Goal: Task Accomplishment & Management: Manage account settings

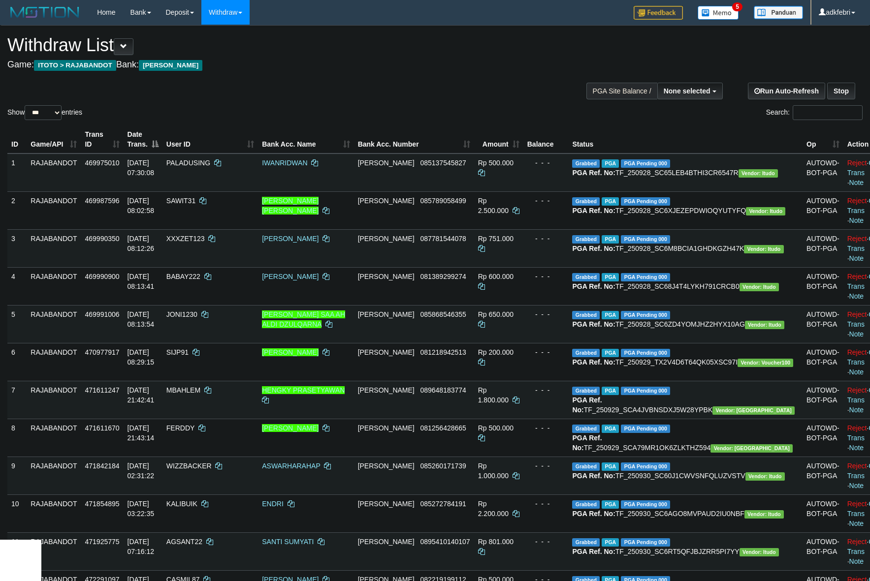
select select
select select "***"
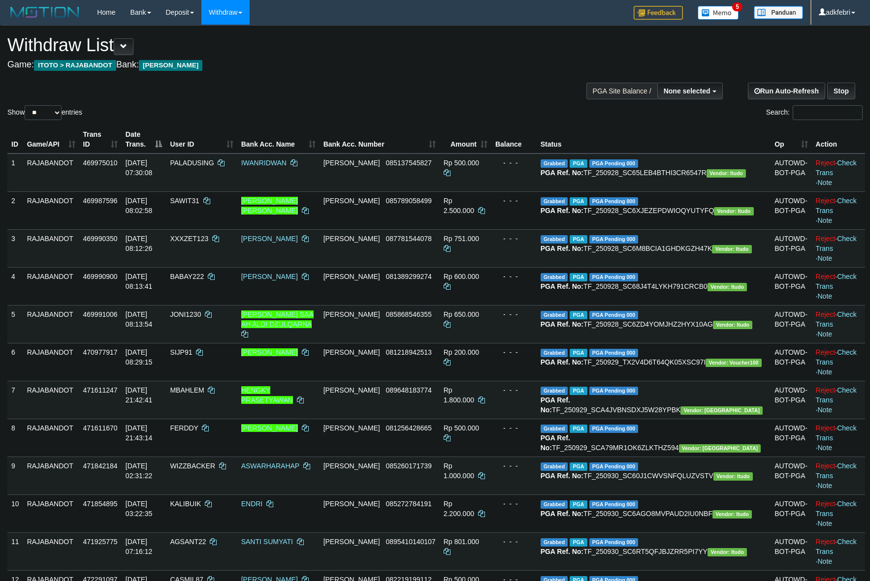
select select
click at [57, 110] on select "** ** ** ***" at bounding box center [43, 112] width 37 height 15
select select "***"
click at [26, 105] on select "** ** ** ***" at bounding box center [43, 112] width 37 height 15
click at [286, 72] on div "**********" at bounding box center [292, 50] width 570 height 49
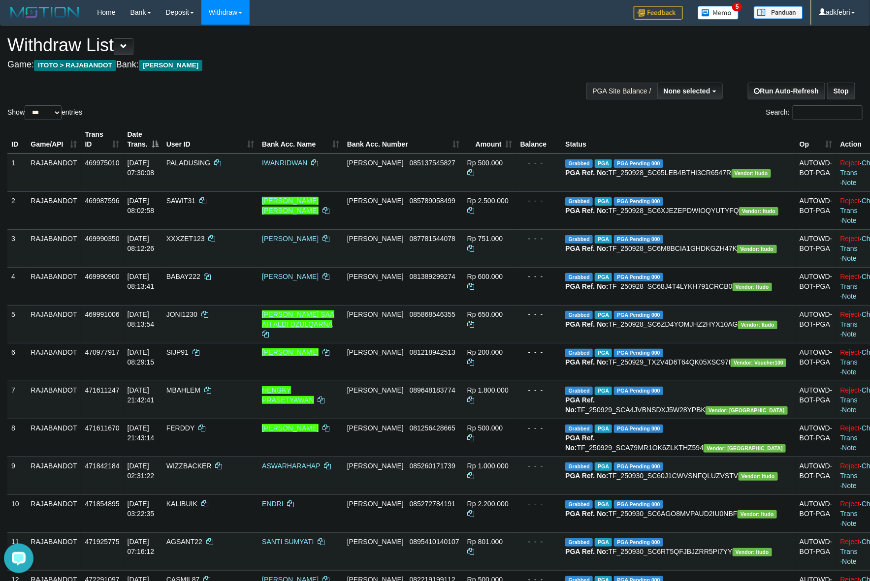
click at [578, 48] on div "Show ** ** ** *** entries Search:" at bounding box center [435, 74] width 870 height 96
click at [54, 117] on select "** ** ** ***" at bounding box center [43, 112] width 37 height 15
click at [272, 87] on div "Show ** ** ** *** entries Search:" at bounding box center [435, 74] width 870 height 96
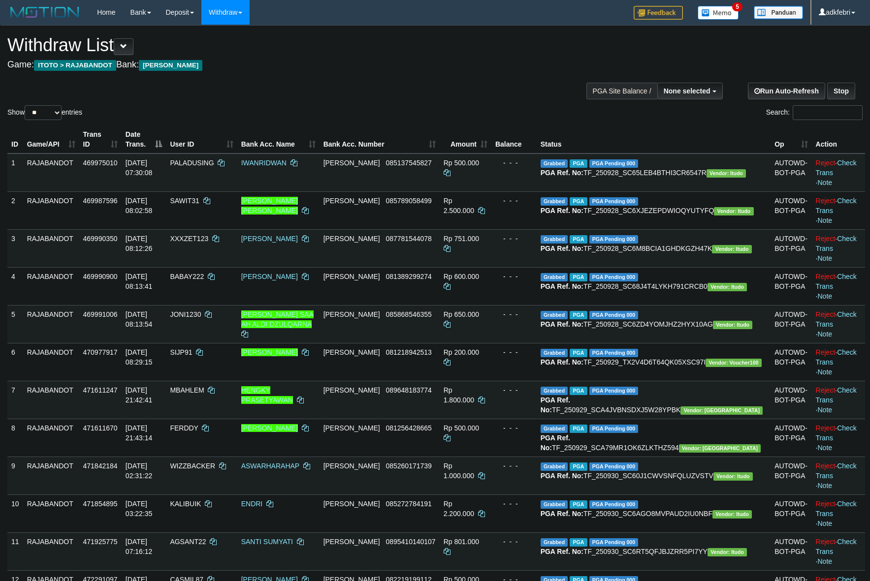
select select
drag, startPoint x: 40, startPoint y: 109, endPoint x: 72, endPoint y: 152, distance: 53.2
click at [40, 108] on select "** ** ** ***" at bounding box center [43, 112] width 37 height 15
select select "***"
click at [26, 105] on select "** ** ** ***" at bounding box center [43, 112] width 37 height 15
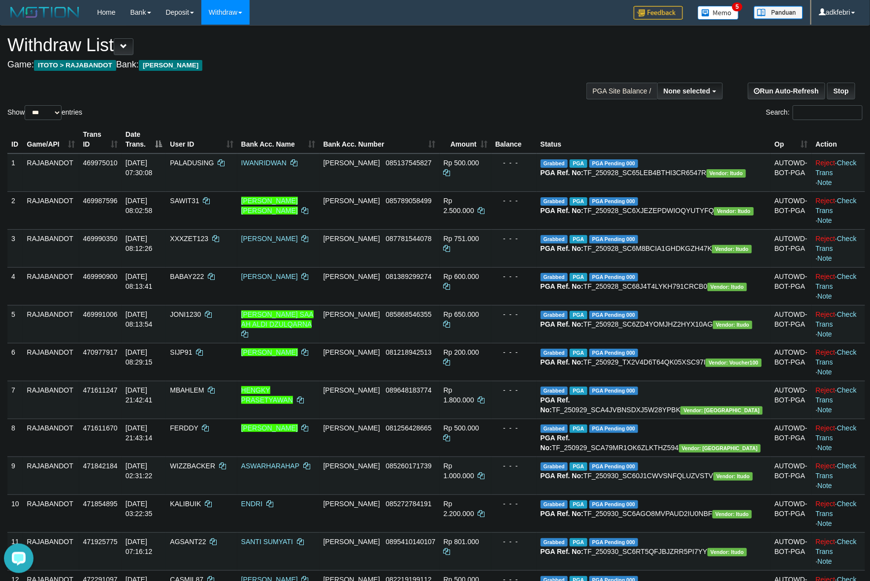
click at [277, 81] on div "Show ** ** ** *** entries Search:" at bounding box center [435, 74] width 870 height 96
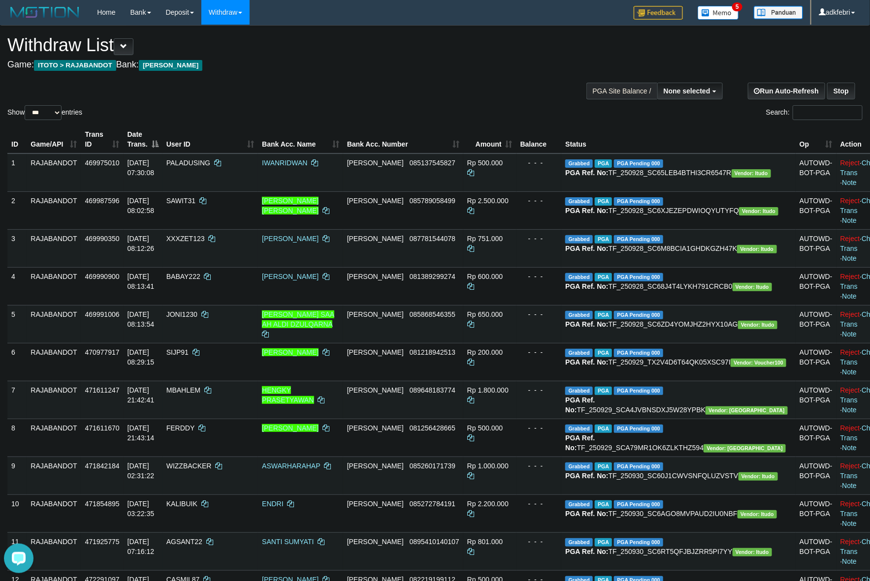
click at [277, 81] on div "Show ** ** ** *** entries Search:" at bounding box center [435, 74] width 870 height 96
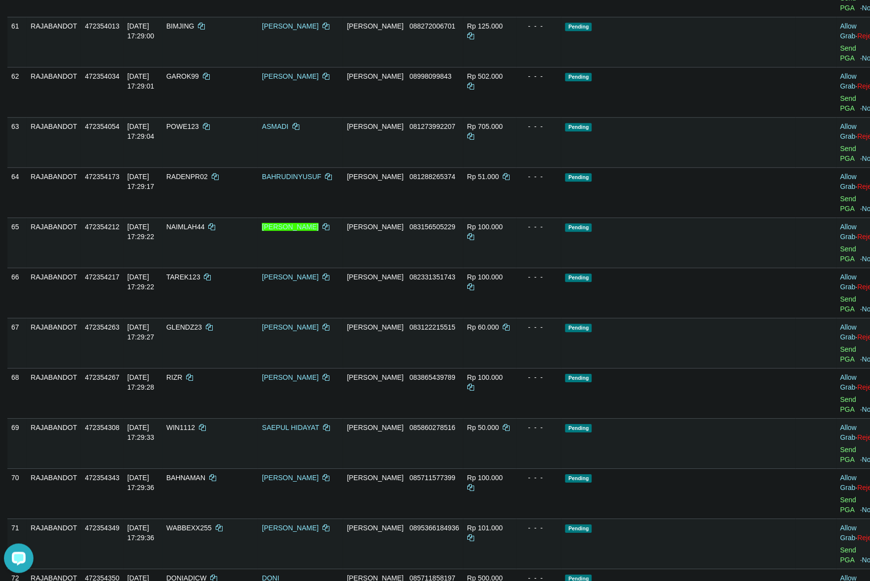
scroll to position [3050, 0]
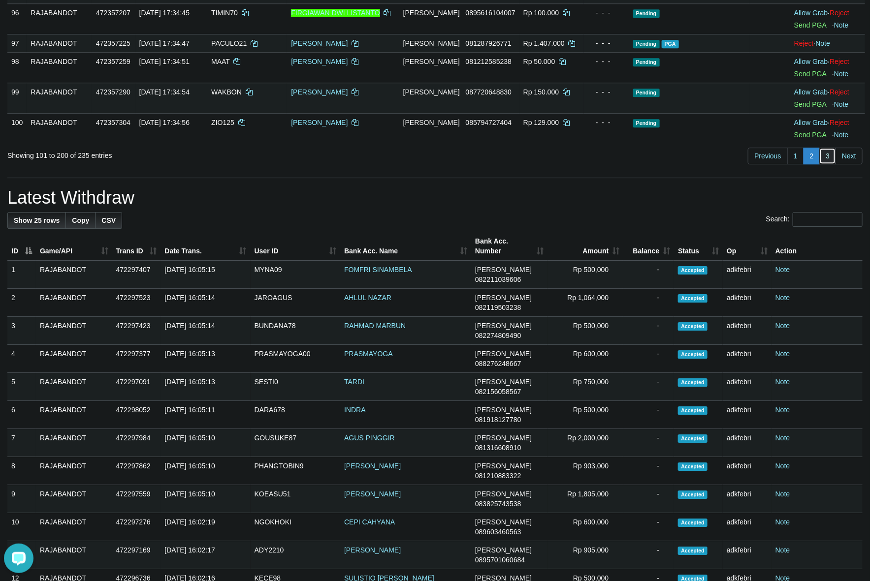
click at [830, 164] on link "3" at bounding box center [827, 156] width 17 height 17
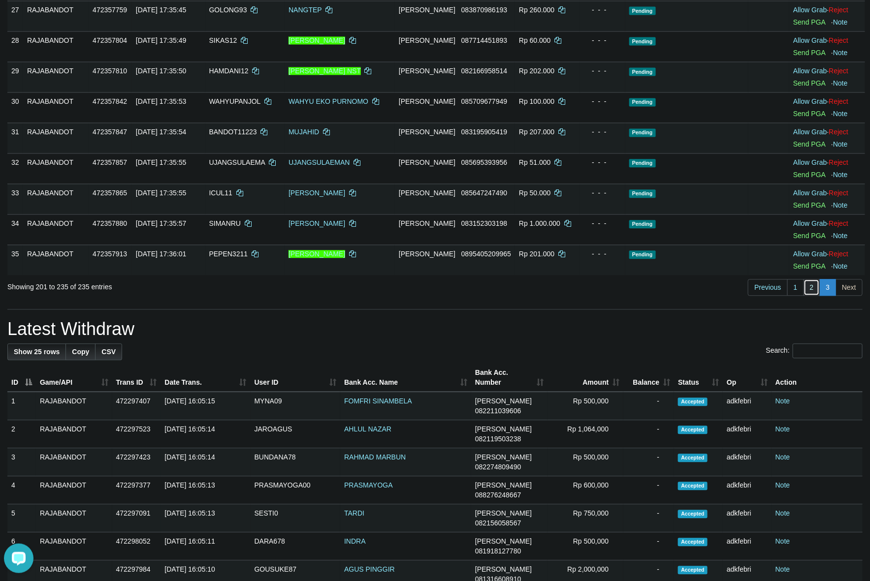
click at [810, 284] on link "2" at bounding box center [811, 287] width 17 height 17
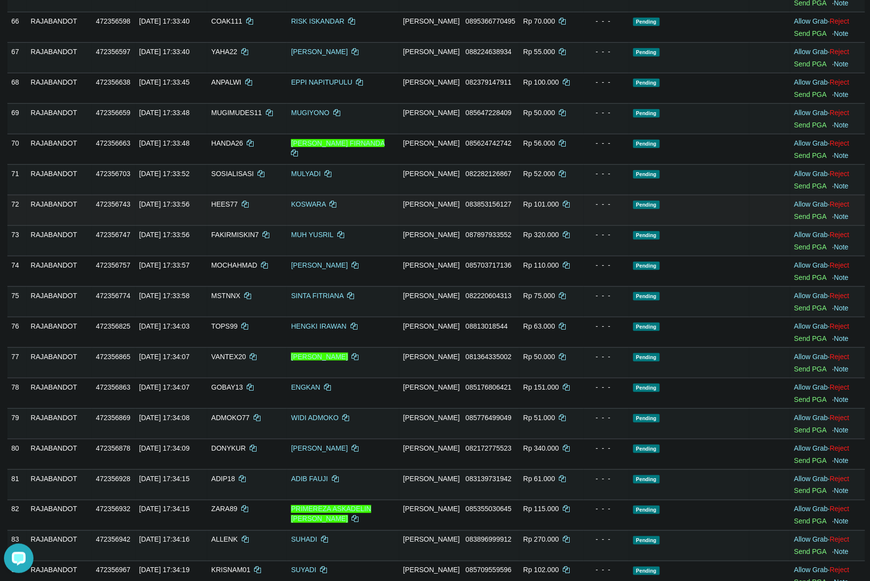
click at [709, 203] on td "Pending" at bounding box center [689, 210] width 120 height 31
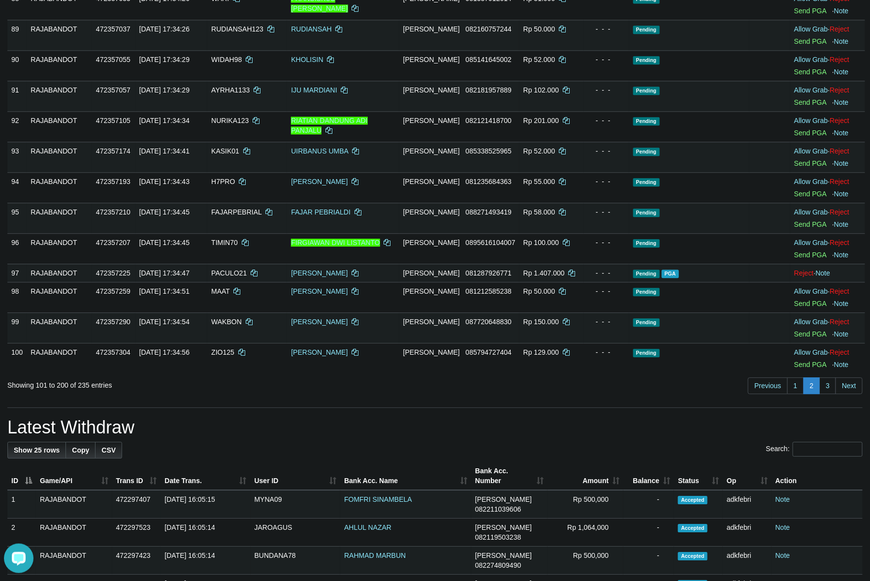
scroll to position [2864, 0]
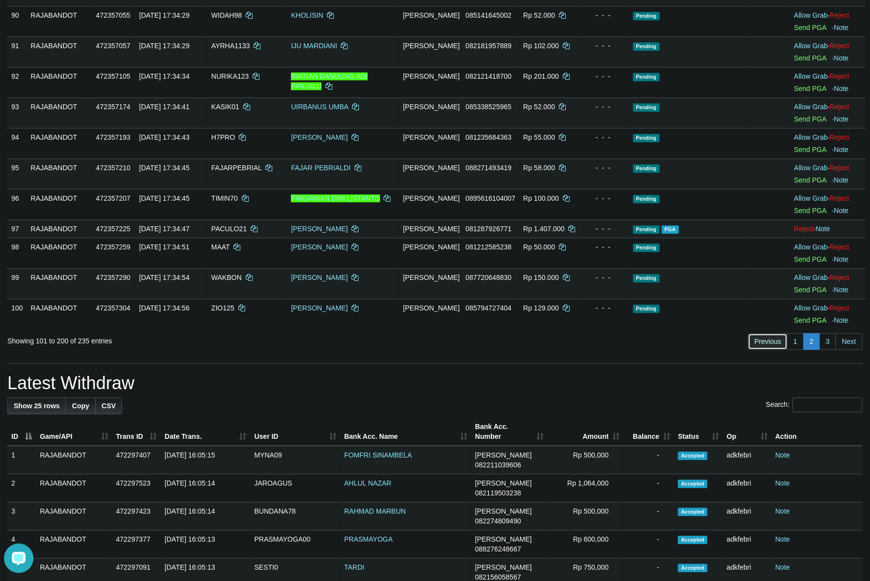
click at [783, 350] on link "Previous" at bounding box center [767, 341] width 39 height 17
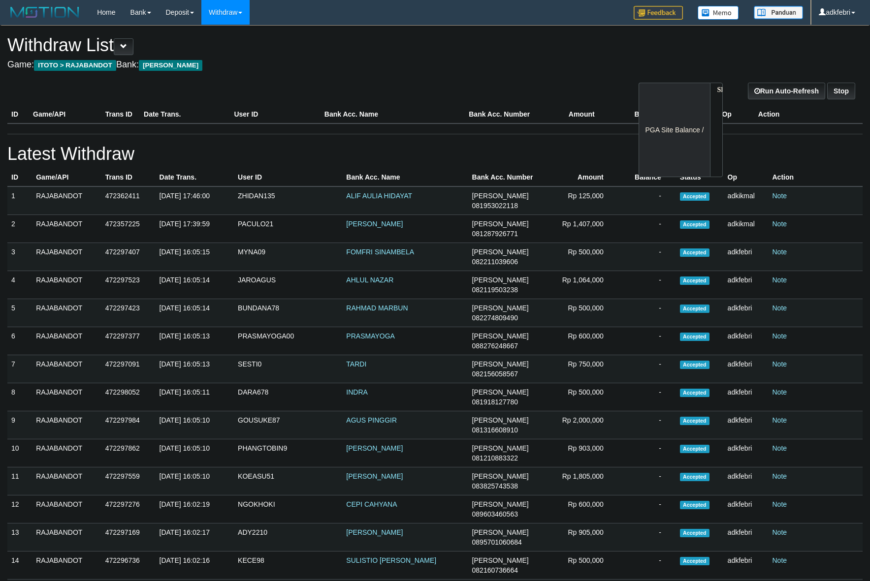
select select
select select "**"
select select
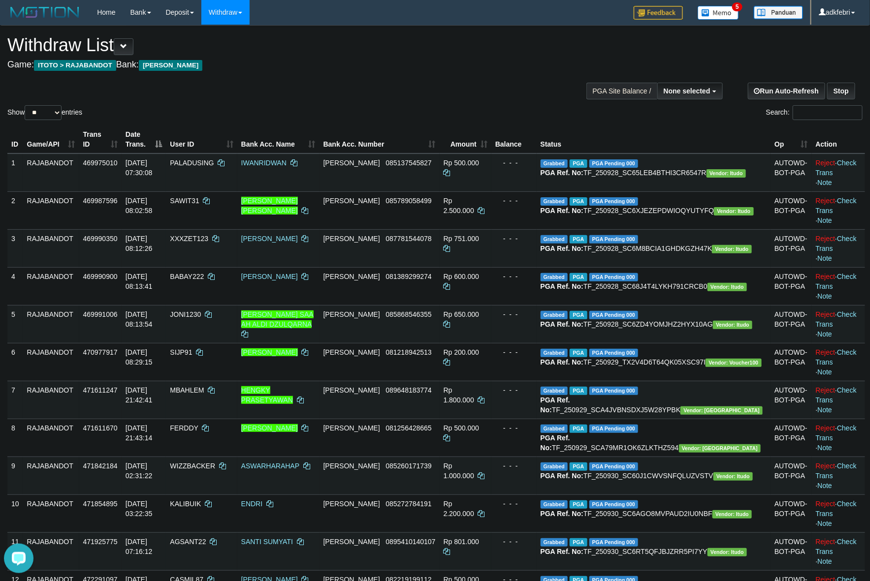
click at [242, 106] on div "Show ** ** ** *** entries" at bounding box center [217, 113] width 420 height 17
drag, startPoint x: 52, startPoint y: 109, endPoint x: 87, endPoint y: 155, distance: 57.7
click at [52, 109] on select "** ** ** ***" at bounding box center [43, 112] width 37 height 15
select select "***"
click at [26, 105] on select "** ** ** ***" at bounding box center [43, 112] width 37 height 15
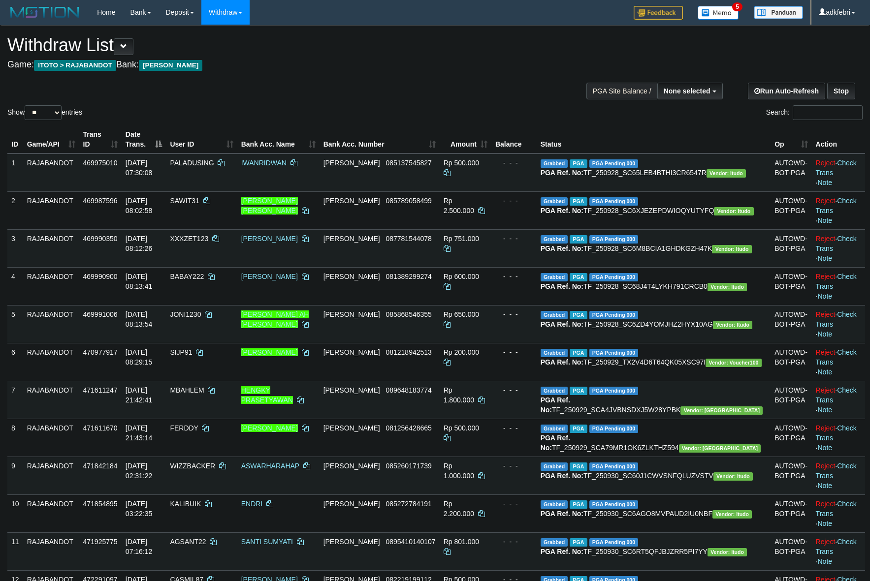
select select
click at [52, 113] on select "** ** ** ***" at bounding box center [43, 112] width 37 height 15
select select "***"
click at [26, 105] on select "** ** ** ***" at bounding box center [43, 112] width 37 height 15
click at [267, 87] on div "Show ** ** ** *** entries Search:" at bounding box center [435, 74] width 870 height 96
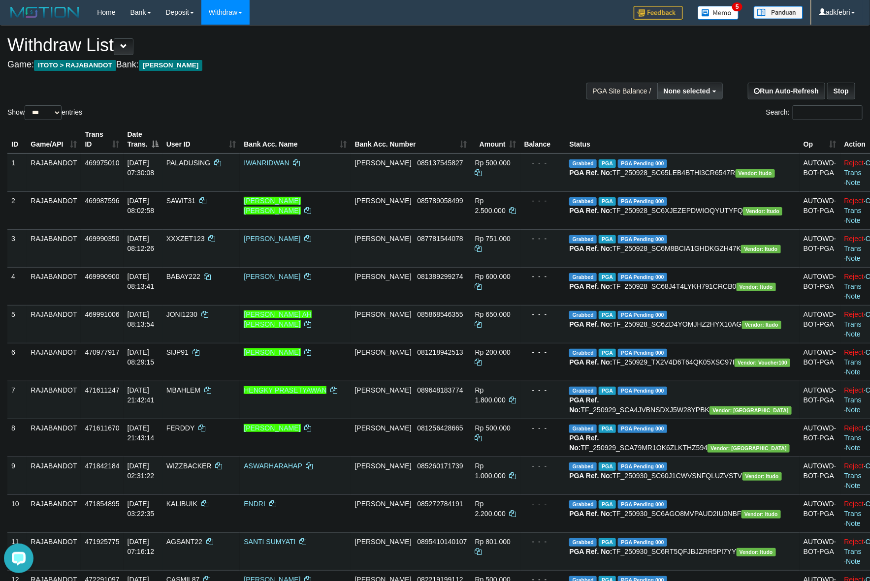
click at [686, 87] on span "None selected" at bounding box center [687, 91] width 47 height 8
click at [685, 137] on label "[ITOTO] RAJABANDOT" at bounding box center [670, 140] width 102 height 13
select select "***"
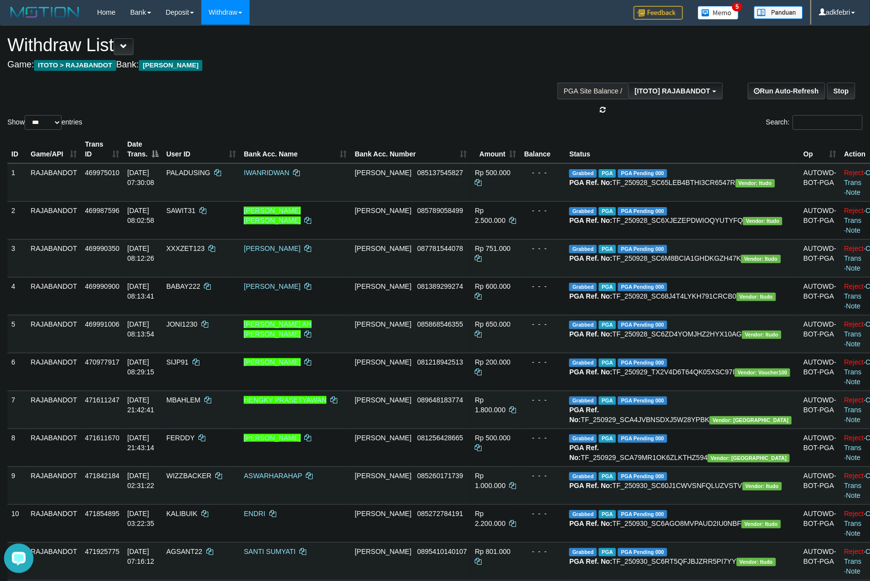
scroll to position [8, 0]
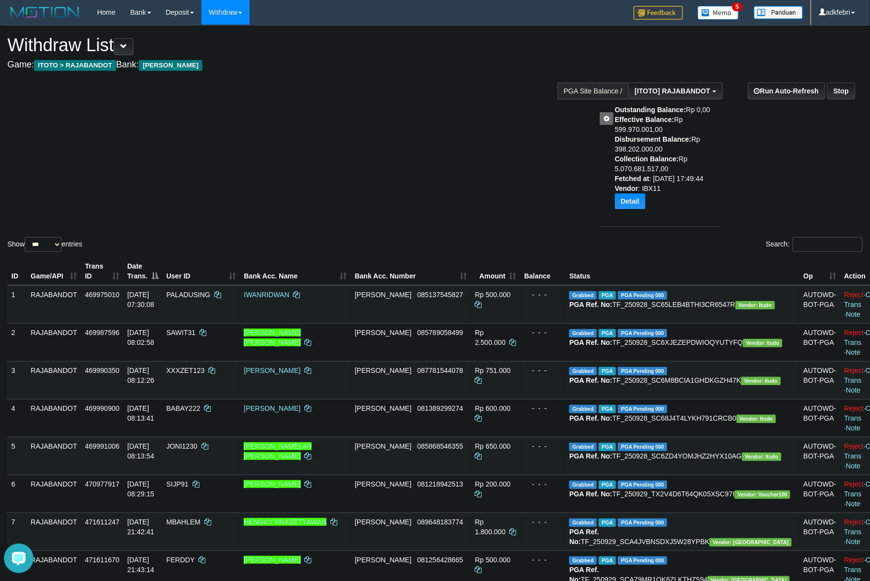
click at [493, 170] on div "Show ** ** ** *** entries Search:" at bounding box center [435, 140] width 870 height 228
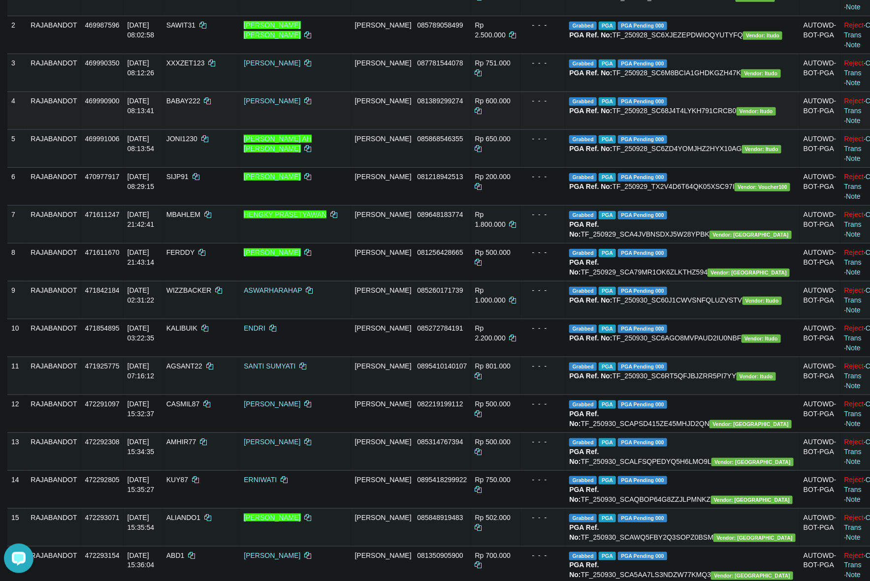
scroll to position [508, 0]
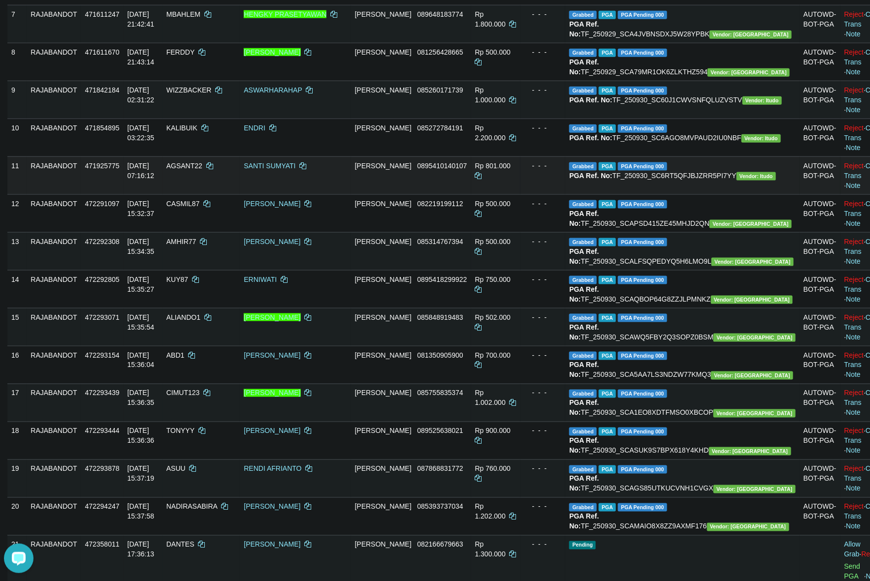
click at [520, 194] on td "Rp 801.000" at bounding box center [495, 176] width 49 height 38
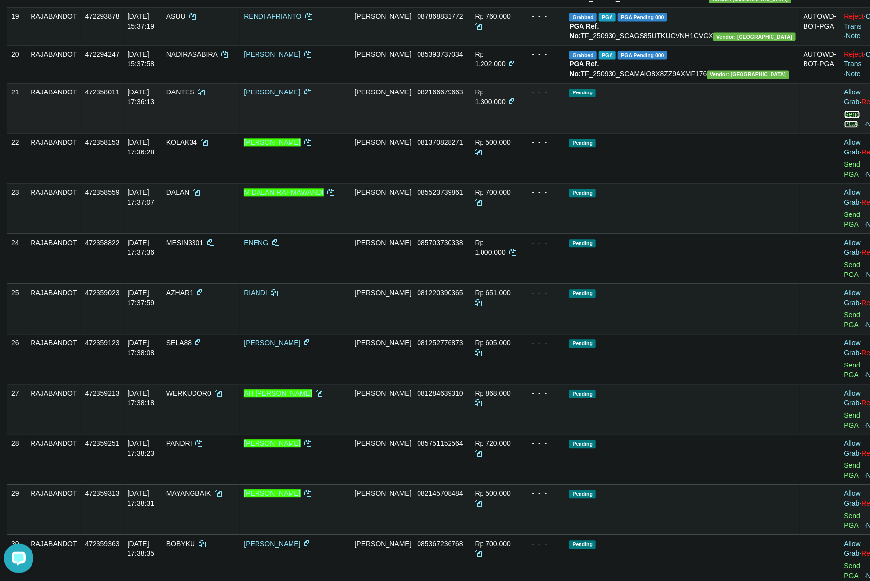
click at [844, 128] on link "Send PGA" at bounding box center [852, 119] width 16 height 18
click at [713, 41] on span "Vendor: [GEOGRAPHIC_DATA]" at bounding box center [754, 36] width 82 height 8
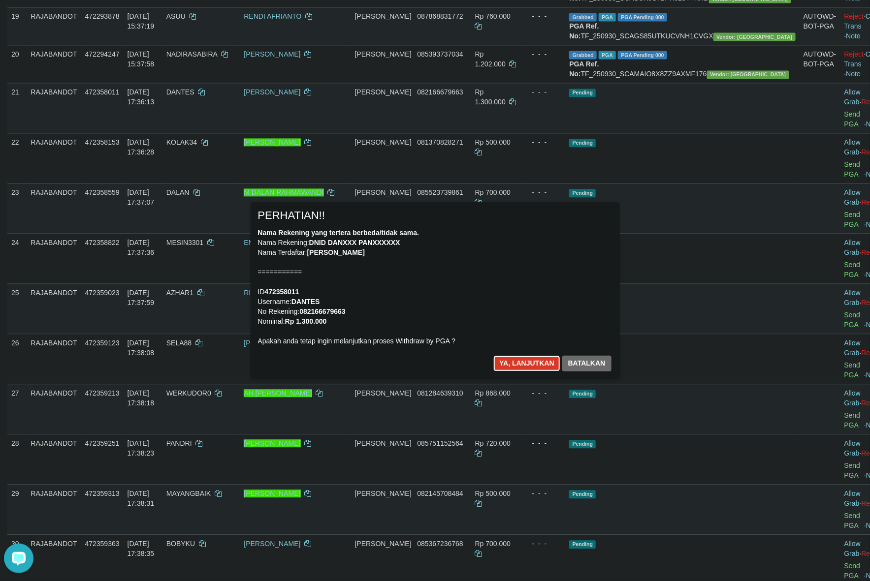
click at [522, 365] on button "Ya, lanjutkan" at bounding box center [526, 364] width 67 height 16
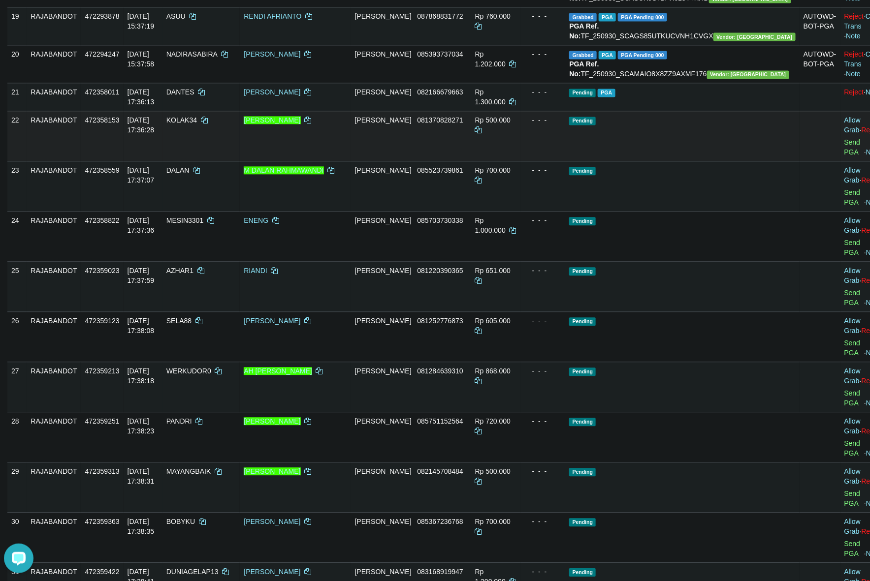
scroll to position [949, 0]
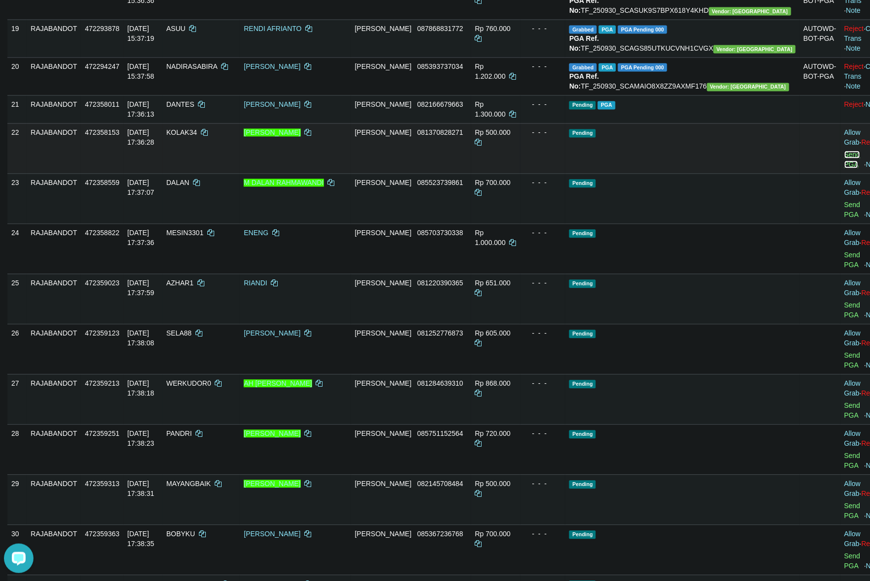
click at [844, 168] on link "Send PGA" at bounding box center [852, 160] width 16 height 18
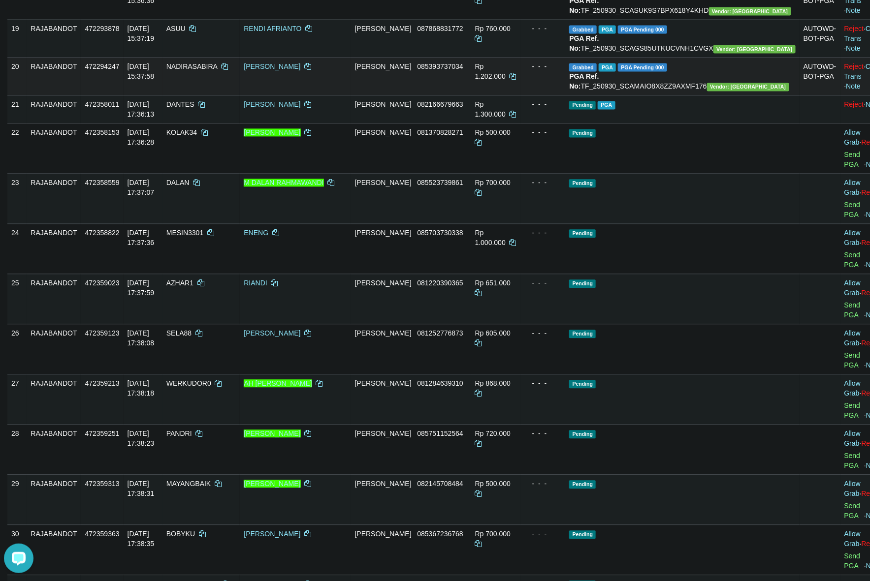
click at [471, 95] on td "DANA 085393737034" at bounding box center [411, 76] width 120 height 38
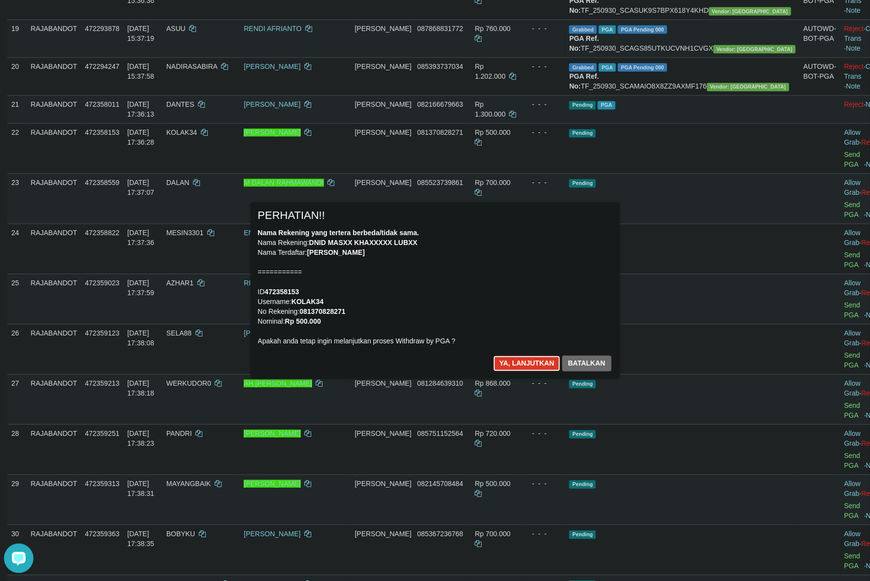
click at [522, 358] on button "Ya, lanjutkan" at bounding box center [526, 364] width 67 height 16
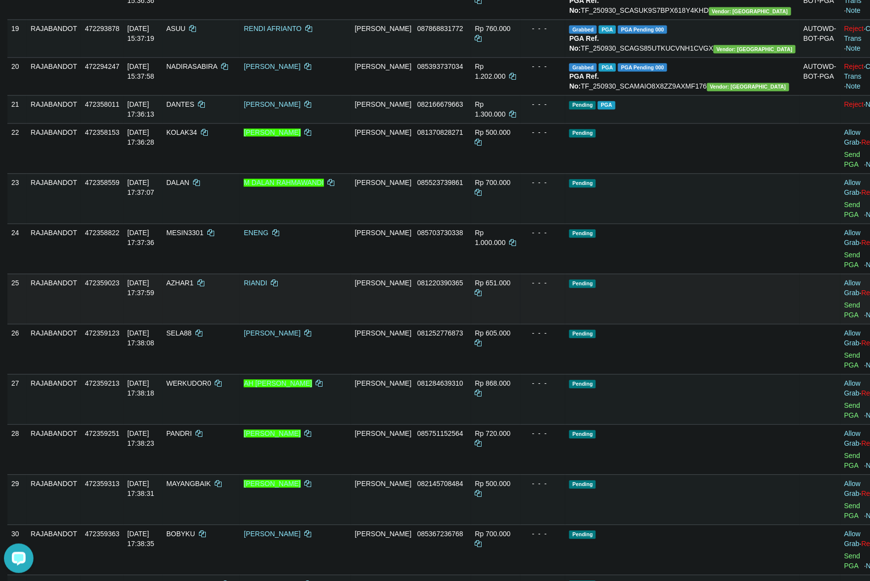
scroll to position [936, 0]
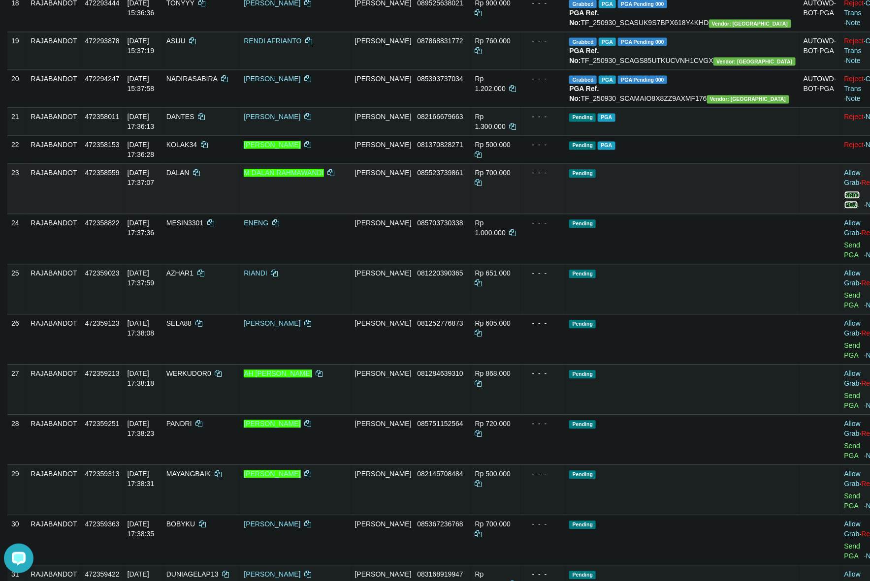
click at [844, 209] on link "Send PGA" at bounding box center [852, 200] width 16 height 18
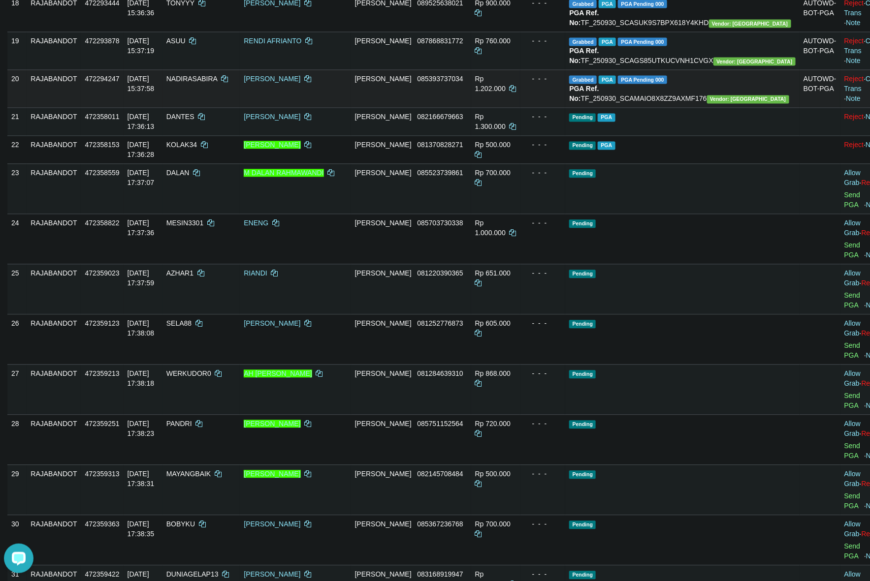
click at [420, 107] on td "DANA 085393737034" at bounding box center [411, 88] width 120 height 38
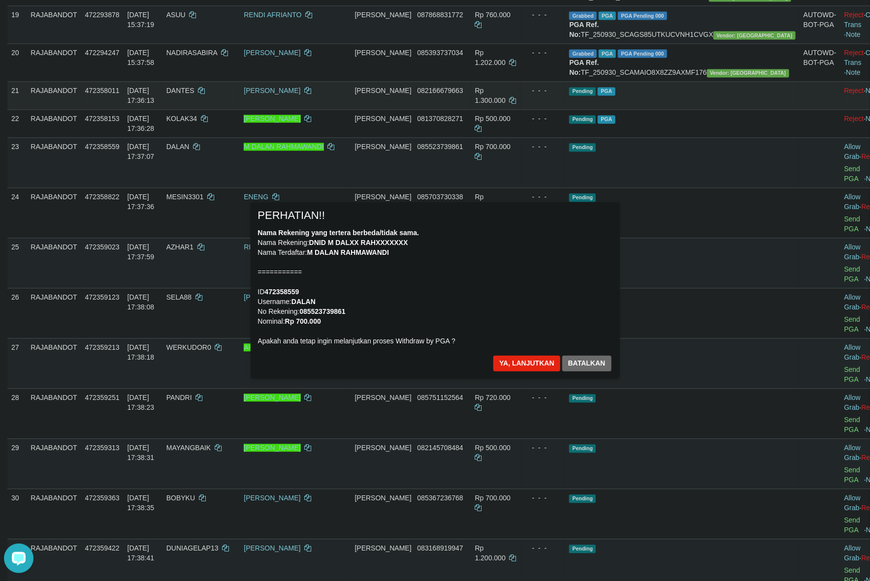
scroll to position [998, 0]
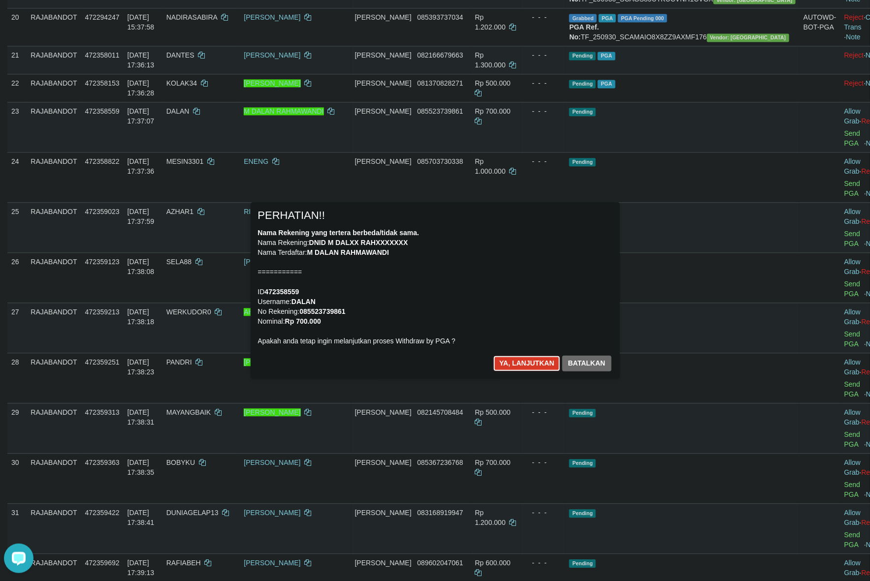
click at [505, 362] on button "Ya, lanjutkan" at bounding box center [526, 364] width 67 height 16
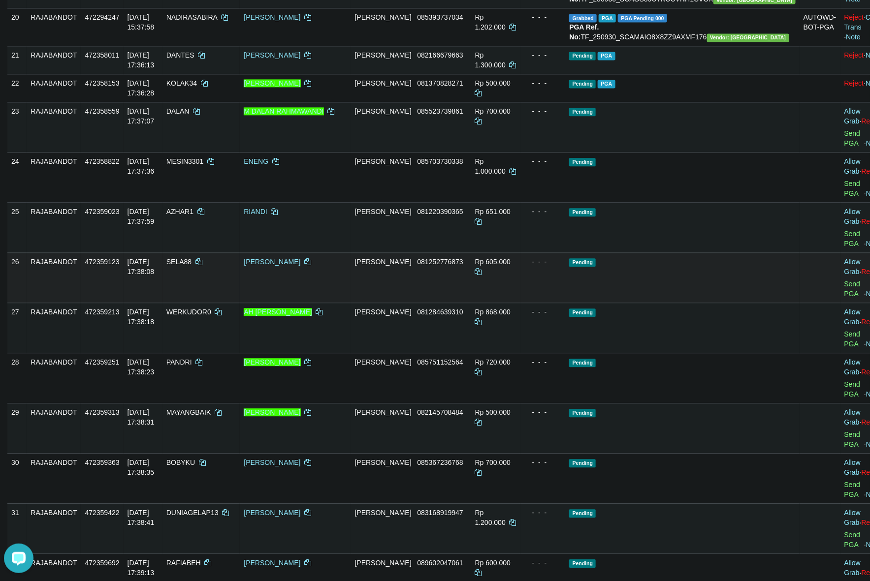
scroll to position [986, 0]
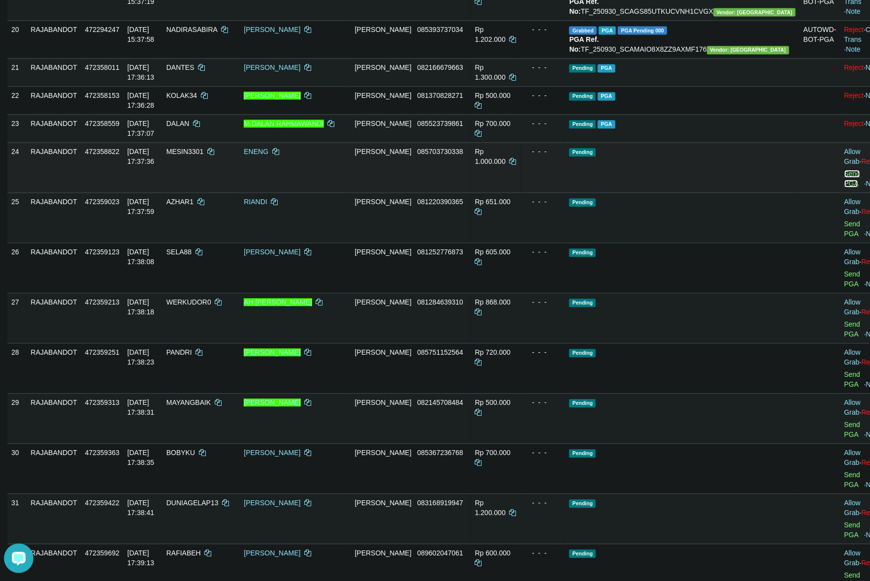
click at [844, 188] on link "Send PGA" at bounding box center [852, 179] width 16 height 18
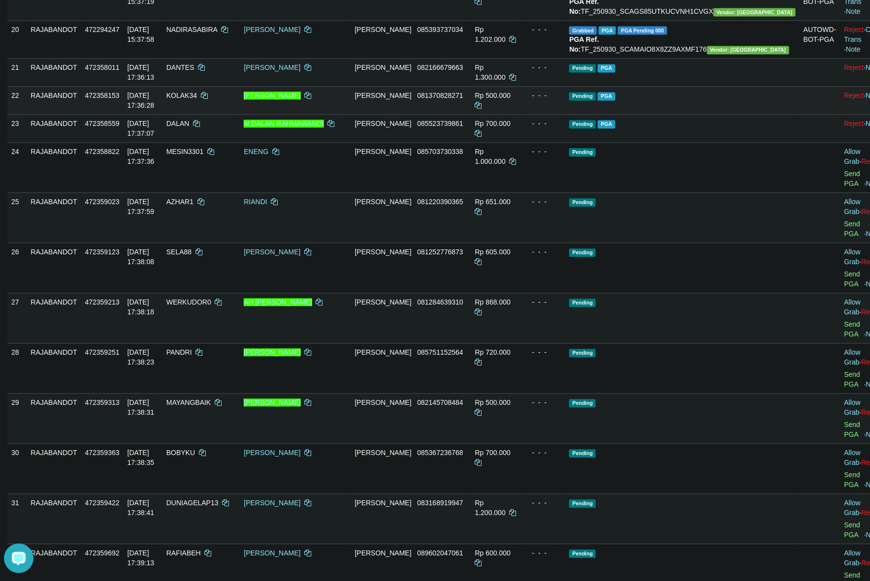
click at [520, 114] on td "Rp 500.000" at bounding box center [495, 100] width 49 height 28
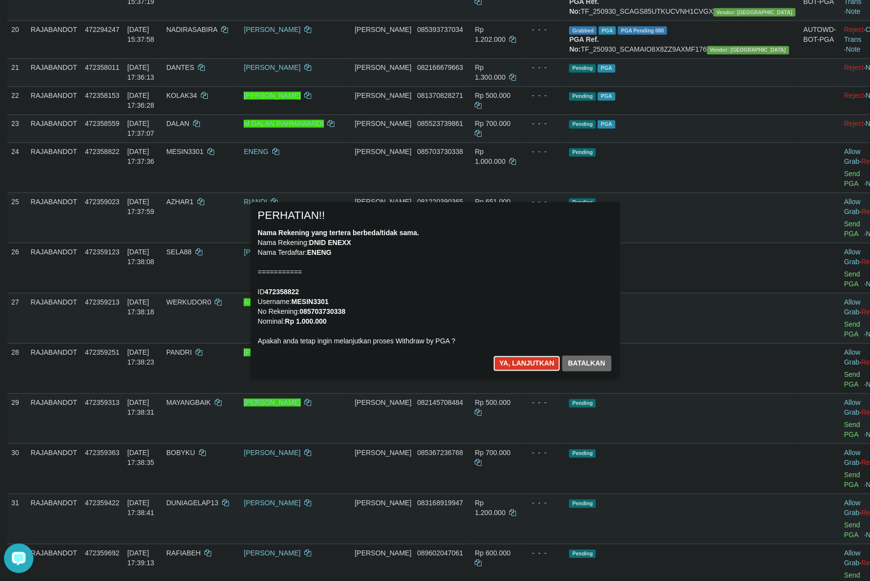
click at [507, 357] on button "Ya, lanjutkan" at bounding box center [526, 364] width 67 height 16
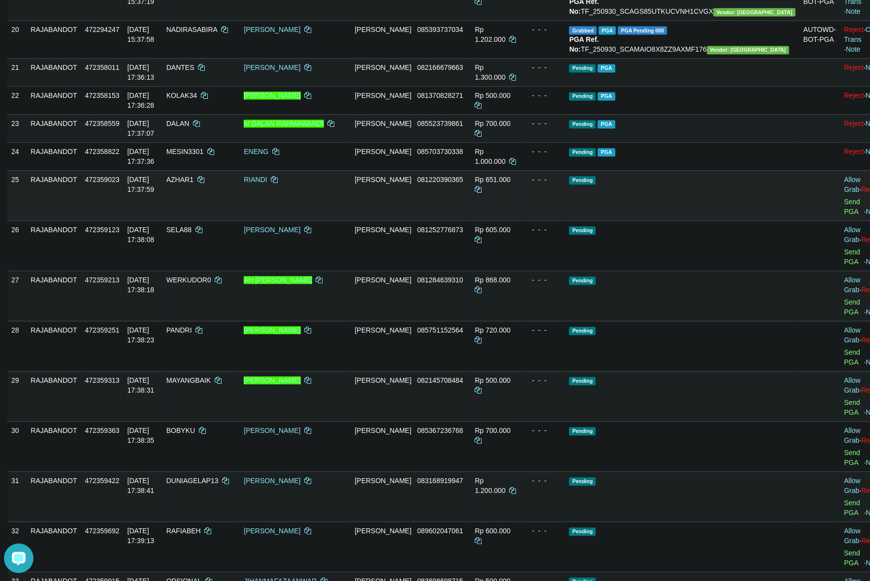
scroll to position [973, 0]
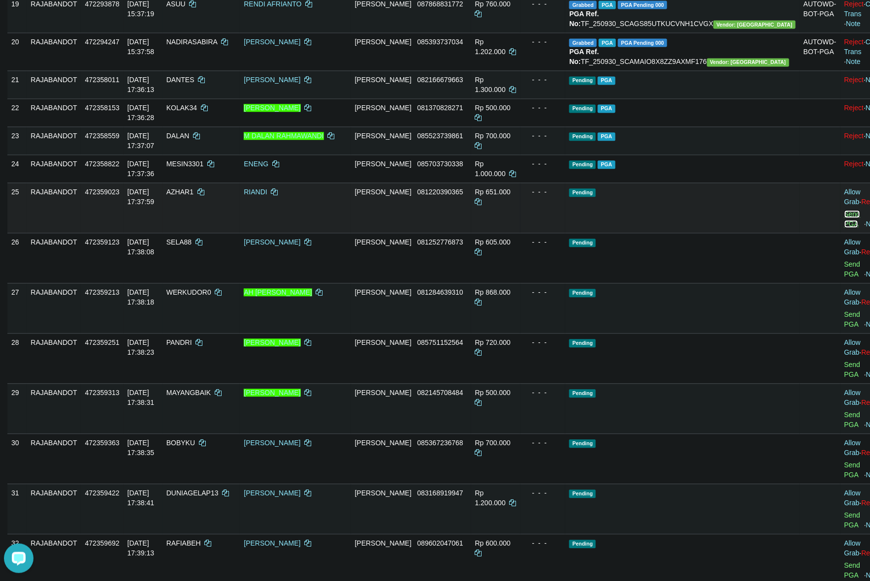
click at [844, 228] on link "Send PGA" at bounding box center [852, 219] width 16 height 18
click at [471, 98] on td "DANA 082166679663" at bounding box center [411, 84] width 120 height 28
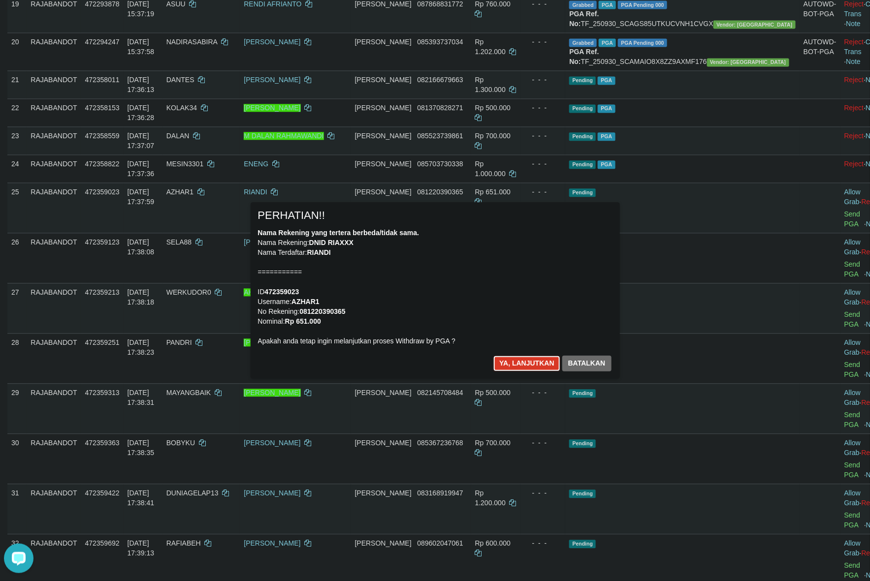
click at [508, 363] on button "Ya, lanjutkan" at bounding box center [526, 364] width 67 height 16
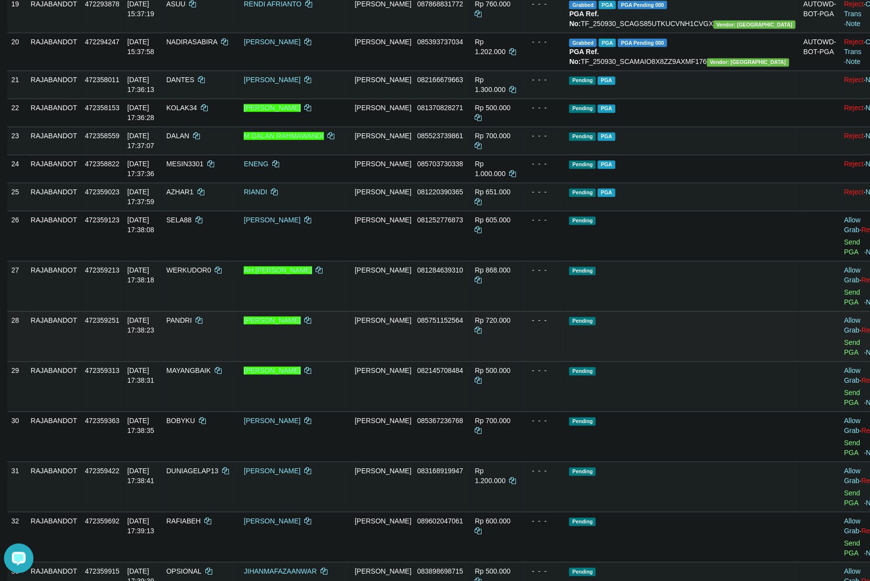
scroll to position [961, 0]
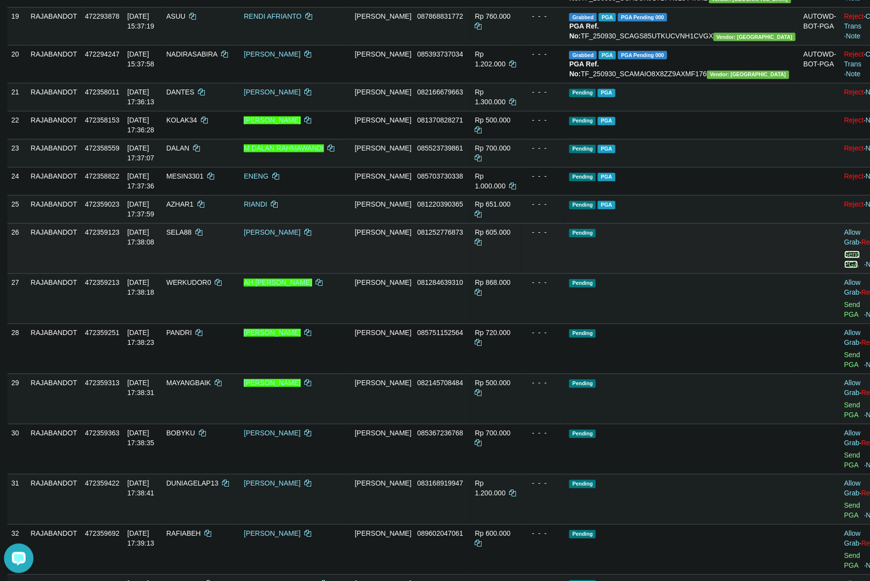
click at [844, 268] on link "Send PGA" at bounding box center [852, 260] width 16 height 18
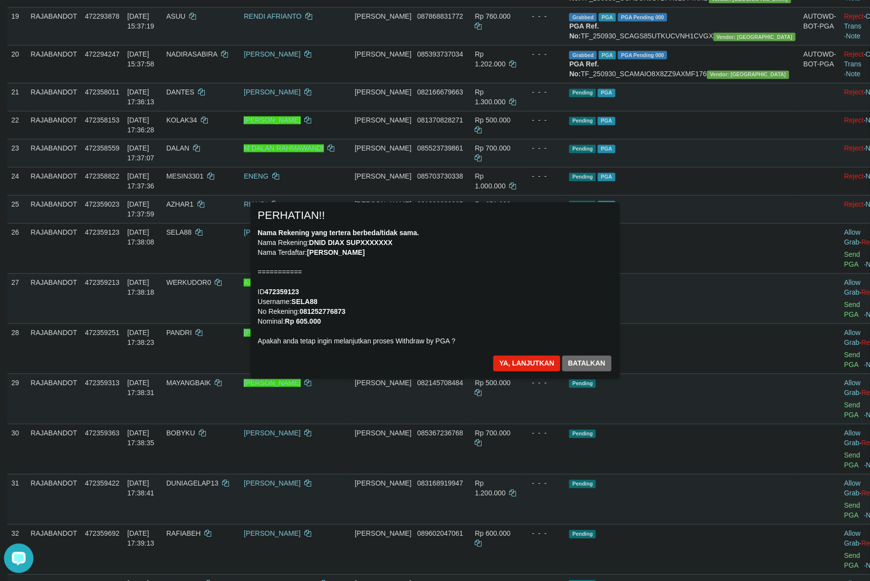
click at [466, 296] on div "Nama Rekening yang tertera berbeda/tidak sama. Nama Rekening: DNID DIAX SUPXXXX…" at bounding box center [435, 287] width 354 height 118
click at [514, 358] on button "Ya, lanjutkan" at bounding box center [526, 364] width 67 height 16
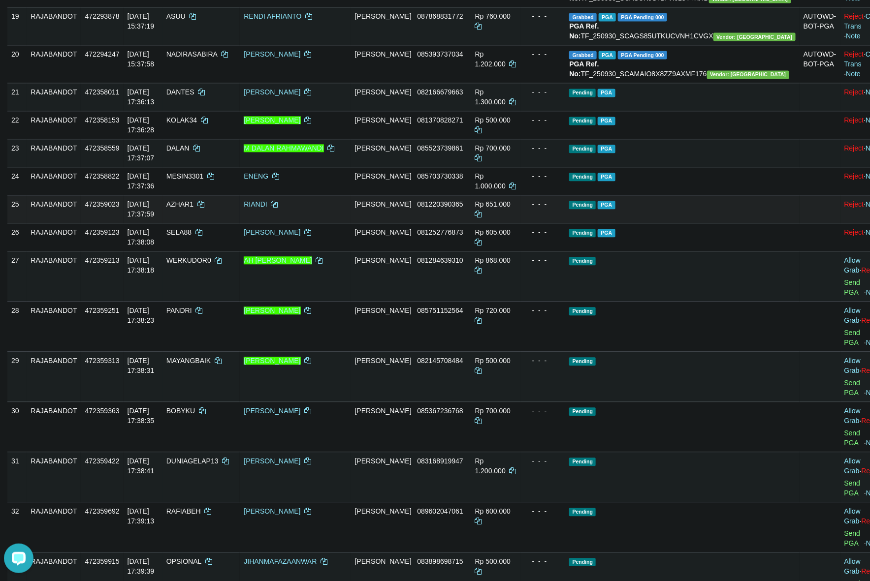
click at [729, 223] on td "Pending PGA" at bounding box center [682, 209] width 234 height 28
click at [718, 139] on td "Pending PGA" at bounding box center [682, 125] width 234 height 28
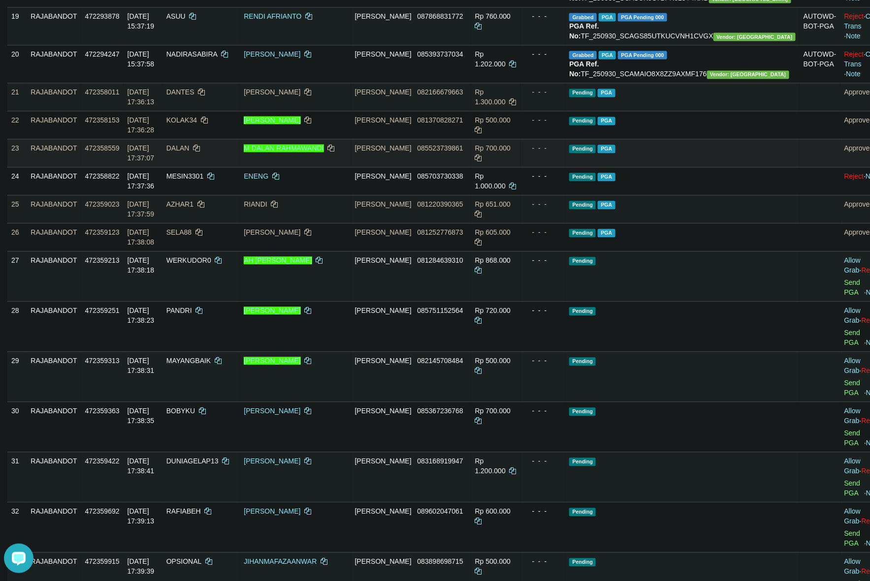
click at [654, 167] on td "Pending PGA" at bounding box center [682, 153] width 234 height 28
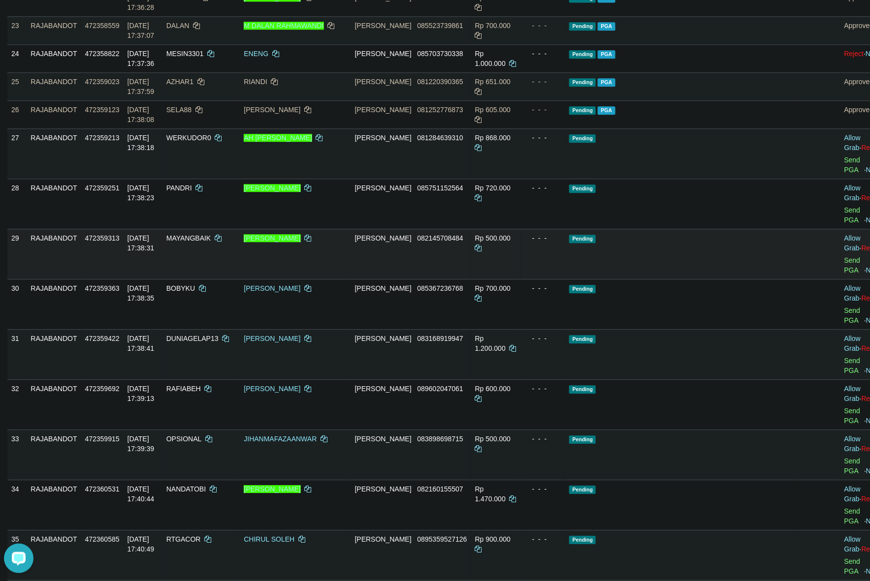
scroll to position [1084, 0]
click at [685, 279] on td "Pending" at bounding box center [682, 253] width 234 height 50
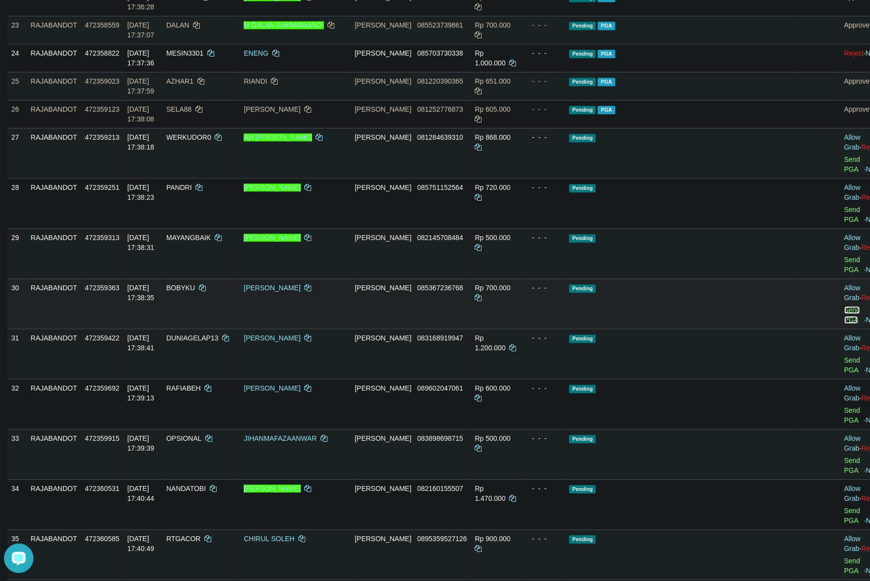
click at [844, 324] on link "Send PGA" at bounding box center [852, 315] width 16 height 18
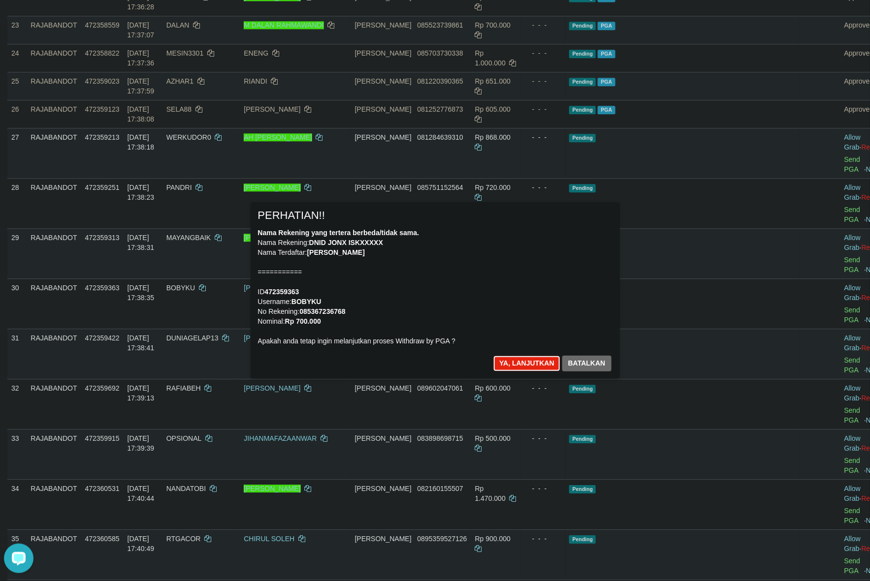
drag, startPoint x: 508, startPoint y: 363, endPoint x: 555, endPoint y: 374, distance: 49.0
click at [508, 363] on button "Ya, lanjutkan" at bounding box center [526, 364] width 67 height 16
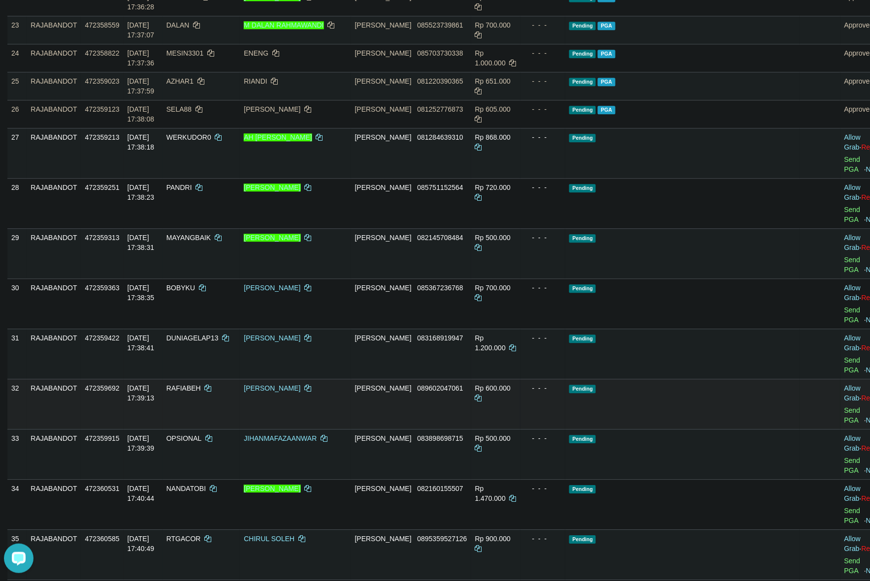
scroll to position [1072, 0]
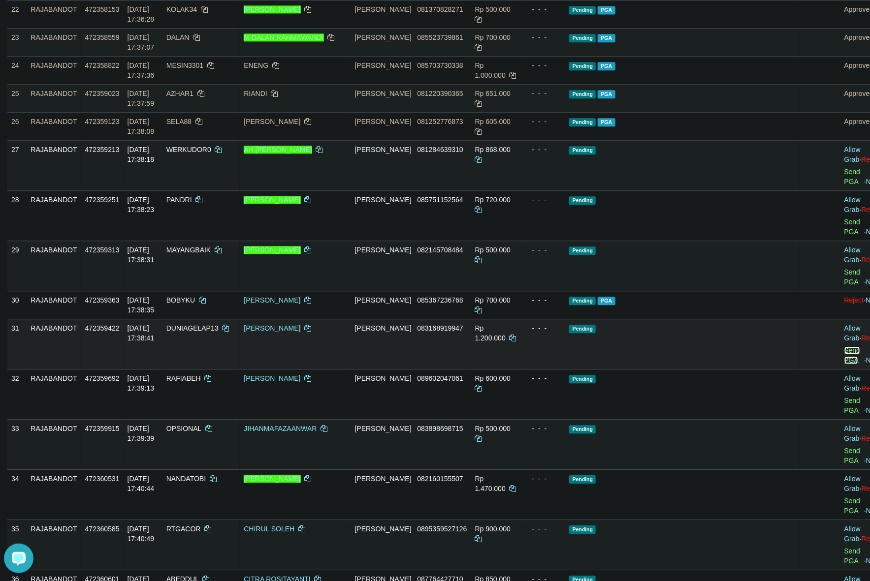
click at [844, 364] on link "Send PGA" at bounding box center [852, 356] width 16 height 18
click at [566, 112] on td "- - -" at bounding box center [542, 98] width 45 height 28
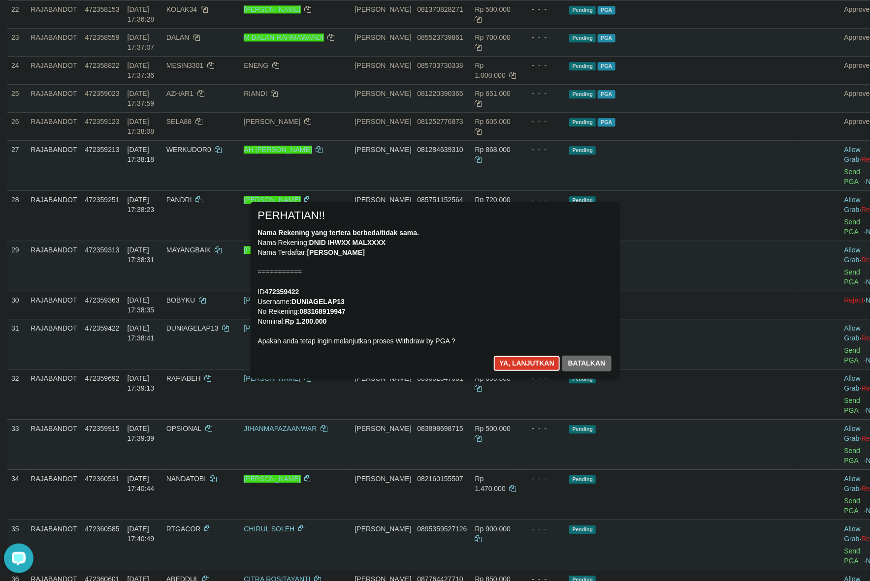
click at [523, 365] on button "Ya, lanjutkan" at bounding box center [526, 364] width 67 height 16
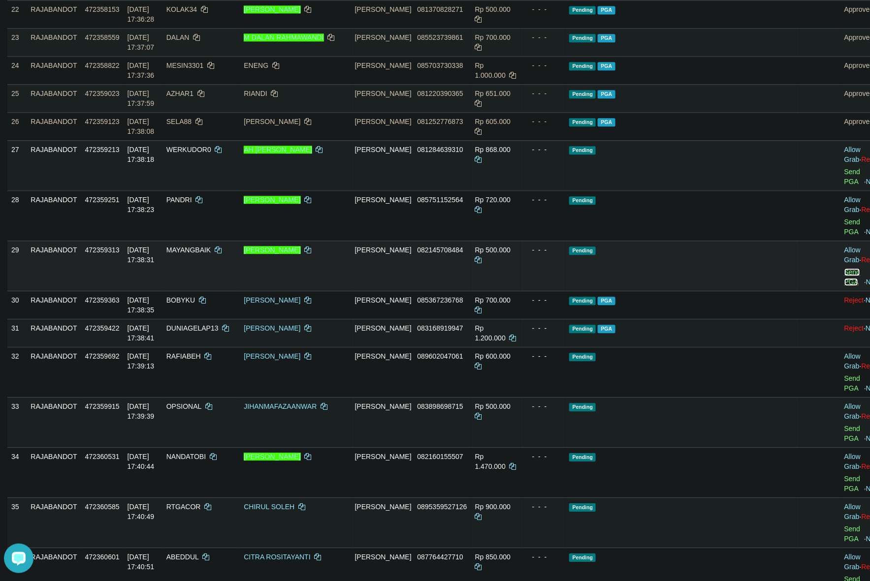
click at [844, 286] on link "Send PGA" at bounding box center [852, 277] width 16 height 18
click at [714, 112] on td "Pending PGA" at bounding box center [682, 98] width 234 height 28
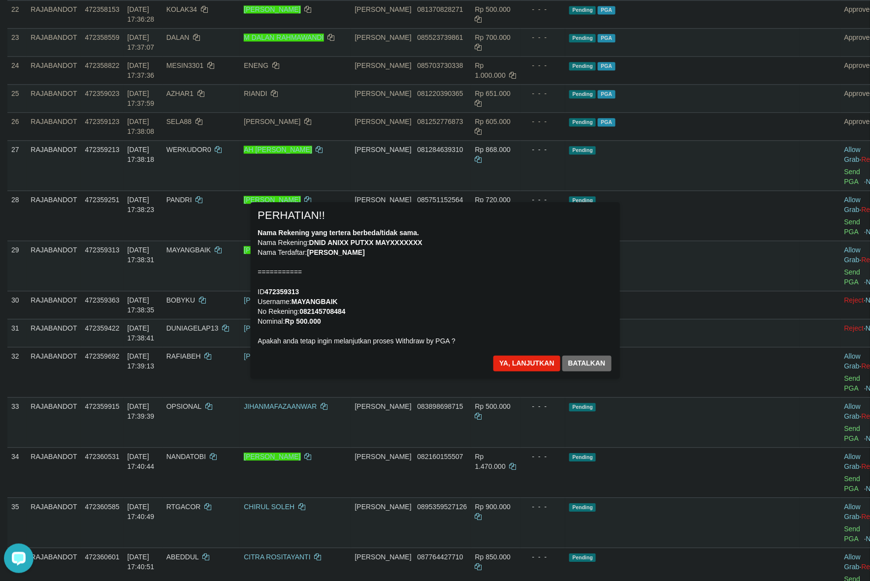
click at [528, 289] on div "Nama Rekening yang tertera berbeda/tidak sama. Nama Rekening: DNID ANIXX PUTXX …" at bounding box center [435, 287] width 354 height 118
click at [506, 365] on button "Ya, lanjutkan" at bounding box center [526, 364] width 67 height 16
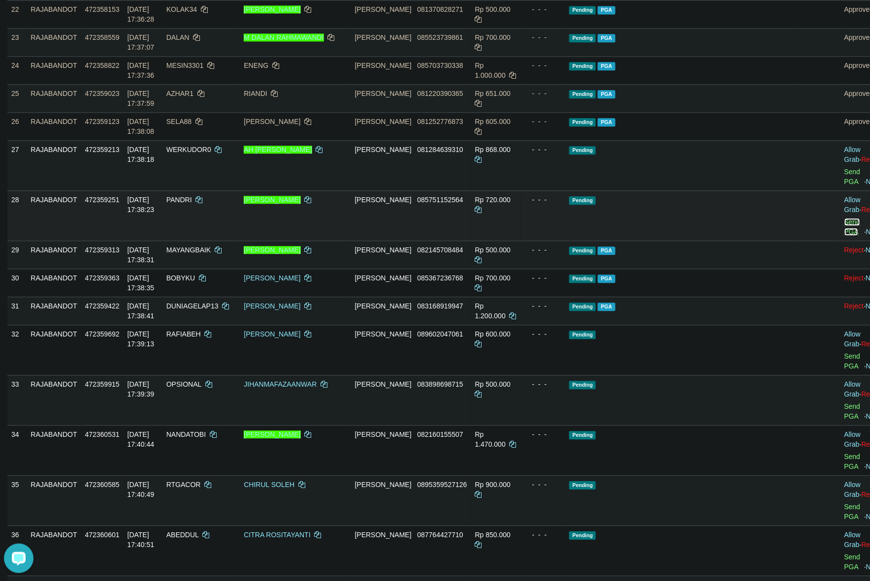
click at [844, 236] on link "Send PGA" at bounding box center [852, 227] width 16 height 18
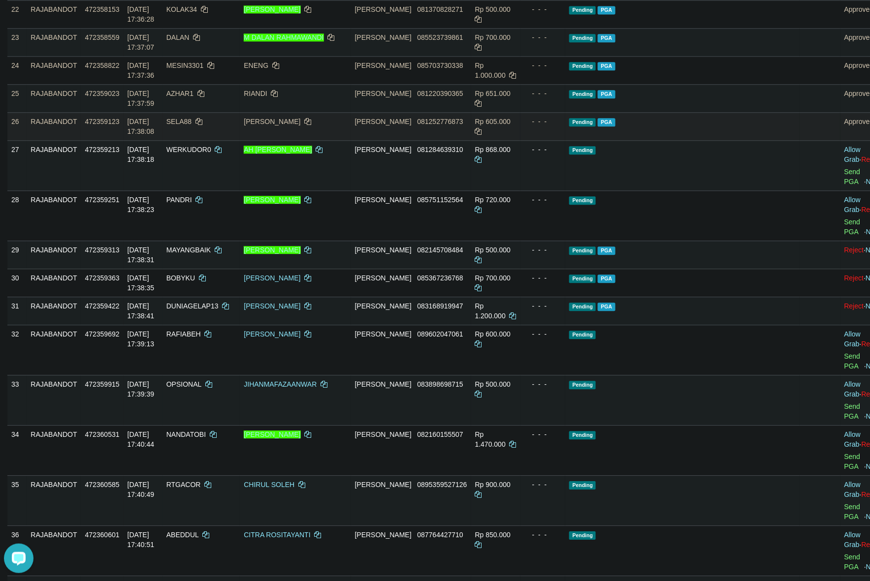
click at [608, 140] on td "Pending PGA" at bounding box center [682, 126] width 234 height 28
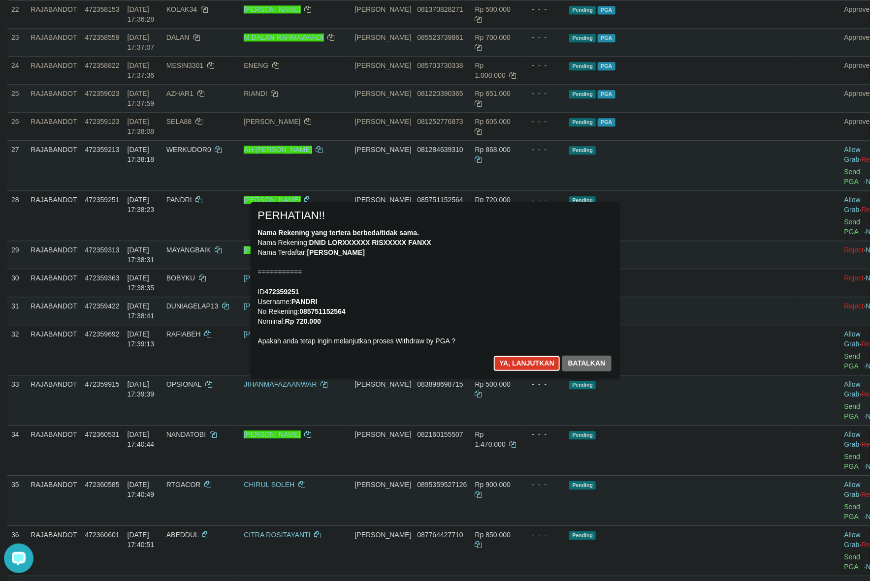
click at [530, 362] on button "Ya, lanjutkan" at bounding box center [526, 364] width 67 height 16
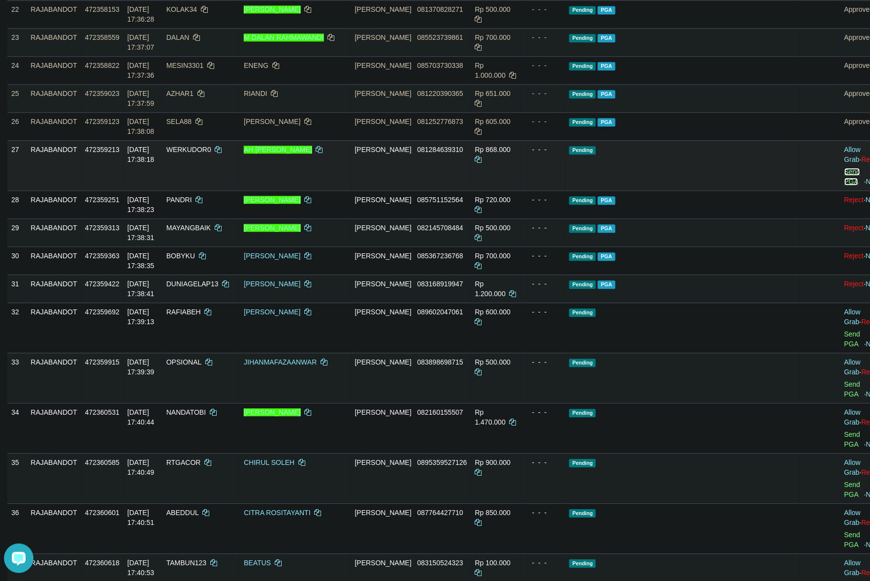
click at [844, 186] on link "Send PGA" at bounding box center [852, 177] width 16 height 18
click at [566, 191] on td "- - -" at bounding box center [542, 165] width 45 height 50
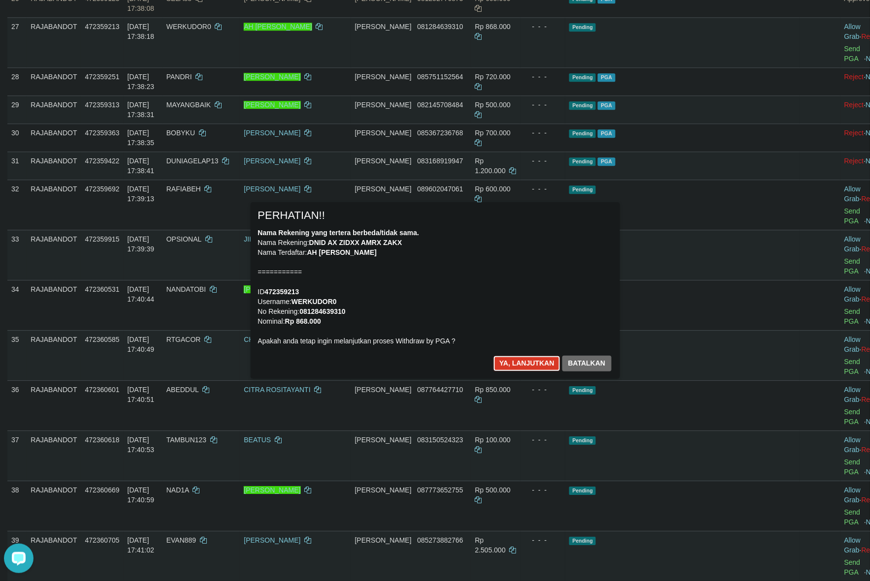
click at [544, 361] on button "Ya, lanjutkan" at bounding box center [526, 364] width 67 height 16
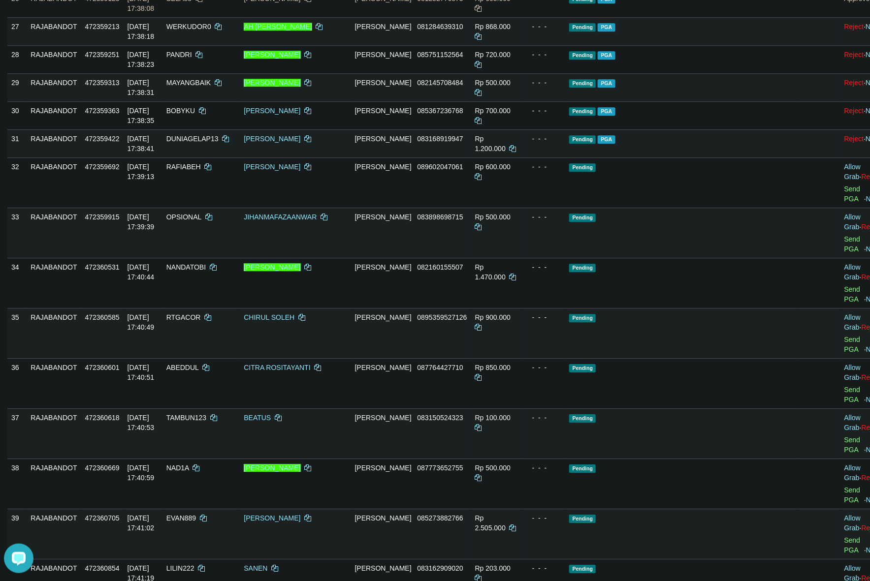
scroll to position [1183, 0]
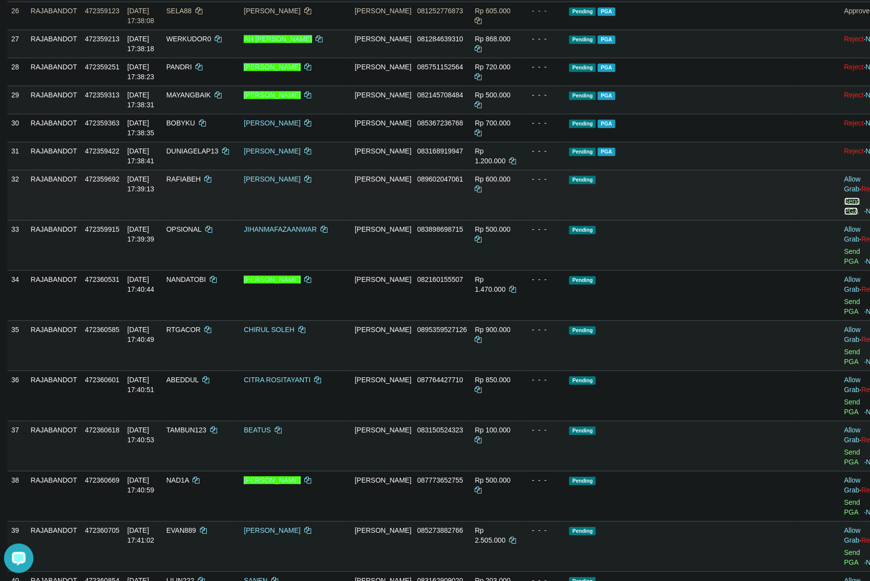
click at [844, 215] on link "Send PGA" at bounding box center [852, 206] width 16 height 18
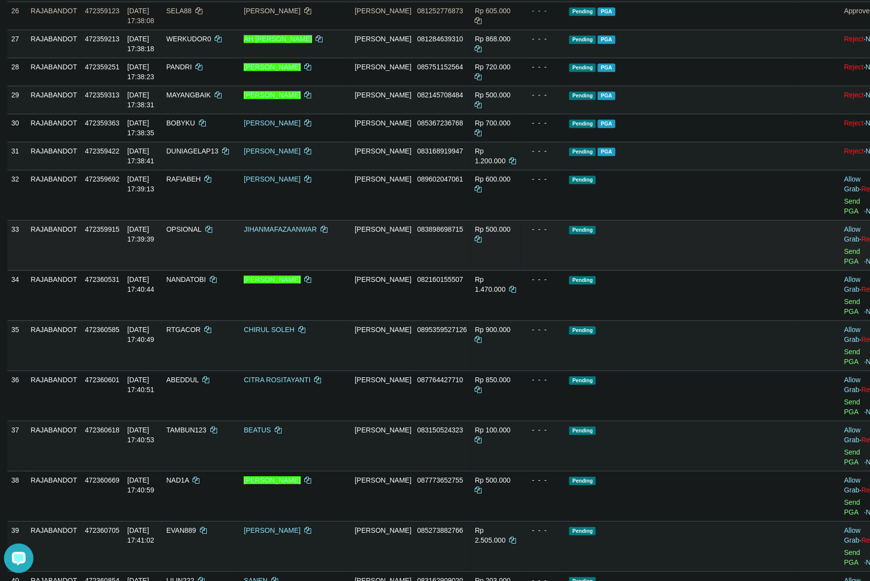
click at [636, 270] on td "Pending" at bounding box center [682, 245] width 234 height 50
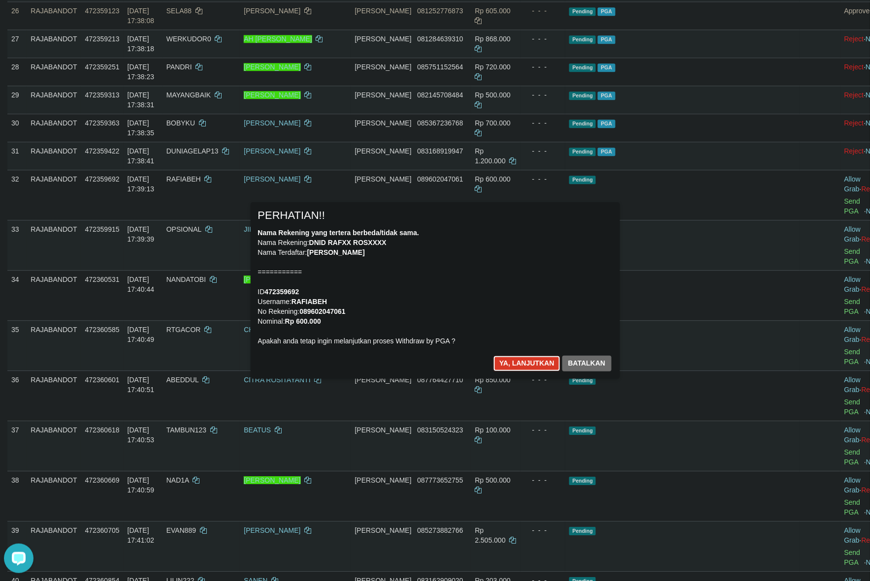
click at [536, 362] on button "Ya, lanjutkan" at bounding box center [526, 364] width 67 height 16
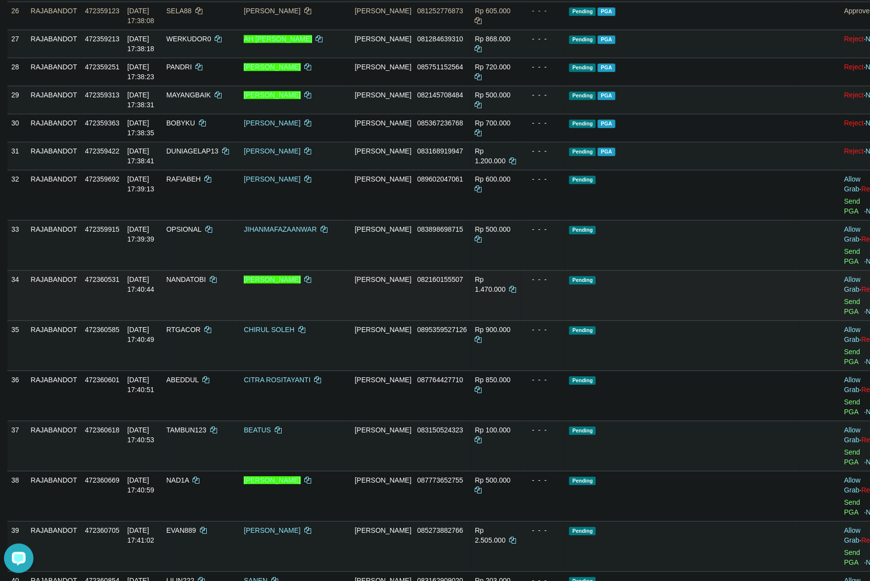
scroll to position [1170, 0]
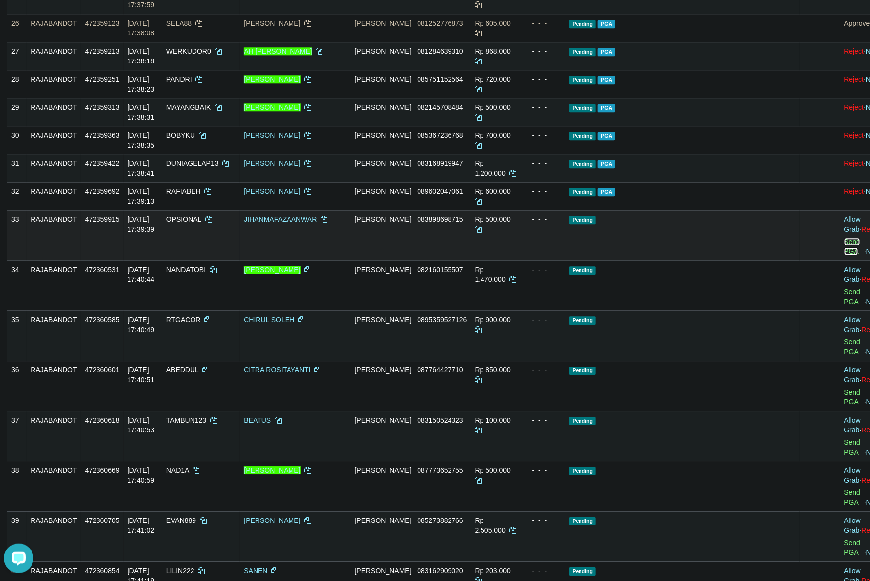
click at [844, 256] on link "Send PGA" at bounding box center [852, 247] width 16 height 18
click at [560, 260] on td "- - -" at bounding box center [542, 235] width 45 height 50
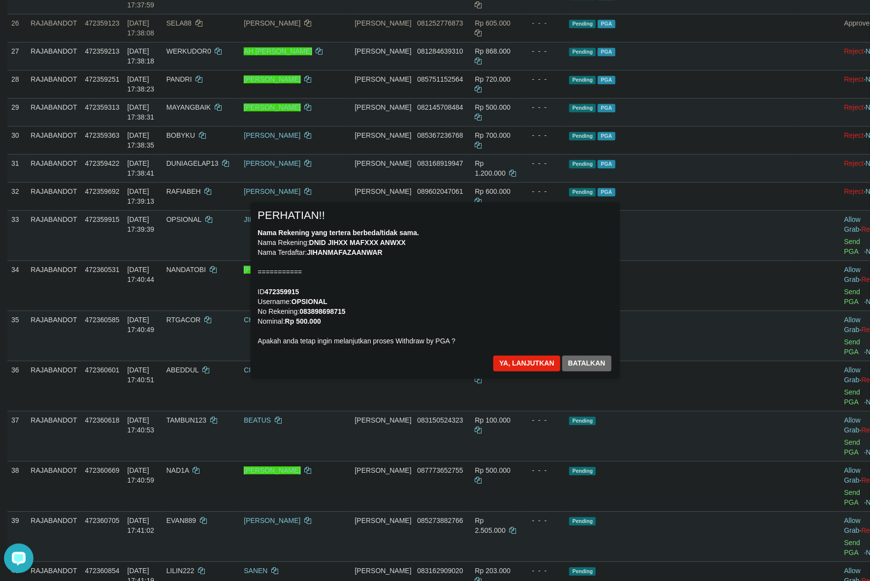
click at [521, 317] on div "Nama Rekening yang tertera berbeda/tidak sama. Nama Rekening: DNID JIHXX MAFXXX…" at bounding box center [435, 287] width 354 height 118
click at [535, 367] on button "Ya, lanjutkan" at bounding box center [526, 364] width 67 height 16
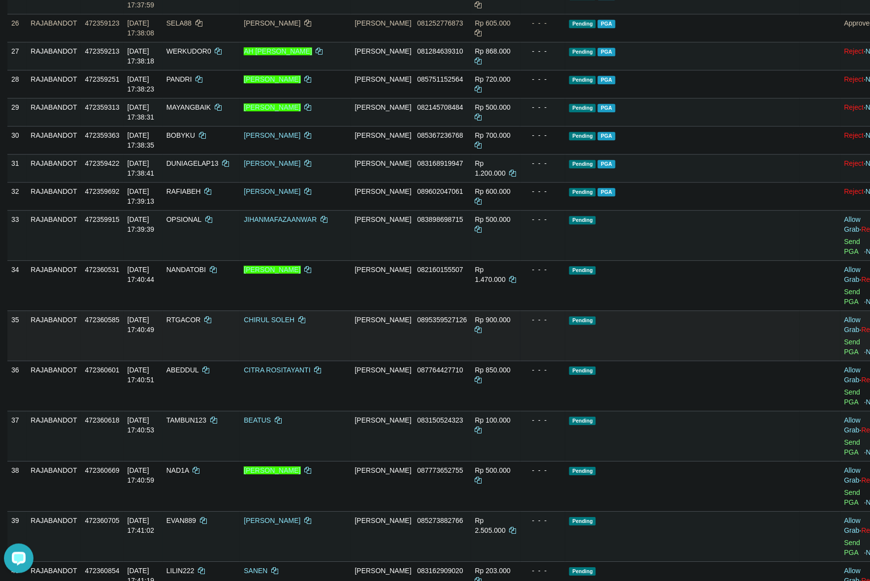
scroll to position [1158, 0]
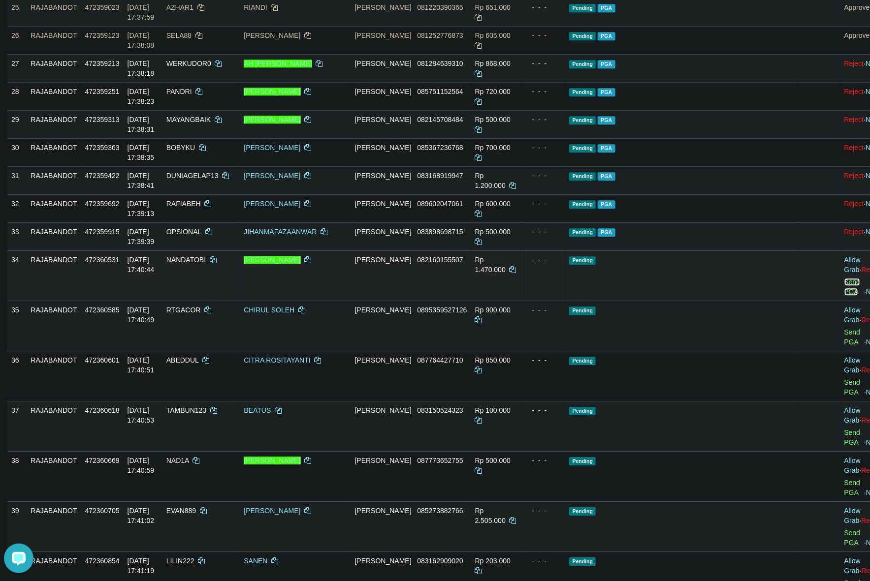
click at [844, 296] on link "Send PGA" at bounding box center [852, 287] width 16 height 18
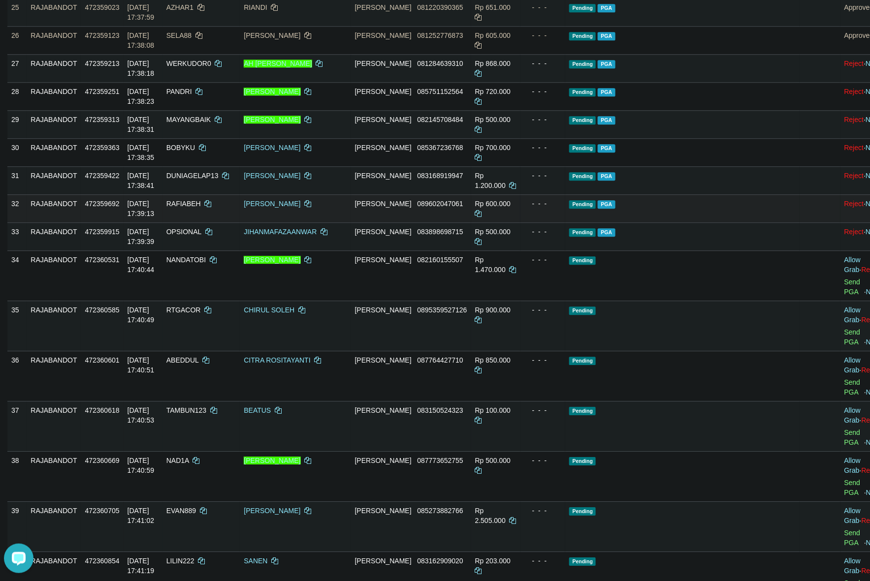
click at [684, 223] on td "Pending PGA" at bounding box center [682, 208] width 234 height 28
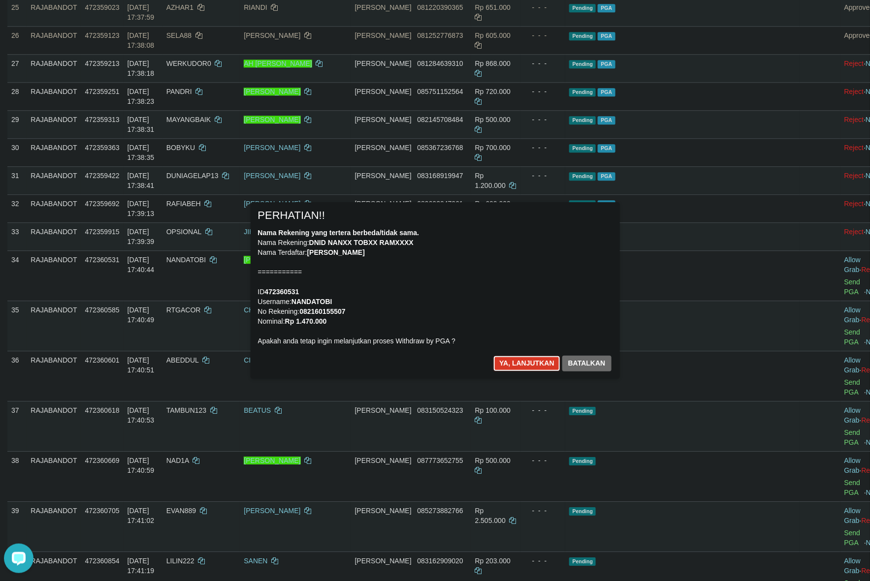
click at [546, 357] on button "Ya, lanjutkan" at bounding box center [526, 364] width 67 height 16
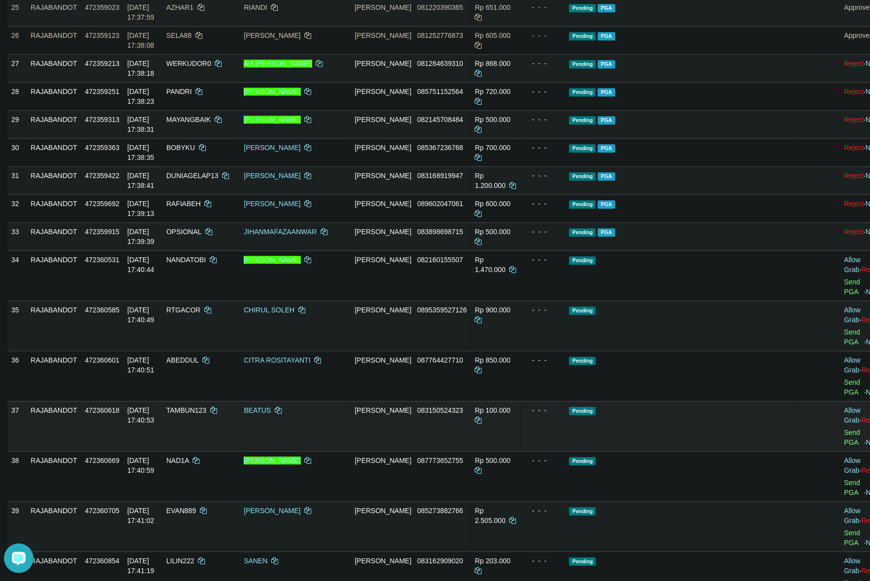
scroll to position [1146, 0]
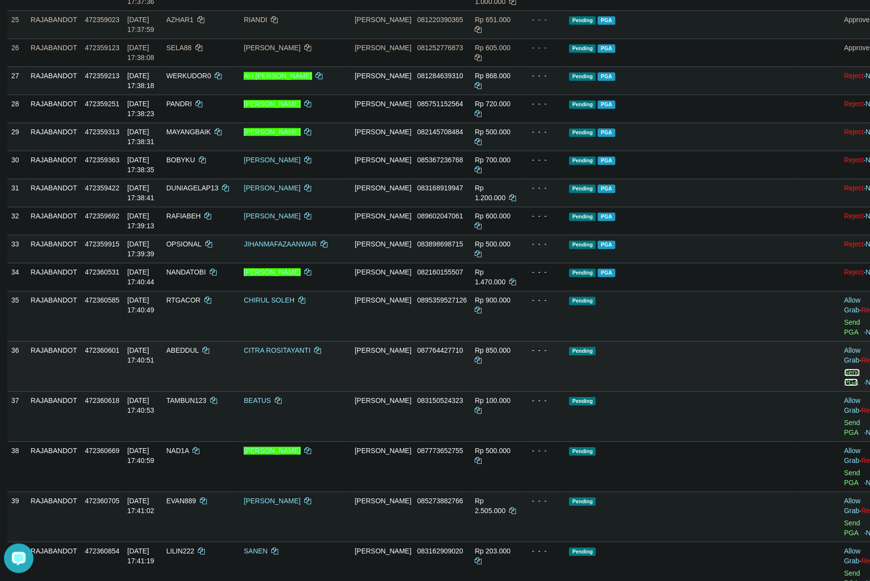
click at [844, 386] on link "Send PGA" at bounding box center [852, 378] width 16 height 18
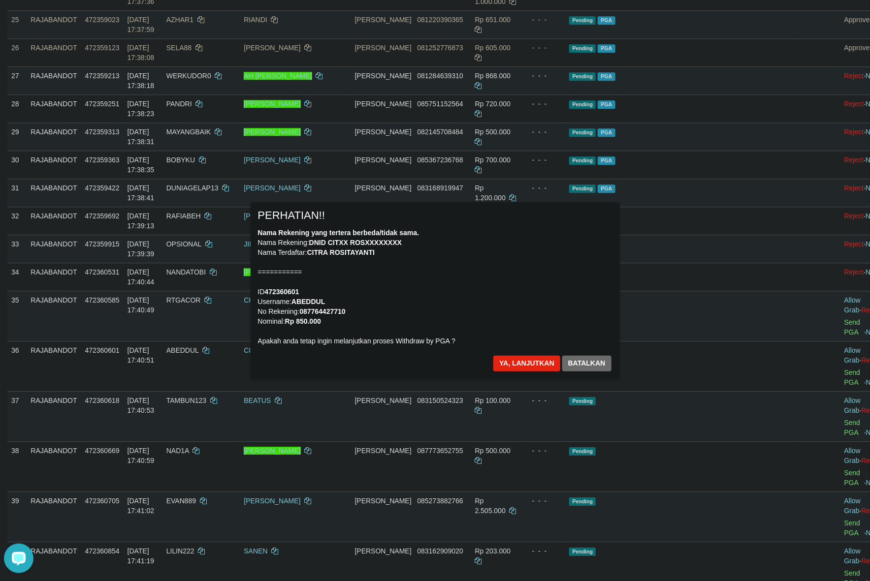
click at [466, 278] on div "Nama Rekening yang tertera berbeda/tidak sama. Nama Rekening: DNID CITXX ROSXXX…" at bounding box center [435, 287] width 354 height 118
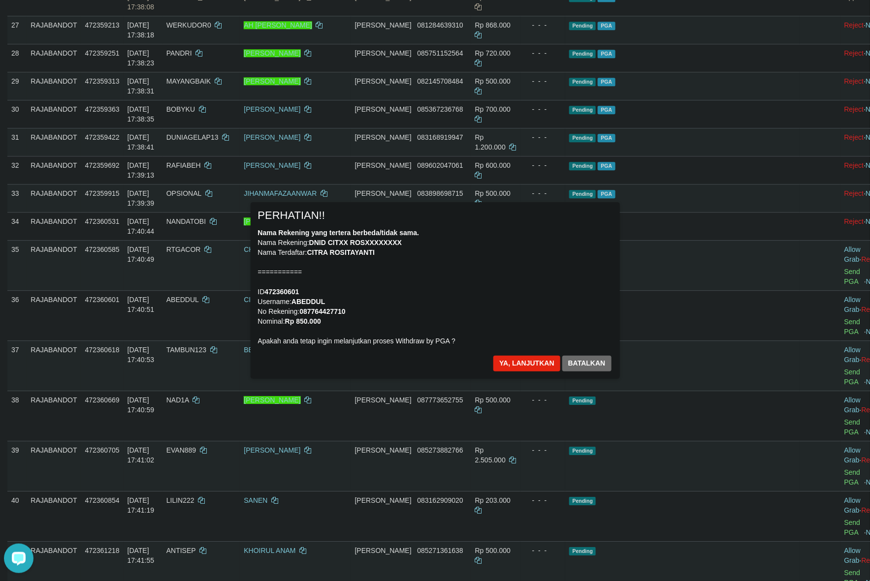
scroll to position [1207, 0]
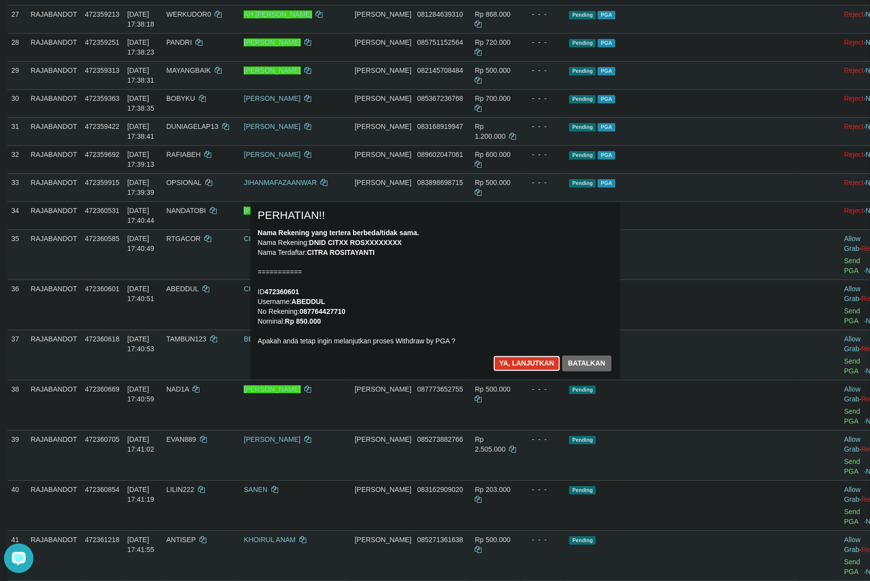
click at [517, 365] on button "Ya, lanjutkan" at bounding box center [526, 364] width 67 height 16
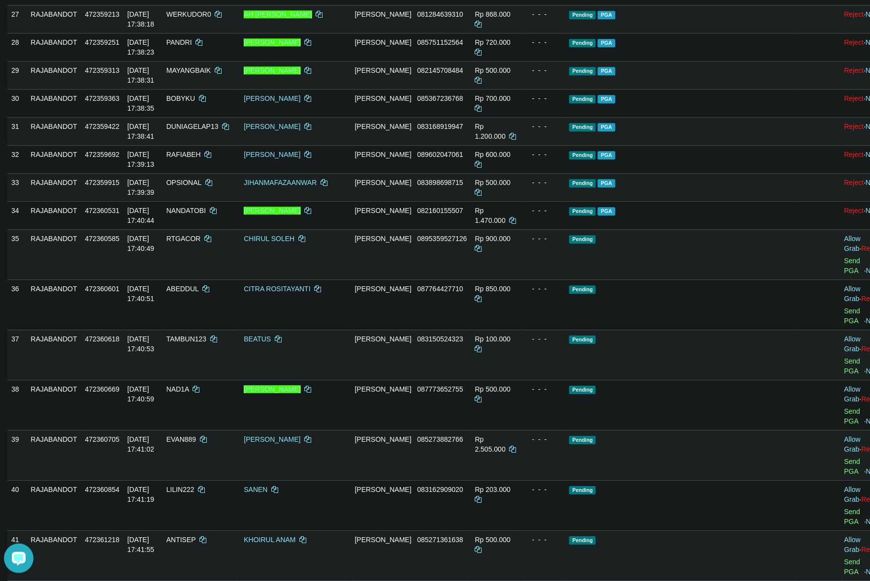
scroll to position [1195, 0]
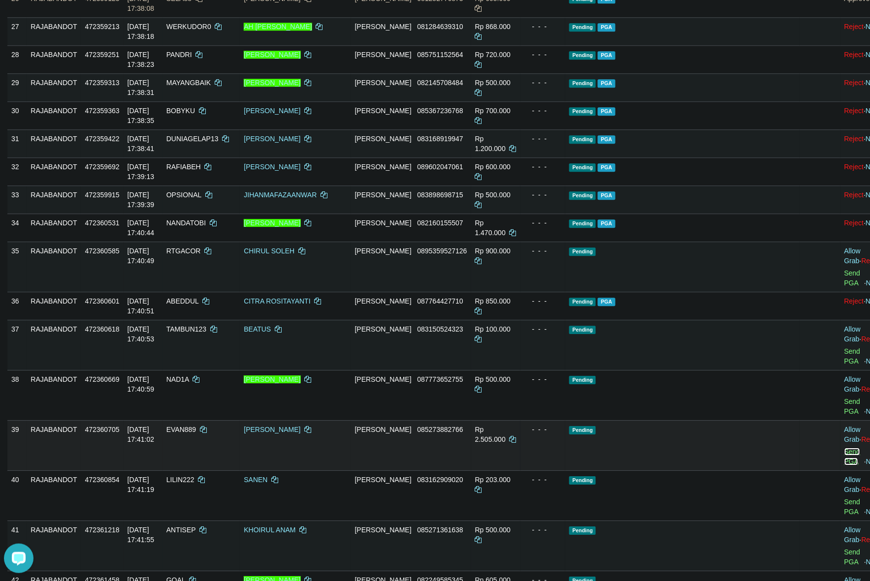
click at [844, 449] on link "Send PGA" at bounding box center [852, 457] width 16 height 18
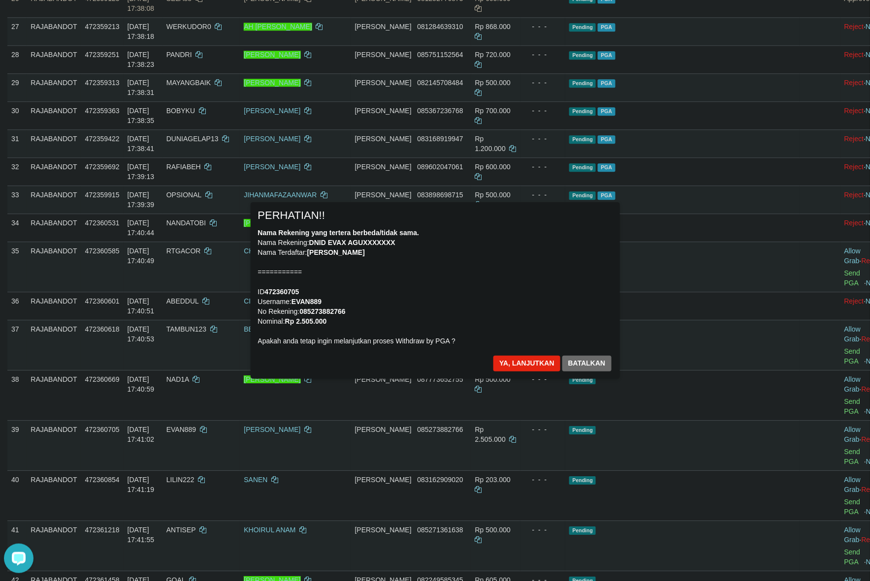
click at [485, 286] on div "Nama Rekening yang tertera berbeda/tidak sama. Nama Rekening: DNID EVAX AGUXXXX…" at bounding box center [435, 287] width 354 height 118
click at [530, 370] on button "Ya, lanjutkan" at bounding box center [526, 364] width 67 height 16
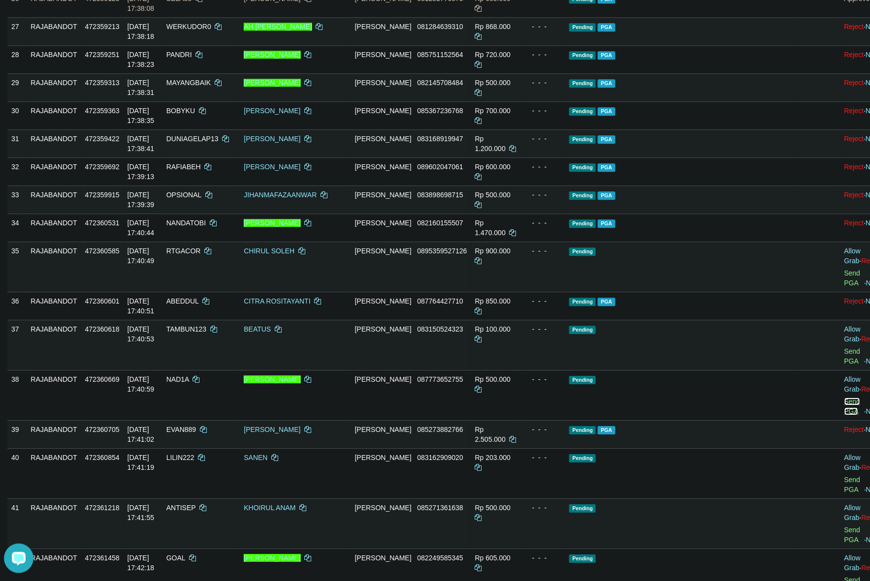
drag, startPoint x: 811, startPoint y: 411, endPoint x: 867, endPoint y: 396, distance: 58.0
click at [844, 411] on link "Send PGA" at bounding box center [852, 407] width 16 height 18
click at [559, 214] on td "- - -" at bounding box center [542, 200] width 45 height 28
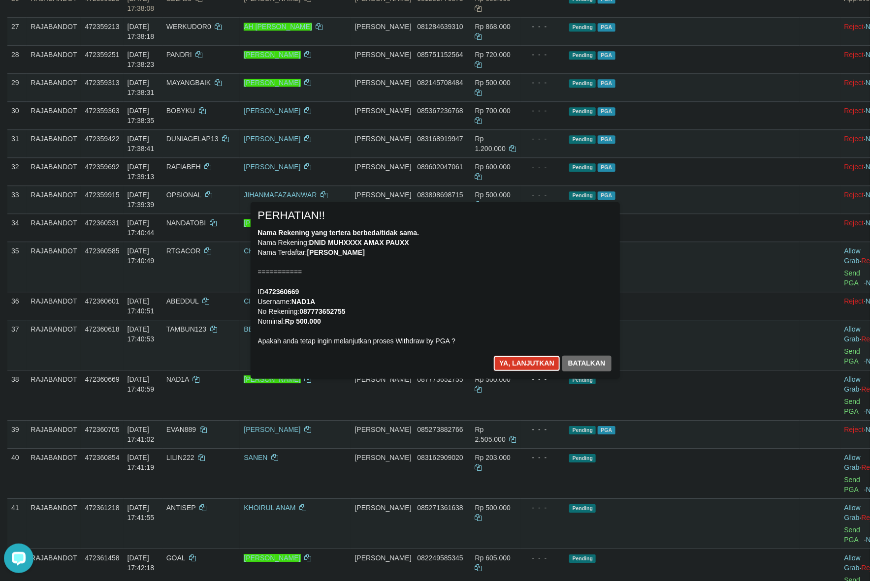
click at [523, 357] on button "Ya, lanjutkan" at bounding box center [526, 364] width 67 height 16
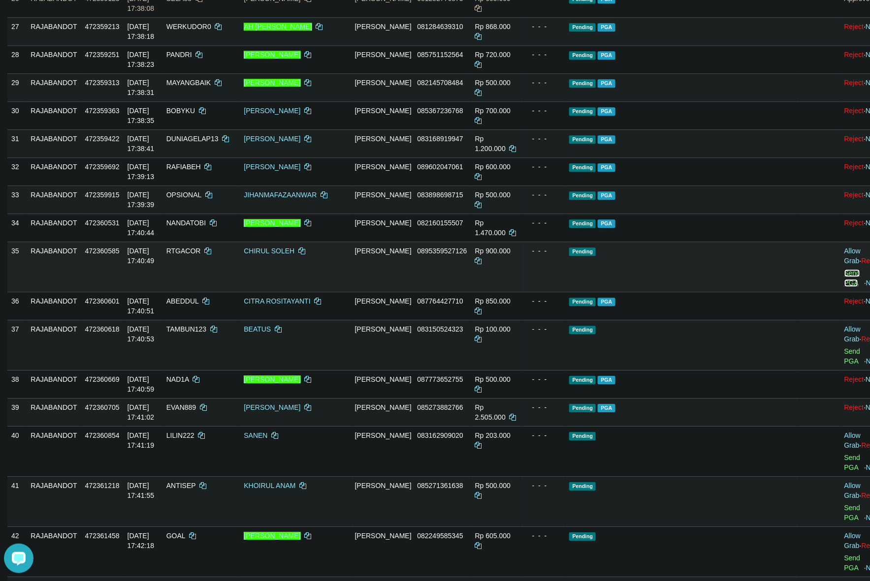
click at [844, 287] on link "Send PGA" at bounding box center [852, 278] width 16 height 18
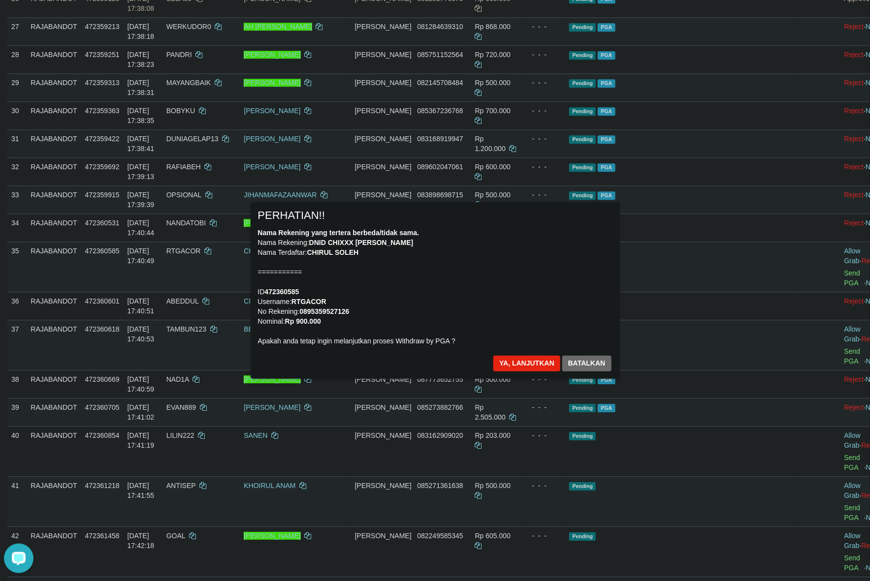
click at [417, 262] on div "Nama Rekening yang tertera berbeda/tidak sama. Nama Rekening: DNID CHIXXX SOLXX…" at bounding box center [435, 287] width 354 height 118
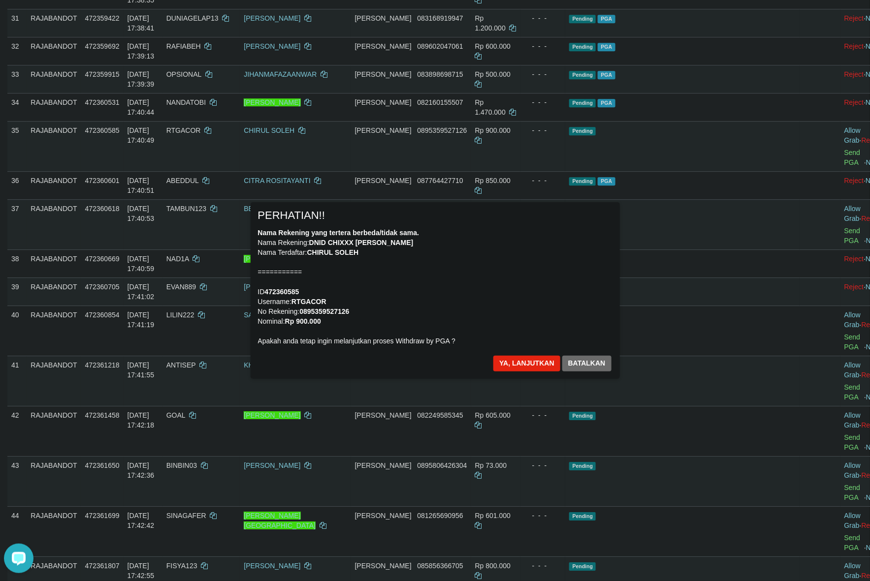
scroll to position [1318, 0]
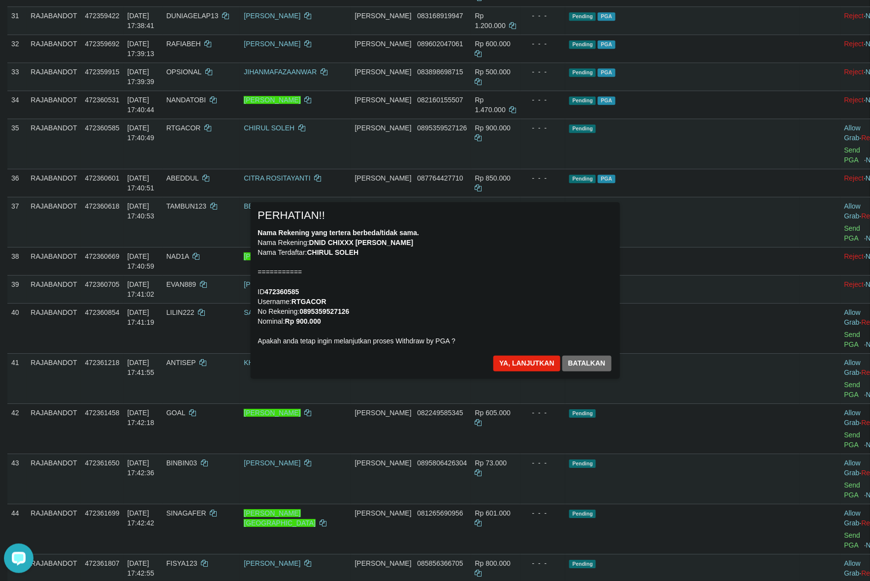
click at [493, 353] on div "× PERHATIAN!! Nama Rekening yang tertera berbeda/tidak sama. Nama Rekening: DNI…" at bounding box center [435, 290] width 369 height 176
click at [507, 360] on button "Ya, lanjutkan" at bounding box center [526, 364] width 67 height 16
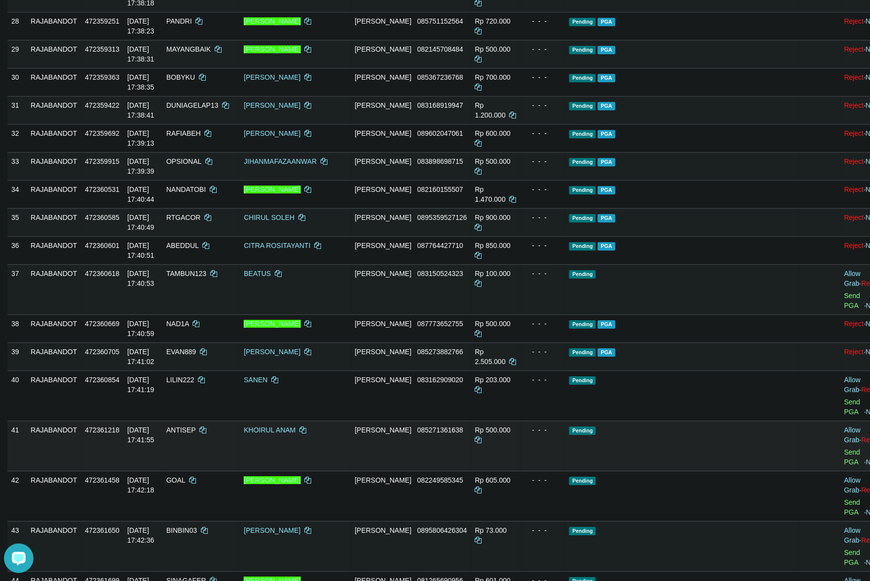
scroll to position [1296, 0]
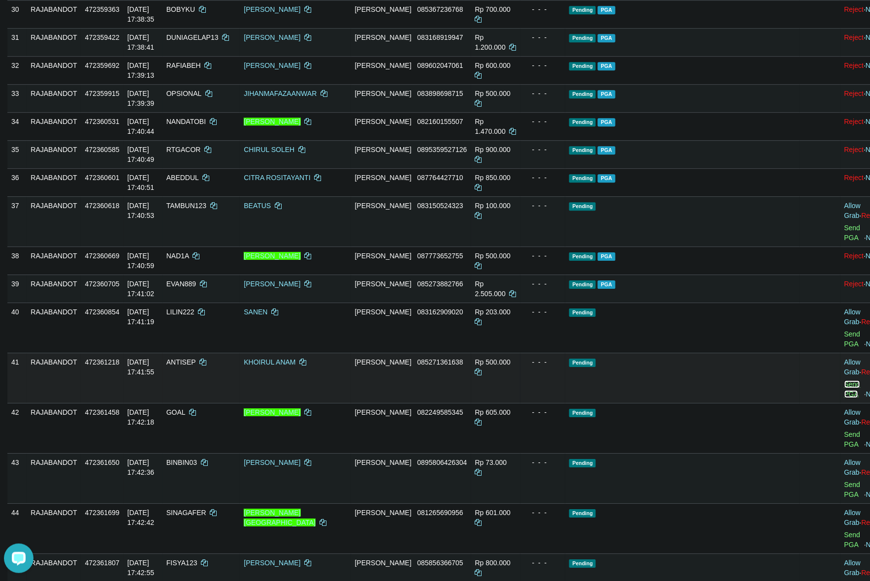
click at [844, 381] on link "Send PGA" at bounding box center [852, 390] width 16 height 18
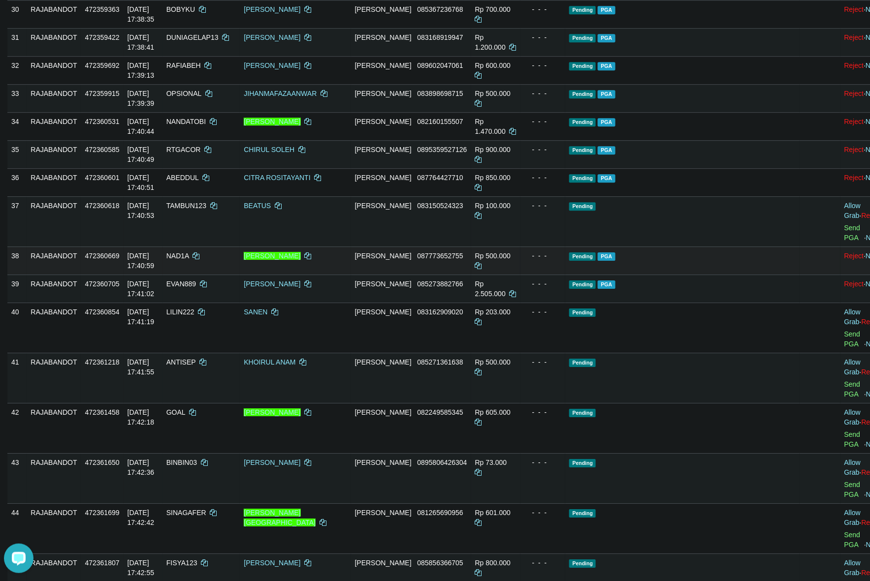
click at [520, 275] on td "Rp 500.000" at bounding box center [495, 261] width 49 height 28
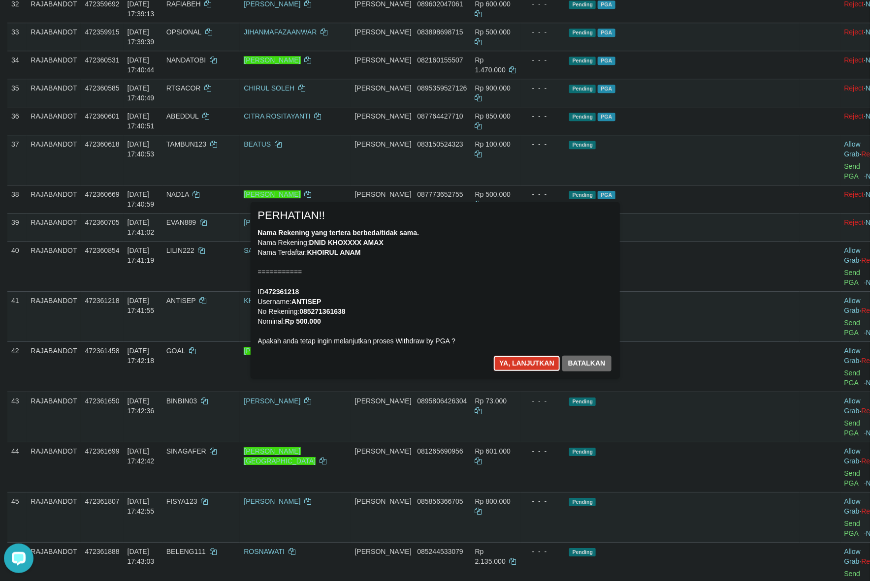
click at [505, 356] on button "Ya, lanjutkan" at bounding box center [526, 364] width 67 height 16
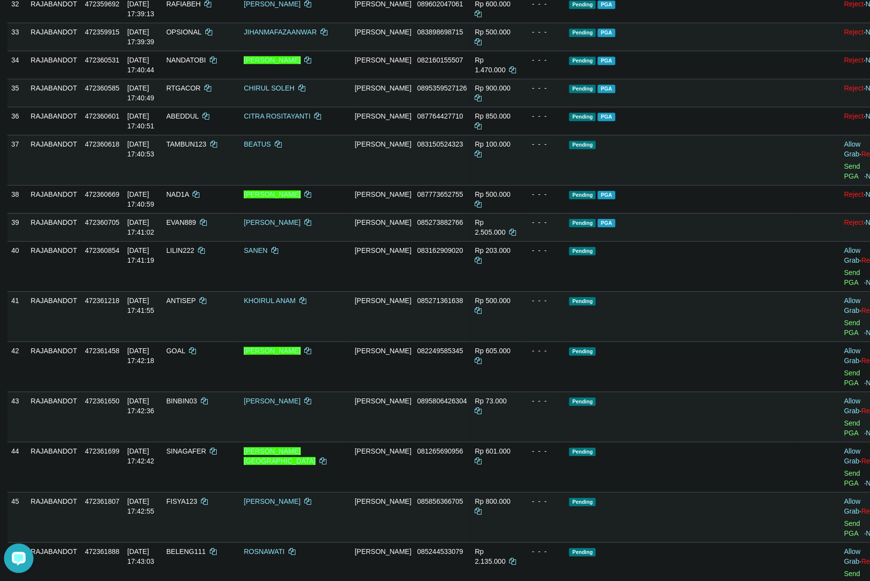
scroll to position [1346, 0]
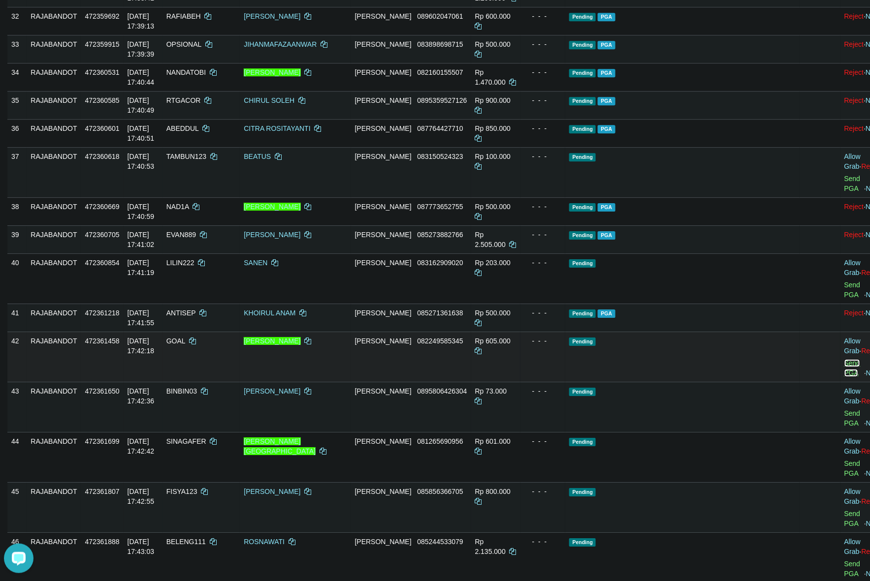
click at [844, 359] on link "Send PGA" at bounding box center [852, 368] width 16 height 18
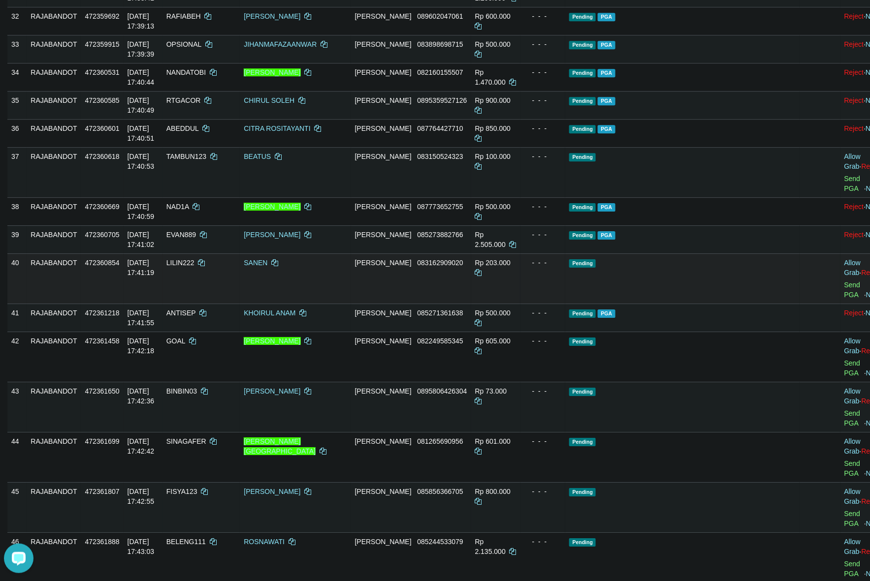
click at [517, 281] on td "Rp 203.000" at bounding box center [495, 279] width 49 height 50
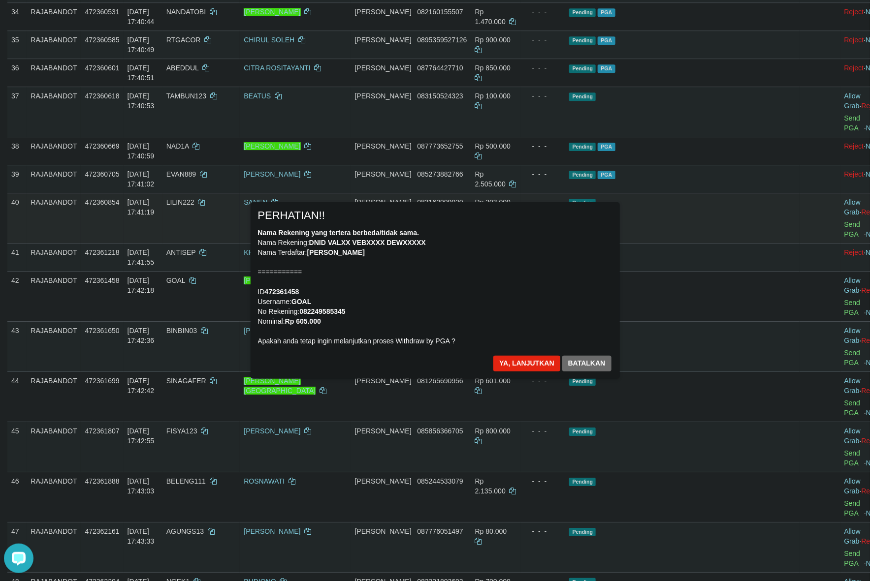
scroll to position [1407, 0]
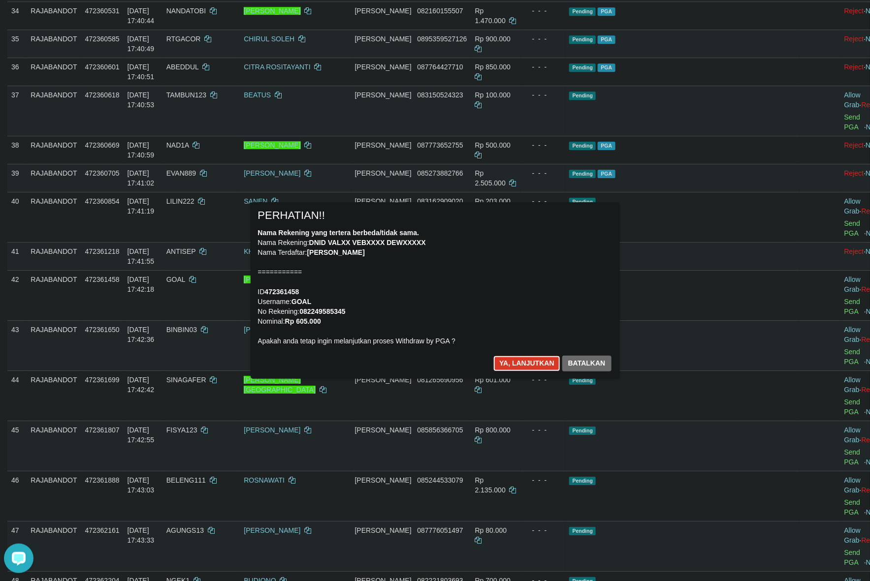
click at [512, 361] on button "Ya, lanjutkan" at bounding box center [526, 364] width 67 height 16
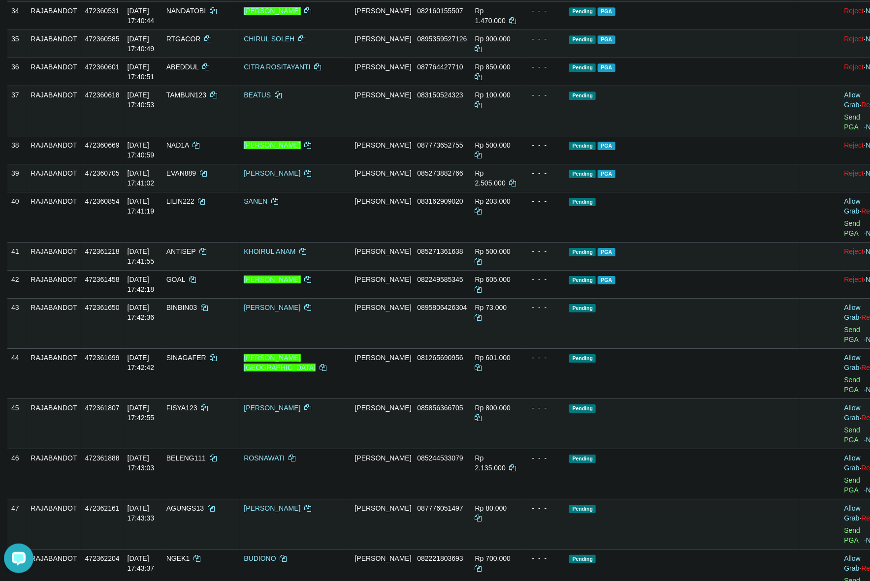
scroll to position [1395, 0]
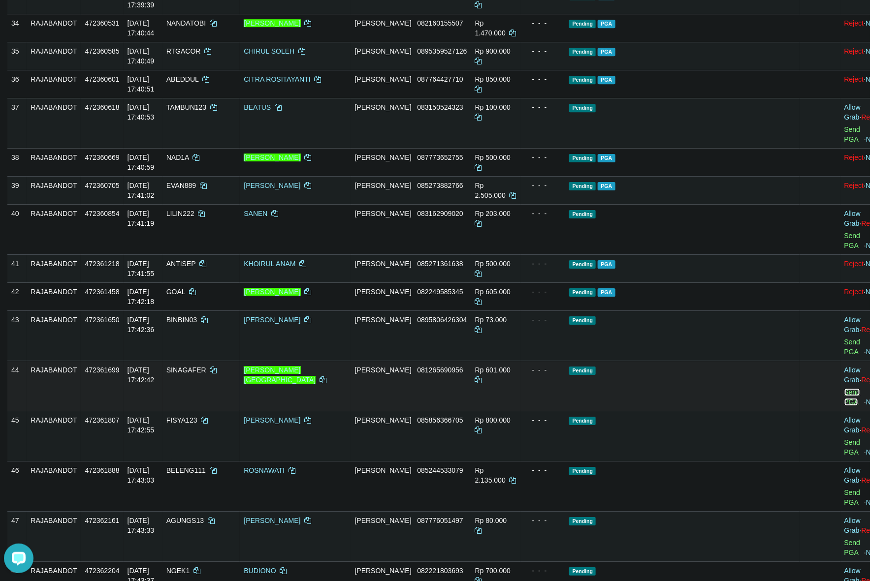
click at [844, 388] on link "Send PGA" at bounding box center [852, 397] width 16 height 18
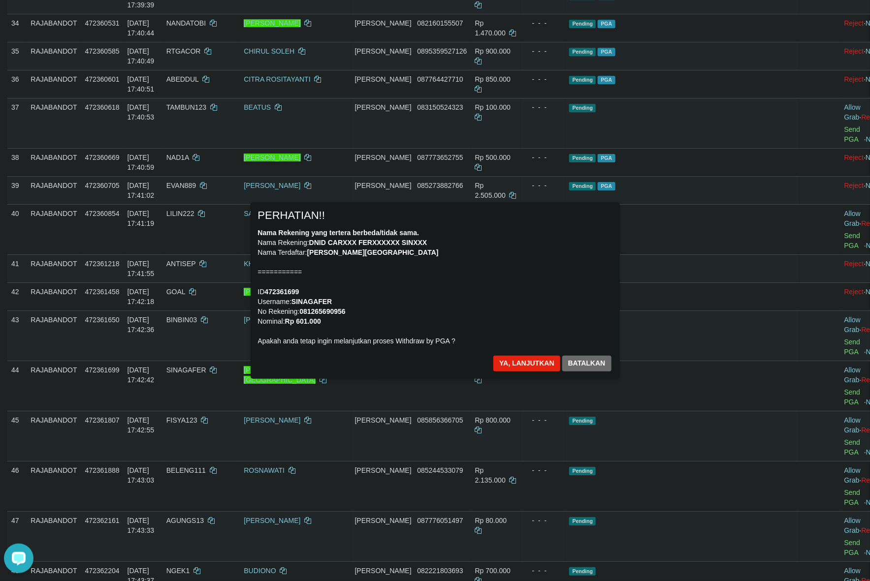
click at [470, 257] on div "Nama Rekening yang tertera berbeda/tidak sama. Nama Rekening: DNID CARXXX FERXX…" at bounding box center [435, 287] width 354 height 118
click at [520, 362] on button "Ya, lanjutkan" at bounding box center [526, 364] width 67 height 16
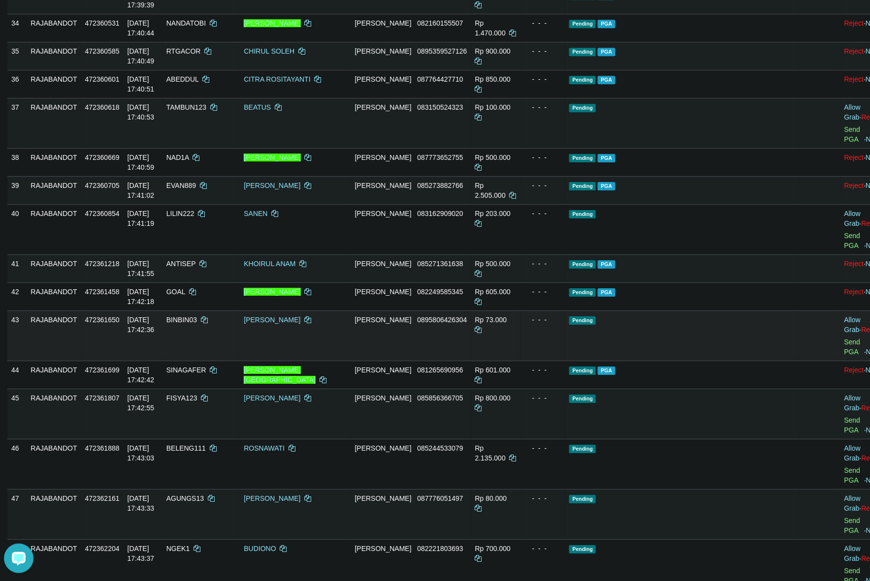
click at [666, 311] on td "Pending" at bounding box center [682, 336] width 234 height 50
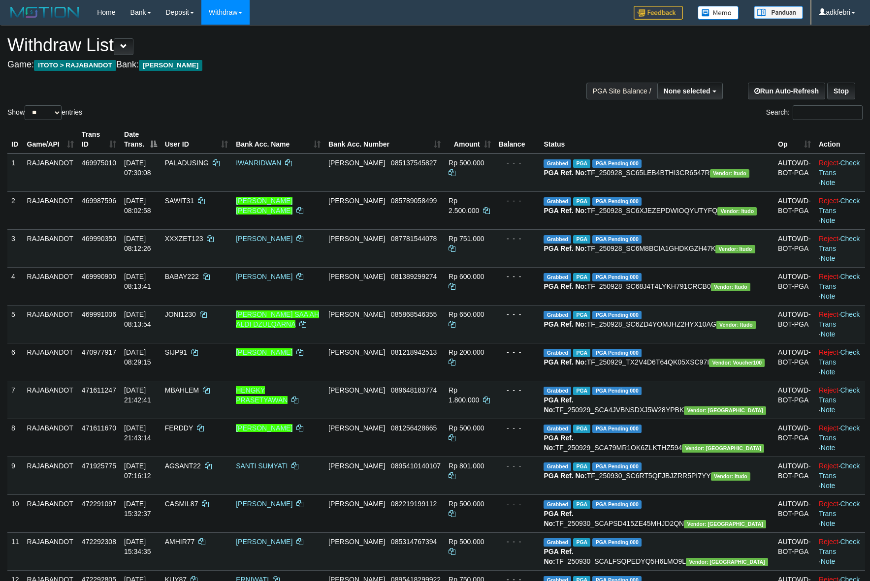
select select
click at [60, 114] on select "** ** ** ***" at bounding box center [43, 112] width 37 height 15
select select "***"
click at [26, 105] on select "** ** ** ***" at bounding box center [43, 112] width 37 height 15
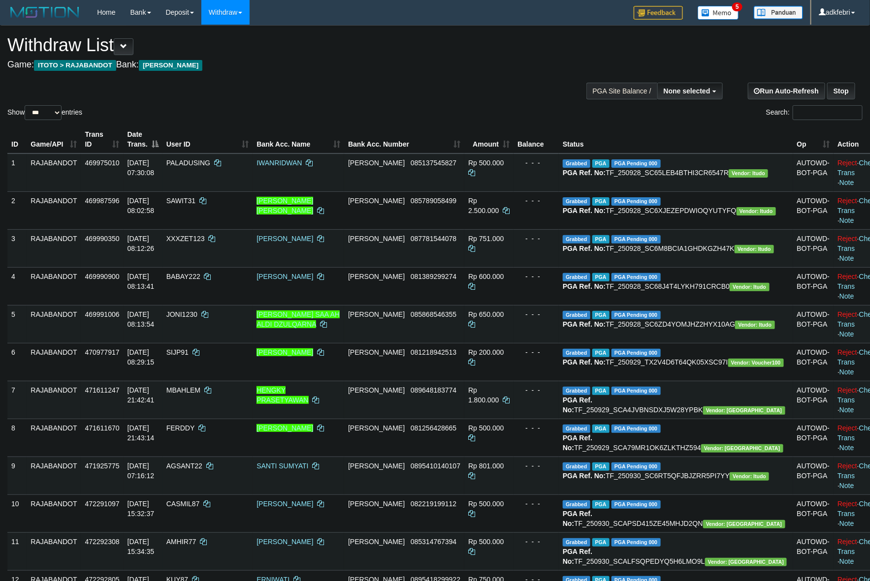
drag, startPoint x: 350, startPoint y: 60, endPoint x: 385, endPoint y: 60, distance: 35.4
click at [370, 60] on h4 "Game: ITOTO > RAJABANDOT Bank: [PERSON_NAME]" at bounding box center [288, 65] width 563 height 10
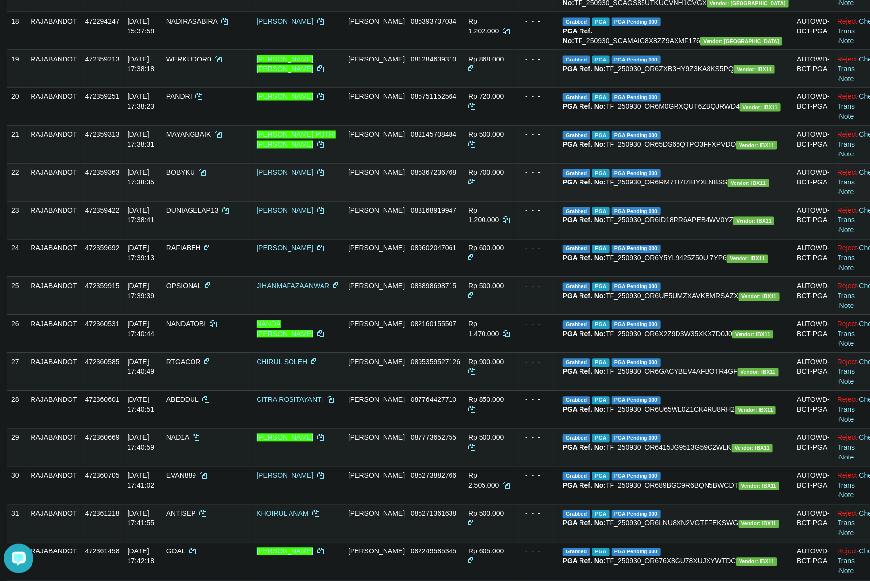
scroll to position [725, 0]
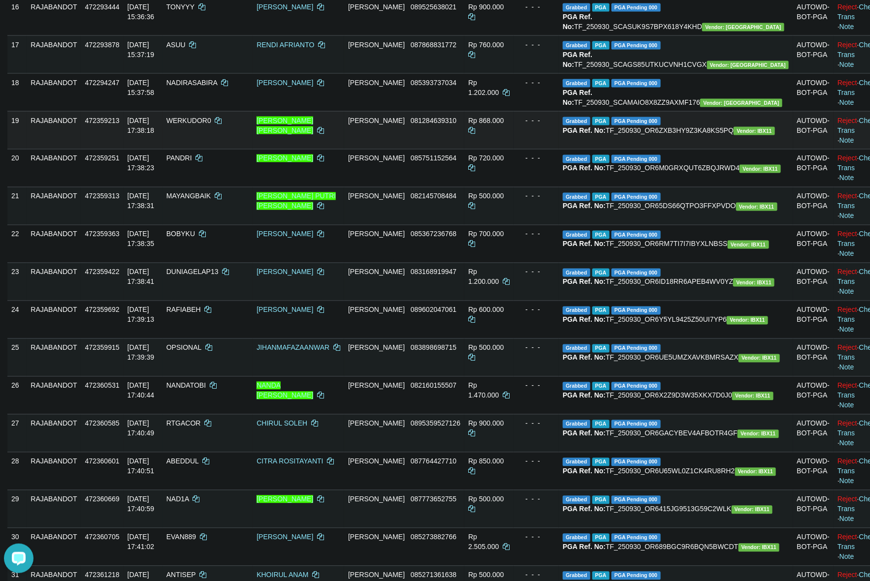
click at [835, 149] on td "Reject · Check Trans · Note" at bounding box center [858, 130] width 49 height 38
click at [844, 134] on link "Check Trans" at bounding box center [857, 126] width 41 height 18
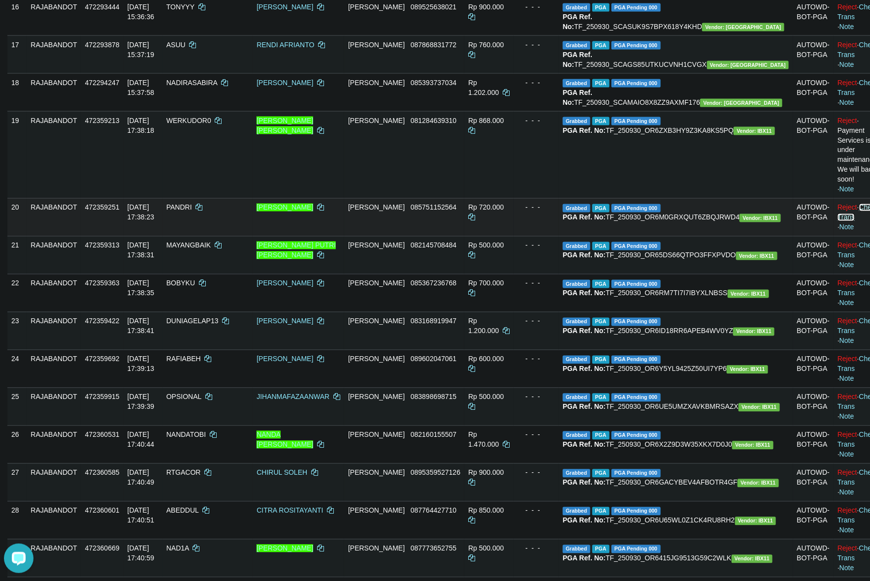
click at [837, 222] on link "Check Trans" at bounding box center [857, 213] width 41 height 18
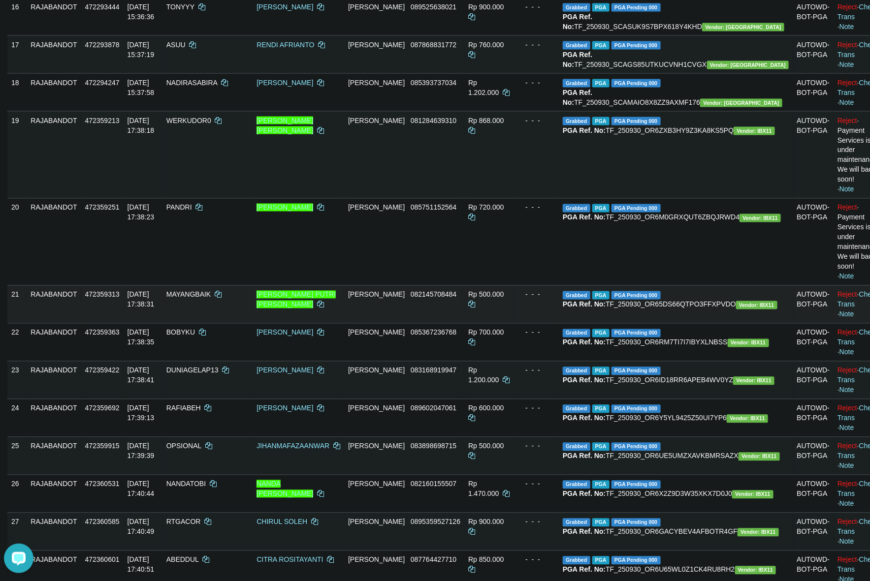
click at [843, 323] on td "Reject · Check Trans · Note" at bounding box center [858, 305] width 49 height 38
click at [843, 309] on link "Check Trans" at bounding box center [857, 300] width 41 height 18
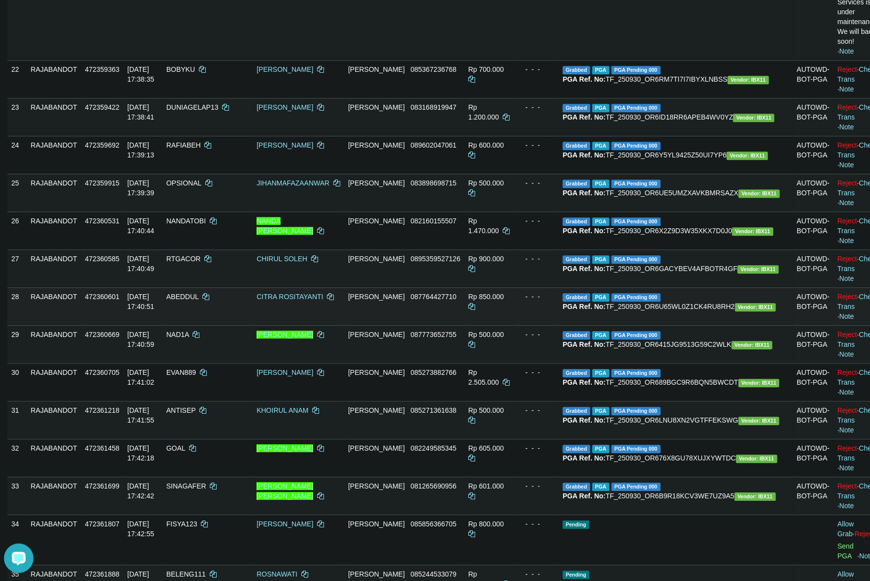
scroll to position [1094, 0]
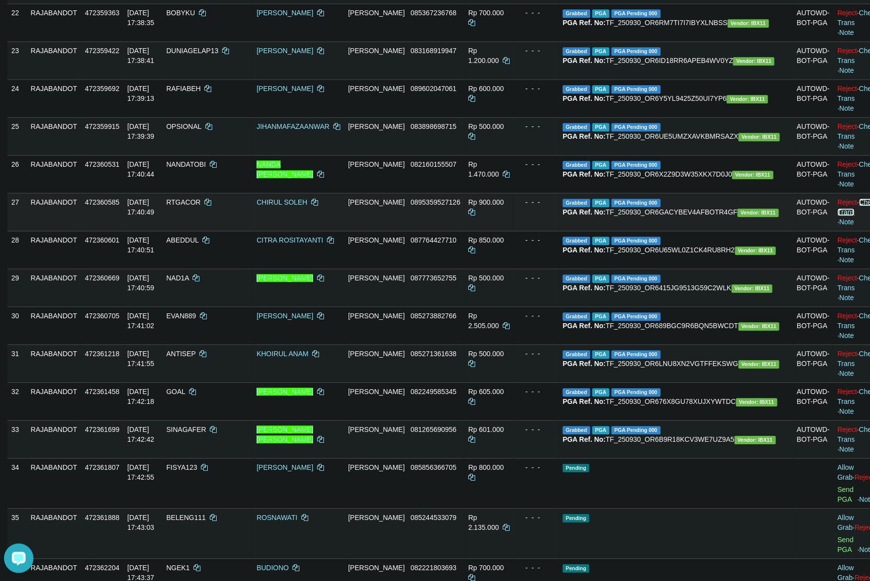
click at [837, 216] on link "Check Trans" at bounding box center [857, 207] width 41 height 18
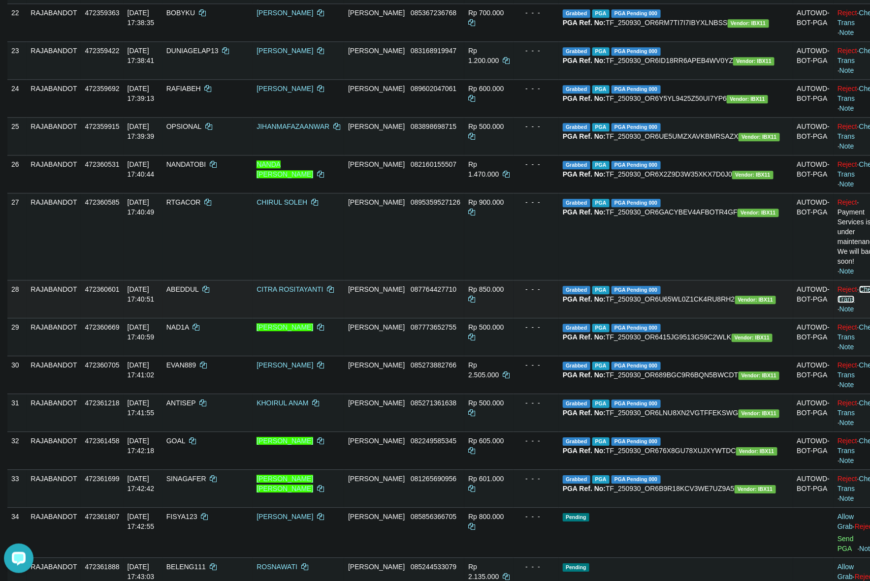
click at [843, 303] on link "Check Trans" at bounding box center [857, 295] width 41 height 18
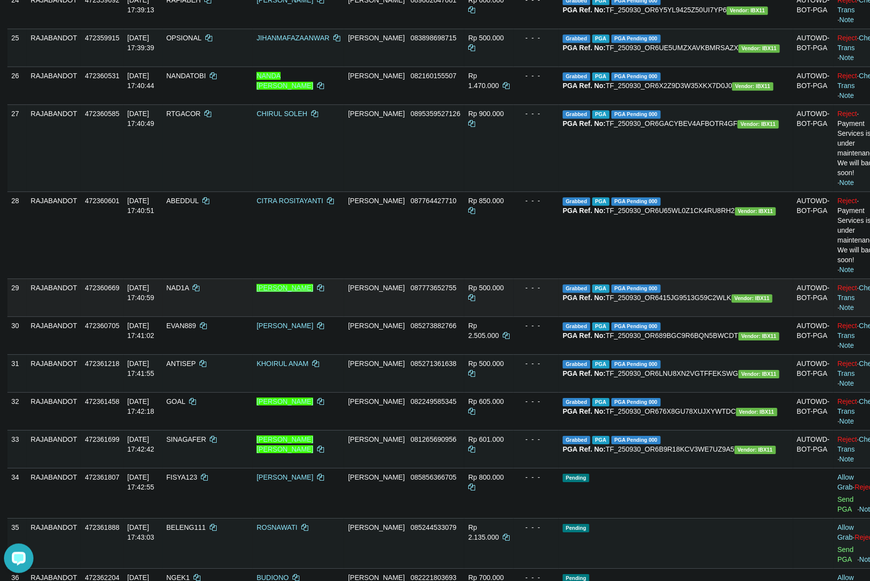
scroll to position [1217, 0]
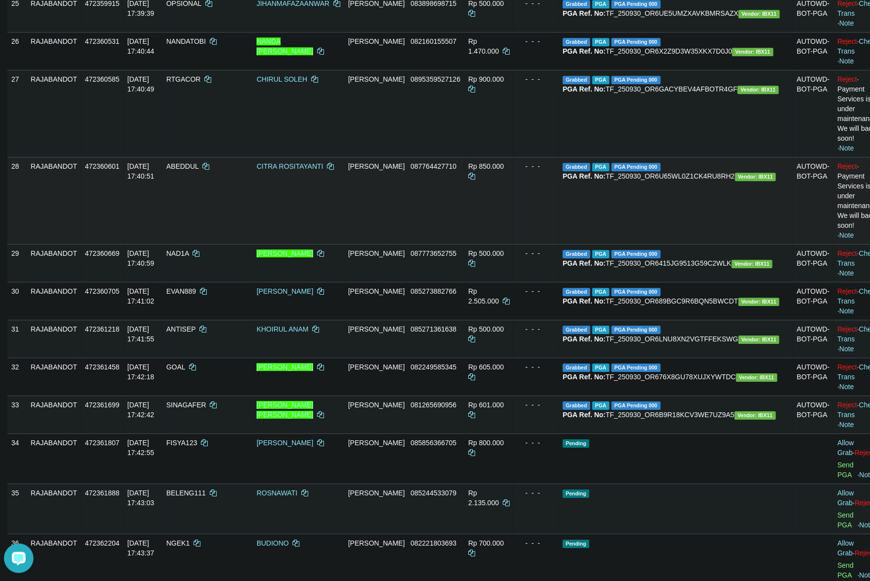
click at [242, 244] on td "ABEDDUL" at bounding box center [207, 200] width 91 height 87
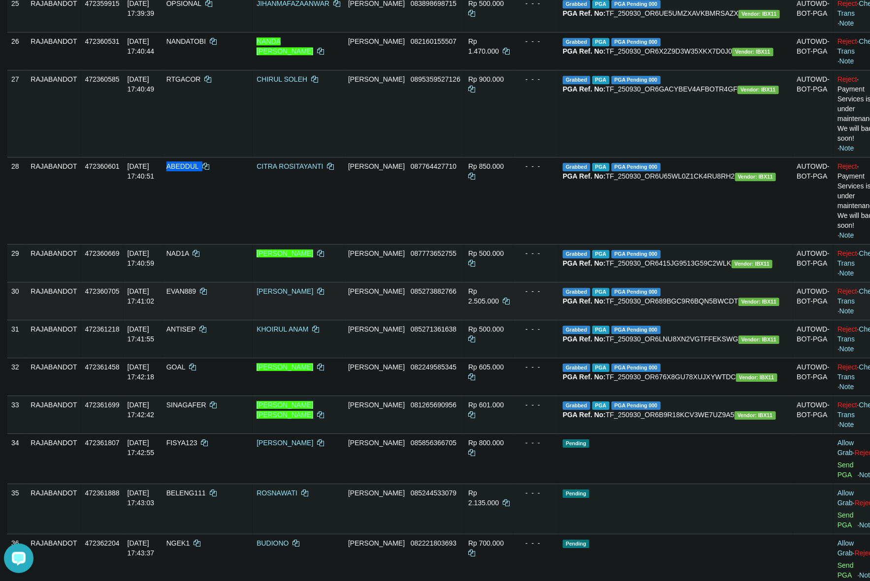
copy td "ABEDDUL"
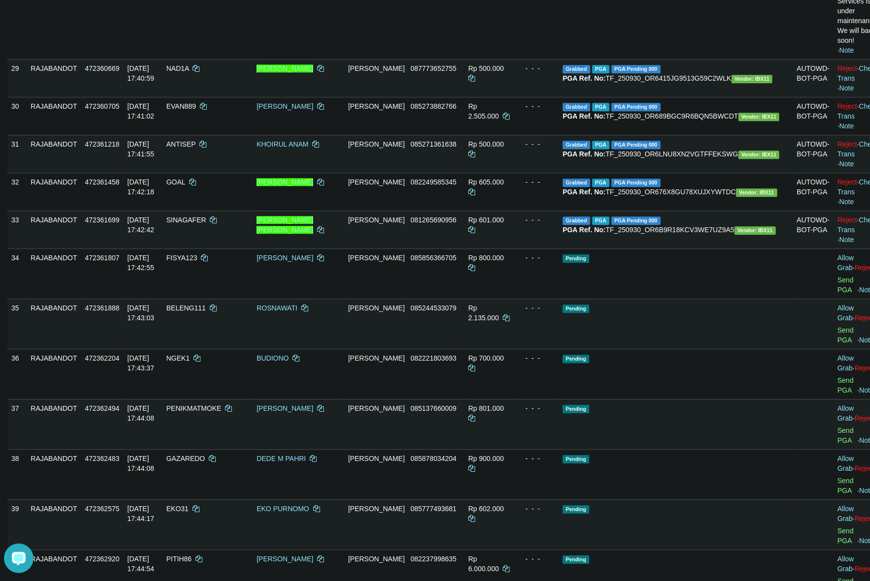
scroll to position [1126, 0]
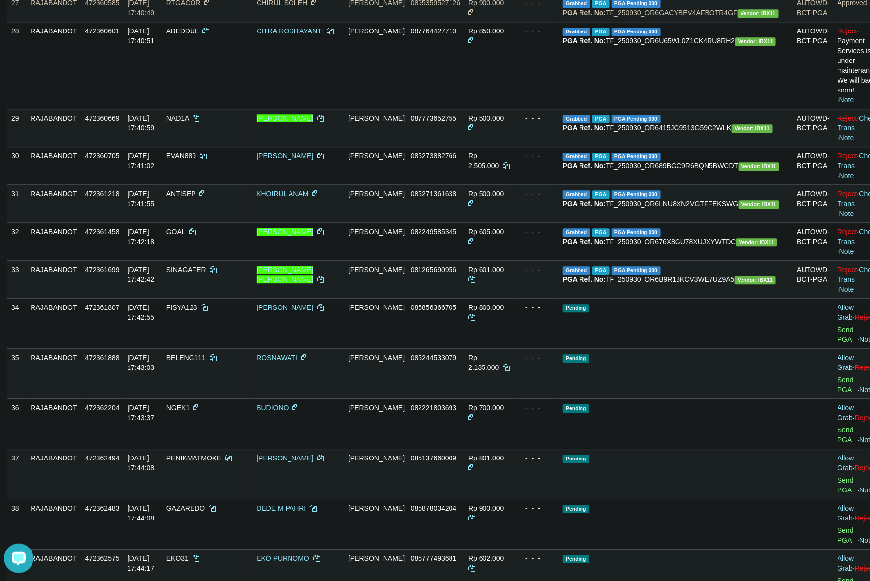
copy td "OPSIONAL"
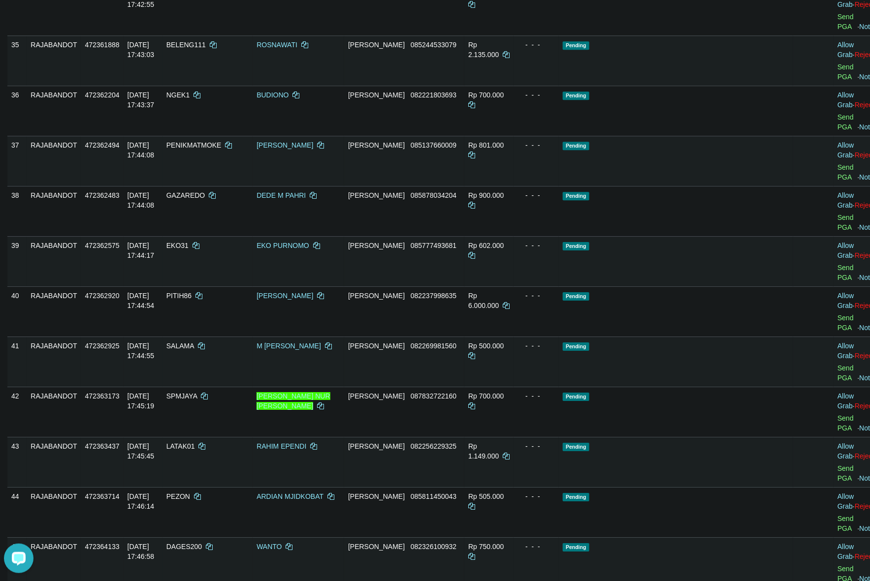
scroll to position [1311, 0]
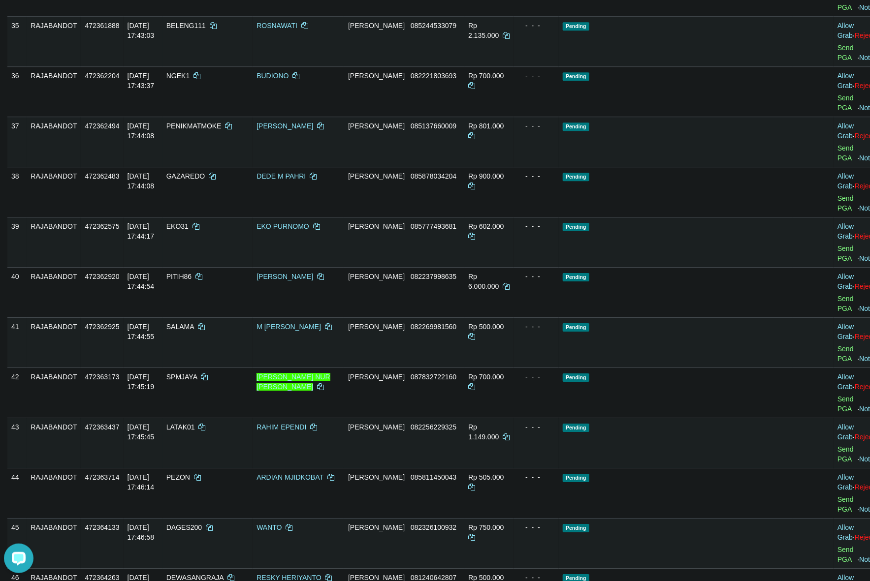
drag, startPoint x: 832, startPoint y: 331, endPoint x: 841, endPoint y: 343, distance: 14.8
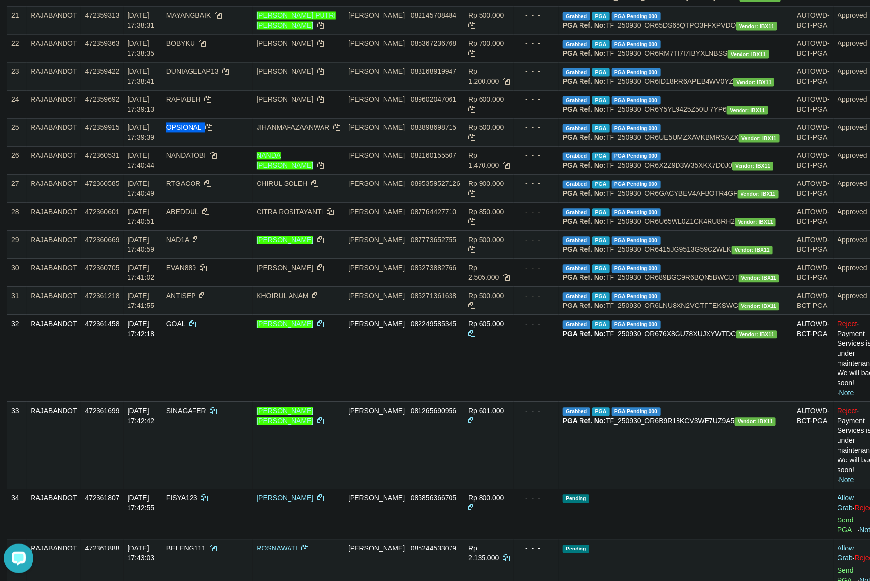
scroll to position [695, 0]
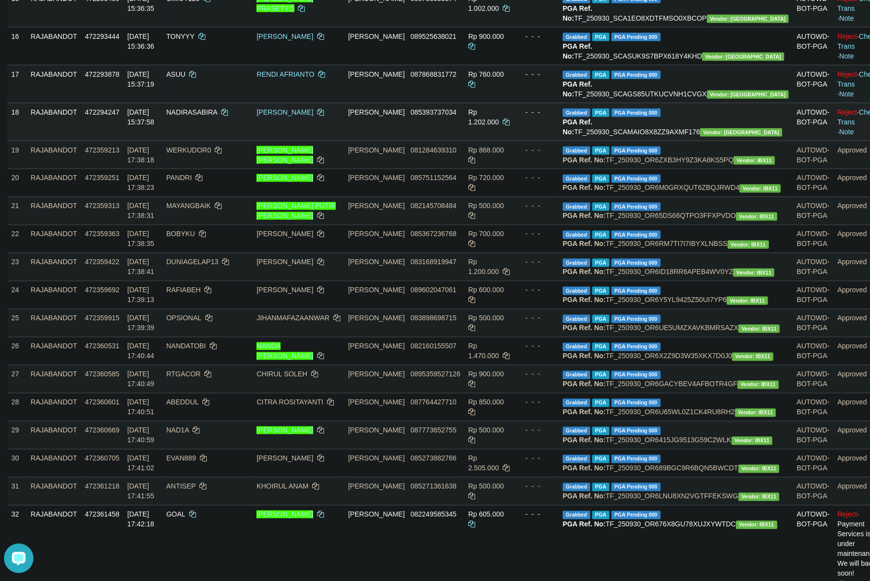
click at [421, 141] on td "DANA 085393737034" at bounding box center [404, 122] width 120 height 38
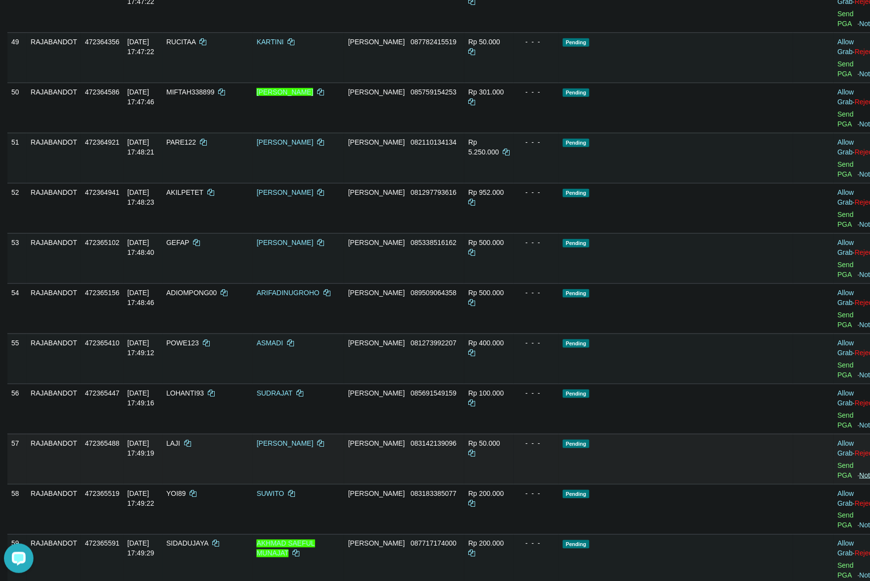
scroll to position [2220, 0]
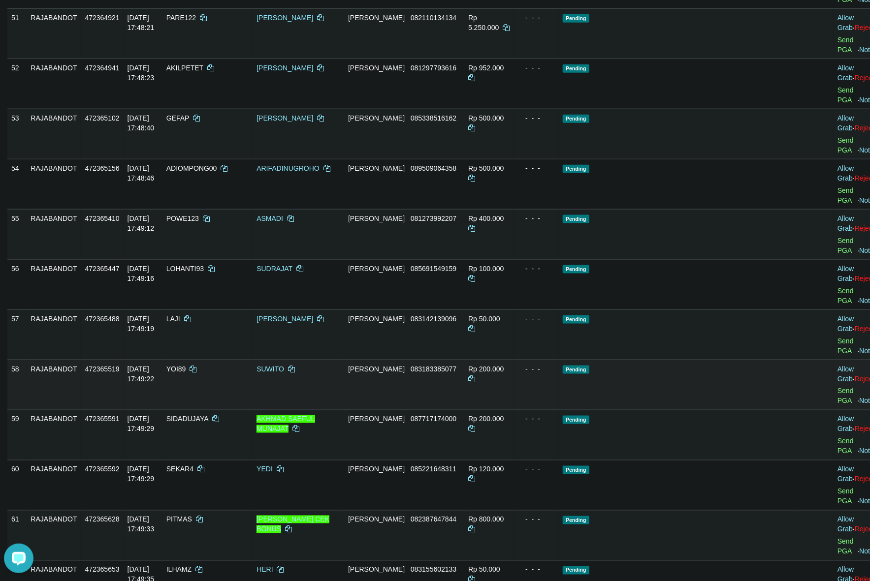
click at [672, 360] on td "Pending" at bounding box center [676, 385] width 234 height 50
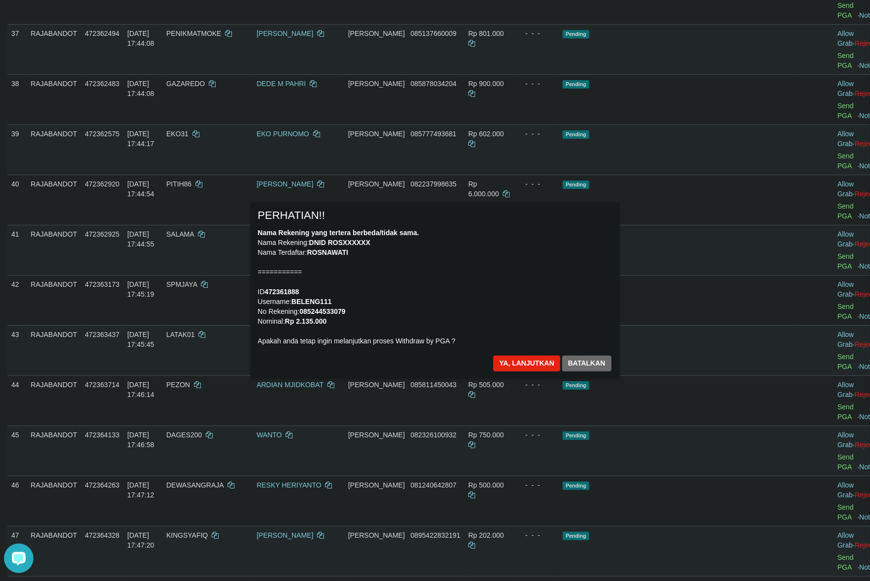
click at [528, 355] on div "× PERHATIAN!! Nama Rekening yang tertera berbeda/tidak sama. Nama Rekening: DNI…" at bounding box center [435, 290] width 369 height 176
click at [520, 365] on button "Ya, lanjutkan" at bounding box center [526, 364] width 67 height 16
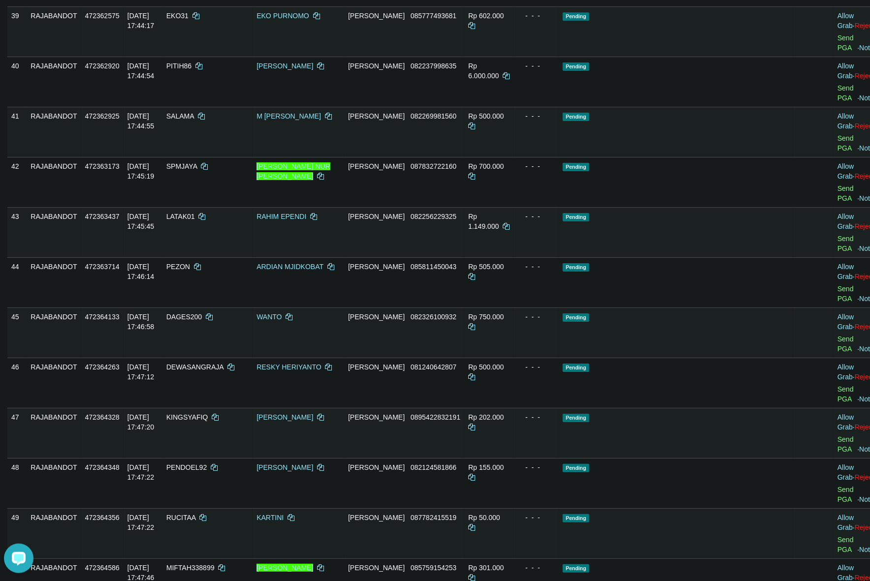
scroll to position [1482, 0]
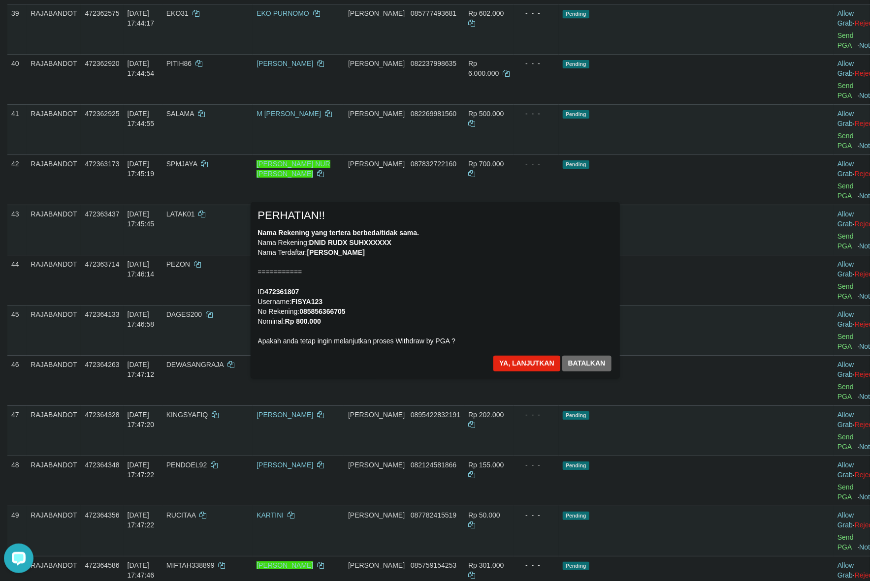
click at [491, 267] on div "Nama Rekening yang tertera berbeda/tidak sama. Nama Rekening: DNID RUDX SUHXXXX…" at bounding box center [435, 287] width 354 height 118
click at [523, 362] on button "Ya, lanjutkan" at bounding box center [526, 364] width 67 height 16
click at [520, 363] on button "Ya, lanjutkan" at bounding box center [526, 364] width 67 height 16
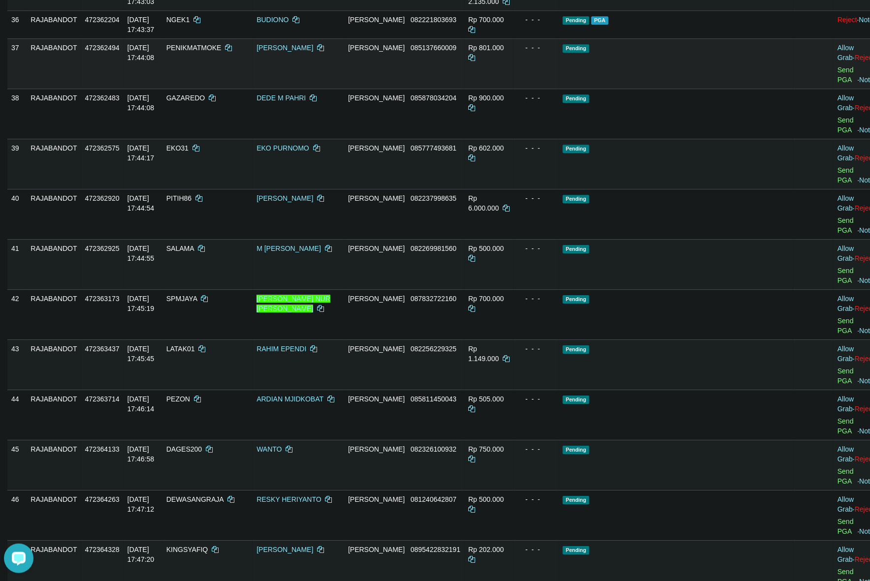
scroll to position [1460, 0]
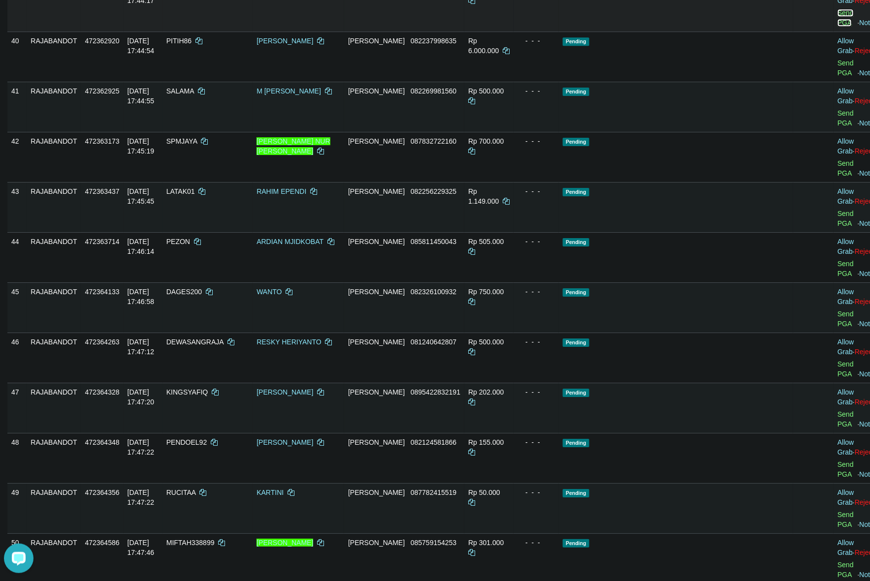
click at [837, 27] on link "Send PGA" at bounding box center [845, 18] width 16 height 18
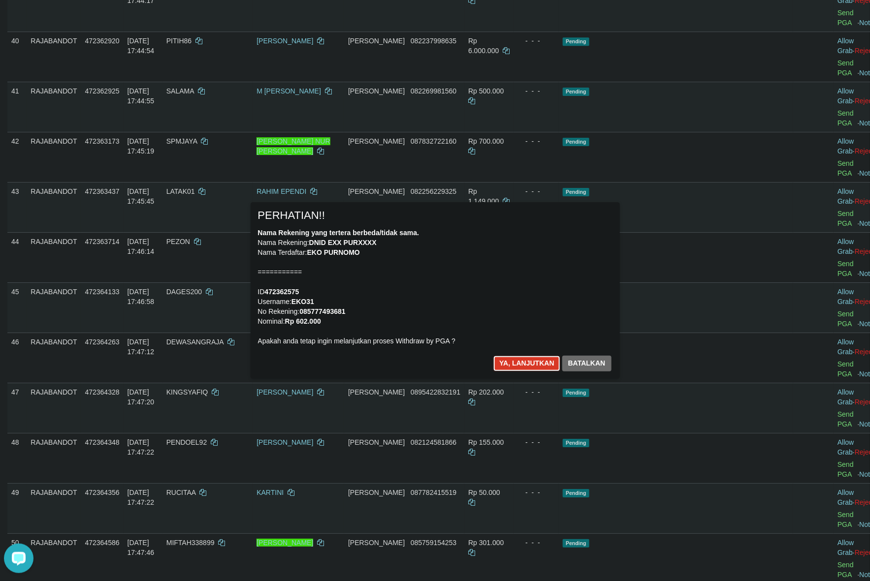
click at [527, 362] on button "Ya, lanjutkan" at bounding box center [526, 364] width 67 height 16
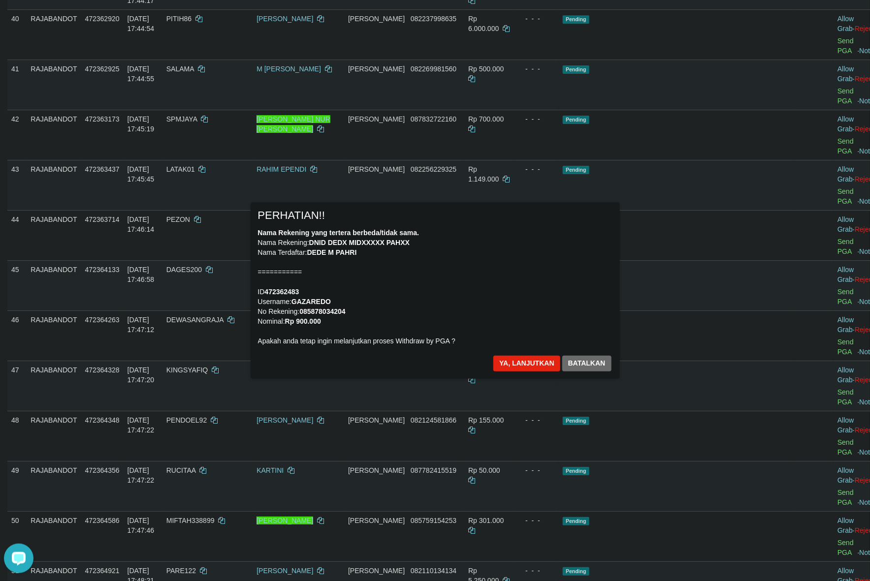
click at [802, 350] on div "× PERHATIAN!! Nama Rekening yang tertera berbeda/tidak sama. Nama Rekening: DNI…" at bounding box center [435, 291] width 870 height 216
drag, startPoint x: 463, startPoint y: 282, endPoint x: 475, endPoint y: 289, distance: 14.6
click at [461, 283] on div "Nama Rekening yang tertera berbeda/tidak sama. Nama Rekening: DNID DEDX MIDXXXX…" at bounding box center [435, 287] width 354 height 118
click at [515, 367] on button "Ya, lanjutkan" at bounding box center [526, 364] width 67 height 16
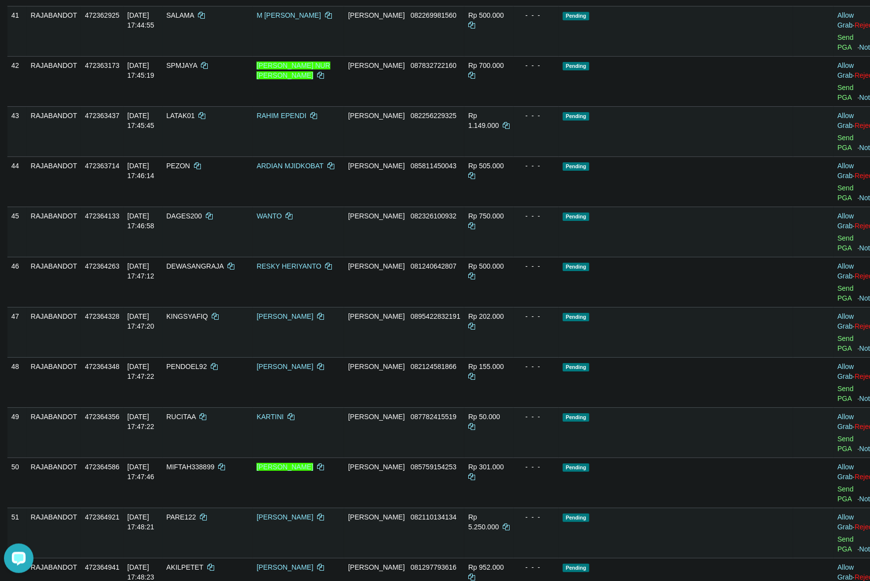
scroll to position [1522, 0]
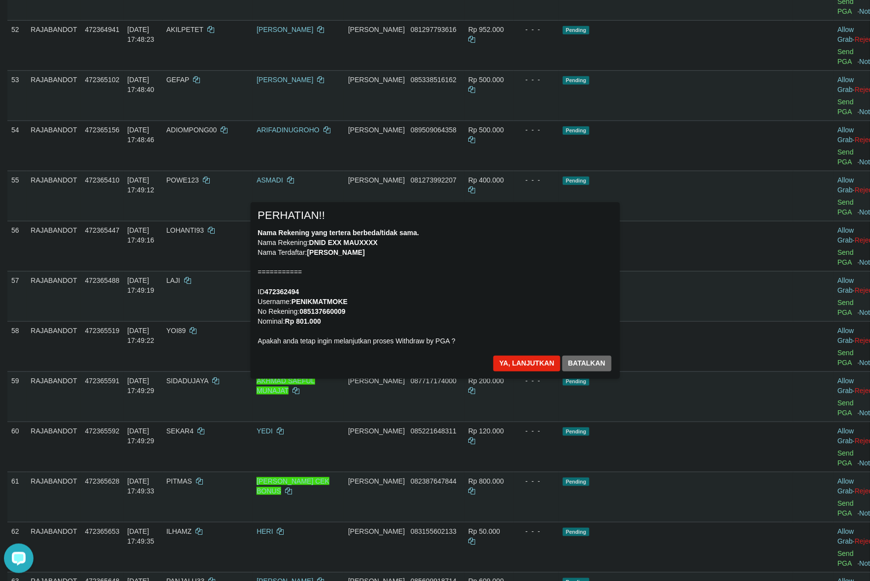
scroll to position [1573, 0]
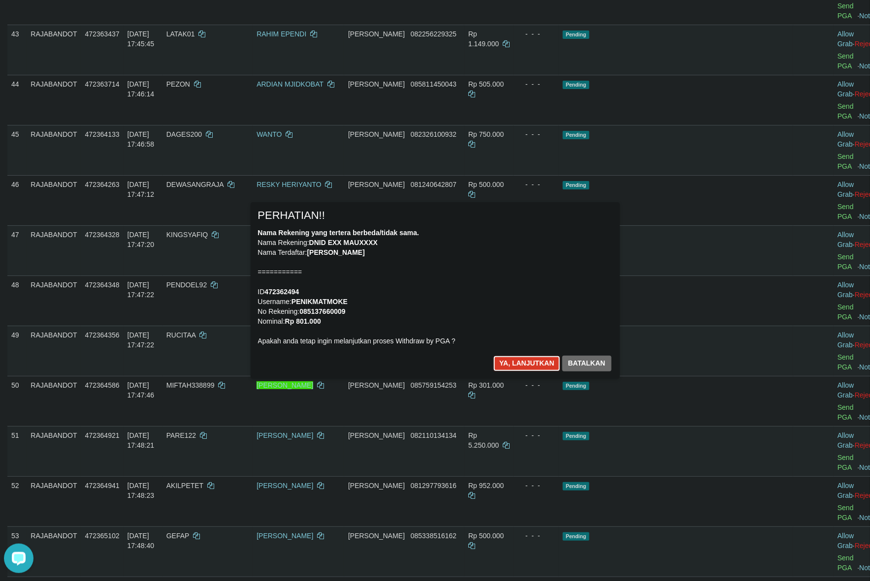
click at [527, 358] on button "Ya, lanjutkan" at bounding box center [526, 364] width 67 height 16
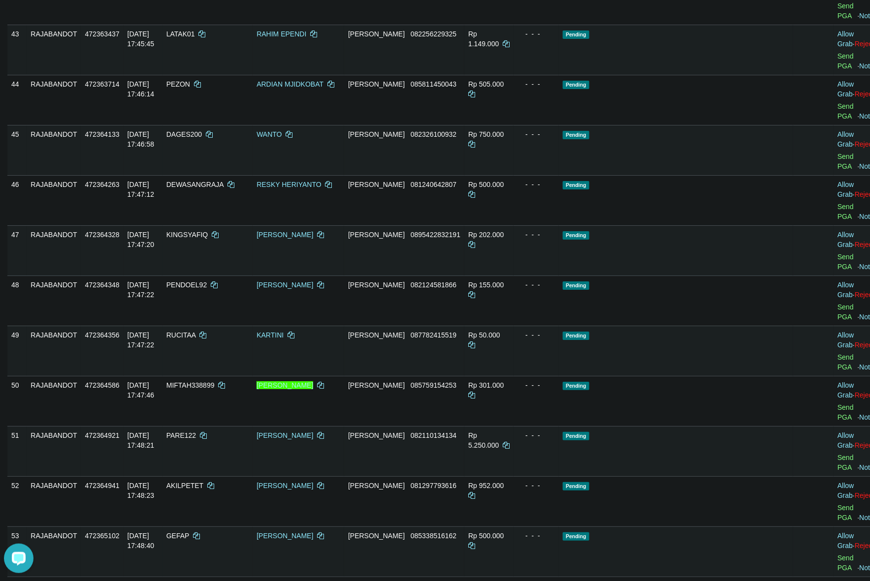
scroll to position [1561, 0]
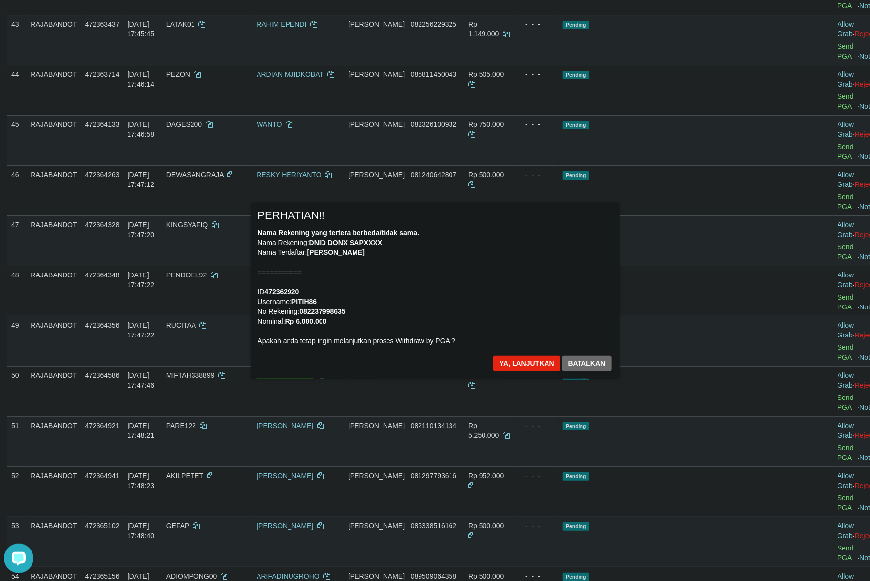
click at [459, 314] on div "Nama Rekening yang tertera berbeda/tidak sama. Nama Rekening: DNID DONX SAPXXXX…" at bounding box center [435, 287] width 354 height 118
click at [512, 367] on button "Ya, lanjutkan" at bounding box center [526, 364] width 67 height 16
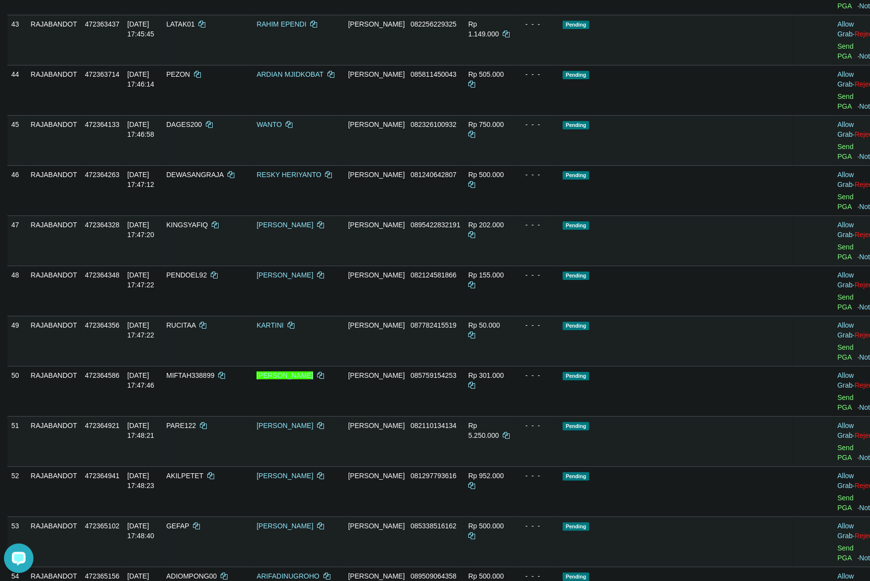
click at [512, 335] on div "Ya, lanjutkan Batalkan" at bounding box center [494, 328] width 60 height 11
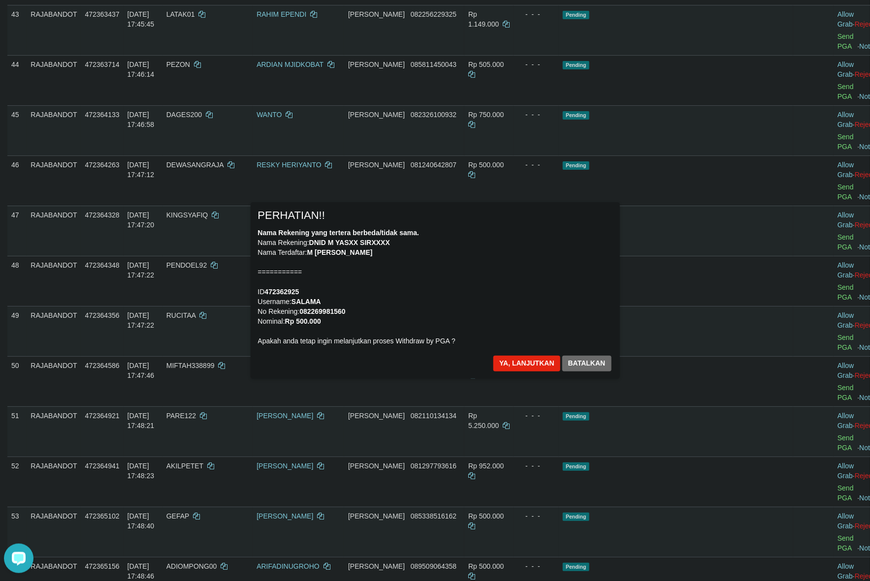
click at [807, 362] on div "× PERHATIAN!! Nama Rekening yang tertera berbeda/tidak sama. Nama Rekening: DNI…" at bounding box center [435, 291] width 870 height 216
drag, startPoint x: 488, startPoint y: 319, endPoint x: 503, endPoint y: 325, distance: 16.4
click at [487, 319] on div "Nama Rekening yang tertera berbeda/tidak sama. Nama Rekening: DNID M YASXX SIRX…" at bounding box center [435, 287] width 354 height 118
click at [513, 365] on button "Ya, lanjutkan" at bounding box center [526, 364] width 67 height 16
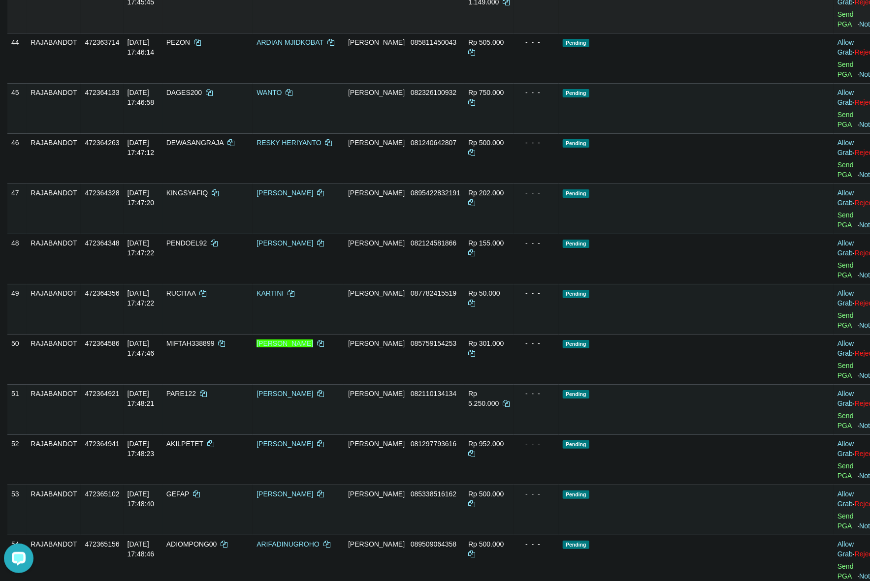
scroll to position [1537, 0]
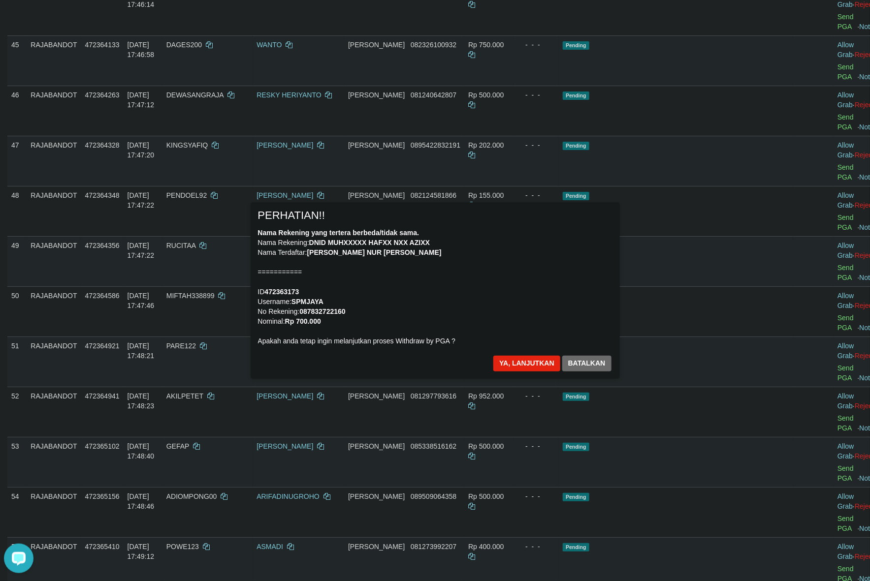
scroll to position [1598, 0]
click at [530, 360] on button "Ya, lanjutkan" at bounding box center [526, 364] width 67 height 16
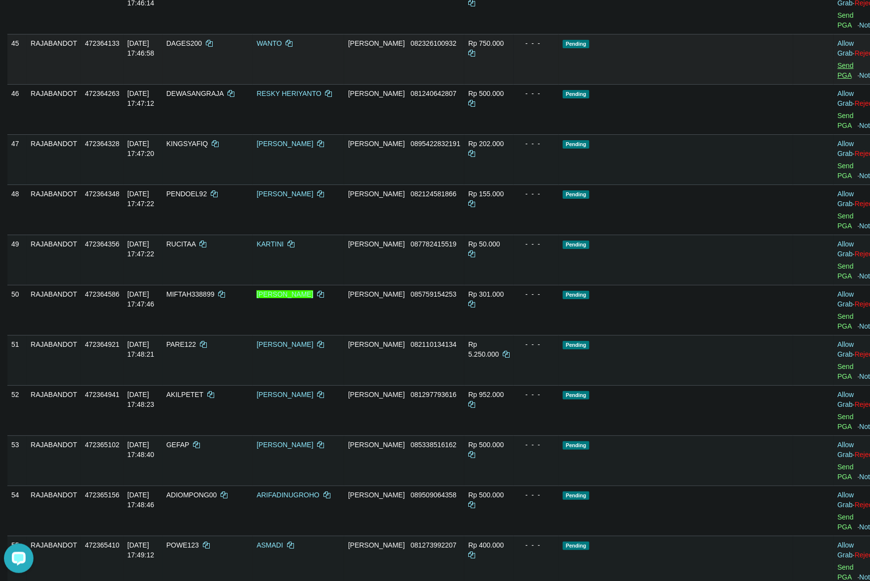
scroll to position [1596, 0]
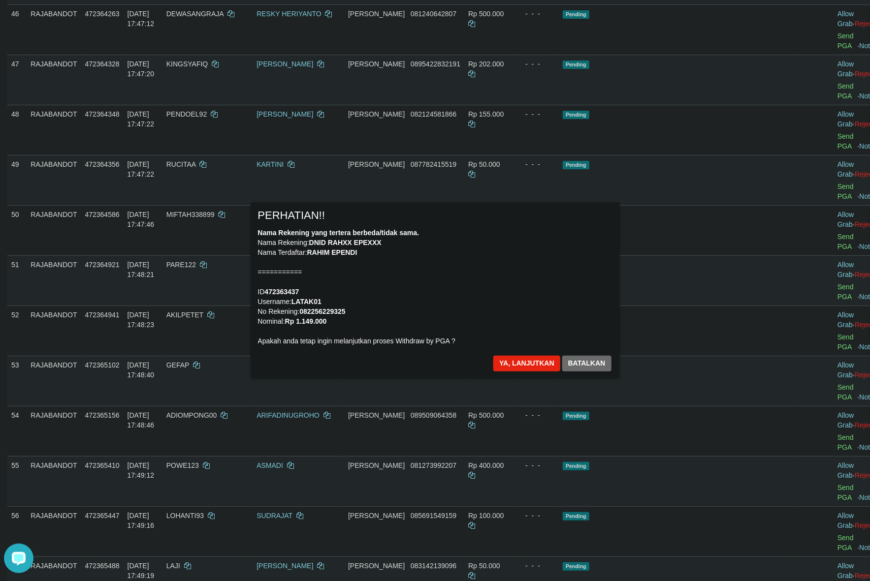
scroll to position [1657, 0]
click at [537, 363] on button "Ya, lanjutkan" at bounding box center [526, 364] width 67 height 16
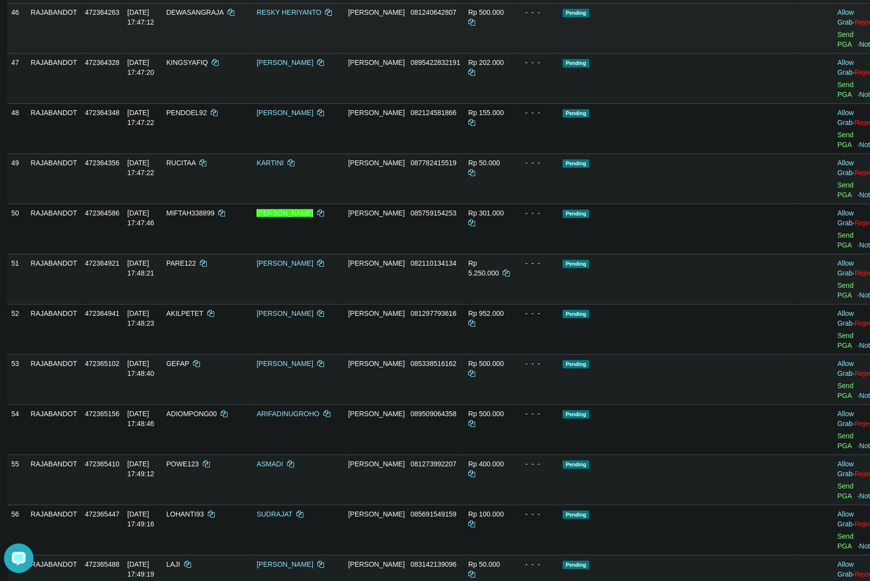
scroll to position [1645, 0]
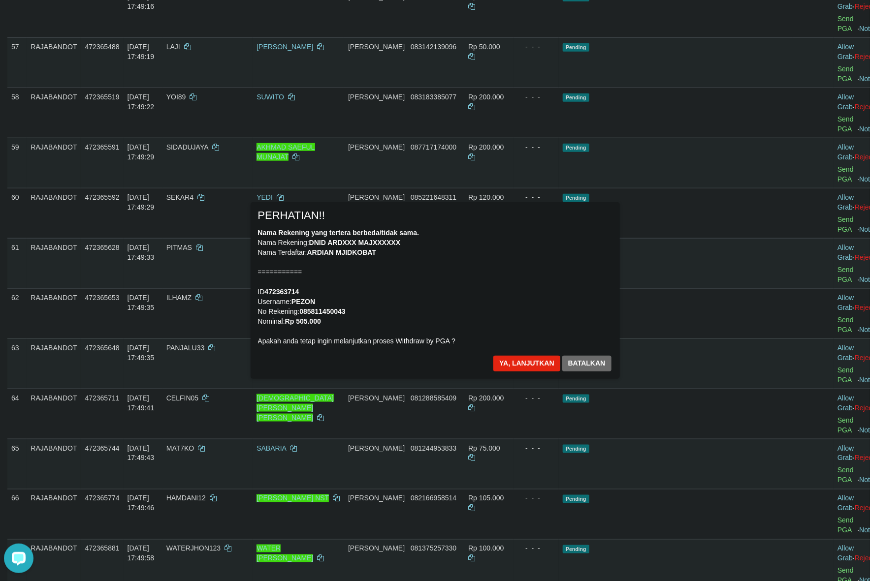
scroll to position [1675, 0]
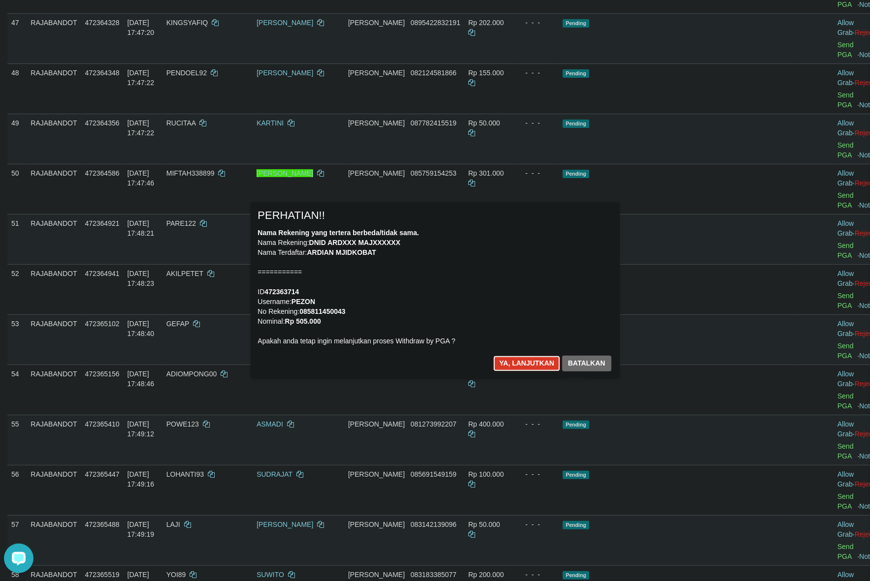
click at [538, 364] on button "Ya, lanjutkan" at bounding box center [526, 364] width 67 height 16
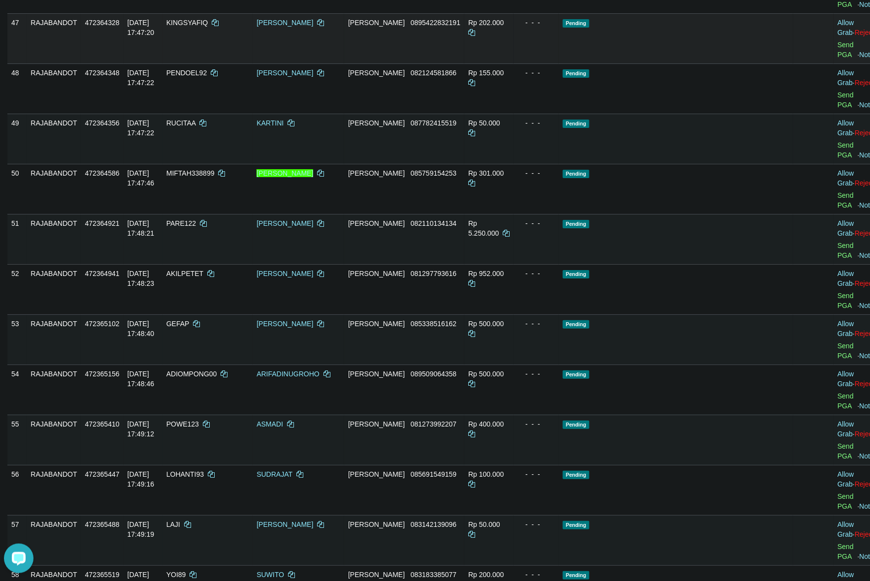
scroll to position [1663, 0]
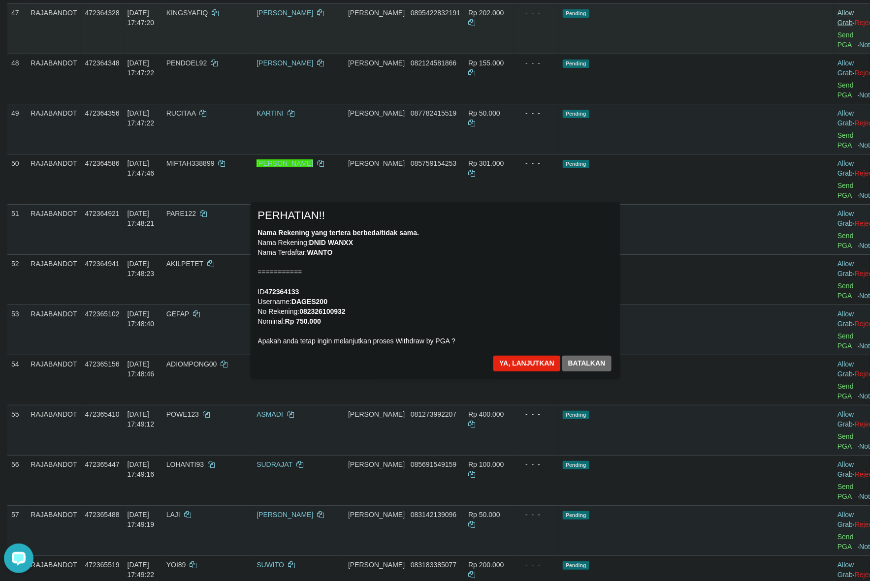
click at [799, 335] on div "× PERHATIAN!! Nama Rekening yang tertera berbeda/tidak sama. Nama Rekening: DNI…" at bounding box center [435, 291] width 870 height 216
click at [513, 365] on button "Ya, lanjutkan" at bounding box center [526, 364] width 67 height 16
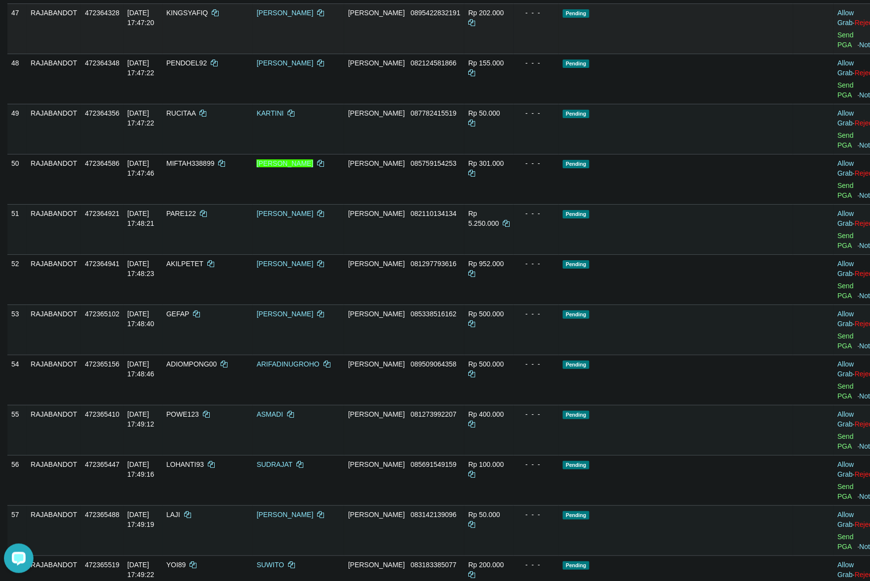
scroll to position [1650, 0]
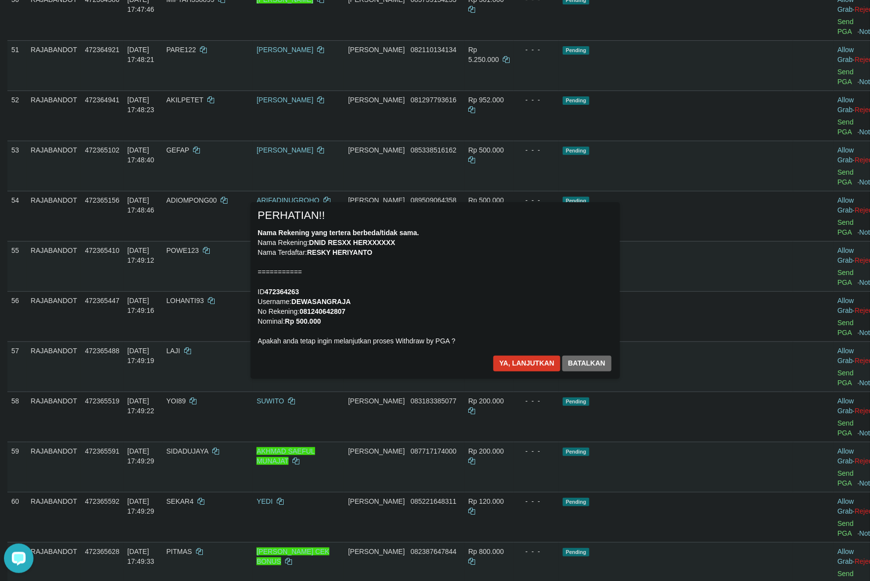
scroll to position [1835, 0]
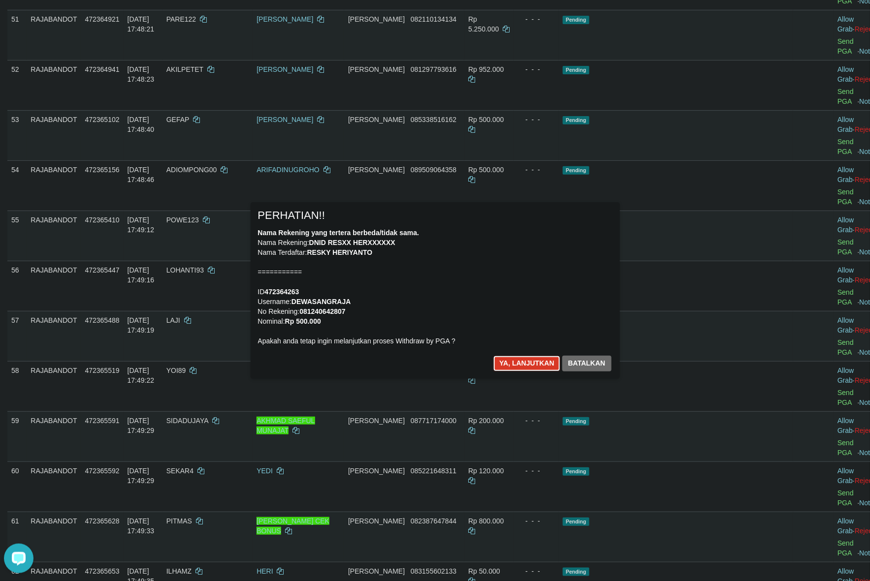
click at [529, 365] on button "Ya, lanjutkan" at bounding box center [526, 364] width 67 height 16
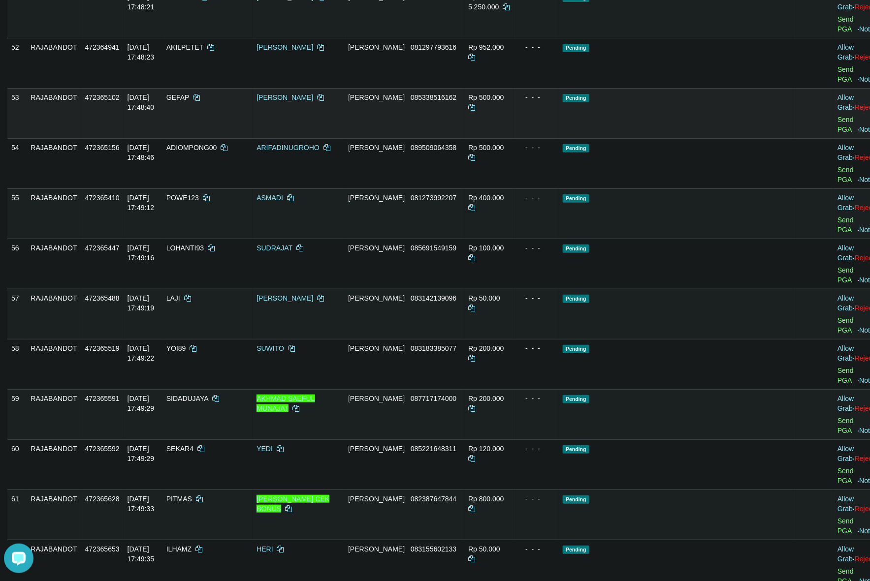
scroll to position [1823, 0]
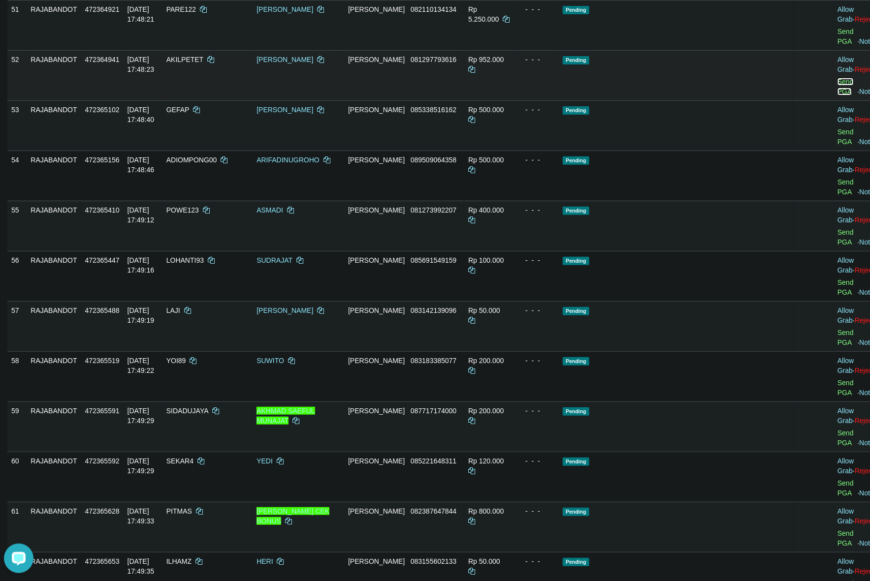
click at [837, 96] on link "Send PGA" at bounding box center [845, 87] width 16 height 18
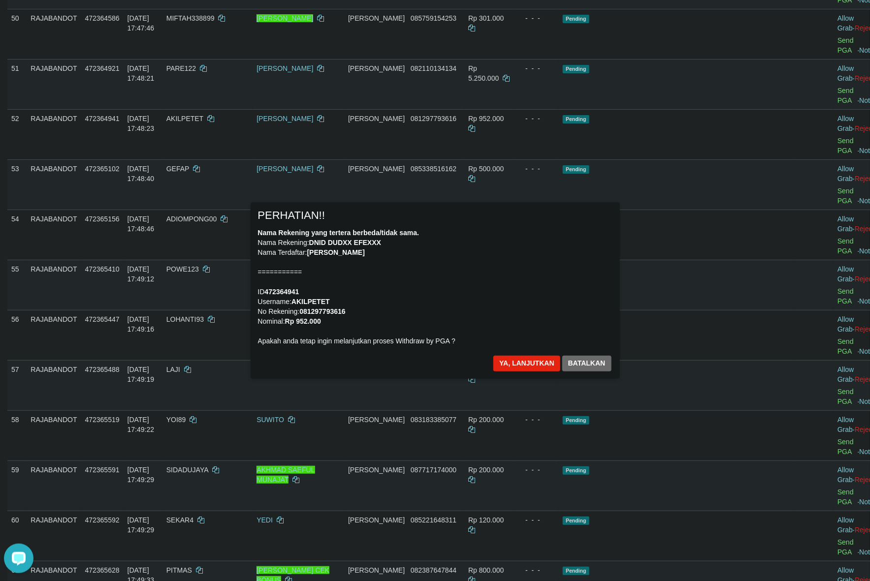
scroll to position [1761, 0]
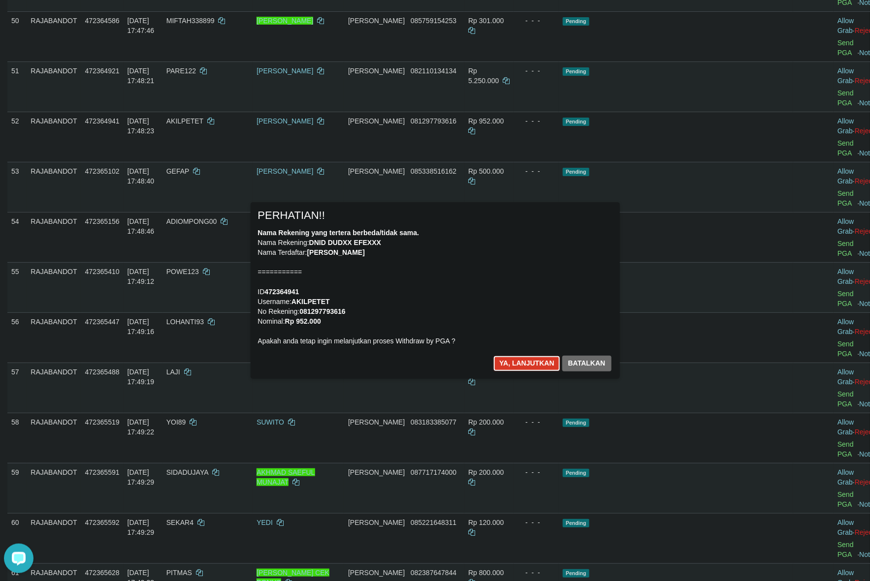
click at [513, 364] on button "Ya, lanjutkan" at bounding box center [526, 364] width 67 height 16
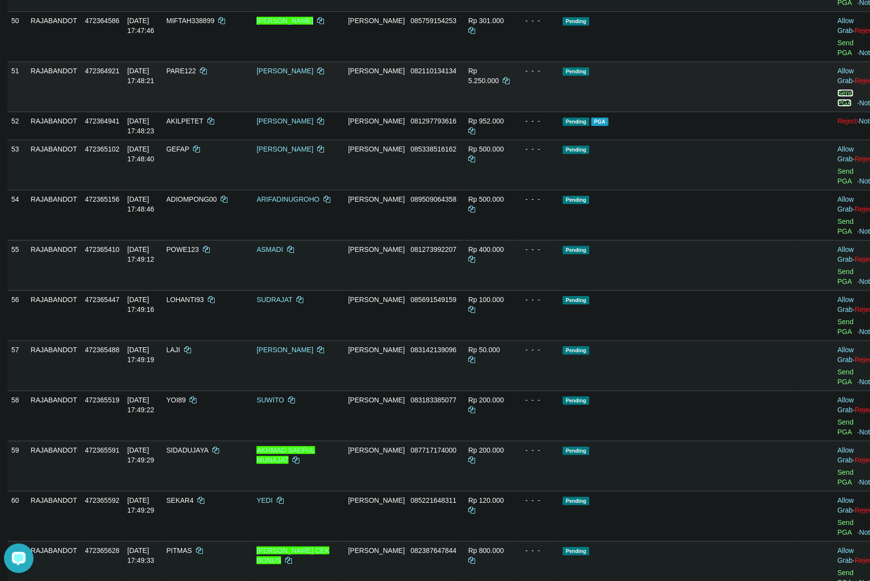
click at [837, 107] on link "Send PGA" at bounding box center [845, 98] width 16 height 18
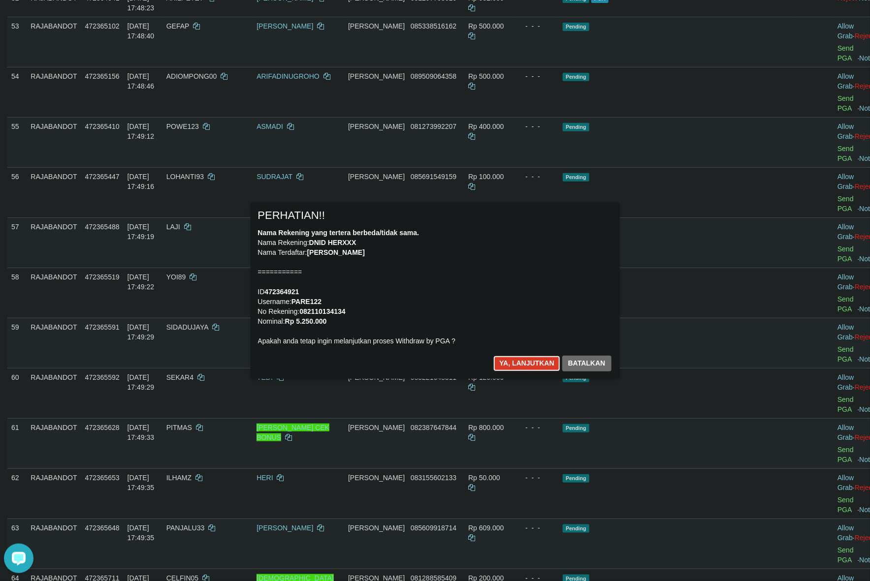
click at [523, 364] on button "Ya, lanjutkan" at bounding box center [526, 364] width 67 height 16
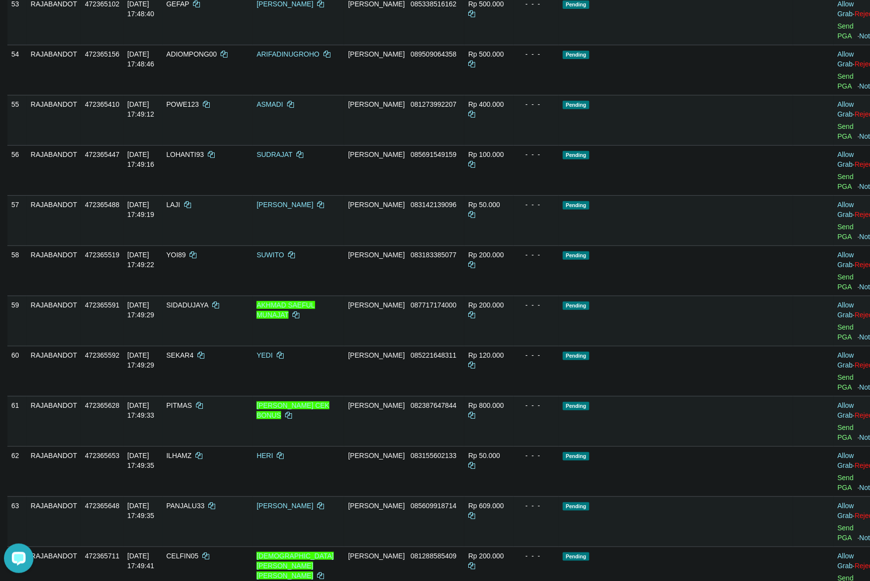
scroll to position [1872, 0]
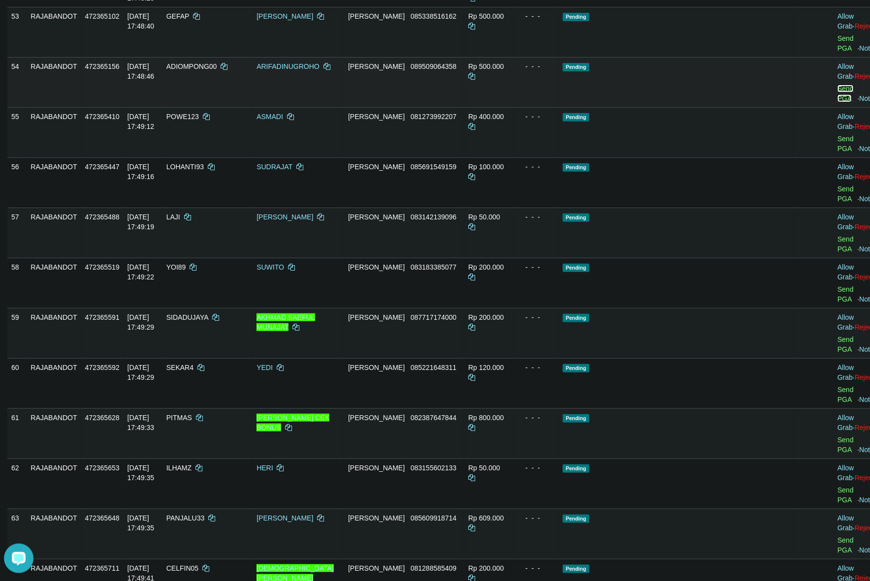
click at [837, 102] on link "Send PGA" at bounding box center [845, 94] width 16 height 18
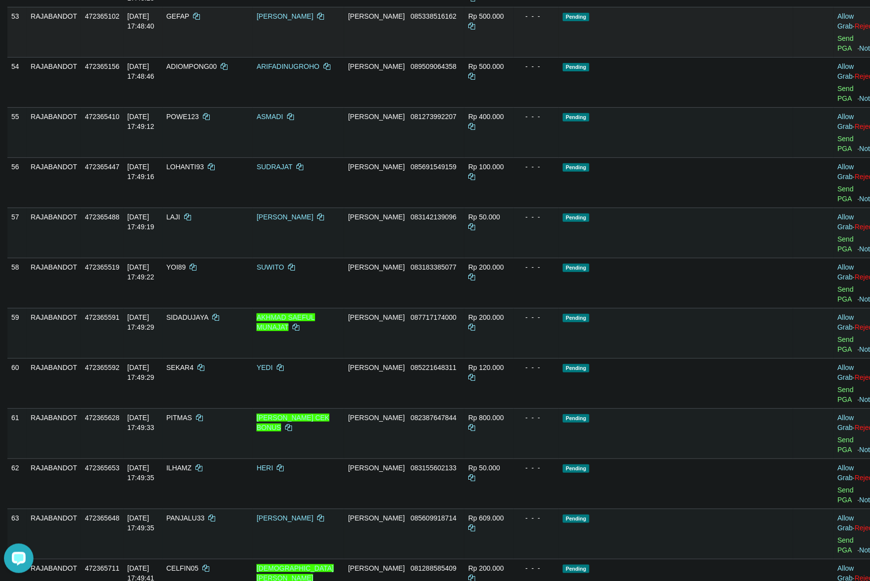
click at [555, 21] on div "- - -" at bounding box center [535, 16] width 37 height 10
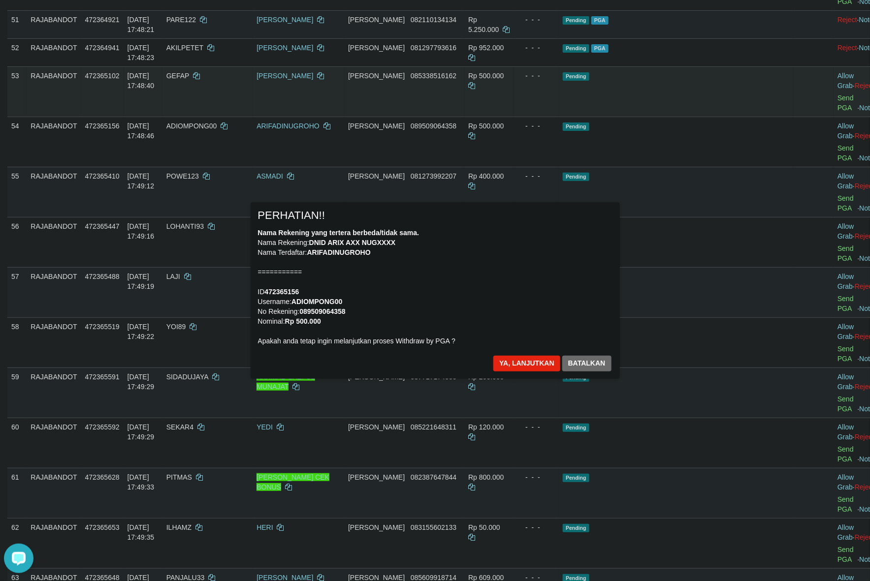
scroll to position [1810, 0]
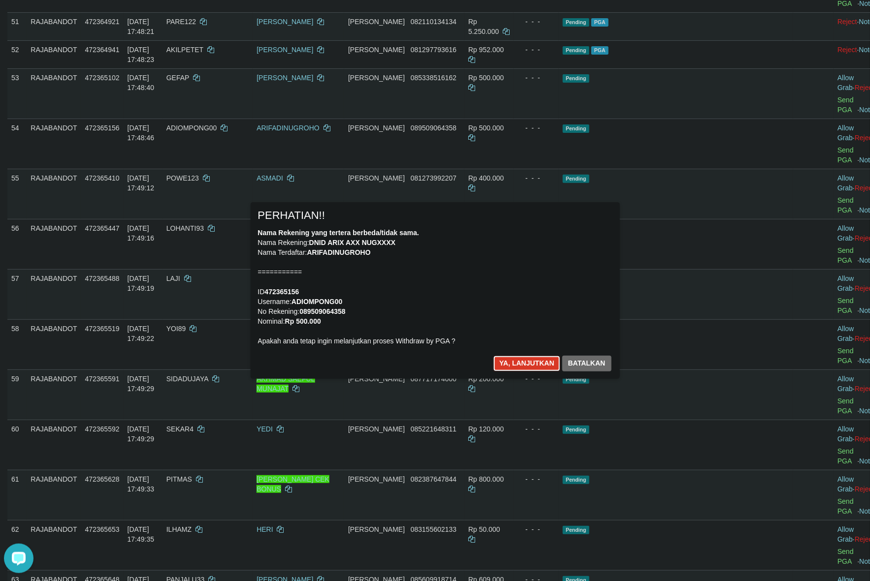
click at [507, 358] on button "Ya, lanjutkan" at bounding box center [526, 364] width 67 height 16
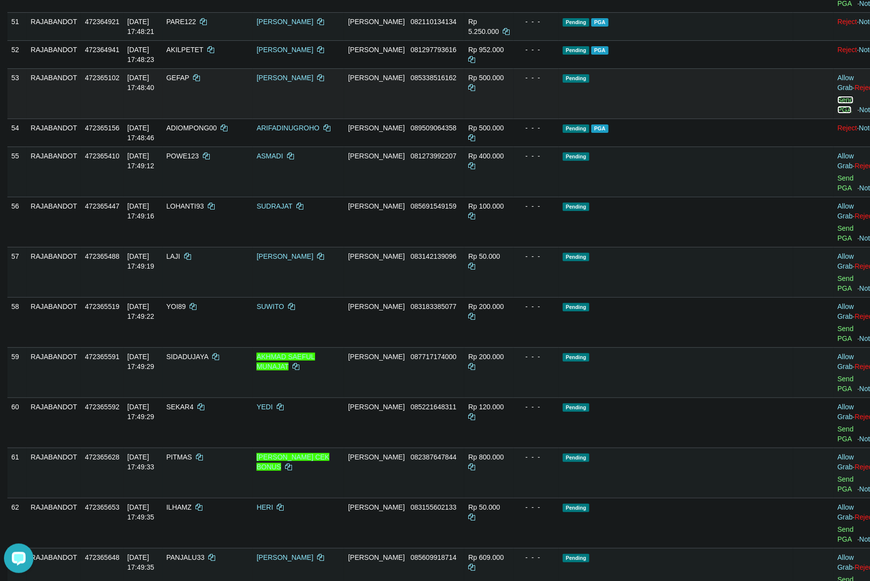
click at [837, 114] on link "Send PGA" at bounding box center [845, 105] width 16 height 18
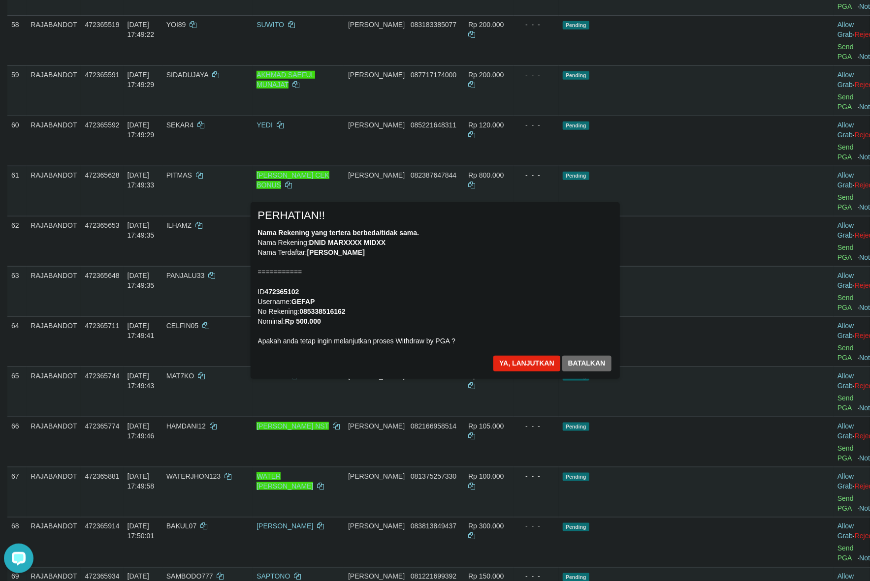
scroll to position [2091, 0]
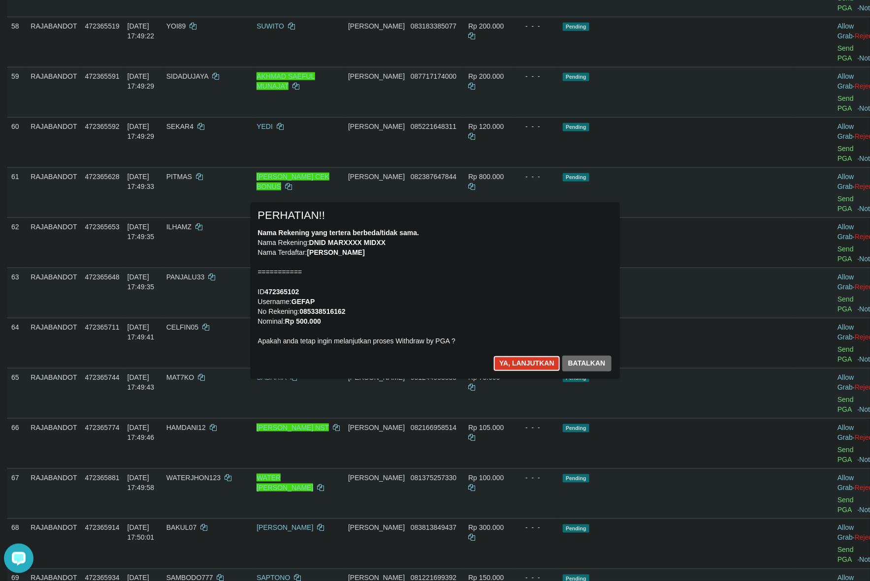
click at [523, 367] on button "Ya, lanjutkan" at bounding box center [526, 364] width 67 height 16
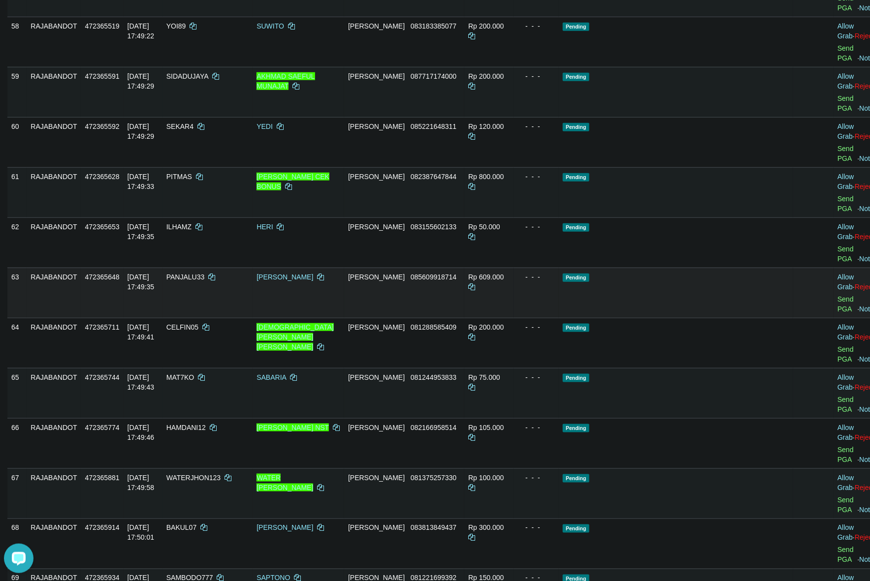
scroll to position [2079, 0]
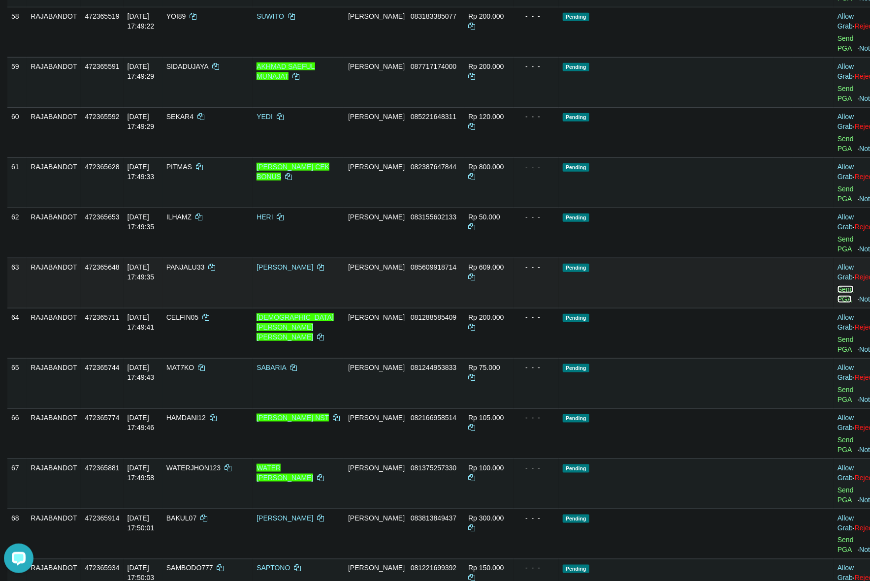
click at [837, 303] on link "Send PGA" at bounding box center [845, 295] width 16 height 18
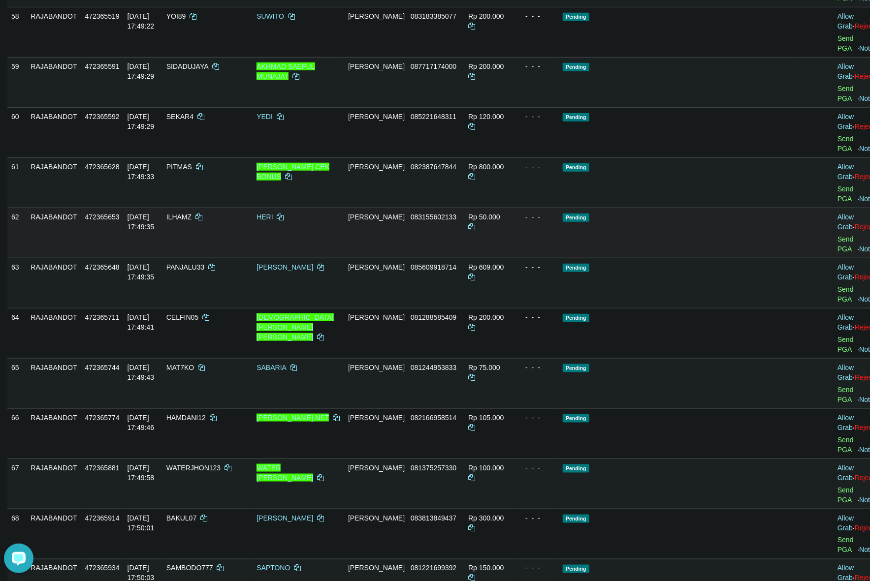
click at [559, 258] on td "- - -" at bounding box center [536, 233] width 45 height 50
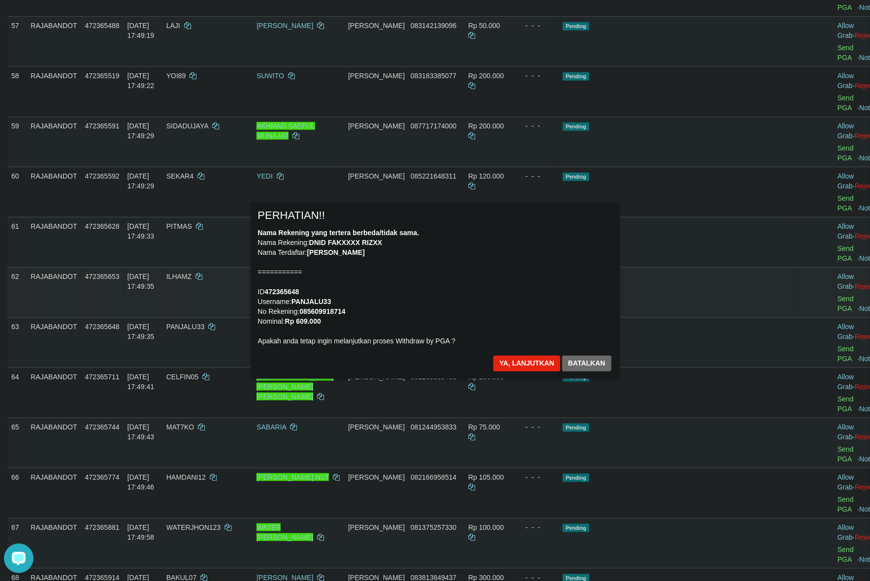
scroll to position [2017, 0]
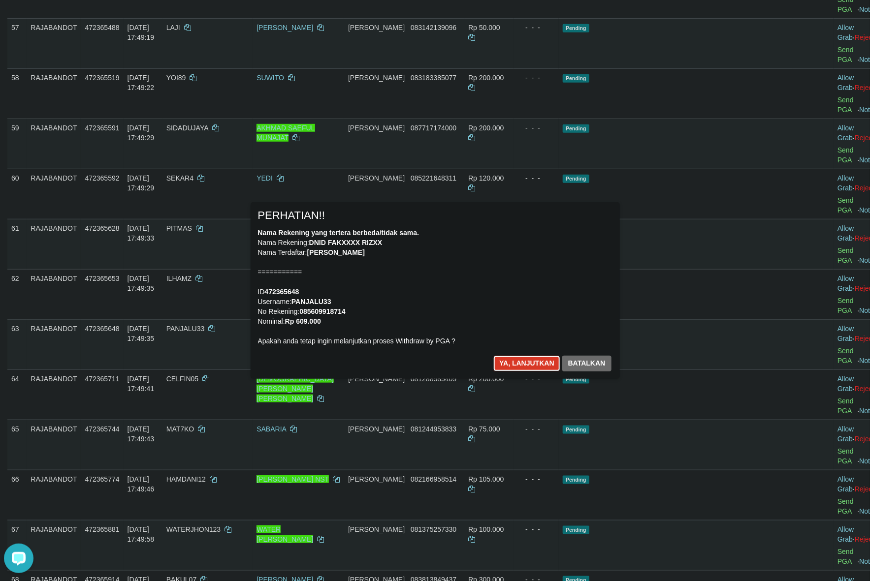
click at [517, 364] on button "Ya, lanjutkan" at bounding box center [526, 364] width 67 height 16
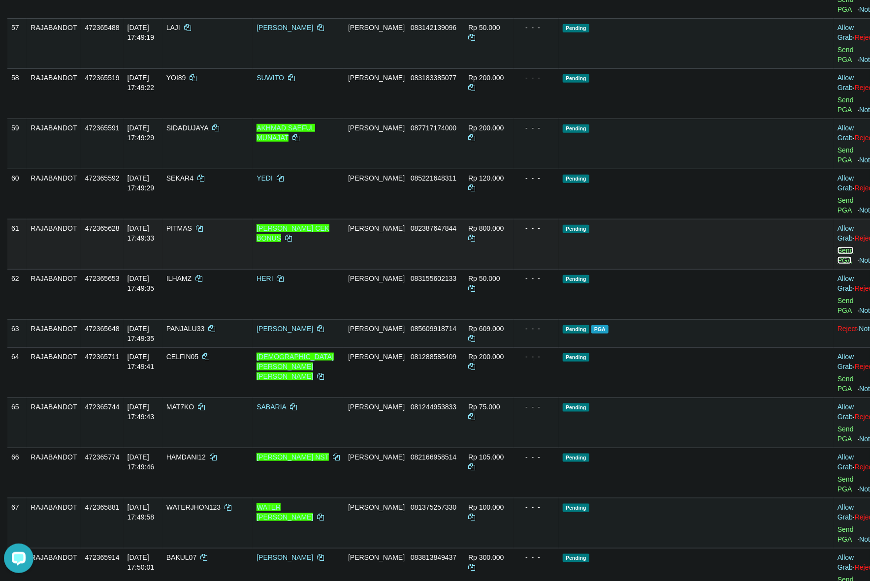
click at [837, 264] on link "Send PGA" at bounding box center [845, 256] width 16 height 18
click at [641, 169] on td "Pending" at bounding box center [676, 144] width 234 height 50
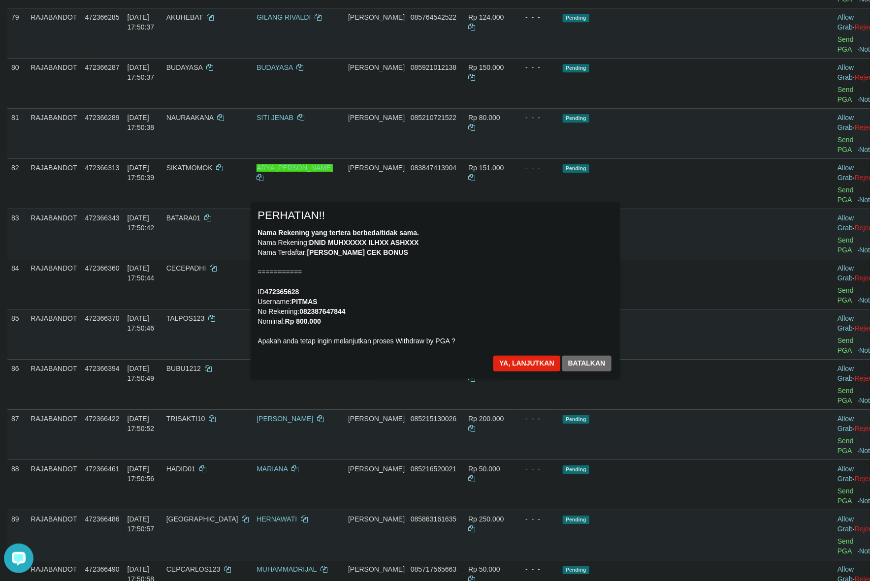
scroll to position [3108, 0]
click at [538, 361] on button "Ya, lanjutkan" at bounding box center [526, 364] width 67 height 16
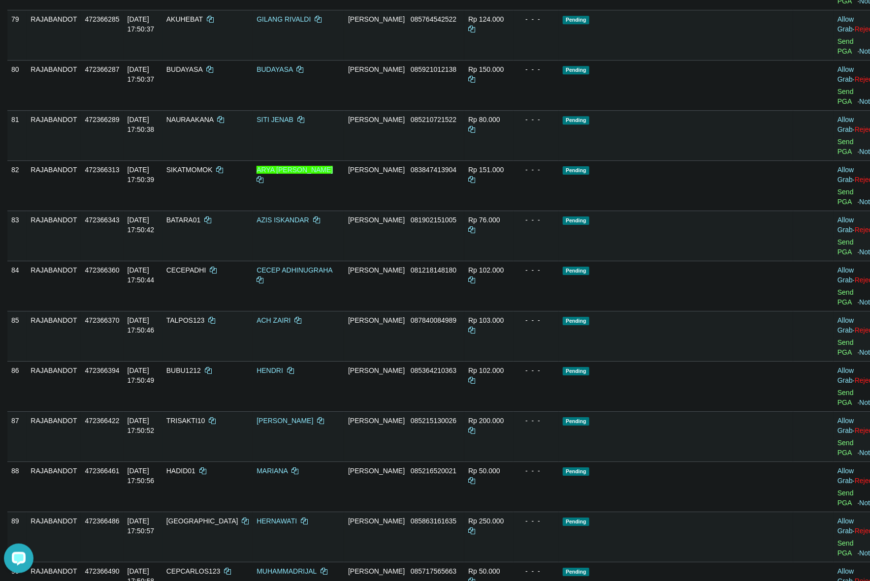
scroll to position [3106, 0]
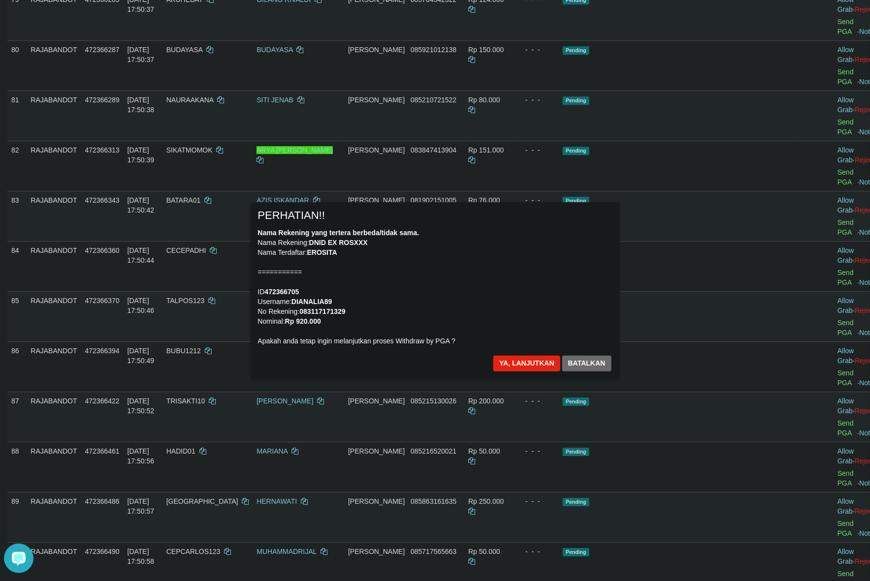
click at [498, 316] on div "Nama Rekening yang tertera berbeda/tidak sama. Nama Rekening: DNID EX ROSXXX Na…" at bounding box center [435, 287] width 354 height 118
click at [410, 304] on div "Nama Rekening yang tertera berbeda/tidak sama. Nama Rekening: DNID EX ROSXXX Na…" at bounding box center [435, 287] width 354 height 118
click at [508, 358] on button "Ya, lanjutkan" at bounding box center [526, 364] width 67 height 16
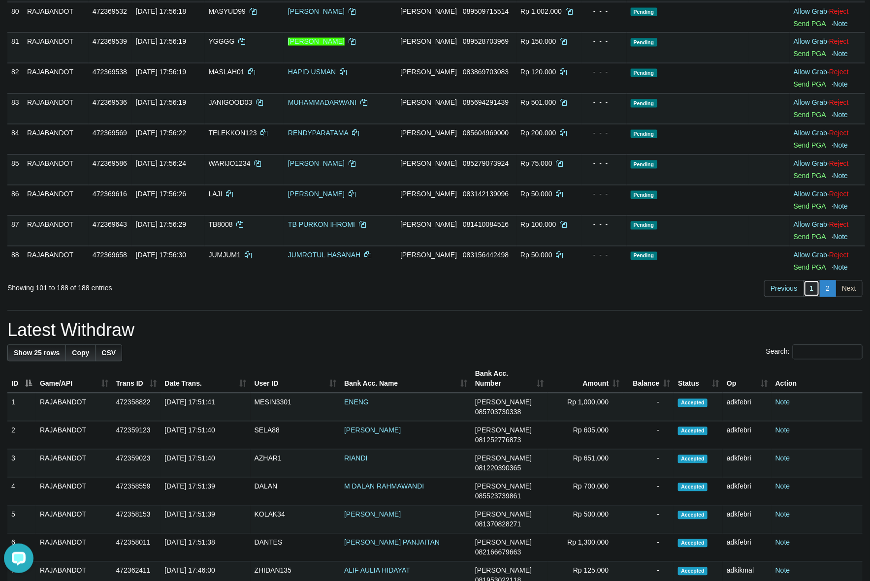
click at [805, 290] on link "1" at bounding box center [811, 289] width 17 height 17
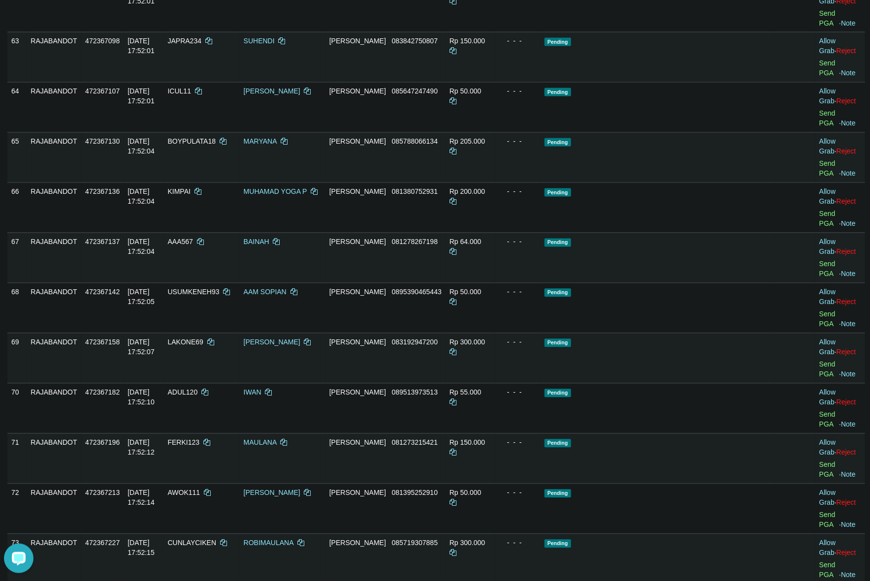
scroll to position [1579, 0]
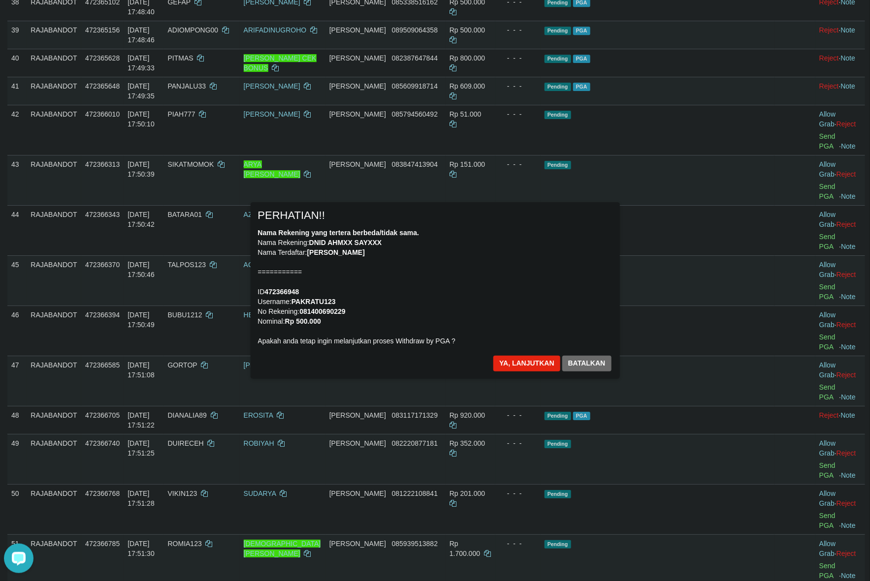
scroll to position [1456, 0]
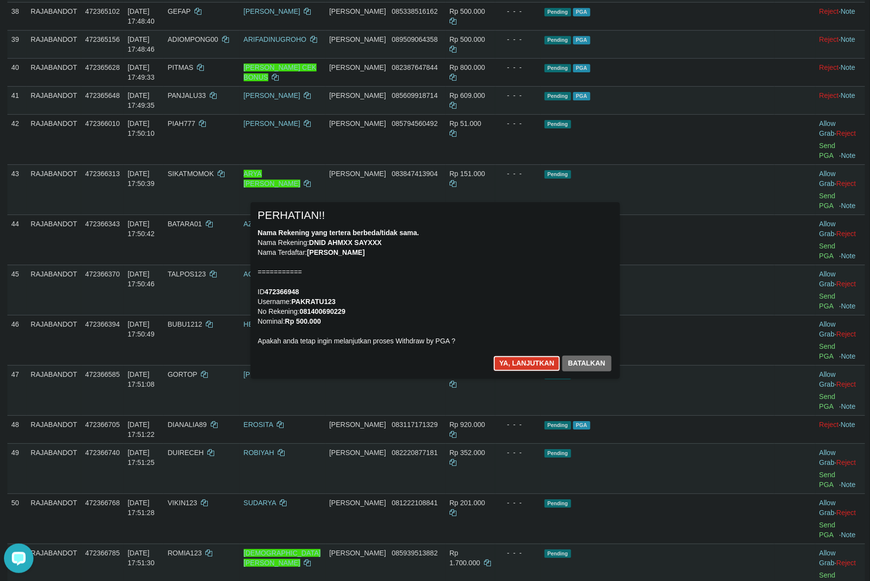
click at [513, 363] on button "Ya, lanjutkan" at bounding box center [526, 364] width 67 height 16
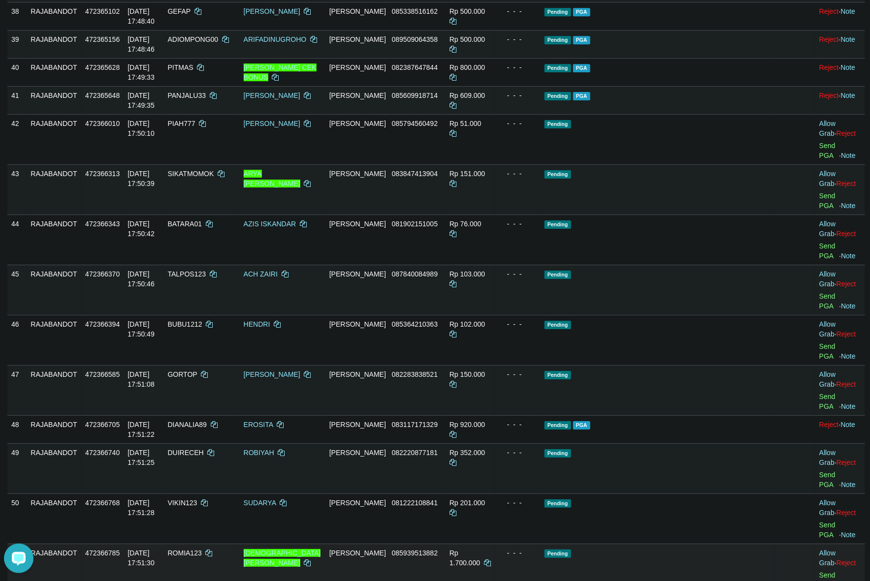
click at [817, 544] on td "Allow Grab · Reject Send PGA · Note" at bounding box center [840, 569] width 50 height 50
click at [819, 572] on link "Send PGA" at bounding box center [827, 581] width 16 height 18
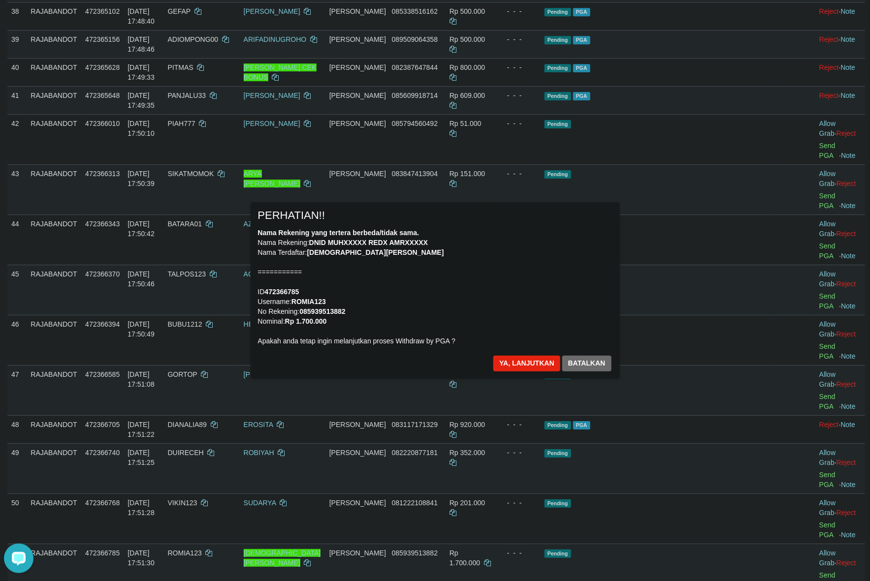
click at [510, 315] on div "Nama Rekening yang tertera berbeda/tidak sama. Nama Rekening: DNID MUHXXXXX RED…" at bounding box center [435, 287] width 354 height 118
click at [511, 360] on button "Ya, lanjutkan" at bounding box center [526, 364] width 67 height 16
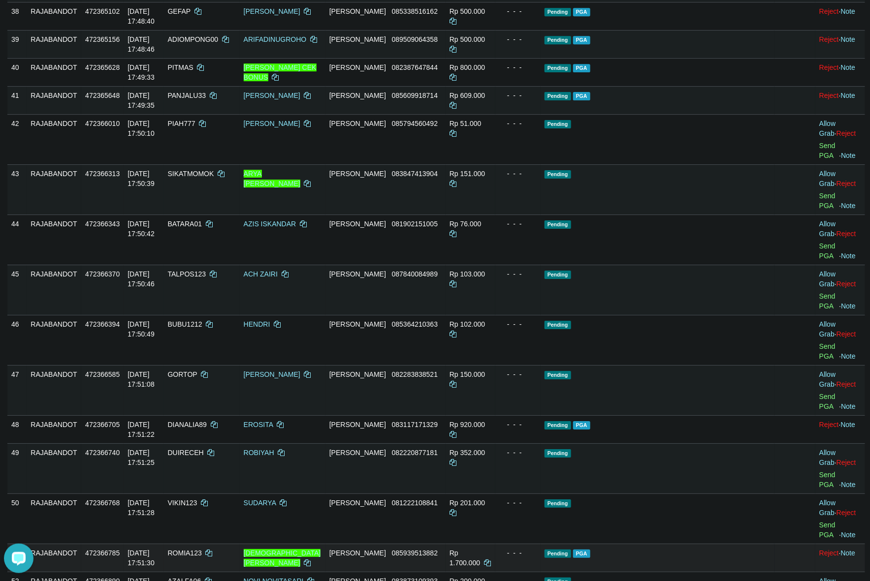
click at [740, 544] on td "Pending PGA" at bounding box center [658, 558] width 234 height 28
click at [732, 544] on td "Pending PGA" at bounding box center [658, 558] width 234 height 28
click at [738, 544] on td "Pending PGA" at bounding box center [658, 558] width 234 height 28
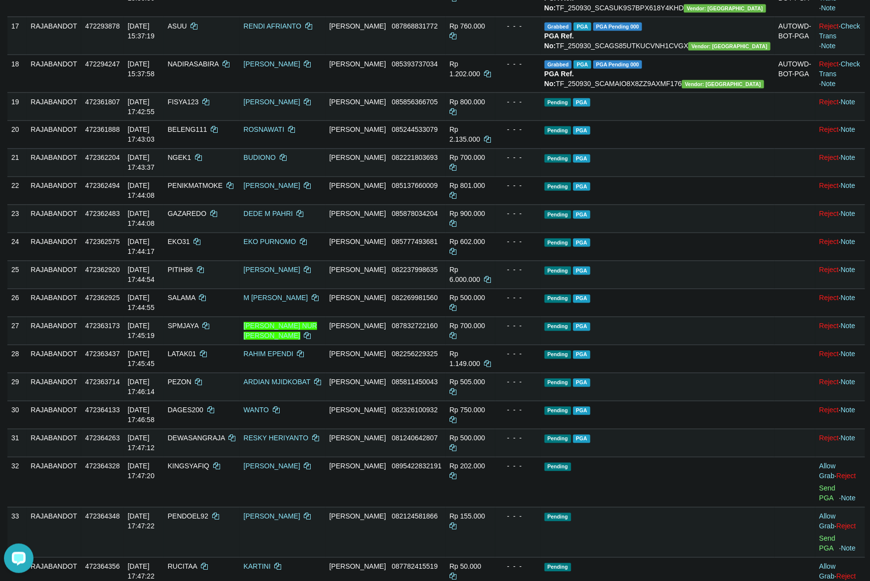
scroll to position [471, 0]
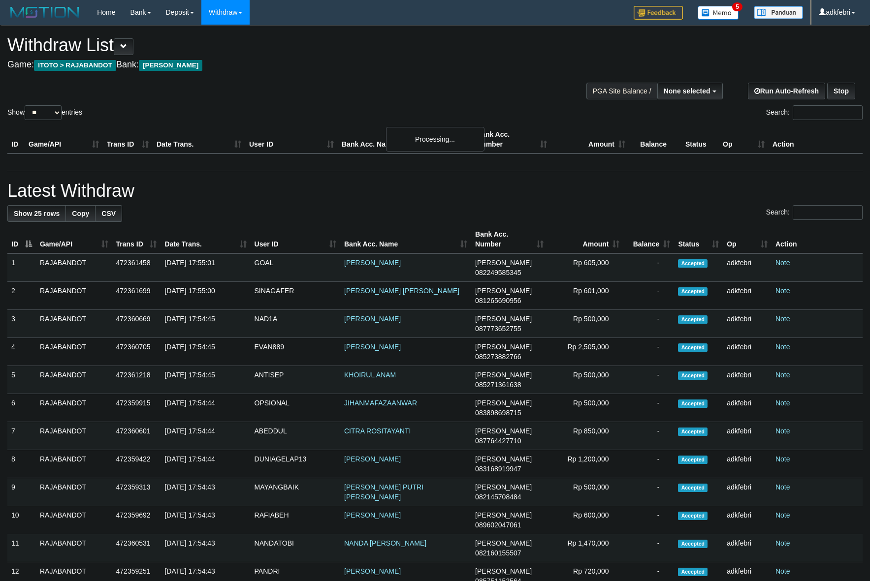
select select
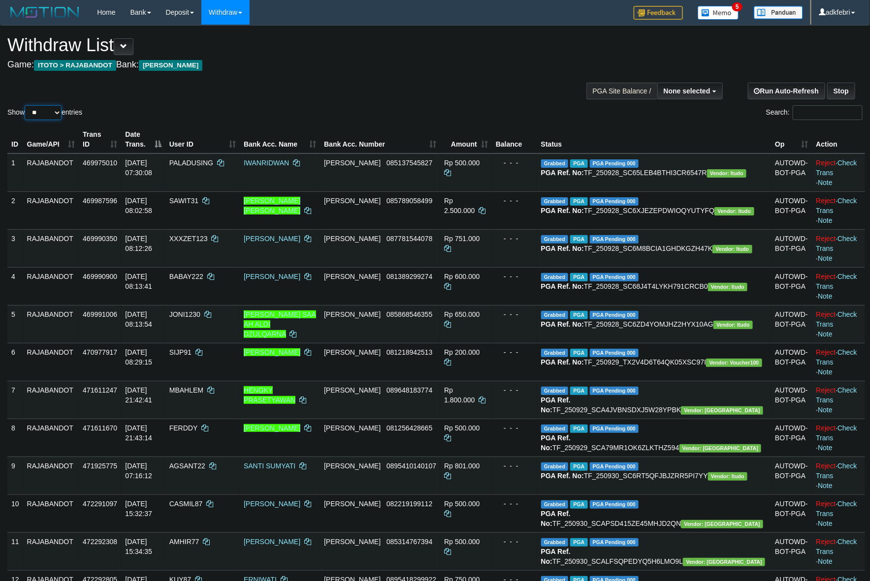
click at [48, 112] on select "** ** ** ***" at bounding box center [43, 112] width 37 height 15
select select "***"
click at [26, 105] on select "** ** ** ***" at bounding box center [43, 112] width 37 height 15
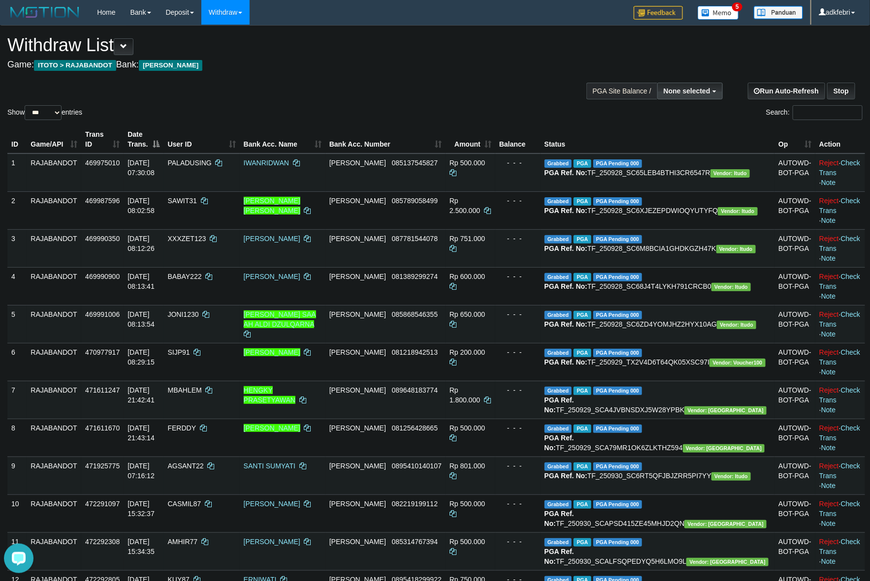
click at [689, 87] on button "None selected" at bounding box center [689, 91] width 65 height 17
click at [675, 134] on label "[ITOTO] RAJABANDOT" at bounding box center [670, 140] width 102 height 13
select select "***"
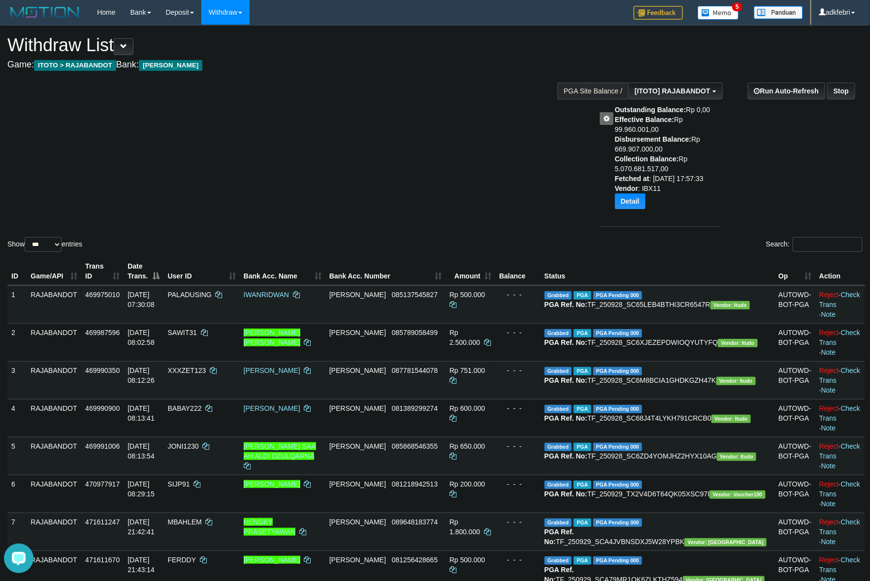
click at [418, 121] on div "Show ** ** ** *** entries Search:" at bounding box center [435, 140] width 870 height 228
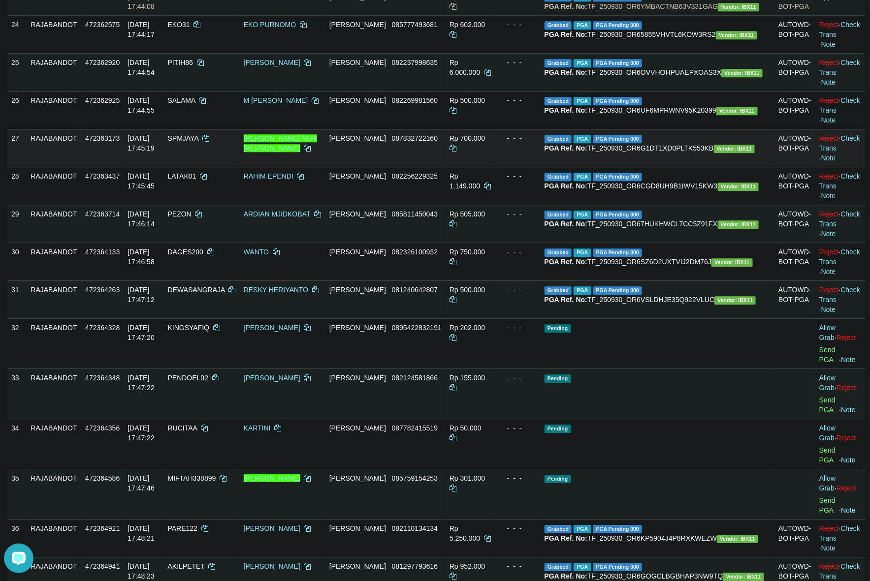
scroll to position [1083, 0]
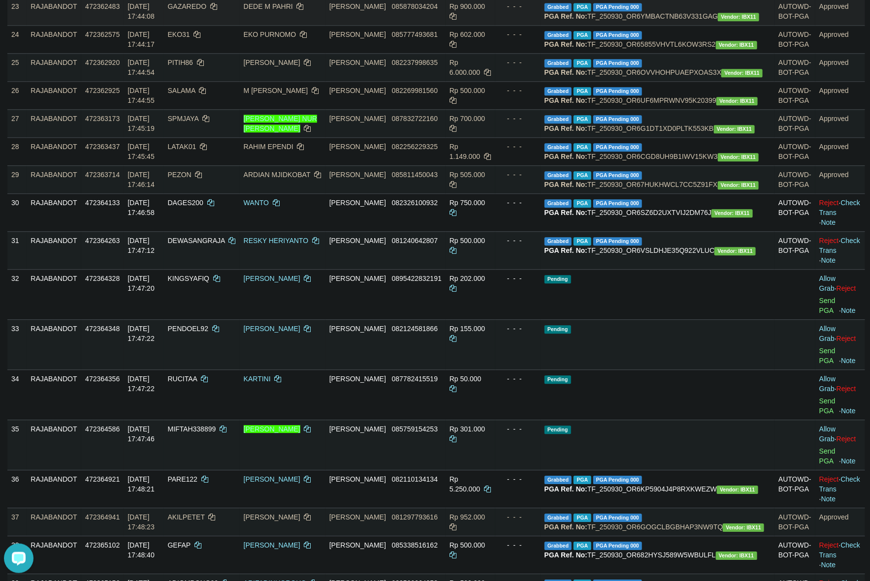
click at [541, 25] on td "- - -" at bounding box center [517, 11] width 45 height 28
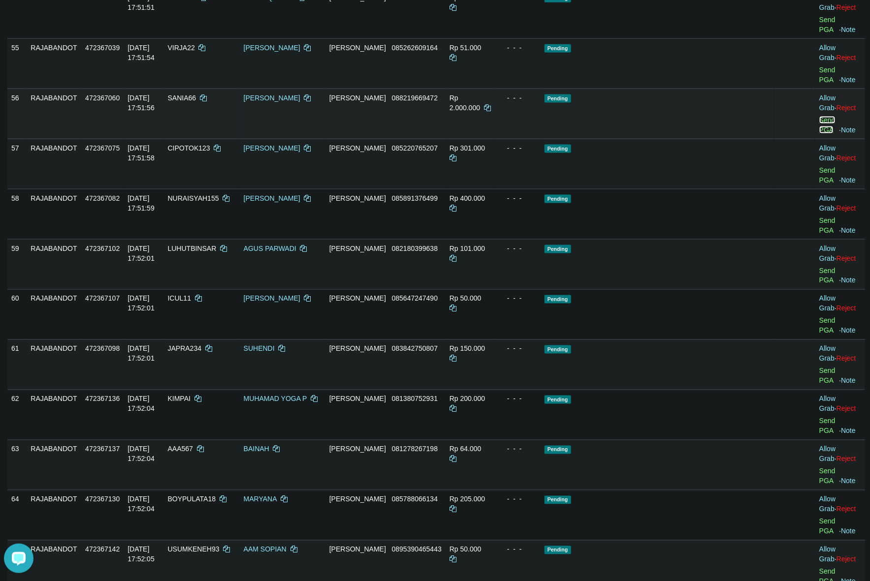
click at [819, 134] on link "Send PGA" at bounding box center [827, 125] width 16 height 18
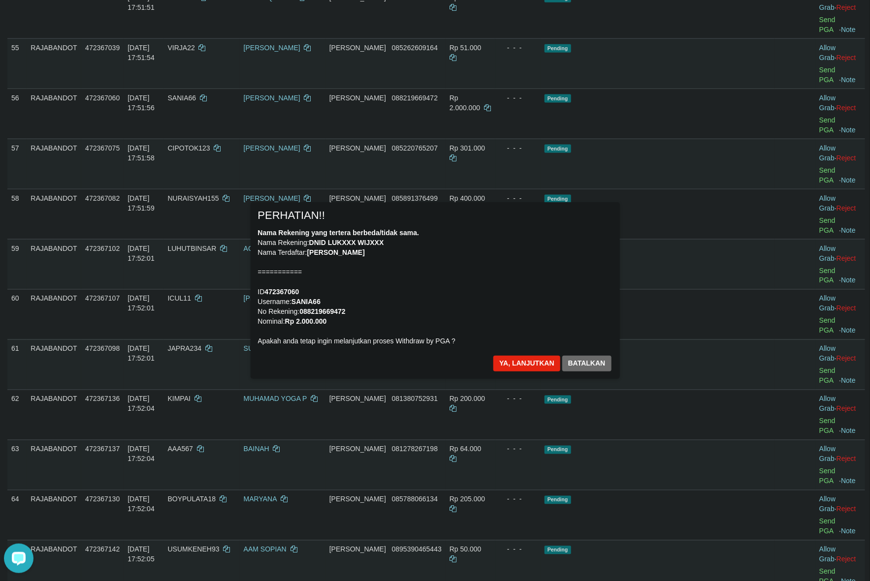
click at [586, 232] on div "Nama Rekening yang tertera berbeda/tidak sama. Nama Rekening: DNID LUKXXX WIJXX…" at bounding box center [435, 287] width 354 height 118
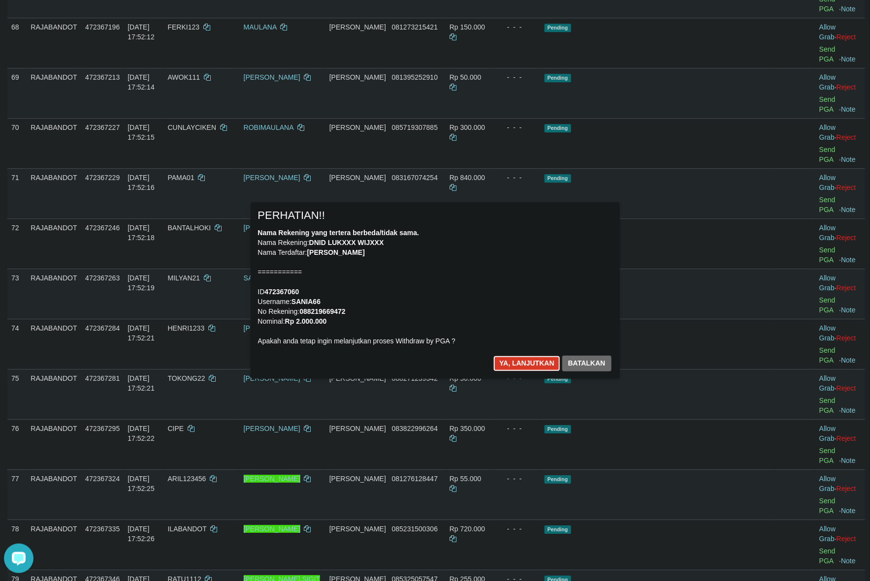
click at [535, 356] on button "Ya, lanjutkan" at bounding box center [526, 364] width 67 height 16
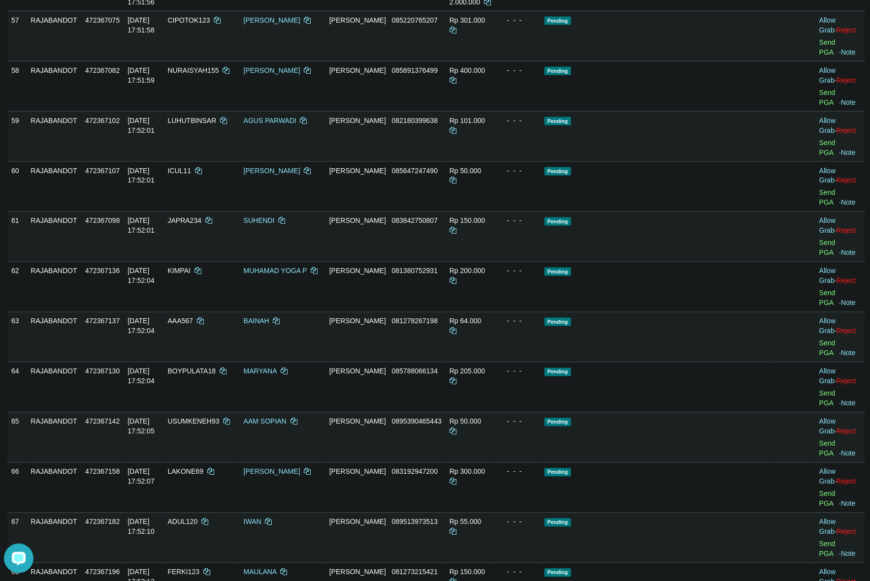
scroll to position [2990, 0]
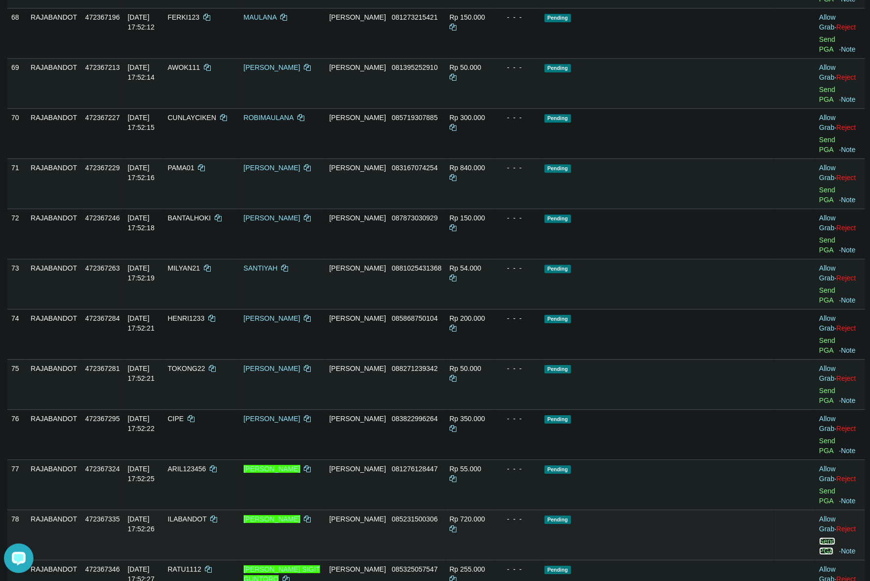
click at [819, 538] on link "Send PGA" at bounding box center [827, 547] width 16 height 18
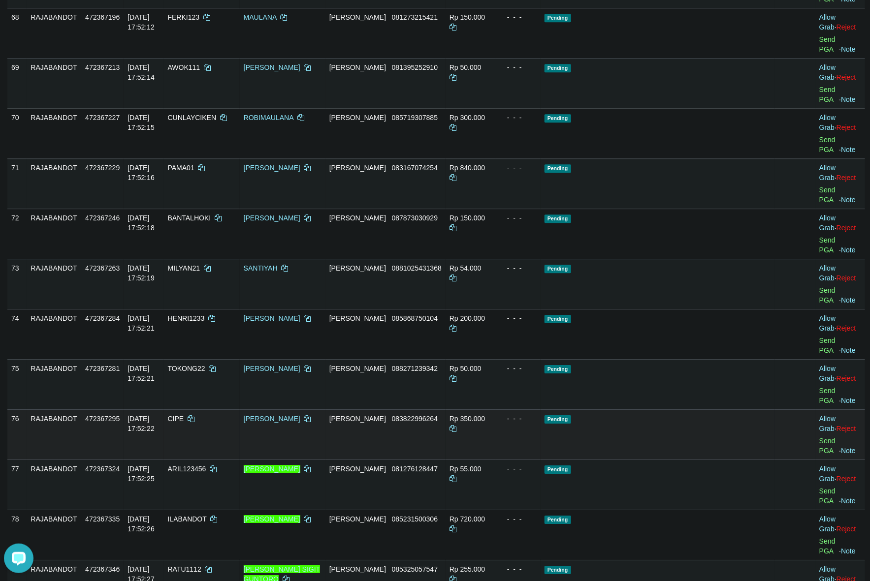
click at [616, 410] on td "Pending" at bounding box center [658, 435] width 234 height 50
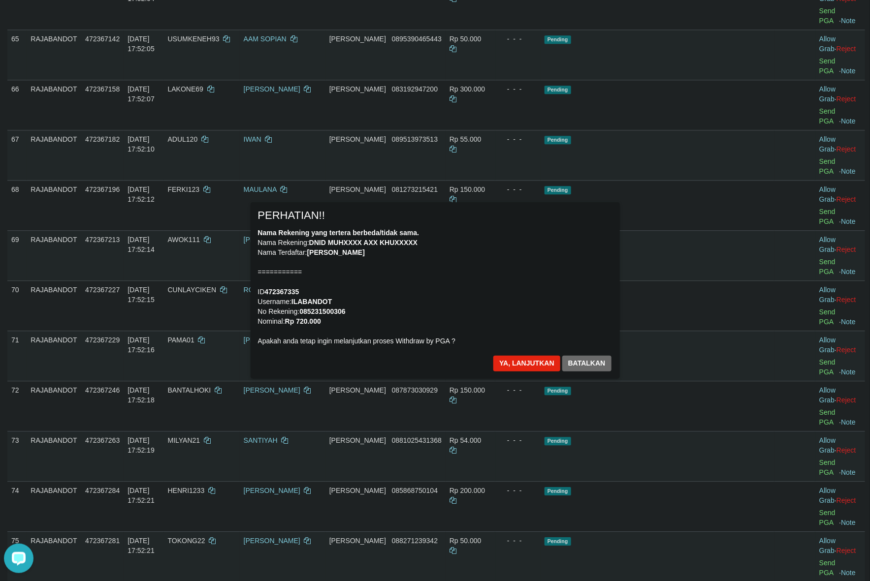
scroll to position [2805, 0]
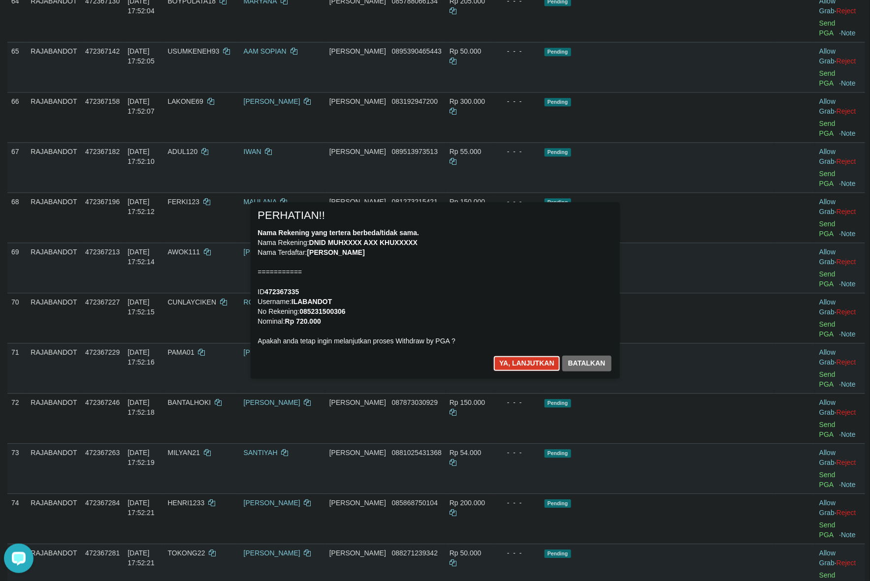
click at [513, 359] on button "Ya, lanjutkan" at bounding box center [526, 364] width 67 height 16
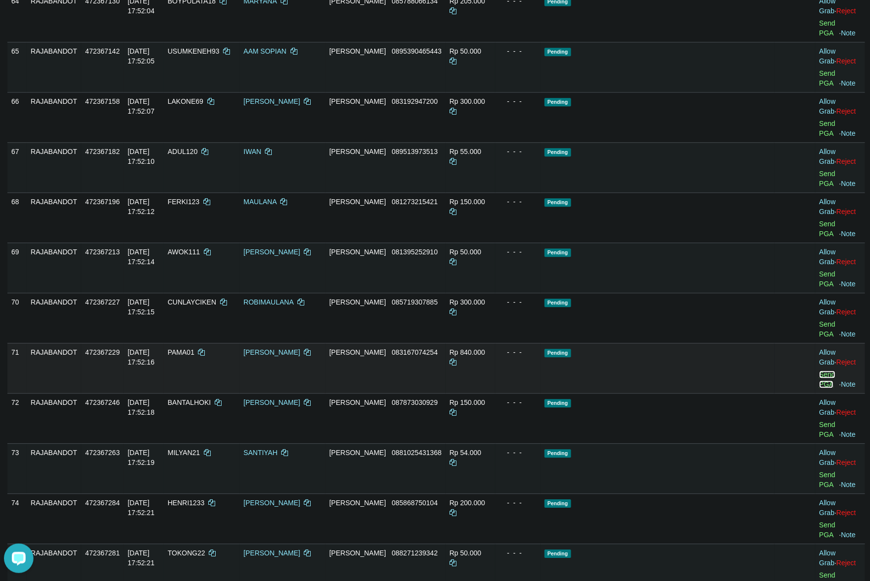
click at [819, 371] on link "Send PGA" at bounding box center [827, 380] width 16 height 18
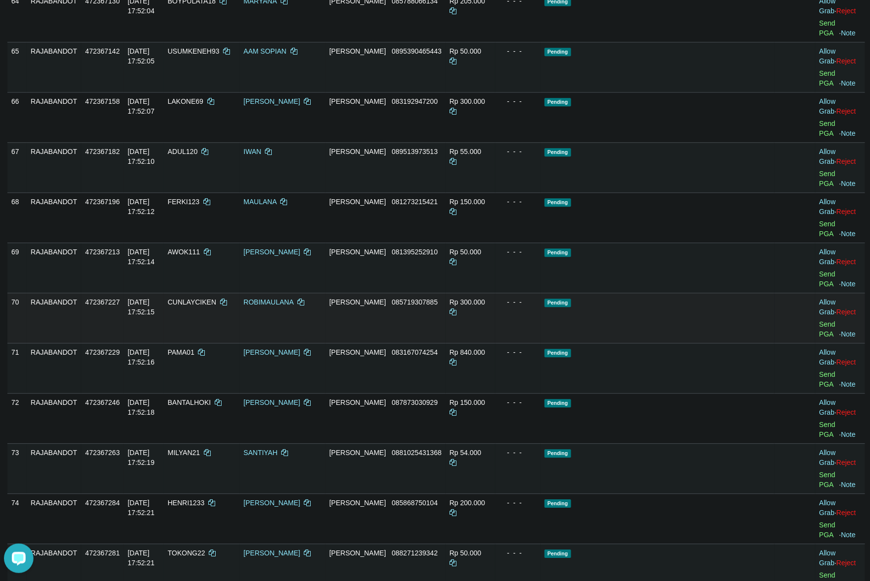
click at [653, 293] on td "Pending" at bounding box center [658, 318] width 234 height 50
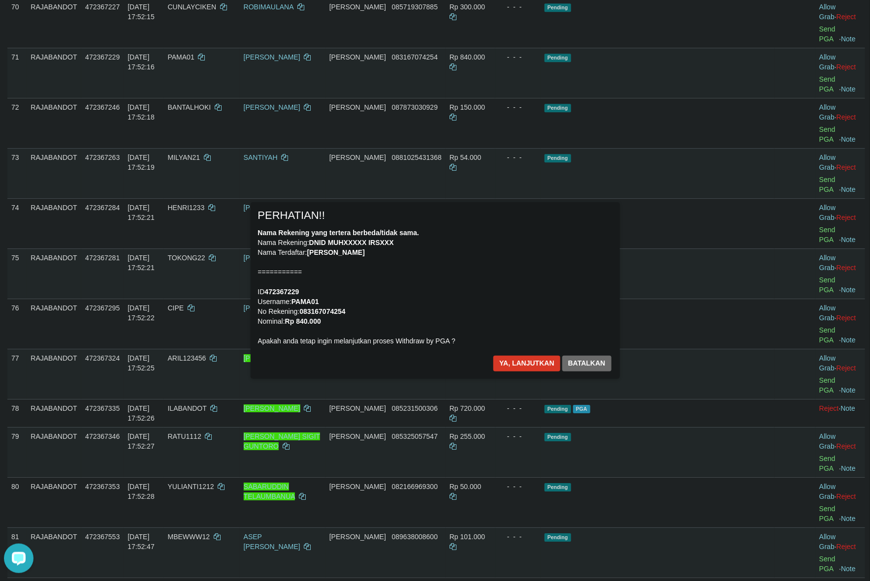
click at [500, 355] on div "× PERHATIAN!! Nama Rekening yang tertera berbeda/tidak sama. Nama Rekening: DNI…" at bounding box center [435, 290] width 369 height 176
click at [529, 378] on div "Ya, lanjutkan Batalkan" at bounding box center [552, 367] width 120 height 23
click at [529, 365] on button "Ya, lanjutkan" at bounding box center [526, 364] width 67 height 16
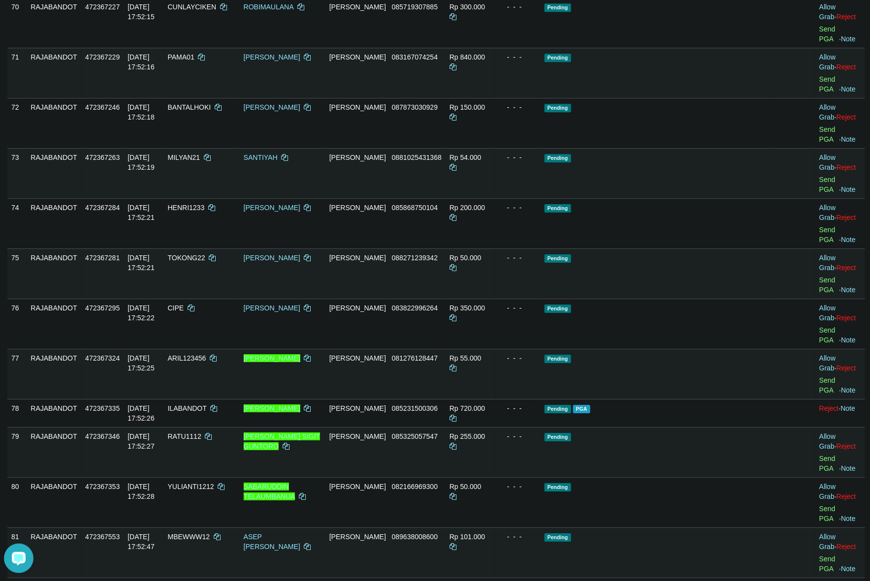
scroll to position [3088, 0]
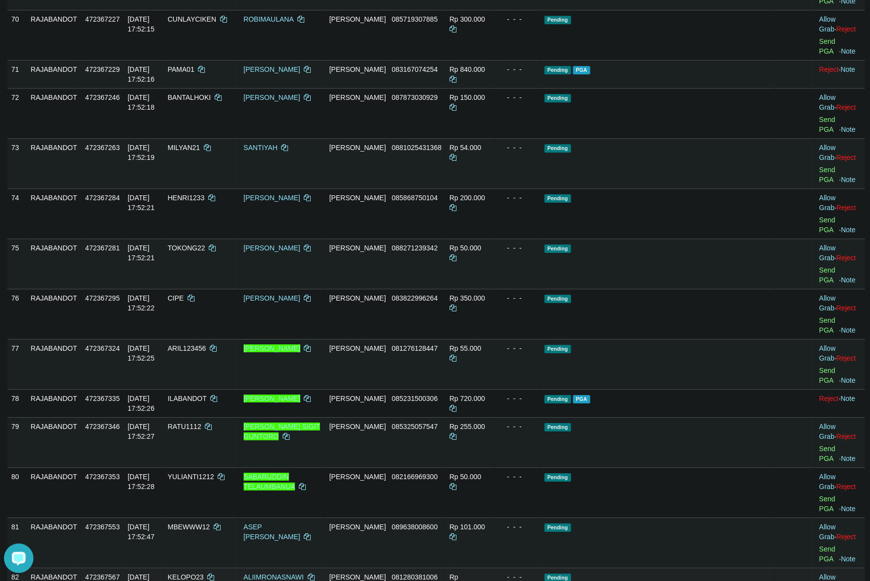
click at [661, 518] on td "Pending" at bounding box center [658, 543] width 234 height 50
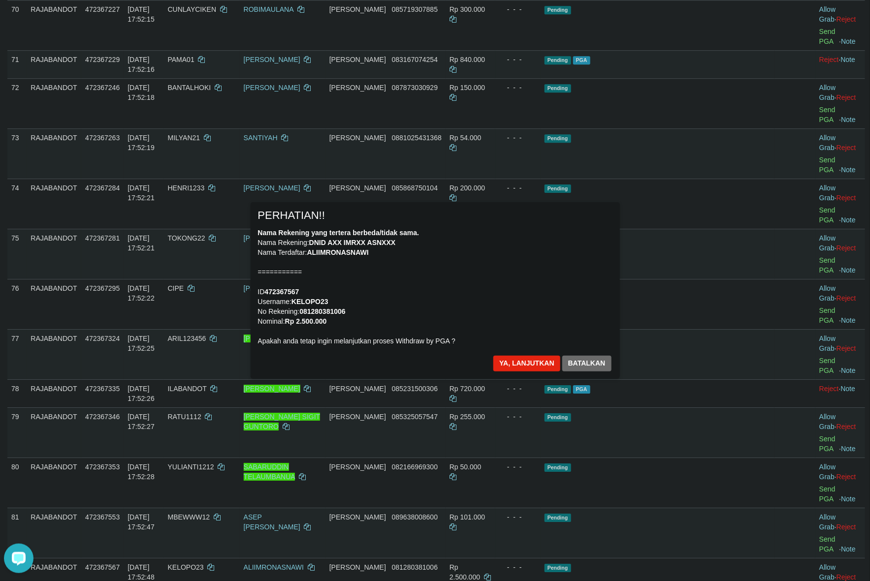
drag, startPoint x: 506, startPoint y: 288, endPoint x: 513, endPoint y: 285, distance: 7.7
click at [508, 287] on div "Nama Rekening yang tertera berbeda/tidak sama. Nama Rekening: DNID AXX IMRXX AS…" at bounding box center [435, 287] width 354 height 118
click at [519, 321] on div "Nama Rekening yang tertera berbeda/tidak sama. Nama Rekening: DNID AXX IMRXX AS…" at bounding box center [435, 287] width 354 height 118
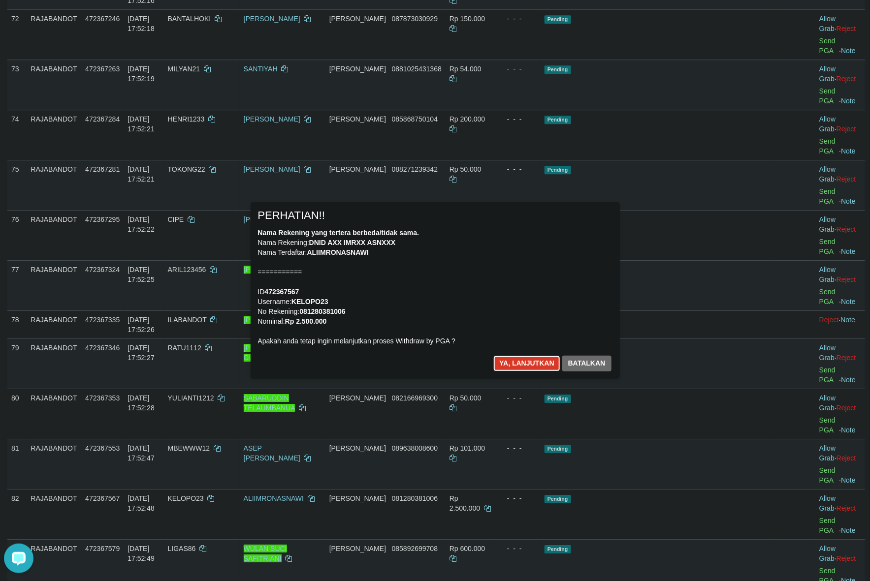
click at [508, 367] on button "Ya, lanjutkan" at bounding box center [526, 364] width 67 height 16
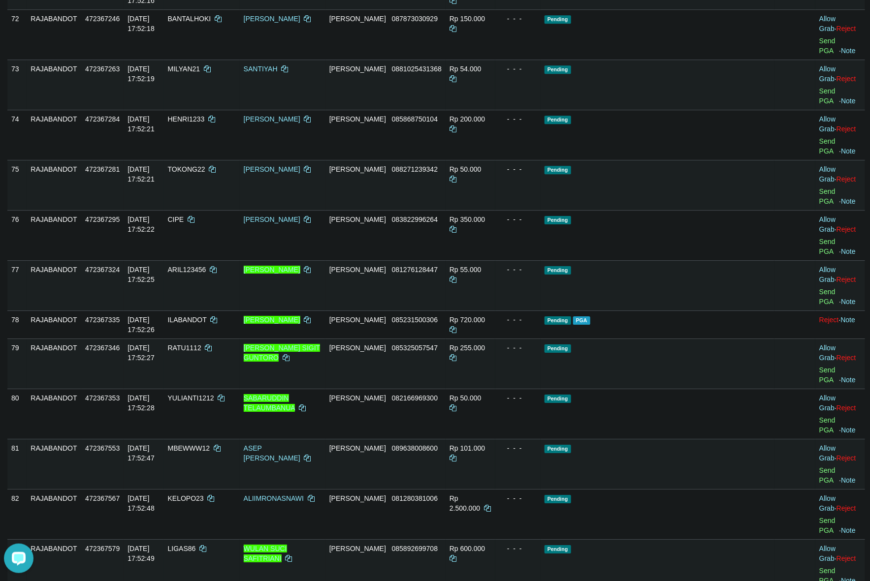
scroll to position [3076, 0]
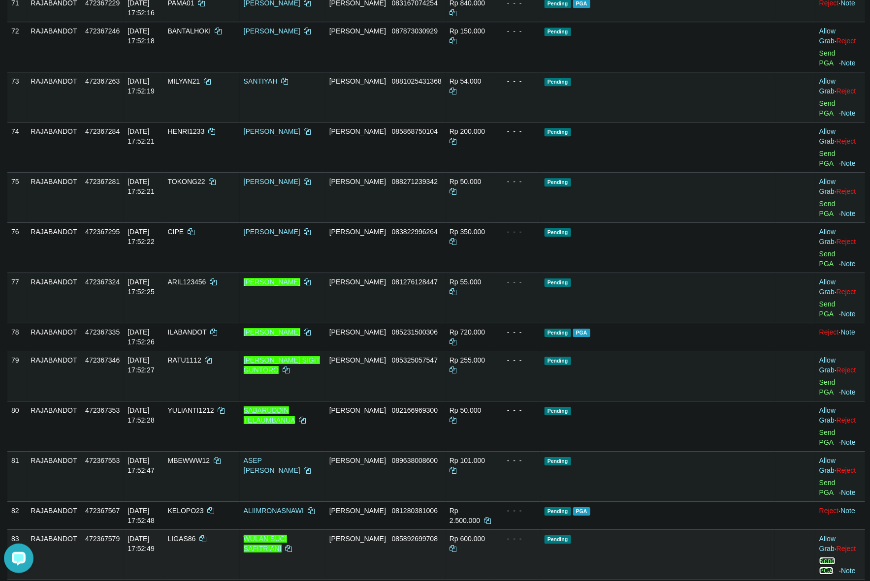
click at [819, 557] on link "Send PGA" at bounding box center [827, 566] width 16 height 18
click at [541, 502] on td "- - -" at bounding box center [517, 516] width 45 height 28
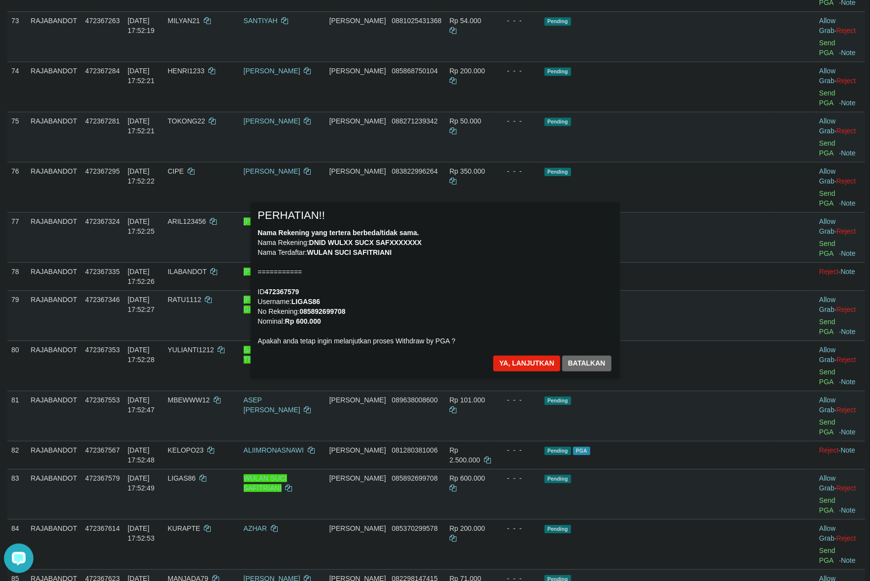
scroll to position [3138, 0]
click at [496, 365] on button "Ya, lanjutkan" at bounding box center [526, 364] width 67 height 16
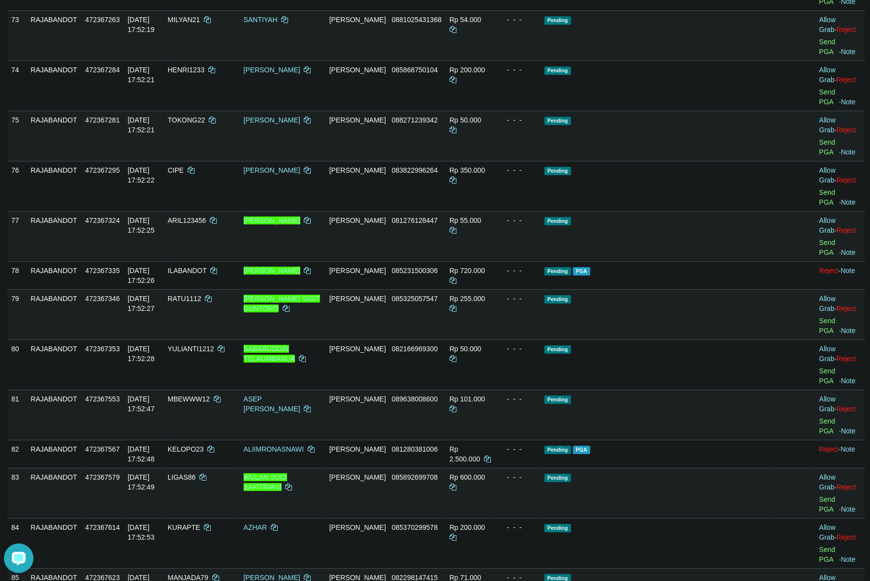
scroll to position [3125, 0]
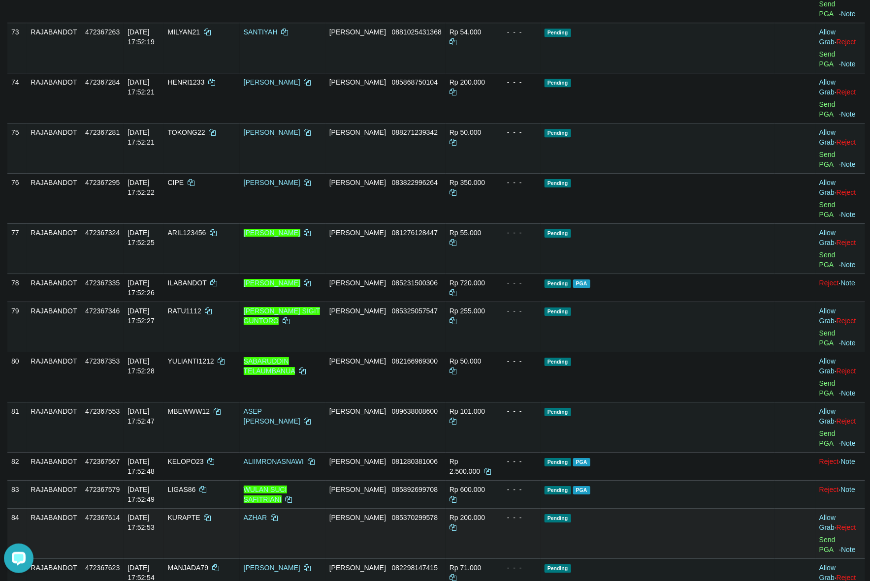
click at [495, 509] on td "Rp 200.000" at bounding box center [471, 534] width 50 height 50
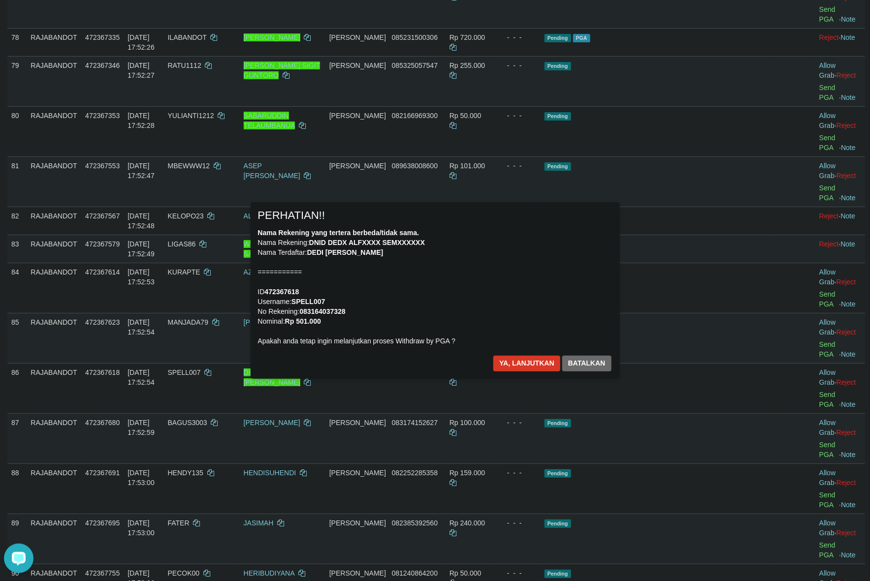
scroll to position [3370, 0]
click at [508, 357] on button "Ya, lanjutkan" at bounding box center [526, 364] width 67 height 16
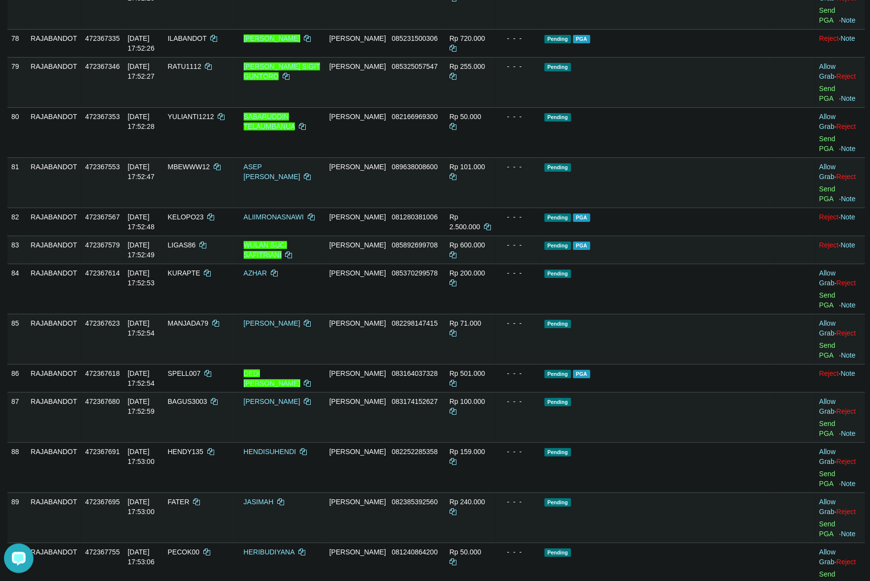
scroll to position [3358, 0]
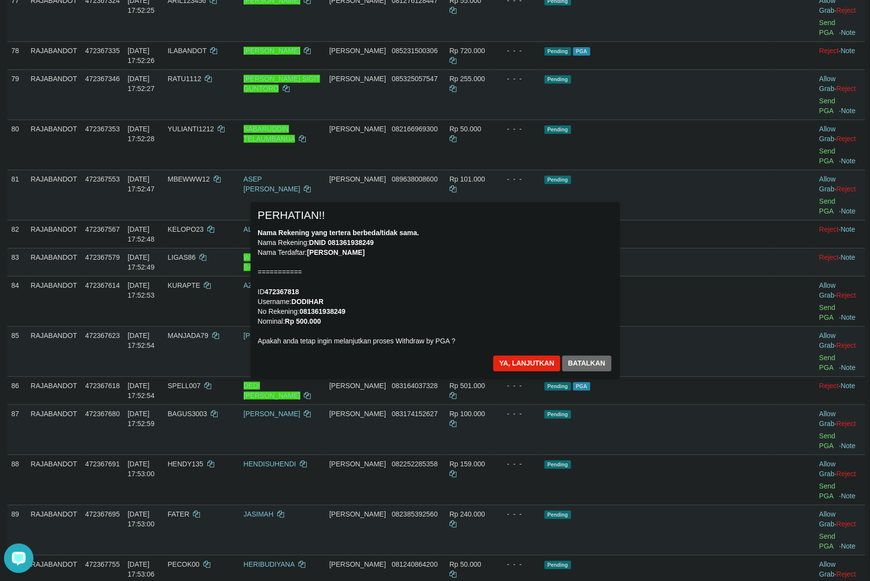
click at [570, 255] on div "Nama Rekening yang tertera berbeda/tidak sama. Nama Rekening: DNID 081361938249…" at bounding box center [435, 287] width 354 height 118
click at [600, 362] on button "Batalkan" at bounding box center [586, 364] width 49 height 16
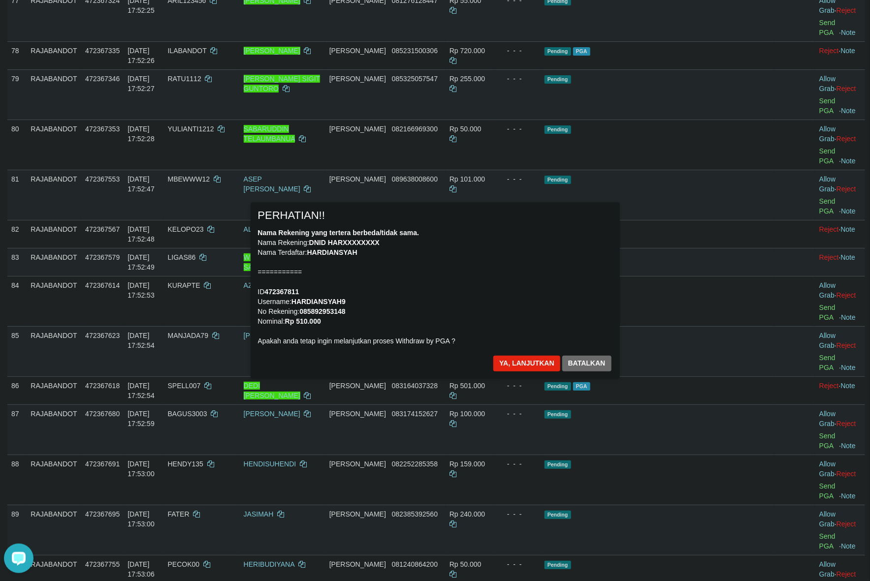
drag, startPoint x: 481, startPoint y: 327, endPoint x: 487, endPoint y: 327, distance: 6.9
click at [481, 327] on div "Nama Rekening yang tertera berbeda/tidak sama. Nama Rekening: DNID HARXXXXXXXX …" at bounding box center [435, 287] width 354 height 118
click at [498, 365] on button "Ya, lanjutkan" at bounding box center [526, 364] width 67 height 16
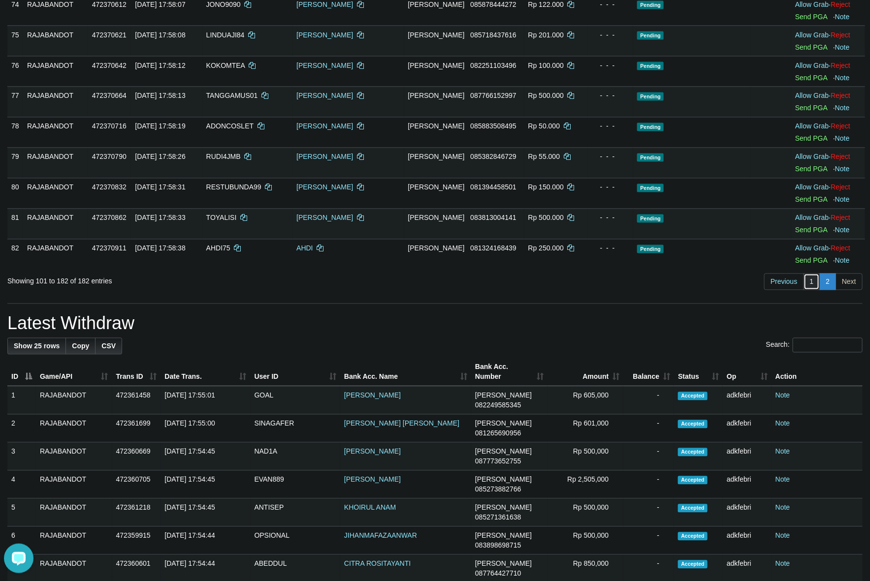
click at [807, 290] on link "1" at bounding box center [811, 282] width 17 height 17
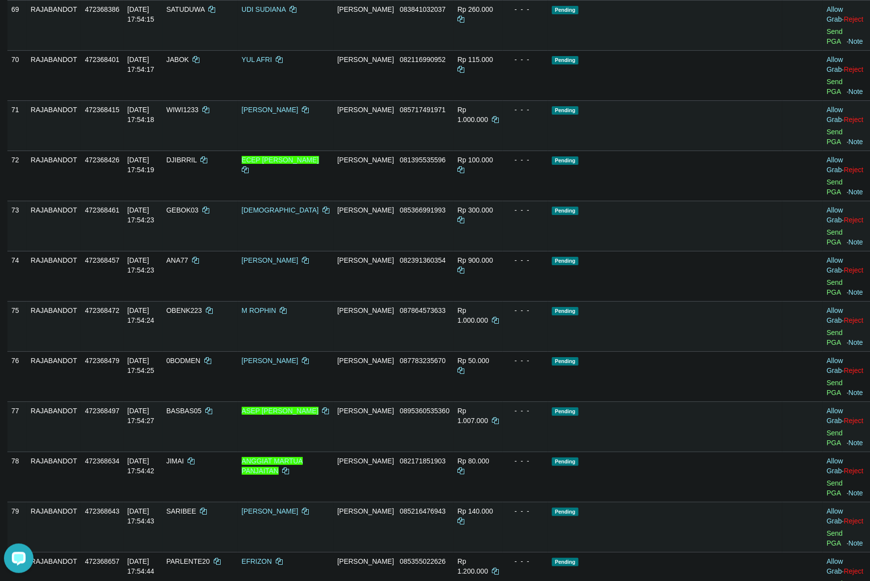
scroll to position [1990, 0]
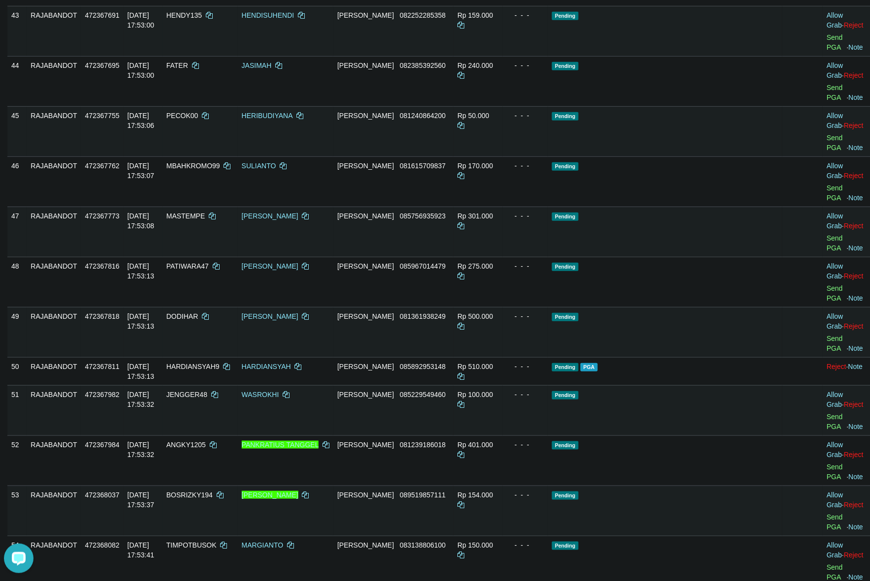
drag, startPoint x: 810, startPoint y: 304, endPoint x: 833, endPoint y: 302, distance: 23.3
drag, startPoint x: 617, startPoint y: 303, endPoint x: 606, endPoint y: 289, distance: 17.1
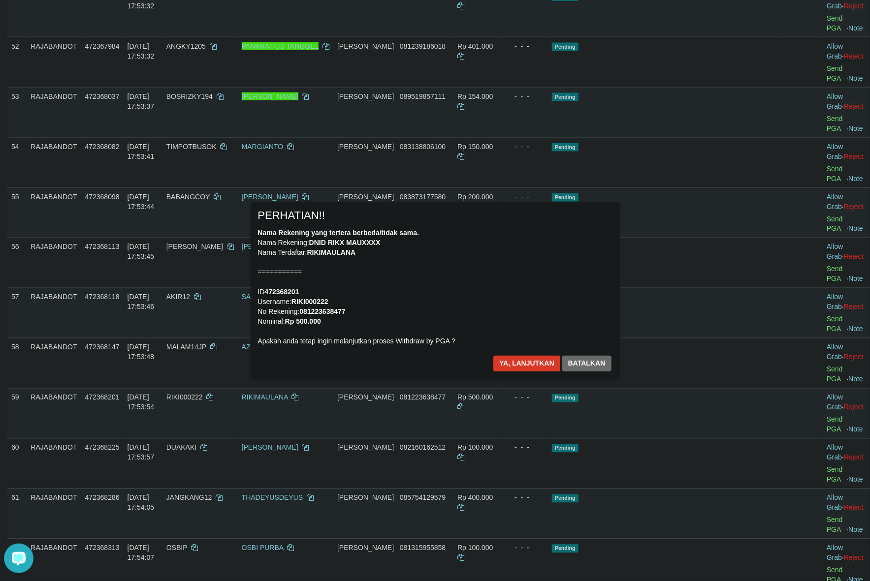
scroll to position [2388, 0]
click at [513, 356] on button "Ya, lanjutkan" at bounding box center [526, 364] width 67 height 16
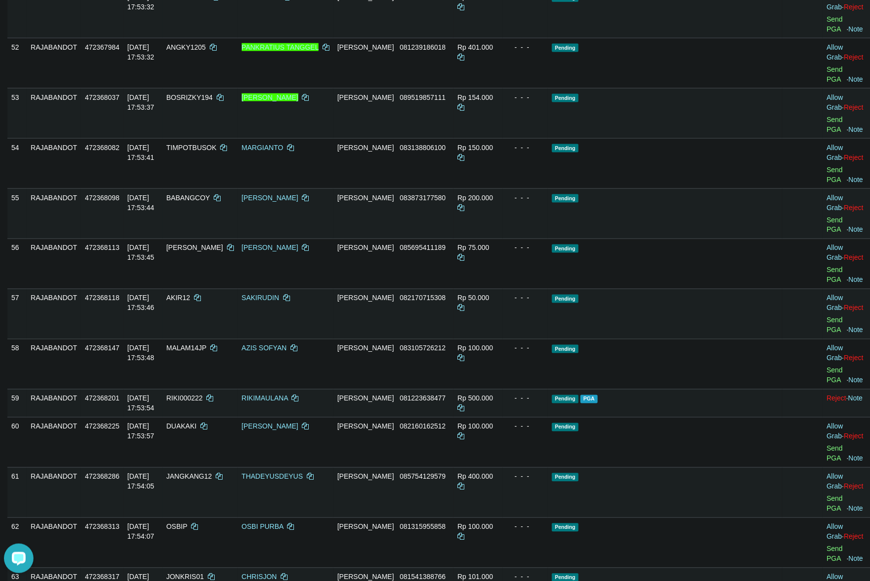
scroll to position [2375, 0]
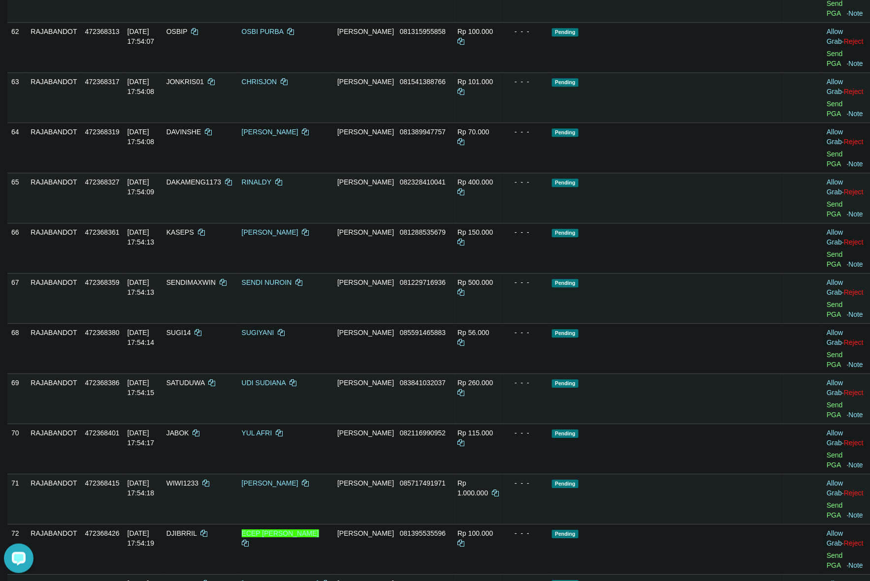
scroll to position [2437, 0]
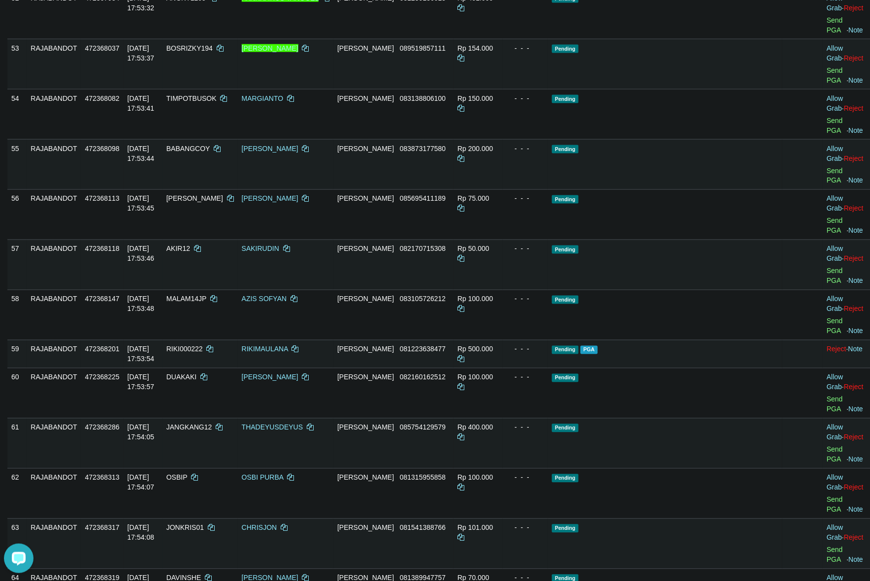
drag, startPoint x: 584, startPoint y: 290, endPoint x: 580, endPoint y: 284, distance: 8.2
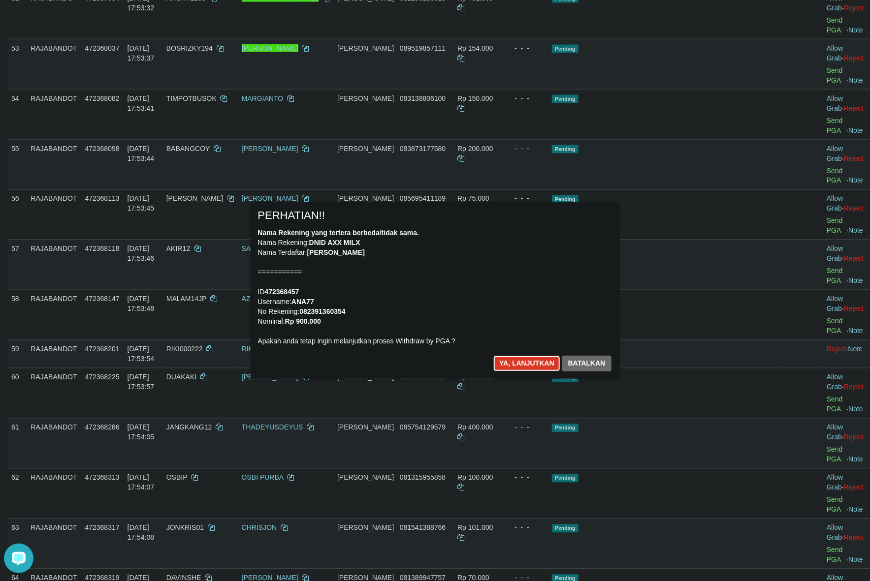
click at [514, 362] on button "Ya, lanjutkan" at bounding box center [526, 364] width 67 height 16
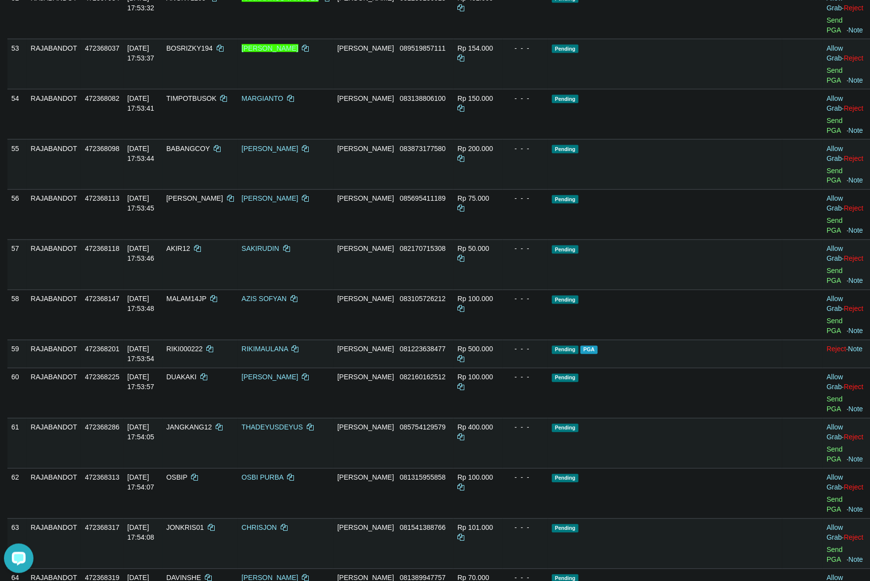
scroll to position [2425, 0]
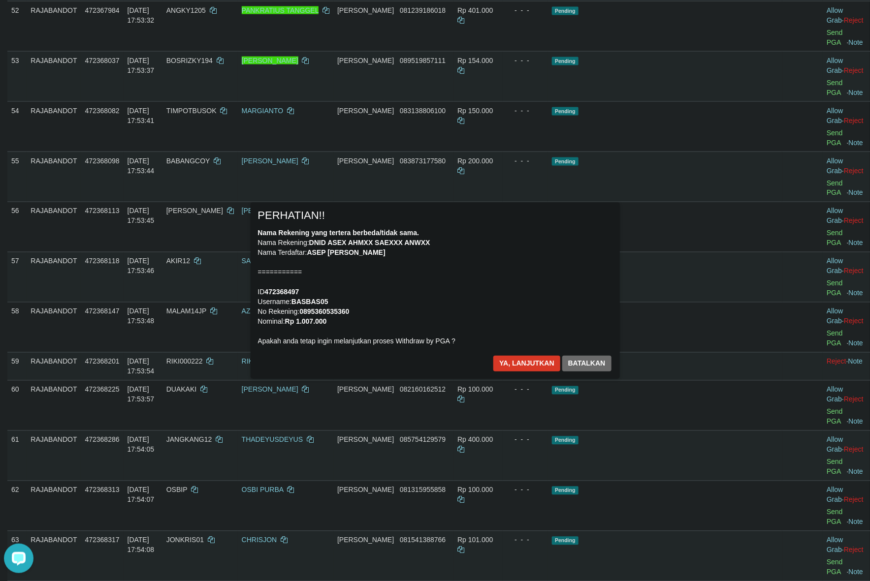
scroll to position [2363, 0]
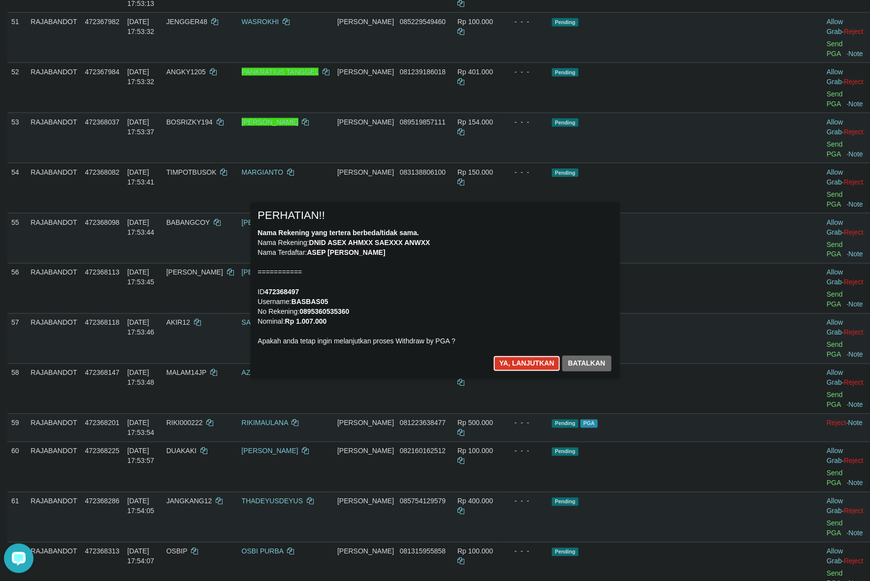
click at [528, 362] on button "Ya, lanjutkan" at bounding box center [526, 364] width 67 height 16
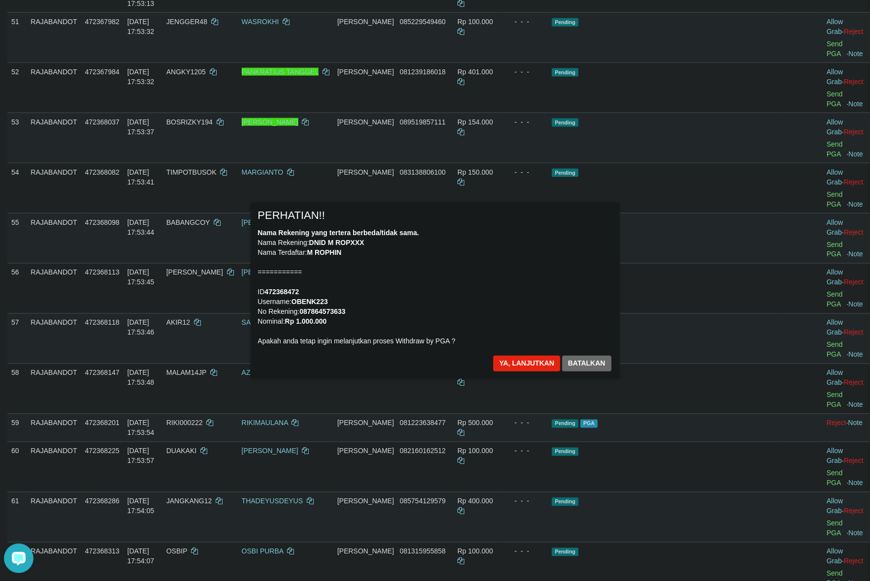
click at [525, 284] on div "Nama Rekening yang tertera berbeda/tidak sama. Nama Rekening: DNID M ROPXXX Nam…" at bounding box center [435, 287] width 354 height 118
click at [528, 366] on button "Ya, lanjutkan" at bounding box center [526, 364] width 67 height 16
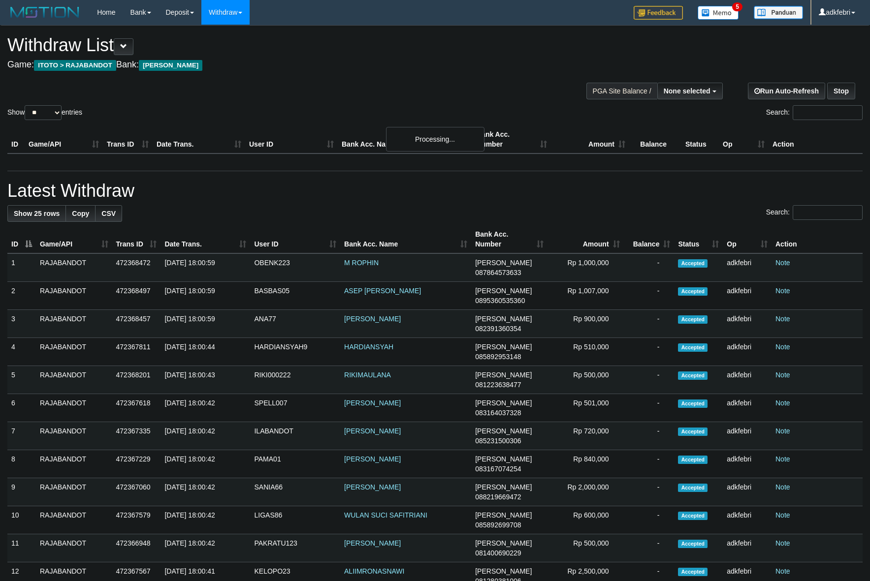
select select
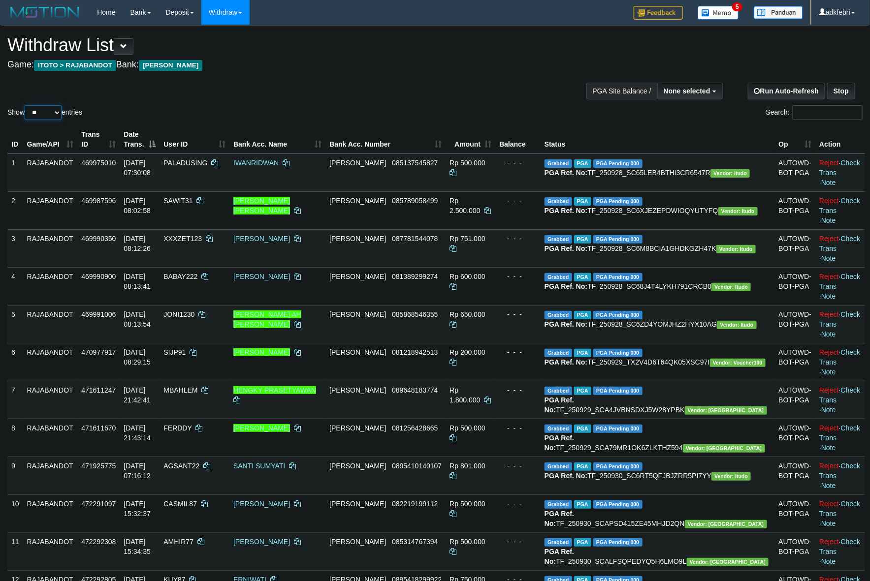
click at [44, 118] on select "** ** ** ***" at bounding box center [43, 112] width 37 height 15
select select "***"
click at [26, 105] on select "** ** ** ***" at bounding box center [43, 112] width 37 height 15
click at [314, 87] on div "Show ** ** ** *** entries Search:" at bounding box center [435, 74] width 870 height 96
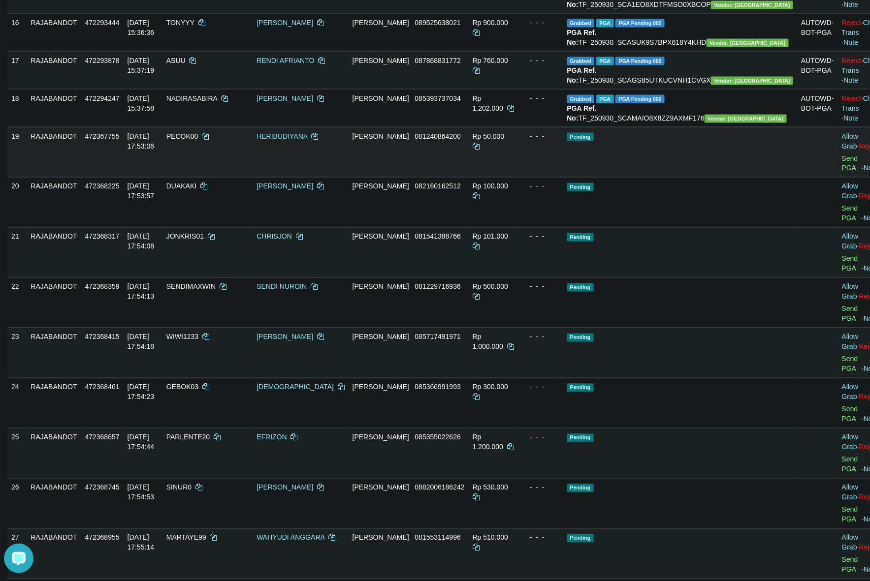
click at [797, 177] on td at bounding box center [817, 152] width 41 height 50
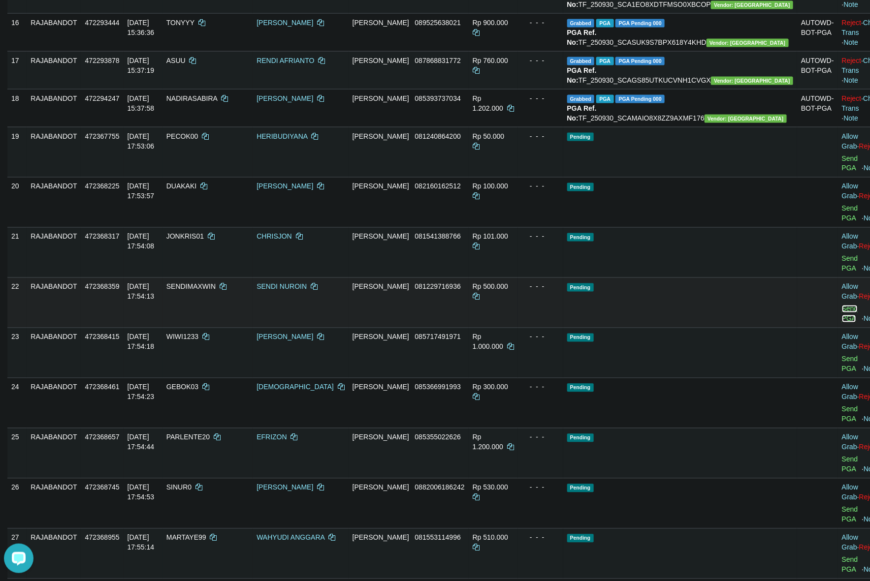
click at [842, 323] on link "Send PGA" at bounding box center [850, 314] width 16 height 18
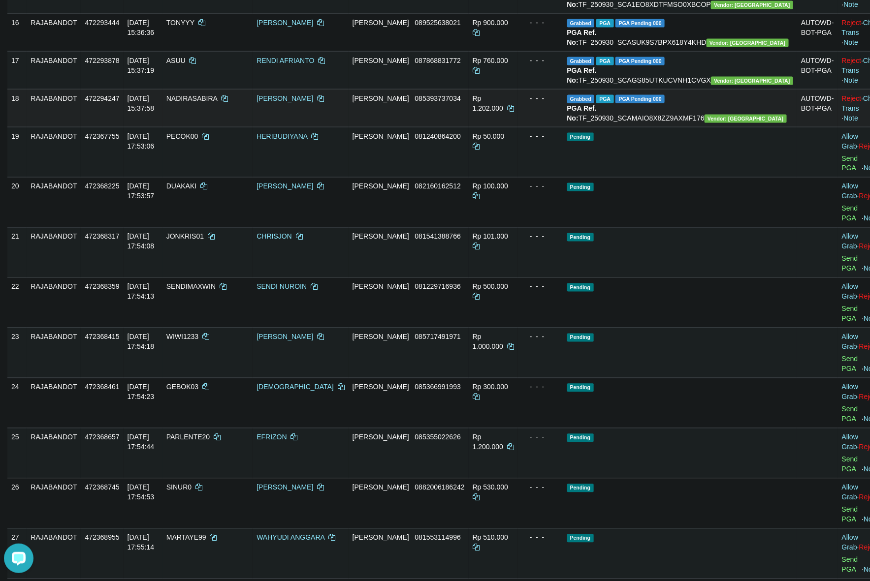
click at [563, 127] on td "- - -" at bounding box center [540, 108] width 45 height 38
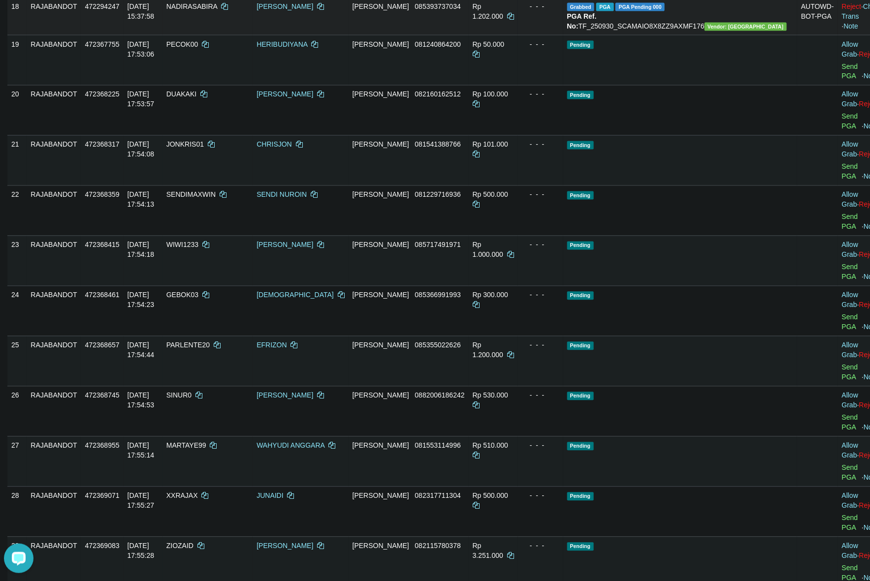
scroll to position [832, 0]
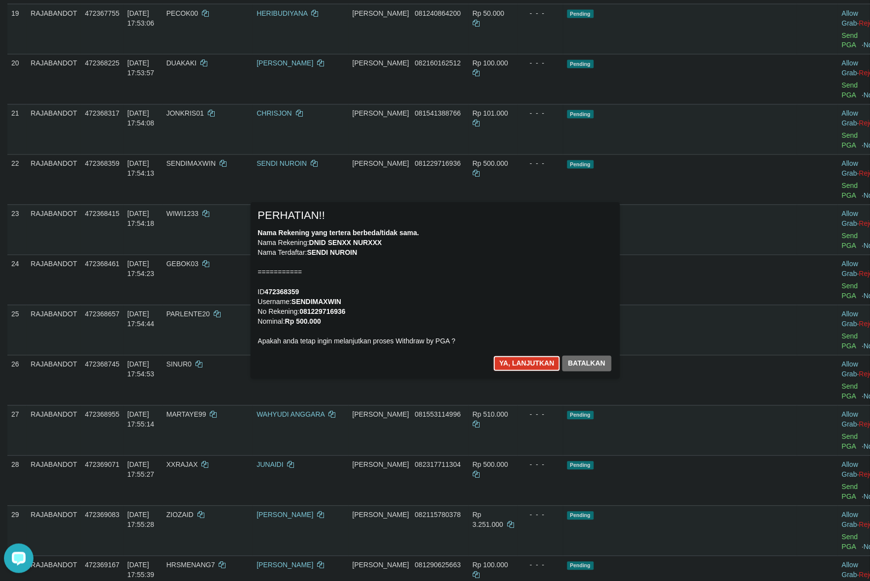
click at [514, 358] on button "Ya, lanjutkan" at bounding box center [526, 364] width 67 height 16
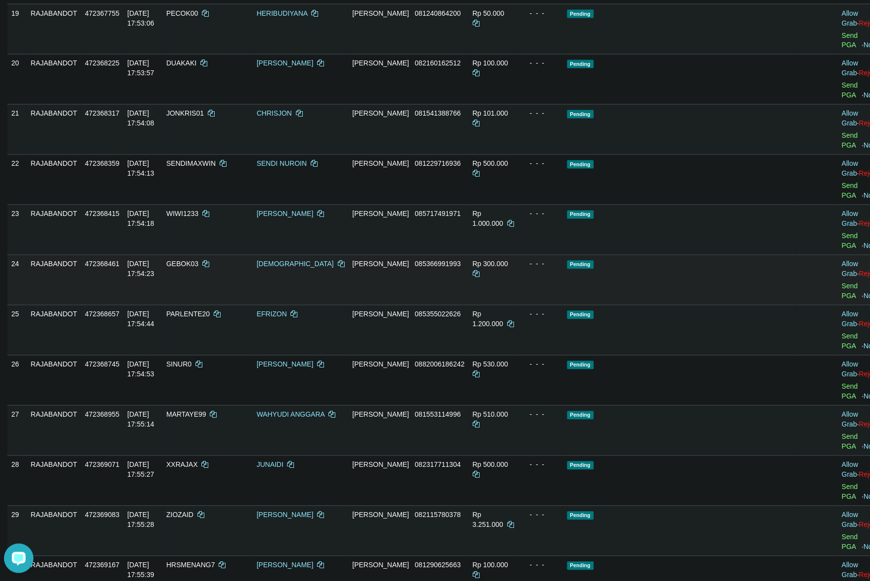
scroll to position [820, 0]
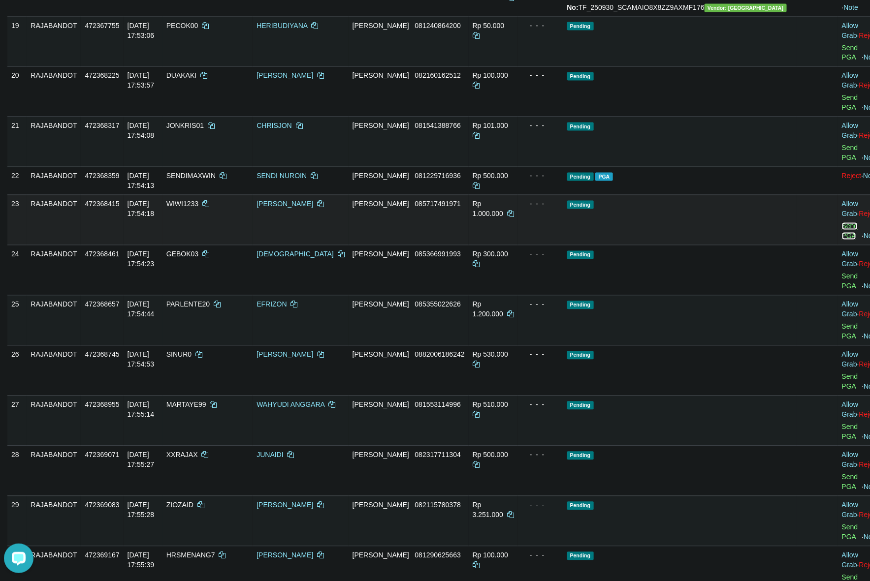
click at [842, 240] on link "Send PGA" at bounding box center [850, 232] width 16 height 18
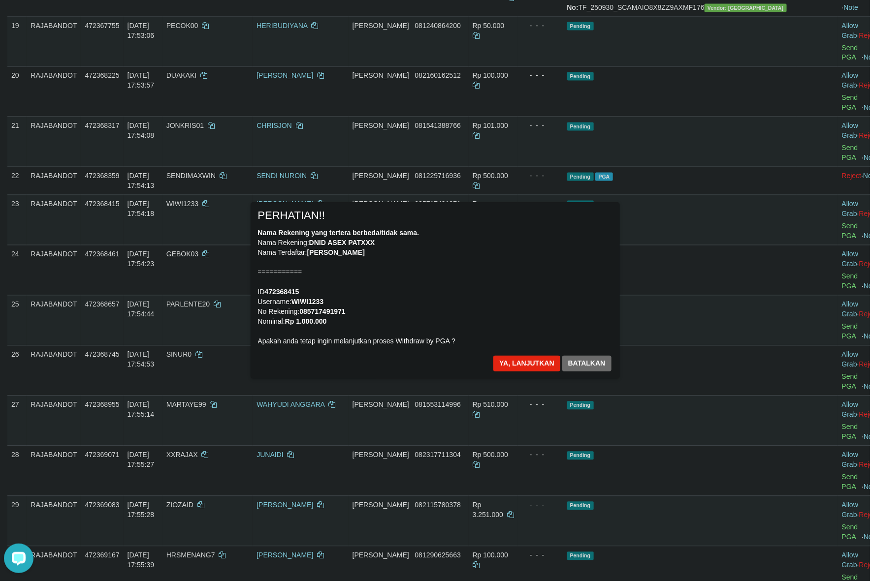
click at [528, 277] on div "Nama Rekening yang tertera berbeda/tidak sama. Nama Rekening: DNID ASEX PATXXX …" at bounding box center [435, 287] width 354 height 118
click at [512, 358] on button "Ya, lanjutkan" at bounding box center [526, 364] width 67 height 16
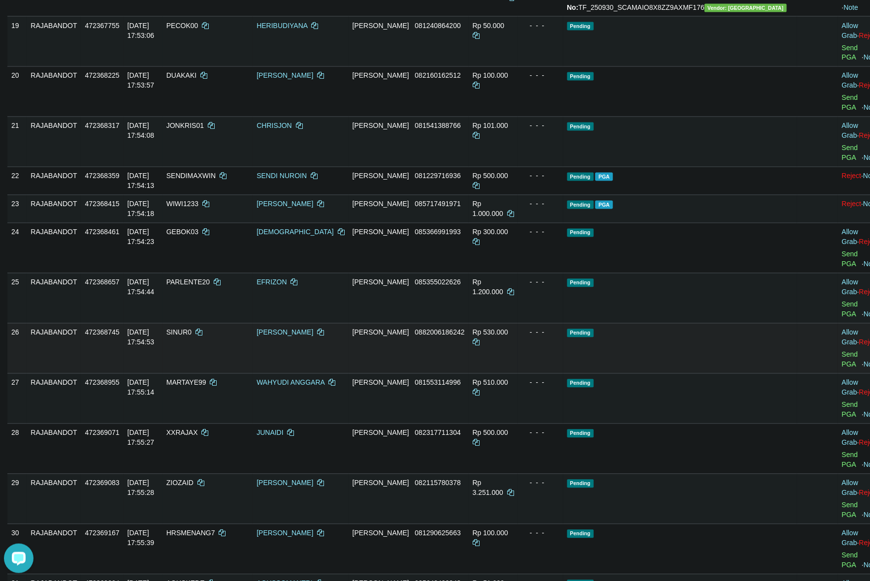
scroll to position [807, 0]
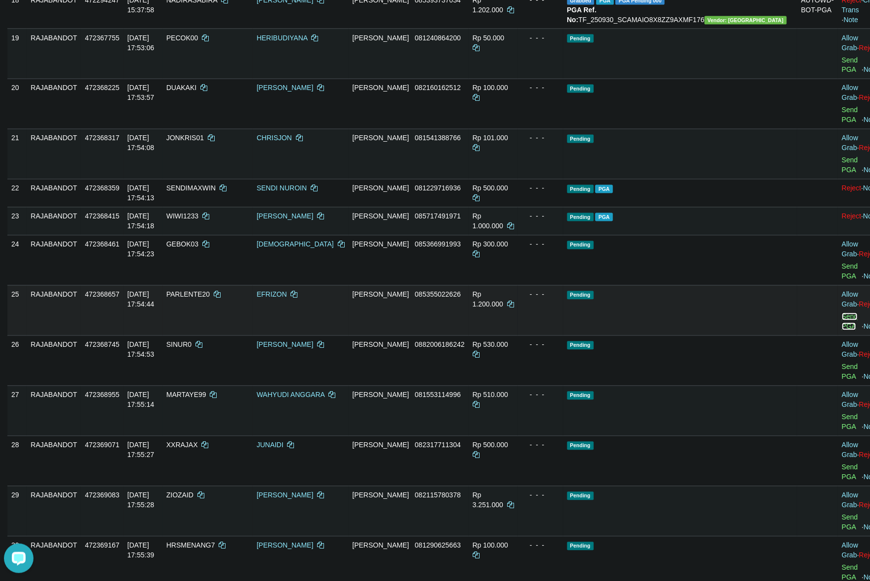
click at [842, 331] on link "Send PGA" at bounding box center [850, 322] width 16 height 18
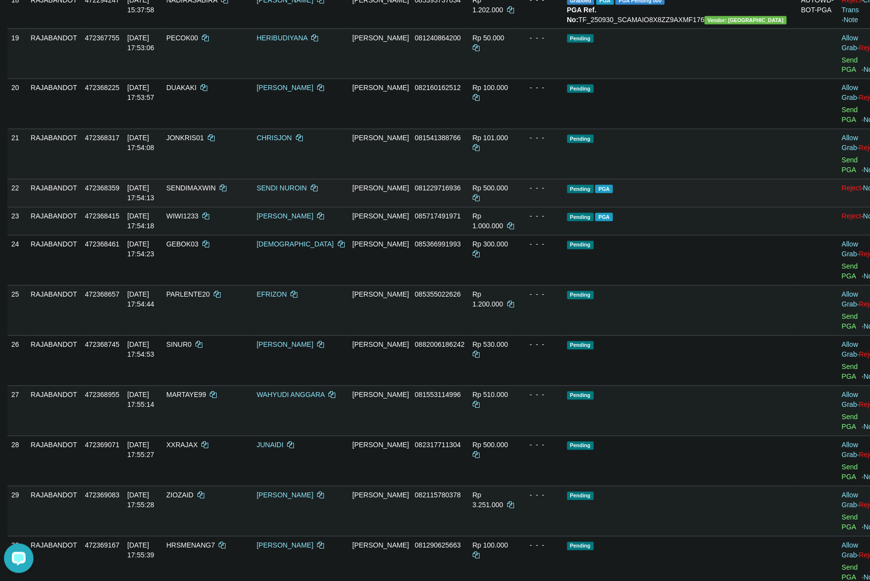
click at [594, 193] on span "Pending" at bounding box center [580, 189] width 27 height 8
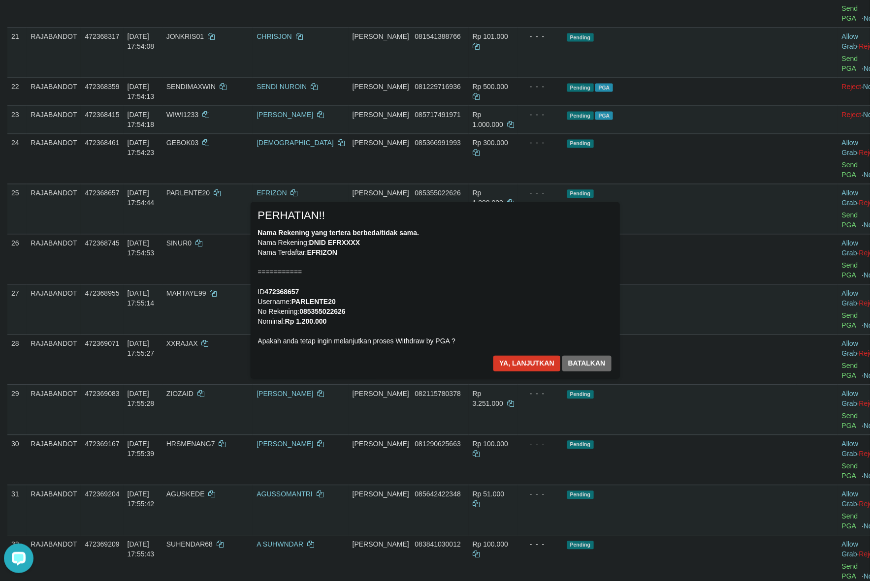
scroll to position [869, 0]
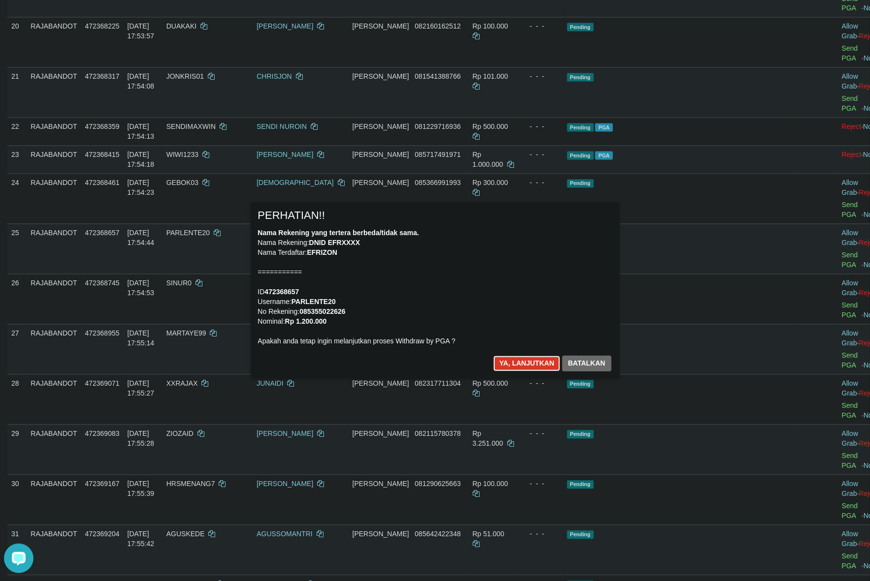
click at [515, 365] on button "Ya, lanjutkan" at bounding box center [526, 364] width 67 height 16
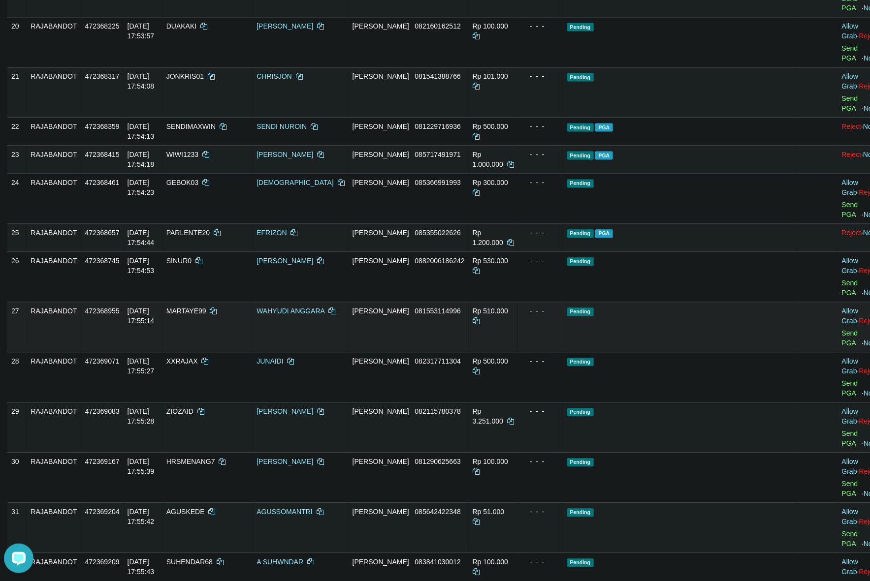
scroll to position [857, 0]
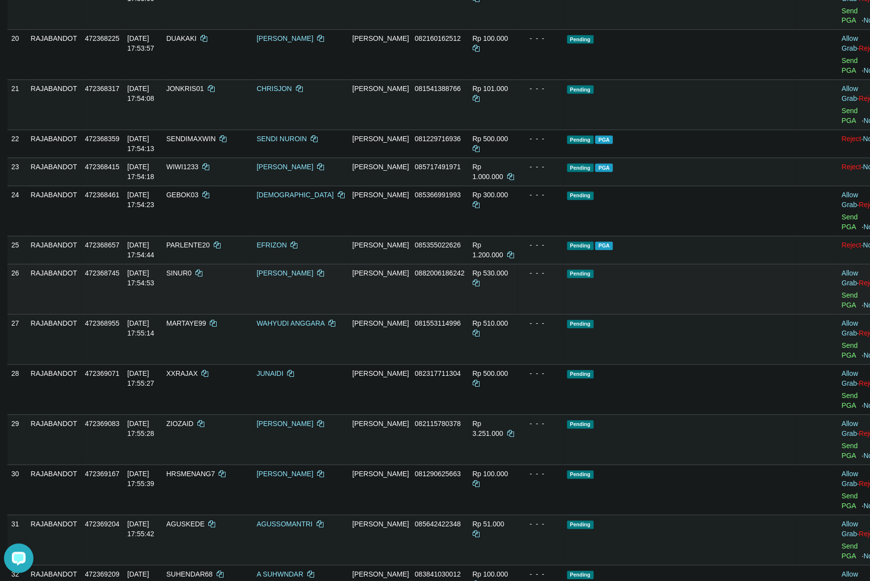
click at [838, 315] on td "Allow Grab · Reject Send PGA · Note" at bounding box center [862, 289] width 49 height 50
click at [842, 310] on link "Send PGA" at bounding box center [850, 301] width 16 height 18
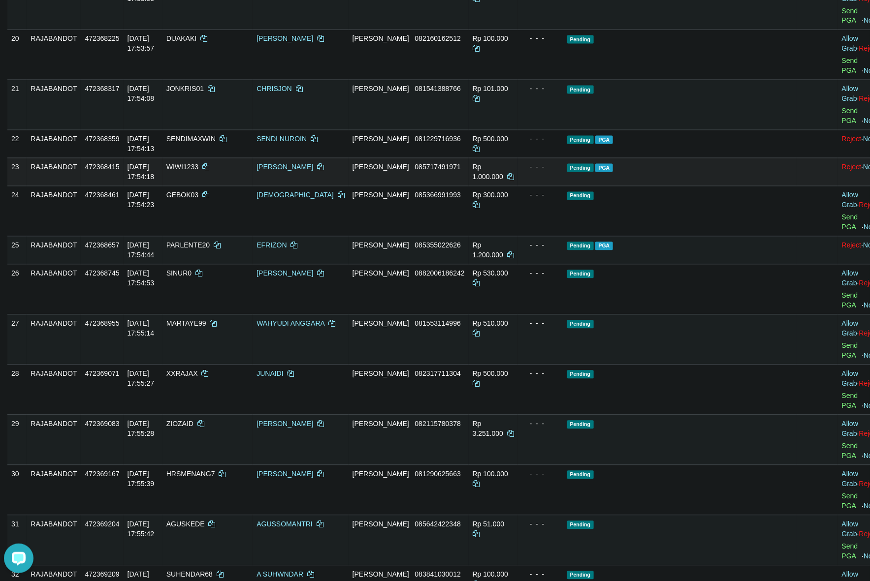
click at [603, 186] on td "Pending PGA" at bounding box center [680, 172] width 234 height 28
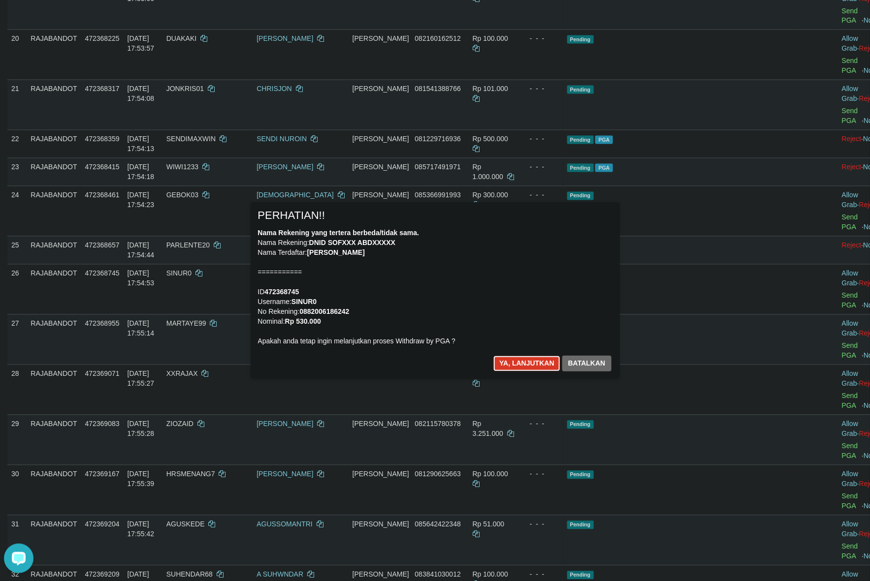
click at [506, 370] on button "Ya, lanjutkan" at bounding box center [526, 364] width 67 height 16
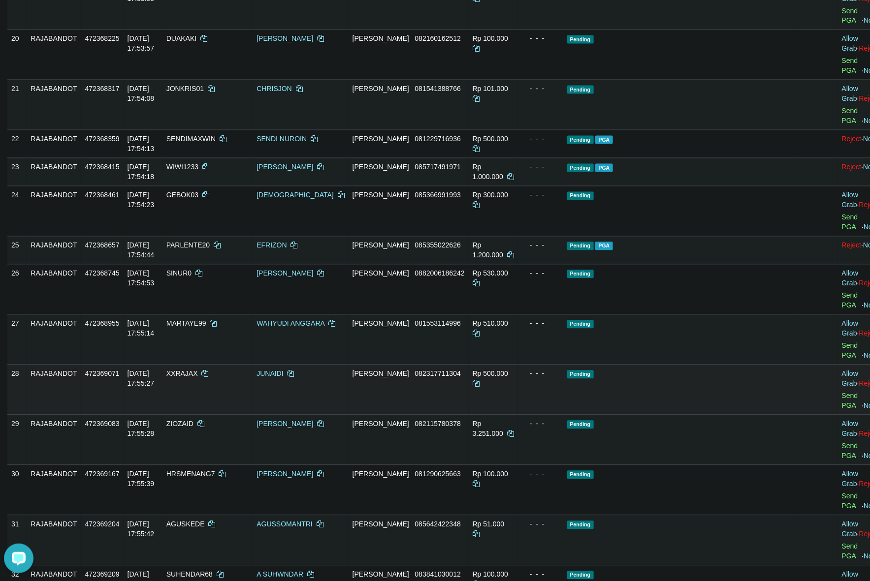
scroll to position [844, 0]
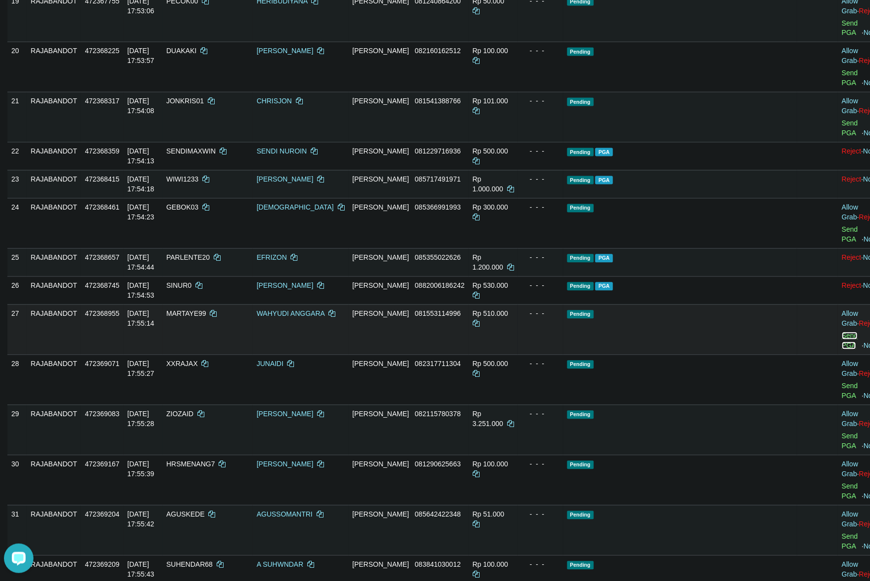
click at [842, 350] on link "Send PGA" at bounding box center [850, 341] width 16 height 18
click at [559, 185] on div "- - -" at bounding box center [540, 180] width 37 height 10
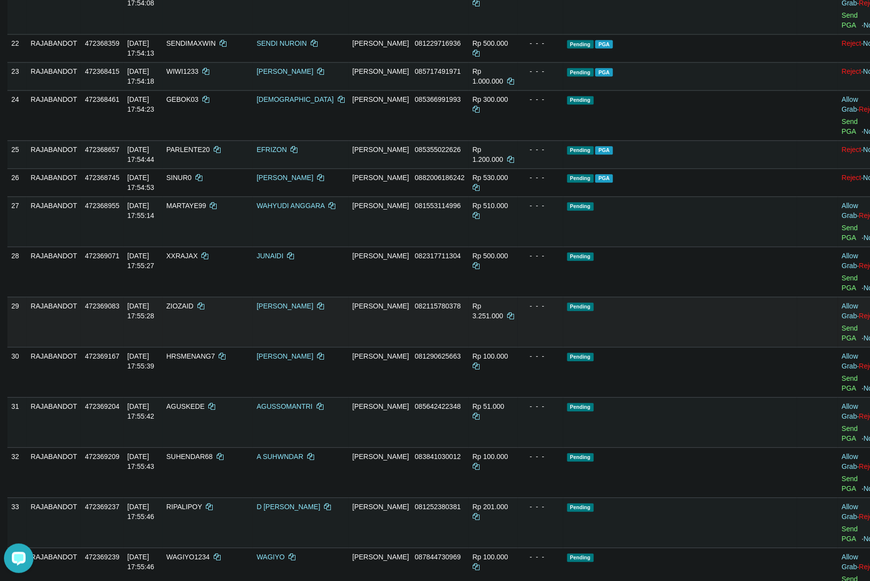
scroll to position [967, 0]
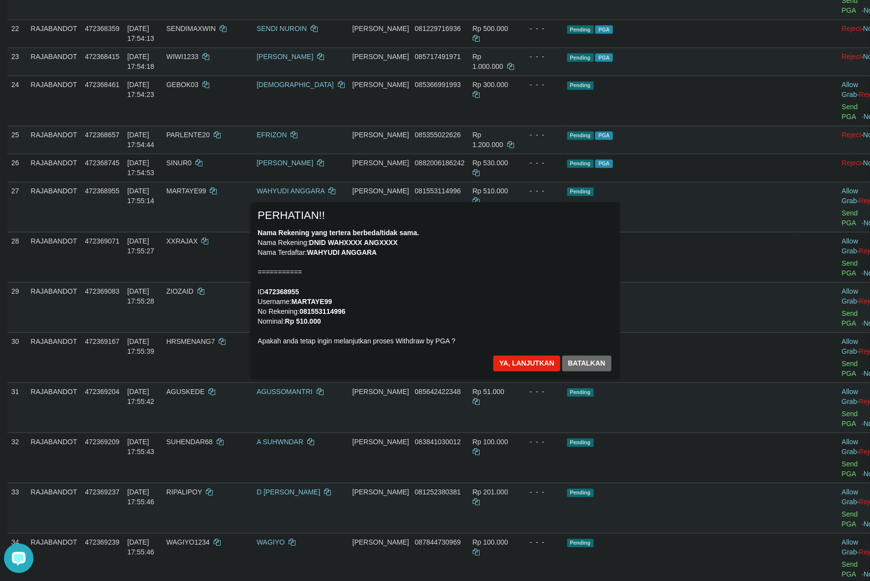
click at [524, 292] on div "Nama Rekening yang tertera berbeda/tidak sama. Nama Rekening: DNID WAHXXXX ANGX…" at bounding box center [435, 287] width 354 height 118
click at [509, 362] on button "Ya, lanjutkan" at bounding box center [526, 364] width 67 height 16
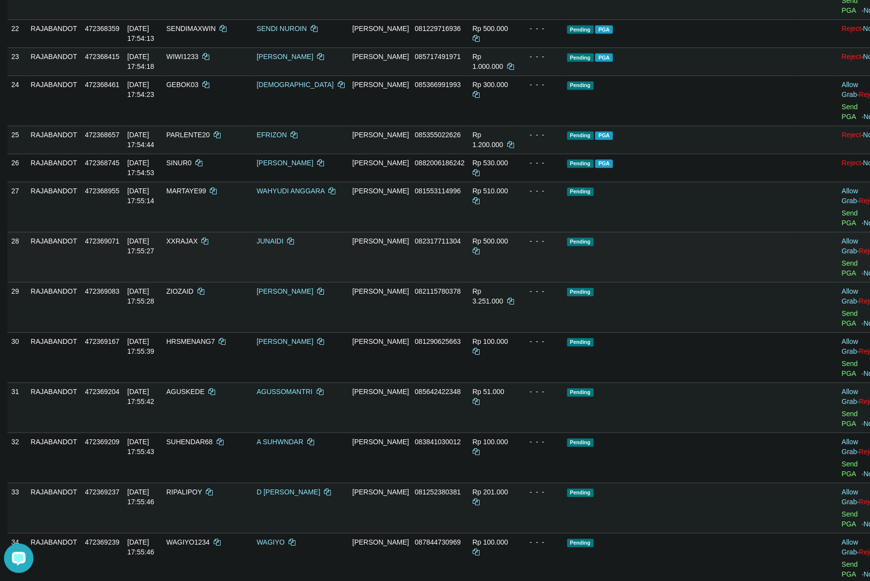
scroll to position [955, 0]
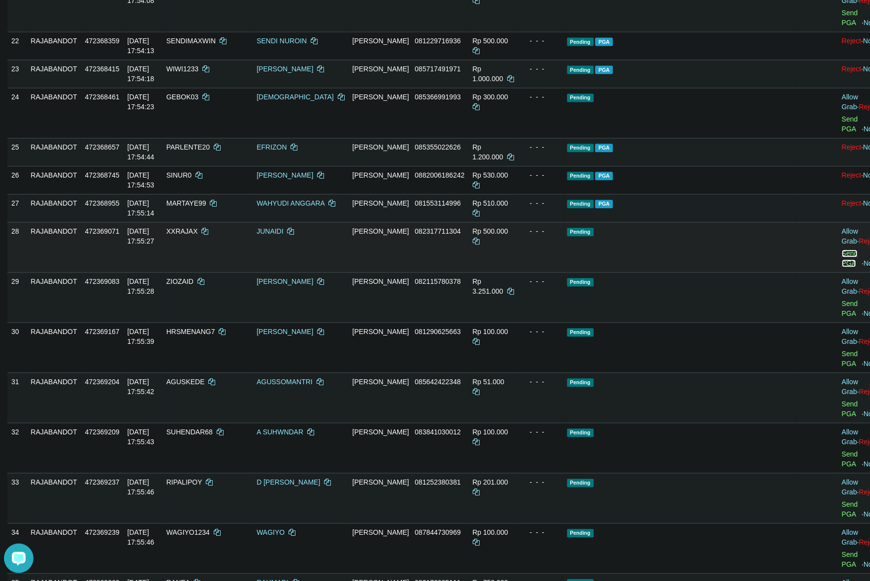
click at [842, 267] on link "Send PGA" at bounding box center [850, 259] width 16 height 18
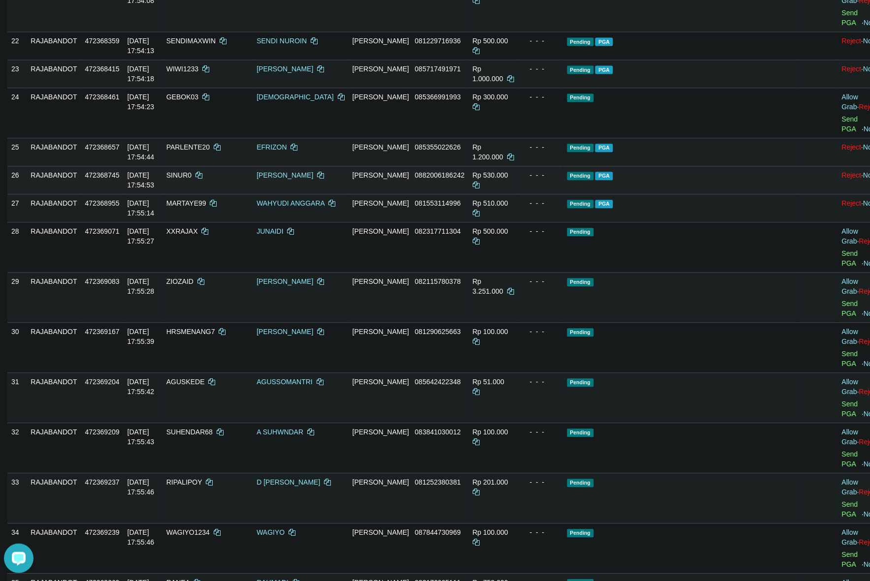
click at [559, 180] on div "- - -" at bounding box center [540, 175] width 37 height 10
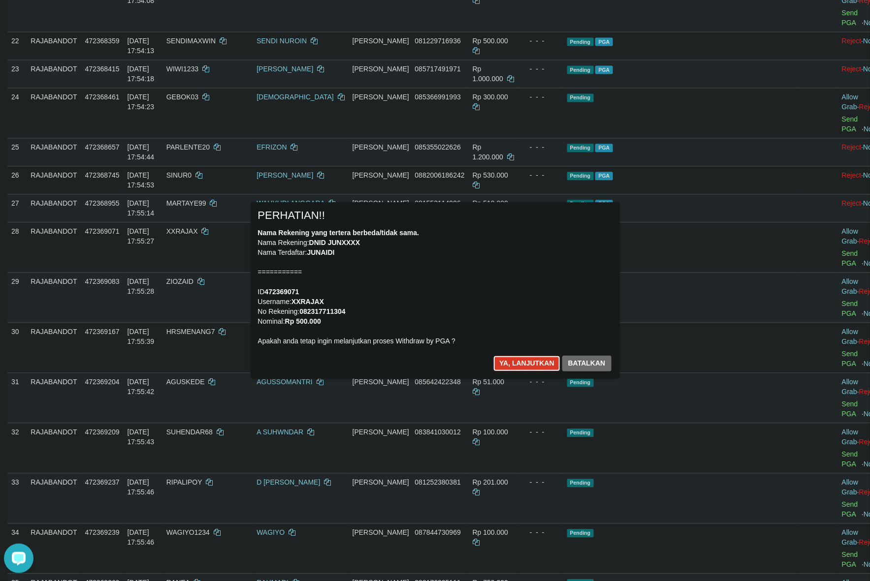
click at [514, 358] on button "Ya, lanjutkan" at bounding box center [526, 364] width 67 height 16
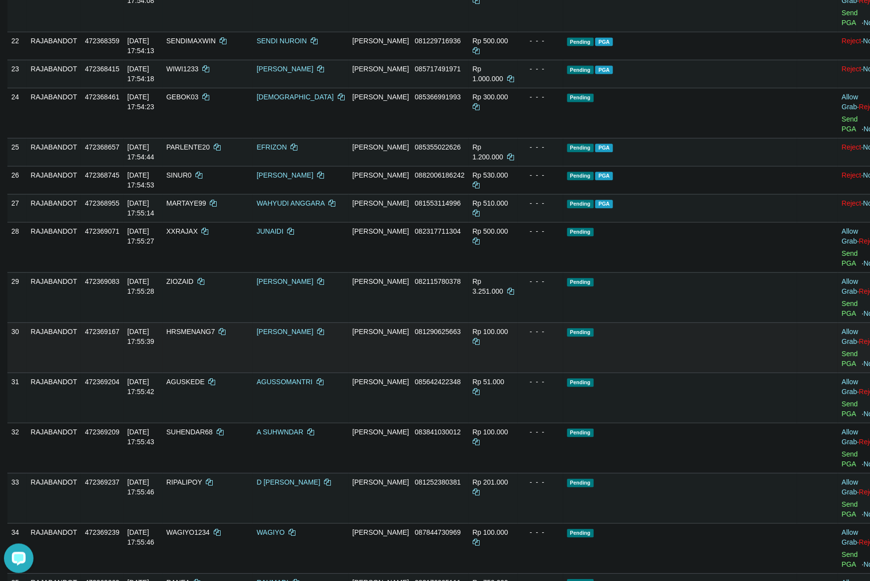
scroll to position [943, 0]
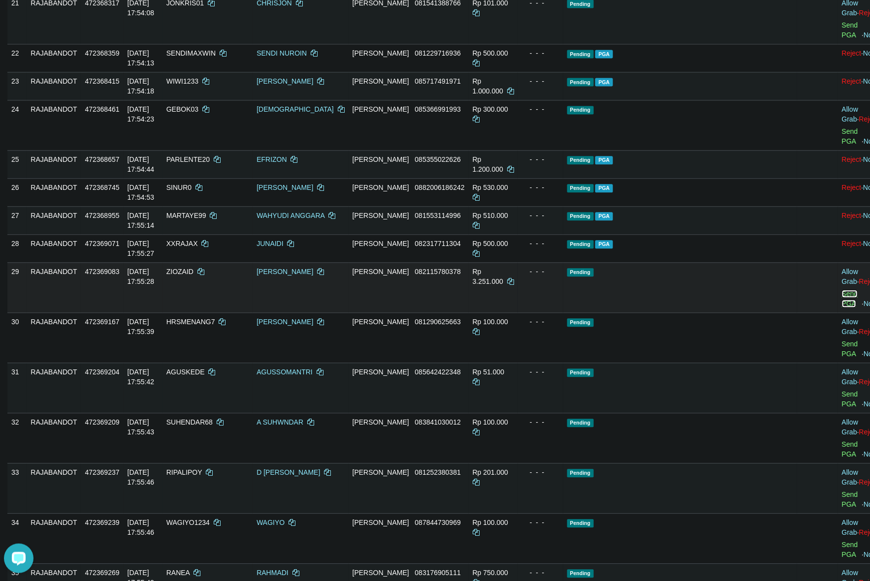
click at [842, 308] on link "Send PGA" at bounding box center [850, 299] width 16 height 18
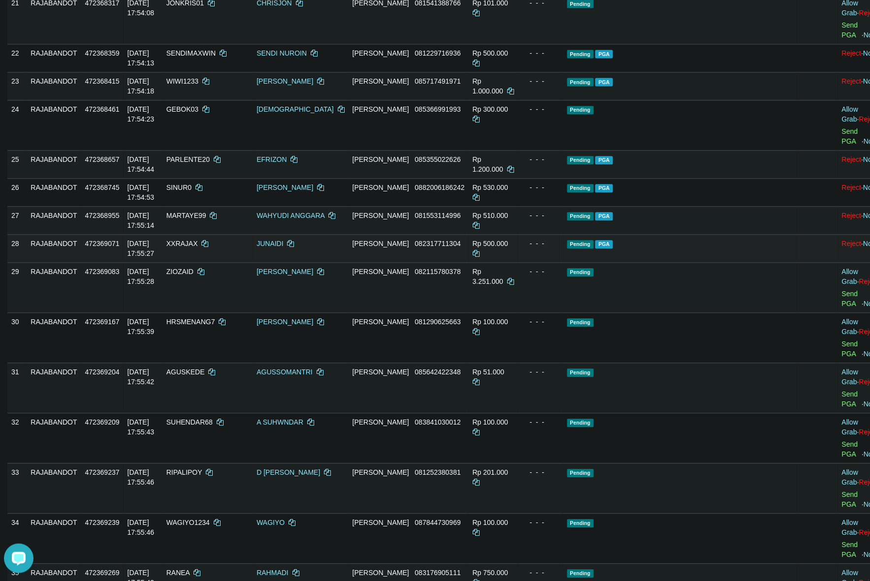
click at [675, 262] on td "Pending PGA" at bounding box center [680, 248] width 234 height 28
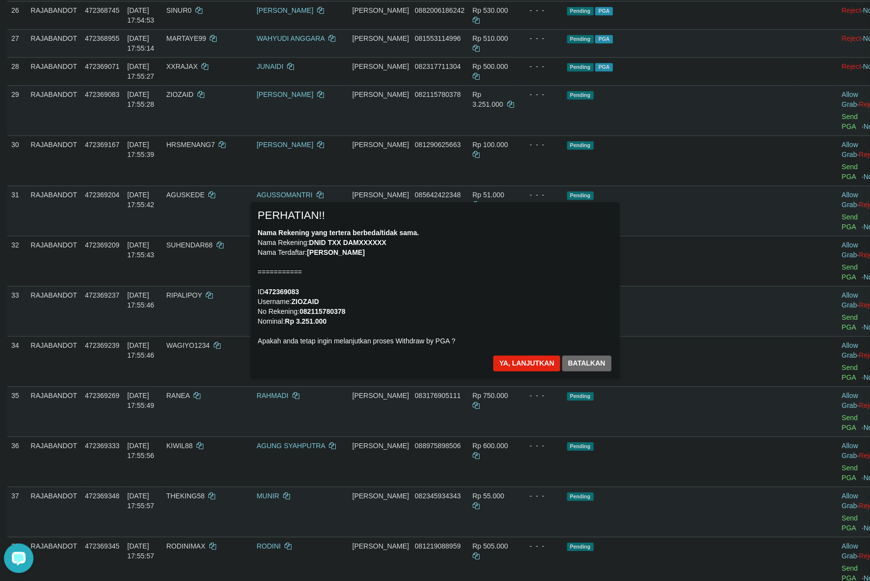
scroll to position [1127, 0]
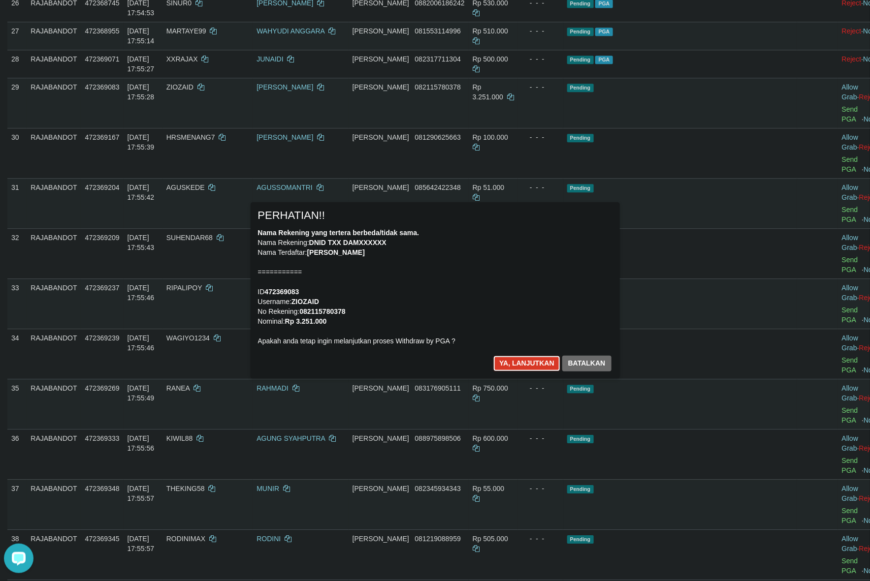
click at [505, 357] on button "Ya, lanjutkan" at bounding box center [526, 364] width 67 height 16
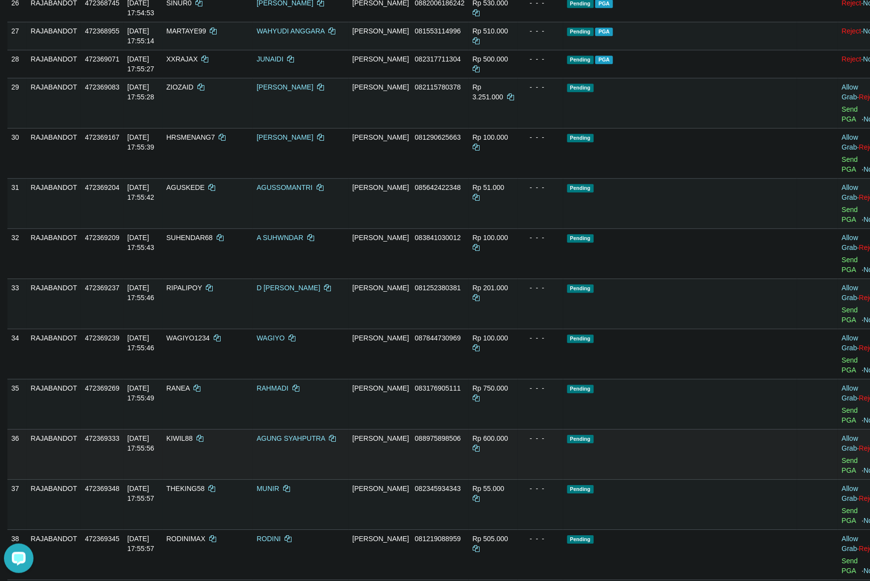
scroll to position [1115, 0]
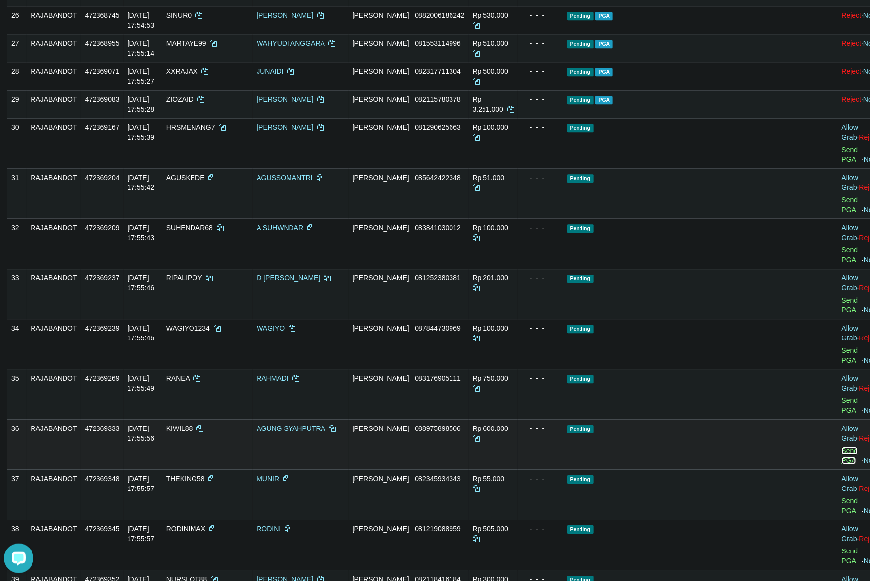
click at [842, 447] on link "Send PGA" at bounding box center [850, 456] width 16 height 18
click at [626, 419] on td "Pending" at bounding box center [680, 444] width 234 height 50
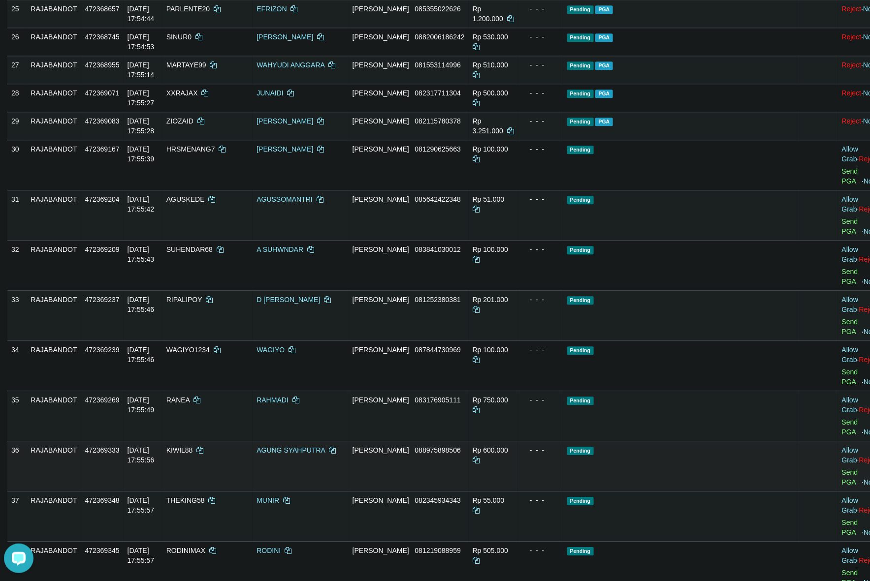
scroll to position [1054, 0]
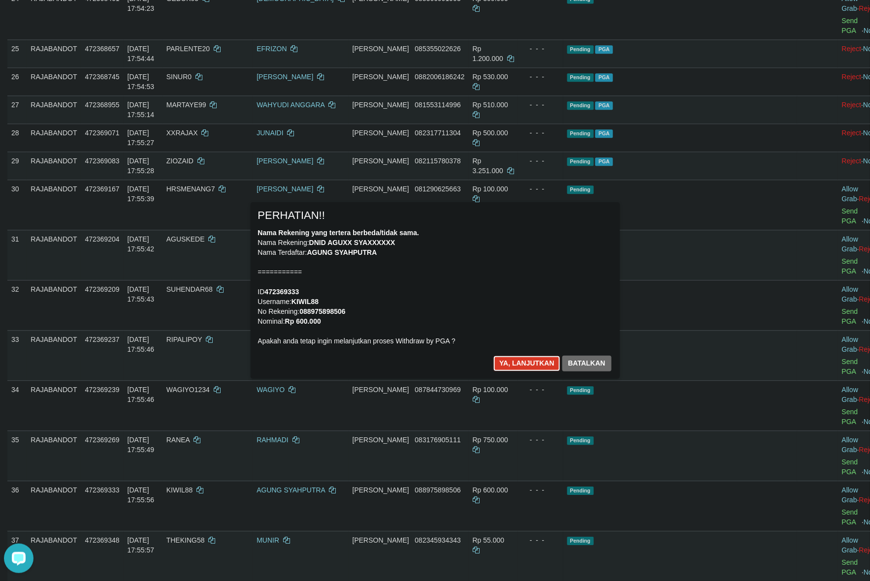
click at [514, 359] on button "Ya, lanjutkan" at bounding box center [526, 364] width 67 height 16
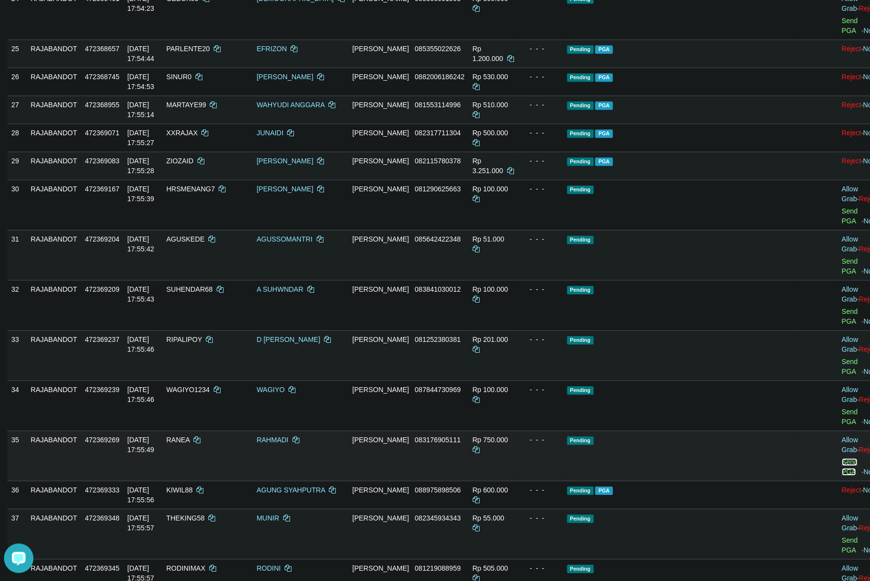
click at [842, 458] on link "Send PGA" at bounding box center [850, 467] width 16 height 18
click at [563, 330] on td "- - -" at bounding box center [540, 355] width 45 height 50
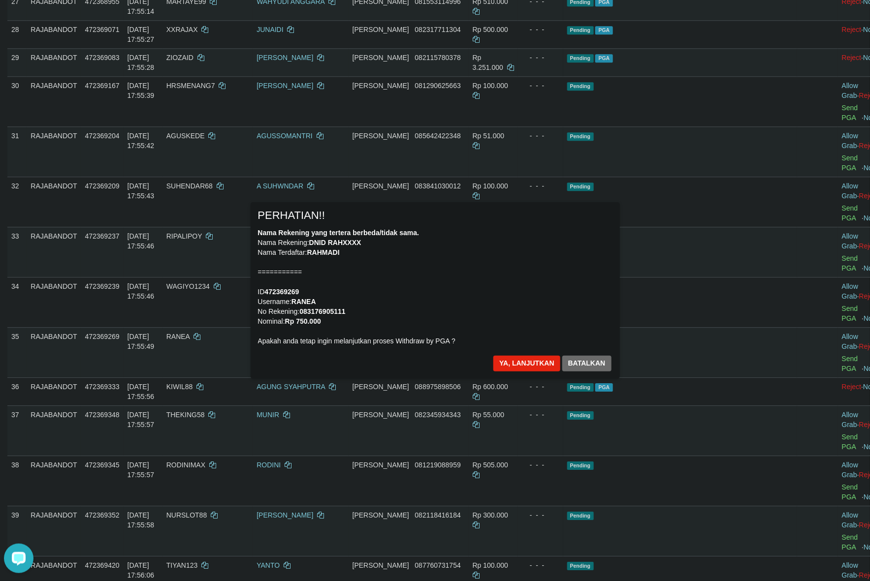
scroll to position [1177, 0]
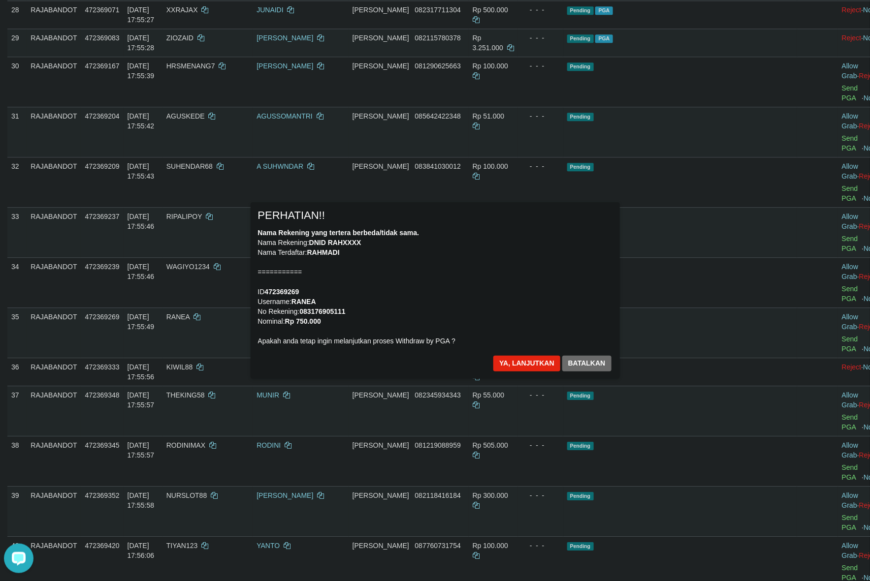
click at [517, 353] on div "× PERHATIAN!! Nama Rekening yang tertera berbeda/tidak sama. Nama Rekening: DNI…" at bounding box center [435, 290] width 369 height 176
click at [525, 357] on button "Ya, lanjutkan" at bounding box center [526, 364] width 67 height 16
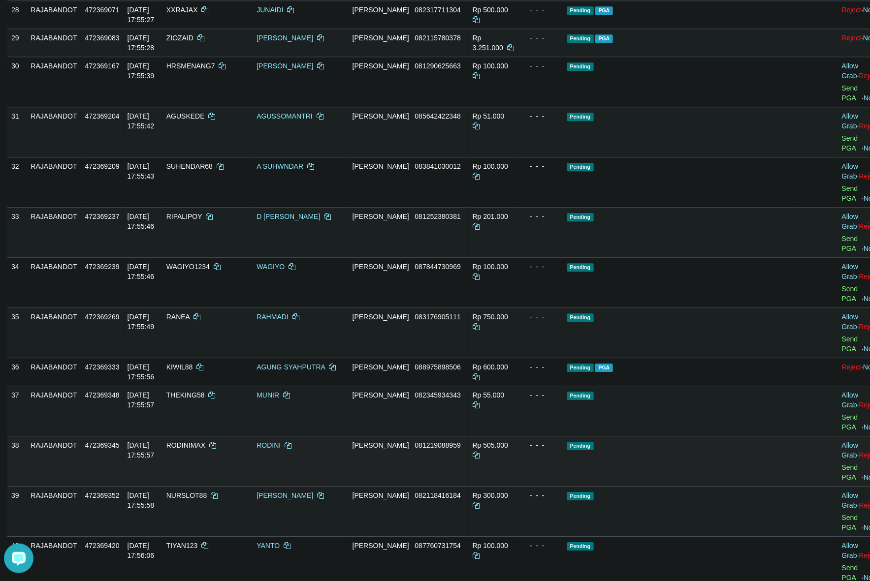
scroll to position [1164, 0]
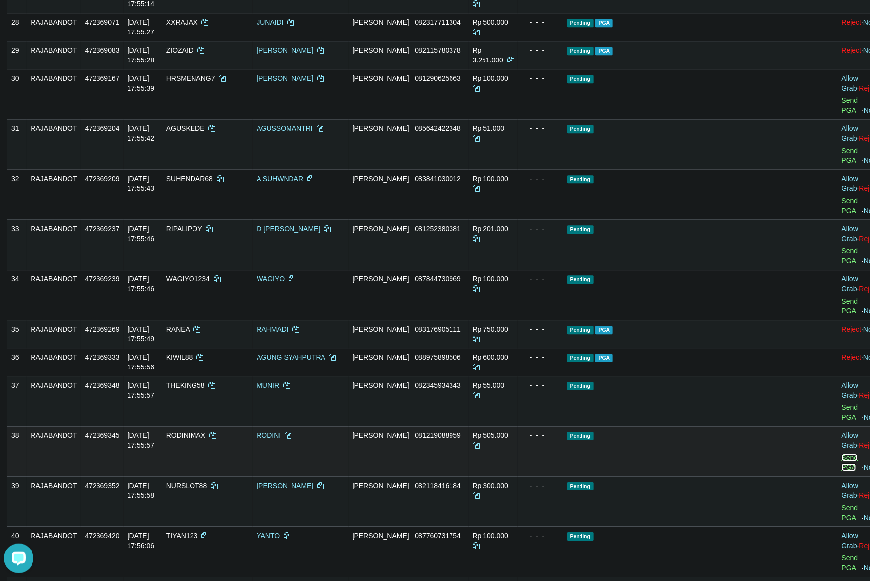
click at [842, 454] on link "Send PGA" at bounding box center [850, 463] width 16 height 18
click at [563, 426] on td "- - -" at bounding box center [540, 451] width 45 height 50
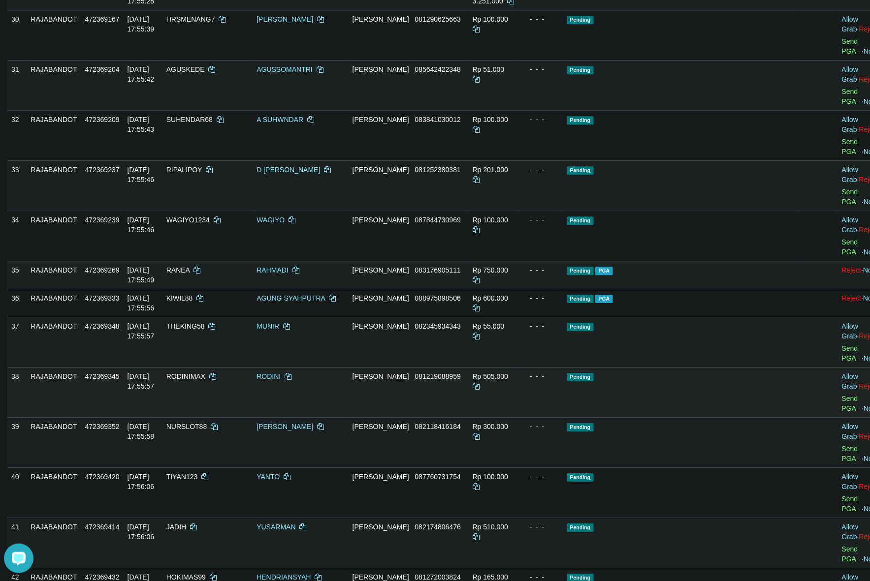
scroll to position [1226, 0]
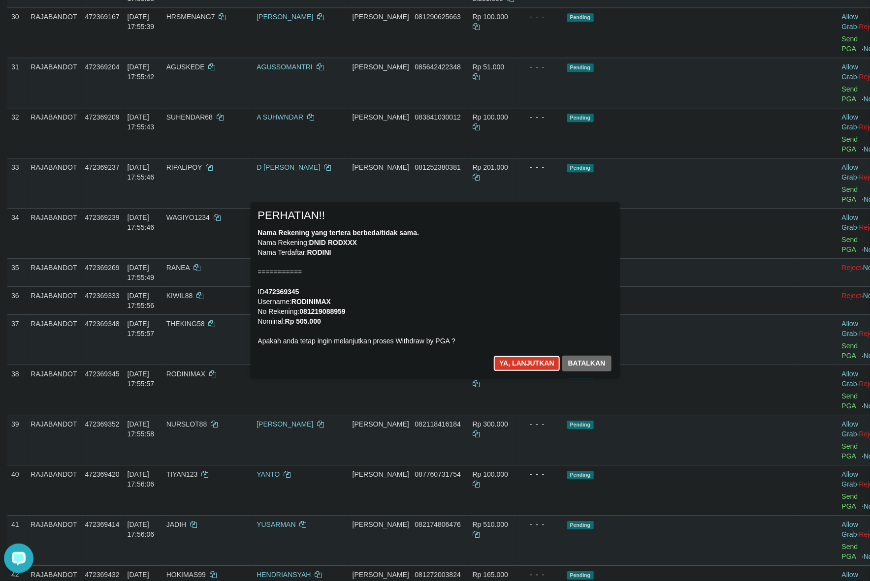
click at [535, 356] on button "Ya, lanjutkan" at bounding box center [526, 364] width 67 height 16
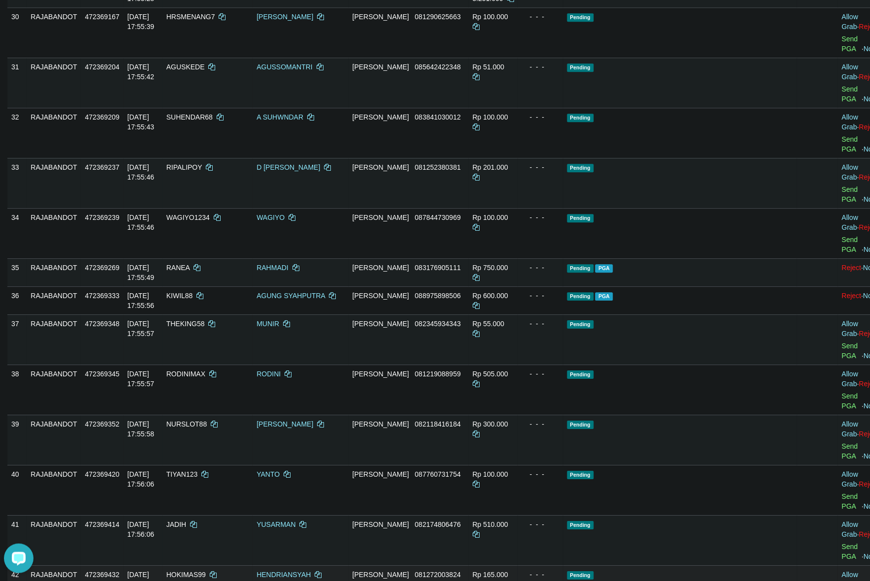
scroll to position [1214, 0]
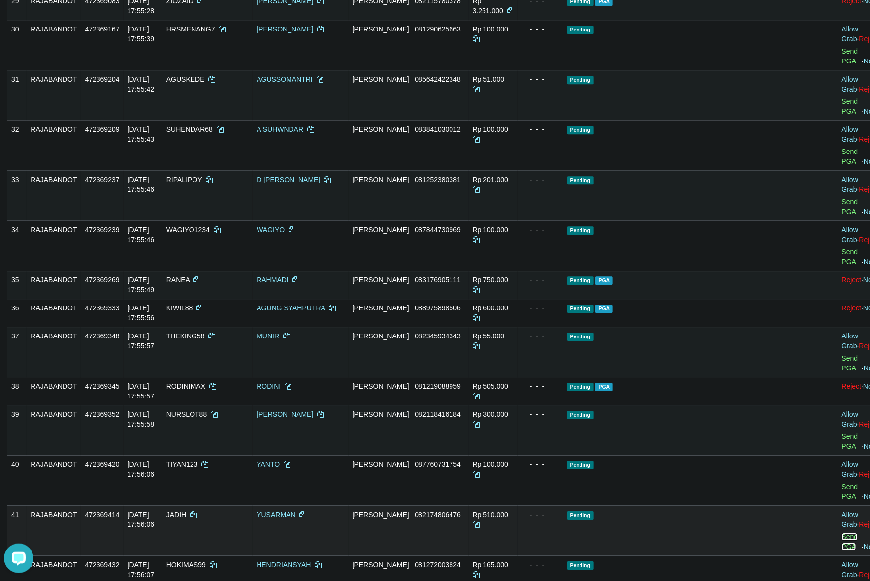
click at [842, 533] on link "Send PGA" at bounding box center [850, 542] width 16 height 18
click at [518, 405] on td "Rp 300.000" at bounding box center [493, 430] width 49 height 50
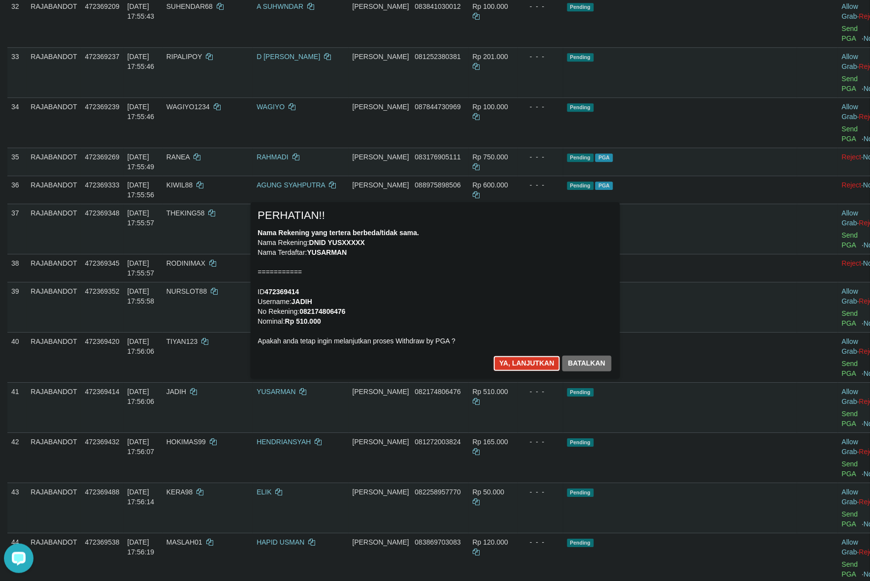
click at [515, 364] on button "Ya, lanjutkan" at bounding box center [526, 364] width 67 height 16
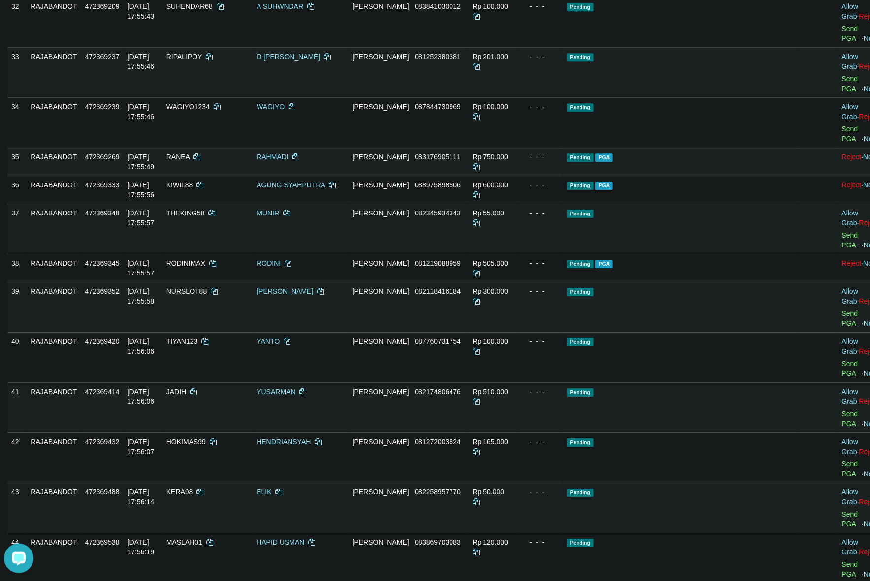
scroll to position [1324, 0]
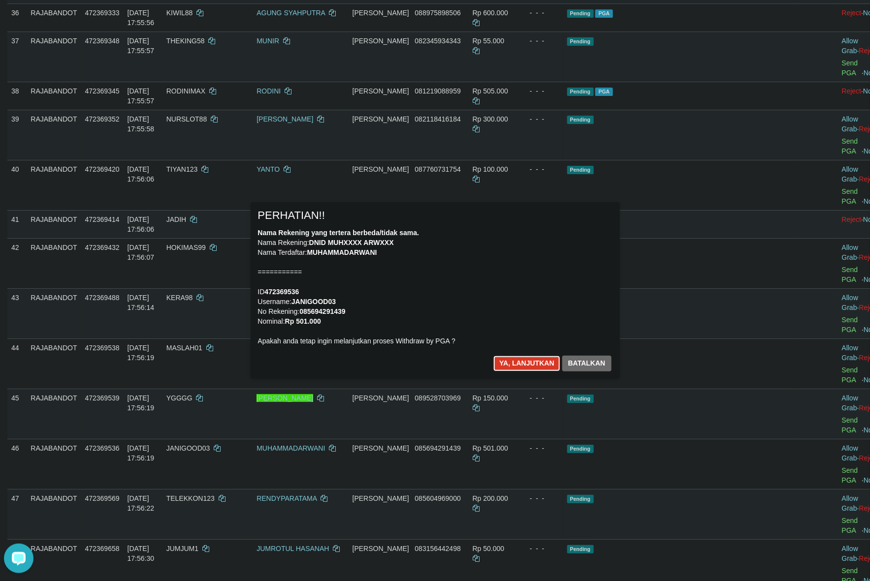
click at [528, 368] on button "Ya, lanjutkan" at bounding box center [526, 364] width 67 height 16
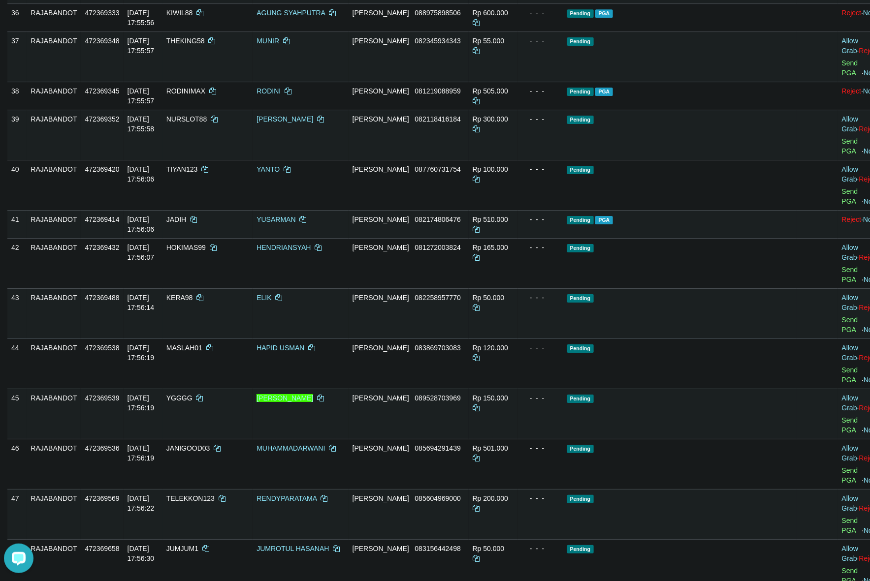
scroll to position [1497, 0]
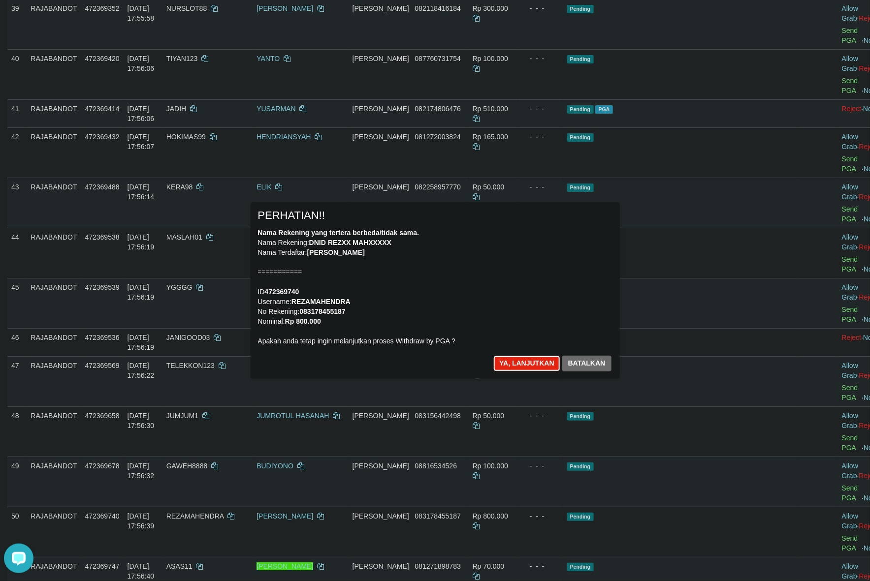
click at [518, 365] on button "Ya, lanjutkan" at bounding box center [526, 364] width 67 height 16
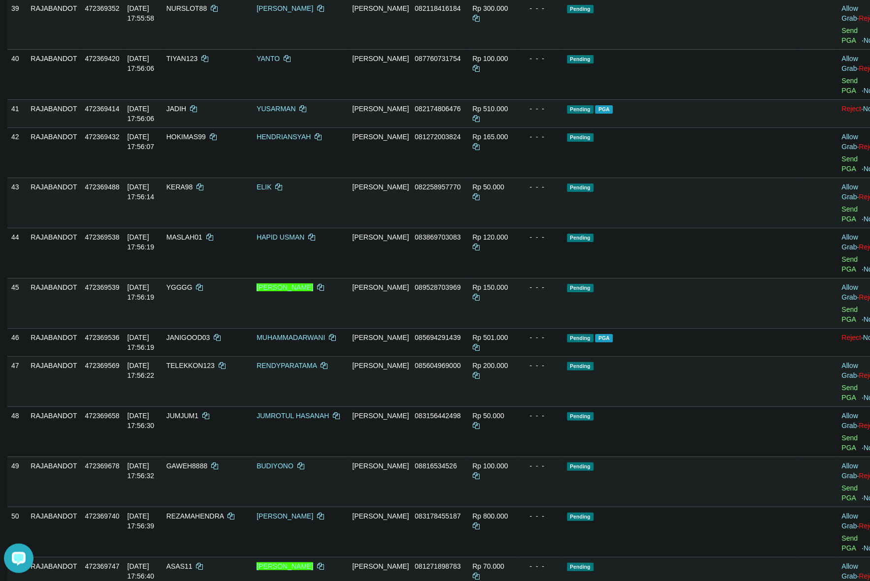
scroll to position [1607, 0]
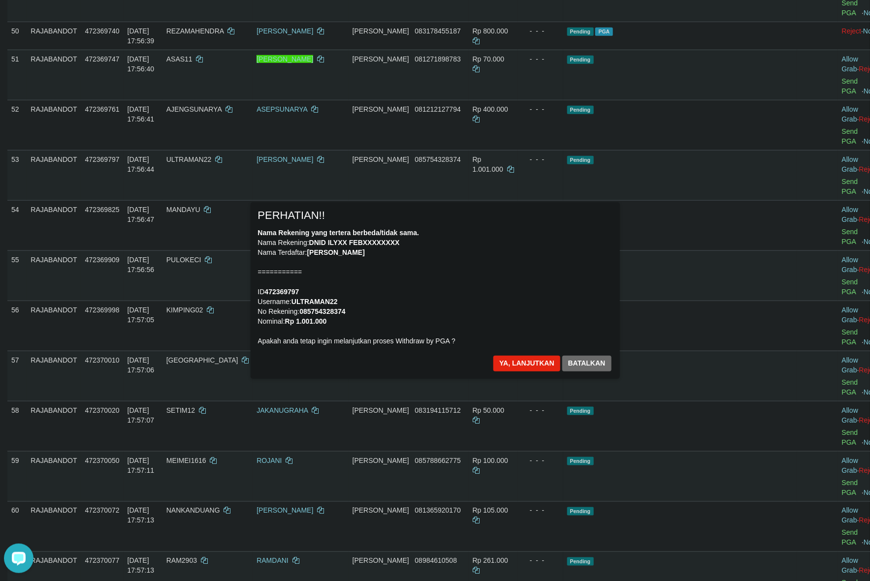
click at [602, 321] on div "Nama Rekening yang tertera berbeda/tidak sama. Nama Rekening: DNID ILYXX FEBXXX…" at bounding box center [435, 287] width 354 height 118
click at [531, 357] on button "Ya, lanjutkan" at bounding box center [526, 364] width 67 height 16
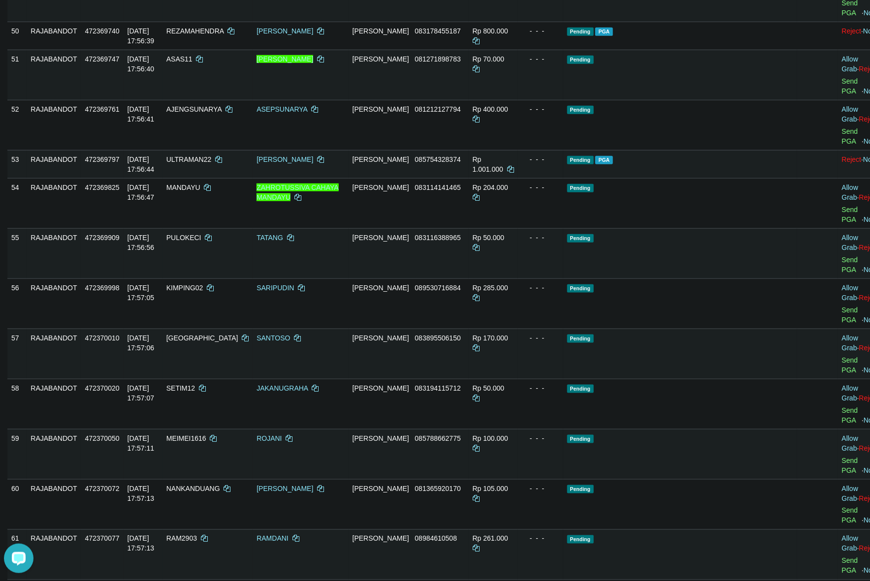
scroll to position [2093, 0]
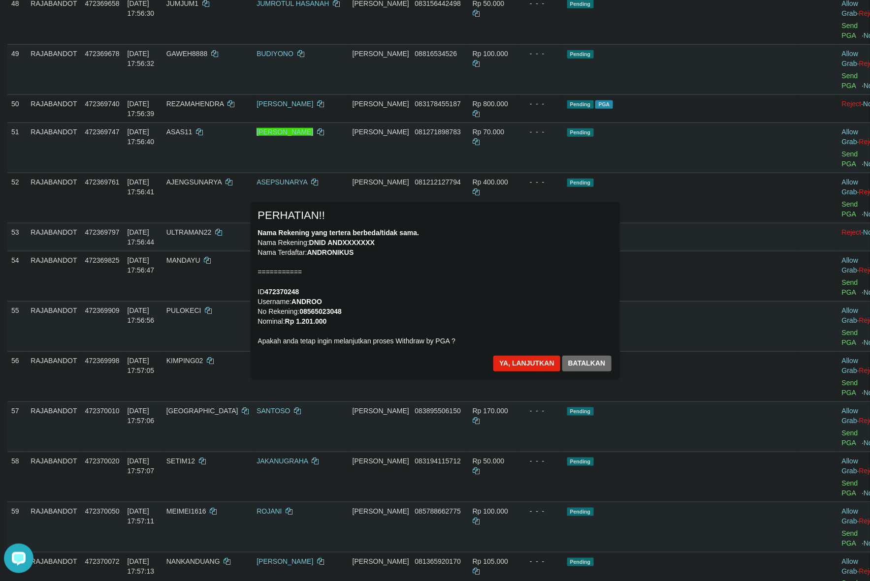
scroll to position [2031, 0]
click at [518, 357] on button "Ya, lanjutkan" at bounding box center [526, 364] width 67 height 16
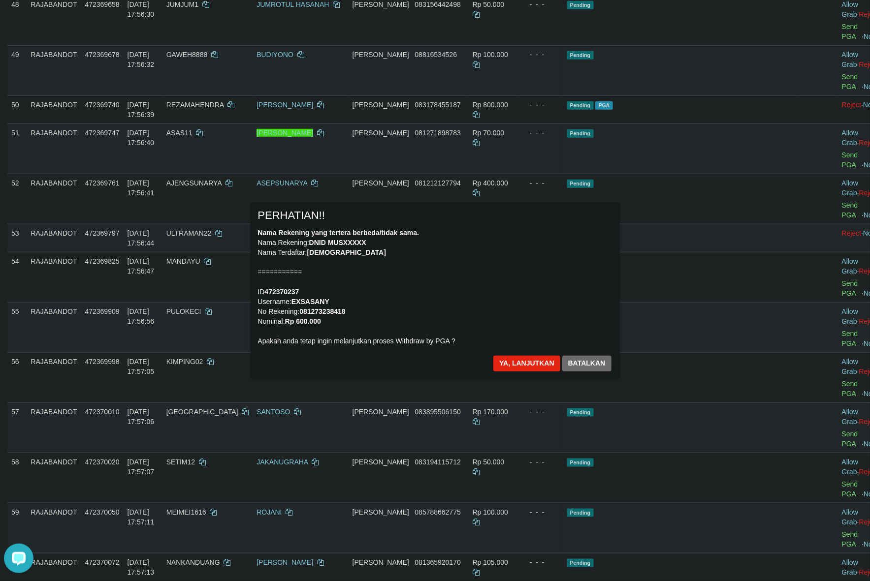
click at [518, 299] on div "Nama Rekening yang tertera berbeda/tidak sama. Nama Rekening: DNID MUSXXXXX Nam…" at bounding box center [435, 287] width 354 height 118
click at [515, 359] on button "Ya, lanjutkan" at bounding box center [526, 364] width 67 height 16
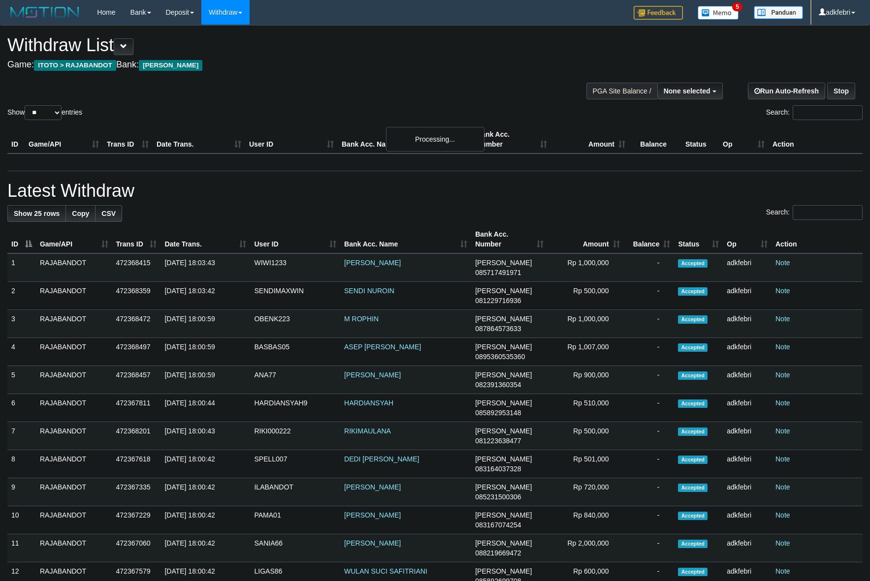
select select
select select "**"
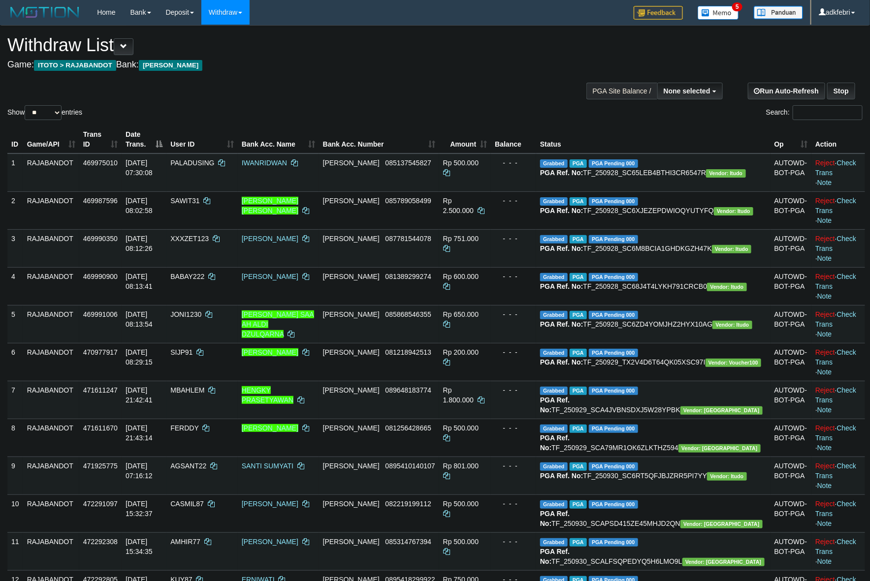
click at [685, 80] on div at bounding box center [660, 90] width 120 height 30
click at [687, 95] on button "None selected" at bounding box center [689, 91] width 65 height 17
click at [658, 134] on label "SELECT GAME" at bounding box center [653, 128] width 69 height 13
click at [660, 135] on label "[ITOTO] RAJABANDOT" at bounding box center [670, 140] width 102 height 13
select select "***"
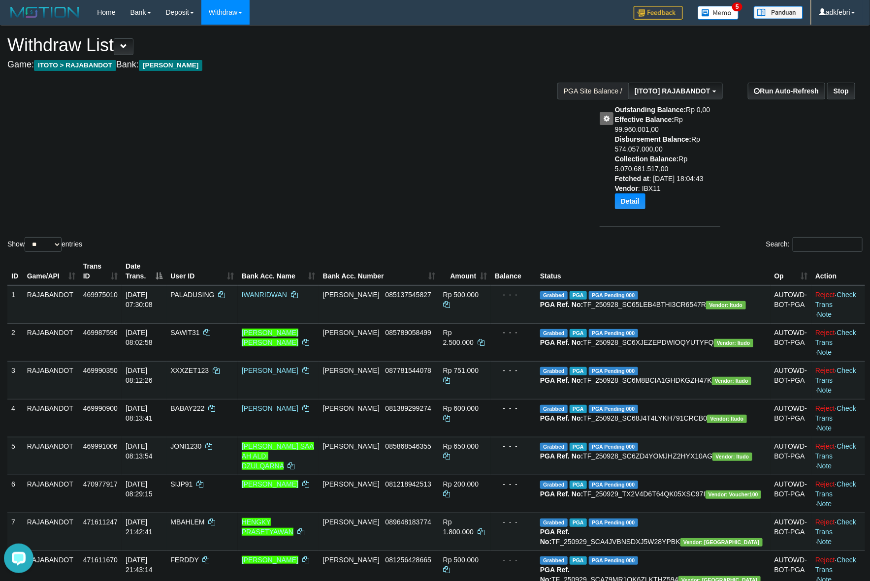
click at [478, 114] on div "Show ** ** ** *** entries Search:" at bounding box center [435, 140] width 870 height 228
drag, startPoint x: 60, startPoint y: 240, endPoint x: 63, endPoint y: 262, distance: 22.4
click at [60, 240] on select "** ** ** ***" at bounding box center [43, 244] width 37 height 15
select select "***"
click at [26, 237] on select "** ** ** ***" at bounding box center [43, 244] width 37 height 15
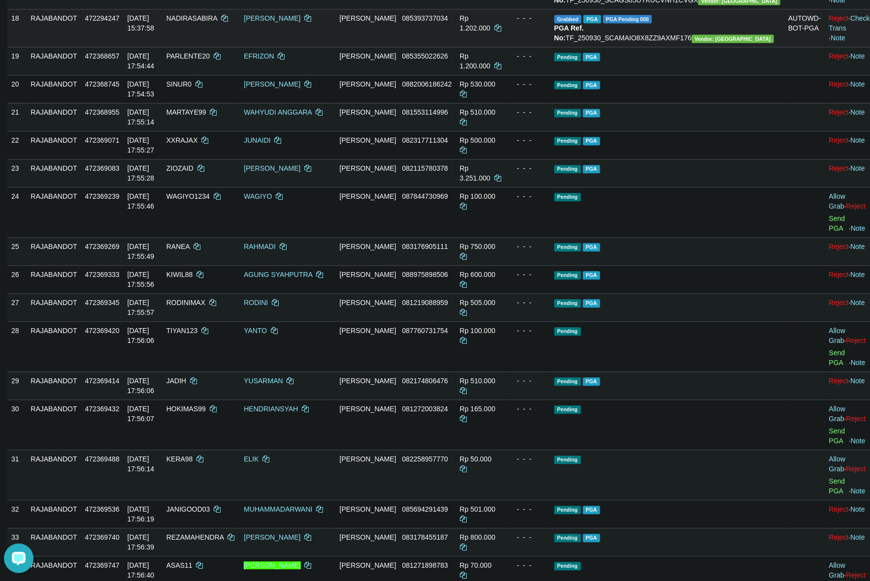
scroll to position [1106, 0]
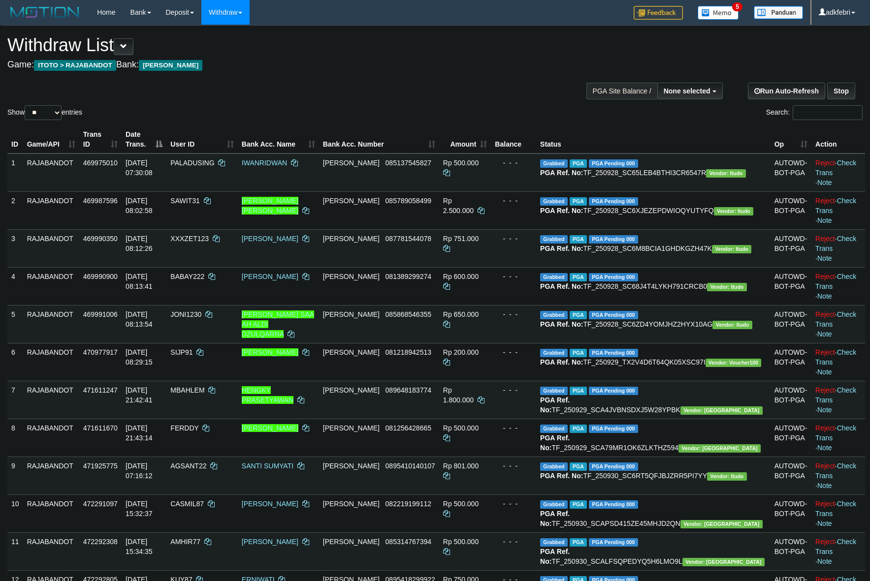
select select
click at [47, 115] on select "** ** ** ***" at bounding box center [43, 112] width 37 height 15
select select "***"
click at [26, 105] on select "** ** ** ***" at bounding box center [43, 112] width 37 height 15
click at [293, 92] on div "Show ** ** ** *** entries Search:" at bounding box center [435, 74] width 870 height 96
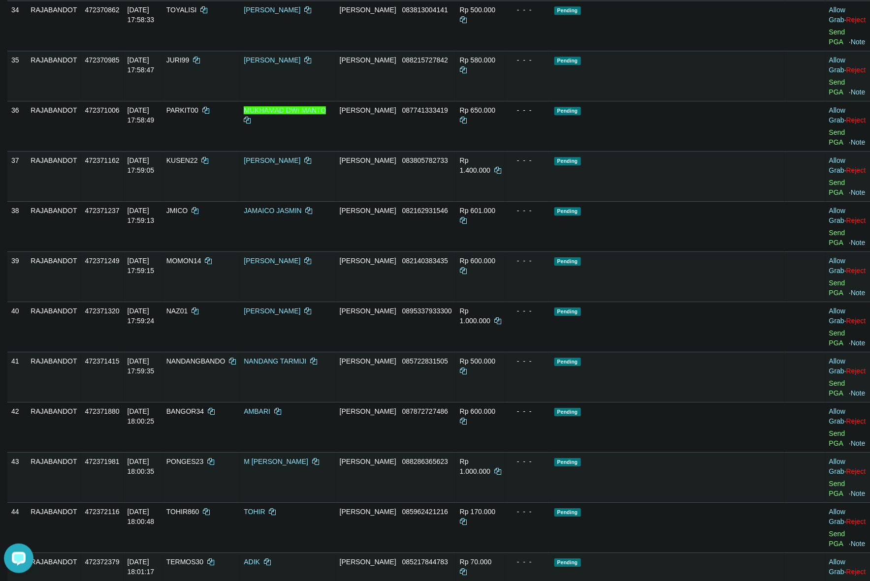
scroll to position [1525, 0]
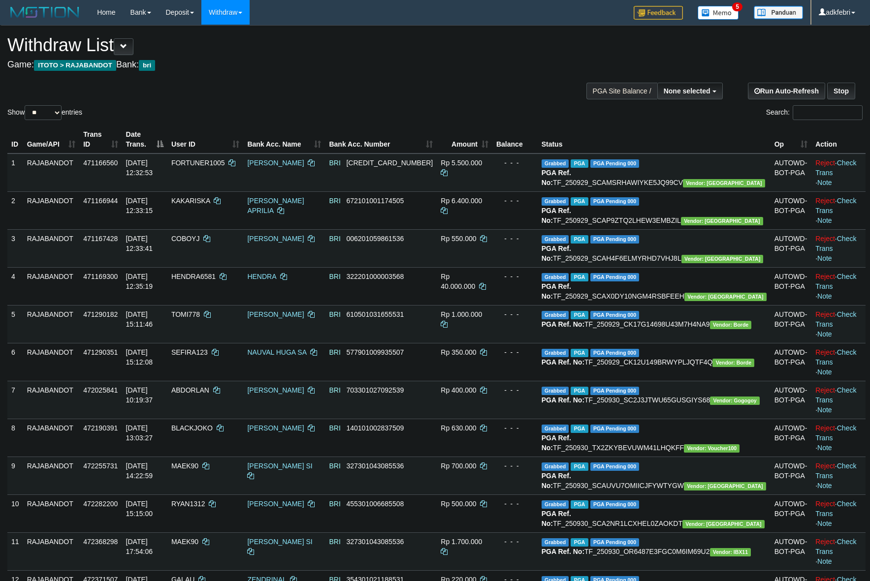
select select
drag, startPoint x: 51, startPoint y: 109, endPoint x: 65, endPoint y: 121, distance: 18.9
click at [50, 109] on select "** ** ** ***" at bounding box center [43, 112] width 37 height 15
select select "***"
click at [26, 105] on select "** ** ** ***" at bounding box center [43, 112] width 37 height 15
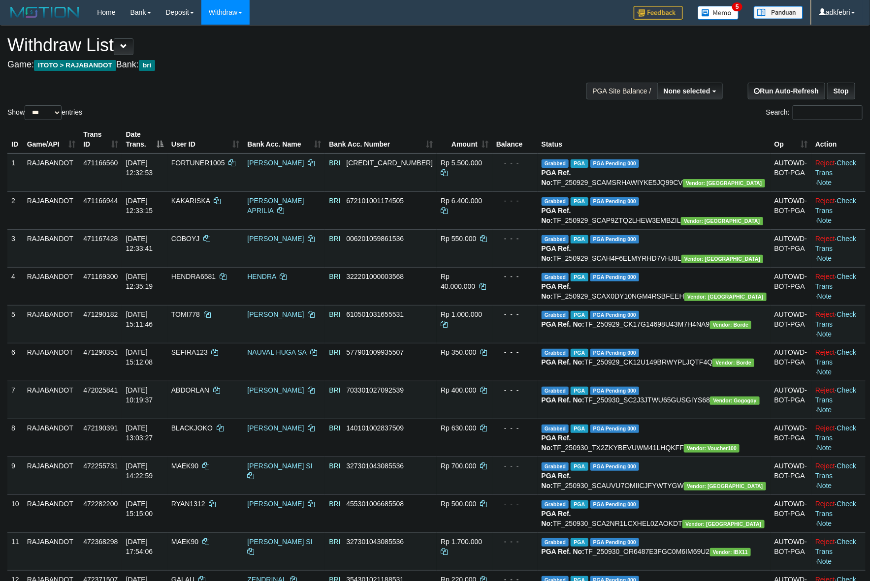
click at [260, 100] on div "Show ** ** ** *** entries Search:" at bounding box center [435, 74] width 870 height 96
click at [261, 99] on div "Show ** ** ** *** entries Search:" at bounding box center [435, 74] width 870 height 96
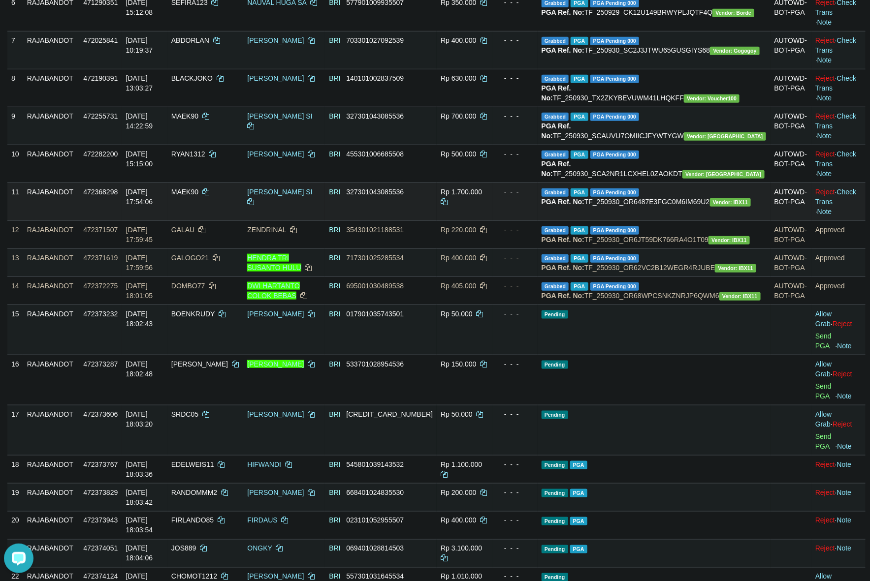
click at [492, 221] on td "Rp 1.700.000" at bounding box center [465, 202] width 56 height 38
click at [835, 221] on td "Reject · Check Trans · Note" at bounding box center [838, 202] width 54 height 38
click at [836, 206] on link "Check Trans" at bounding box center [835, 197] width 41 height 18
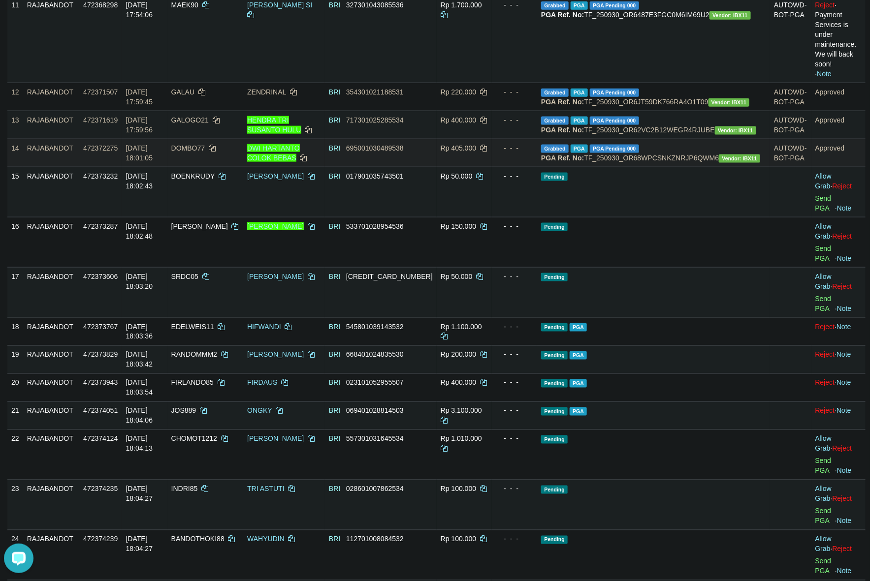
scroll to position [535, 0]
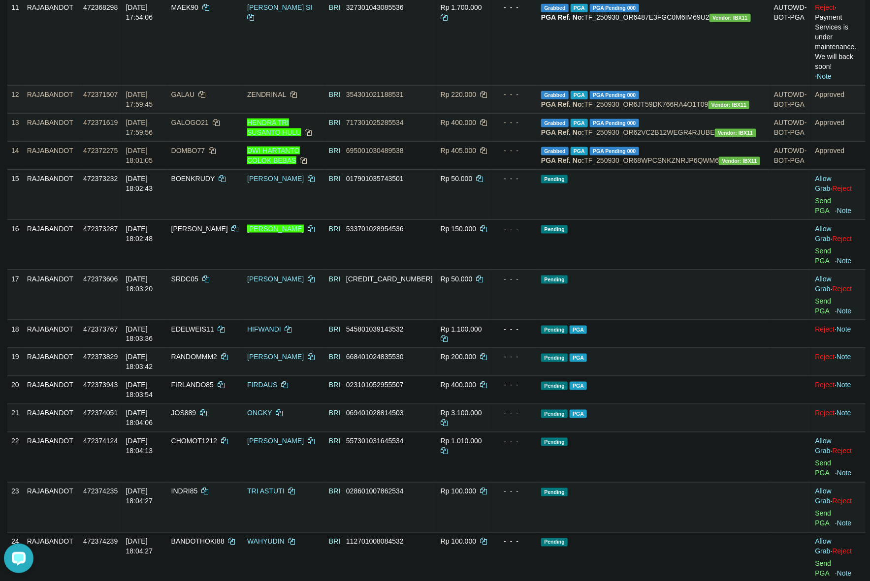
click at [537, 113] on td "- - -" at bounding box center [514, 99] width 45 height 28
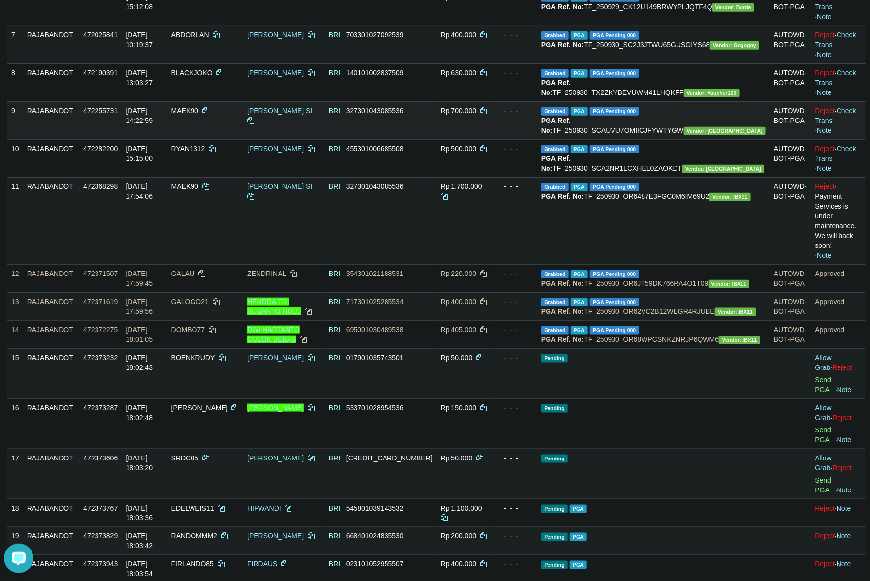
scroll to position [350, 0]
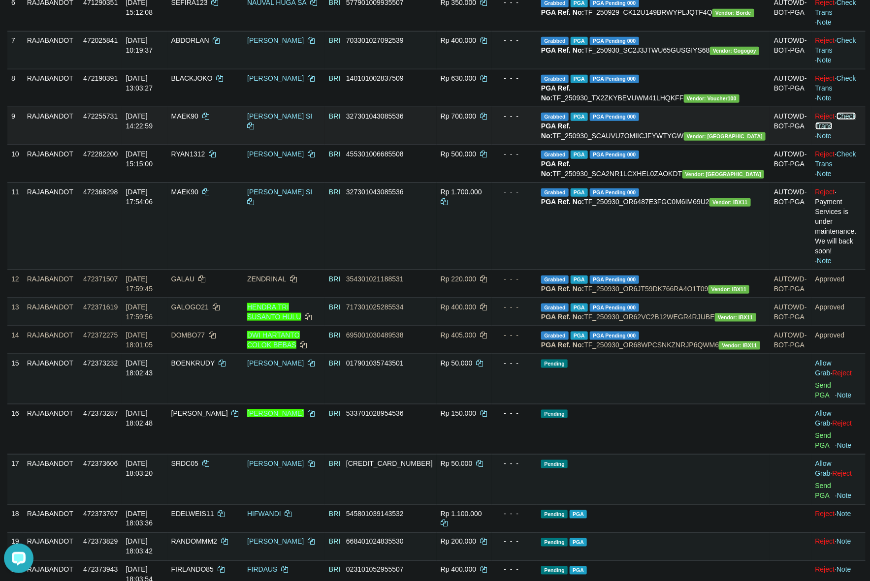
click at [831, 130] on link "Check Trans" at bounding box center [835, 121] width 41 height 18
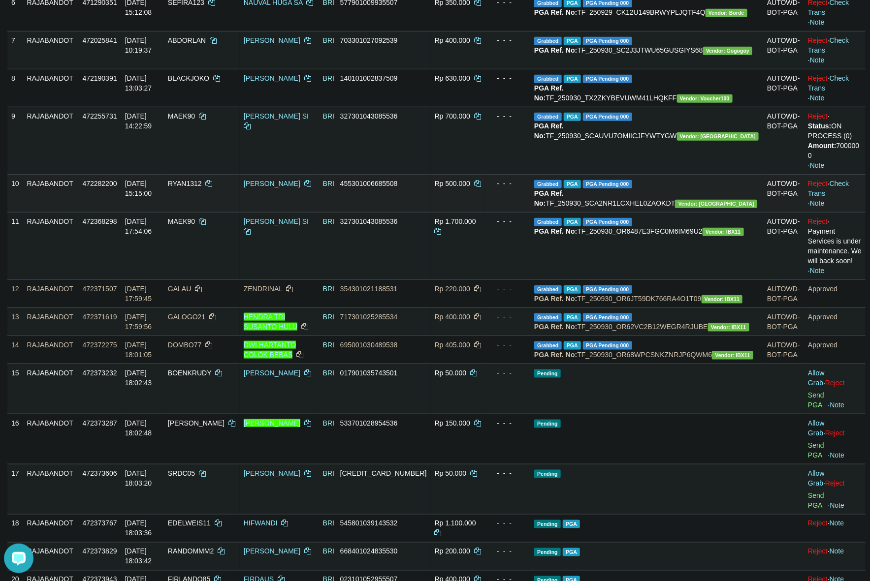
click at [485, 212] on td "Rp 500.000" at bounding box center [458, 193] width 55 height 38
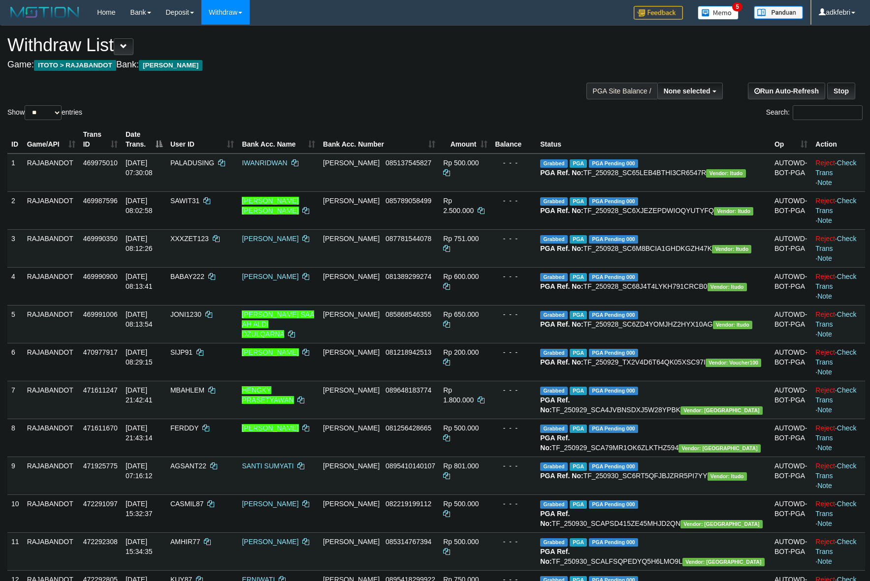
select select
click at [39, 112] on select "** ** ** ***" at bounding box center [43, 112] width 37 height 15
select select "***"
click at [26, 105] on select "** ** ** ***" at bounding box center [43, 112] width 37 height 15
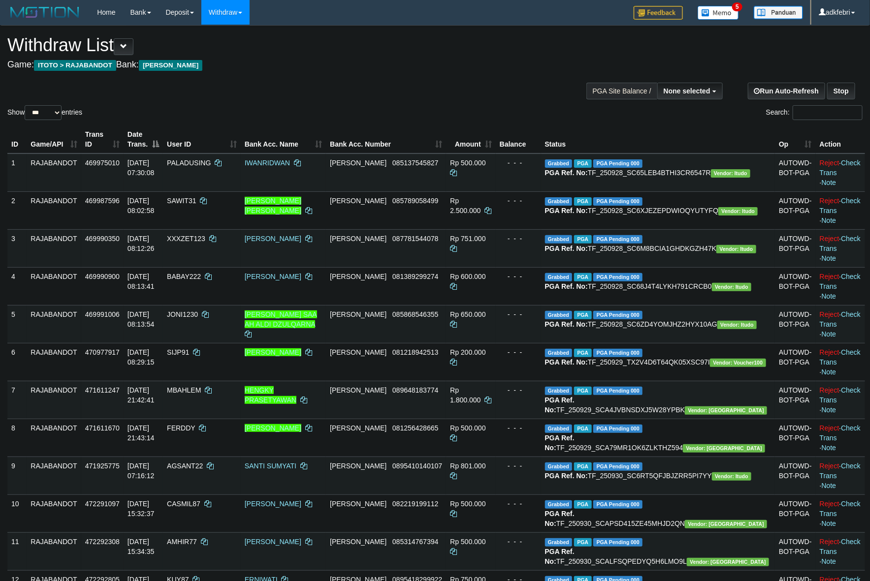
drag, startPoint x: 203, startPoint y: 89, endPoint x: 223, endPoint y: 96, distance: 21.2
click at [208, 89] on div "Show ** ** ** *** entries Search:" at bounding box center [435, 74] width 870 height 96
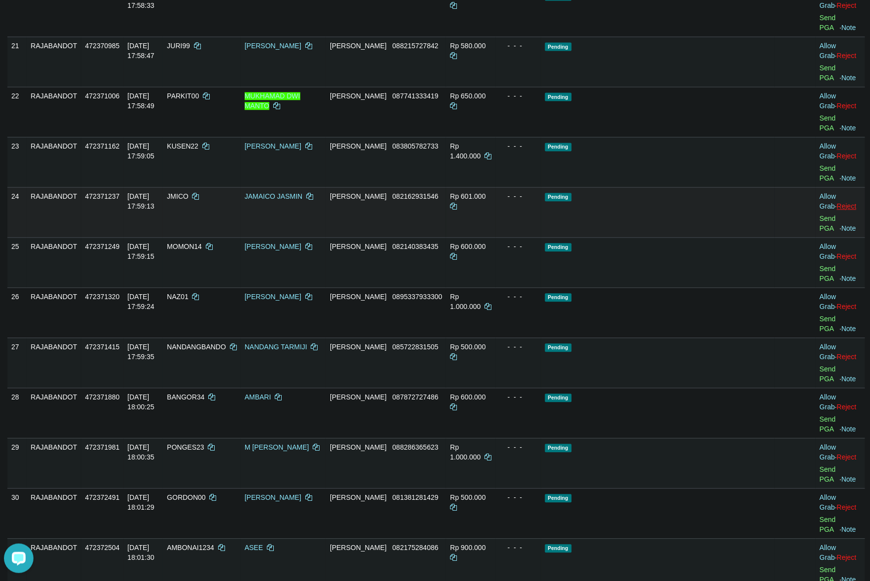
scroll to position [1017, 0]
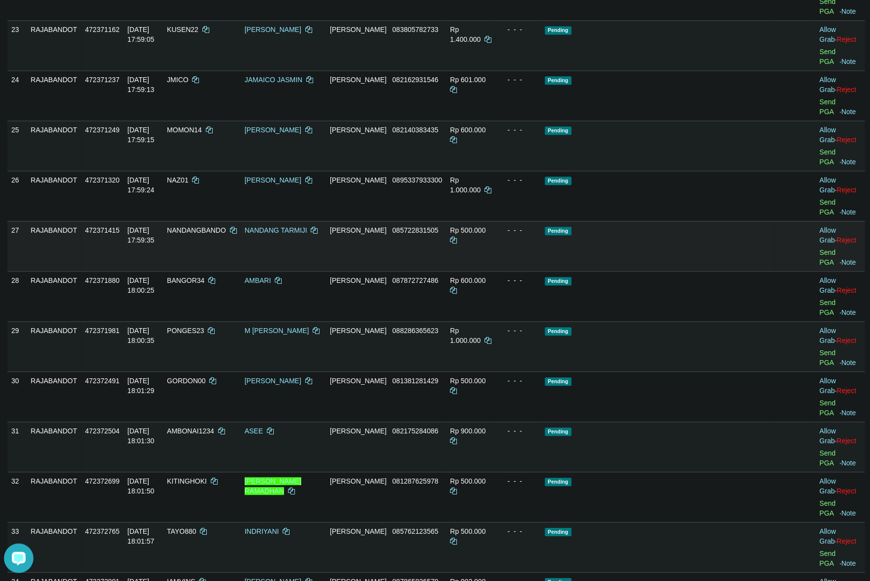
click at [715, 261] on td "Pending" at bounding box center [658, 246] width 234 height 50
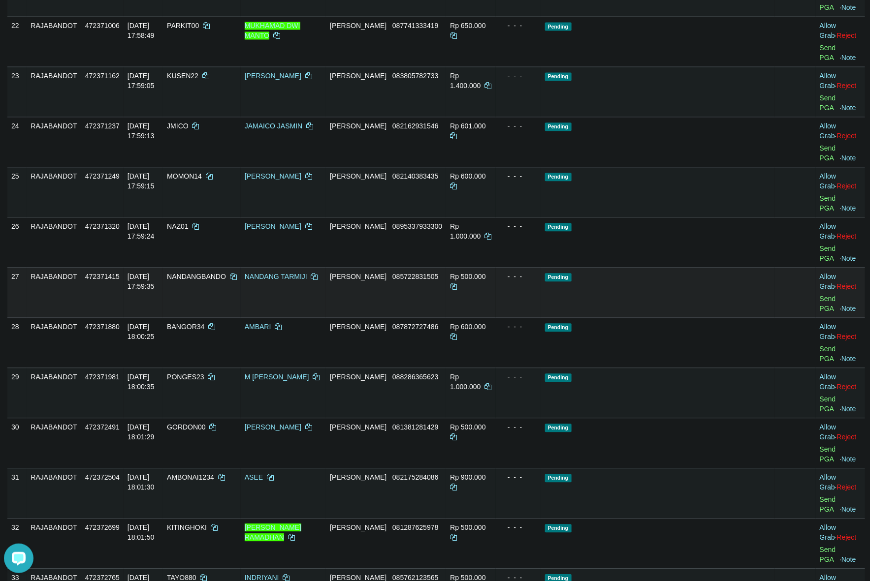
scroll to position [770, 0]
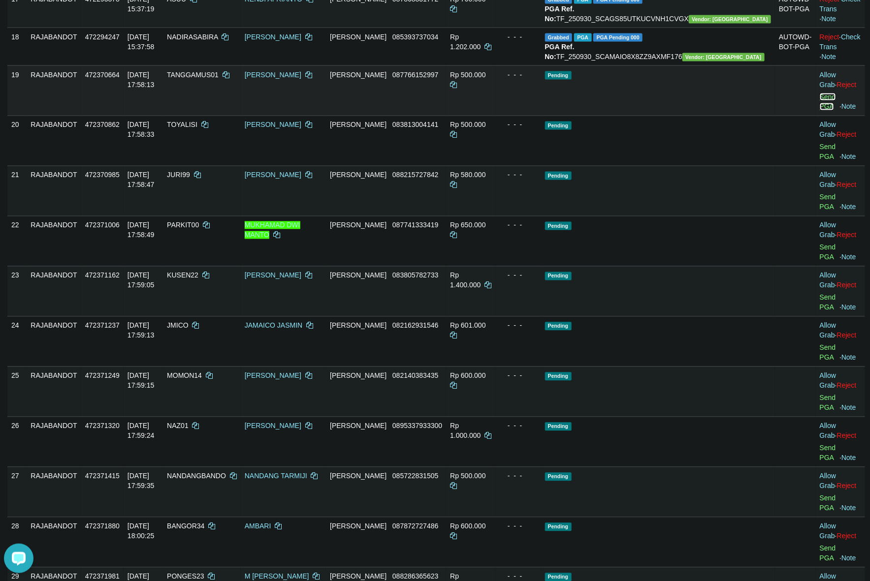
click at [820, 111] on link "Send PGA" at bounding box center [828, 102] width 16 height 18
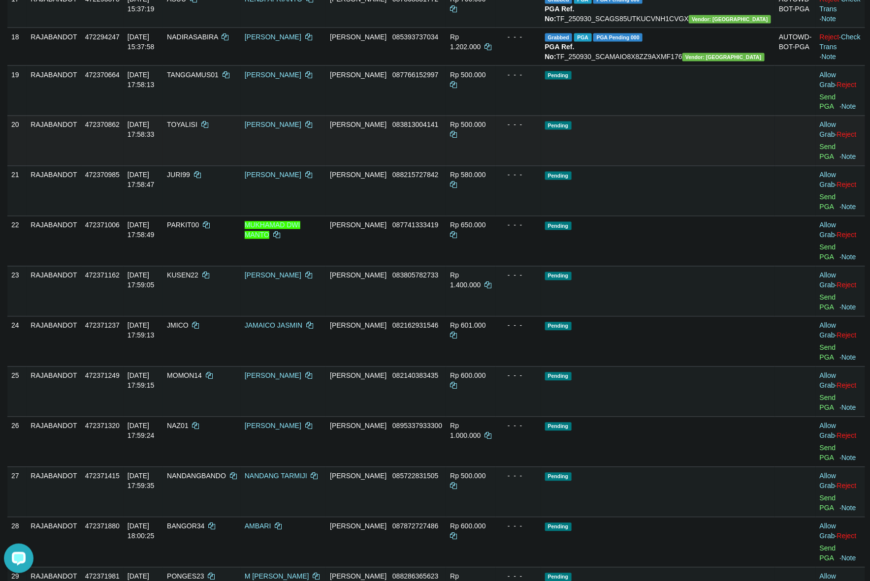
click at [681, 166] on td "Pending" at bounding box center [658, 141] width 234 height 50
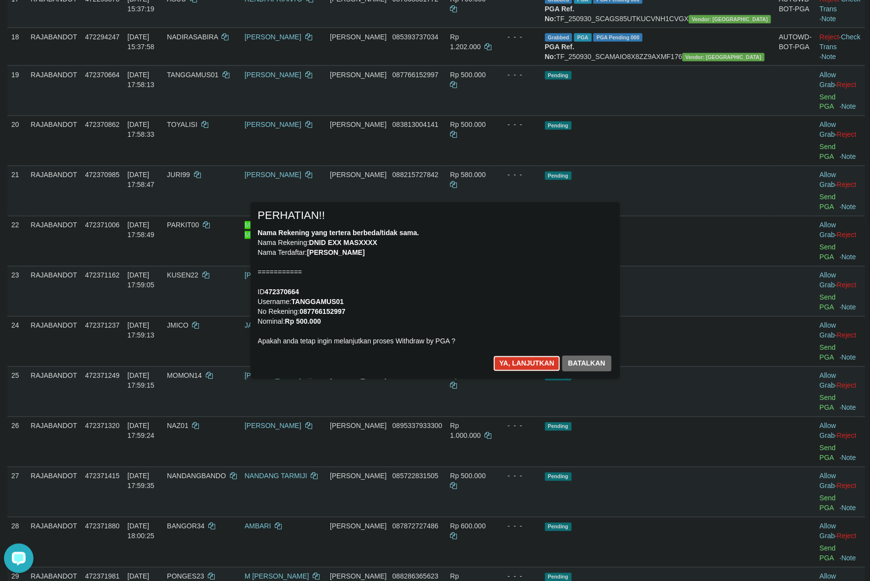
click at [517, 370] on button "Ya, lanjutkan" at bounding box center [526, 364] width 67 height 16
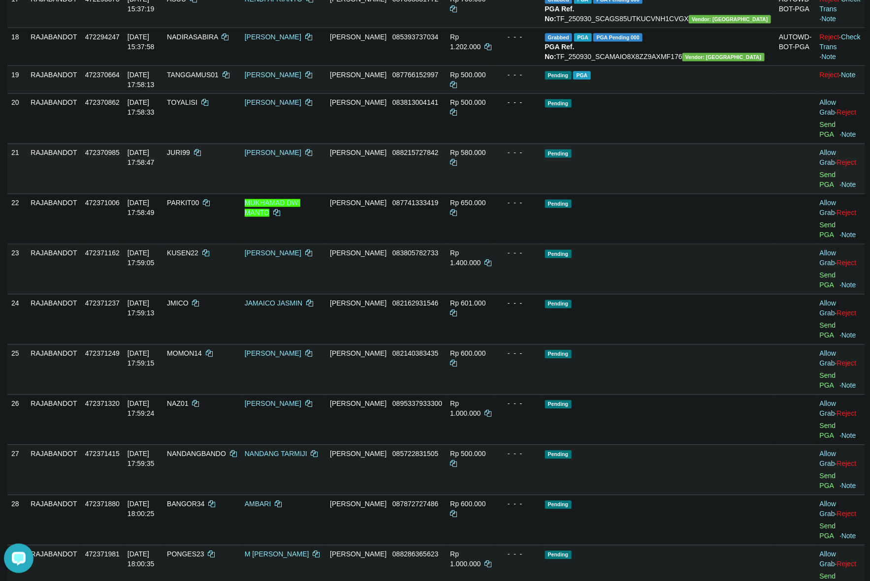
scroll to position [758, 0]
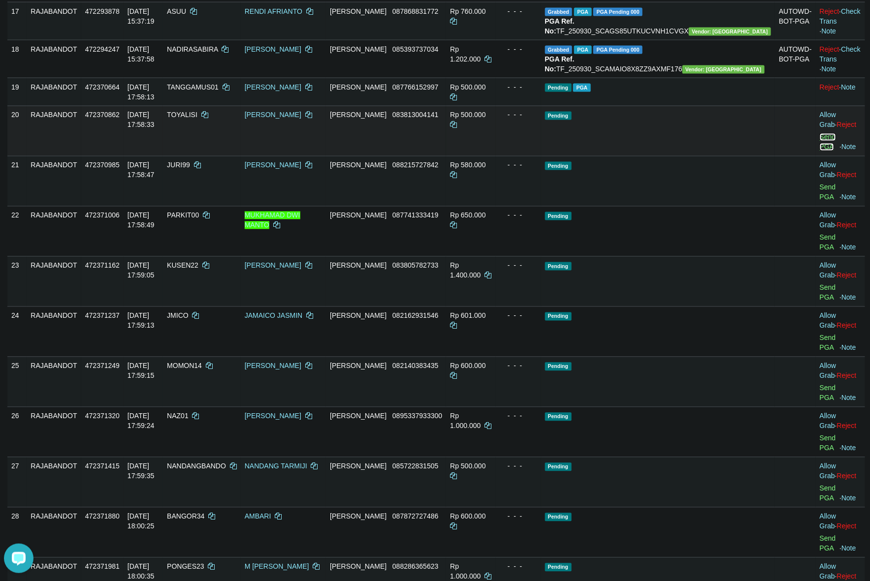
click at [820, 151] on link "Send PGA" at bounding box center [828, 142] width 16 height 18
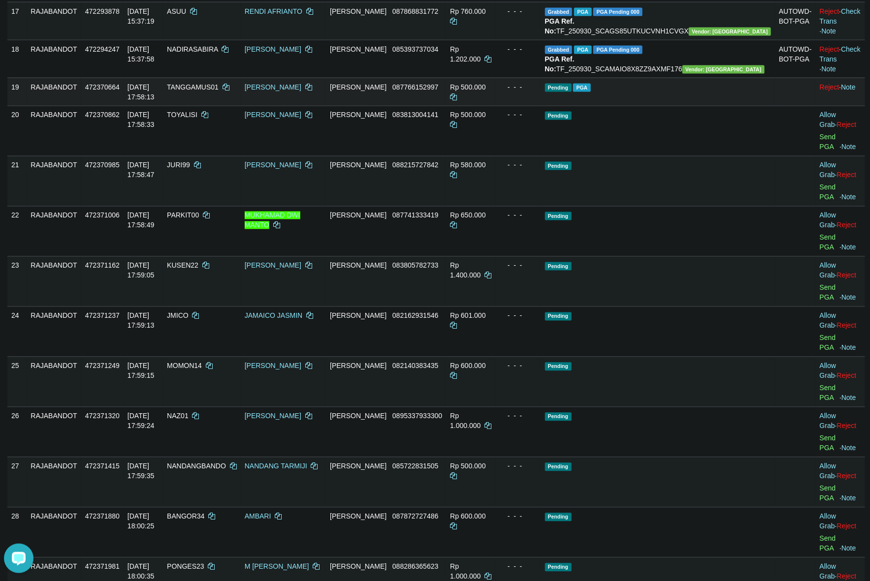
click at [496, 106] on td "Rp 500.000" at bounding box center [471, 92] width 50 height 28
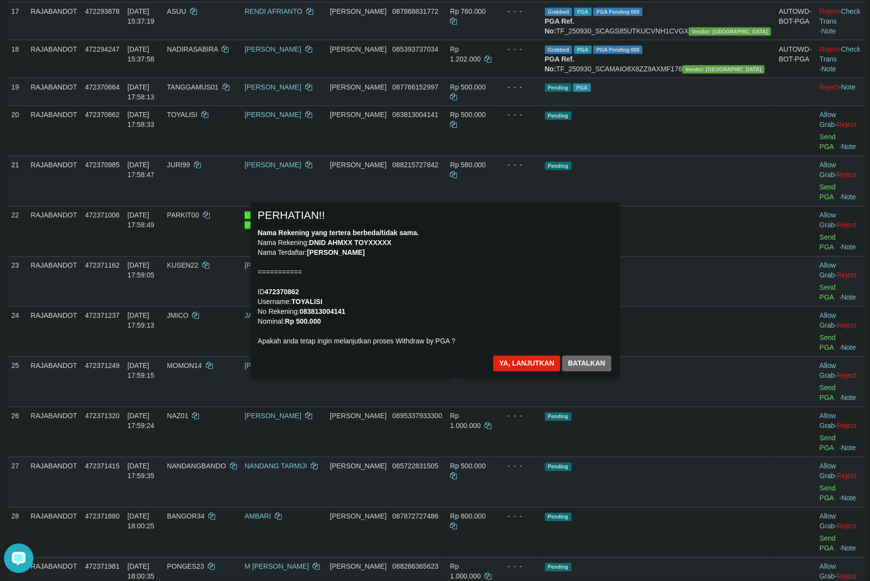
click at [517, 353] on div "× PERHATIAN!! Nama Rekening yang tertera berbeda/tidak sama. Nama Rekening: DNI…" at bounding box center [435, 290] width 369 height 176
click at [537, 357] on button "Ya, lanjutkan" at bounding box center [526, 364] width 67 height 16
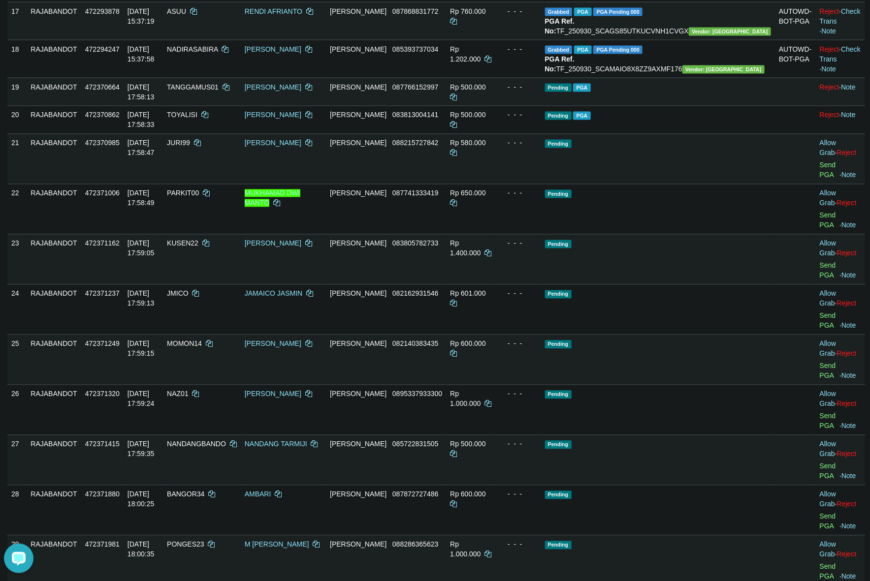
scroll to position [746, 0]
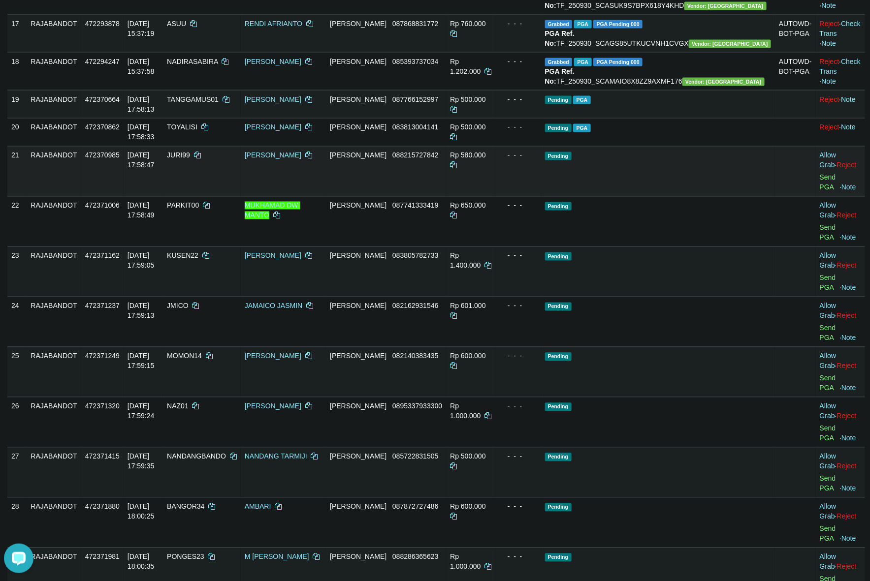
click at [633, 196] on td "Pending" at bounding box center [658, 171] width 234 height 50
click at [820, 192] on link "Send PGA" at bounding box center [828, 183] width 16 height 18
click at [496, 196] on td "Rp 580.000" at bounding box center [471, 171] width 50 height 50
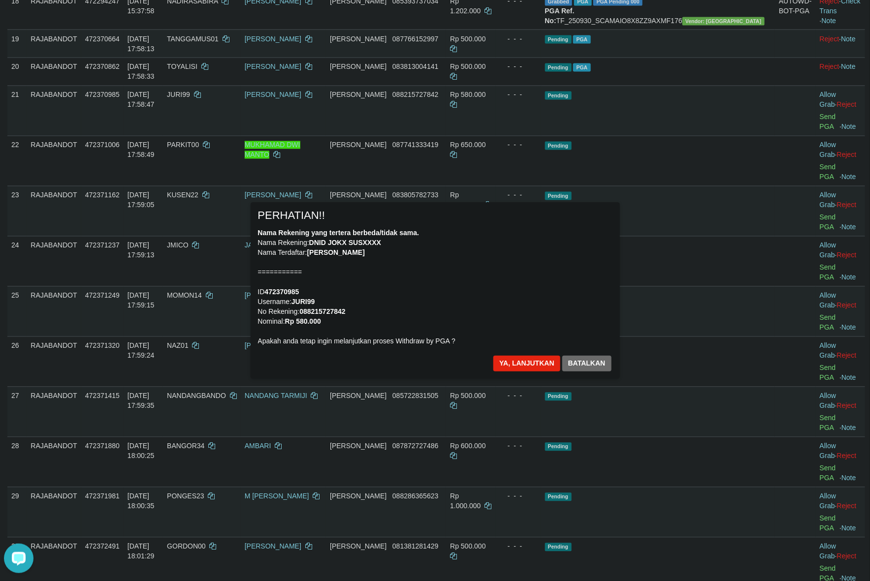
scroll to position [807, 0]
click at [513, 360] on button "Ya, lanjutkan" at bounding box center [526, 364] width 67 height 16
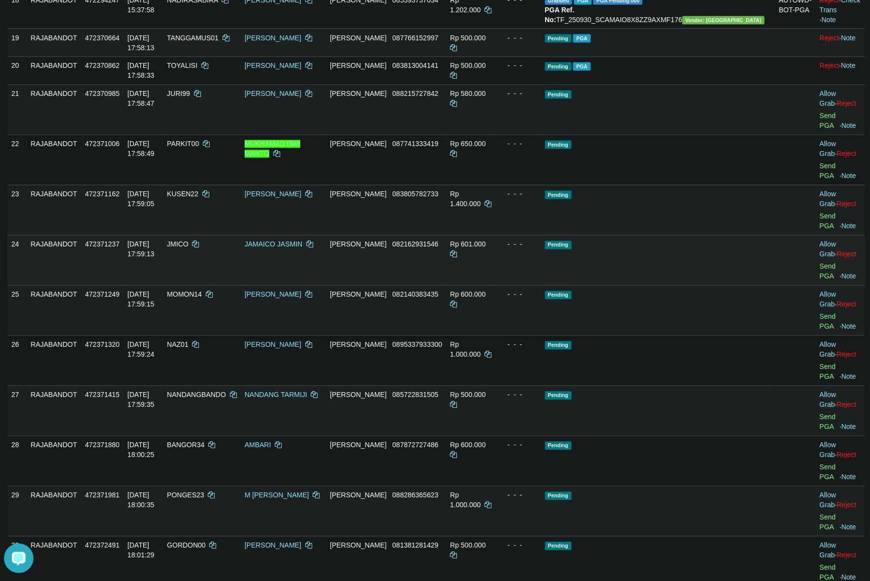
scroll to position [795, 0]
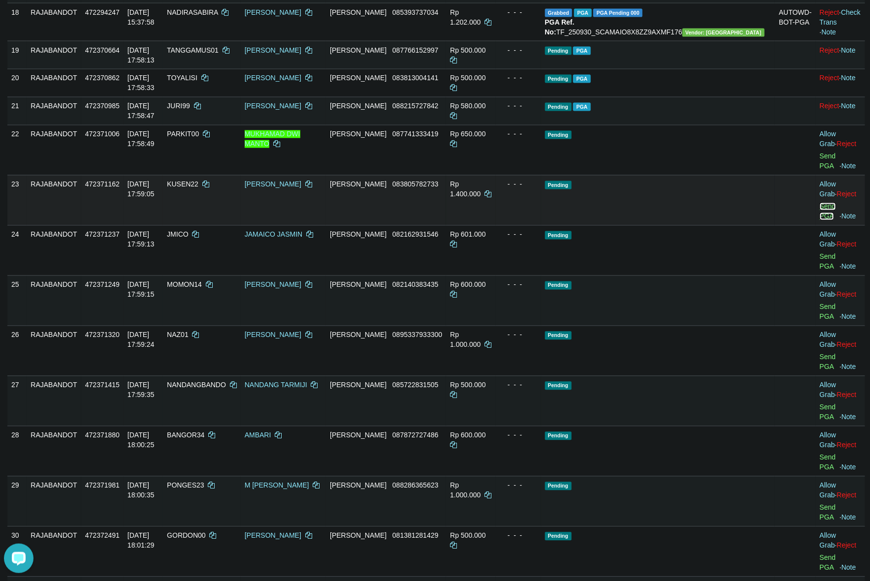
click at [820, 221] on link "Send PGA" at bounding box center [828, 212] width 16 height 18
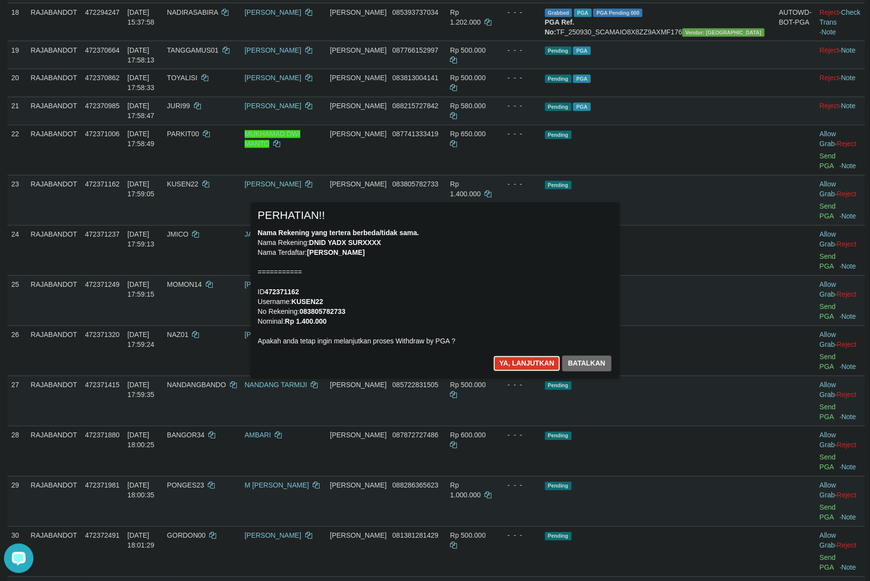
click at [542, 359] on button "Ya, lanjutkan" at bounding box center [526, 364] width 67 height 16
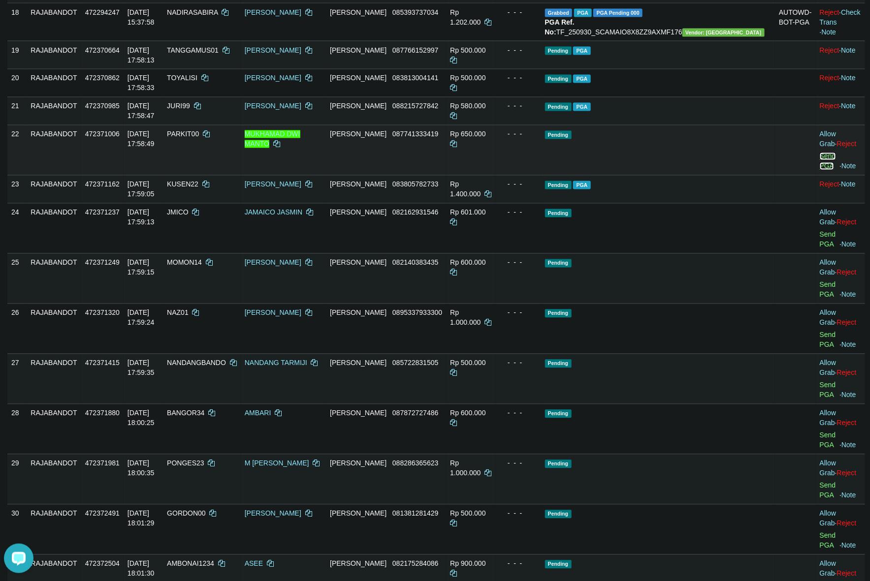
click at [820, 170] on link "Send PGA" at bounding box center [828, 162] width 16 height 18
click at [656, 175] on td "Pending" at bounding box center [658, 150] width 234 height 50
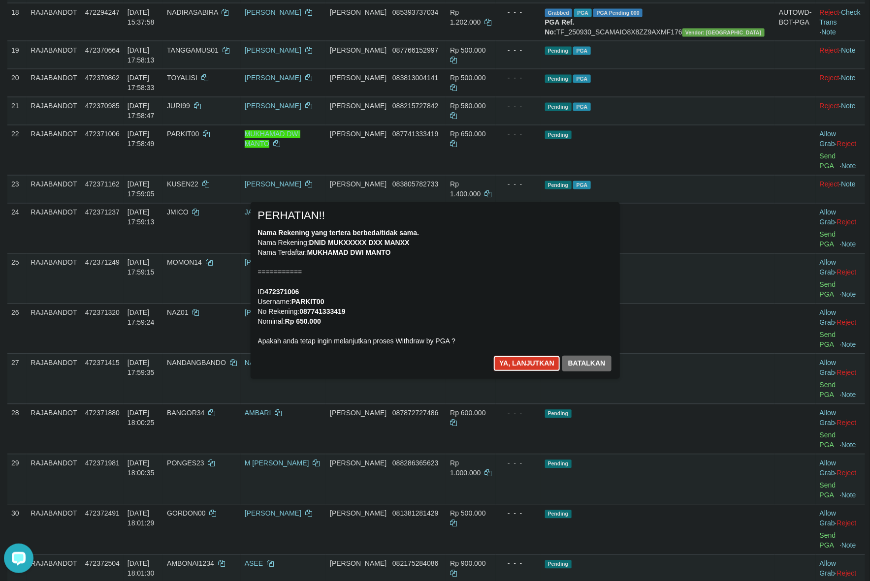
click at [518, 358] on button "Ya, lanjutkan" at bounding box center [526, 364] width 67 height 16
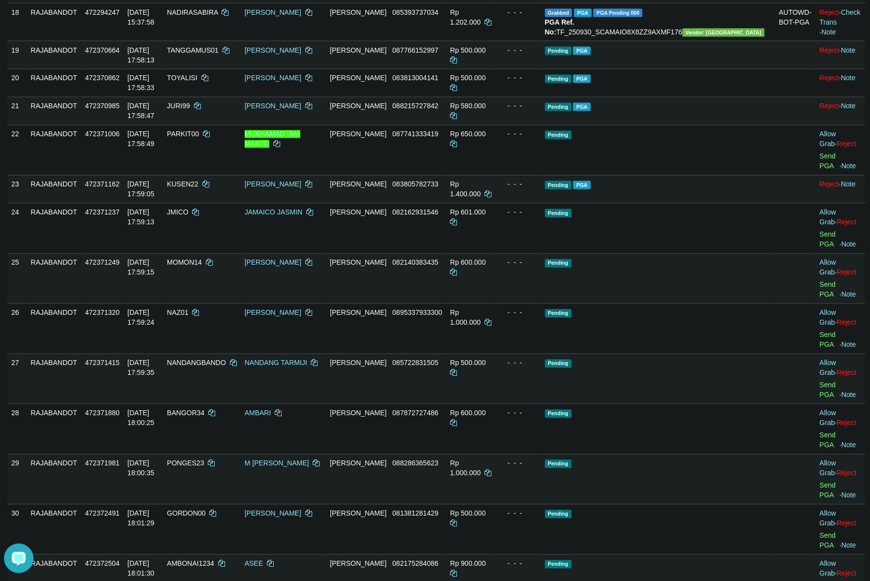
scroll to position [783, 0]
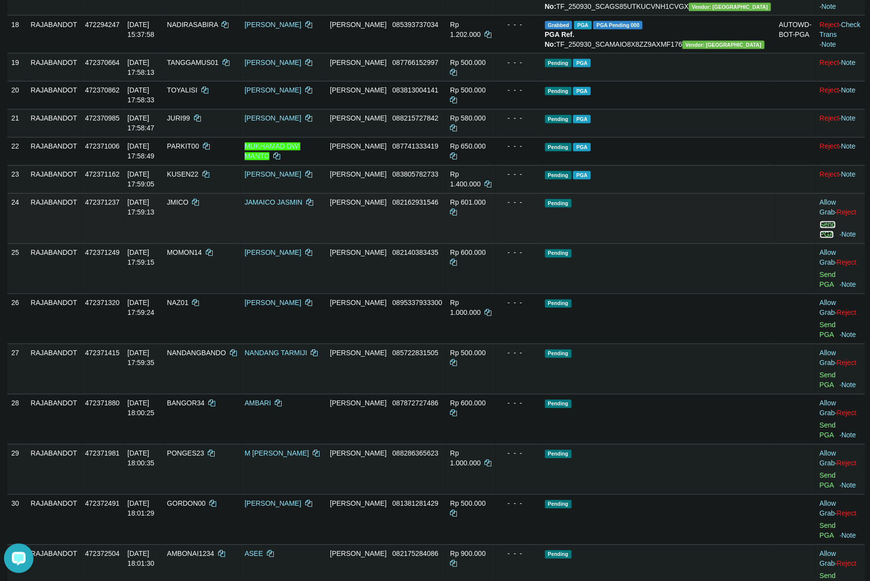
click at [820, 239] on link "Send PGA" at bounding box center [828, 230] width 16 height 18
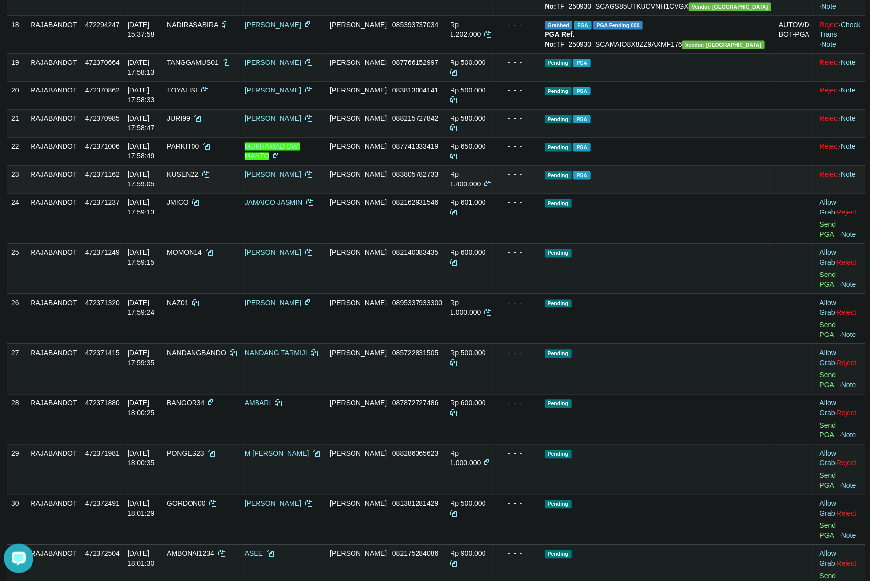
click at [572, 180] on span "Pending" at bounding box center [558, 175] width 27 height 8
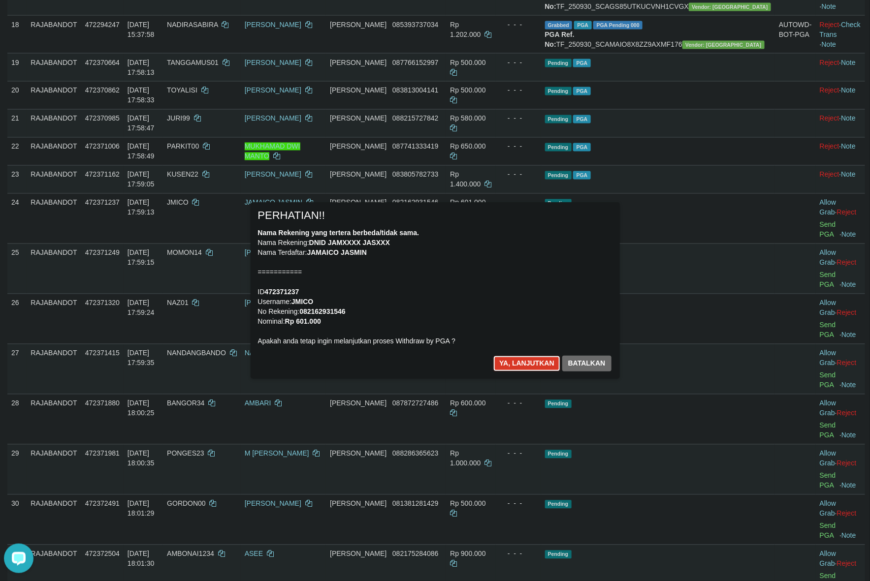
click at [526, 362] on button "Ya, lanjutkan" at bounding box center [526, 364] width 67 height 16
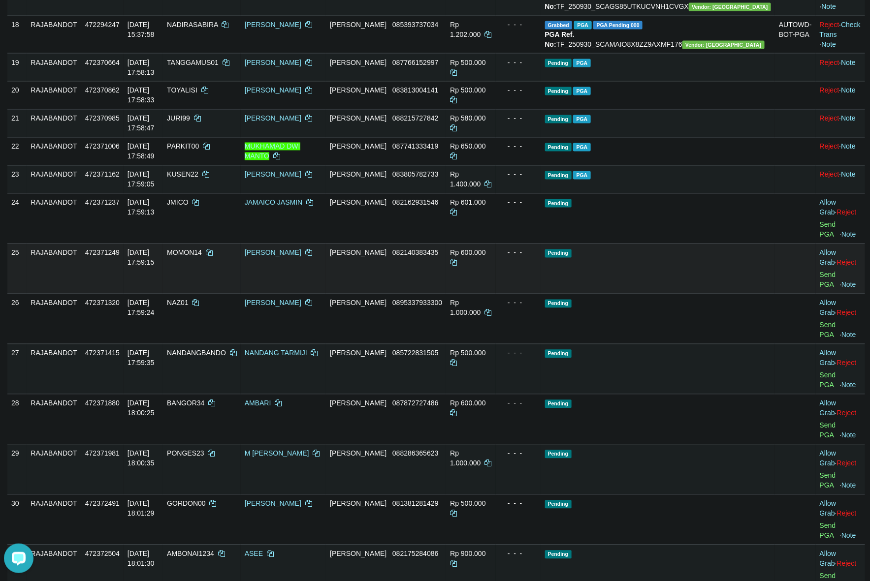
scroll to position [770, 0]
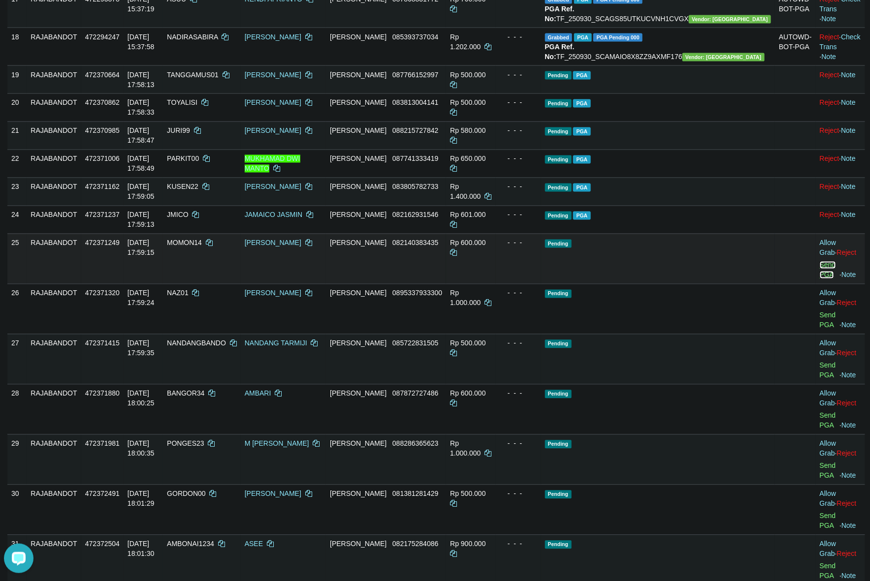
click at [820, 279] on link "Send PGA" at bounding box center [828, 270] width 16 height 18
click at [645, 206] on td "Pending PGA" at bounding box center [658, 192] width 234 height 28
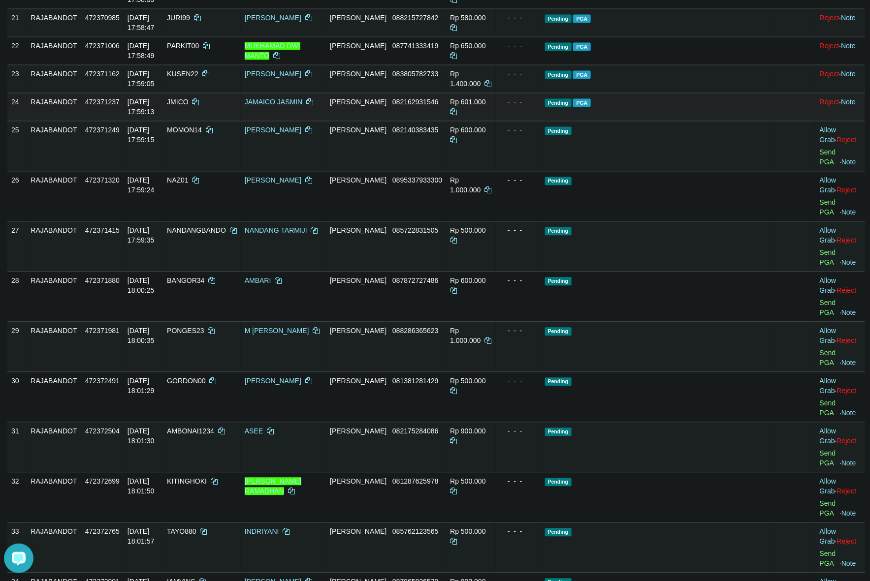
scroll to position [894, 0]
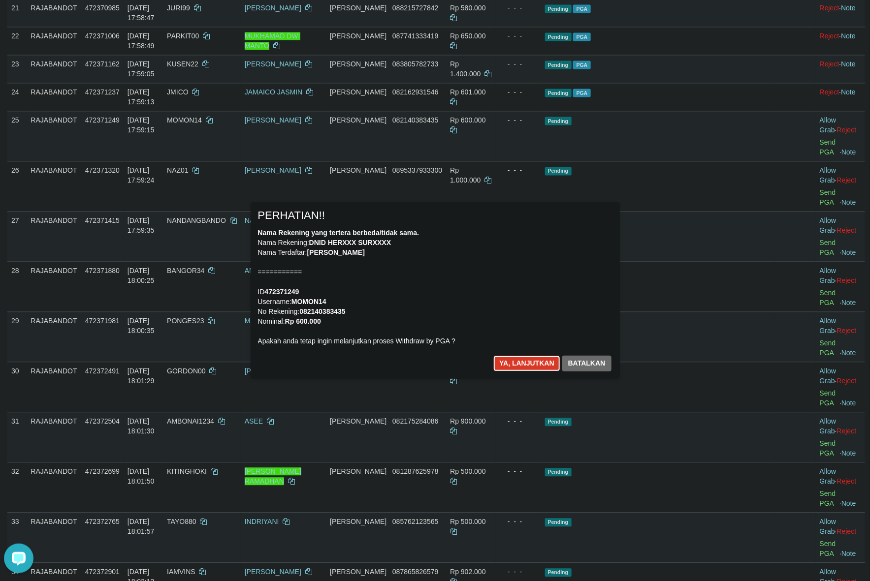
click at [523, 367] on button "Ya, lanjutkan" at bounding box center [526, 364] width 67 height 16
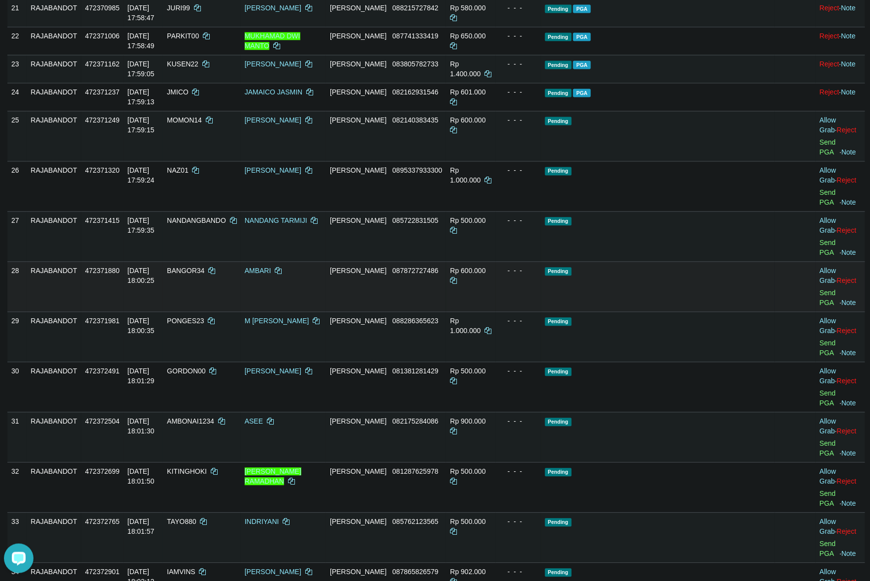
scroll to position [881, 0]
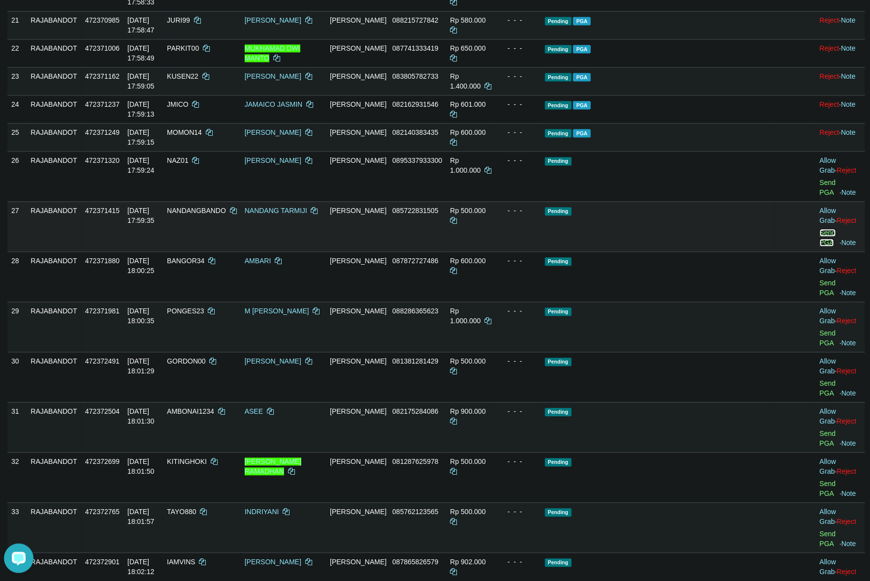
click at [820, 247] on link "Send PGA" at bounding box center [828, 238] width 16 height 18
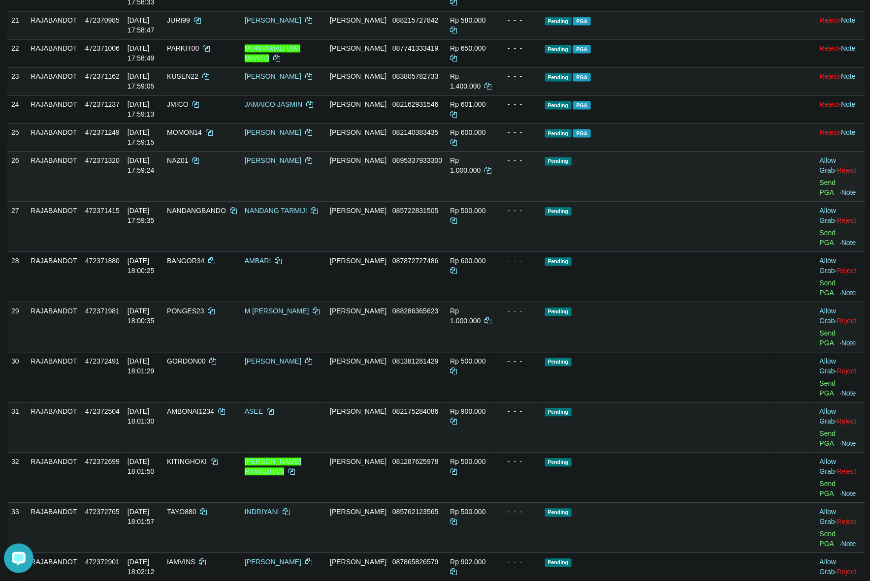
click at [537, 165] on div "- - -" at bounding box center [518, 161] width 37 height 10
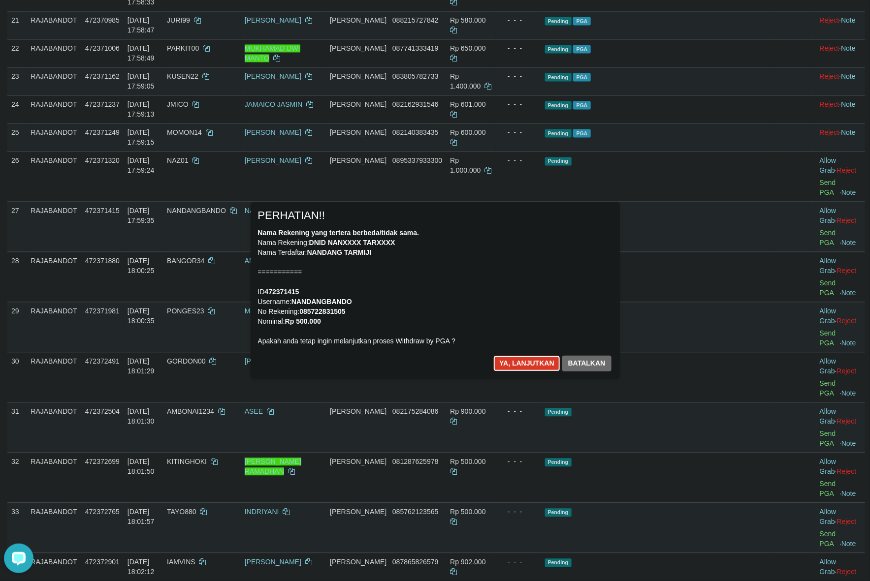
click at [522, 357] on button "Ya, lanjutkan" at bounding box center [526, 364] width 67 height 16
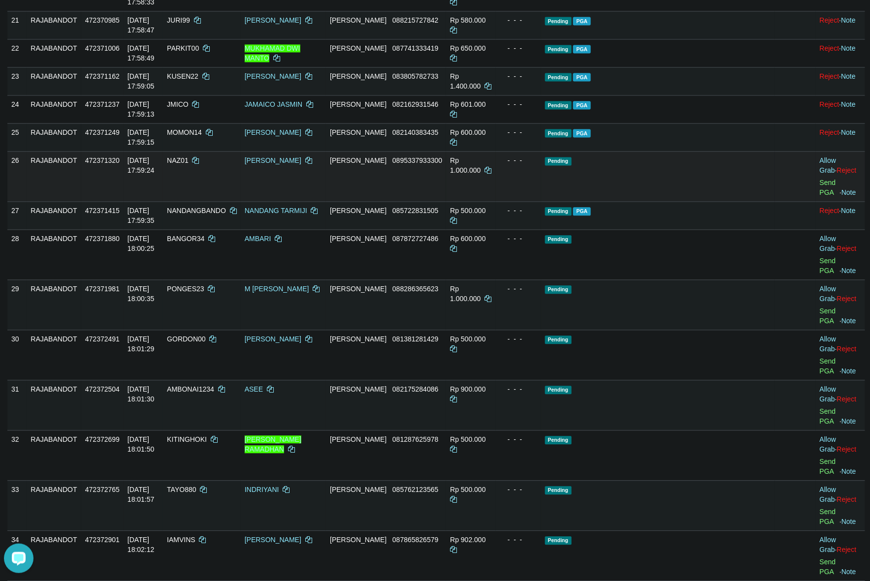
click at [816, 201] on td "Allow Grab · Reject Send PGA · Note" at bounding box center [840, 176] width 49 height 50
click at [820, 196] on link "Send PGA" at bounding box center [828, 188] width 16 height 18
click at [541, 201] on td "- - -" at bounding box center [518, 176] width 45 height 50
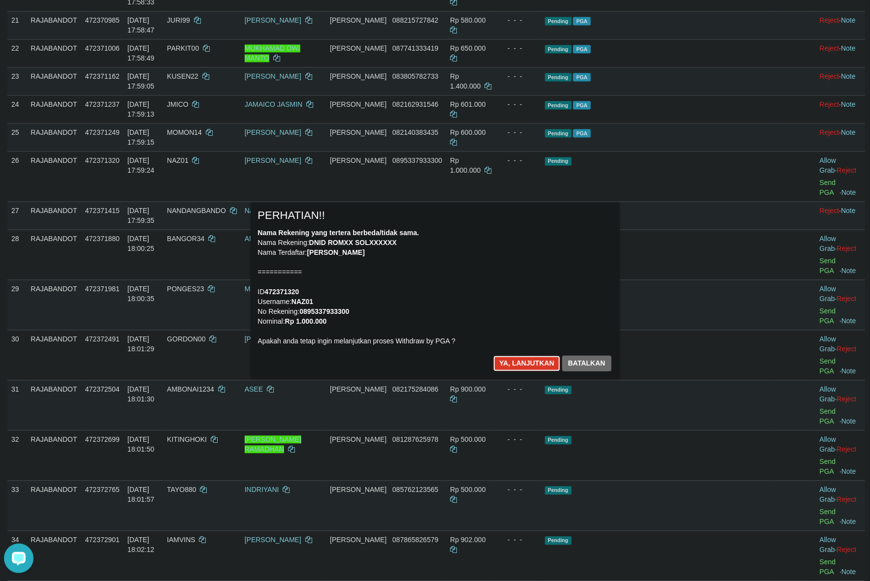
click at [521, 364] on button "Ya, lanjutkan" at bounding box center [526, 364] width 67 height 16
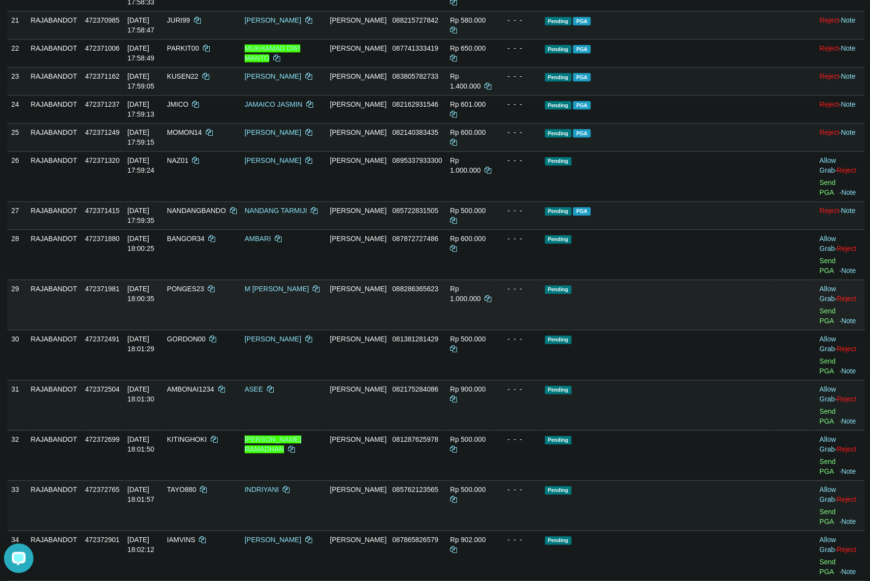
scroll to position [869, 0]
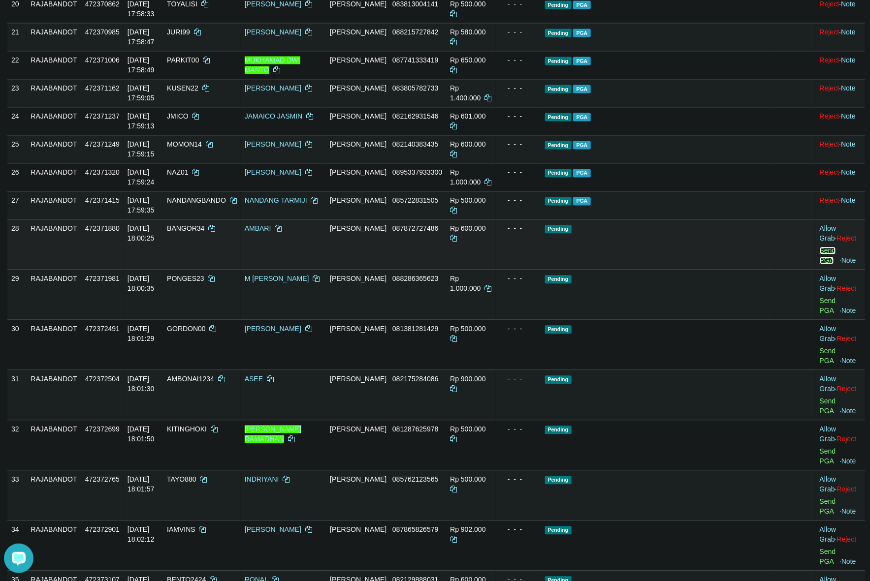
click at [820, 265] on link "Send PGA" at bounding box center [828, 256] width 16 height 18
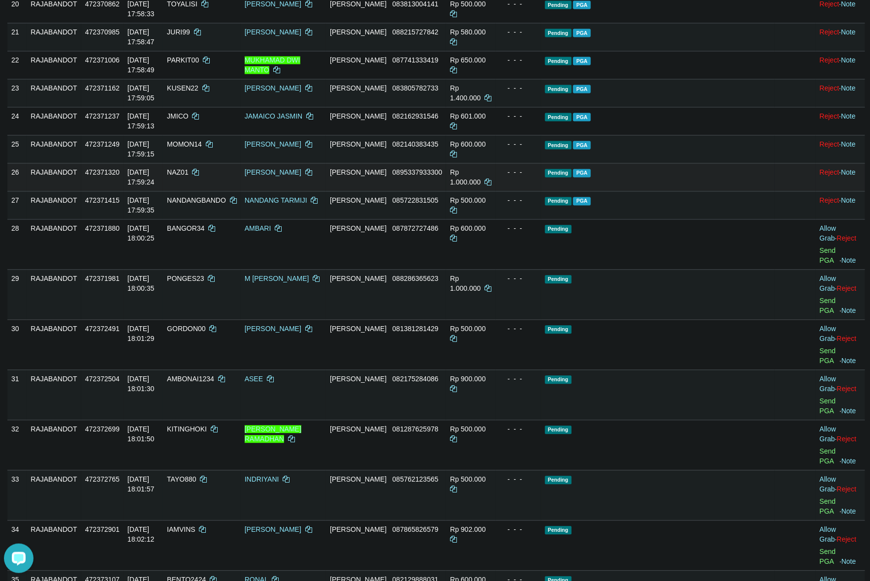
click at [496, 192] on td "Rp 1.000.000" at bounding box center [471, 177] width 50 height 28
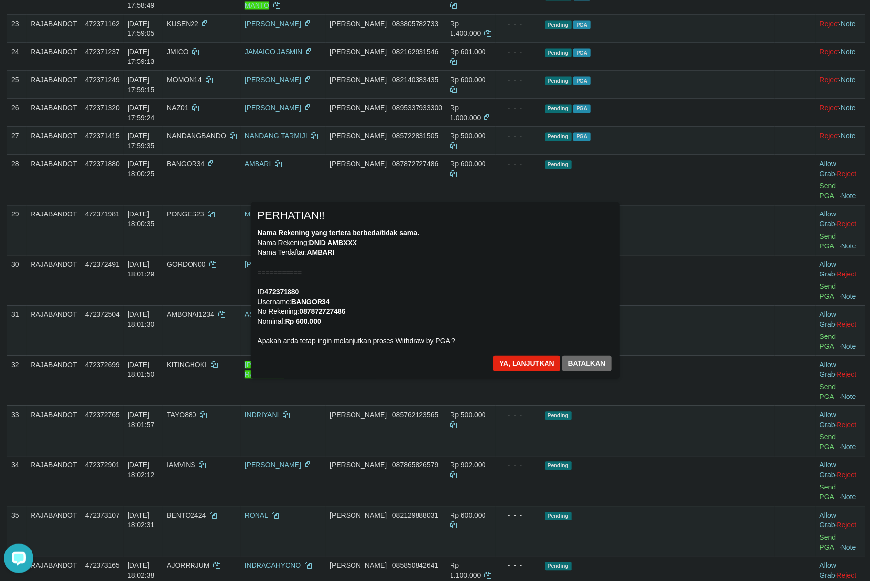
scroll to position [931, 0]
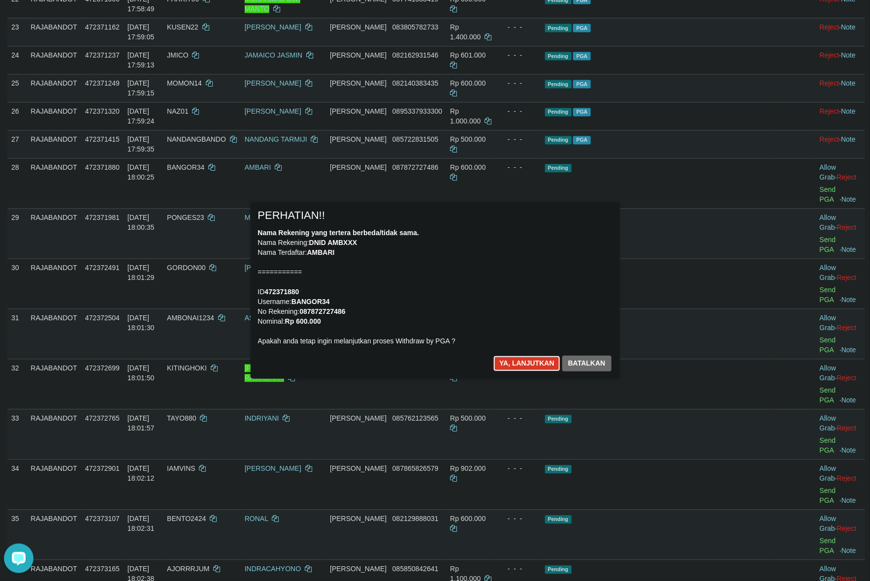
click at [511, 362] on button "Ya, lanjutkan" at bounding box center [526, 364] width 67 height 16
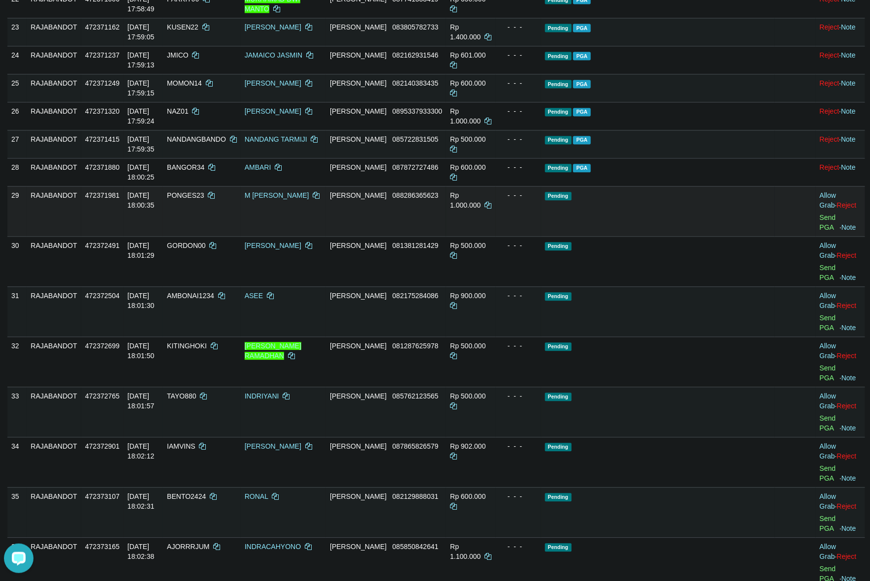
scroll to position [918, 0]
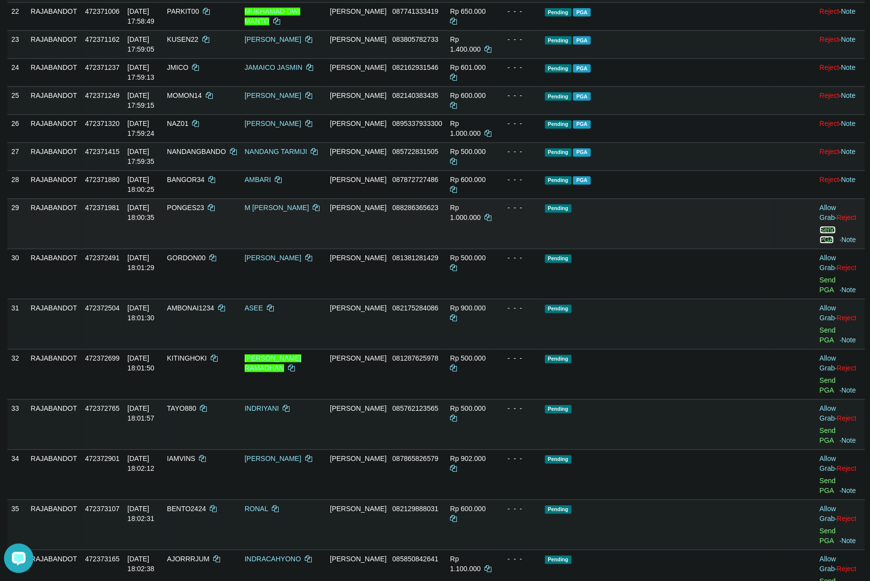
click at [820, 244] on link "Send PGA" at bounding box center [828, 235] width 16 height 18
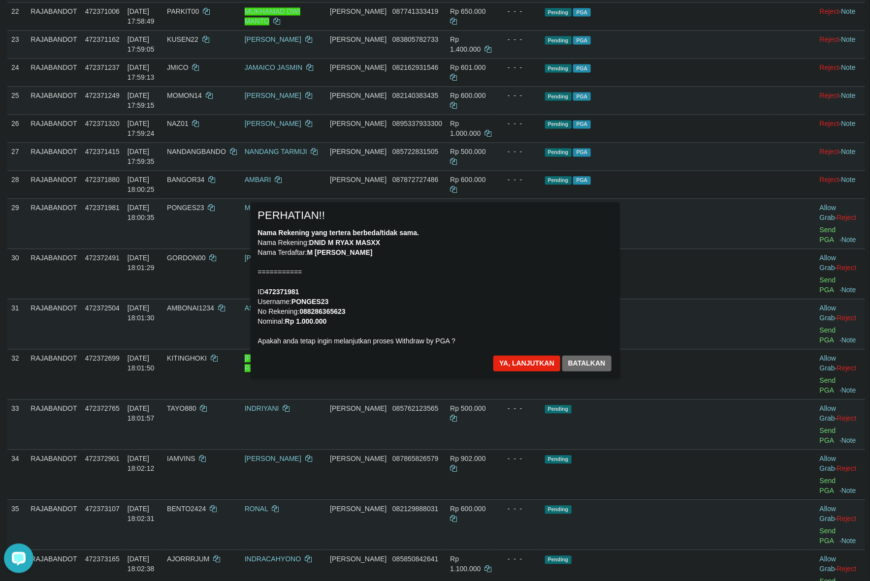
click at [563, 250] on div "Nama Rekening yang tertera berbeda/tidak sama. Nama Rekening: DNID M RYAX MASXX…" at bounding box center [435, 287] width 354 height 118
click at [525, 364] on button "Ya, lanjutkan" at bounding box center [526, 364] width 67 height 16
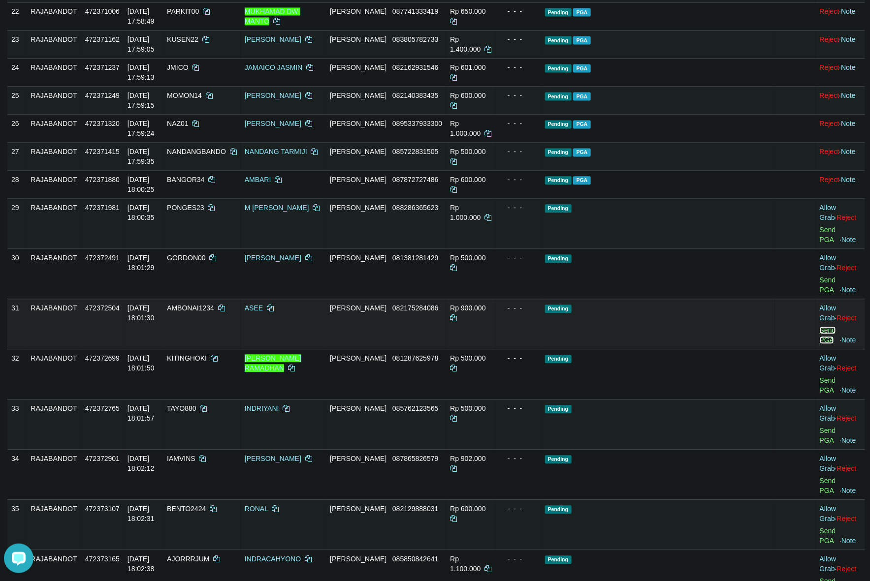
click at [820, 344] on link "Send PGA" at bounding box center [828, 335] width 16 height 18
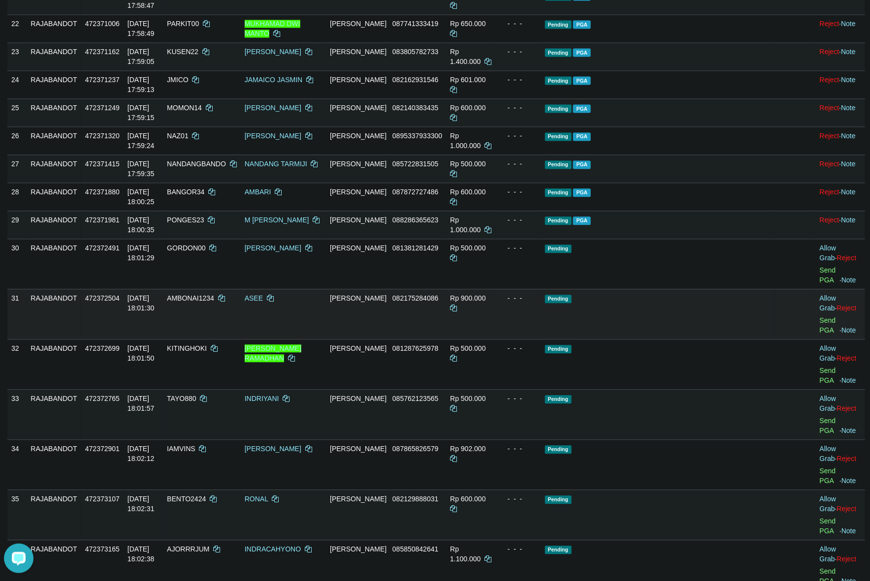
click at [728, 339] on td "Pending" at bounding box center [658, 314] width 234 height 50
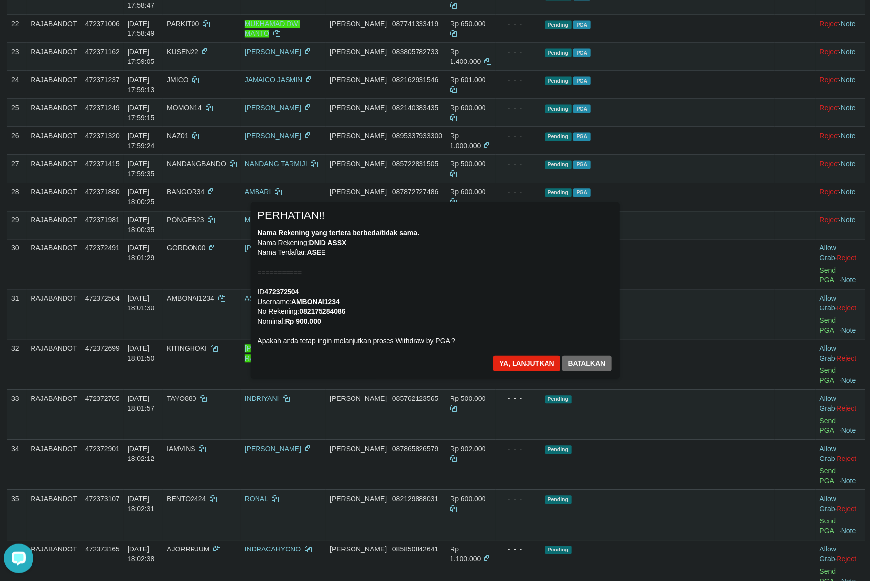
click at [816, 335] on div "× PERHATIAN!! Nama Rekening yang tertera berbeda/tidak sama. Nama Rekening: DNI…" at bounding box center [435, 291] width 870 height 216
click at [505, 357] on button "Ya, lanjutkan" at bounding box center [526, 364] width 67 height 16
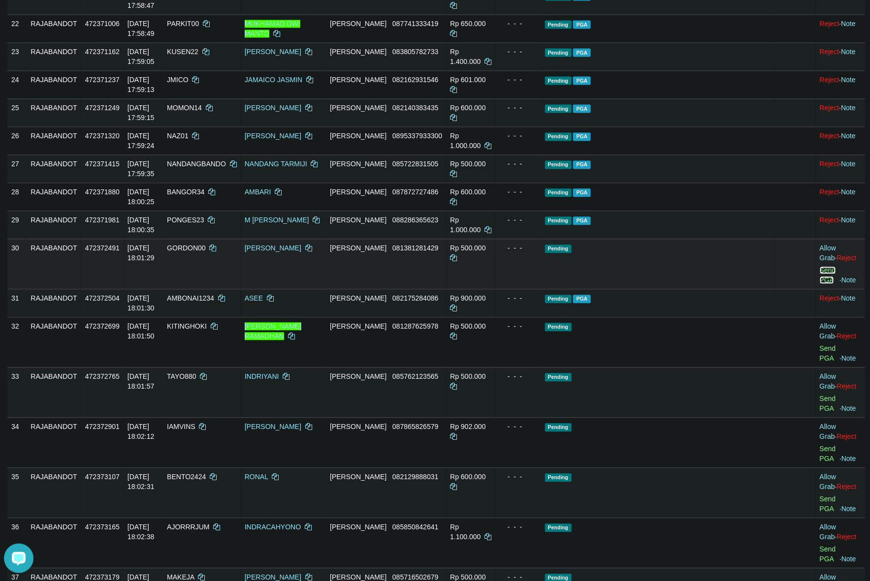
click at [820, 284] on link "Send PGA" at bounding box center [828, 275] width 16 height 18
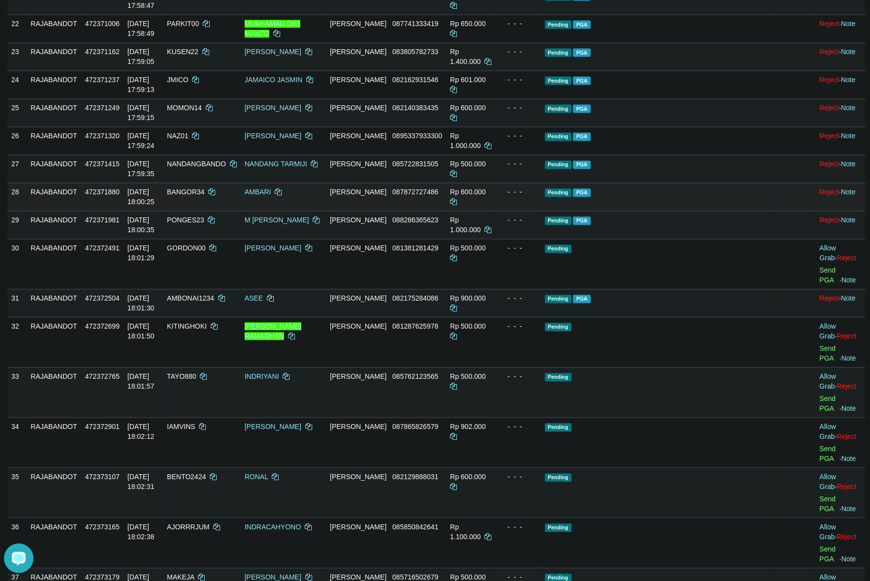
click at [676, 211] on td "Pending PGA" at bounding box center [658, 197] width 234 height 28
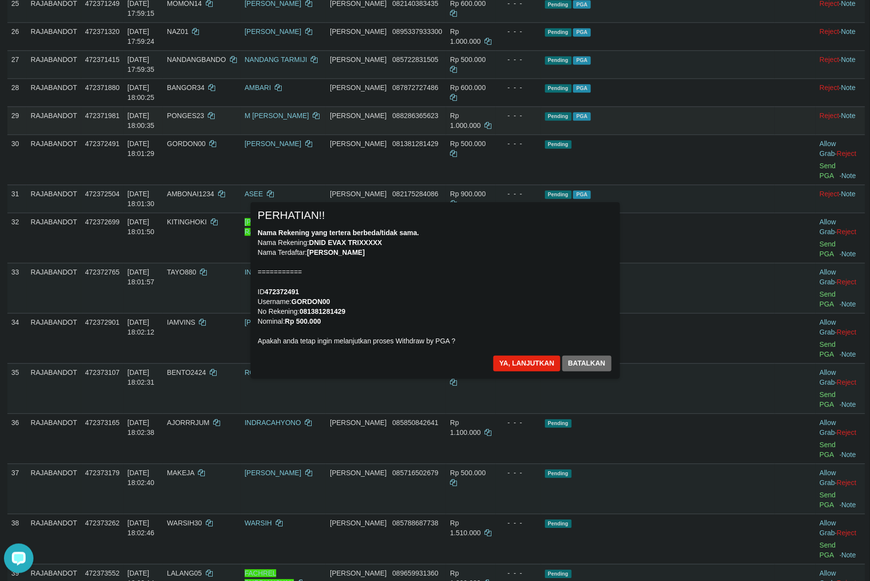
scroll to position [1029, 0]
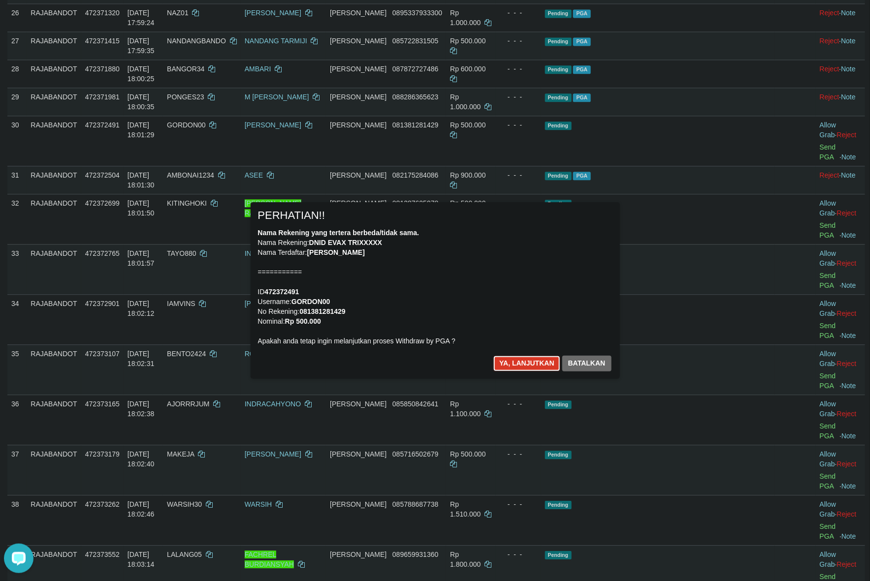
click at [515, 365] on button "Ya, lanjutkan" at bounding box center [526, 364] width 67 height 16
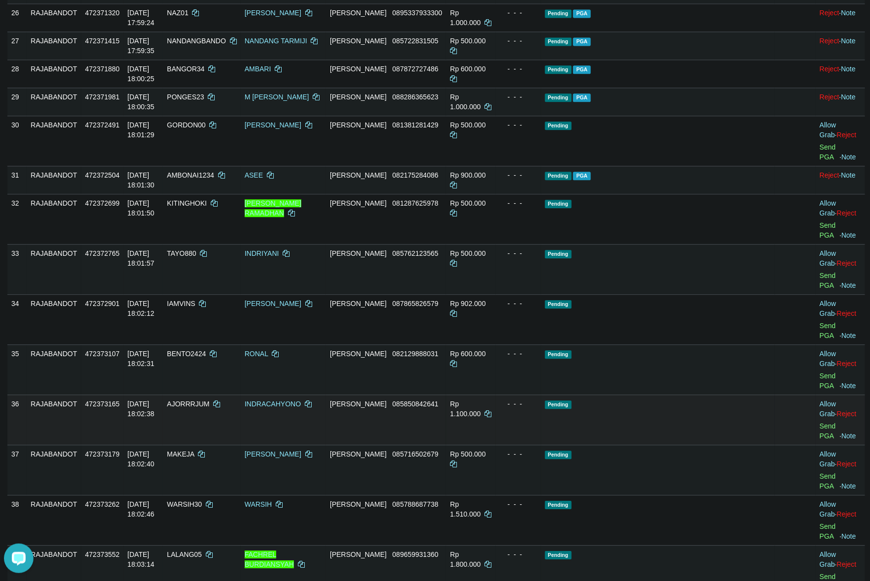
scroll to position [1017, 0]
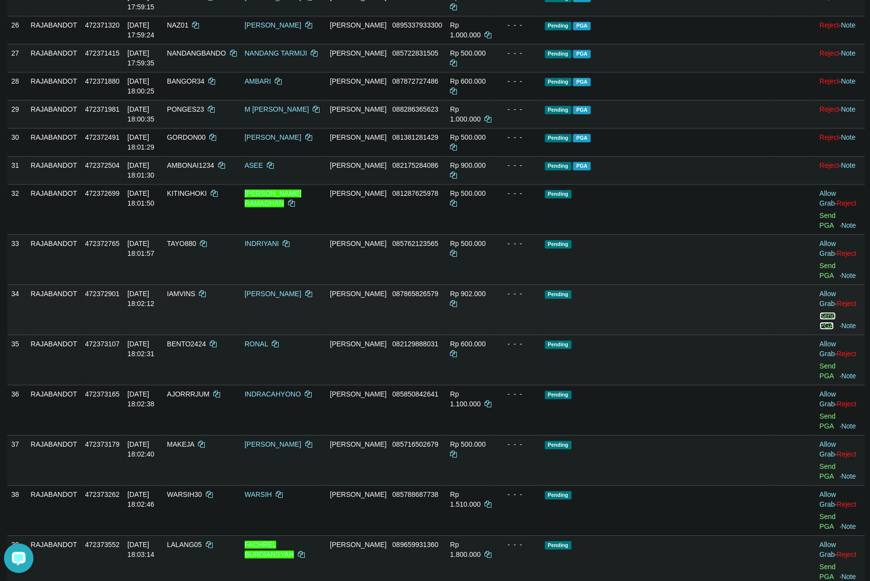
click at [820, 319] on link "Send PGA" at bounding box center [828, 321] width 16 height 18
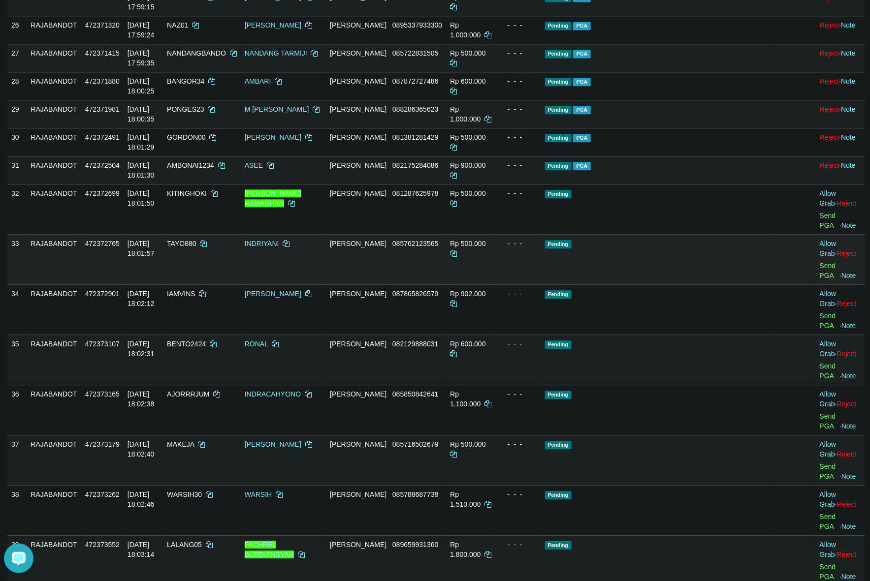
click at [720, 285] on td "Pending" at bounding box center [658, 259] width 234 height 50
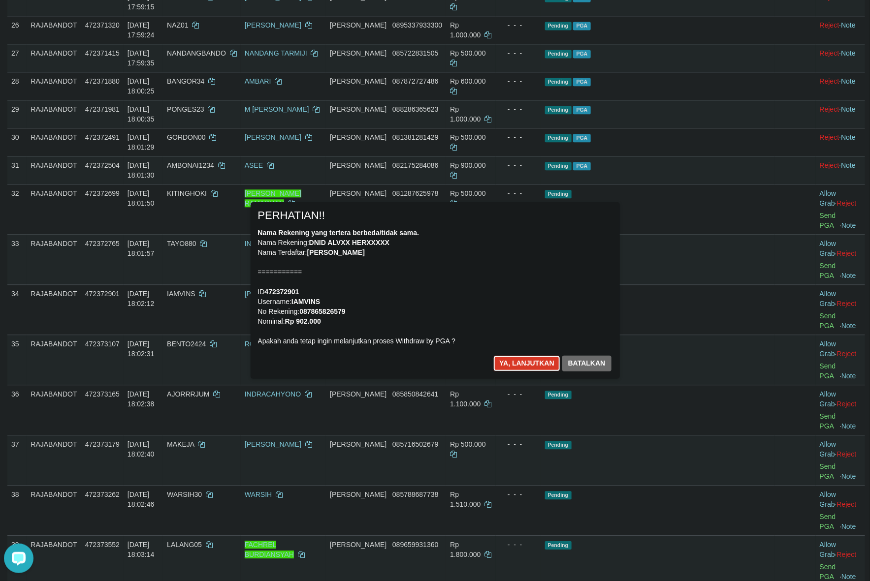
click at [525, 363] on button "Ya, lanjutkan" at bounding box center [526, 364] width 67 height 16
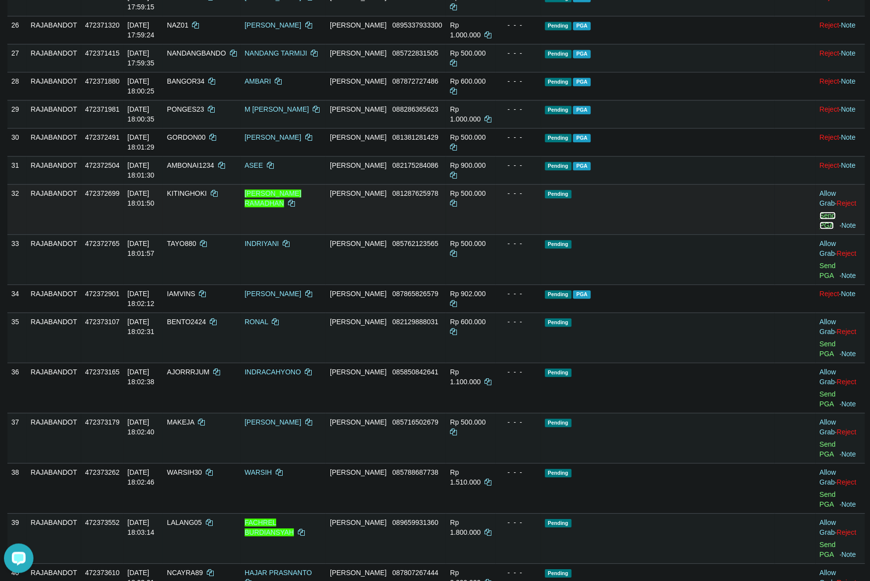
click at [820, 229] on link "Send PGA" at bounding box center [828, 221] width 16 height 18
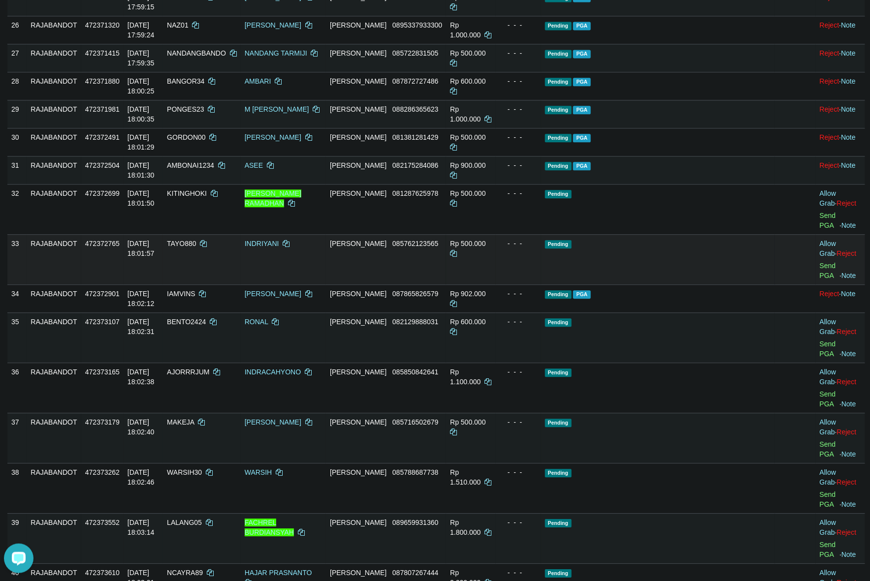
click at [541, 284] on td "- - -" at bounding box center [518, 259] width 45 height 50
drag, startPoint x: 799, startPoint y: 285, endPoint x: 837, endPoint y: 285, distance: 37.9
click at [820, 280] on link "Send PGA" at bounding box center [828, 271] width 16 height 18
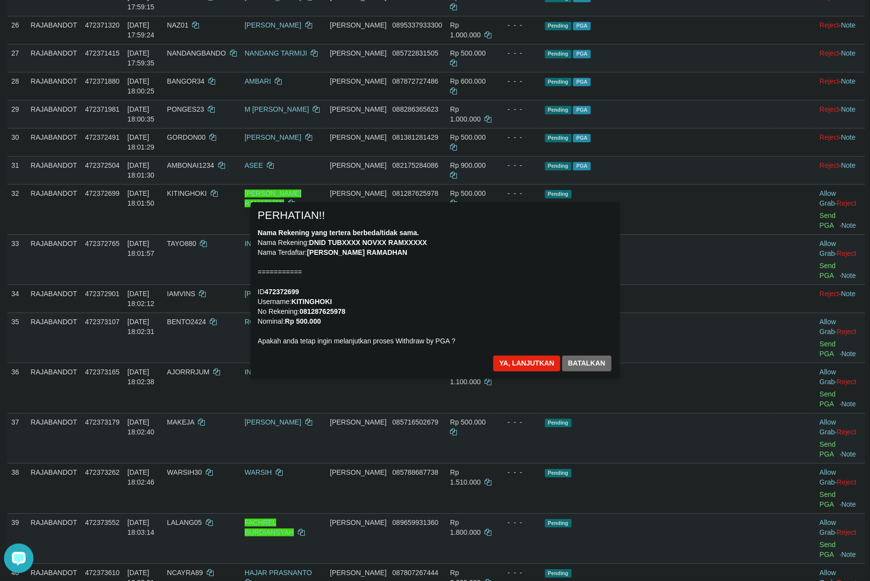
click at [534, 297] on div "Nama Rekening yang tertera berbeda/tidak sama. Nama Rekening: DNID TUBXXXX NOVX…" at bounding box center [435, 287] width 354 height 118
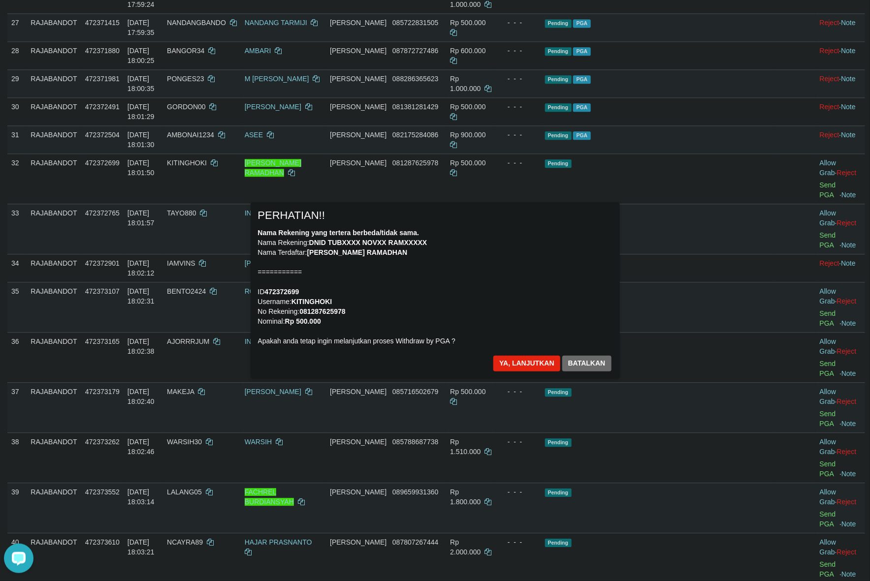
scroll to position [1078, 0]
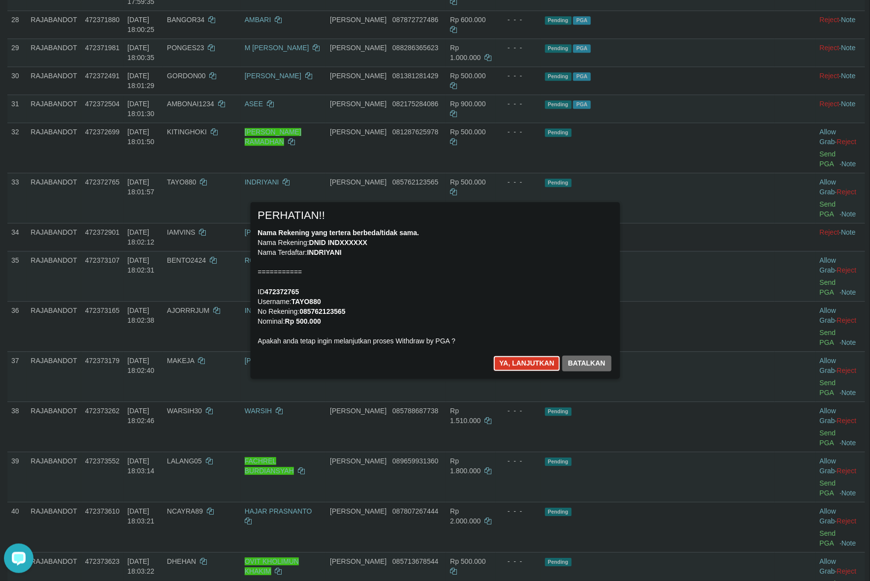
click at [516, 365] on button "Ya, lanjutkan" at bounding box center [526, 364] width 67 height 16
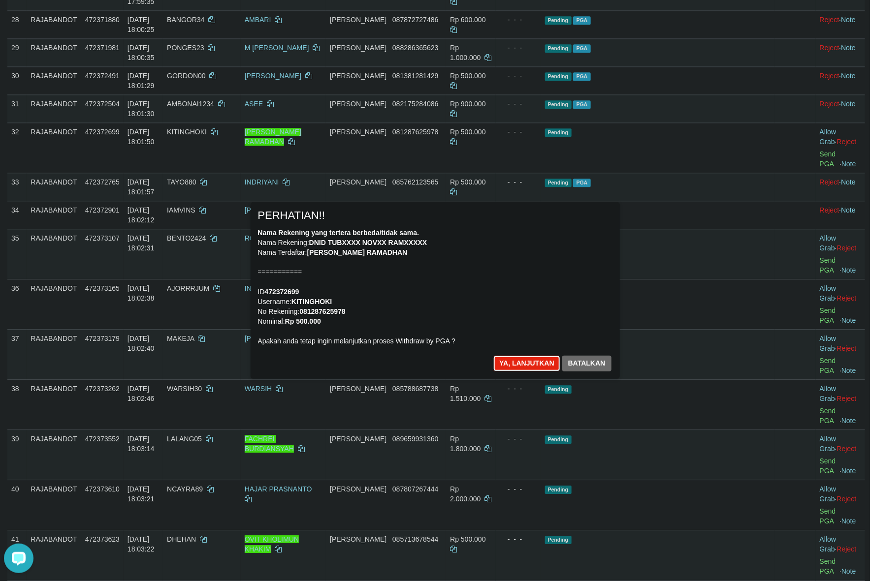
click at [516, 365] on button "Ya, lanjutkan" at bounding box center [526, 364] width 67 height 16
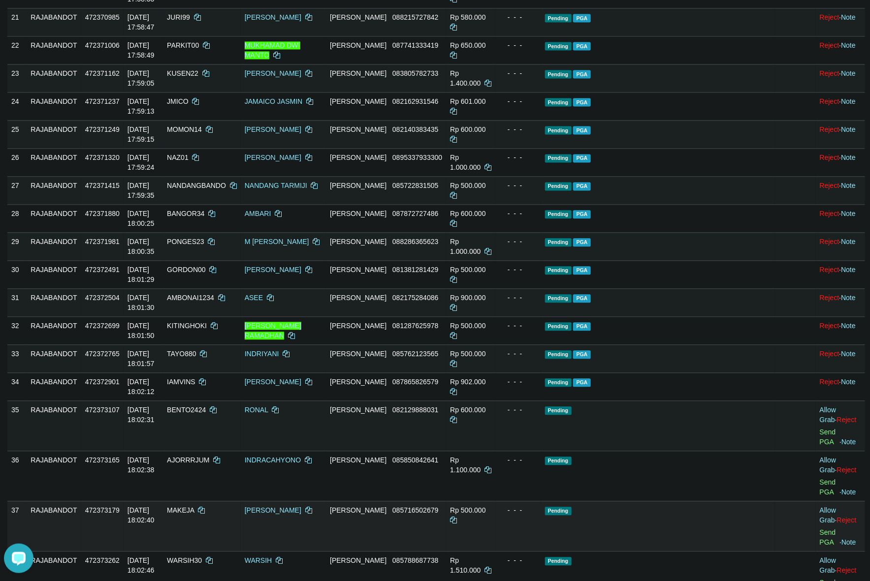
scroll to position [882, 0]
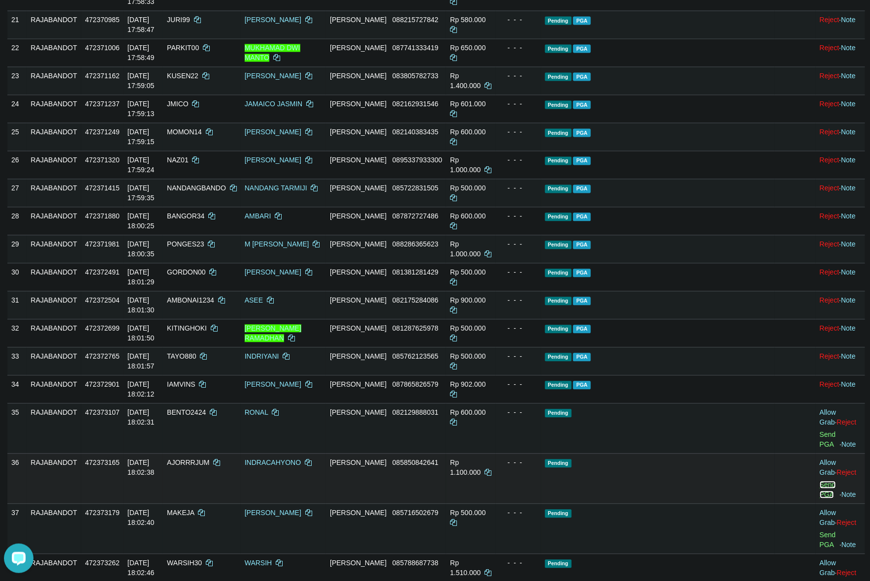
click at [820, 488] on link "Send PGA" at bounding box center [828, 490] width 16 height 18
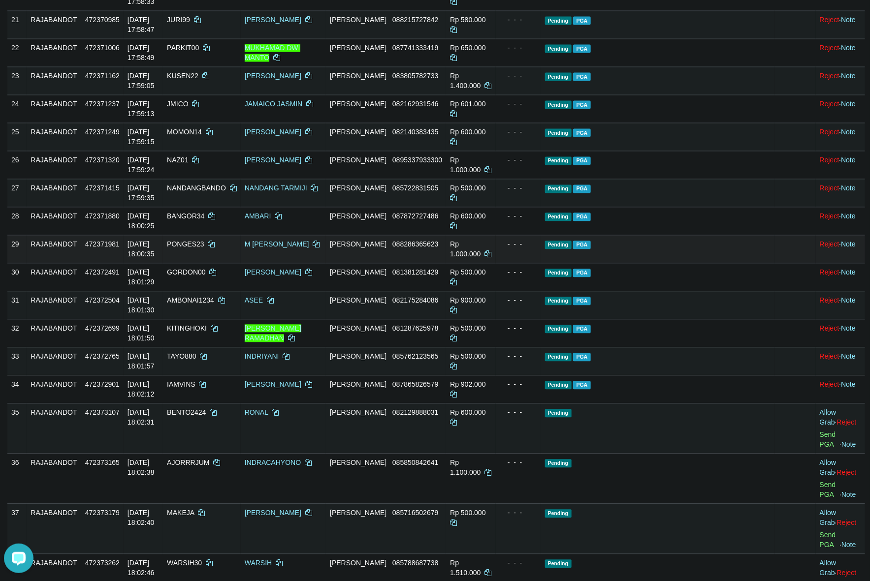
click at [670, 263] on td "Pending PGA" at bounding box center [658, 249] width 234 height 28
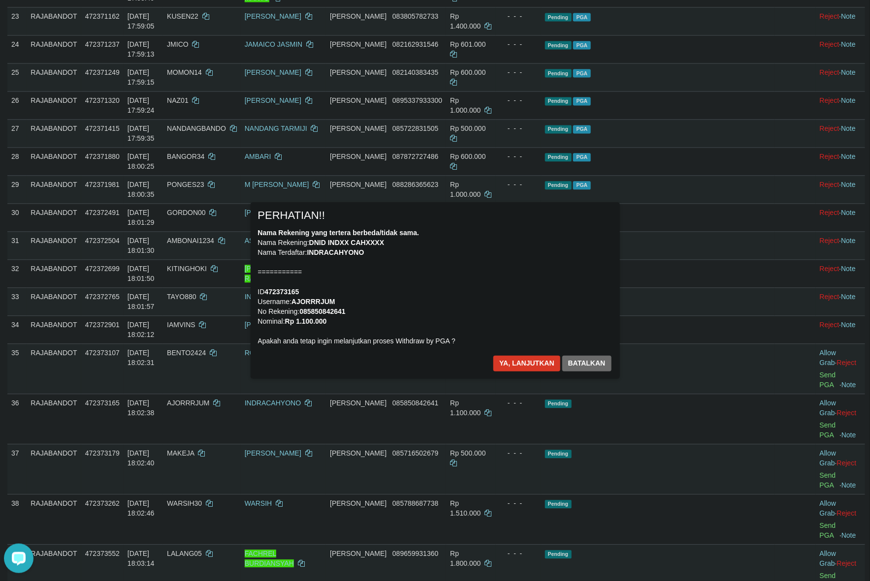
scroll to position [943, 0]
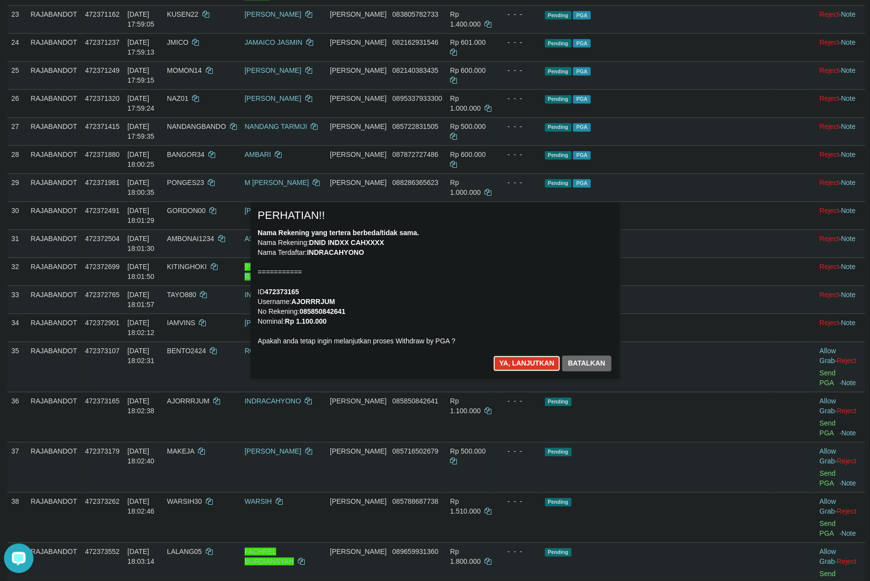
click at [523, 367] on button "Ya, lanjutkan" at bounding box center [526, 364] width 67 height 16
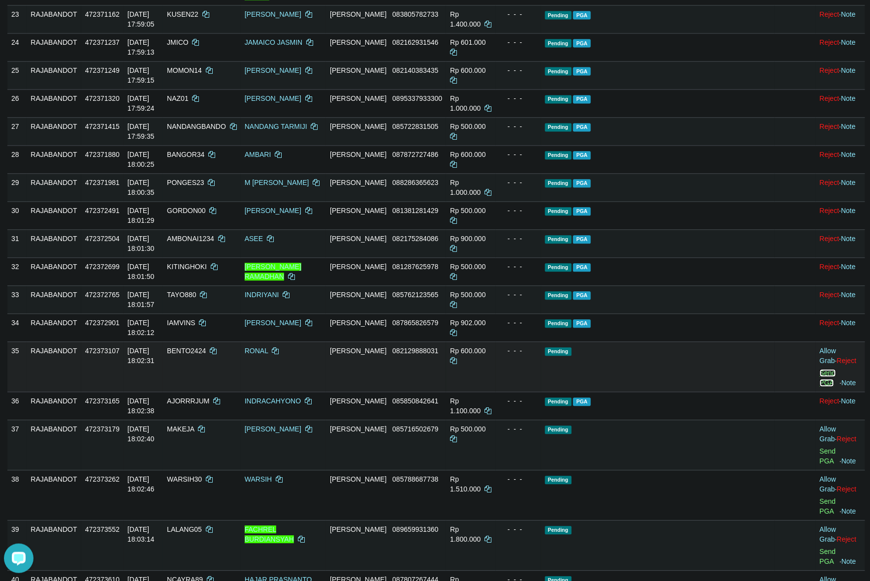
click at [820, 387] on link "Send PGA" at bounding box center [828, 378] width 16 height 18
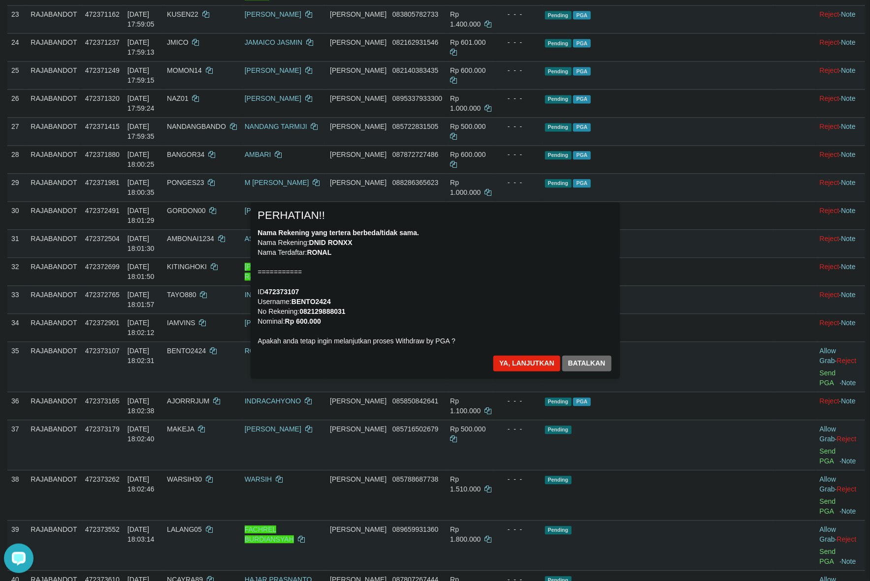
click at [670, 341] on div "× PERHATIAN!! Nama Rekening yang tertera berbeda/tidak sama. Nama Rekening: DNI…" at bounding box center [435, 290] width 576 height 176
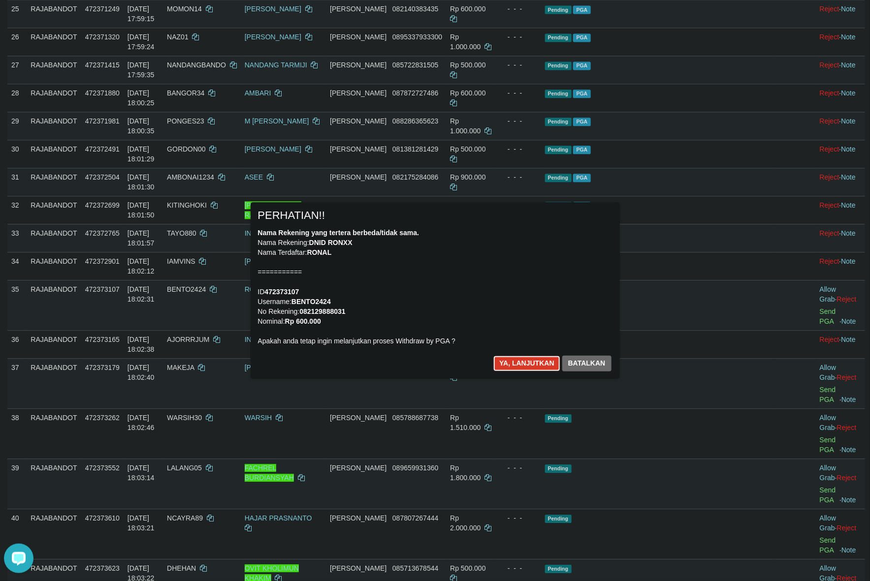
click at [520, 367] on button "Ya, lanjutkan" at bounding box center [526, 364] width 67 height 16
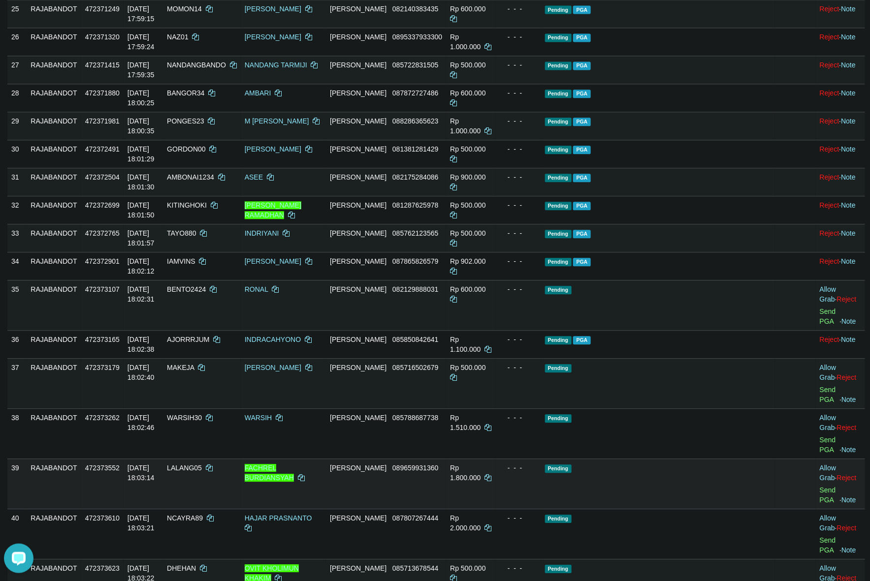
scroll to position [993, 0]
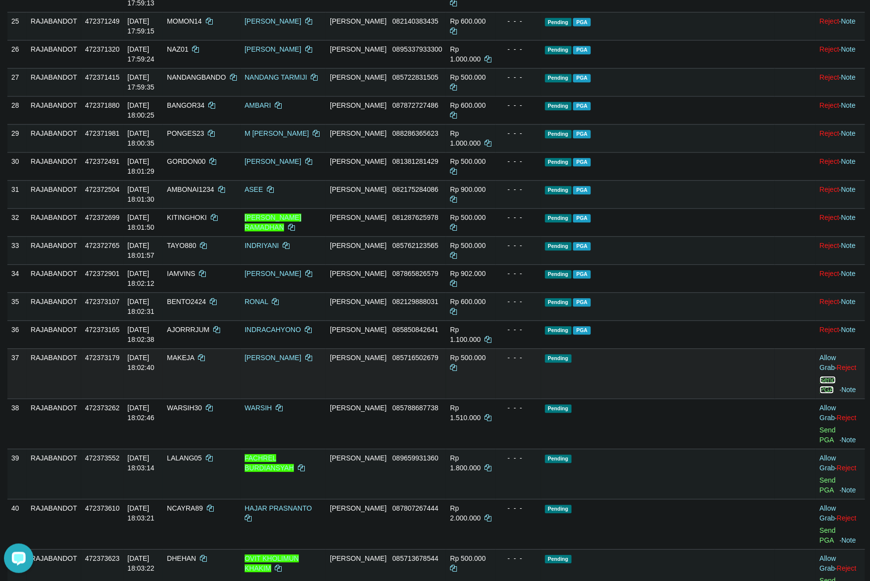
click at [820, 382] on link "Send PGA" at bounding box center [828, 385] width 16 height 18
click at [702, 321] on td "Pending PGA" at bounding box center [658, 306] width 234 height 28
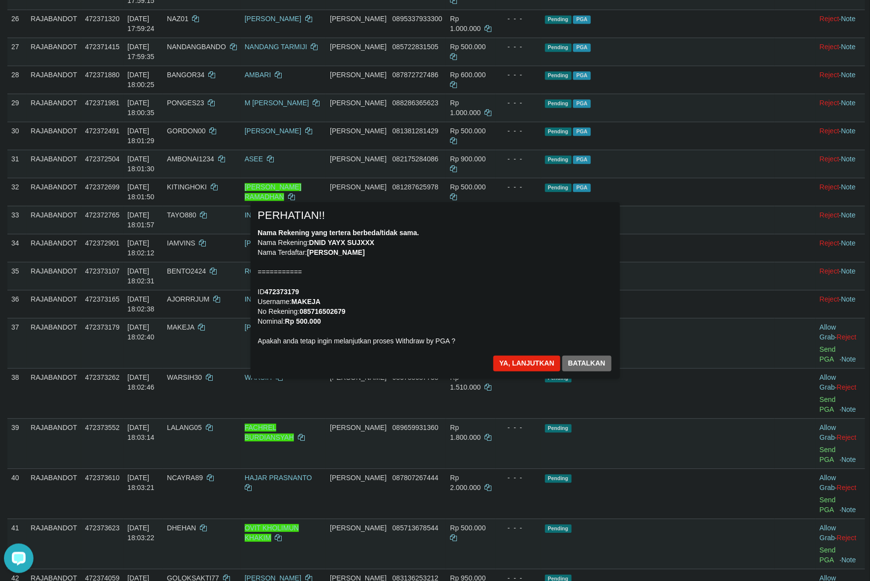
scroll to position [1054, 0]
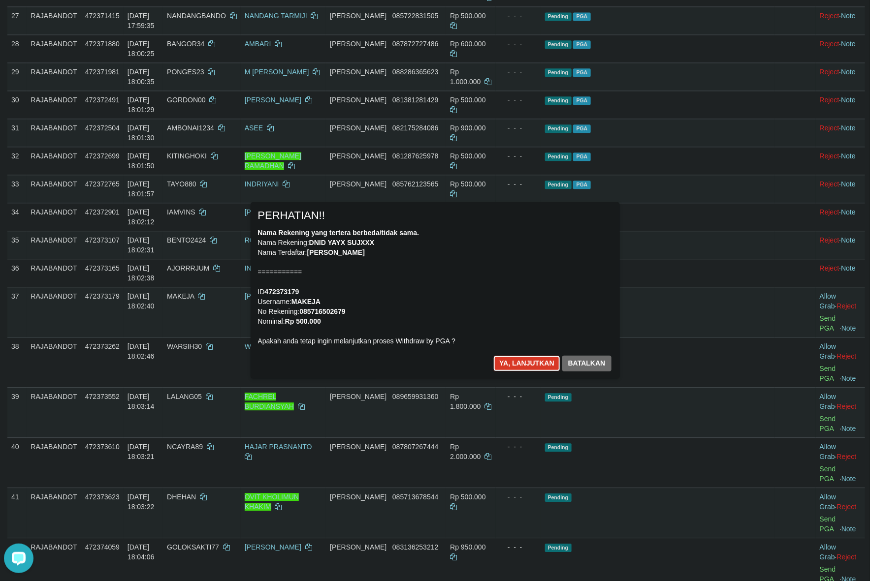
click at [530, 368] on button "Ya, lanjutkan" at bounding box center [526, 364] width 67 height 16
click at [529, 367] on button "Ya, lanjutkan" at bounding box center [526, 364] width 67 height 16
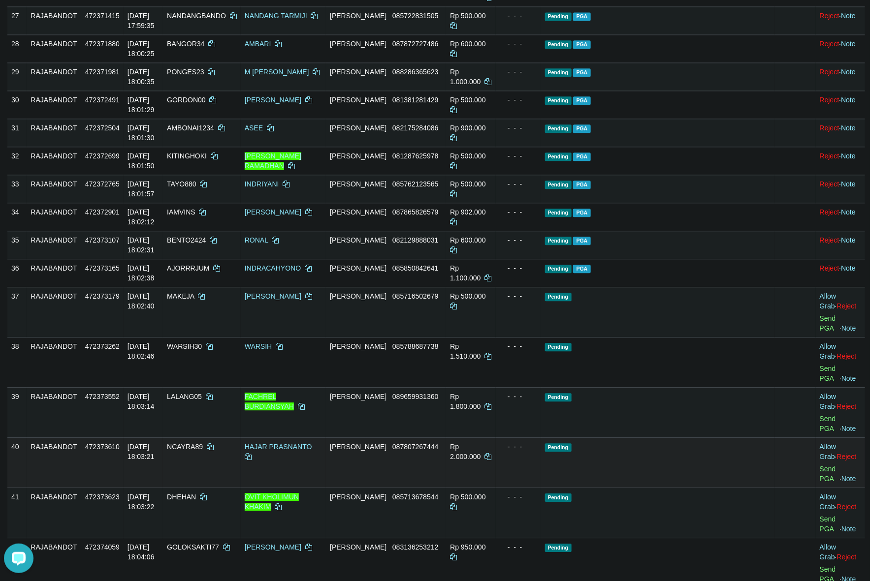
scroll to position [1042, 0]
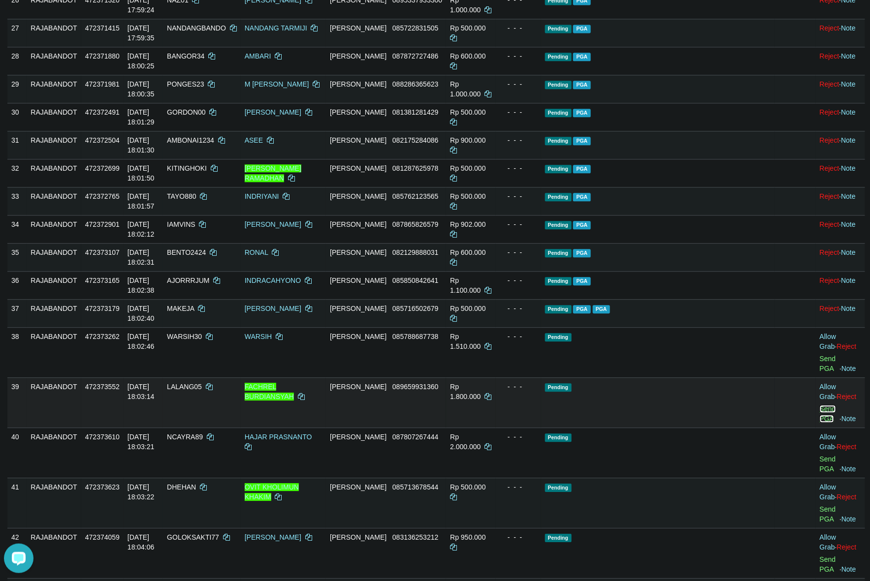
click at [820, 405] on link "Send PGA" at bounding box center [828, 414] width 16 height 18
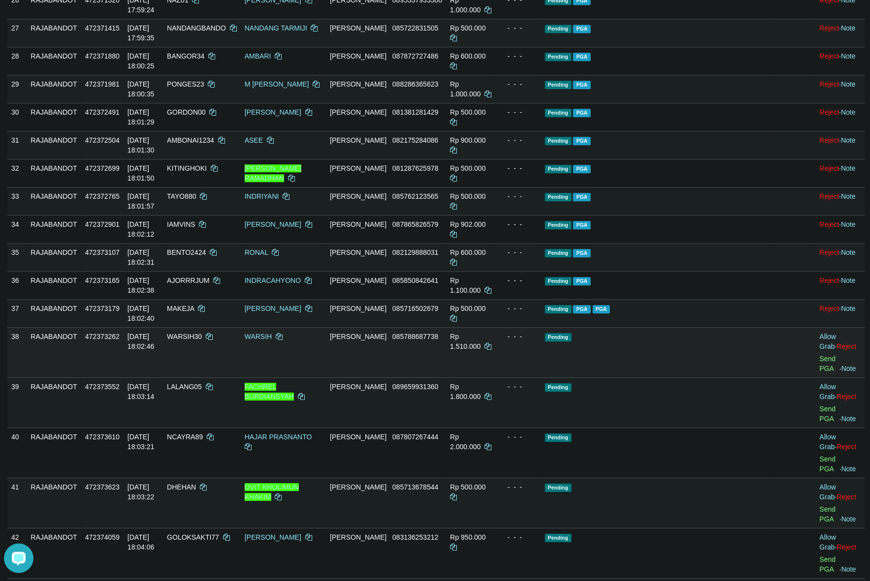
click at [541, 336] on td "- - -" at bounding box center [518, 352] width 45 height 50
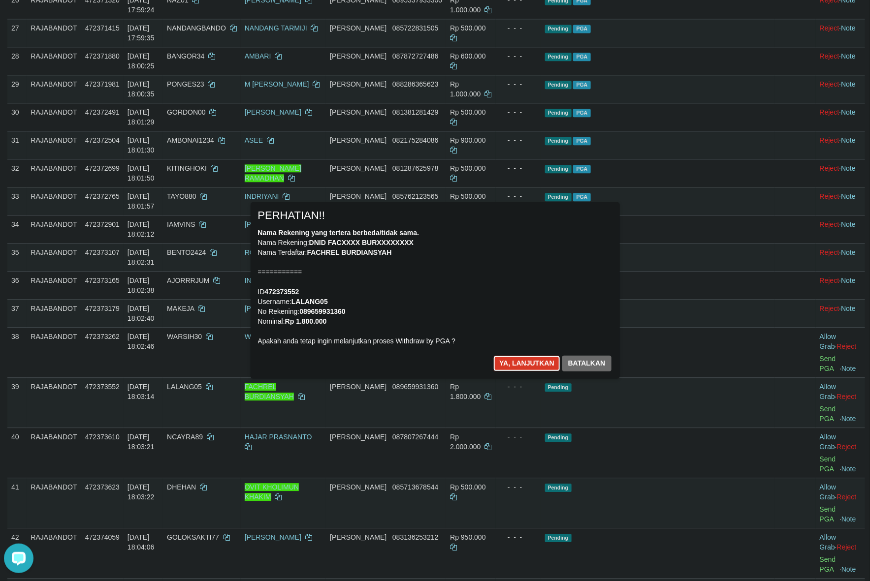
click at [531, 364] on button "Ya, lanjutkan" at bounding box center [526, 364] width 67 height 16
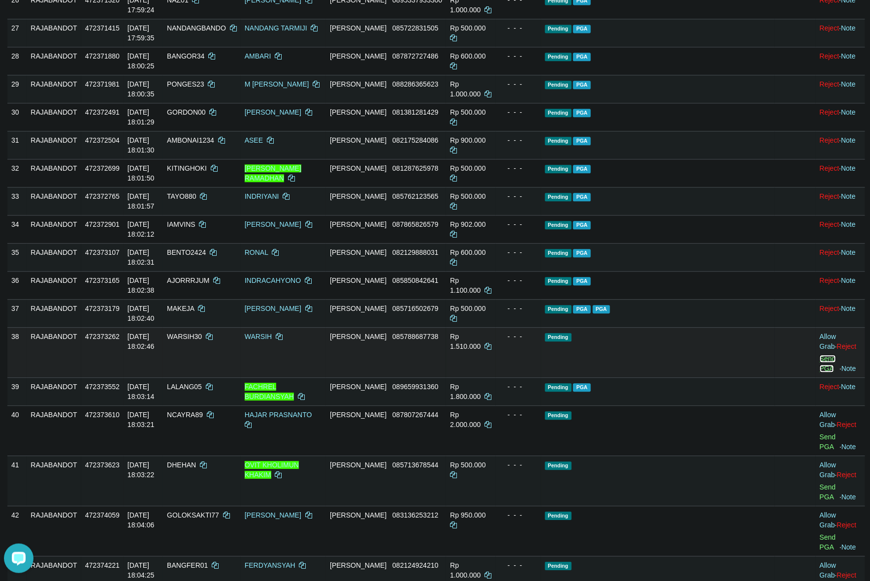
click at [820, 355] on link "Send PGA" at bounding box center [828, 364] width 16 height 18
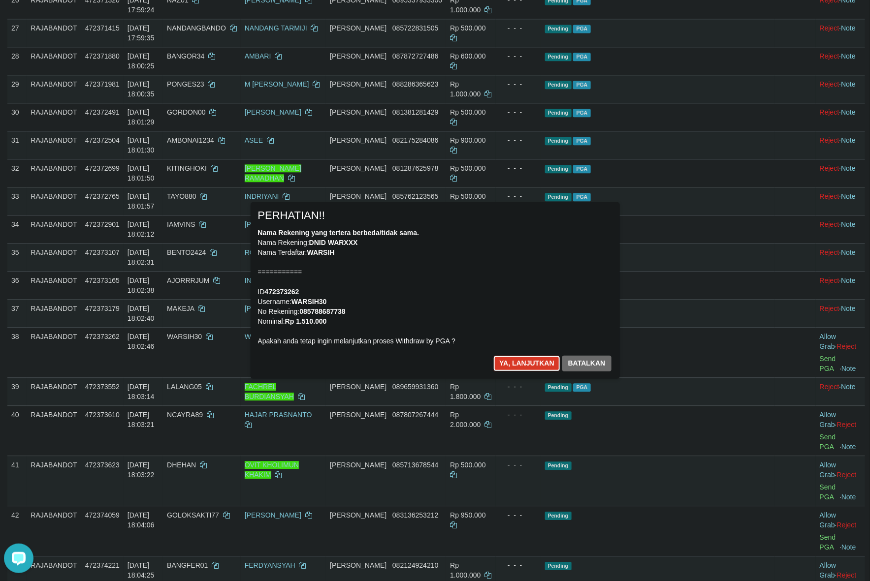
click at [520, 362] on button "Ya, lanjutkan" at bounding box center [526, 364] width 67 height 16
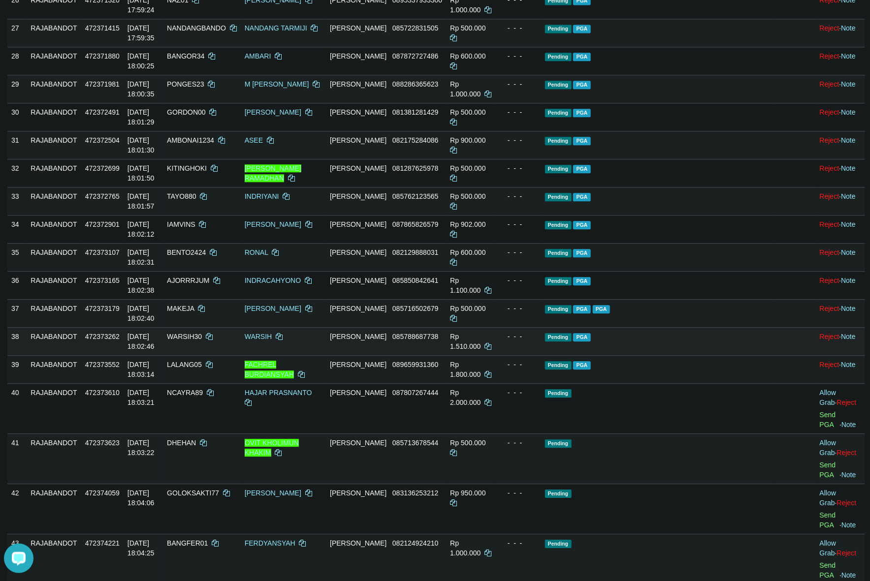
click at [775, 344] on td at bounding box center [795, 341] width 41 height 28
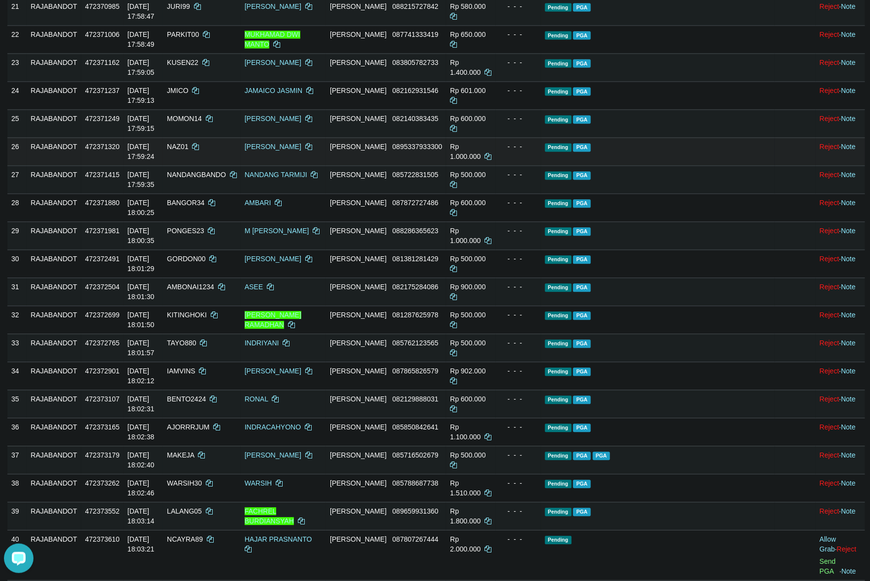
scroll to position [919, 0]
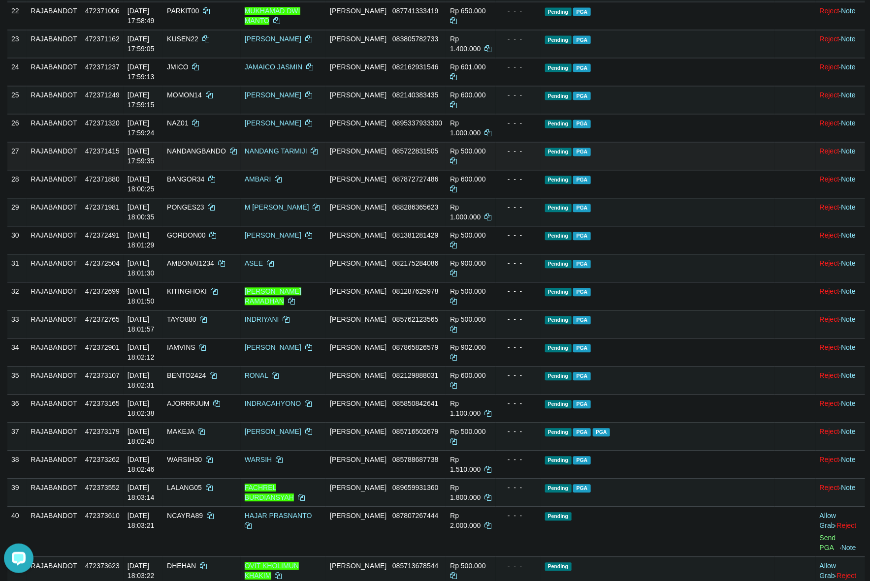
click at [685, 198] on td "Pending PGA" at bounding box center [658, 184] width 234 height 28
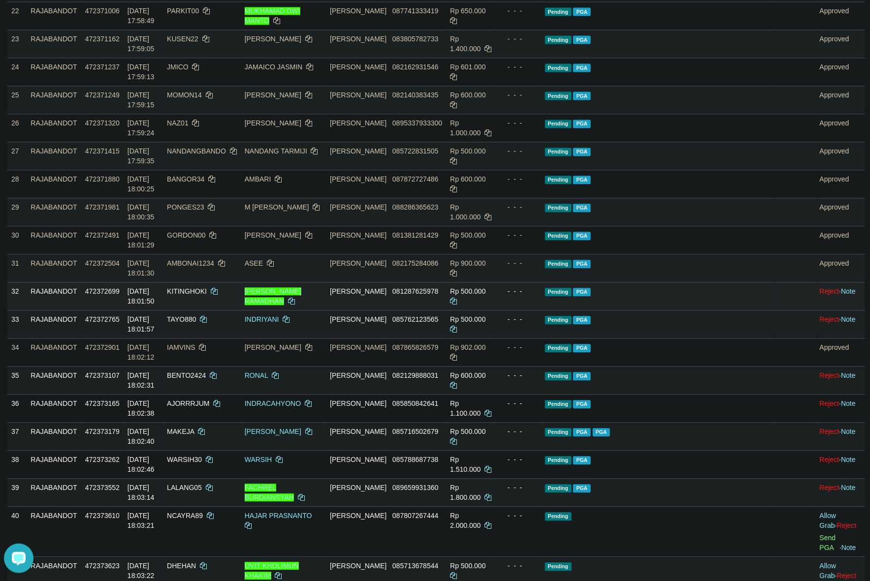
click at [700, 310] on td "Pending PGA" at bounding box center [658, 296] width 234 height 28
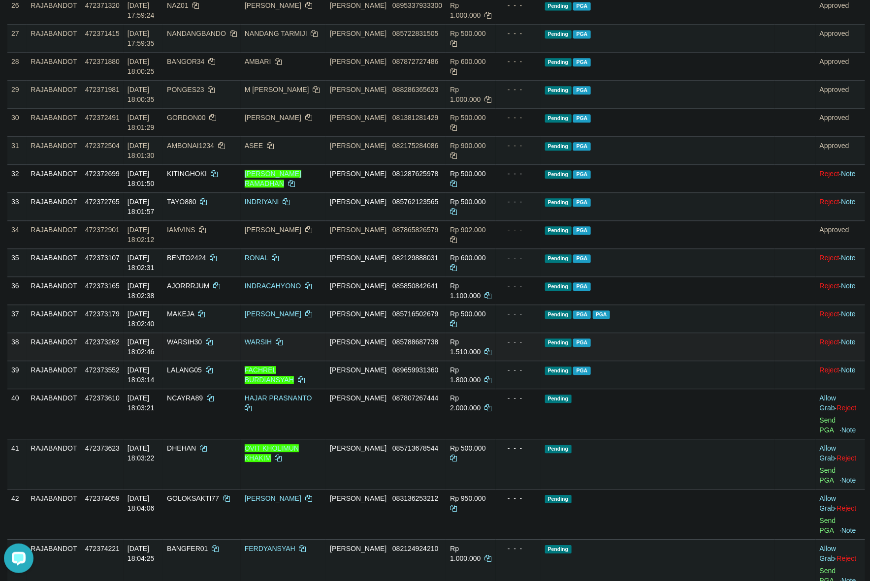
scroll to position [1042, 0]
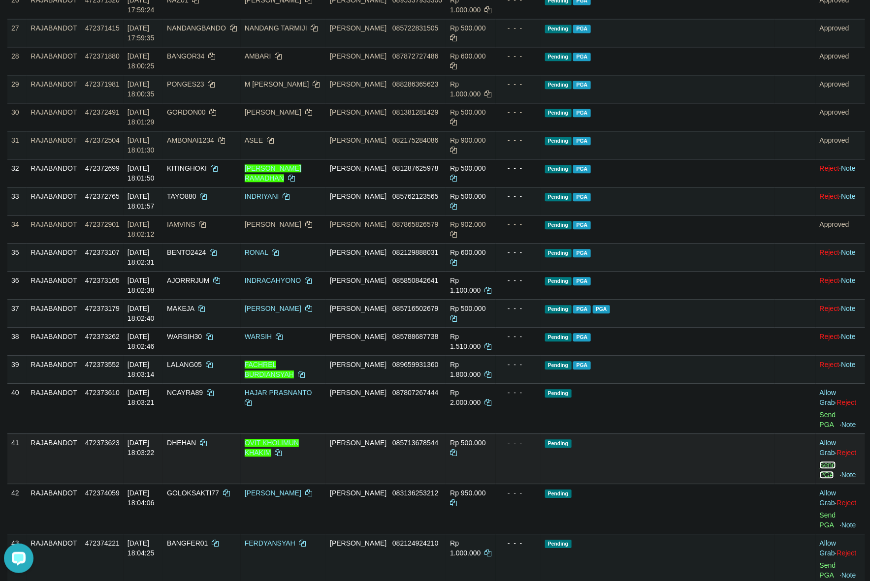
click at [820, 461] on link "Send PGA" at bounding box center [828, 470] width 16 height 18
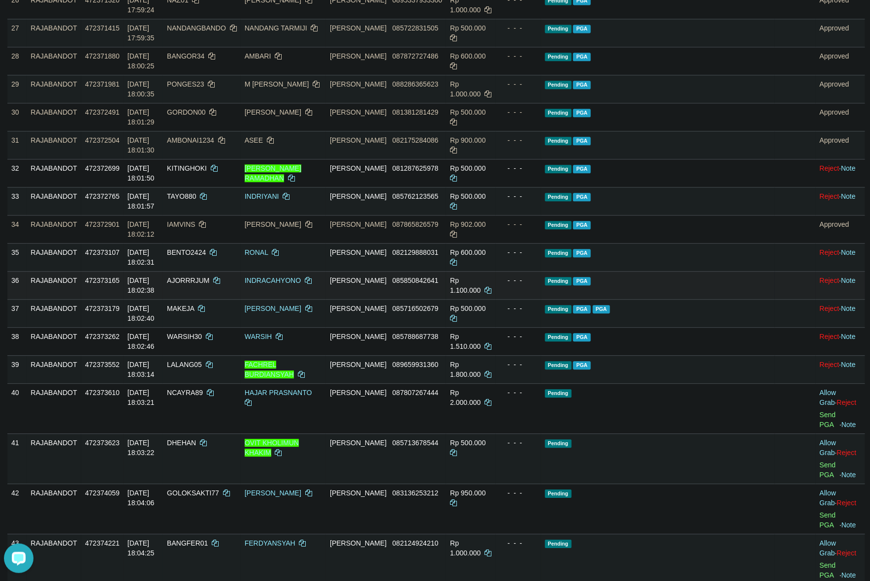
drag, startPoint x: 762, startPoint y: 312, endPoint x: 757, endPoint y: 312, distance: 5.4
click at [775, 299] on td at bounding box center [795, 285] width 41 height 28
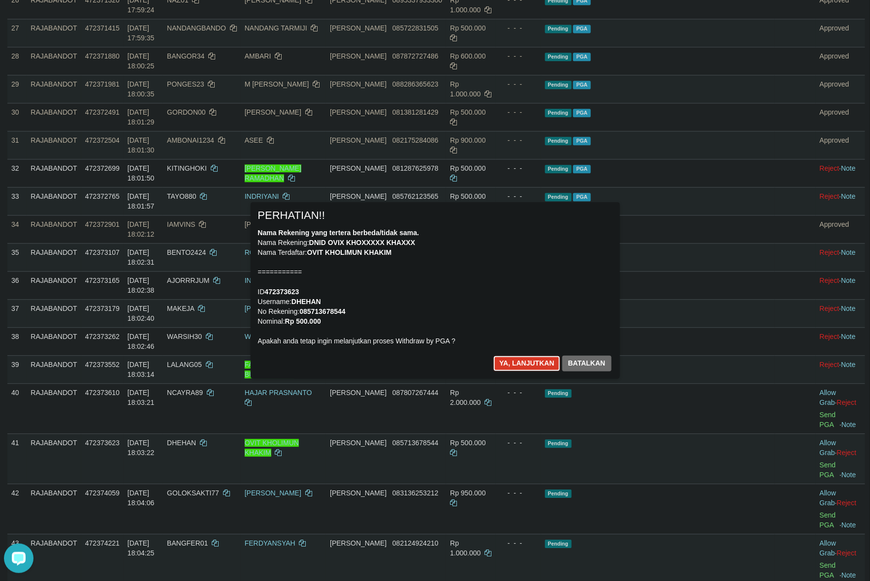
click at [518, 362] on button "Ya, lanjutkan" at bounding box center [526, 364] width 67 height 16
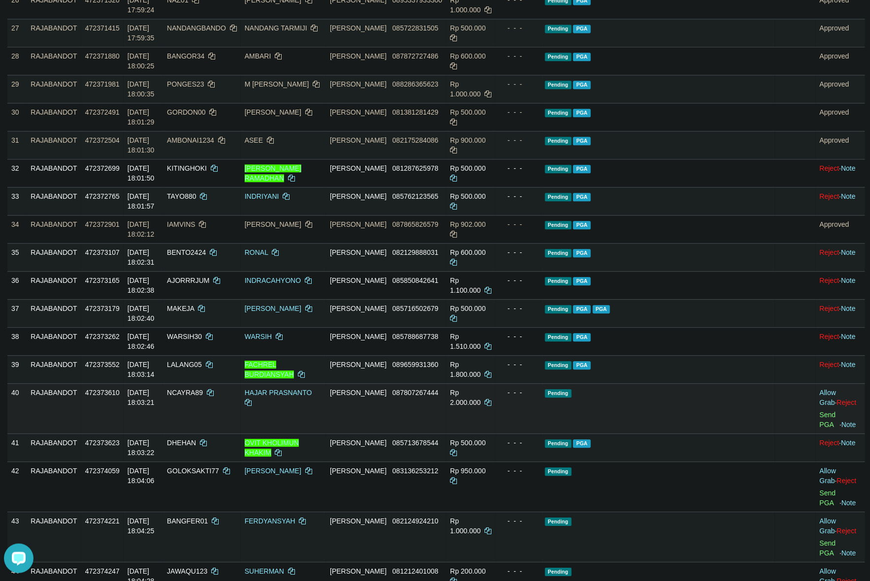
click at [816, 393] on td "Allow Grab · Reject Send PGA · Note" at bounding box center [840, 409] width 49 height 50
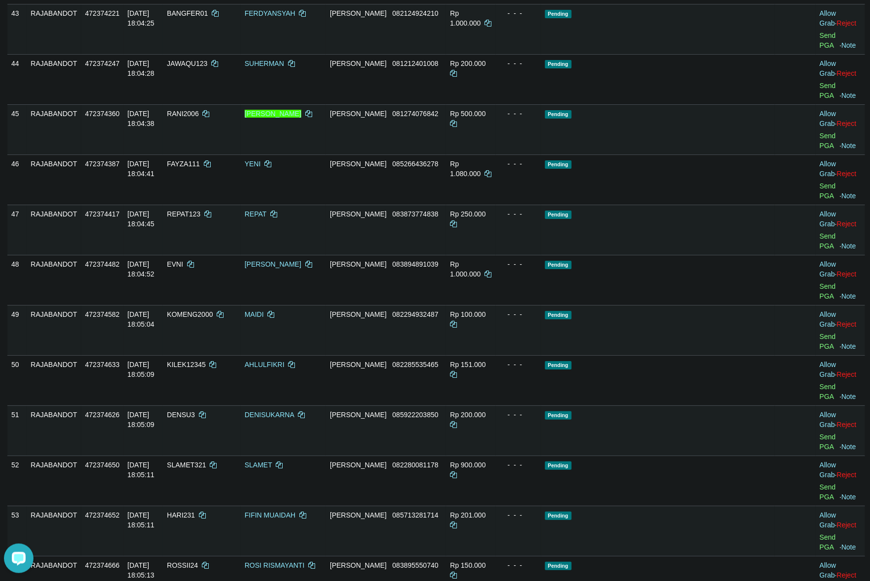
scroll to position [1128, 0]
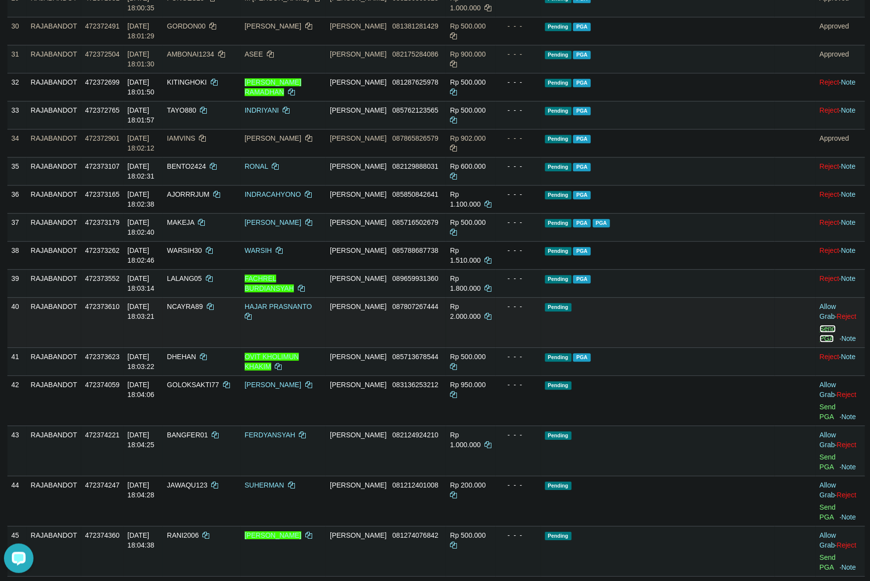
click at [820, 325] on link "Send PGA" at bounding box center [828, 334] width 16 height 18
click at [685, 298] on td "Pending" at bounding box center [658, 322] width 234 height 50
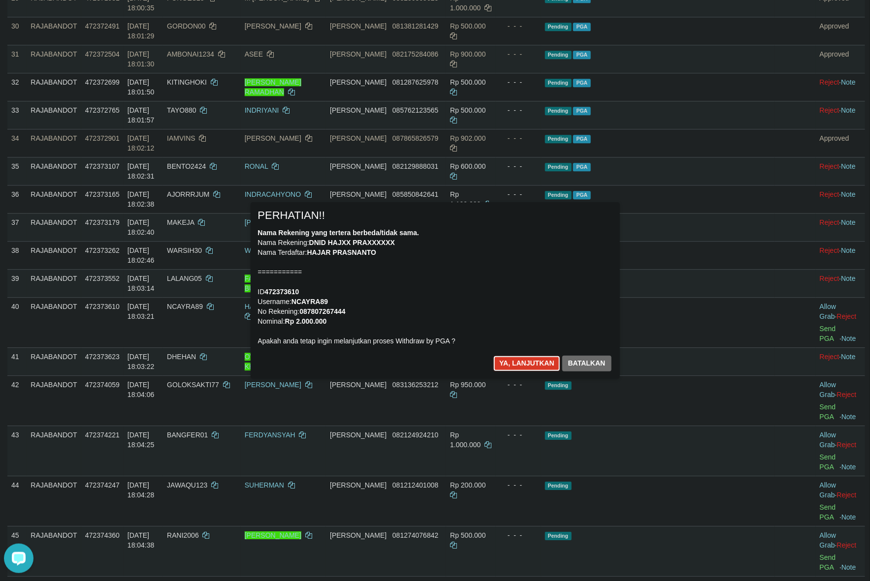
click at [518, 362] on button "Ya, lanjutkan" at bounding box center [526, 364] width 67 height 16
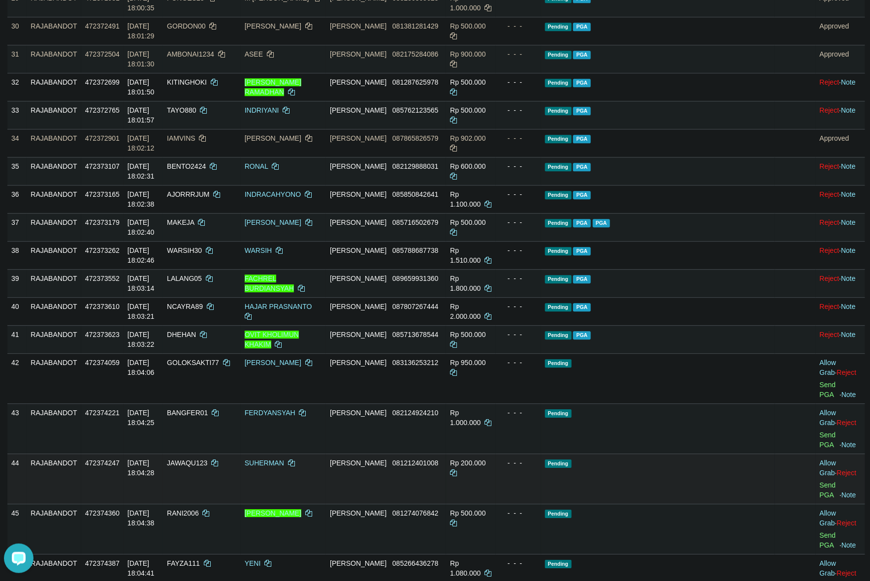
scroll to position [1116, 0]
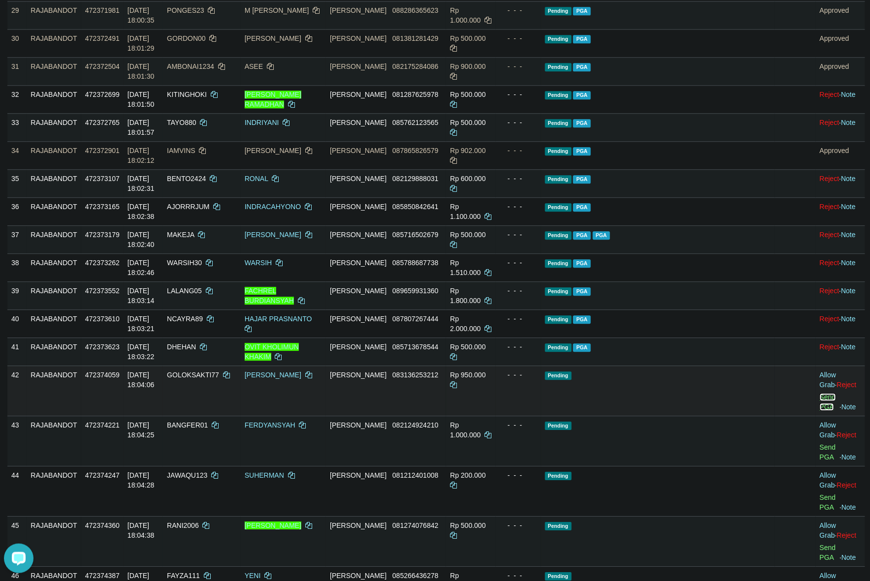
click at [820, 393] on link "Send PGA" at bounding box center [828, 402] width 16 height 18
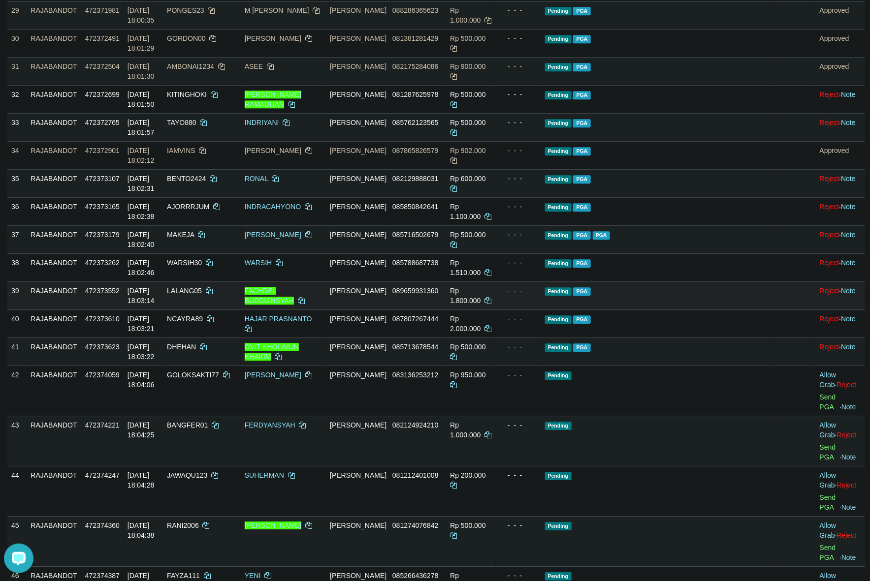
click at [541, 282] on td "- - -" at bounding box center [518, 296] width 45 height 28
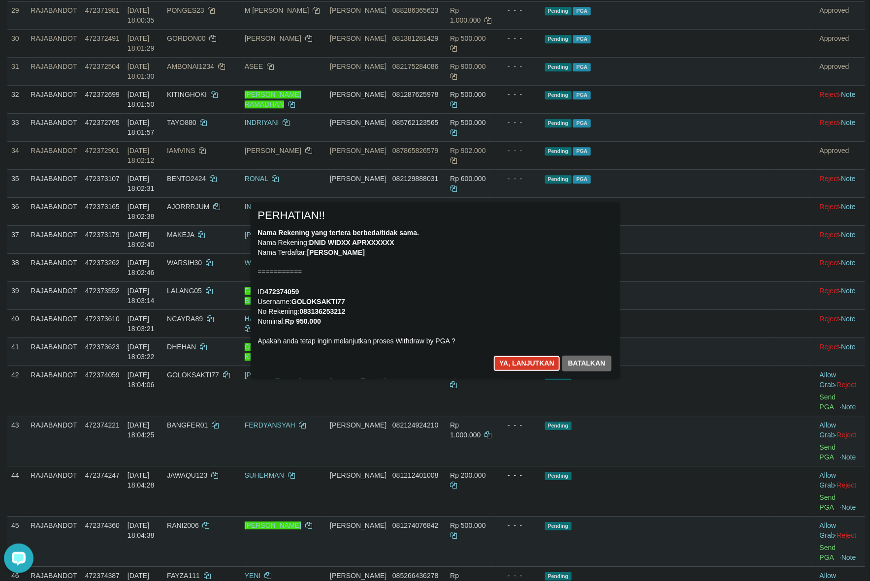
click at [526, 359] on button "Ya, lanjutkan" at bounding box center [526, 364] width 67 height 16
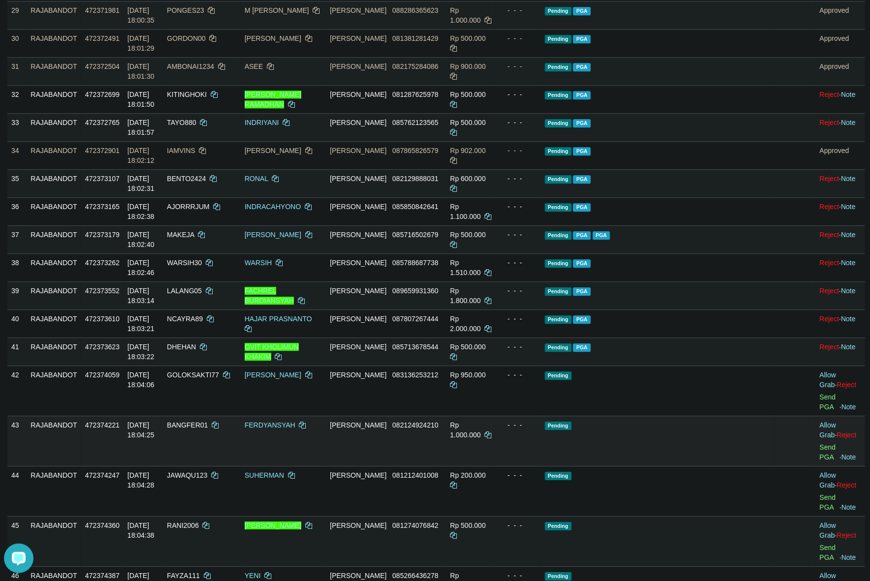
scroll to position [1103, 0]
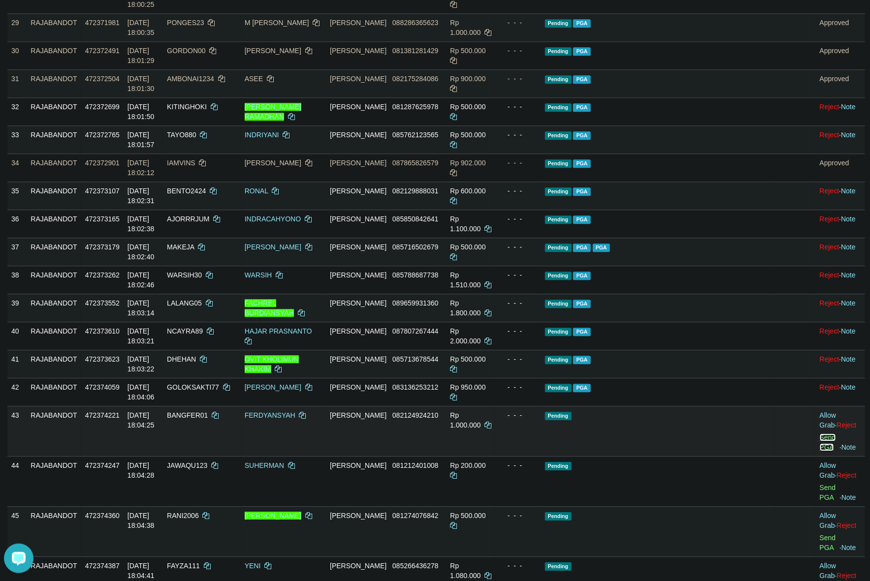
click at [820, 434] on link "Send PGA" at bounding box center [828, 443] width 16 height 18
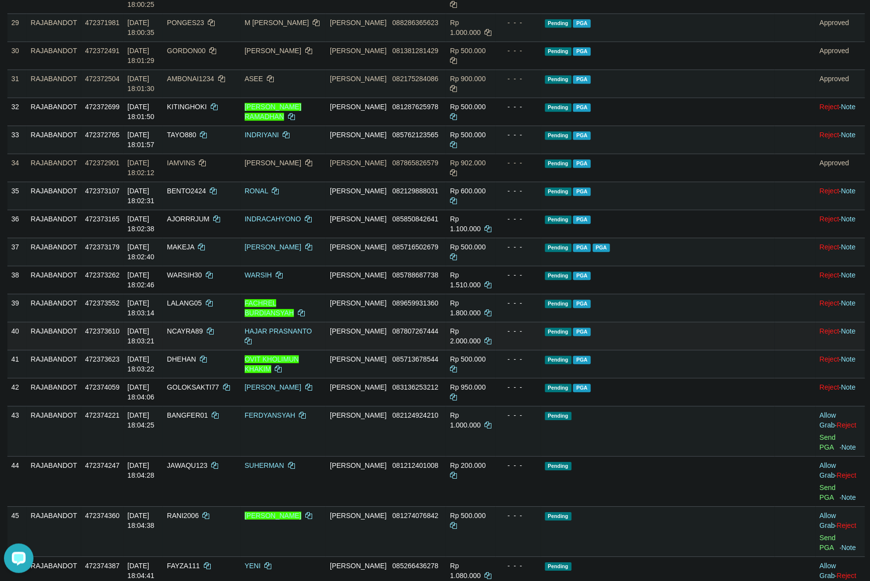
click at [663, 322] on td "Pending PGA" at bounding box center [658, 336] width 234 height 28
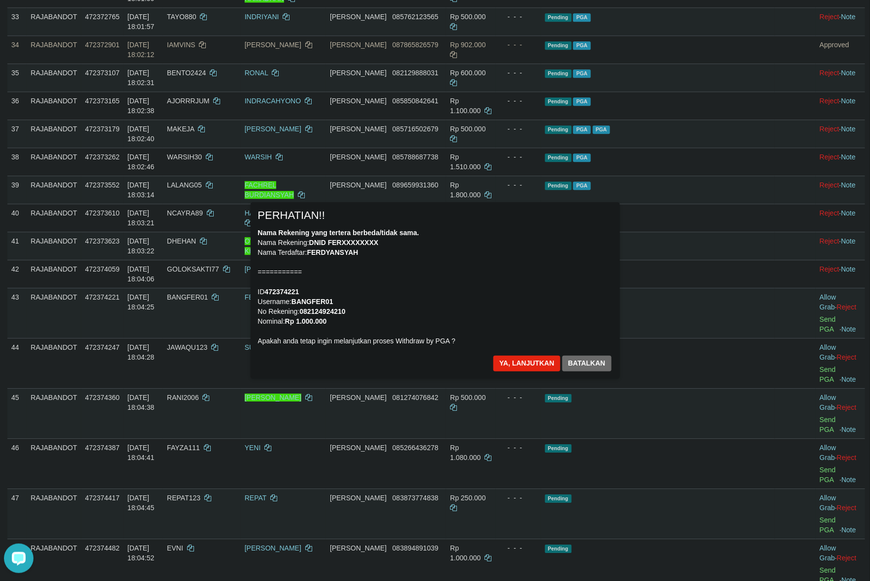
scroll to position [1226, 0]
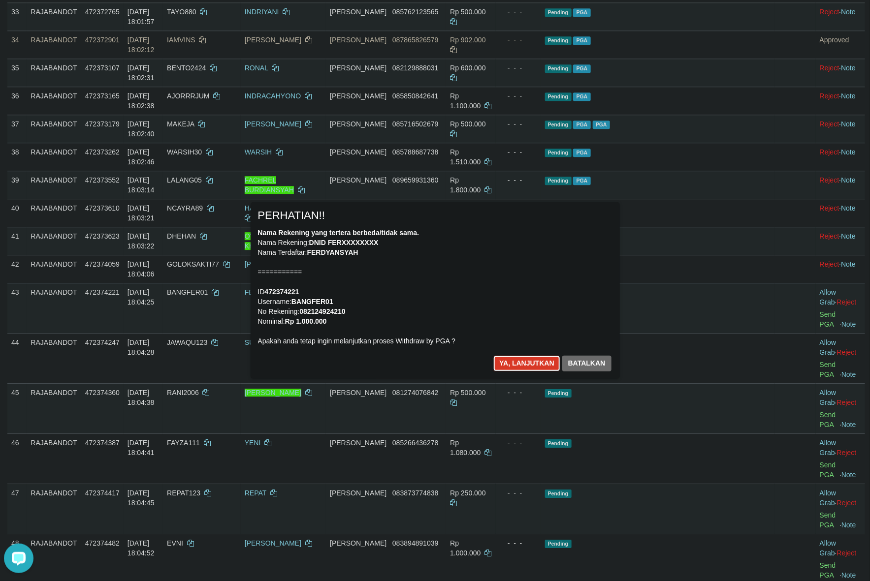
click at [525, 366] on button "Ya, lanjutkan" at bounding box center [526, 364] width 67 height 16
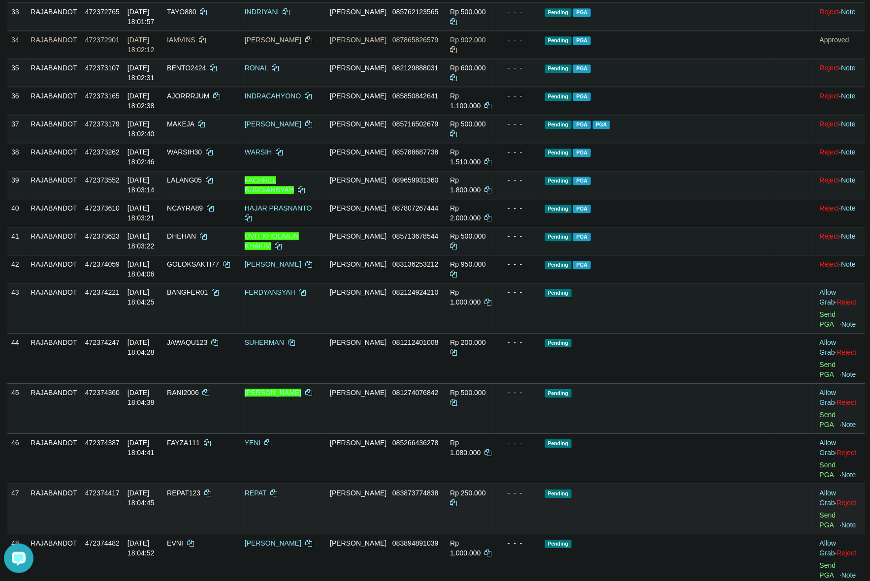
scroll to position [1214, 0]
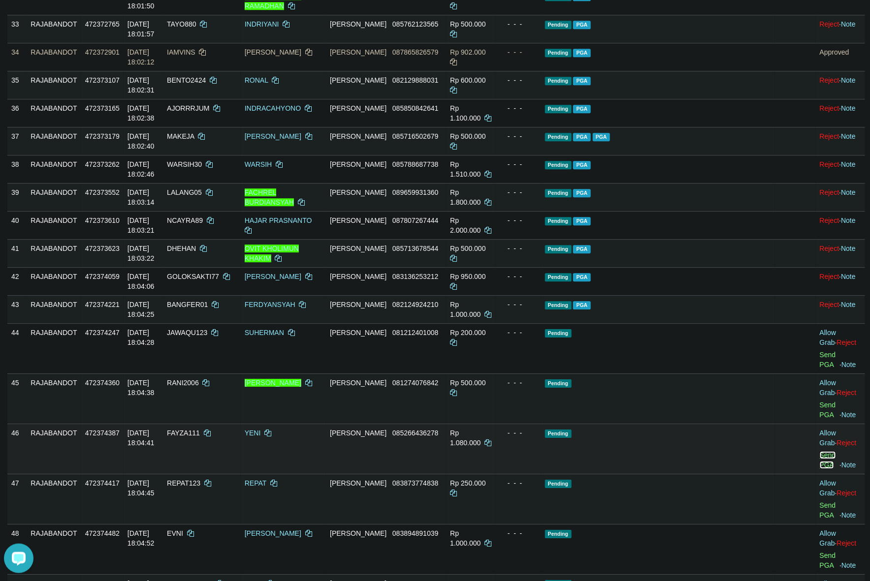
click at [820, 451] on link "Send PGA" at bounding box center [828, 460] width 16 height 18
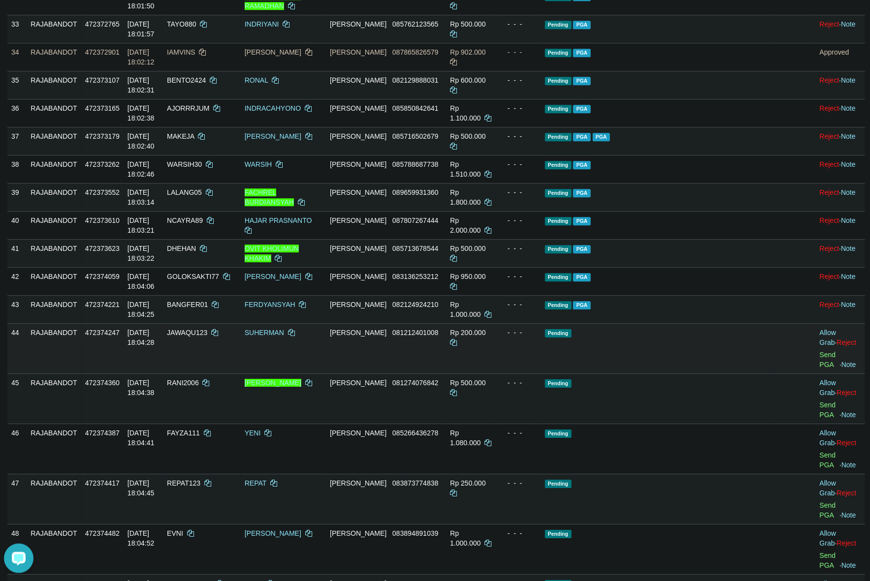
click at [645, 323] on td "Pending" at bounding box center [658, 348] width 234 height 50
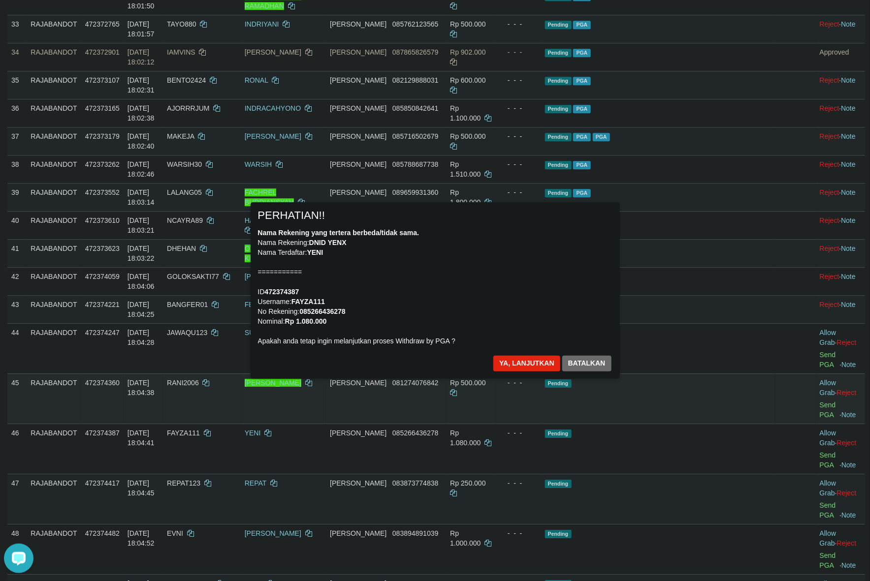
click at [799, 321] on div "× PERHATIAN!! Nama Rekening yang tertera berbeda/tidak sama. Nama Rekening: DNI…" at bounding box center [435, 291] width 870 height 216
click at [522, 368] on button "Ya, lanjutkan" at bounding box center [526, 364] width 67 height 16
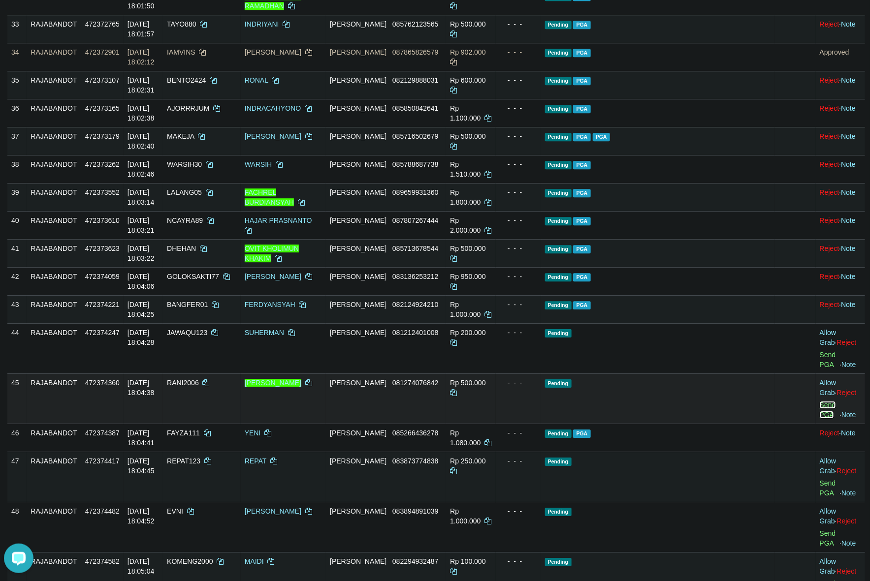
click at [820, 401] on link "Send PGA" at bounding box center [828, 410] width 16 height 18
click at [715, 374] on td "Pending" at bounding box center [658, 399] width 234 height 50
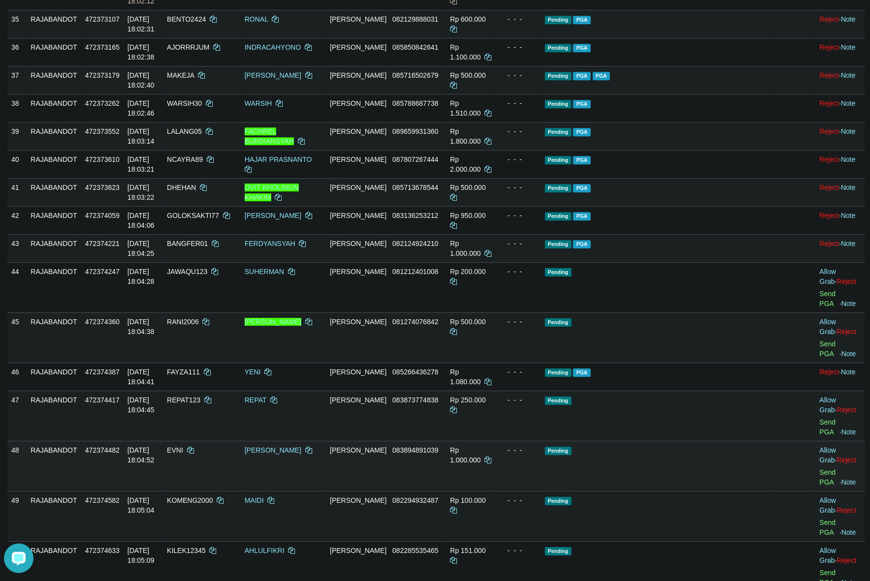
scroll to position [1276, 0]
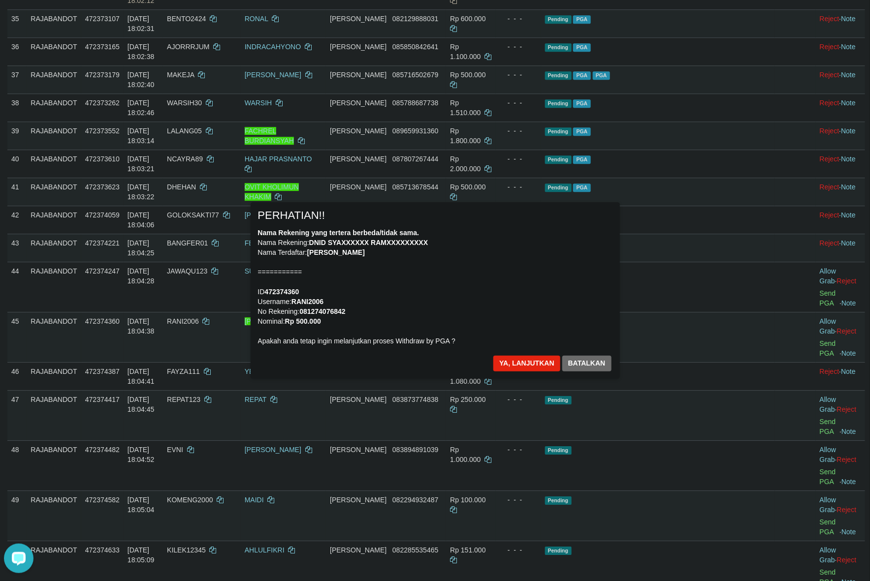
click at [493, 320] on div "Nama Rekening yang tertera berbeda/tidak sama. Nama Rekening: DNID SYAXXXXXX RA…" at bounding box center [435, 287] width 354 height 118
click at [521, 365] on button "Ya, lanjutkan" at bounding box center [526, 364] width 67 height 16
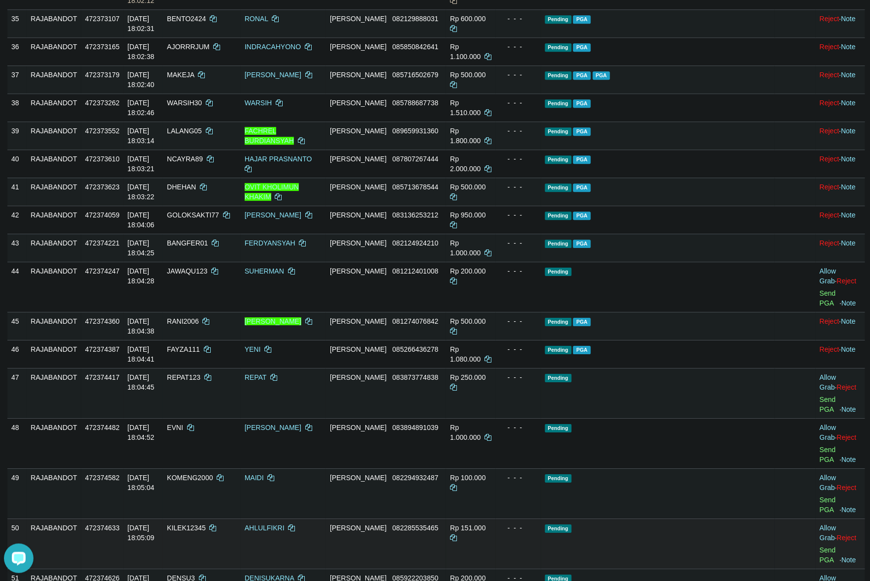
scroll to position [1263, 0]
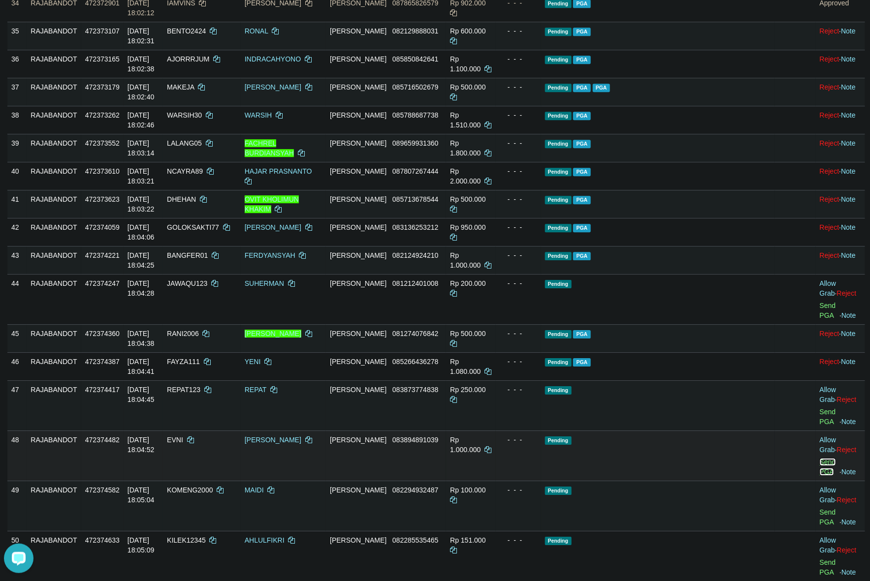
click at [820, 458] on link "Send PGA" at bounding box center [828, 467] width 16 height 18
click at [679, 431] on td "Pending" at bounding box center [658, 456] width 234 height 50
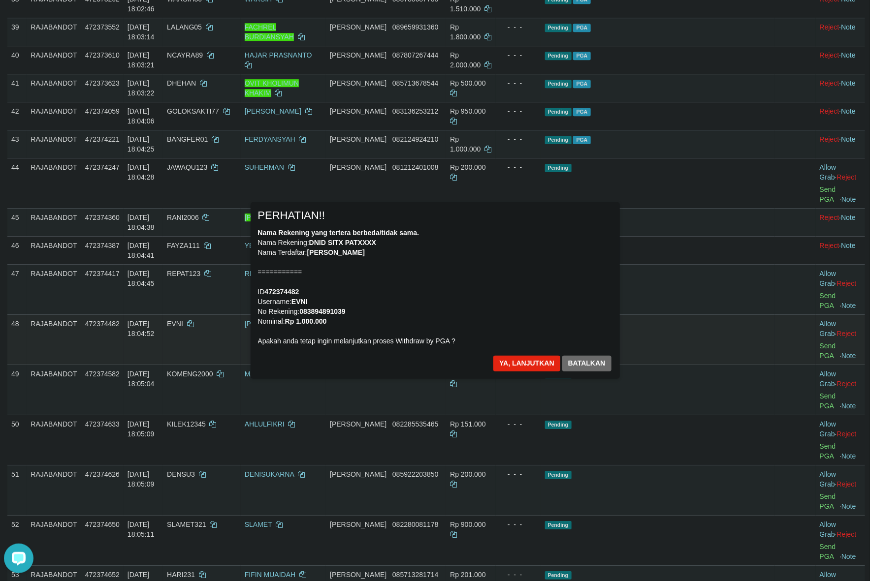
scroll to position [1386, 0]
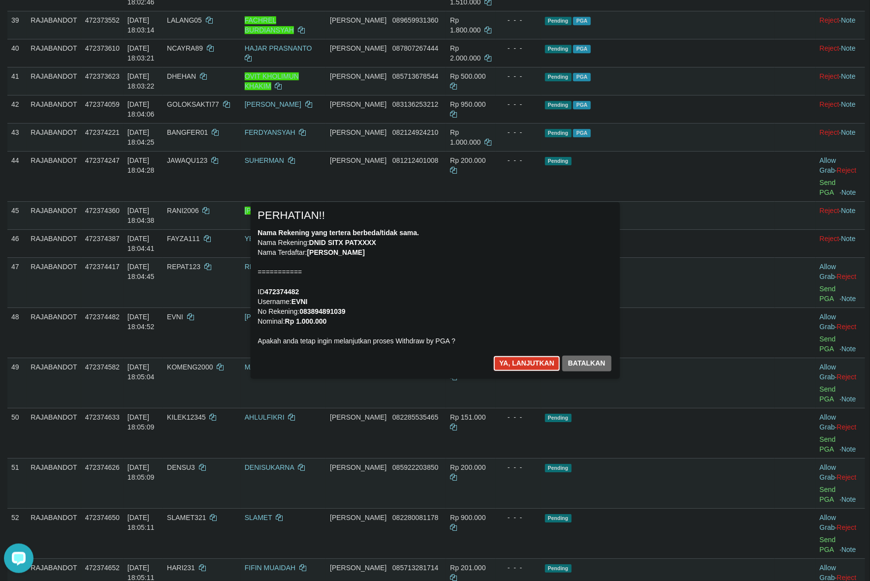
click at [523, 360] on button "Ya, lanjutkan" at bounding box center [526, 364] width 67 height 16
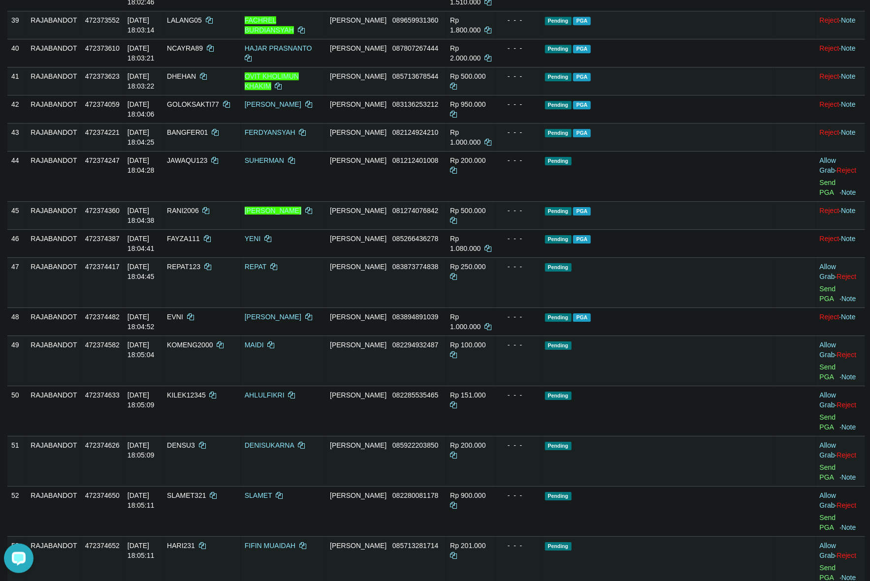
scroll to position [1374, 0]
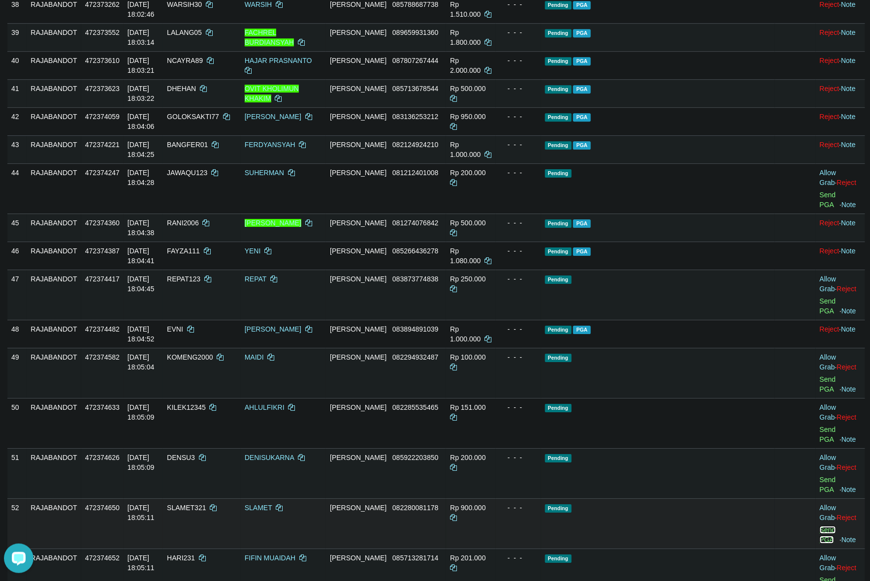
click at [820, 526] on link "Send PGA" at bounding box center [828, 535] width 16 height 18
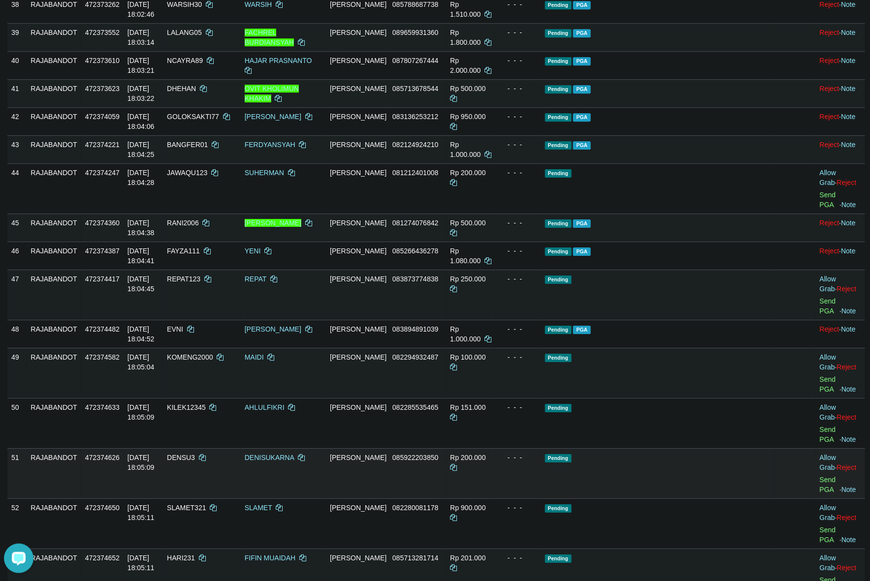
click at [710, 449] on td "Pending" at bounding box center [658, 474] width 234 height 50
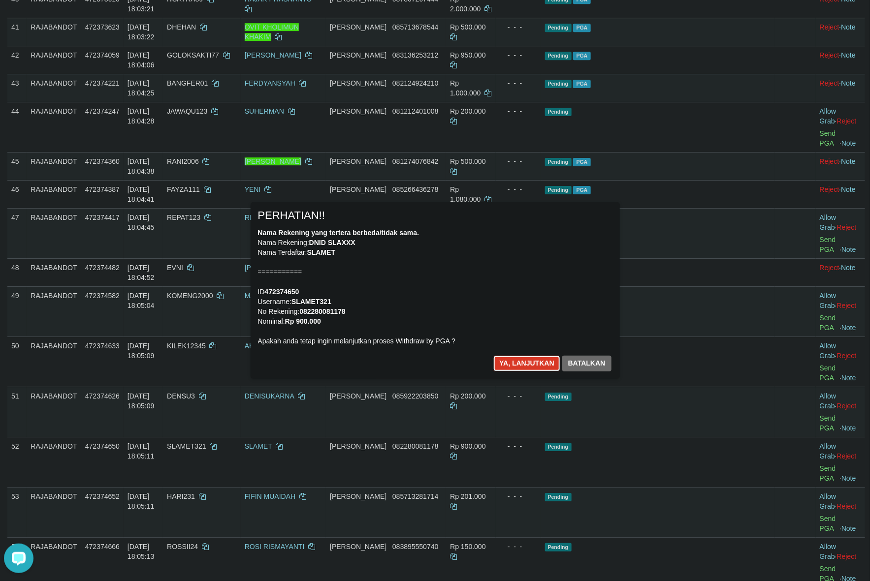
click at [522, 366] on button "Ya, lanjutkan" at bounding box center [526, 364] width 67 height 16
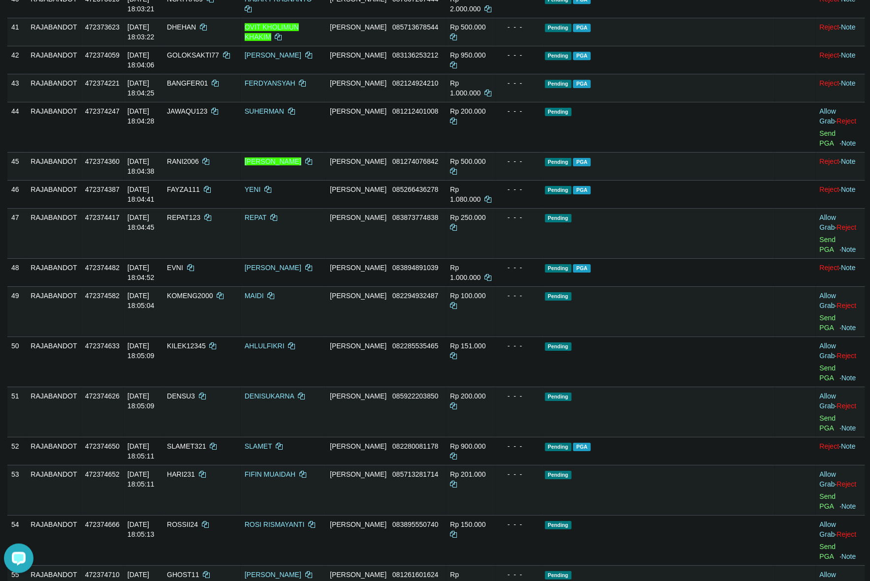
scroll to position [1423, 0]
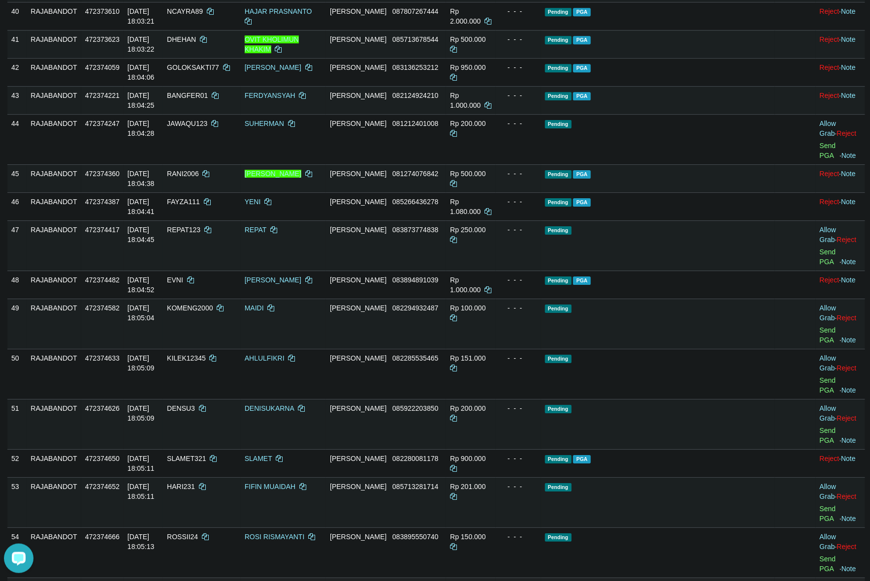
click at [642, 478] on td "Pending" at bounding box center [658, 503] width 234 height 50
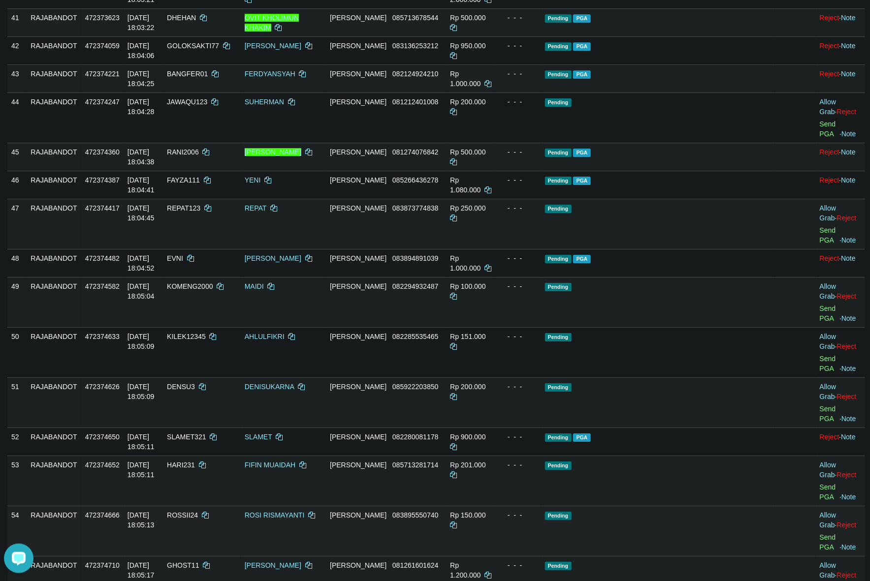
scroll to position [1485, 0]
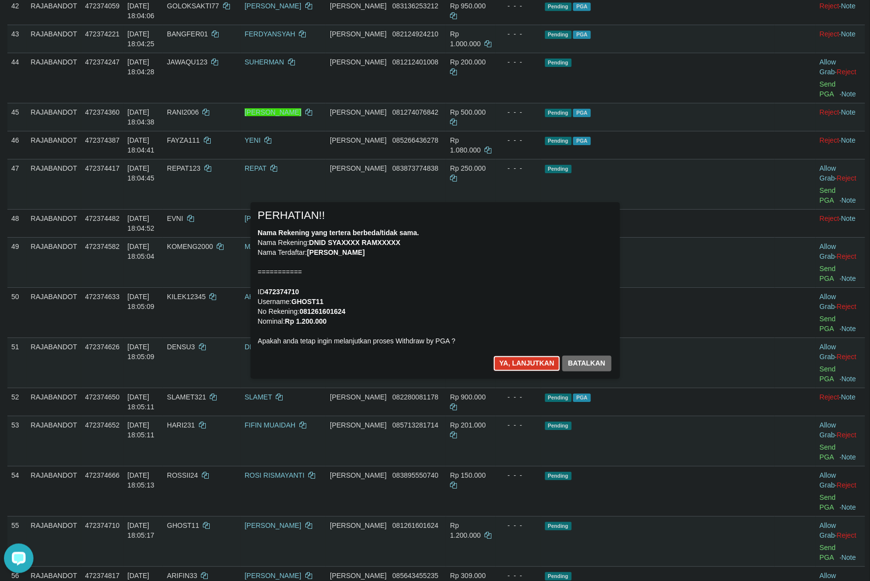
click at [514, 362] on button "Ya, lanjutkan" at bounding box center [526, 364] width 67 height 16
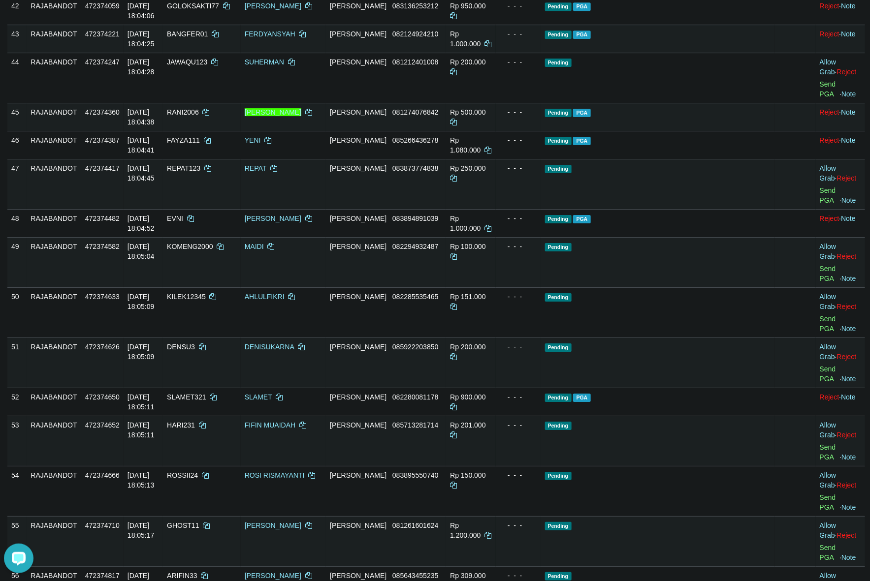
scroll to position [1473, 0]
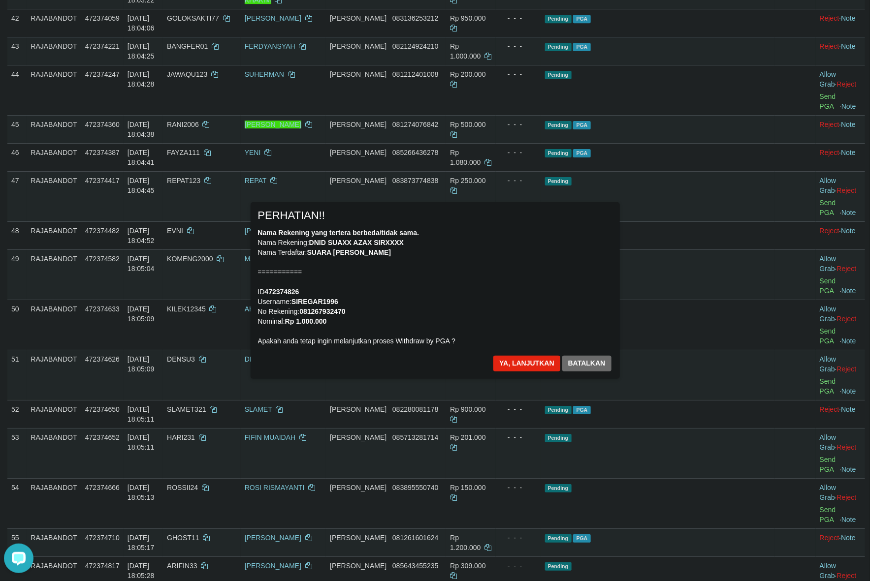
click at [495, 305] on div "Nama Rekening yang tertera berbeda/tidak sama. Nama Rekening: DNID SUAXX AZAX S…" at bounding box center [435, 287] width 354 height 118
click at [522, 365] on button "Ya, lanjutkan" at bounding box center [526, 364] width 67 height 16
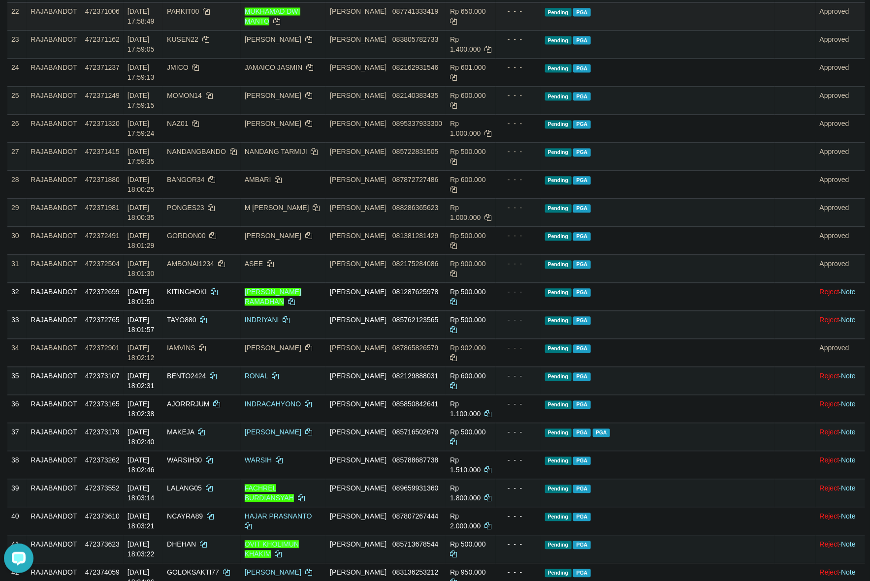
scroll to position [919, 0]
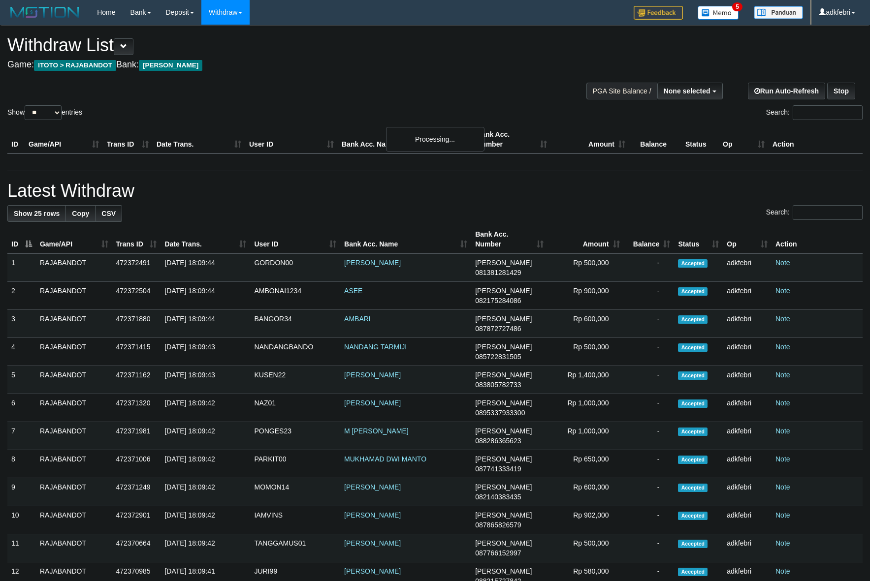
select select
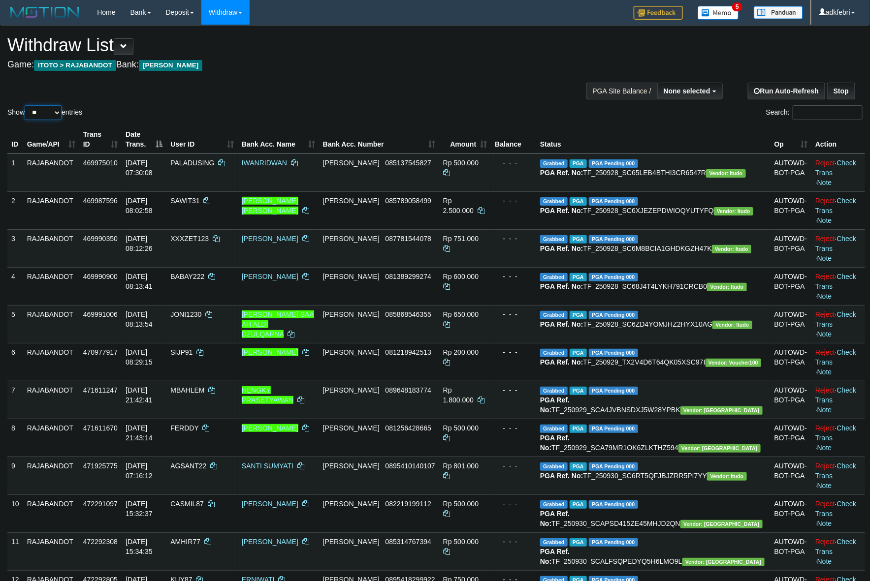
drag, startPoint x: 36, startPoint y: 113, endPoint x: 47, endPoint y: 119, distance: 12.1
click at [36, 113] on select "** ** ** ***" at bounding box center [43, 112] width 37 height 15
select select "***"
click at [26, 105] on select "** ** ** ***" at bounding box center [43, 112] width 37 height 15
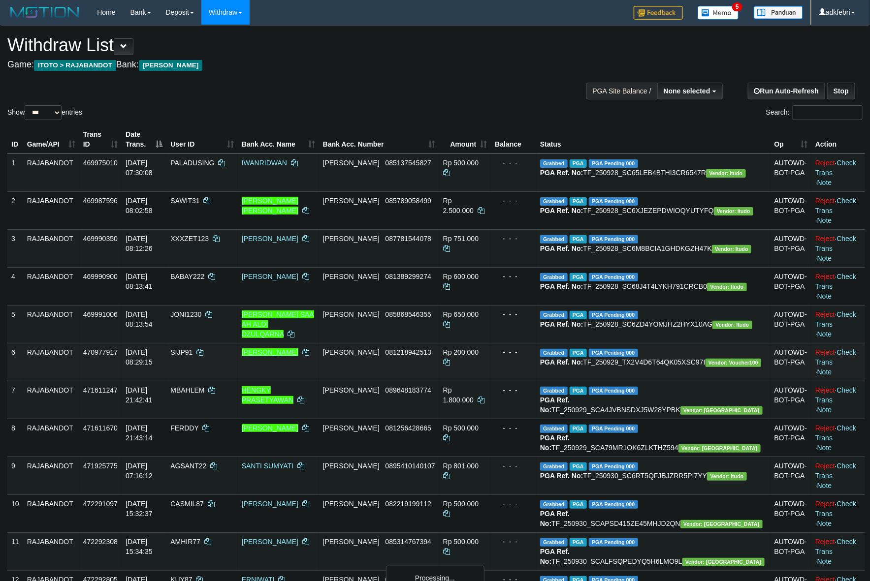
drag, startPoint x: 358, startPoint y: 92, endPoint x: 348, endPoint y: 86, distance: 11.9
click at [360, 95] on div "Show ** ** ** *** entries Search:" at bounding box center [435, 74] width 870 height 96
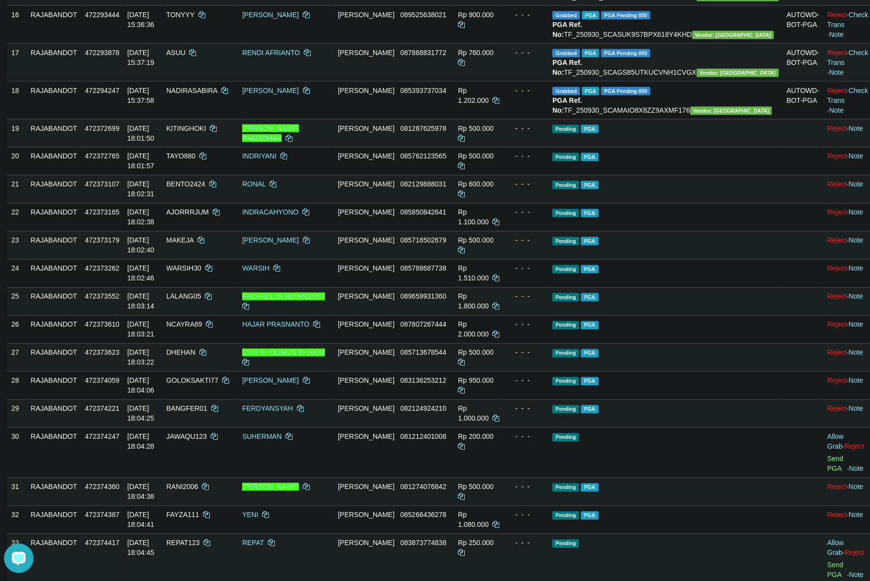
scroll to position [725, 0]
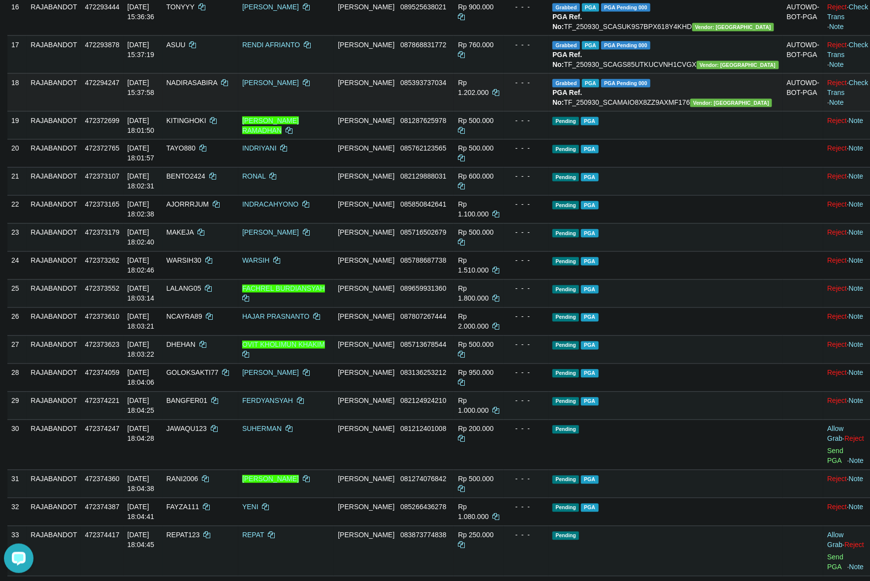
click at [217, 87] on span "NADIRASABIRA" at bounding box center [191, 83] width 51 height 8
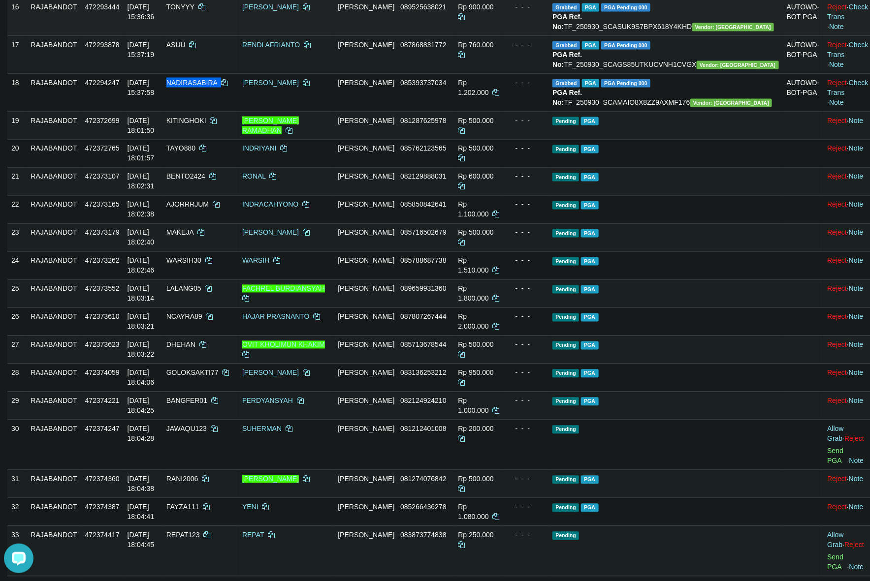
copy td "NADIRASABIRA"
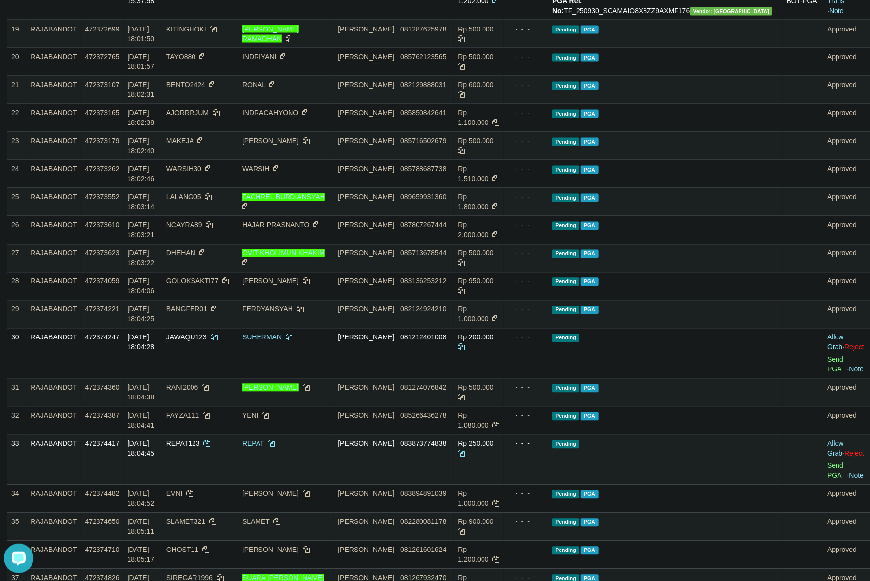
scroll to position [786, 0]
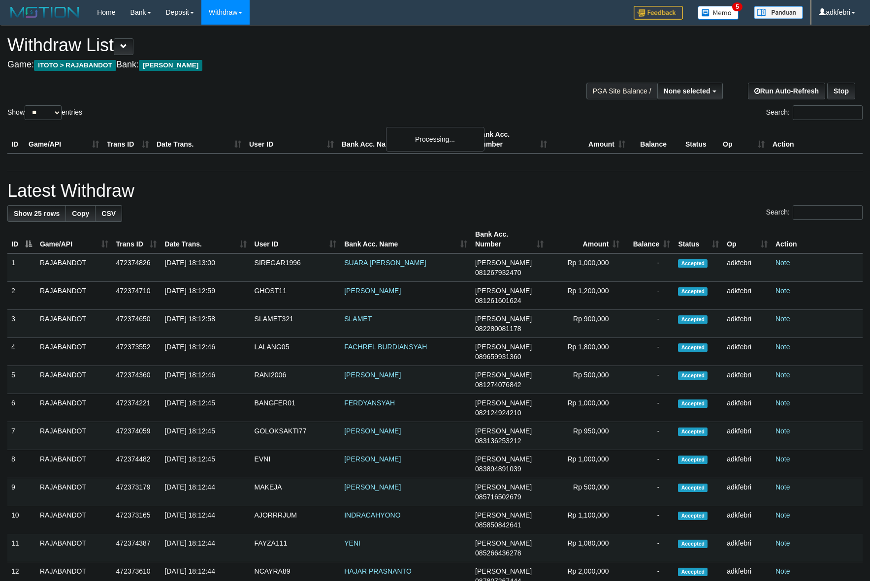
select select
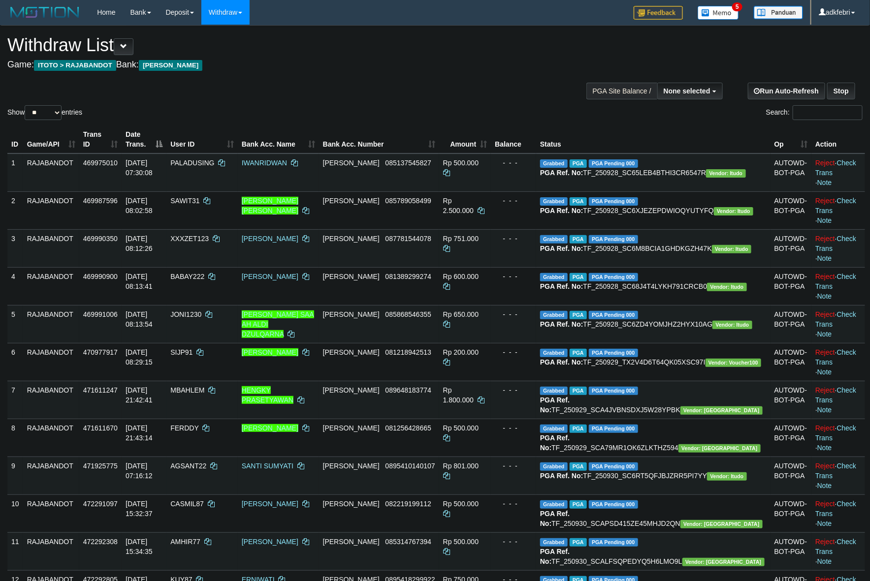
click at [35, 101] on div "Show ** ** ** *** entries Search:" at bounding box center [435, 74] width 870 height 96
click at [37, 109] on select "** ** ** ***" at bounding box center [43, 112] width 37 height 15
select select "***"
click at [26, 105] on select "** ** ** ***" at bounding box center [43, 112] width 37 height 15
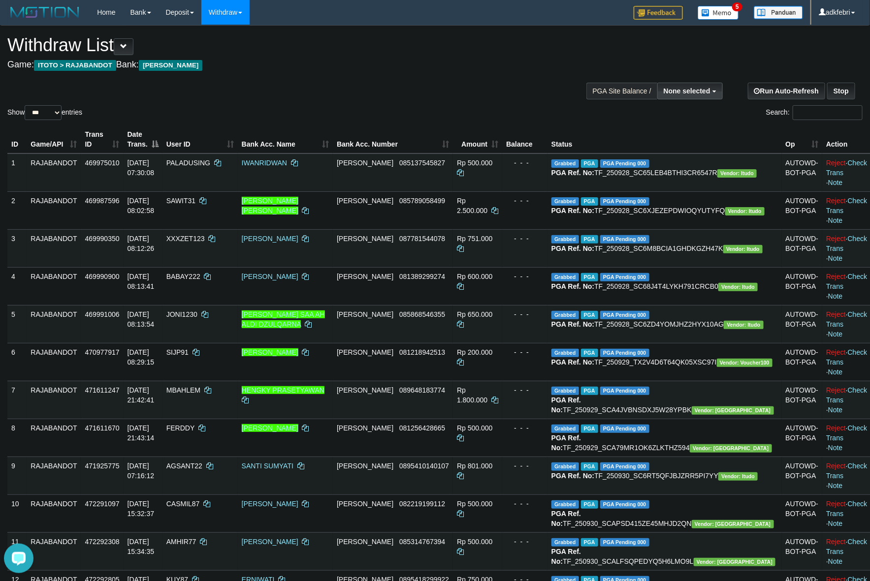
click at [688, 85] on button "None selected" at bounding box center [689, 91] width 65 height 17
click at [675, 141] on label "[ITOTO] RAJABANDOT" at bounding box center [670, 140] width 102 height 13
select select "***"
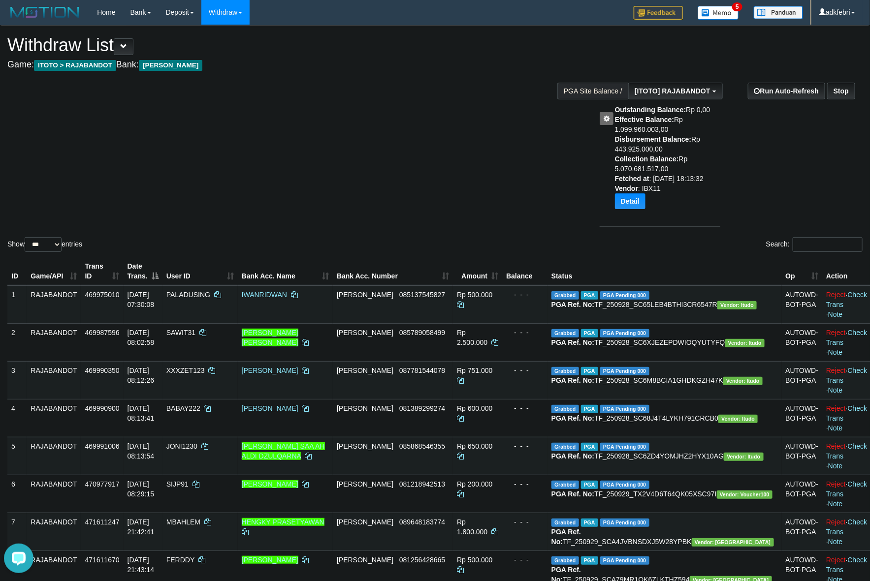
click at [522, 107] on div "Show ** ** ** *** entries Search:" at bounding box center [435, 140] width 870 height 228
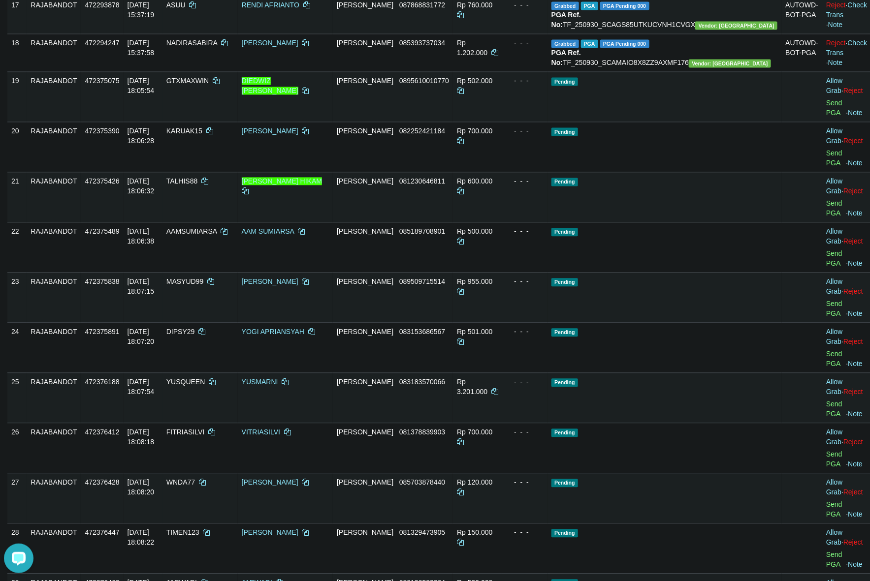
scroll to position [1017, 0]
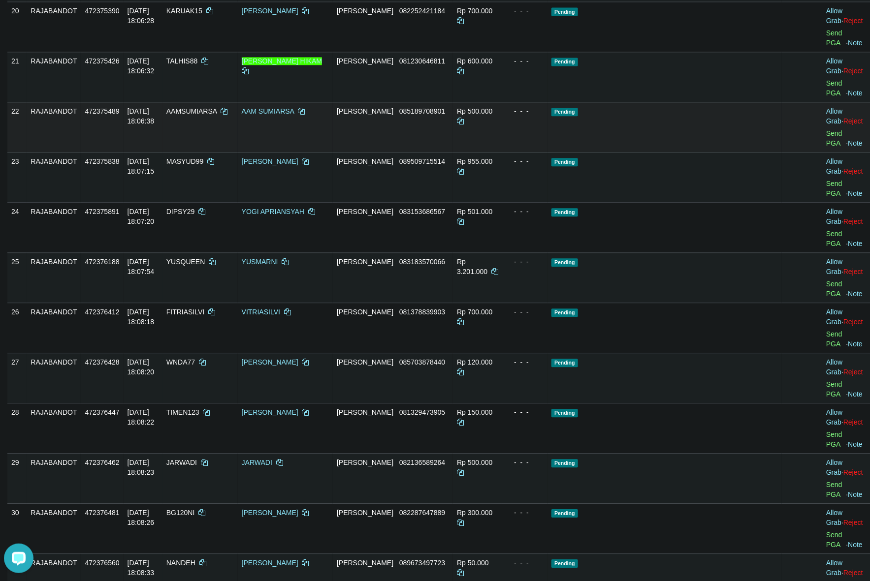
click at [720, 152] on td "Pending" at bounding box center [664, 127] width 234 height 50
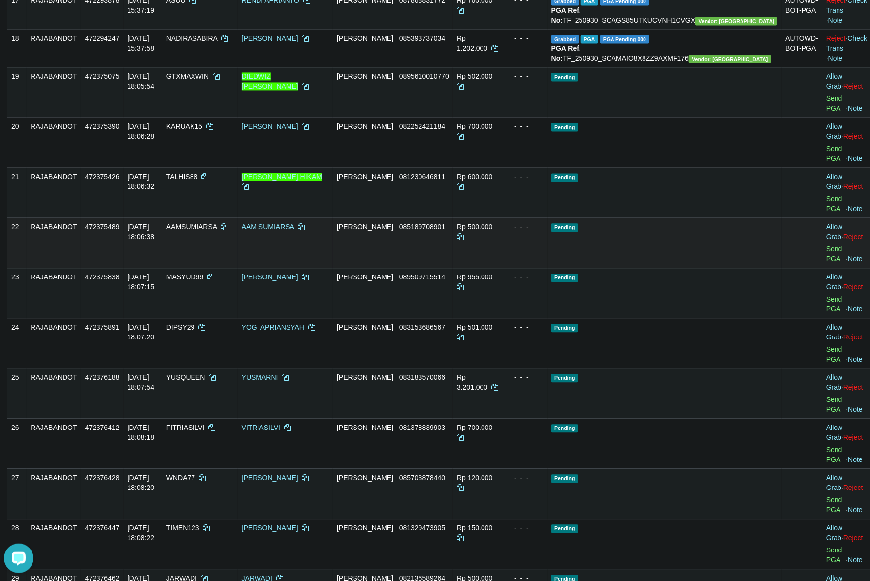
scroll to position [894, 0]
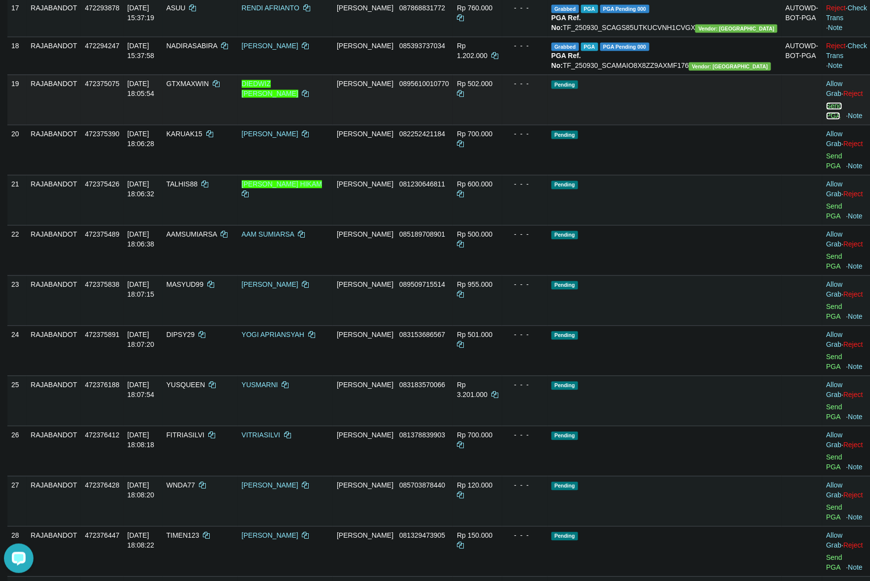
click at [826, 120] on link "Send PGA" at bounding box center [834, 111] width 16 height 18
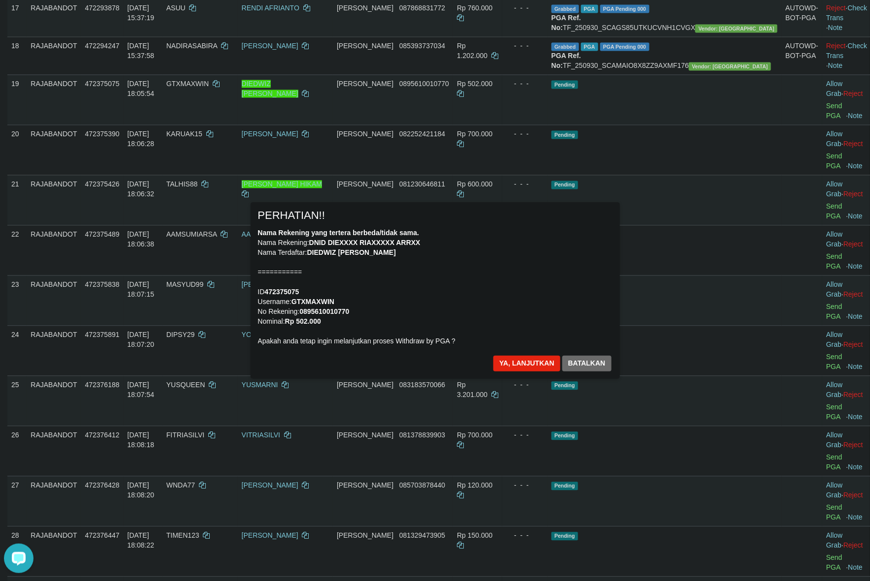
click at [570, 281] on div "Nama Rekening yang tertera berbeda/tidak sama. Nama Rekening: DNID DIEXXXX RIAX…" at bounding box center [435, 287] width 354 height 118
click at [498, 355] on div "× PERHATIAN!! Nama Rekening yang tertera berbeda/tidak sama. Nama Rekening: DNI…" at bounding box center [435, 290] width 369 height 176
click at [501, 359] on button "Ya, lanjutkan" at bounding box center [526, 364] width 67 height 16
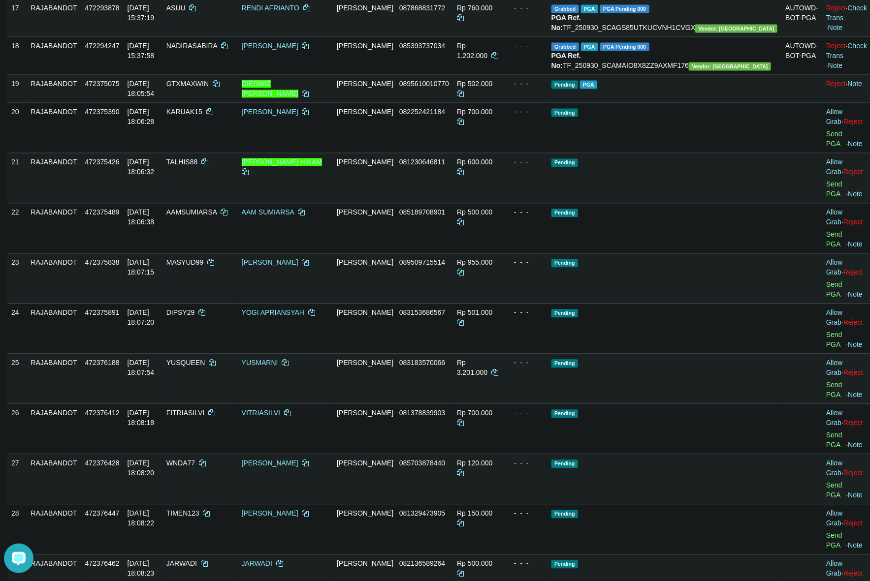
scroll to position [881, 0]
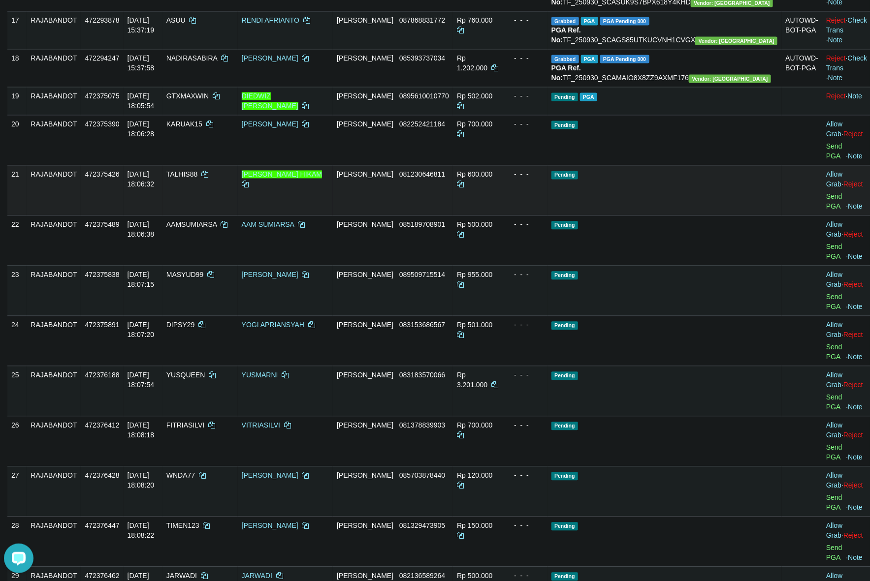
drag, startPoint x: 665, startPoint y: 343, endPoint x: 696, endPoint y: 333, distance: 32.4
click at [673, 215] on td "Pending" at bounding box center [664, 190] width 234 height 50
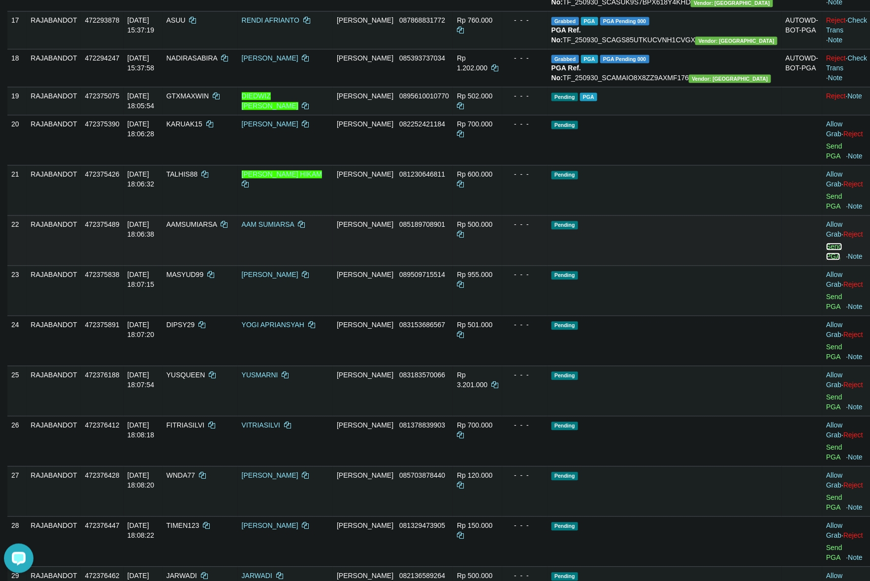
click at [826, 260] on link "Send PGA" at bounding box center [834, 252] width 16 height 18
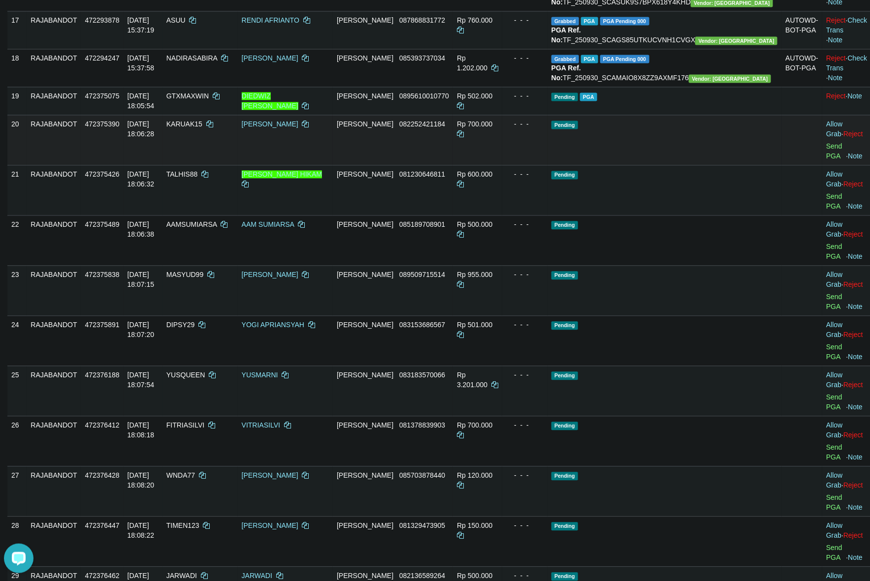
click at [502, 165] on td "Rp 700.000" at bounding box center [477, 140] width 49 height 50
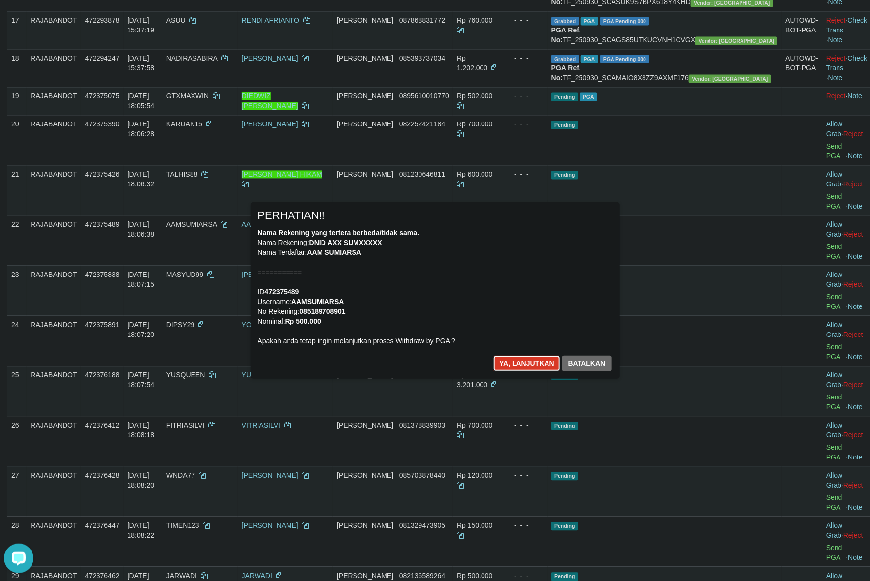
click at [516, 356] on button "Ya, lanjutkan" at bounding box center [526, 364] width 67 height 16
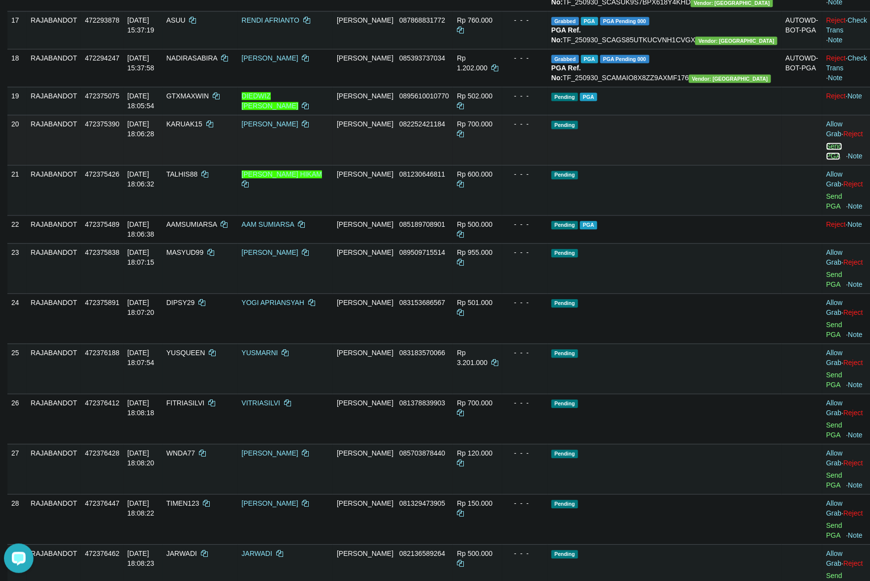
click at [826, 160] on link "Send PGA" at bounding box center [834, 151] width 16 height 18
click at [682, 165] on td "Pending" at bounding box center [664, 140] width 234 height 50
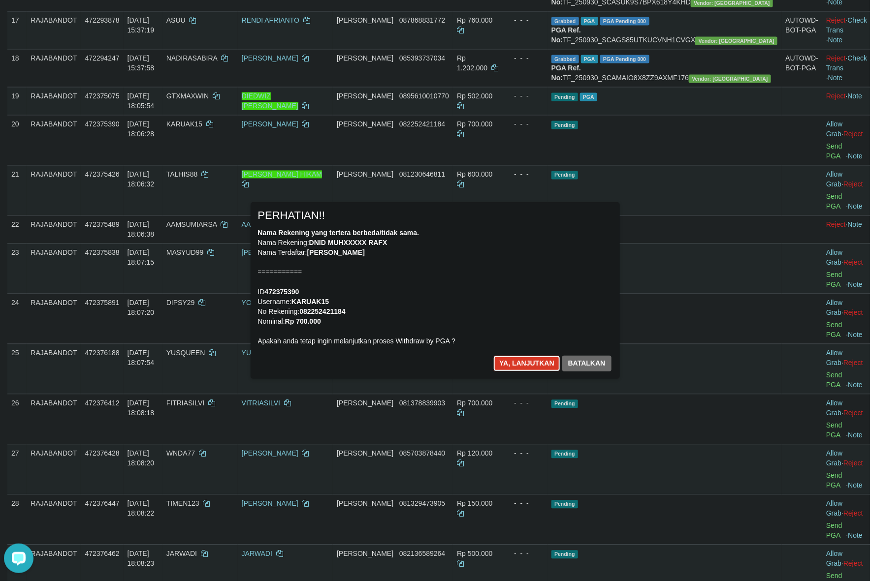
click at [517, 367] on button "Ya, lanjutkan" at bounding box center [526, 364] width 67 height 16
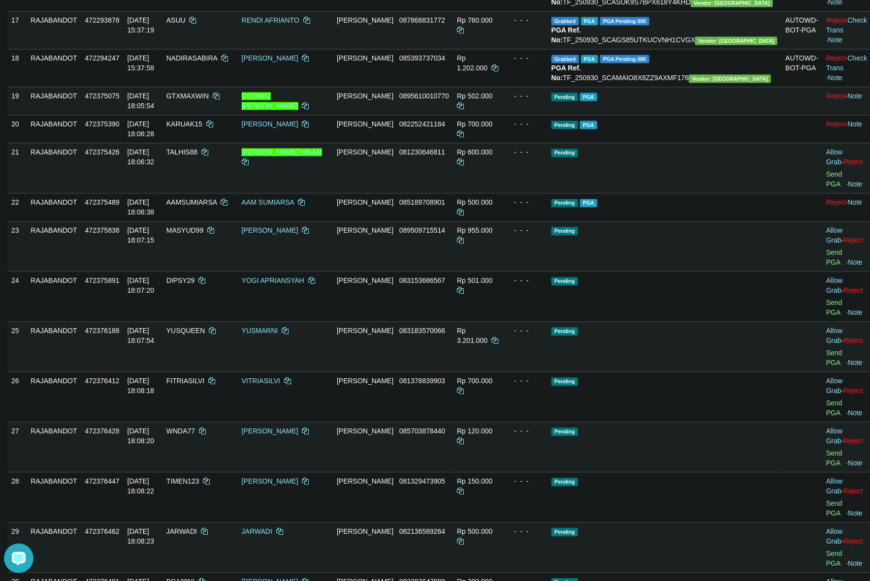
scroll to position [869, 0]
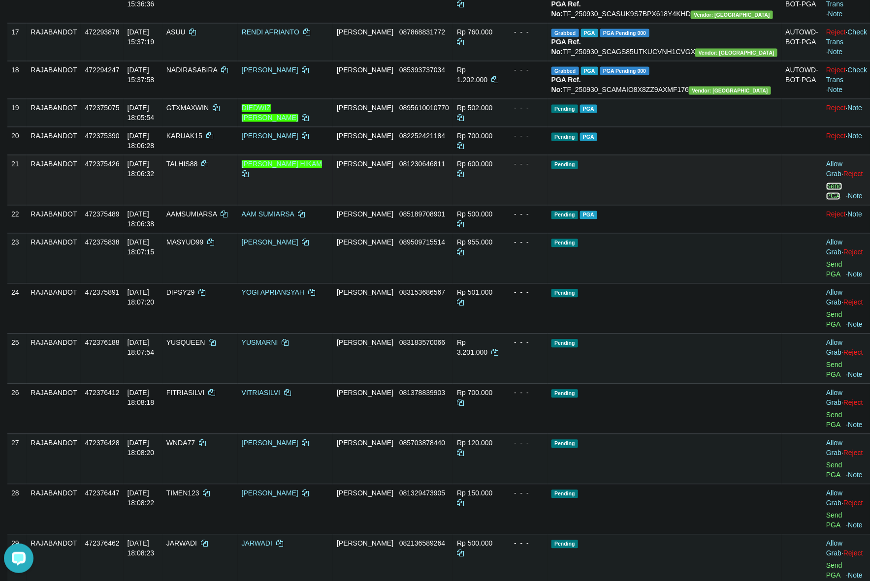
click at [826, 200] on link "Send PGA" at bounding box center [834, 192] width 16 height 18
click at [445, 168] on span "081230646811" at bounding box center [422, 164] width 46 height 8
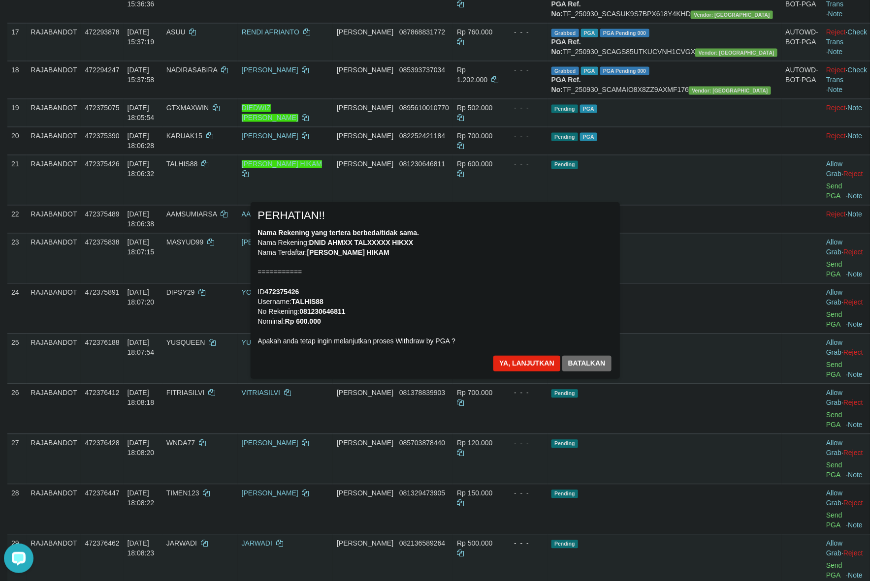
click at [501, 303] on div "Nama Rekening yang tertera berbeda/tidak sama. Nama Rekening: DNID AHMXX TALXXX…" at bounding box center [435, 287] width 354 height 118
click at [517, 358] on button "Ya, lanjutkan" at bounding box center [526, 364] width 67 height 16
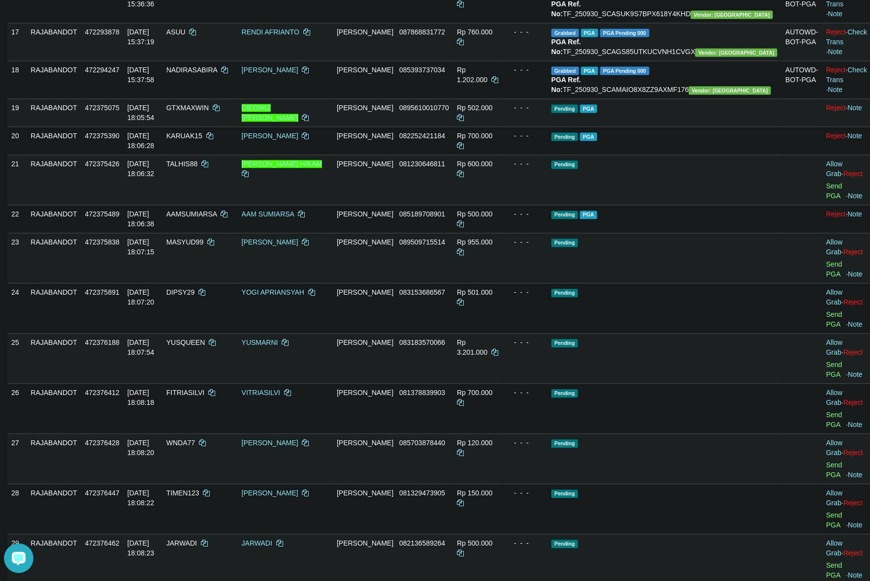
scroll to position [857, 0]
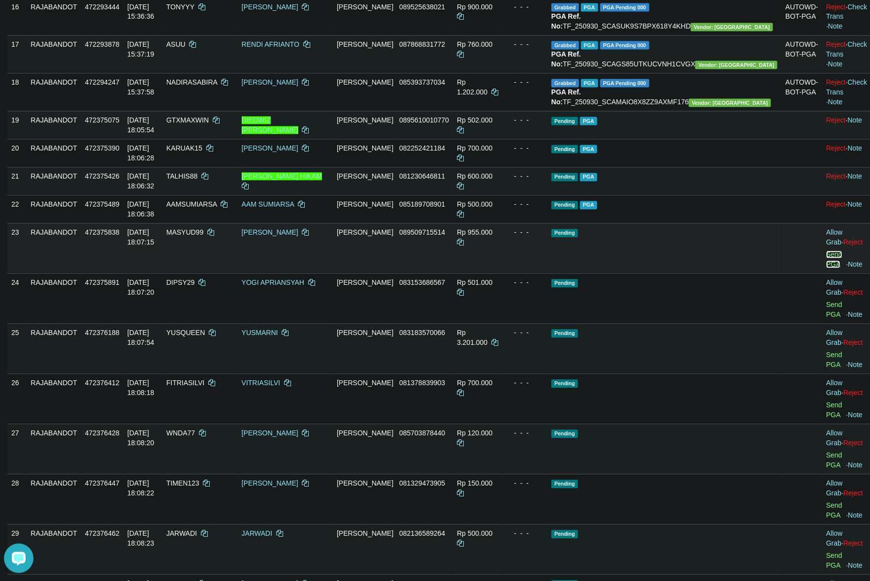
click at [826, 269] on link "Send PGA" at bounding box center [834, 260] width 16 height 18
click at [547, 195] on td "- - -" at bounding box center [524, 181] width 45 height 28
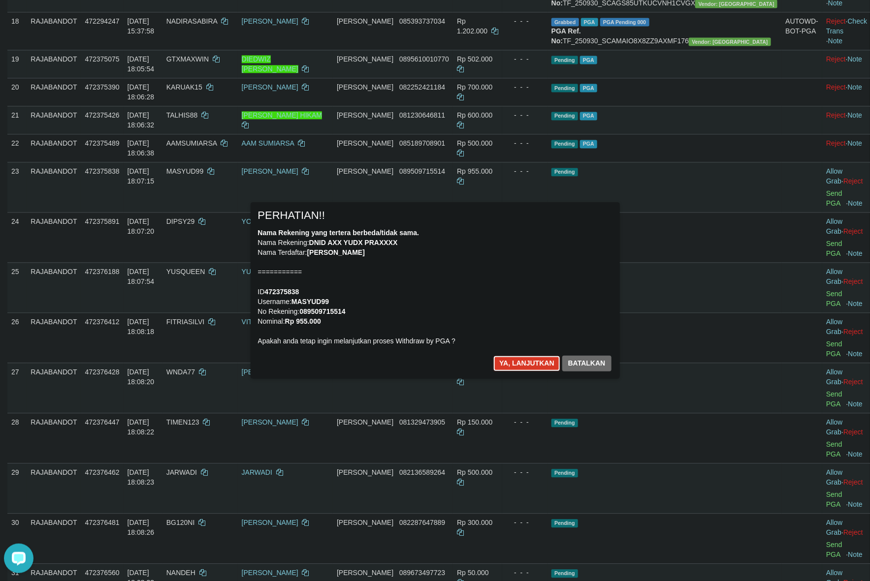
click at [515, 365] on button "Ya, lanjutkan" at bounding box center [526, 364] width 67 height 16
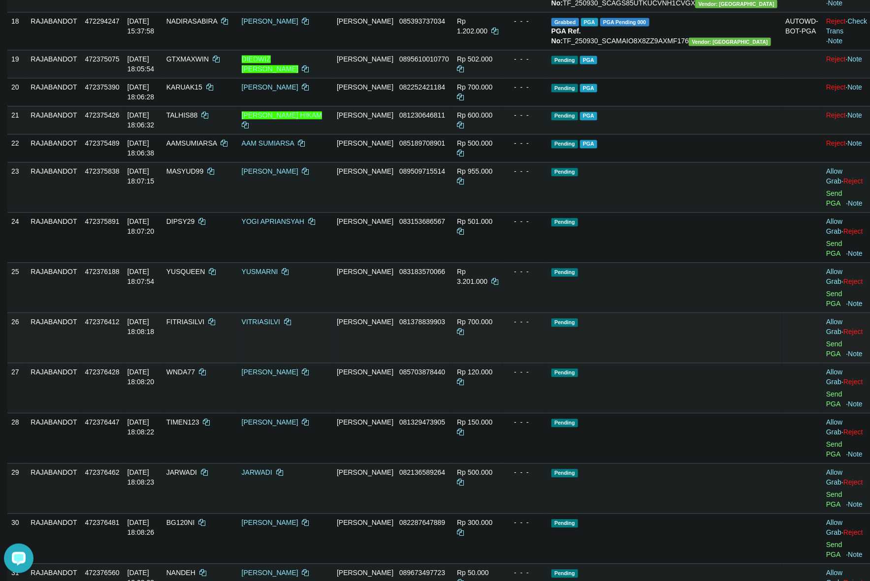
scroll to position [906, 0]
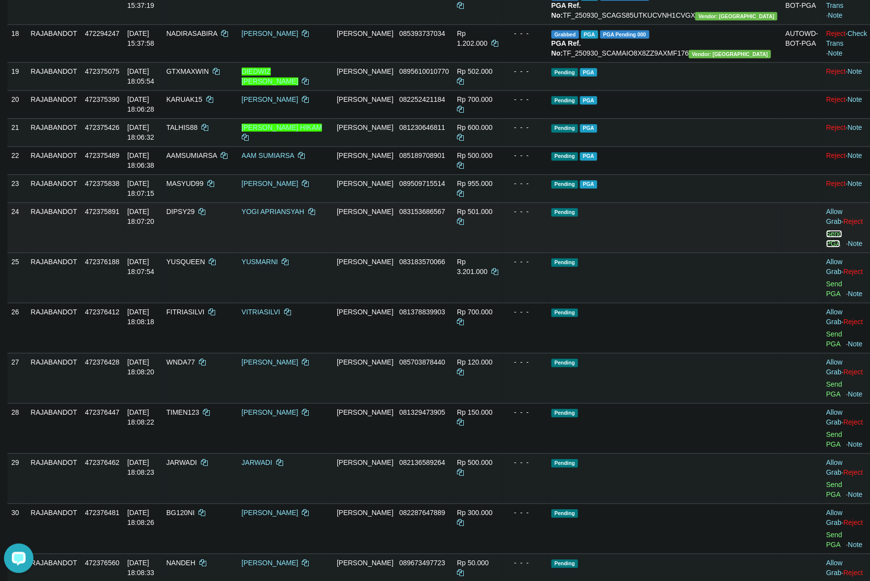
click at [826, 248] on link "Send PGA" at bounding box center [834, 239] width 16 height 18
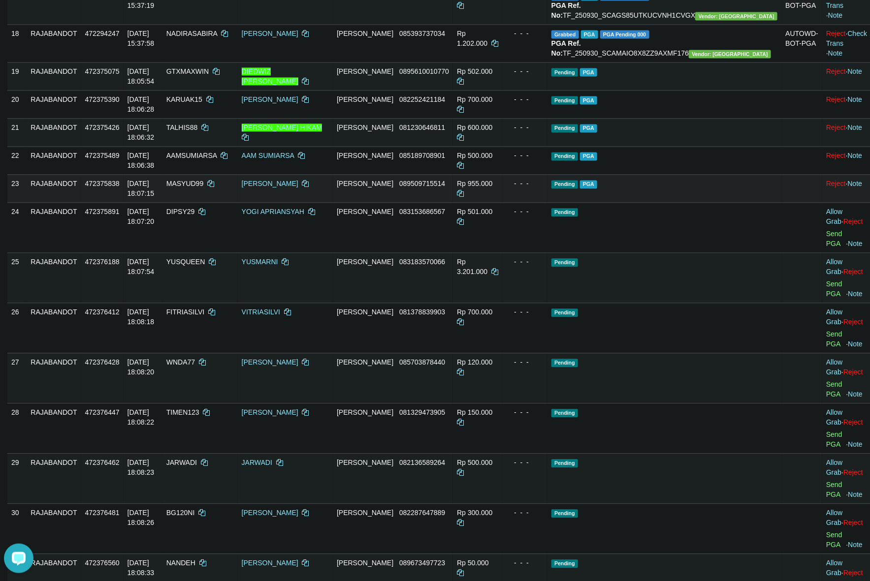
click at [547, 202] on td "- - -" at bounding box center [524, 188] width 45 height 28
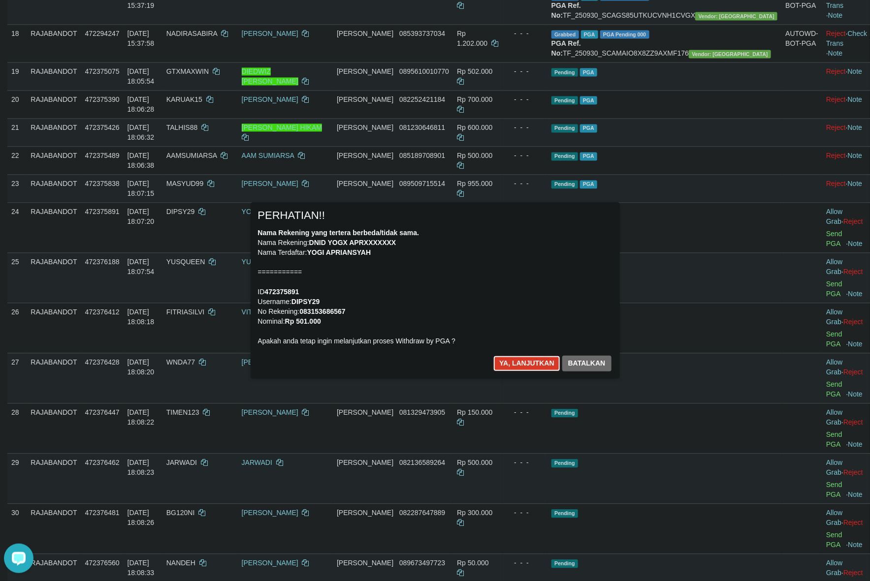
click at [526, 360] on button "Ya, lanjutkan" at bounding box center [526, 364] width 67 height 16
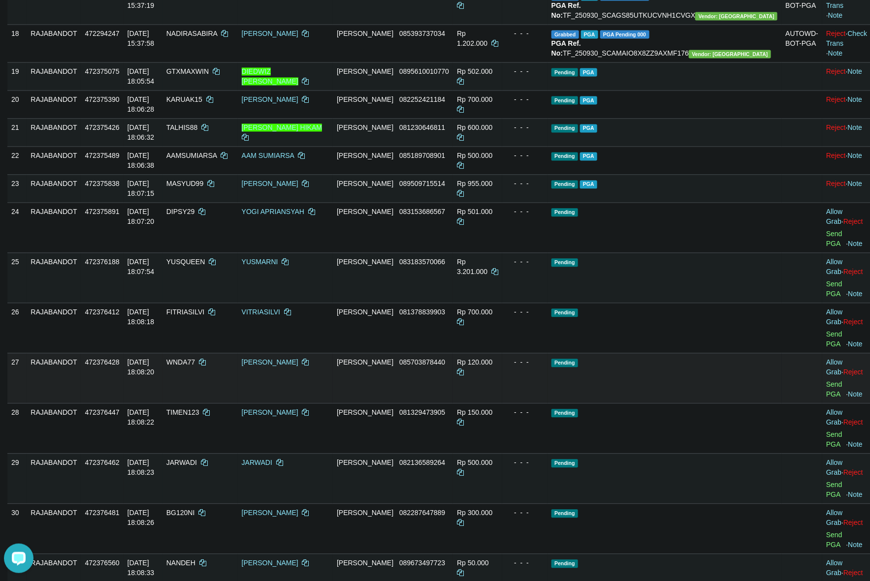
scroll to position [894, 0]
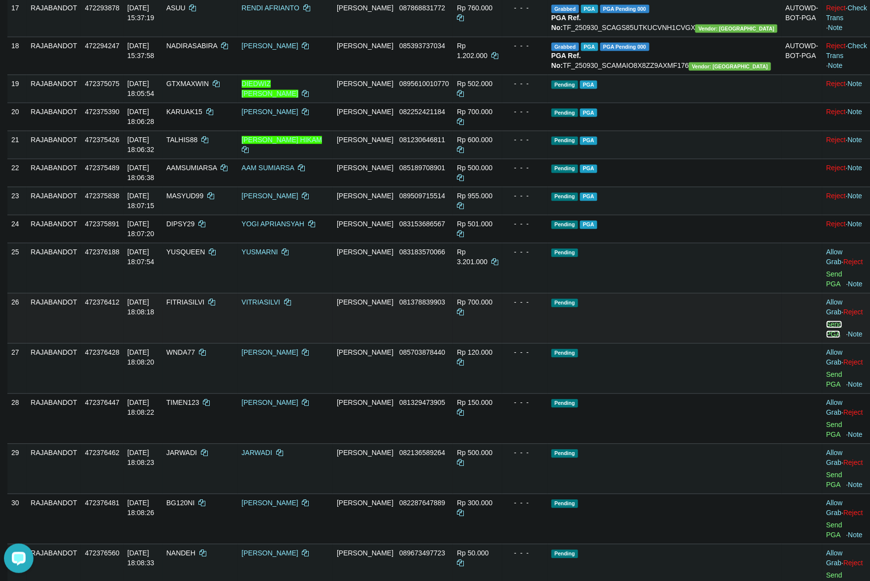
click at [826, 338] on link "Send PGA" at bounding box center [834, 330] width 16 height 18
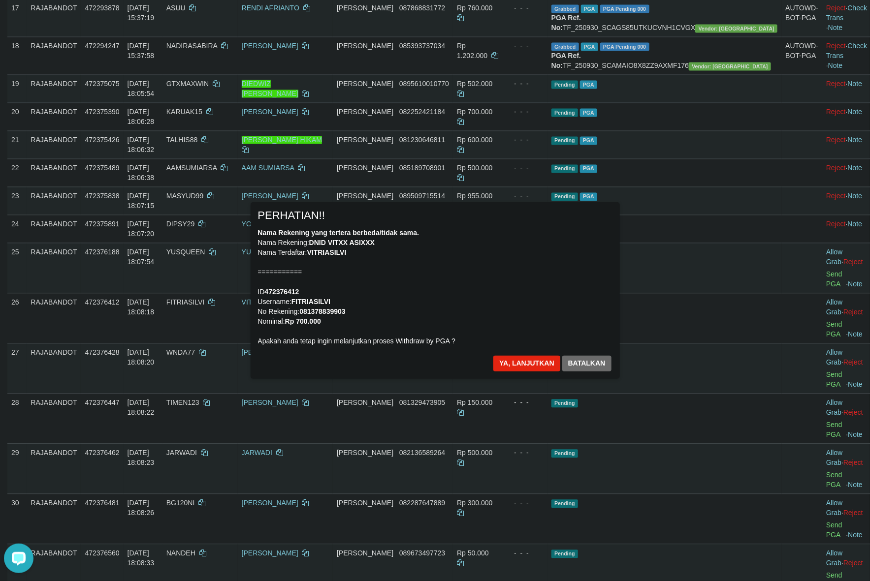
click at [611, 352] on div "× PERHATIAN!! Nama Rekening yang tertera berbeda/tidak sama. Nama Rekening: DNI…" at bounding box center [435, 290] width 369 height 176
click at [490, 316] on div "Nama Rekening yang tertera berbeda/tidak sama. Nama Rekening: DNID VITXX ASIXXX…" at bounding box center [435, 287] width 354 height 118
click at [506, 362] on button "Ya, lanjutkan" at bounding box center [526, 364] width 67 height 16
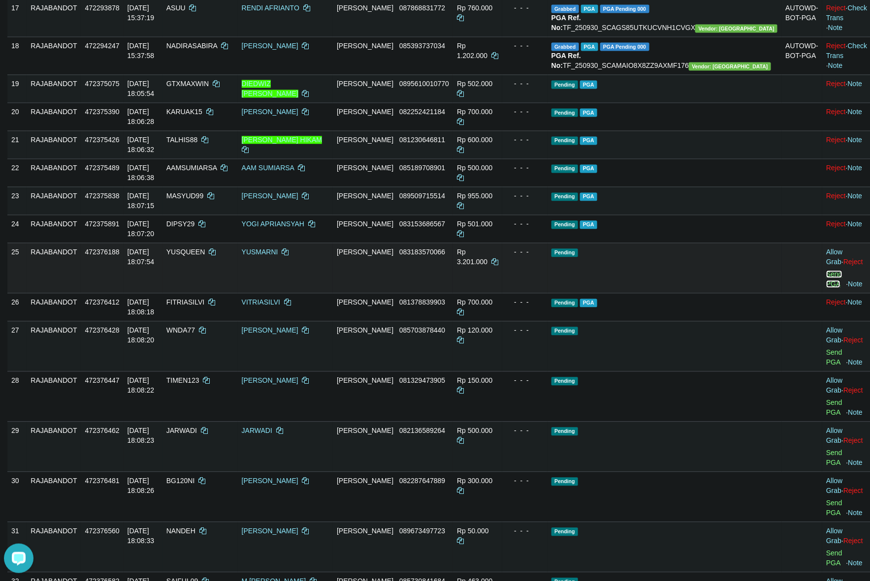
click at [826, 288] on link "Send PGA" at bounding box center [834, 279] width 16 height 18
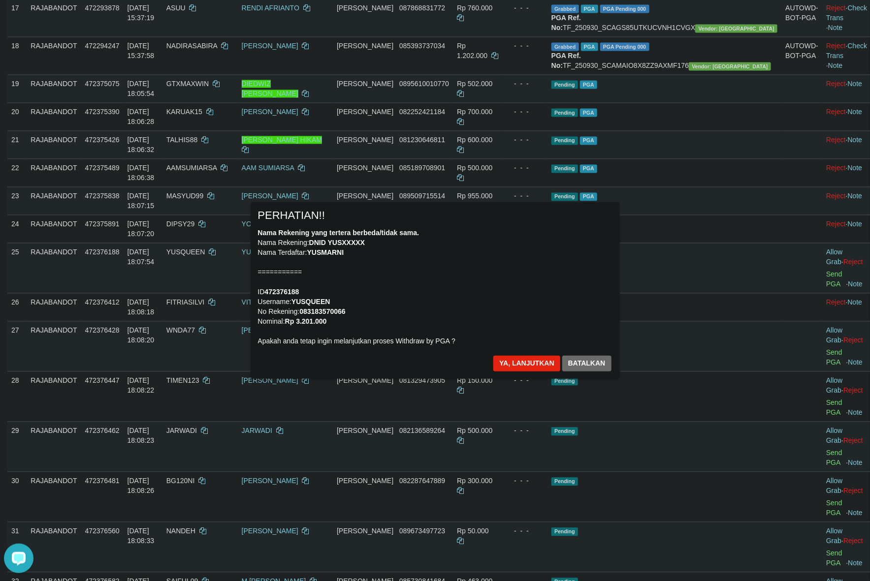
click at [519, 302] on div "Nama Rekening yang tertera berbeda/tidak sama. Nama Rekening: DNID YUSXXXXX Nam…" at bounding box center [435, 287] width 354 height 118
click at [505, 363] on button "Ya, lanjutkan" at bounding box center [526, 364] width 67 height 16
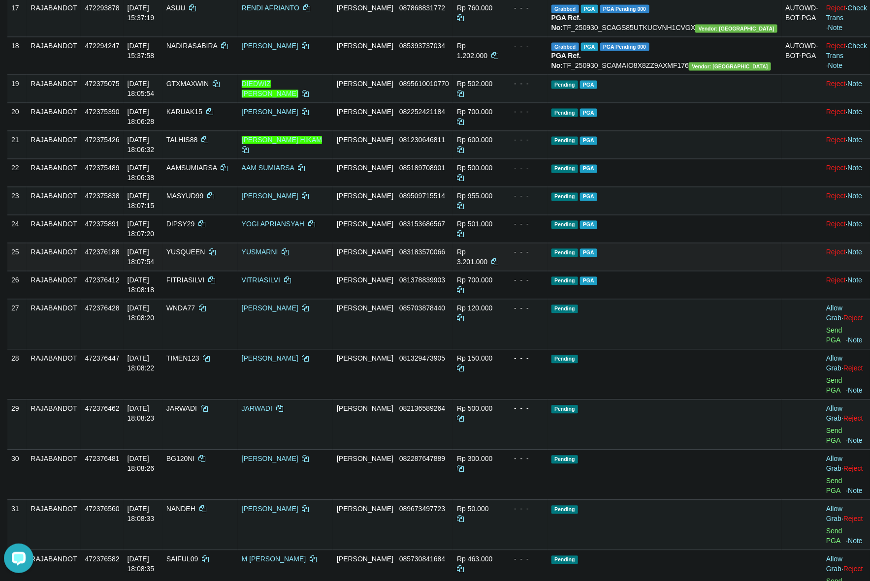
click at [671, 271] on td "Pending PGA" at bounding box center [664, 257] width 234 height 28
click at [682, 299] on td "Pending PGA" at bounding box center [664, 285] width 234 height 28
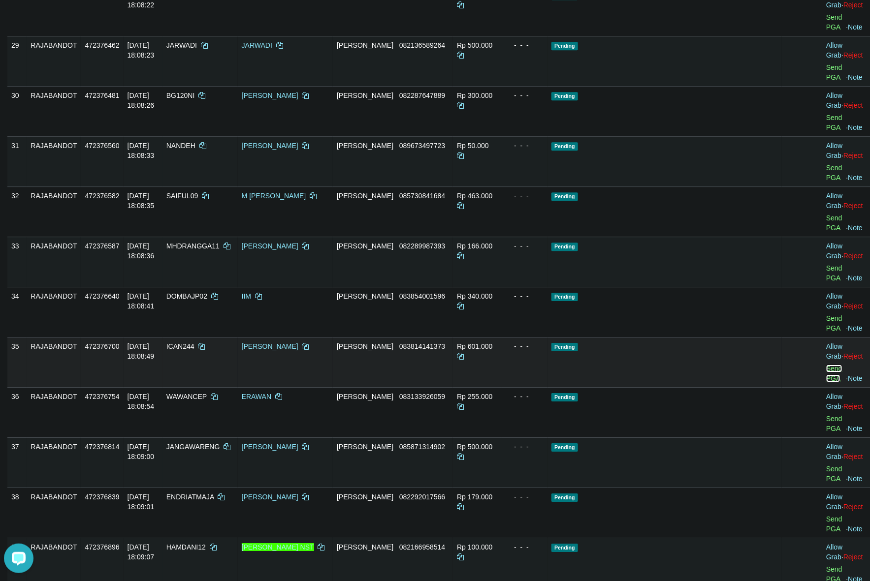
click at [826, 365] on link "Send PGA" at bounding box center [834, 374] width 16 height 18
click at [578, 444] on span "Pending" at bounding box center [564, 448] width 27 height 8
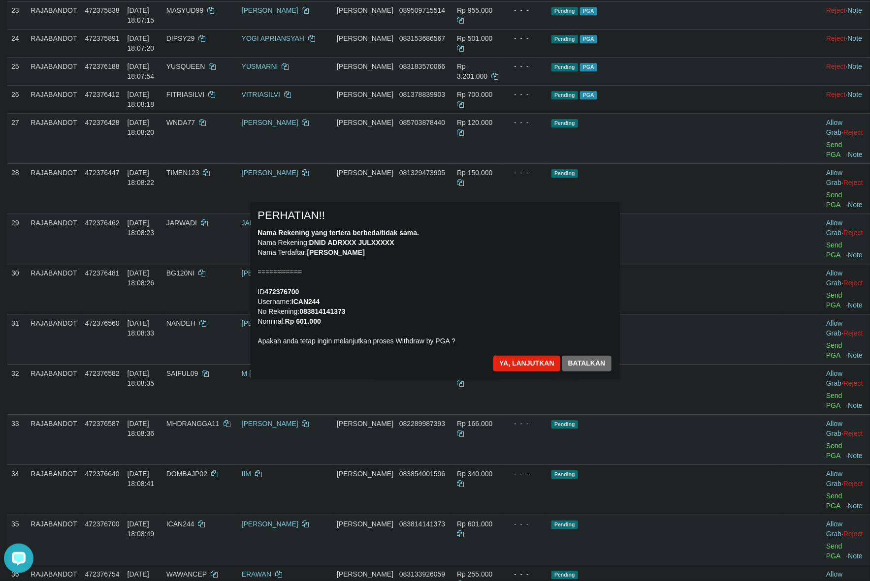
scroll to position [1072, 0]
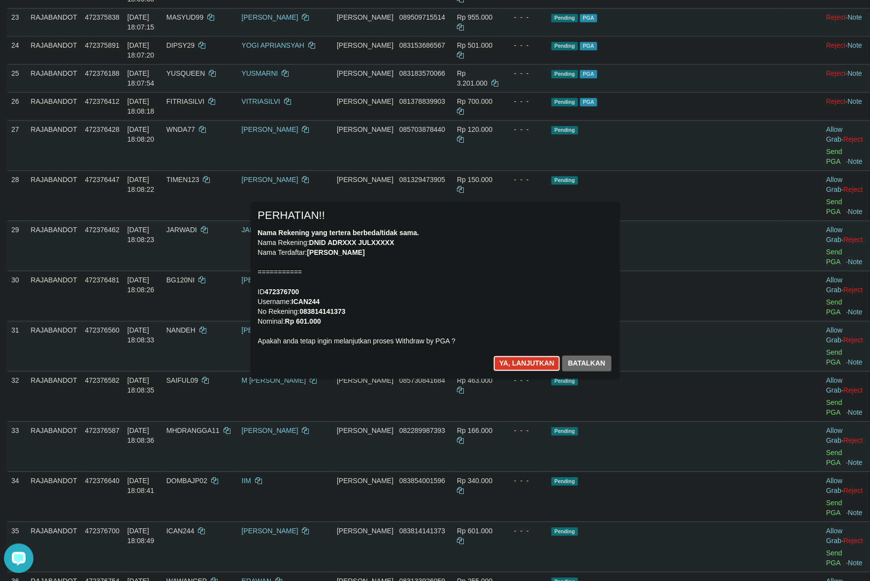
click at [535, 366] on button "Ya, lanjutkan" at bounding box center [526, 364] width 67 height 16
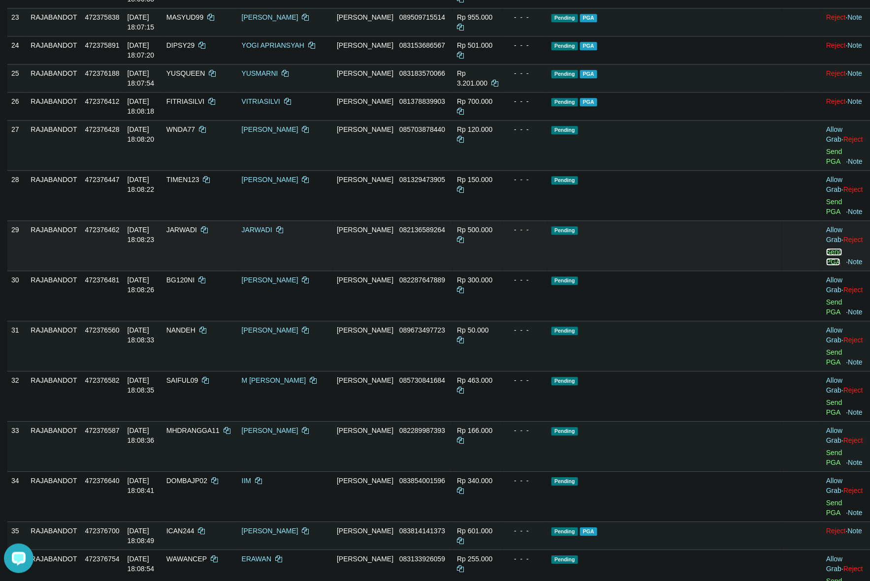
click at [826, 266] on link "Send PGA" at bounding box center [834, 257] width 16 height 18
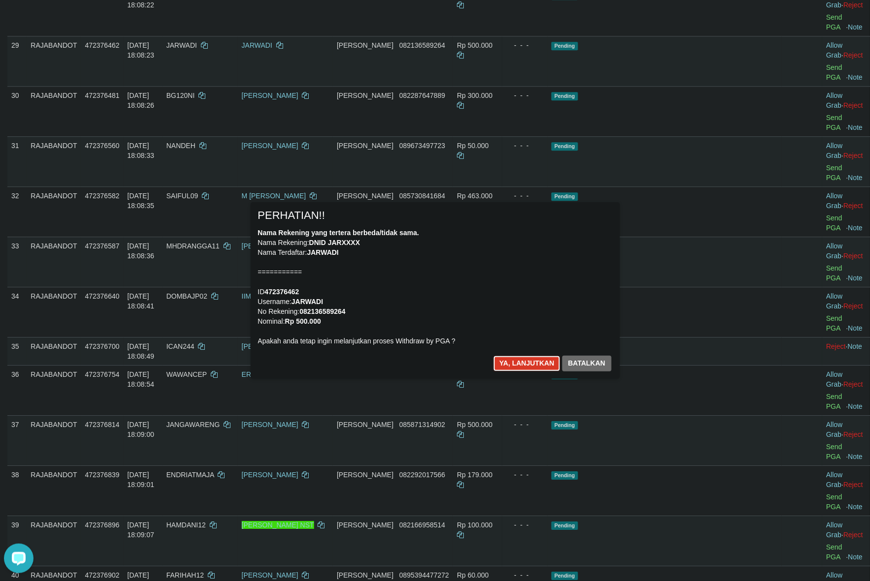
click at [513, 361] on button "Ya, lanjutkan" at bounding box center [526, 364] width 67 height 16
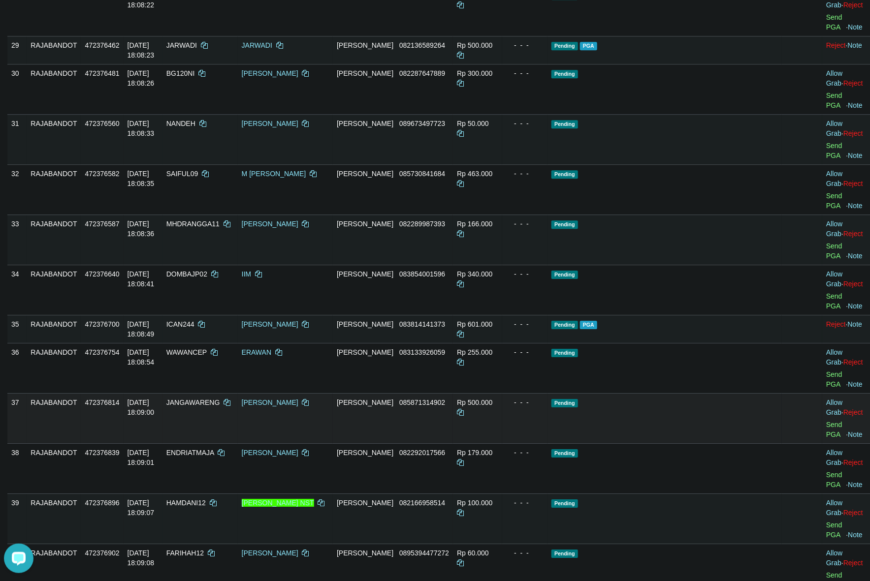
scroll to position [1245, 0]
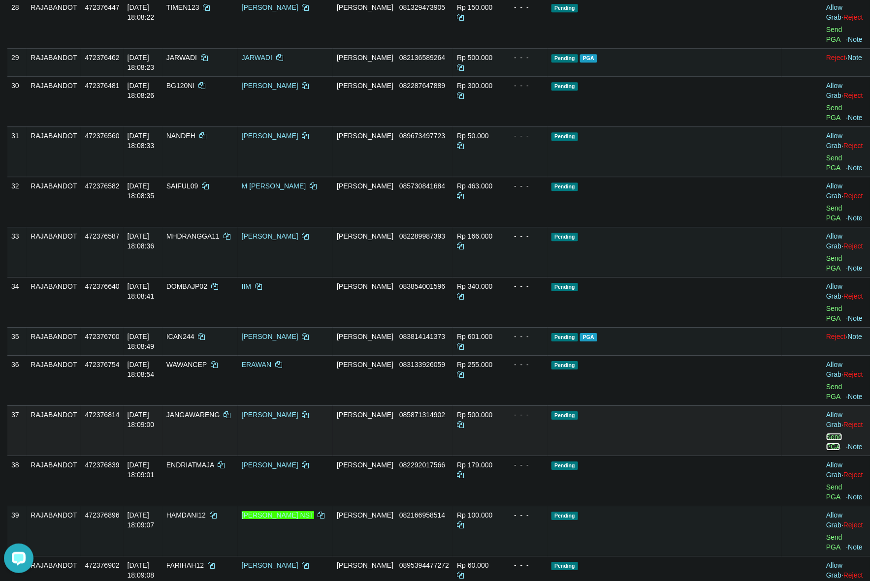
click at [826, 433] on link "Send PGA" at bounding box center [834, 442] width 16 height 18
click at [667, 406] on td "Pending" at bounding box center [664, 431] width 234 height 50
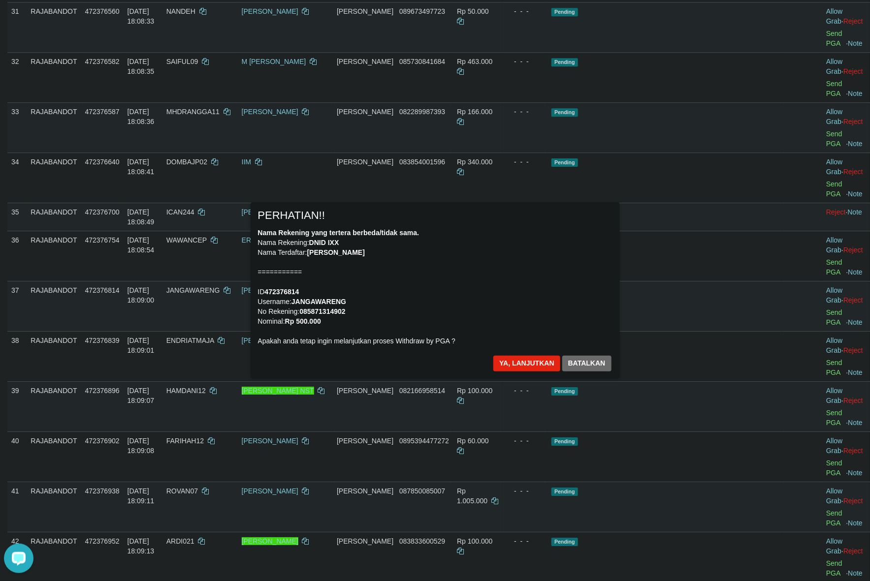
scroll to position [1368, 0]
click at [514, 363] on button "Ya, lanjutkan" at bounding box center [526, 364] width 67 height 16
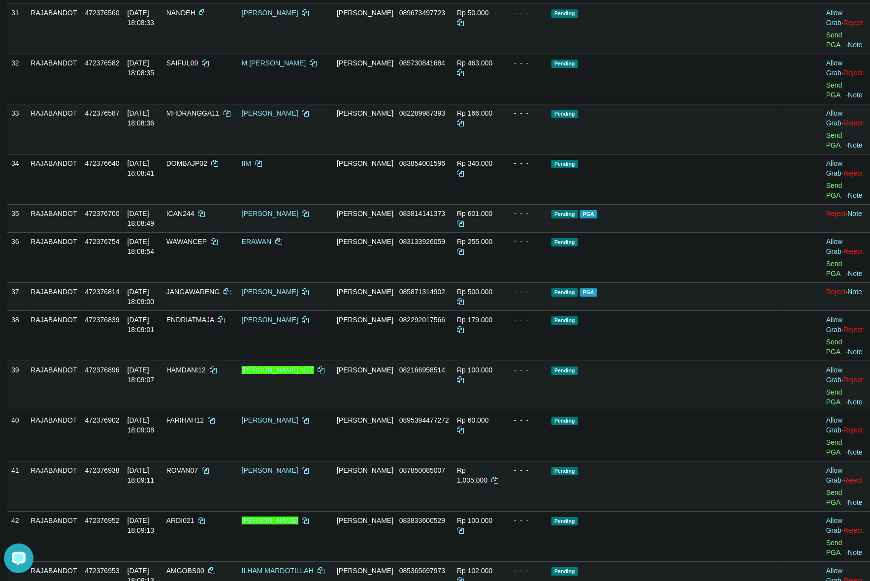
scroll to position [1355, 0]
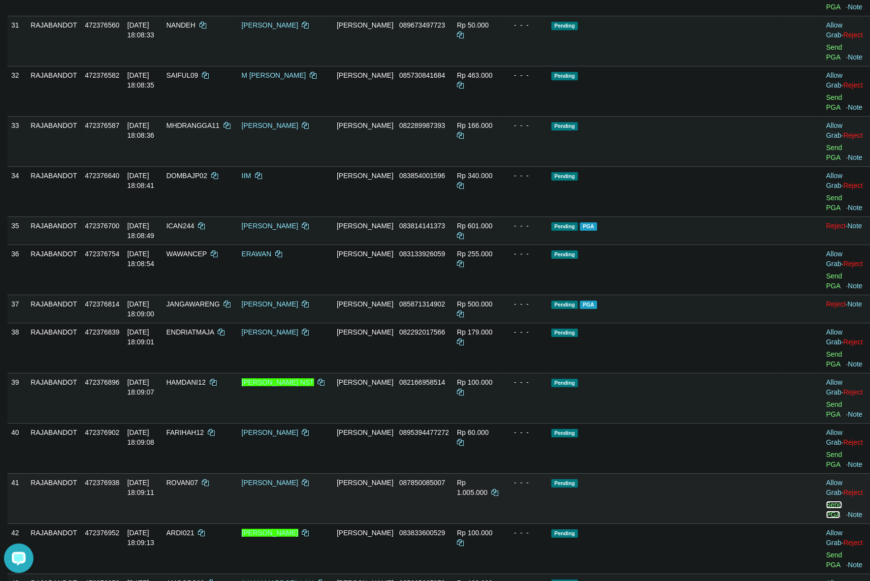
click at [826, 501] on link "Send PGA" at bounding box center [834, 510] width 16 height 18
click at [666, 373] on td "Pending" at bounding box center [664, 398] width 234 height 50
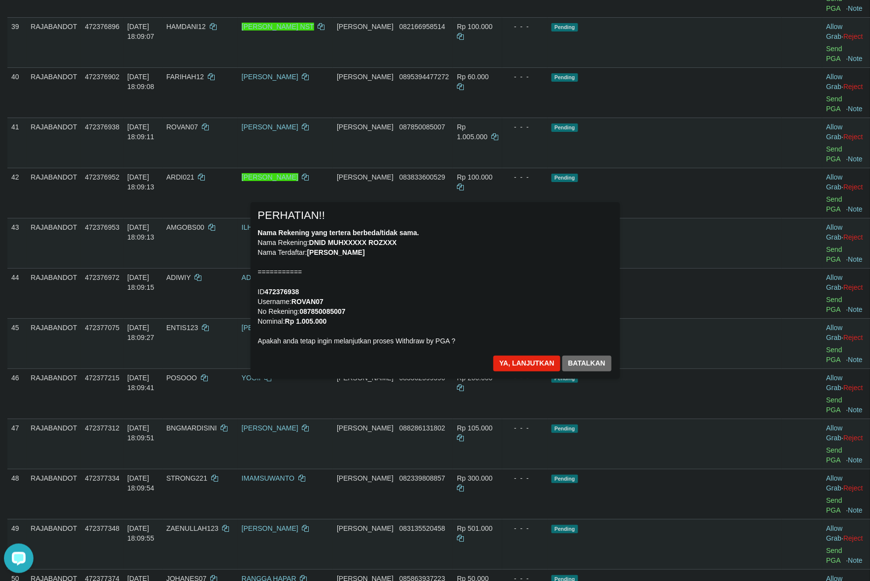
scroll to position [1710, 0]
click at [532, 362] on button "Ya, lanjutkan" at bounding box center [526, 364] width 67 height 16
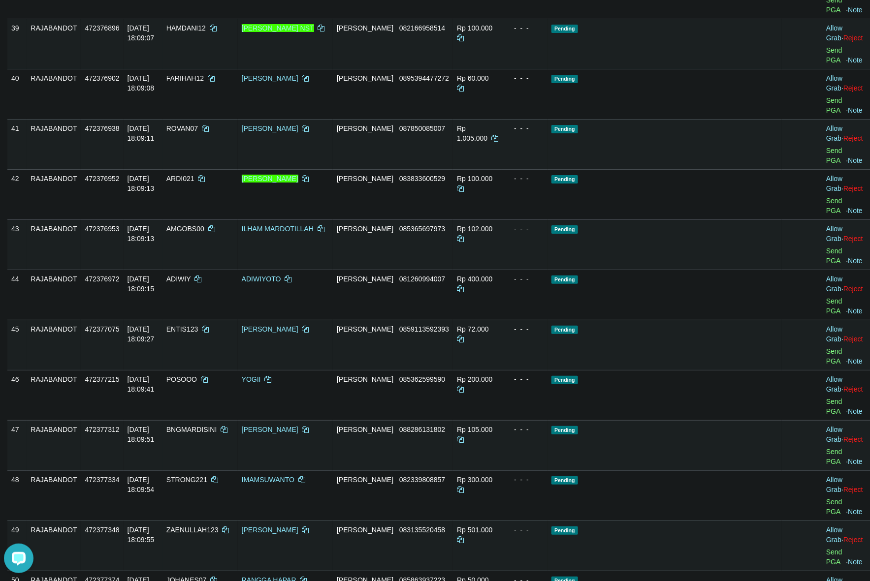
scroll to position [1698, 0]
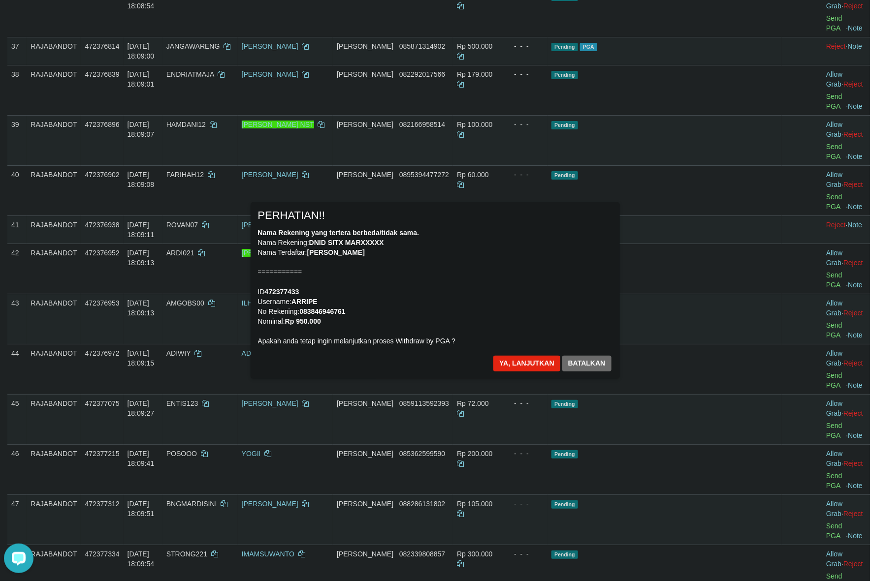
scroll to position [1574, 0]
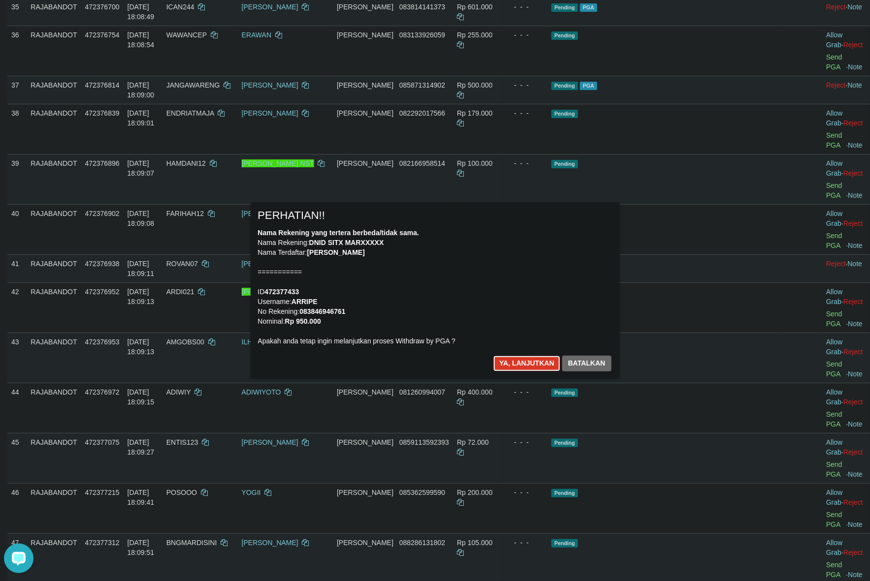
click at [512, 365] on button "Ya, lanjutkan" at bounding box center [526, 364] width 67 height 16
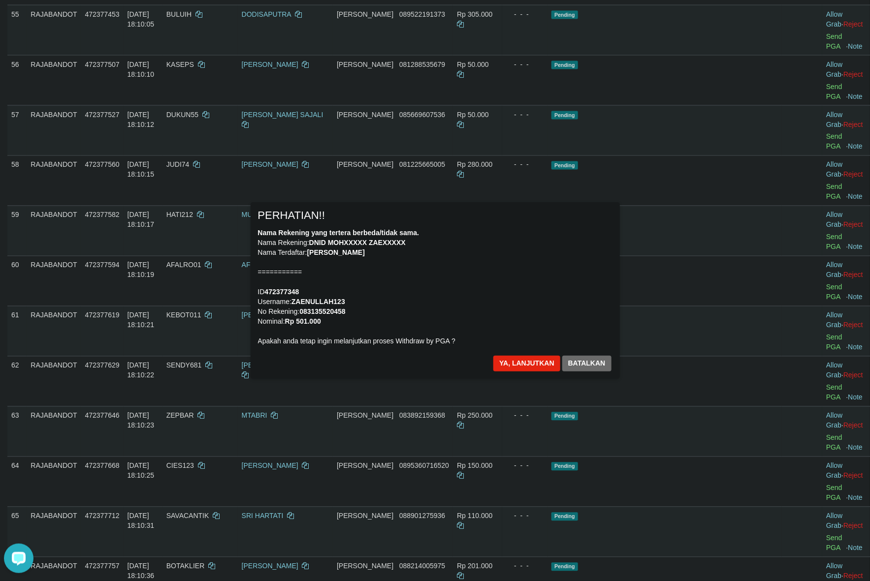
scroll to position [2482, 0]
click at [514, 363] on button "Ya, lanjutkan" at bounding box center [526, 364] width 67 height 16
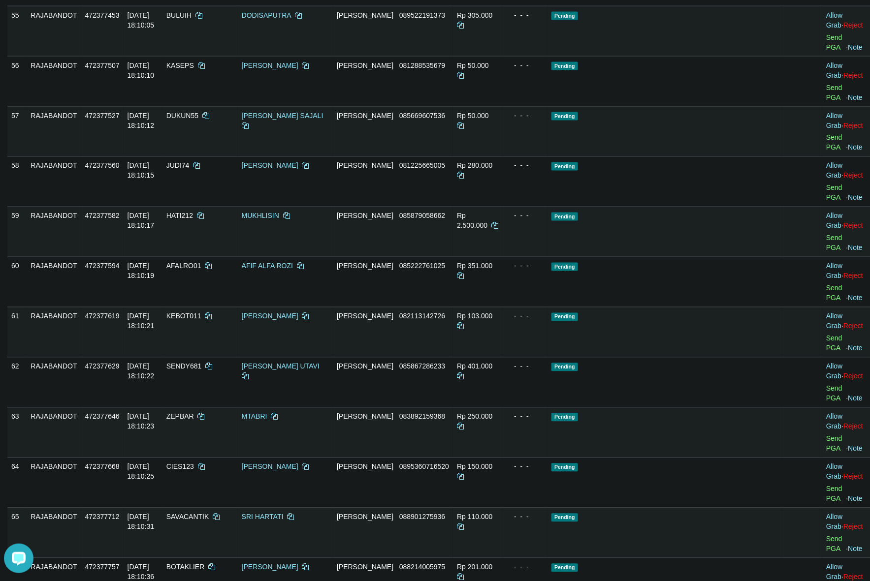
scroll to position [2470, 0]
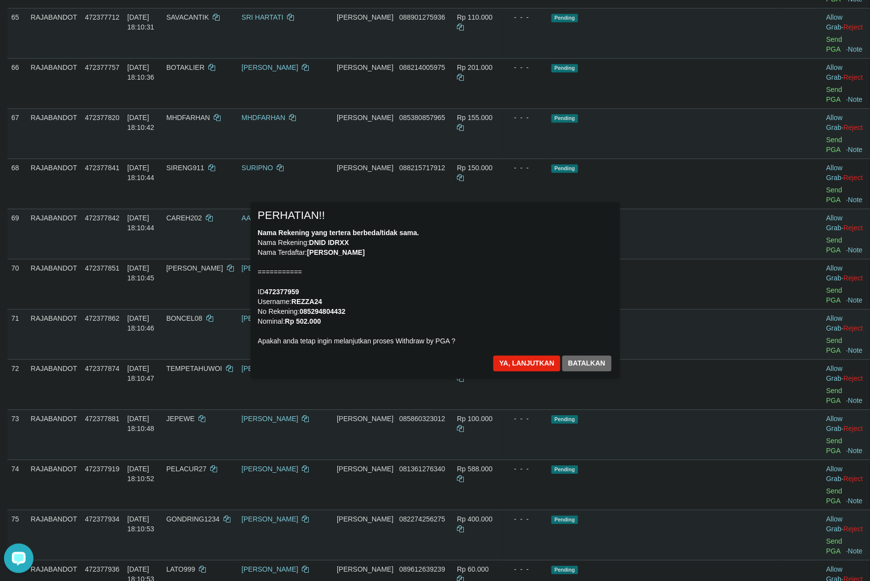
scroll to position [2898, 0]
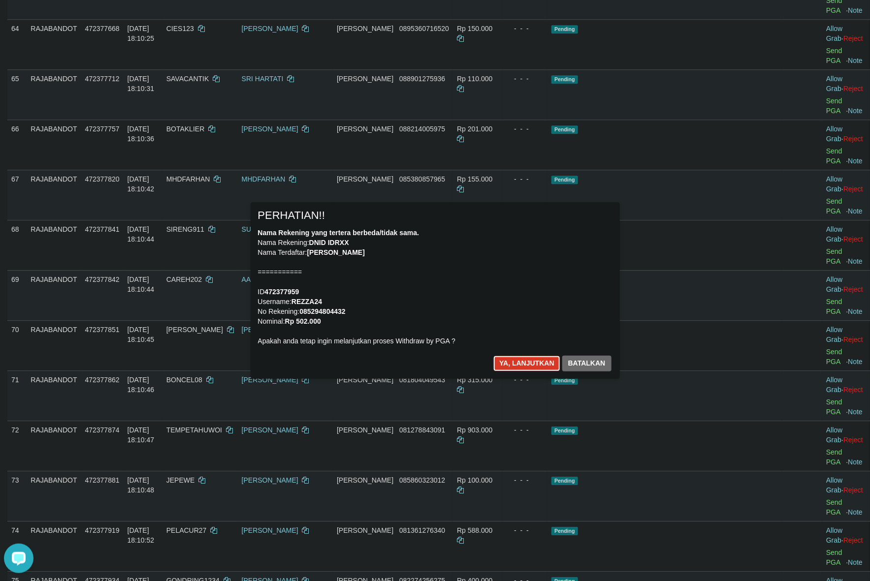
click at [511, 366] on button "Ya, lanjutkan" at bounding box center [526, 364] width 67 height 16
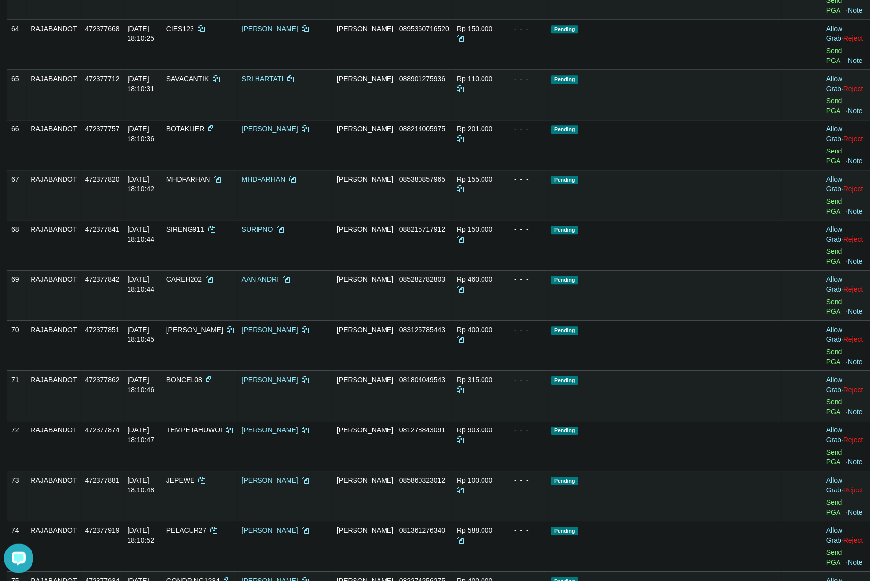
scroll to position [2886, 0]
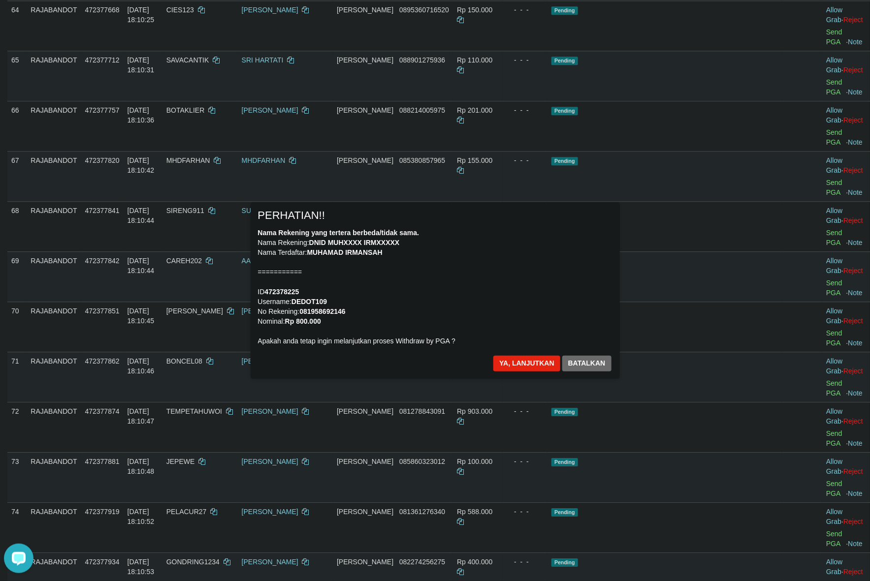
scroll to position [2948, 0]
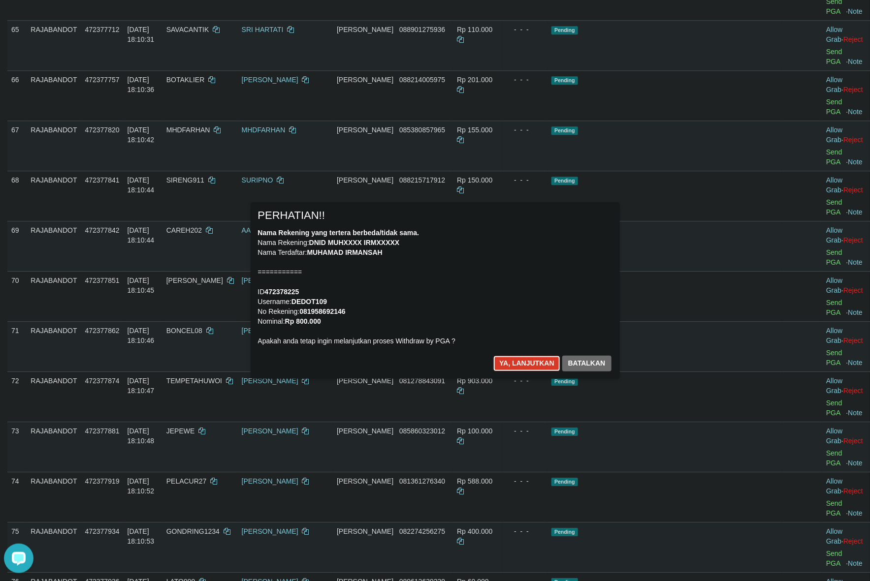
click at [505, 358] on button "Ya, lanjutkan" at bounding box center [526, 364] width 67 height 16
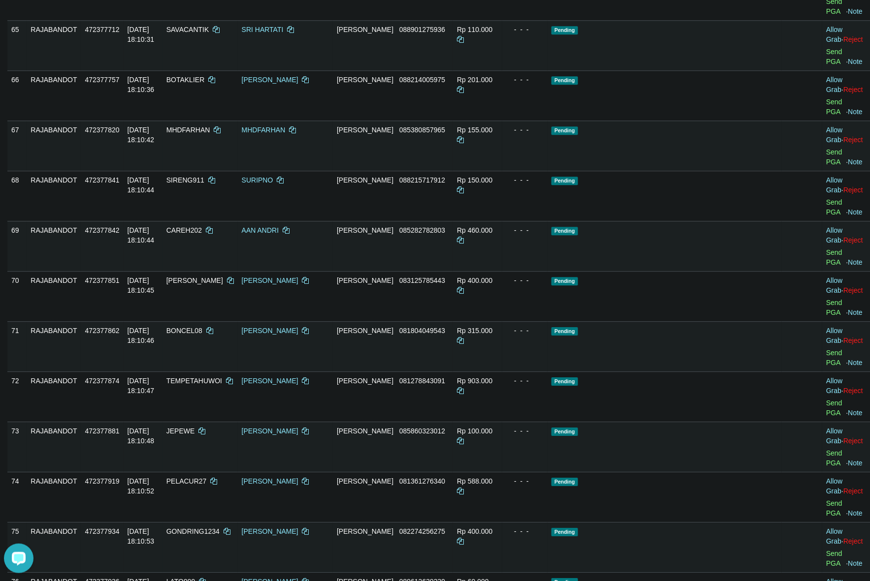
scroll to position [2935, 0]
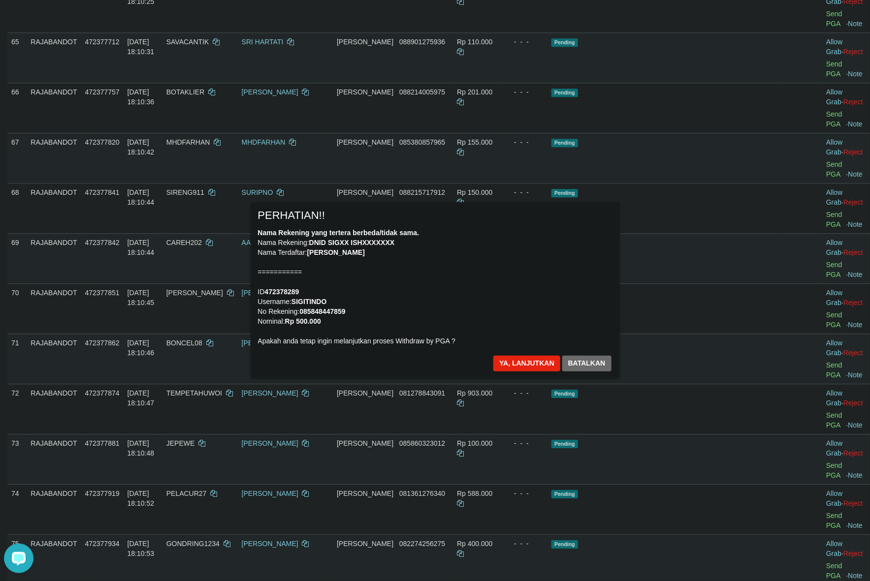
click at [511, 318] on div "Nama Rekening yang tertera berbeda/tidak sama. Nama Rekening: DNID SIGXX ISHXXX…" at bounding box center [435, 287] width 354 height 118
click at [511, 357] on button "Ya, lanjutkan" at bounding box center [526, 364] width 67 height 16
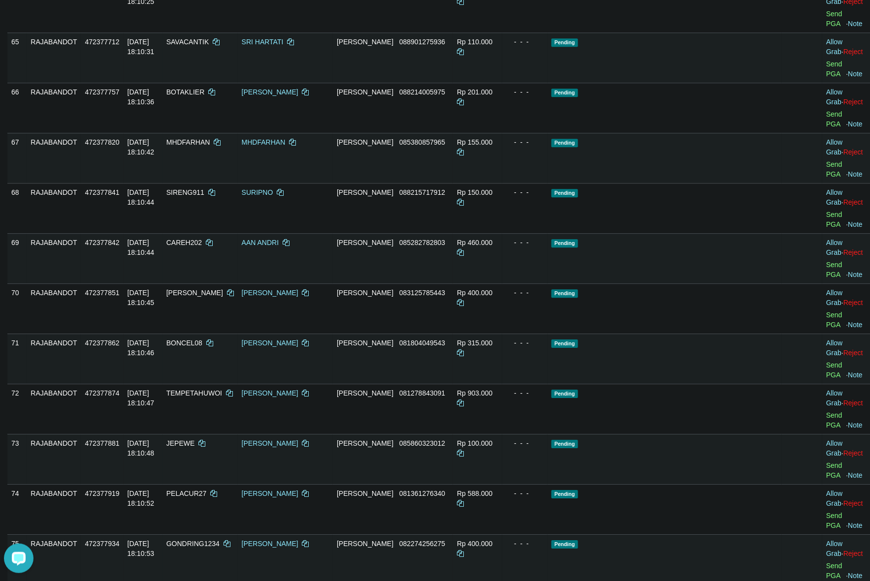
drag, startPoint x: 828, startPoint y: 523, endPoint x: 877, endPoint y: 503, distance: 53.7
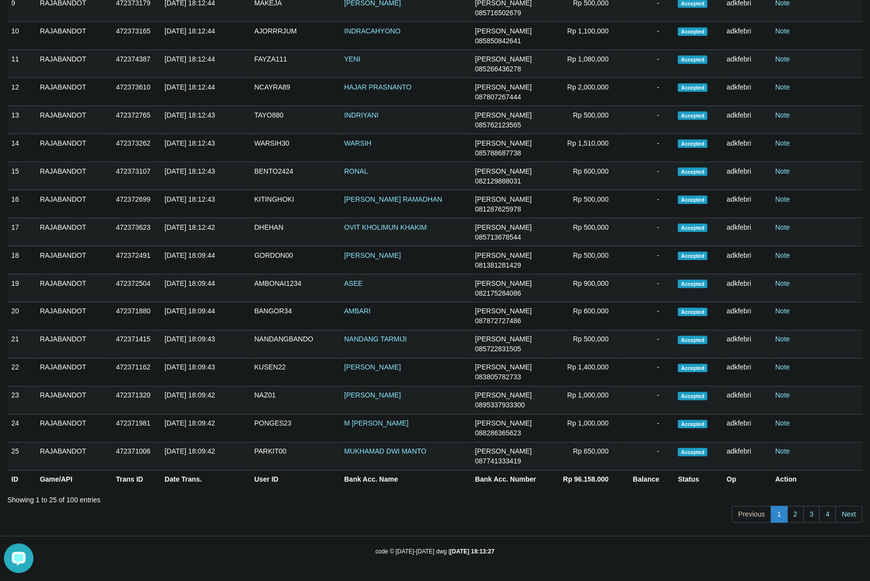
scroll to position [1692, 0]
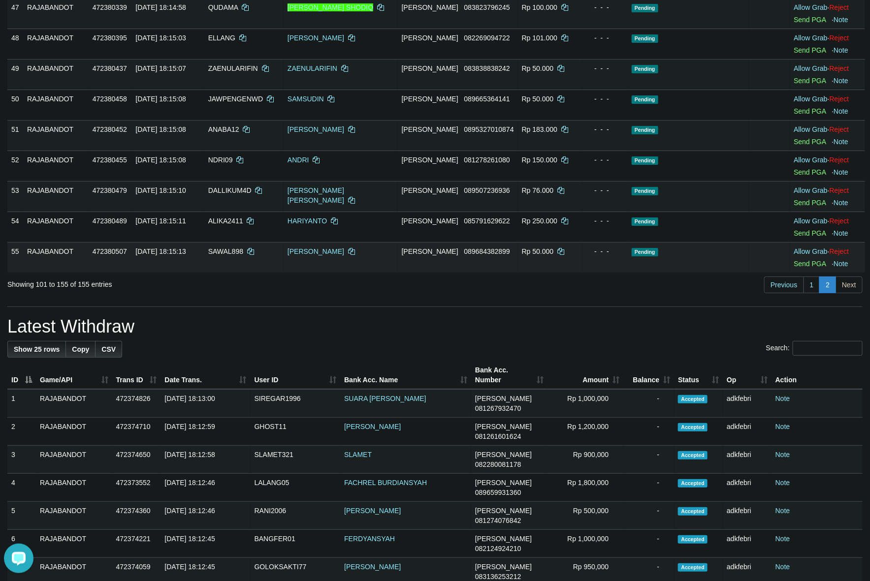
click at [756, 264] on td at bounding box center [769, 257] width 41 height 31
click at [769, 286] on link "Previous" at bounding box center [783, 285] width 39 height 17
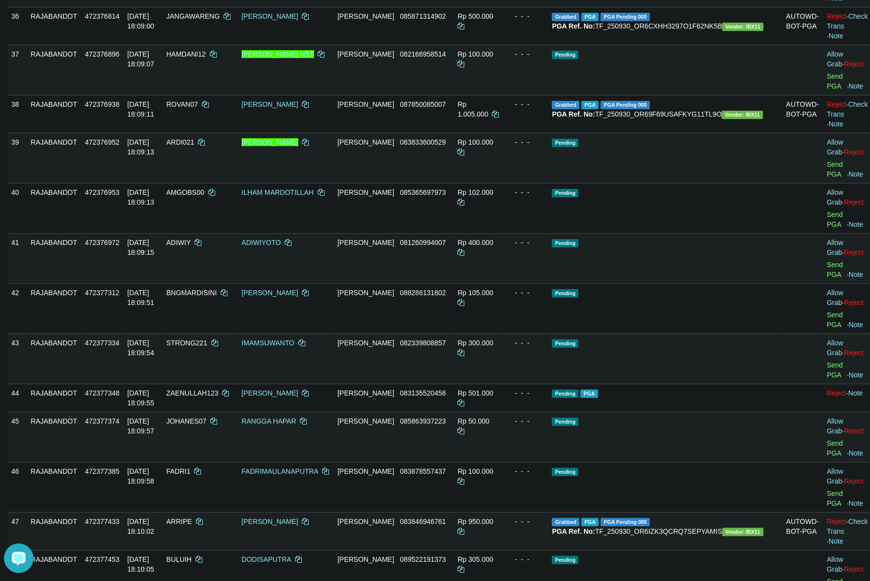
scroll to position [2847, 0]
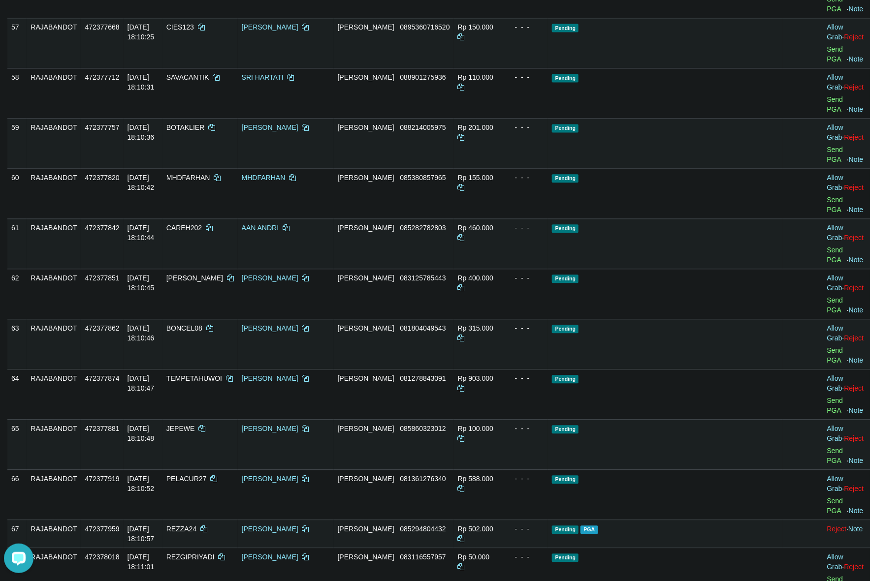
scroll to position [2724, 0]
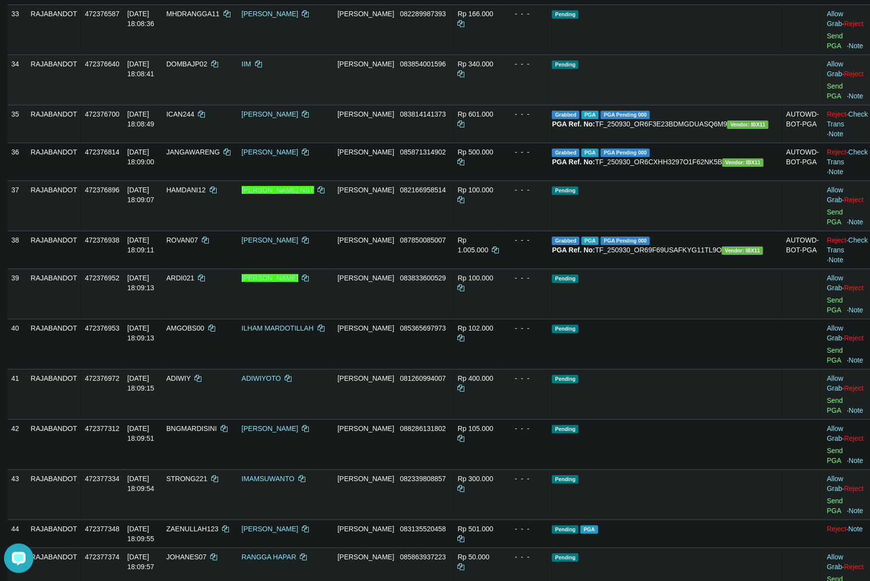
scroll to position [1555, 0]
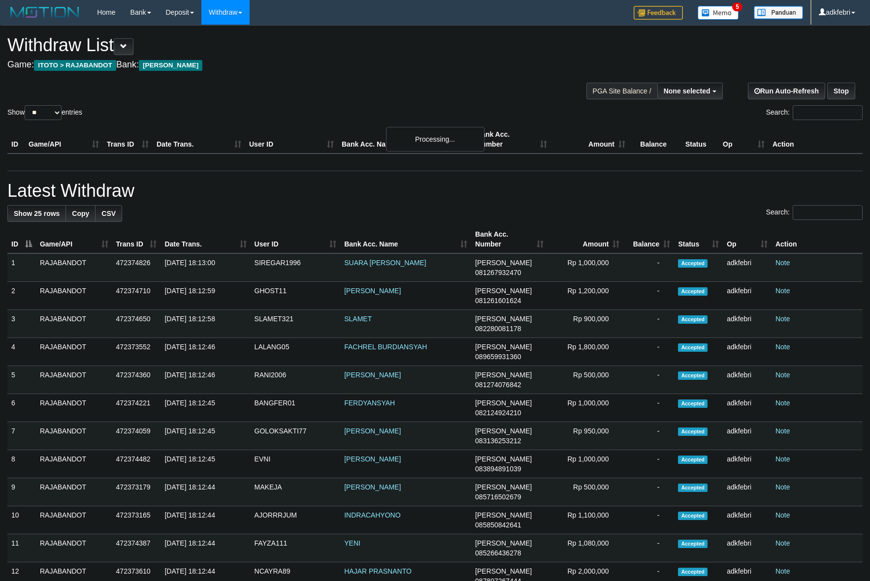
select select
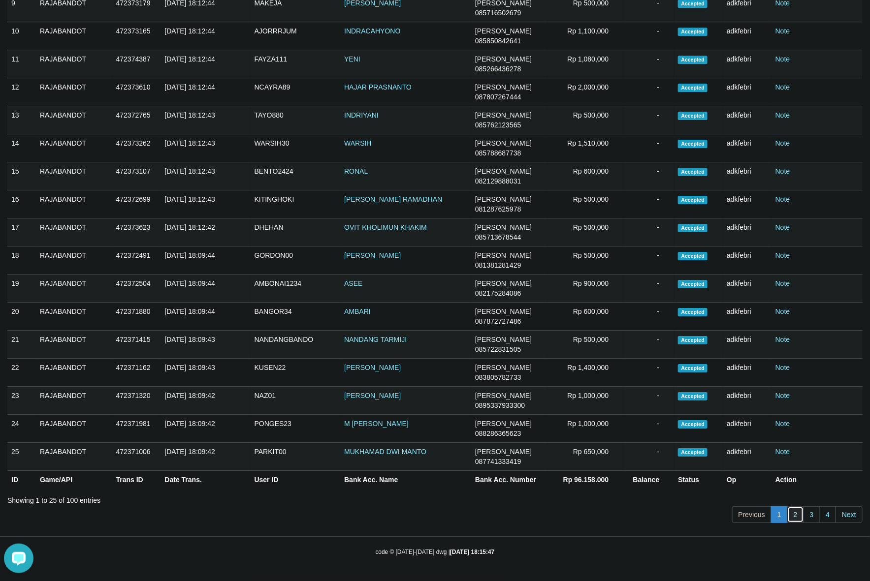
click at [796, 514] on link "2" at bounding box center [795, 515] width 17 height 17
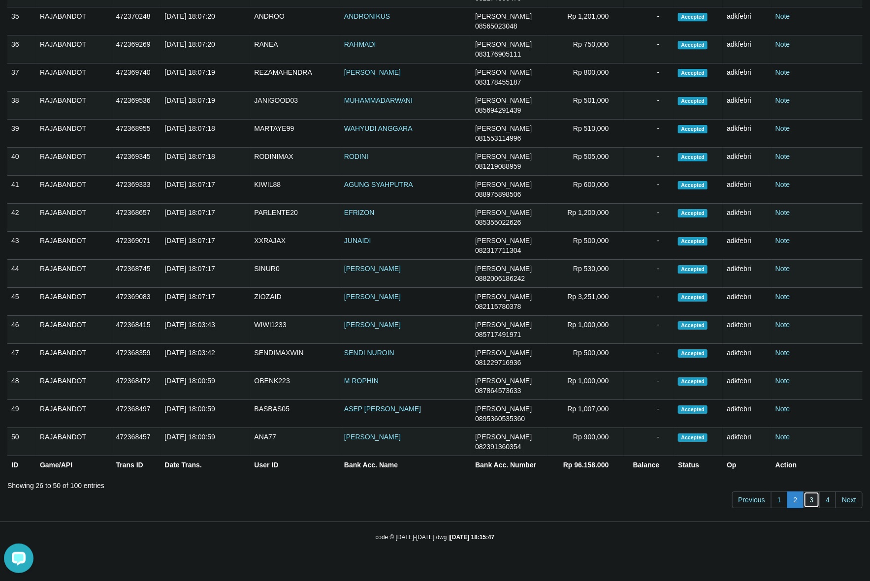
click at [804, 509] on link "3" at bounding box center [811, 500] width 17 height 17
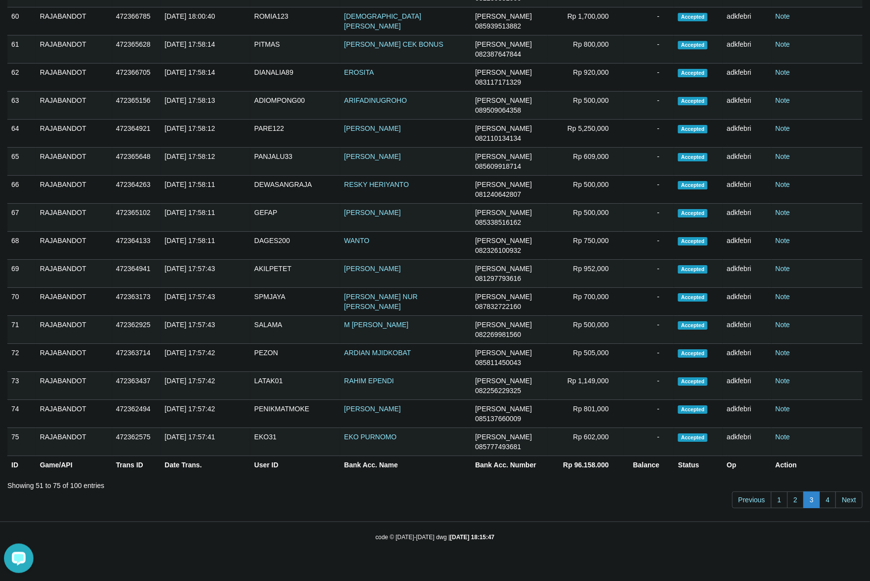
click at [827, 512] on div "Previous 1 2 3 4 Next" at bounding box center [434, 501] width 855 height 21
click at [828, 508] on link "4" at bounding box center [827, 500] width 17 height 17
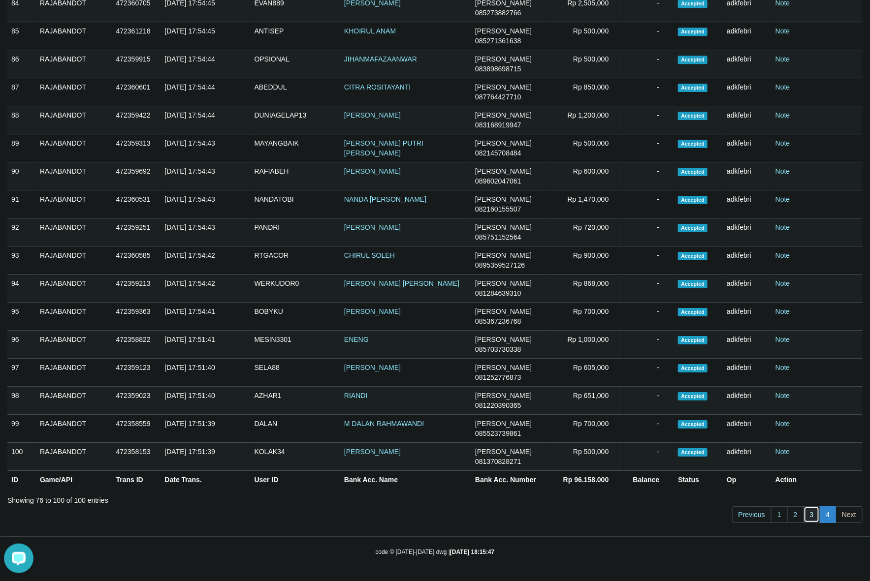
click at [807, 508] on link "3" at bounding box center [811, 515] width 17 height 17
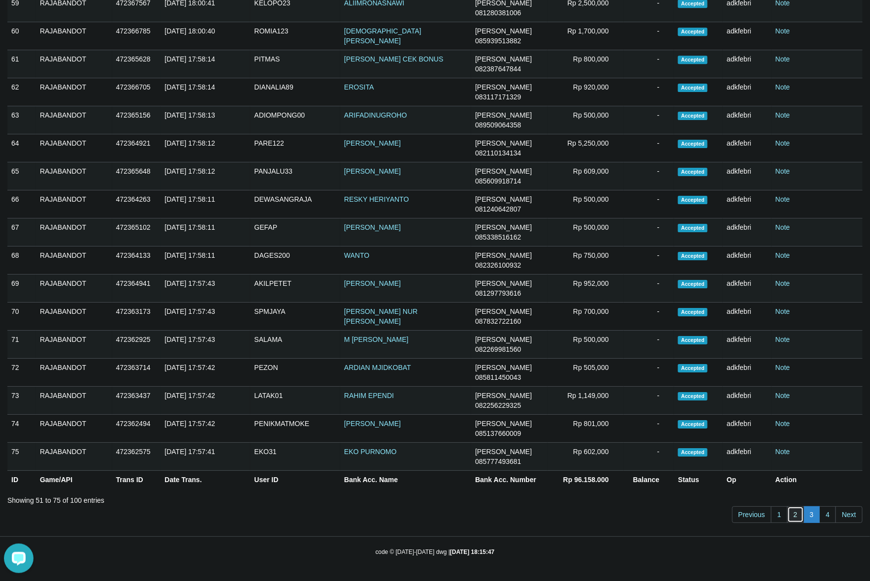
click at [793, 511] on link "2" at bounding box center [795, 515] width 17 height 17
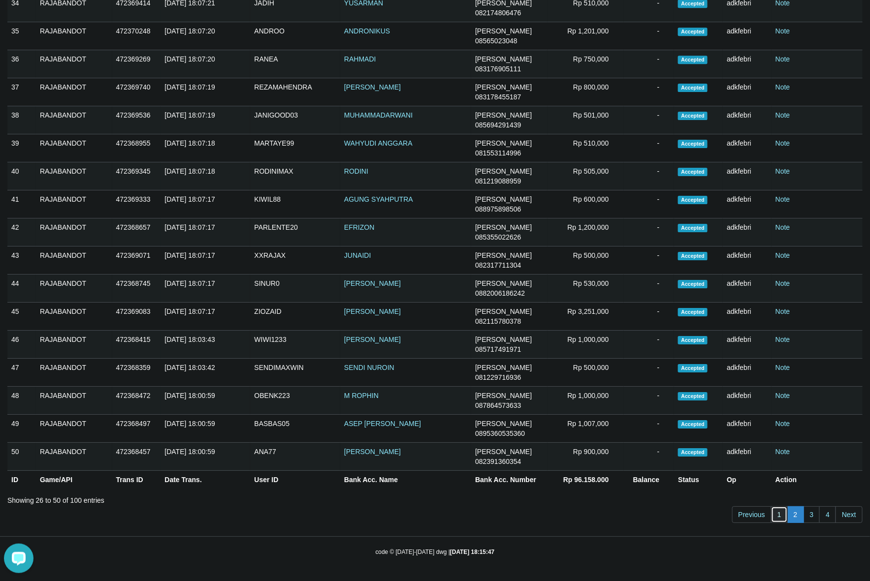
click at [776, 523] on link "1" at bounding box center [779, 515] width 17 height 17
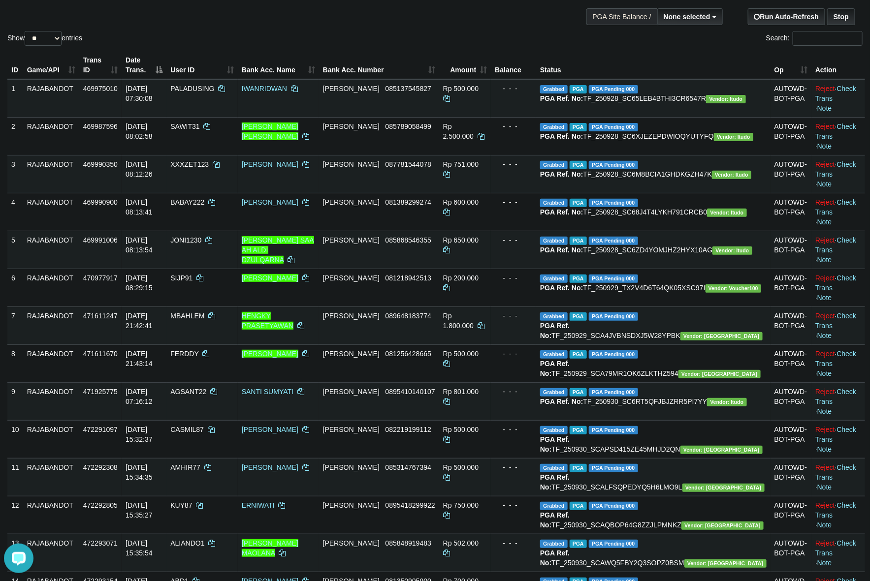
scroll to position [0, 0]
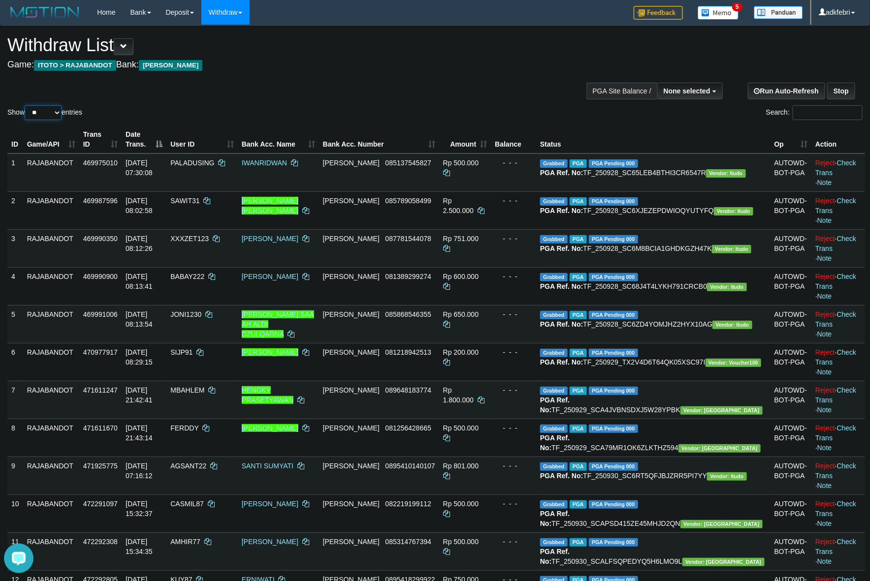
click at [40, 113] on select "** ** ** ***" at bounding box center [43, 112] width 37 height 15
select select "***"
click at [26, 105] on select "** ** ** ***" at bounding box center [43, 112] width 37 height 15
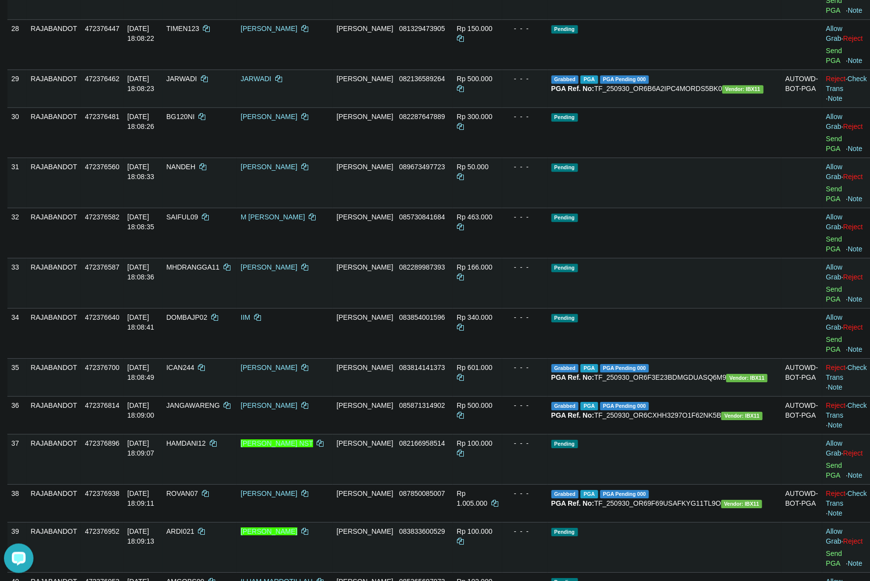
scroll to position [1169, 0]
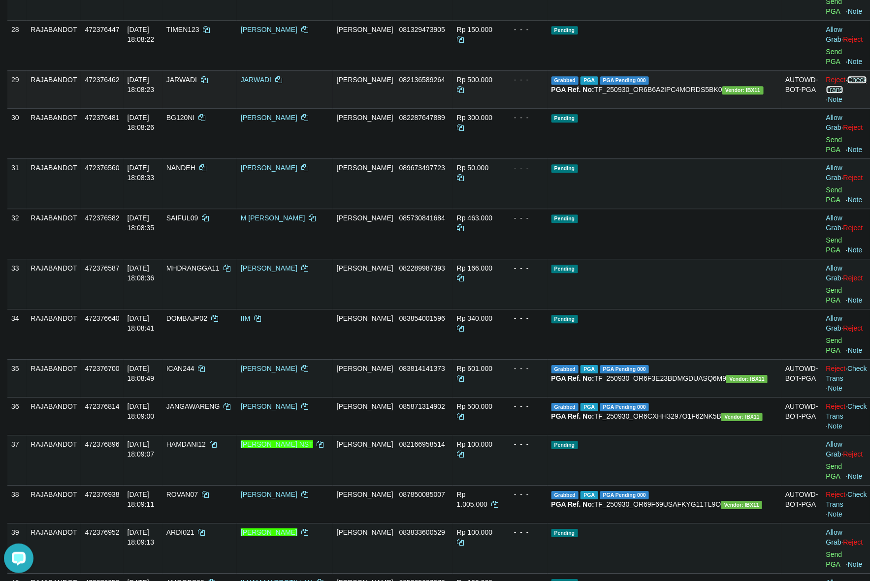
click at [826, 94] on link "Check Trans" at bounding box center [846, 85] width 41 height 18
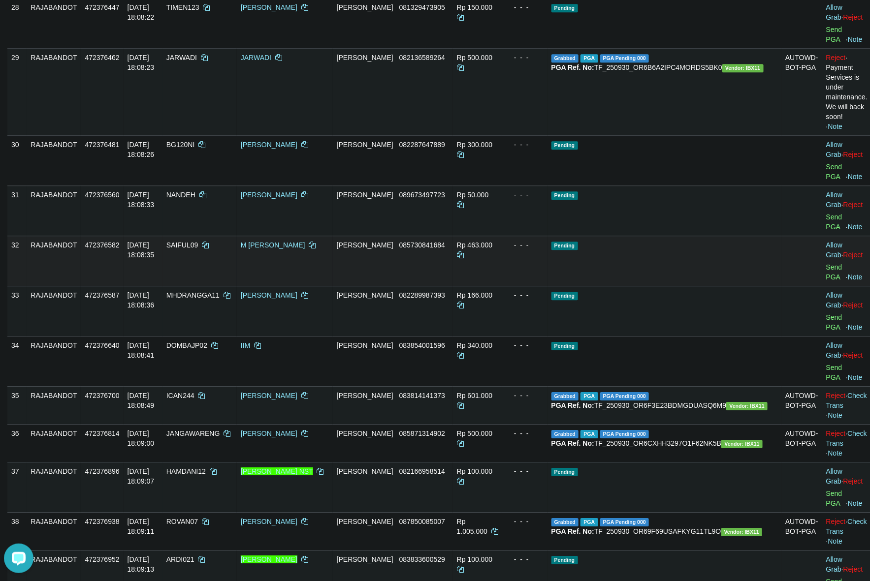
scroll to position [1292, 0]
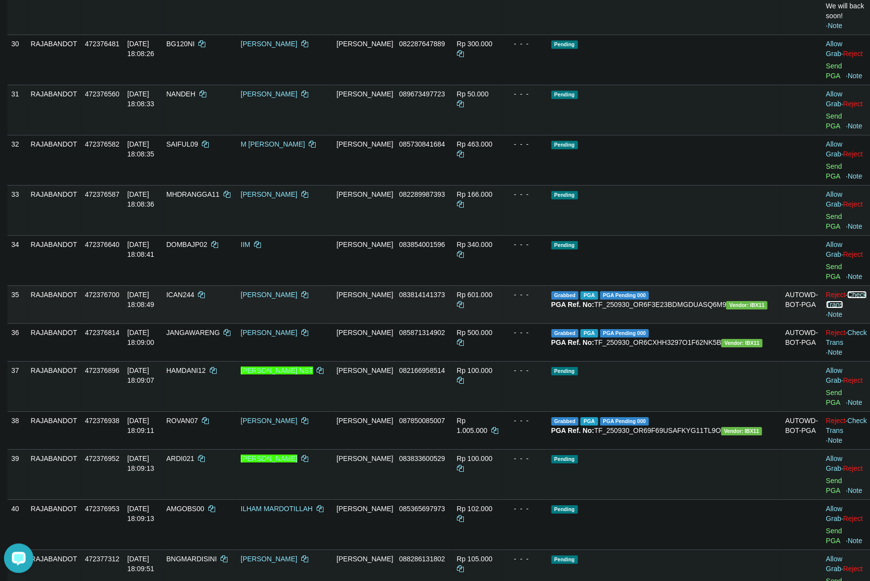
click at [826, 309] on link "Check Trans" at bounding box center [846, 300] width 41 height 18
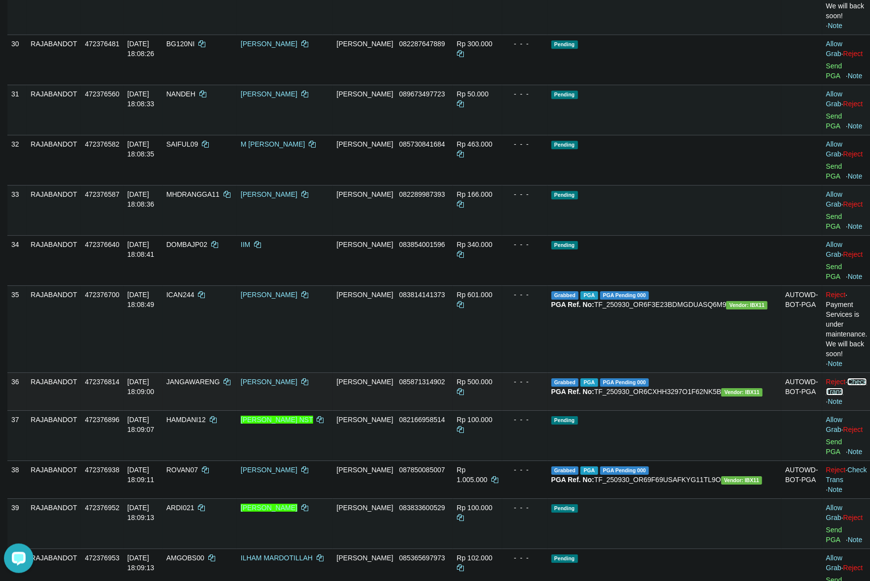
click at [831, 396] on link "Check Trans" at bounding box center [846, 387] width 41 height 18
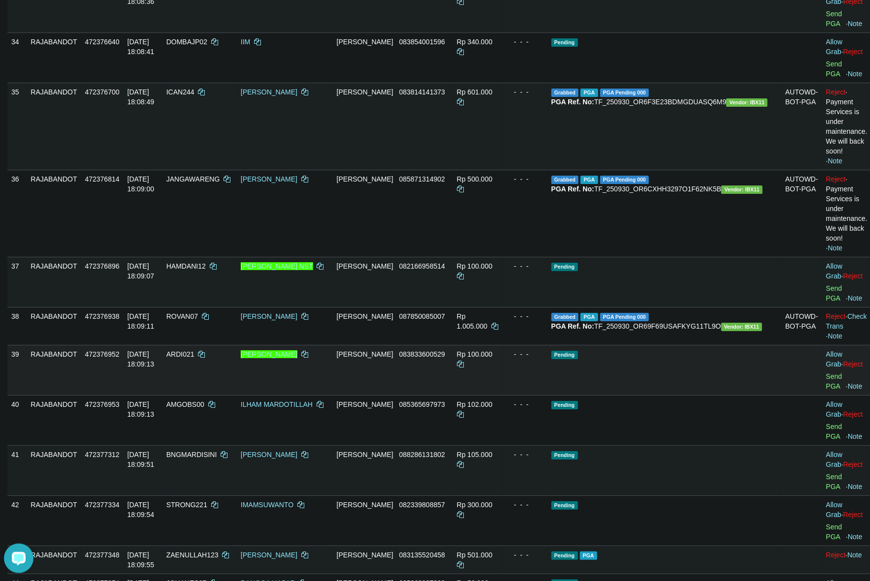
scroll to position [1415, 0]
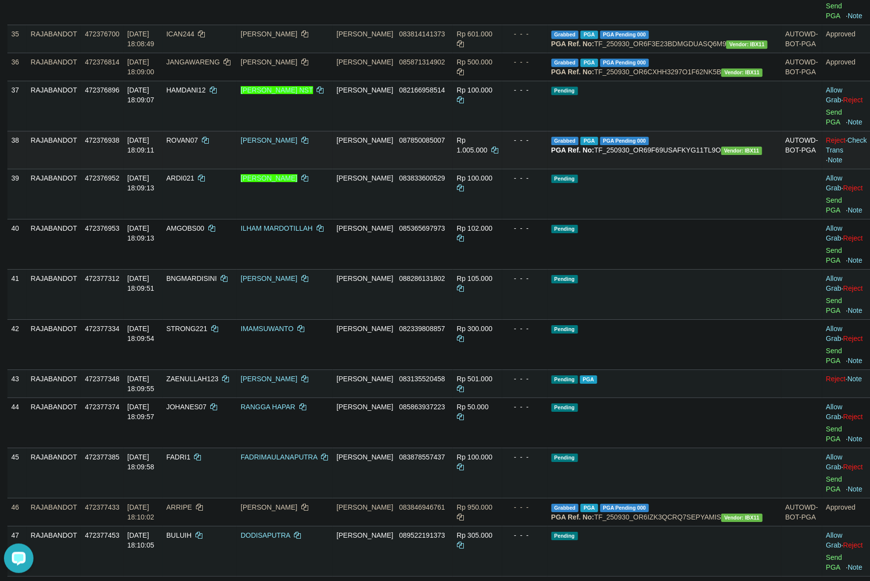
click at [843, 169] on td "Reject · Check Trans · Note" at bounding box center [846, 150] width 49 height 38
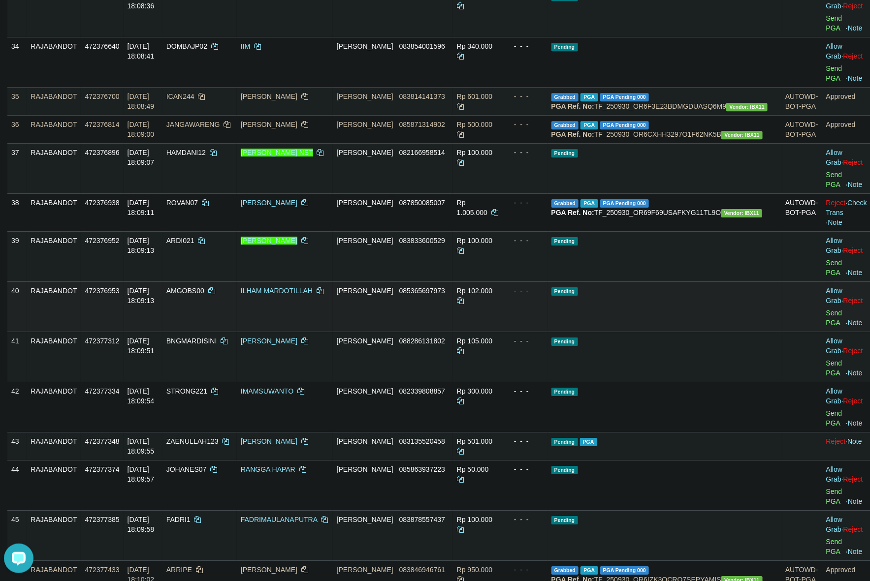
scroll to position [1539, 0]
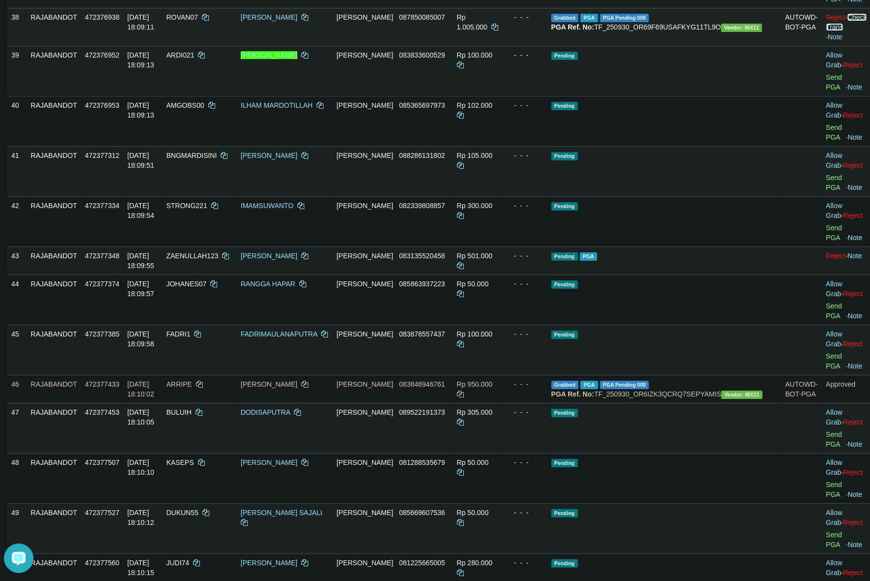
click at [840, 31] on link "Check Trans" at bounding box center [846, 22] width 41 height 18
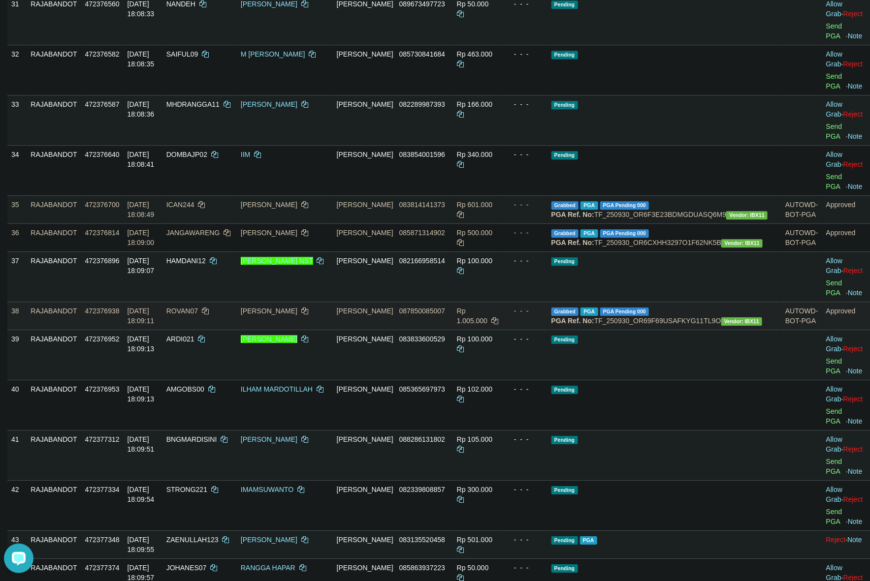
scroll to position [1231, 0]
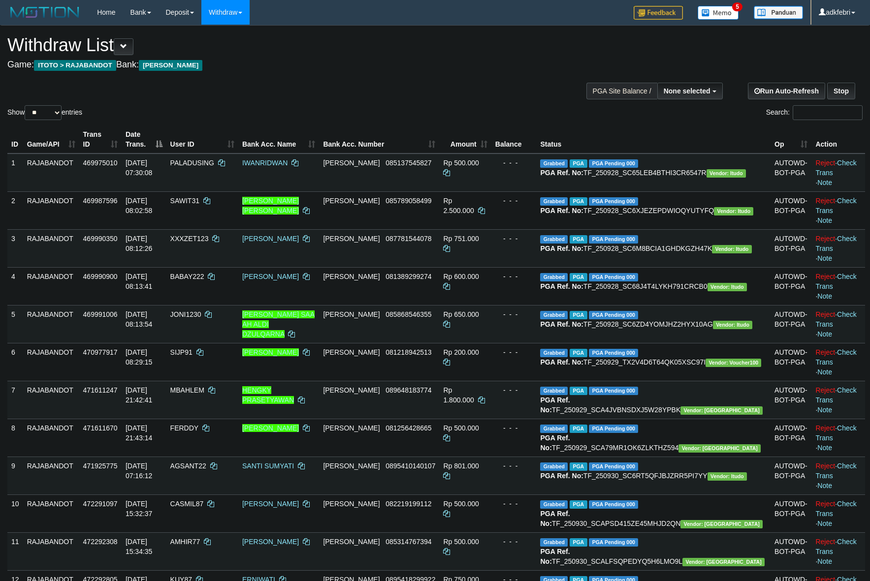
select select
drag, startPoint x: 45, startPoint y: 111, endPoint x: 69, endPoint y: 142, distance: 39.3
click at [47, 109] on select "** ** ** ***" at bounding box center [43, 112] width 37 height 15
select select "***"
click at [26, 105] on select "** ** ** ***" at bounding box center [43, 112] width 37 height 15
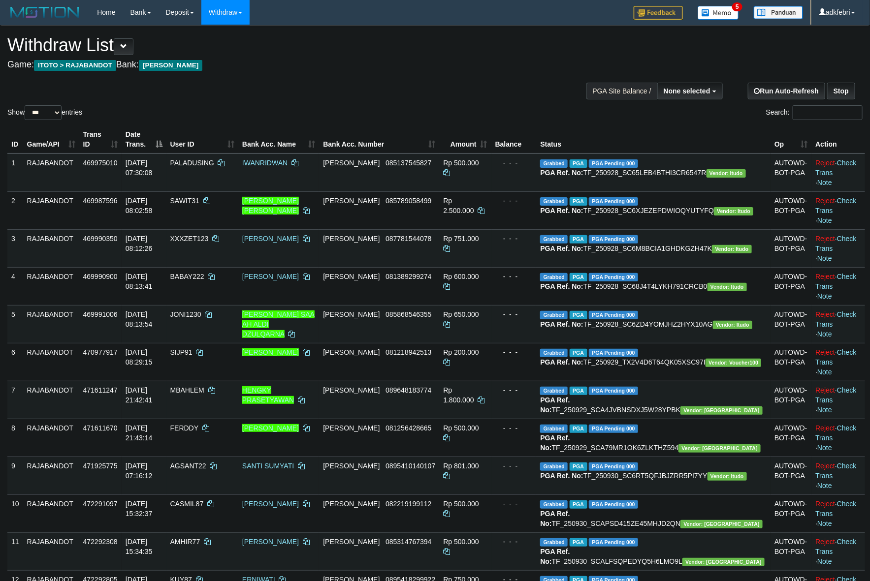
click at [370, 82] on div "Show ** ** ** *** entries Search:" at bounding box center [435, 74] width 870 height 96
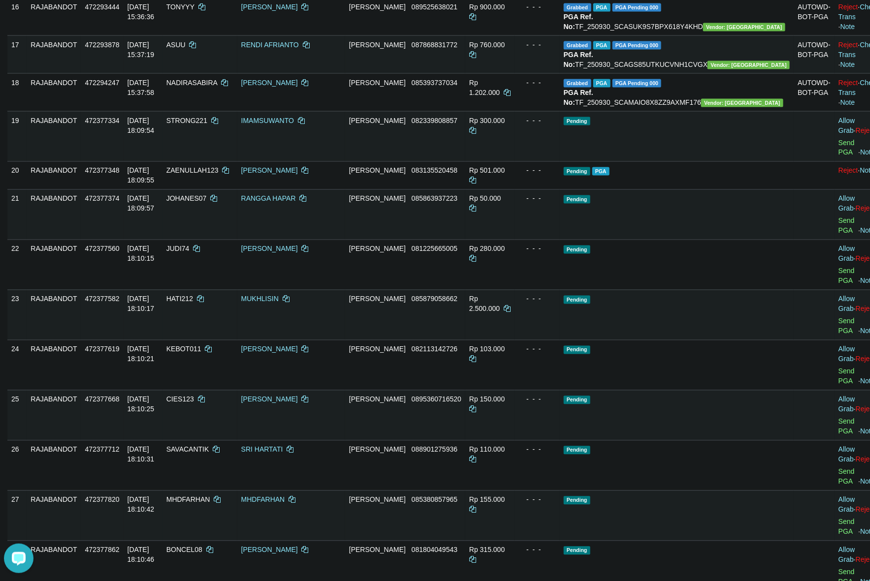
scroll to position [709, 0]
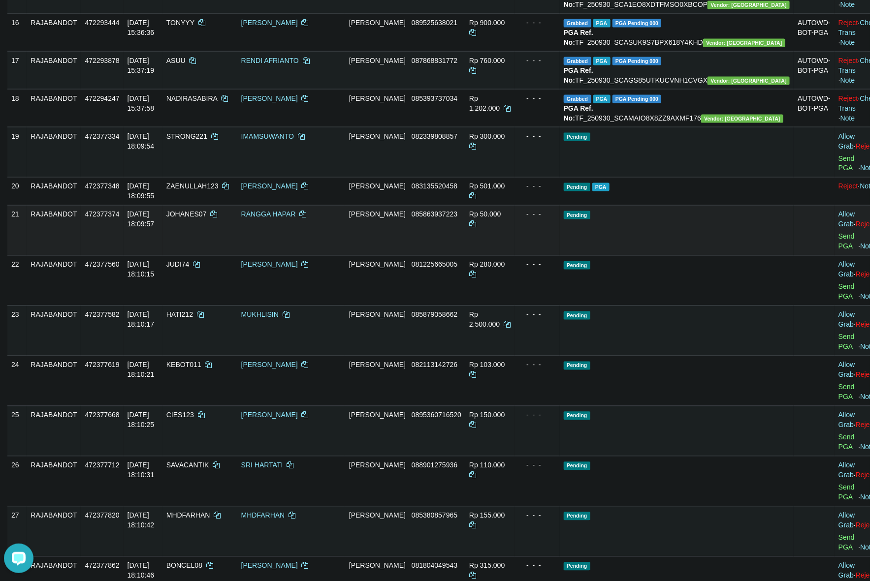
click at [678, 256] on td "Pending" at bounding box center [677, 230] width 234 height 50
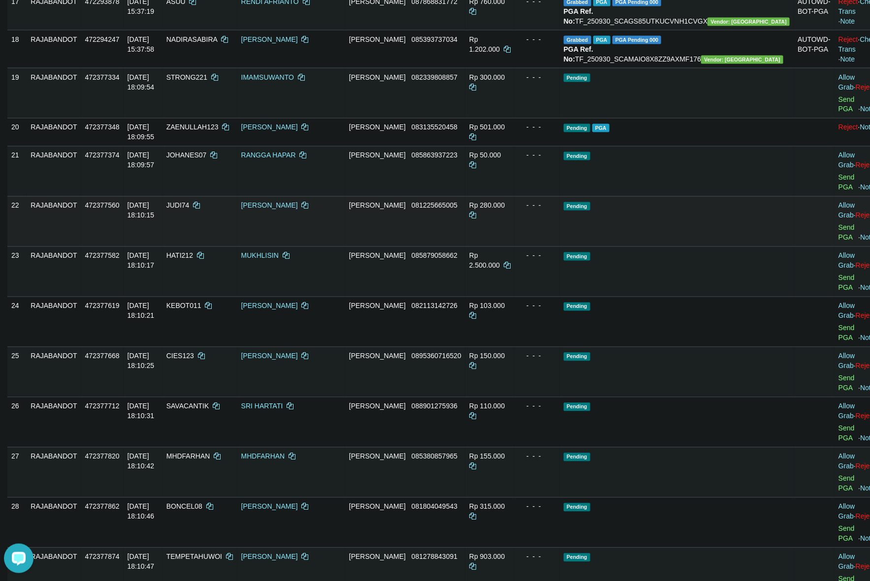
scroll to position [770, 0]
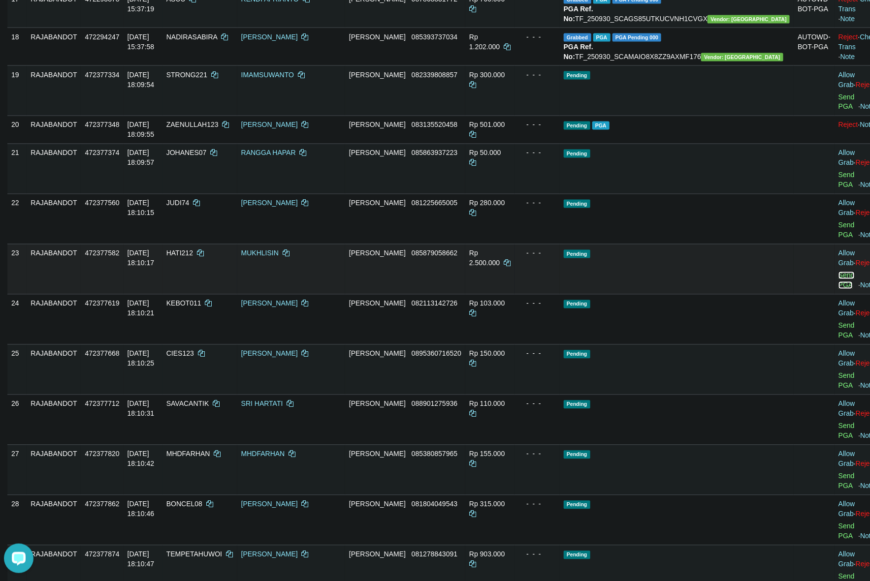
click at [838, 289] on link "Send PGA" at bounding box center [846, 281] width 16 height 18
click at [560, 194] on td "- - -" at bounding box center [536, 169] width 45 height 50
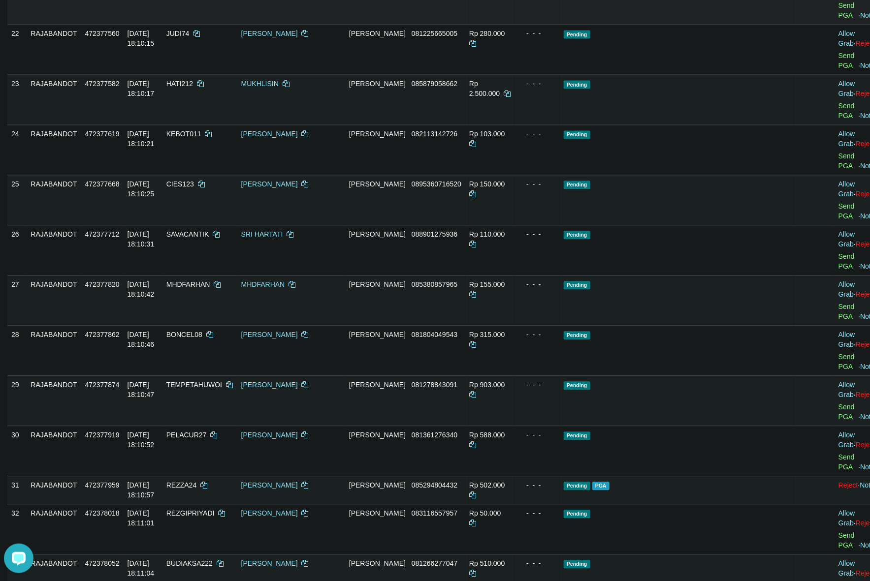
scroll to position [955, 0]
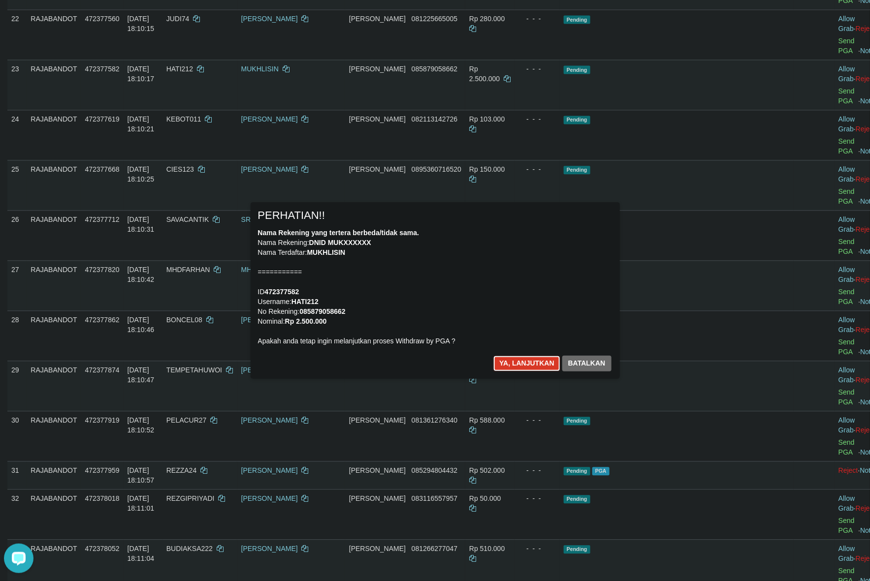
click at [511, 366] on button "Ya, lanjutkan" at bounding box center [526, 364] width 67 height 16
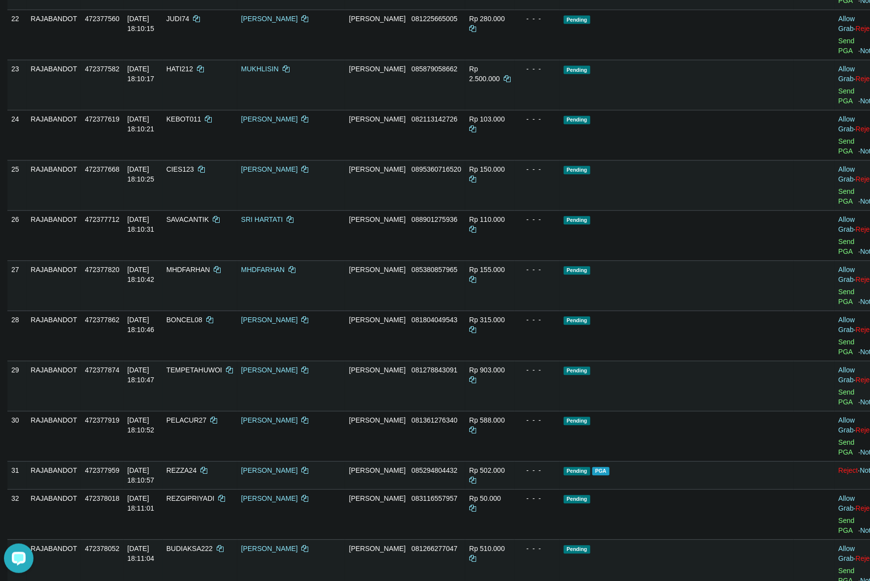
scroll to position [943, 0]
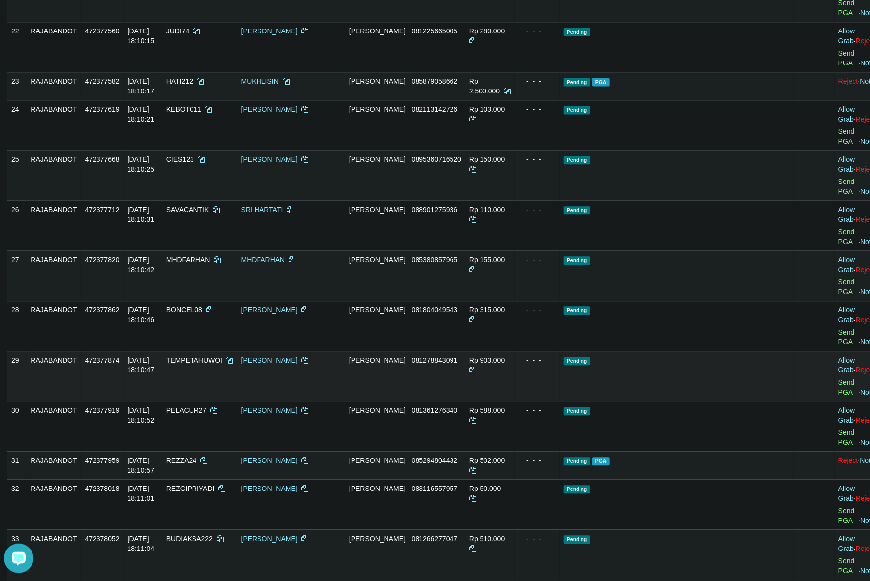
click at [835, 370] on td "Allow Grab · Reject Send PGA · Note" at bounding box center [859, 376] width 49 height 50
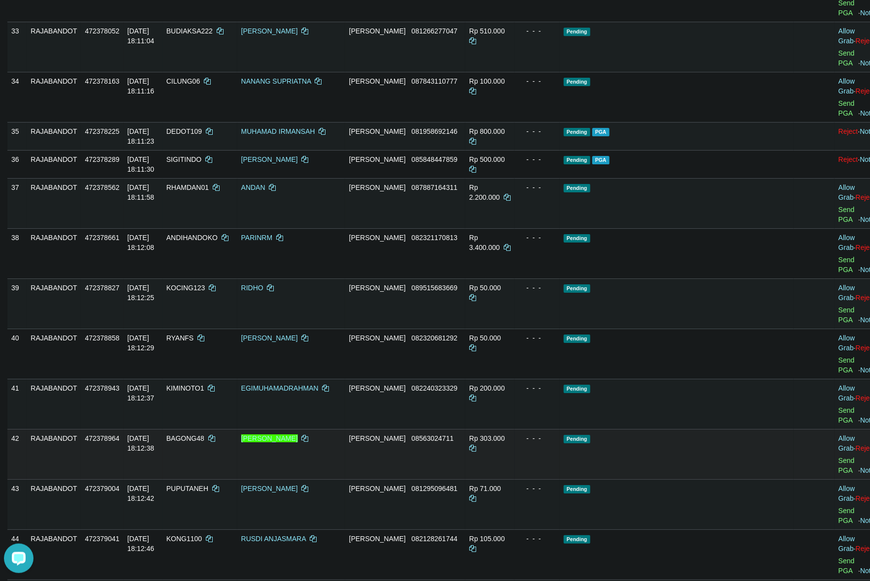
scroll to position [1015, 0]
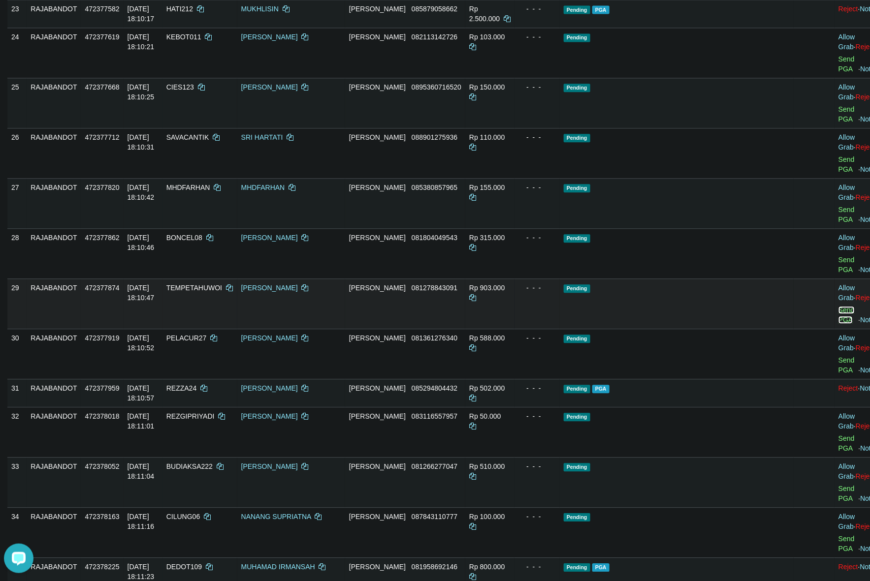
click at [838, 306] on link "Send PGA" at bounding box center [846, 315] width 16 height 18
click at [496, 300] on td "Rp 903.000" at bounding box center [489, 304] width 49 height 50
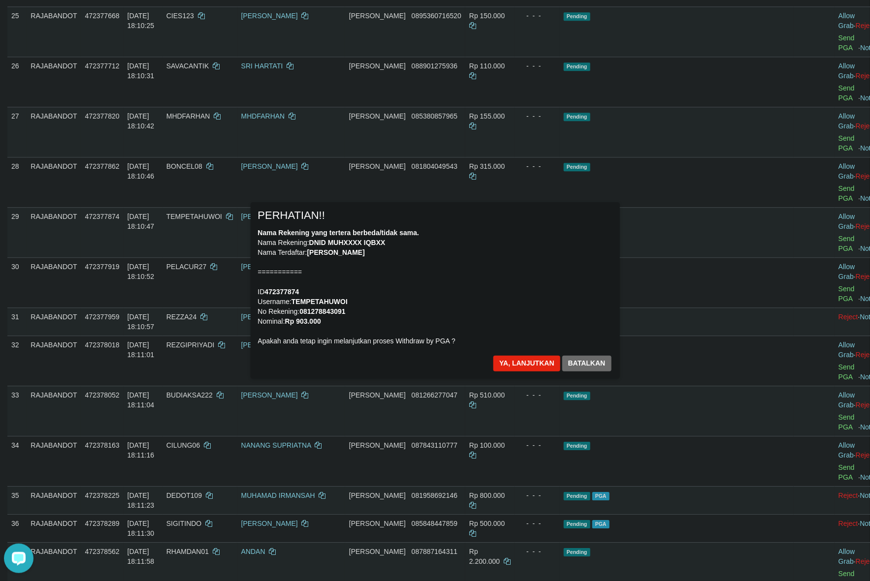
scroll to position [1077, 0]
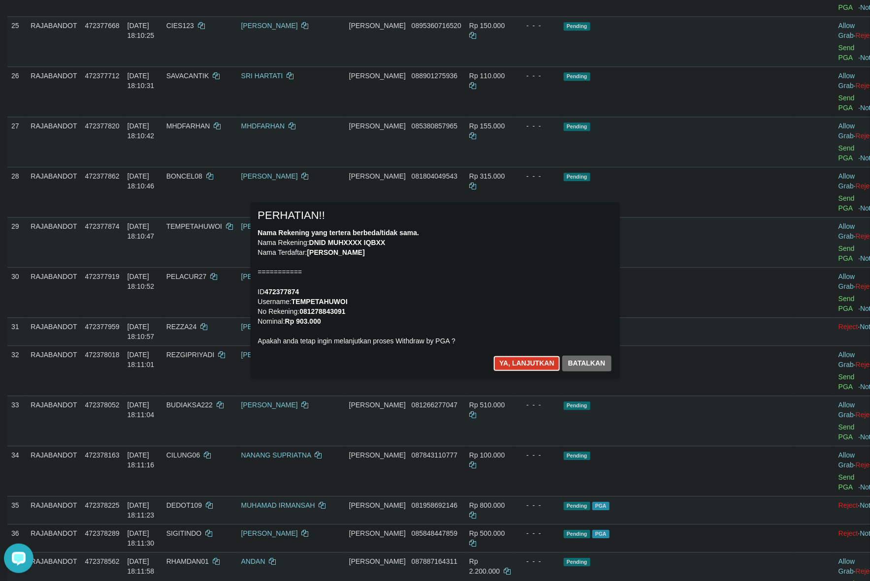
click at [521, 361] on button "Ya, lanjutkan" at bounding box center [526, 364] width 67 height 16
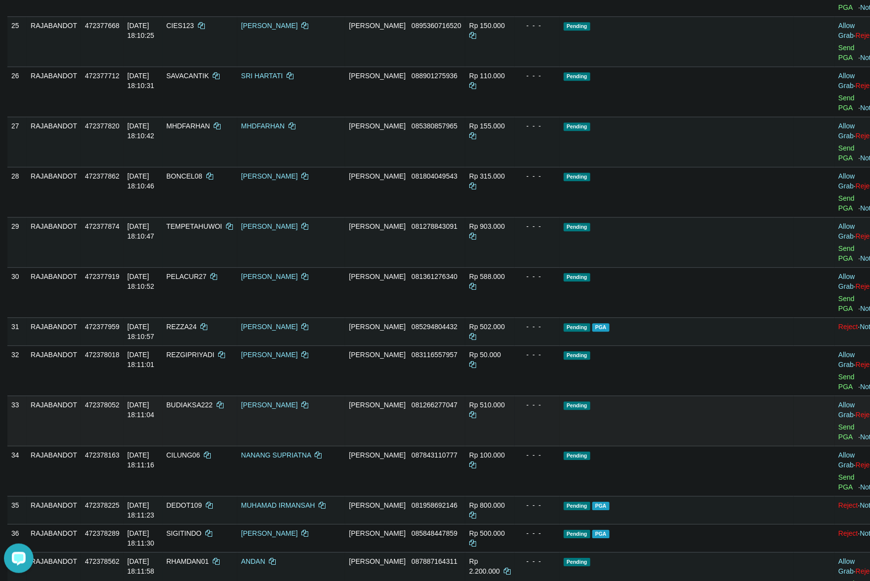
scroll to position [1064, 0]
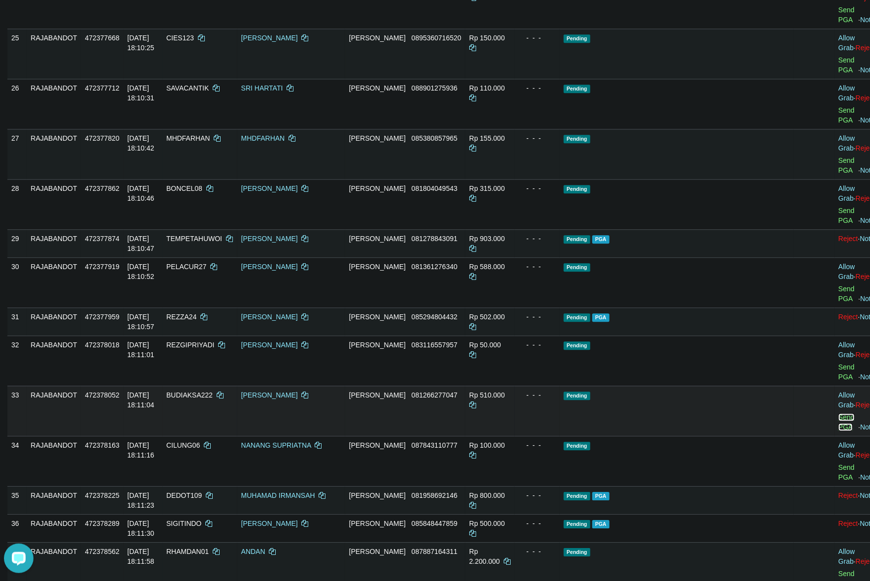
click at [838, 414] on link "Send PGA" at bounding box center [846, 423] width 16 height 18
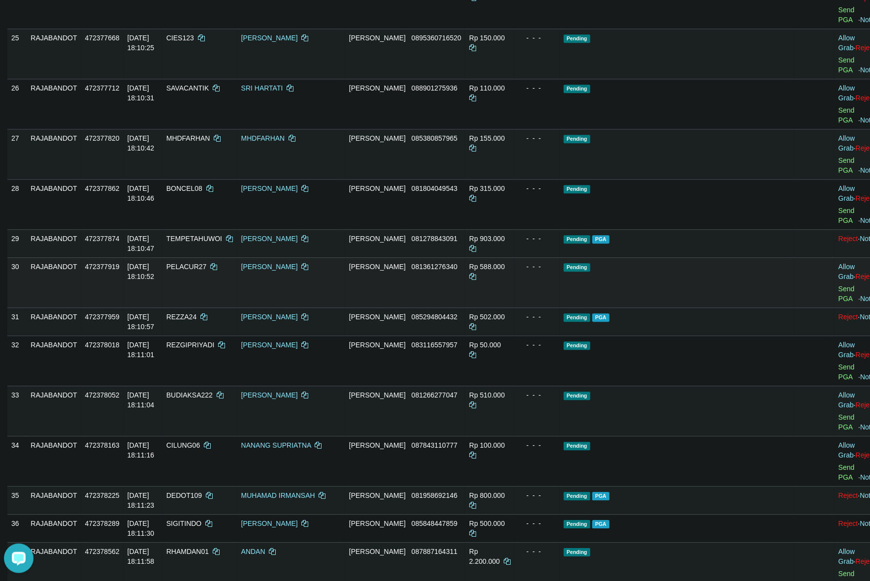
click at [590, 264] on span "Pending" at bounding box center [577, 267] width 27 height 8
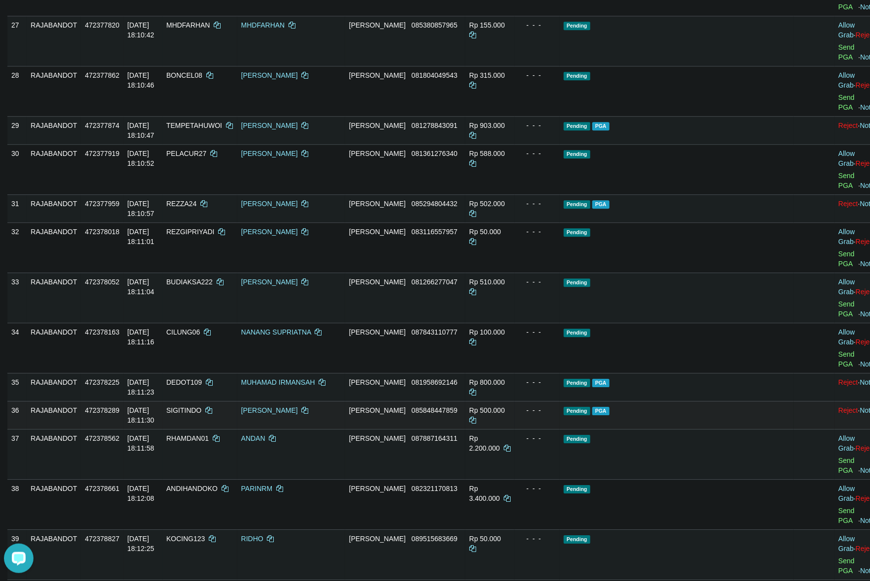
scroll to position [1188, 0]
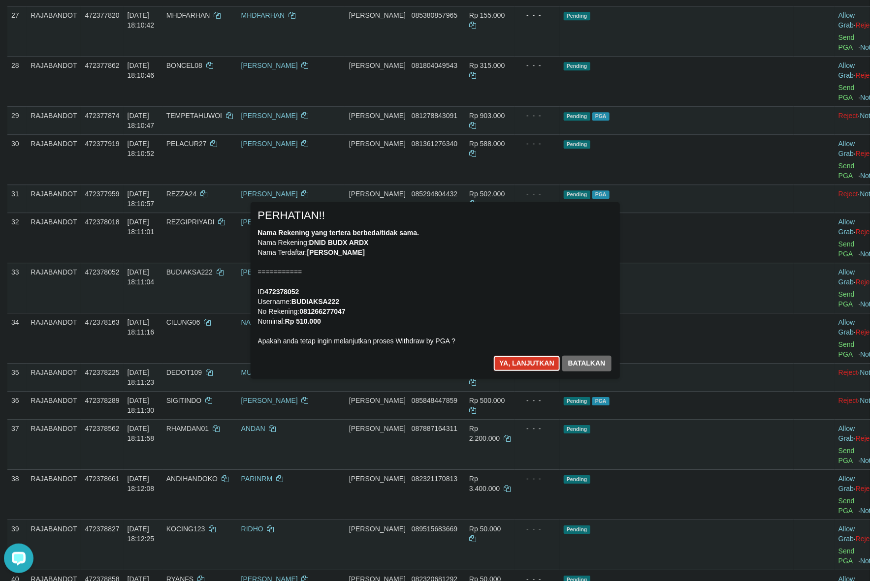
click at [520, 363] on button "Ya, lanjutkan" at bounding box center [526, 364] width 67 height 16
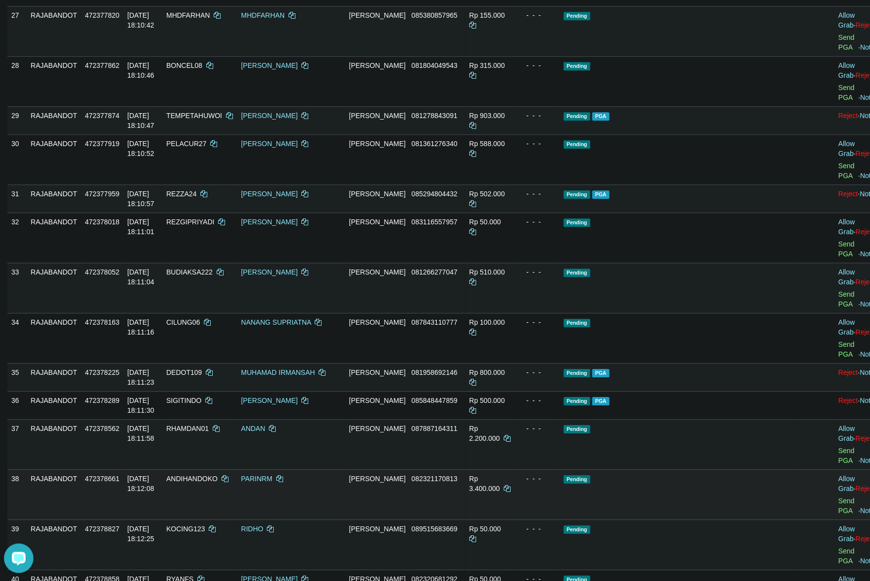
scroll to position [1175, 0]
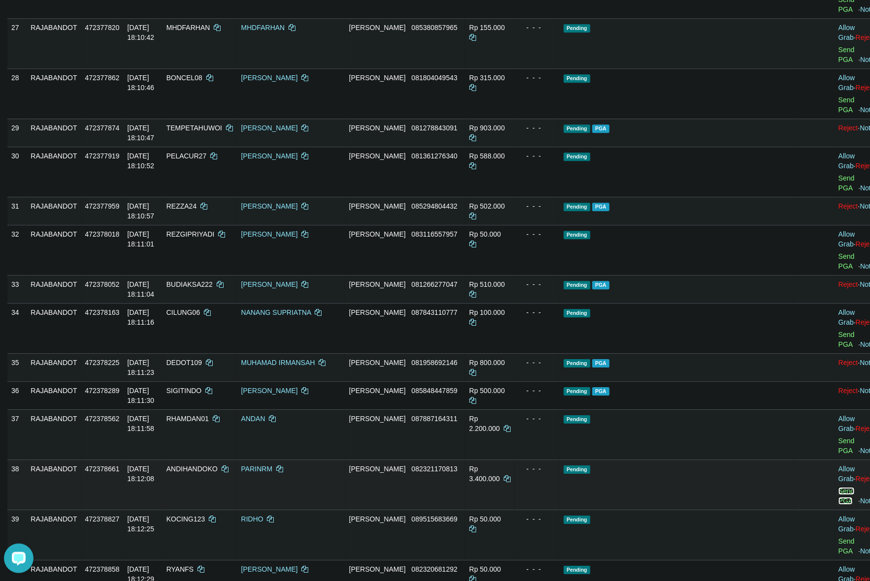
click at [838, 487] on link "Send PGA" at bounding box center [846, 496] width 16 height 18
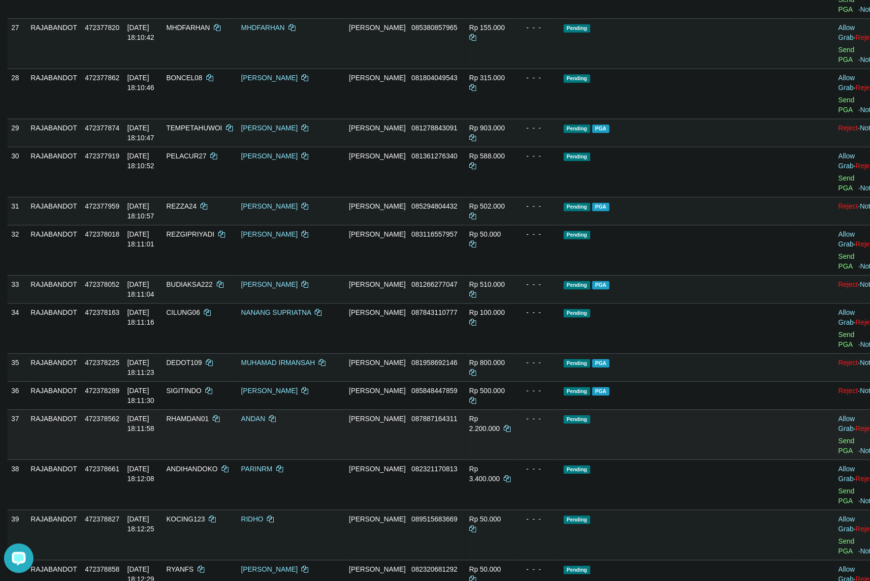
click at [622, 410] on td "Pending" at bounding box center [677, 435] width 234 height 50
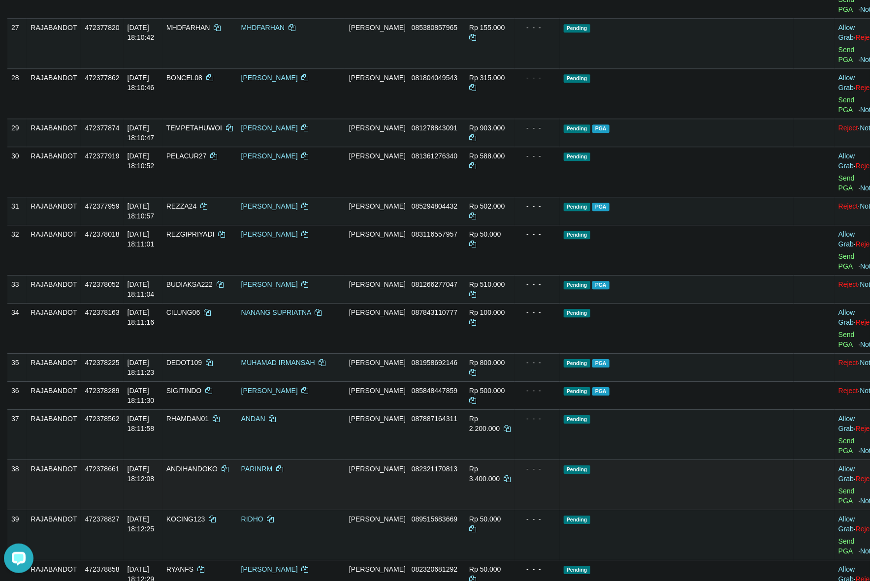
click at [613, 460] on td "Pending" at bounding box center [677, 485] width 234 height 50
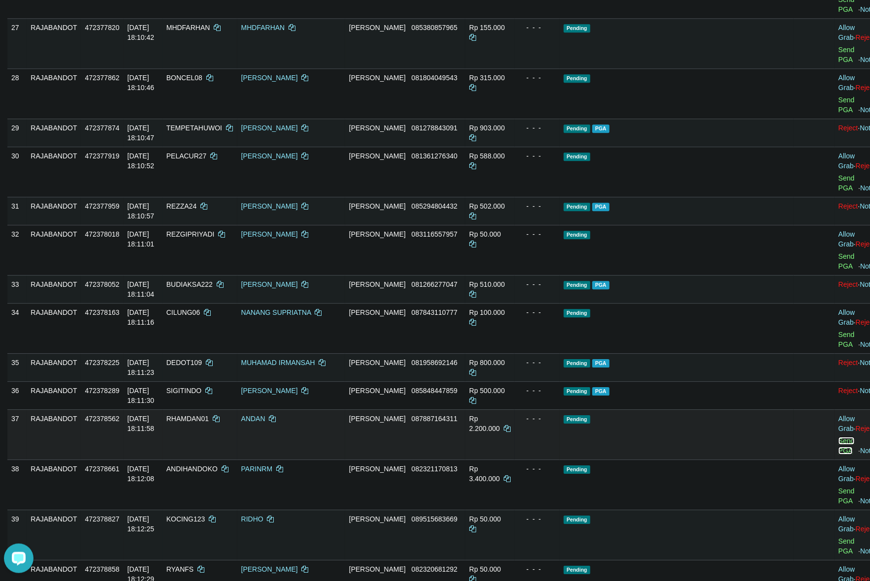
click at [838, 437] on link "Send PGA" at bounding box center [846, 446] width 16 height 18
click at [660, 382] on td "Pending PGA" at bounding box center [677, 396] width 234 height 28
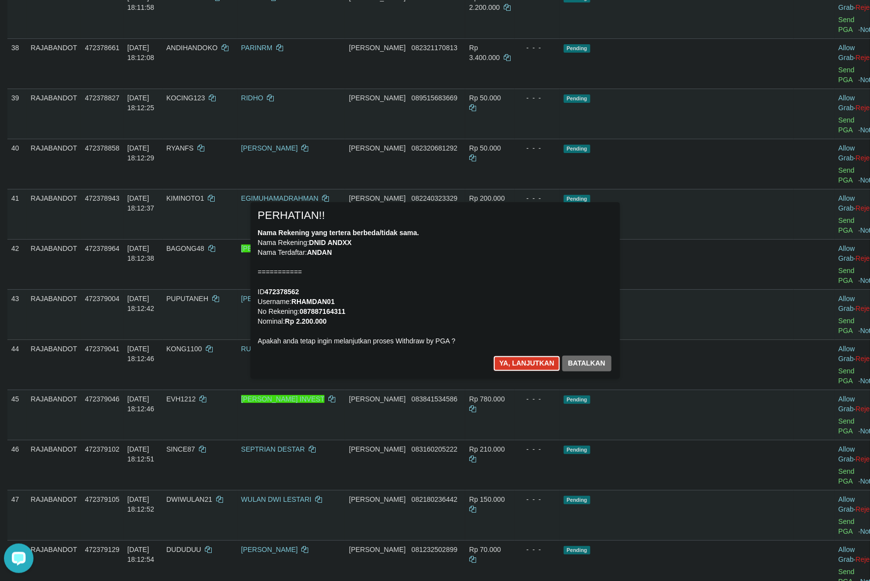
click at [524, 364] on button "Ya, lanjutkan" at bounding box center [526, 364] width 67 height 16
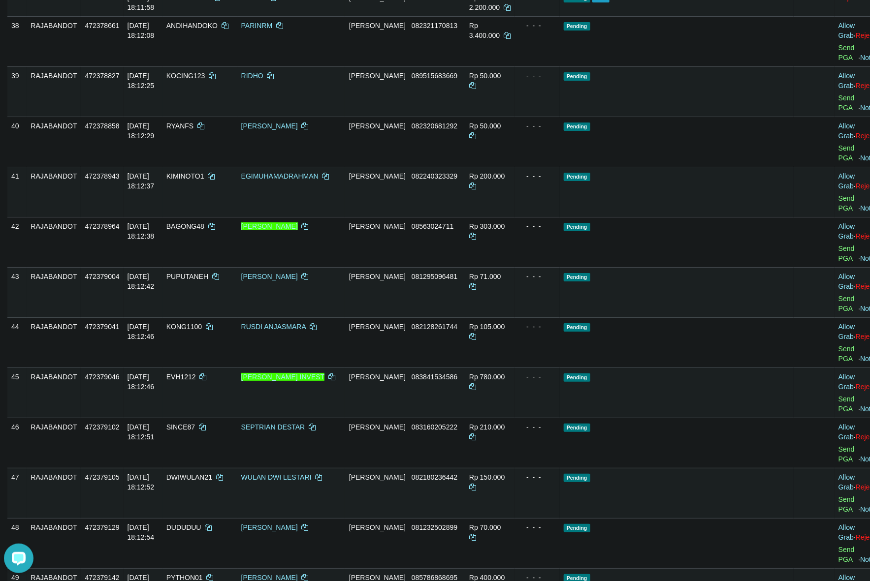
scroll to position [1584, 0]
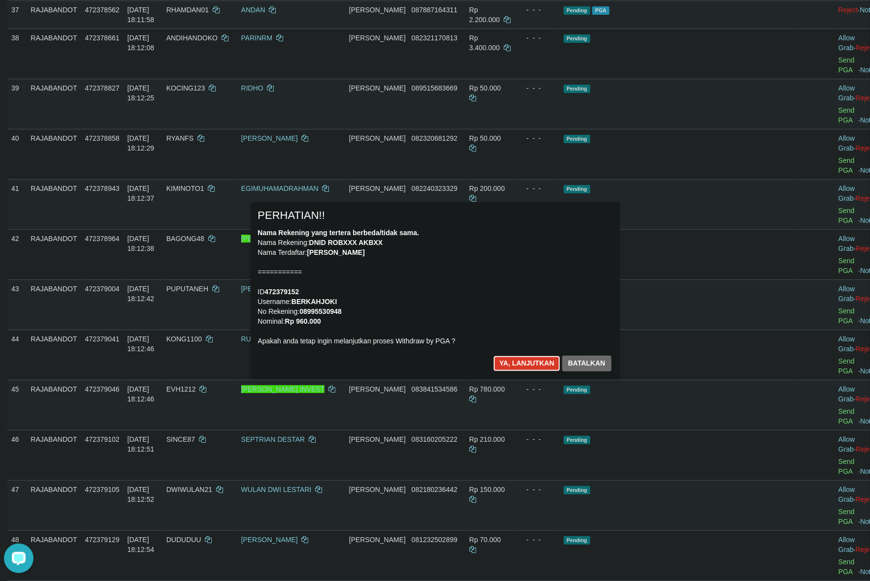
click at [513, 361] on button "Ya, lanjutkan" at bounding box center [526, 364] width 67 height 16
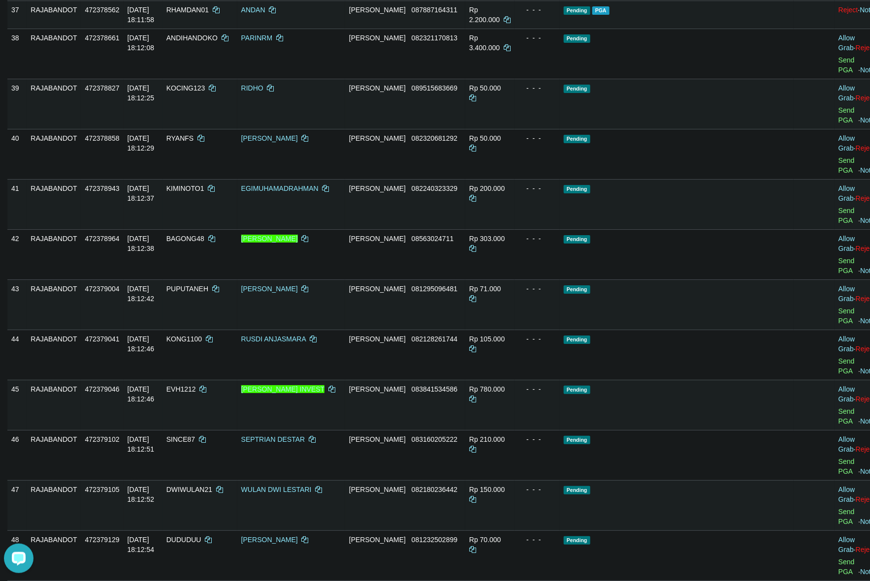
scroll to position [1572, 0]
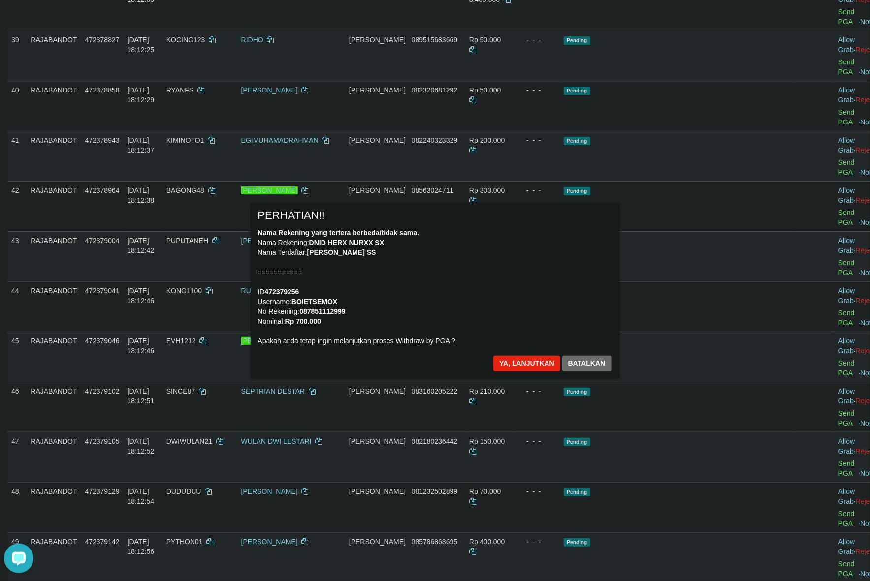
scroll to position [1634, 0]
click at [518, 357] on button "Ya, lanjutkan" at bounding box center [526, 364] width 67 height 16
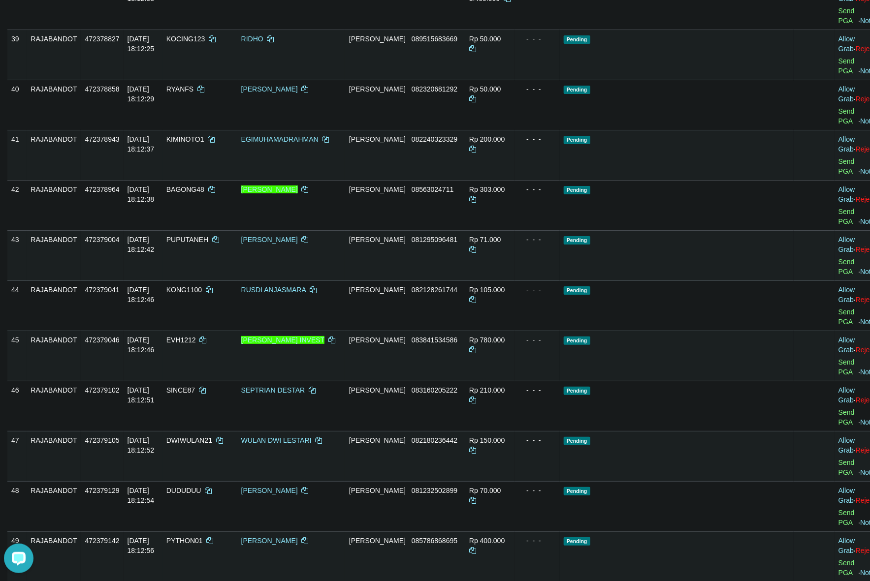
scroll to position [1621, 0]
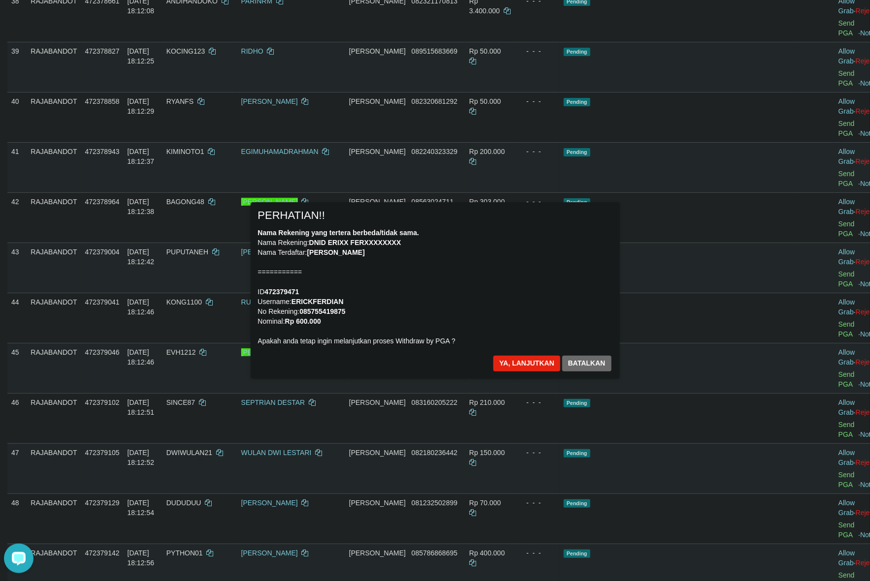
click at [633, 323] on div "× PERHATIAN!! Nama Rekening yang tertera berbeda/tidak sama. Nama Rekening: DNI…" at bounding box center [435, 290] width 576 height 176
click at [523, 356] on button "Ya, lanjutkan" at bounding box center [526, 364] width 67 height 16
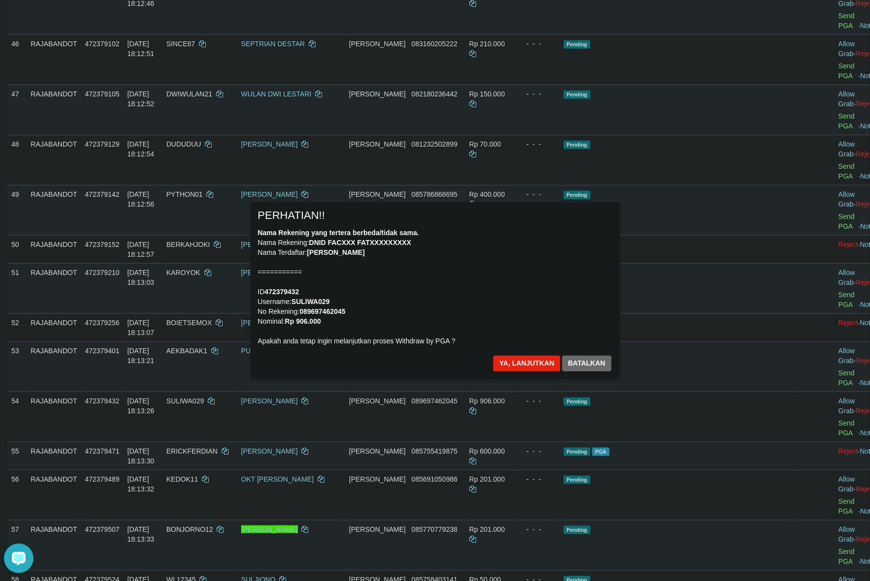
scroll to position [1976, 0]
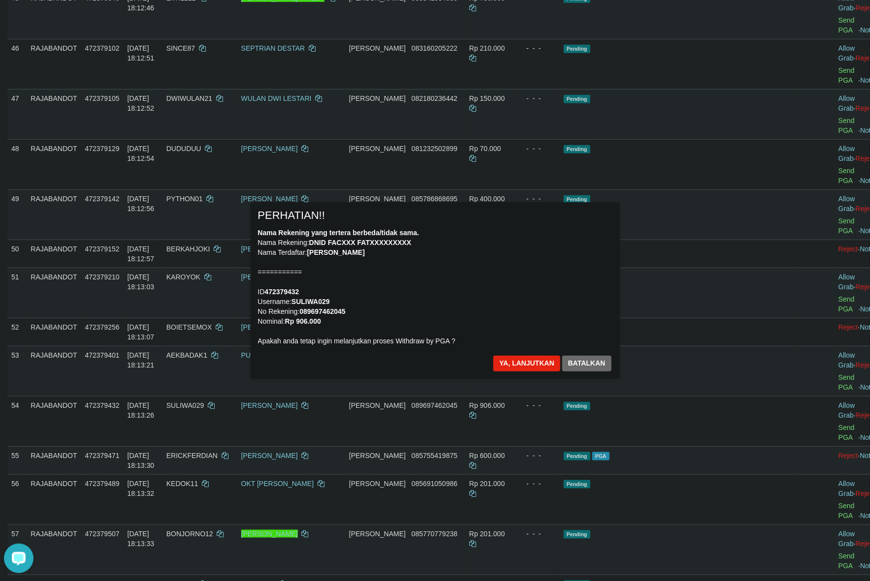
click at [510, 376] on div "Ya, lanjutkan Batalkan" at bounding box center [552, 367] width 120 height 23
click at [547, 367] on button "Ya, lanjutkan" at bounding box center [526, 364] width 67 height 16
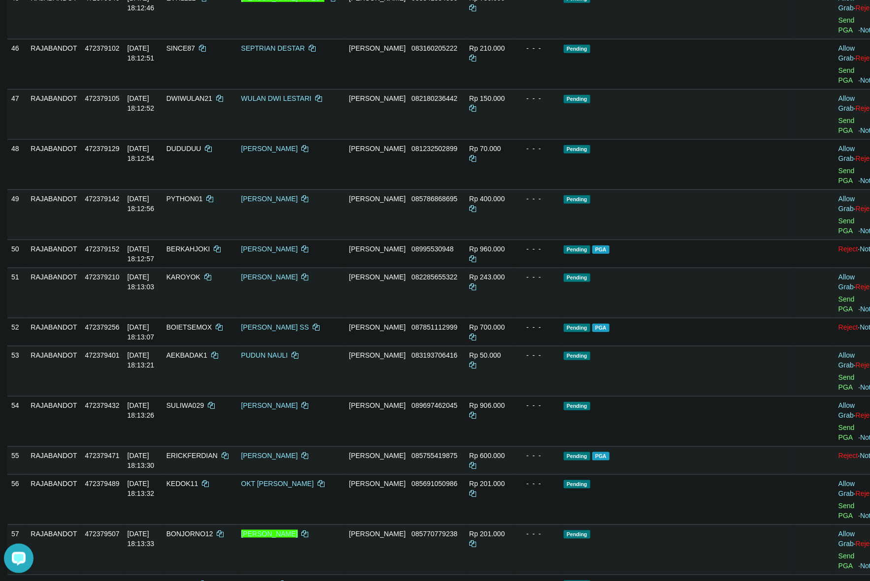
scroll to position [1963, 0]
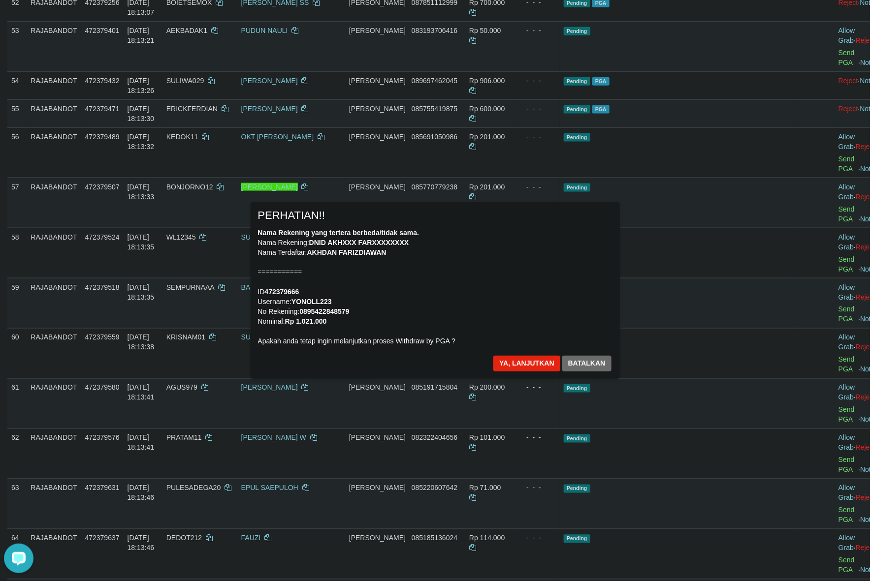
scroll to position [2270, 0]
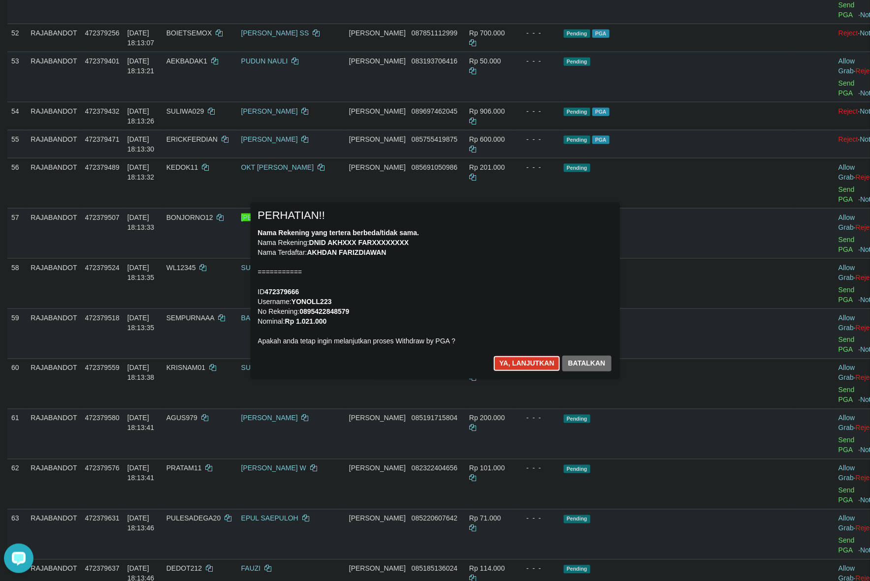
click at [525, 359] on button "Ya, lanjutkan" at bounding box center [526, 364] width 67 height 16
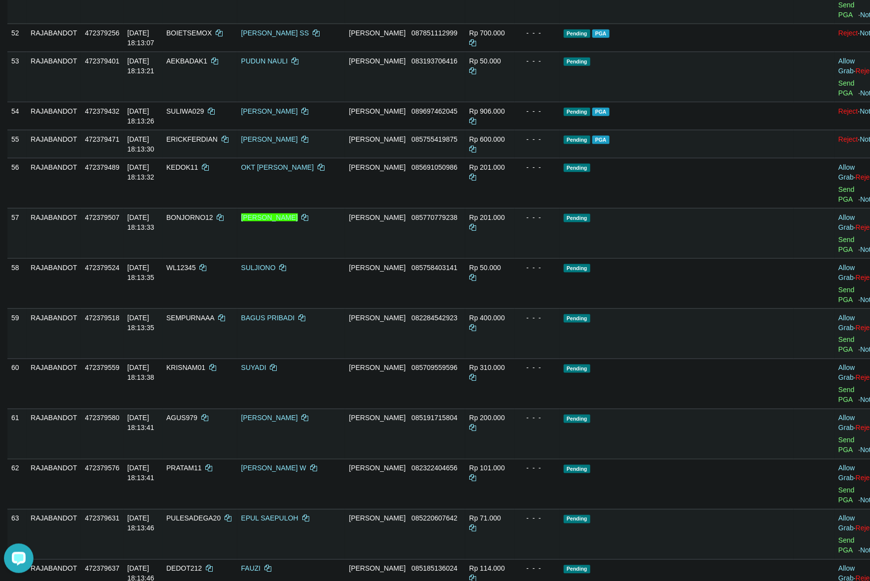
scroll to position [2258, 0]
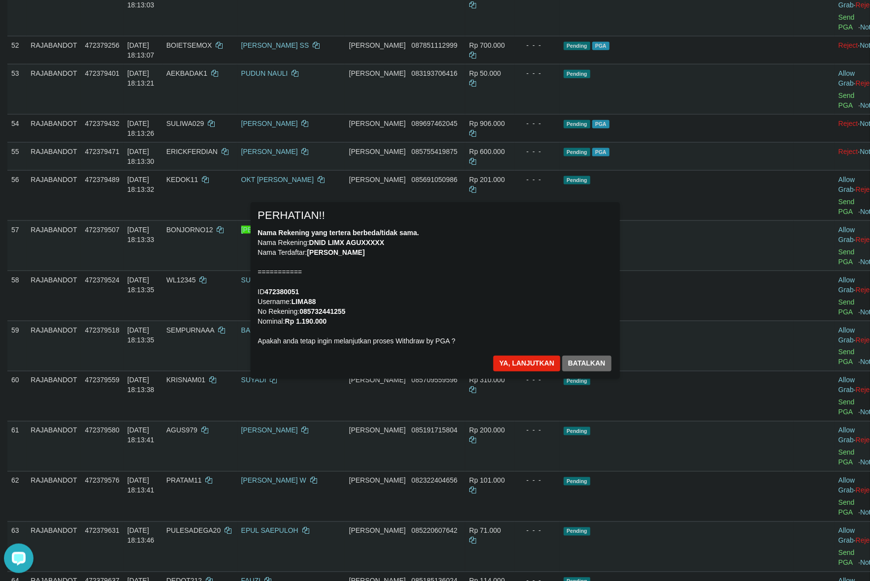
click at [491, 303] on div "Nama Rekening yang tertera berbeda/tidak sama. Nama Rekening: DNID LIMX AGUXXXX…" at bounding box center [435, 287] width 354 height 118
click at [517, 361] on button "Ya, lanjutkan" at bounding box center [526, 364] width 67 height 16
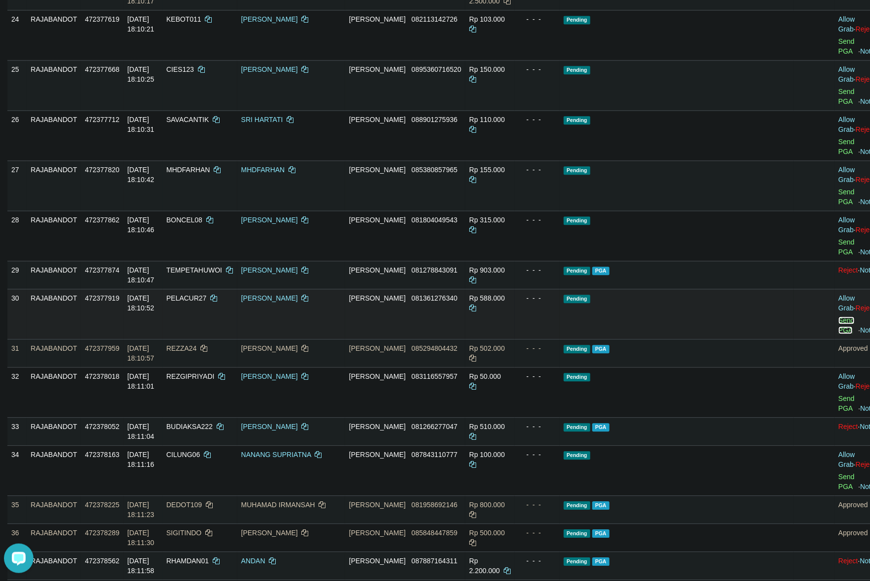
click at [838, 317] on link "Send PGA" at bounding box center [846, 326] width 16 height 18
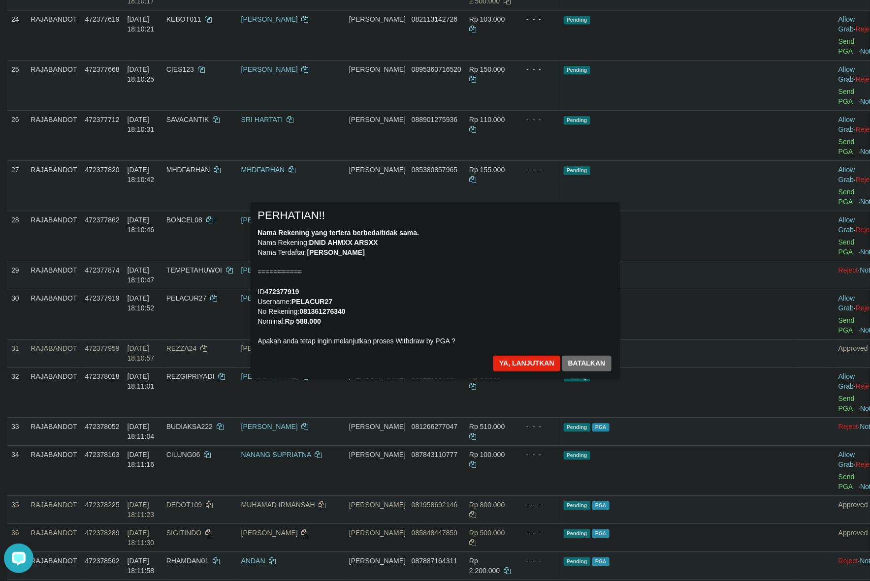
click at [549, 280] on div "Nama Rekening yang tertera berbeda/tidak sama. Nama Rekening: DNID AHMXX ARSXX …" at bounding box center [435, 287] width 354 height 118
click at [517, 363] on button "Ya, lanjutkan" at bounding box center [526, 364] width 67 height 16
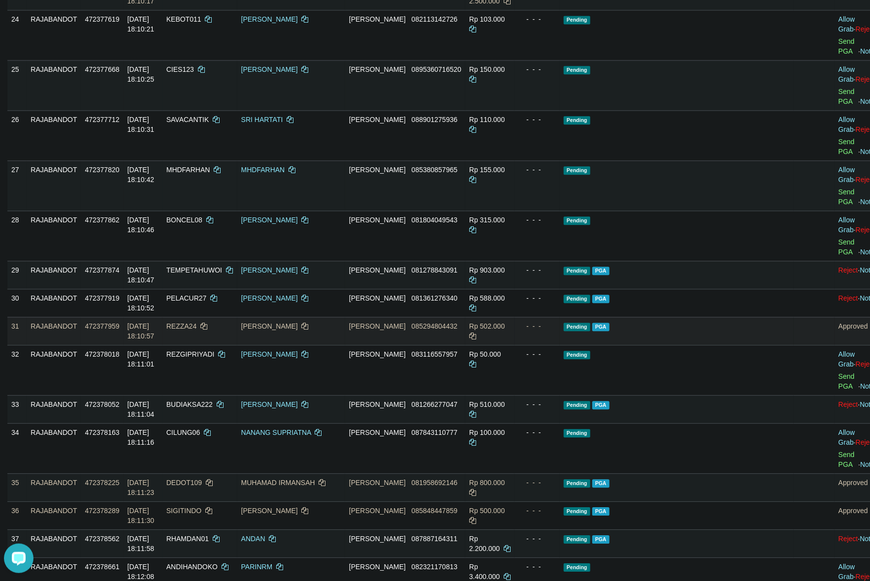
click at [703, 317] on td "Pending PGA" at bounding box center [677, 331] width 234 height 28
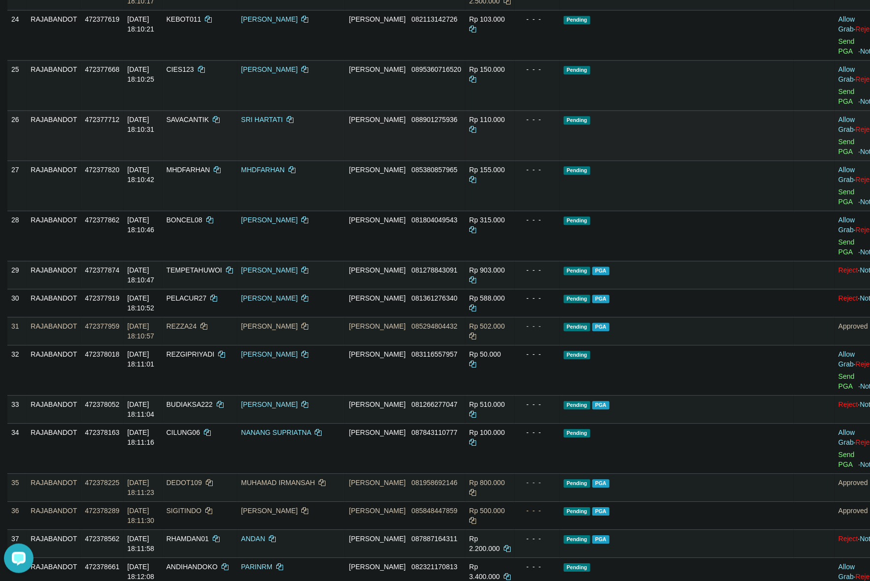
click at [709, 160] on td "Pending" at bounding box center [677, 135] width 234 height 50
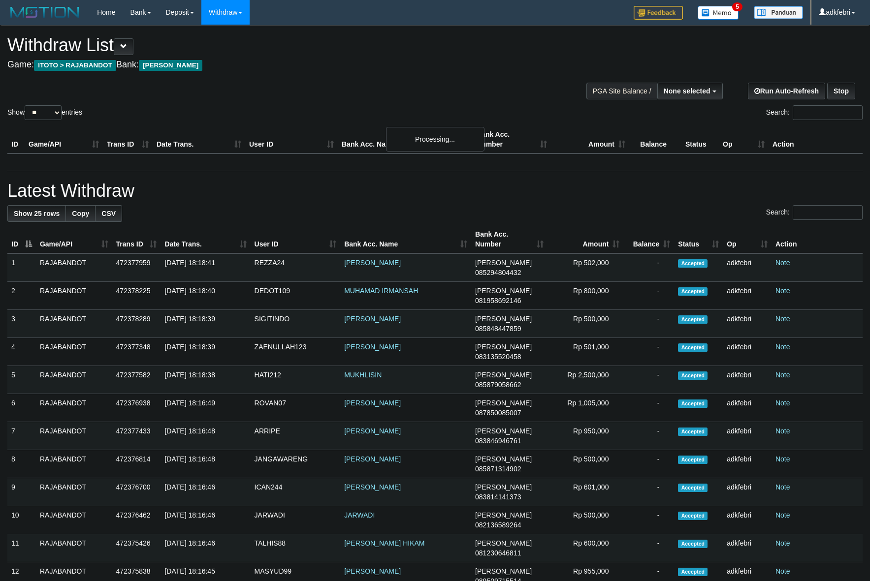
select select
select select "**"
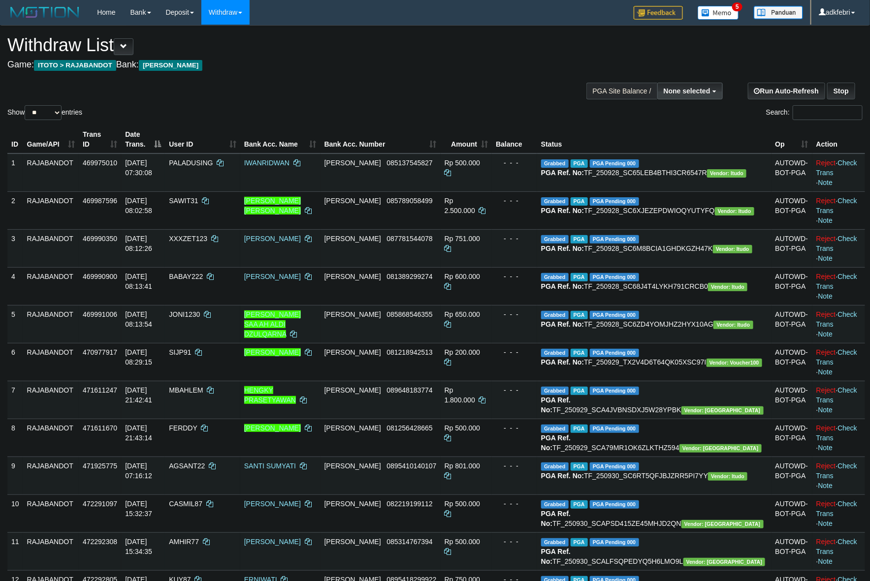
click at [702, 96] on button "None selected" at bounding box center [689, 91] width 65 height 17
click at [685, 144] on label "[ITOTO] RAJABANDOT" at bounding box center [670, 140] width 102 height 13
select select "***"
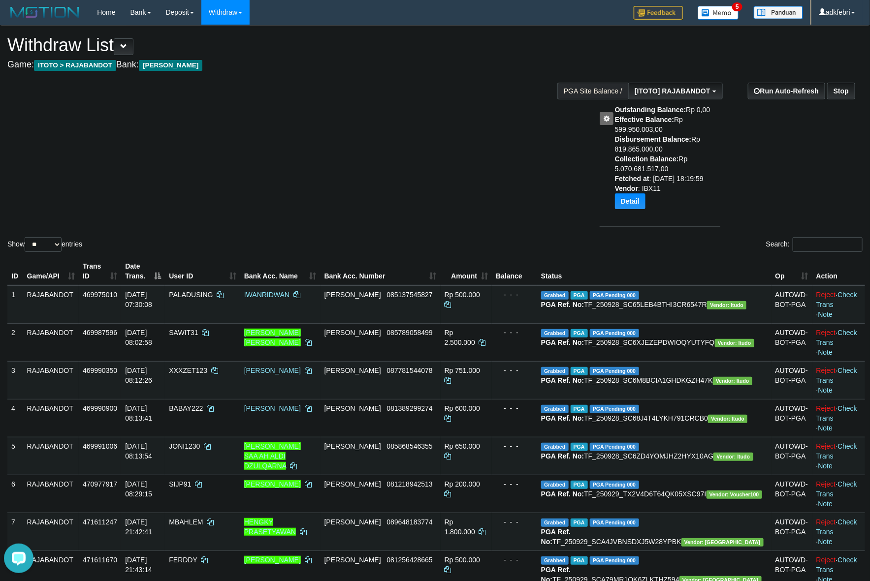
click at [225, 219] on div "Show ** ** ** *** entries Search:" at bounding box center [435, 140] width 870 height 228
drag, startPoint x: 43, startPoint y: 248, endPoint x: 53, endPoint y: 250, distance: 10.6
click at [44, 248] on select "** ** ** ***" at bounding box center [43, 244] width 37 height 15
select select "***"
click at [26, 237] on select "** ** ** ***" at bounding box center [43, 244] width 37 height 15
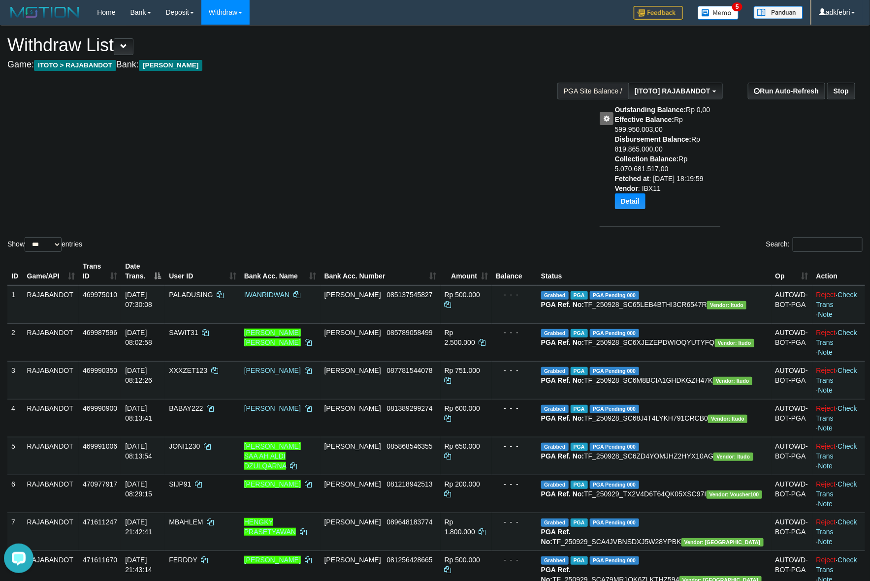
click at [195, 227] on div "Show ** ** ** *** entries Search:" at bounding box center [435, 140] width 870 height 228
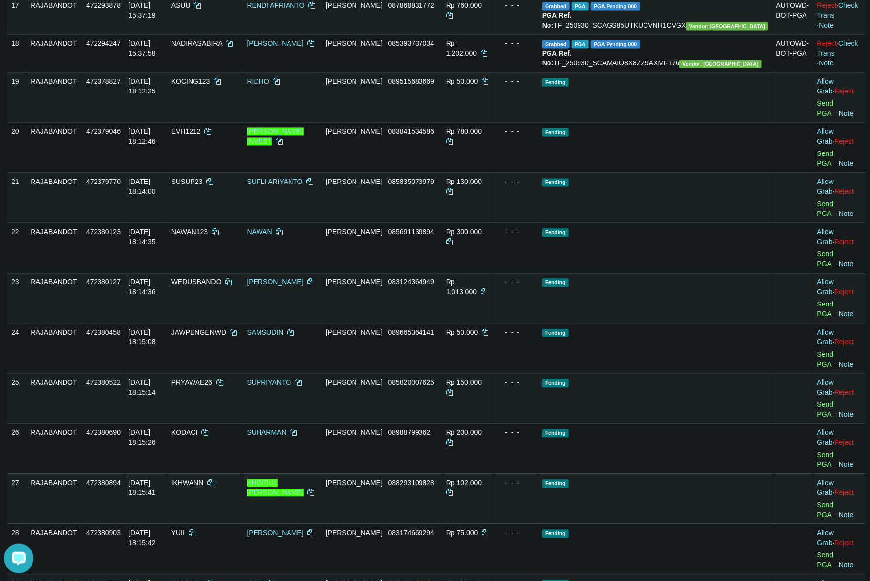
scroll to position [709, 0]
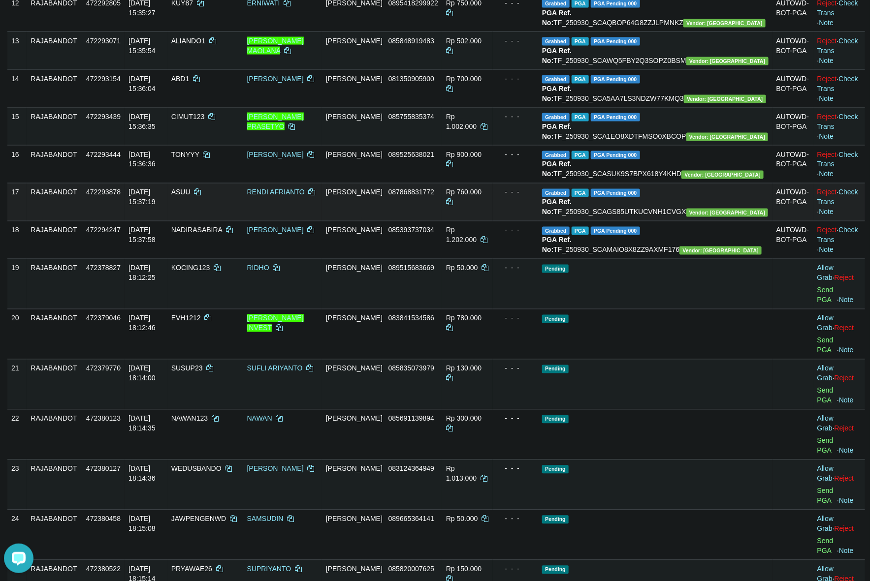
click at [538, 221] on td "- - -" at bounding box center [515, 202] width 45 height 38
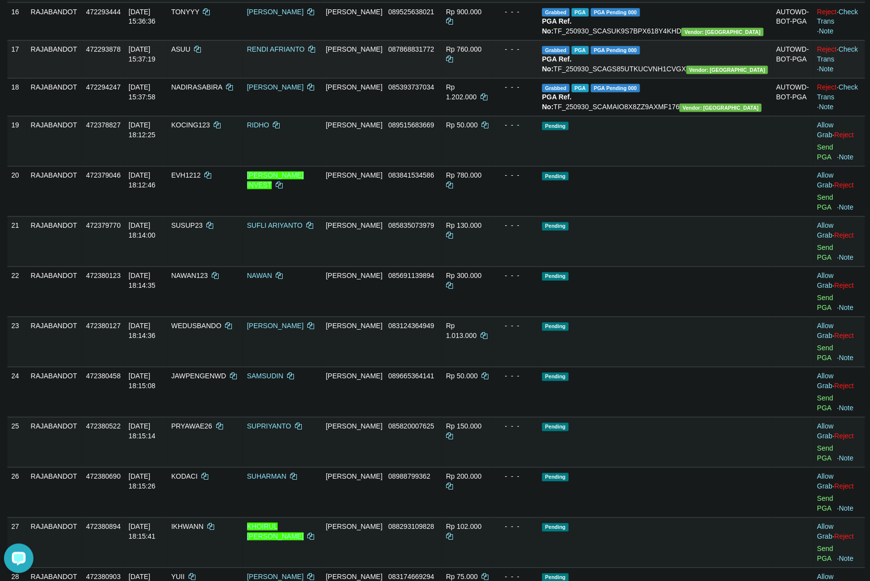
scroll to position [894, 0]
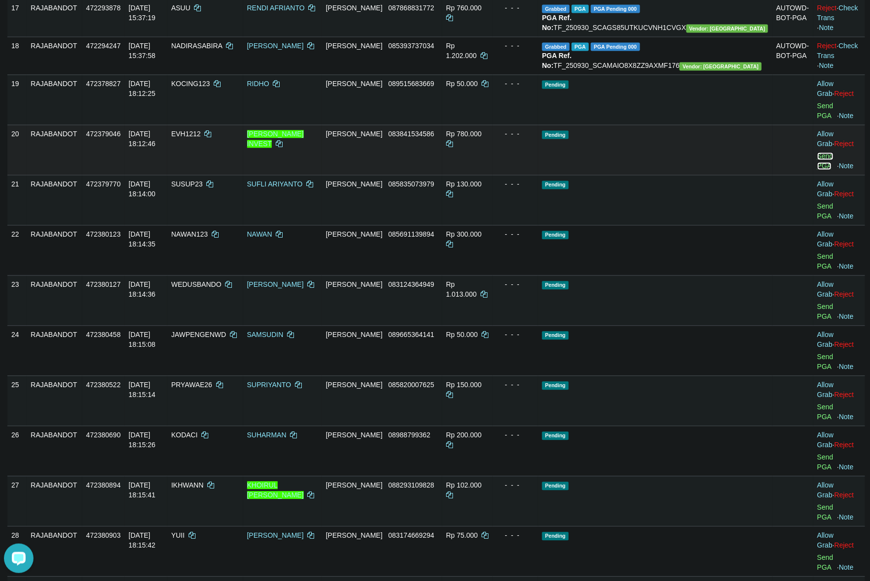
click at [817, 170] on link "Send PGA" at bounding box center [825, 161] width 16 height 18
click at [682, 175] on td "Pending" at bounding box center [655, 150] width 234 height 50
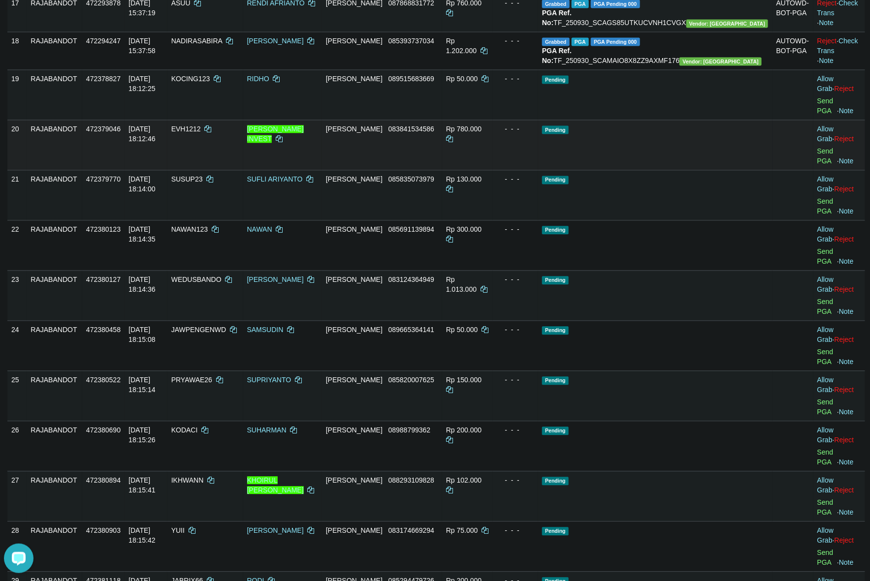
scroll to position [955, 0]
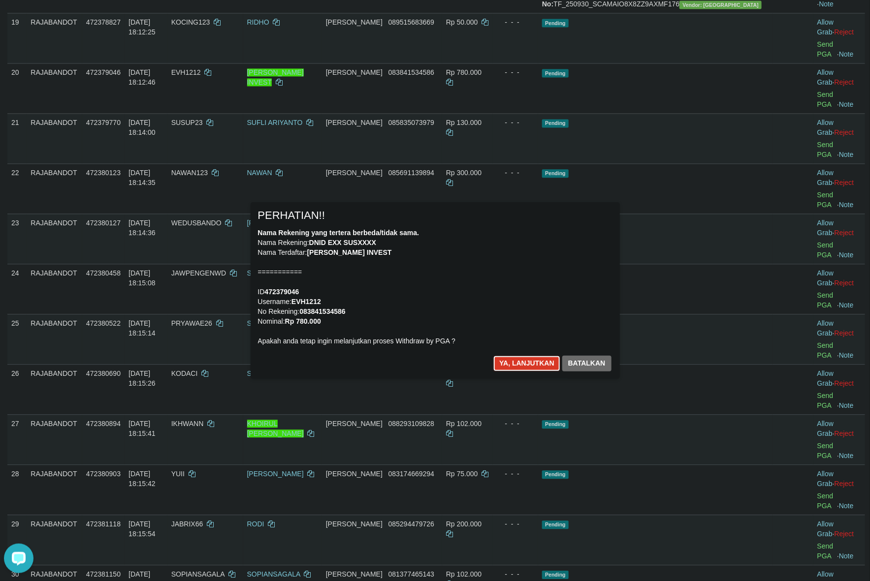
click at [517, 371] on button "Ya, lanjutkan" at bounding box center [526, 364] width 67 height 16
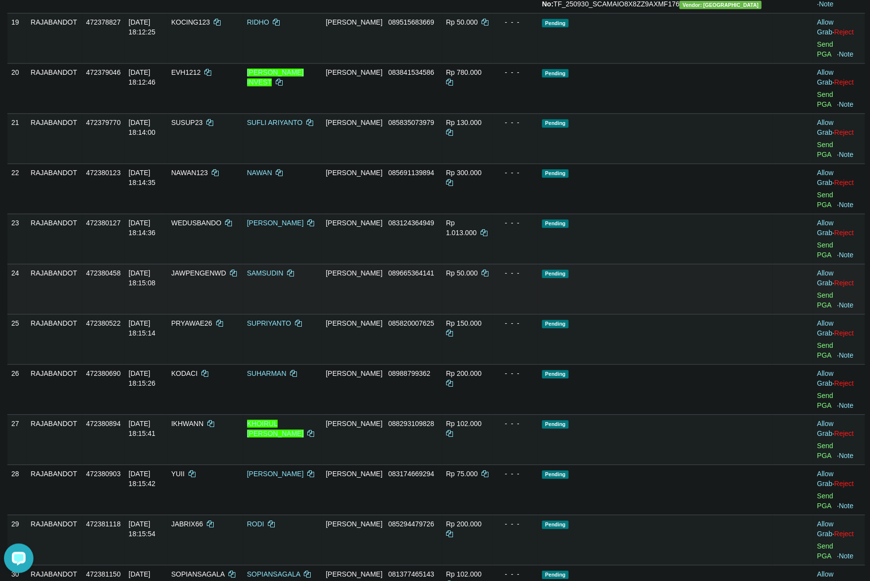
scroll to position [943, 0]
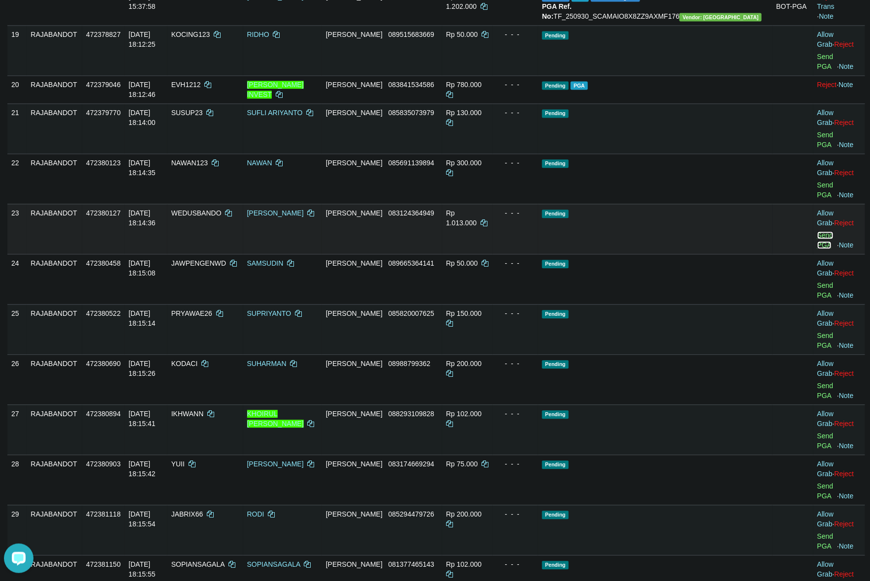
click at [817, 249] on link "Send PGA" at bounding box center [825, 240] width 16 height 18
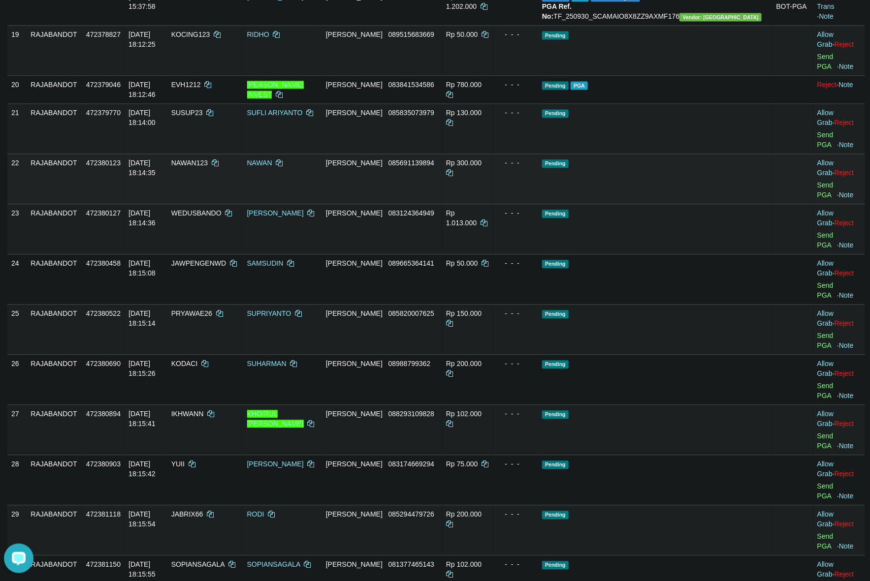
click at [638, 204] on td "Pending" at bounding box center [655, 179] width 234 height 50
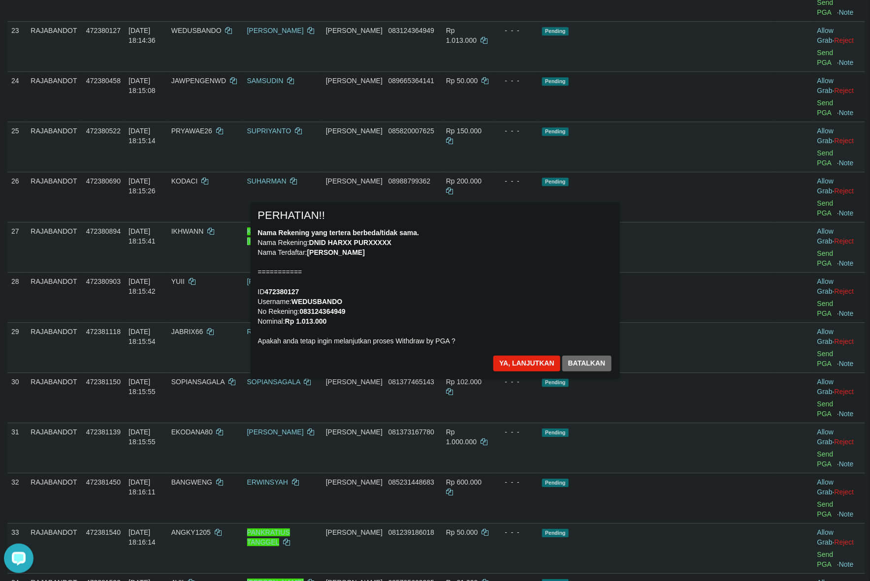
scroll to position [1127, 0]
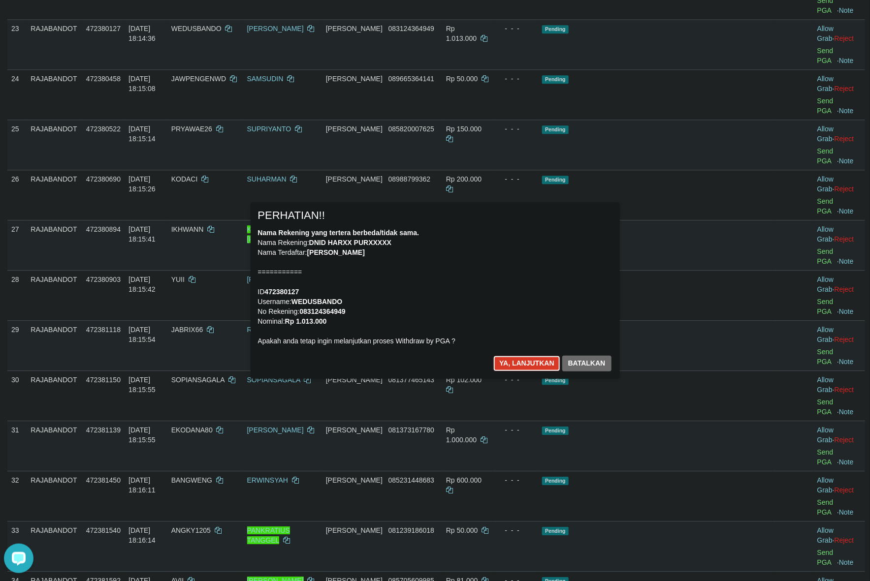
click at [526, 365] on button "Ya, lanjutkan" at bounding box center [526, 364] width 67 height 16
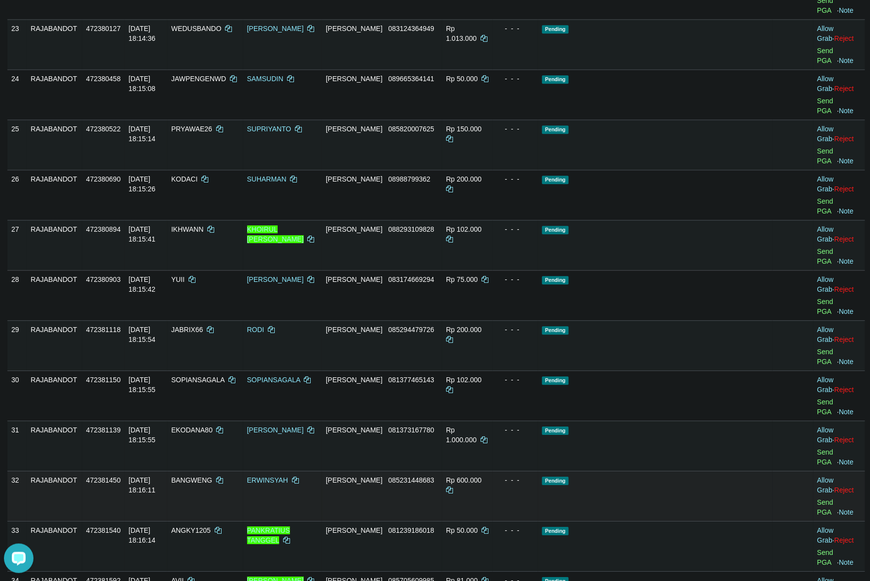
scroll to position [1115, 0]
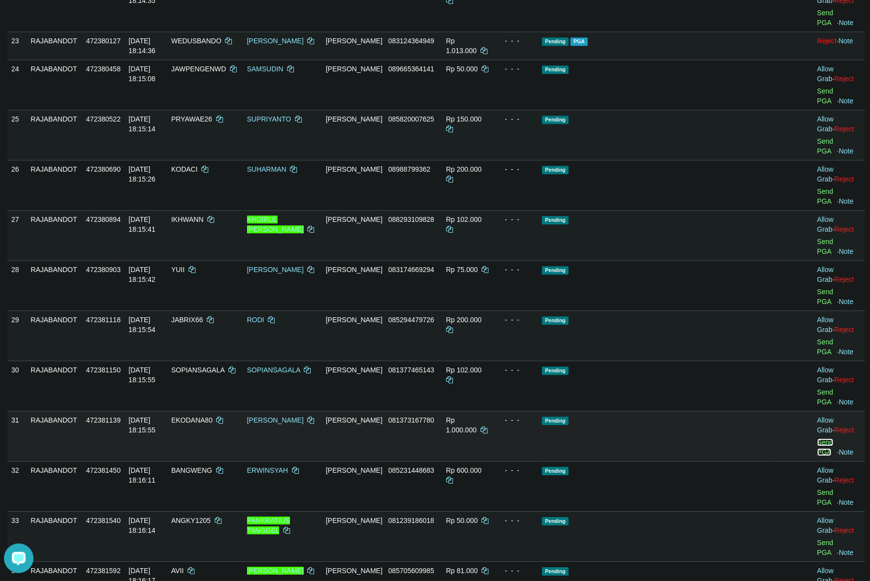
click at [817, 439] on link "Send PGA" at bounding box center [825, 448] width 16 height 18
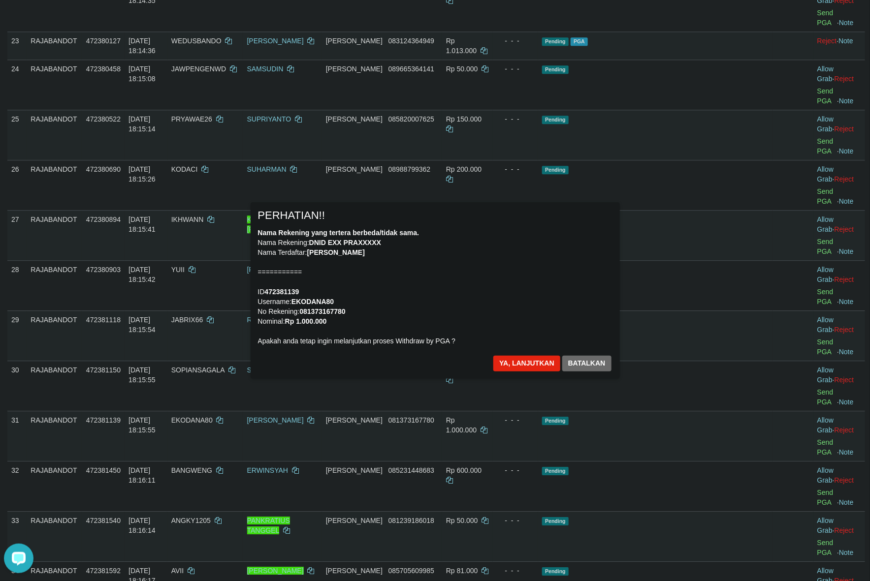
click at [488, 290] on div "Nama Rekening yang tertera berbeda/tidak sama. Nama Rekening: DNID EXX PRAXXXXX…" at bounding box center [435, 287] width 354 height 118
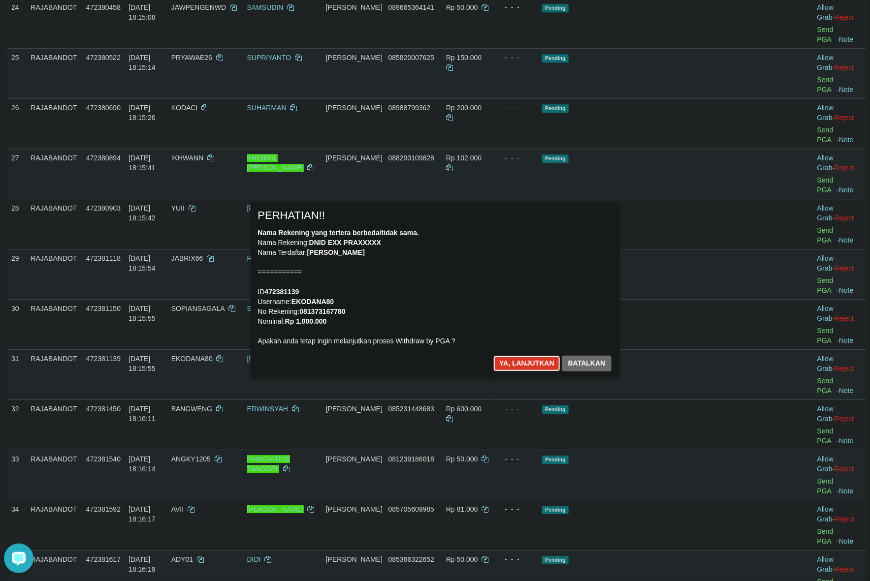
click at [524, 367] on button "Ya, lanjutkan" at bounding box center [526, 364] width 67 height 16
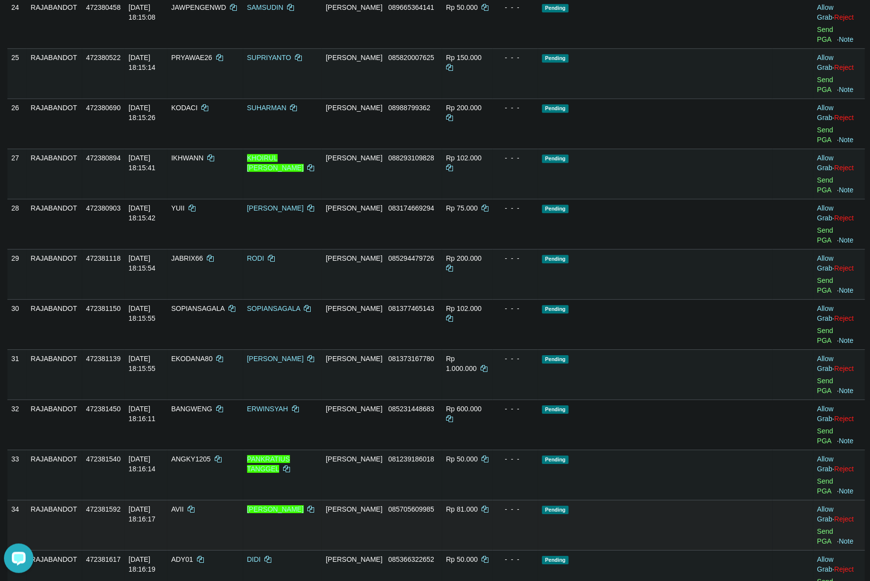
scroll to position [1164, 0]
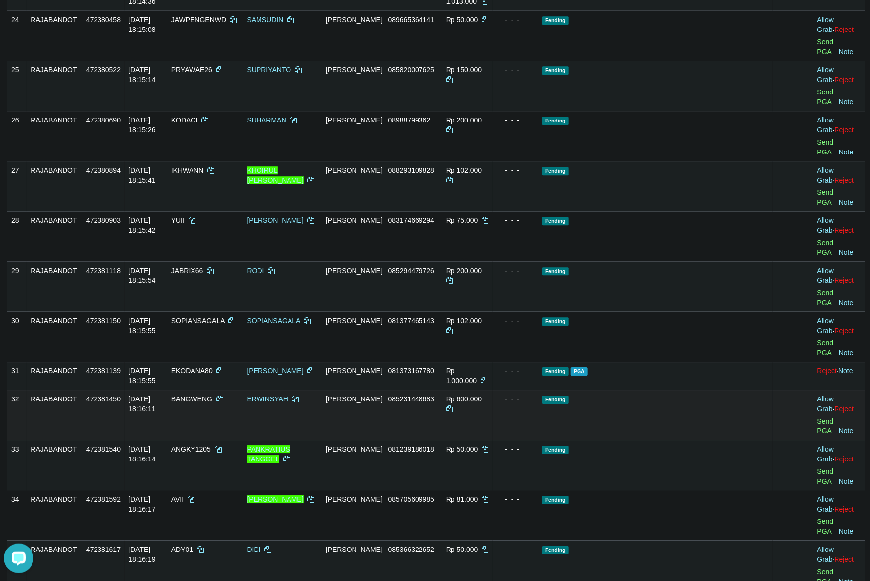
click at [813, 390] on td "Allow Grab · Reject Send PGA · Note" at bounding box center [839, 415] width 52 height 50
click at [817, 417] on link "Send PGA" at bounding box center [825, 426] width 16 height 18
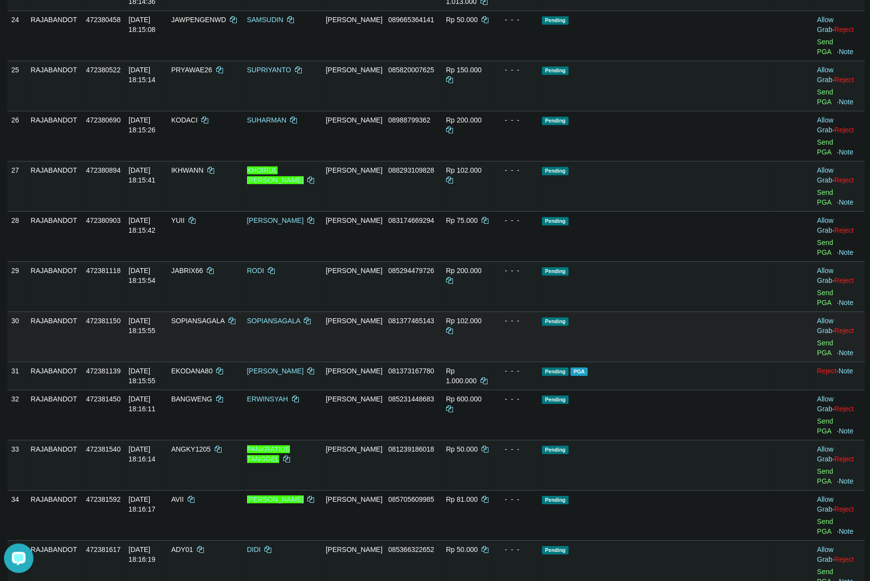
click at [705, 312] on td "Pending" at bounding box center [655, 337] width 234 height 50
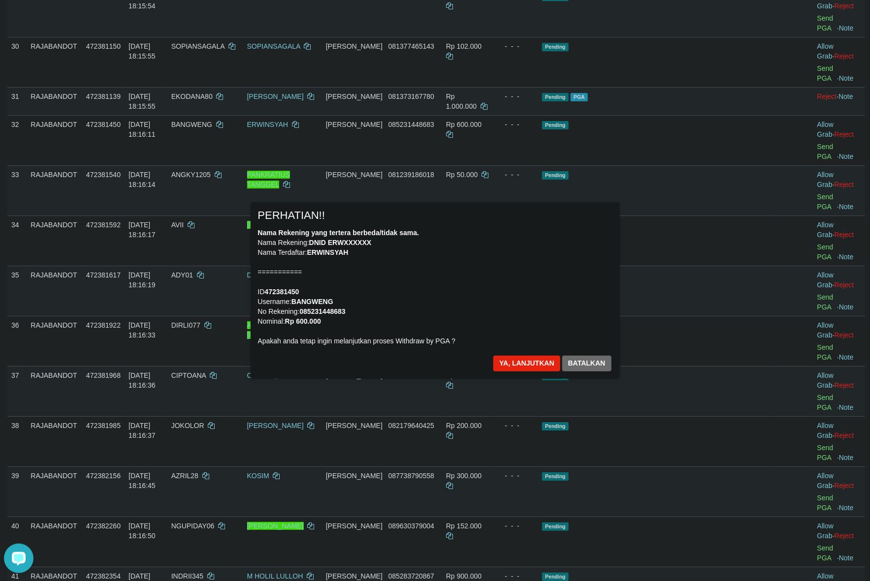
scroll to position [1441, 0]
click at [498, 370] on button "Ya, lanjutkan" at bounding box center [526, 364] width 67 height 16
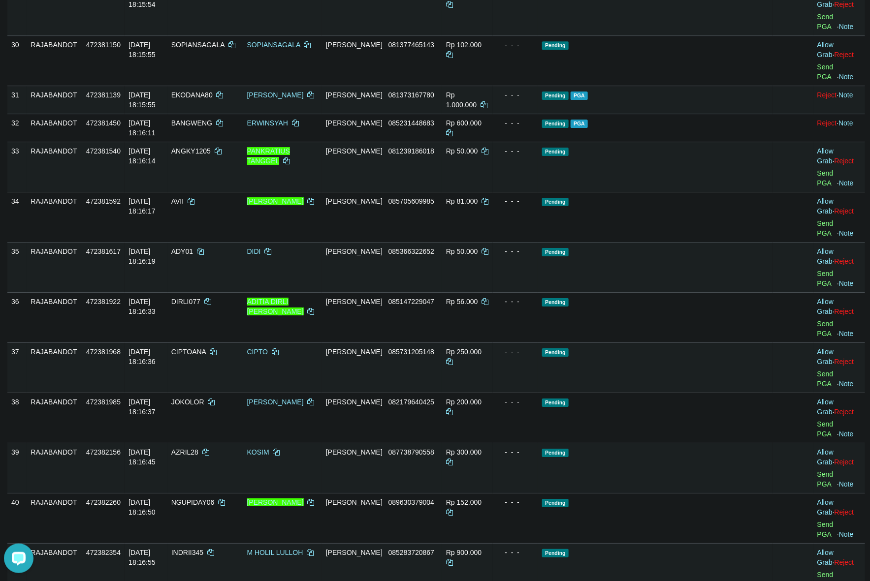
scroll to position [1428, 0]
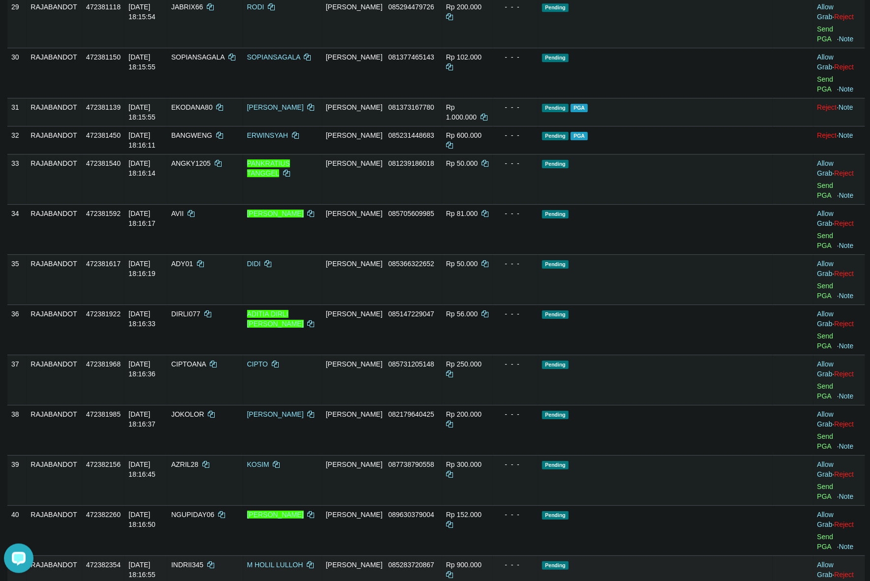
click at [813, 556] on td "Allow Grab · Reject Send PGA · Note" at bounding box center [839, 581] width 52 height 50
click at [817, 581] on link "Send PGA" at bounding box center [825, 592] width 16 height 18
click at [724, 455] on td "Pending" at bounding box center [655, 480] width 234 height 50
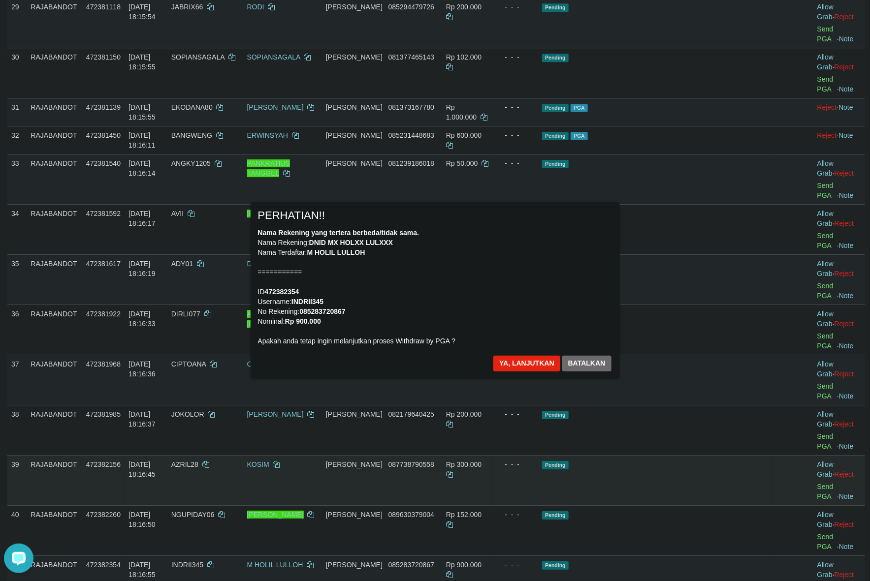
scroll to position [1490, 0]
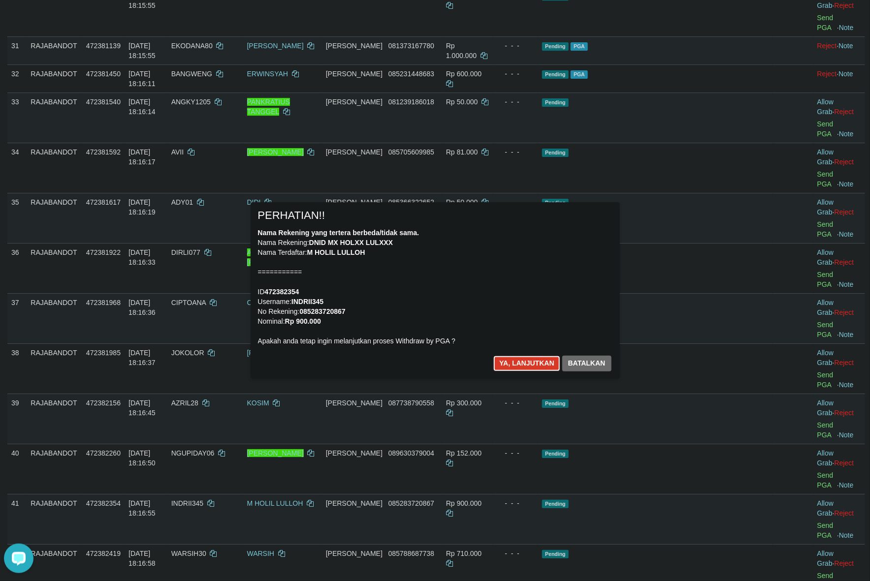
click at [525, 361] on button "Ya, lanjutkan" at bounding box center [526, 364] width 67 height 16
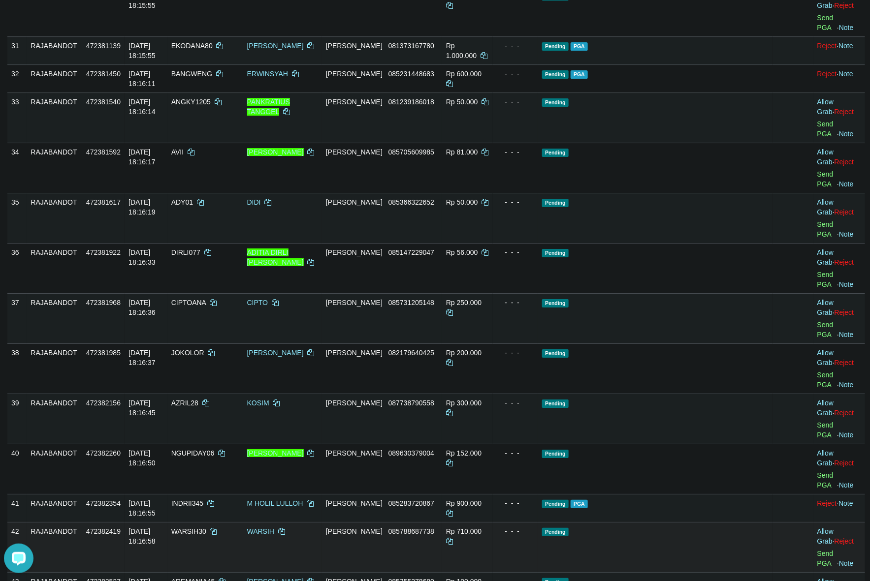
scroll to position [1477, 0]
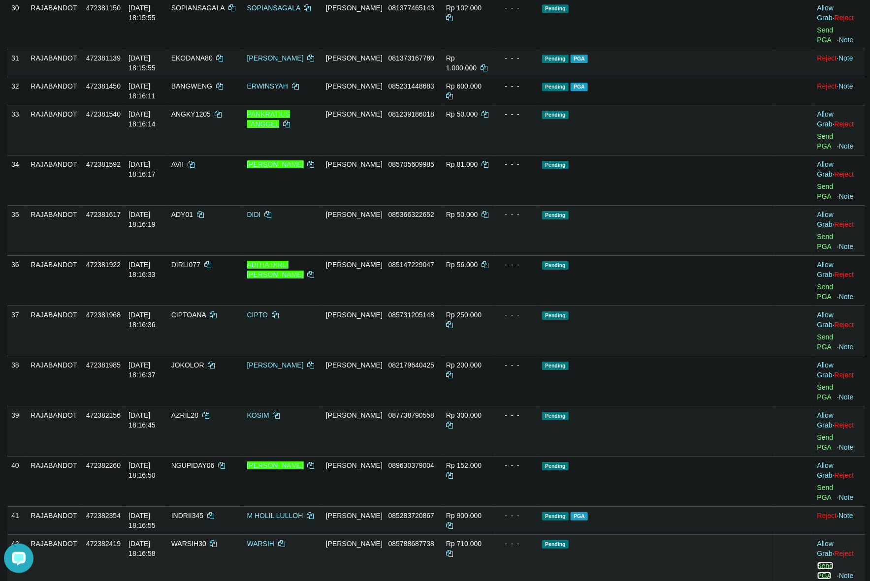
click at [817, 562] on link "Send PGA" at bounding box center [825, 571] width 16 height 18
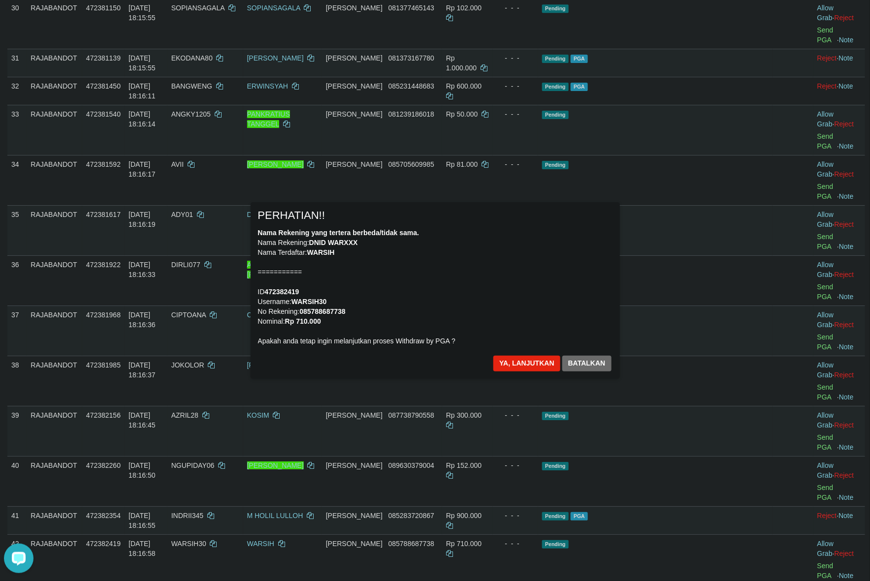
click at [699, 302] on div "× PERHATIAN!! Nama Rekening yang tertera berbeda/tidak sama. Nama Rekening: DNI…" at bounding box center [435, 290] width 576 height 176
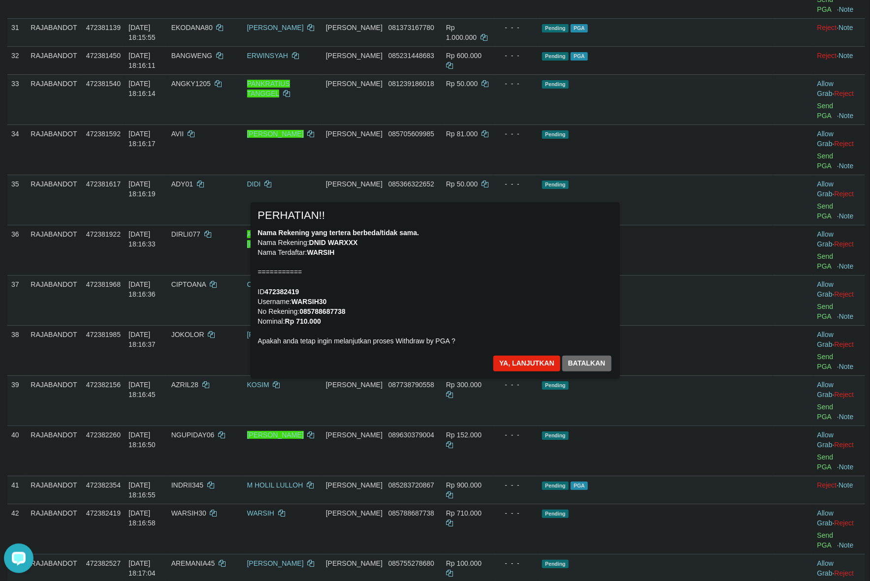
scroll to position [1539, 0]
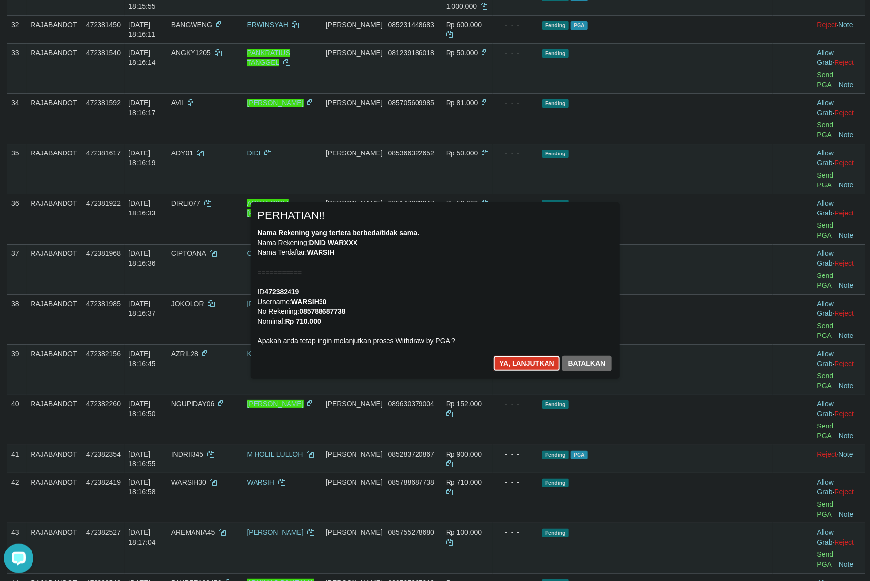
click at [509, 365] on button "Ya, lanjutkan" at bounding box center [526, 364] width 67 height 16
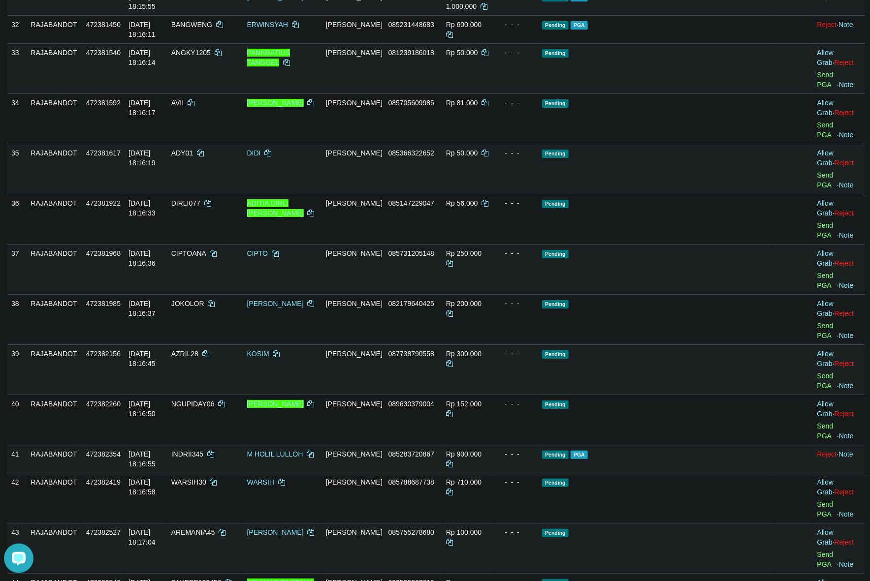
scroll to position [1527, 0]
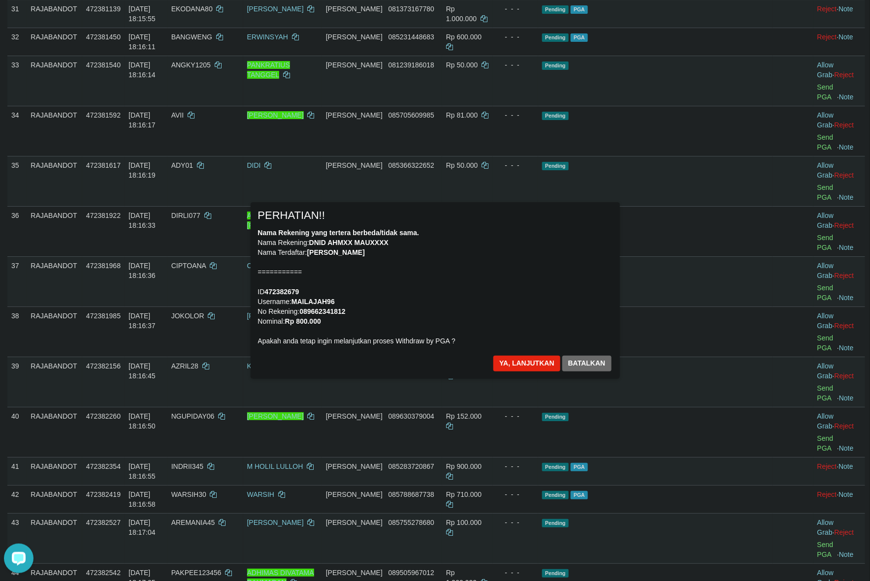
click at [584, 329] on div "Nama Rekening yang tertera berbeda/tidak sama. Nama Rekening: DNID AHMXX MAUXXX…" at bounding box center [435, 287] width 354 height 118
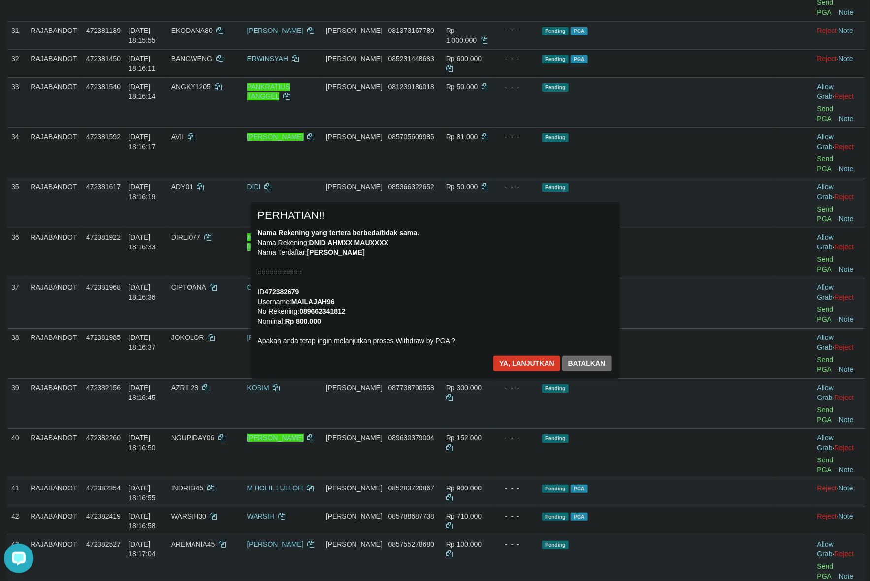
scroll to position [1465, 0]
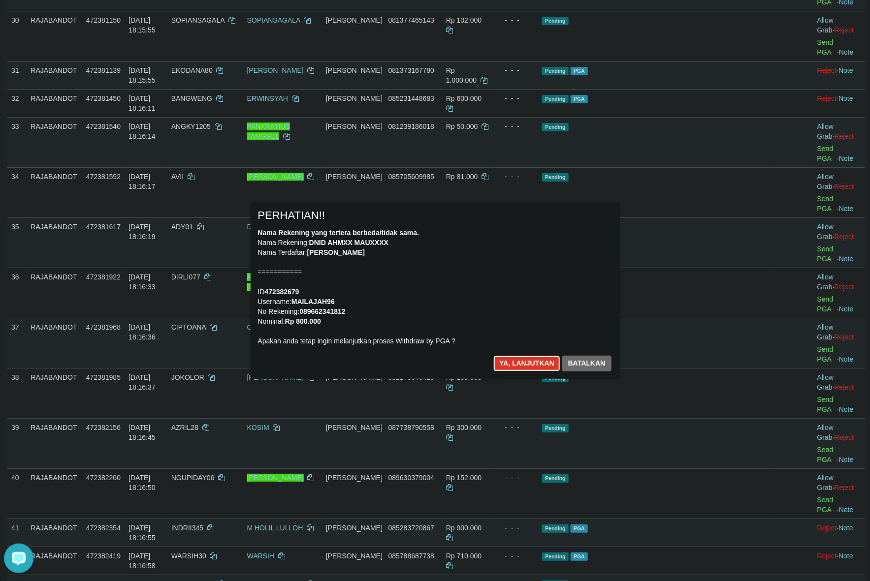
click at [520, 370] on button "Ya, lanjutkan" at bounding box center [526, 364] width 67 height 16
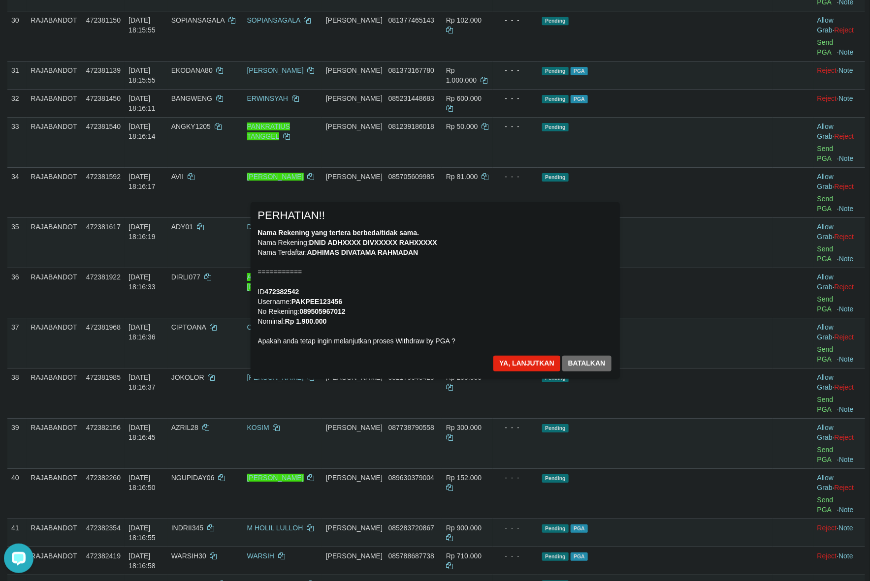
click at [590, 279] on div "Nama Rekening yang tertera berbeda/tidak sama. Nama Rekening: DNID ADHXXXX DIVX…" at bounding box center [435, 287] width 354 height 118
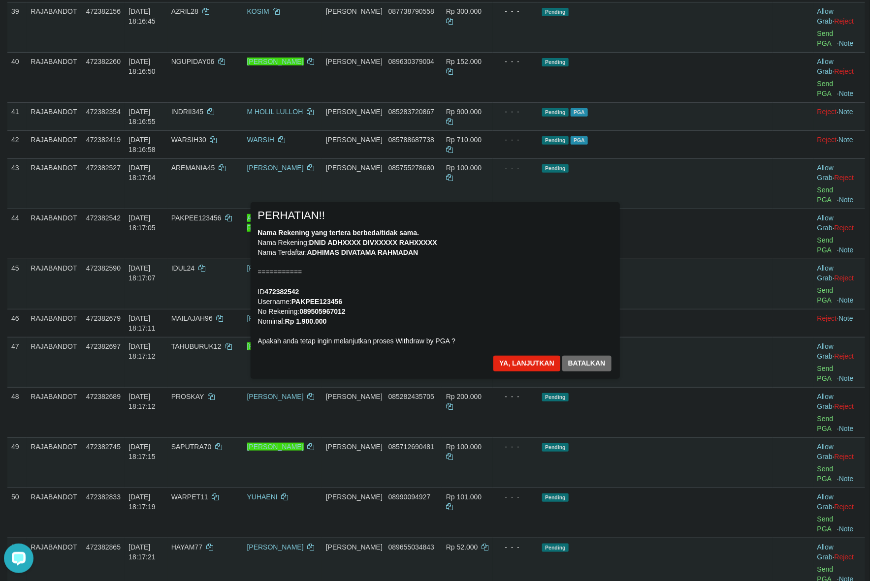
scroll to position [1851, 0]
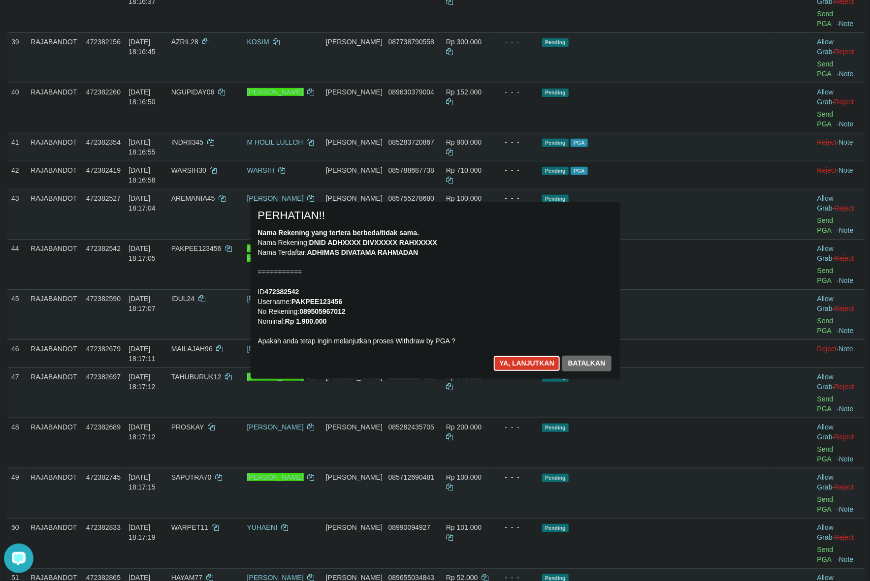
click at [539, 356] on button "Ya, lanjutkan" at bounding box center [526, 364] width 67 height 16
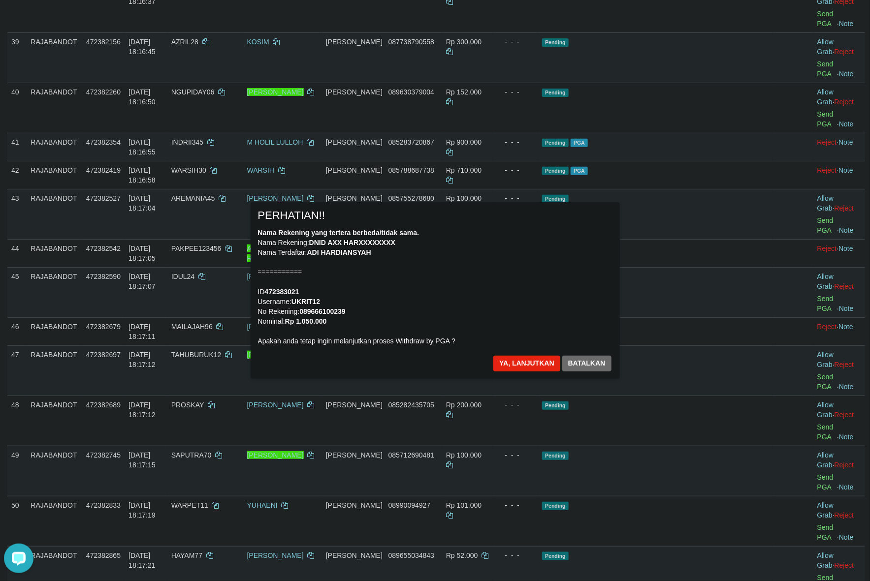
click at [569, 301] on div "Nama Rekening yang tertera berbeda/tidak sama. Nama Rekening: DNID AXX HARXXXXX…" at bounding box center [435, 287] width 354 height 118
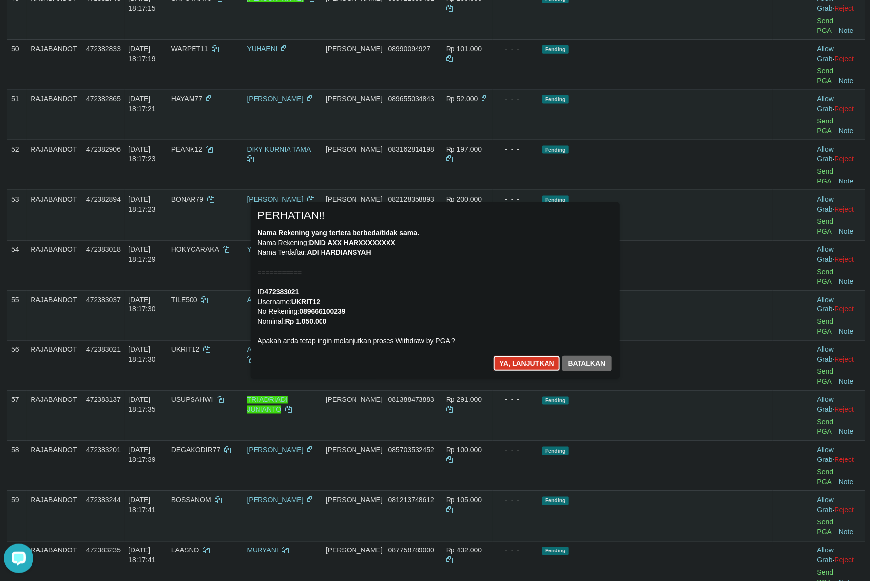
click at [522, 363] on button "Ya, lanjutkan" at bounding box center [526, 364] width 67 height 16
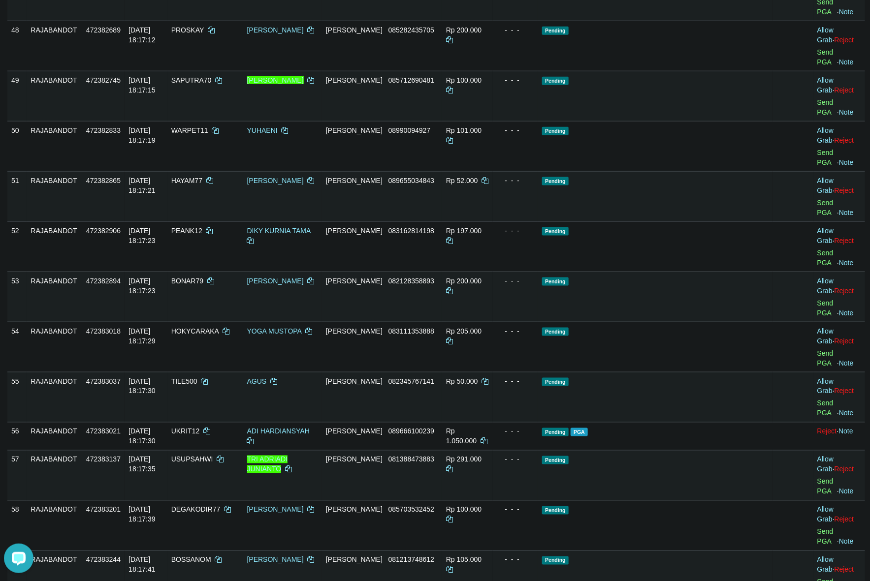
scroll to position [2262, 0]
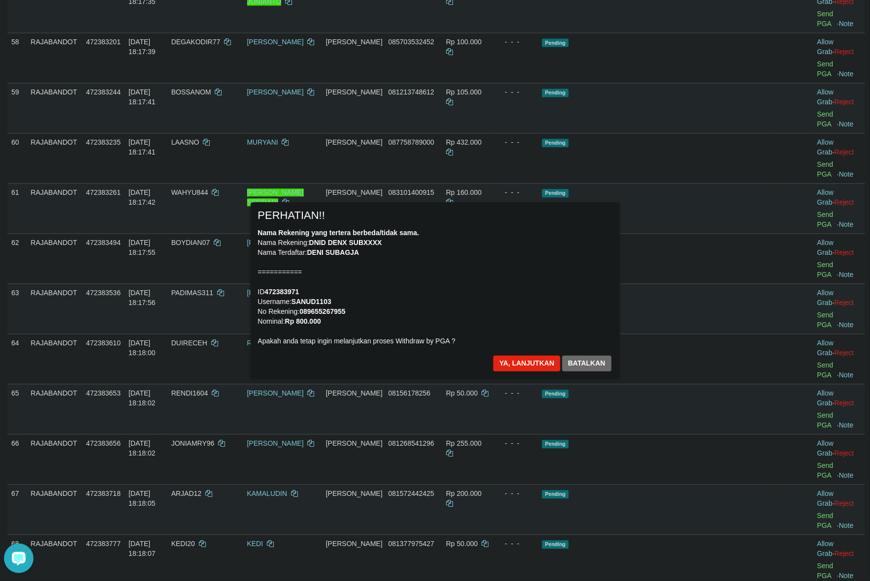
scroll to position [2633, 0]
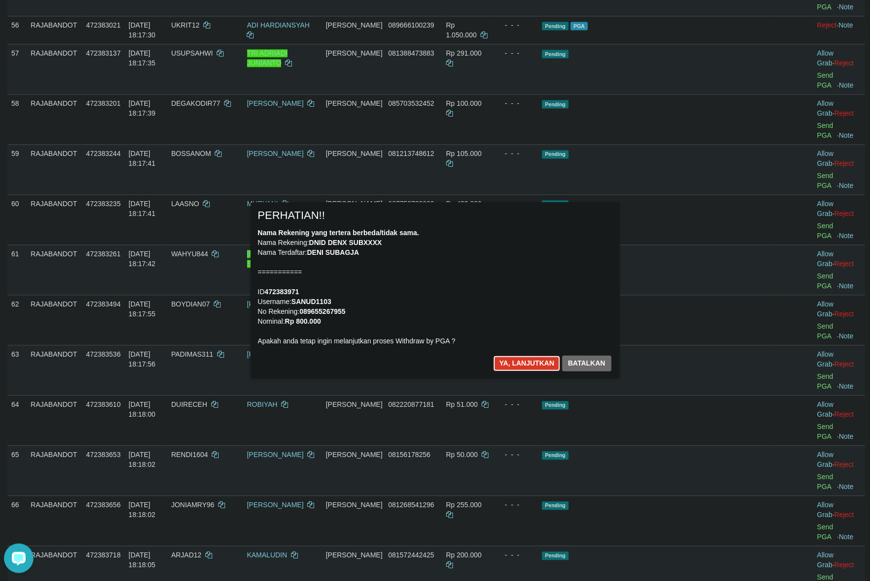
click at [515, 364] on button "Ya, lanjutkan" at bounding box center [526, 364] width 67 height 16
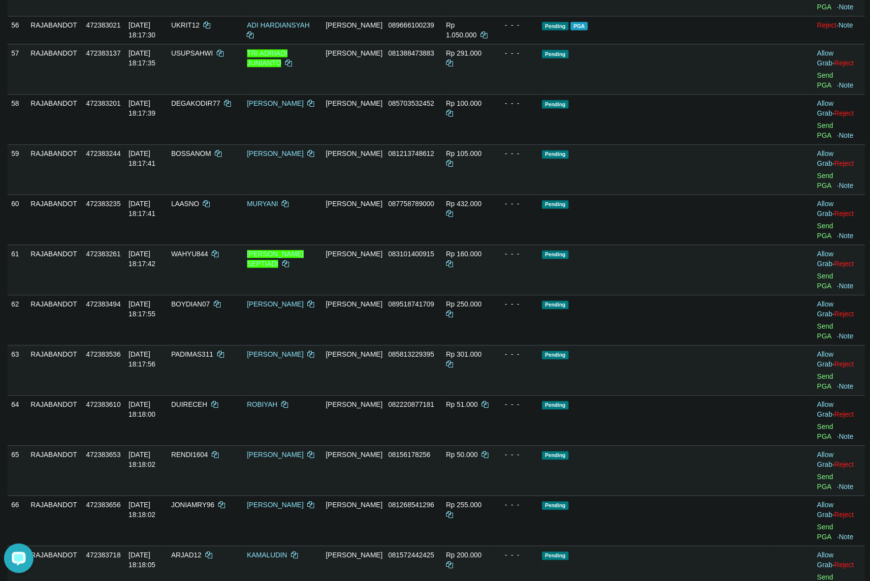
scroll to position [2621, 0]
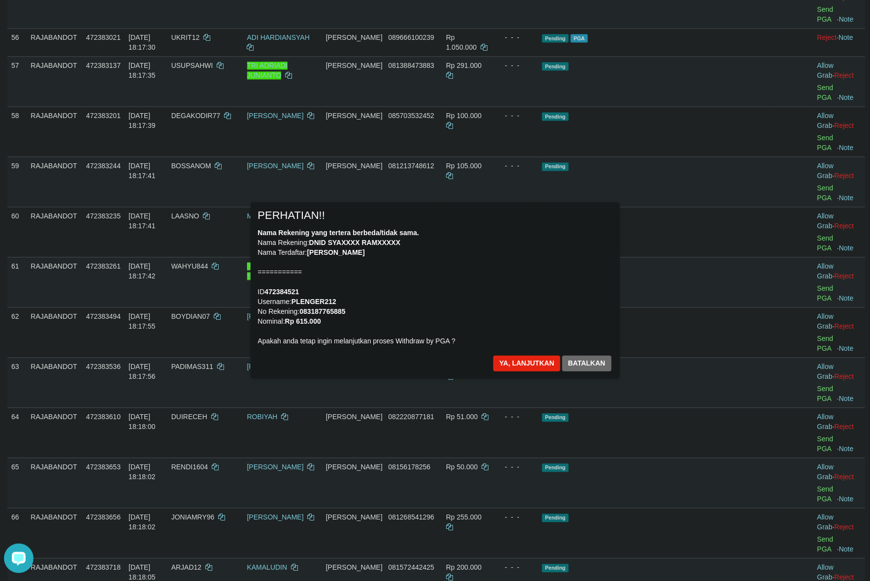
drag, startPoint x: 476, startPoint y: 323, endPoint x: 538, endPoint y: 341, distance: 64.7
click at [478, 322] on div "Nama Rekening yang tertera berbeda/tidak sama. Nama Rekening: DNID SYAXXXX RAMX…" at bounding box center [435, 287] width 354 height 118
click at [512, 363] on button "Ya, lanjutkan" at bounding box center [526, 364] width 67 height 16
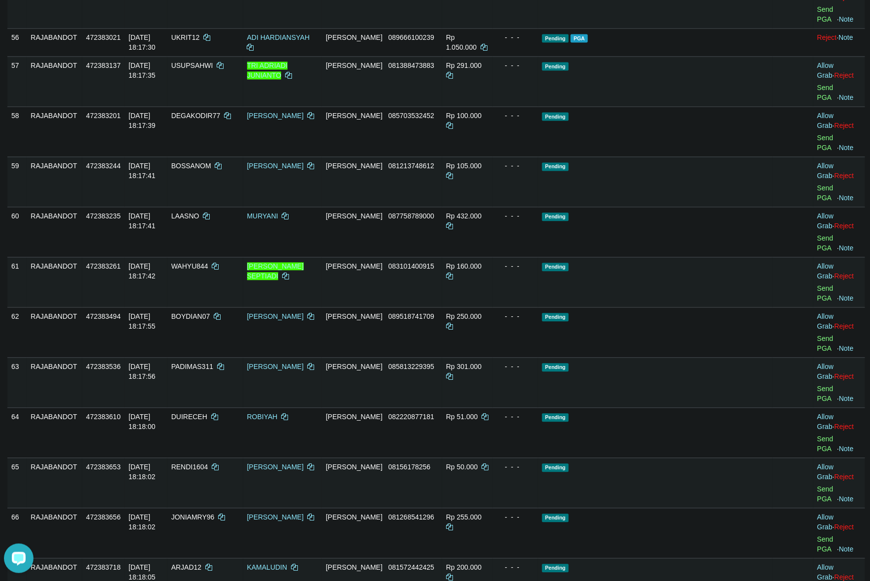
scroll to position [2608, 0]
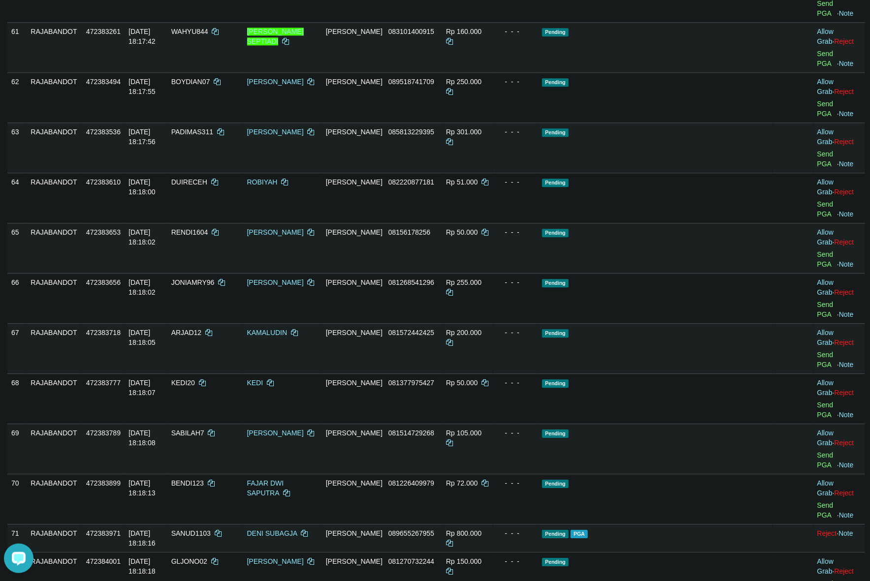
scroll to position [2854, 0]
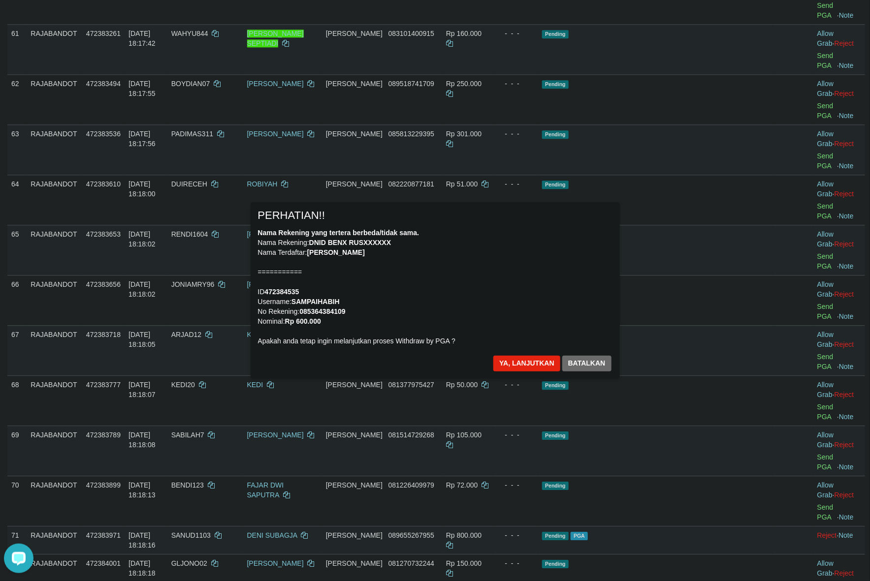
click at [485, 321] on div "Nama Rekening yang tertera berbeda/tidak sama. Nama Rekening: DNID BENX RUSXXXX…" at bounding box center [435, 287] width 354 height 118
click at [513, 360] on button "Ya, lanjutkan" at bounding box center [526, 364] width 67 height 16
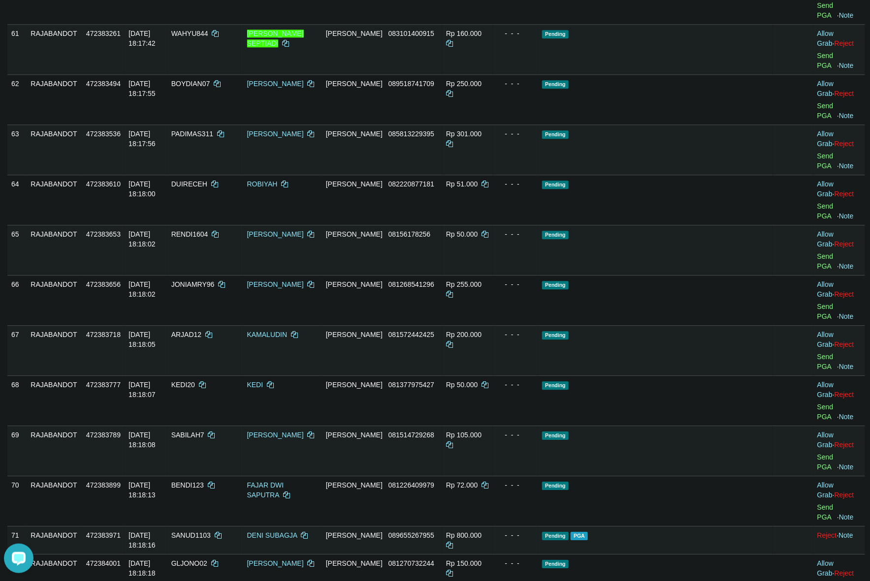
scroll to position [2841, 0]
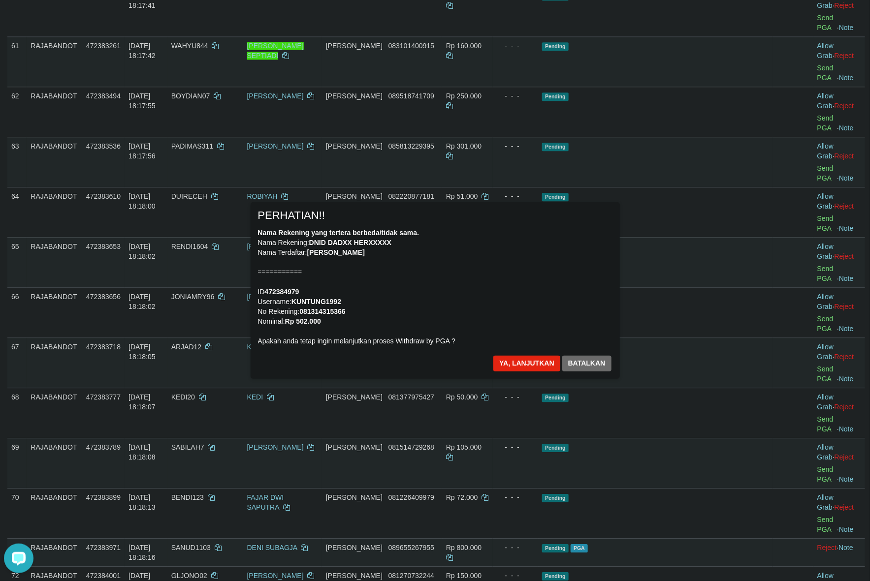
click at [524, 319] on div "Nama Rekening yang tertera berbeda/tidak sama. Nama Rekening: DNID DADXX HERXXX…" at bounding box center [435, 287] width 354 height 118
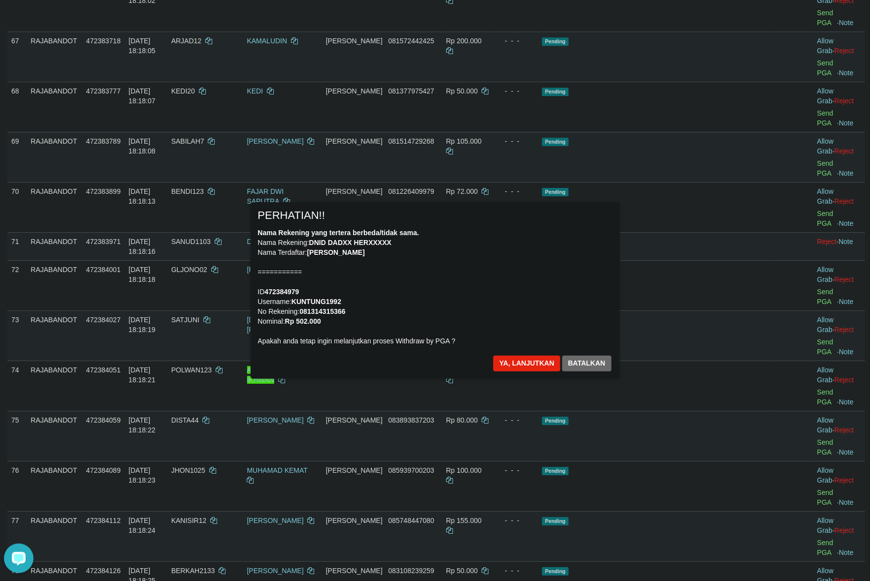
scroll to position [3086, 0]
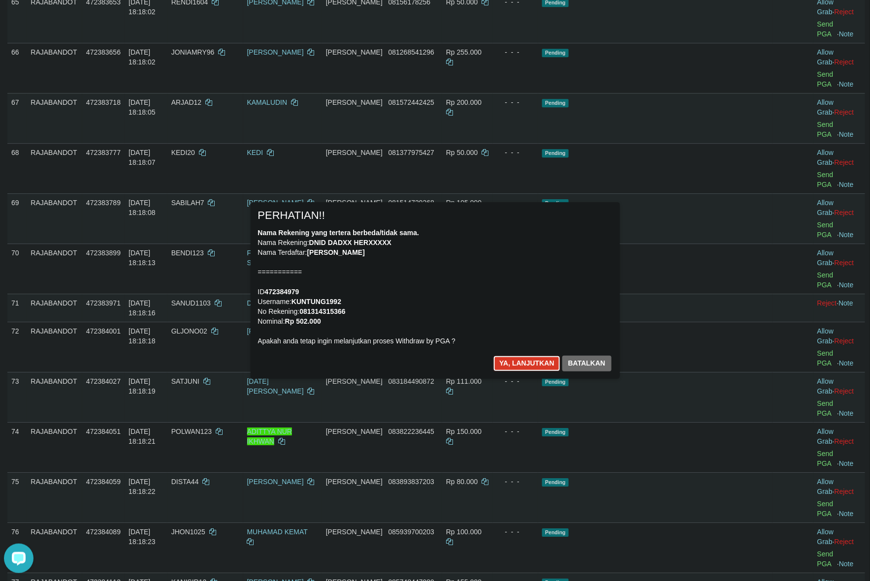
click at [523, 370] on button "Ya, lanjutkan" at bounding box center [526, 364] width 67 height 16
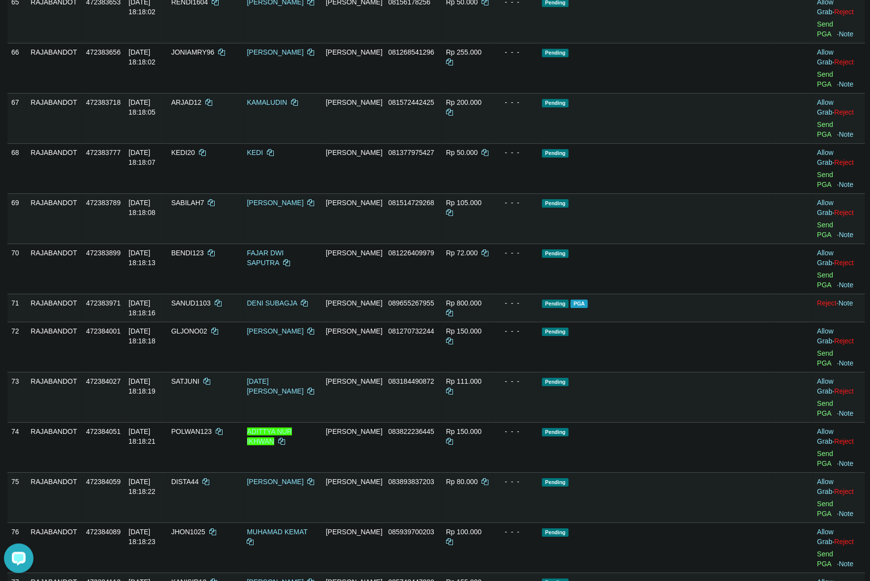
scroll to position [3074, 0]
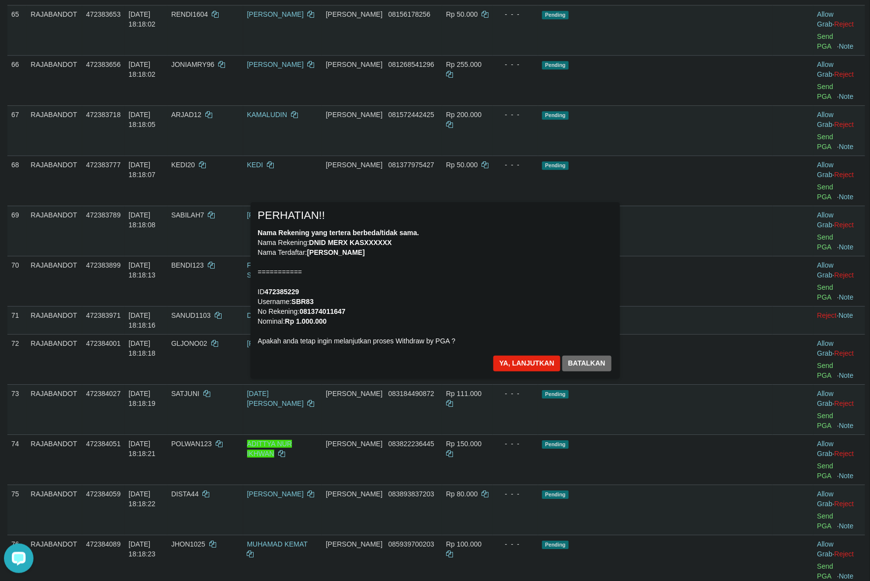
click at [504, 308] on div "Nama Rekening yang tertera berbeda/tidak sama. Nama Rekening: DNID MERX KASXXXX…" at bounding box center [435, 287] width 354 height 118
click at [517, 361] on button "Ya, lanjutkan" at bounding box center [526, 364] width 67 height 16
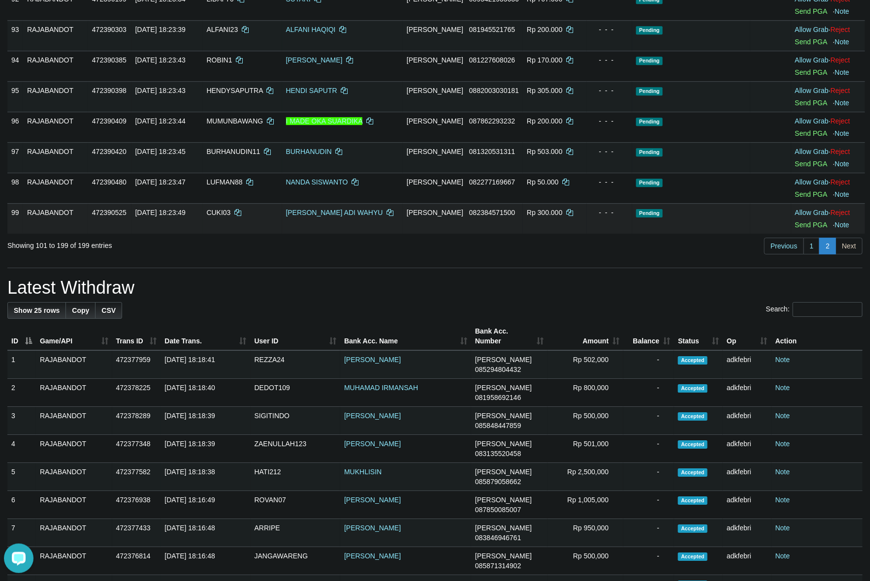
click at [707, 234] on td "Pending" at bounding box center [691, 218] width 118 height 31
click at [762, 258] on div "Previous 1 2 Next" at bounding box center [616, 247] width 493 height 21
click at [772, 255] on link "Previous" at bounding box center [783, 246] width 39 height 17
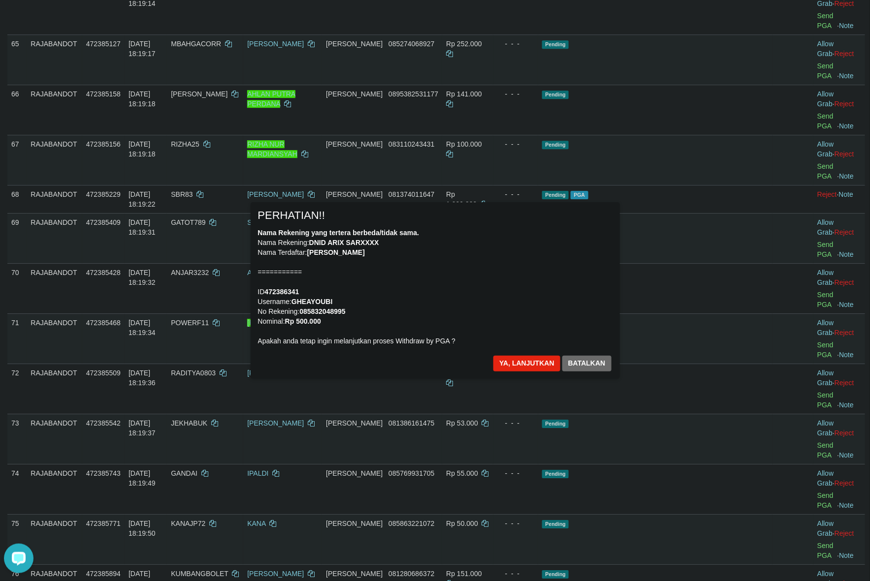
click at [530, 299] on div "Nama Rekening yang tertera berbeda/tidak sama. Nama Rekening: DNID ARIX SARXXXX…" at bounding box center [435, 287] width 354 height 118
click at [530, 296] on div "Nama Rekening yang tertera berbeda/tidak sama. Nama Rekening: DNID ARIX SARXXXX…" at bounding box center [435, 287] width 354 height 118
click at [516, 323] on div "Nama Rekening yang tertera berbeda/tidak sama. Nama Rekening: DNID ARIX SARXXXX…" at bounding box center [435, 287] width 354 height 118
drag, startPoint x: 508, startPoint y: 363, endPoint x: 523, endPoint y: 358, distance: 16.0
click at [508, 363] on button "Ya, lanjutkan" at bounding box center [526, 364] width 67 height 16
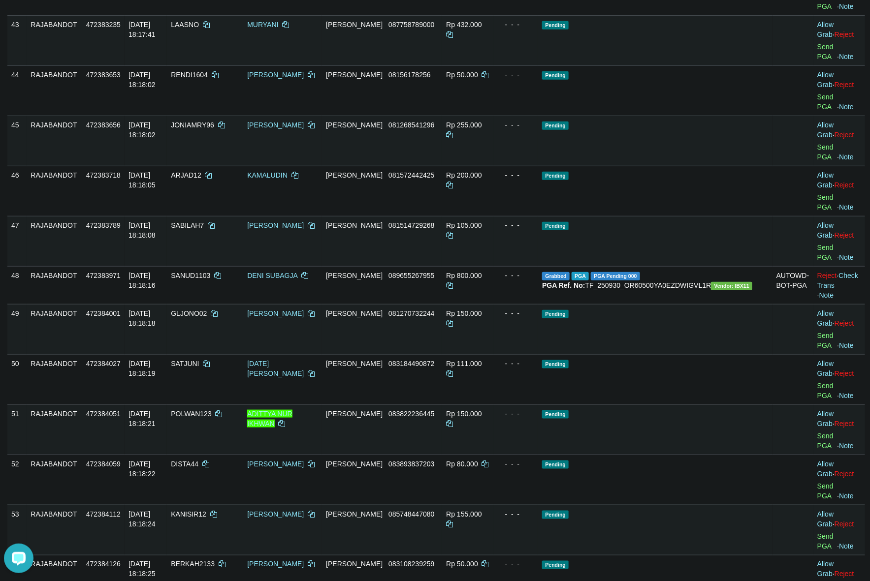
scroll to position [1843, 0]
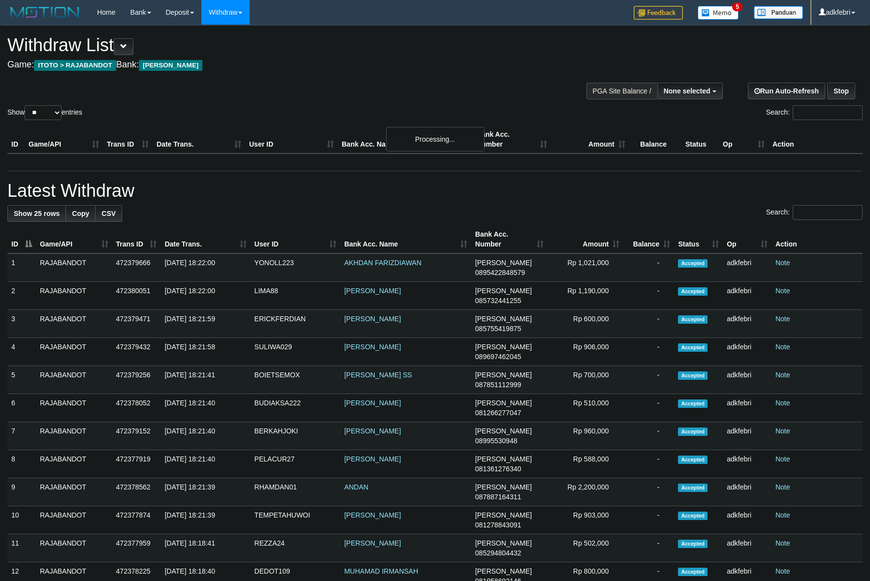
select select
select select "**"
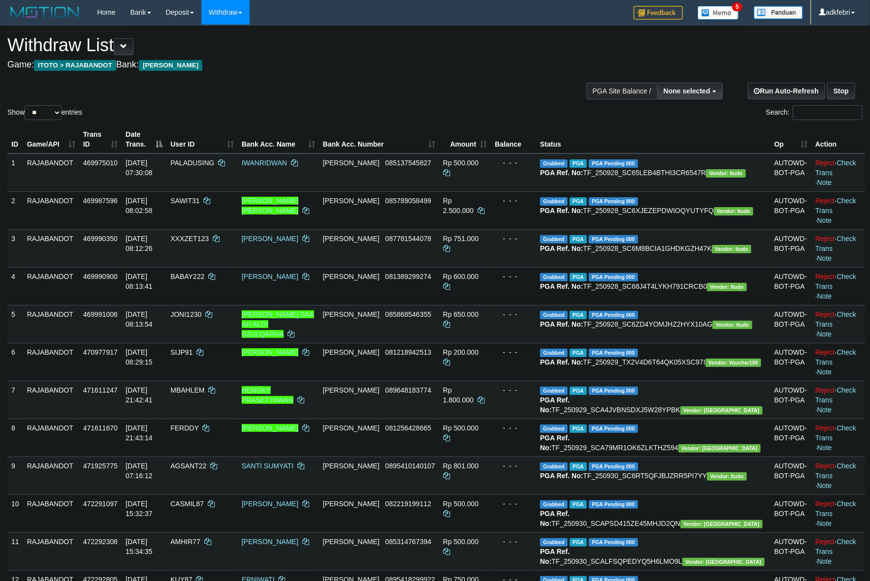
click at [690, 88] on span "None selected" at bounding box center [687, 91] width 47 height 8
click at [675, 144] on label "[ITOTO] RAJABANDOT" at bounding box center [670, 140] width 102 height 13
select select "***"
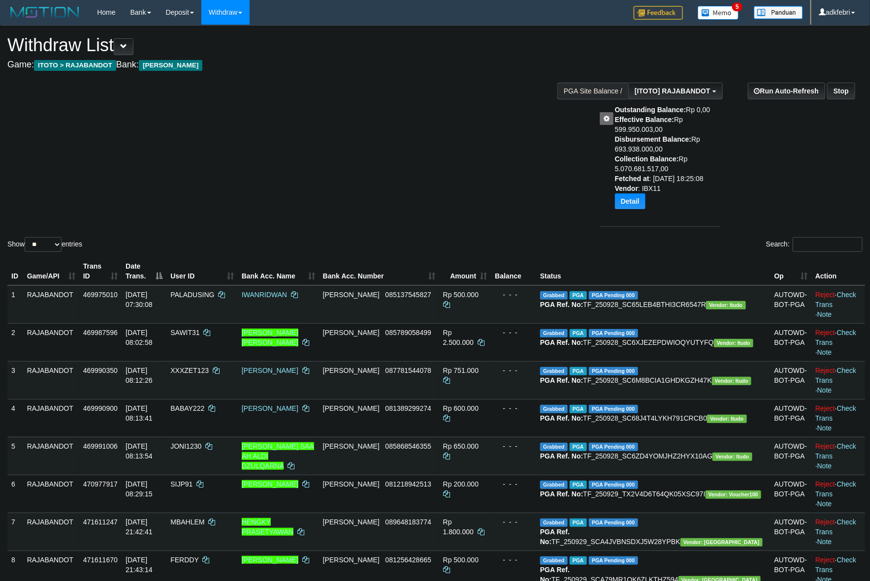
click at [316, 111] on div "Show ** ** ** *** entries Search:" at bounding box center [435, 140] width 870 height 228
click at [52, 243] on select "** ** ** ***" at bounding box center [43, 244] width 37 height 15
select select "***"
click at [26, 237] on select "** ** ** ***" at bounding box center [43, 244] width 37 height 15
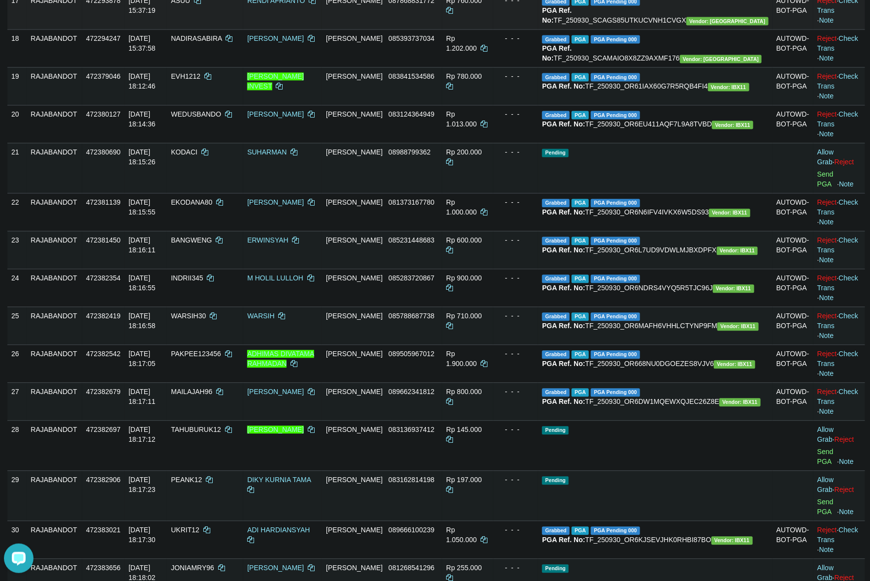
scroll to position [1108, 0]
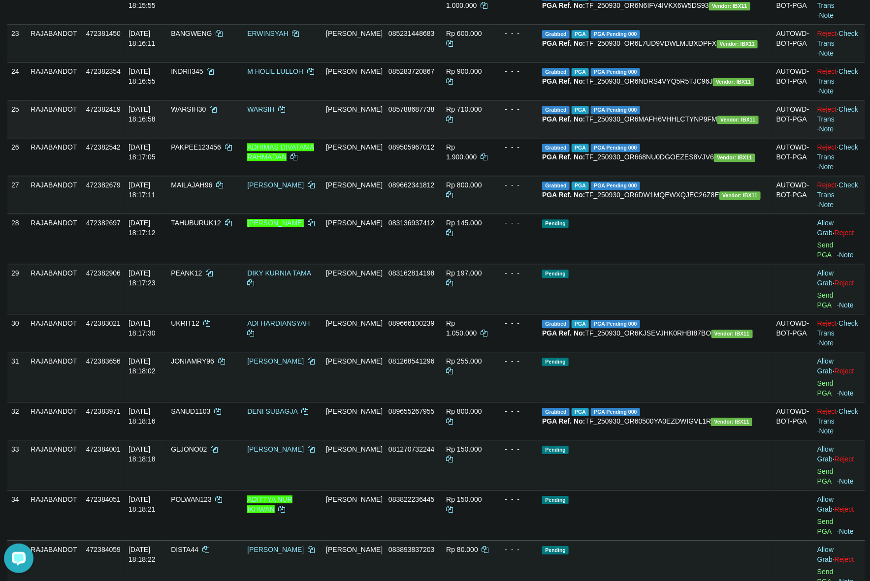
drag, startPoint x: 582, startPoint y: 350, endPoint x: 585, endPoint y: 328, distance: 21.4
click at [539, 138] on td "- - -" at bounding box center [515, 119] width 45 height 38
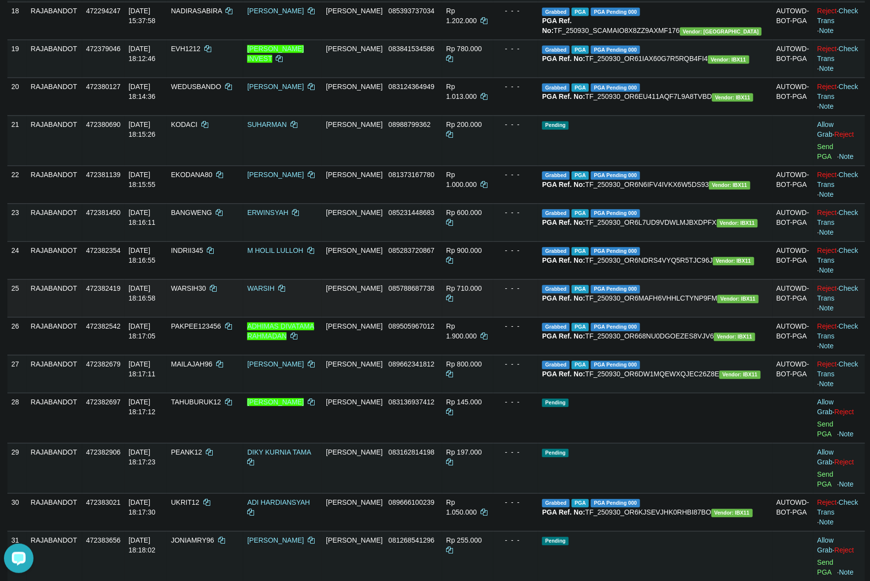
scroll to position [923, 0]
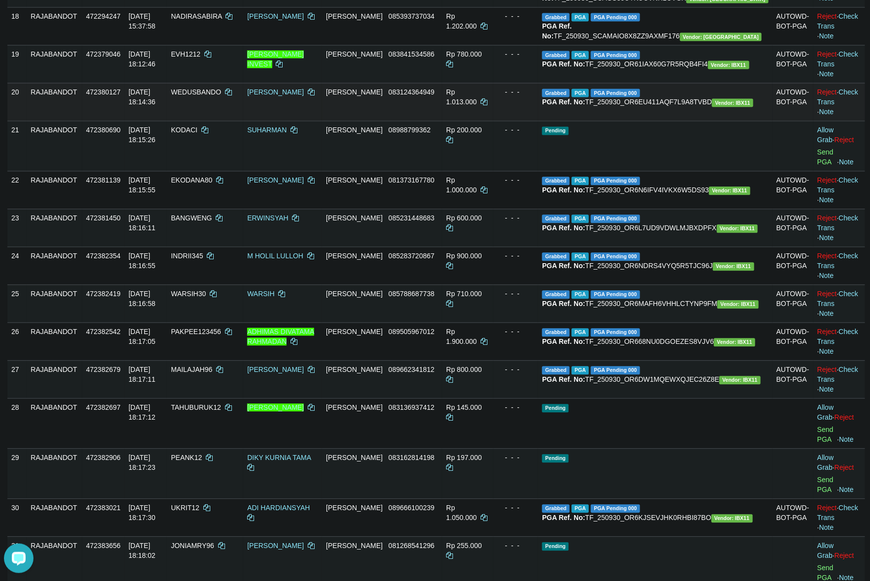
click at [493, 121] on td "Rp 1.013.000" at bounding box center [467, 102] width 51 height 38
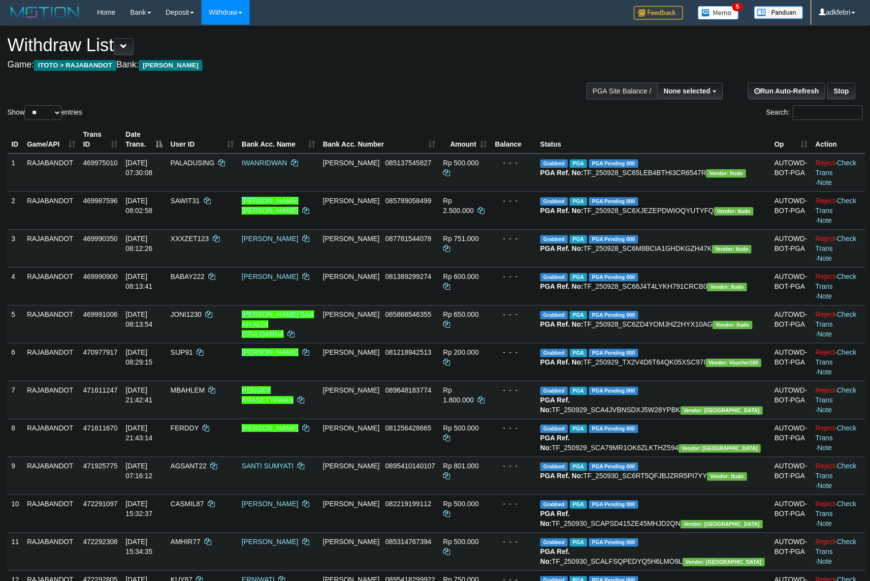
select select
click at [44, 116] on select "** ** ** ***" at bounding box center [43, 112] width 37 height 15
select select "***"
click at [26, 105] on select "** ** ** ***" at bounding box center [43, 112] width 37 height 15
click at [407, 60] on div "Withdraw List Game: ITOTO > RAJABANDOT Bank: [PERSON_NAME]" at bounding box center [288, 52] width 563 height 34
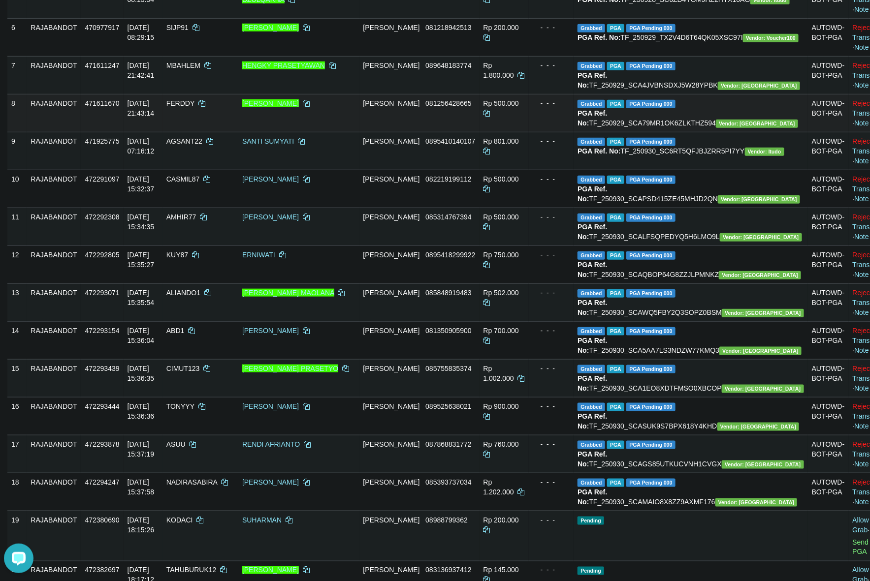
scroll to position [323, 0]
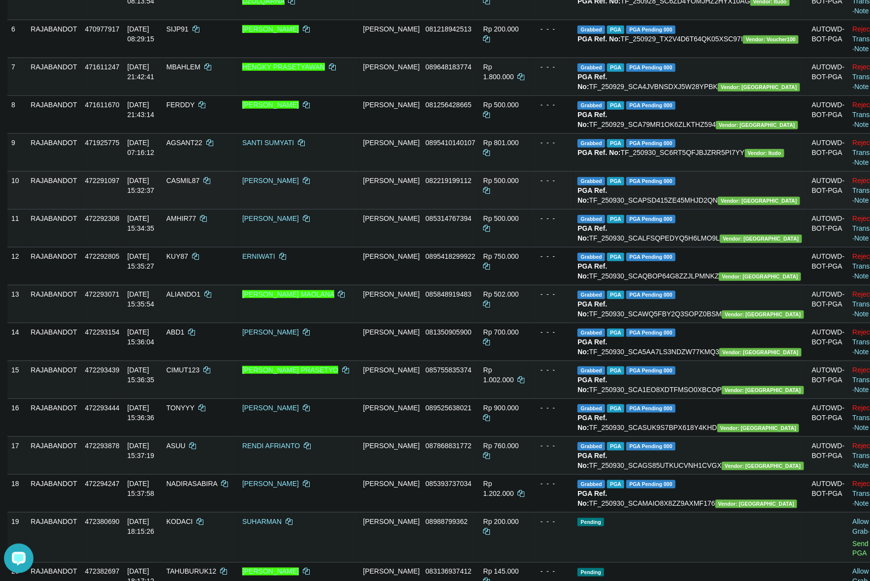
click at [674, 209] on td "Grabbed PGA PGA Pending 000 {"status":"000","data":{"unique_id":"298-472291097-…" at bounding box center [691, 190] width 234 height 38
click at [676, 209] on td "Grabbed PGA PGA Pending 000 {"status":"000","data":{"unique_id":"298-472291097-…" at bounding box center [691, 190] width 234 height 38
copy td "TF_250930_SCAPSD415ZE45MHJD2QN"
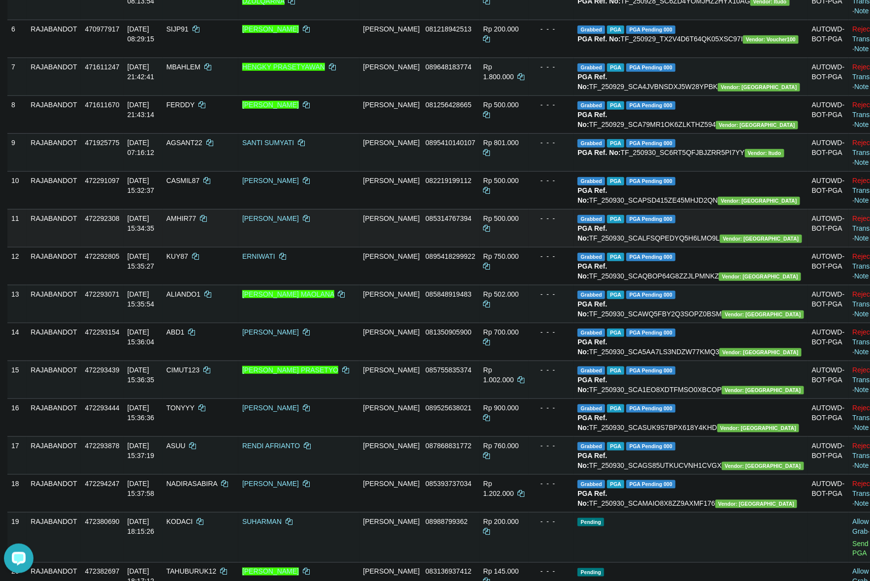
click at [690, 247] on td "Grabbed PGA PGA Pending 000 {"status":"000","data":{"unique_id":"298-472292308-…" at bounding box center [691, 228] width 234 height 38
click at [691, 247] on td "Grabbed PGA PGA Pending 000 {"status":"000","data":{"unique_id":"298-472292308-…" at bounding box center [691, 228] width 234 height 38
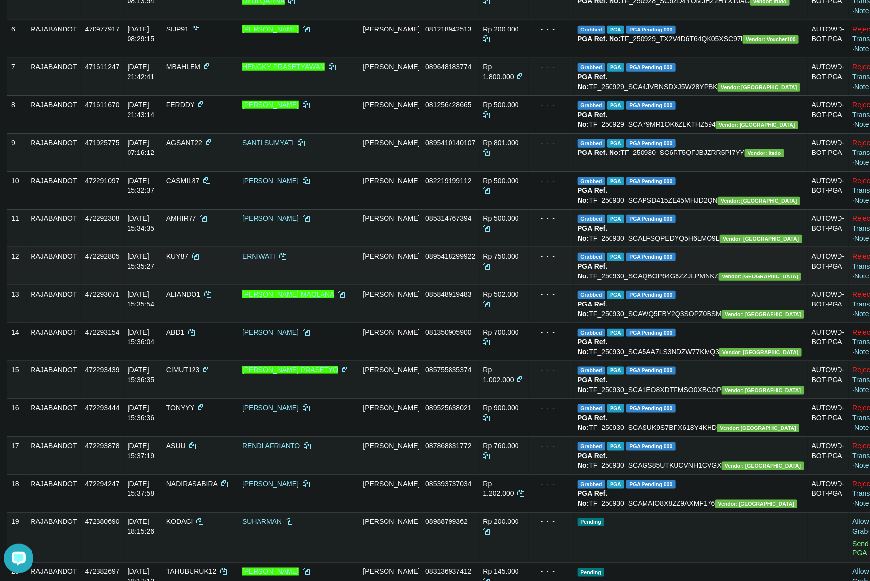
copy td "TF_250930_SCALFSQPEDYQ5H6LMO9L"
click at [713, 285] on td "Grabbed PGA PGA Pending 000 {"status":"000","data":{"unique_id":"298-472292805-…" at bounding box center [691, 266] width 234 height 38
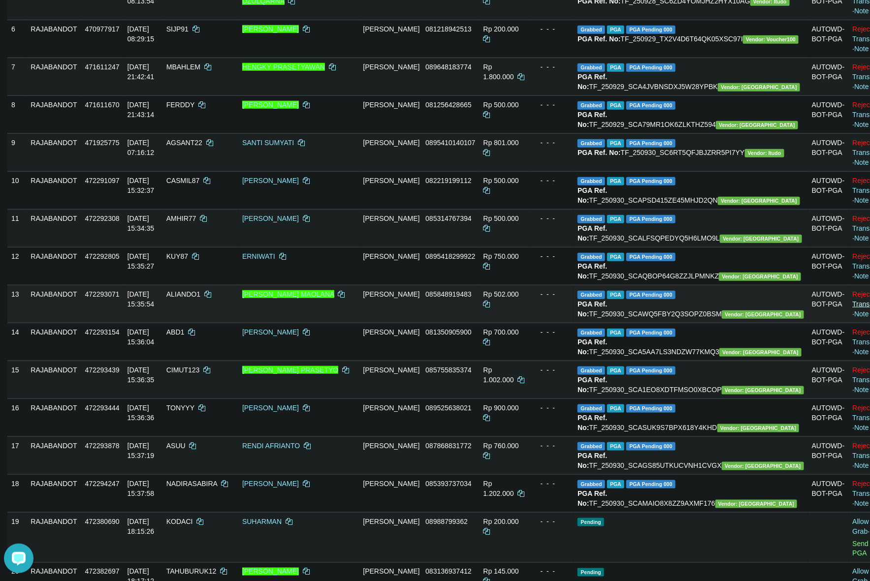
copy td "TF_250930_SCAQBOP64G8ZZJLPMNKZ"
click at [696, 323] on td "Grabbed PGA PGA Pending 000 {"status":"000","data":{"unique_id":"298-472293071-…" at bounding box center [691, 304] width 234 height 38
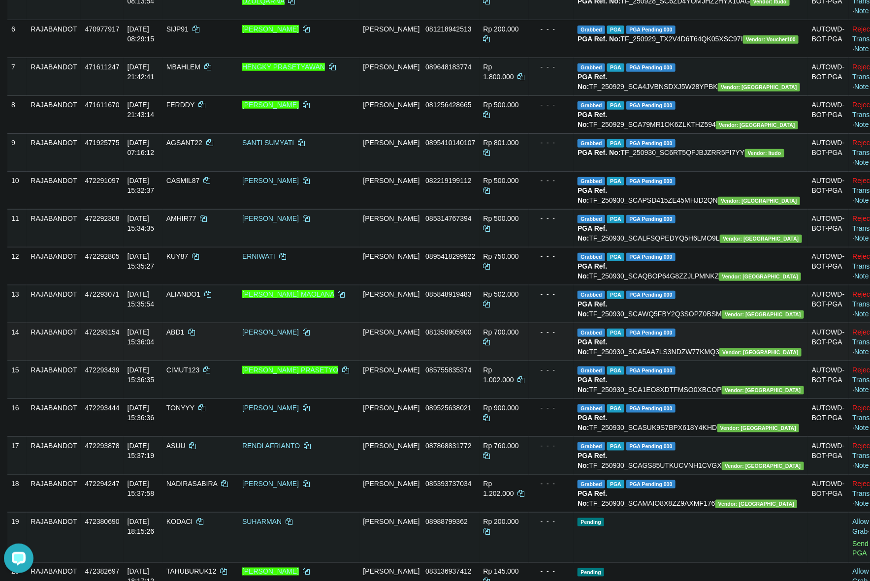
copy td "TF_250930_SCAWQ5FBY2Q3SOPZ0BSM"
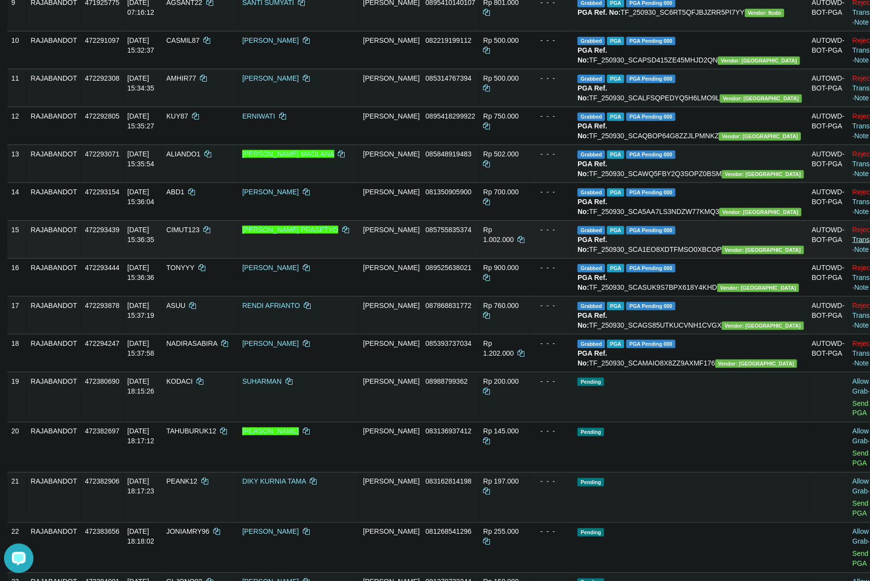
scroll to position [508, 0]
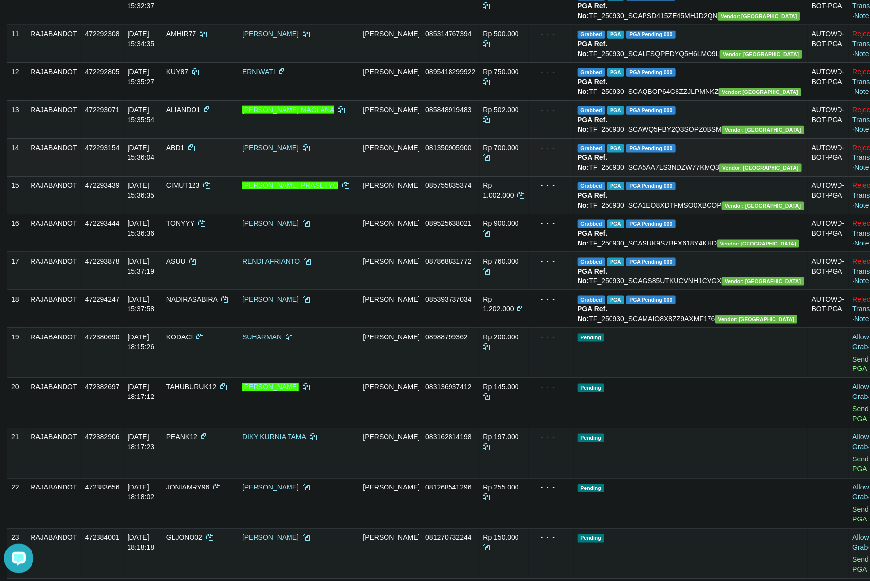
click at [724, 176] on td "Grabbed PGA PGA Pending 000 {"status":"000","data":{"unique_id":"298-472293154-…" at bounding box center [691, 157] width 234 height 38
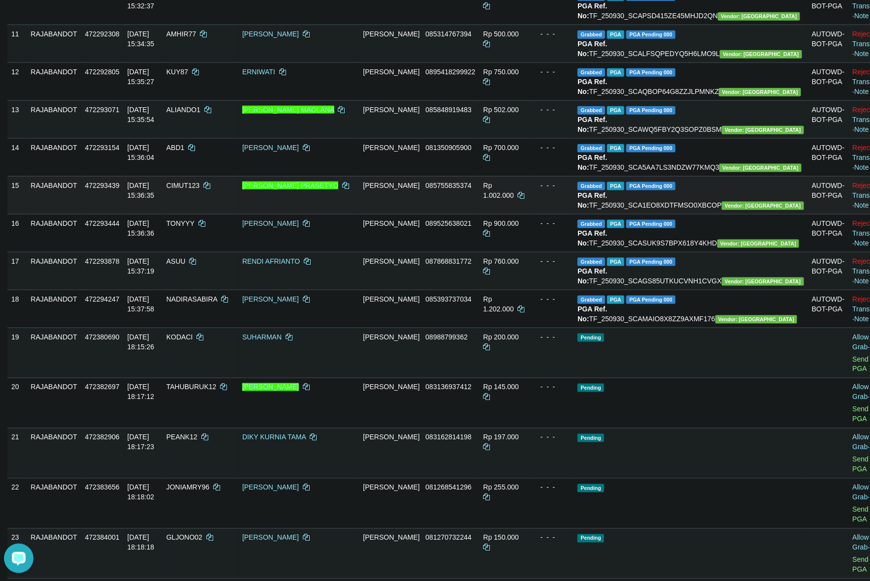
copy td "TF_250930_SCA5AA7LS3NDZW77KMQ3"
click at [703, 214] on td "Grabbed PGA PGA Pending 000 {"status":"000","data":{"unique_id":"298-472293439-…" at bounding box center [691, 195] width 234 height 38
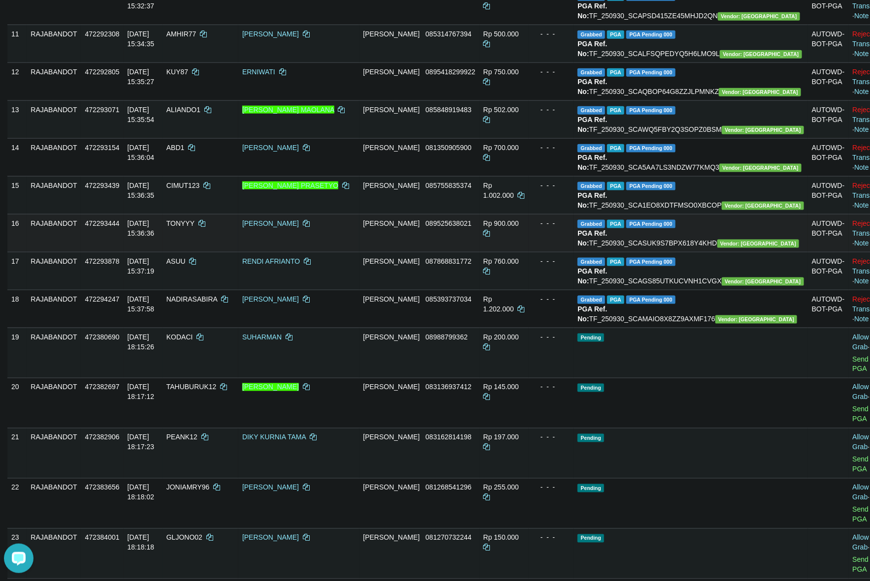
copy td "TF_250930_SCA1EO8XDTFMSO0XBCOP"
click at [725, 252] on td "Grabbed PGA PGA Pending 000 {"status":"000","data":{"unique_id":"298-472293444-…" at bounding box center [691, 233] width 234 height 38
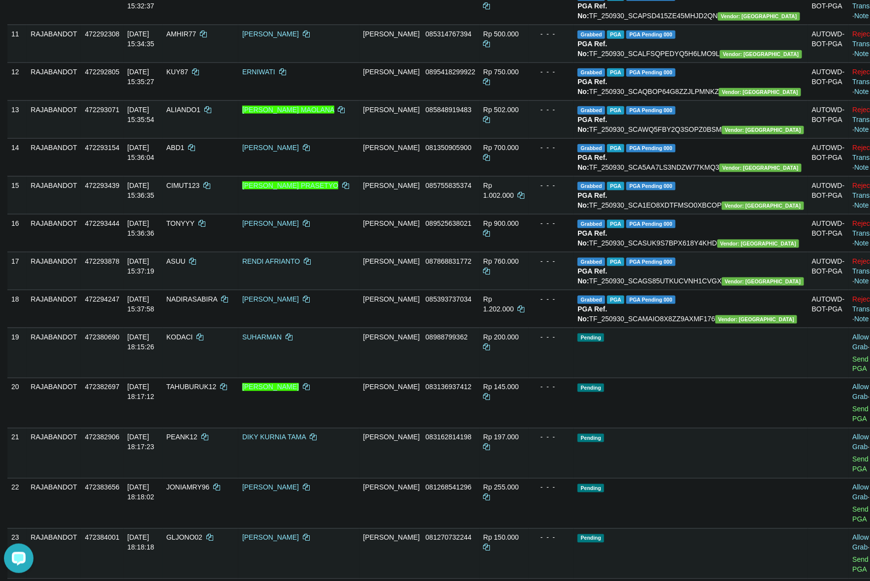
copy td "TF_250930_SCASUK9S7BPX618Y4KHD"
click at [714, 290] on td "Grabbed PGA PGA Pending 000 {"status":"000","data":{"unique_id":"298-472293878-…" at bounding box center [691, 271] width 234 height 38
click at [712, 290] on td "Grabbed PGA PGA Pending 000 {"status":"000","data":{"unique_id":"298-472293878-…" at bounding box center [691, 271] width 234 height 38
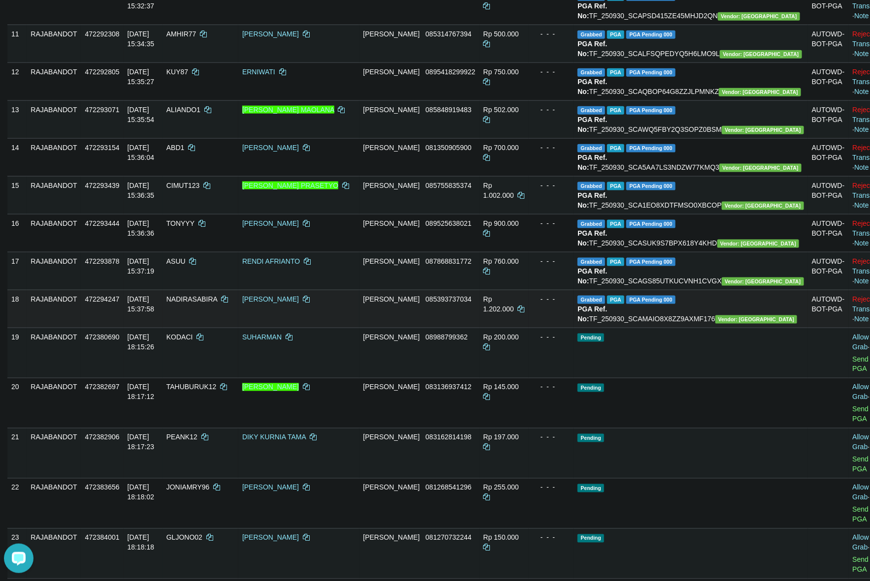
copy td "TF_250930_SCAGS85UTKUCVNH1CVGX"
click at [695, 328] on td "Grabbed PGA PGA Pending 000 {"status":"000","data":{"unique_id":"298-472294247-…" at bounding box center [691, 309] width 234 height 38
click at [696, 328] on td "Grabbed PGA PGA Pending 000 {"status":"000","data":{"unique_id":"298-472294247-…" at bounding box center [691, 309] width 234 height 38
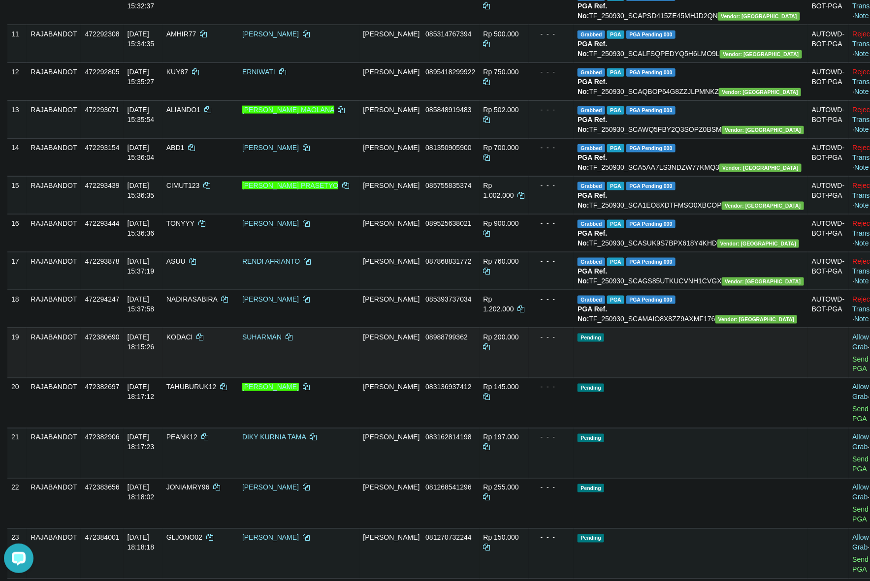
copy td "TF_250930_SCAMAIO8X8ZZ9AXMF176"
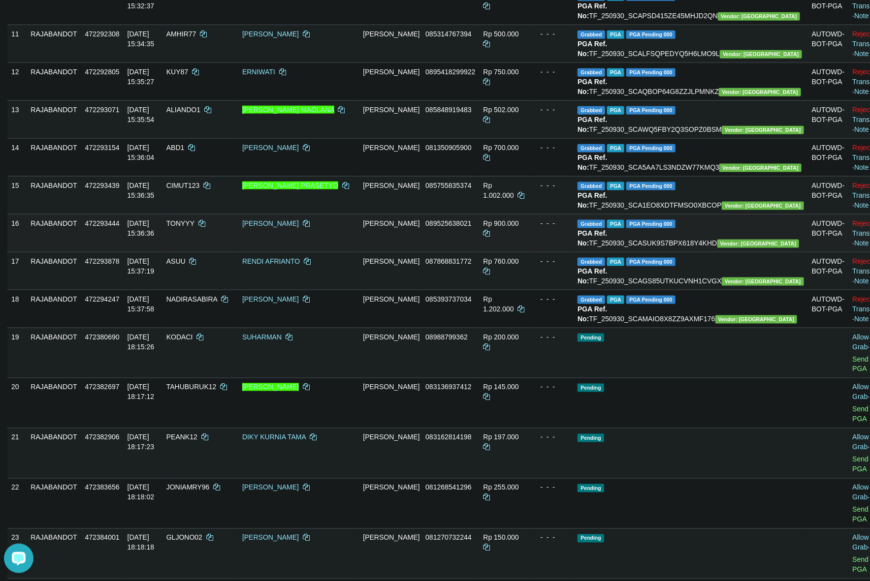
click at [438, 252] on td "DANA 089525638021" at bounding box center [419, 233] width 120 height 38
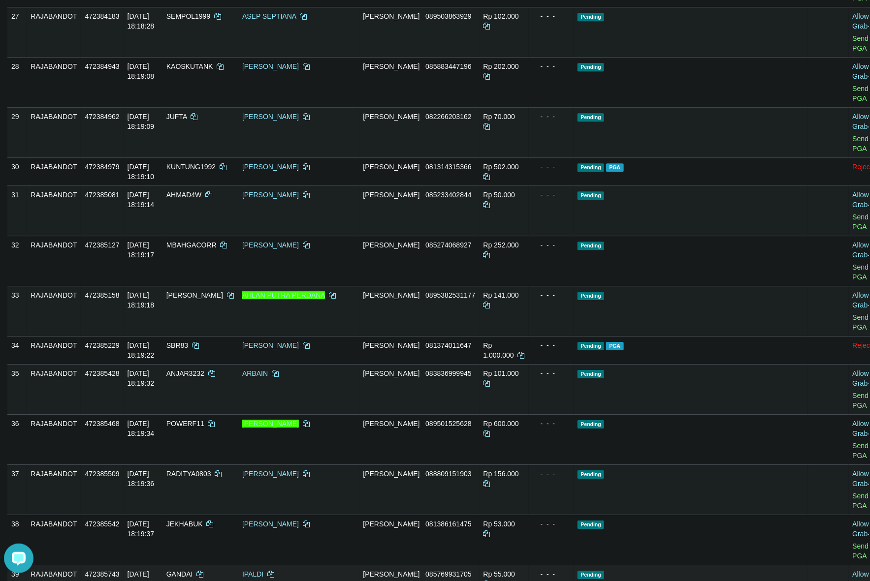
scroll to position [1229, 0]
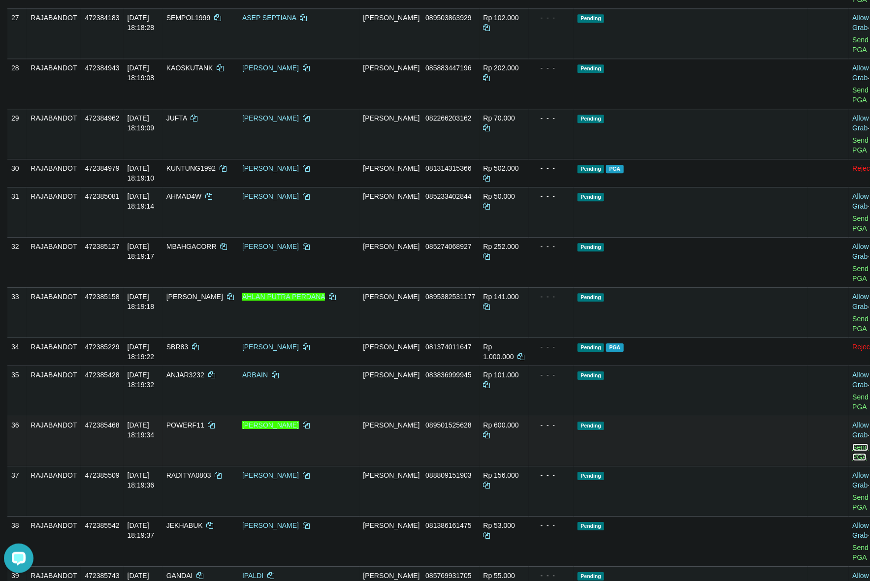
click at [853, 444] on link "Send PGA" at bounding box center [861, 453] width 16 height 18
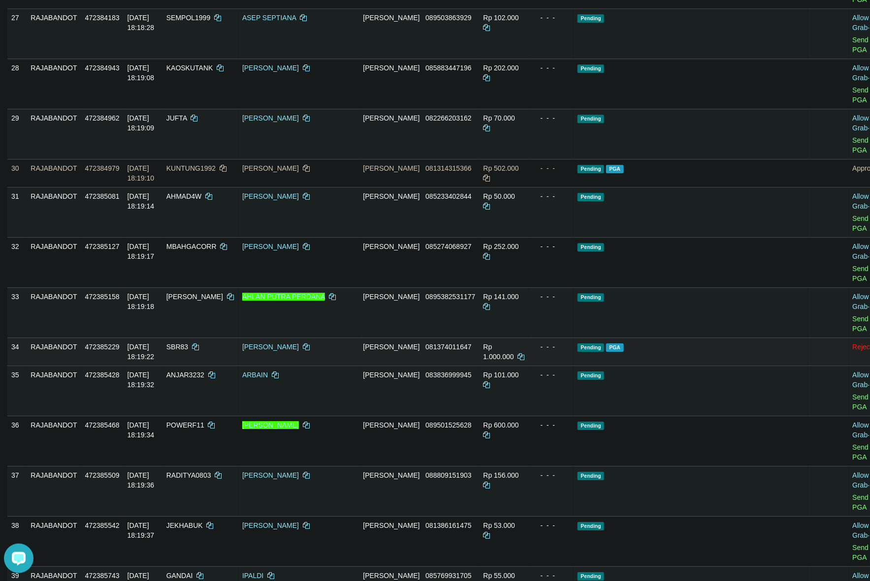
click at [670, 338] on td "Pending PGA" at bounding box center [691, 352] width 234 height 28
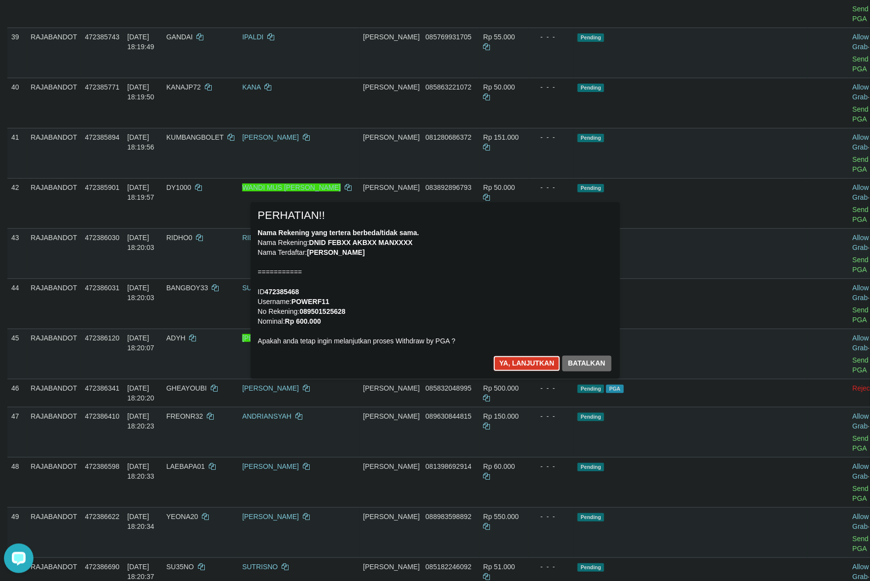
click at [517, 359] on button "Ya, lanjutkan" at bounding box center [526, 364] width 67 height 16
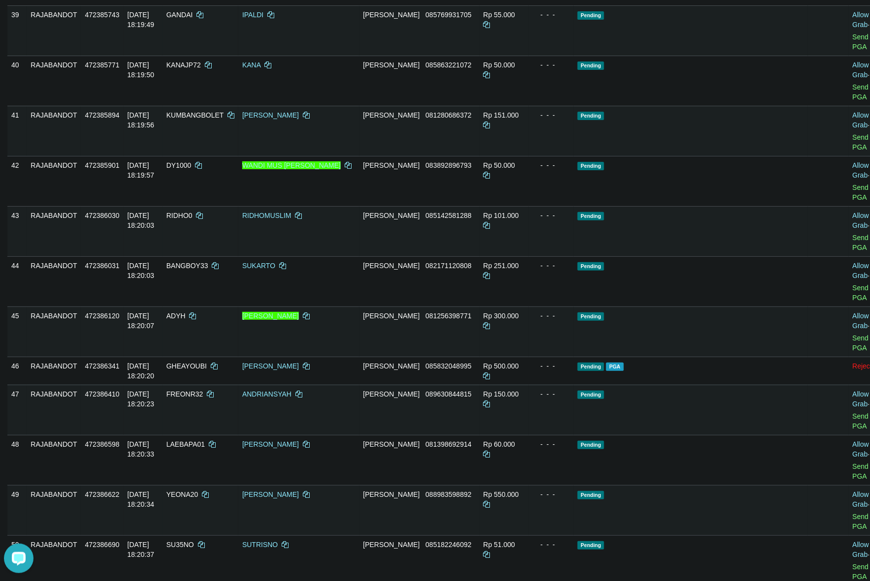
scroll to position [1756, 0]
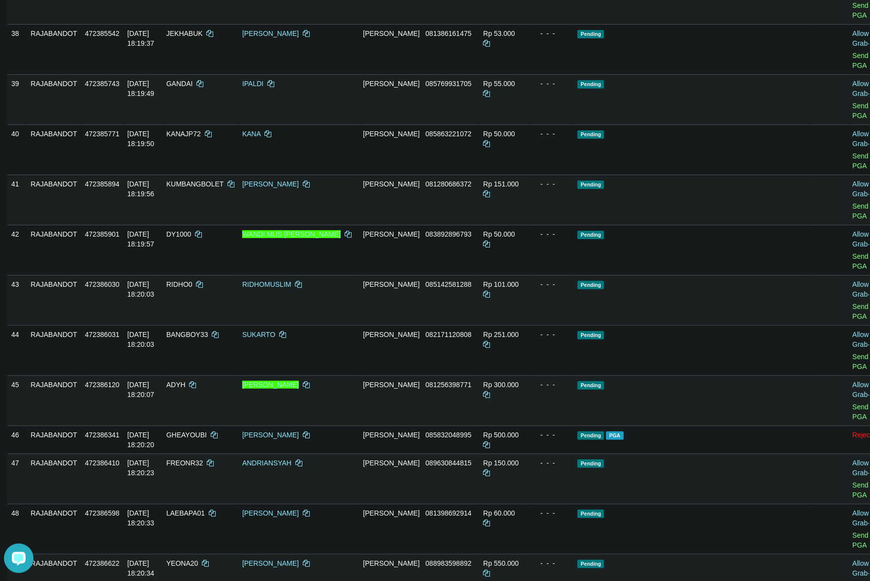
scroll to position [1572, 0]
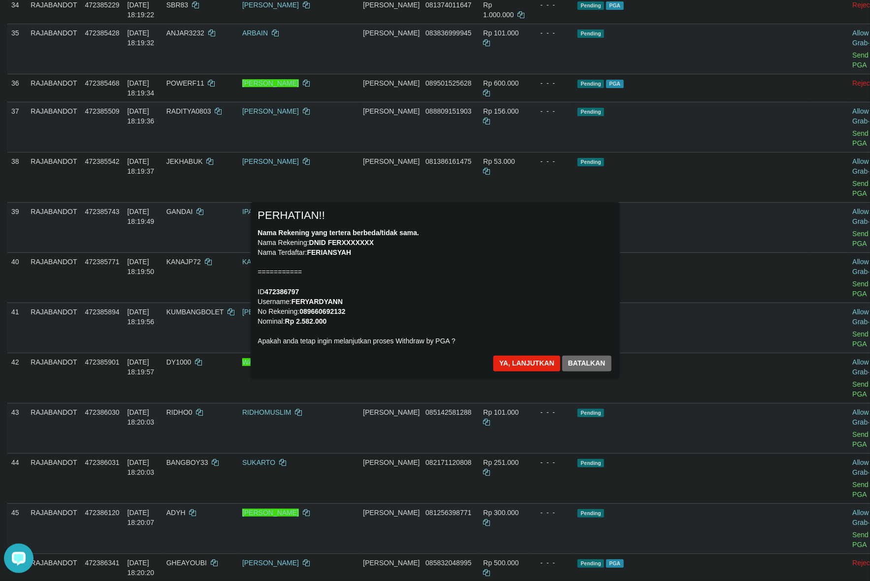
click at [510, 355] on div "× PERHATIAN!! Nama Rekening yang tertera berbeda/tidak sama. Nama Rekening: DNI…" at bounding box center [435, 290] width 369 height 176
click at [514, 356] on div "× PERHATIAN!! Nama Rekening yang tertera berbeda/tidak sama. Nama Rekening: DNI…" at bounding box center [435, 290] width 369 height 176
click at [522, 357] on button "Ya, lanjutkan" at bounding box center [526, 364] width 67 height 16
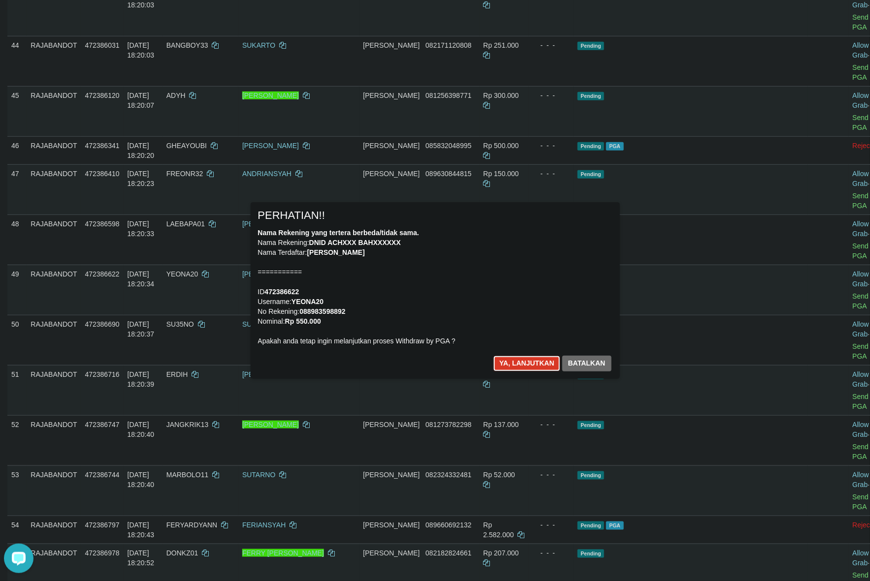
click at [526, 361] on button "Ya, lanjutkan" at bounding box center [526, 364] width 67 height 16
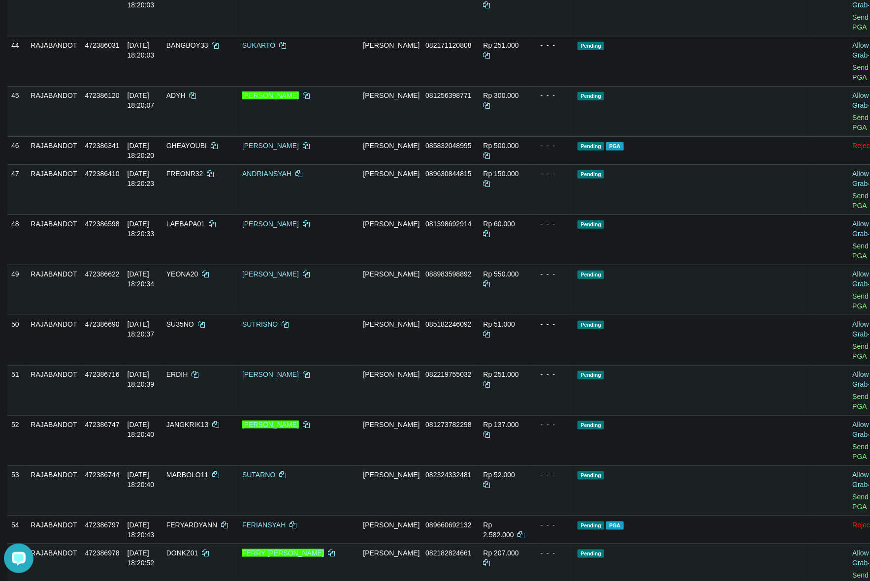
scroll to position [1977, 0]
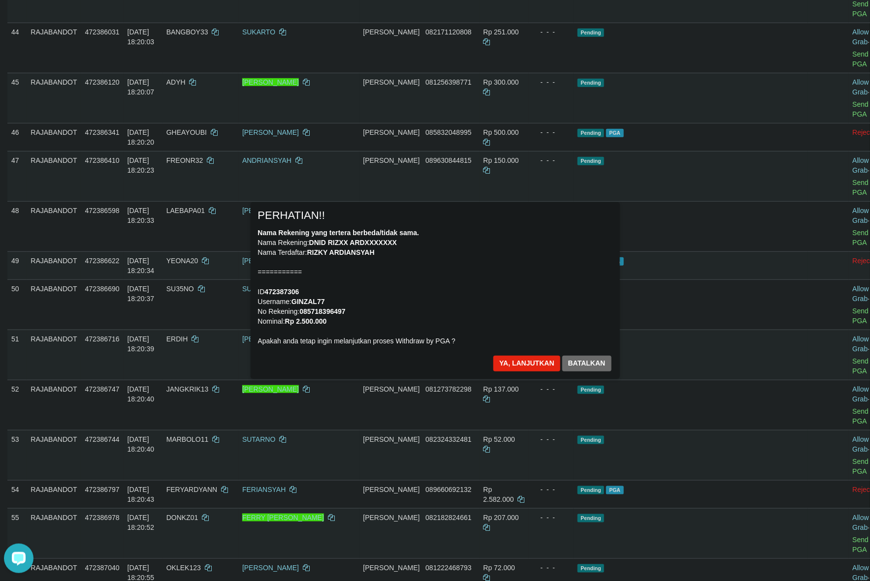
scroll to position [2100, 0]
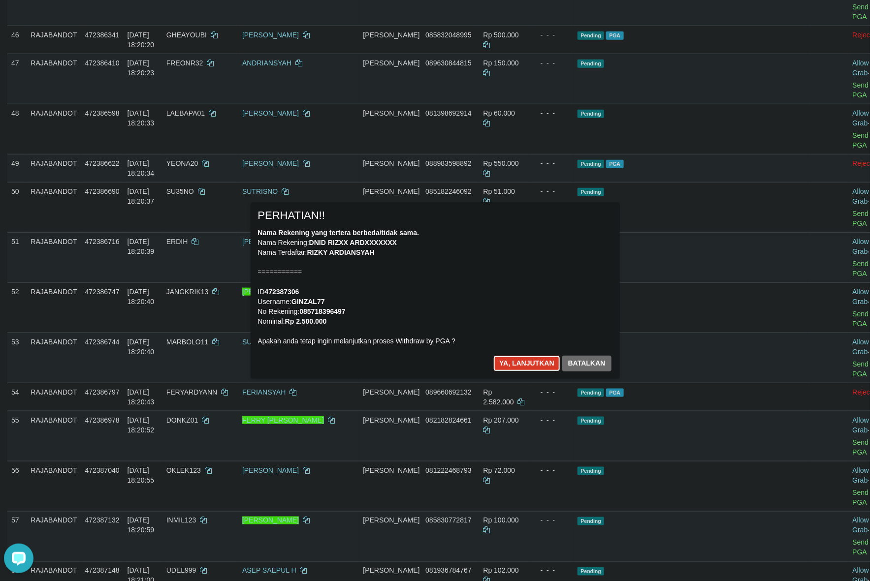
click at [517, 368] on button "Ya, lanjutkan" at bounding box center [526, 364] width 67 height 16
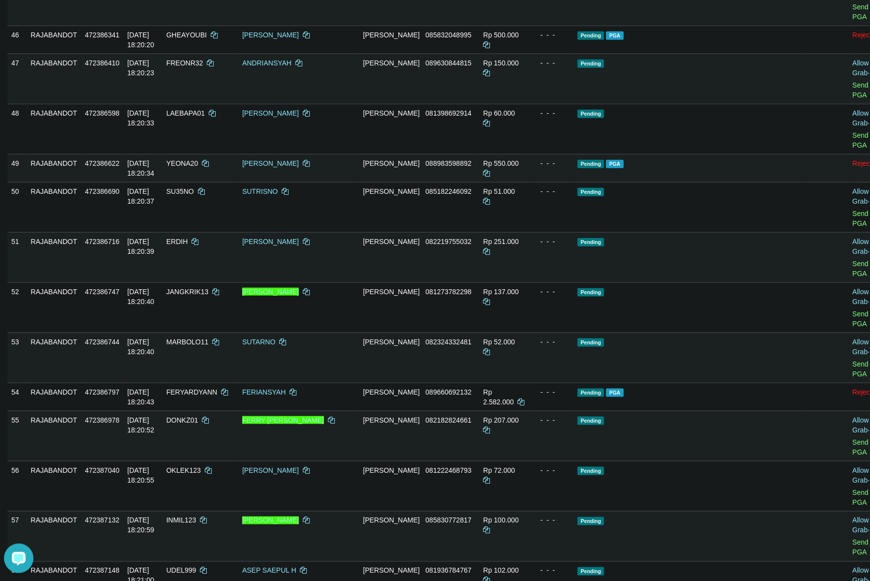
scroll to position [2087, 0]
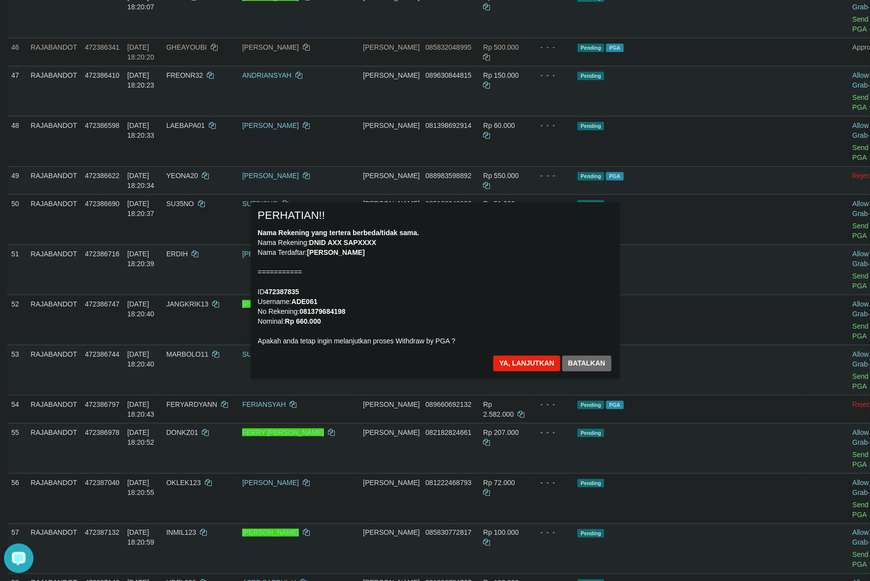
click at [513, 312] on div "Nama Rekening yang tertera berbeda/tidak sama. Nama Rekening: DNID AXX SAPXXXX …" at bounding box center [435, 287] width 354 height 118
click at [523, 357] on button "Ya, lanjutkan" at bounding box center [526, 364] width 67 height 16
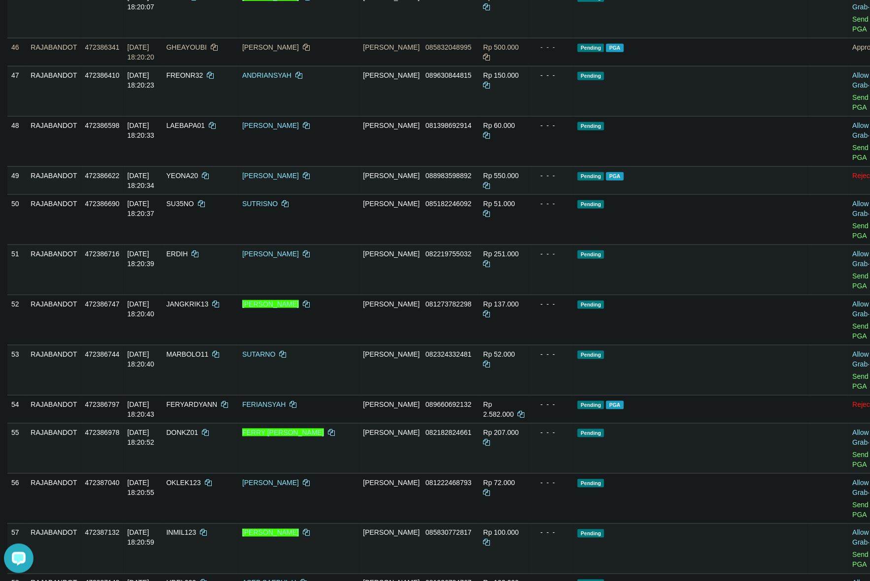
scroll to position [2075, 0]
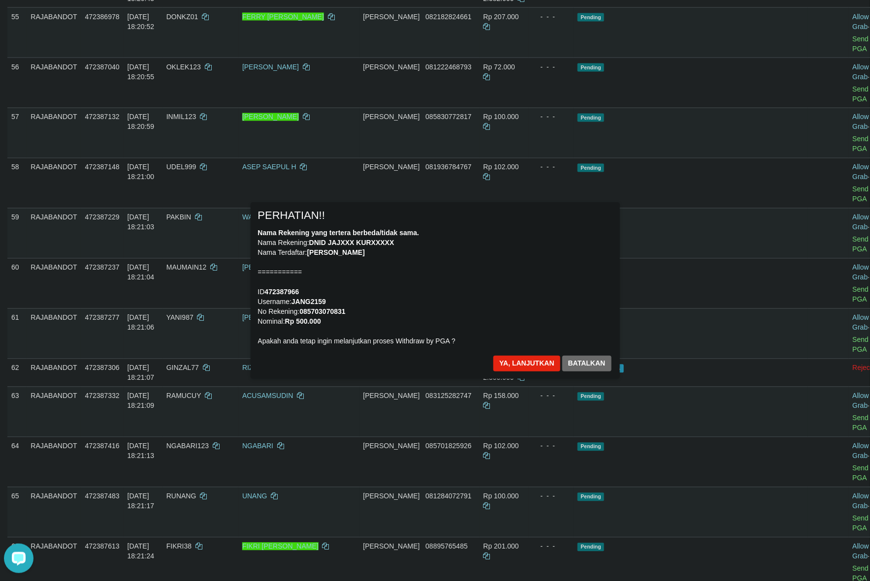
scroll to position [2472, 0]
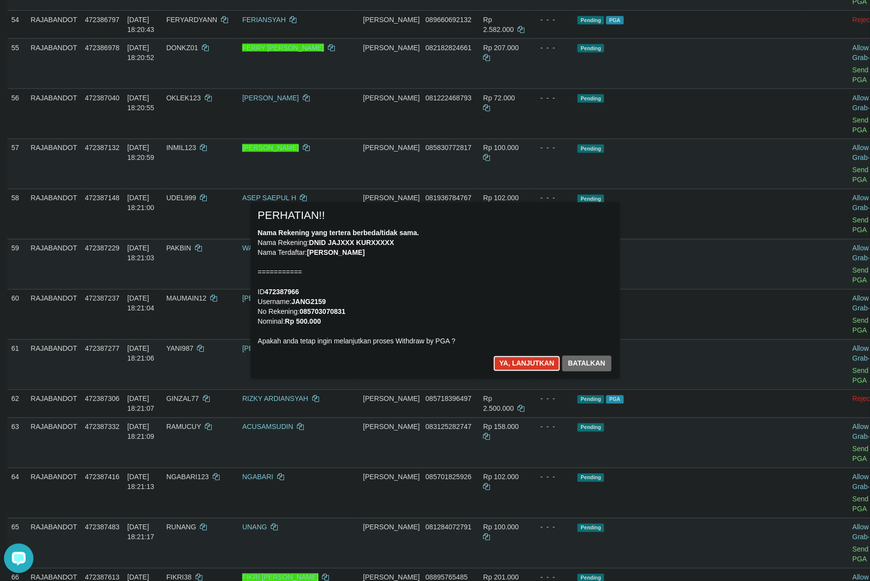
click at [510, 365] on button "Ya, lanjutkan" at bounding box center [526, 364] width 67 height 16
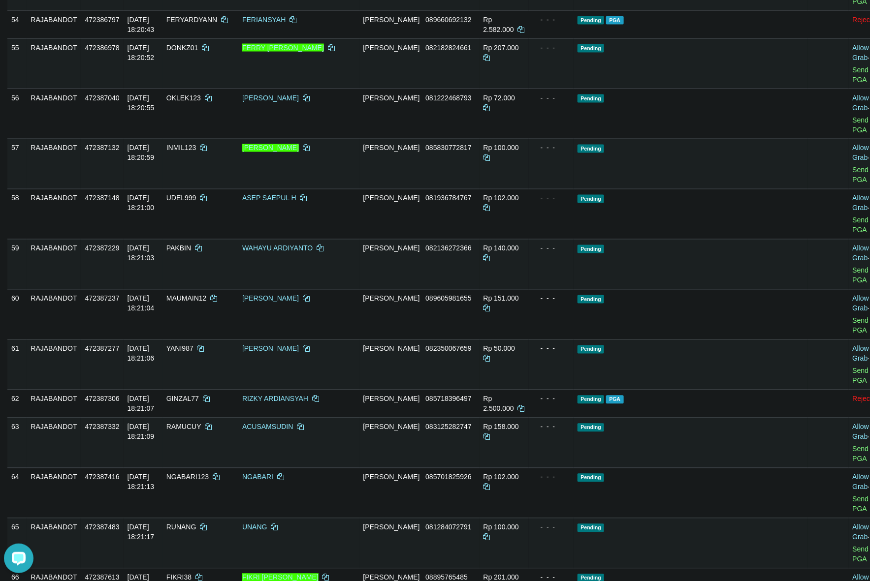
scroll to position [2460, 0]
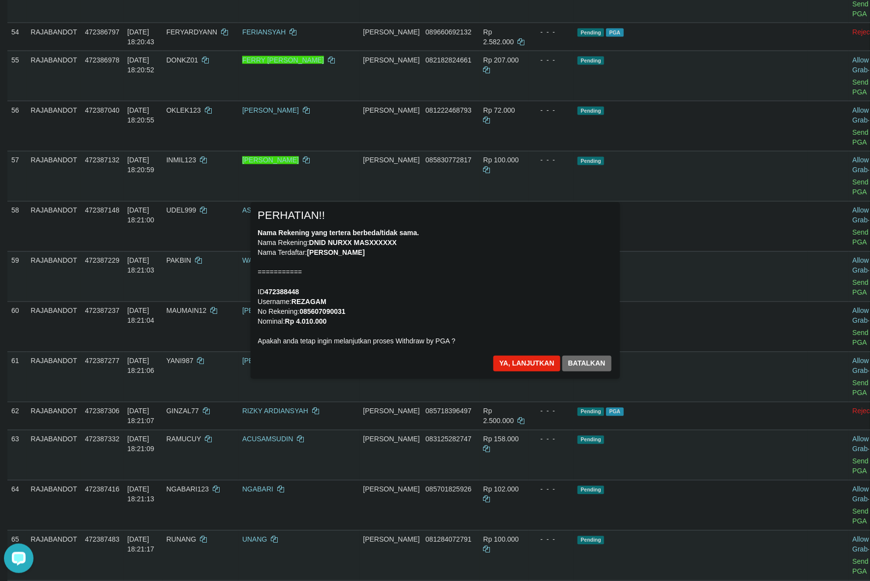
click at [609, 315] on div "Nama Rekening yang tertera berbeda/tidak sama. Nama Rekening: DNID NURXX MASXXX…" at bounding box center [435, 287] width 354 height 118
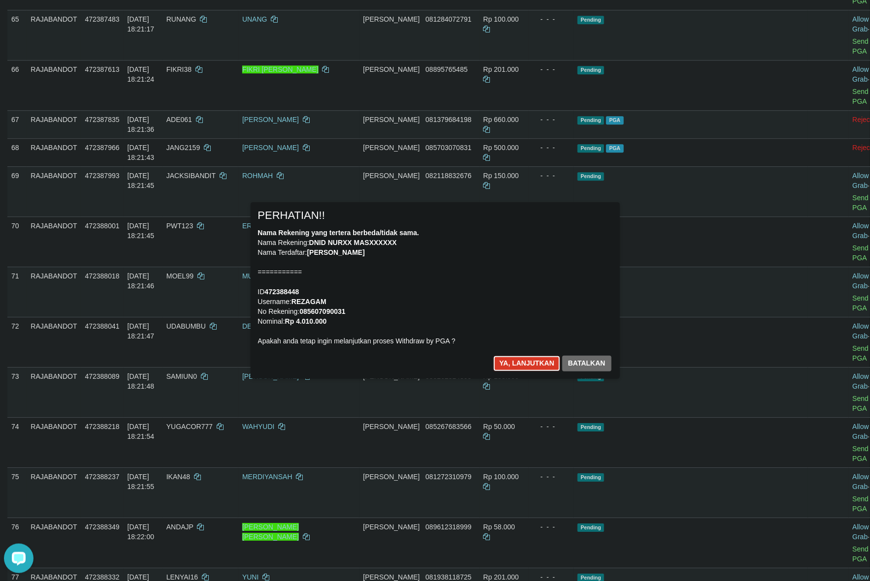
click at [528, 360] on button "Ya, lanjutkan" at bounding box center [526, 364] width 67 height 16
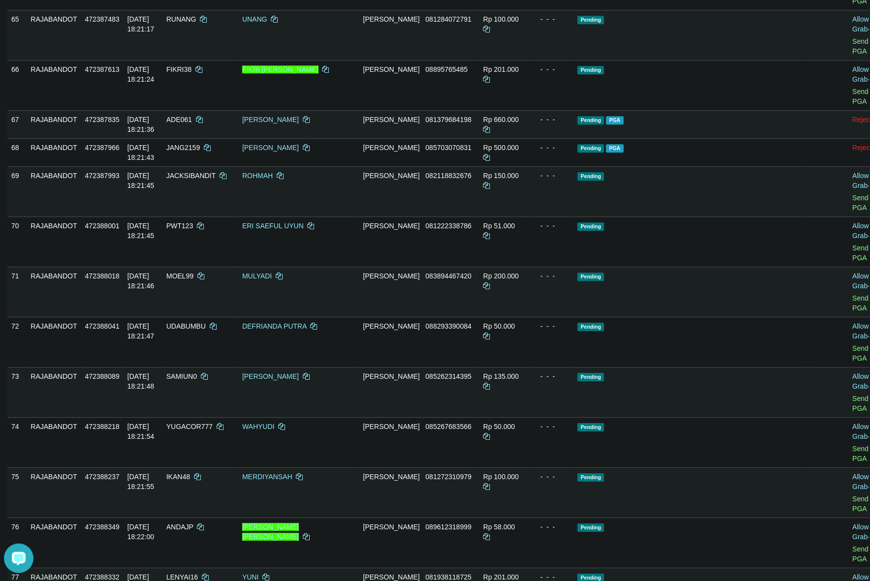
scroll to position [2969, 0]
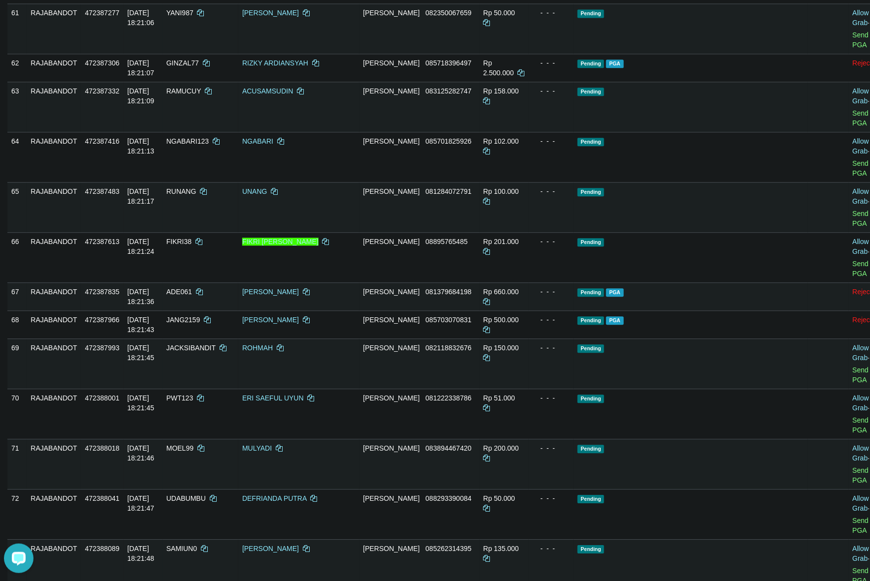
scroll to position [2784, 0]
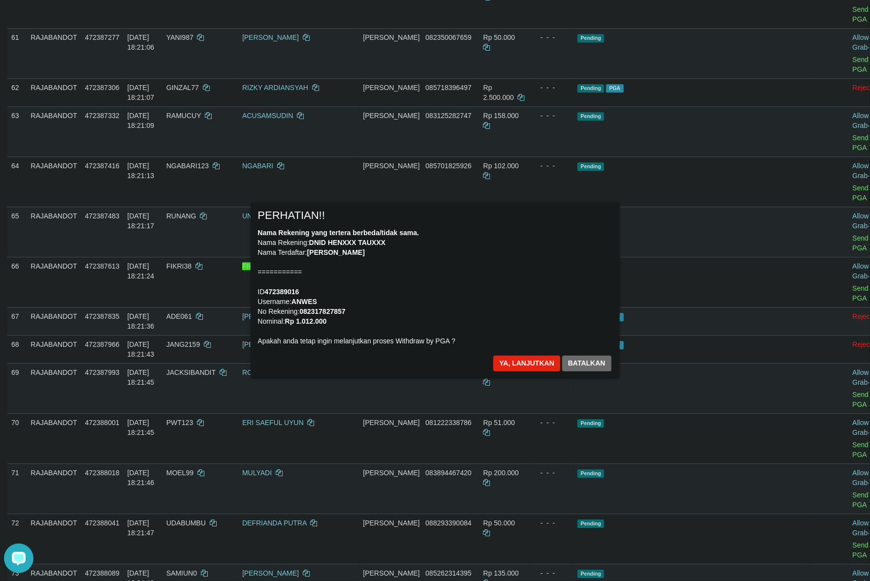
click at [531, 321] on div "Nama Rekening yang tertera berbeda/tidak sama. Nama Rekening: DNID HENXXX TAUXX…" at bounding box center [435, 287] width 354 height 118
click at [512, 360] on button "Ya, lanjutkan" at bounding box center [526, 364] width 67 height 16
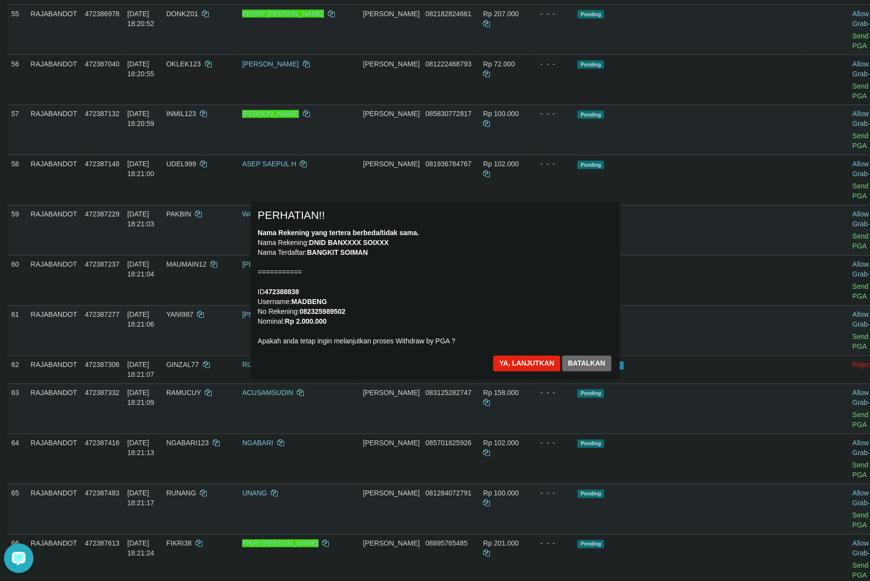
scroll to position [2476, 0]
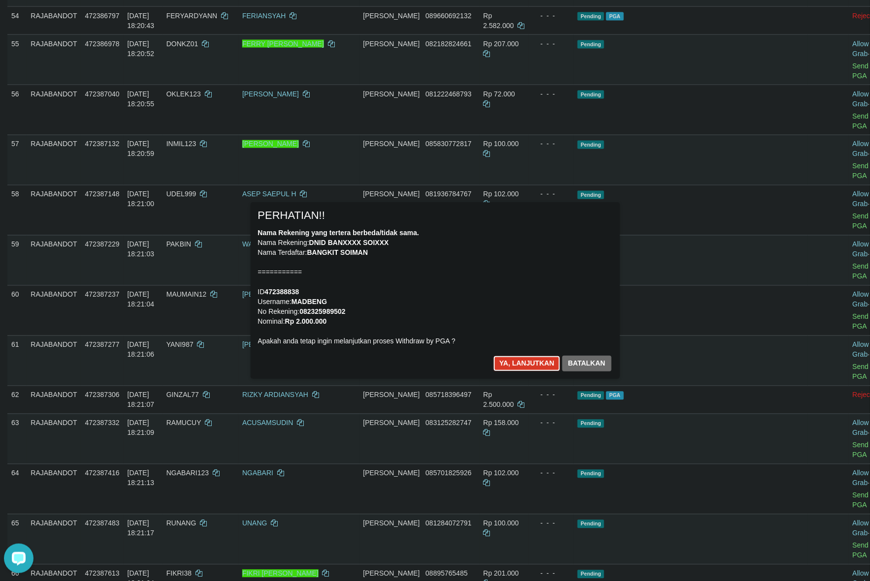
click at [513, 364] on button "Ya, lanjutkan" at bounding box center [526, 364] width 67 height 16
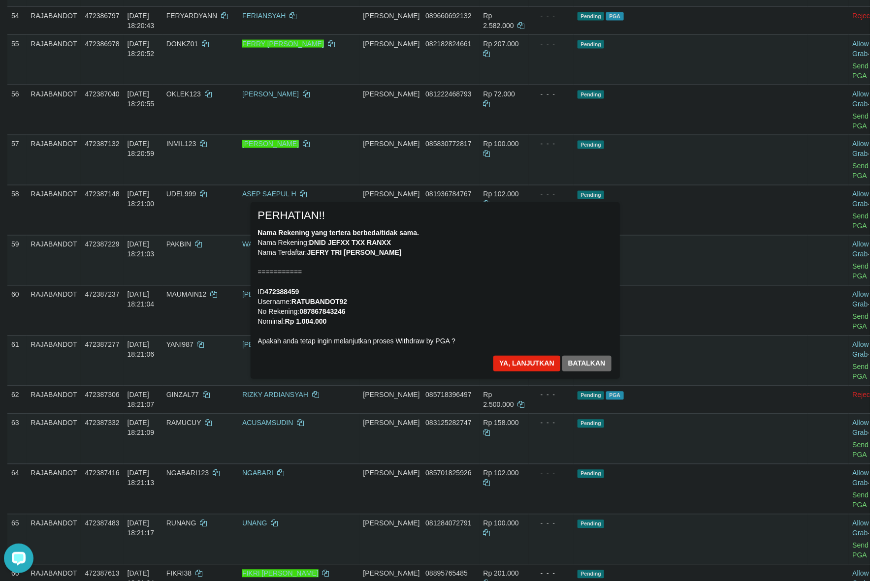
click at [488, 314] on div "Nama Rekening yang tertera berbeda/tidak sama. Nama Rekening: DNID JEFXX TXX RA…" at bounding box center [435, 287] width 354 height 118
click at [520, 362] on button "Ya, lanjutkan" at bounding box center [526, 364] width 67 height 16
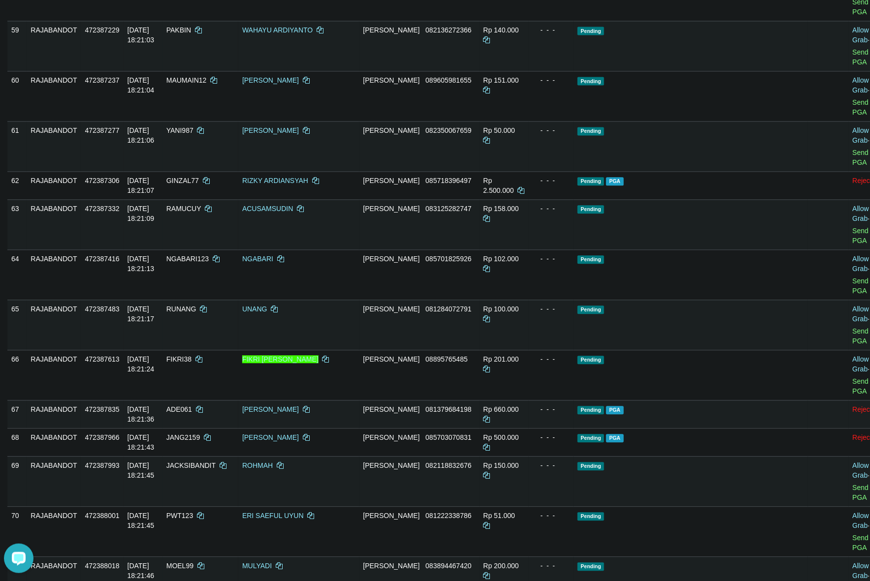
scroll to position [2907, 0]
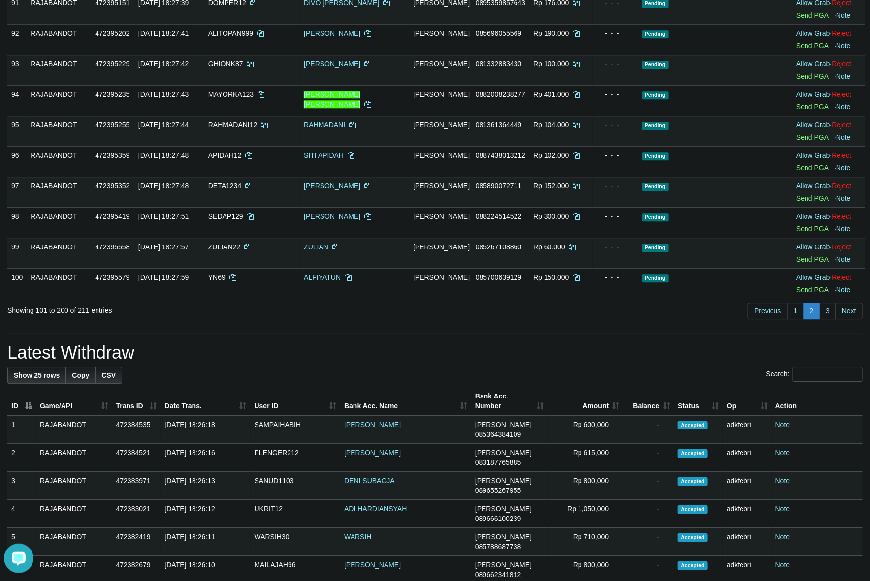
click at [783, 363] on h1 "Latest Withdraw" at bounding box center [434, 353] width 855 height 20
click at [803, 320] on link "2" at bounding box center [811, 311] width 17 height 17
click at [800, 320] on link "1" at bounding box center [795, 311] width 17 height 17
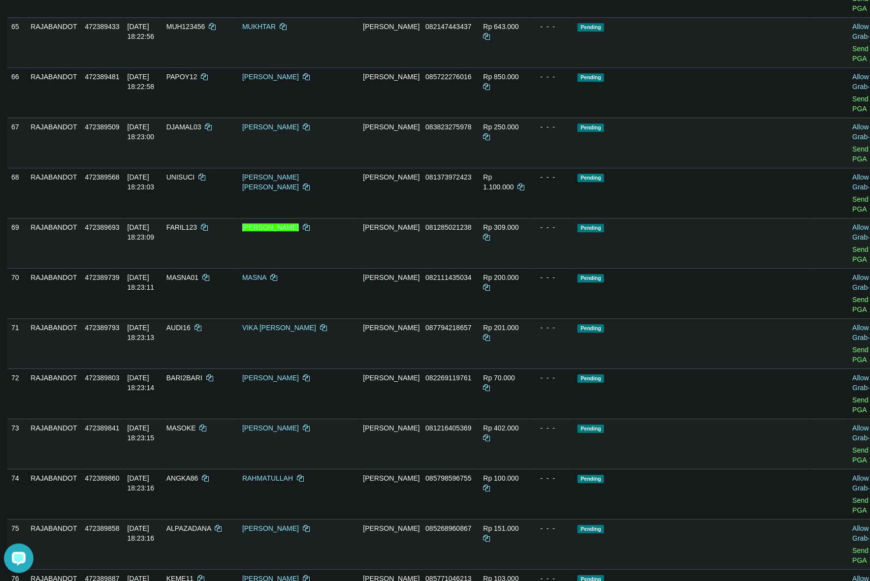
scroll to position [1805, 0]
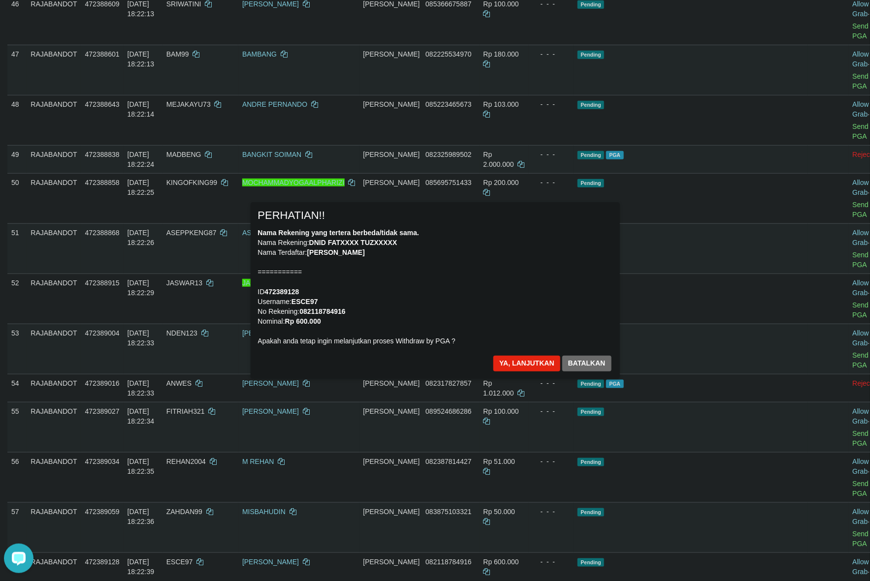
scroll to position [1990, 0]
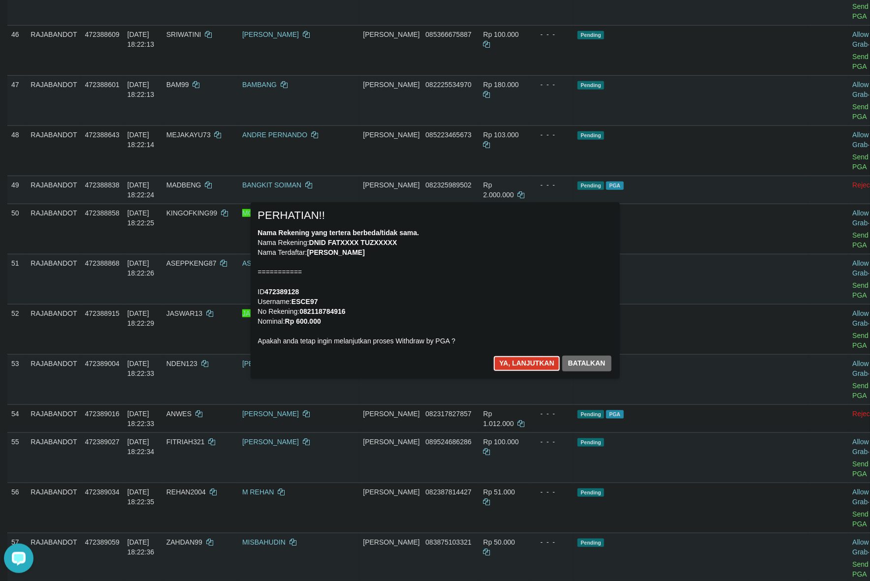
click at [520, 357] on button "Ya, lanjutkan" at bounding box center [526, 364] width 67 height 16
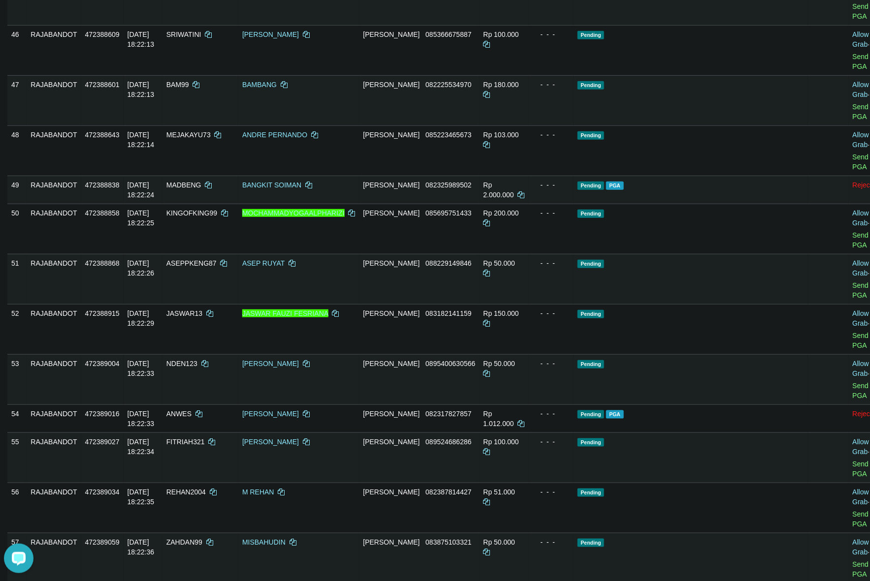
scroll to position [1977, 0]
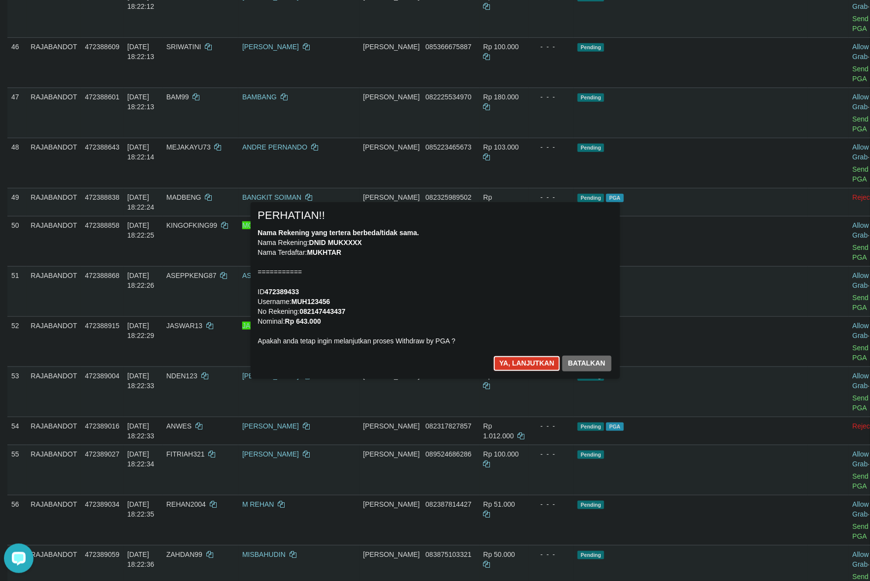
click at [516, 365] on button "Ya, lanjutkan" at bounding box center [526, 364] width 67 height 16
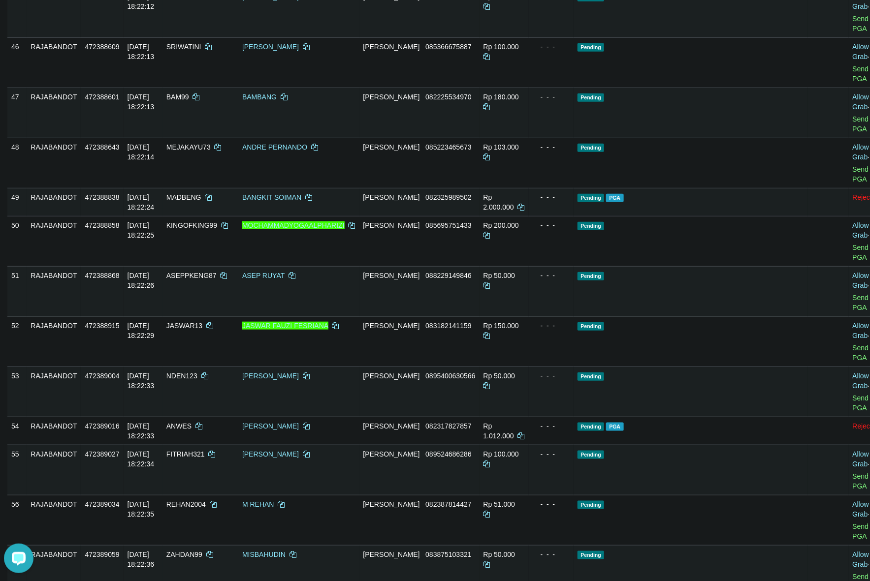
scroll to position [1965, 0]
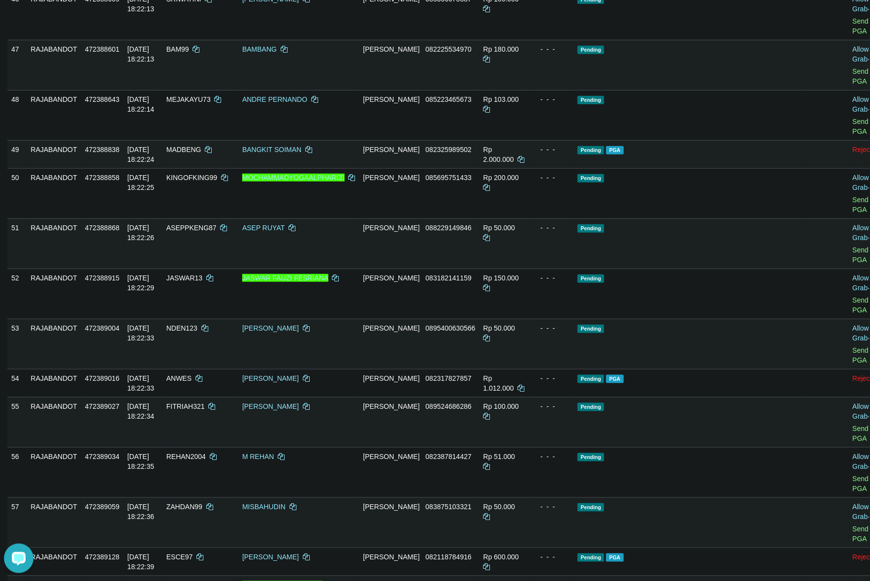
scroll to position [2026, 0]
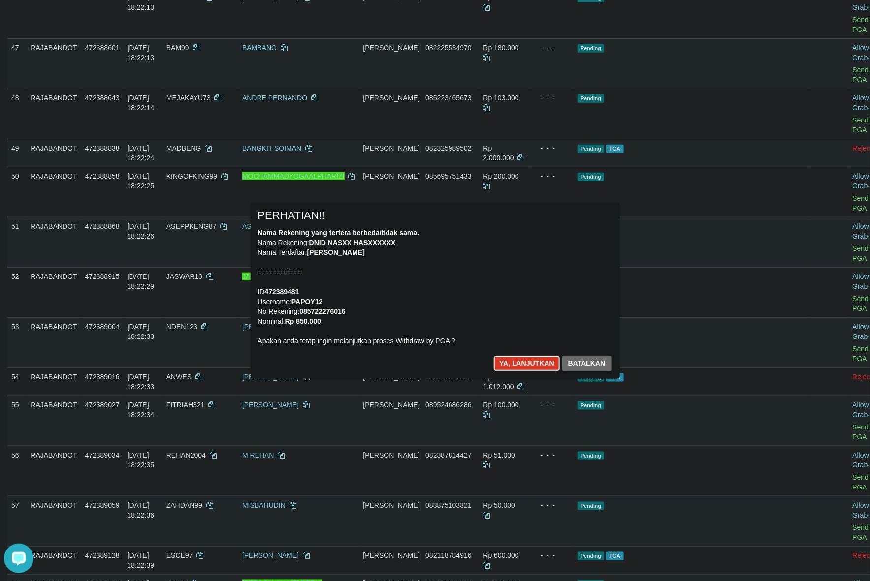
click at [508, 360] on button "Ya, lanjutkan" at bounding box center [526, 364] width 67 height 16
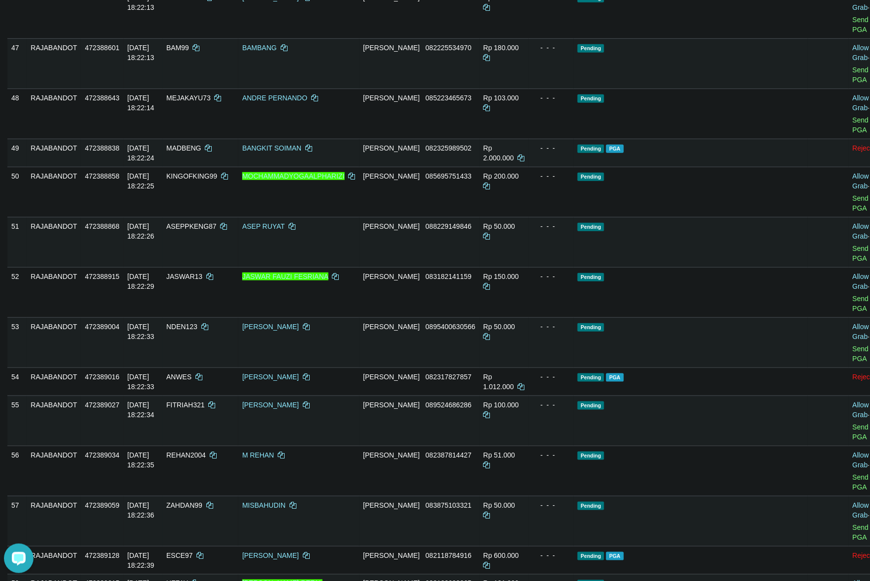
scroll to position [2014, 0]
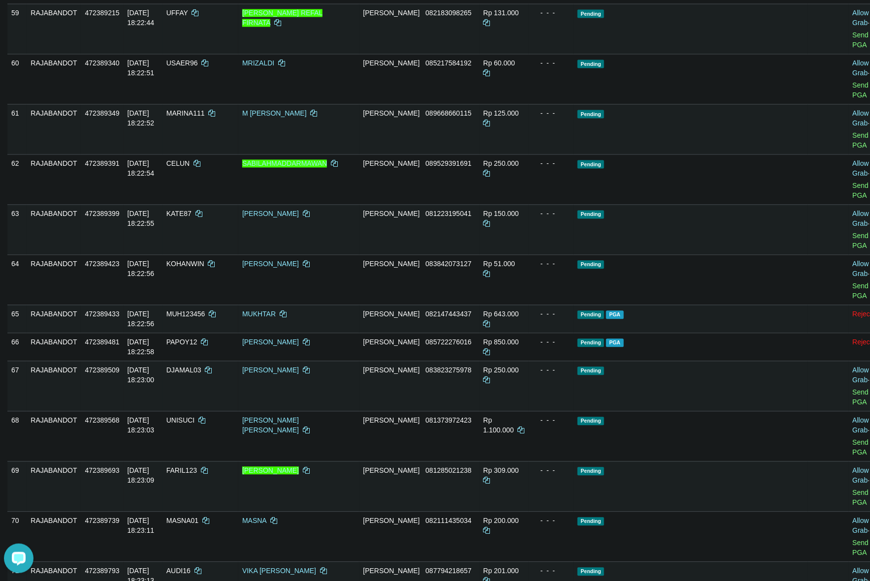
scroll to position [2595, 0]
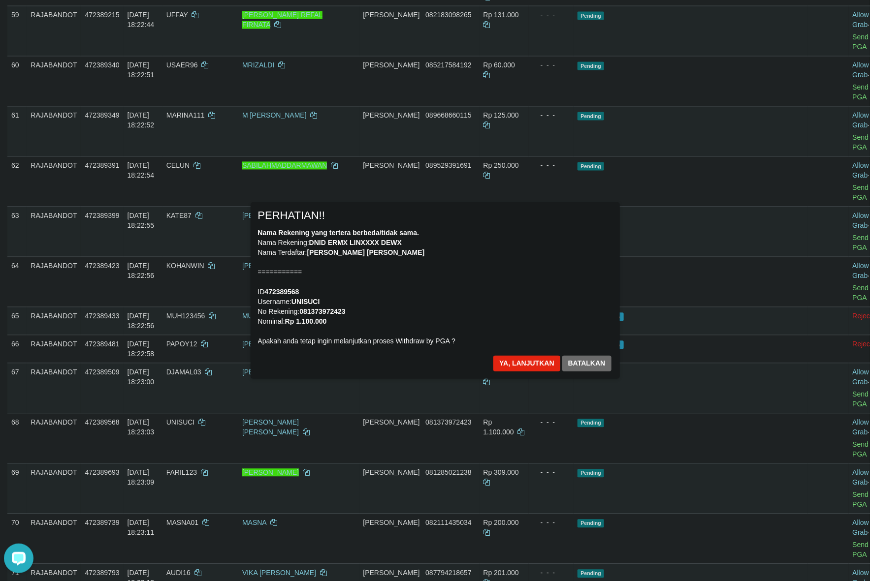
click at [513, 282] on div "Nama Rekening yang tertera berbeda/tidak sama. Nama Rekening: DNID ERMX LINXXXX…" at bounding box center [435, 287] width 354 height 118
click at [520, 358] on button "Ya, lanjutkan" at bounding box center [526, 364] width 67 height 16
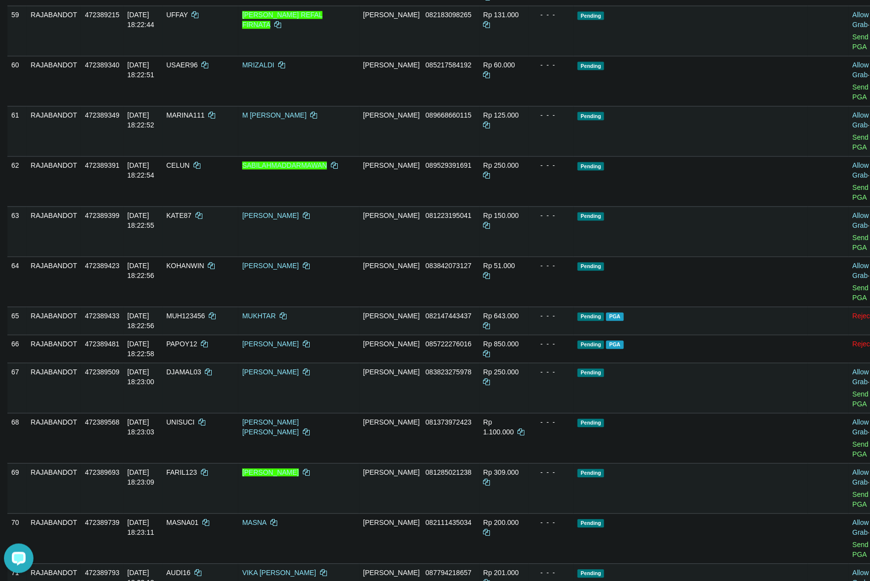
scroll to position [2583, 0]
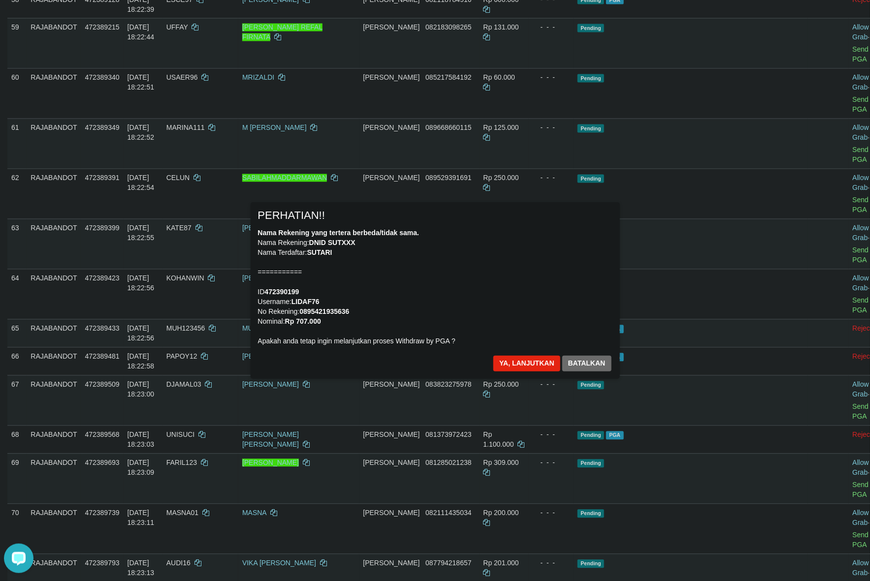
click at [474, 263] on div "Nama Rekening yang tertera berbeda/tidak sama. Nama Rekening: DNID SUTXXX Nama …" at bounding box center [435, 287] width 354 height 118
click at [540, 368] on button "Ya, lanjutkan" at bounding box center [526, 364] width 67 height 16
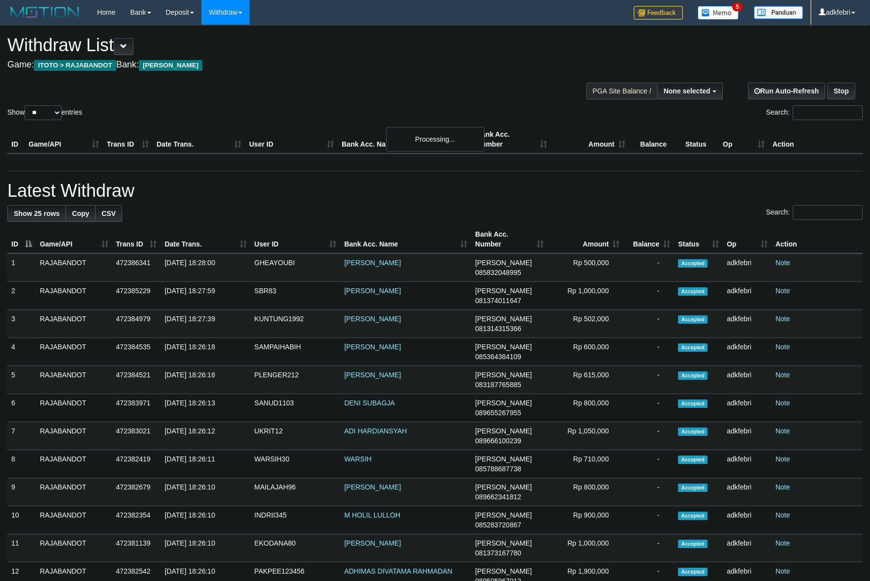
select select
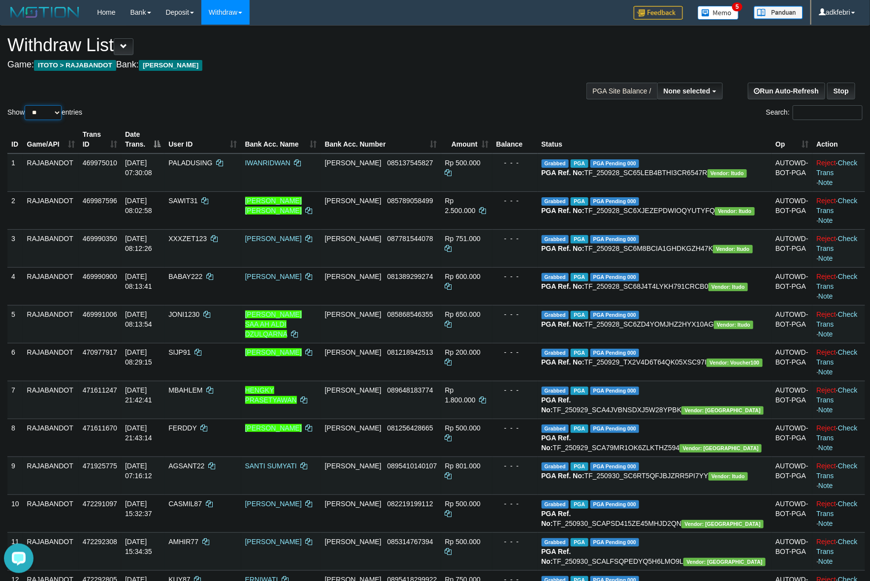
click at [47, 114] on select "** ** ** ***" at bounding box center [43, 112] width 37 height 15
select select "***"
click at [26, 105] on select "** ** ** ***" at bounding box center [43, 112] width 37 height 15
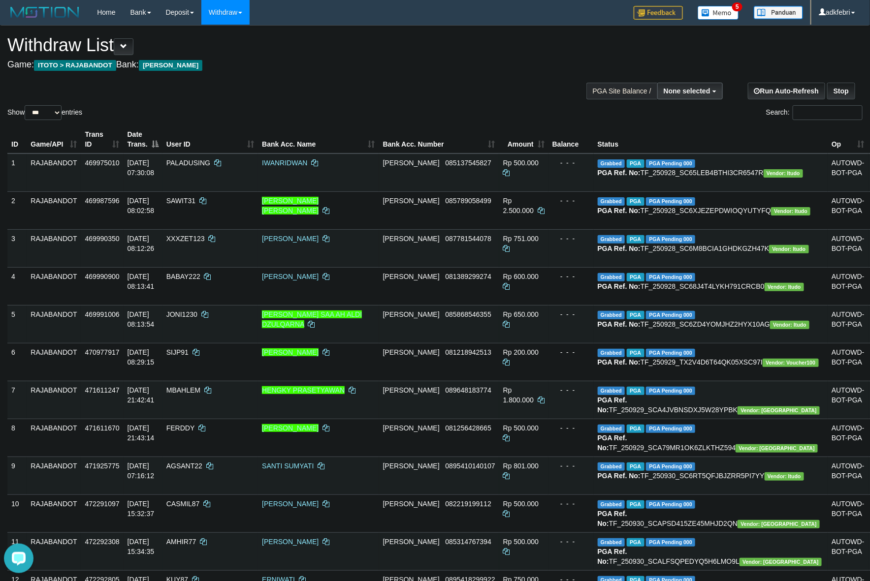
drag, startPoint x: 673, startPoint y: 96, endPoint x: 671, endPoint y: 101, distance: 5.5
click at [673, 96] on button "None selected" at bounding box center [689, 91] width 65 height 17
click at [661, 144] on label "[ITOTO] RAJABANDOT" at bounding box center [670, 140] width 102 height 13
select select "***"
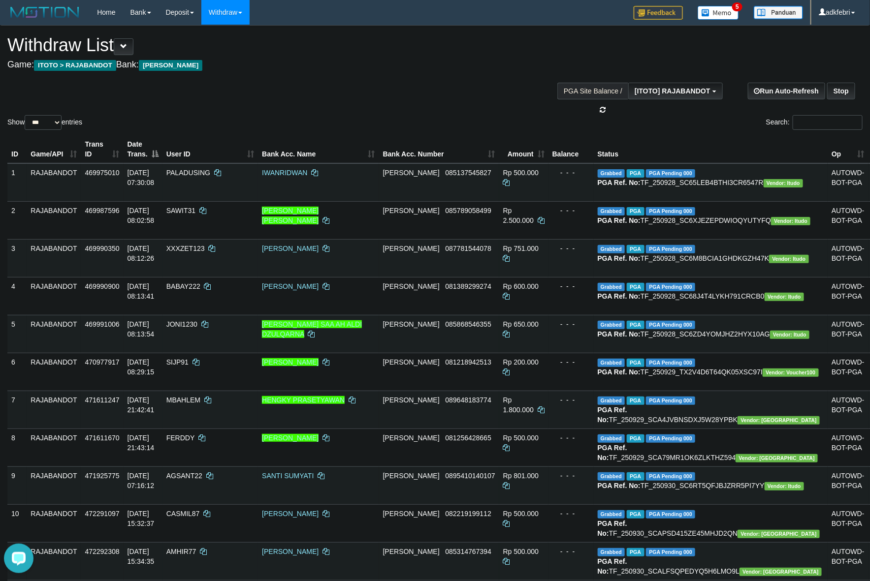
scroll to position [8, 0]
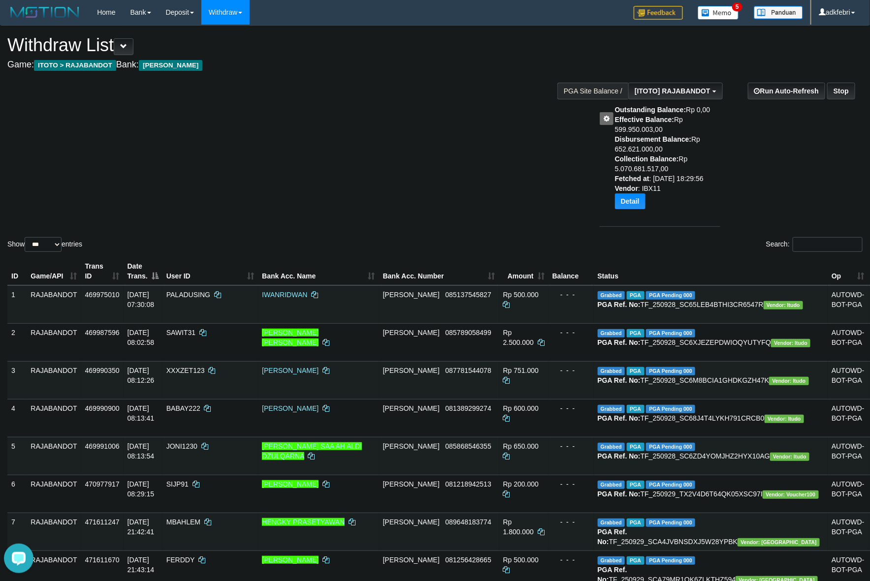
click at [336, 168] on div "Show ** ** ** *** entries Search:" at bounding box center [435, 140] width 870 height 228
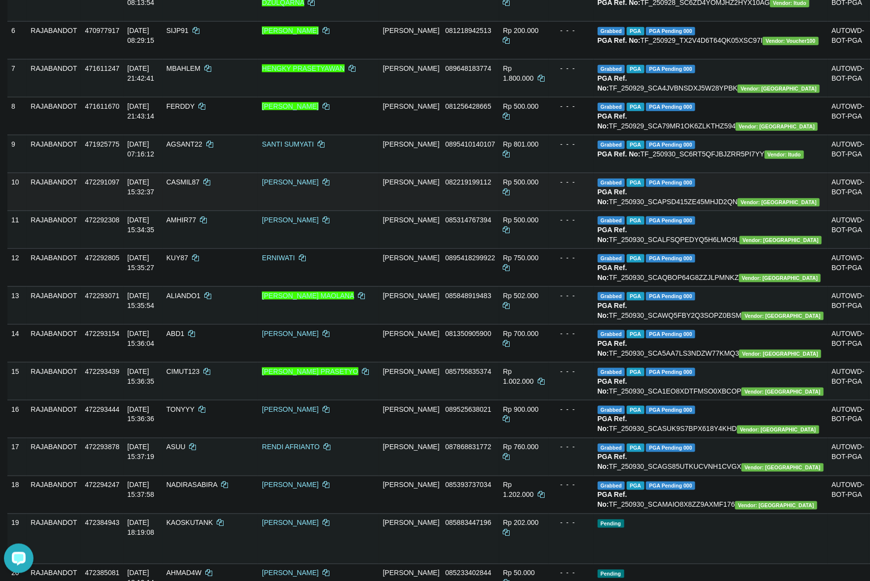
click at [220, 211] on td "CASMIL87" at bounding box center [210, 192] width 96 height 38
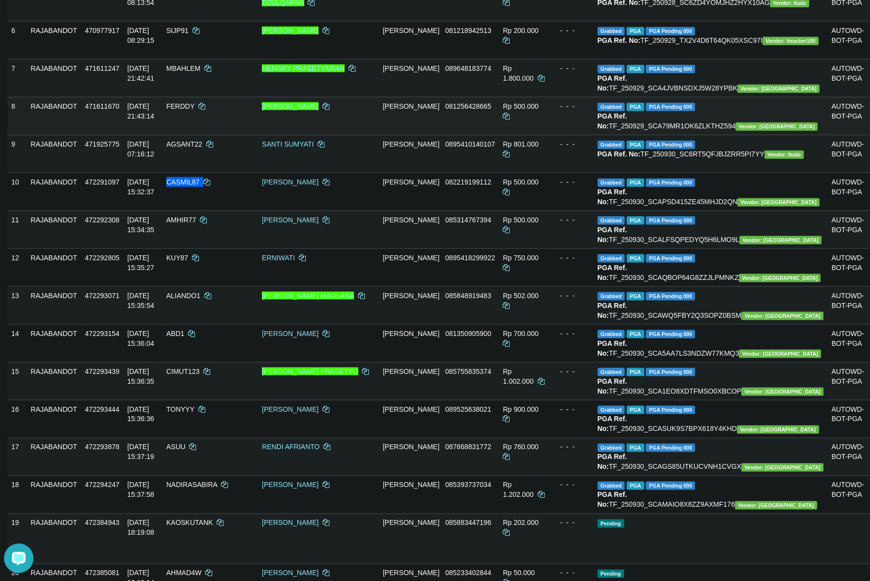
copy td "CASMIL87"
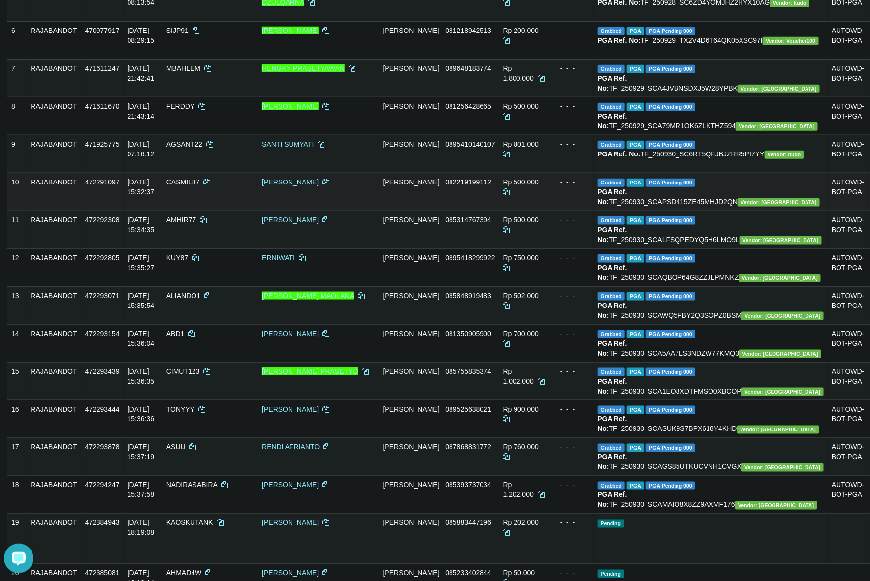
click at [560, 211] on td "- - -" at bounding box center [570, 192] width 45 height 38
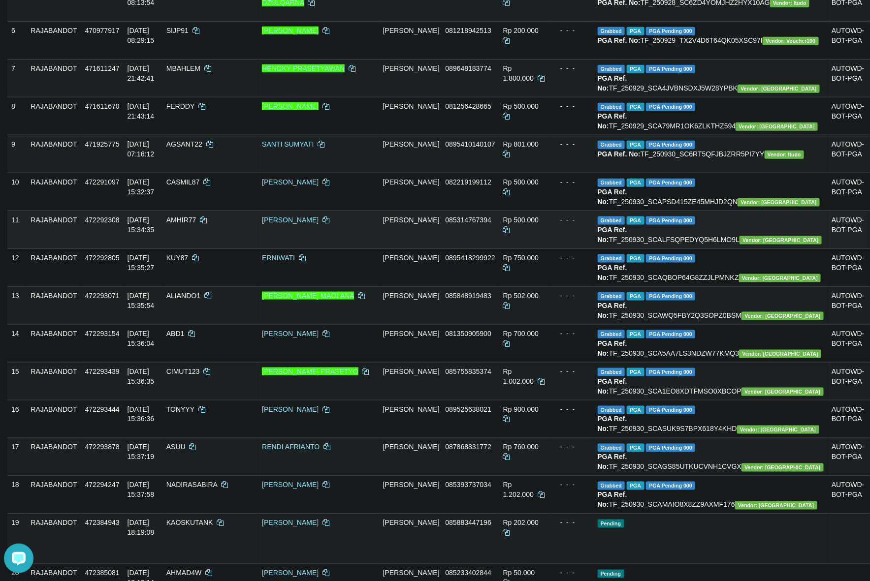
click at [196, 224] on span "AMHIR77" at bounding box center [181, 220] width 30 height 8
copy td "AMHIR77"
click at [461, 249] on td "DANA 085314767394" at bounding box center [439, 230] width 120 height 38
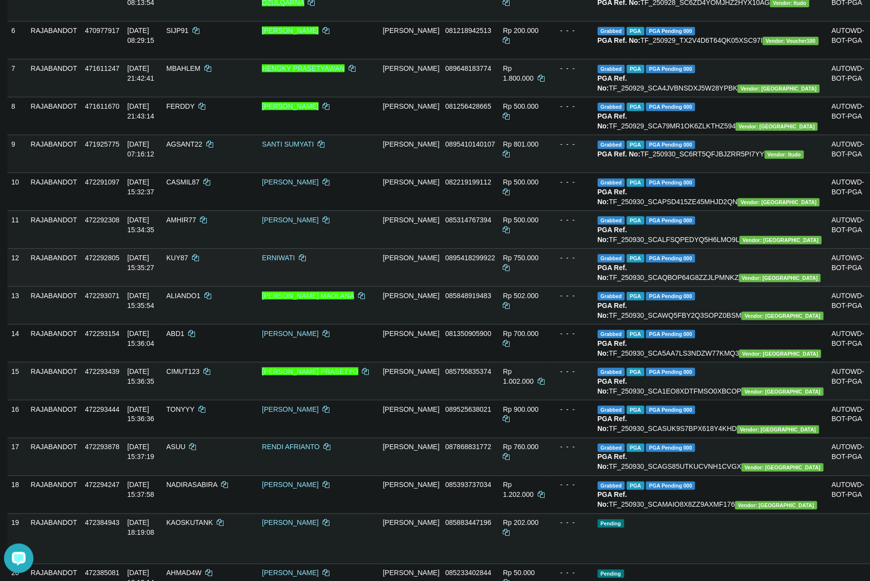
click at [188, 262] on span "KUY87" at bounding box center [177, 258] width 22 height 8
drag, startPoint x: 220, startPoint y: 367, endPoint x: 227, endPoint y: 365, distance: 8.3
click at [188, 262] on span "KUY87" at bounding box center [177, 258] width 22 height 8
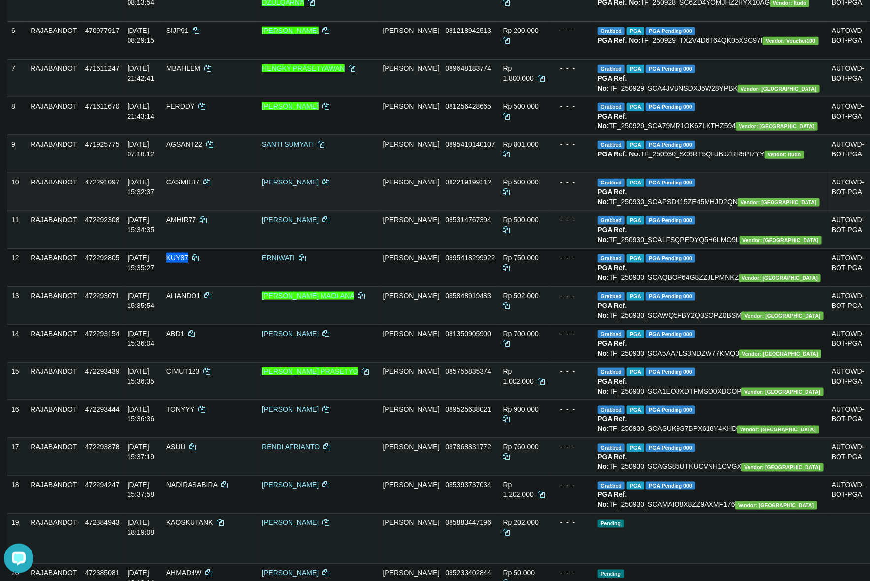
copy span "KUY87"
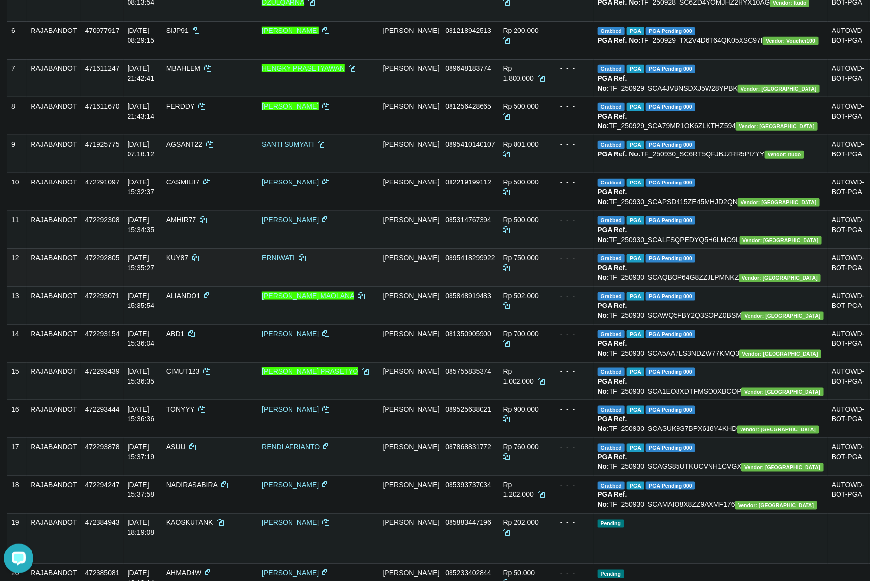
click at [434, 287] on td "DANA 0895418299922" at bounding box center [439, 268] width 120 height 38
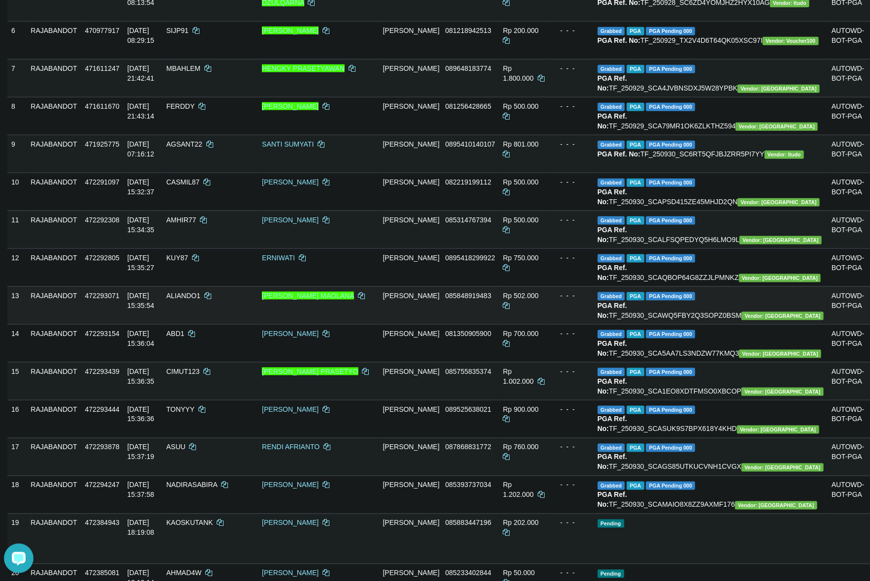
click at [200, 300] on span "ALIANDO1" at bounding box center [183, 296] width 34 height 8
copy td "ALIANDO1"
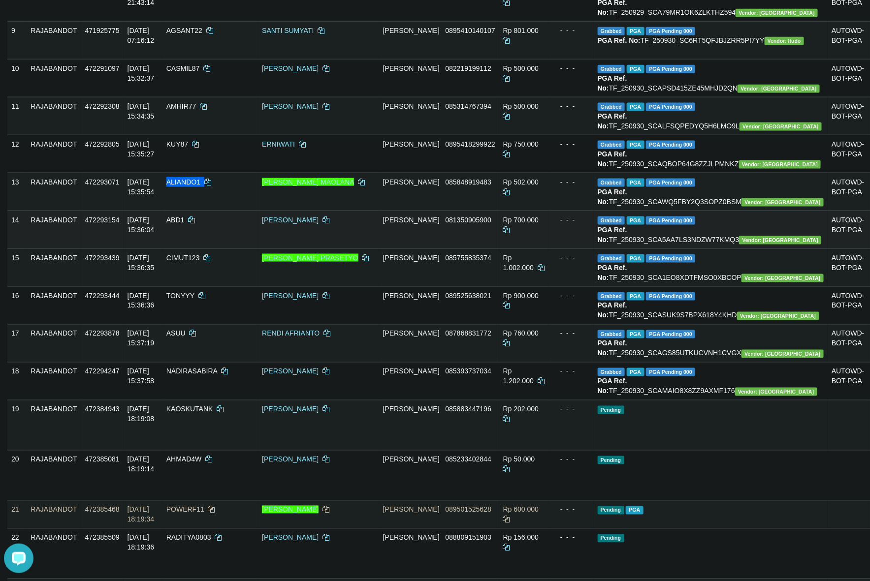
scroll to position [577, 0]
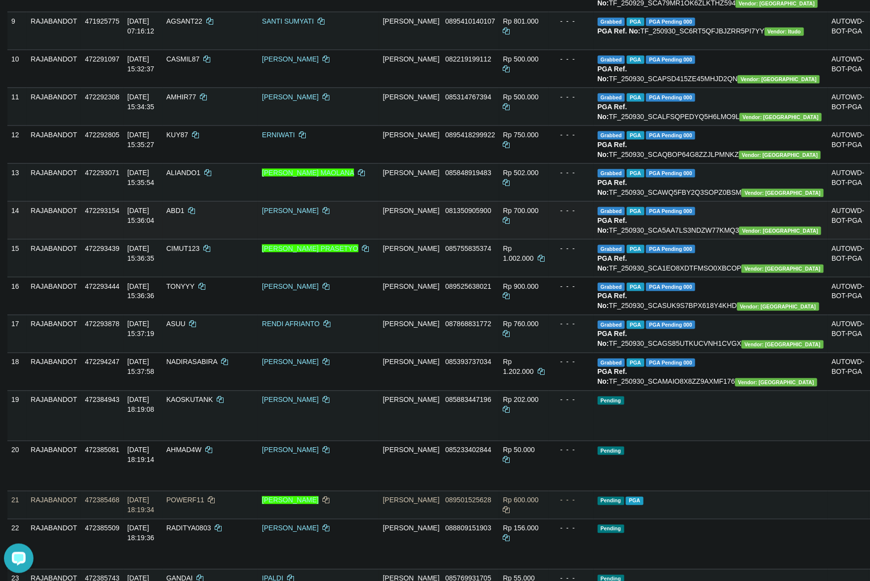
click at [578, 239] on td "- - -" at bounding box center [570, 220] width 45 height 38
click at [219, 239] on td "ABD1" at bounding box center [210, 220] width 96 height 38
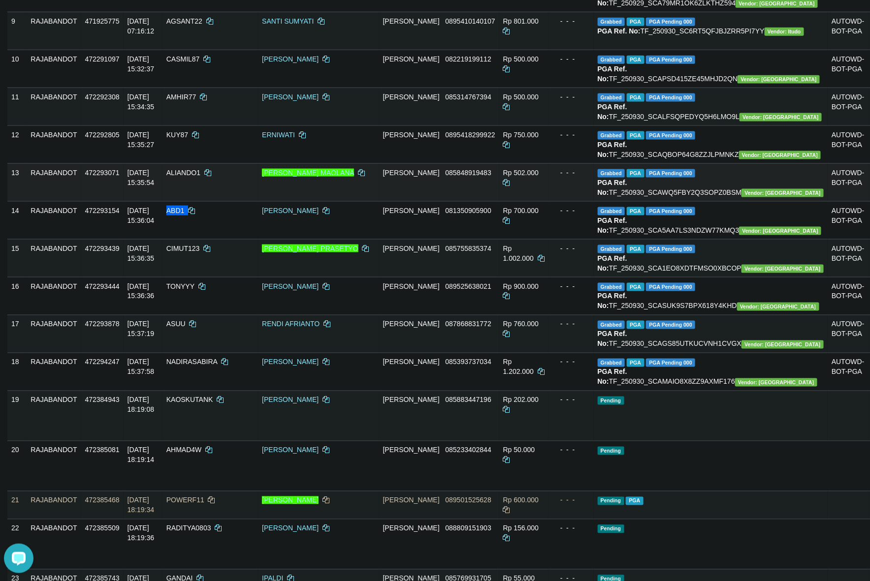
copy td "ABD1"
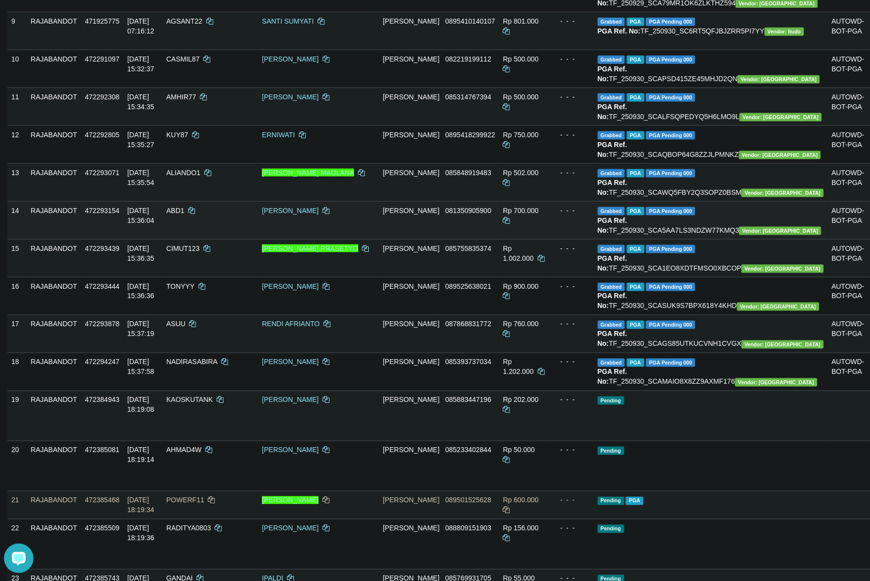
click at [569, 216] on div "- - -" at bounding box center [570, 211] width 37 height 10
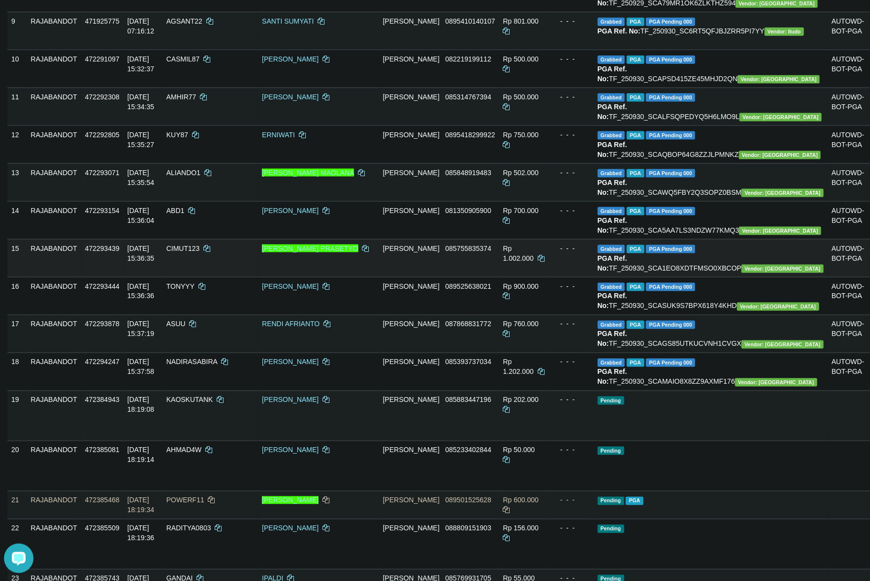
click at [220, 277] on td "CIMUT123" at bounding box center [210, 258] width 96 height 38
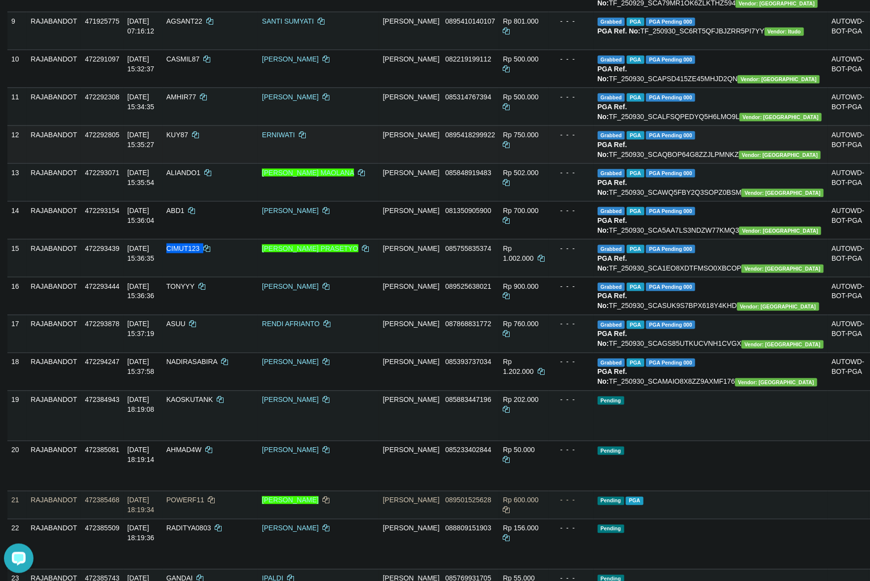
copy td "CIMUT123"
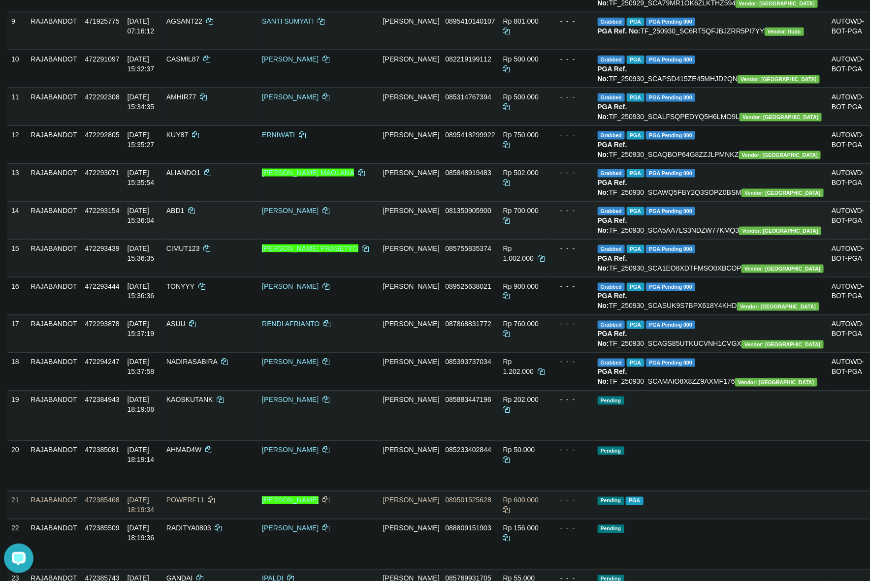
click at [499, 239] on td "Rp 700.000" at bounding box center [523, 220] width 49 height 38
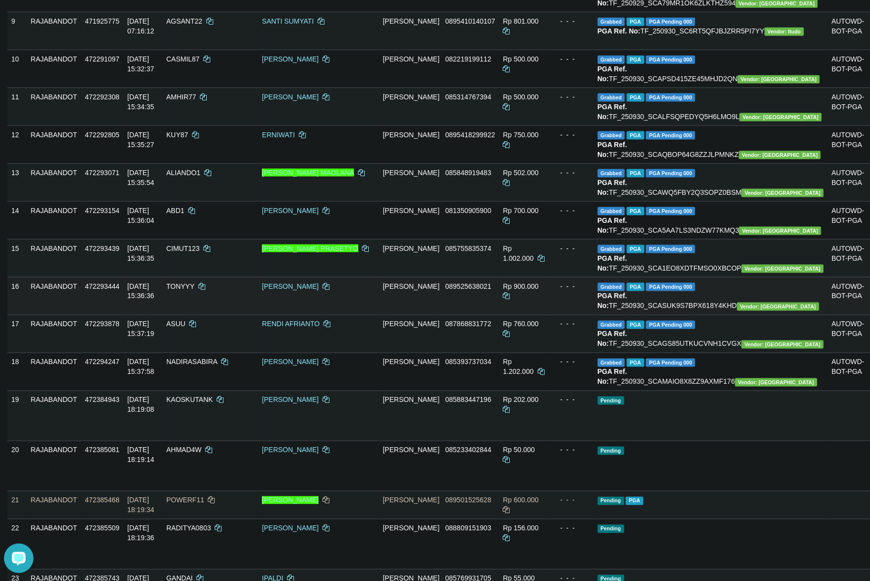
click at [194, 290] on span "TONYYY" at bounding box center [180, 287] width 28 height 8
drag, startPoint x: 222, startPoint y: 433, endPoint x: 801, endPoint y: 328, distance: 588.4
click at [194, 290] on span "TONYYY" at bounding box center [180, 287] width 28 height 8
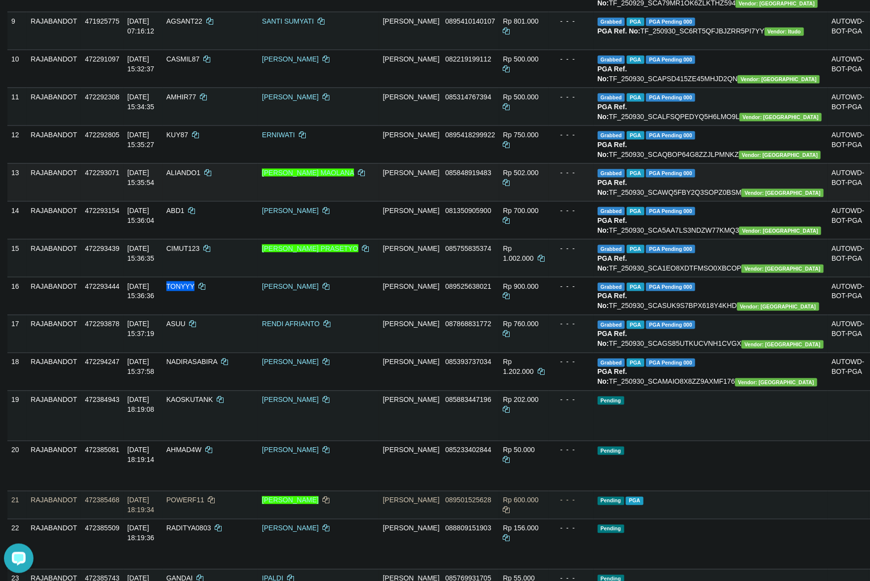
copy span "TONYYY"
click at [479, 277] on td "DANA 085755835374" at bounding box center [439, 258] width 120 height 38
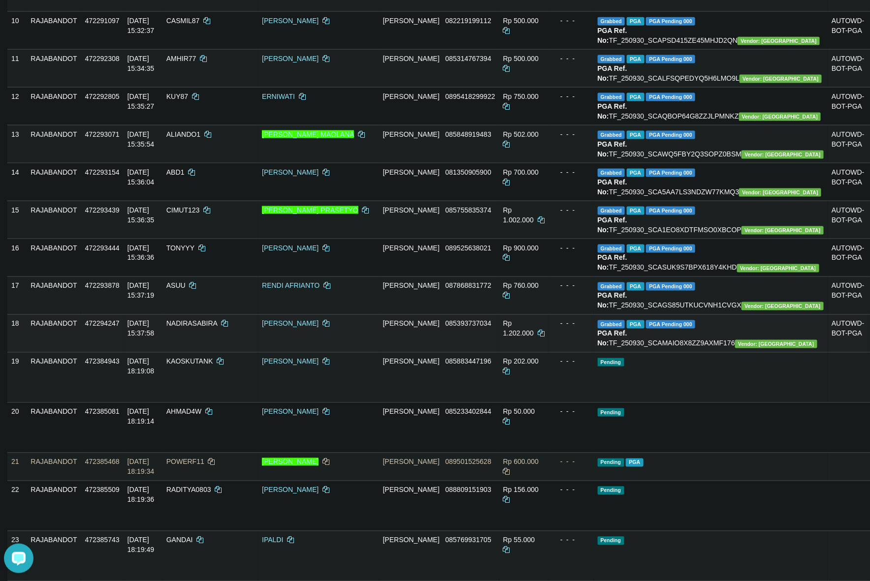
scroll to position [762, 0]
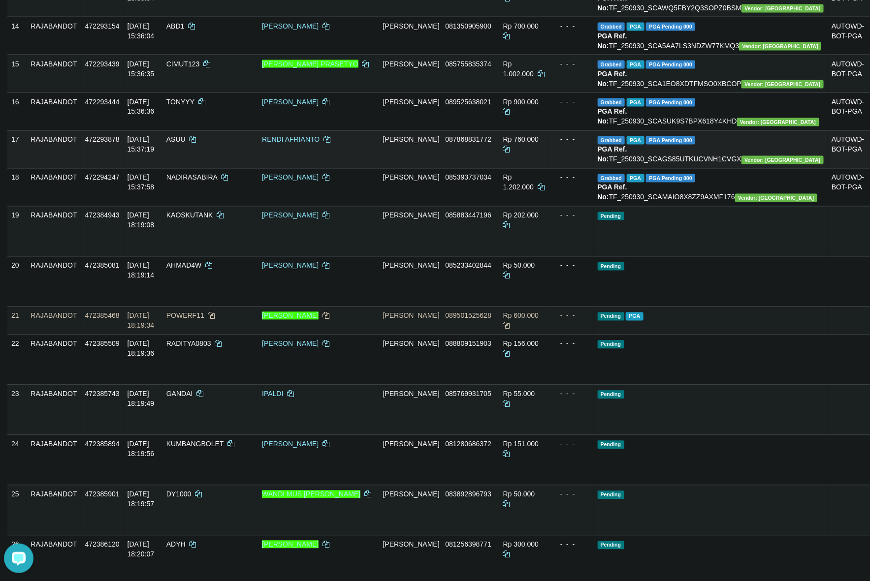
click at [186, 144] on span "ASUU" at bounding box center [175, 140] width 19 height 8
drag, startPoint x: 222, startPoint y: 299, endPoint x: 261, endPoint y: 291, distance: 40.2
click at [186, 144] on span "ASUU" at bounding box center [175, 140] width 19 height 8
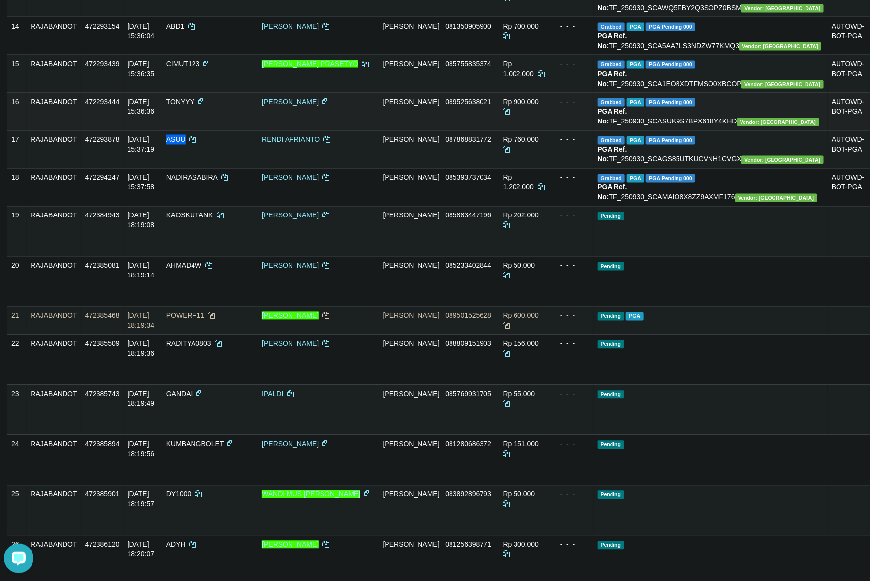
copy span "ASUU"
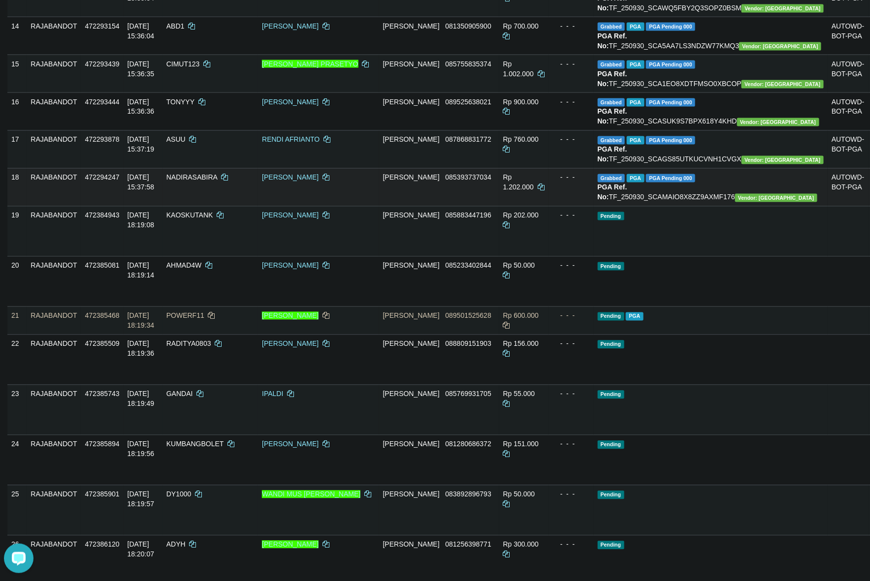
drag, startPoint x: 537, startPoint y: 353, endPoint x: 537, endPoint y: 345, distance: 8.4
click at [537, 206] on td "Rp 1.202.000" at bounding box center [523, 187] width 49 height 38
click at [244, 206] on td "NADIRASABIRA" at bounding box center [210, 187] width 96 height 38
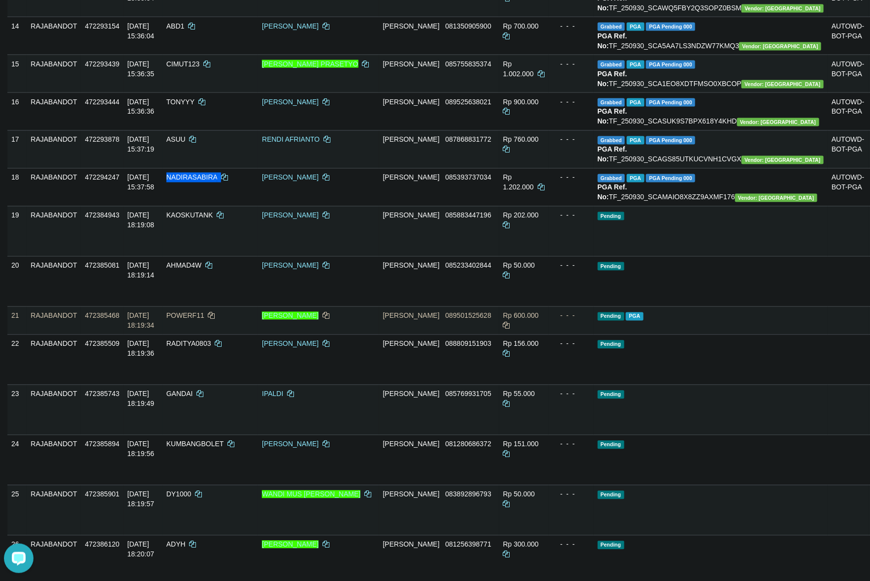
copy td "NADIRASABIRA"
click at [693, 257] on td "Pending" at bounding box center [711, 231] width 234 height 50
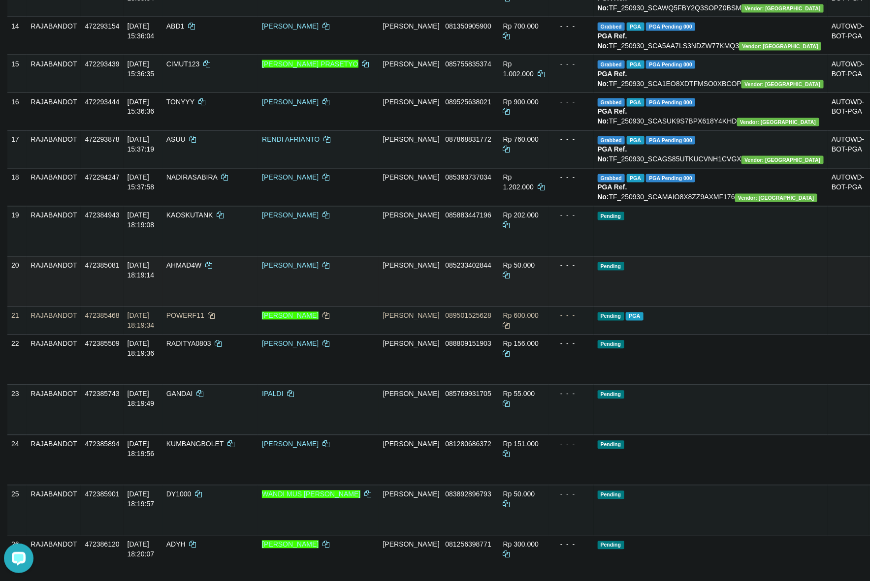
click at [720, 307] on td "Pending" at bounding box center [711, 282] width 234 height 50
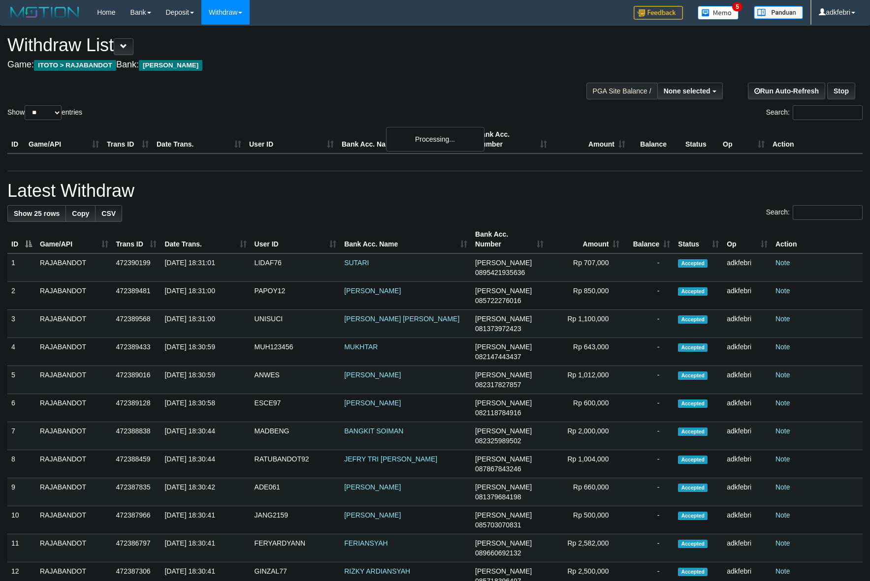
select select
drag, startPoint x: 48, startPoint y: 112, endPoint x: 56, endPoint y: 112, distance: 7.9
click at [49, 112] on select "** ** ** ***" at bounding box center [43, 112] width 37 height 15
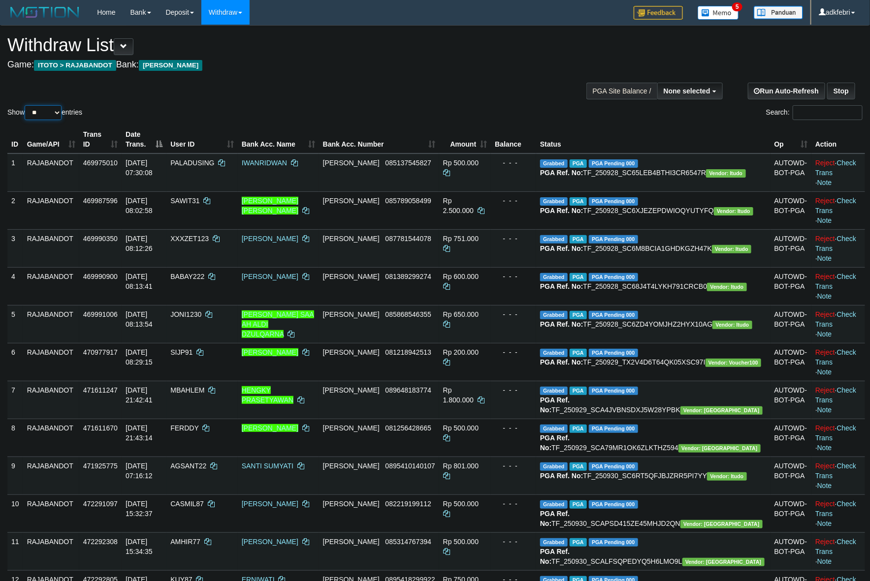
select select "***"
click at [26, 105] on select "** ** ** ***" at bounding box center [43, 112] width 37 height 15
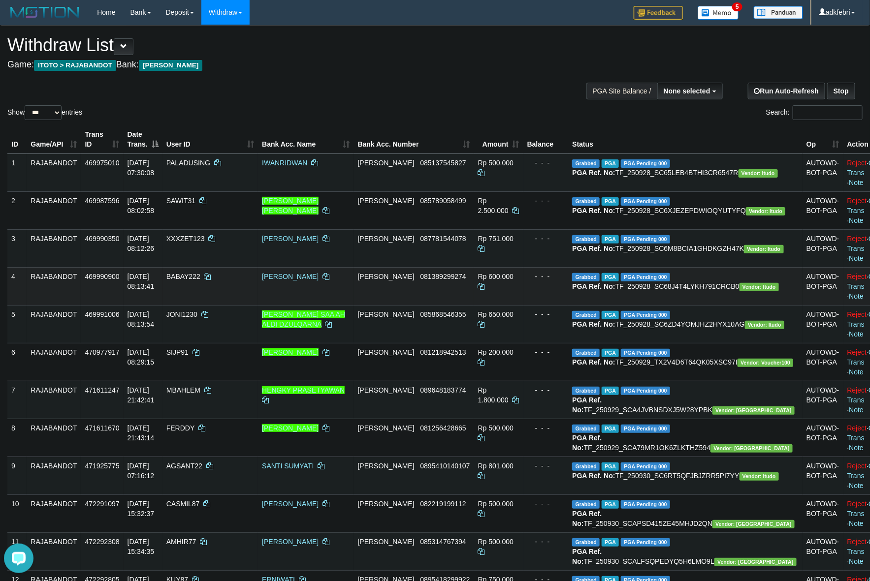
click at [564, 305] on td "- - -" at bounding box center [545, 286] width 45 height 38
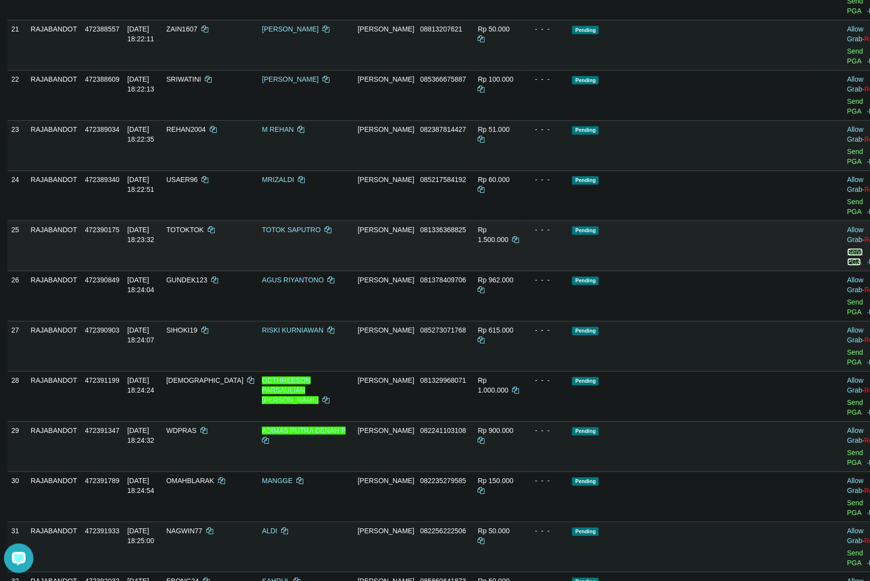
click at [847, 266] on link "Send PGA" at bounding box center [855, 257] width 16 height 18
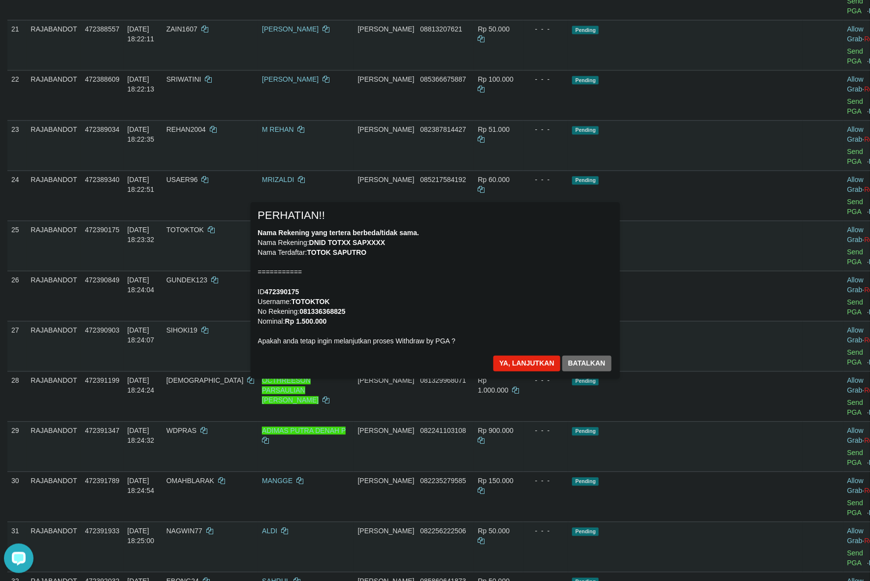
click at [536, 269] on div "Nama Rekening yang tertera berbeda/tidak sama. Nama Rekening: DNID TOTXX SAPXXX…" at bounding box center [435, 287] width 354 height 118
click at [524, 365] on button "Ya, lanjutkan" at bounding box center [526, 364] width 67 height 16
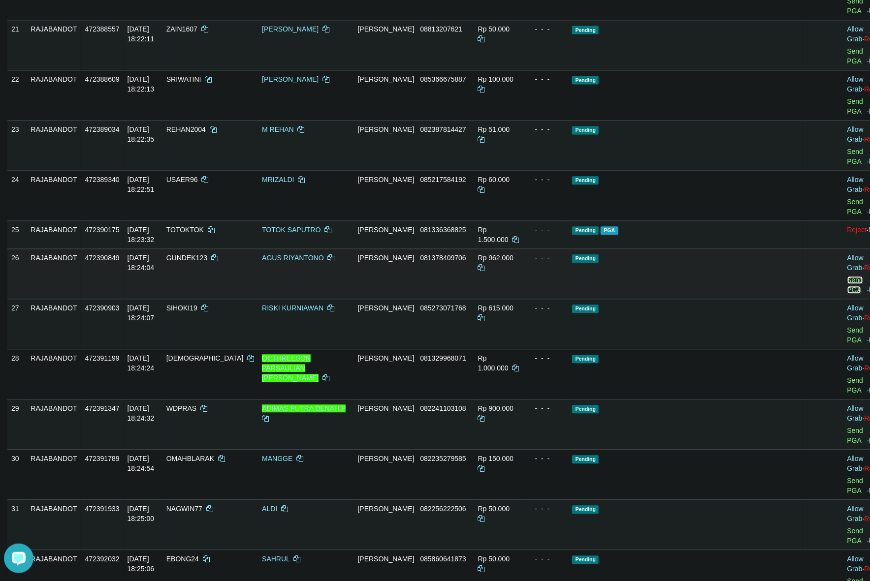
click at [847, 294] on link "Send PGA" at bounding box center [855, 285] width 16 height 18
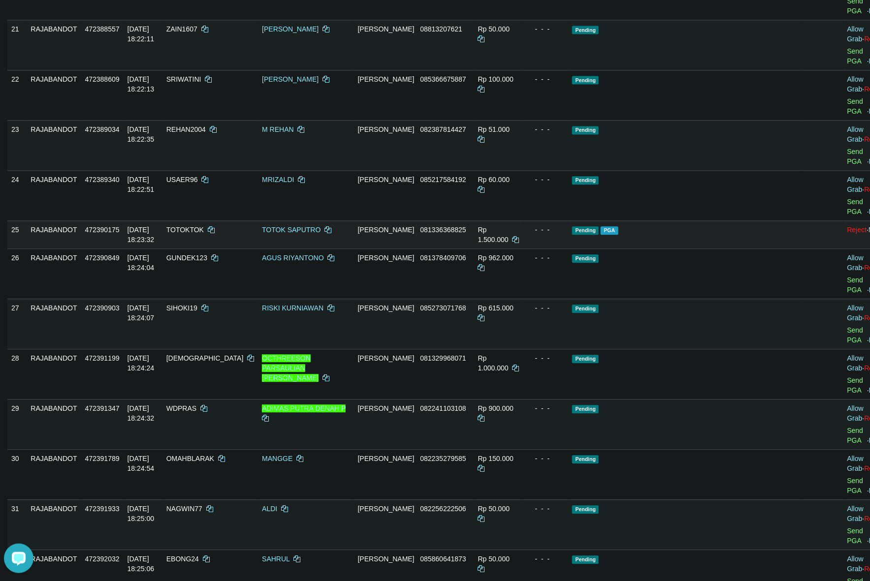
click at [565, 235] on div "- - -" at bounding box center [545, 230] width 37 height 10
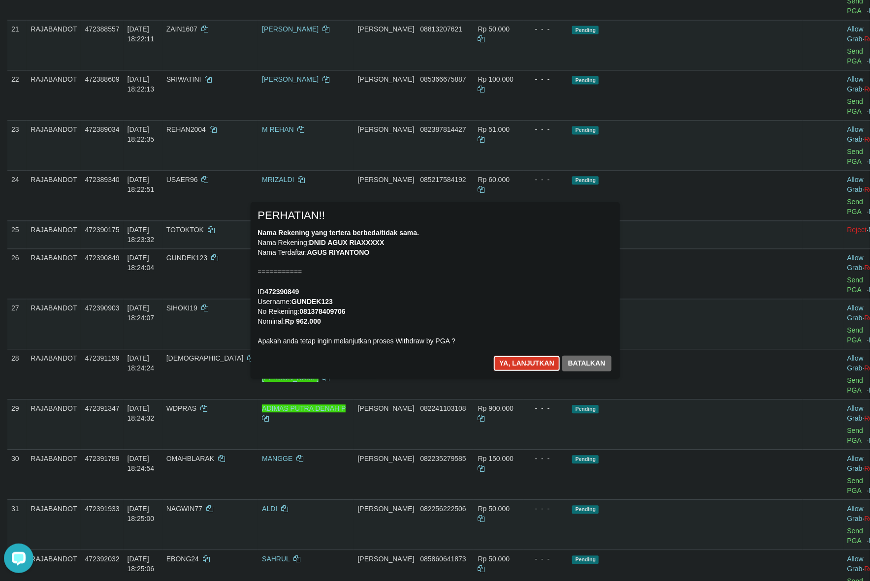
click at [530, 357] on button "Ya, lanjutkan" at bounding box center [526, 364] width 67 height 16
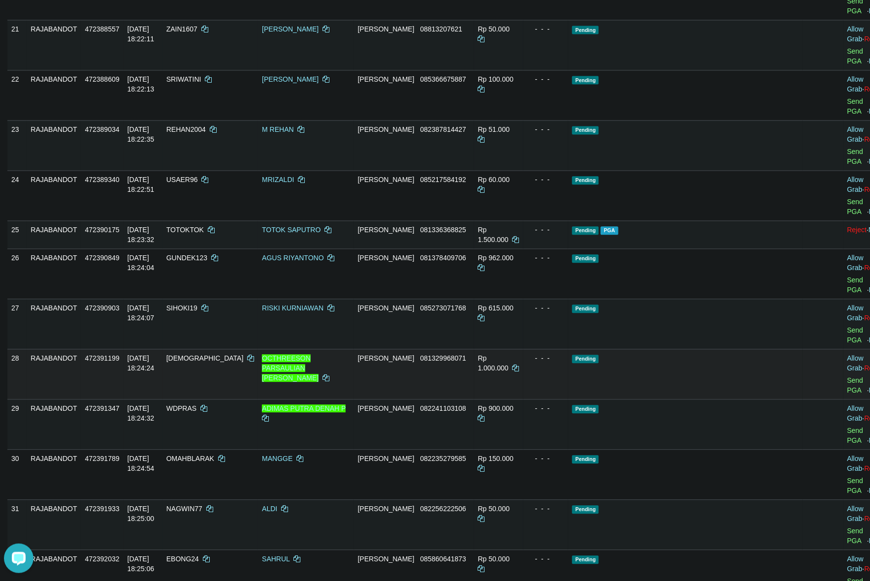
scroll to position [904, 0]
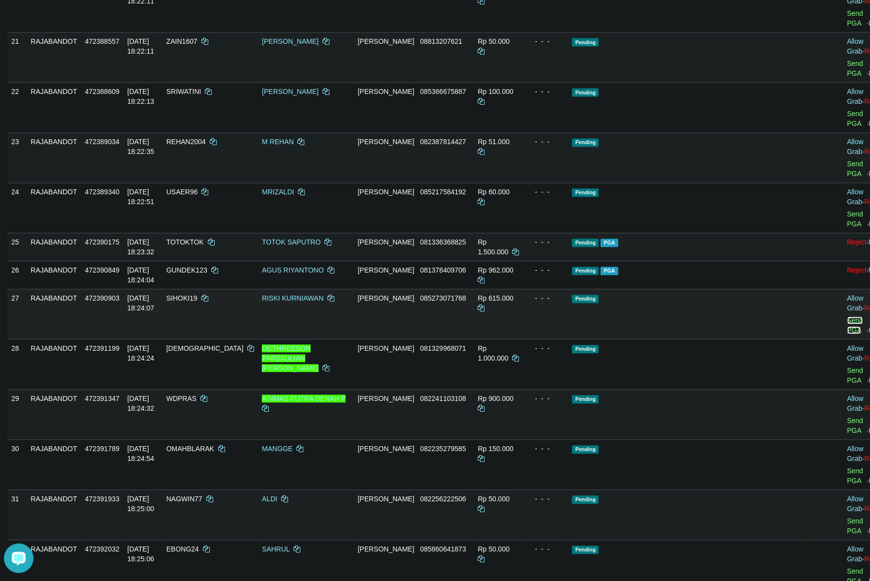
click at [847, 334] on link "Send PGA" at bounding box center [855, 326] width 16 height 18
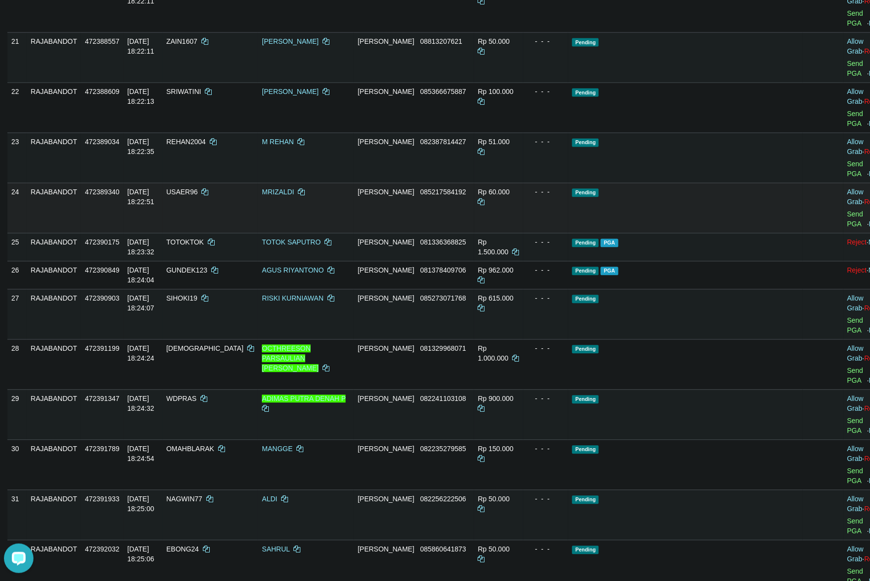
click at [610, 233] on td "Pending" at bounding box center [685, 208] width 234 height 50
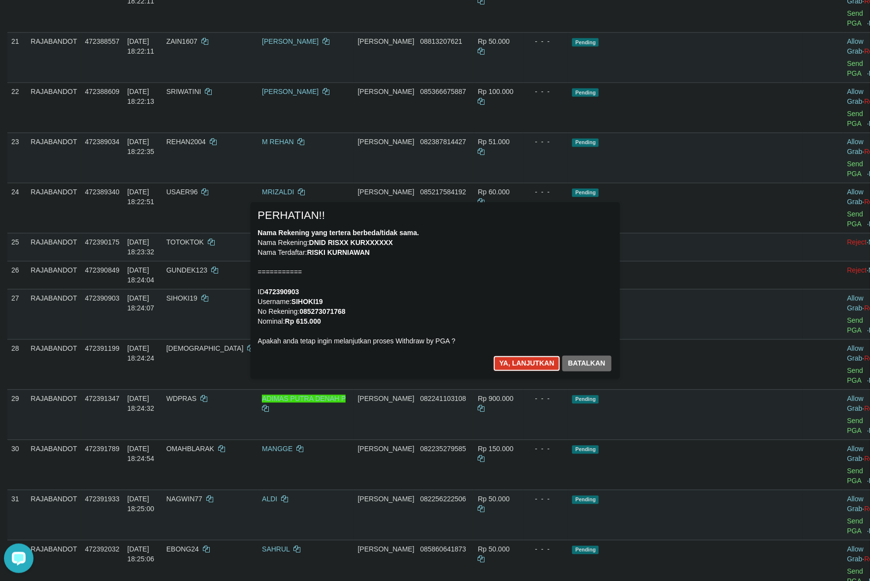
click at [535, 362] on button "Ya, lanjutkan" at bounding box center [526, 364] width 67 height 16
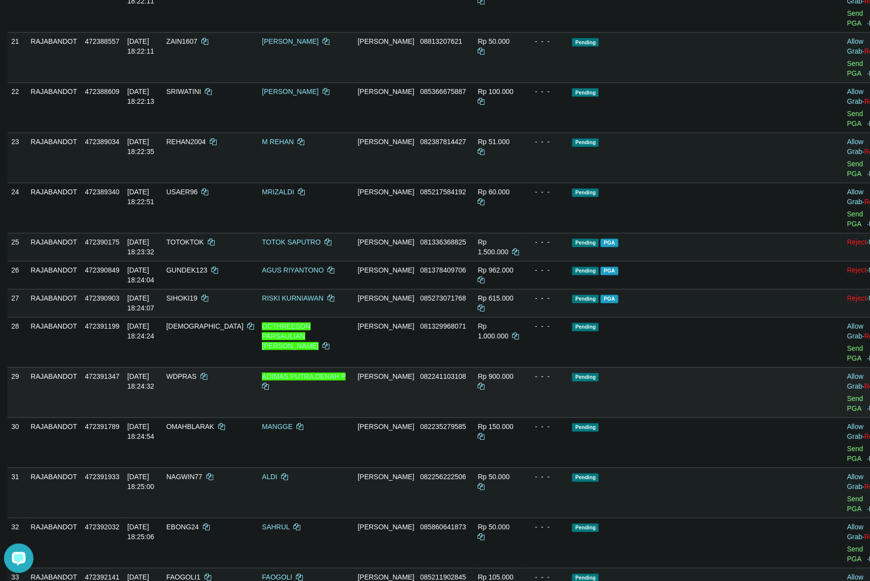
scroll to position [892, 0]
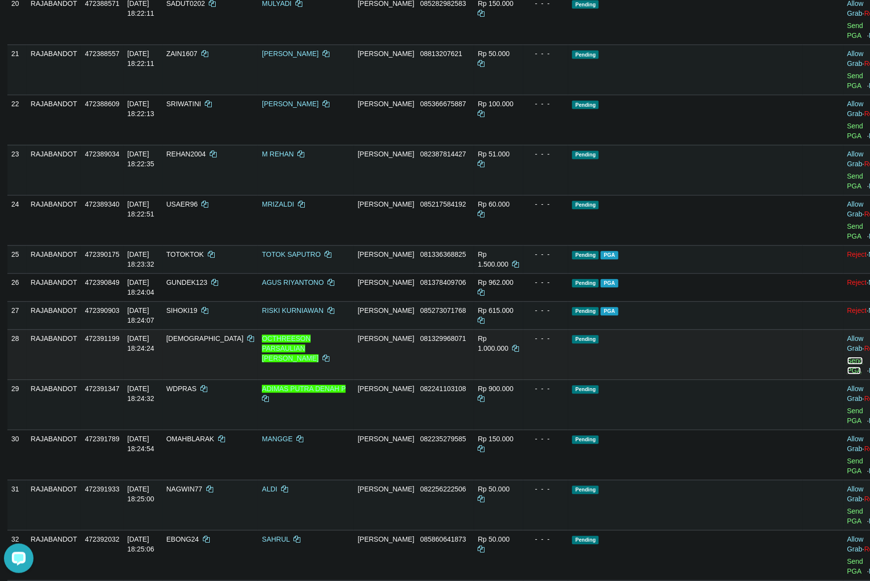
click at [847, 375] on link "Send PGA" at bounding box center [855, 366] width 16 height 18
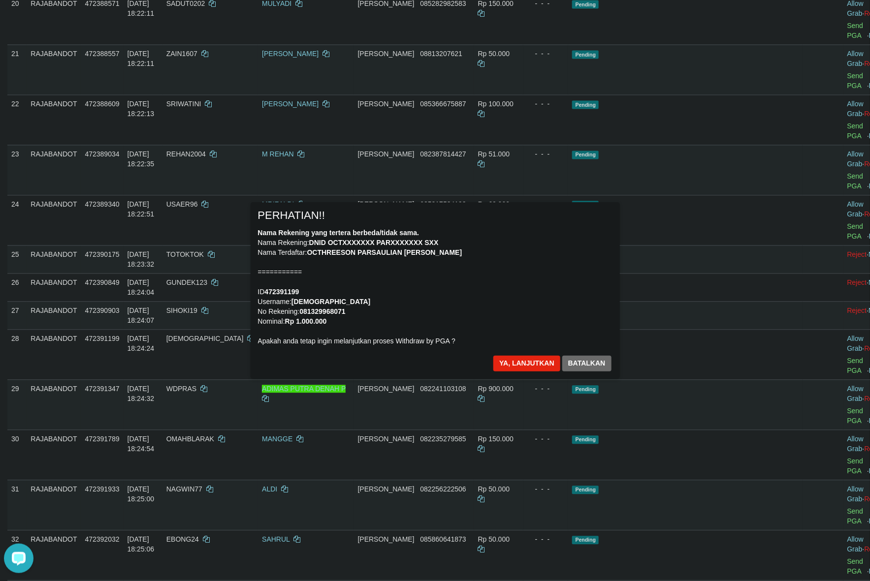
click at [503, 279] on div "Nama Rekening yang tertera berbeda/tidak sama. Nama Rekening: DNID OCTXXXXXXX P…" at bounding box center [435, 287] width 354 height 118
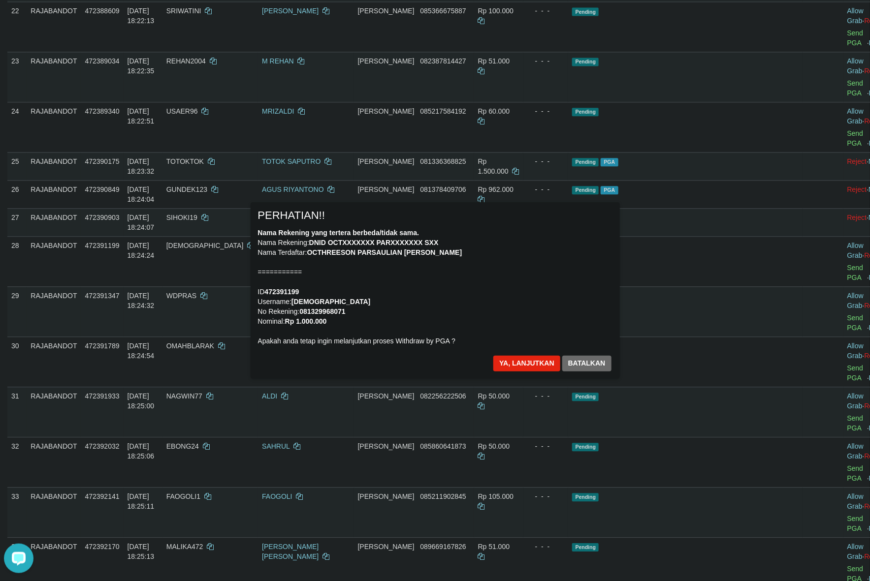
scroll to position [1015, 0]
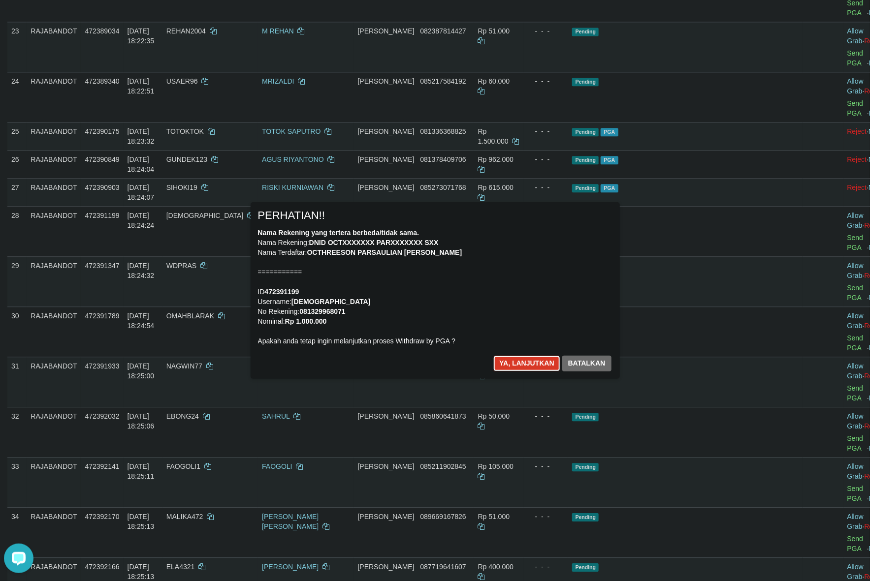
click at [505, 365] on button "Ya, lanjutkan" at bounding box center [526, 364] width 67 height 16
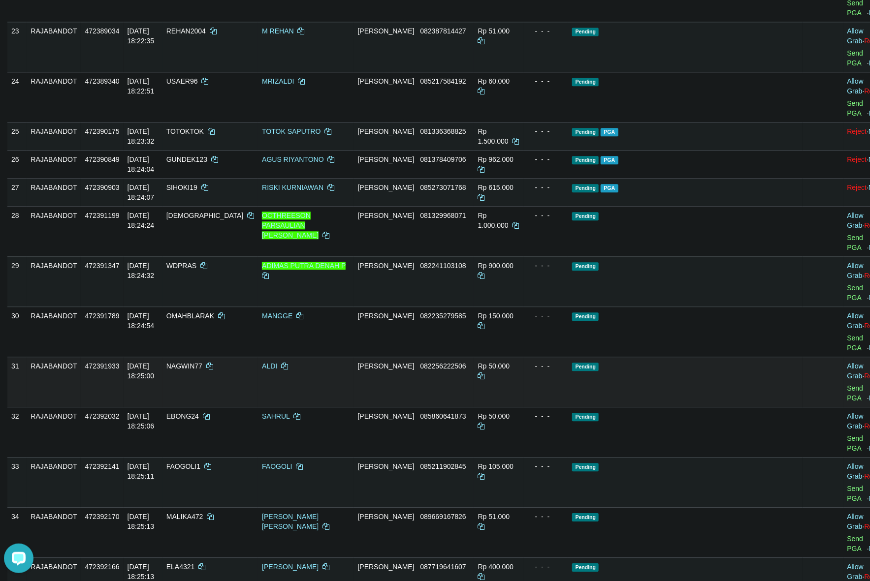
scroll to position [1013, 0]
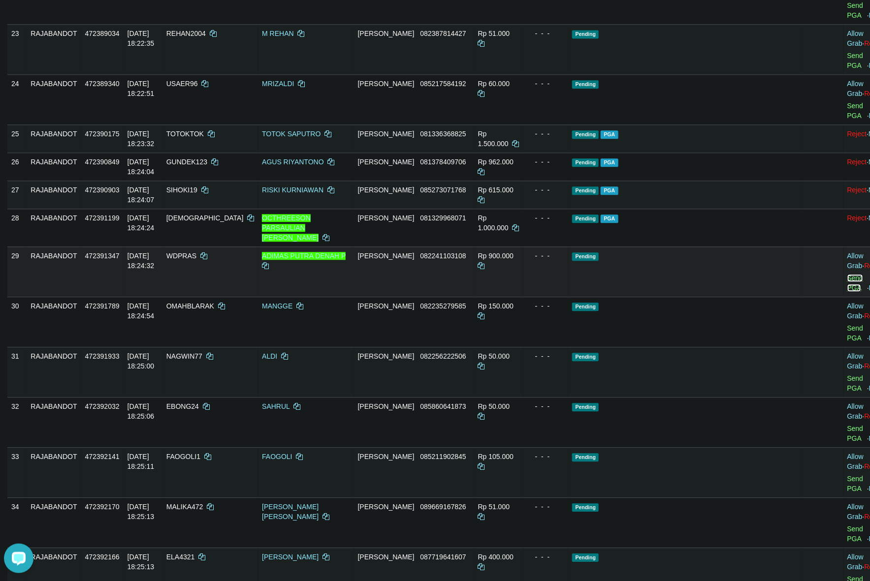
click at [847, 290] on link "Send PGA" at bounding box center [855, 283] width 16 height 18
click at [613, 290] on td "Pending" at bounding box center [685, 272] width 234 height 50
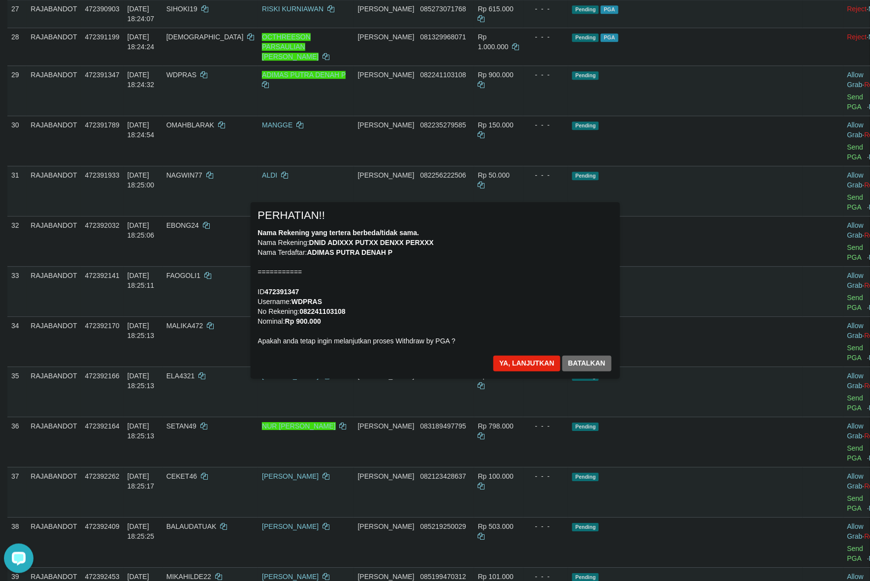
scroll to position [1197, 0]
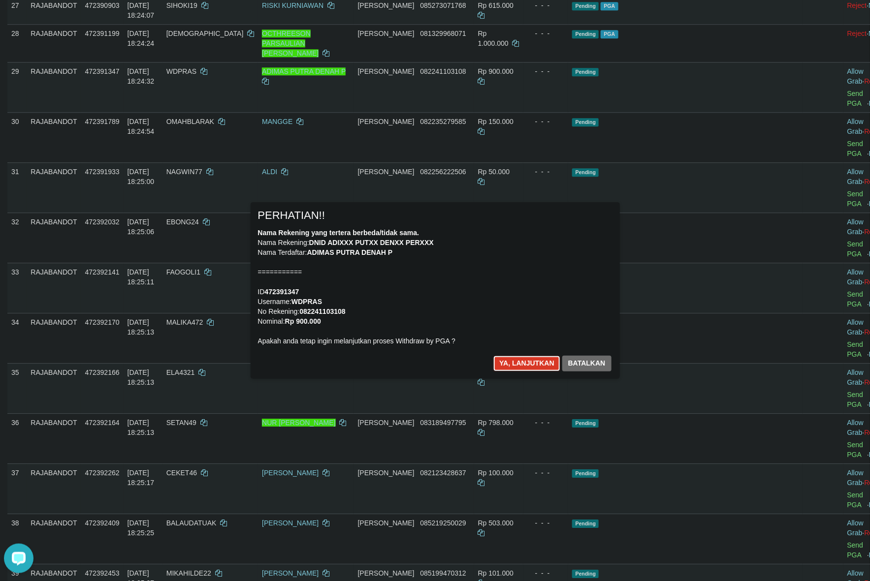
click at [516, 362] on button "Ya, lanjutkan" at bounding box center [526, 364] width 67 height 16
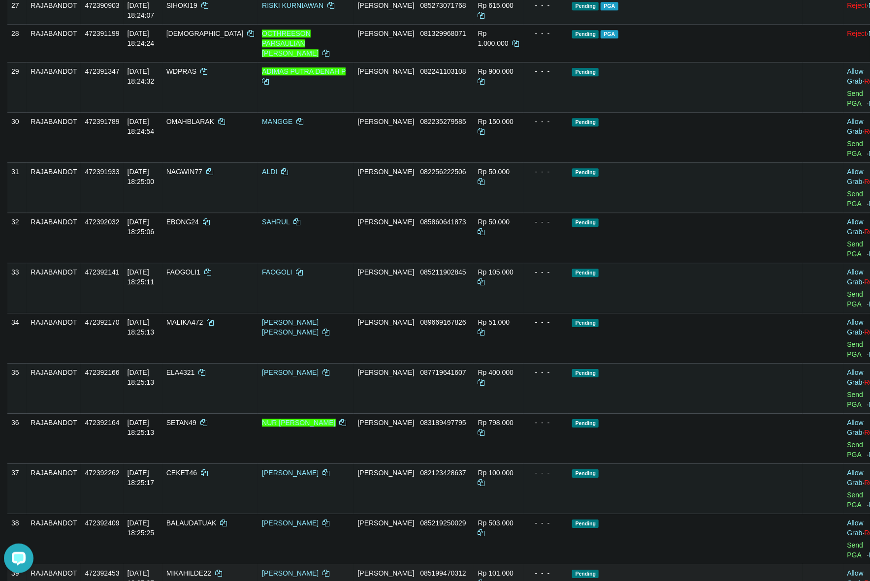
scroll to position [1185, 0]
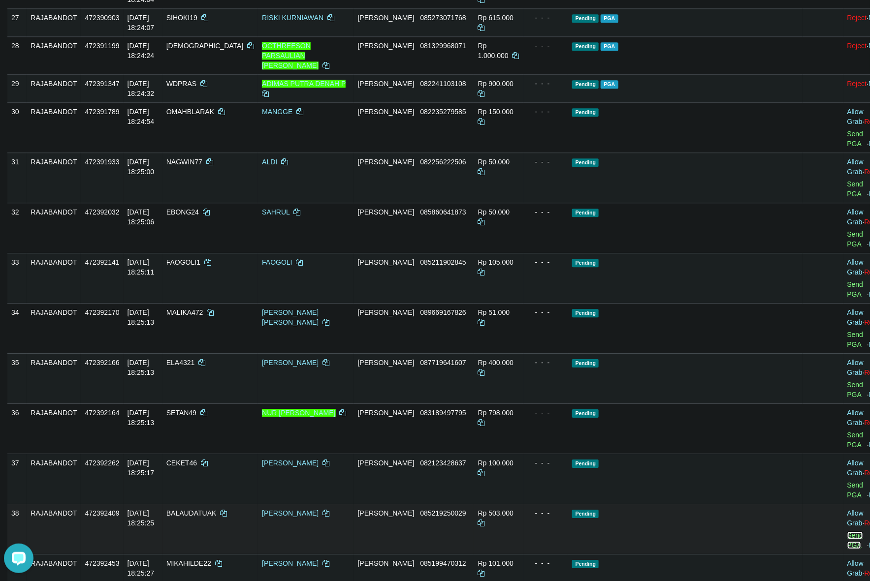
click at [847, 532] on link "Send PGA" at bounding box center [855, 541] width 16 height 18
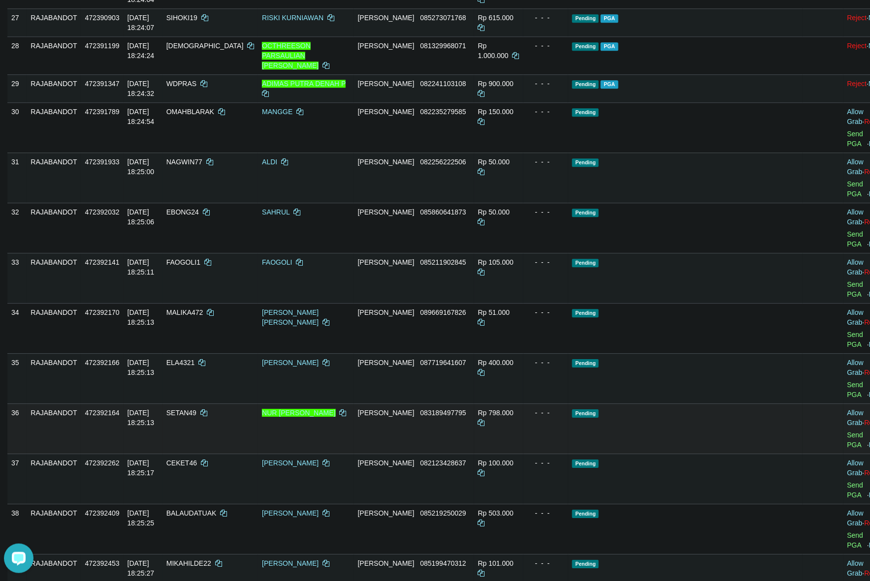
click at [616, 404] on td "Pending" at bounding box center [685, 429] width 234 height 50
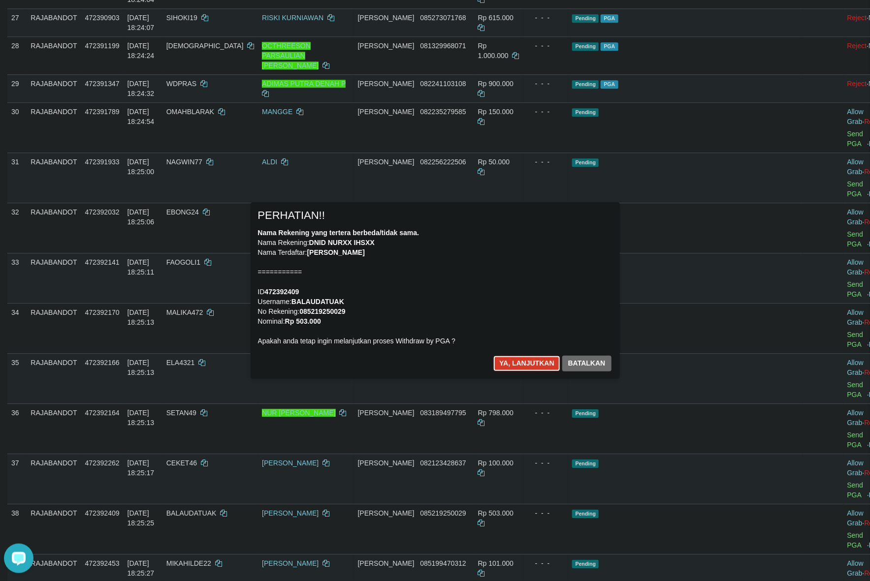
click at [515, 363] on button "Ya, lanjutkan" at bounding box center [526, 364] width 67 height 16
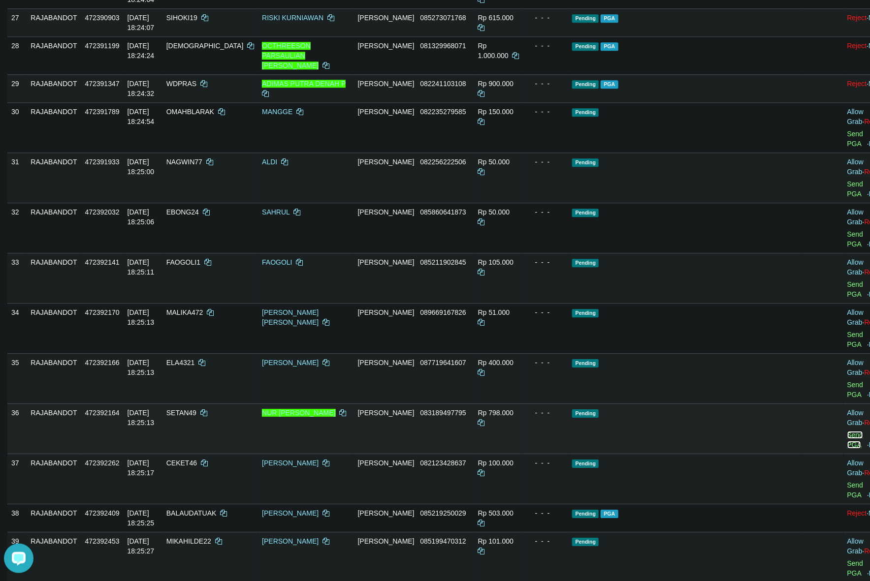
click at [847, 431] on link "Send PGA" at bounding box center [855, 440] width 16 height 18
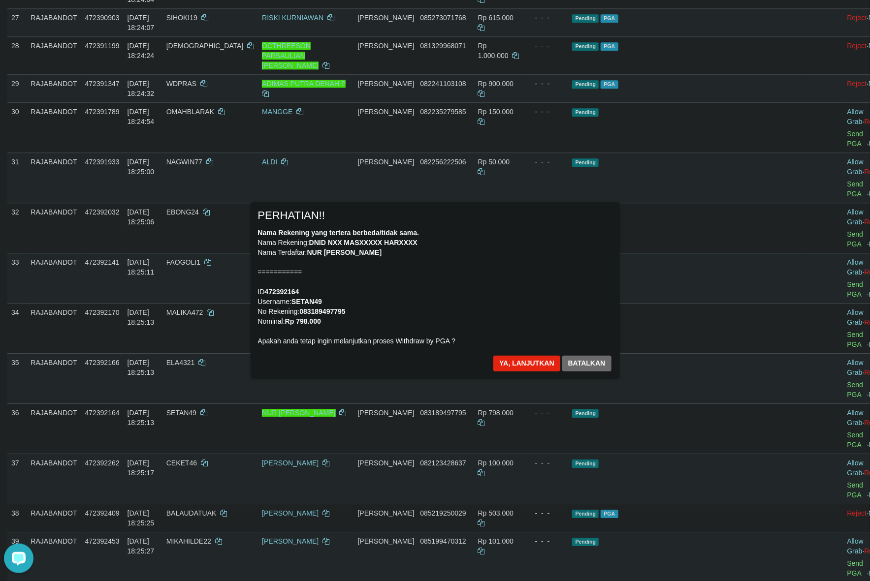
click at [492, 311] on div "Nama Rekening yang tertera berbeda/tidak sama. Nama Rekening: DNID NXX MASXXXXX…" at bounding box center [435, 287] width 354 height 118
click at [518, 363] on button "Ya, lanjutkan" at bounding box center [526, 364] width 67 height 16
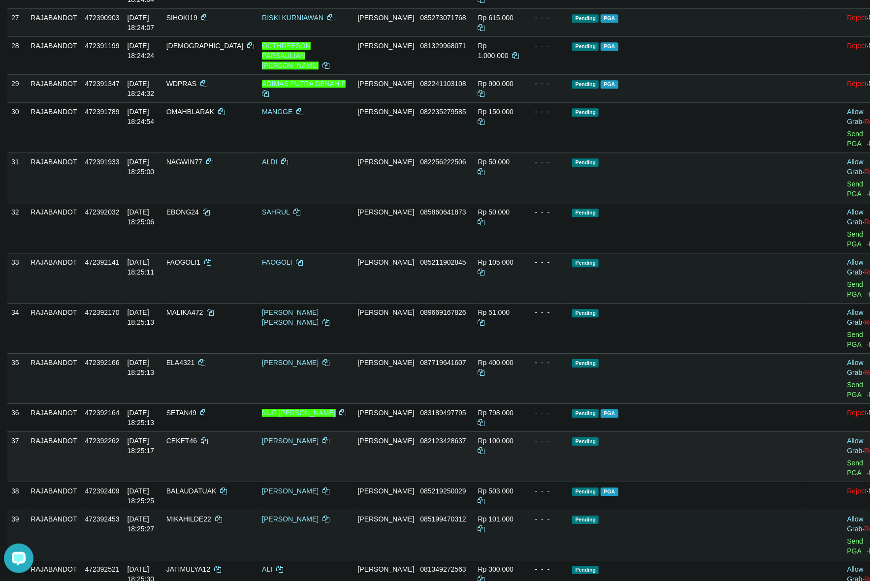
click at [735, 432] on td "Pending" at bounding box center [685, 457] width 234 height 50
click at [802, 432] on td at bounding box center [822, 457] width 41 height 50
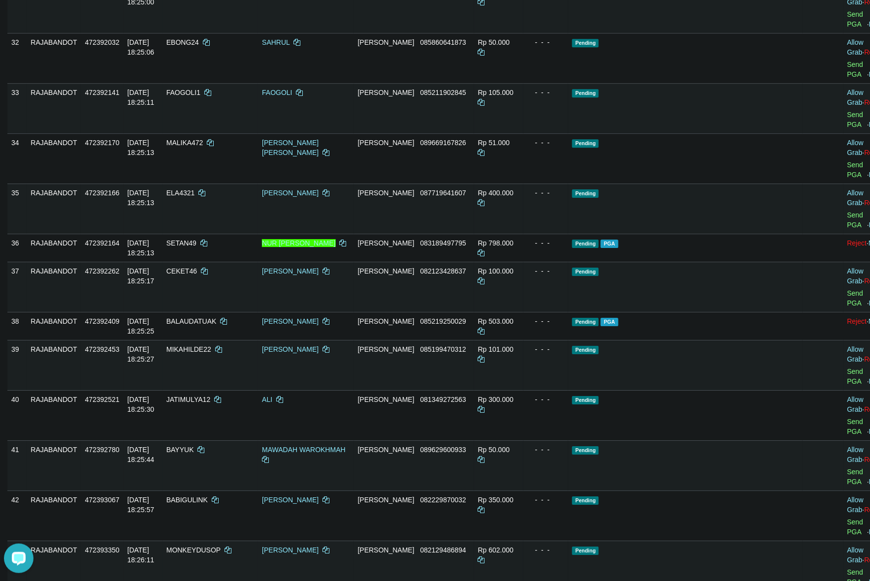
scroll to position [1370, 0]
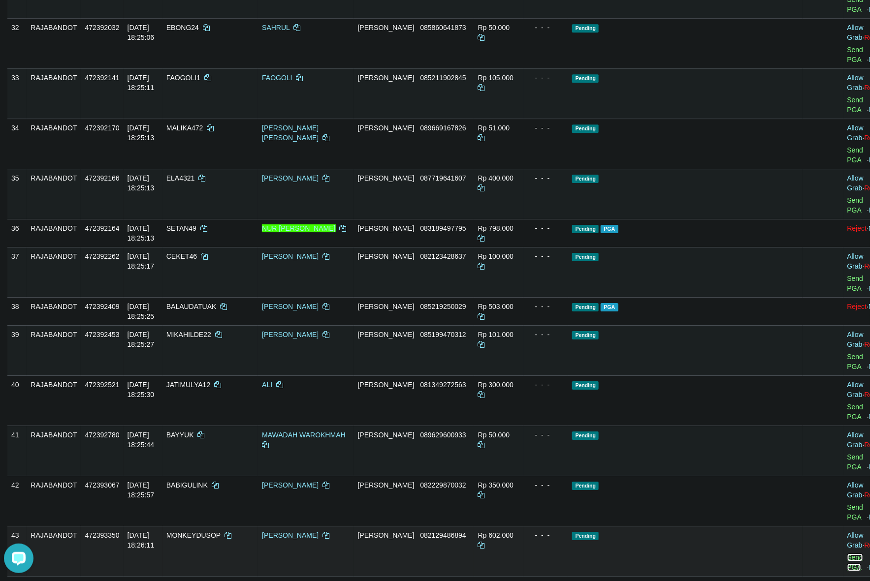
click at [847, 554] on link "Send PGA" at bounding box center [855, 563] width 16 height 18
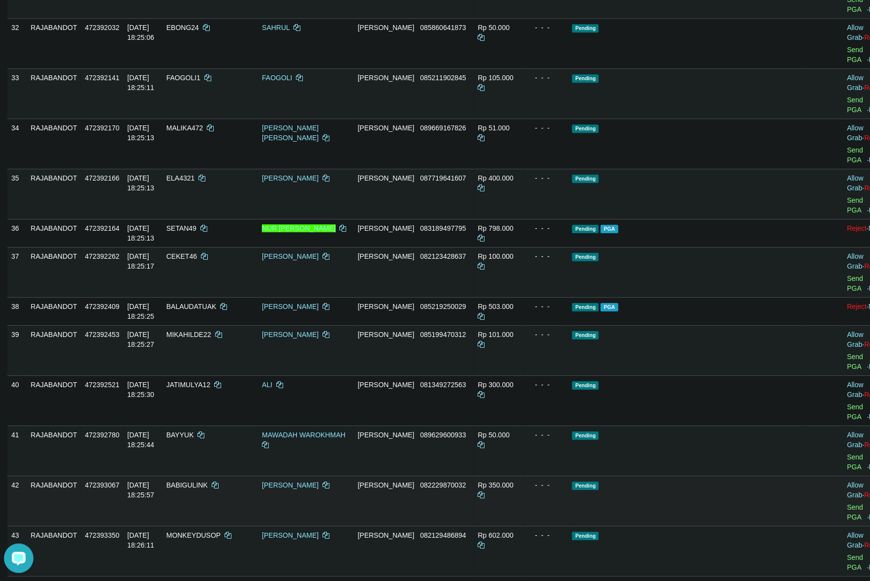
click at [652, 476] on td "Pending" at bounding box center [685, 501] width 234 height 50
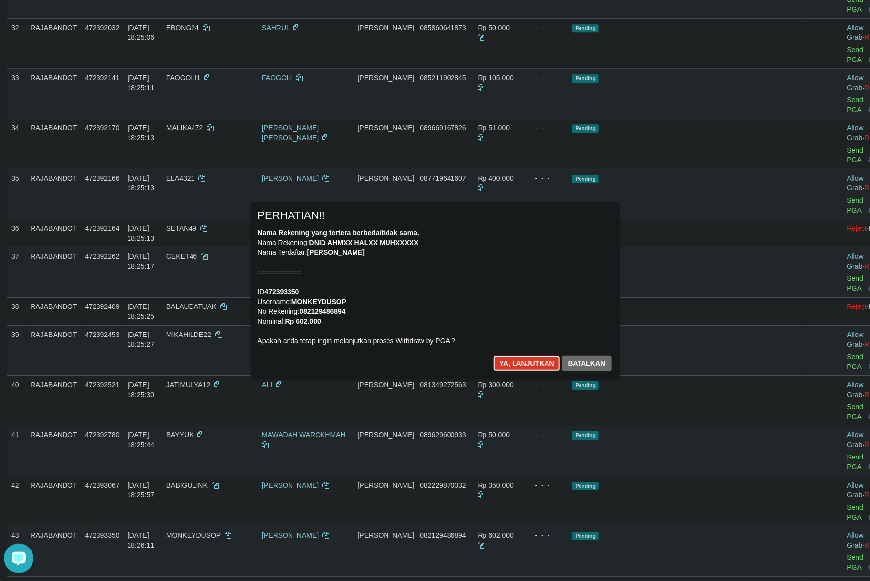
click at [522, 364] on button "Ya, lanjutkan" at bounding box center [526, 364] width 67 height 16
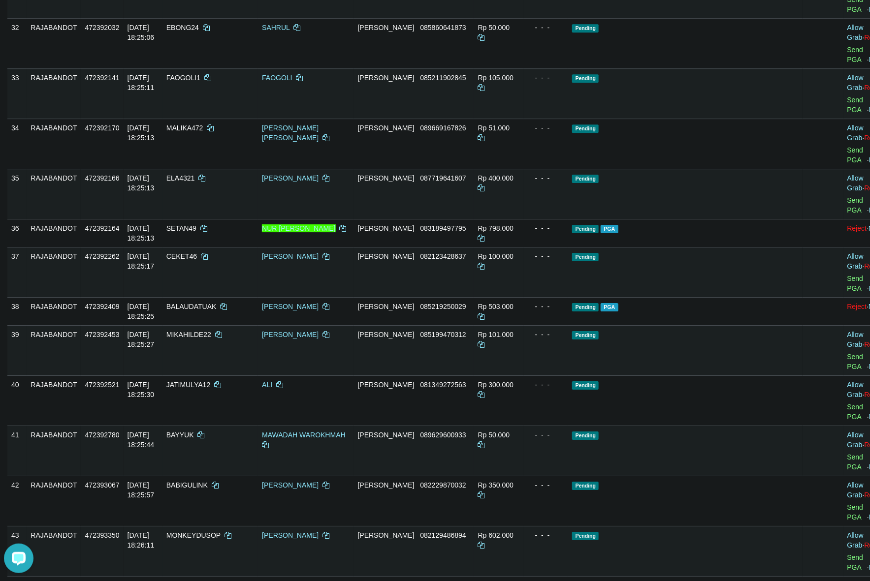
scroll to position [1357, 0]
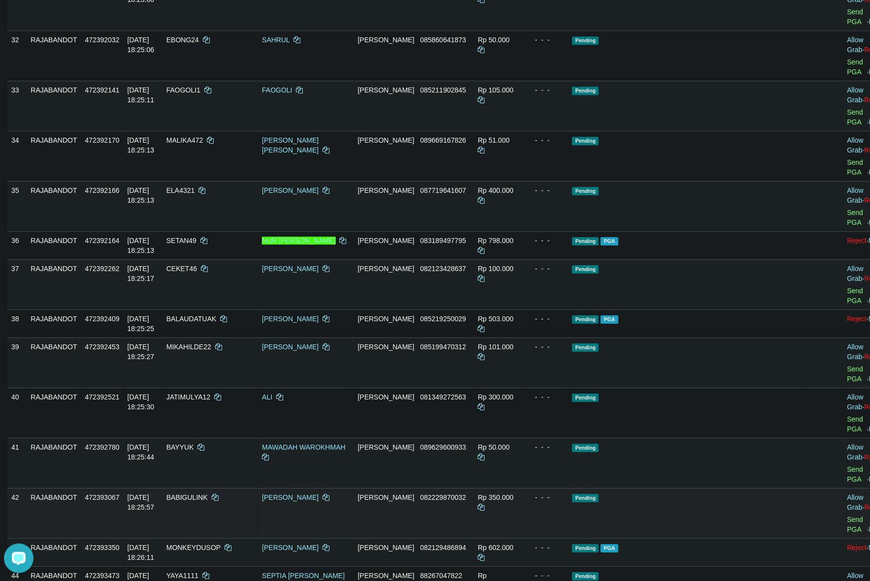
click at [565, 493] on div "- - -" at bounding box center [545, 498] width 37 height 10
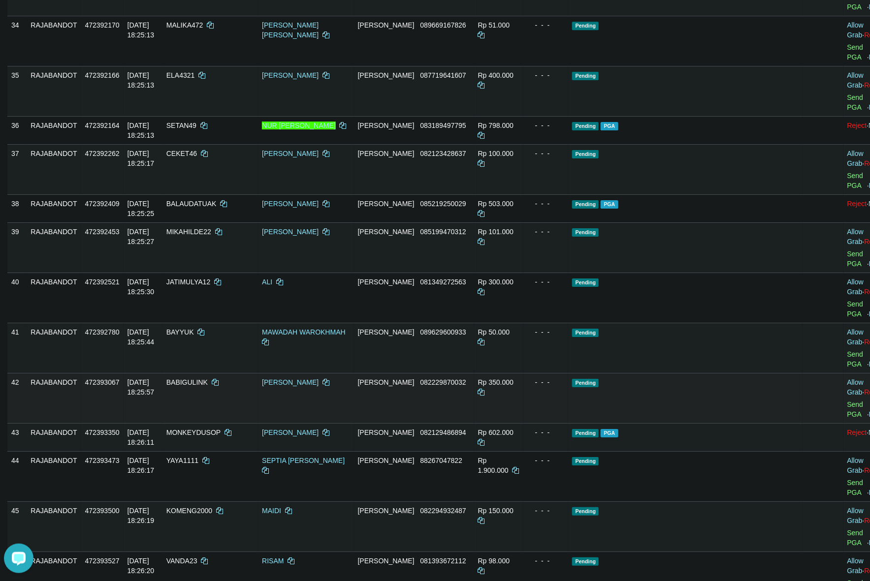
scroll to position [1480, 0]
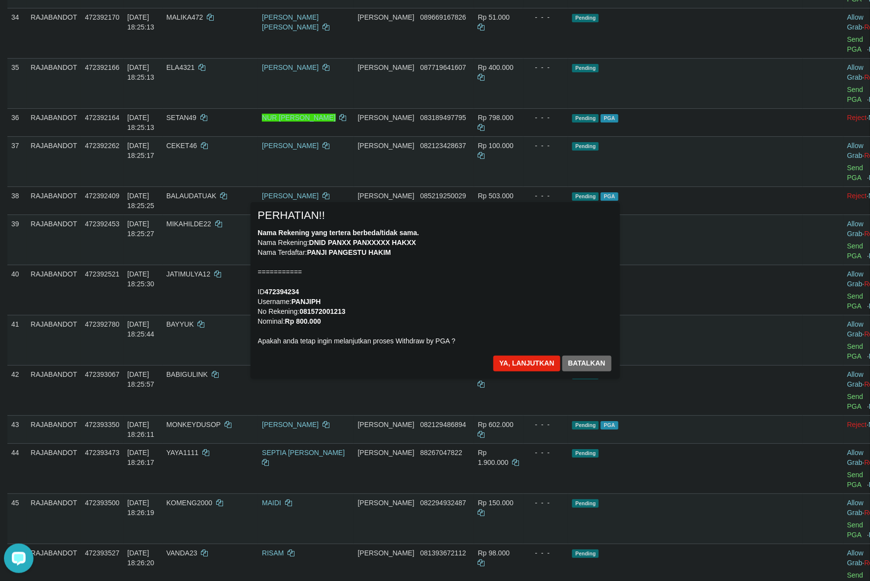
click at [508, 289] on div "Nama Rekening yang tertera berbeda/tidak sama. Nama Rekening: DNID PANXX PANXXX…" at bounding box center [435, 287] width 354 height 118
click at [512, 359] on button "Ya, lanjutkan" at bounding box center [526, 364] width 67 height 16
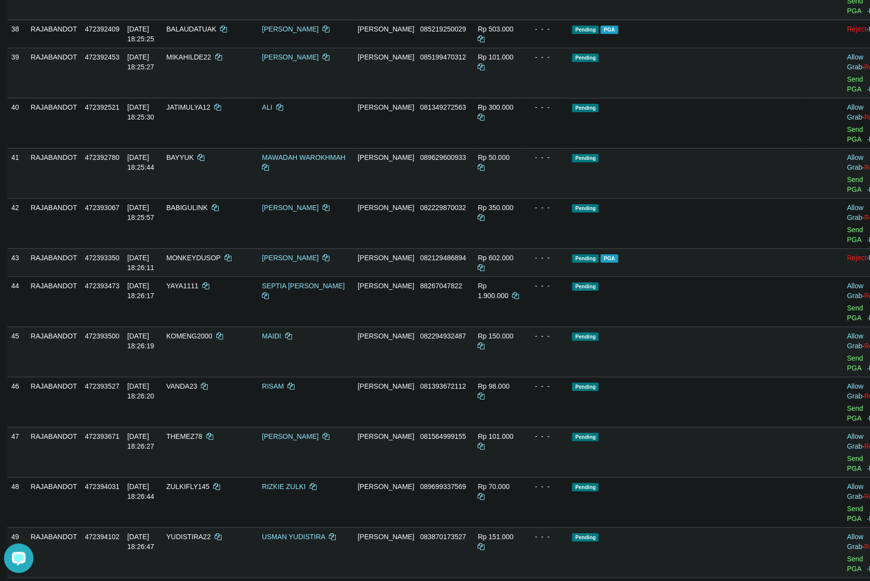
scroll to position [1665, 0]
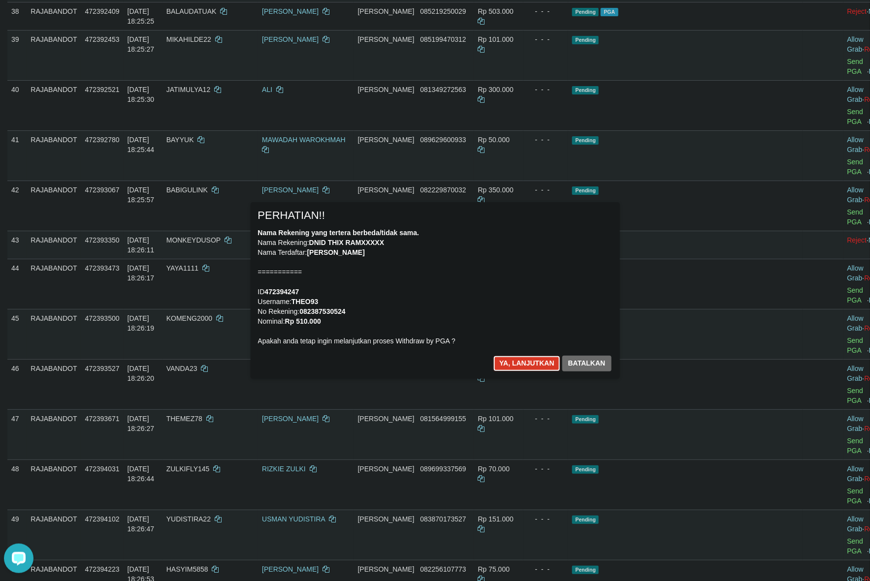
click at [523, 357] on button "Ya, lanjutkan" at bounding box center [526, 364] width 67 height 16
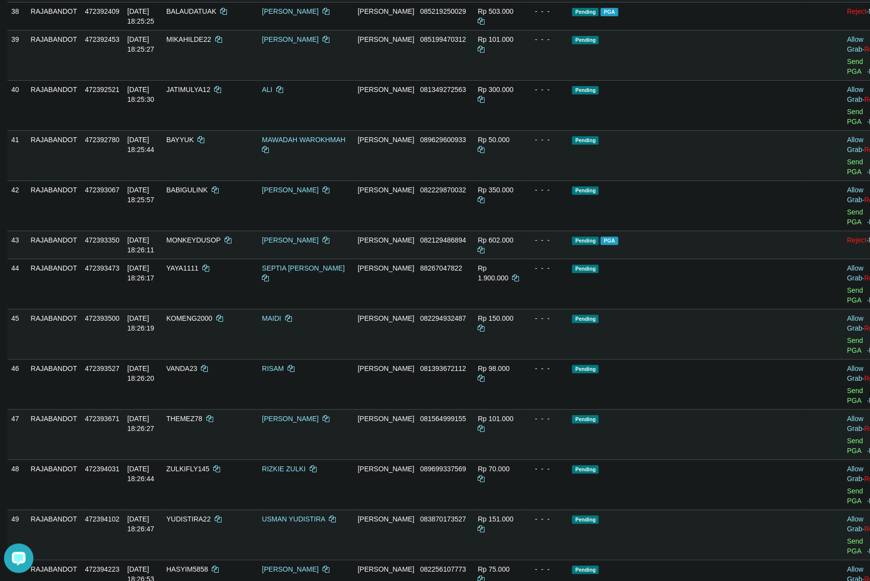
scroll to position [1653, 0]
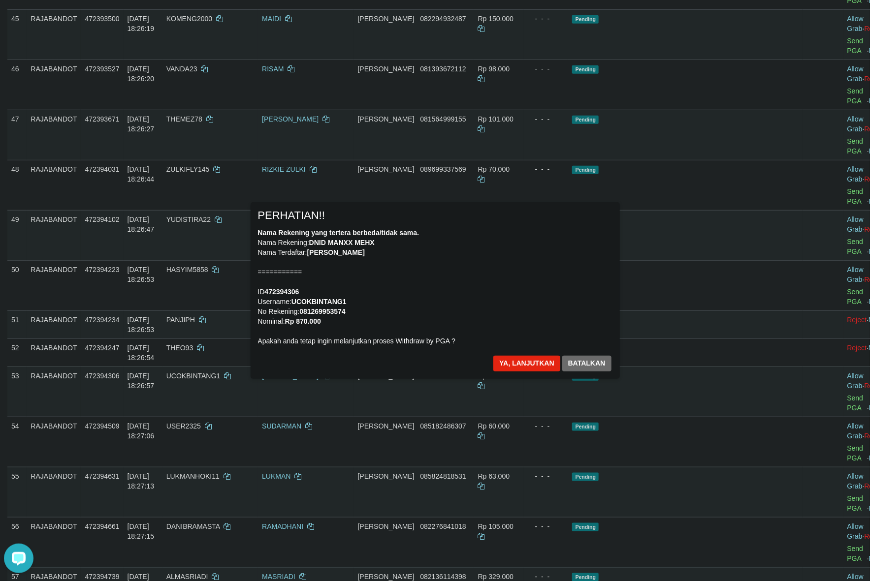
scroll to position [1906, 0]
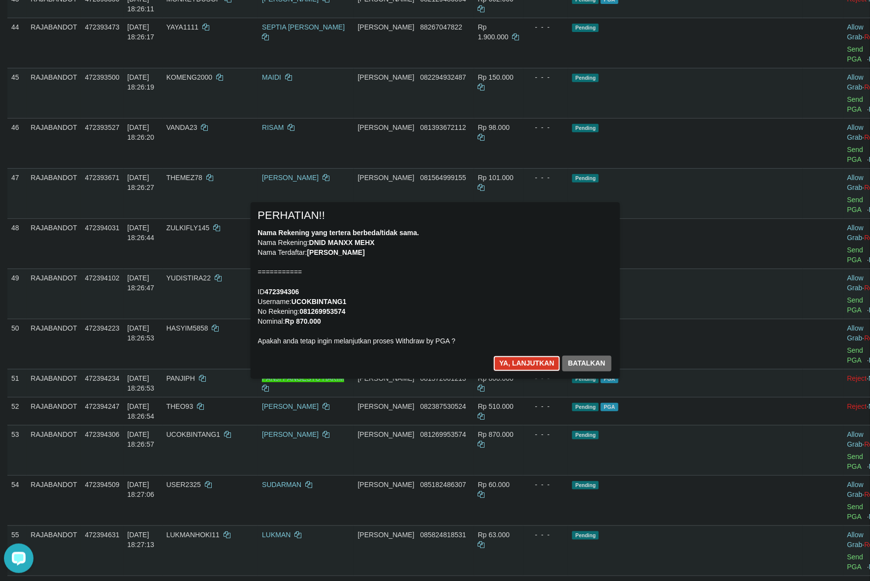
click at [510, 362] on button "Ya, lanjutkan" at bounding box center [526, 364] width 67 height 16
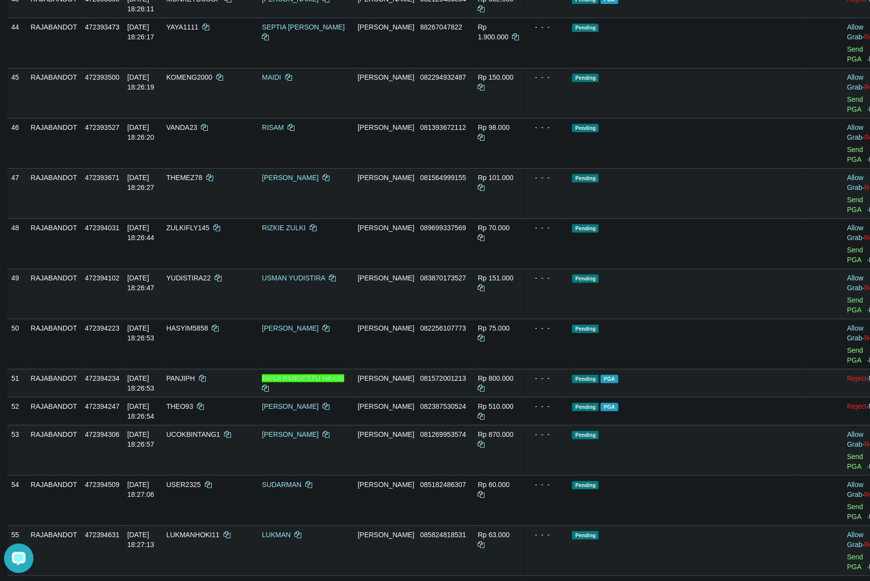
scroll to position [1894, 0]
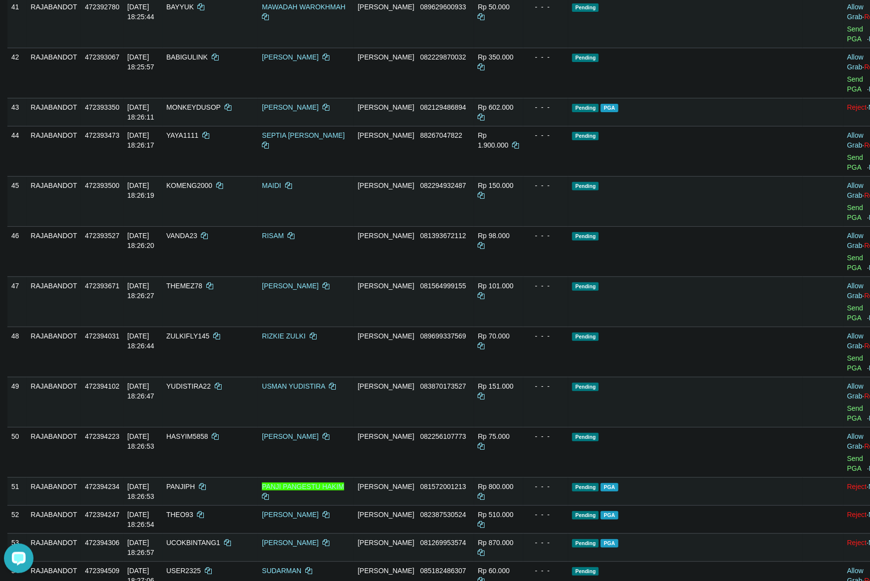
scroll to position [1771, 0]
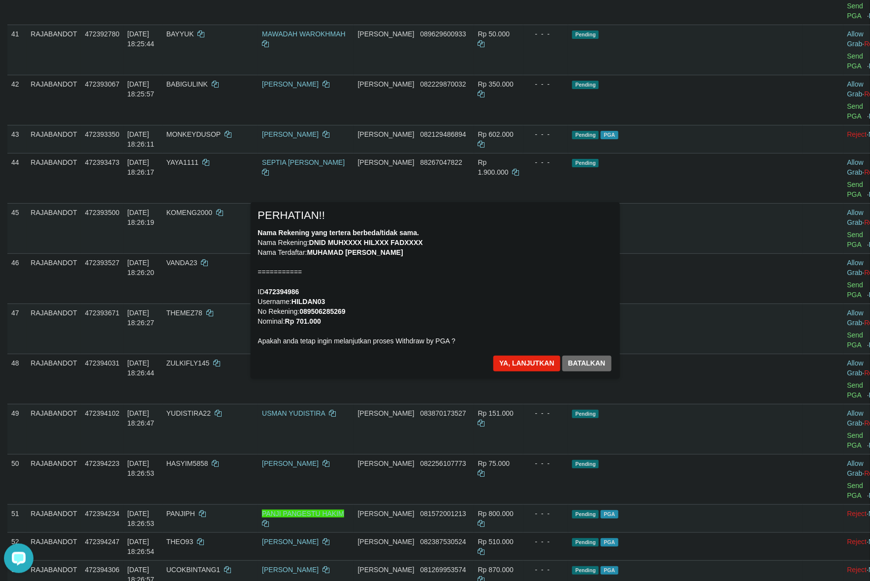
click at [469, 289] on div "Nama Rekening yang tertera berbeda/tidak sama. Nama Rekening: DNID MUHXXXX HILX…" at bounding box center [435, 287] width 354 height 118
click at [508, 363] on button "Ya, lanjutkan" at bounding box center [526, 364] width 67 height 16
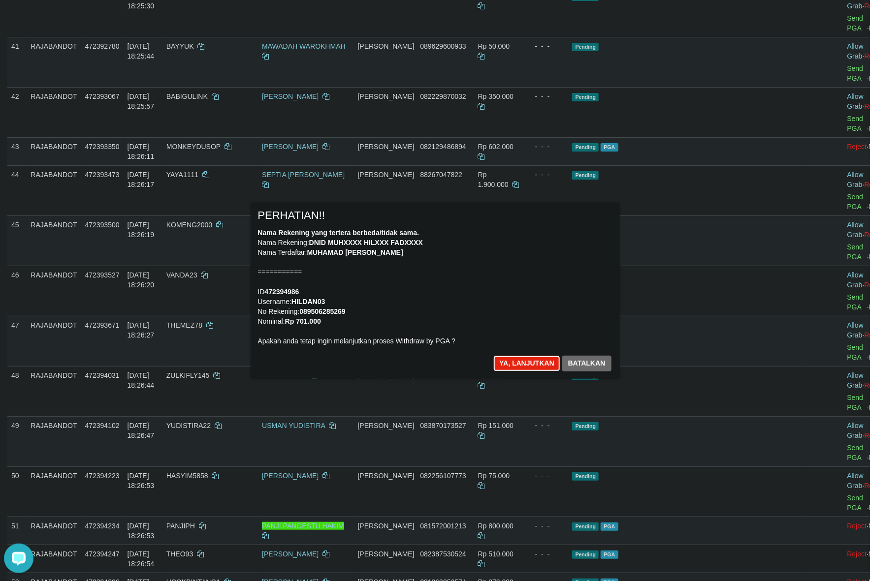
click at [508, 363] on button "Ya, lanjutkan" at bounding box center [526, 364] width 67 height 16
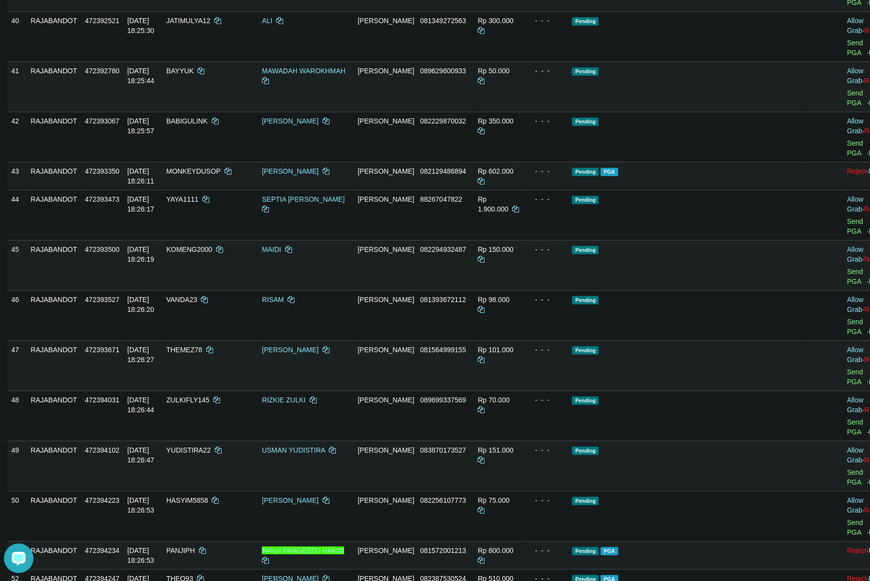
scroll to position [1749, 0]
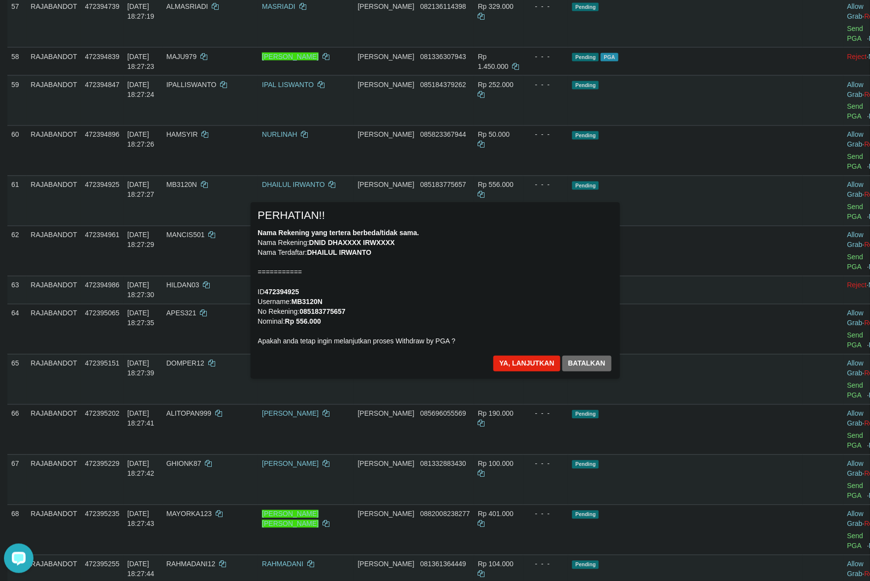
scroll to position [2452, 0]
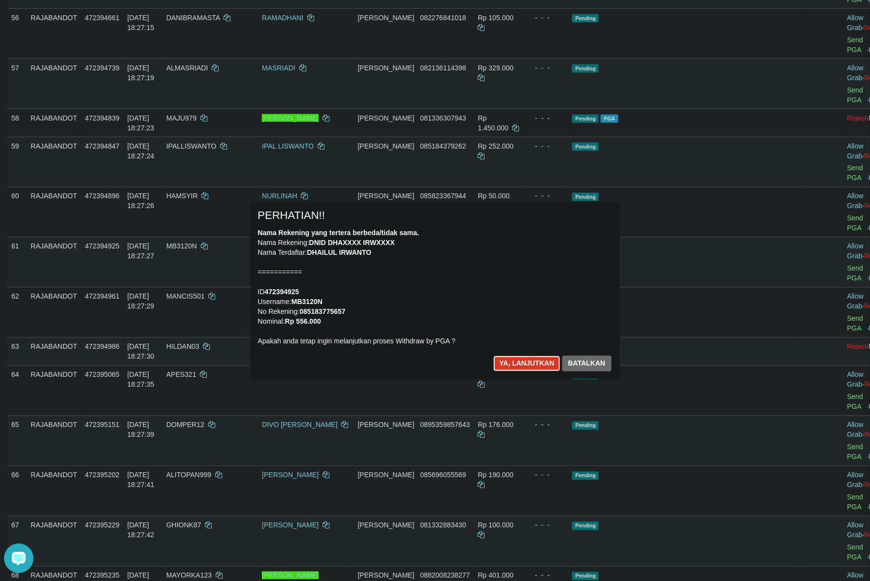
click at [527, 360] on button "Ya, lanjutkan" at bounding box center [526, 364] width 67 height 16
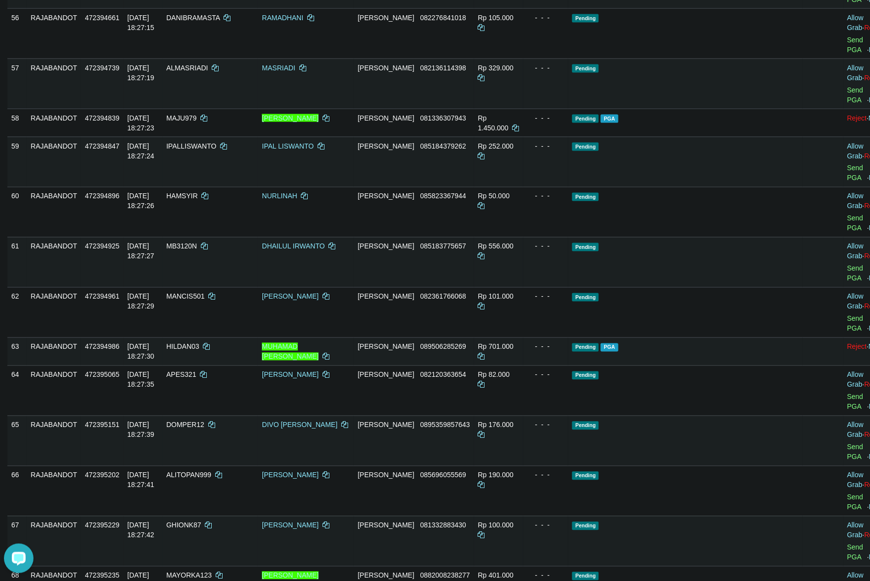
scroll to position [2440, 0]
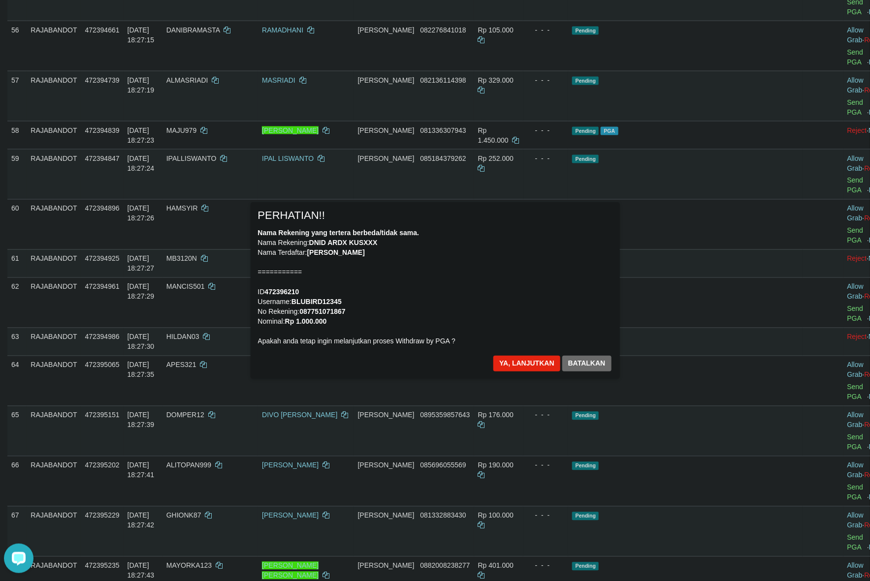
click at [485, 304] on div "Nama Rekening yang tertera berbeda/tidak sama. Nama Rekening: DNID ARDX KUSXXX …" at bounding box center [435, 287] width 354 height 118
click at [517, 361] on button "Ya, lanjutkan" at bounding box center [526, 364] width 67 height 16
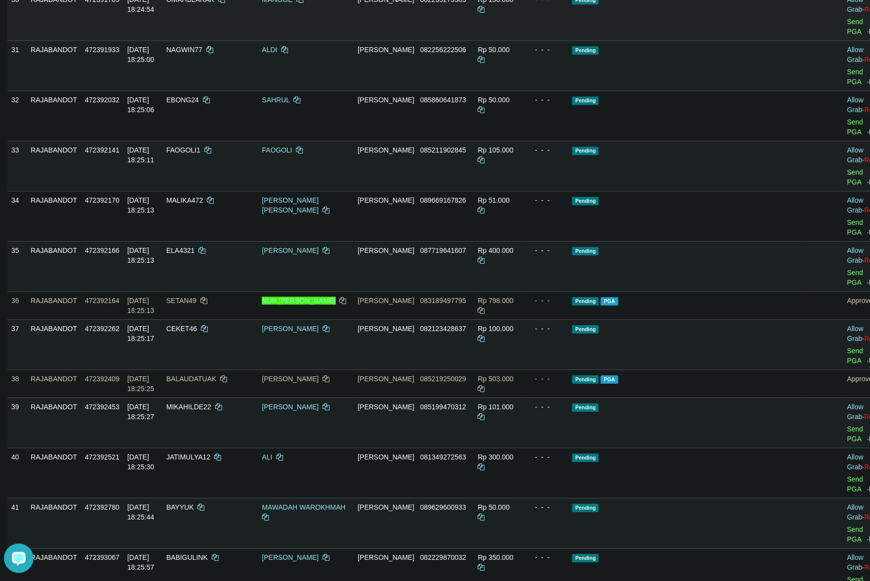
scroll to position [1287, 0]
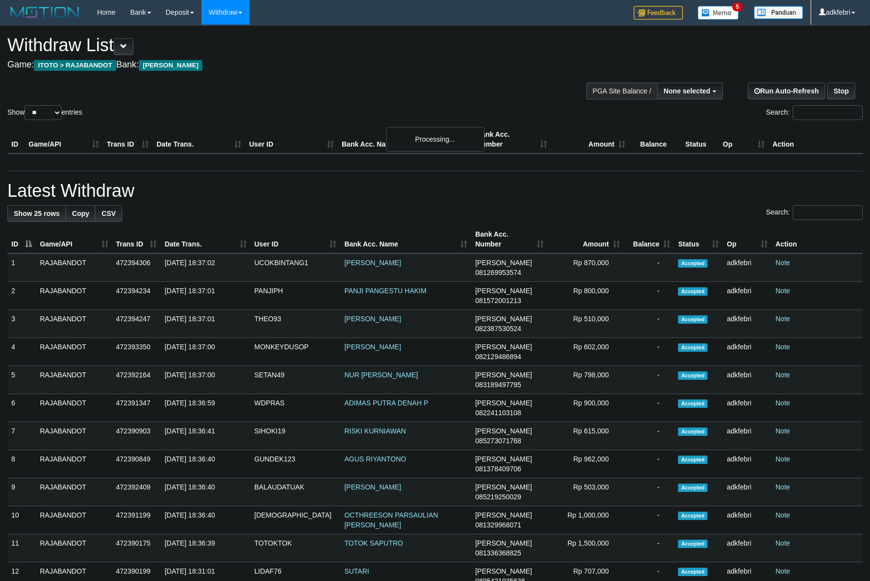
select select
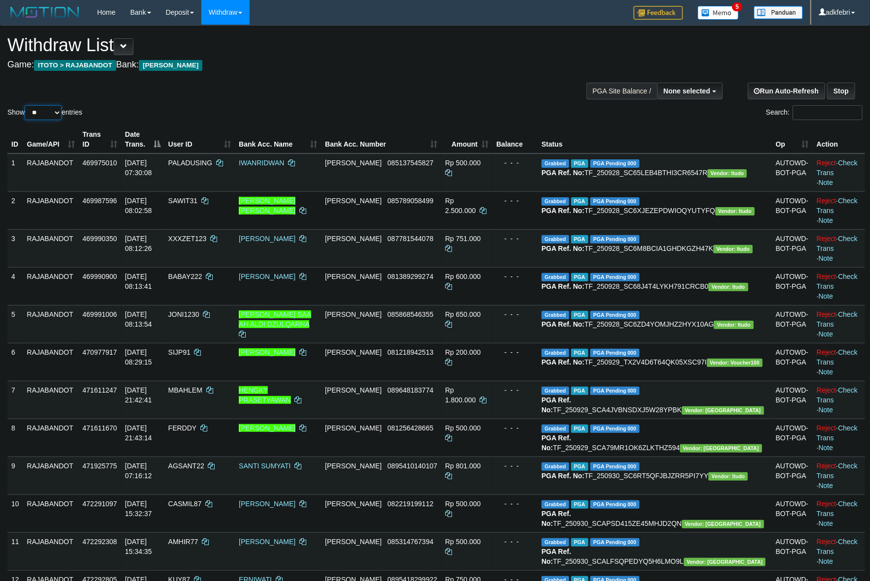
drag, startPoint x: 39, startPoint y: 114, endPoint x: 85, endPoint y: 144, distance: 54.8
click at [39, 114] on select "** ** ** ***" at bounding box center [43, 112] width 37 height 15
select select "***"
click at [26, 105] on select "** ** ** ***" at bounding box center [43, 112] width 37 height 15
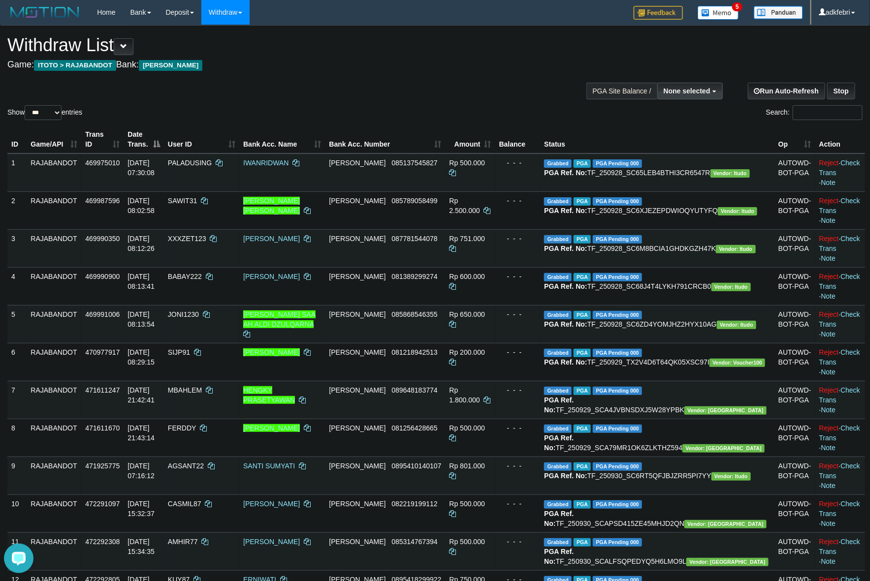
click at [685, 94] on span "None selected" at bounding box center [687, 91] width 47 height 8
click at [675, 141] on label "[ITOTO] RAJABANDOT" at bounding box center [670, 140] width 102 height 13
select select "***"
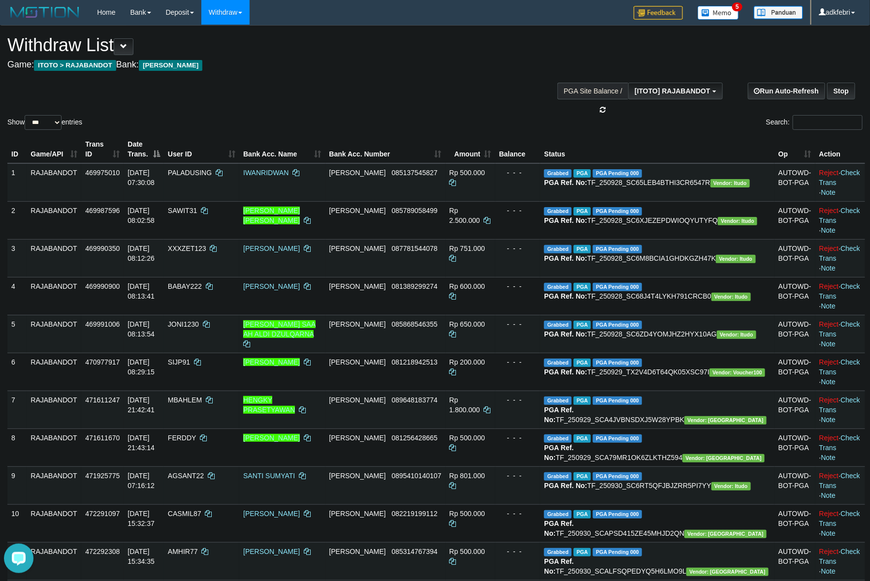
scroll to position [8, 0]
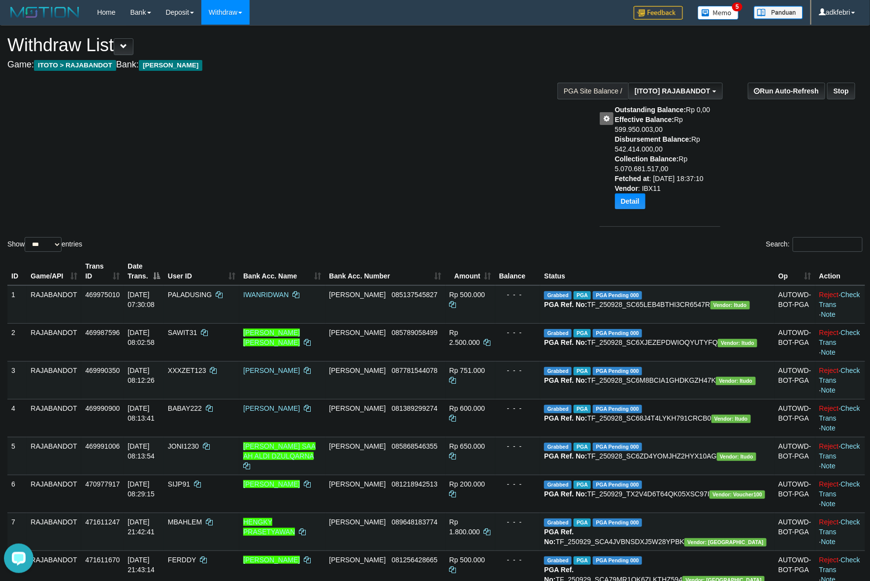
click at [467, 195] on div "Show ** ** ** *** entries Search:" at bounding box center [435, 140] width 870 height 228
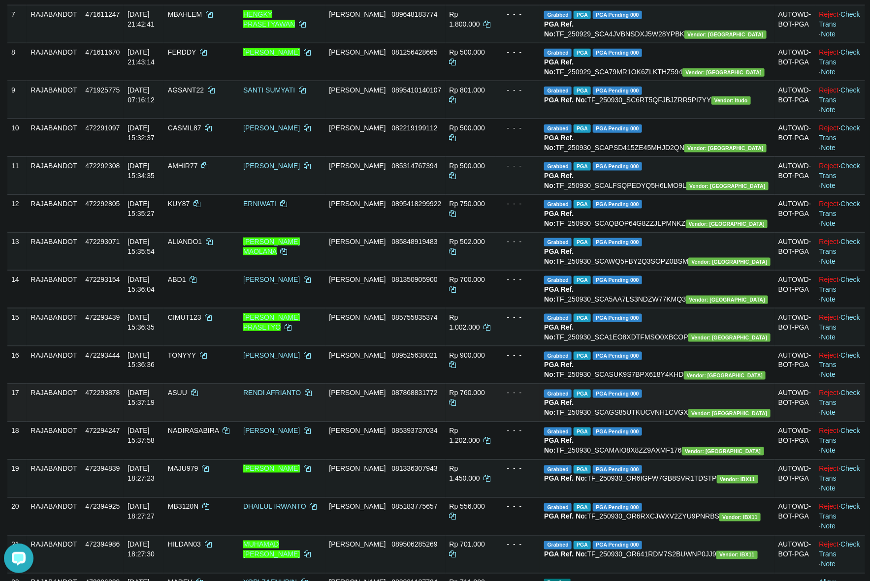
scroll to position [1017, 0]
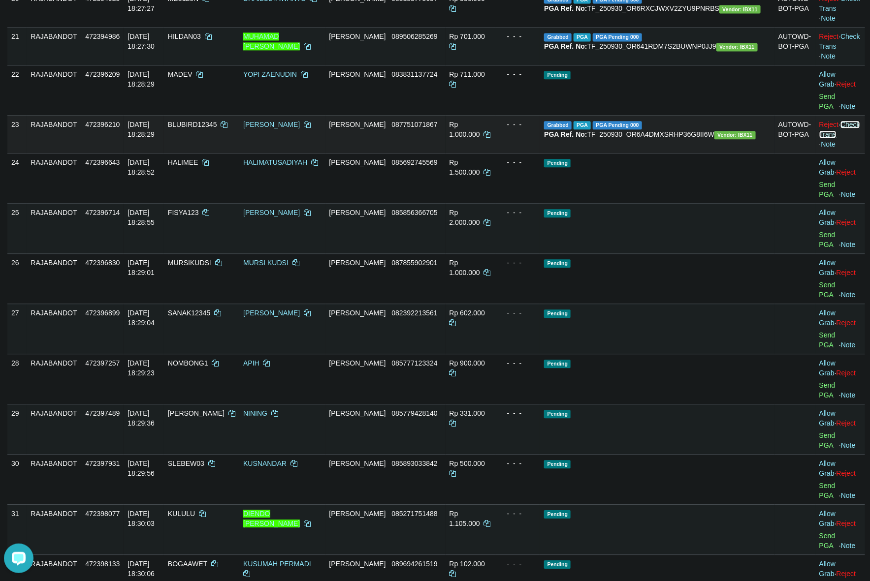
click at [837, 138] on link "Check Trans" at bounding box center [839, 130] width 41 height 18
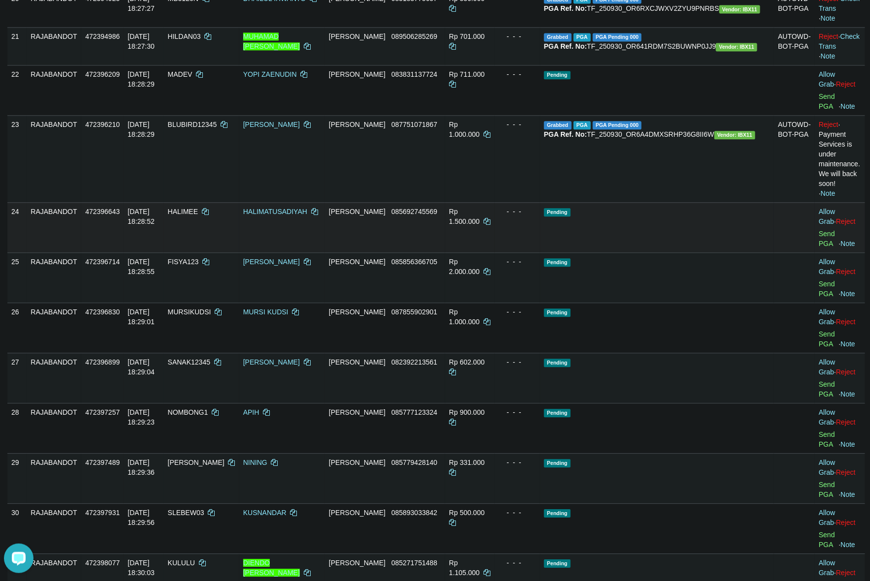
click at [661, 253] on td "Pending" at bounding box center [657, 227] width 234 height 50
click at [726, 253] on td "Pending" at bounding box center [657, 227] width 234 height 50
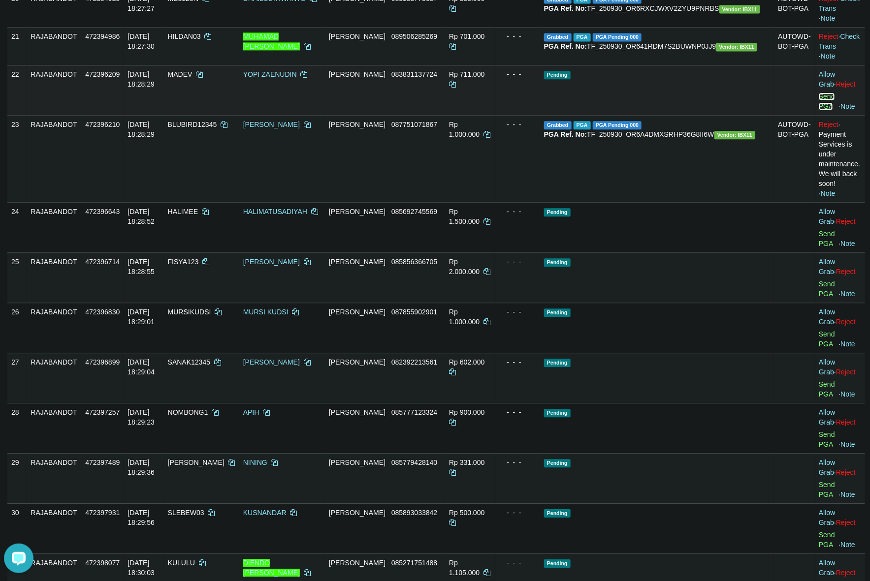
click at [819, 110] on link "Send PGA" at bounding box center [827, 102] width 16 height 18
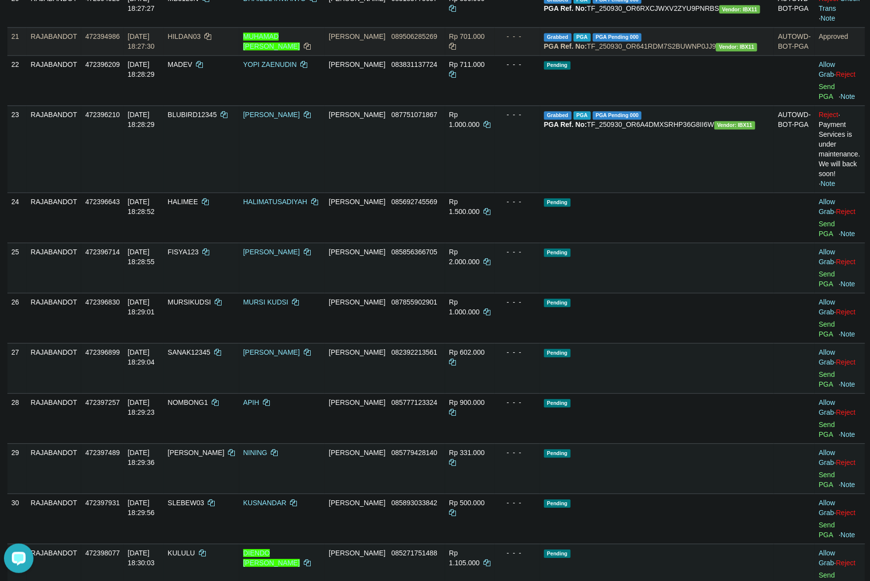
click at [540, 55] on td "- - -" at bounding box center [517, 41] width 45 height 28
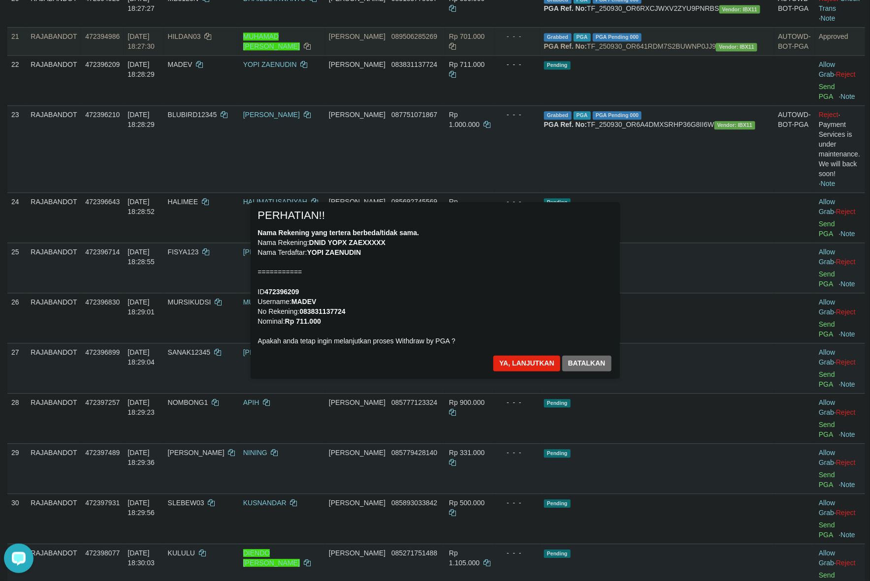
scroll to position [1078, 0]
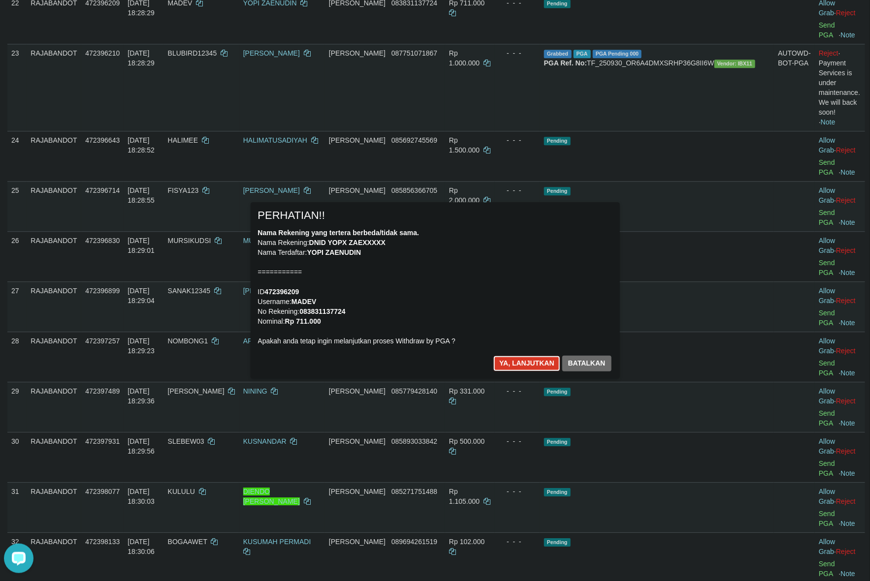
click at [513, 364] on button "Ya, lanjutkan" at bounding box center [526, 364] width 67 height 16
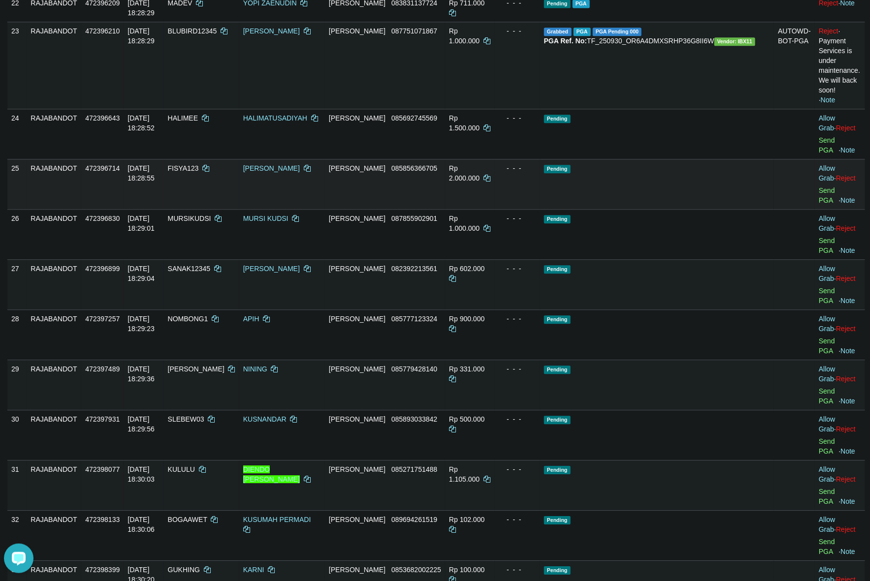
scroll to position [1066, 0]
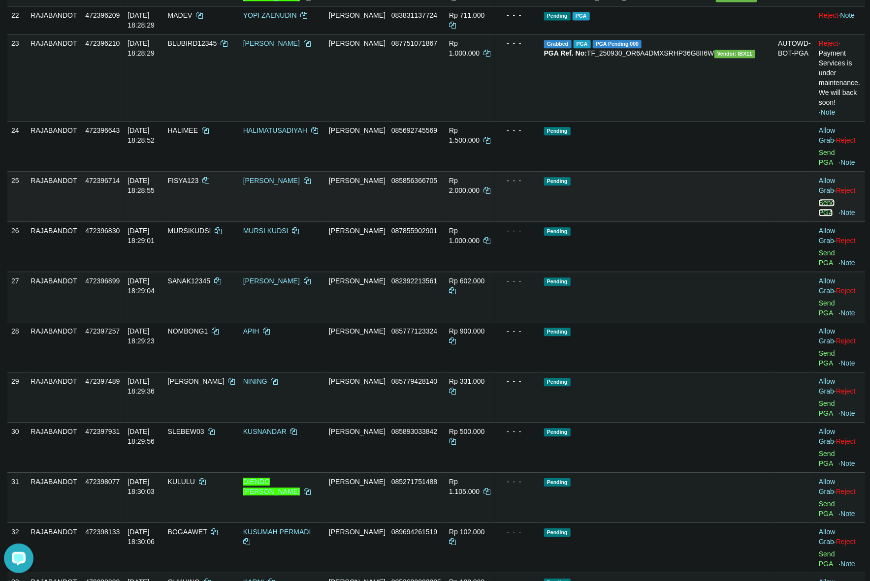
click at [819, 217] on link "Send PGA" at bounding box center [827, 208] width 16 height 18
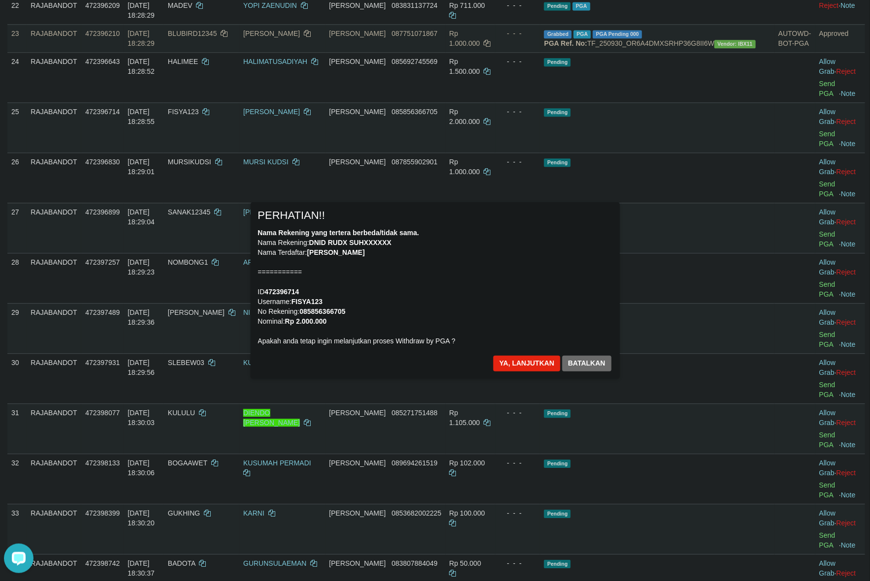
click at [497, 321] on div "Nama Rekening yang tertera berbeda/tidak sama. Nama Rekening: DNID RUDX SUHXXXX…" at bounding box center [435, 287] width 354 height 118
click at [518, 362] on button "Ya, lanjutkan" at bounding box center [526, 364] width 67 height 16
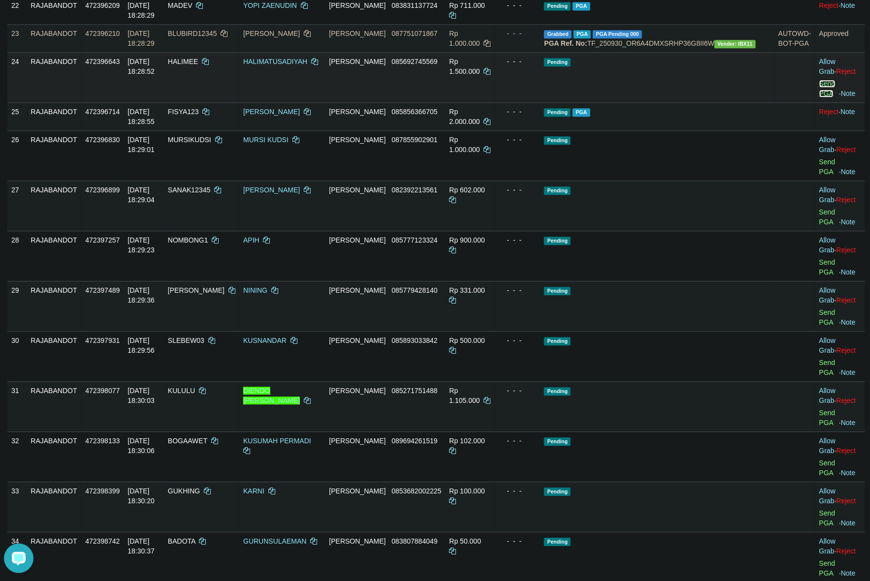
click at [819, 97] on link "Send PGA" at bounding box center [827, 89] width 16 height 18
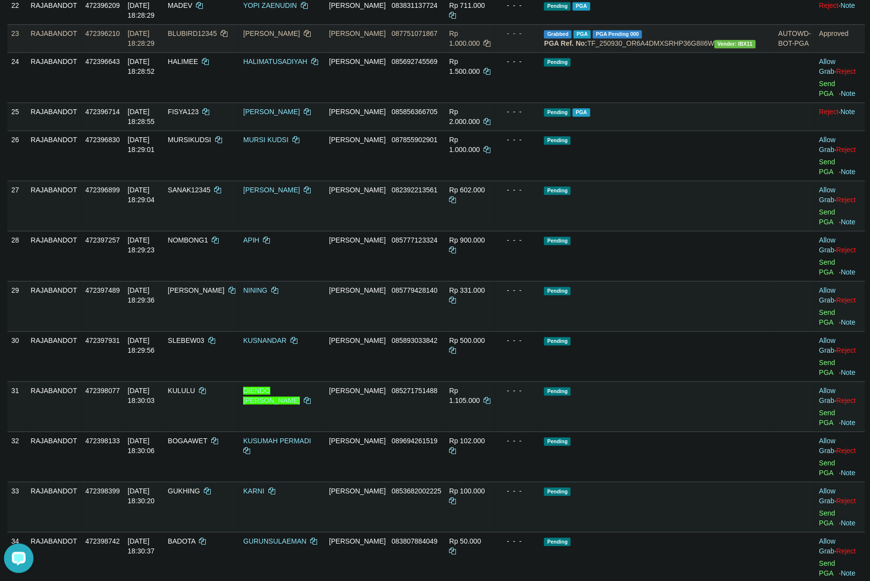
click at [541, 52] on td "- - -" at bounding box center [517, 38] width 45 height 28
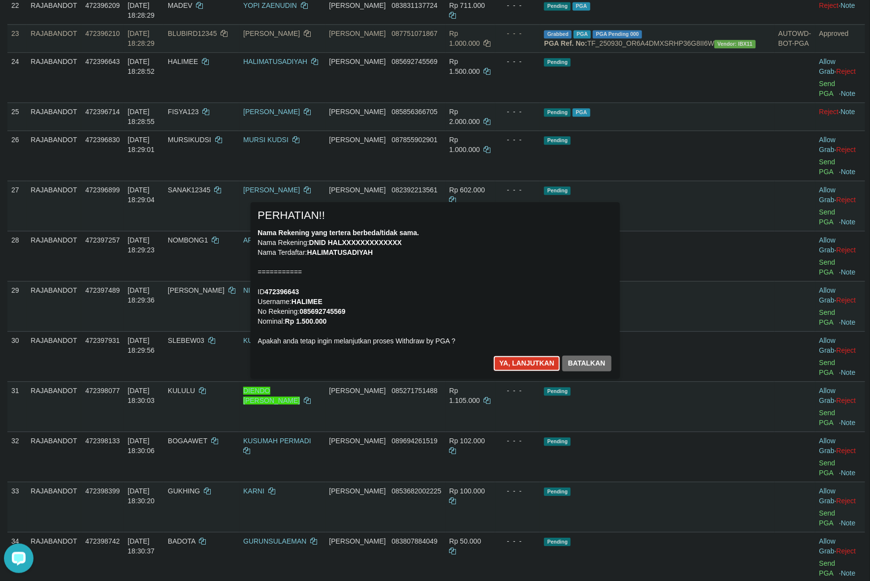
click at [511, 361] on button "Ya, lanjutkan" at bounding box center [526, 364] width 67 height 16
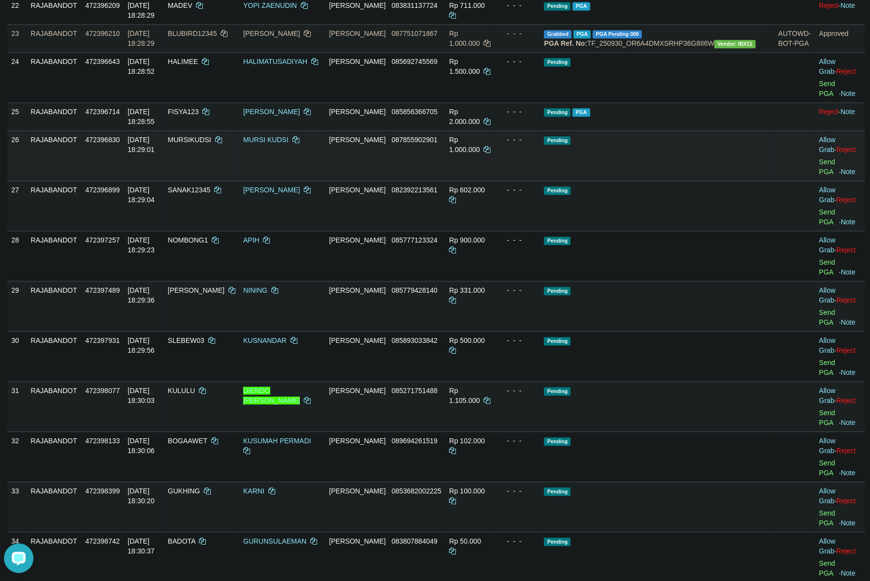
scroll to position [1044, 0]
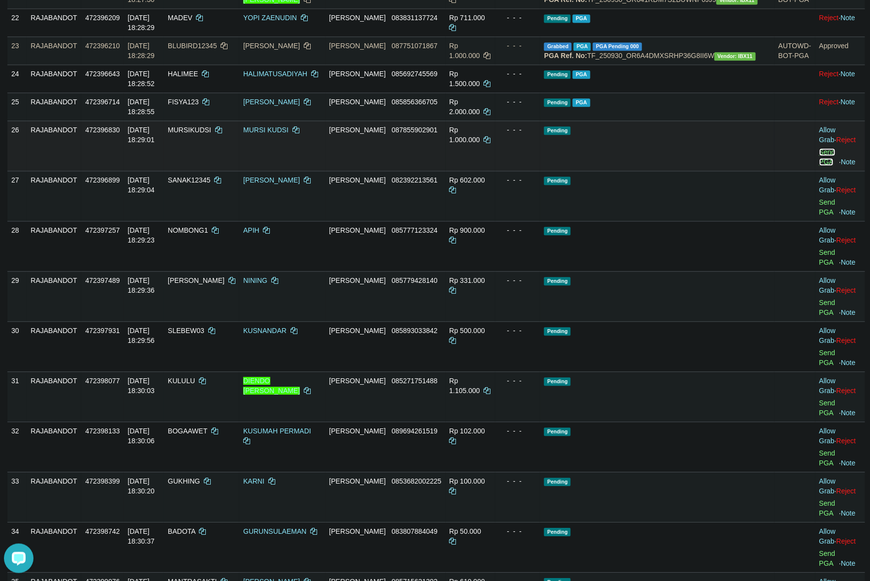
click at [819, 166] on link "Send PGA" at bounding box center [827, 157] width 16 height 18
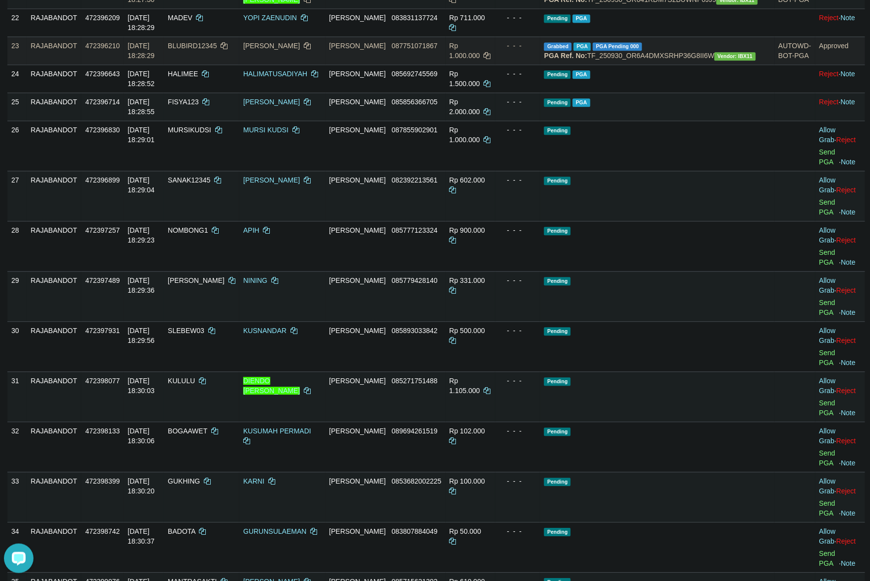
click at [601, 64] on td "Grabbed PGA PGA Pending 000 {"status":"000","data":{"unique_id":"298-472396210-…" at bounding box center [657, 50] width 234 height 28
click at [819, 216] on link "Send PGA" at bounding box center [827, 207] width 16 height 18
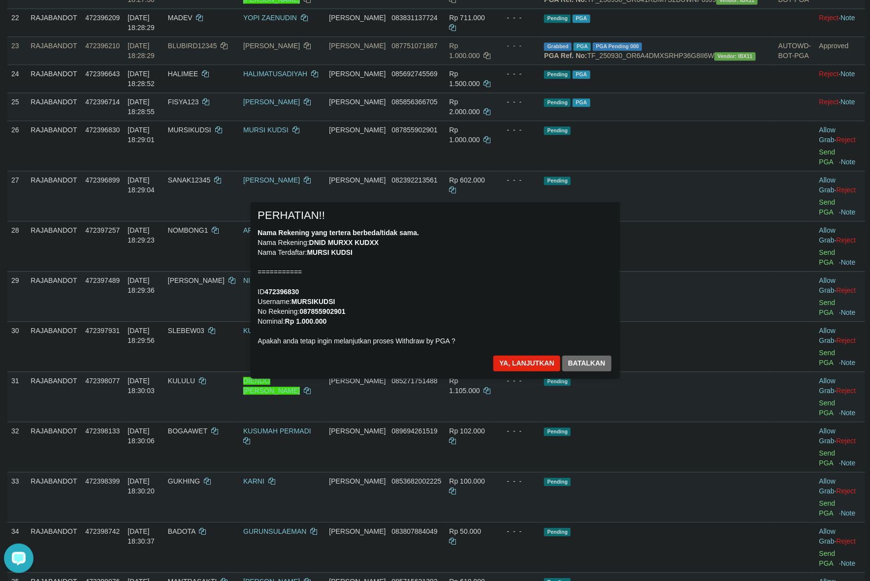
click at [514, 308] on div "Nama Rekening yang tertera berbeda/tidak sama. Nama Rekening: DNID MURXX KUDXX …" at bounding box center [435, 287] width 354 height 118
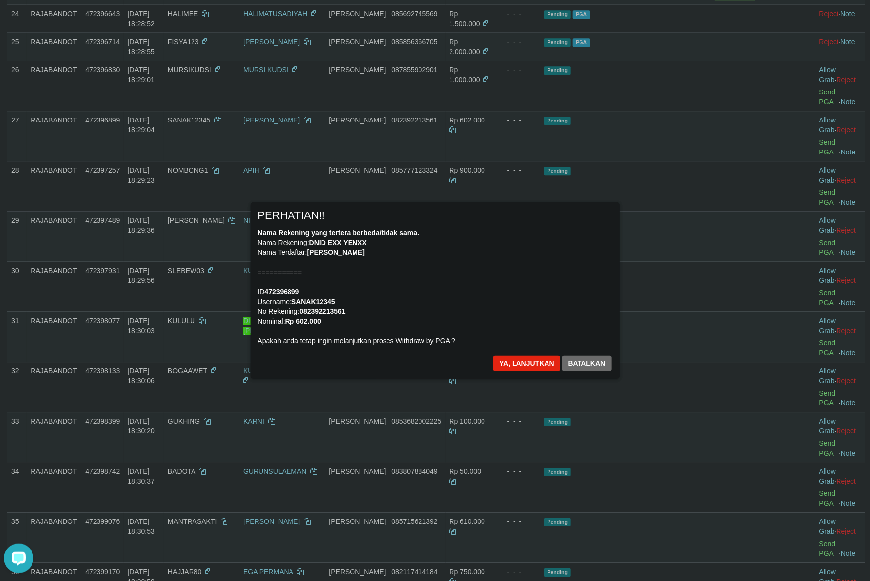
scroll to position [1105, 0]
click at [514, 364] on button "Ya, lanjutkan" at bounding box center [526, 364] width 67 height 16
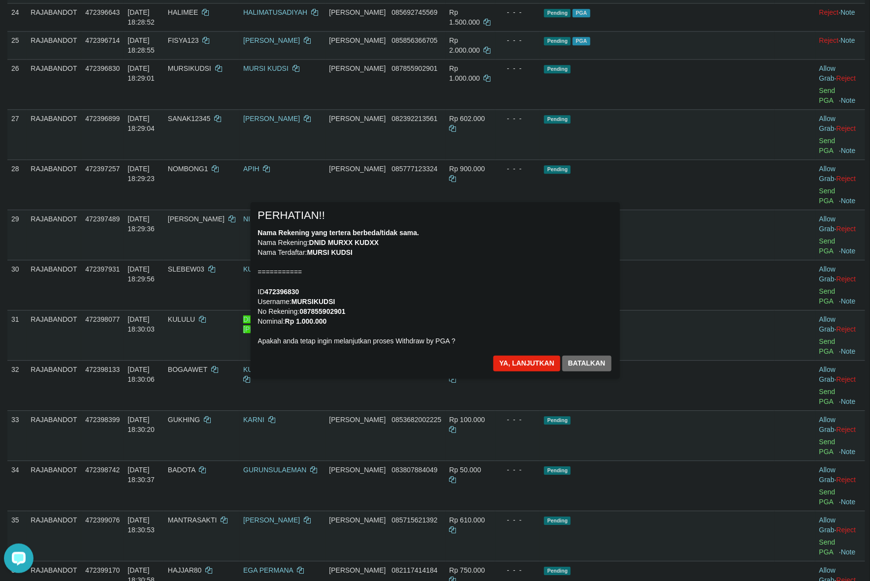
scroll to position [1093, 0]
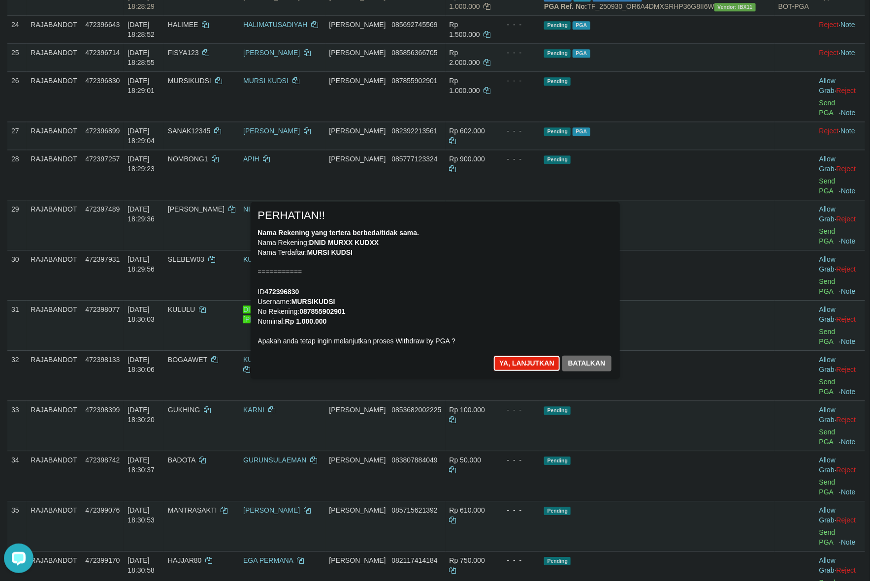
click at [516, 364] on button "Ya, lanjutkan" at bounding box center [526, 364] width 67 height 16
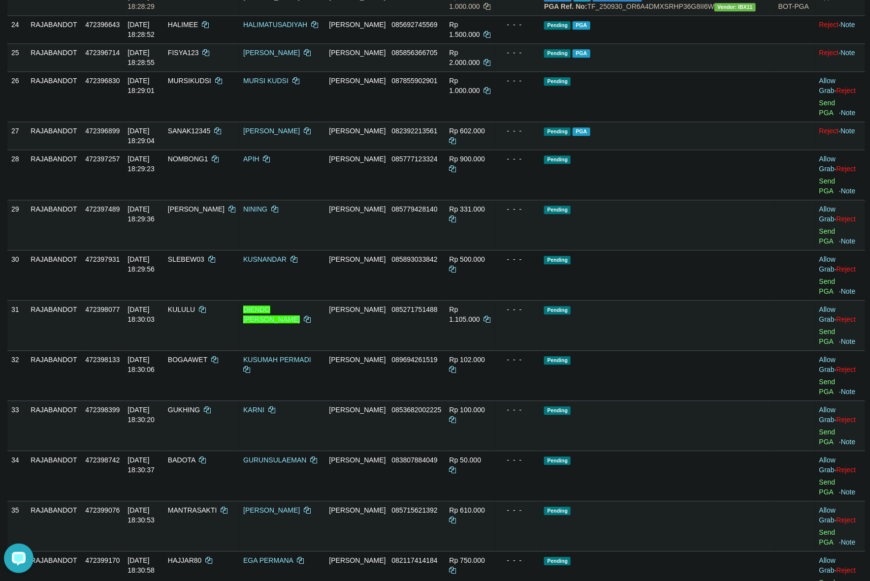
scroll to position [1081, 0]
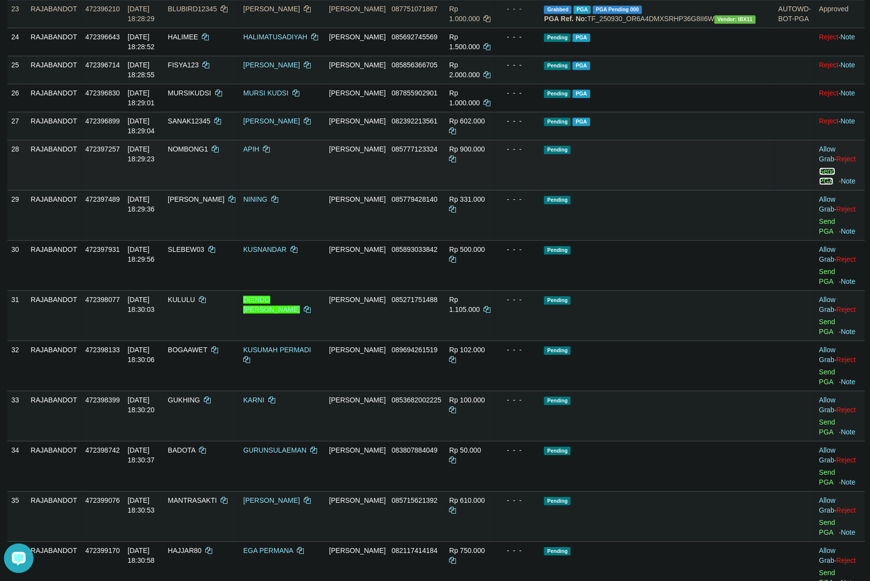
click at [819, 185] on link "Send PGA" at bounding box center [827, 176] width 16 height 18
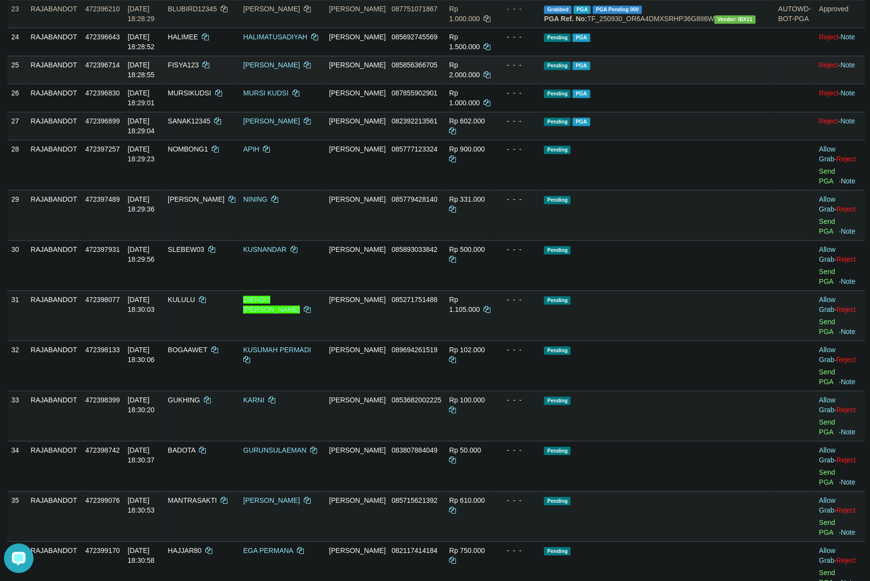
click at [537, 70] on div "- - -" at bounding box center [517, 65] width 37 height 10
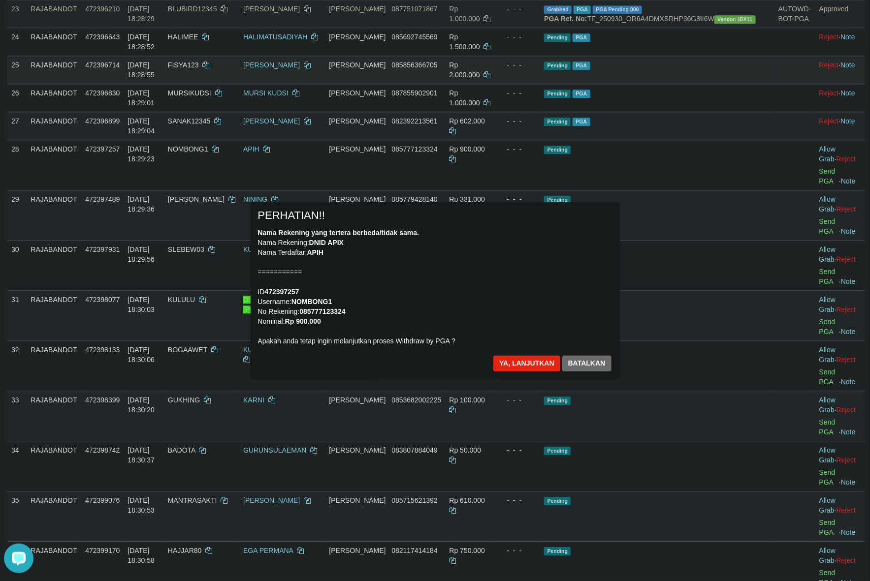
scroll to position [1142, 0]
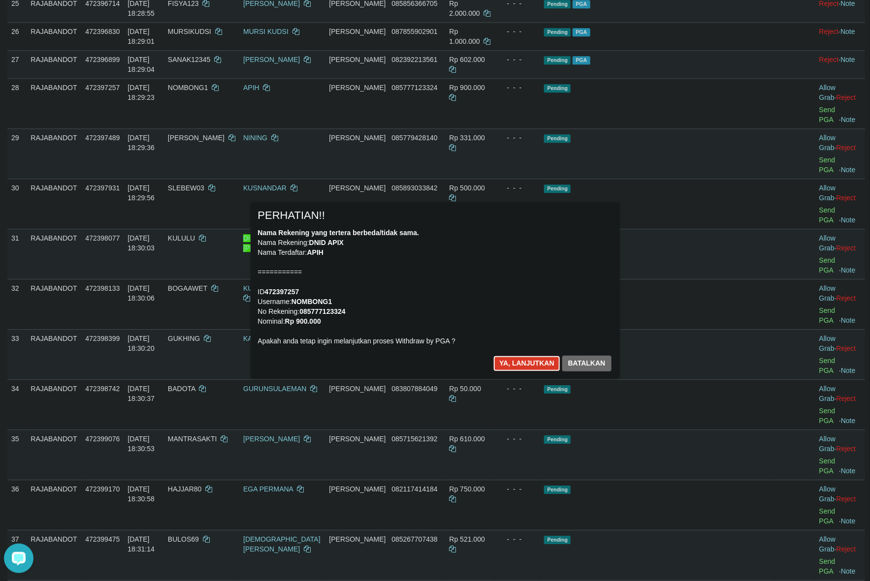
click at [515, 356] on button "Ya, lanjutkan" at bounding box center [526, 364] width 67 height 16
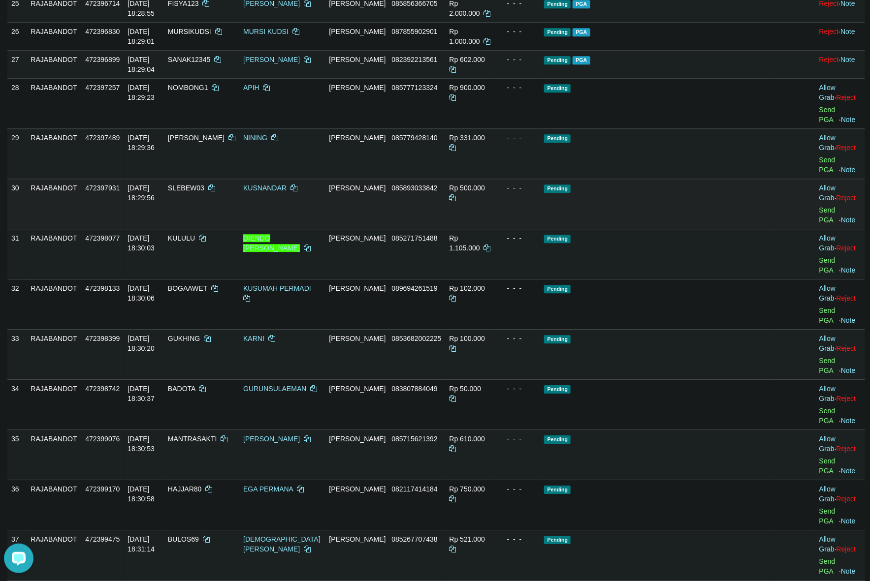
scroll to position [1130, 0]
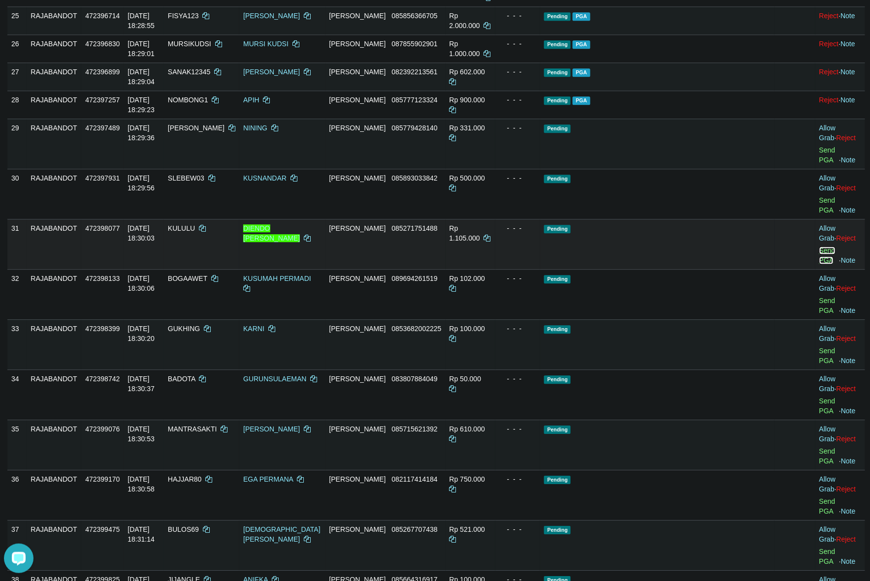
click at [819, 264] on link "Send PGA" at bounding box center [827, 256] width 16 height 18
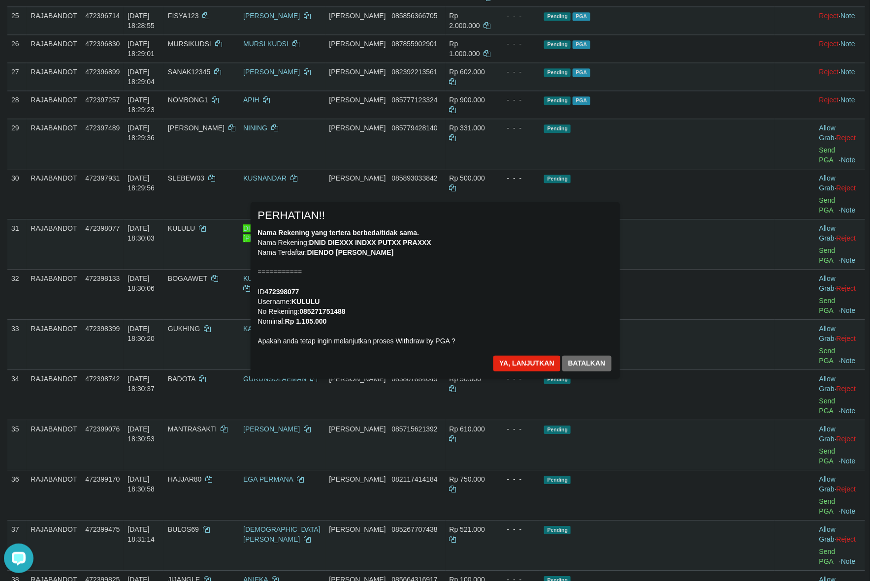
drag, startPoint x: 850, startPoint y: 330, endPoint x: 491, endPoint y: 316, distance: 359.2
click at [491, 316] on div "Nama Rekening yang tertera berbeda/tidak sama. Nama Rekening: DNID DIEXXX INDXX…" at bounding box center [435, 287] width 354 height 118
click at [512, 362] on button "Ya, lanjutkan" at bounding box center [526, 364] width 67 height 16
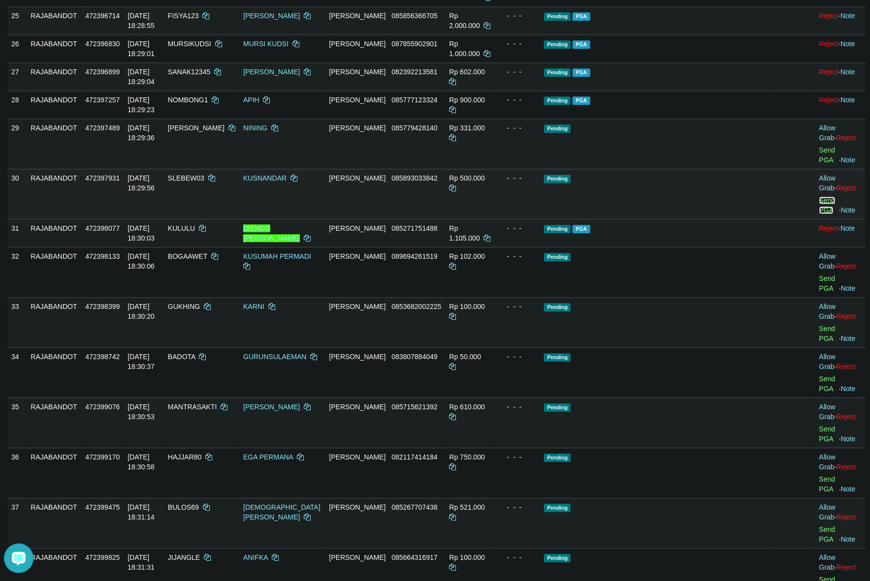
click at [819, 214] on link "Send PGA" at bounding box center [827, 205] width 16 height 18
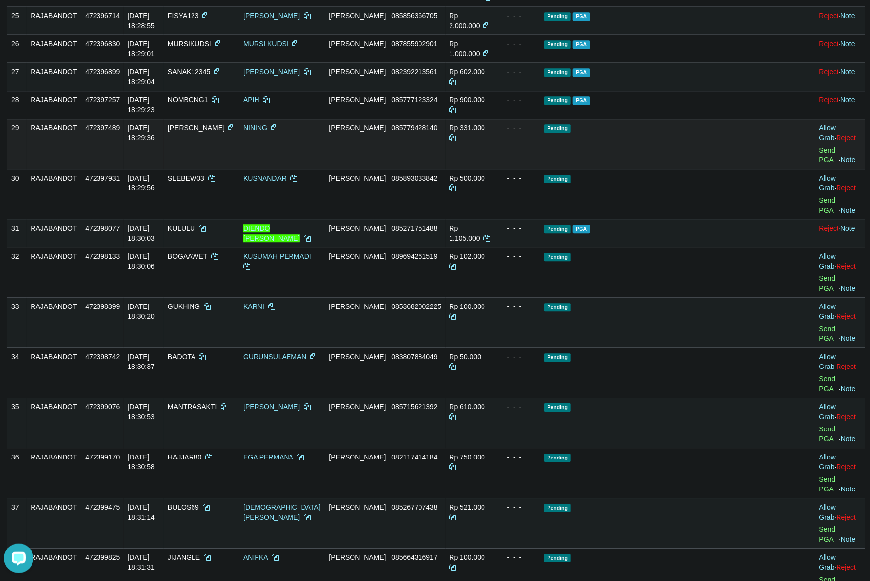
click at [653, 169] on td "Pending" at bounding box center [657, 144] width 234 height 50
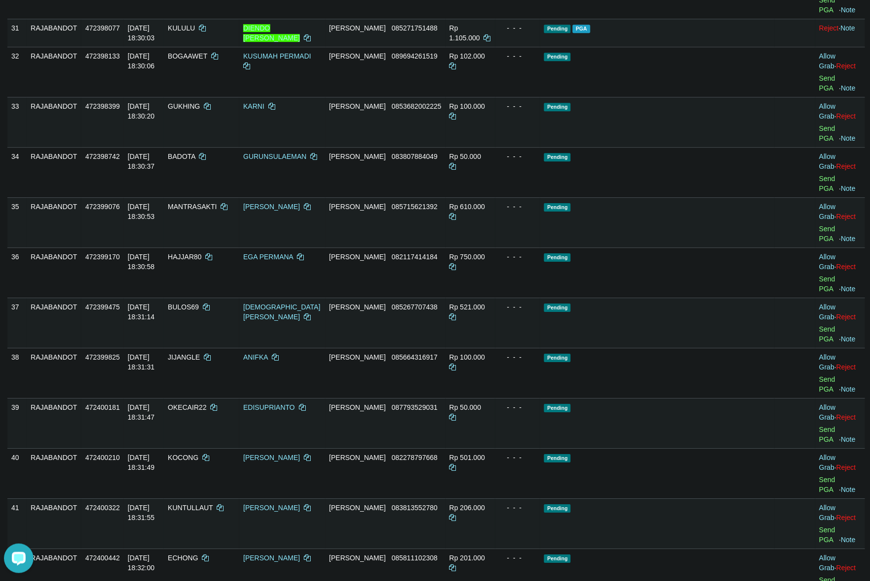
scroll to position [1376, 0]
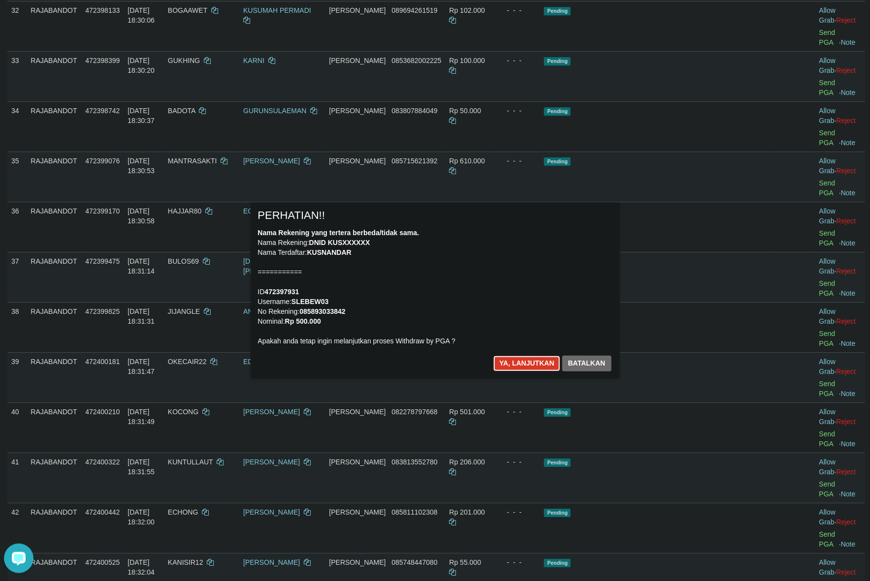
click at [535, 362] on button "Ya, lanjutkan" at bounding box center [526, 364] width 67 height 16
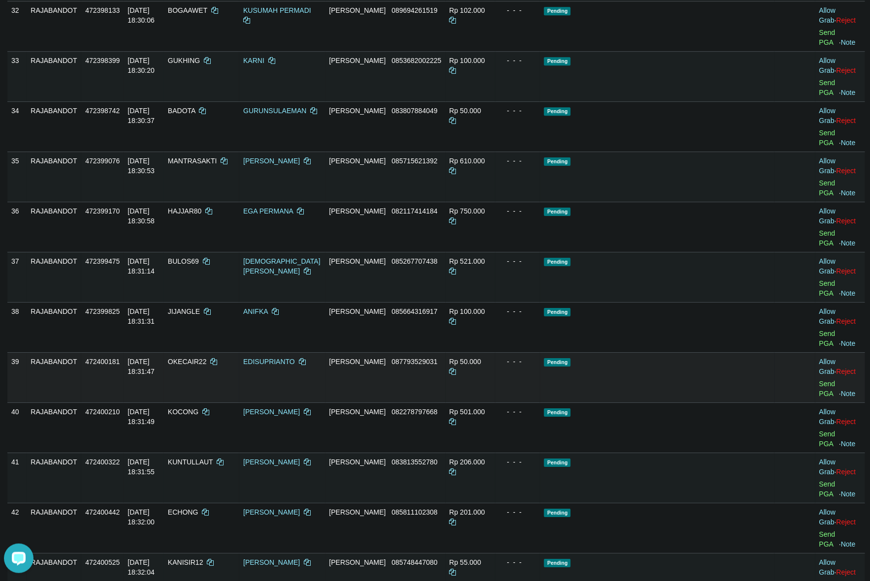
scroll to position [1364, 0]
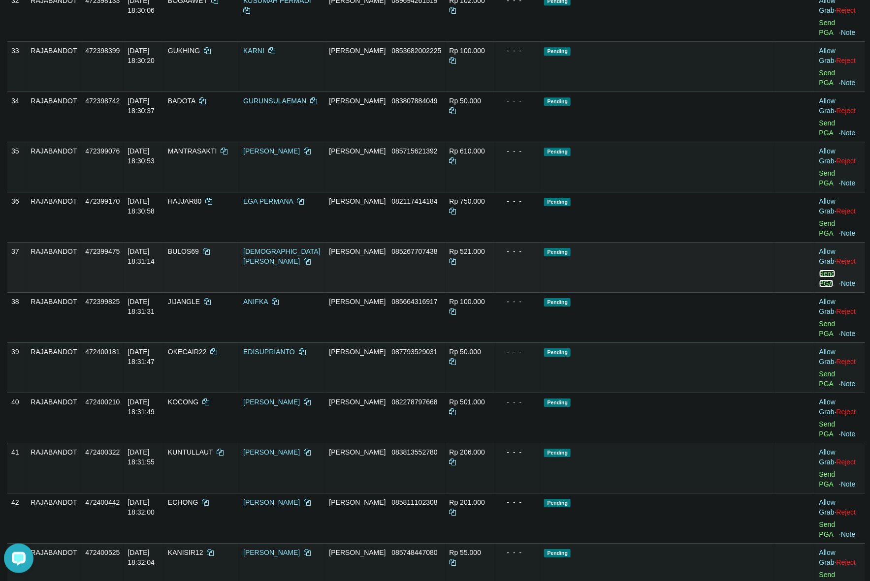
click at [819, 288] on link "Send PGA" at bounding box center [827, 279] width 16 height 18
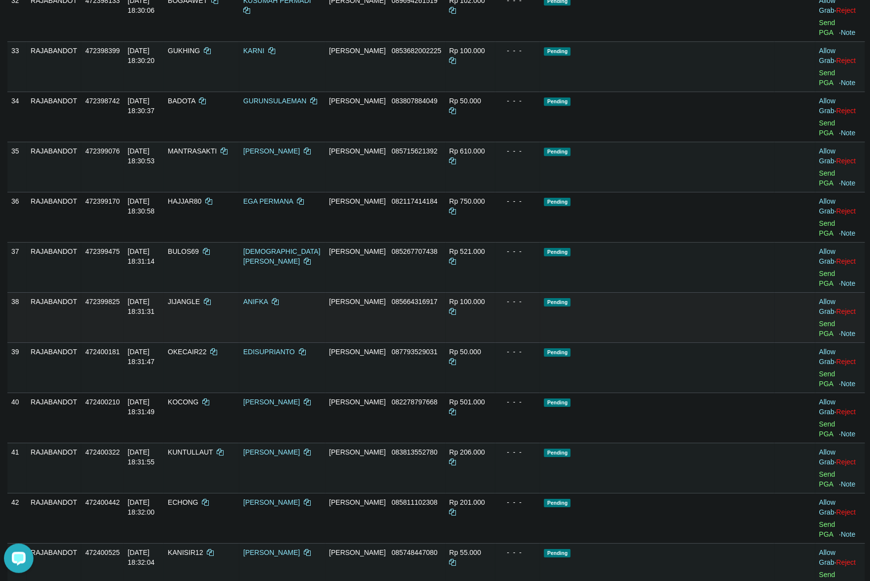
click at [541, 343] on td "- - -" at bounding box center [517, 317] width 45 height 50
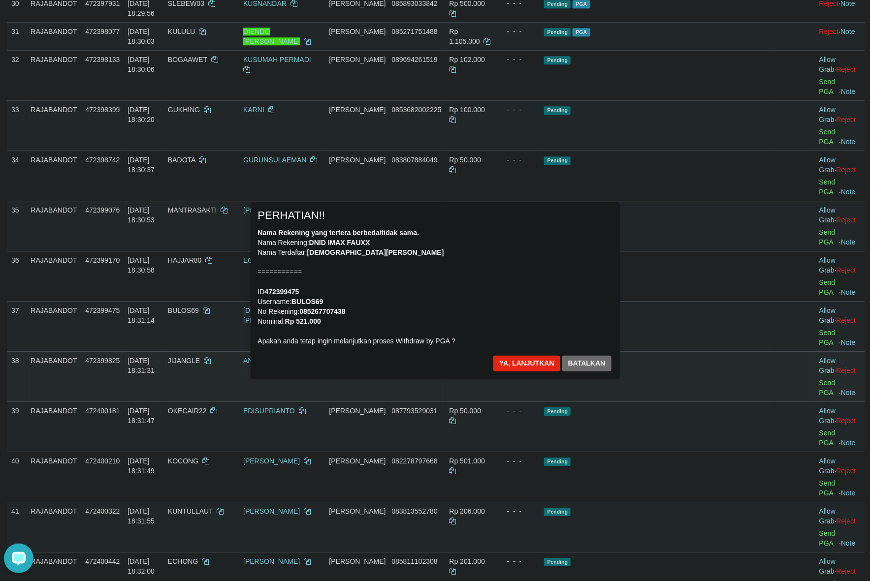
scroll to position [1302, 0]
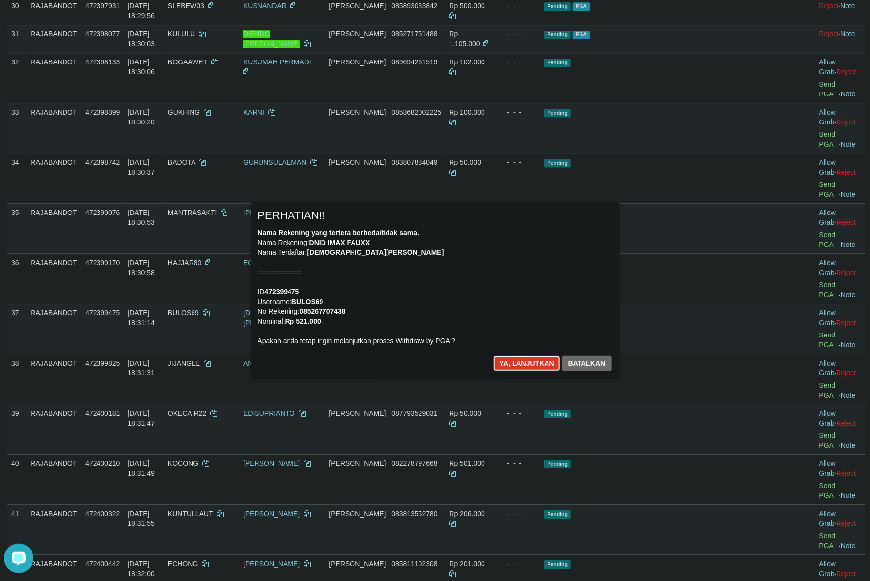
click at [501, 360] on button "Ya, lanjutkan" at bounding box center [526, 364] width 67 height 16
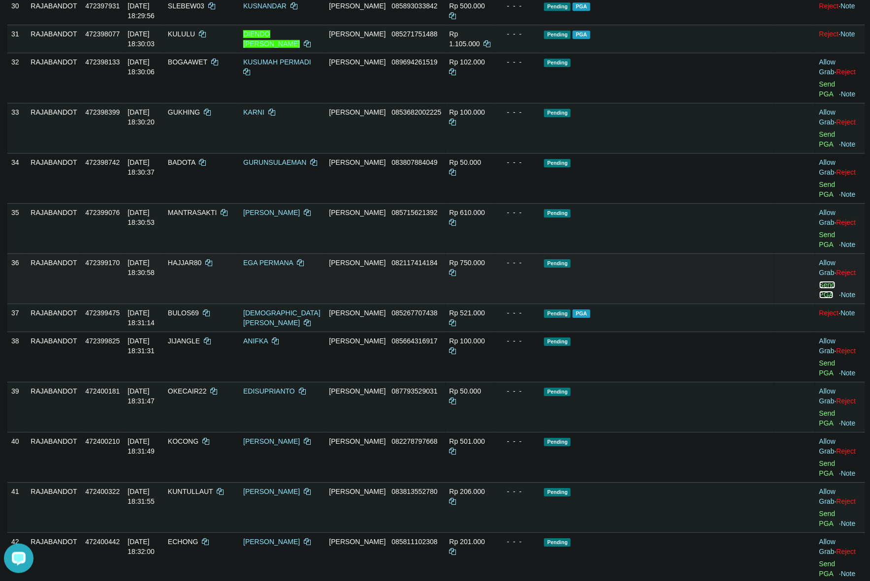
click at [819, 299] on link "Send PGA" at bounding box center [827, 290] width 16 height 18
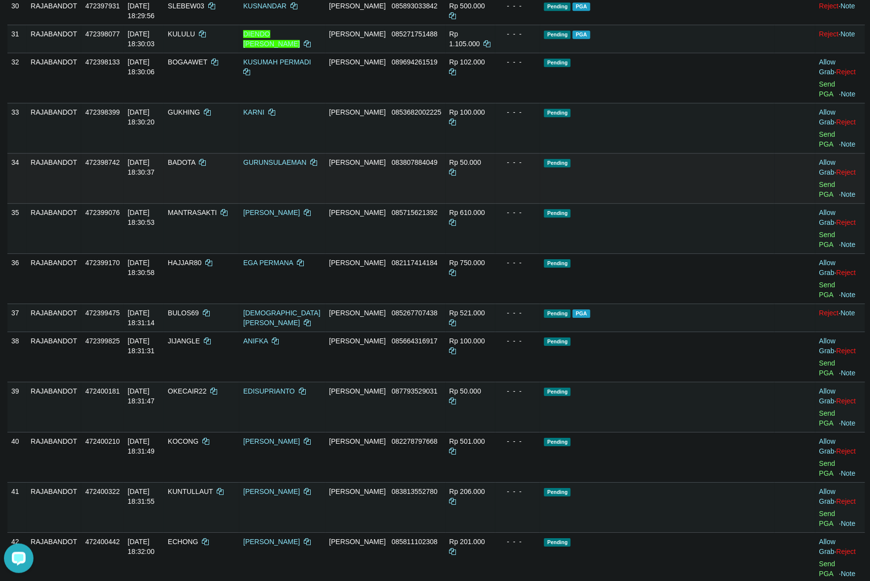
click at [686, 203] on td "Pending" at bounding box center [657, 178] width 234 height 50
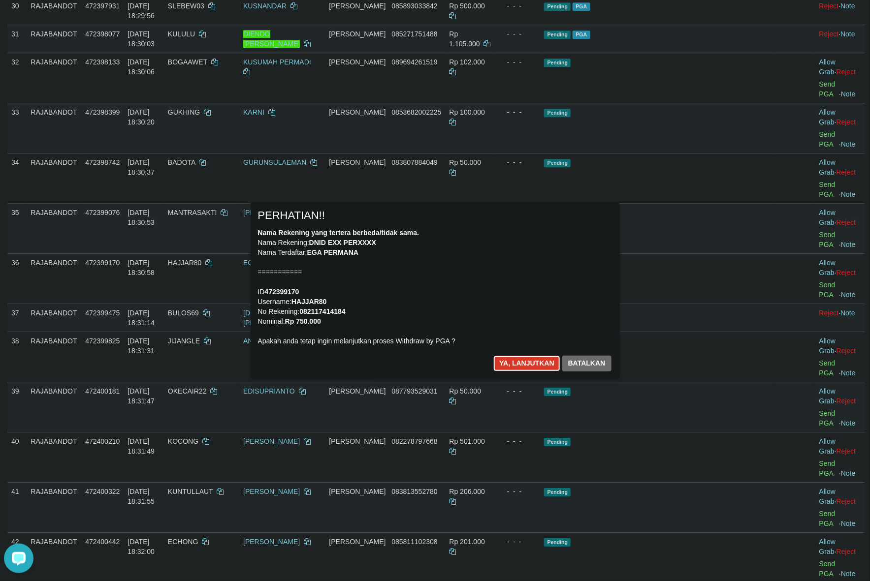
click at [526, 363] on button "Ya, lanjutkan" at bounding box center [526, 364] width 67 height 16
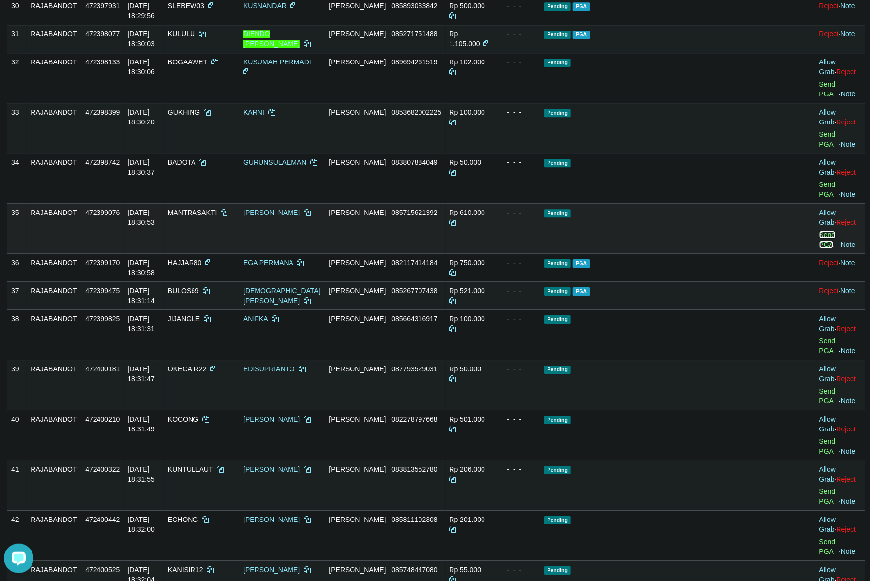
click at [819, 249] on link "Send PGA" at bounding box center [827, 240] width 16 height 18
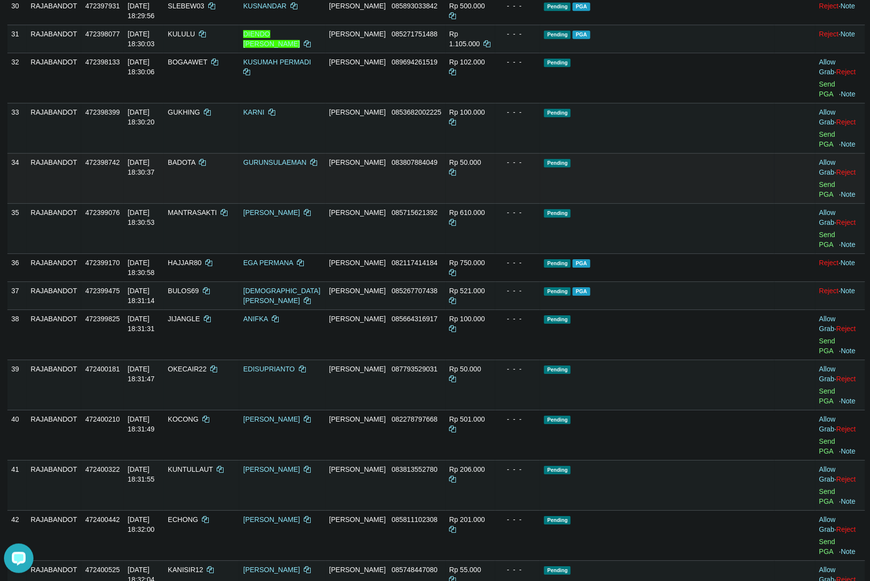
click at [537, 167] on div "- - -" at bounding box center [517, 163] width 37 height 10
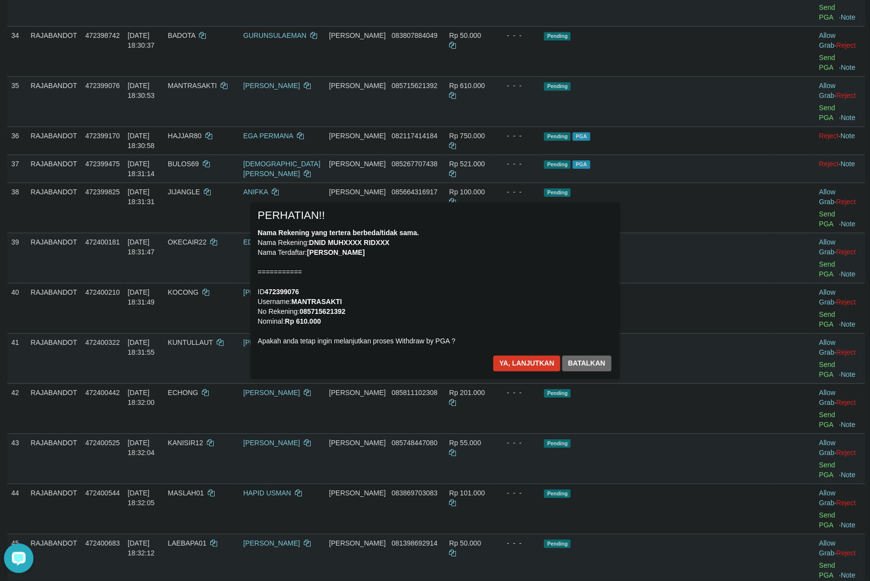
scroll to position [1425, 0]
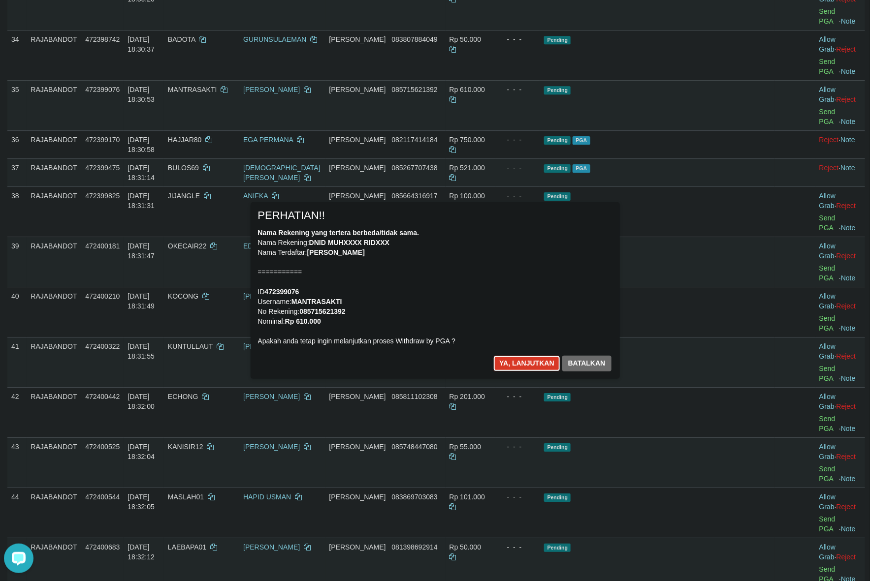
click at [498, 359] on button "Ya, lanjutkan" at bounding box center [526, 364] width 67 height 16
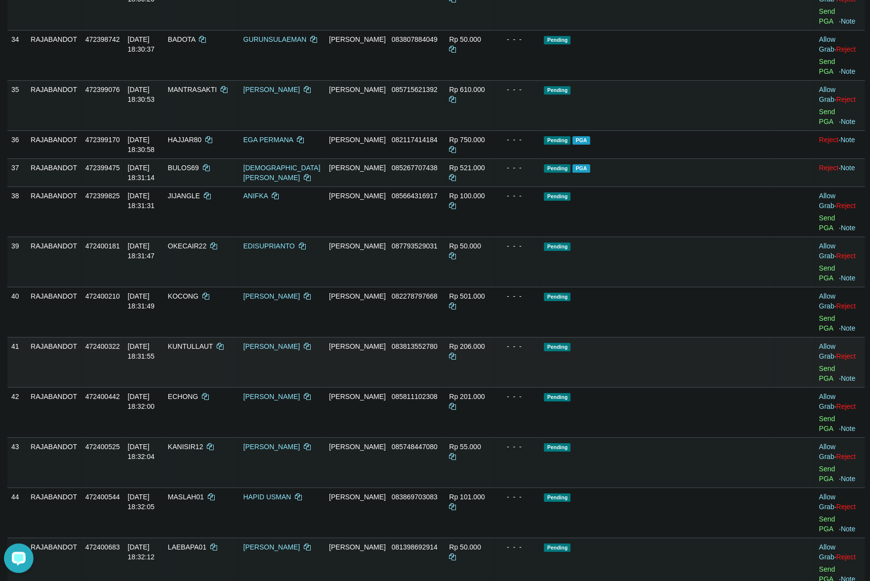
scroll to position [1413, 0]
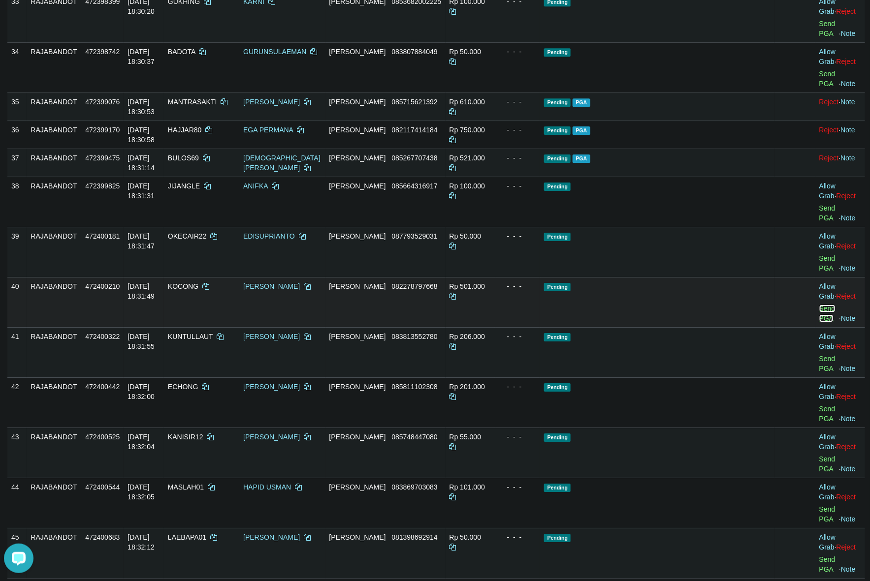
click at [819, 322] on link "Send PGA" at bounding box center [827, 314] width 16 height 18
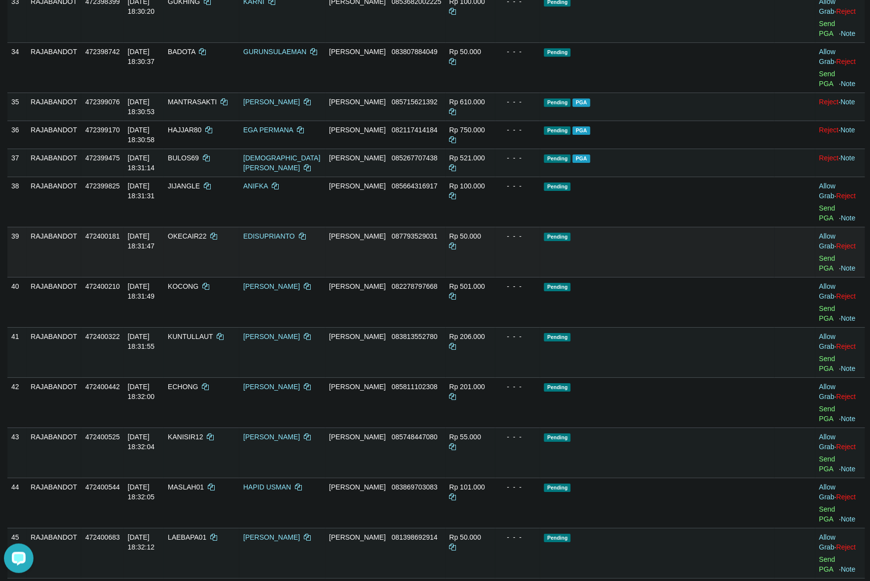
click at [686, 277] on td "Pending" at bounding box center [657, 252] width 234 height 50
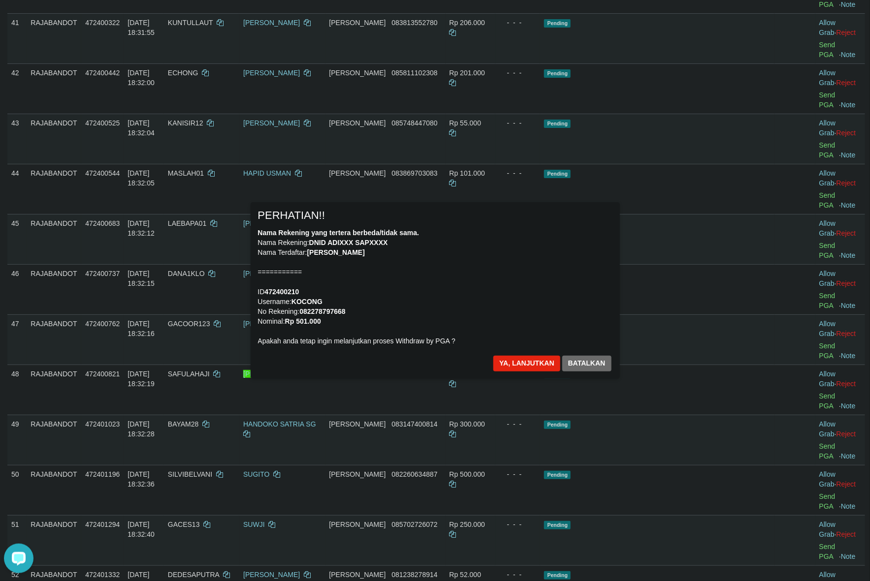
scroll to position [1697, 0]
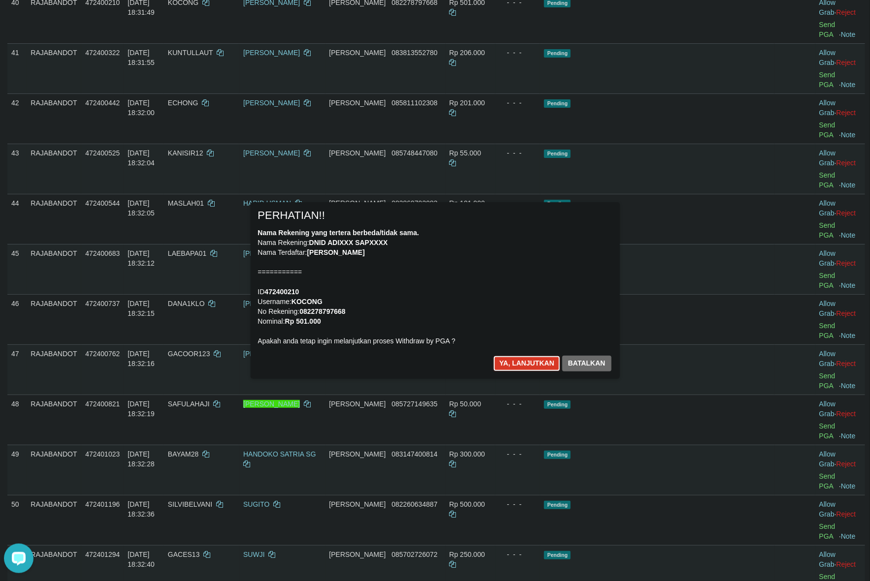
click at [520, 368] on button "Ya, lanjutkan" at bounding box center [526, 364] width 67 height 16
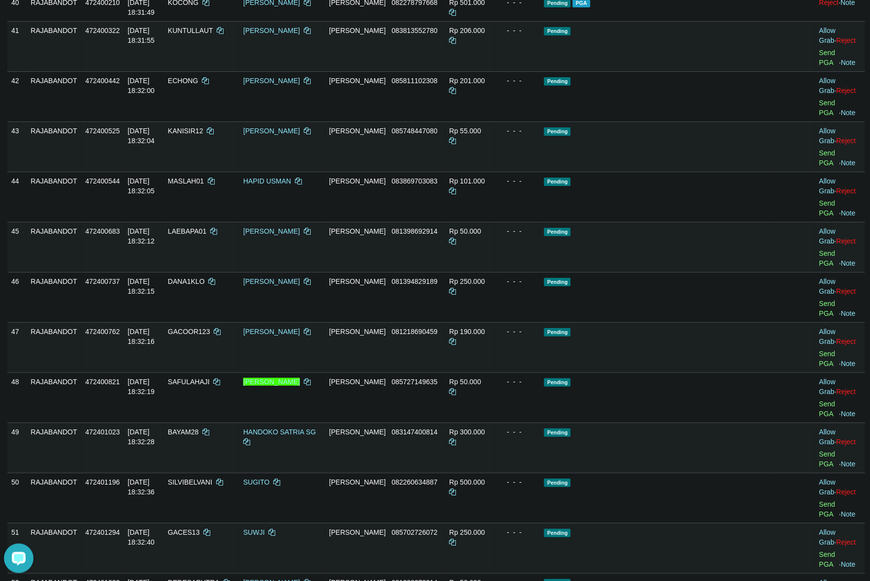
scroll to position [1685, 0]
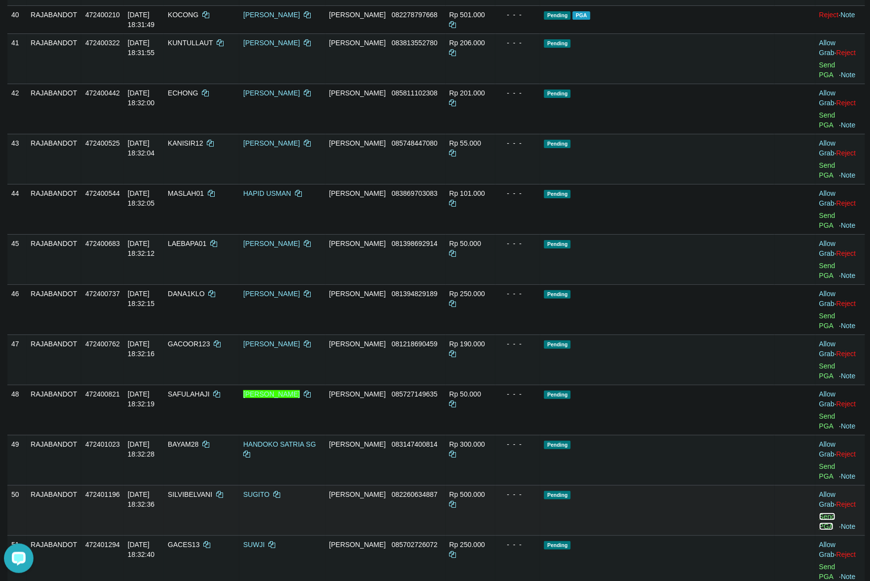
click at [819, 513] on link "Send PGA" at bounding box center [827, 522] width 16 height 18
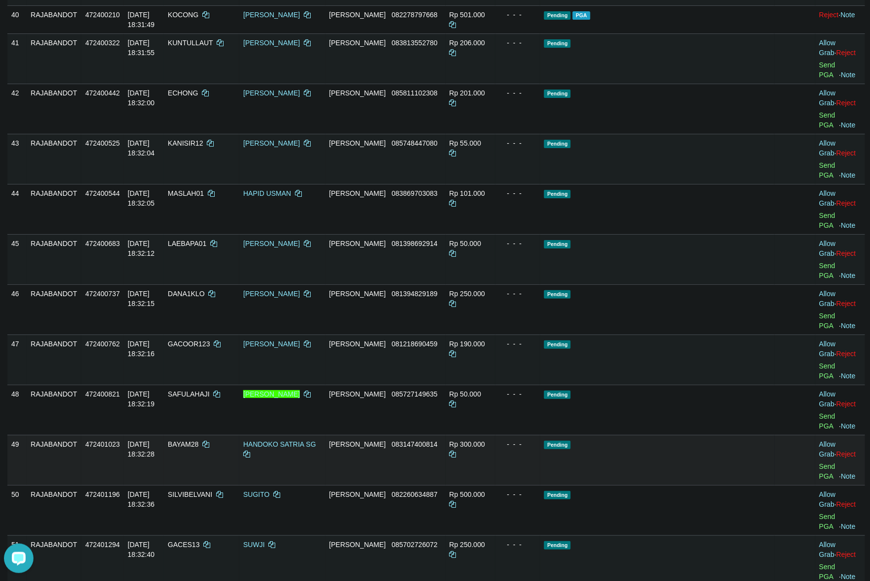
click at [541, 435] on td "- - -" at bounding box center [517, 460] width 45 height 50
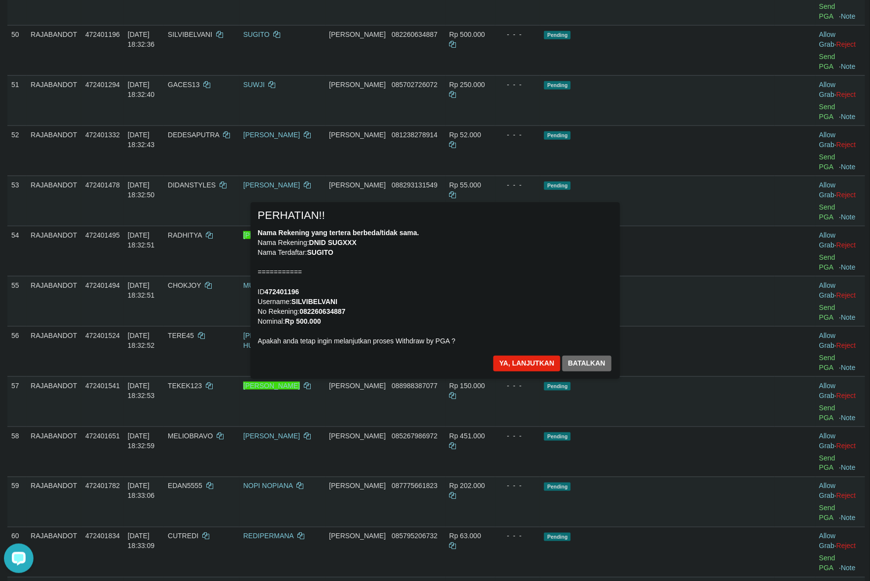
scroll to position [2144, 0]
drag, startPoint x: 527, startPoint y: 362, endPoint x: 517, endPoint y: 364, distance: 10.1
click at [526, 363] on button "Ya, lanjutkan" at bounding box center [526, 364] width 67 height 16
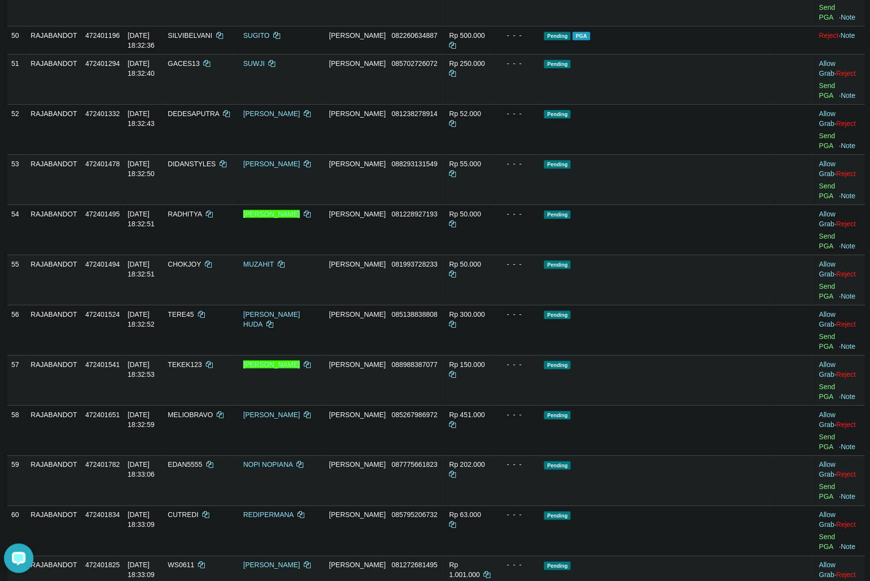
scroll to position [2132, 0]
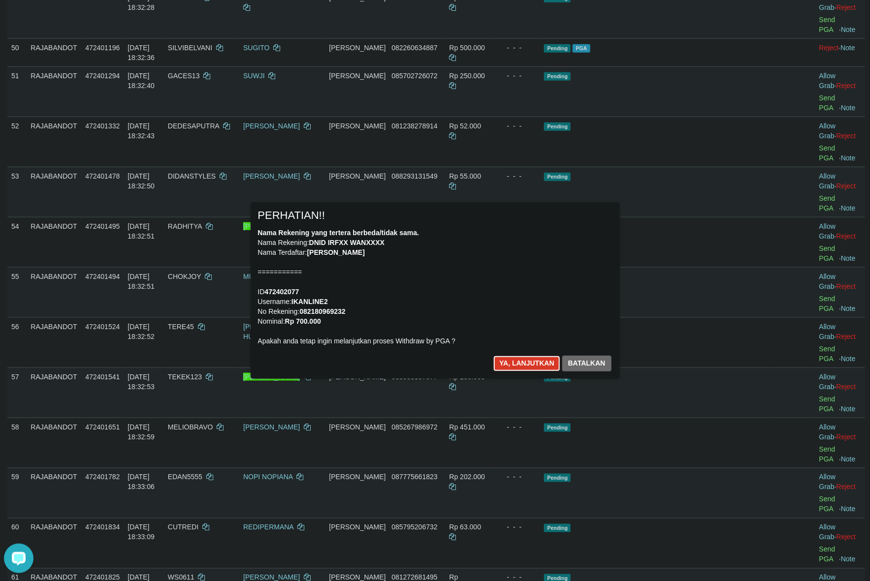
click at [525, 360] on button "Ya, lanjutkan" at bounding box center [526, 364] width 67 height 16
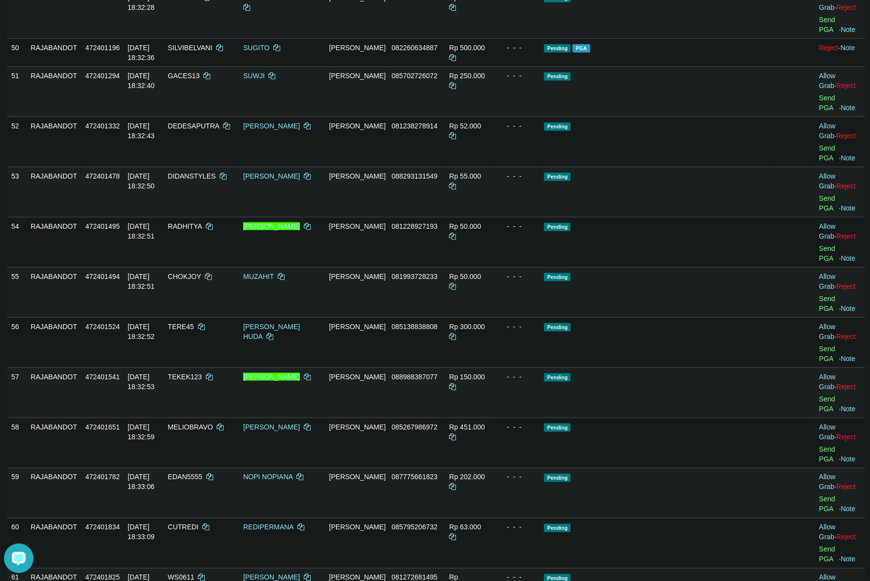
scroll to position [2119, 0]
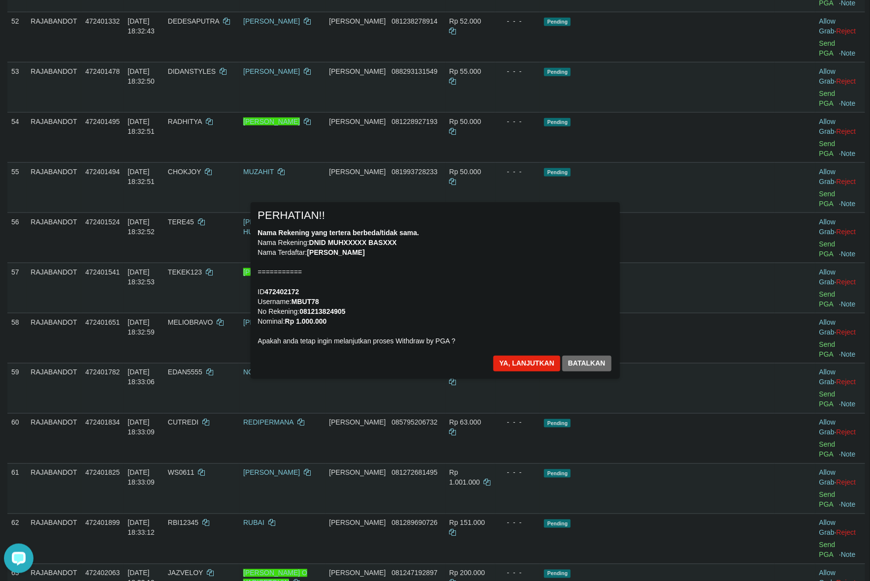
scroll to position [2243, 0]
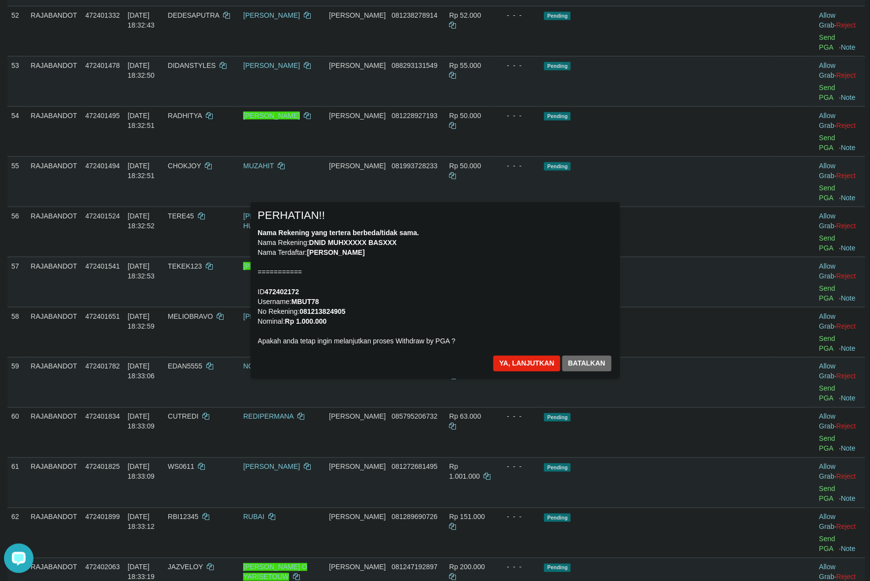
click at [521, 375] on div "Ya, lanjutkan Batalkan" at bounding box center [552, 367] width 120 height 23
click at [520, 368] on button "Ya, lanjutkan" at bounding box center [526, 364] width 67 height 16
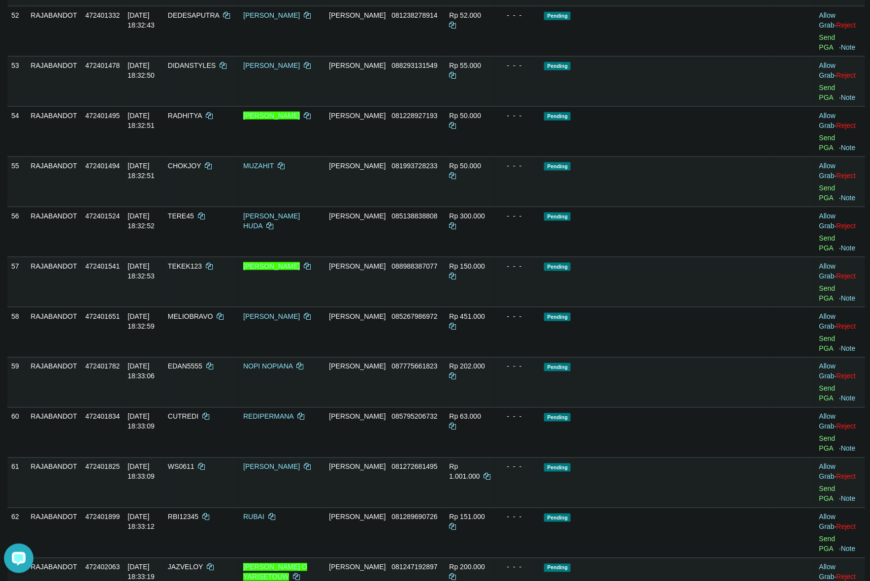
scroll to position [2230, 0]
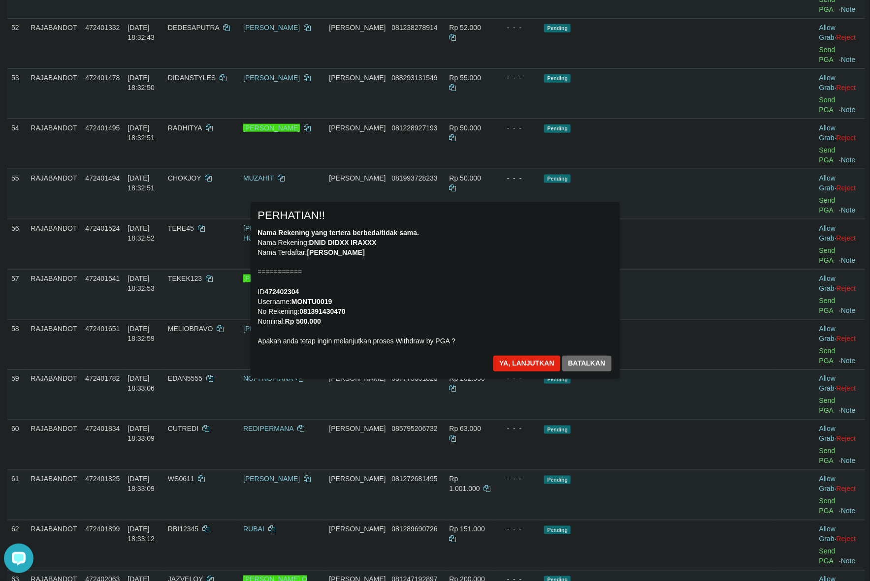
click at [486, 291] on div "Nama Rekening yang tertera berbeda/tidak sama. Nama Rekening: DNID DIDXX IRAXXX…" at bounding box center [435, 287] width 354 height 118
drag, startPoint x: 522, startPoint y: 360, endPoint x: 514, endPoint y: 363, distance: 8.3
click at [520, 360] on button "Ya, lanjutkan" at bounding box center [526, 364] width 67 height 16
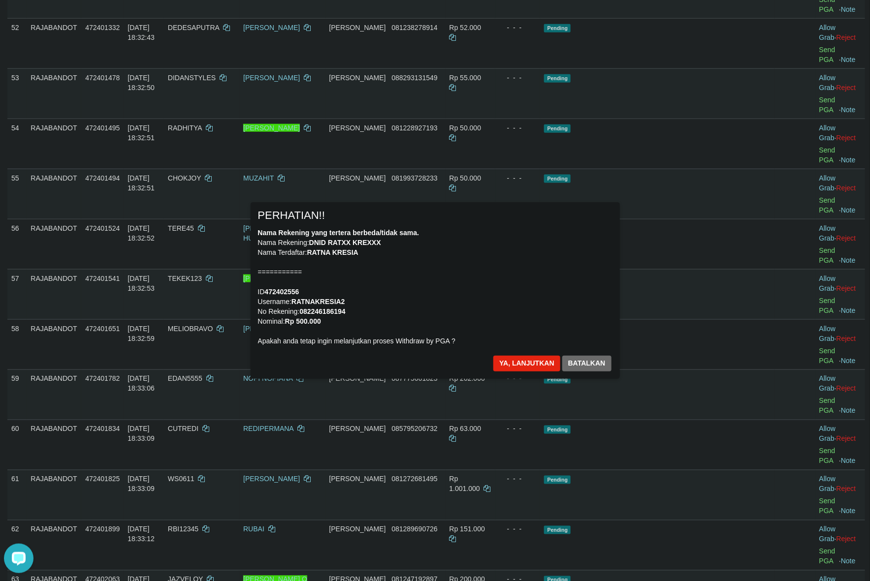
click at [478, 303] on div "Nama Rekening yang tertera berbeda/tidak sama. Nama Rekening: DNID RATXX KREXXX…" at bounding box center [435, 287] width 354 height 118
click at [512, 362] on button "Ya, lanjutkan" at bounding box center [526, 364] width 67 height 16
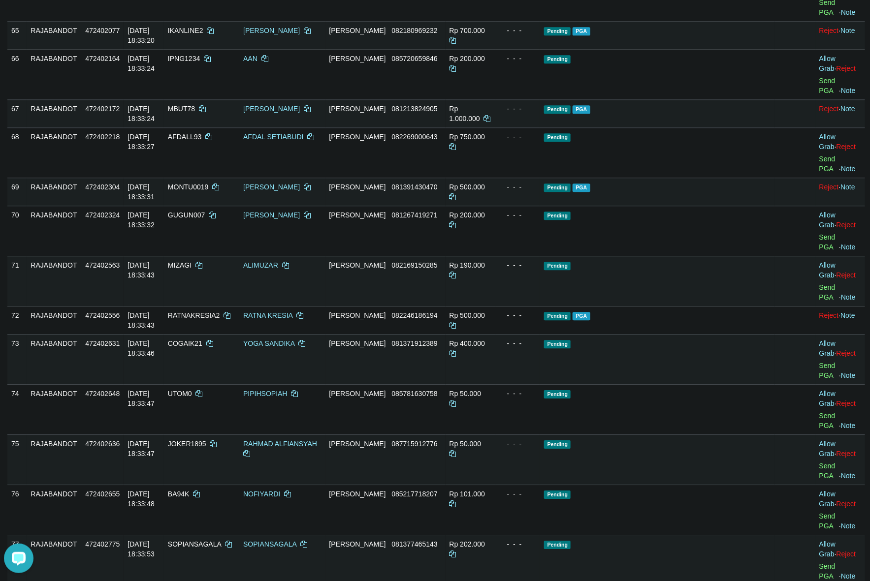
scroll to position [3153, 0]
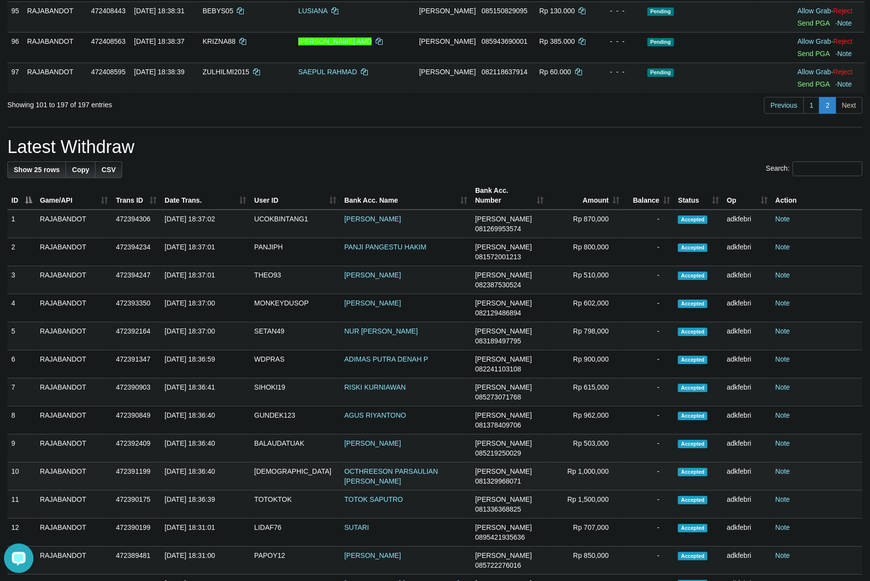
scroll to position [96, 0]
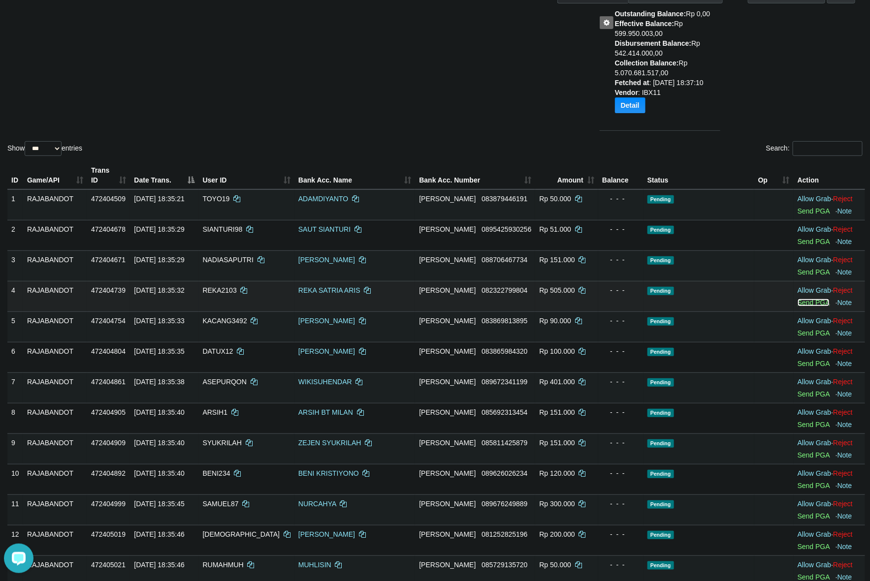
click at [801, 303] on link "Send PGA" at bounding box center [814, 303] width 32 height 8
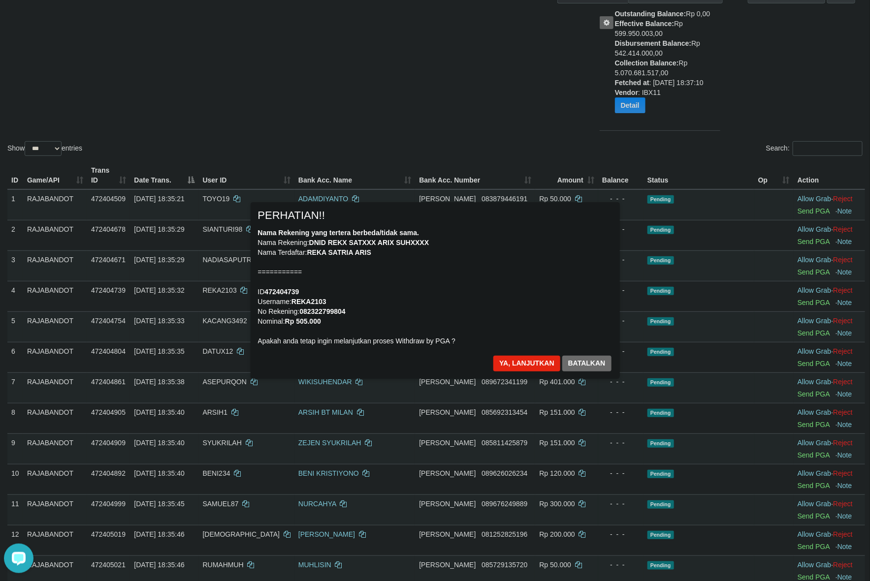
click at [479, 295] on div "Nama Rekening yang tertera berbeda/tidak sama. Nama Rekening: DNID REKX SATXXX …" at bounding box center [435, 287] width 354 height 118
drag, startPoint x: 513, startPoint y: 367, endPoint x: 513, endPoint y: 373, distance: 5.4
click at [513, 373] on div "Ya, lanjutkan Batalkan" at bounding box center [552, 367] width 120 height 23
click at [532, 372] on div "Ya, lanjutkan Batalkan" at bounding box center [552, 367] width 120 height 23
click at [513, 370] on button "Ya, lanjutkan" at bounding box center [526, 364] width 67 height 16
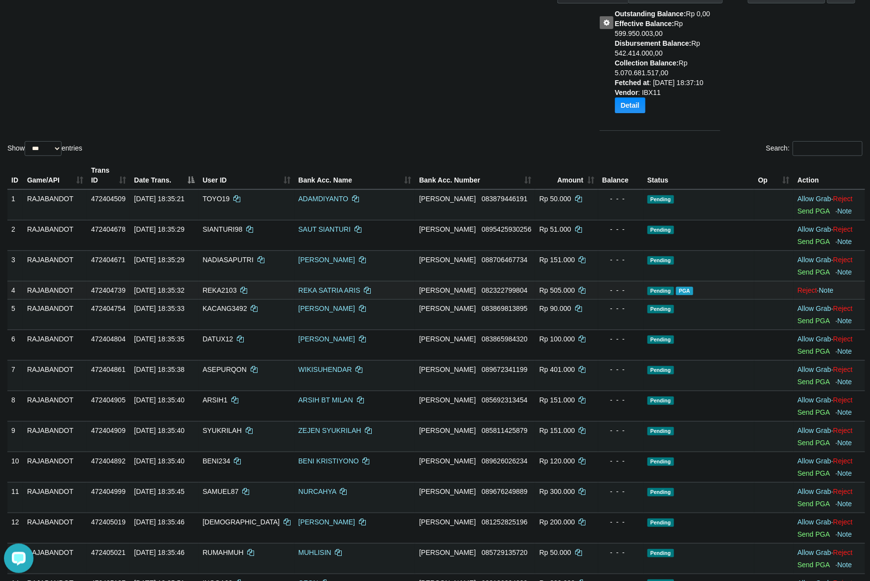
click at [717, 289] on td "Pending PGA" at bounding box center [698, 290] width 111 height 18
click at [729, 291] on td "Pending PGA" at bounding box center [698, 290] width 111 height 18
click at [200, 98] on div "Show ** ** ** *** entries Search:" at bounding box center [435, 44] width 870 height 228
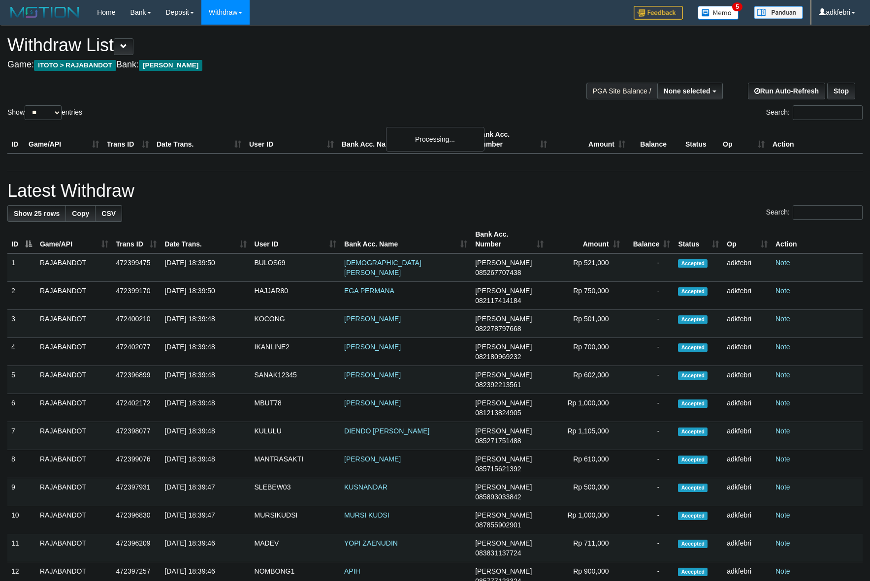
select select
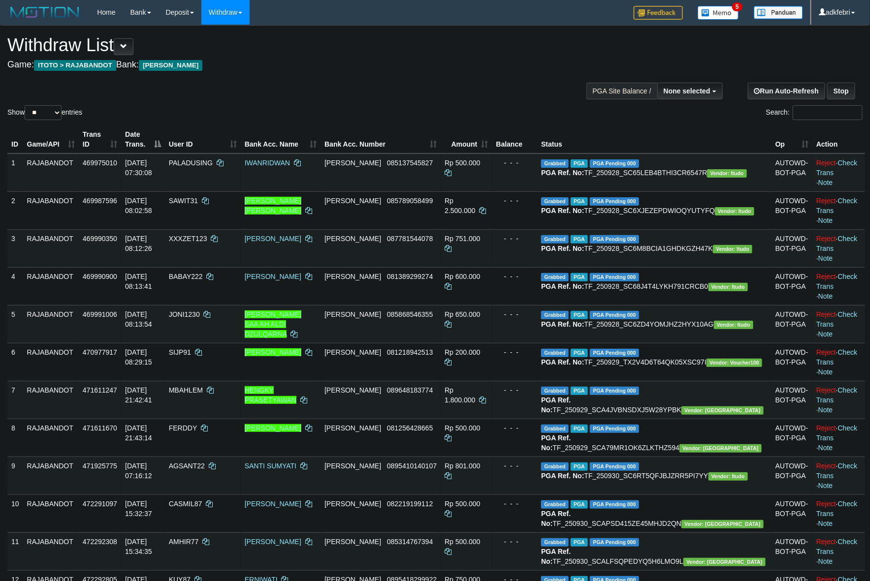
click at [63, 121] on div "Show ** ** ** *** entries" at bounding box center [217, 113] width 420 height 17
click at [48, 114] on select "** ** ** ***" at bounding box center [43, 112] width 37 height 15
select select "***"
click at [26, 105] on select "** ** ** ***" at bounding box center [43, 112] width 37 height 15
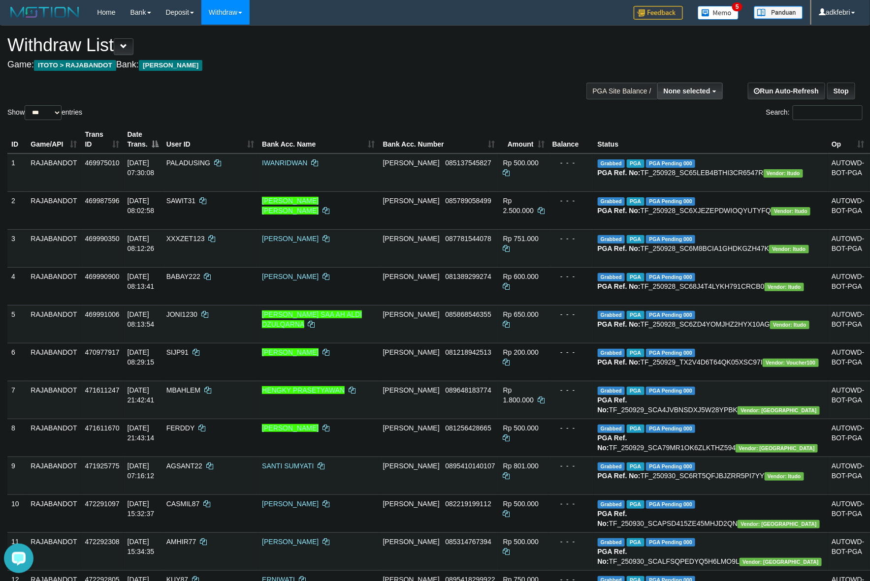
click at [693, 83] on button "None selected" at bounding box center [689, 91] width 65 height 17
click at [684, 140] on label "[ITOTO] RAJABANDOT" at bounding box center [670, 140] width 102 height 13
select select "***"
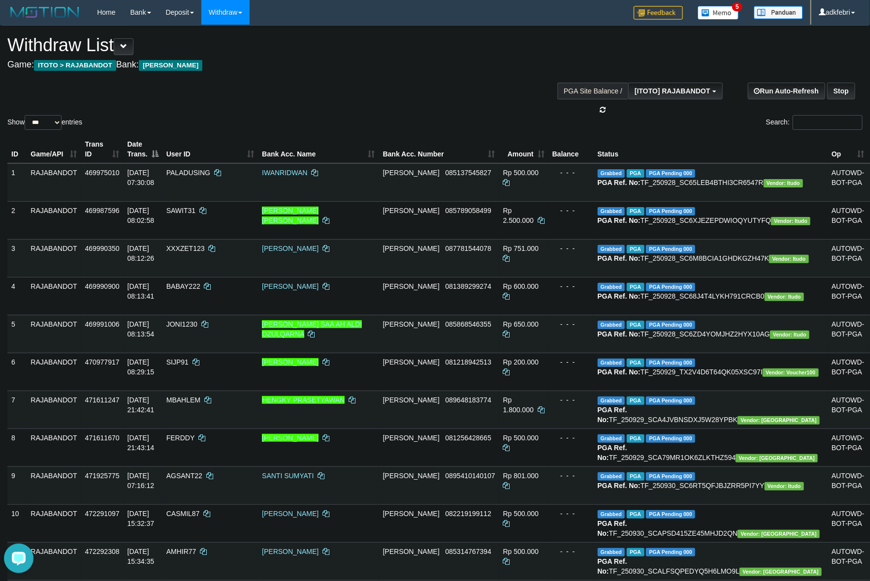
scroll to position [8, 0]
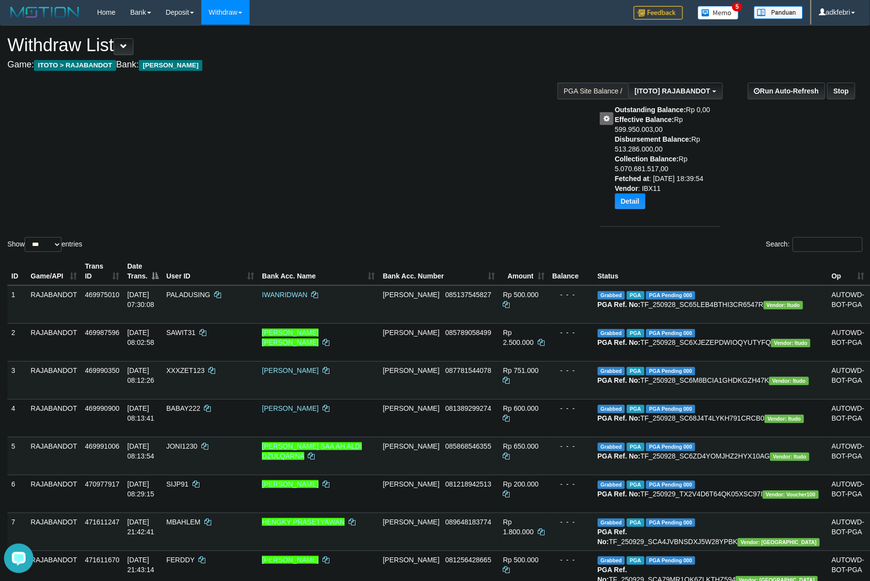
drag, startPoint x: 426, startPoint y: 171, endPoint x: 437, endPoint y: 171, distance: 10.3
click at [430, 171] on div "Show ** ** ** *** entries Search:" at bounding box center [435, 140] width 870 height 228
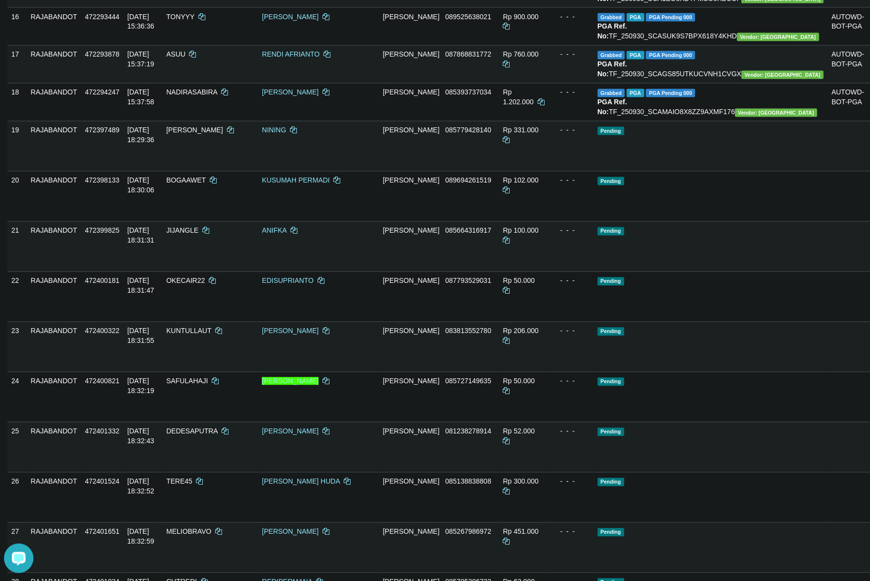
scroll to position [725, 0]
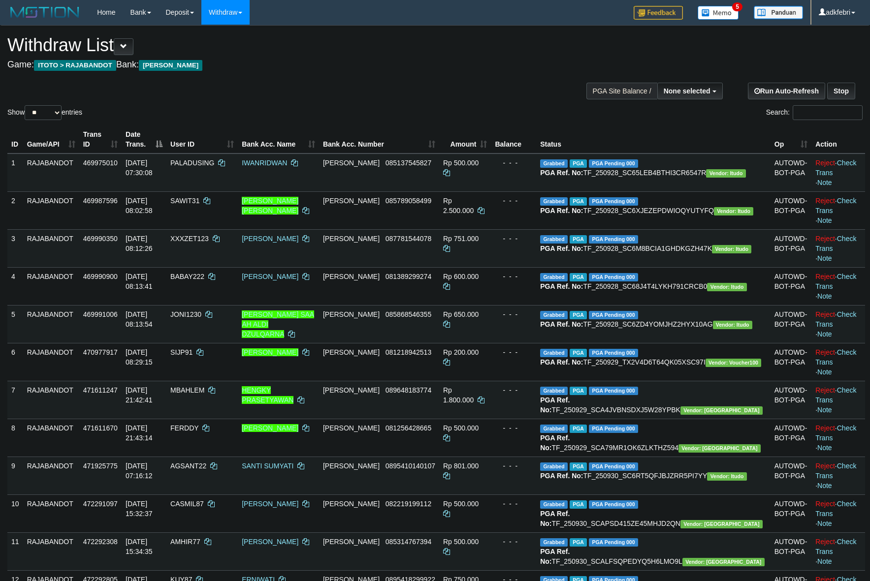
select select
click at [43, 116] on select "** ** ** ***" at bounding box center [43, 112] width 37 height 15
select select "***"
click at [26, 105] on select "** ** ** ***" at bounding box center [43, 112] width 37 height 15
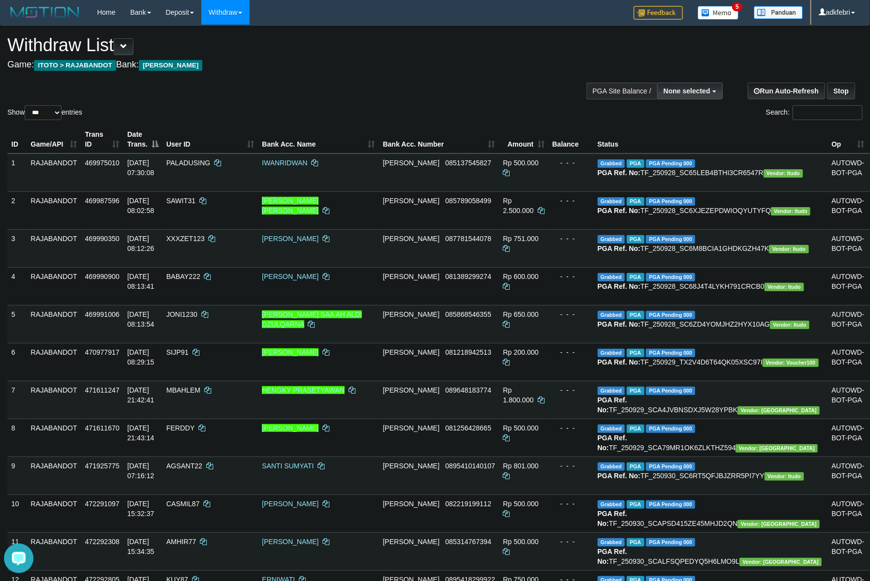
click at [686, 89] on span "None selected" at bounding box center [687, 91] width 47 height 8
click at [680, 138] on label "[ITOTO] RAJABANDOT" at bounding box center [670, 140] width 102 height 13
select select "***"
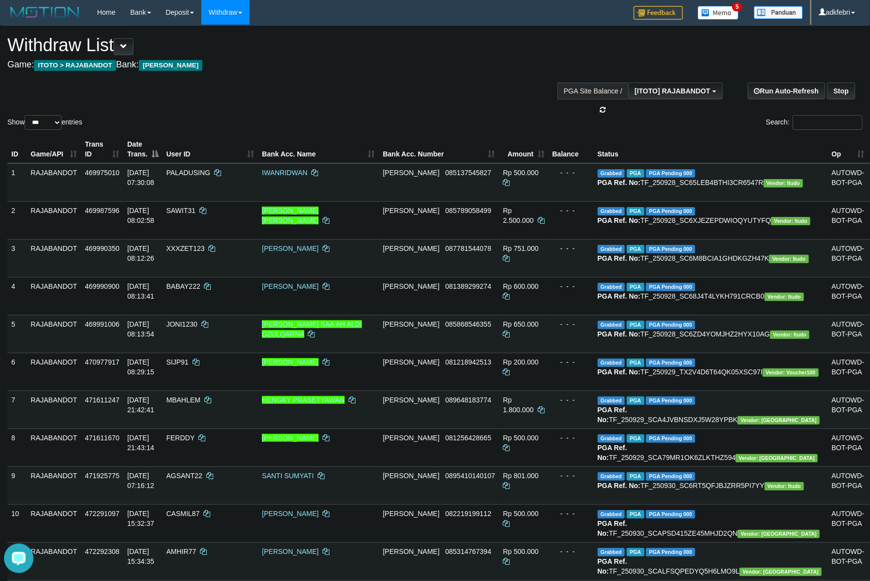
scroll to position [8, 0]
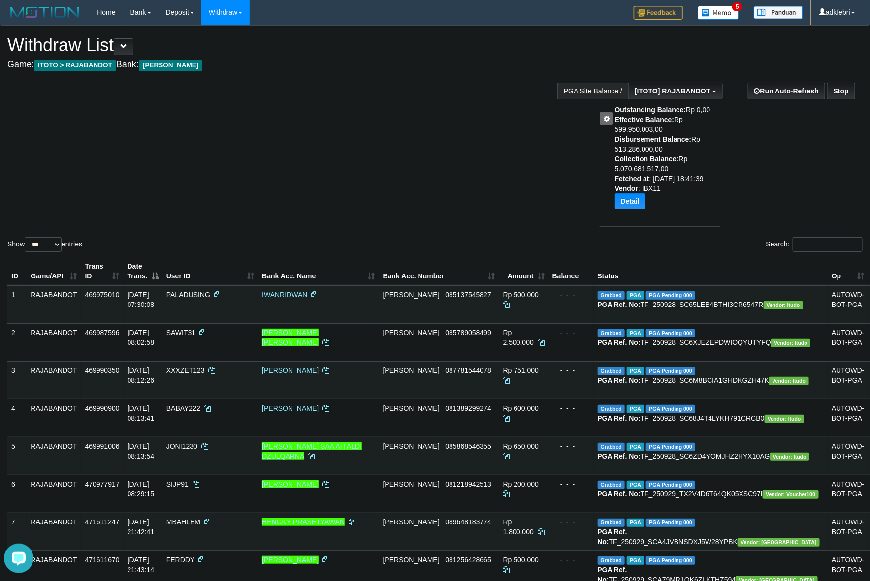
click at [364, 79] on div "Show ** ** ** *** entries Search:" at bounding box center [435, 140] width 870 height 228
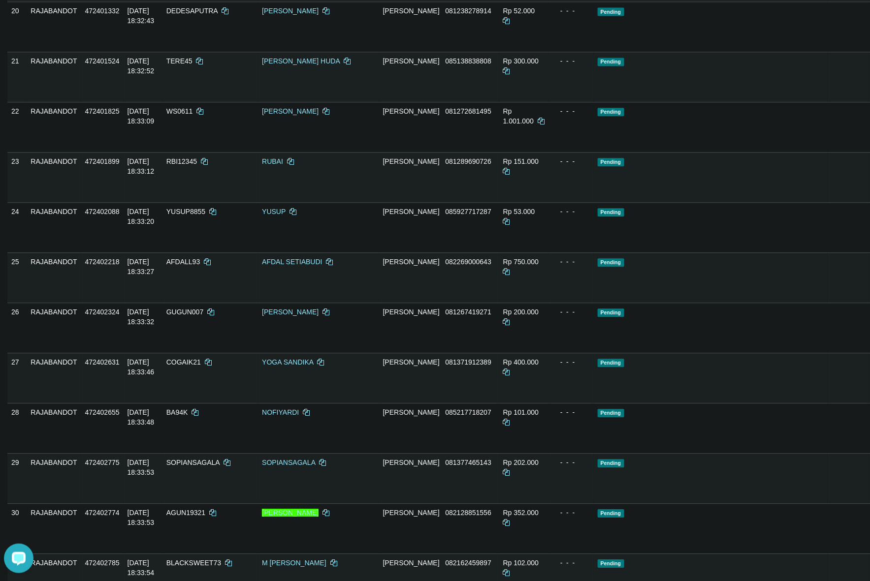
scroll to position [955, 0]
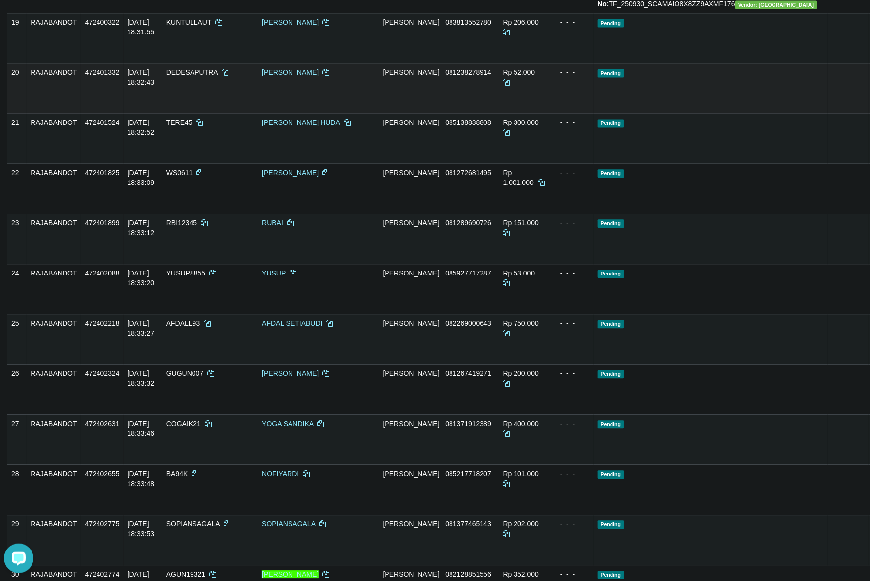
click at [732, 113] on td "Pending" at bounding box center [711, 88] width 234 height 50
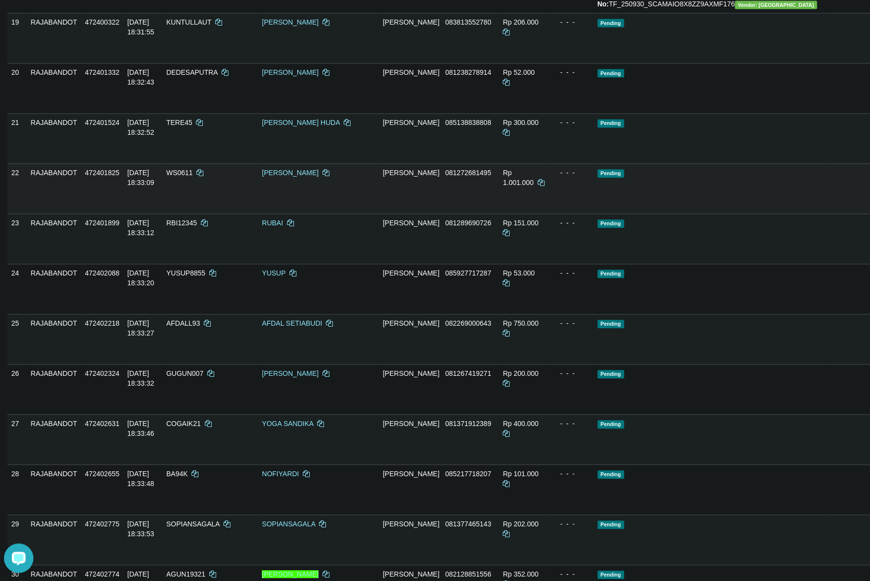
click at [869, 209] on link "Send PGA" at bounding box center [880, 200] width 16 height 18
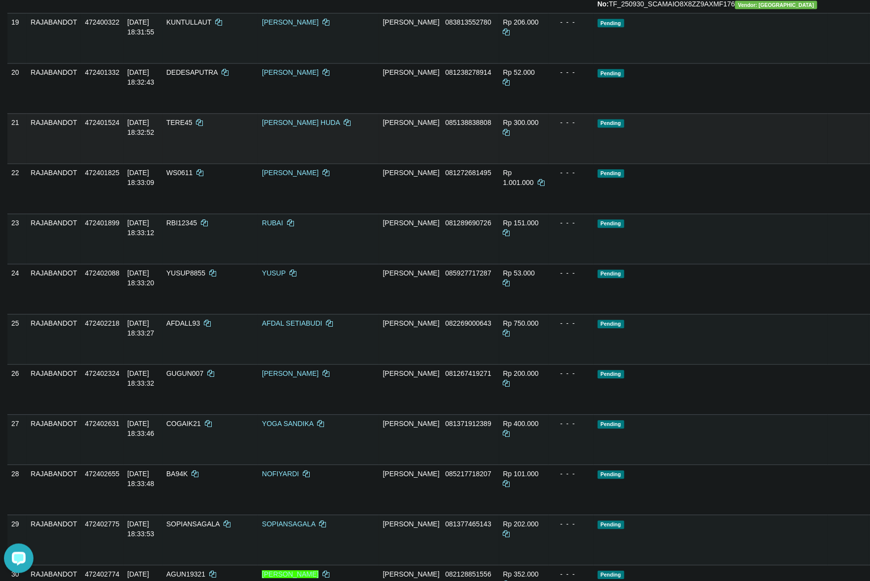
click at [734, 163] on td "Pending" at bounding box center [711, 138] width 234 height 50
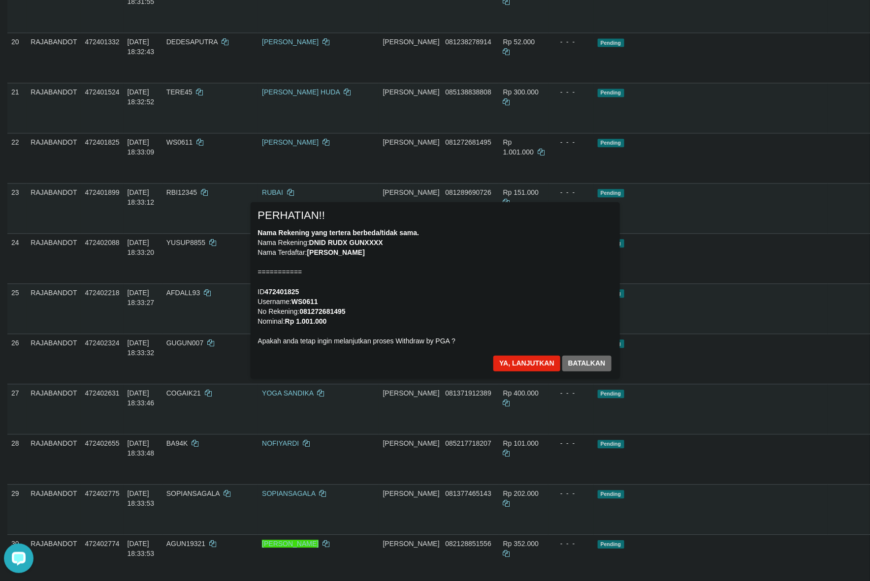
scroll to position [1017, 0]
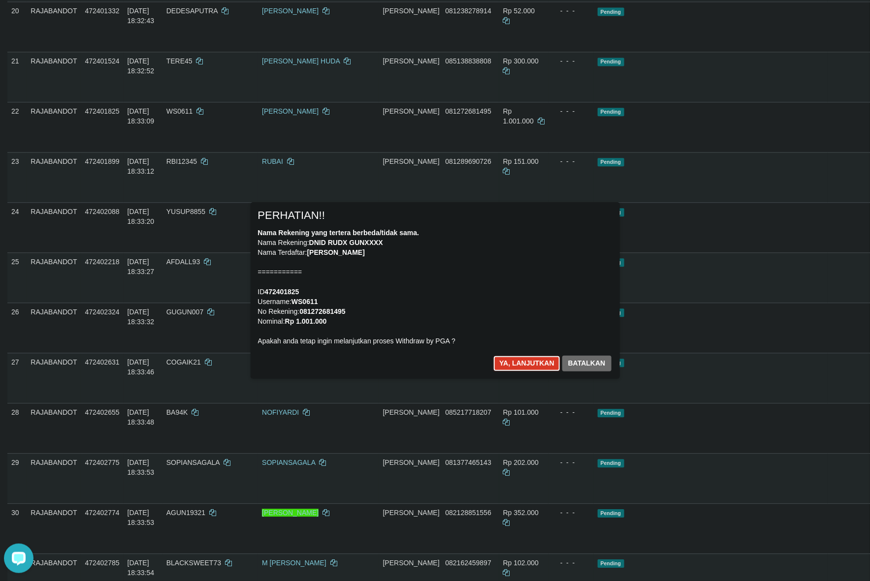
click at [537, 365] on button "Ya, lanjutkan" at bounding box center [526, 364] width 67 height 16
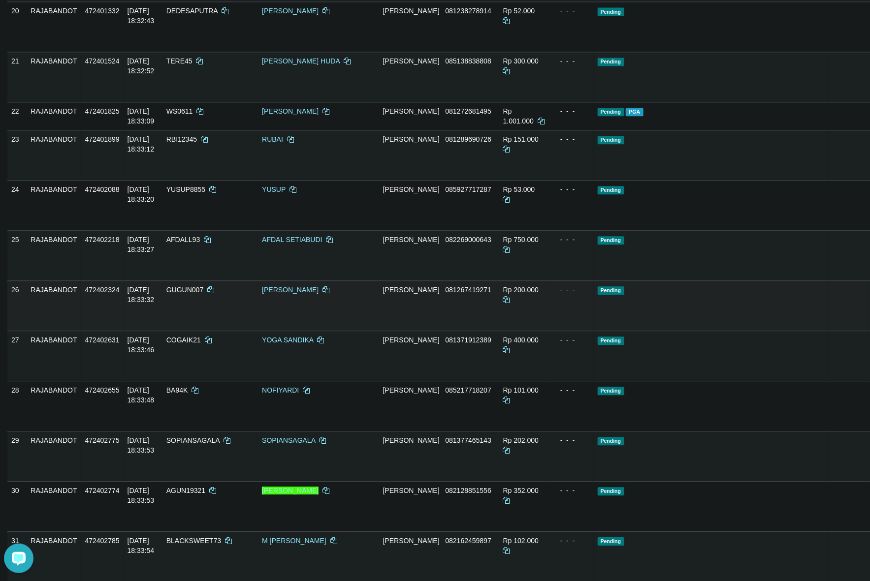
scroll to position [1004, 0]
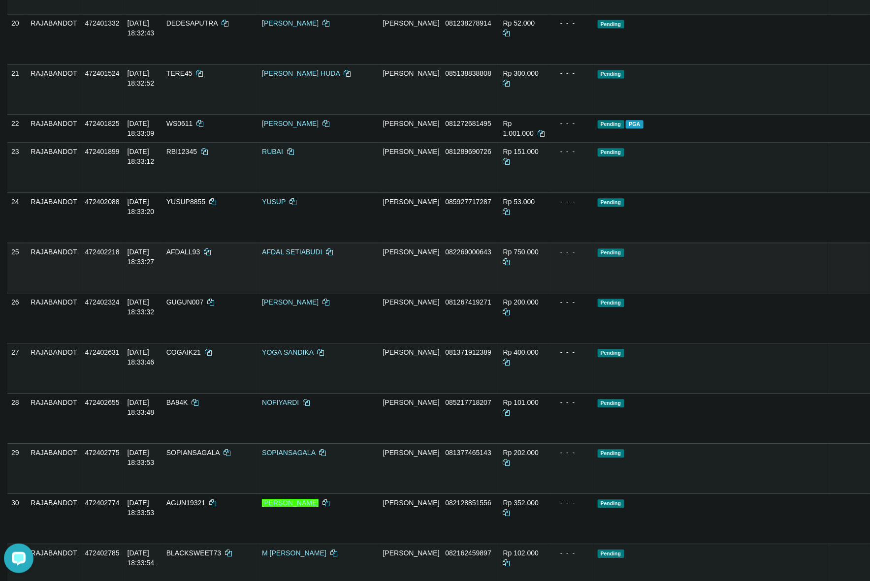
click at [869, 288] on link "Send PGA" at bounding box center [880, 279] width 16 height 18
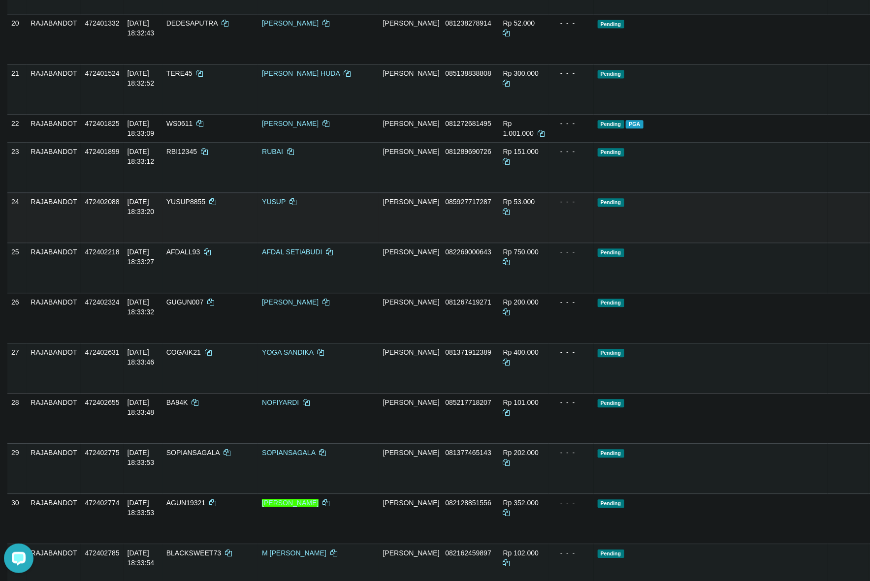
click at [587, 243] on td "- - -" at bounding box center [570, 218] width 45 height 50
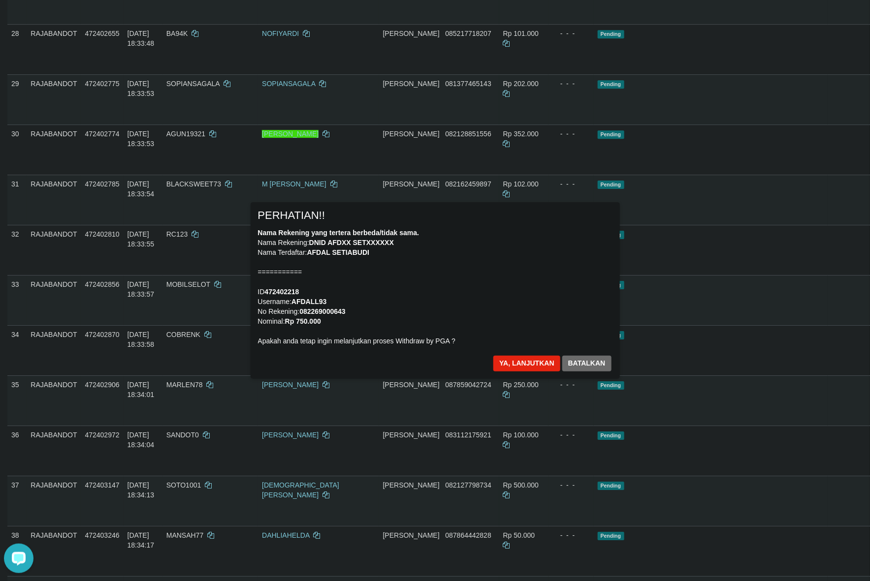
scroll to position [1343, 0]
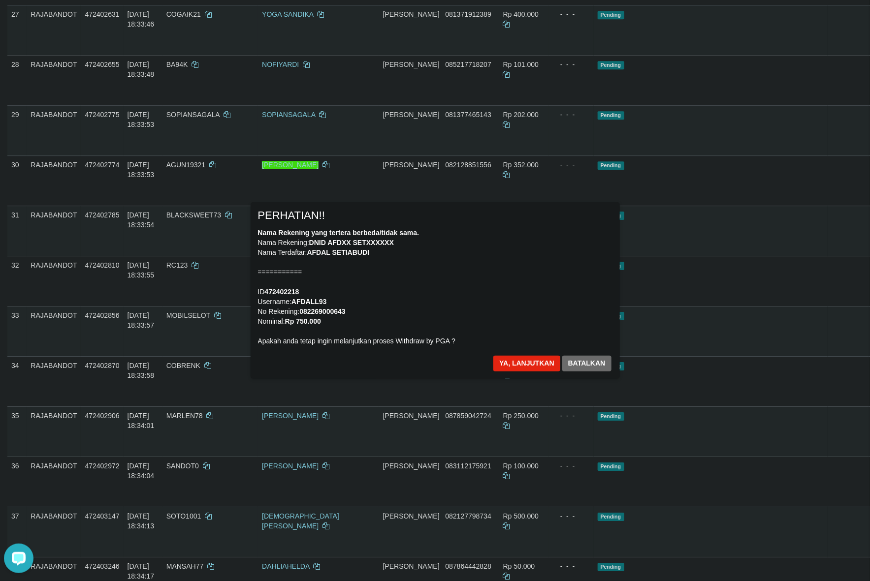
click at [527, 352] on div "× PERHATIAN!! Nama Rekening yang tertera berbeda/tidak sama. Nama Rekening: DNI…" at bounding box center [435, 290] width 369 height 176
click at [527, 360] on button "Ya, lanjutkan" at bounding box center [526, 364] width 67 height 16
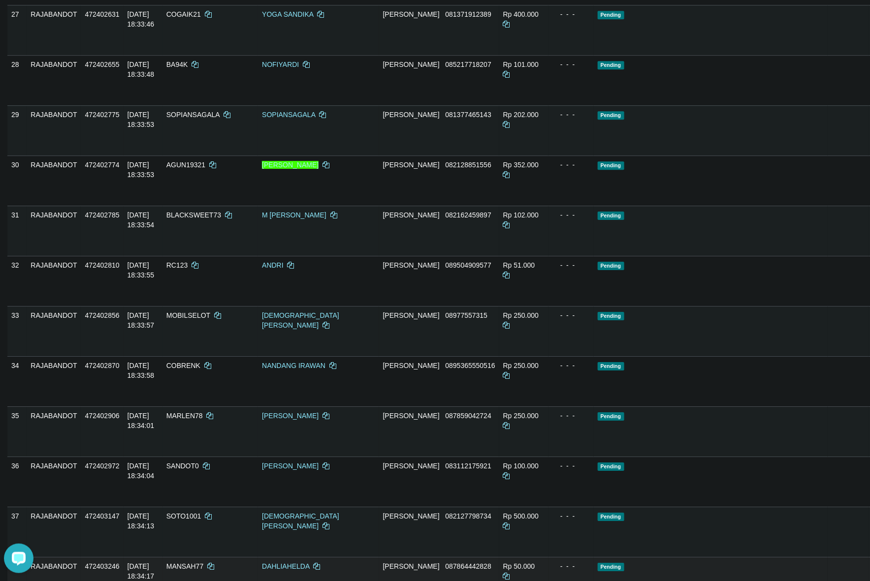
scroll to position [1330, 0]
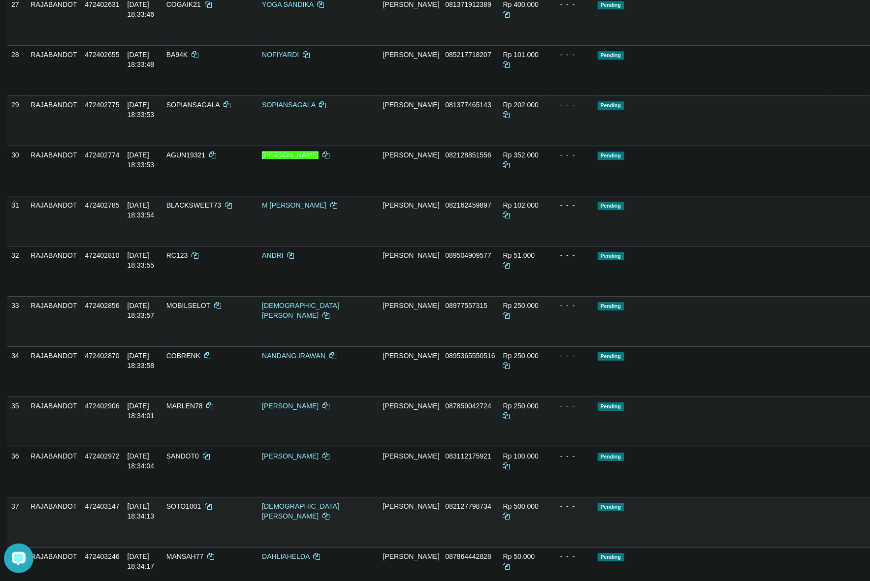
click at [869, 525] on link "Send PGA" at bounding box center [880, 534] width 16 height 18
click at [660, 397] on td "Pending" at bounding box center [711, 422] width 234 height 50
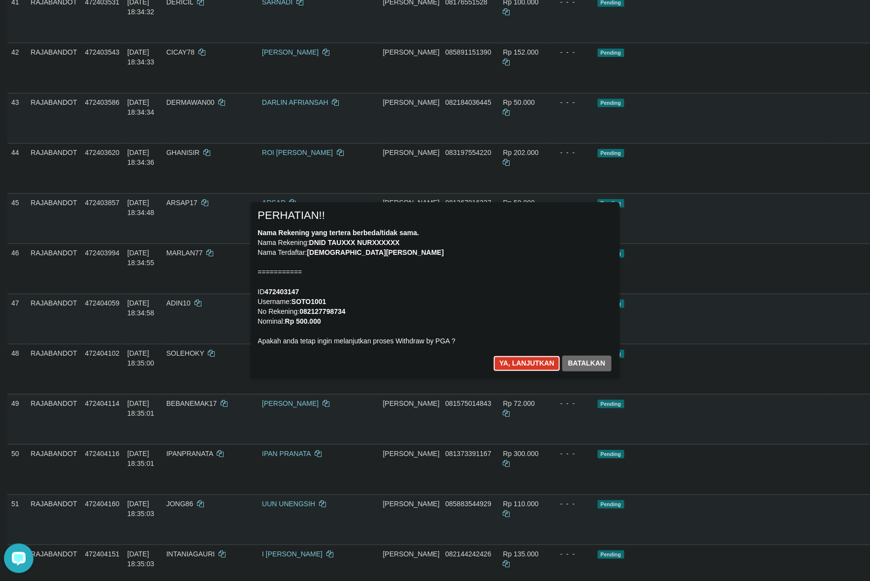
click at [521, 369] on button "Ya, lanjutkan" at bounding box center [526, 364] width 67 height 16
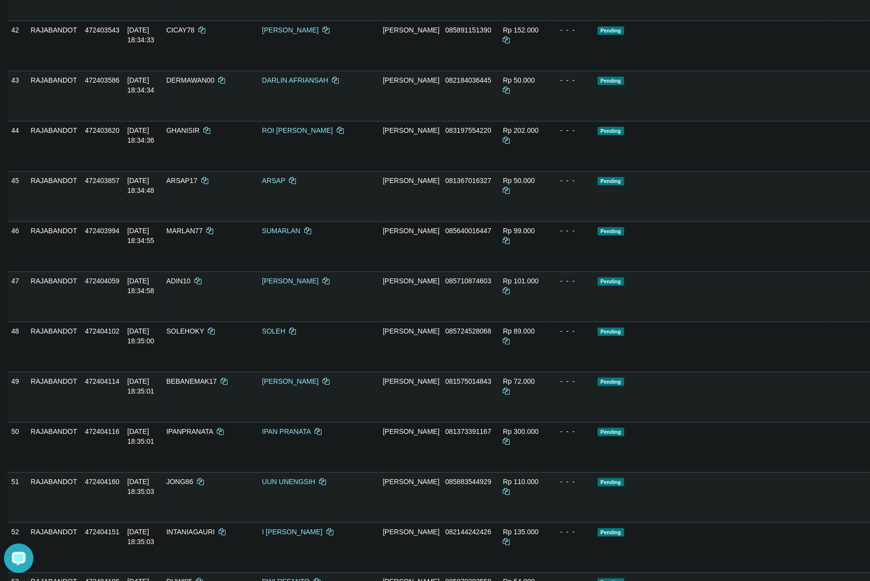
scroll to position [2023, 0]
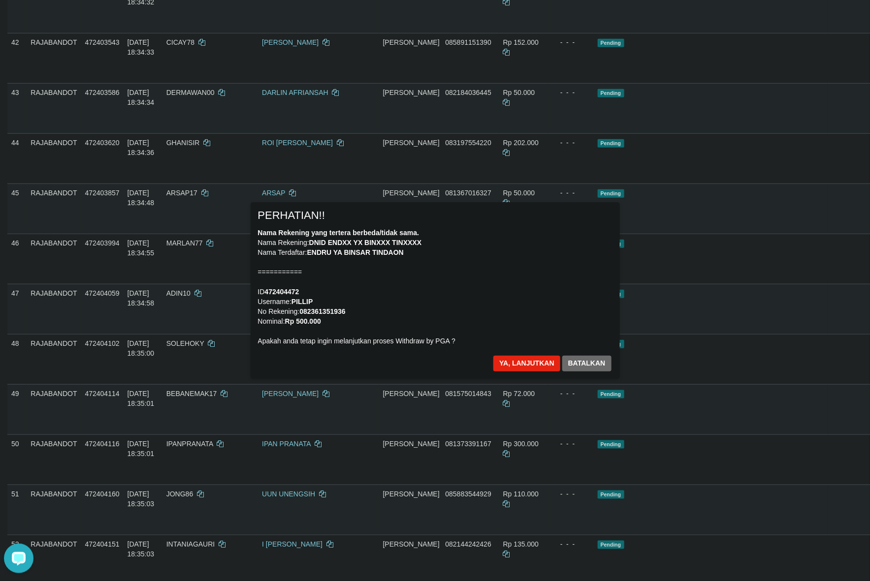
click at [697, 304] on div "× PERHATIAN!! Nama Rekening yang tertera berbeda/tidak sama. Nama Rekening: DNI…" at bounding box center [435, 290] width 576 height 176
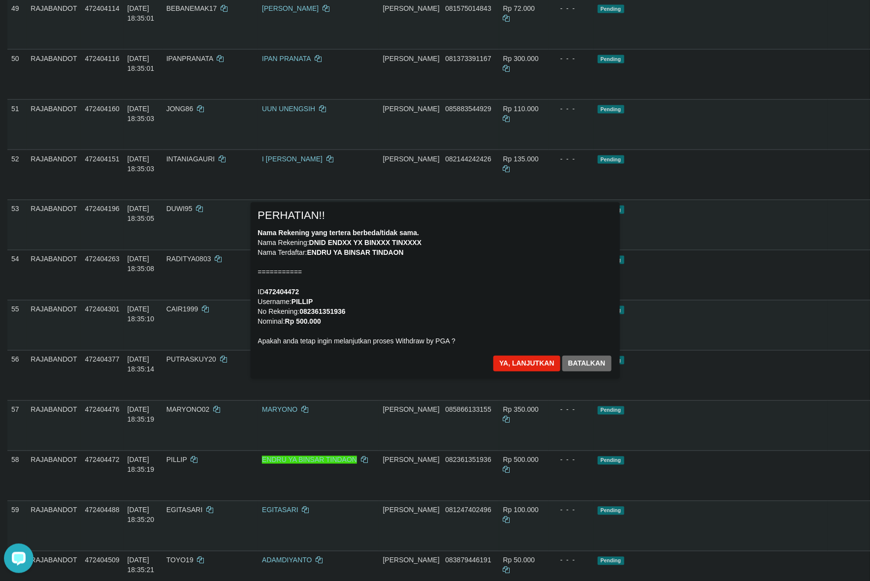
scroll to position [2347, 0]
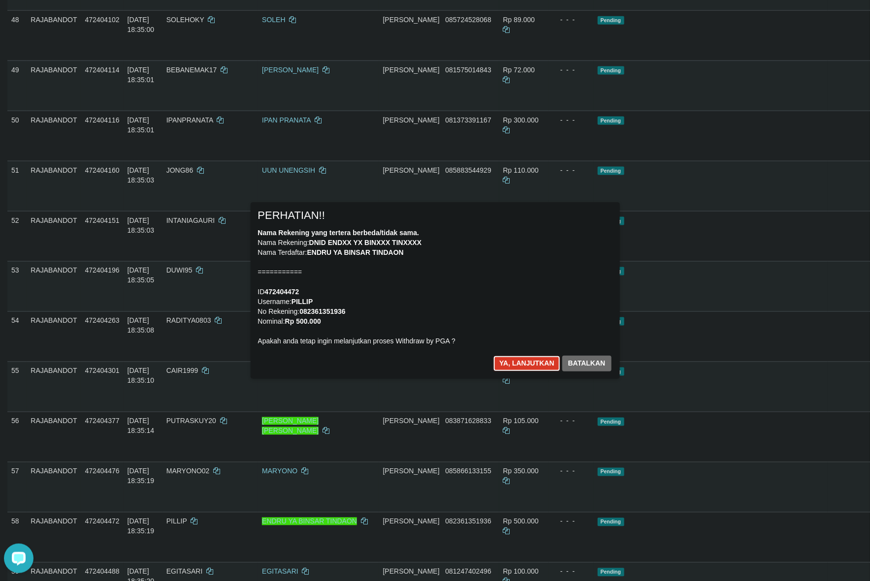
click at [525, 363] on button "Ya, lanjutkan" at bounding box center [526, 364] width 67 height 16
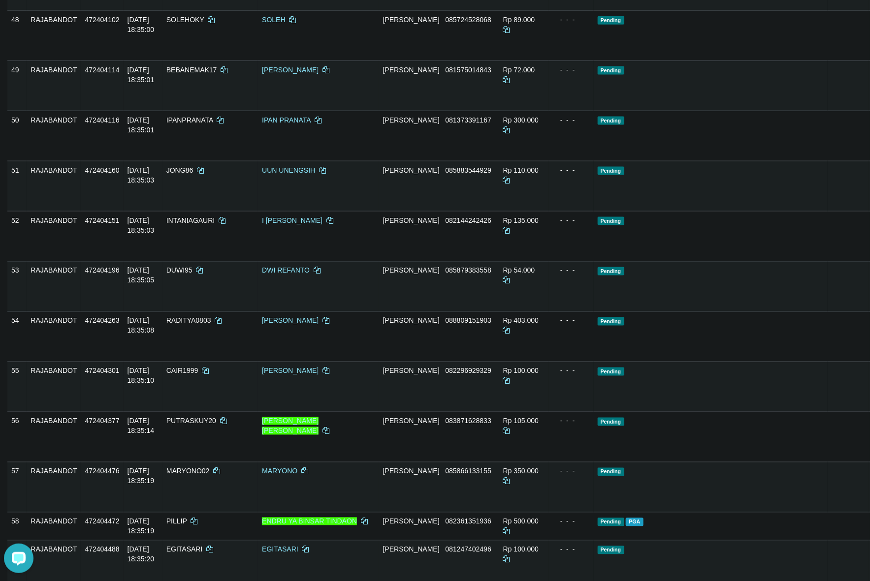
scroll to position [2335, 0]
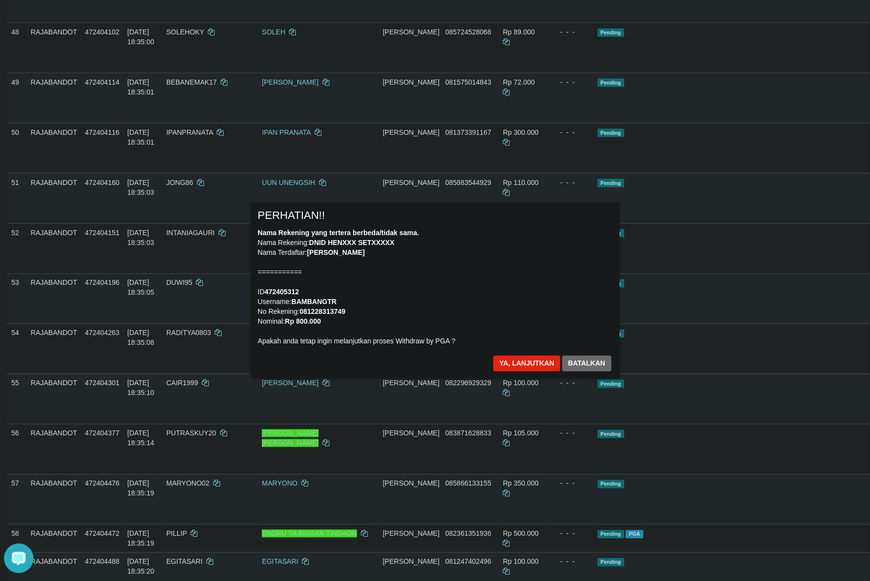
click at [543, 287] on div "Nama Rekening yang tertera berbeda/tidak sama. Nama Rekening: DNID HENXXX SETXX…" at bounding box center [435, 287] width 354 height 118
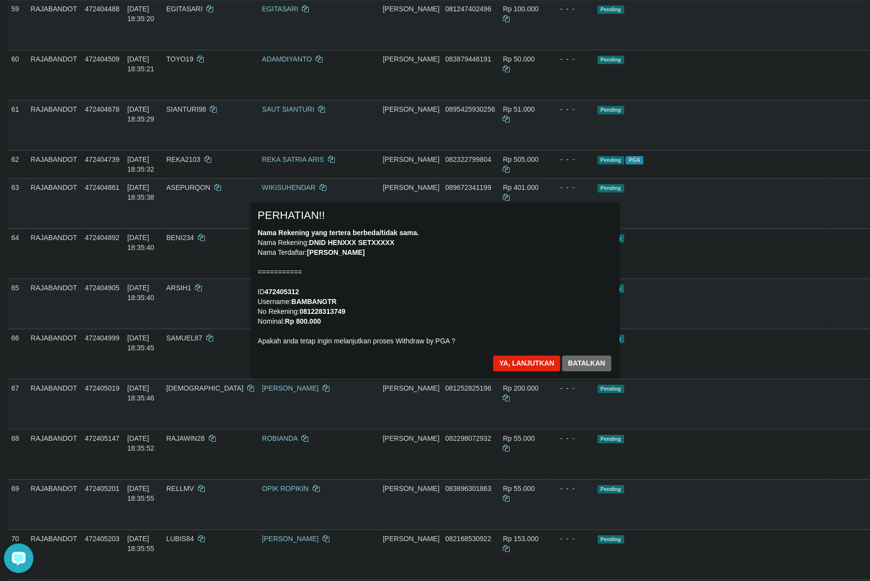
scroll to position [2887, 0]
click at [521, 362] on button "Ya, lanjutkan" at bounding box center [526, 364] width 67 height 16
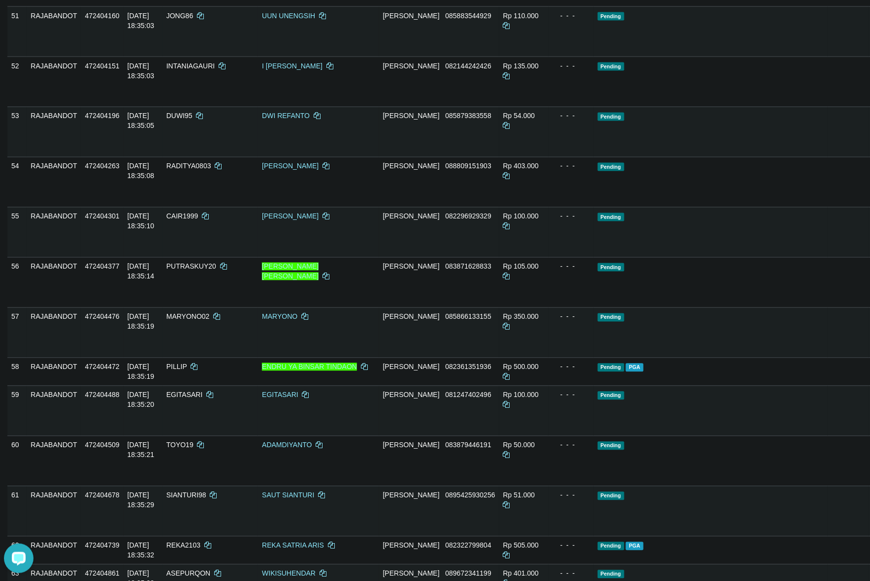
scroll to position [2936, 0]
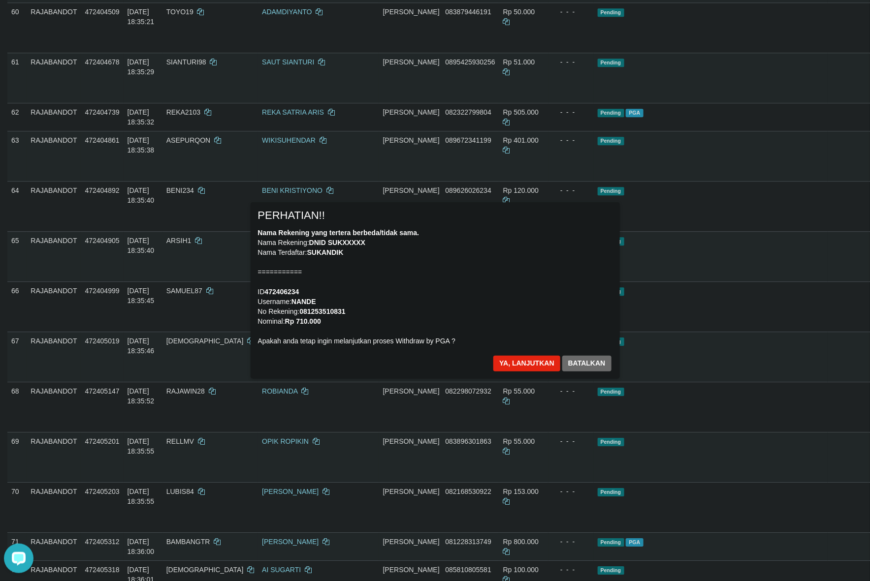
click at [545, 313] on div "Nama Rekening yang tertera berbeda/tidak sama. Nama Rekening: DNID SUKXXXXX Nam…" at bounding box center [435, 287] width 354 height 118
click at [507, 365] on button "Ya, lanjutkan" at bounding box center [526, 364] width 67 height 16
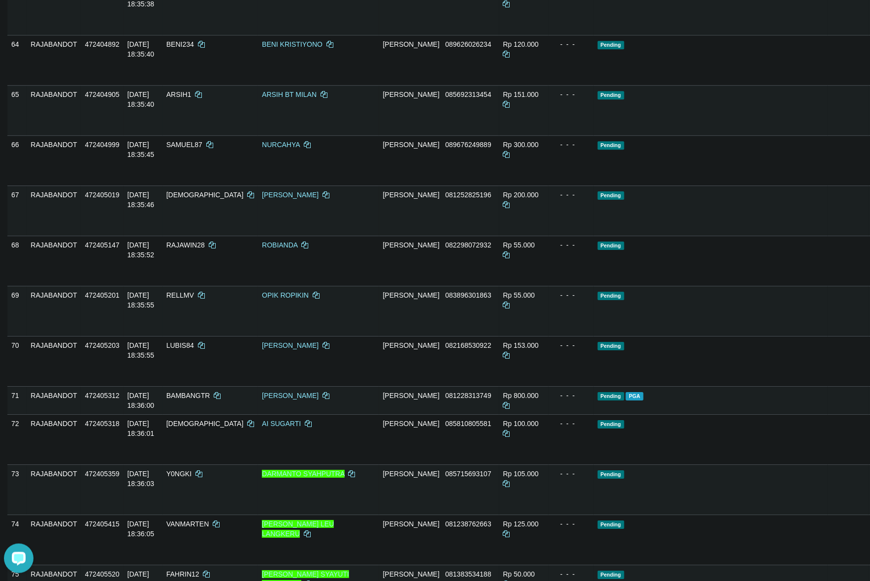
scroll to position [3305, 0]
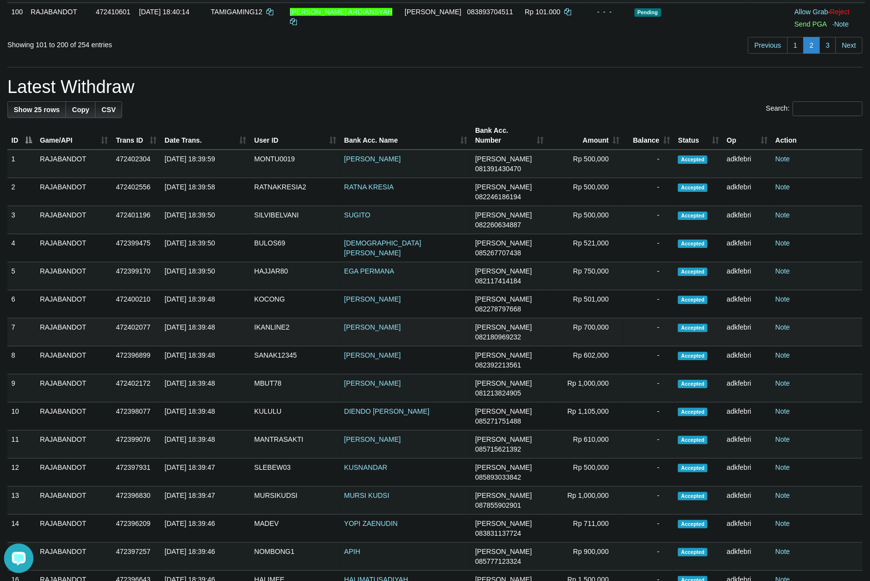
scroll to position [188, 0]
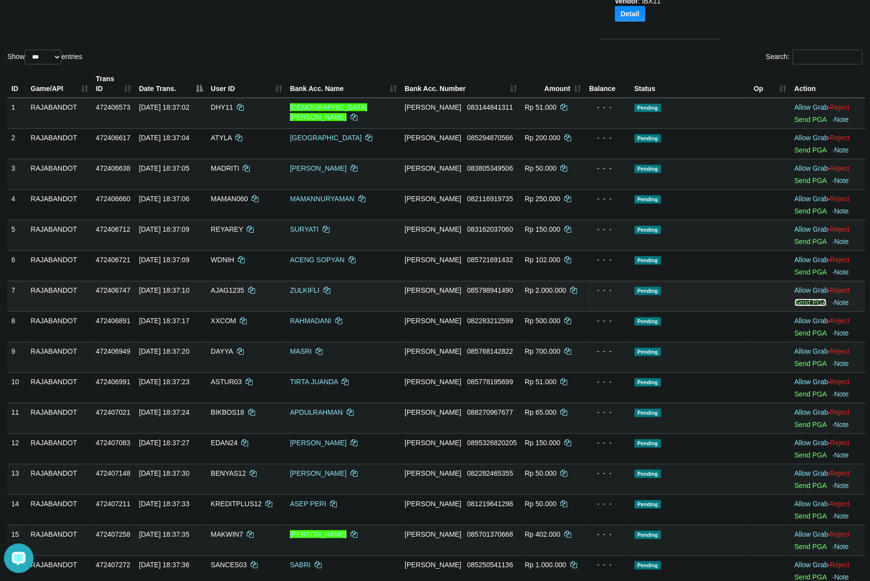
click at [798, 303] on link "Send PGA" at bounding box center [811, 303] width 32 height 8
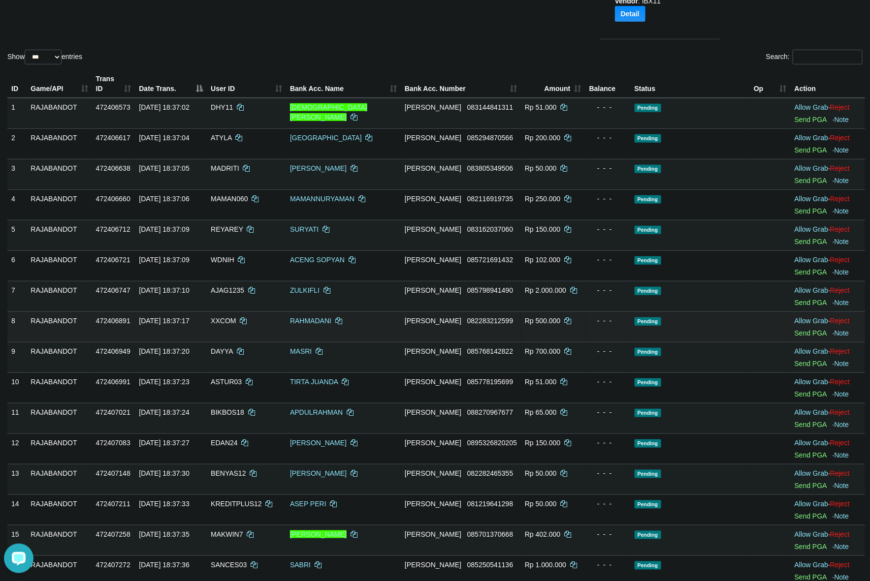
click at [631, 319] on td "Pending" at bounding box center [691, 327] width 120 height 31
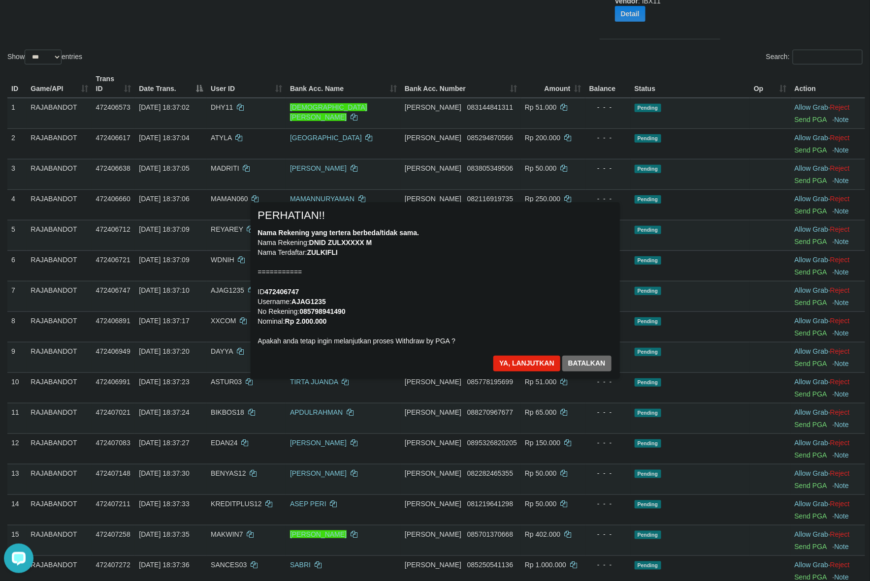
click at [399, 269] on div "Nama Rekening yang tertera berbeda/tidak sama. Nama Rekening: DNID ZULXXXXX M N…" at bounding box center [435, 287] width 354 height 118
click at [510, 361] on button "Ya, lanjutkan" at bounding box center [526, 364] width 67 height 16
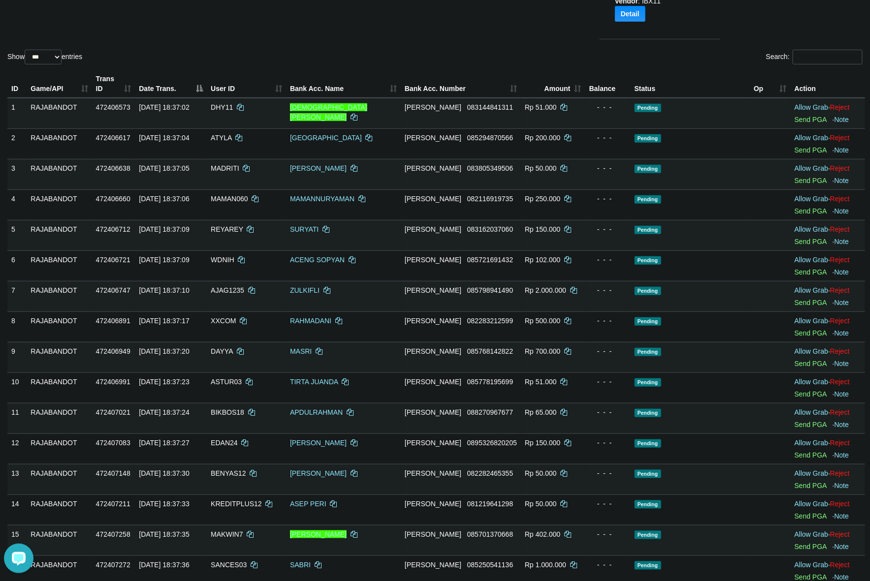
scroll to position [175, 0]
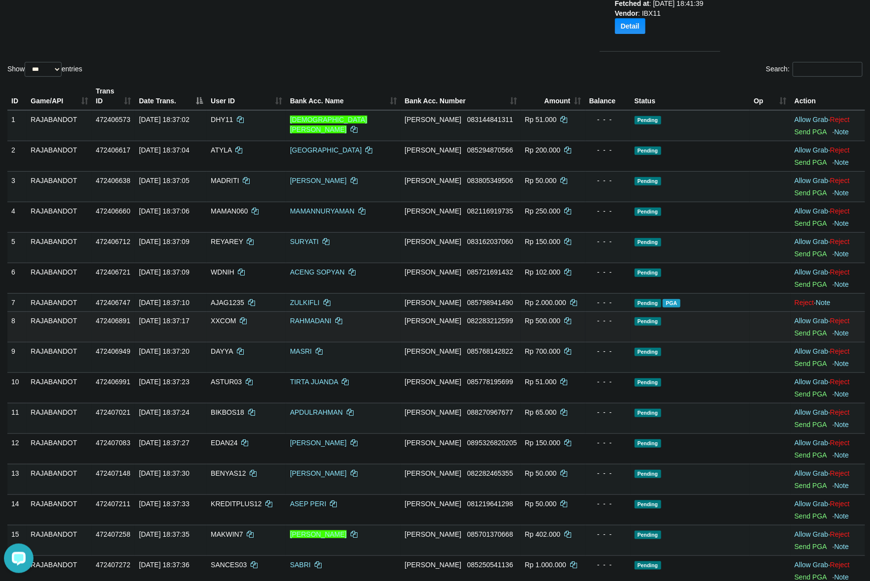
drag, startPoint x: 763, startPoint y: 331, endPoint x: 757, endPoint y: 328, distance: 7.3
click at [763, 331] on td at bounding box center [770, 327] width 41 height 31
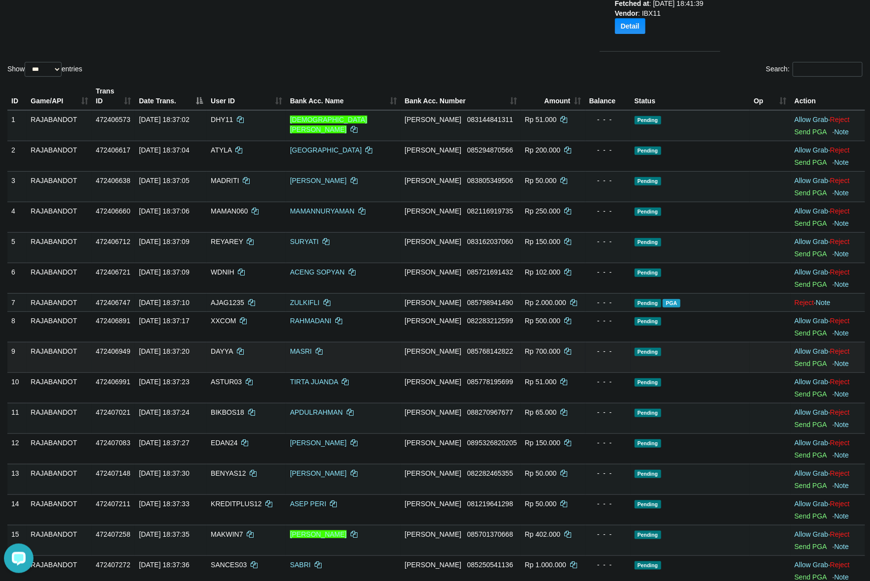
click at [801, 359] on td "Allow Grab · Reject Send PGA · Note" at bounding box center [828, 357] width 74 height 31
click at [803, 362] on link "Send PGA" at bounding box center [811, 364] width 32 height 8
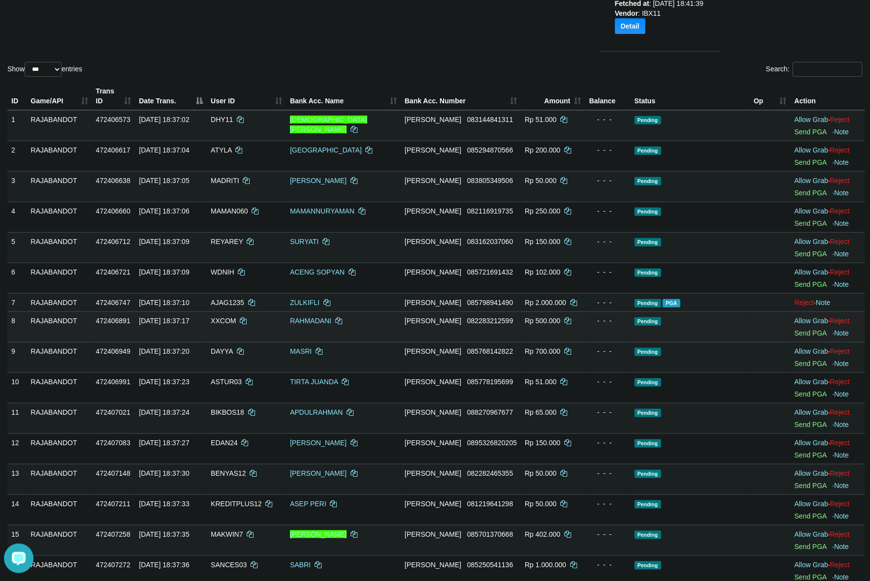
click at [600, 338] on td "- - -" at bounding box center [607, 327] width 45 height 31
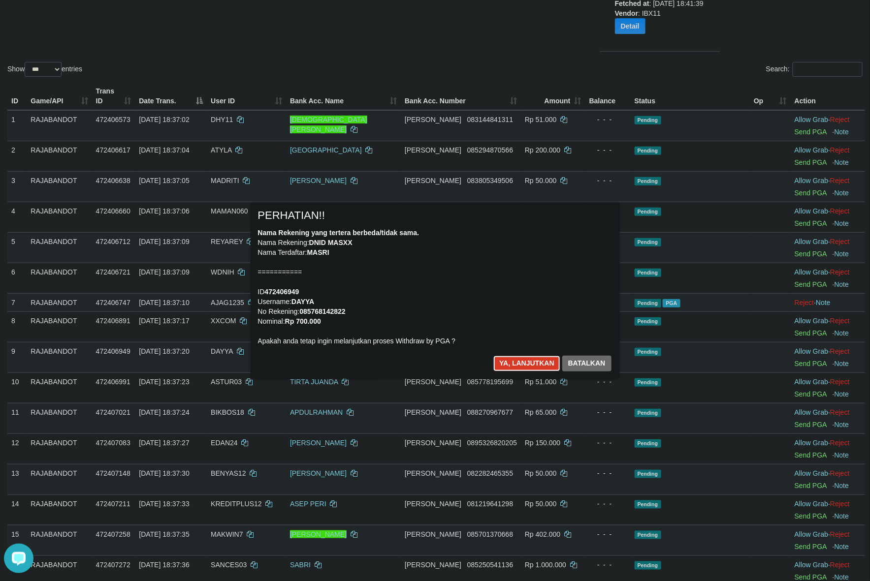
click at [529, 362] on button "Ya, lanjutkan" at bounding box center [526, 364] width 67 height 16
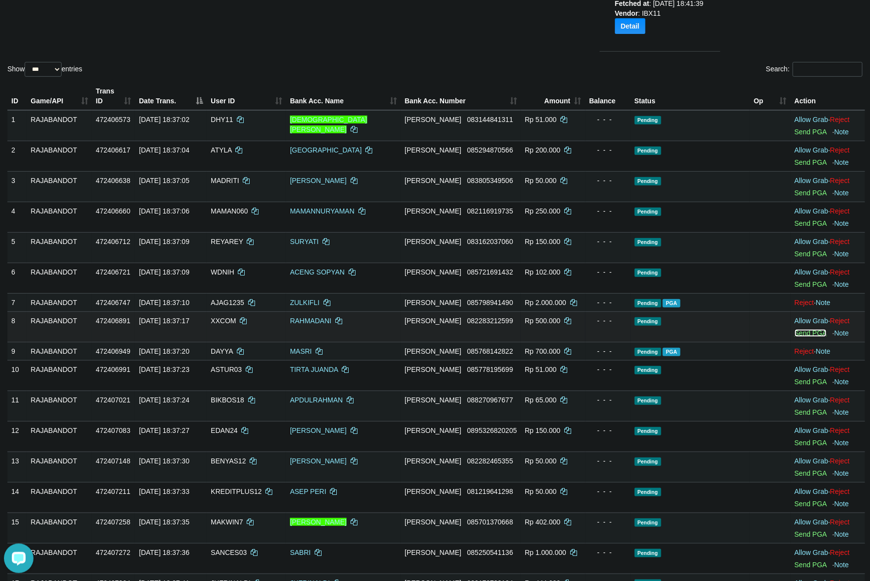
click at [795, 334] on link "Send PGA" at bounding box center [811, 333] width 32 height 8
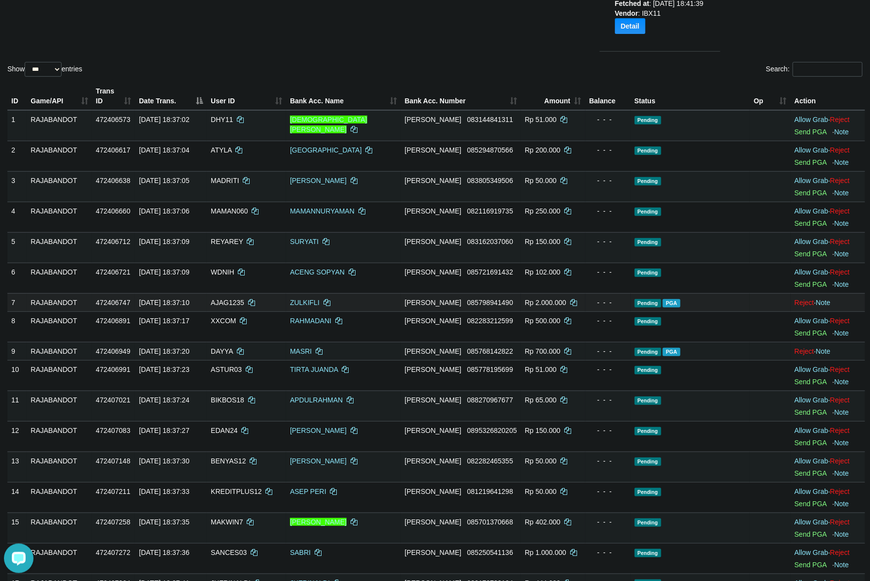
click at [557, 308] on td "Rp 2.000.000" at bounding box center [553, 302] width 64 height 18
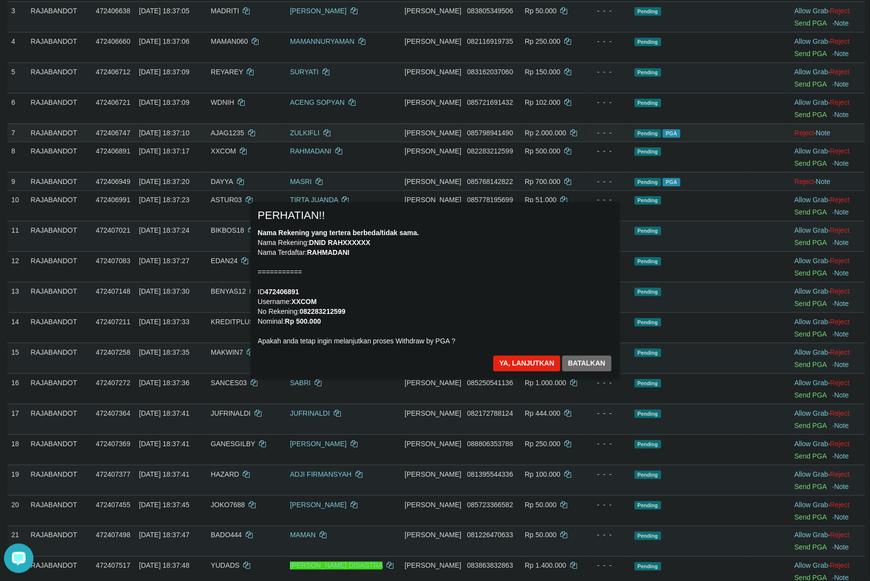
scroll to position [360, 0]
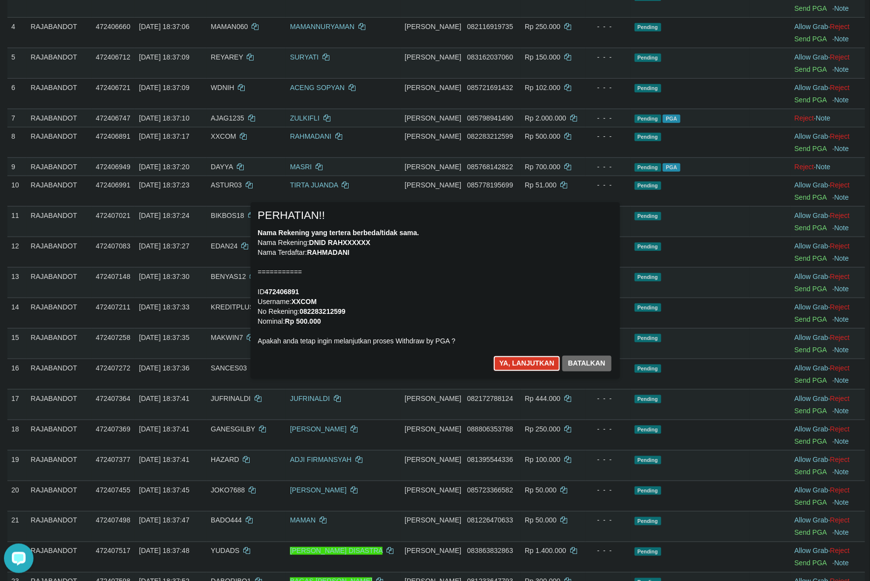
click at [526, 360] on button "Ya, lanjutkan" at bounding box center [526, 364] width 67 height 16
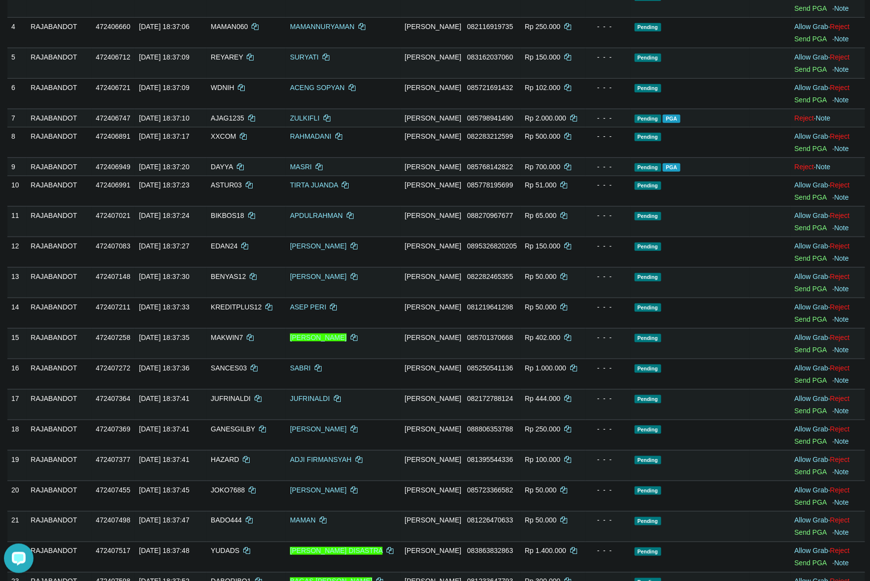
scroll to position [348, 0]
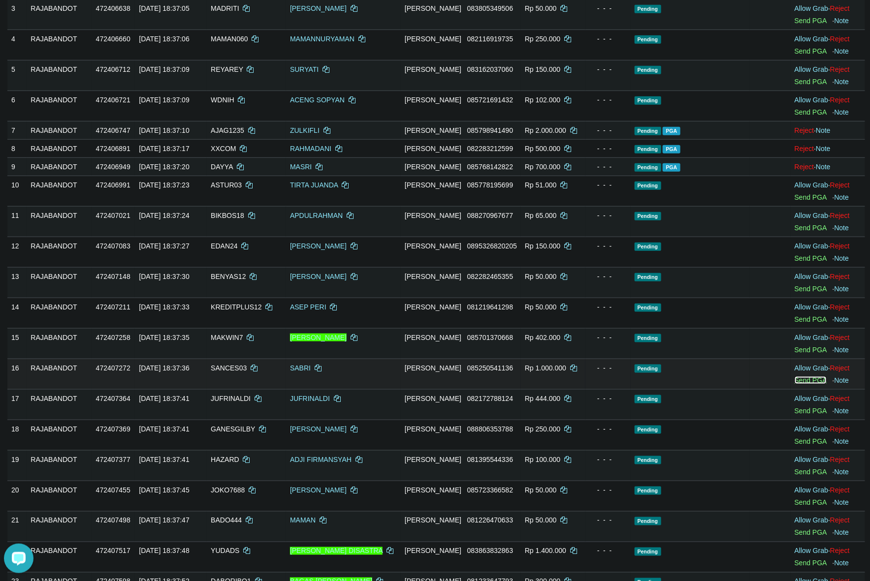
click at [801, 383] on link "Send PGA" at bounding box center [811, 381] width 32 height 8
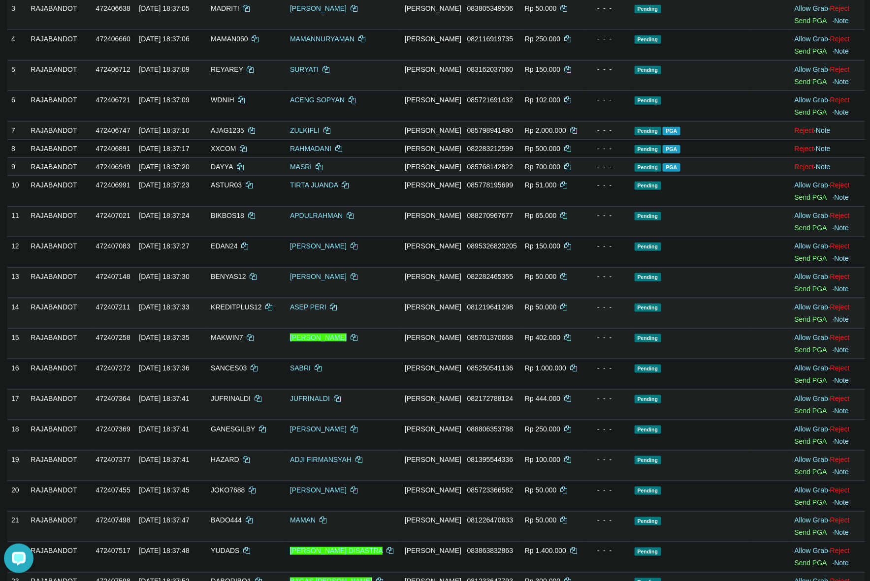
click at [555, 326] on td "Rp 50.000" at bounding box center [553, 313] width 64 height 31
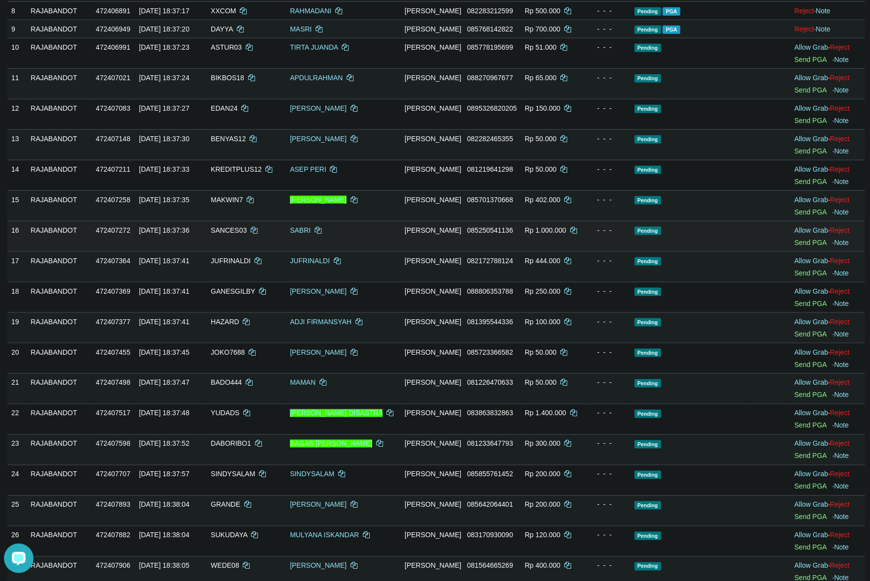
scroll to position [532, 0]
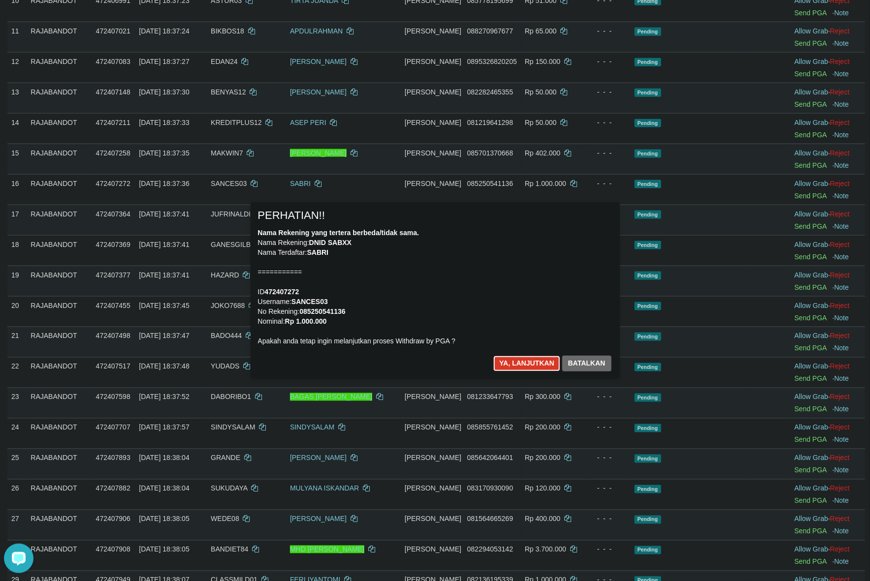
click at [516, 360] on button "Ya, lanjutkan" at bounding box center [526, 364] width 67 height 16
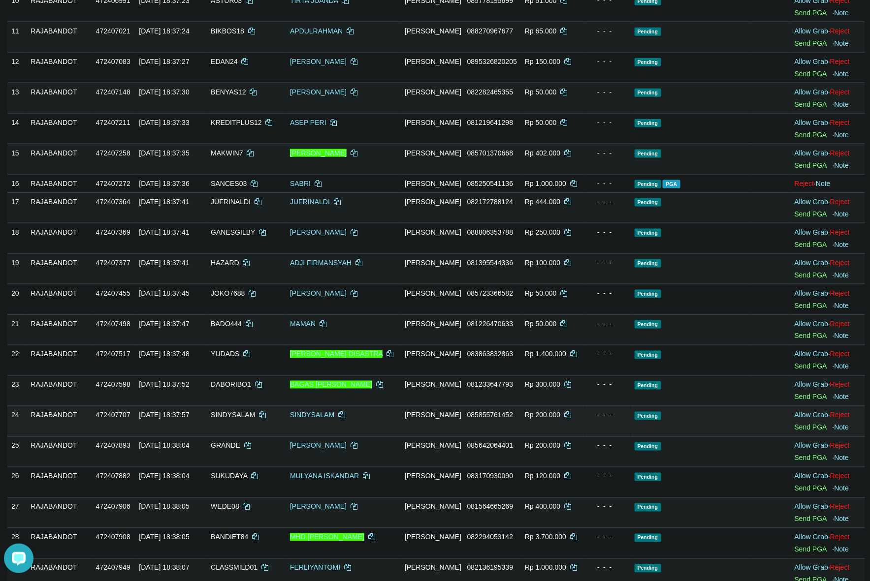
scroll to position [520, 0]
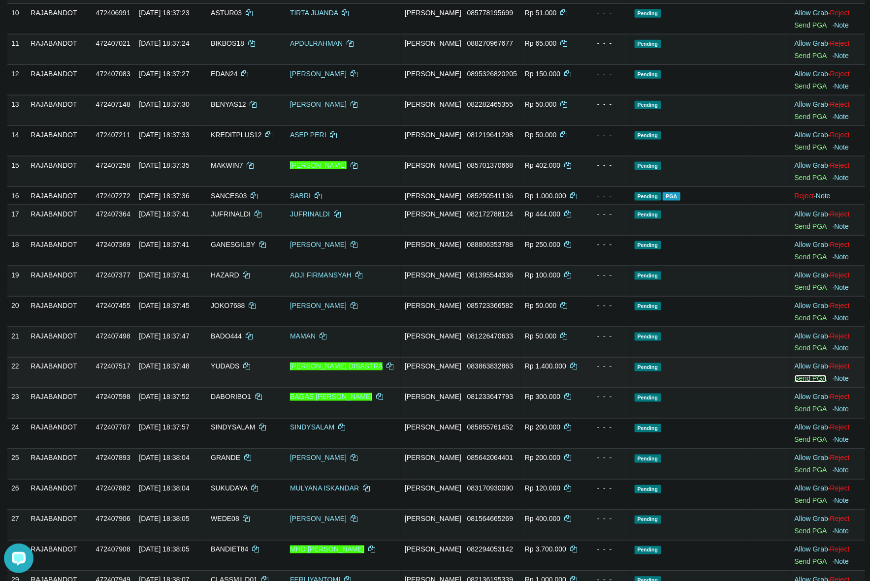
click at [802, 383] on link "Send PGA" at bounding box center [811, 379] width 32 height 8
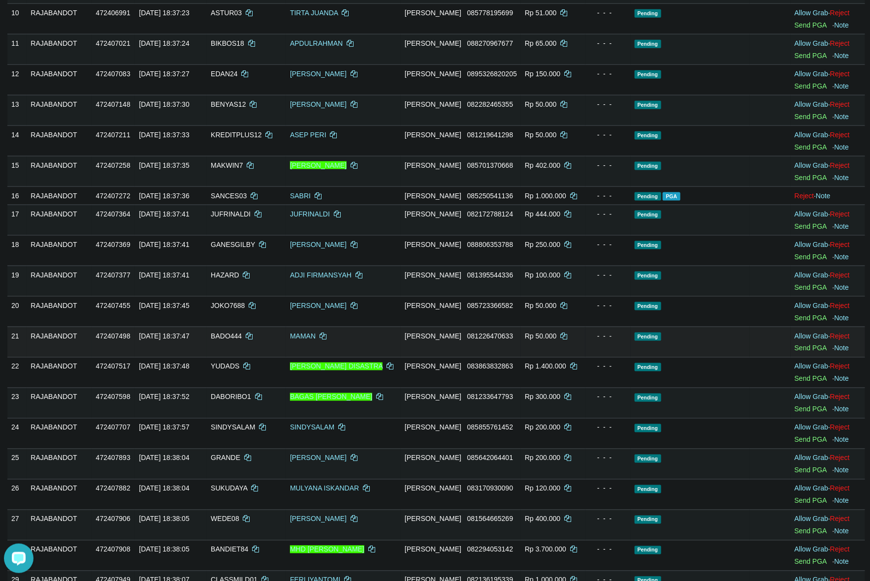
click at [715, 338] on td "Pending" at bounding box center [691, 342] width 120 height 31
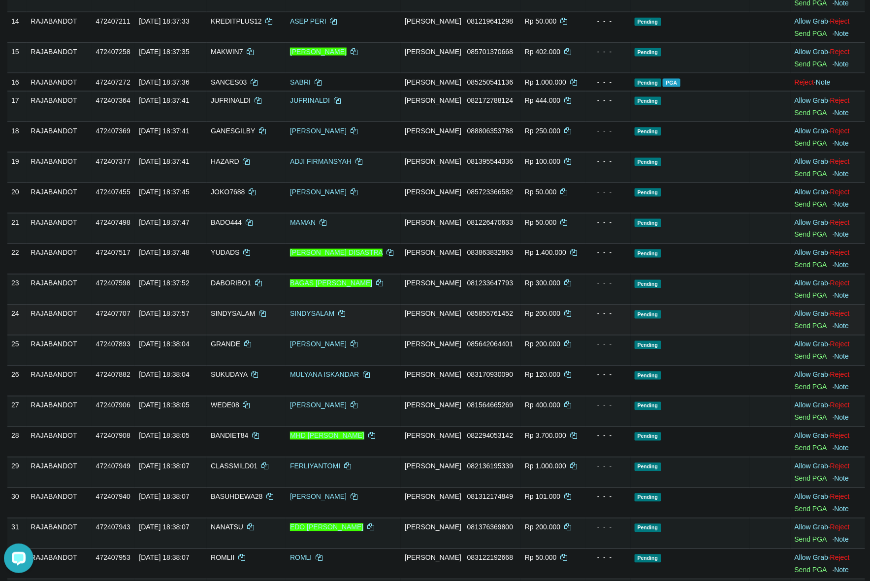
scroll to position [643, 0]
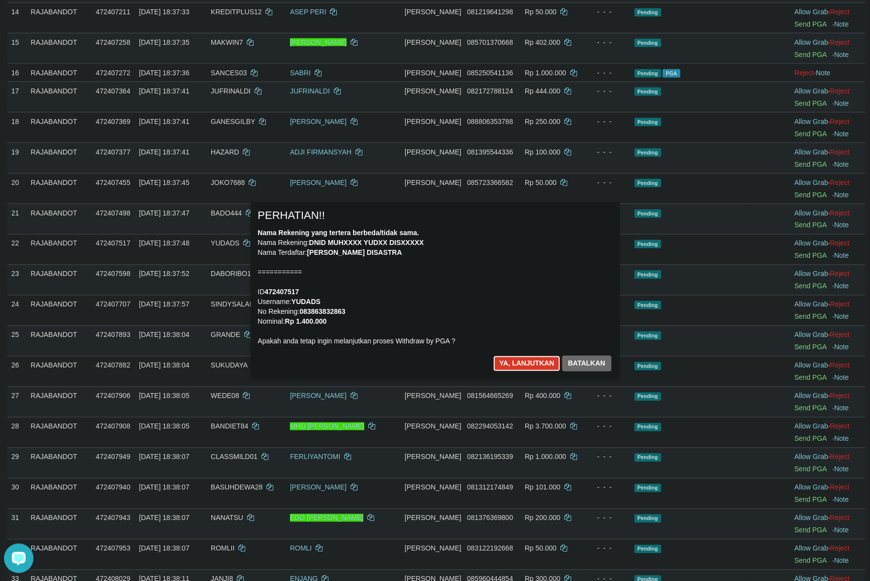
click at [506, 362] on button "Ya, lanjutkan" at bounding box center [526, 364] width 67 height 16
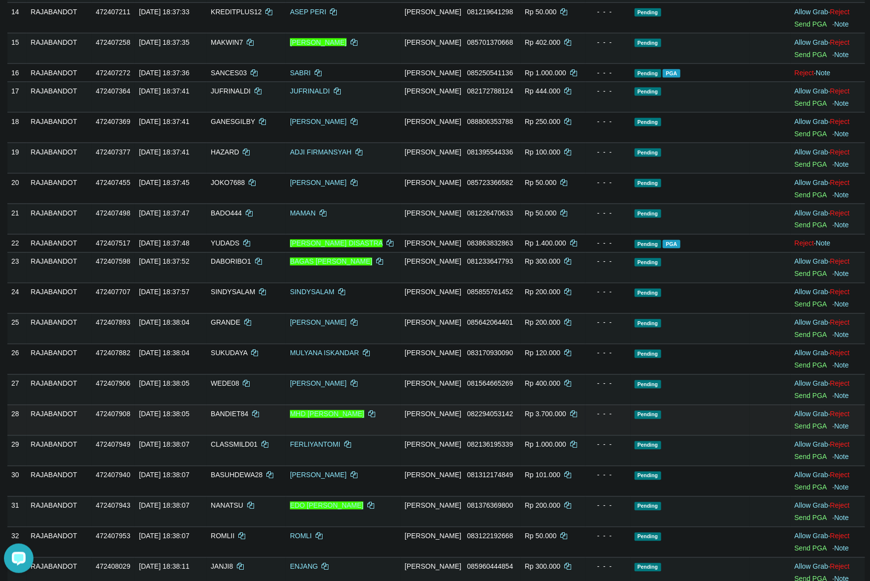
scroll to position [641, 0]
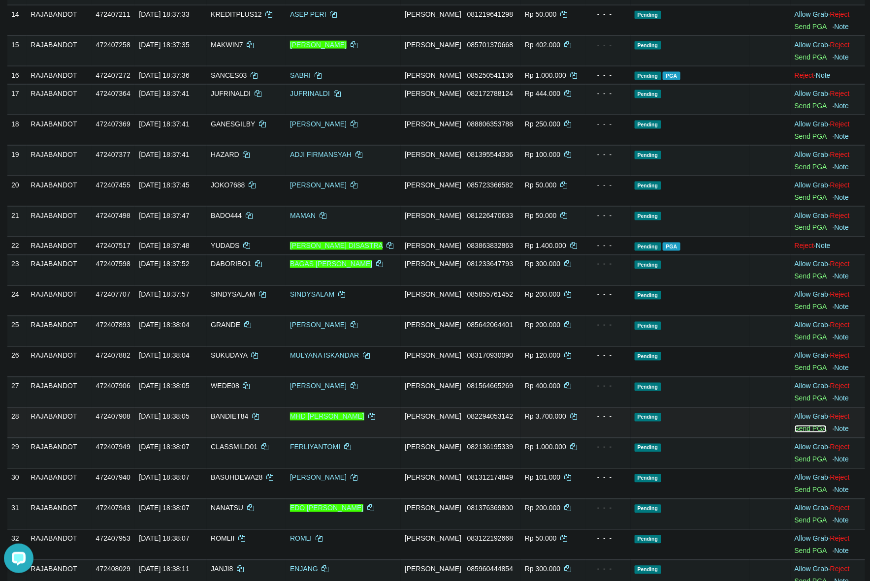
click at [795, 433] on link "Send PGA" at bounding box center [811, 429] width 32 height 8
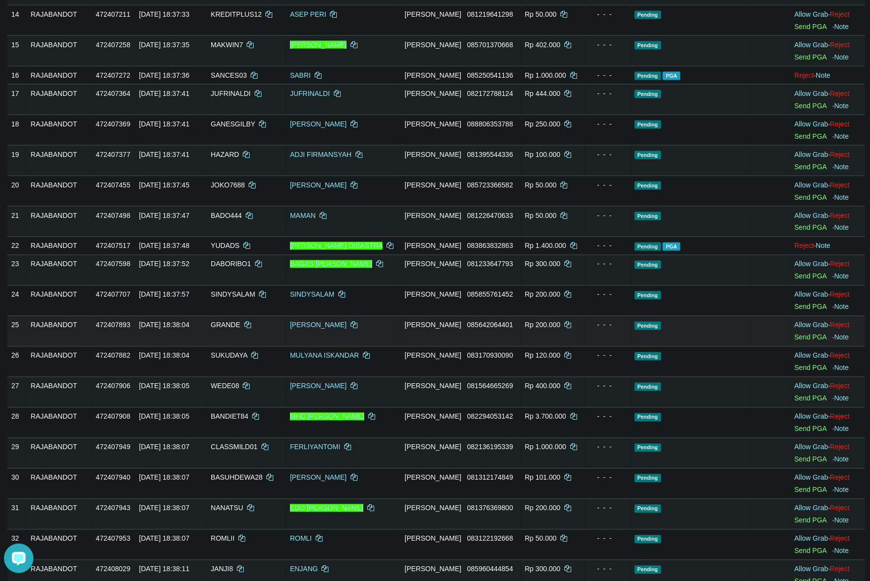
click at [671, 347] on td "Pending" at bounding box center [691, 331] width 120 height 31
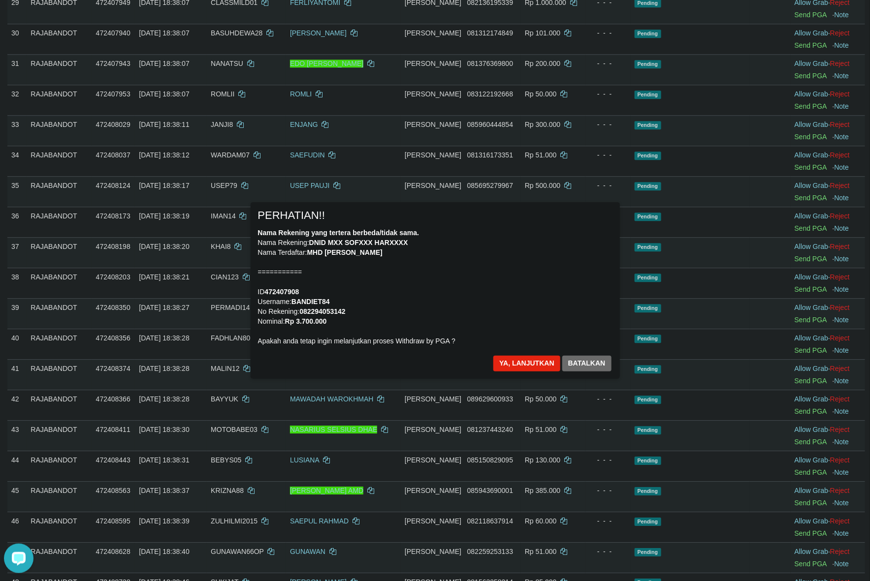
scroll to position [1024, 0]
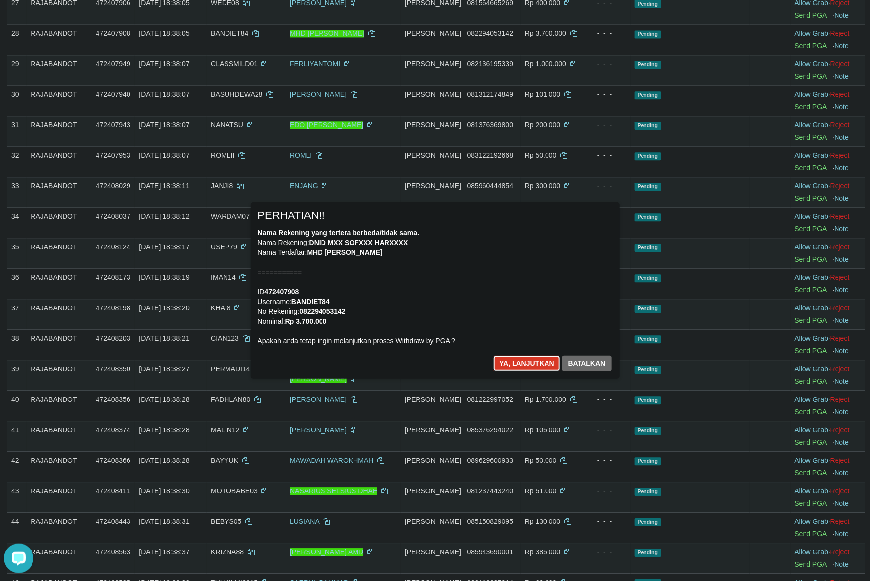
click at [505, 356] on button "Ya, lanjutkan" at bounding box center [526, 364] width 67 height 16
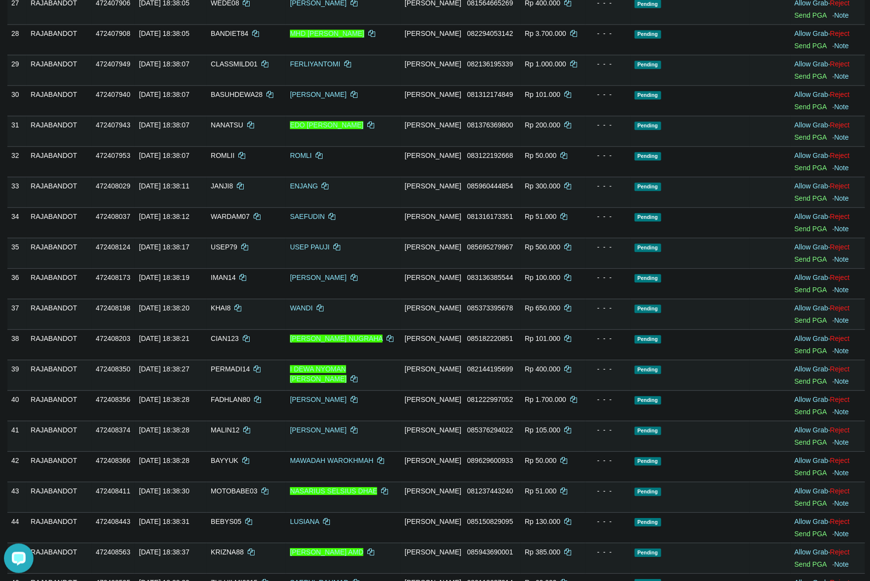
scroll to position [1012, 0]
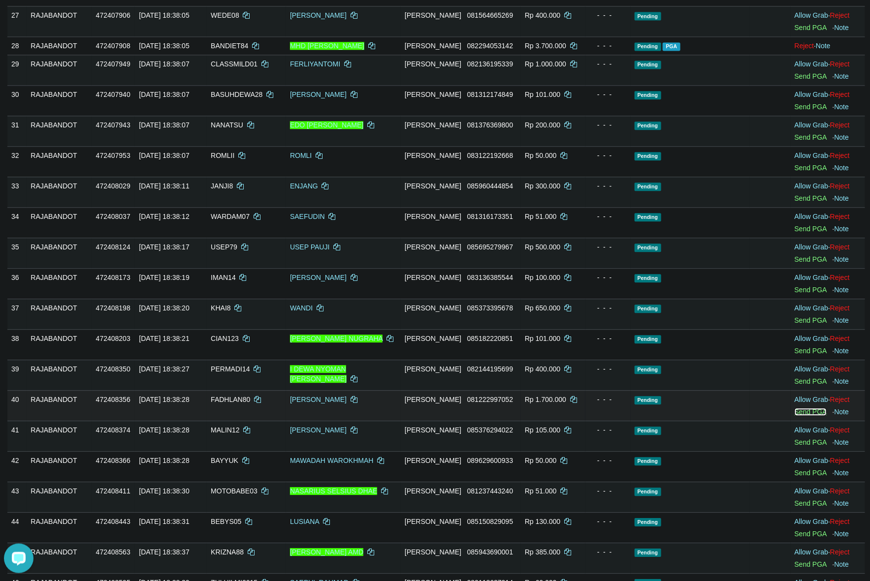
click at [808, 416] on link "Send PGA" at bounding box center [811, 412] width 32 height 8
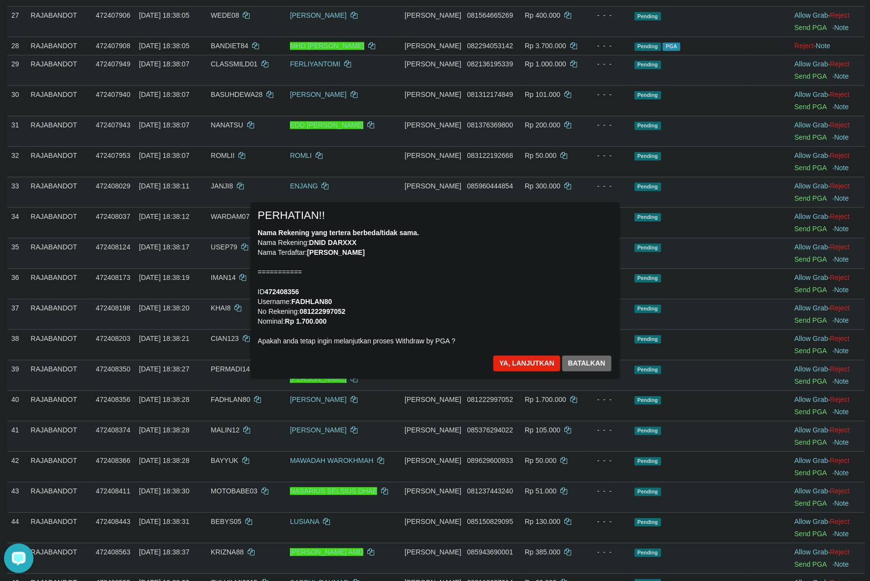
click at [475, 311] on div "Nama Rekening yang tertera berbeda/tidak sama. Nama Rekening: DNID DARXXX Nama …" at bounding box center [435, 287] width 354 height 118
click at [522, 365] on button "Ya, lanjutkan" at bounding box center [526, 364] width 67 height 16
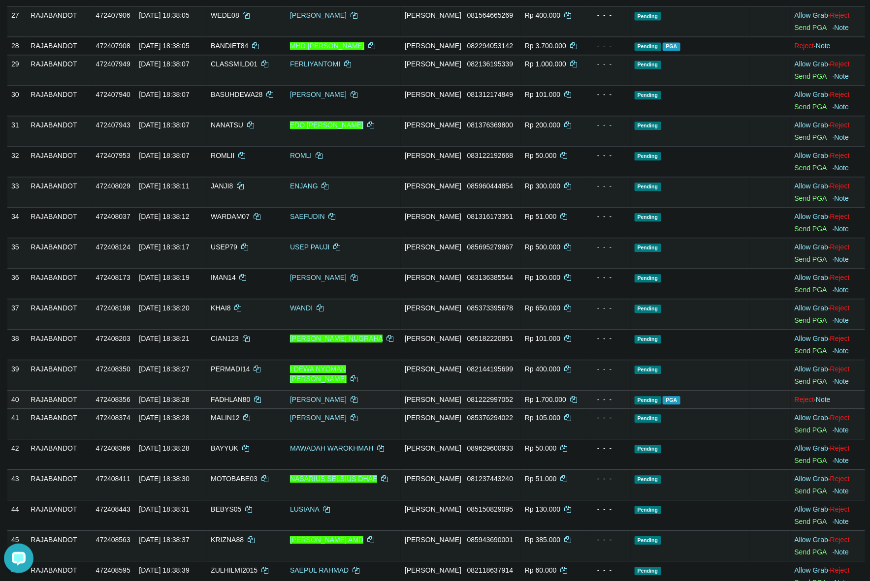
click at [685, 409] on td "Pending PGA" at bounding box center [691, 399] width 120 height 18
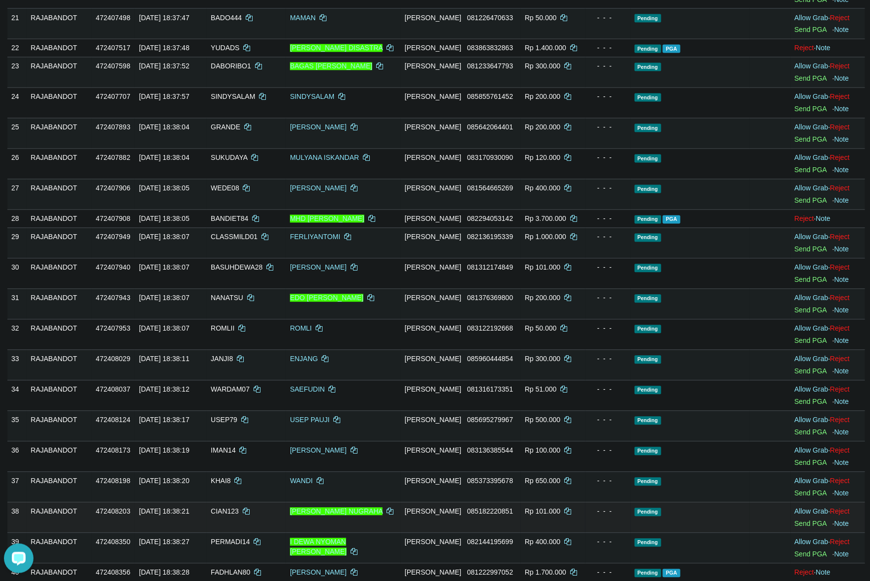
scroll to position [642, 0]
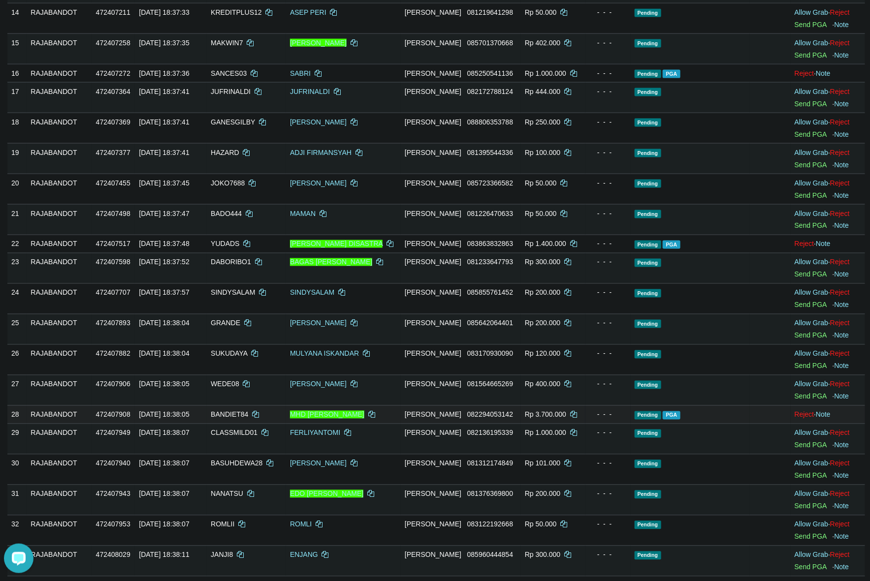
click at [715, 423] on td "Pending PGA" at bounding box center [691, 415] width 120 height 18
click at [791, 284] on td "Allow Grab · Reject Send PGA · Note" at bounding box center [828, 268] width 74 height 31
click at [548, 401] on td "Rp 400.000" at bounding box center [553, 390] width 64 height 31
click at [815, 449] on link "Send PGA" at bounding box center [811, 446] width 32 height 8
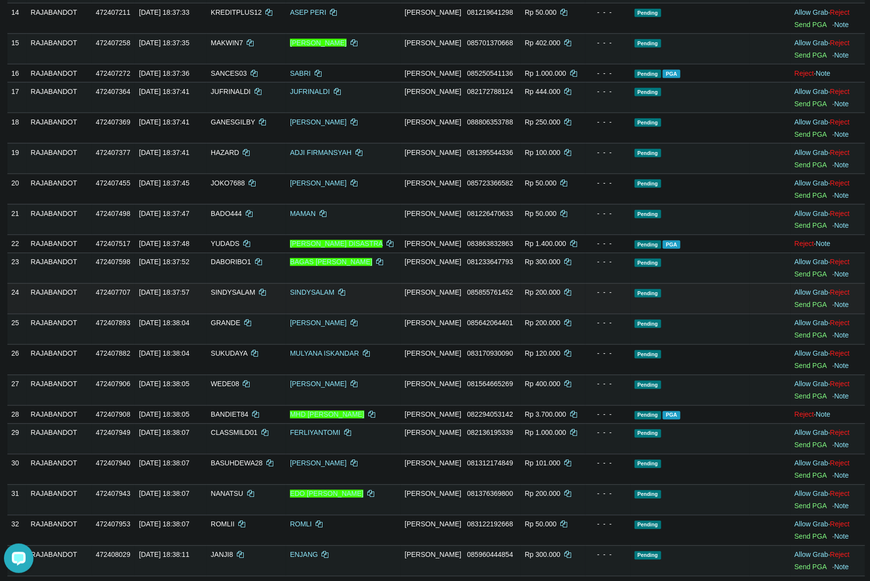
click at [522, 310] on td "Rp 200.000" at bounding box center [553, 299] width 64 height 31
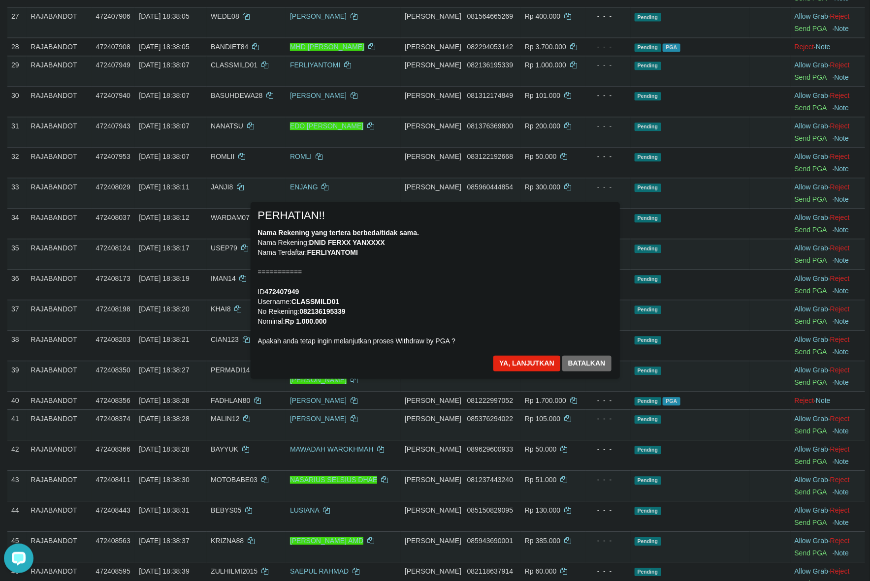
scroll to position [981, 0]
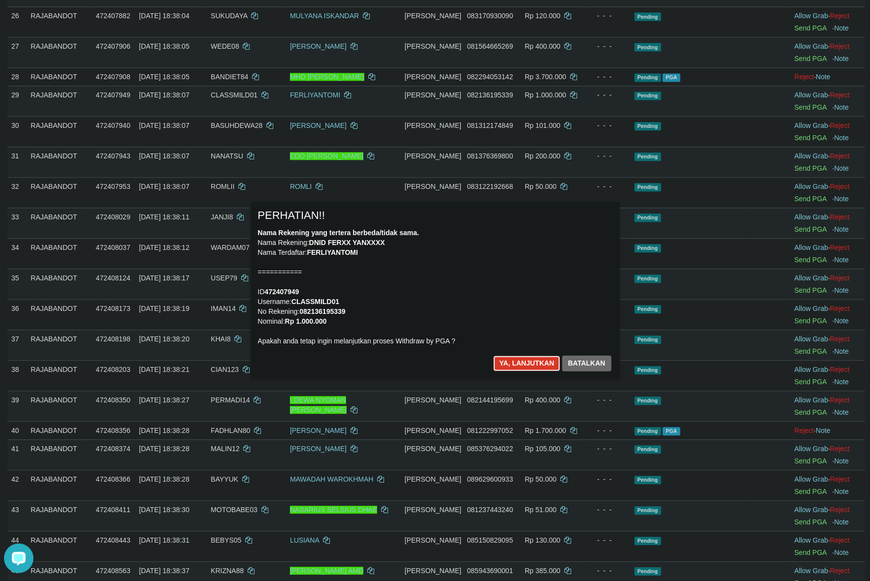
click at [517, 368] on button "Ya, lanjutkan" at bounding box center [526, 364] width 67 height 16
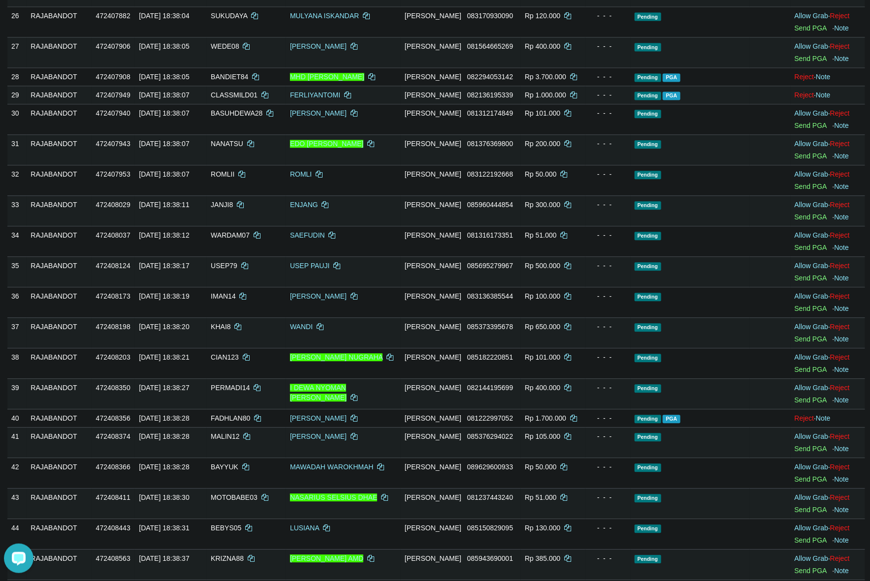
scroll to position [968, 0]
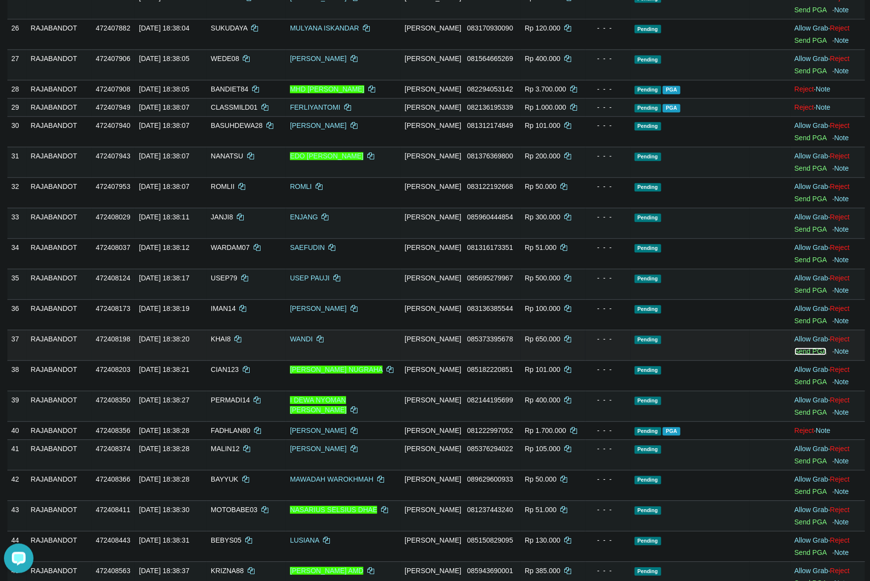
click at [802, 355] on link "Send PGA" at bounding box center [811, 352] width 32 height 8
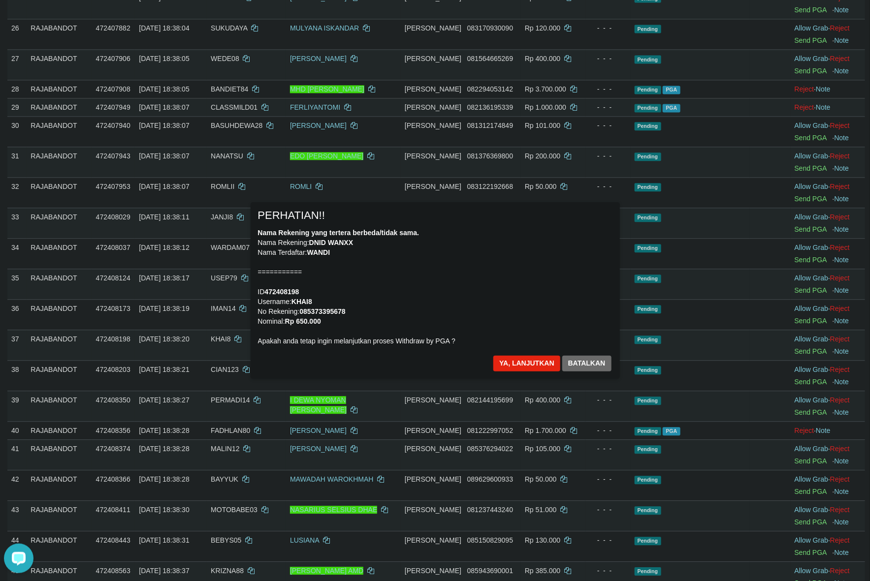
click at [552, 277] on div "Nama Rekening yang tertera berbeda/tidak sama. Nama Rekening: DNID WANXX Nama T…" at bounding box center [435, 287] width 354 height 118
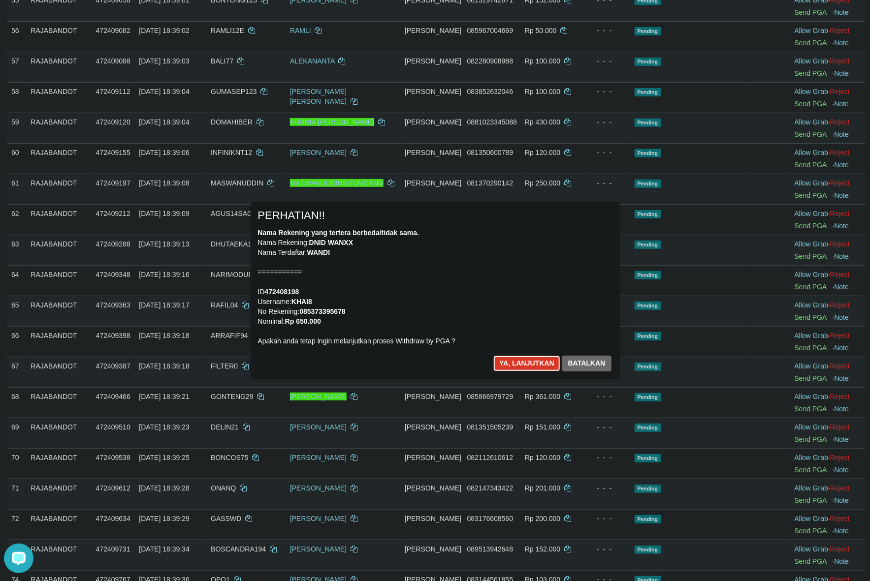
click at [505, 368] on button "Ya, lanjutkan" at bounding box center [526, 364] width 67 height 16
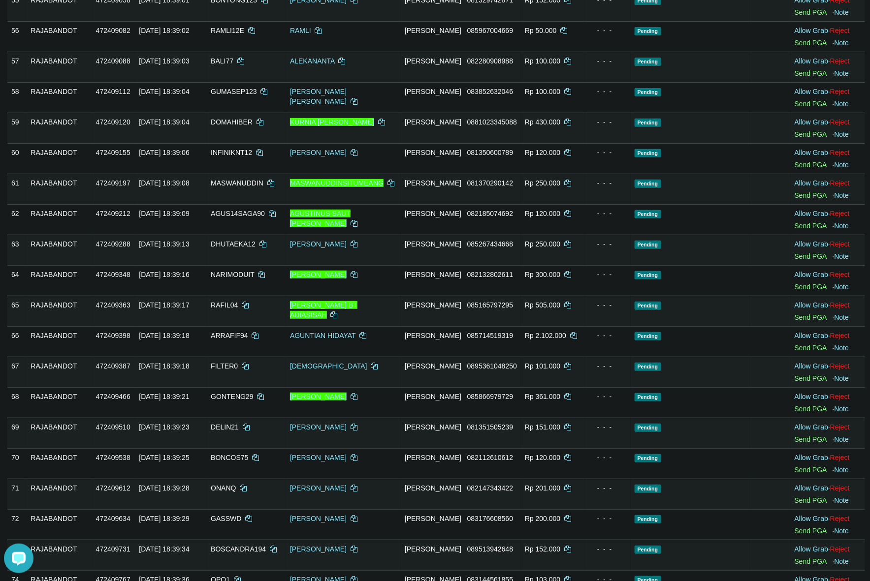
scroll to position [1832, 0]
click at [806, 352] on link "Send PGA" at bounding box center [811, 348] width 32 height 8
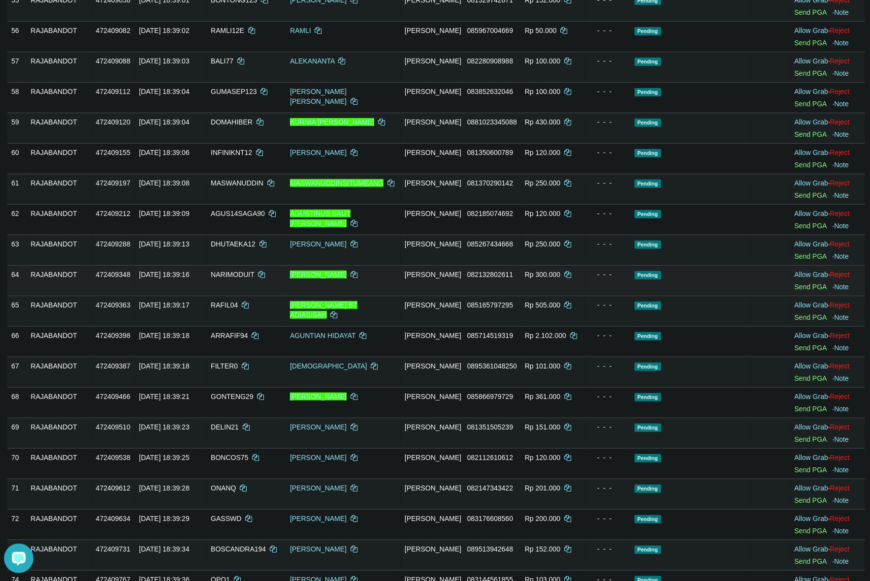
click at [474, 279] on span "082132802611" at bounding box center [490, 275] width 46 height 8
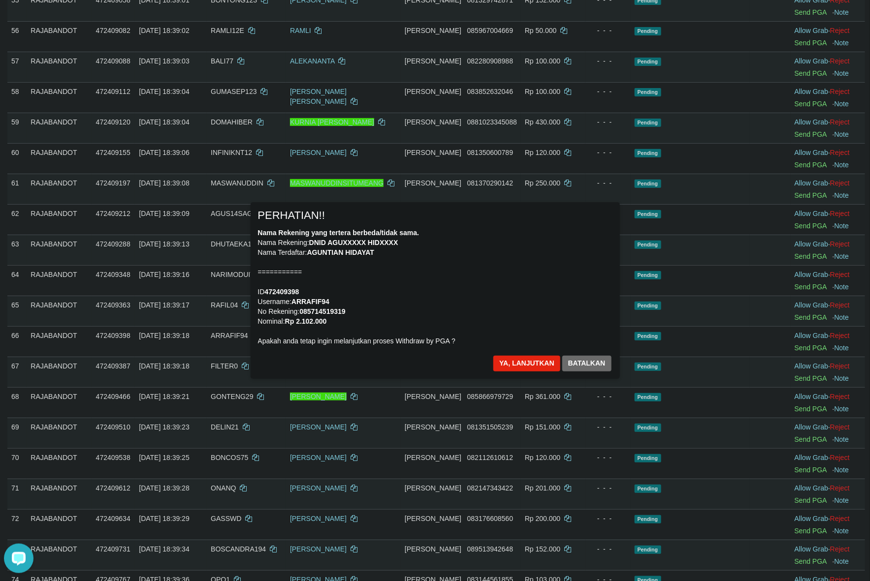
click at [476, 299] on div "Nama Rekening yang tertera berbeda/tidak sama. Nama Rekening: DNID AGUXXXXX HID…" at bounding box center [435, 287] width 354 height 118
click at [520, 360] on button "Ya, lanjutkan" at bounding box center [526, 364] width 67 height 16
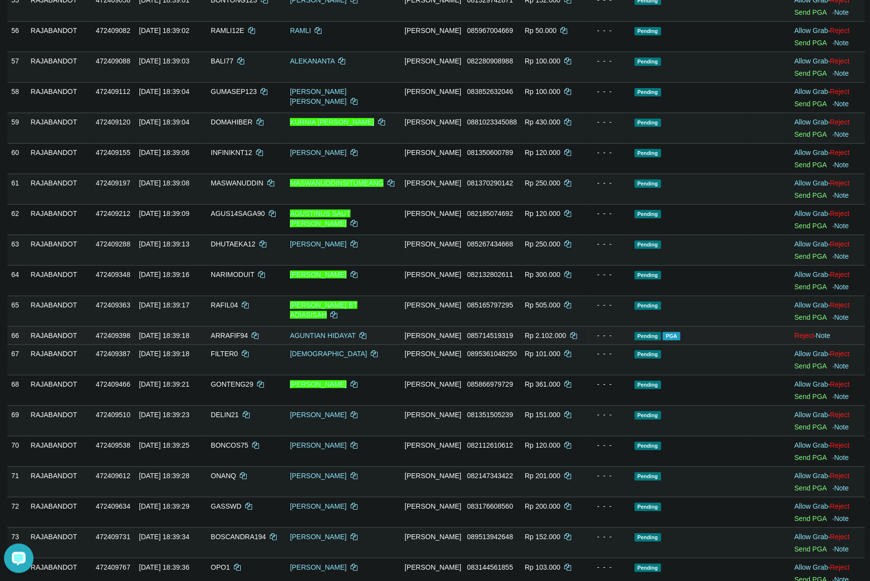
click at [737, 345] on td "Pending PGA" at bounding box center [691, 335] width 120 height 18
click at [693, 345] on td "Pending PGA" at bounding box center [691, 335] width 120 height 18
click at [808, 321] on link "Send PGA" at bounding box center [811, 318] width 32 height 8
click at [589, 310] on div "- - -" at bounding box center [607, 305] width 37 height 10
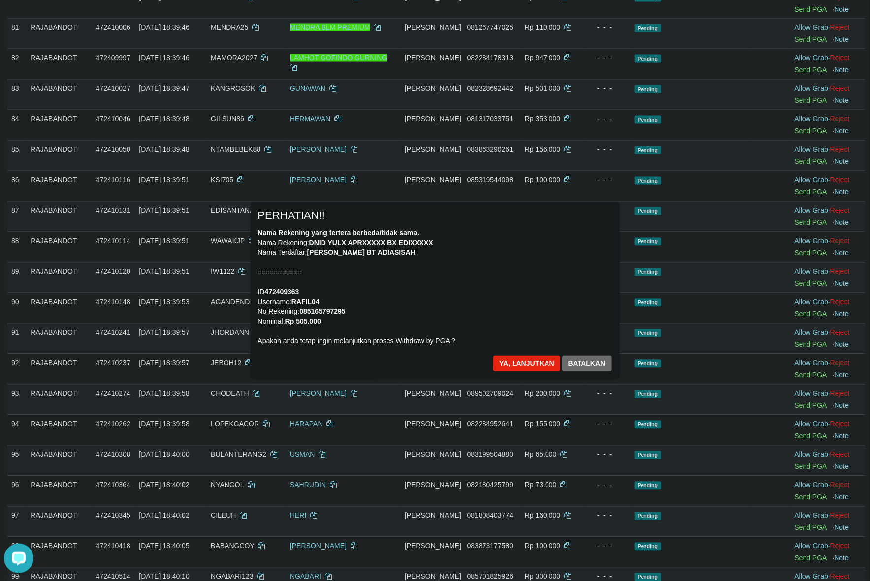
scroll to position [2525, 0]
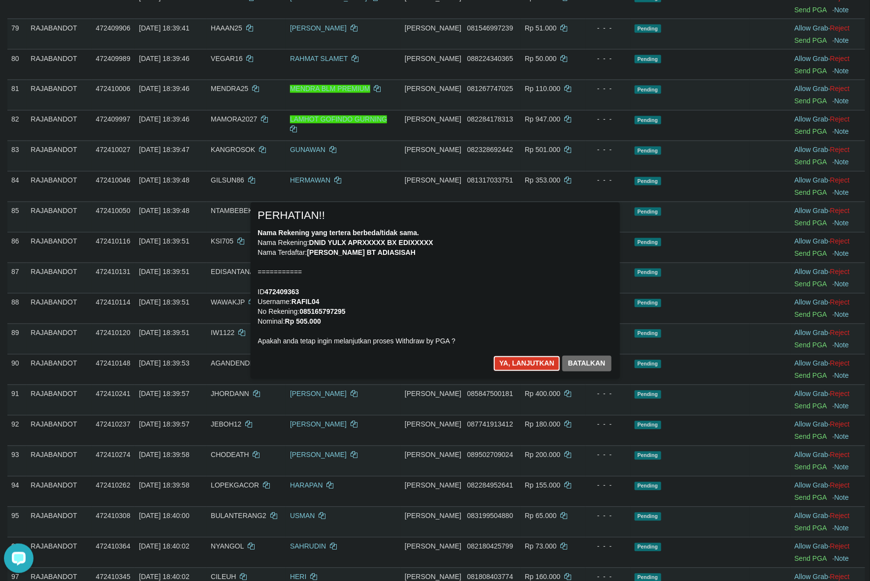
click at [509, 363] on button "Ya, lanjutkan" at bounding box center [526, 364] width 67 height 16
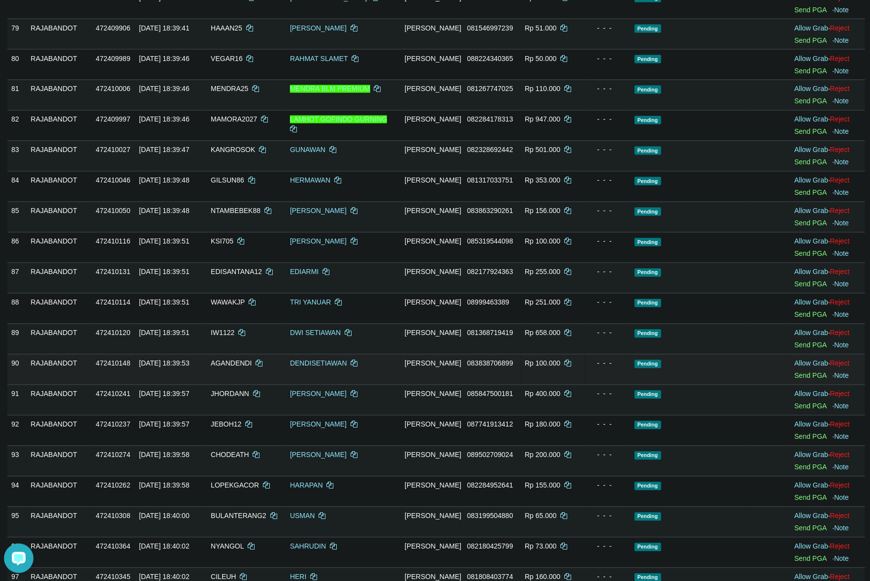
scroll to position [2522, 0]
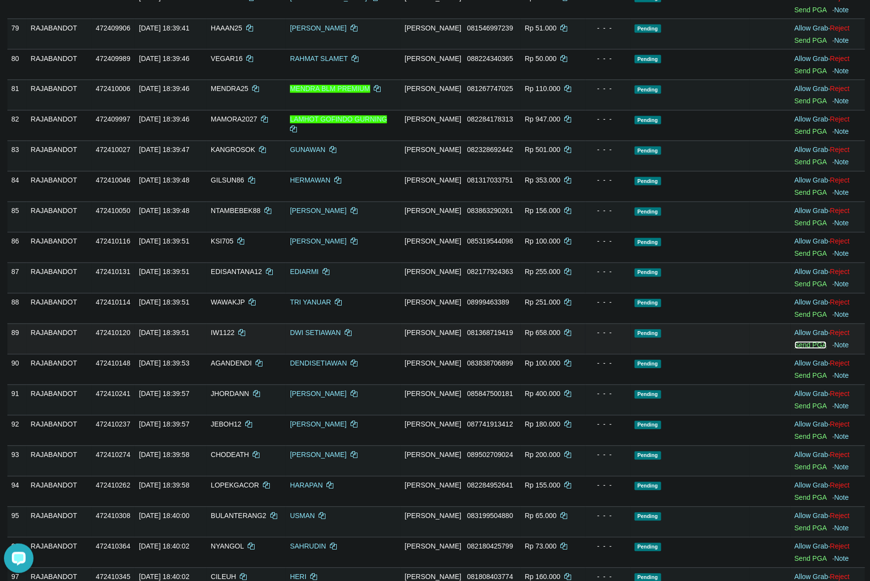
click at [808, 350] on link "Send PGA" at bounding box center [811, 346] width 32 height 8
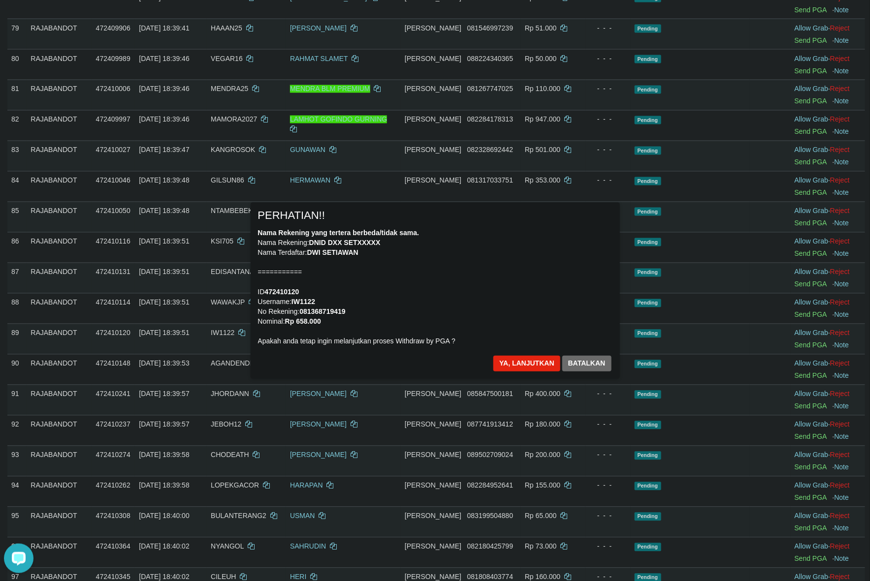
click at [579, 330] on div "Nama Rekening yang tertera berbeda/tidak sama. Nama Rekening: DNID DXX SETXXXXX…" at bounding box center [435, 287] width 354 height 118
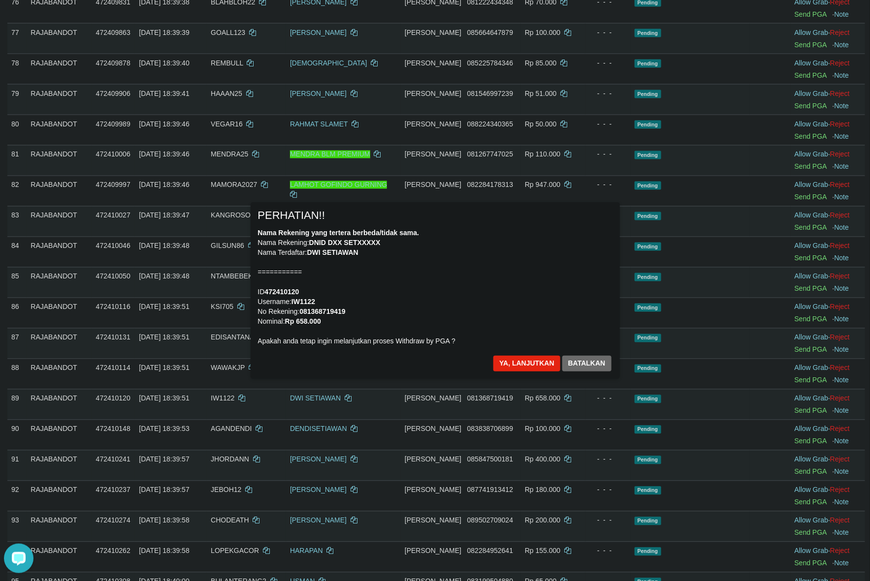
scroll to position [2338, 0]
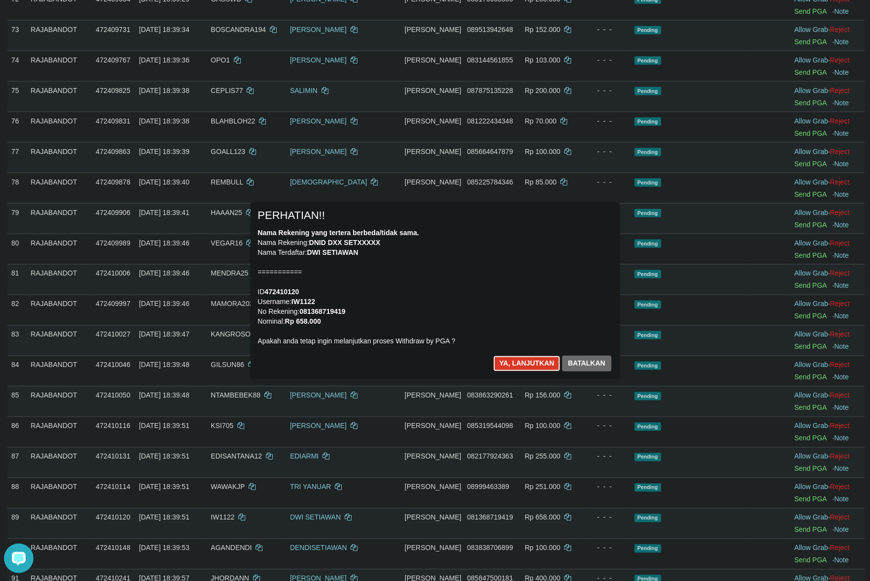
click at [518, 364] on button "Ya, lanjutkan" at bounding box center [526, 364] width 67 height 16
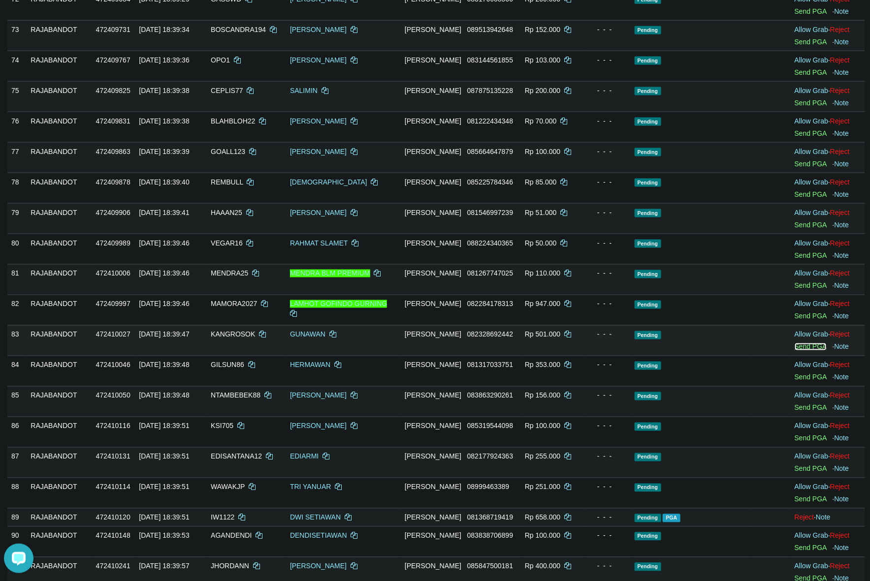
click at [798, 351] on link "Send PGA" at bounding box center [811, 347] width 32 height 8
click at [585, 295] on td "- - -" at bounding box center [607, 279] width 45 height 31
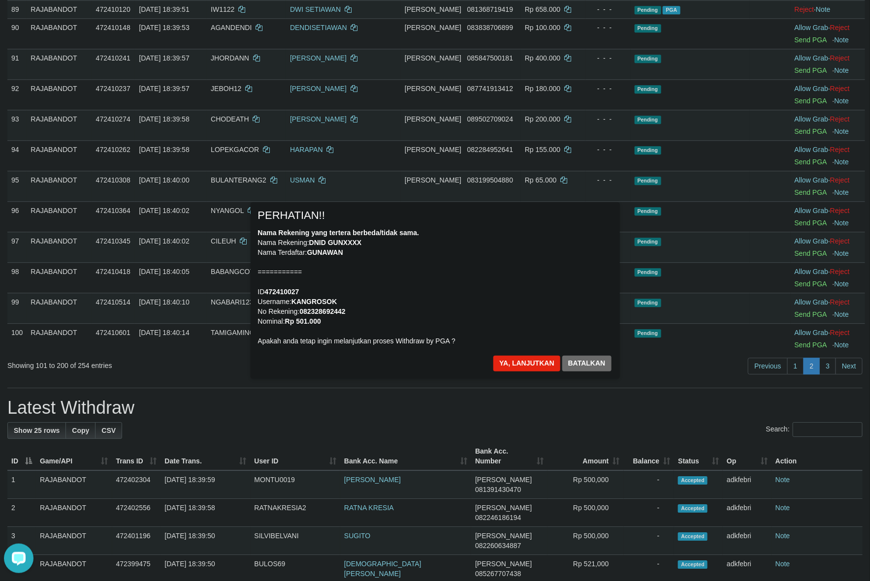
scroll to position [2370, 0]
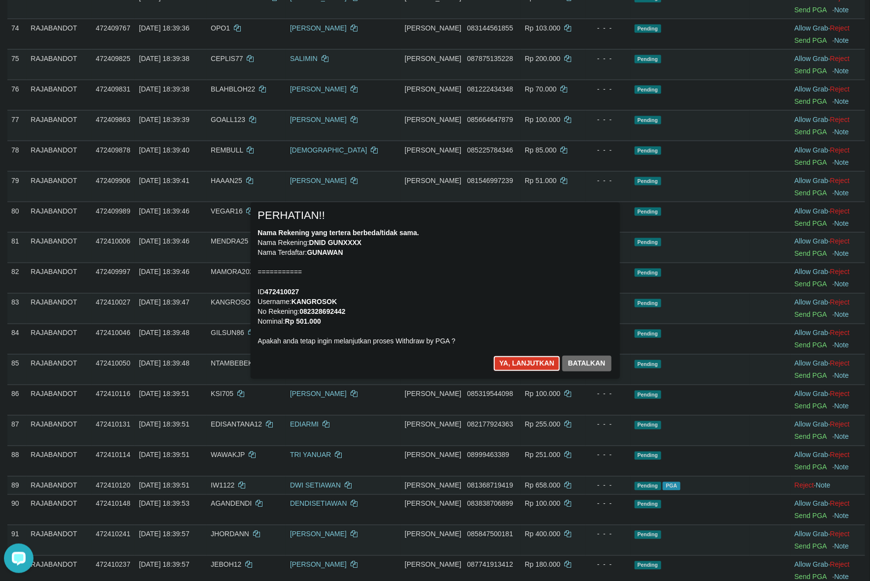
click at [532, 360] on button "Ya, lanjutkan" at bounding box center [526, 364] width 67 height 16
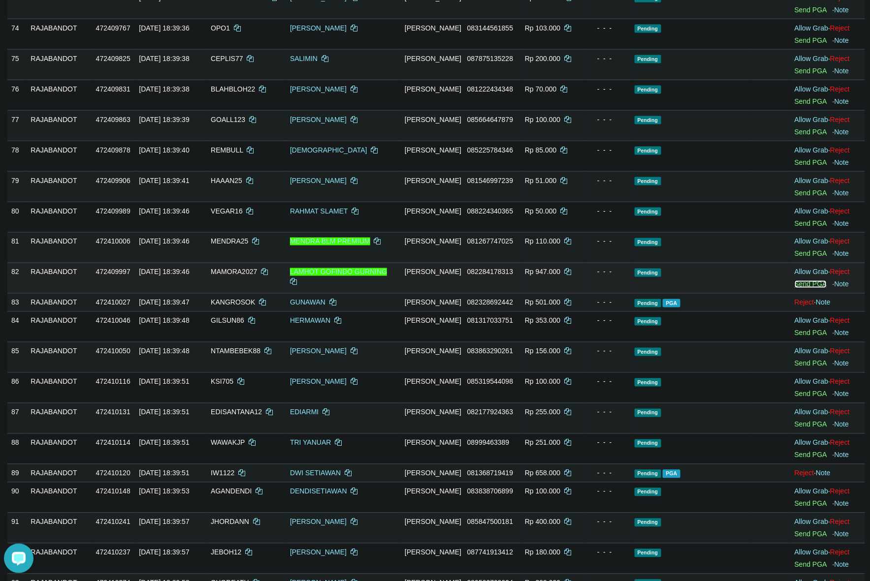
click at [811, 289] on link "Send PGA" at bounding box center [811, 285] width 32 height 8
click at [521, 293] on td "Rp 947.000" at bounding box center [553, 278] width 64 height 31
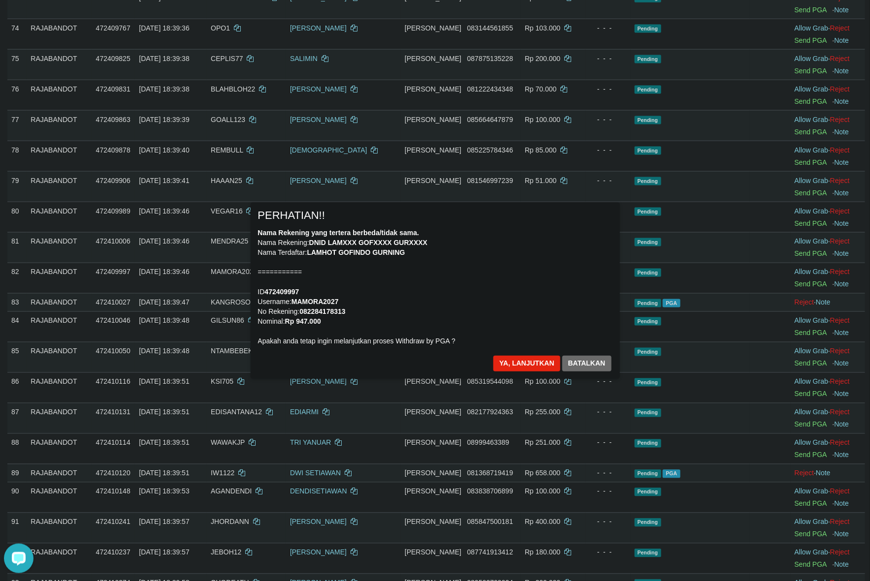
click at [420, 287] on div "Nama Rekening yang tertera berbeda/tidak sama. Nama Rekening: DNID LAMXXX GOFXX…" at bounding box center [435, 287] width 354 height 118
click at [521, 361] on button "Ya, lanjutkan" at bounding box center [526, 364] width 67 height 16
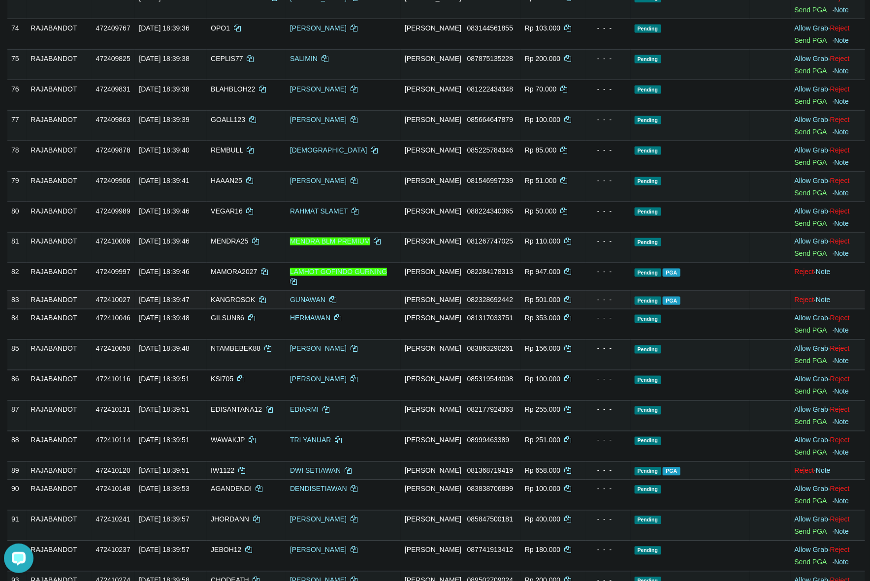
click at [757, 309] on td at bounding box center [770, 300] width 41 height 18
click at [765, 291] on td at bounding box center [770, 277] width 41 height 28
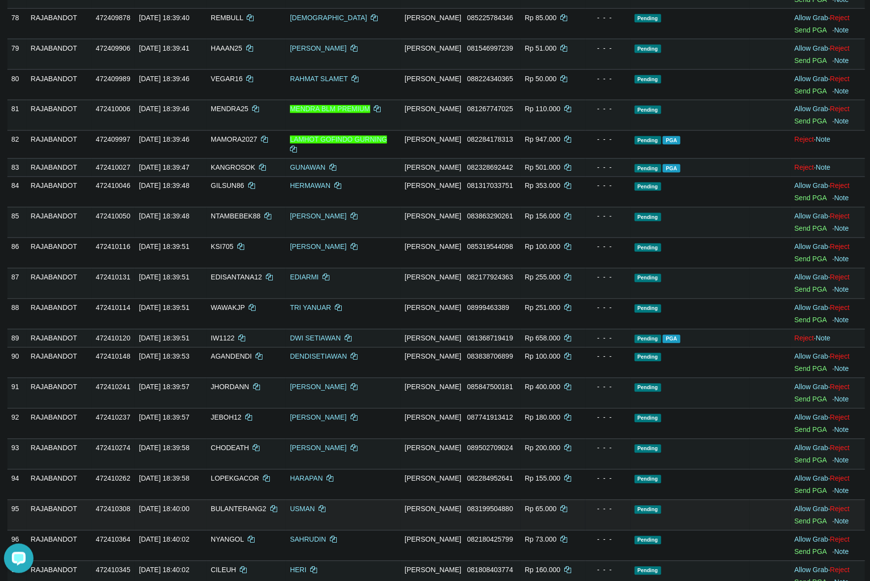
scroll to position [2739, 0]
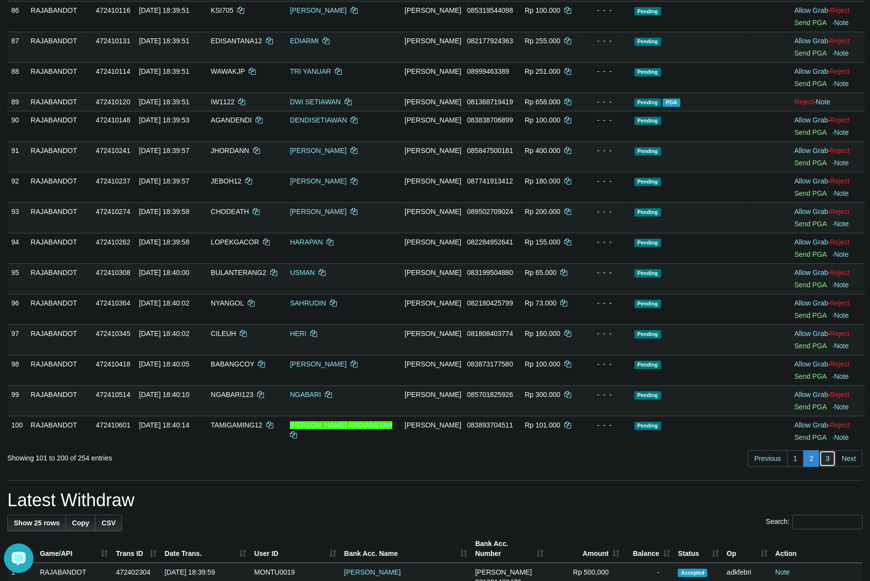
click at [826, 467] on link "3" at bounding box center [827, 458] width 17 height 17
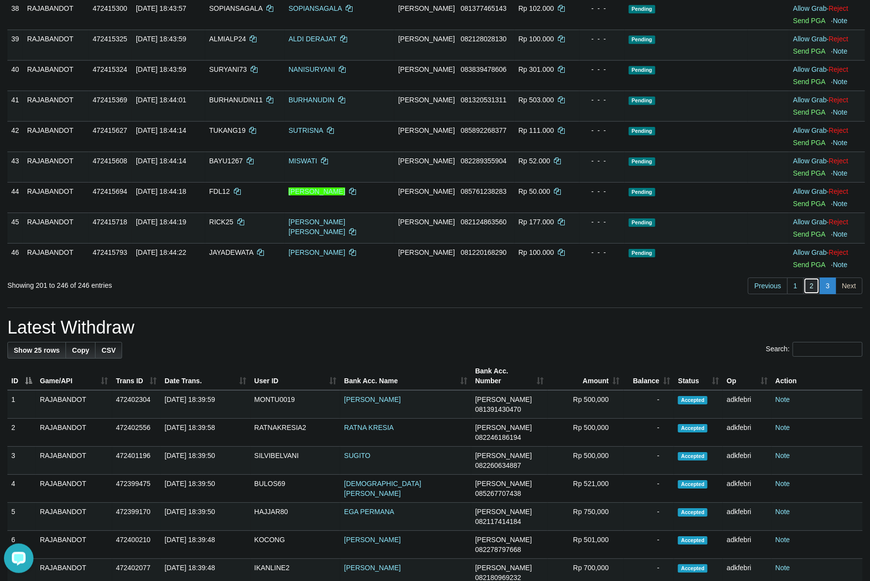
click at [816, 294] on link "2" at bounding box center [811, 286] width 17 height 17
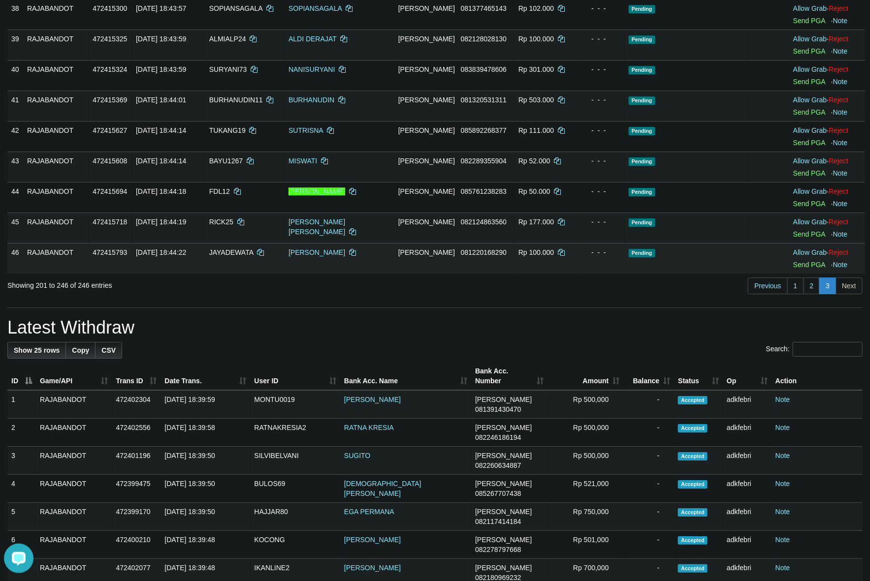
scroll to position [1018, 0]
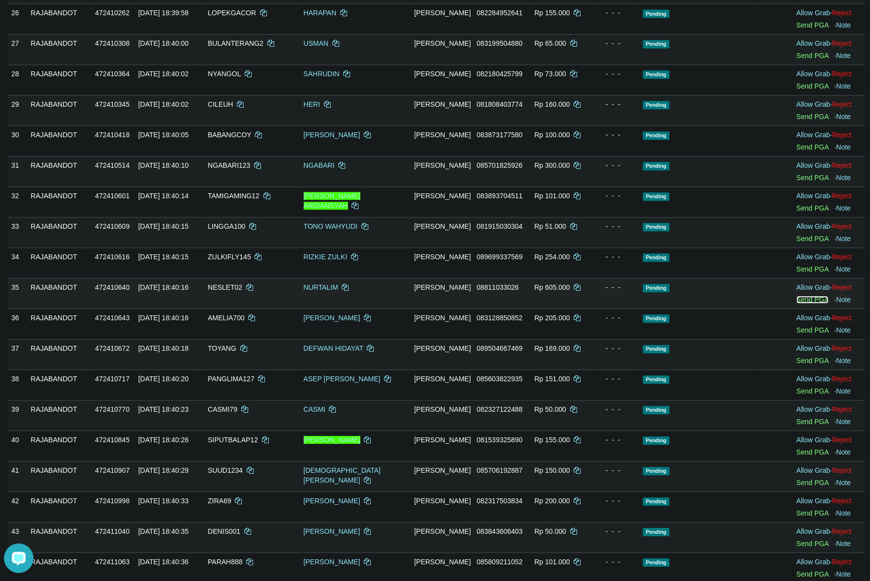
click at [797, 303] on link "Send PGA" at bounding box center [813, 300] width 32 height 8
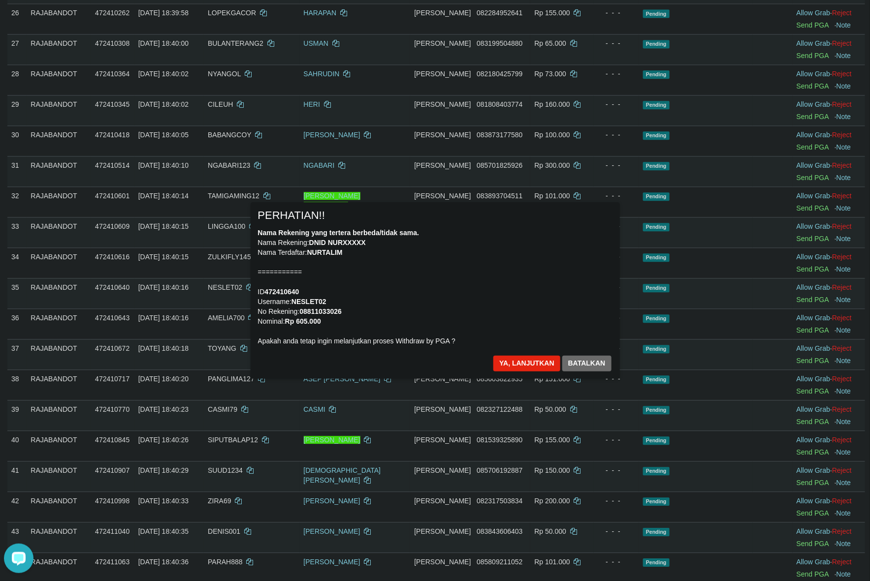
click at [500, 295] on div "Nama Rekening yang tertera berbeda/tidak sama. Nama Rekening: DNID NURXXXXX Nam…" at bounding box center [435, 287] width 354 height 118
click at [516, 366] on button "Ya, lanjutkan" at bounding box center [526, 364] width 67 height 16
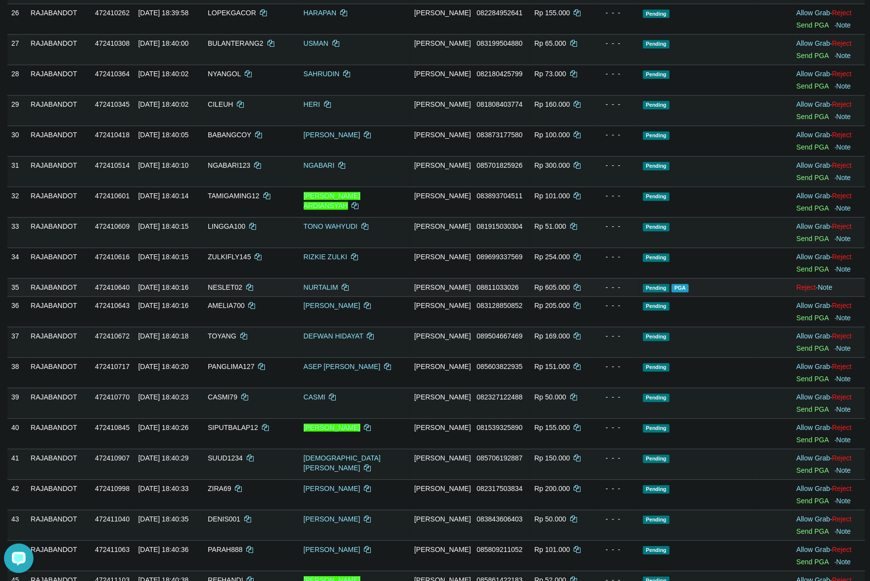
click at [719, 287] on td "Pending PGA" at bounding box center [696, 287] width 114 height 18
click at [726, 295] on td "Pending PGA" at bounding box center [696, 287] width 114 height 18
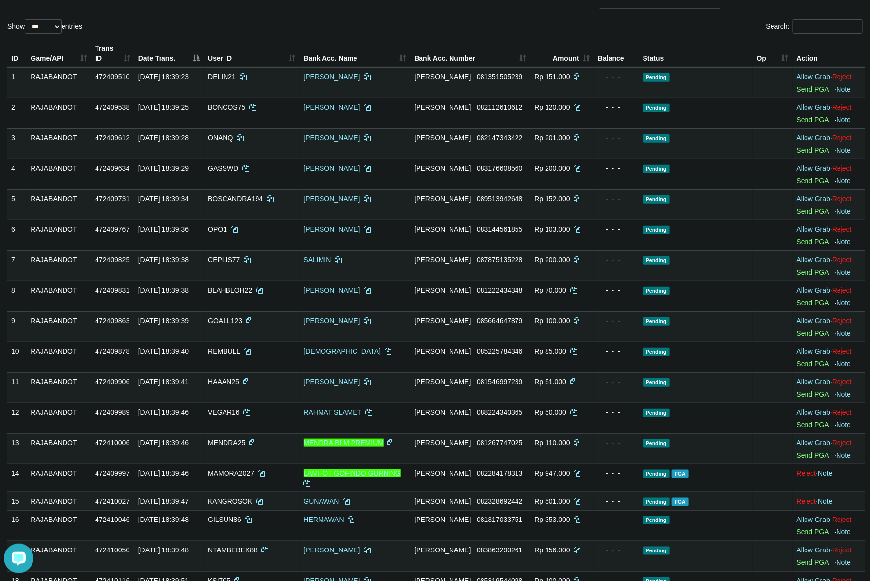
scroll to position [0, 0]
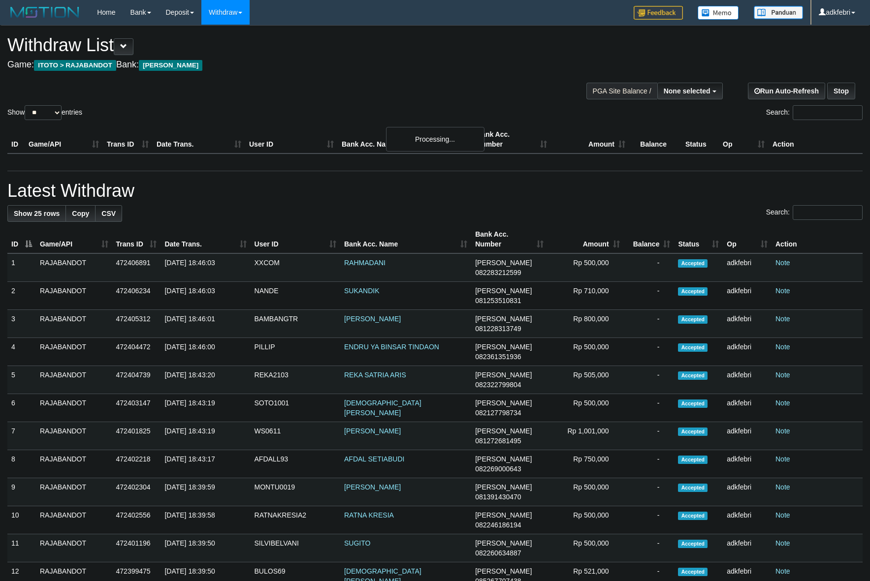
select select
select select "**"
click at [677, 80] on div at bounding box center [660, 90] width 120 height 30
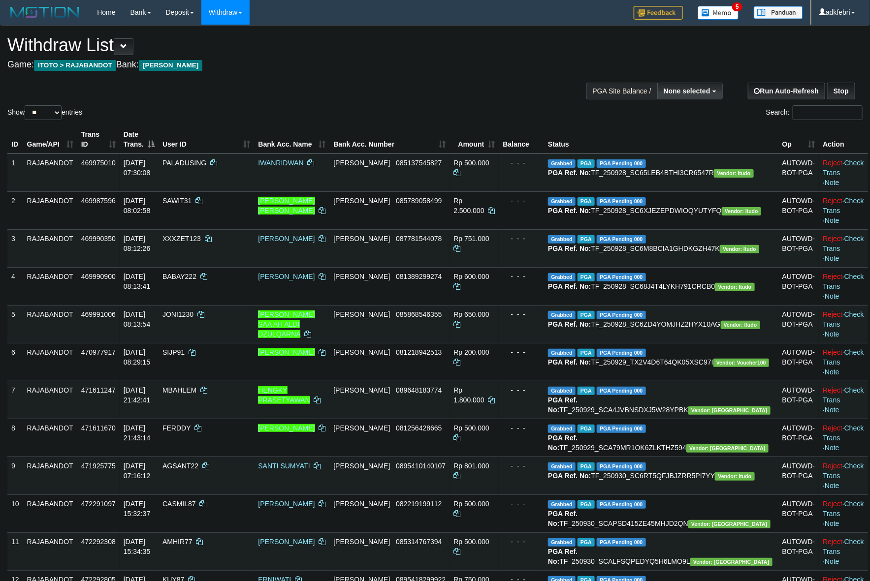
click at [680, 87] on button "None selected" at bounding box center [689, 91] width 65 height 17
click at [683, 138] on label "[ITOTO] RAJABANDOT" at bounding box center [670, 140] width 102 height 13
select select "***"
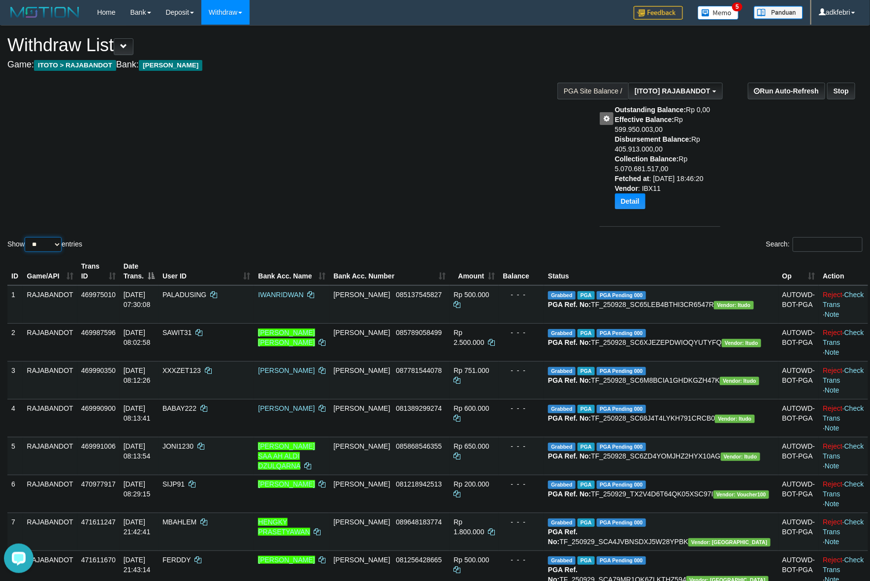
click at [42, 244] on select "** ** ** ***" at bounding box center [43, 244] width 37 height 15
select select "***"
click at [26, 237] on select "** ** ** ***" at bounding box center [43, 244] width 37 height 15
click at [352, 167] on div "Show ** ** ** *** entries Search:" at bounding box center [435, 140] width 870 height 228
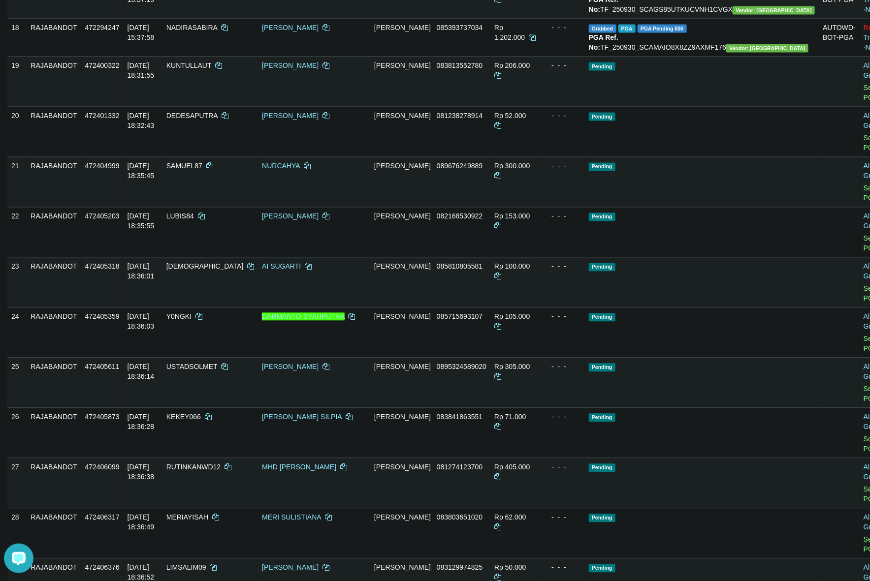
scroll to position [725, 0]
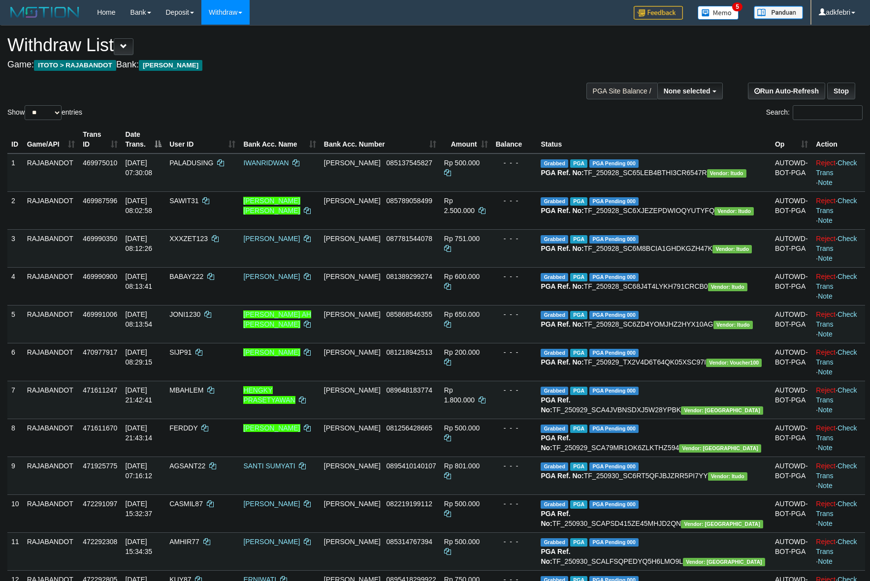
select select
click at [42, 114] on select "** ** ** ***" at bounding box center [43, 112] width 37 height 15
select select "***"
click at [26, 105] on select "** ** ** ***" at bounding box center [43, 112] width 37 height 15
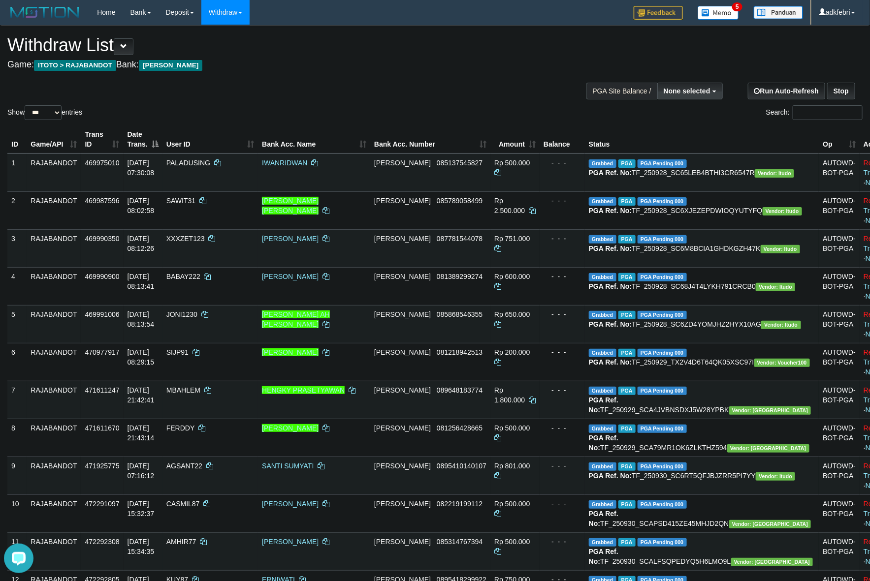
click at [690, 98] on button "None selected" at bounding box center [689, 91] width 65 height 17
click at [669, 138] on label "[ITOTO] RAJABANDOT" at bounding box center [670, 140] width 102 height 13
select select "***"
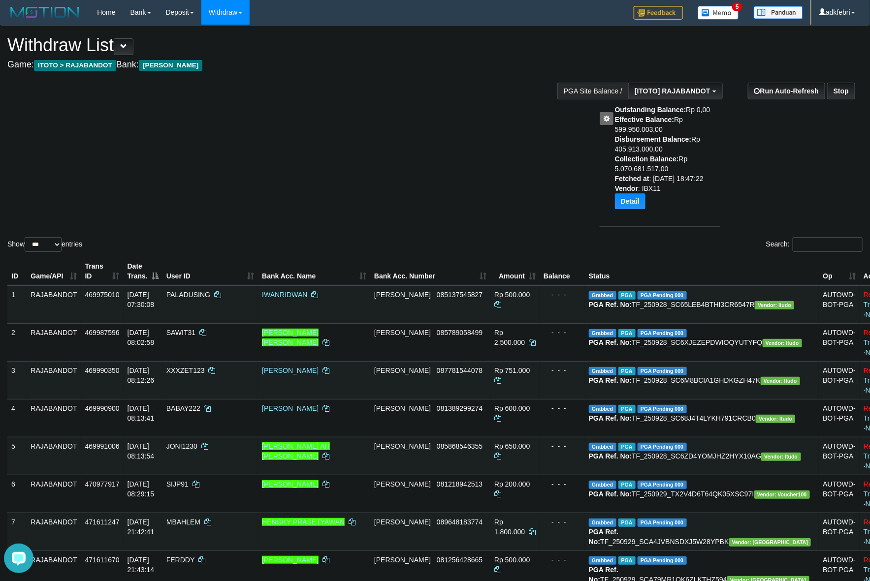
click at [487, 151] on div "Show ** ** ** *** entries Search:" at bounding box center [435, 140] width 870 height 228
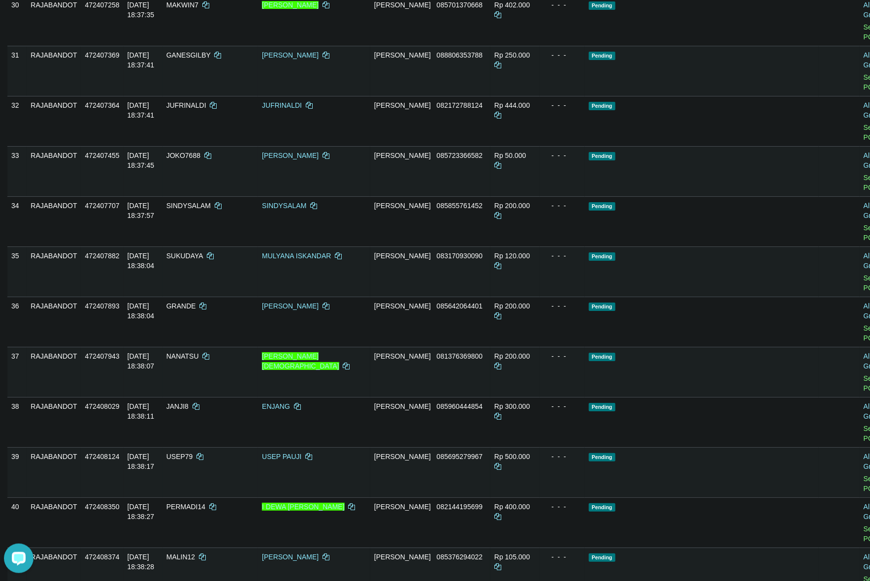
scroll to position [2033, 0]
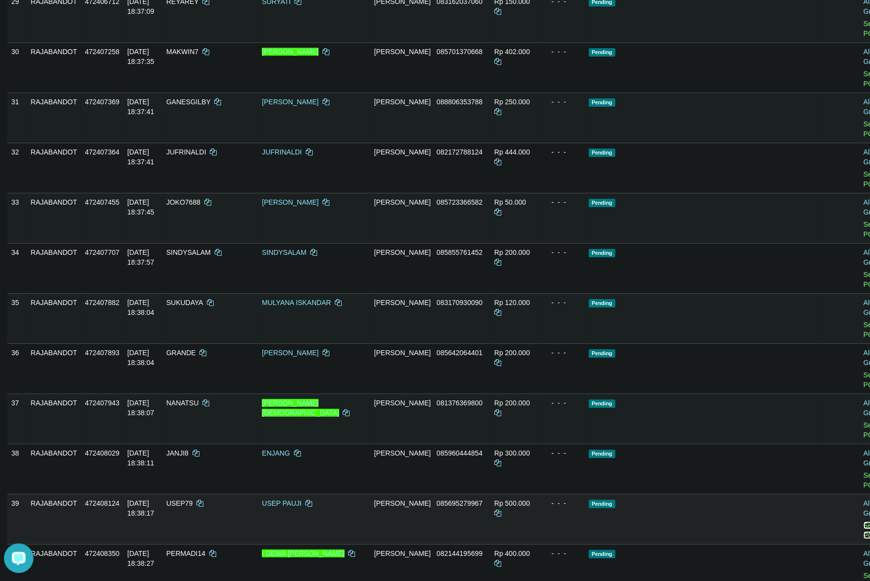
click at [864, 522] on link "Send PGA" at bounding box center [872, 531] width 16 height 18
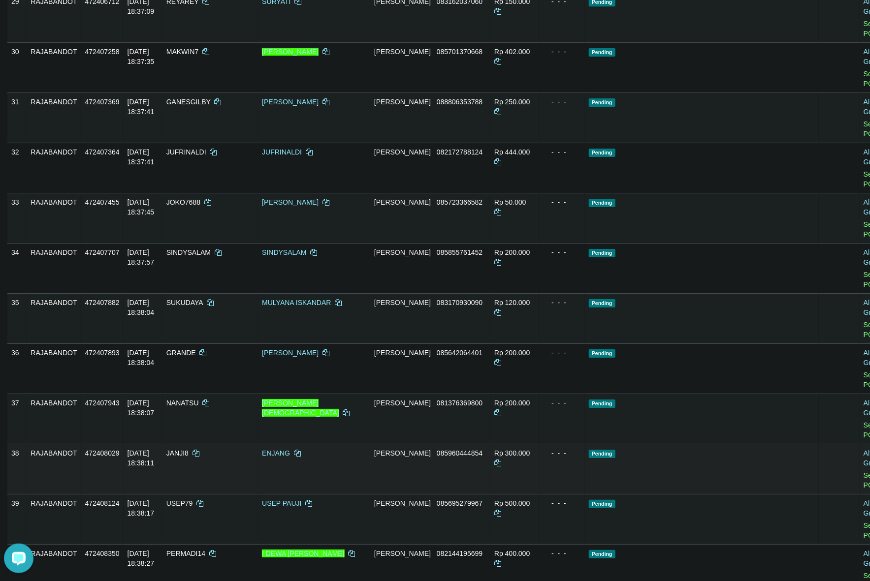
click at [620, 444] on td "Pending" at bounding box center [702, 469] width 234 height 50
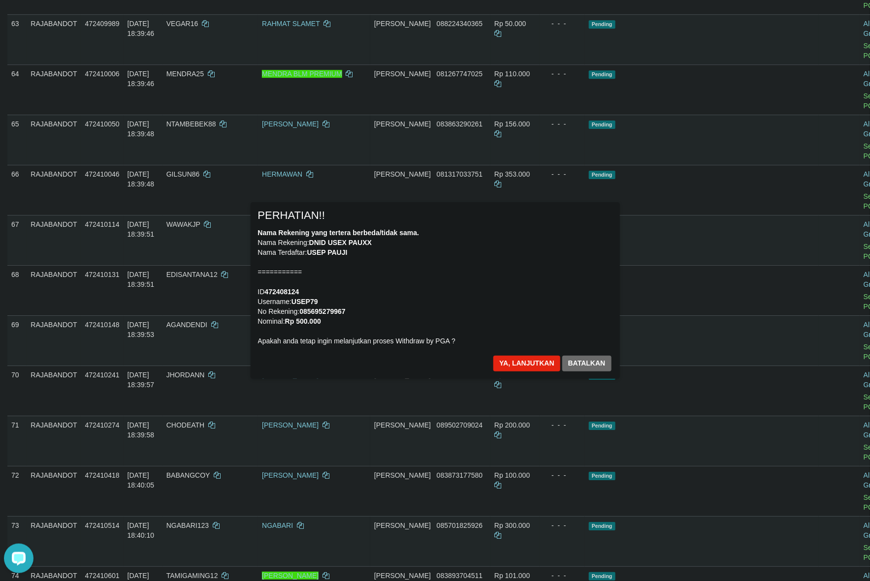
click at [532, 318] on div "Nama Rekening yang tertera berbeda/tidak sama. Nama Rekening: DNID USEX PAUXX N…" at bounding box center [435, 287] width 354 height 118
click at [514, 368] on button "Ya, lanjutkan" at bounding box center [526, 364] width 67 height 16
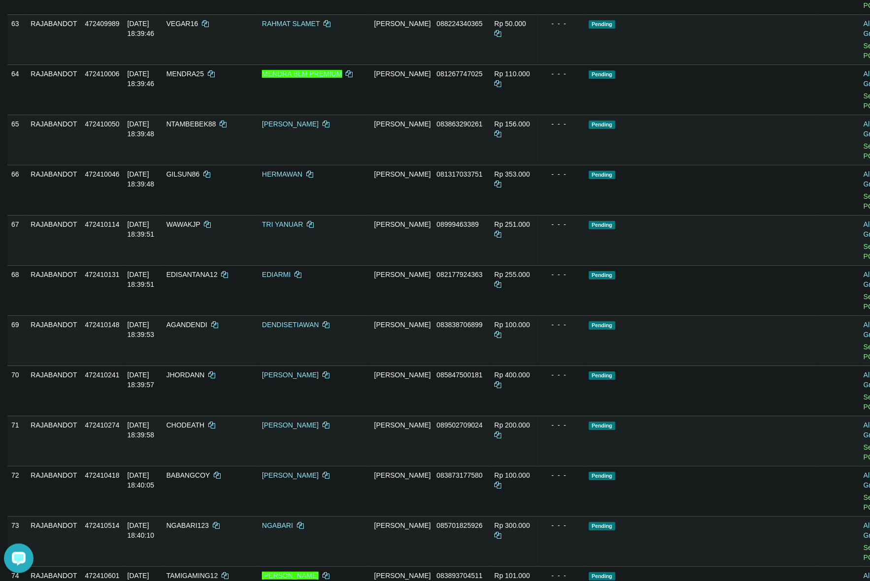
scroll to position [3151, 0]
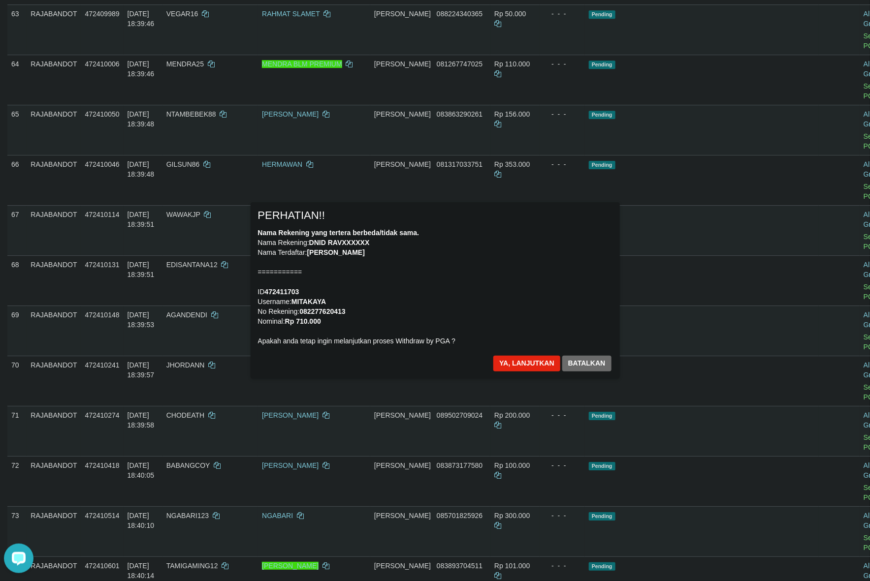
click at [549, 295] on div "Nama Rekening yang tertera berbeda/tidak sama. Nama Rekening: DNID RAVXXXXXX Na…" at bounding box center [435, 287] width 354 height 118
click at [530, 369] on button "Ya, lanjutkan" at bounding box center [526, 364] width 67 height 16
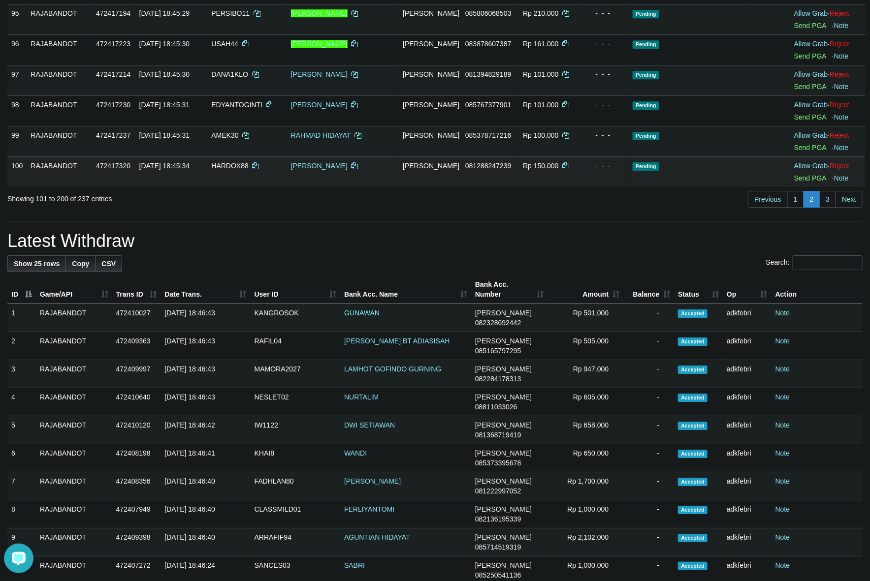
click at [631, 185] on td "Pending" at bounding box center [689, 172] width 121 height 31
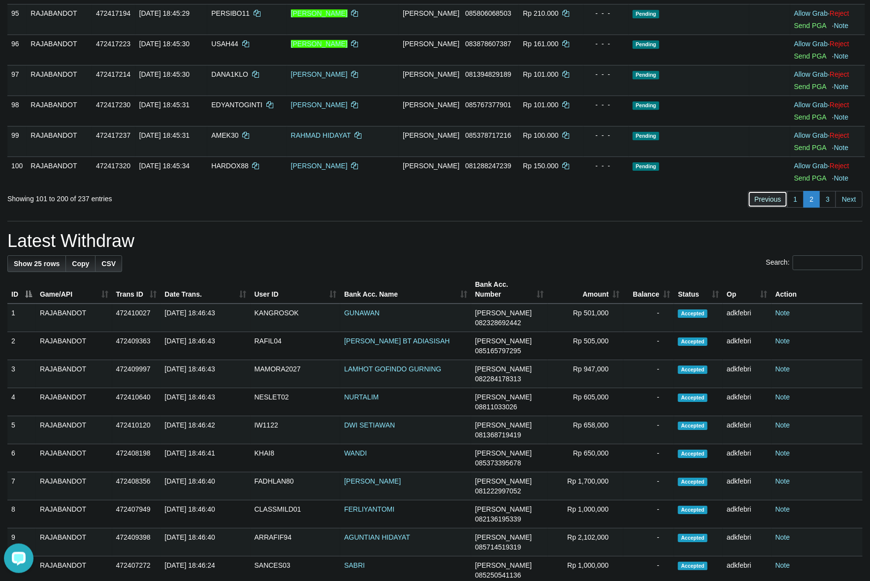
click at [771, 208] on link "Previous" at bounding box center [767, 199] width 39 height 17
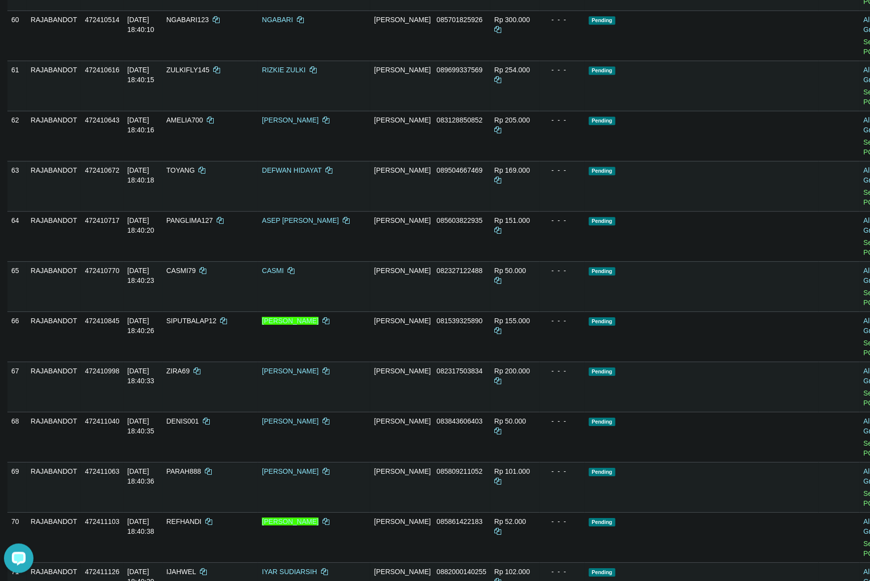
scroll to position [2905, 0]
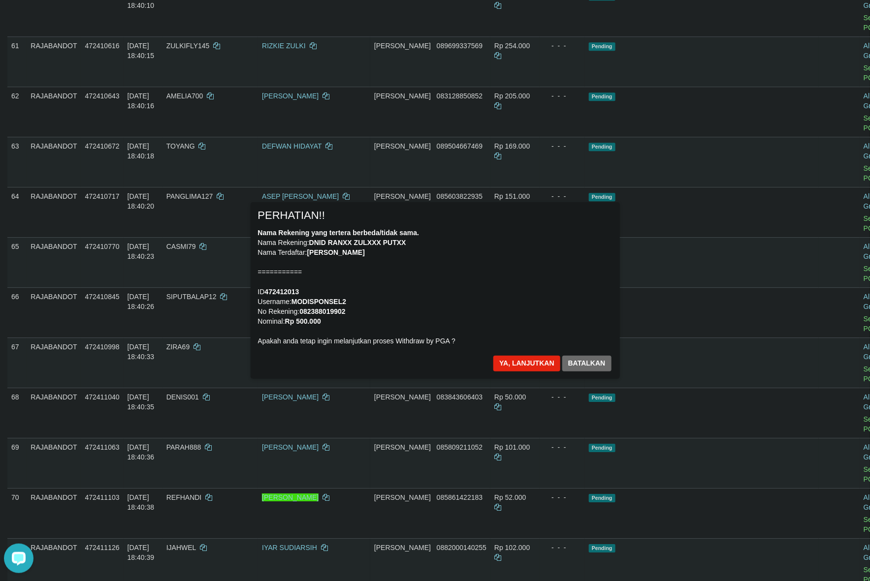
scroll to position [3028, 0]
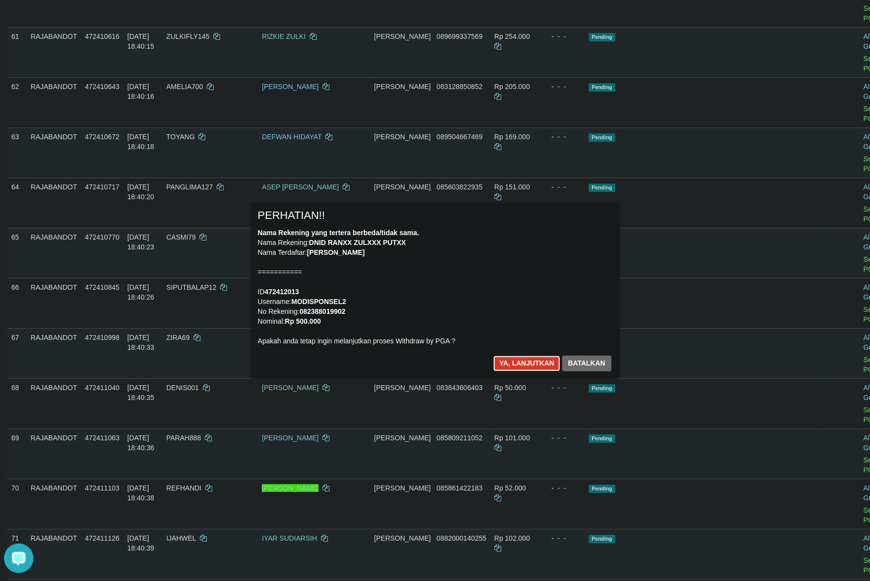
click at [523, 359] on button "Ya, lanjutkan" at bounding box center [526, 364] width 67 height 16
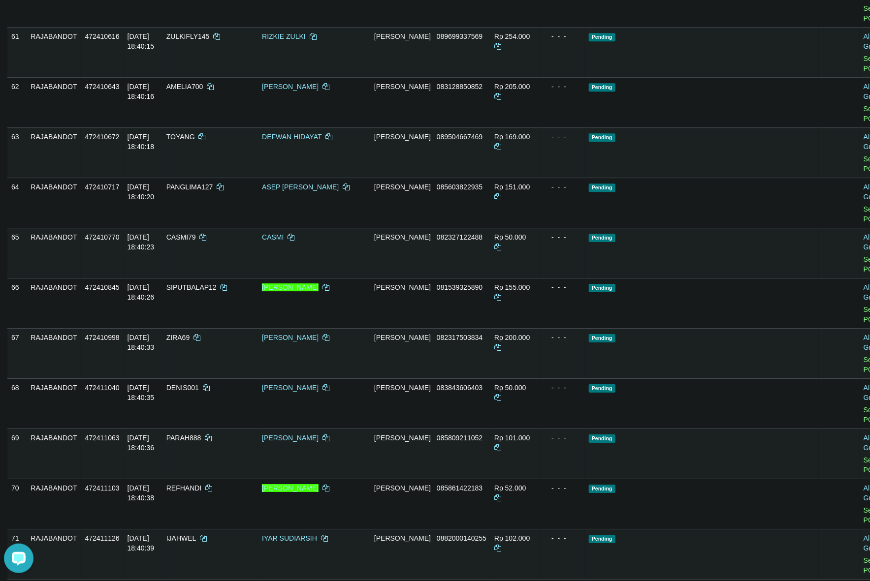
scroll to position [3016, 0]
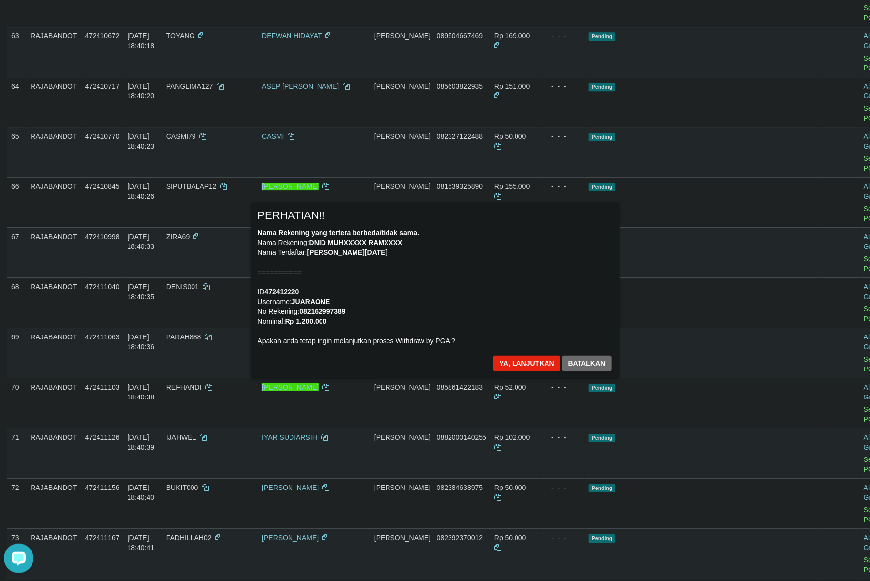
scroll to position [3139, 0]
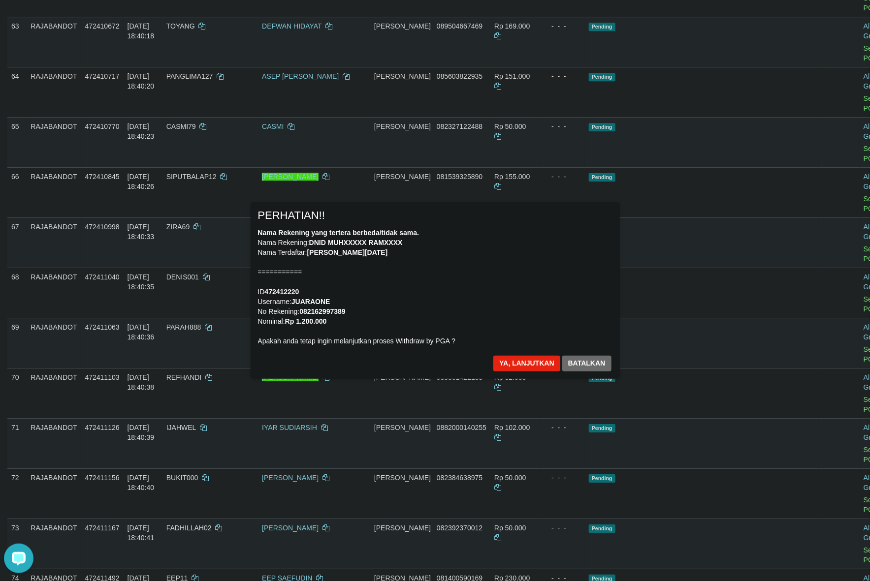
click at [518, 372] on div "Ya, lanjutkan Batalkan" at bounding box center [552, 367] width 120 height 23
click at [520, 365] on button "Ya, lanjutkan" at bounding box center [526, 364] width 67 height 16
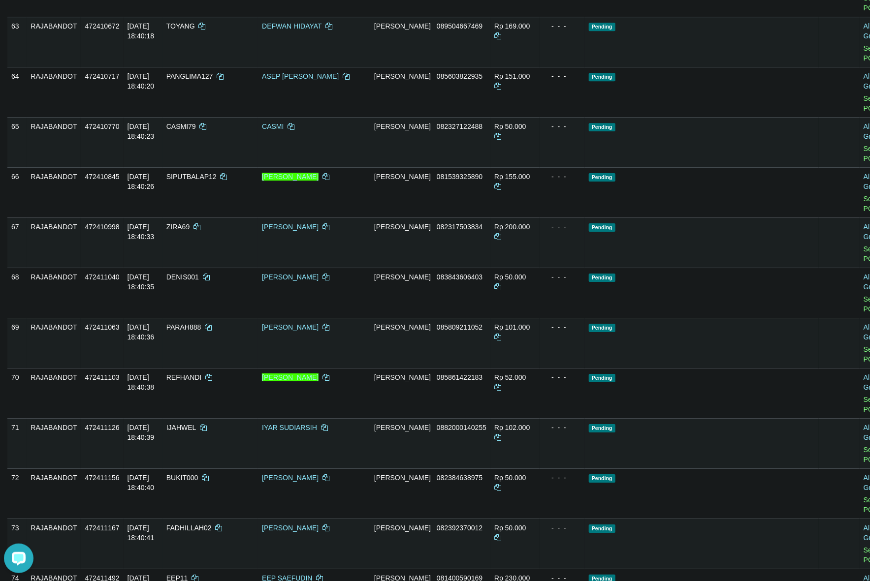
scroll to position [3126, 0]
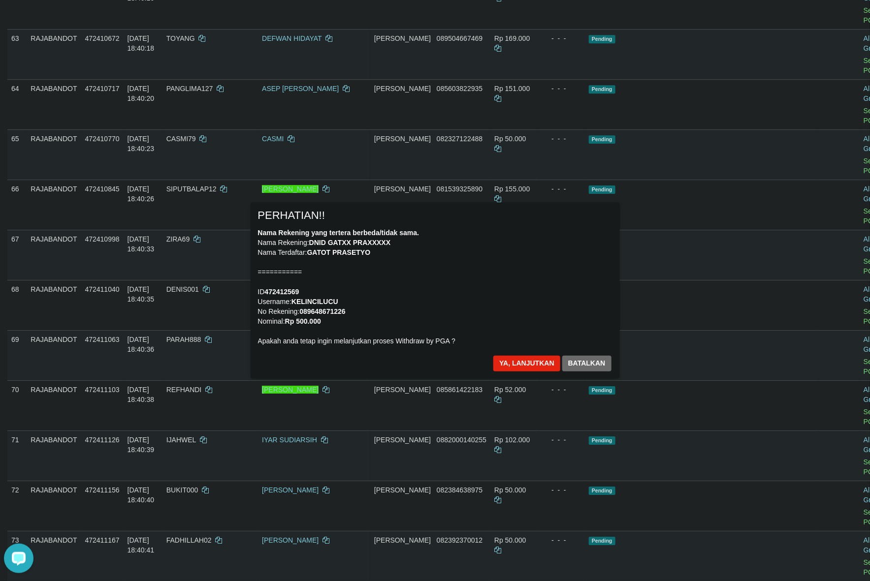
drag, startPoint x: 535, startPoint y: 303, endPoint x: 533, endPoint y: 311, distance: 8.1
click at [533, 306] on div "Nama Rekening yang tertera berbeda/tidak sama. Nama Rekening: DNID GATXX PRAXXX…" at bounding box center [435, 287] width 354 height 118
click at [514, 366] on button "Ya, lanjutkan" at bounding box center [526, 364] width 67 height 16
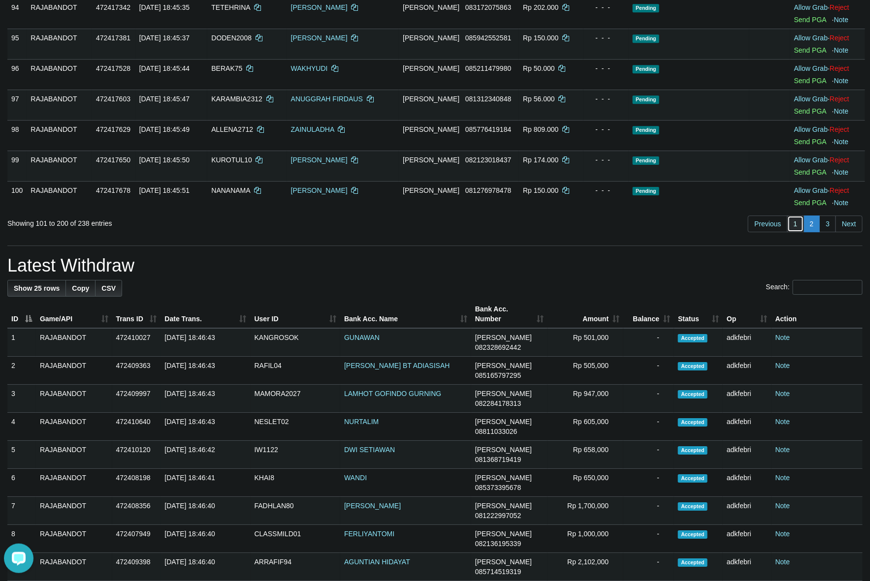
click at [792, 232] on link "1" at bounding box center [795, 224] width 17 height 17
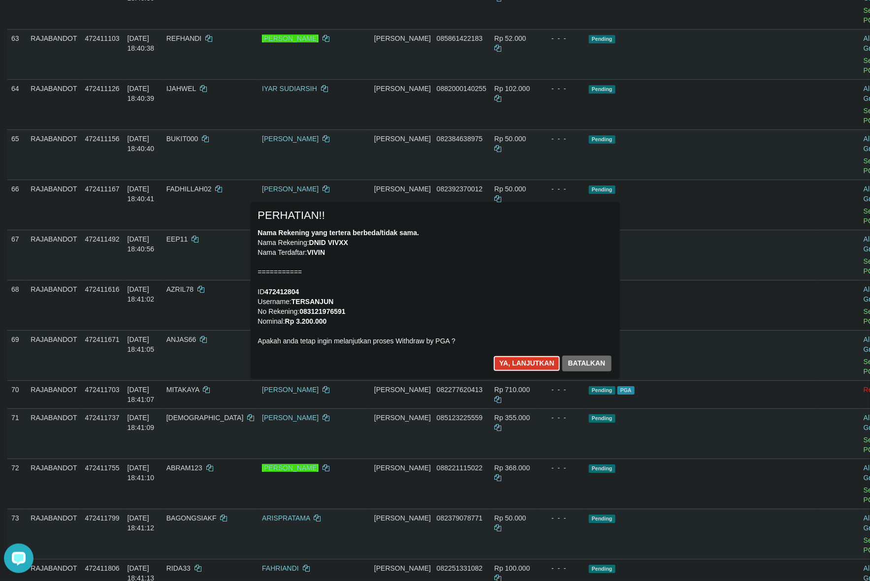
click at [524, 360] on button "Ya, lanjutkan" at bounding box center [526, 364] width 67 height 16
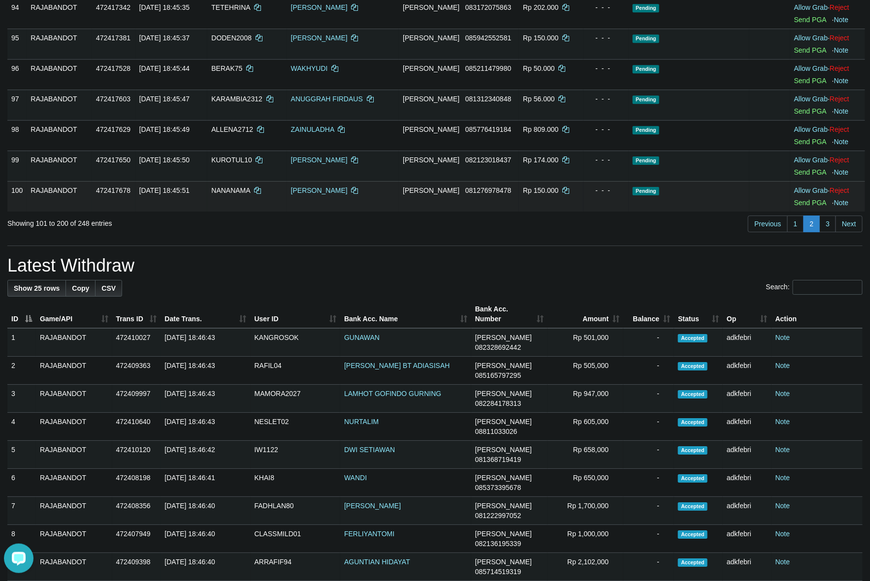
click at [695, 212] on td "Pending" at bounding box center [689, 196] width 121 height 31
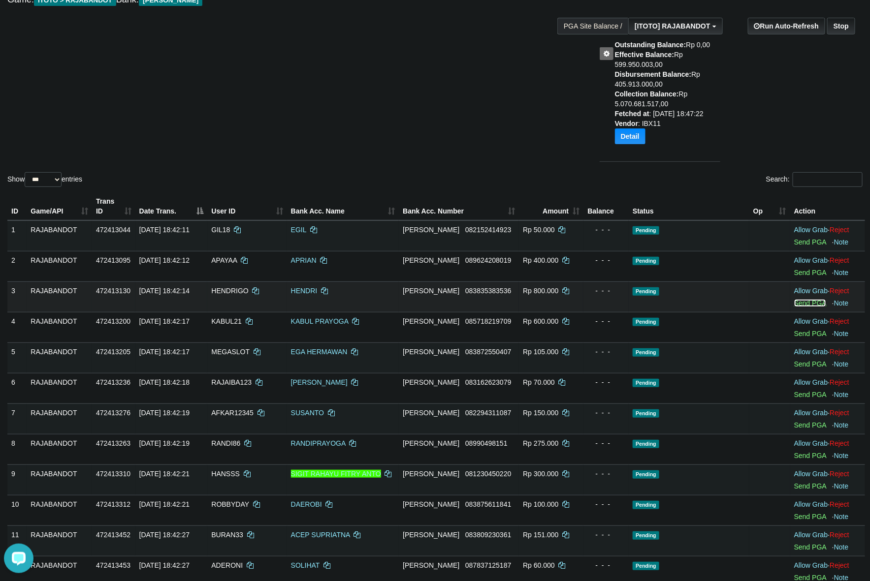
click at [806, 300] on link "Send PGA" at bounding box center [810, 303] width 32 height 8
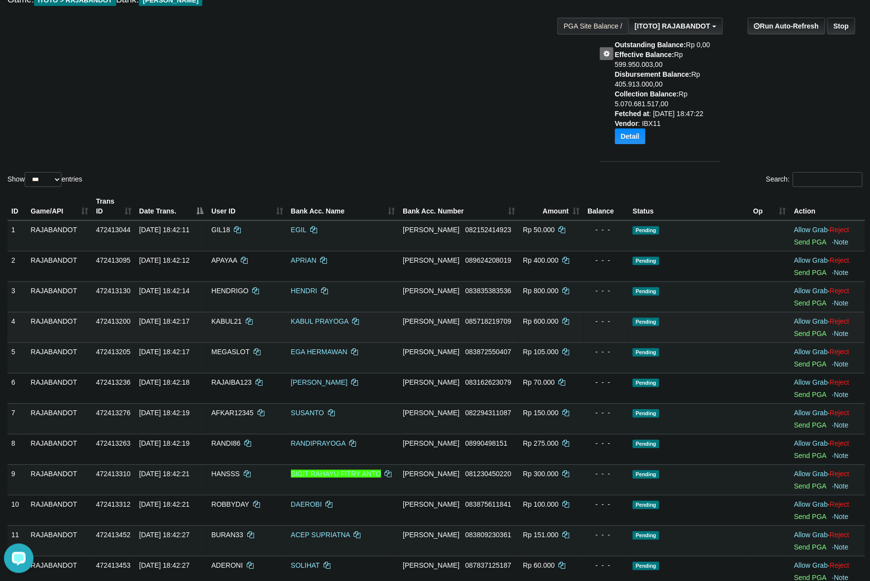
click at [652, 313] on td "Pending" at bounding box center [689, 327] width 121 height 31
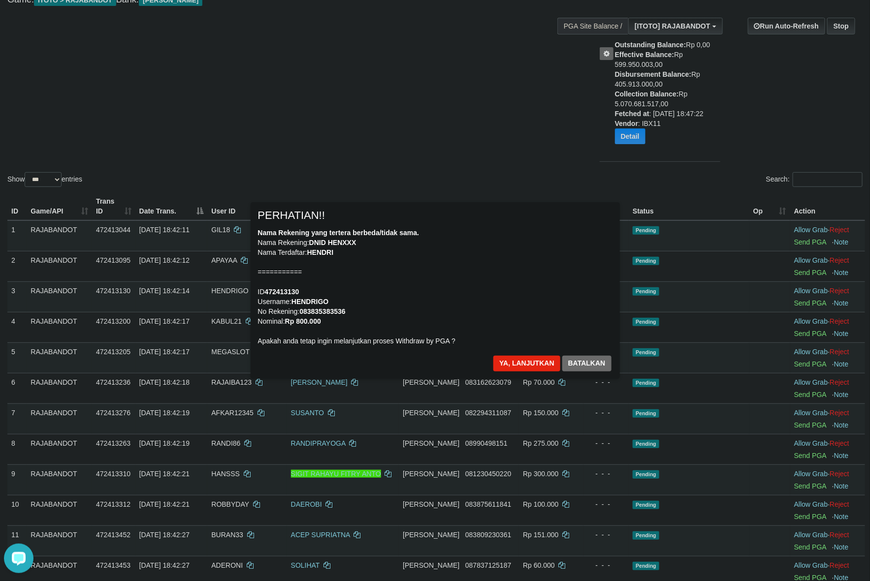
click at [518, 353] on div "× PERHATIAN!! Nama Rekening yang tertera berbeda/tidak sama. Nama Rekening: DNI…" at bounding box center [435, 290] width 369 height 176
click at [513, 366] on button "Ya, lanjutkan" at bounding box center [526, 364] width 67 height 16
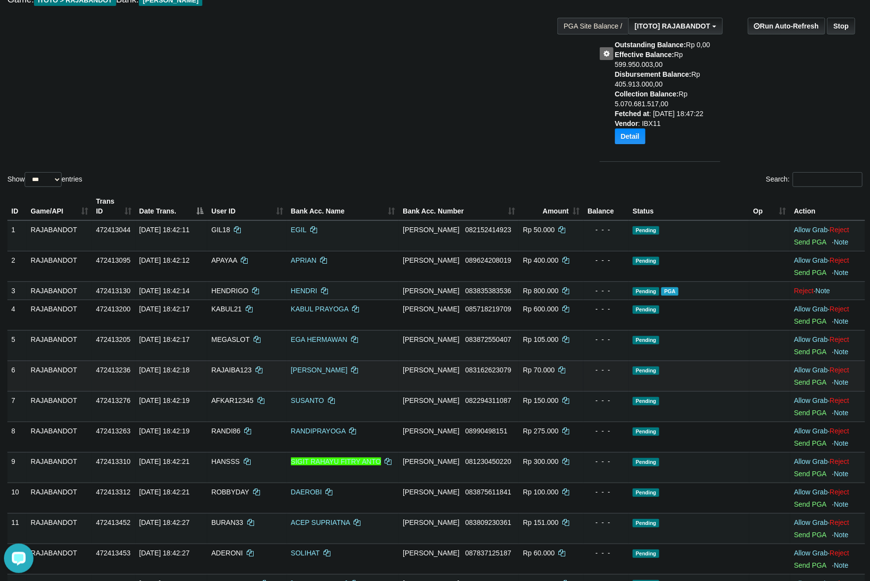
scroll to position [53, 0]
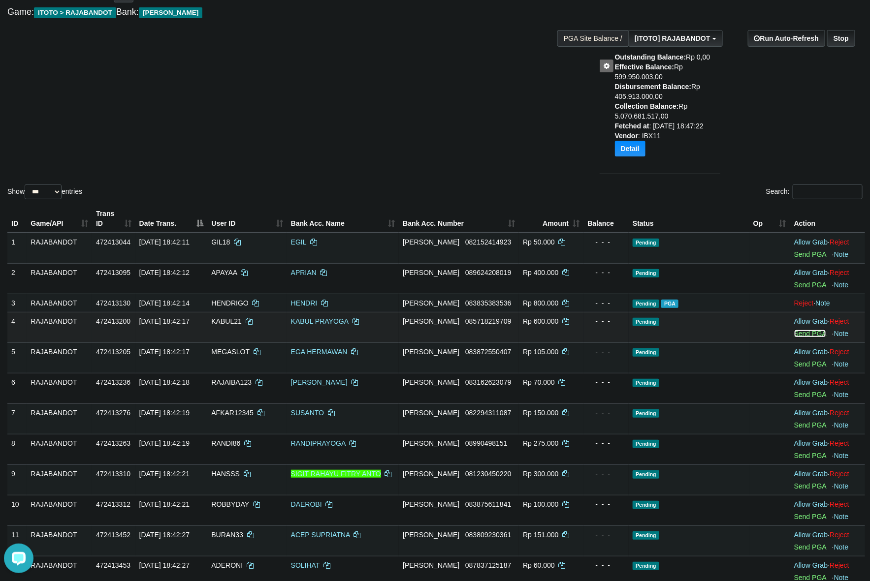
click at [800, 334] on link "Send PGA" at bounding box center [810, 334] width 32 height 8
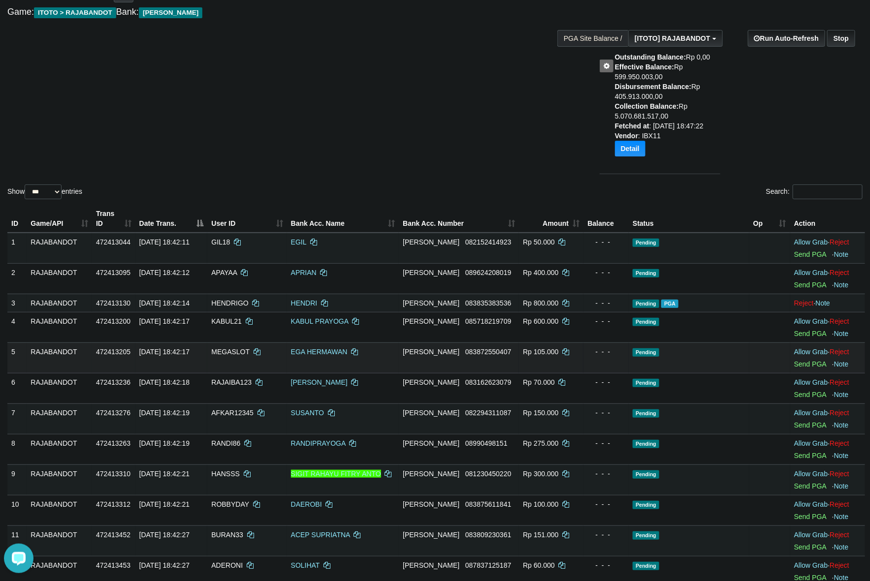
click at [657, 348] on td "Pending" at bounding box center [689, 358] width 121 height 31
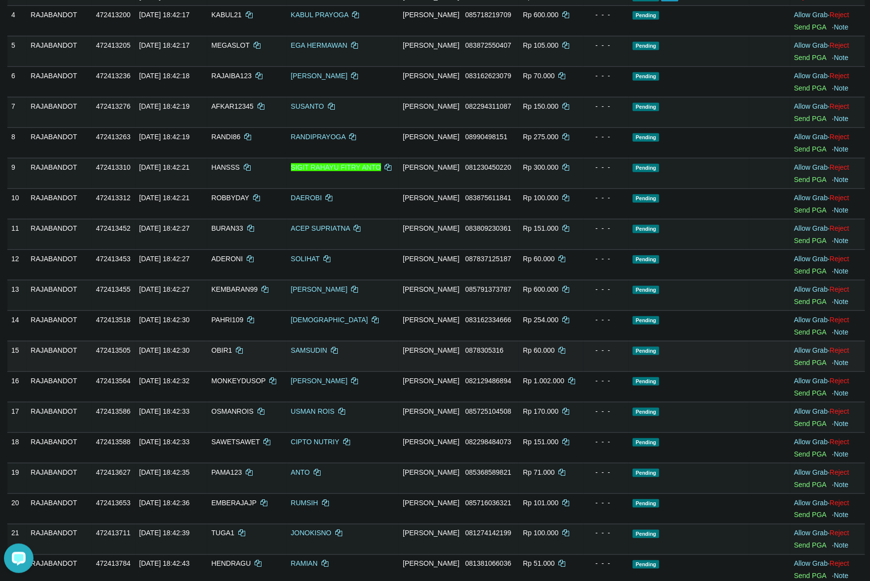
scroll to position [298, 0]
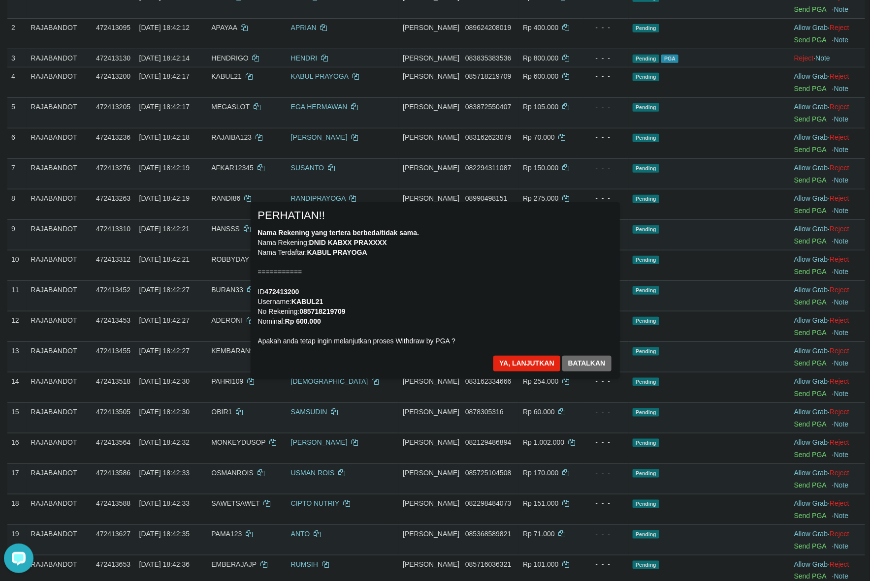
click at [532, 328] on div "Nama Rekening yang tertera berbeda/tidak sama. Nama Rekening: DNID KABXX PRAXXX…" at bounding box center [435, 287] width 354 height 118
click at [525, 361] on button "Ya, lanjutkan" at bounding box center [526, 364] width 67 height 16
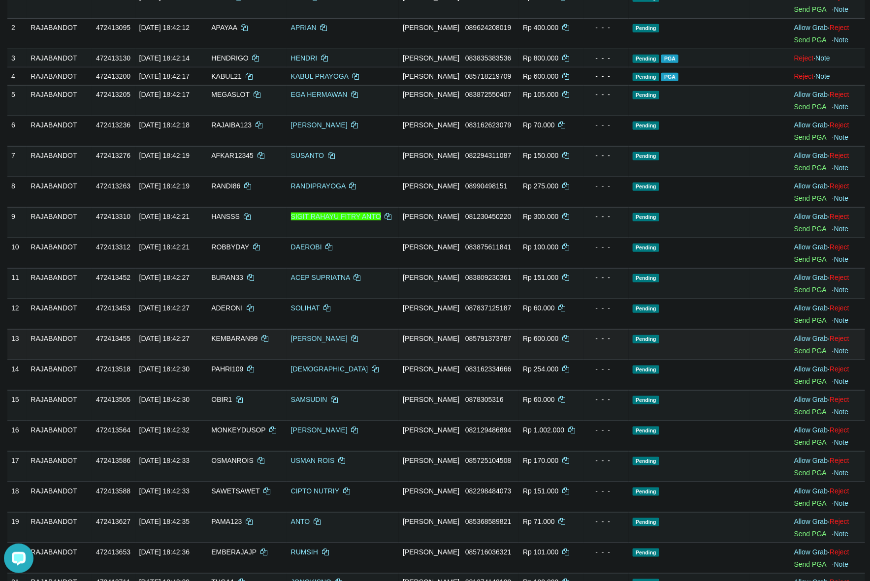
scroll to position [286, 0]
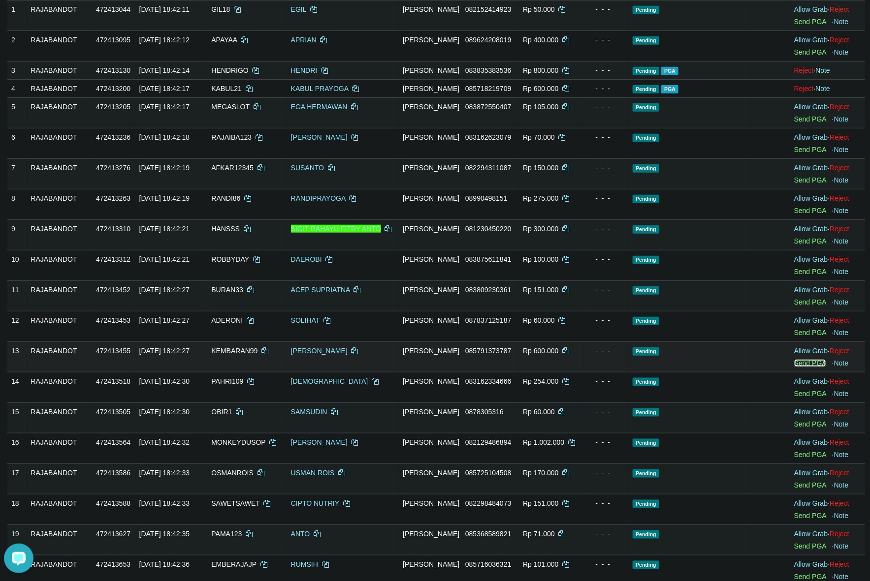
click at [799, 363] on link "Send PGA" at bounding box center [810, 363] width 32 height 8
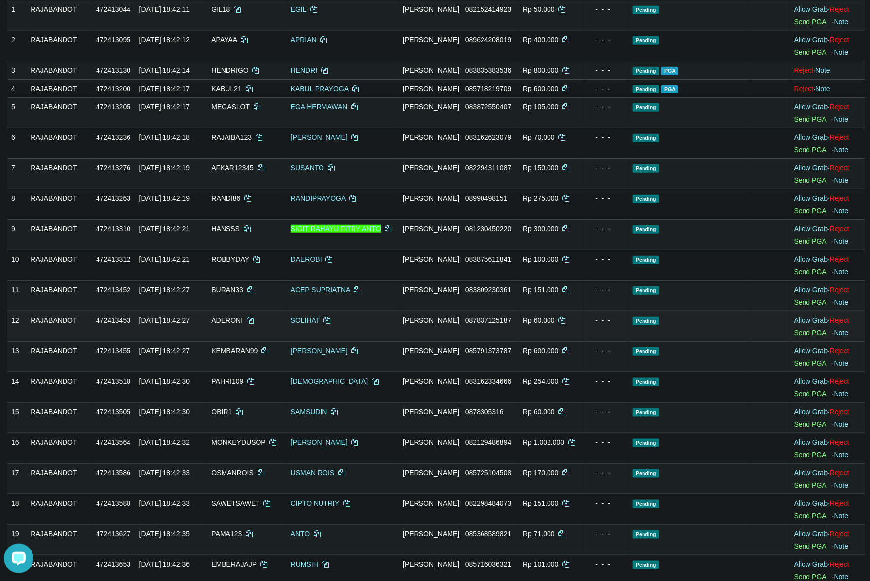
click at [525, 341] on td "Rp 60.000" at bounding box center [551, 326] width 64 height 31
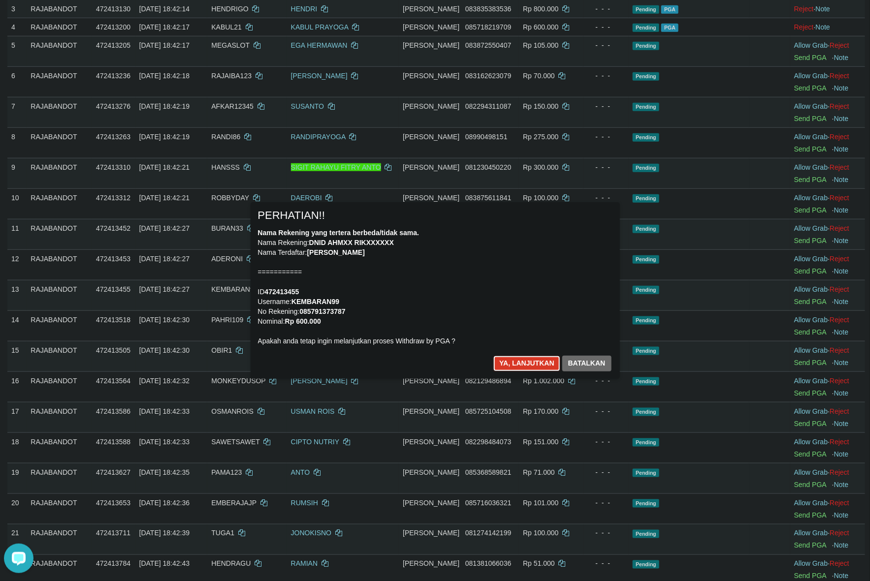
click at [494, 362] on button "Ya, lanjutkan" at bounding box center [526, 364] width 67 height 16
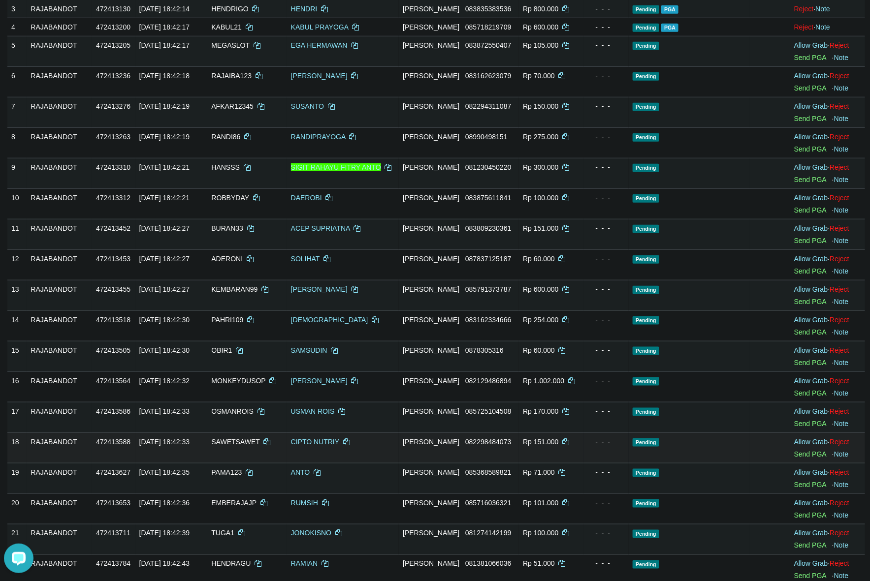
scroll to position [335, 0]
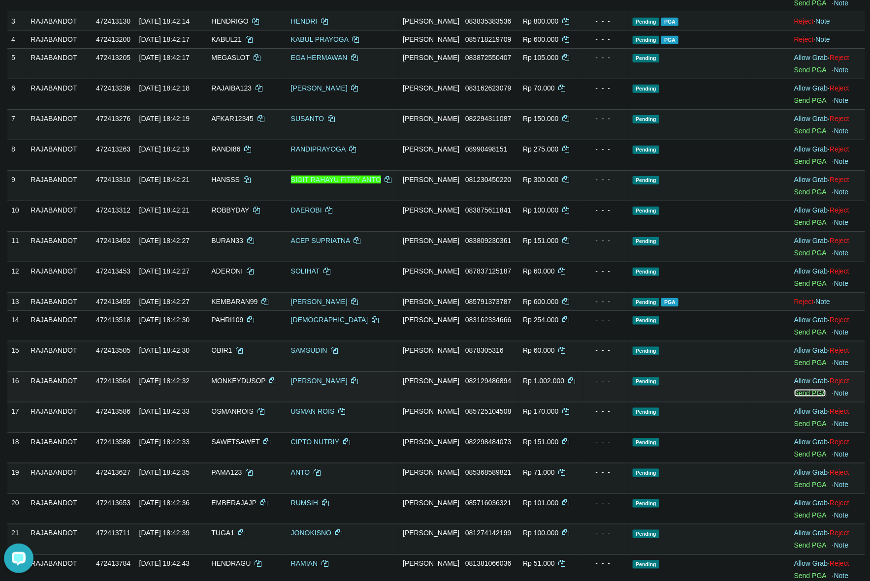
click at [808, 391] on link "Send PGA" at bounding box center [810, 393] width 32 height 8
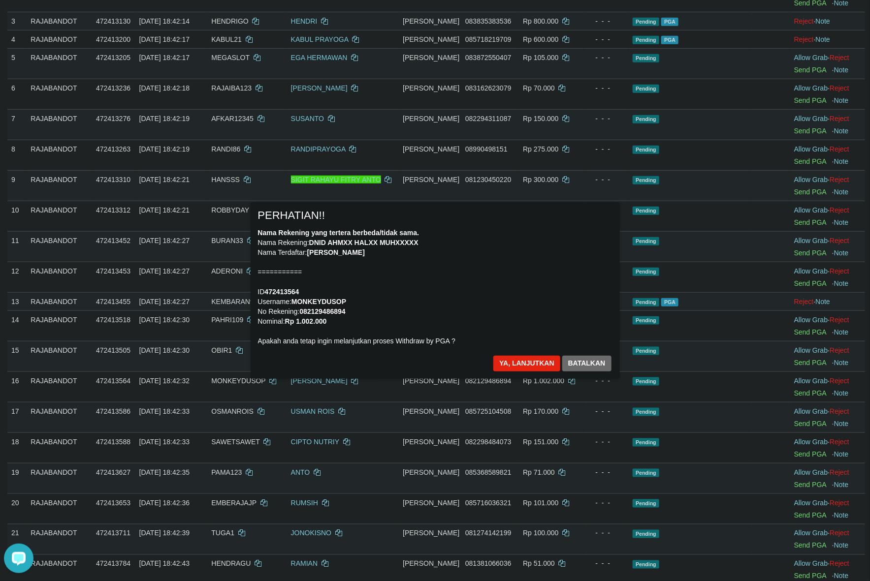
click at [517, 325] on div "Nama Rekening yang tertera berbeda/tidak sama. Nama Rekening: DNID AHMXX HALXX …" at bounding box center [435, 287] width 354 height 118
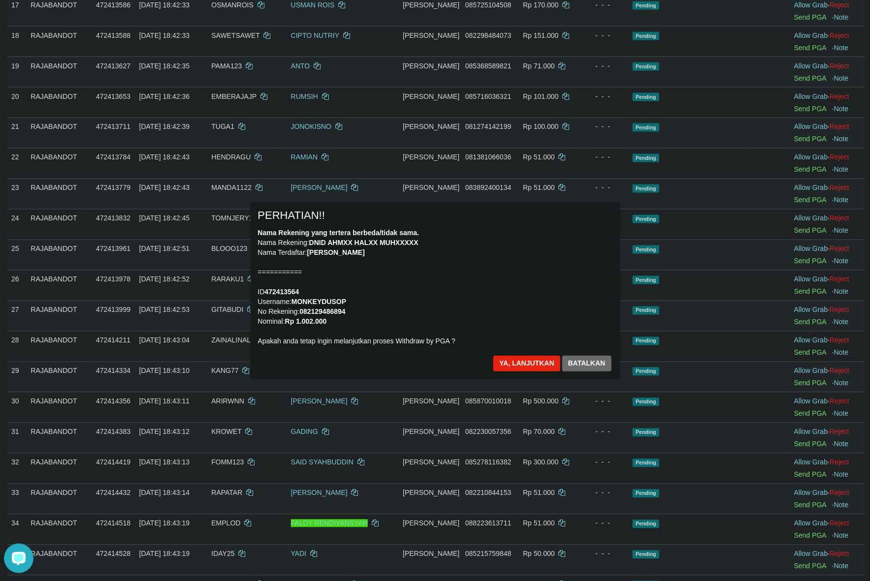
scroll to position [702, 0]
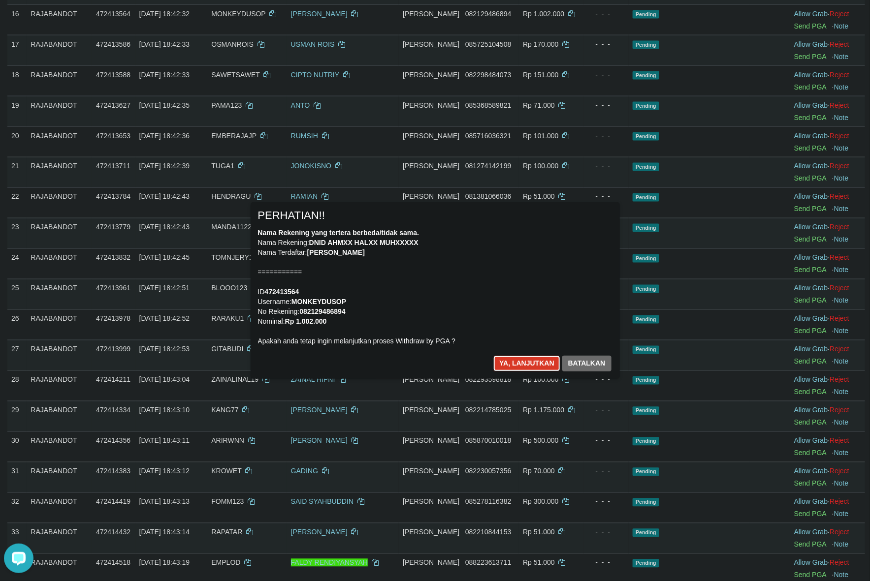
click at [500, 358] on button "Ya, lanjutkan" at bounding box center [526, 364] width 67 height 16
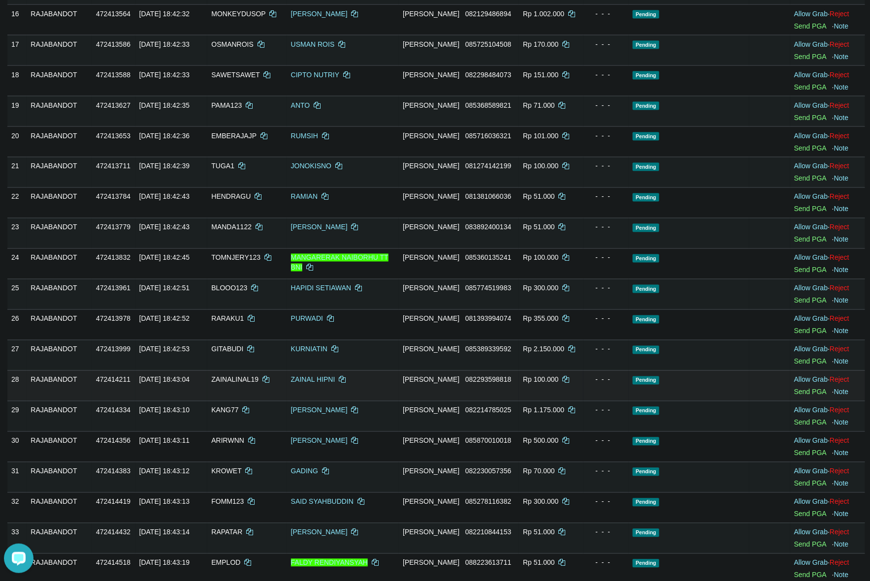
scroll to position [690, 0]
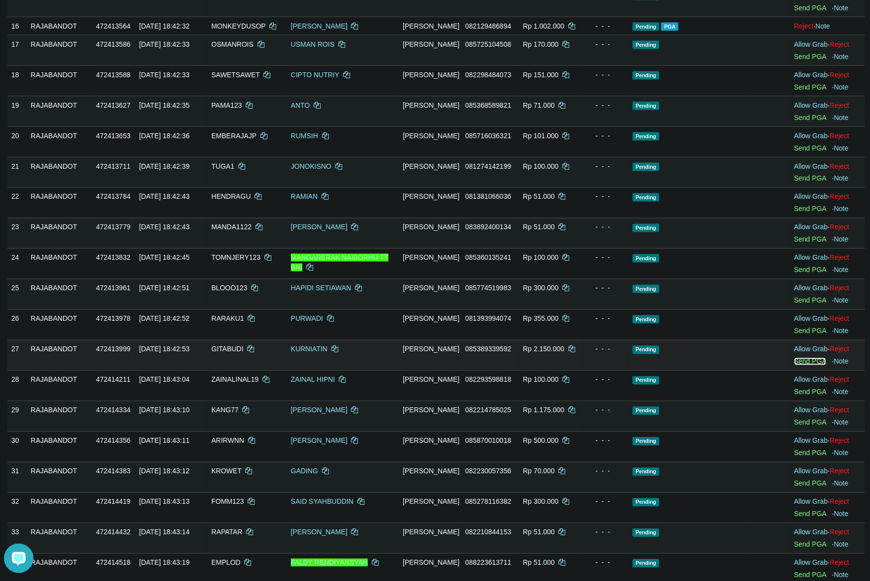
click at [796, 364] on link "Send PGA" at bounding box center [810, 362] width 32 height 8
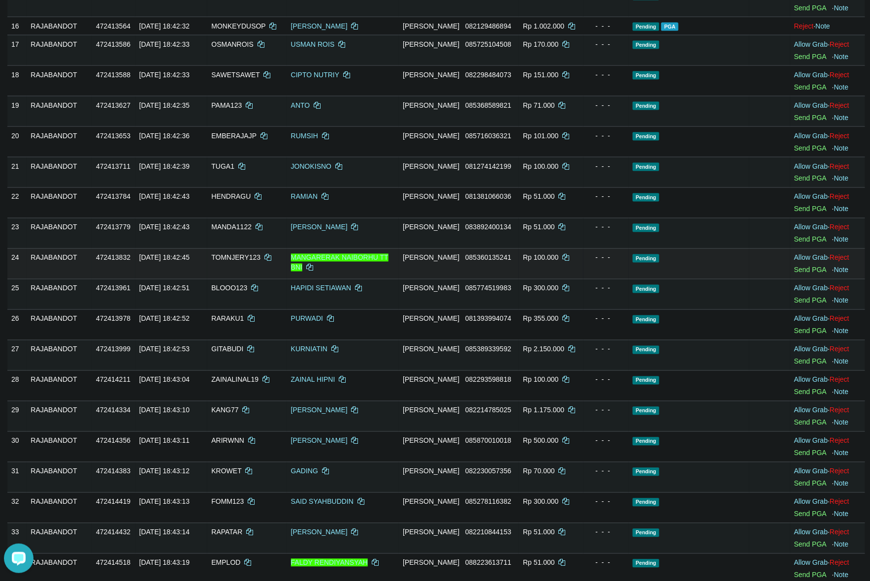
click at [556, 277] on td "Rp 100.000" at bounding box center [551, 264] width 64 height 31
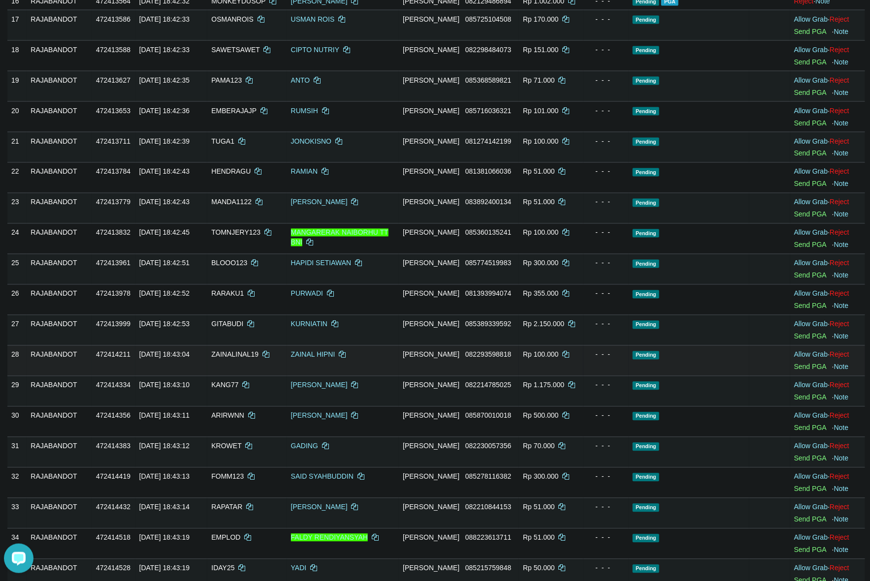
scroll to position [813, 0]
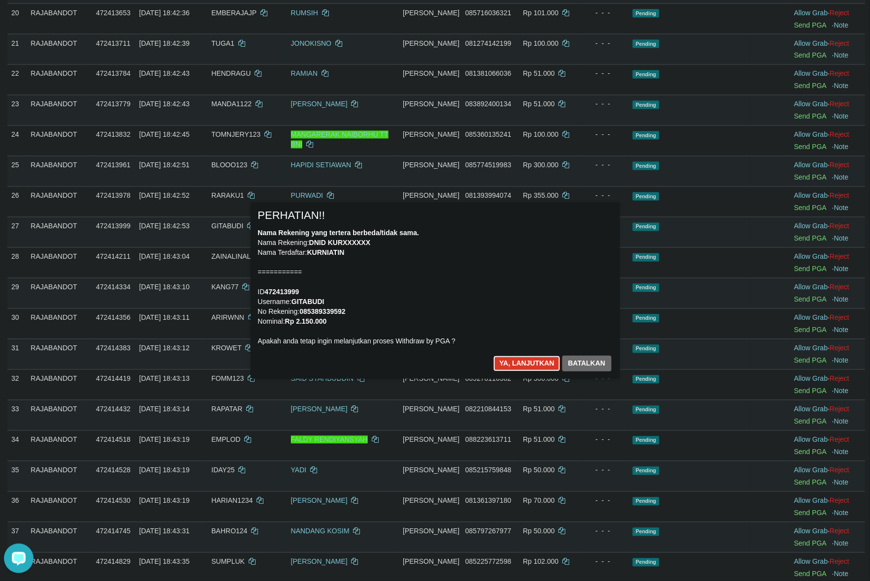
click at [514, 365] on button "Ya, lanjutkan" at bounding box center [526, 364] width 67 height 16
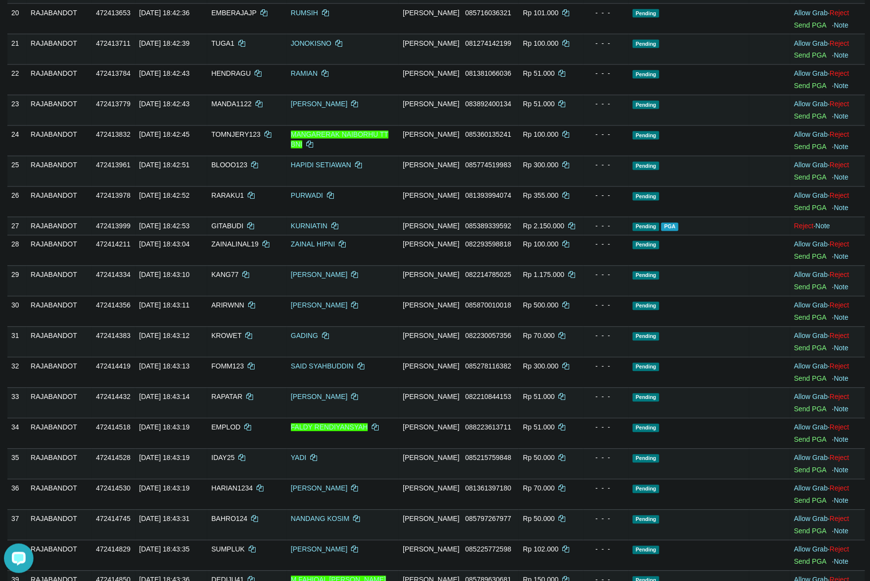
scroll to position [801, 0]
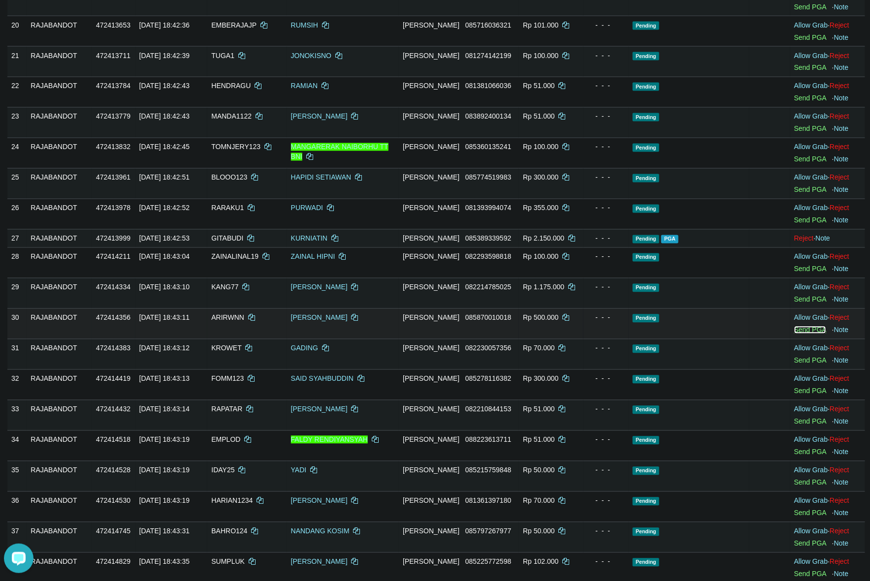
click at [811, 334] on link "Send PGA" at bounding box center [810, 330] width 32 height 8
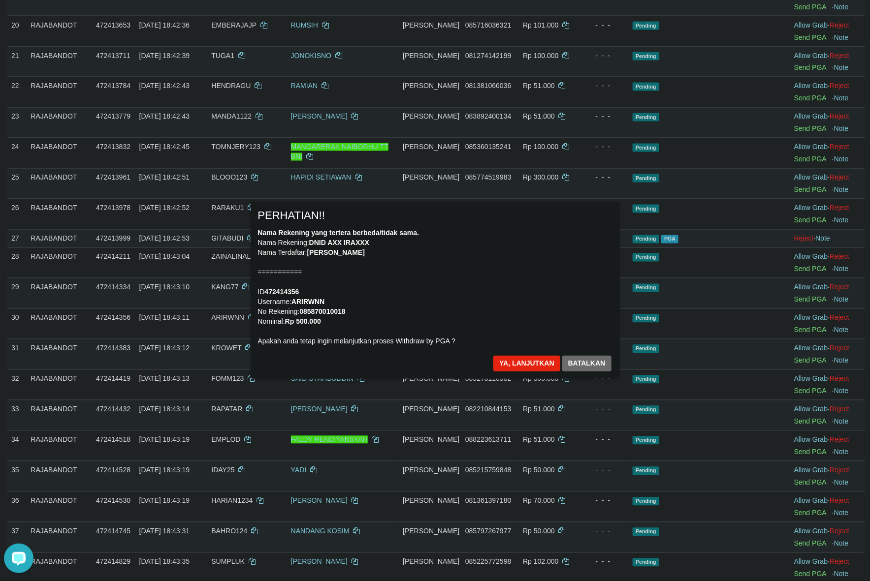
click at [492, 296] on div "Nama Rekening yang tertera berbeda/tidak sama. Nama Rekening: DNID AXX IRAXXX N…" at bounding box center [435, 287] width 354 height 118
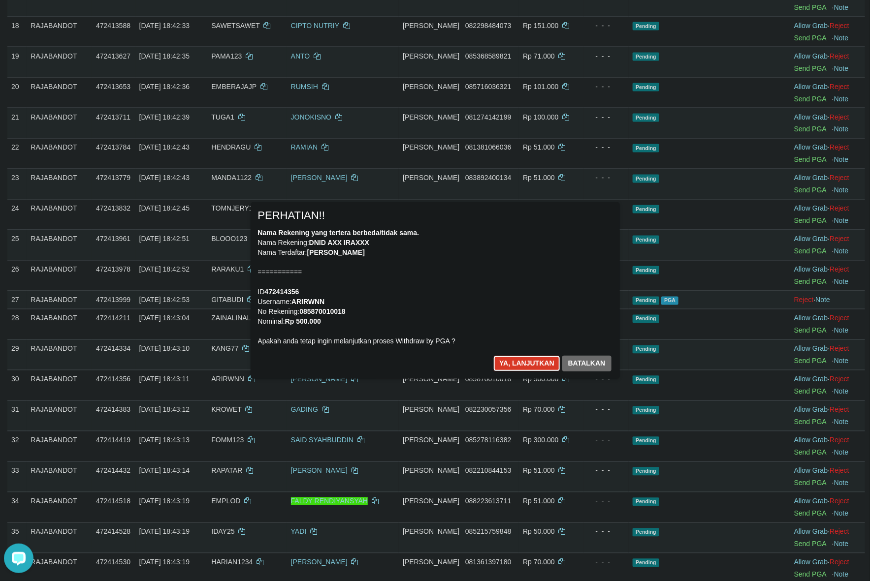
click at [510, 360] on button "Ya, lanjutkan" at bounding box center [526, 364] width 67 height 16
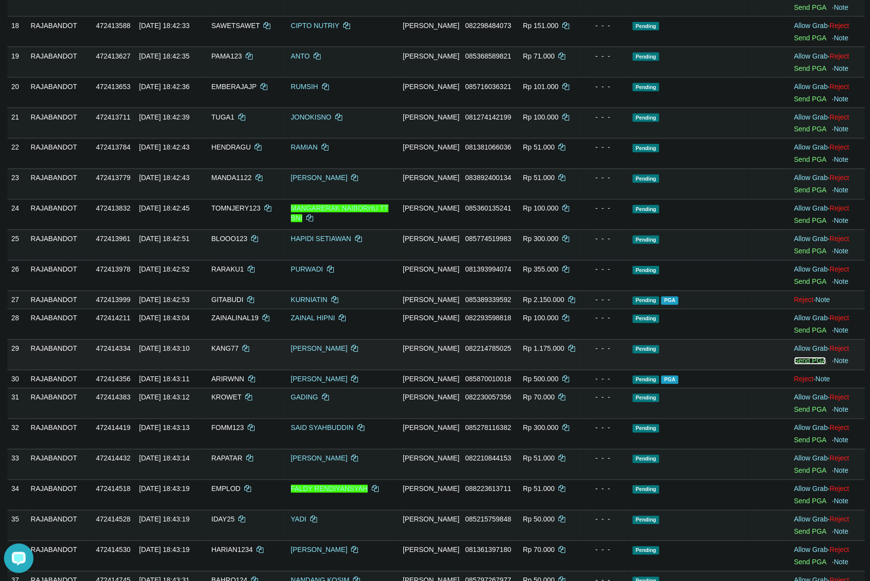
click at [794, 363] on link "Send PGA" at bounding box center [810, 361] width 32 height 8
click at [629, 334] on td "Pending" at bounding box center [689, 324] width 121 height 31
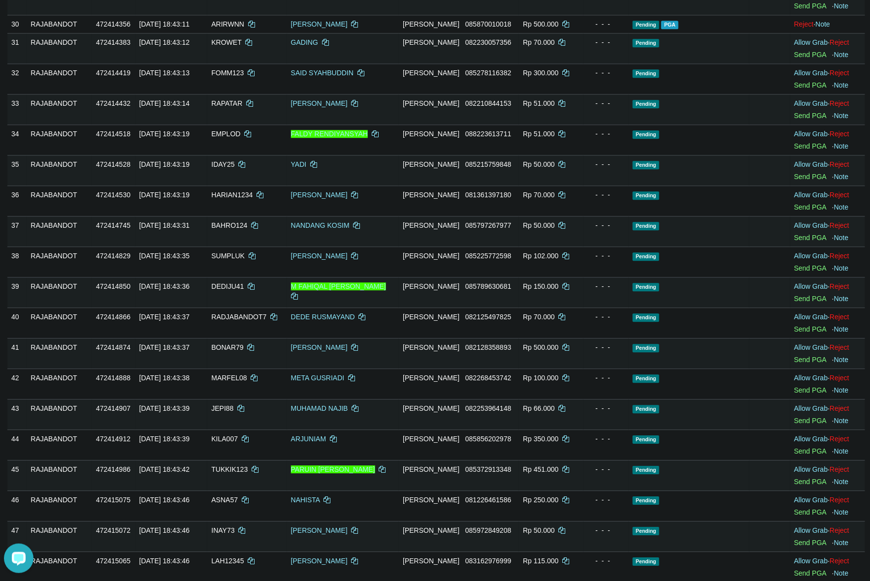
scroll to position [1093, 0]
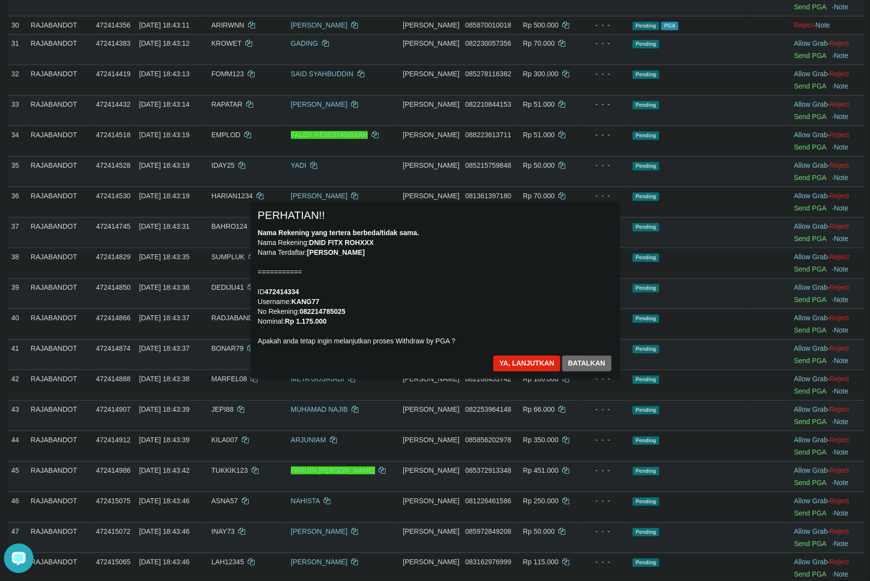
drag, startPoint x: 503, startPoint y: 324, endPoint x: 562, endPoint y: 346, distance: 62.5
click at [512, 323] on div "Nama Rekening yang tertera berbeda/tidak sama. Nama Rekening: DNID FITX ROHXXX …" at bounding box center [435, 287] width 354 height 118
click at [515, 364] on button "Ya, lanjutkan" at bounding box center [526, 364] width 67 height 16
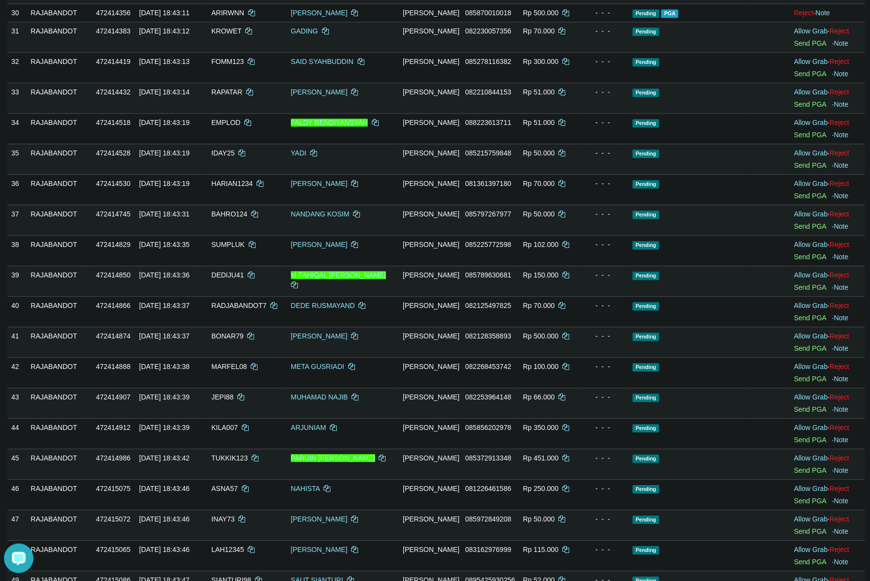
scroll to position [1081, 0]
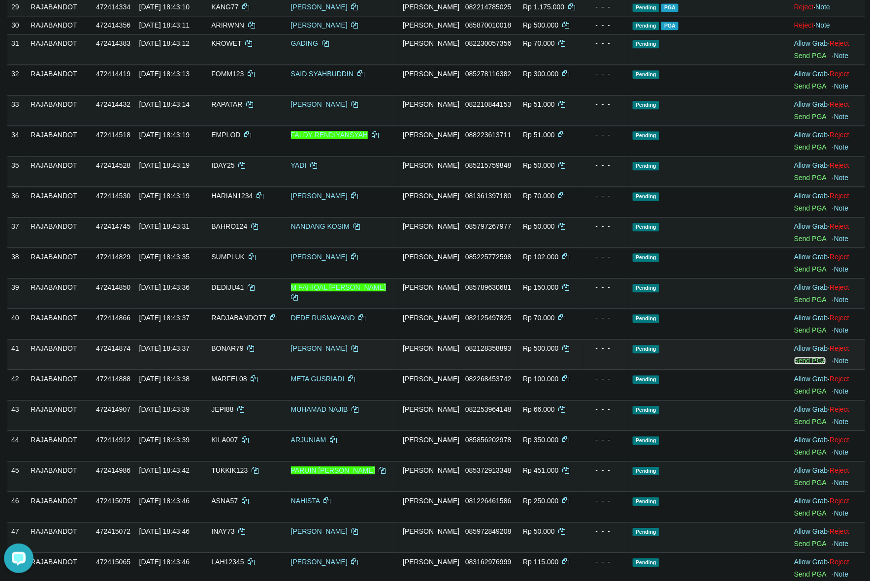
click at [794, 365] on link "Send PGA" at bounding box center [810, 361] width 32 height 8
click at [587, 323] on div "- - -" at bounding box center [605, 318] width 37 height 10
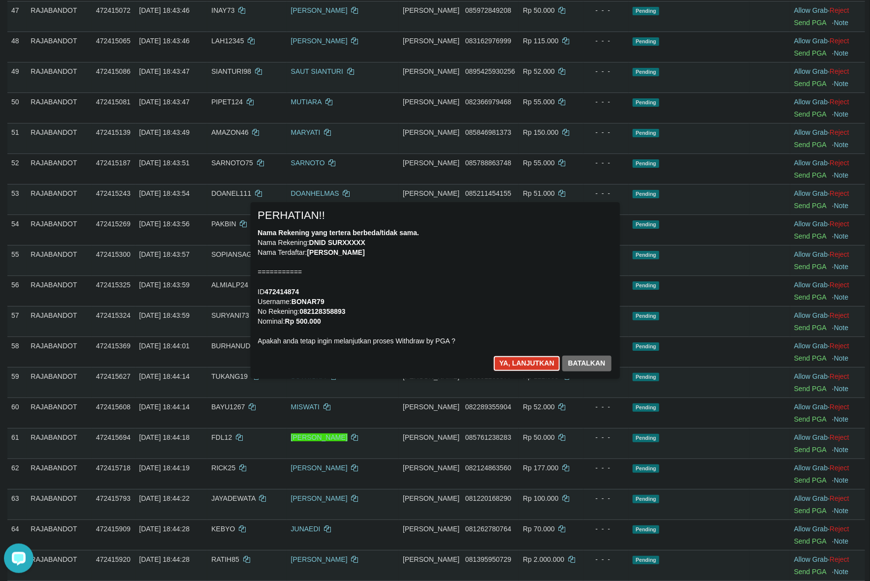
click at [527, 357] on button "Ya, lanjutkan" at bounding box center [526, 364] width 67 height 16
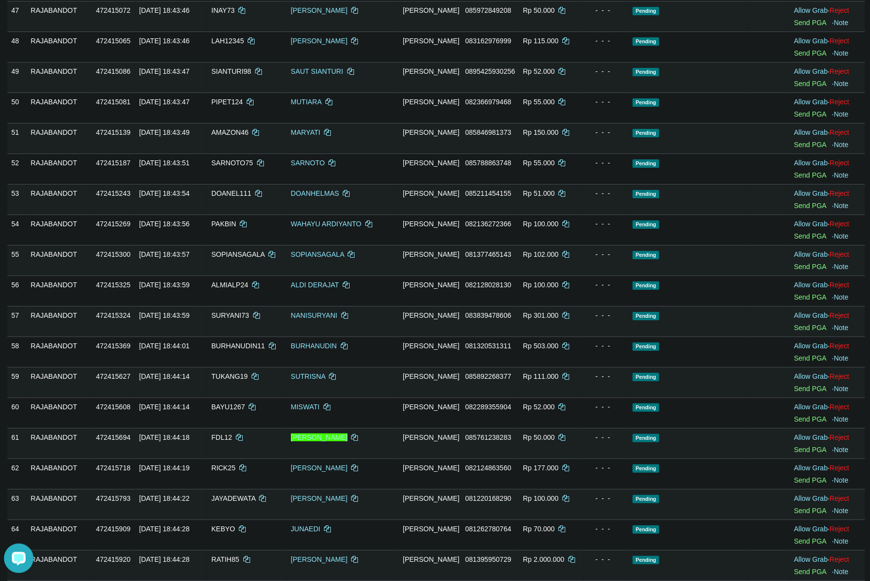
scroll to position [1590, 0]
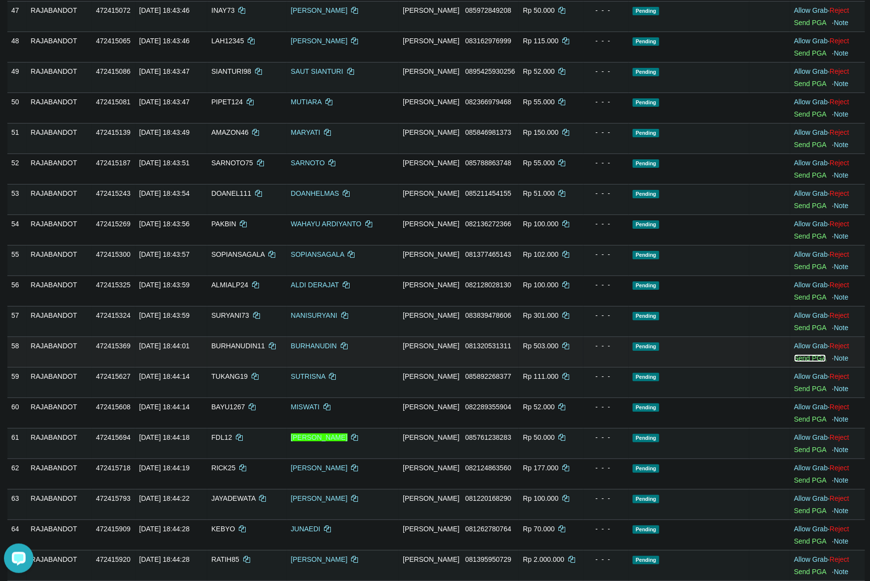
click at [805, 362] on link "Send PGA" at bounding box center [810, 358] width 32 height 8
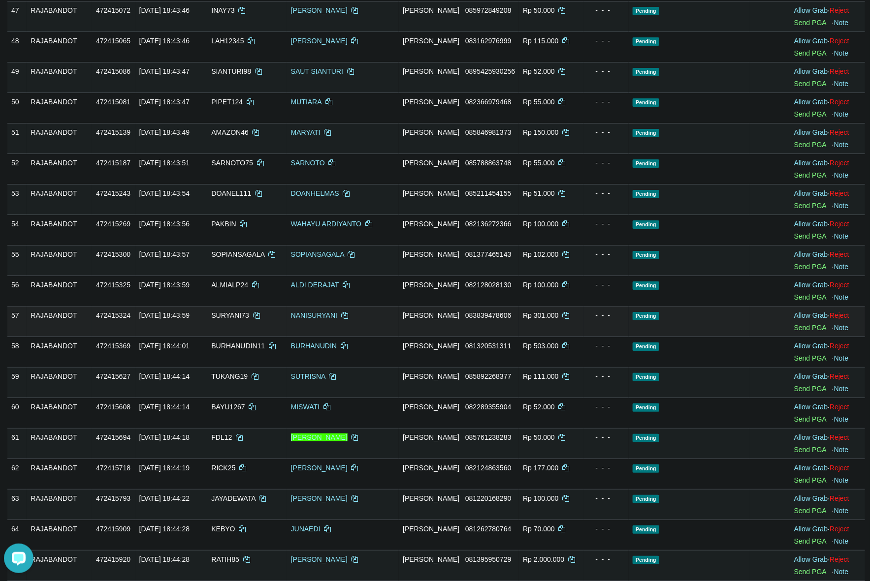
click at [547, 330] on td "Rp 301.000" at bounding box center [551, 321] width 64 height 31
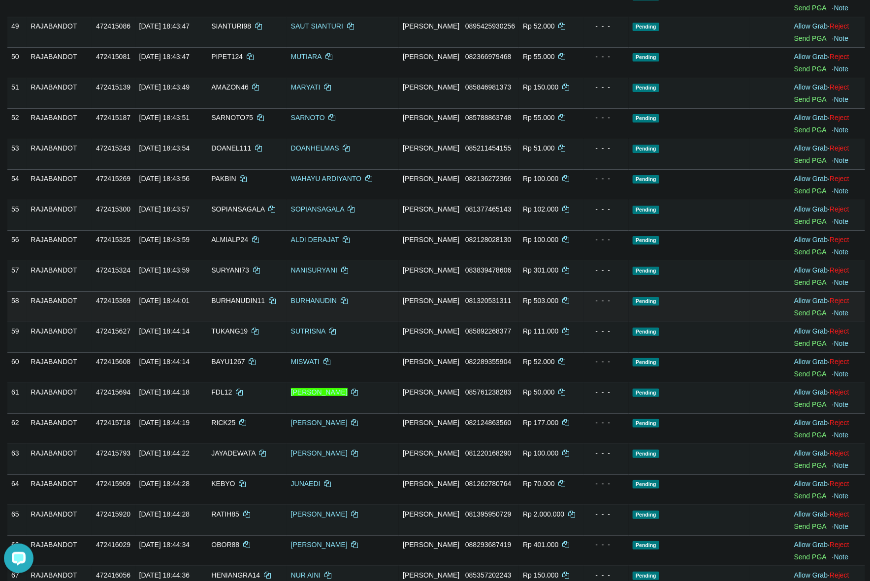
scroll to position [1775, 0]
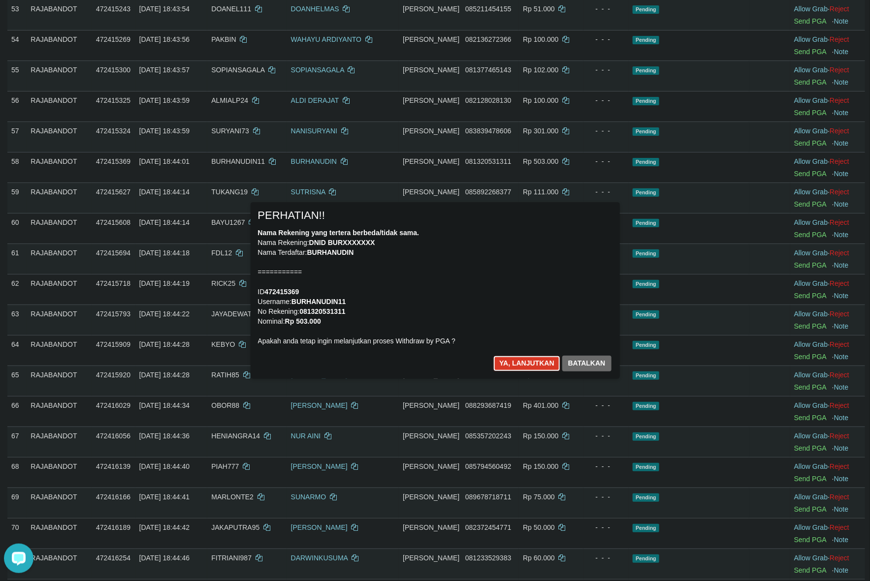
click at [515, 366] on button "Ya, lanjutkan" at bounding box center [526, 364] width 67 height 16
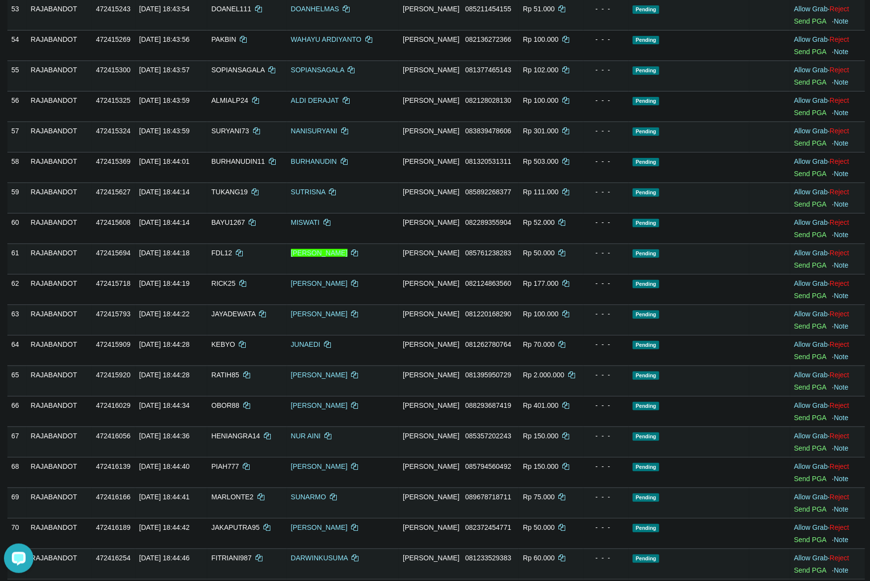
scroll to position [1763, 0]
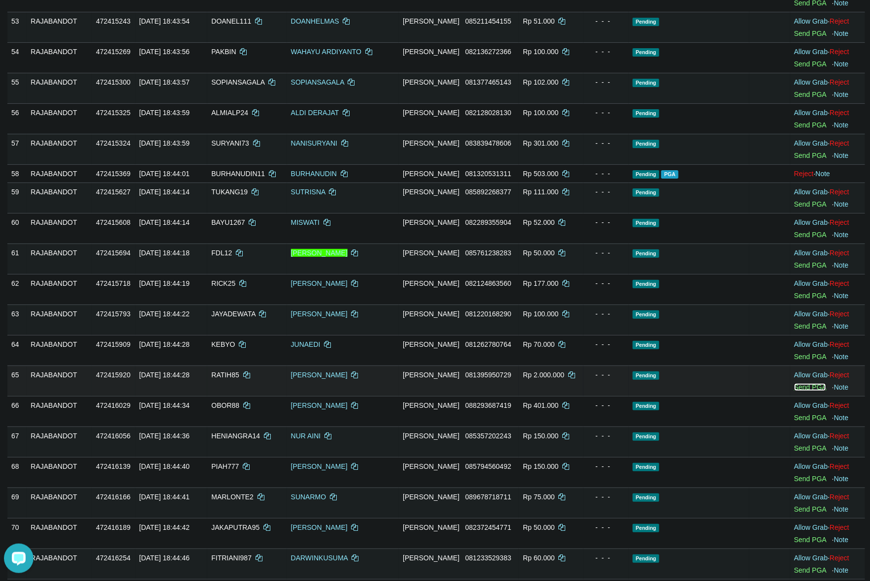
click at [809, 391] on link "Send PGA" at bounding box center [810, 388] width 32 height 8
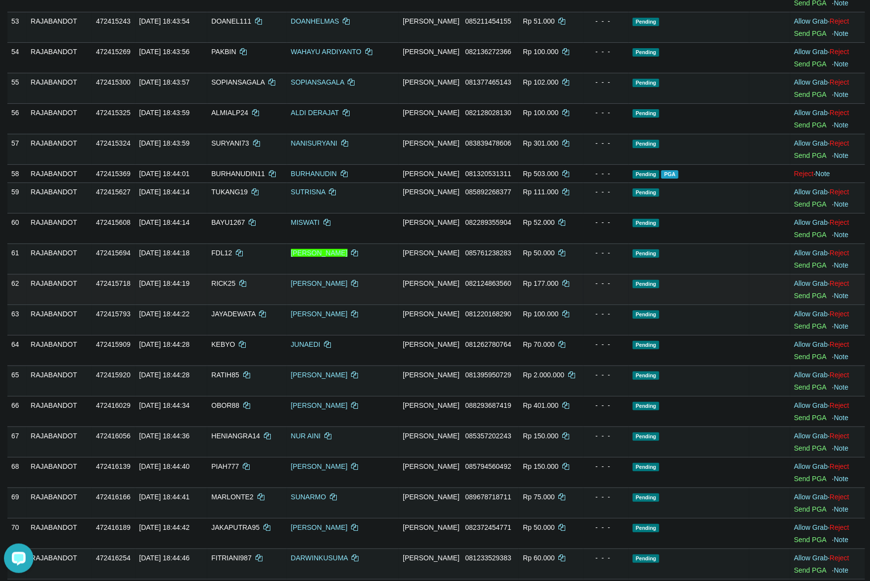
click at [519, 305] on td "Rp 177.000" at bounding box center [551, 289] width 64 height 31
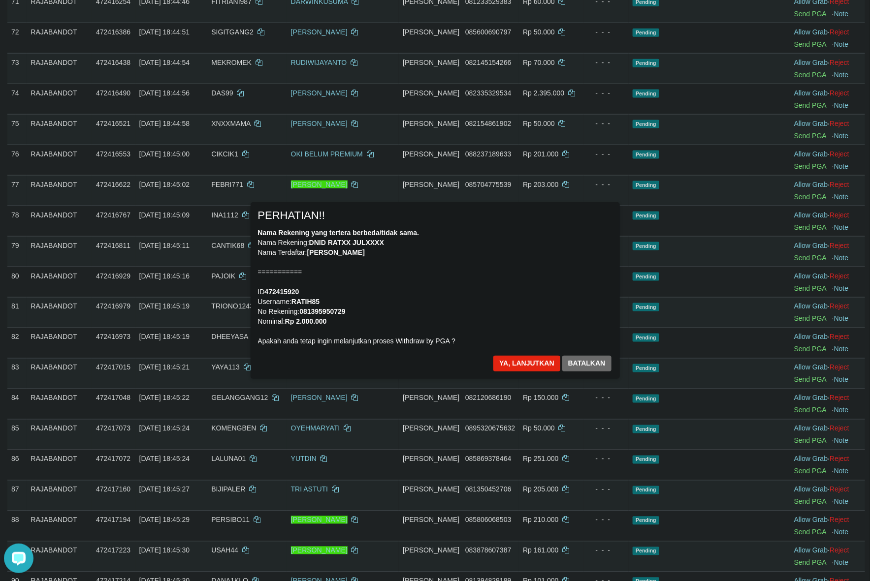
scroll to position [2313, 0]
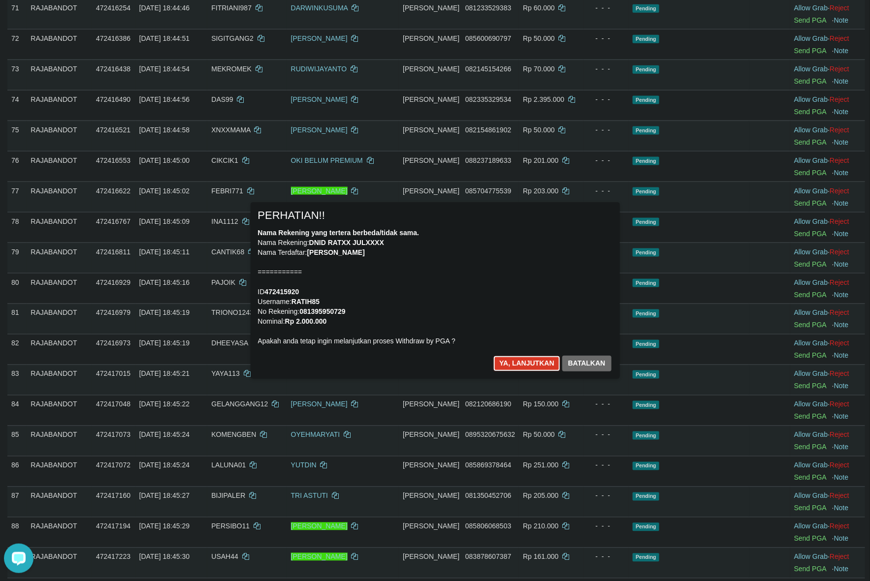
click at [537, 362] on button "Ya, lanjutkan" at bounding box center [526, 364] width 67 height 16
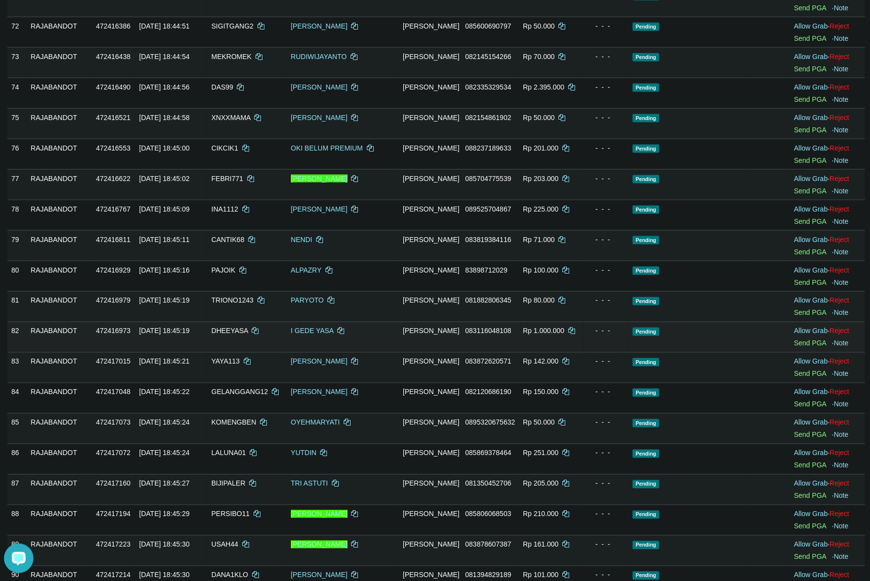
scroll to position [2301, 0]
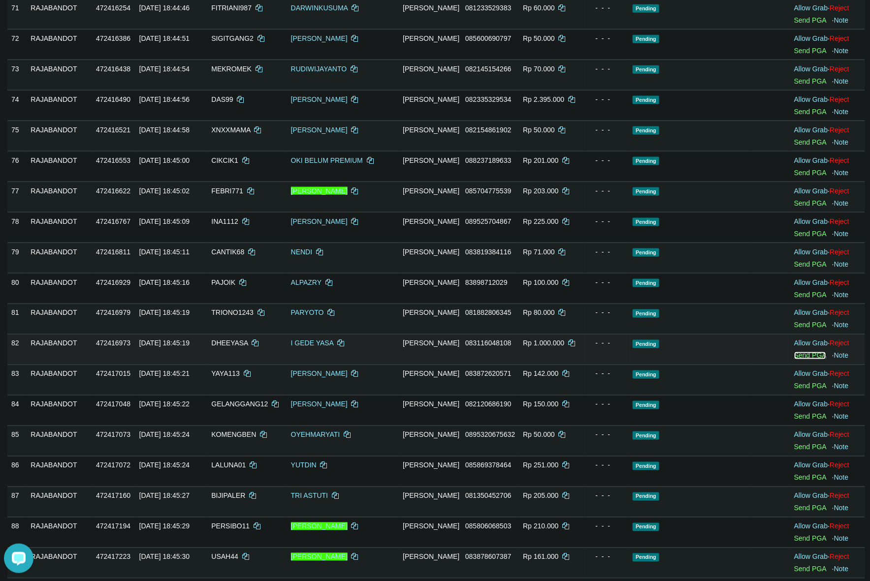
click at [807, 360] on link "Send PGA" at bounding box center [810, 356] width 32 height 8
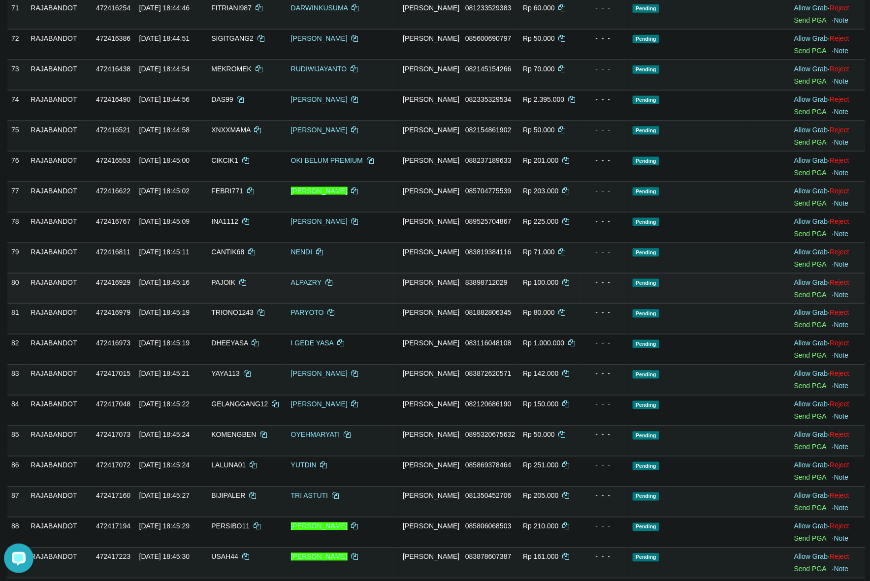
click at [643, 304] on td "Pending" at bounding box center [689, 288] width 121 height 31
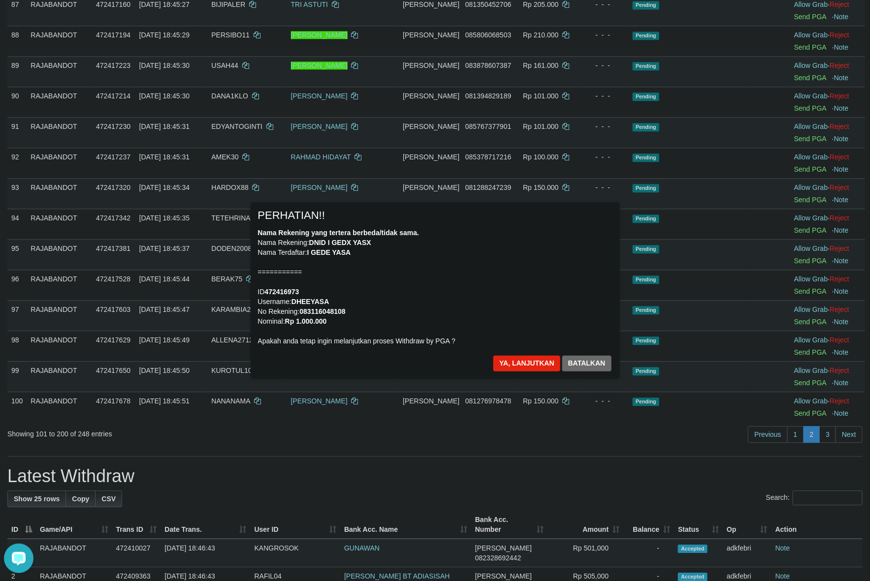
scroll to position [2791, 0]
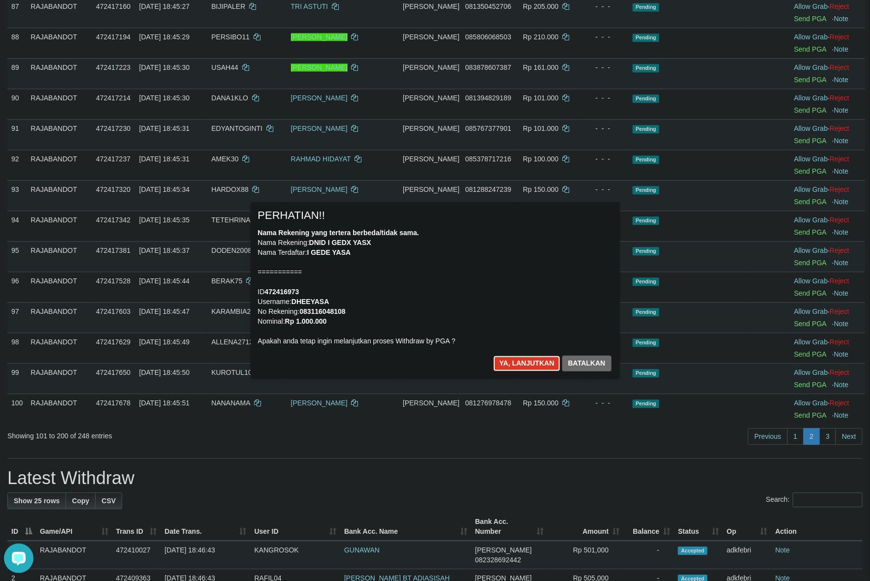
click at [519, 356] on button "Ya, lanjutkan" at bounding box center [526, 364] width 67 height 16
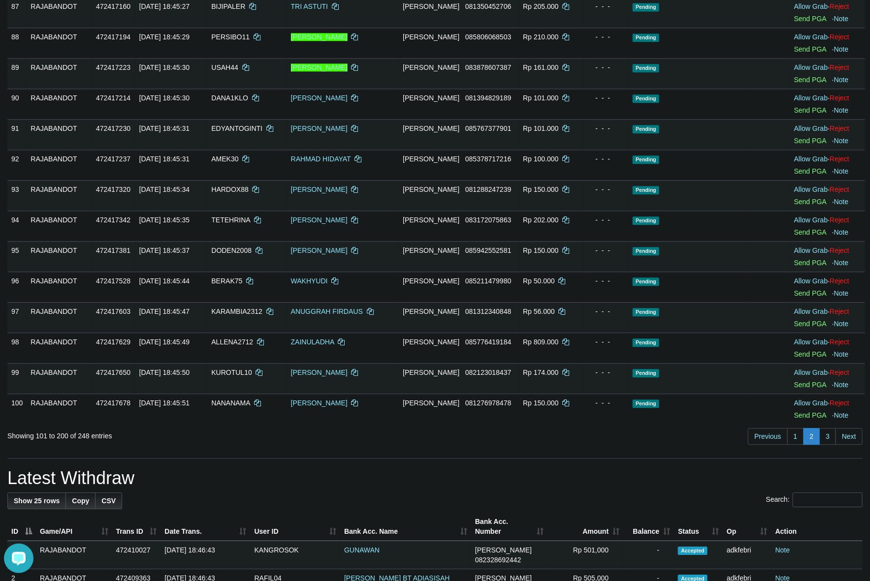
scroll to position [2778, 0]
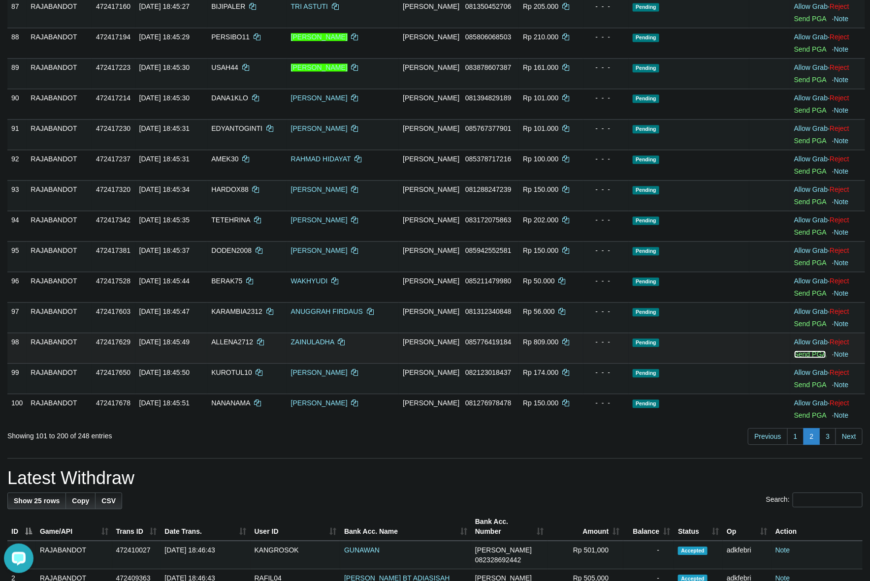
click at [799, 358] on link "Send PGA" at bounding box center [810, 355] width 32 height 8
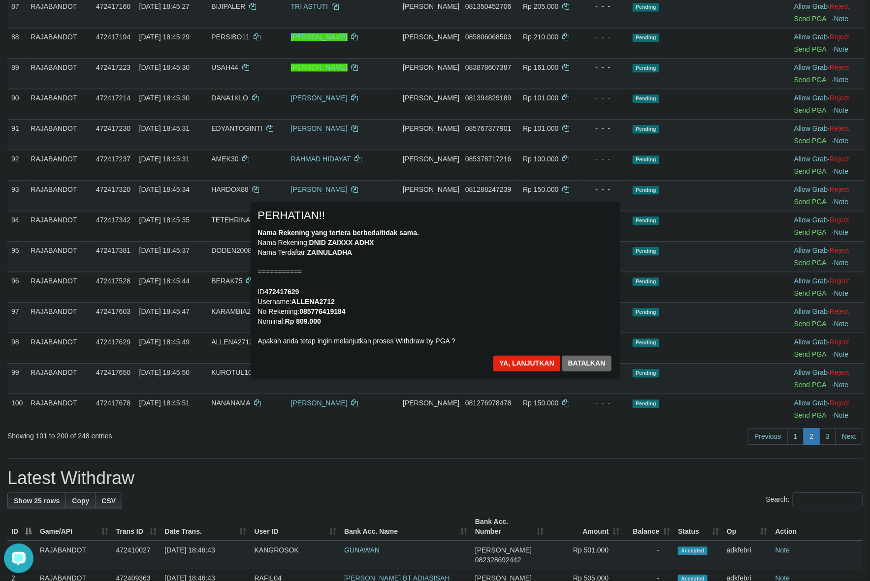
click at [536, 296] on div "Nama Rekening yang tertera berbeda/tidak sama. Nama Rekening: DNID ZAIXXX ADHX …" at bounding box center [435, 287] width 354 height 118
click at [499, 362] on button "Ya, lanjutkan" at bounding box center [526, 364] width 67 height 16
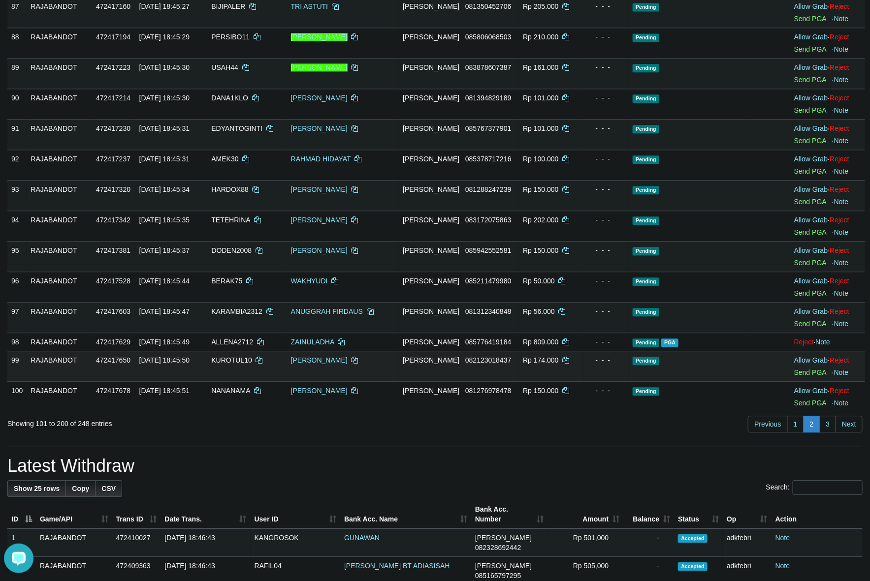
click at [691, 373] on td "Pending" at bounding box center [689, 366] width 121 height 31
click at [728, 350] on td "Pending PGA" at bounding box center [689, 342] width 121 height 18
click at [719, 333] on td "Pending" at bounding box center [689, 317] width 121 height 31
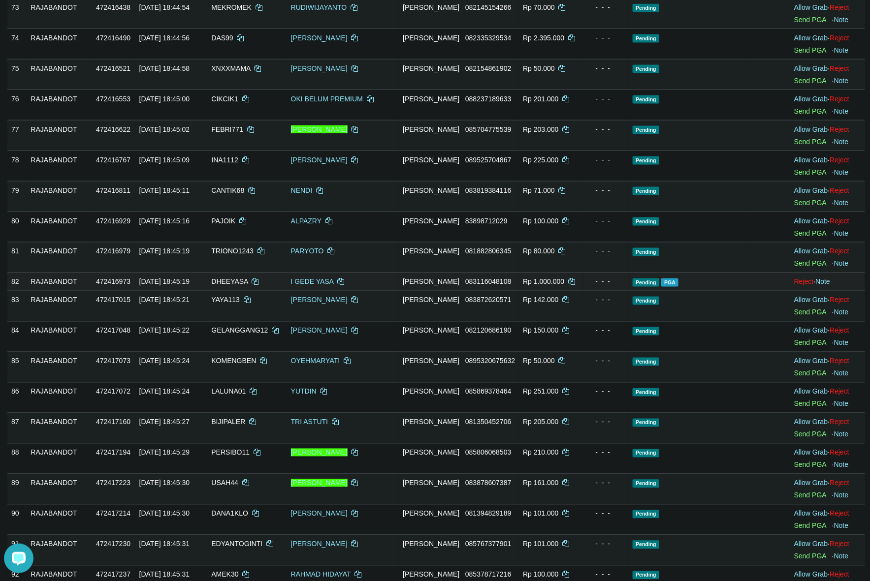
click at [738, 291] on td "Pending PGA" at bounding box center [689, 282] width 121 height 18
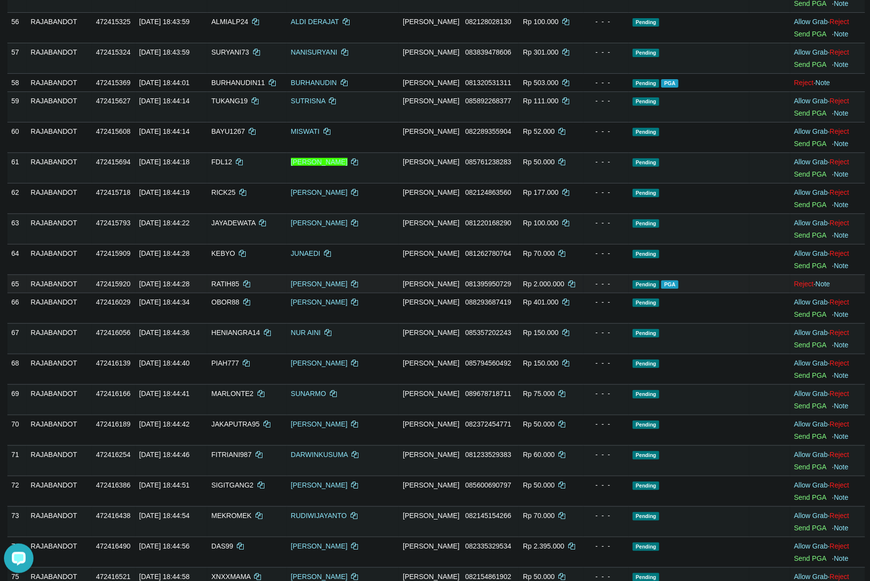
click at [687, 293] on td "Pending PGA" at bounding box center [689, 284] width 121 height 18
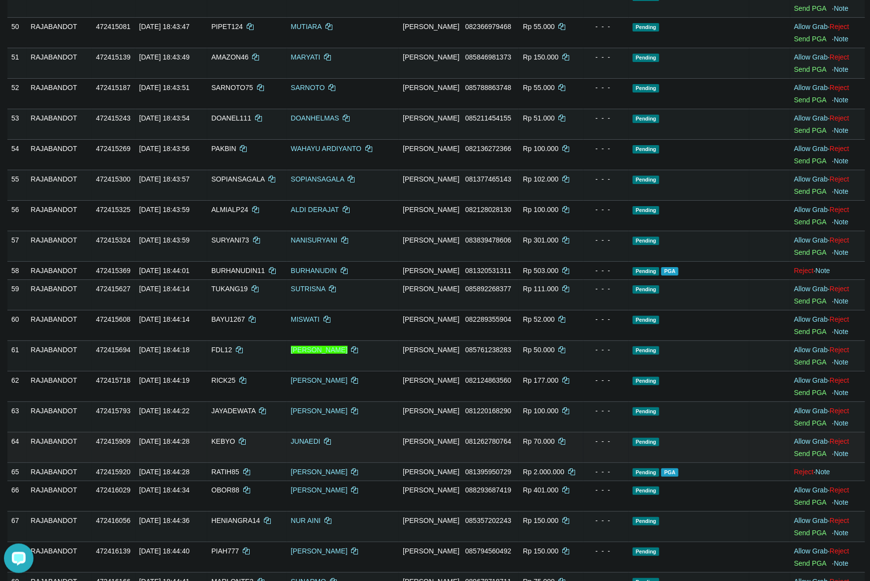
scroll to position [1607, 0]
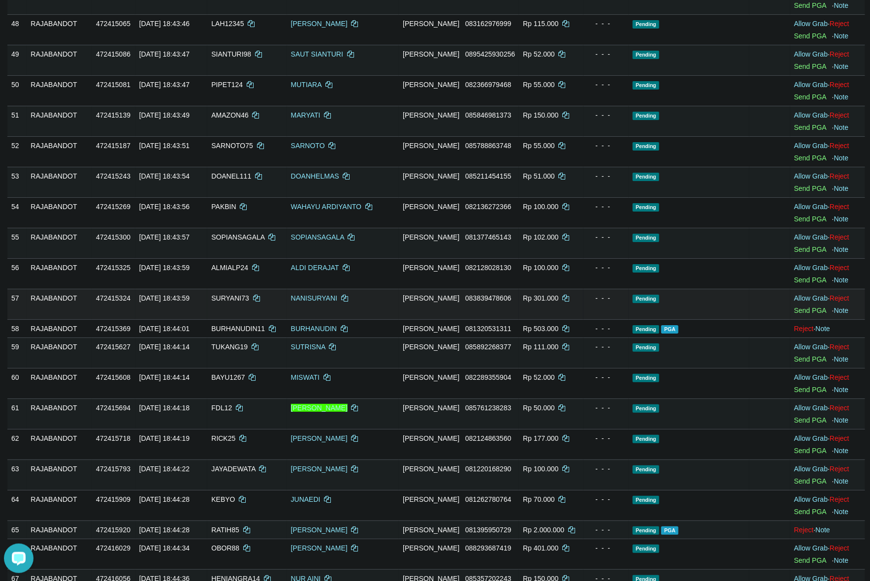
click at [739, 309] on td "Pending" at bounding box center [689, 304] width 121 height 31
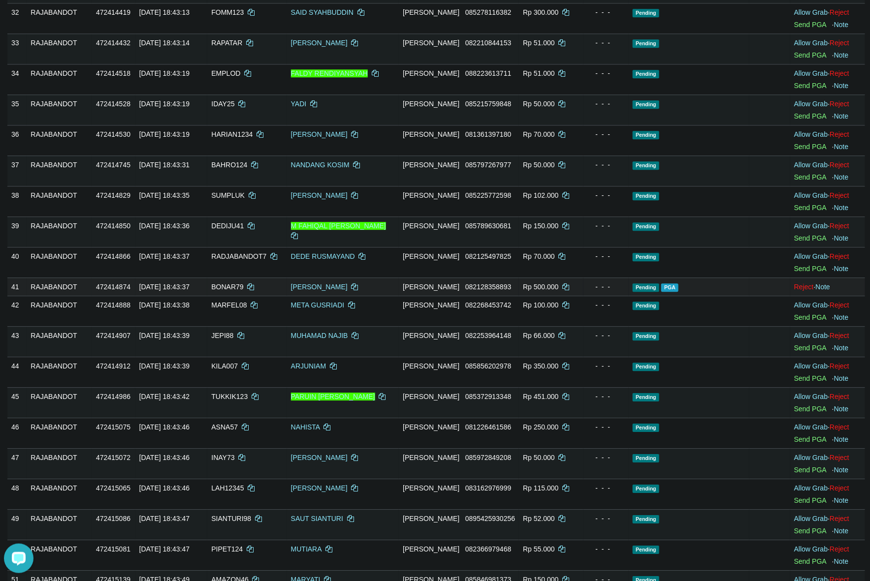
click at [749, 296] on td at bounding box center [769, 287] width 41 height 18
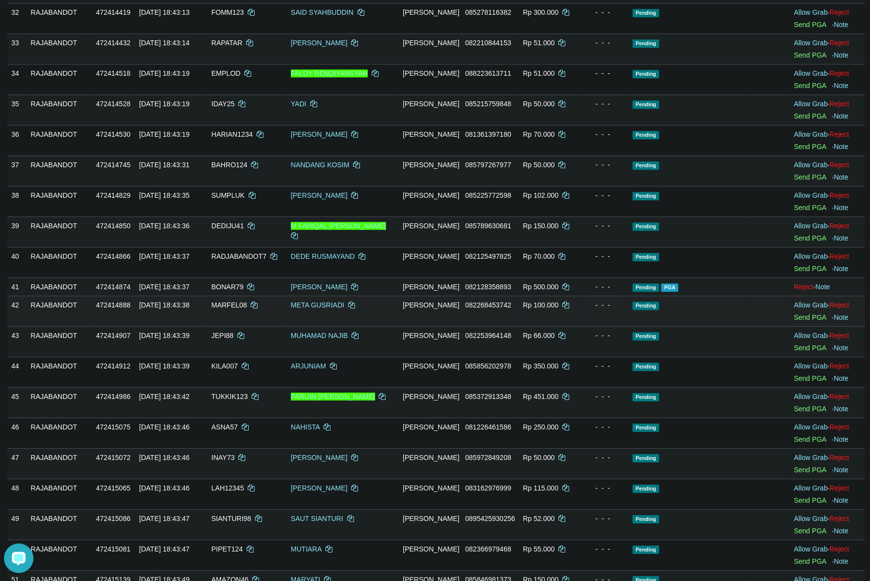
click at [669, 319] on td "Pending" at bounding box center [689, 311] width 121 height 31
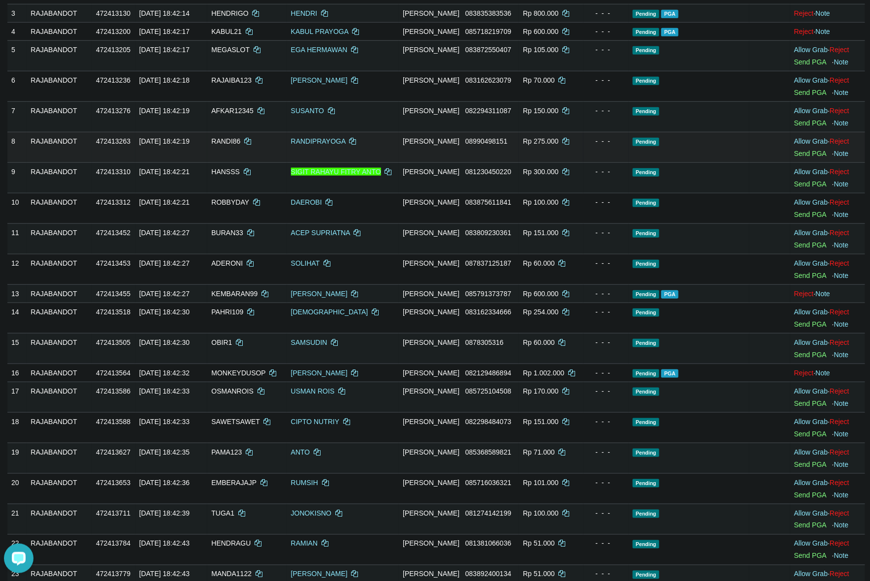
scroll to position [0, 0]
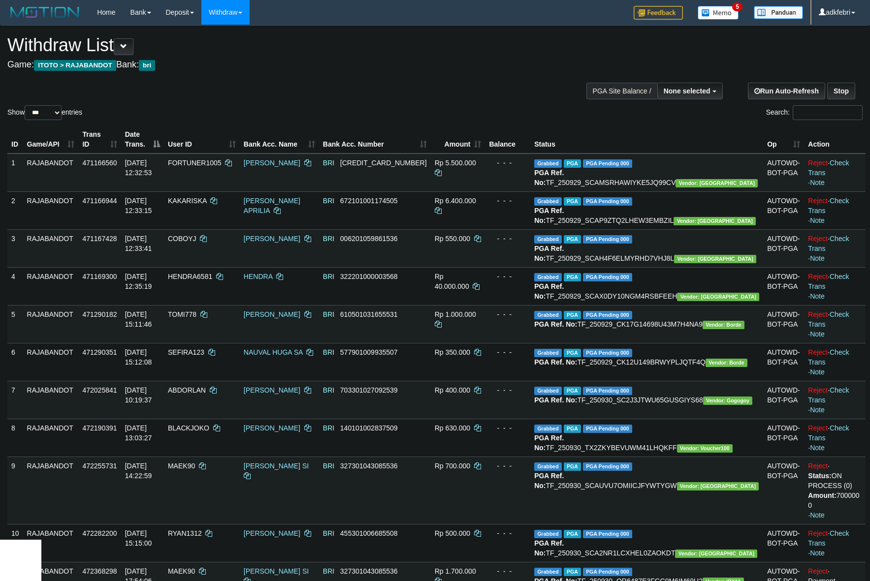
select select
select select "***"
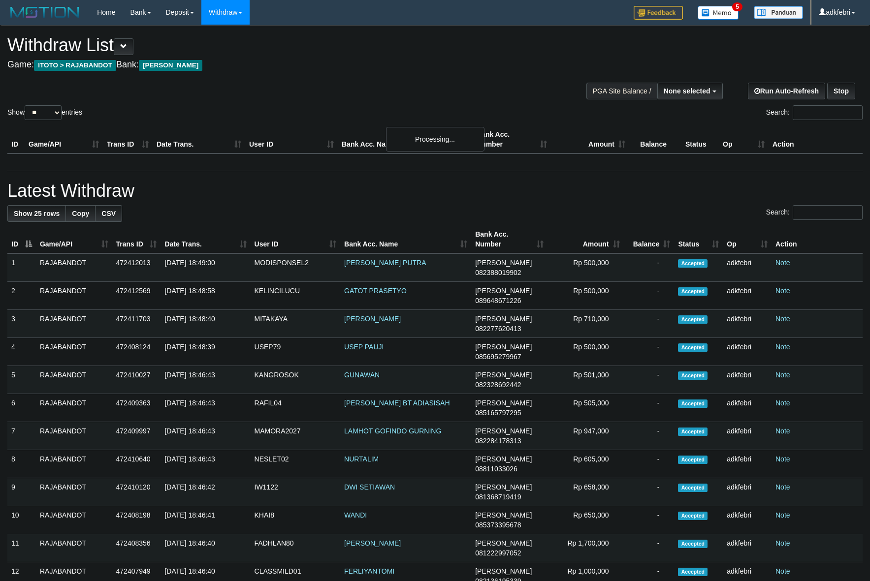
select select
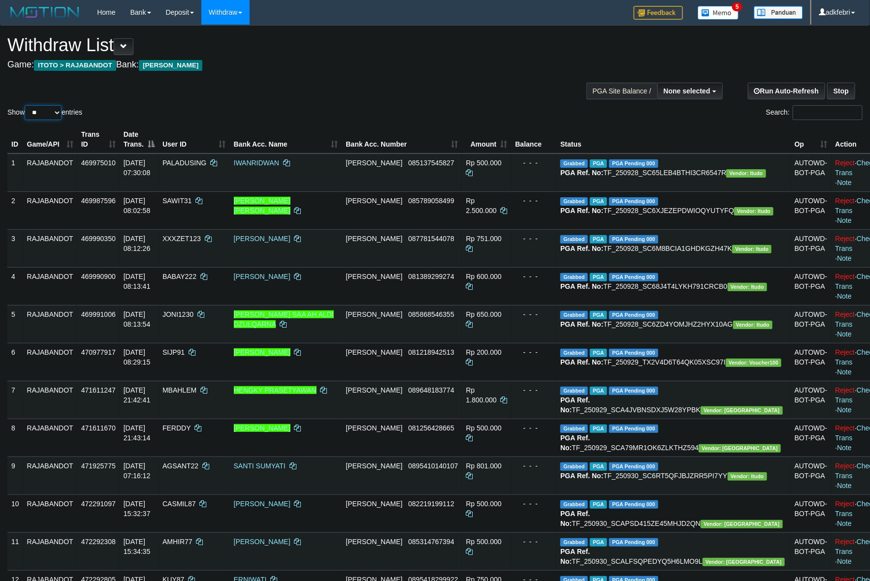
click at [49, 116] on select "** ** ** ***" at bounding box center [43, 112] width 37 height 15
select select "***"
click at [26, 105] on select "** ** ** ***" at bounding box center [43, 112] width 37 height 15
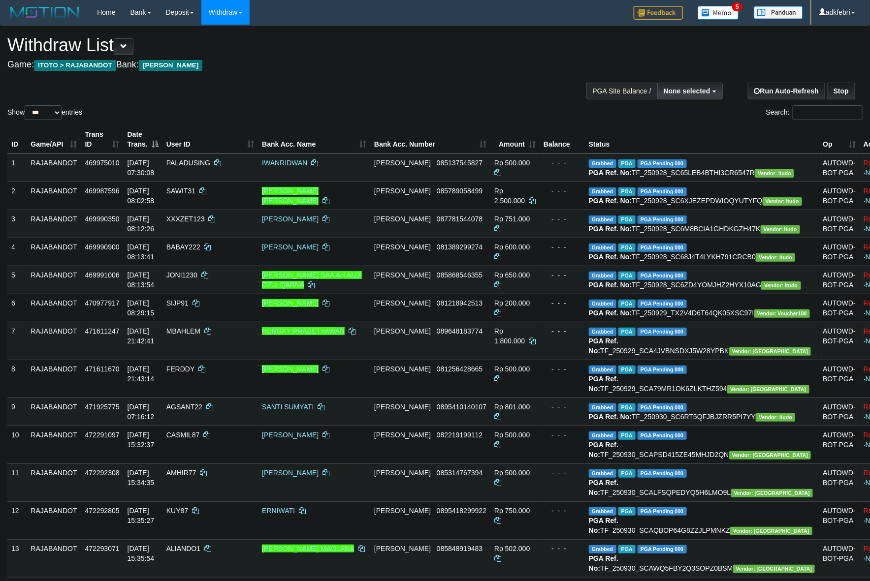
click at [677, 85] on button "None selected" at bounding box center [689, 91] width 65 height 17
click at [668, 136] on label "[ITOTO] RAJABANDOT" at bounding box center [670, 140] width 102 height 13
select select "***"
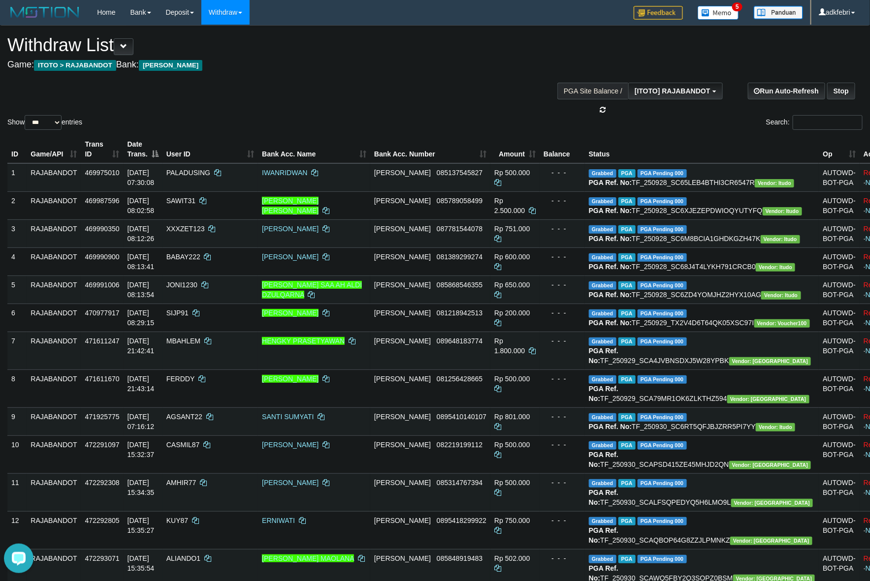
scroll to position [8, 0]
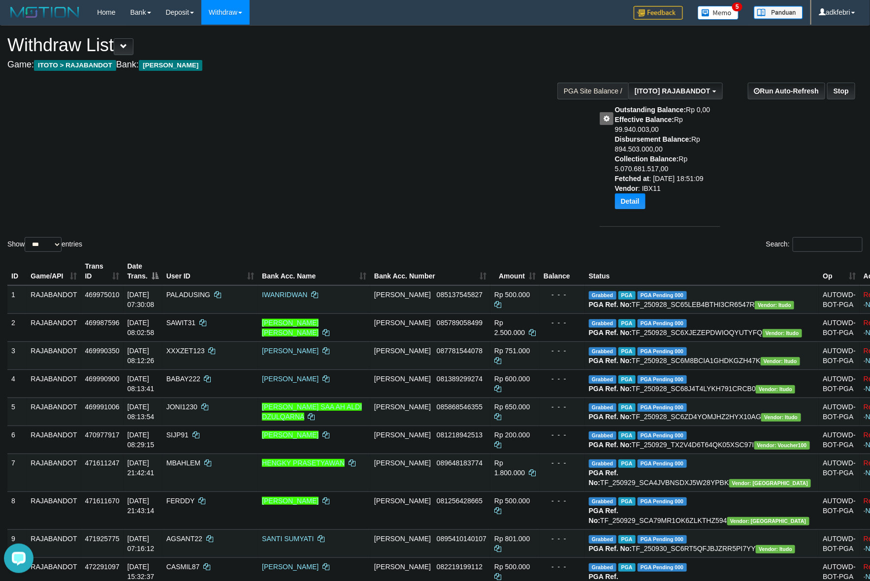
click at [178, 171] on div "Show ** ** ** *** entries Search:" at bounding box center [435, 140] width 870 height 228
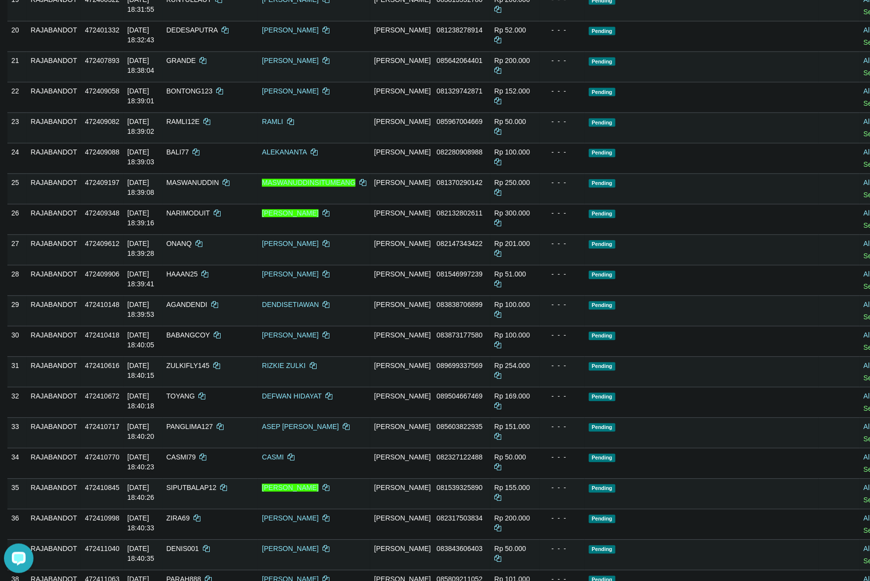
scroll to position [894, 0]
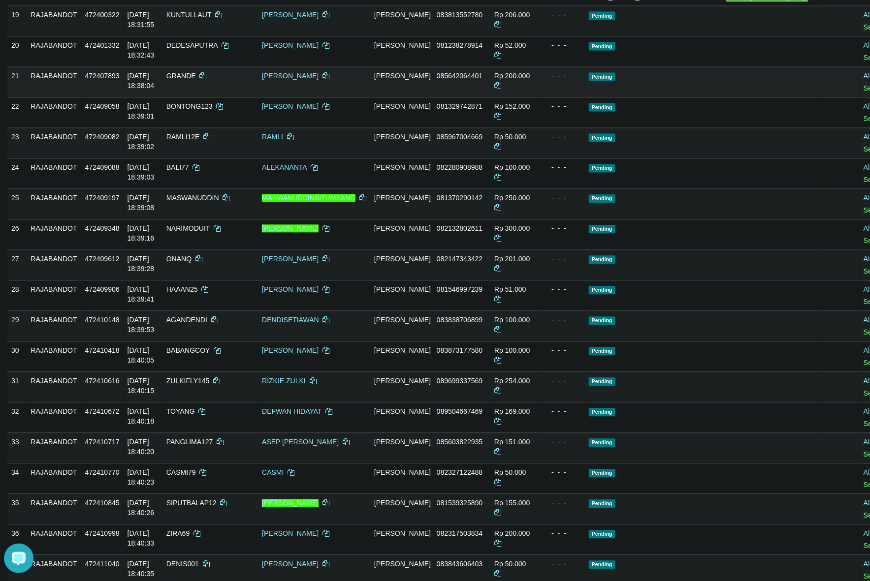
click at [624, 97] on td "Pending" at bounding box center [702, 81] width 234 height 31
click at [625, 97] on td "Pending" at bounding box center [702, 81] width 234 height 31
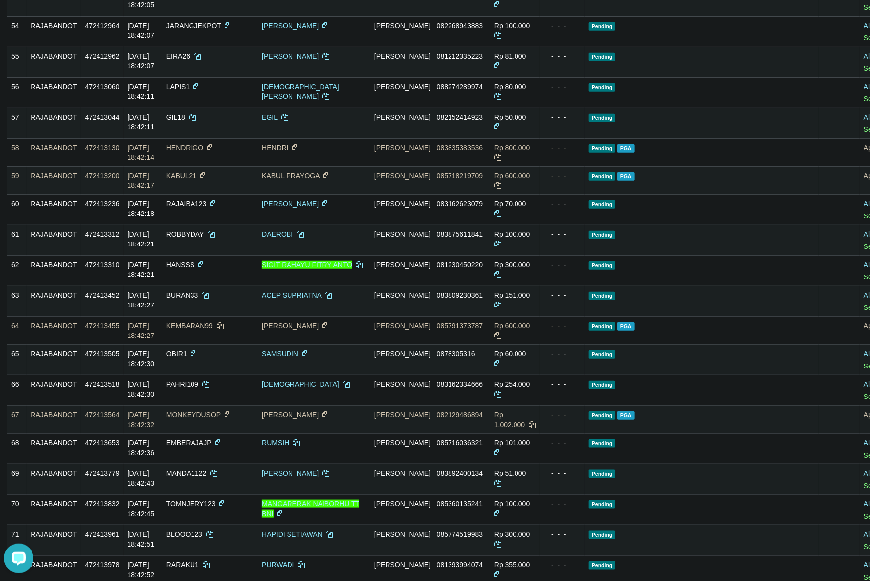
scroll to position [1803, 0]
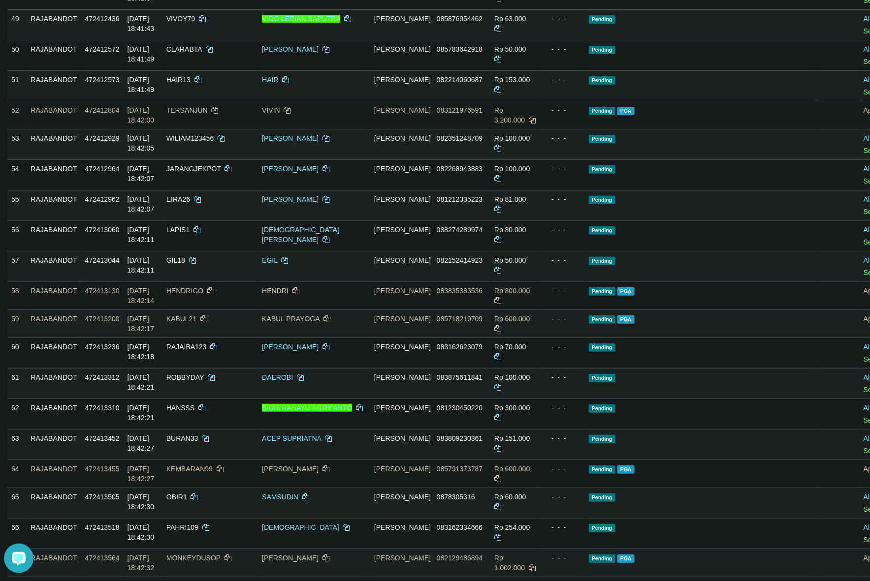
copy td "JUARAONE"
click at [675, 101] on td "Pending" at bounding box center [702, 85] width 234 height 31
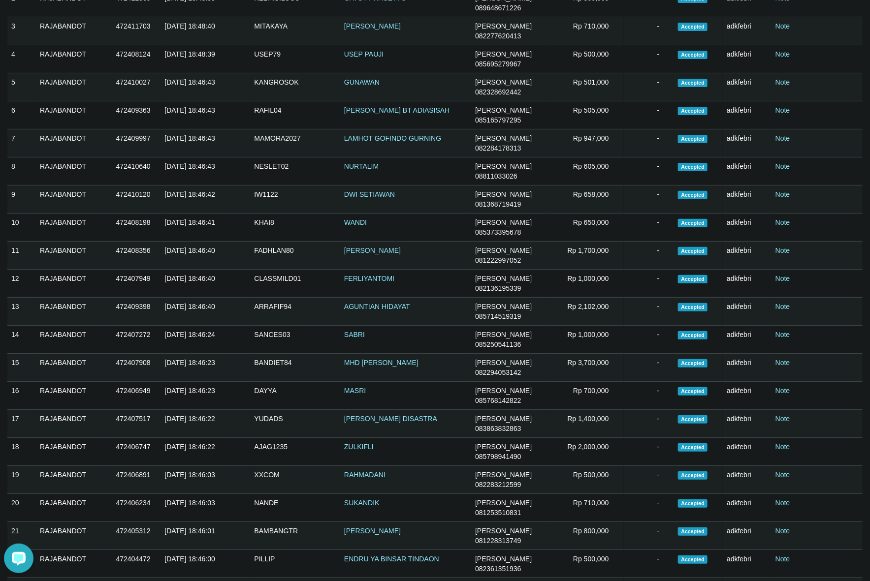
scroll to position [3510, 0]
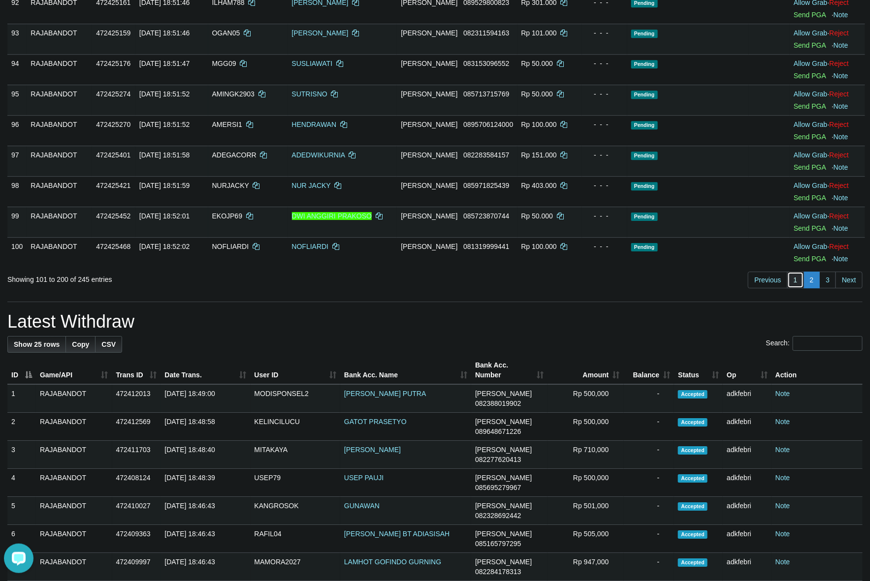
click at [799, 286] on link "1" at bounding box center [795, 280] width 17 height 17
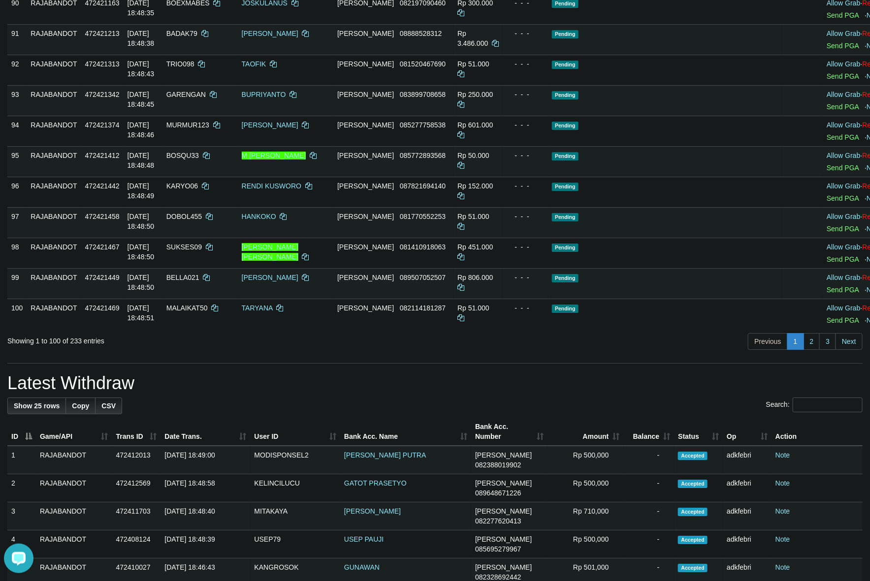
scroll to position [1189, 0]
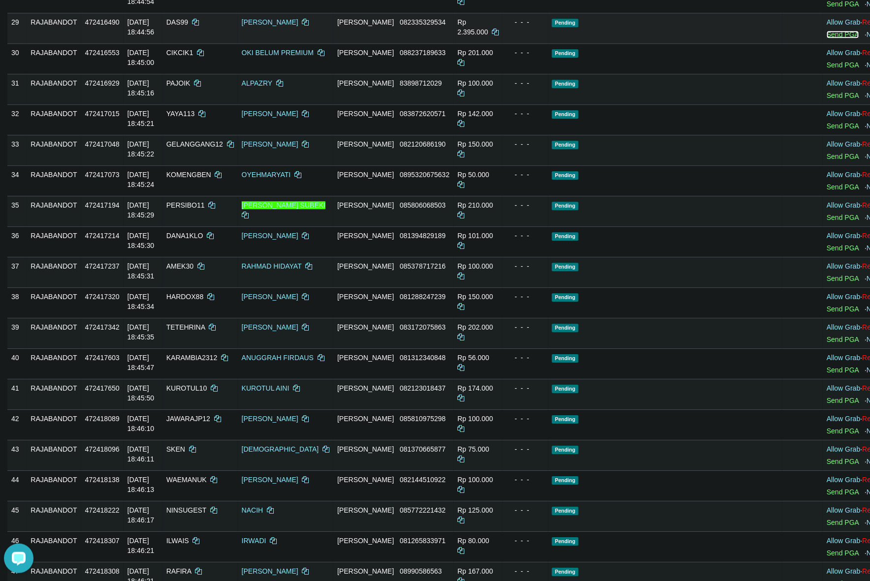
click at [827, 38] on link "Send PGA" at bounding box center [843, 35] width 32 height 8
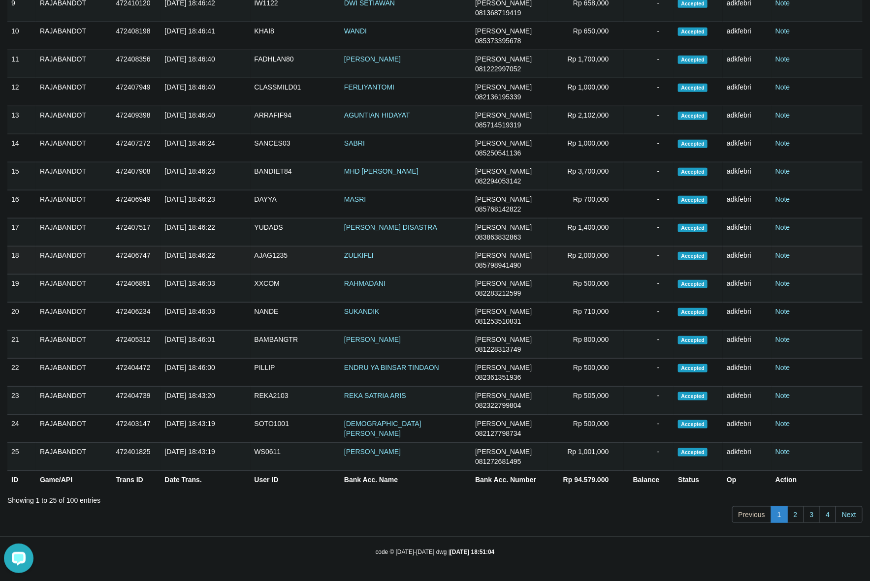
scroll to position [1771, 0]
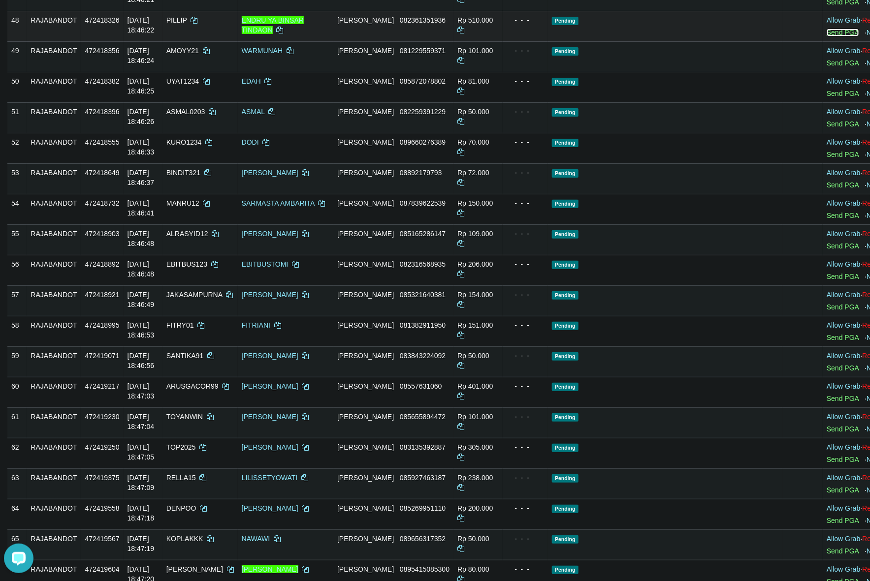
click at [827, 36] on link "Send PGA" at bounding box center [843, 33] width 32 height 8
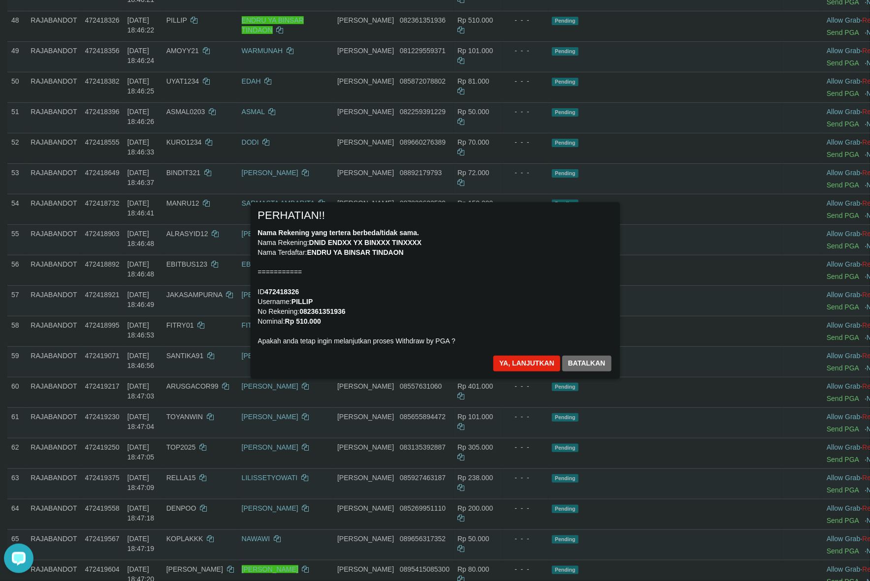
click at [468, 262] on div "Nama Rekening yang tertera berbeda/tidak sama. Nama Rekening: DNID ENDXX YX BIN…" at bounding box center [435, 287] width 354 height 118
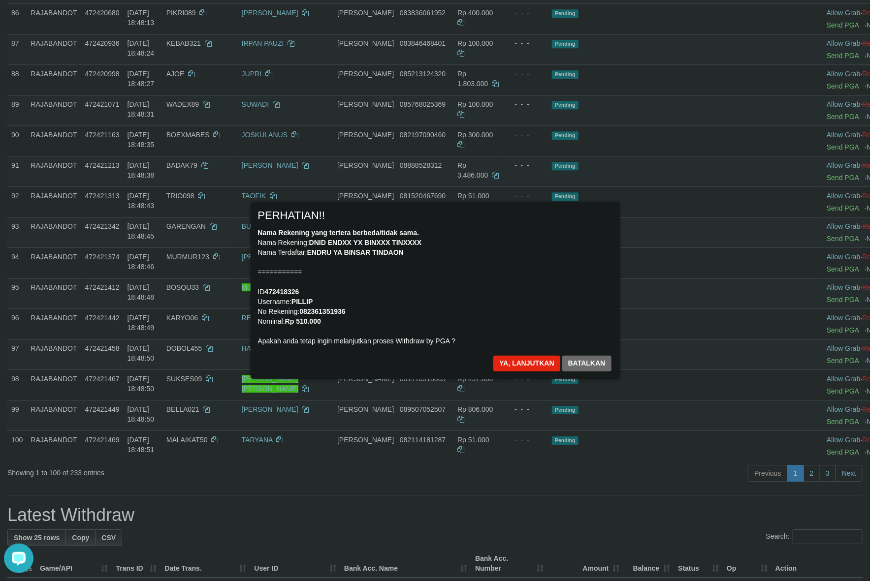
scroll to position [2935, 0]
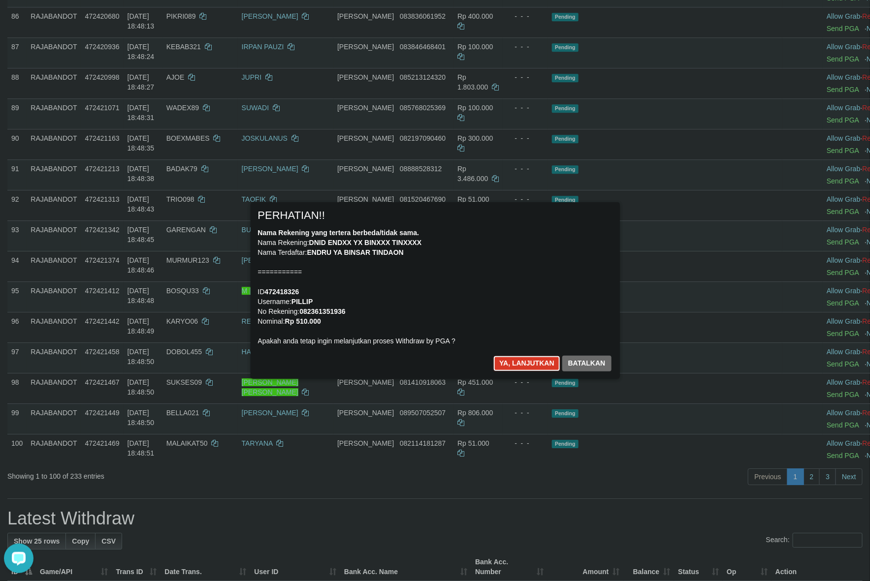
click at [496, 368] on button "Ya, lanjutkan" at bounding box center [526, 364] width 67 height 16
click at [500, 367] on button "Ya, lanjutkan" at bounding box center [526, 364] width 67 height 16
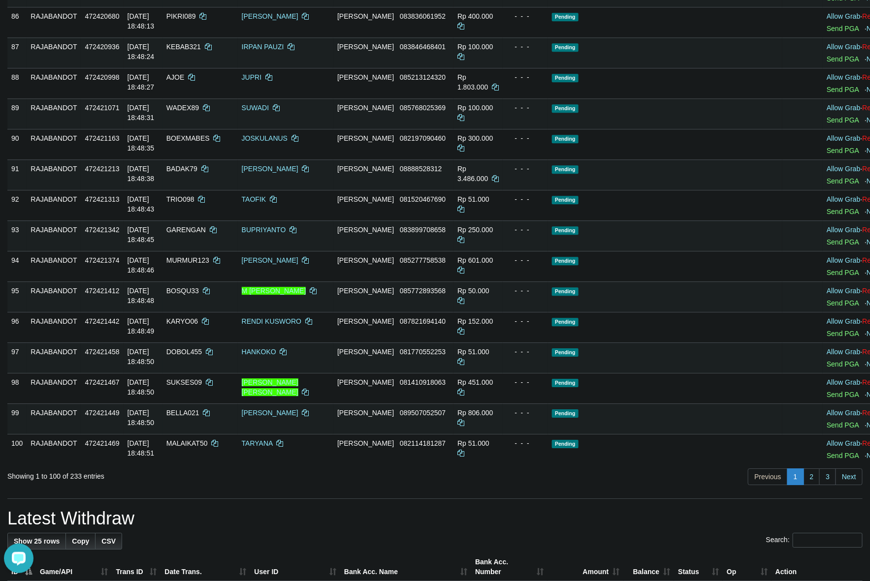
scroll to position [2930, 0]
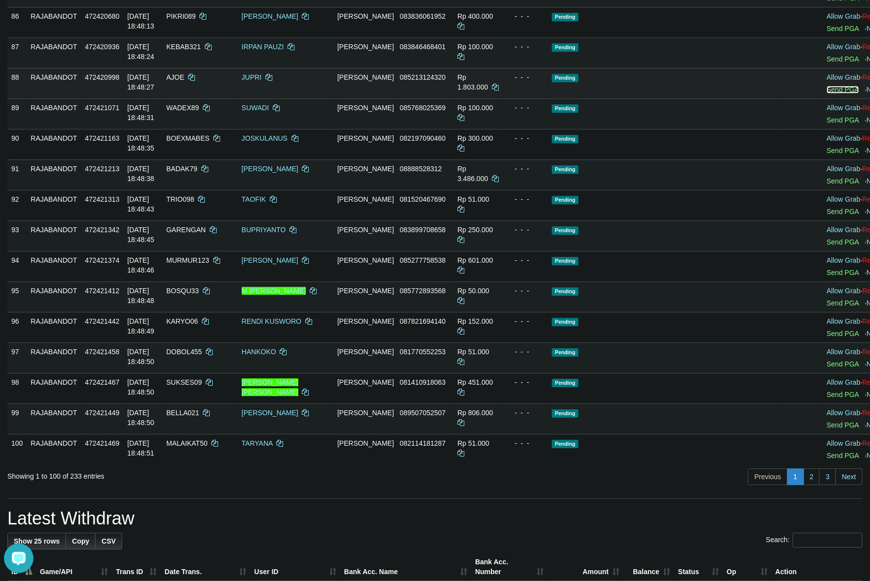
click at [827, 94] on link "Send PGA" at bounding box center [843, 90] width 32 height 8
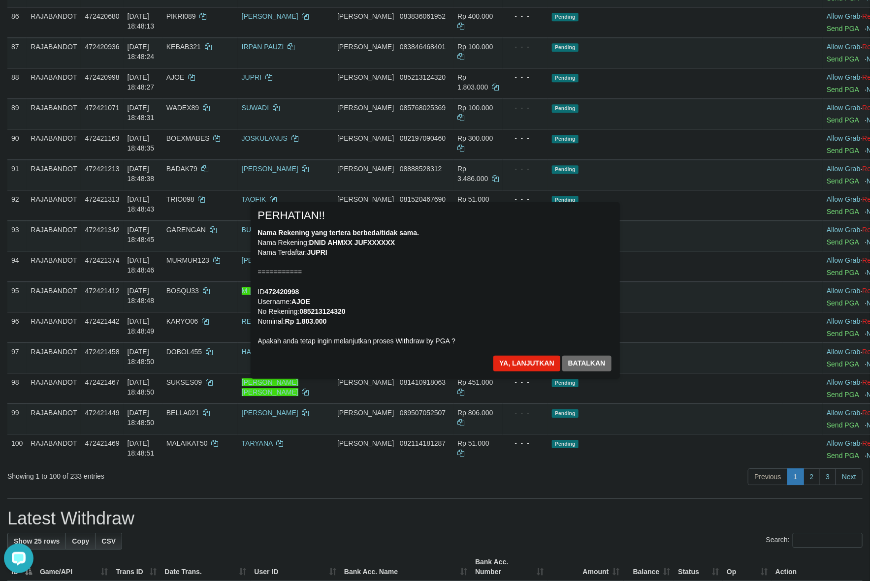
click at [517, 293] on div "Nama Rekening yang tertera berbeda/tidak sama. Nama Rekening: DNID AHMXX JUFXXX…" at bounding box center [435, 287] width 354 height 118
click at [460, 269] on div "Nama Rekening yang tertera berbeda/tidak sama. Nama Rekening: DNID AHMXX JUFXXX…" at bounding box center [435, 287] width 354 height 118
click at [521, 360] on button "Ya, lanjutkan" at bounding box center [526, 364] width 67 height 16
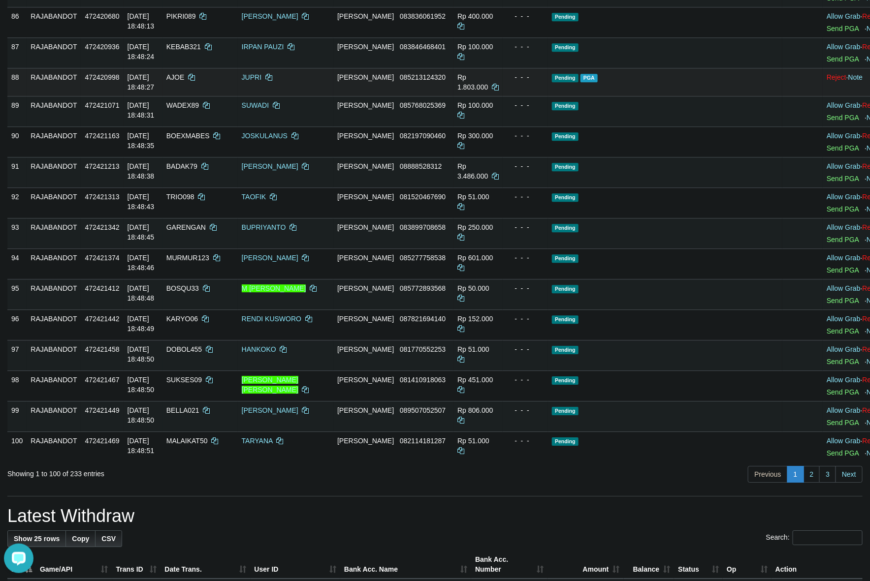
click at [570, 82] on span "Pending" at bounding box center [565, 78] width 27 height 8
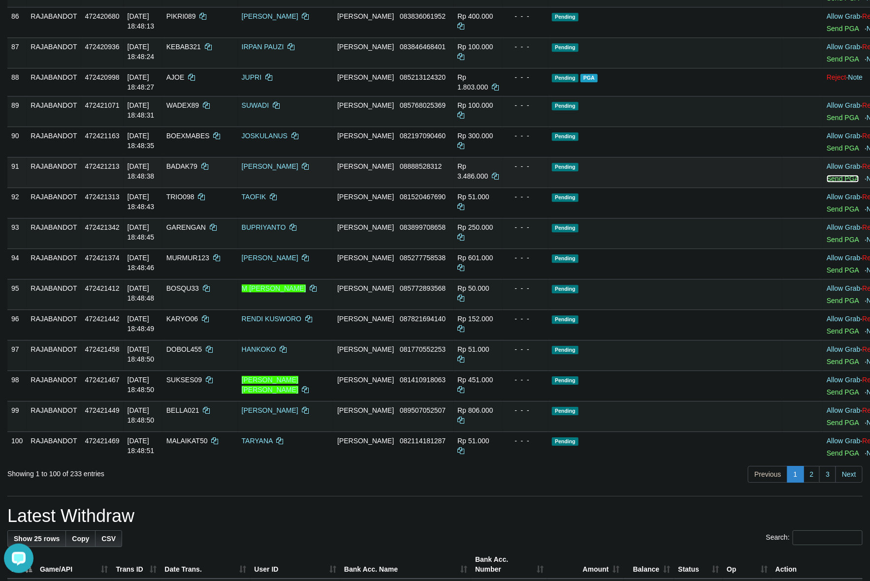
click at [827, 183] on link "Send PGA" at bounding box center [843, 179] width 32 height 8
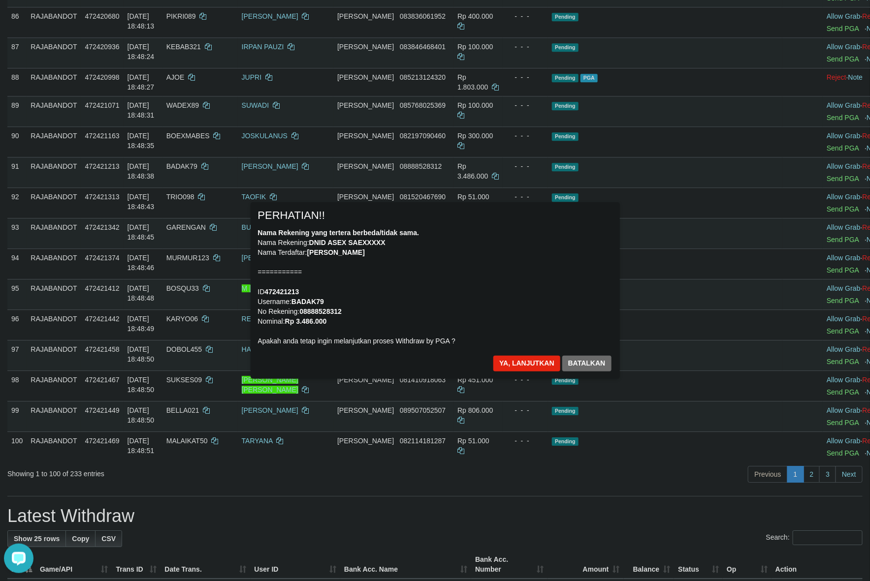
click at [458, 299] on div "Nama Rekening yang tertera berbeda/tidak sama. Nama Rekening: DNID ASEX SAEXXXX…" at bounding box center [435, 287] width 354 height 118
click at [508, 358] on button "Ya, lanjutkan" at bounding box center [526, 364] width 67 height 16
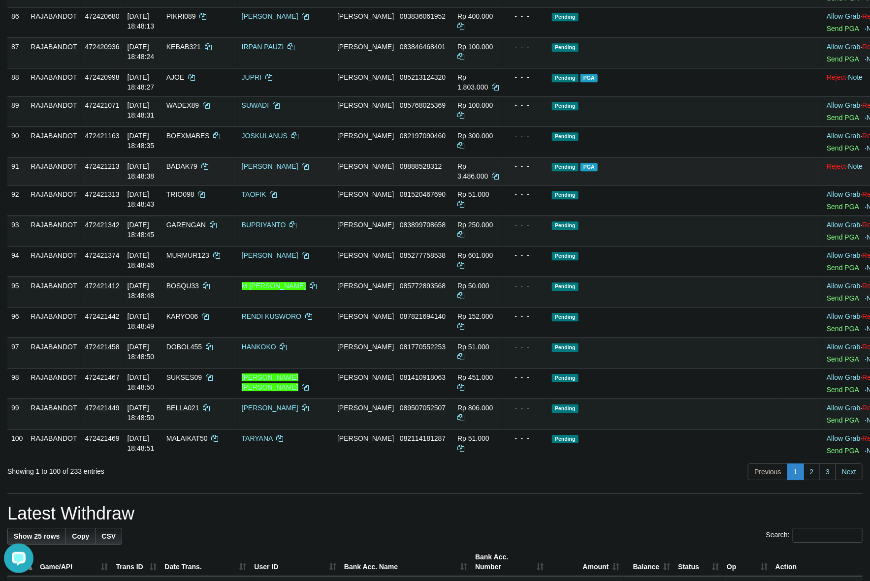
click at [661, 185] on td "Pending PGA" at bounding box center [665, 171] width 234 height 28
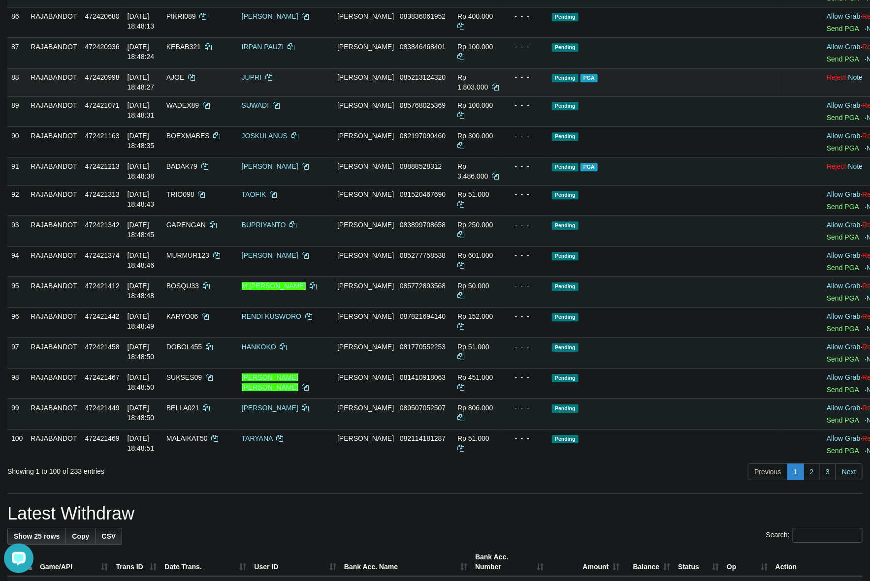
click at [634, 96] on td "Pending PGA" at bounding box center [665, 82] width 234 height 28
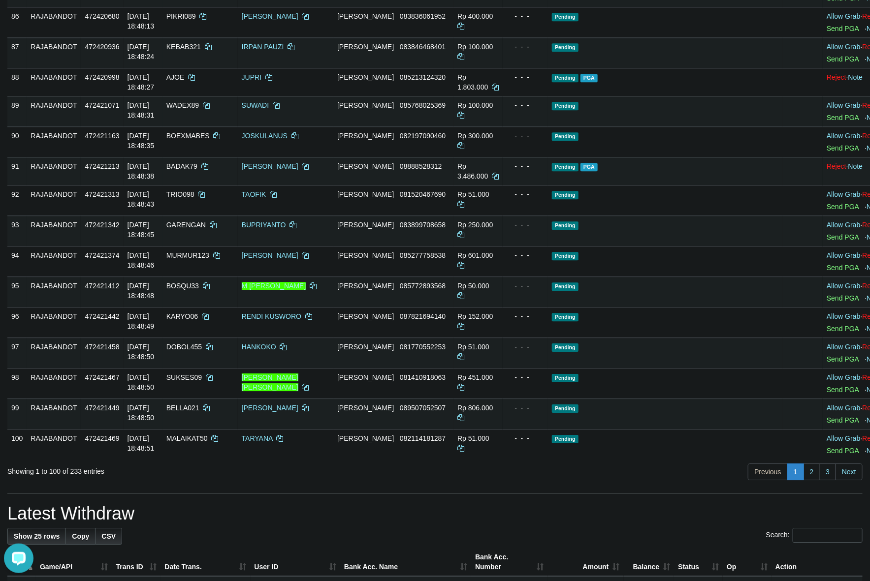
scroll to position [865, 0]
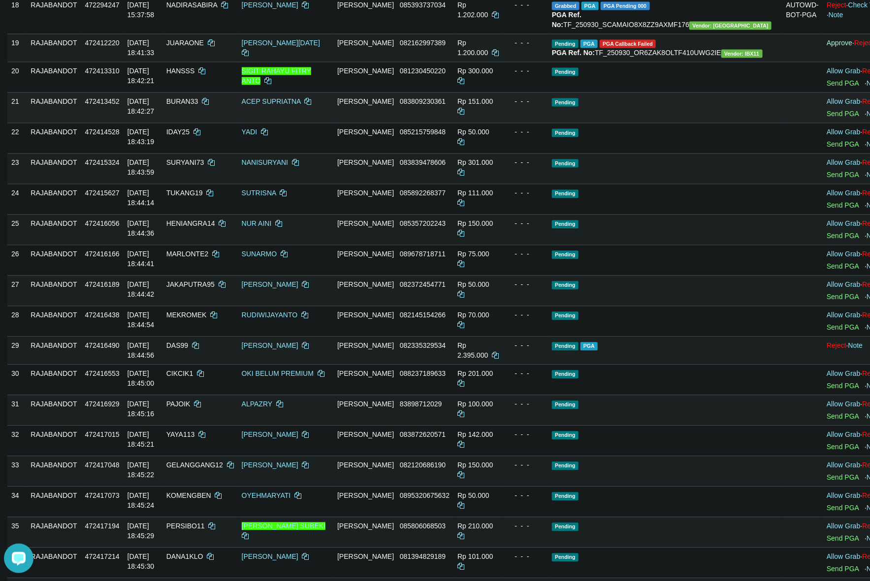
click at [659, 123] on td "Pending" at bounding box center [665, 108] width 234 height 31
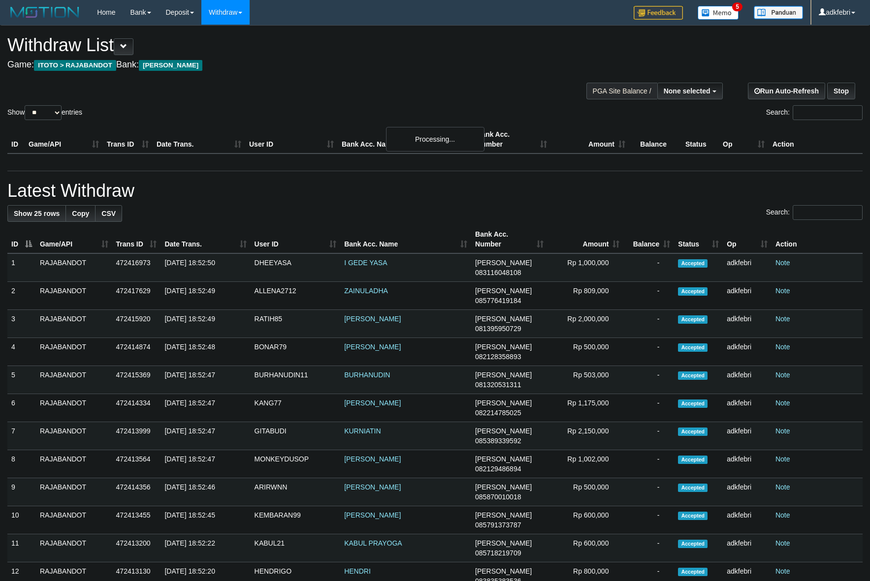
select select
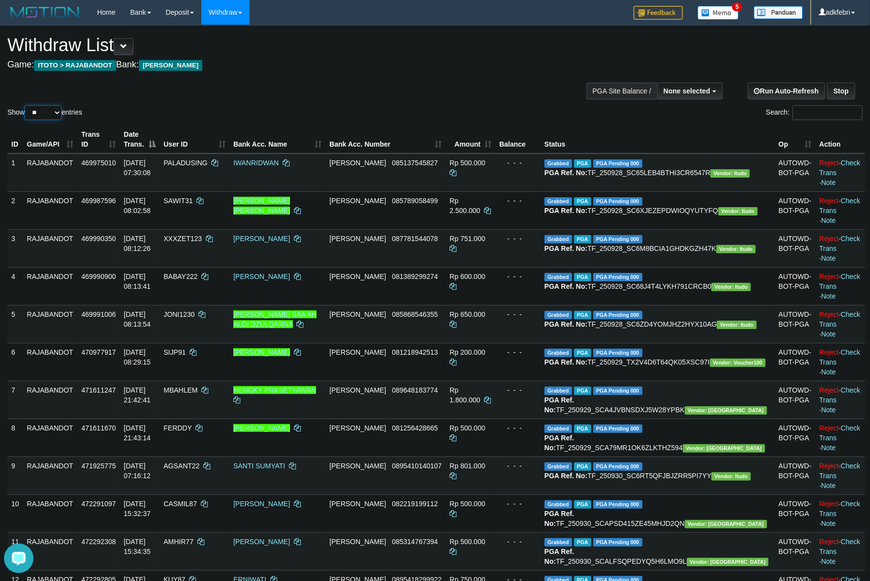
click at [44, 115] on select "** ** ** ***" at bounding box center [43, 112] width 37 height 15
select select "***"
click at [26, 105] on select "** ** ** ***" at bounding box center [43, 112] width 37 height 15
drag, startPoint x: 287, startPoint y: 87, endPoint x: 293, endPoint y: 89, distance: 7.3
click at [293, 89] on div "Show ** ** ** *** entries Search:" at bounding box center [435, 74] width 870 height 96
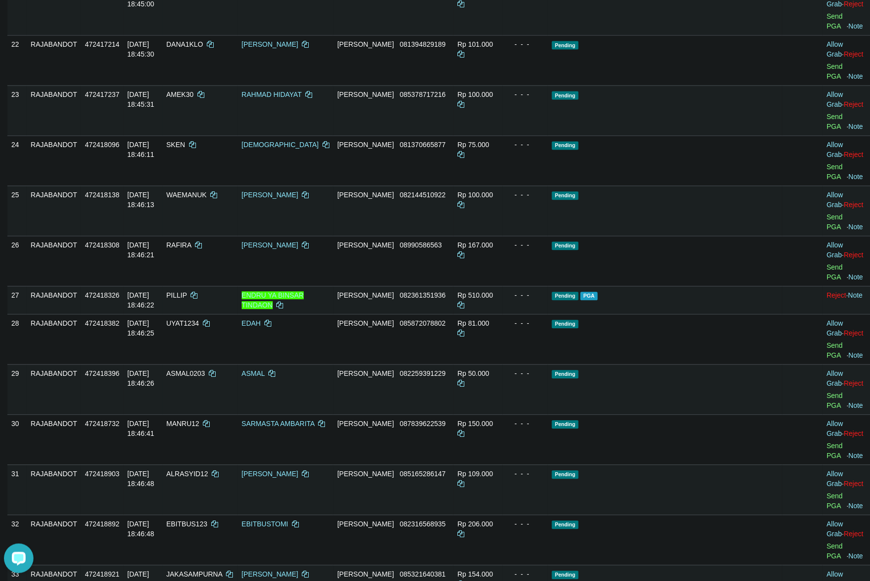
scroll to position [770, 0]
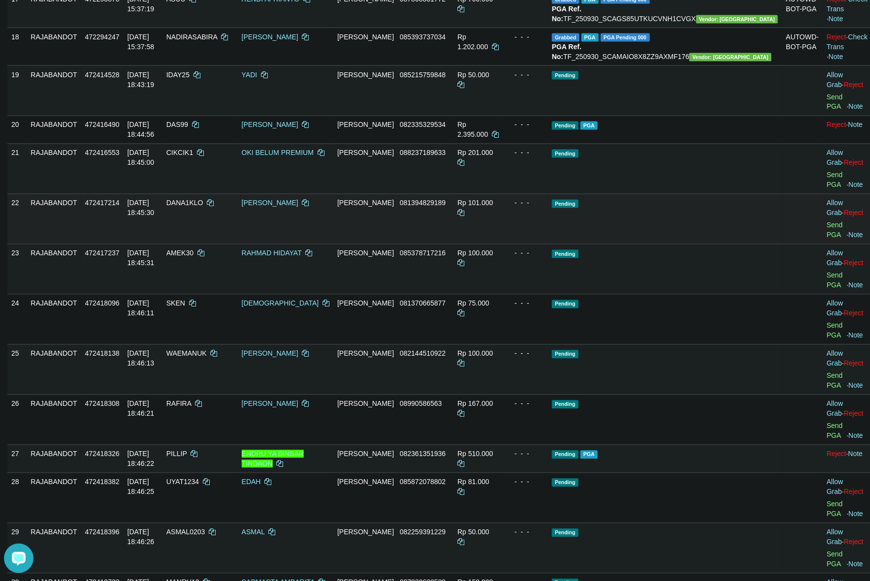
click at [782, 244] on td at bounding box center [802, 219] width 41 height 50
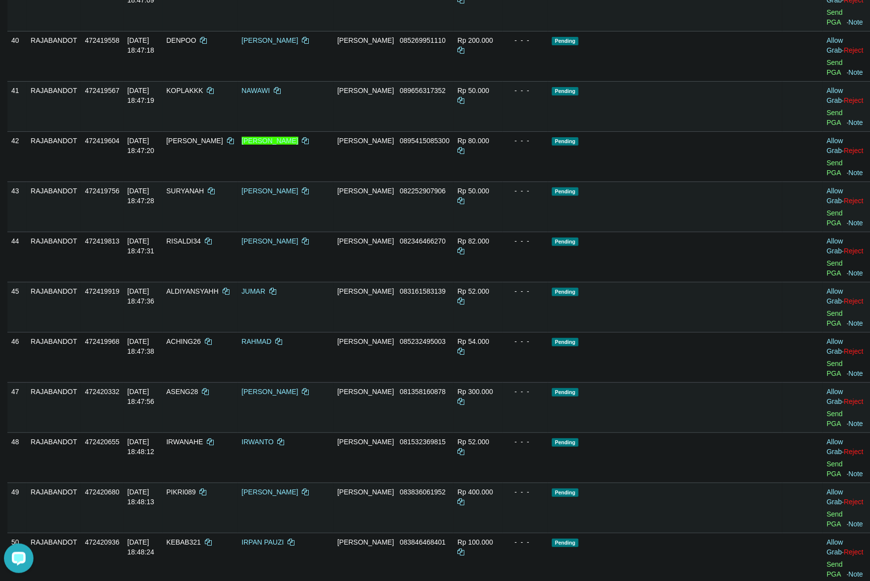
scroll to position [1840, 0]
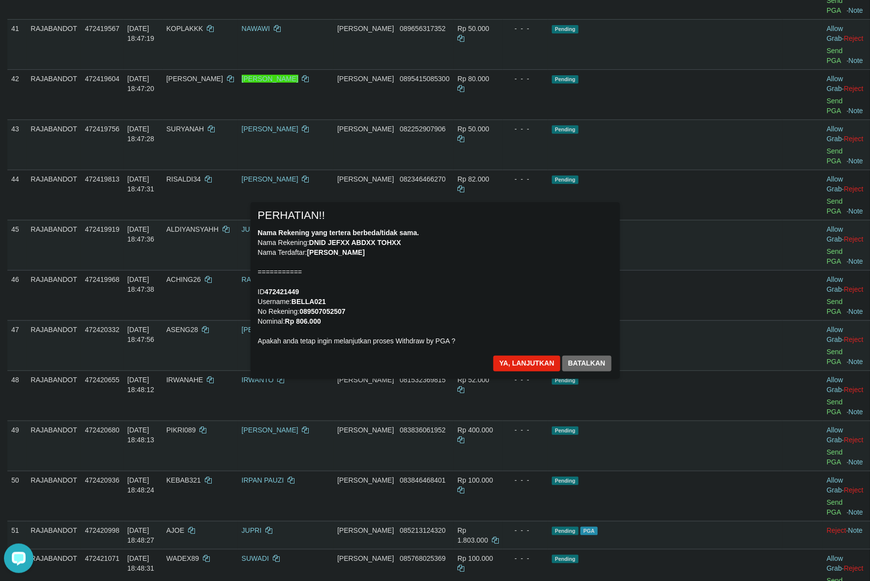
scroll to position [1963, 0]
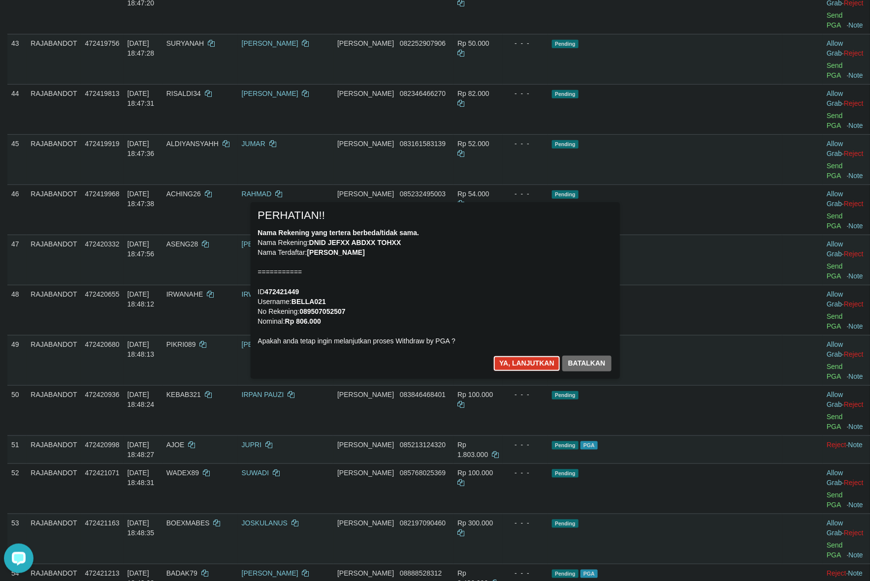
click at [520, 362] on button "Ya, lanjutkan" at bounding box center [526, 364] width 67 height 16
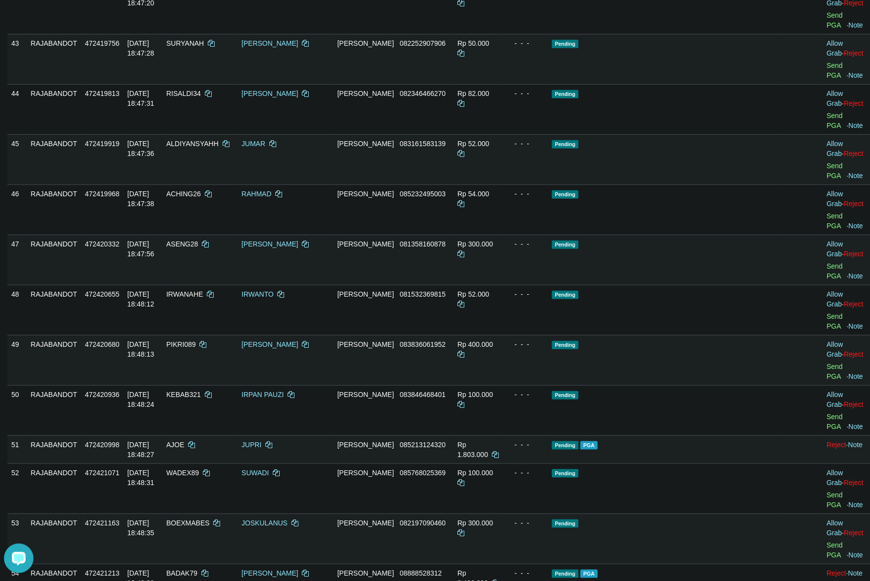
scroll to position [1951, 0]
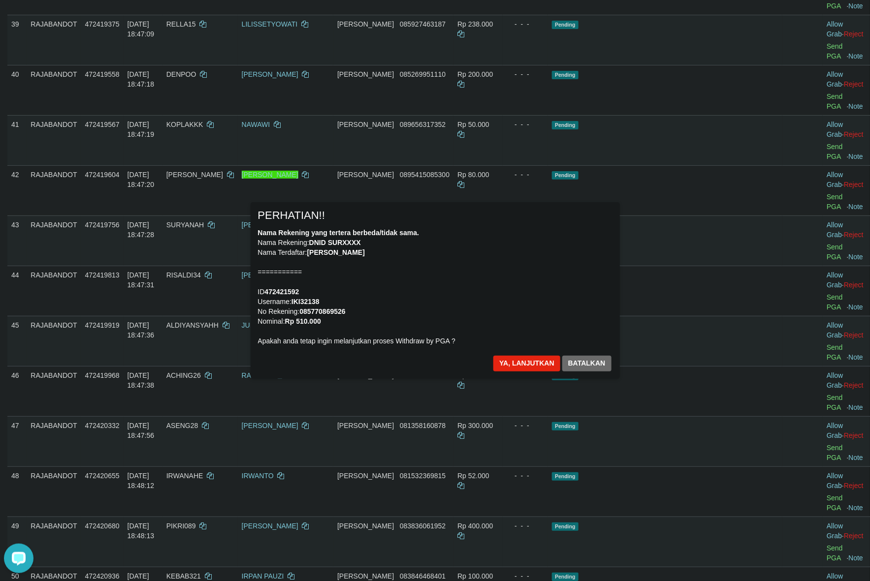
scroll to position [1766, 0]
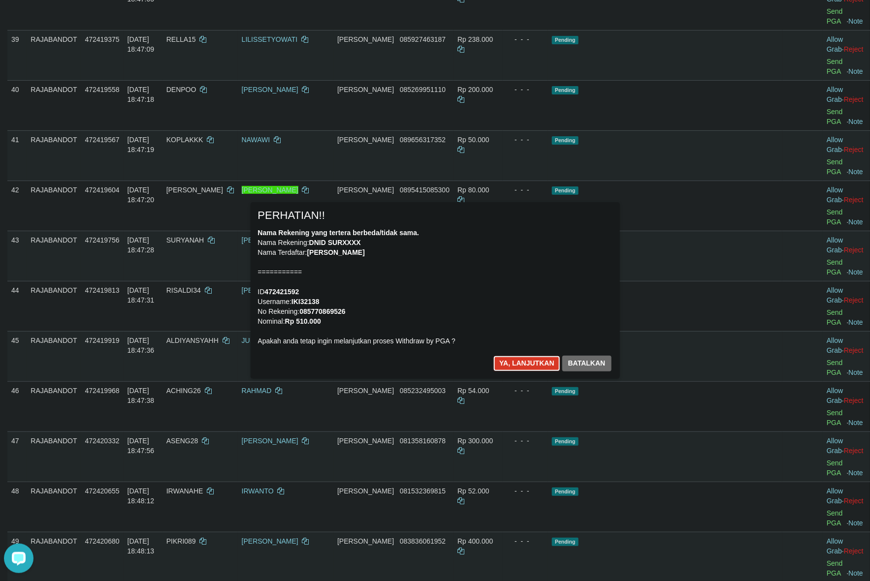
click at [516, 360] on button "Ya, lanjutkan" at bounding box center [526, 364] width 67 height 16
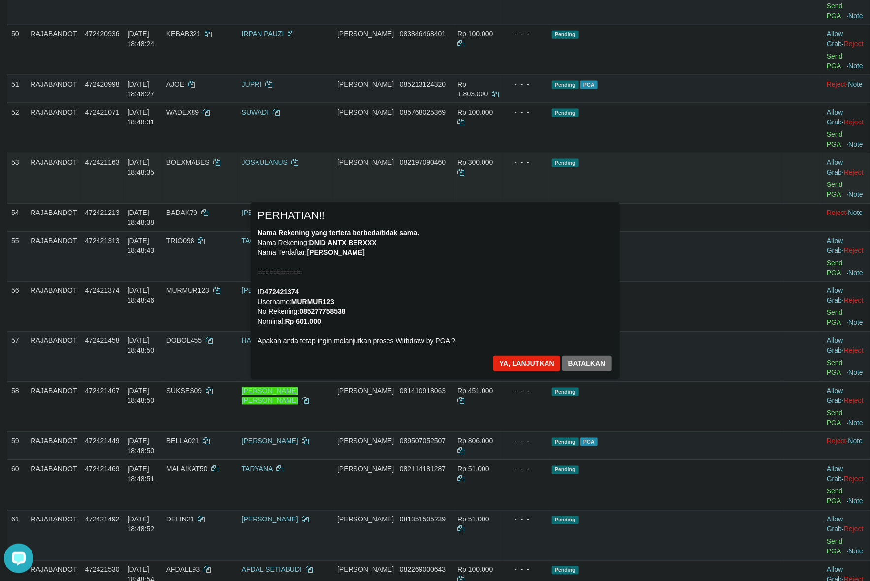
scroll to position [2293, 0]
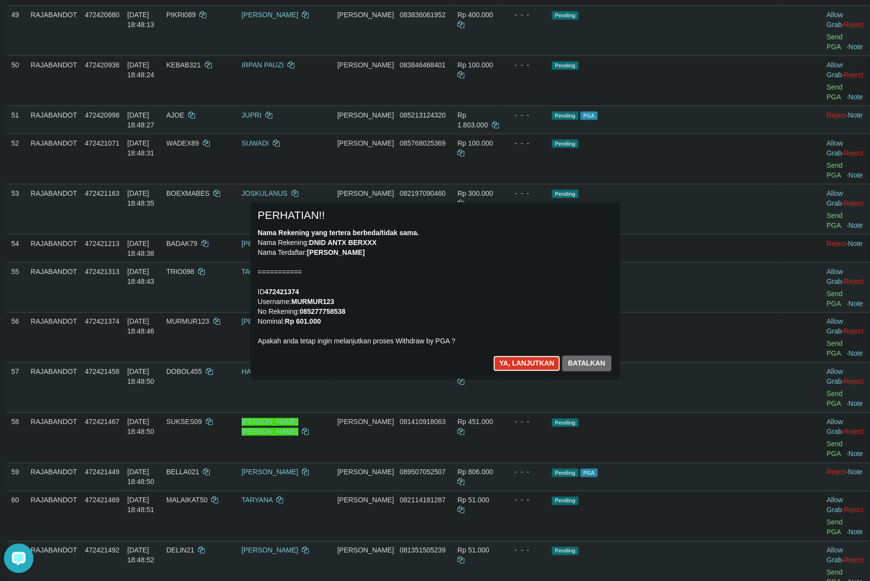
click at [517, 359] on button "Ya, lanjutkan" at bounding box center [526, 364] width 67 height 16
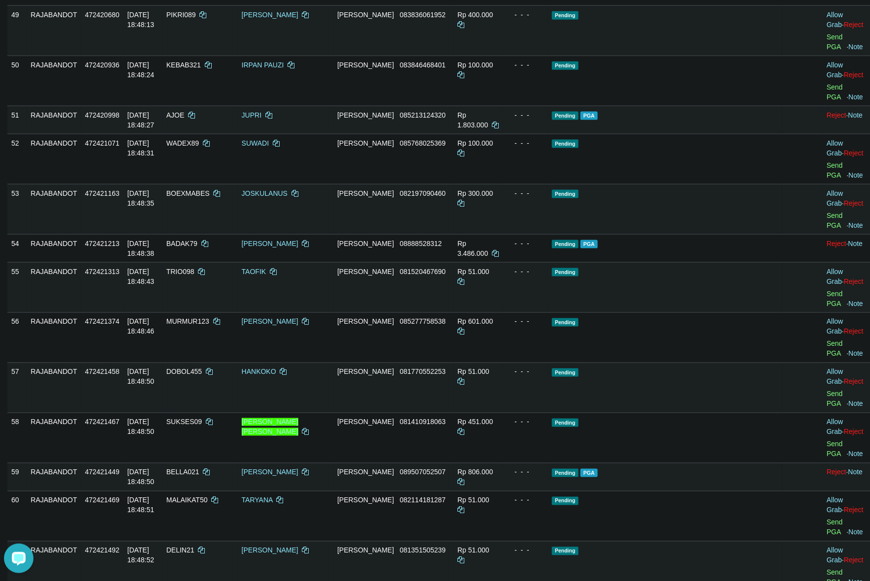
scroll to position [2280, 0]
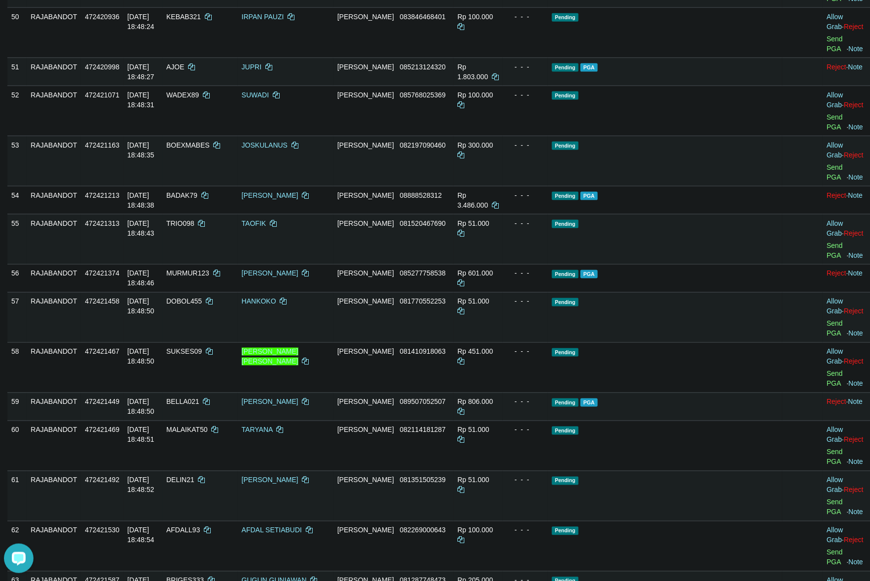
scroll to position [2342, 0]
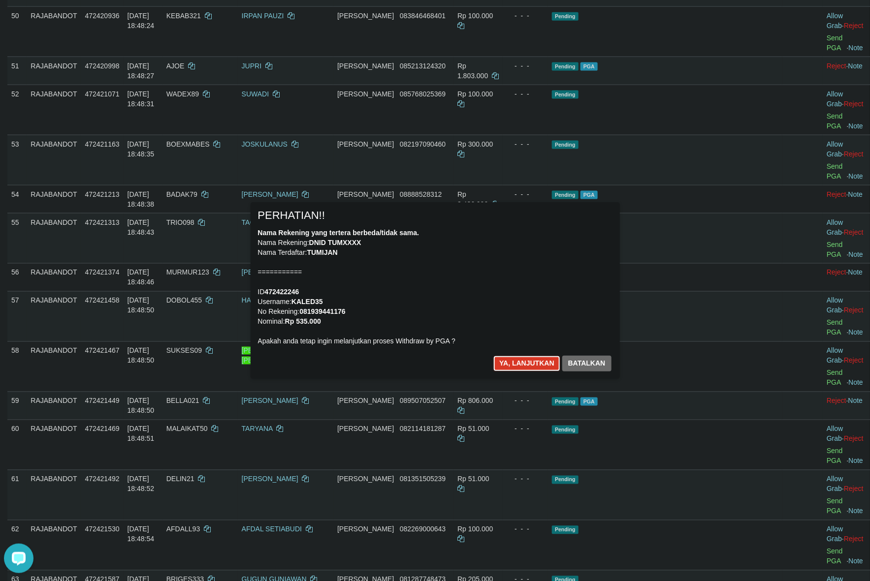
click at [505, 362] on button "Ya, lanjutkan" at bounding box center [526, 364] width 67 height 16
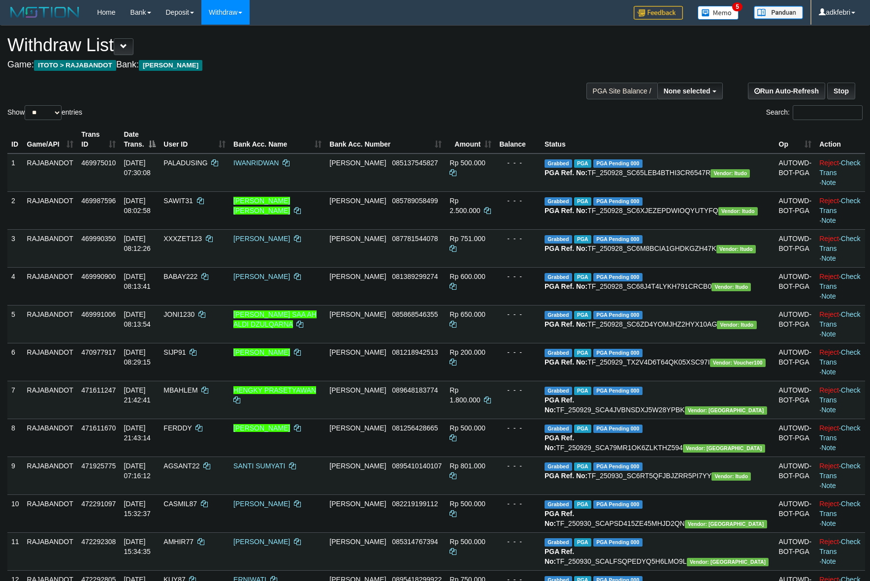
select select
select select "**"
select select
drag, startPoint x: 45, startPoint y: 111, endPoint x: 85, endPoint y: 151, distance: 56.7
click at [45, 111] on select "** ** ** ***" at bounding box center [43, 112] width 37 height 15
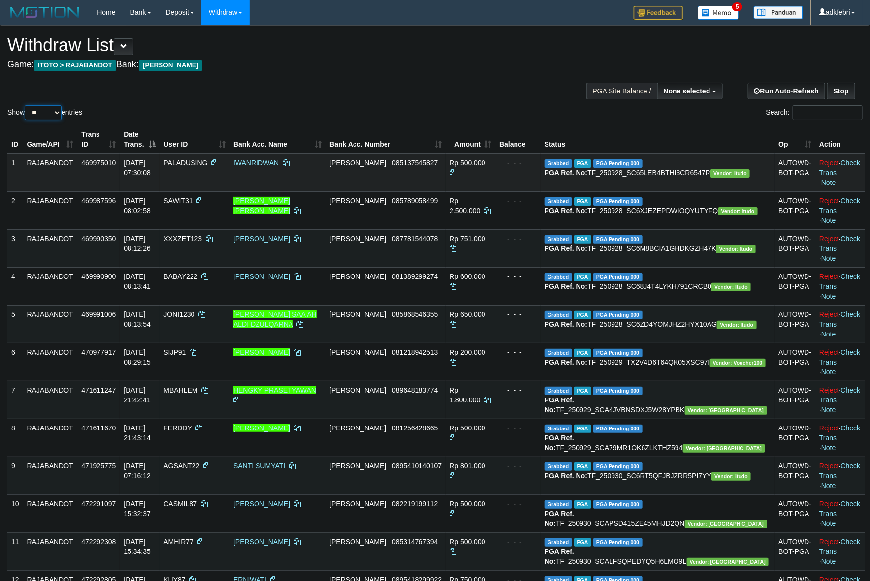
select select "***"
click at [26, 105] on select "** ** ** ***" at bounding box center [43, 112] width 37 height 15
click at [249, 94] on div "Show ** ** ** *** entries Search:" at bounding box center [435, 74] width 870 height 96
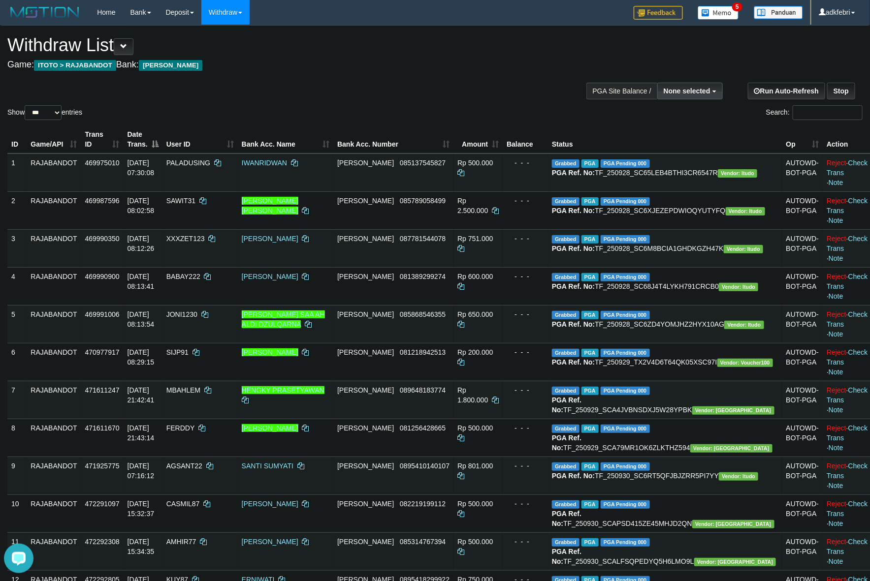
click at [702, 90] on span "None selected" at bounding box center [687, 91] width 47 height 8
click at [689, 140] on label "[ITOTO] RAJABANDOT" at bounding box center [670, 140] width 102 height 13
select select "***"
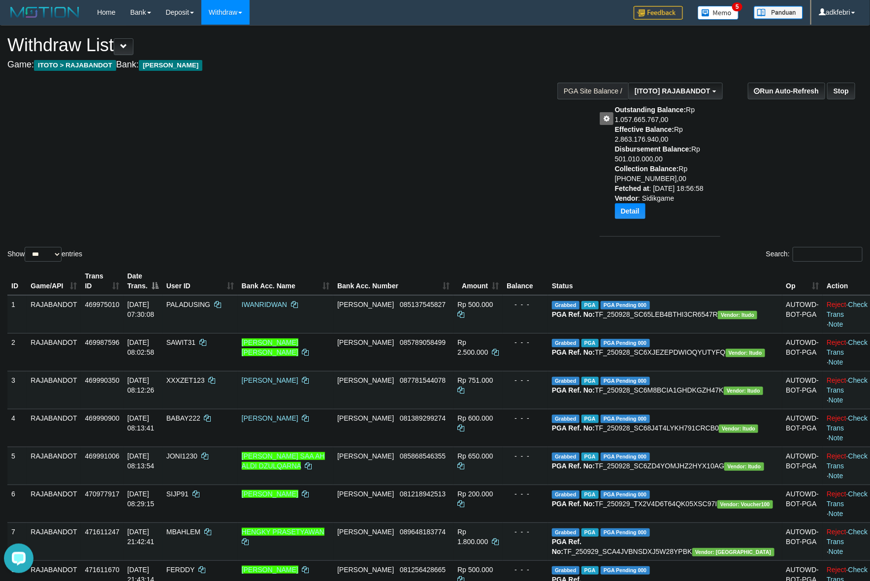
click at [488, 109] on div "Show ** ** ** *** entries Search:" at bounding box center [435, 145] width 870 height 238
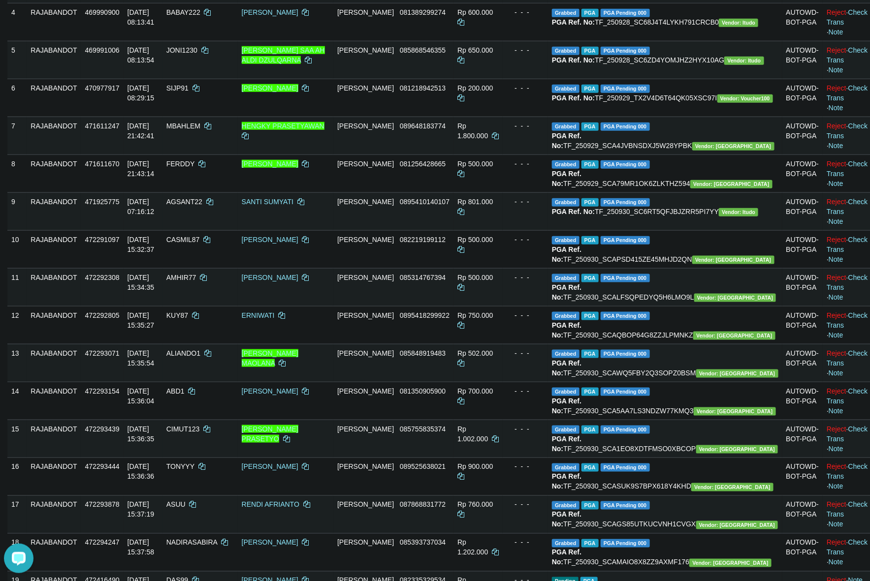
scroll to position [508, 0]
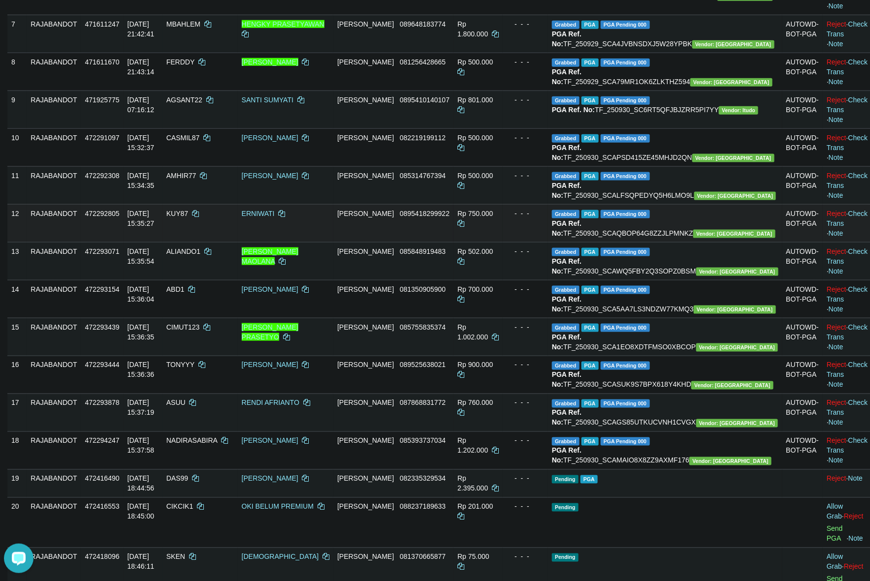
click at [503, 242] on td "Rp 750.000" at bounding box center [477, 223] width 49 height 38
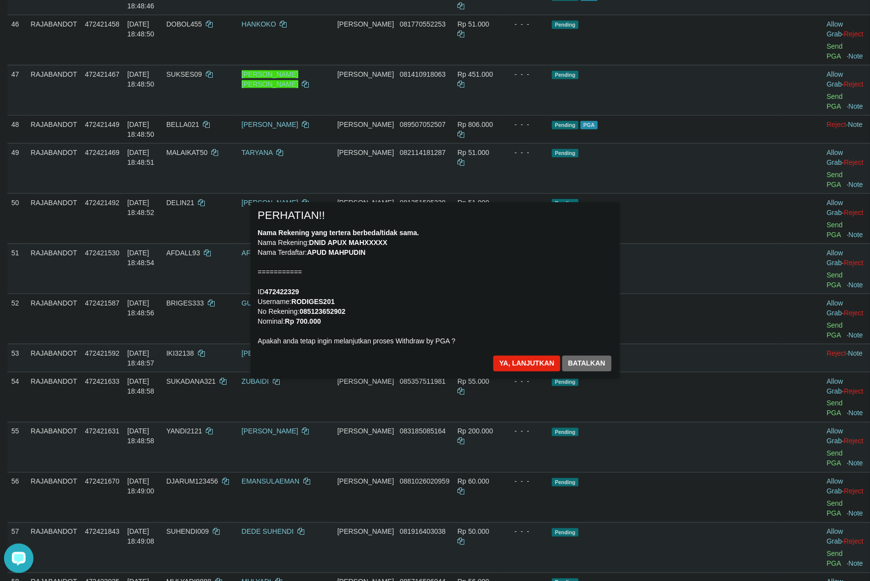
click at [620, 262] on div "× PERHATIAN!! Nama Rekening yang tertera berbeda/tidak sama. Nama Rekening: DNI…" at bounding box center [435, 290] width 384 height 176
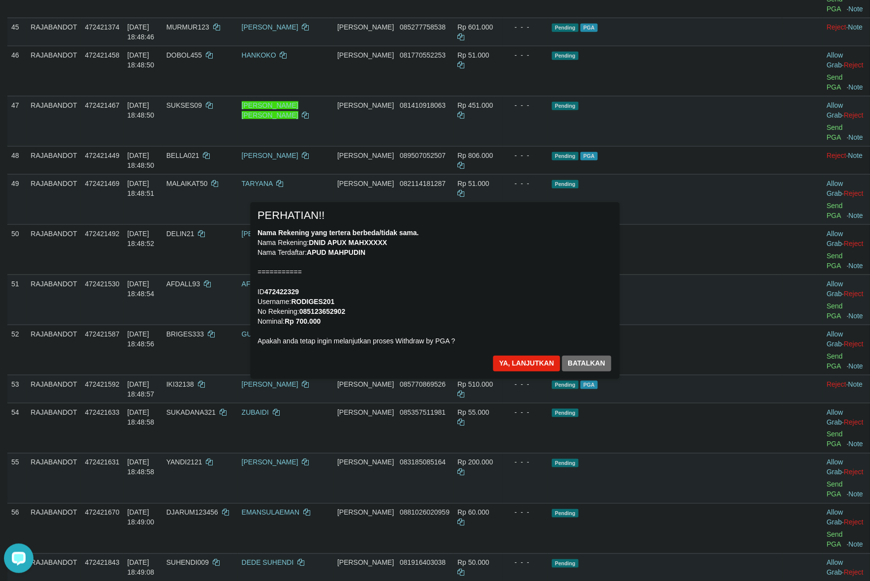
scroll to position [2147, 0]
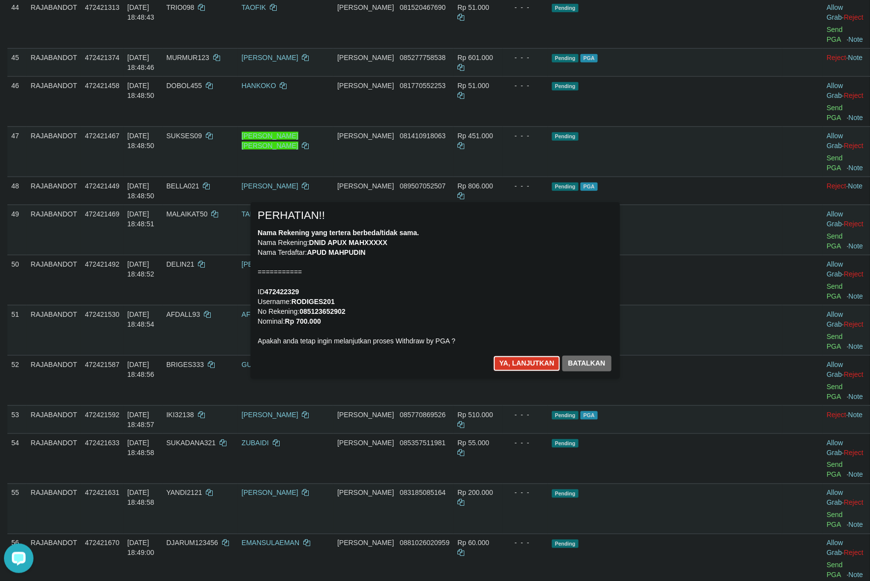
click at [528, 363] on button "Ya, lanjutkan" at bounding box center [526, 364] width 67 height 16
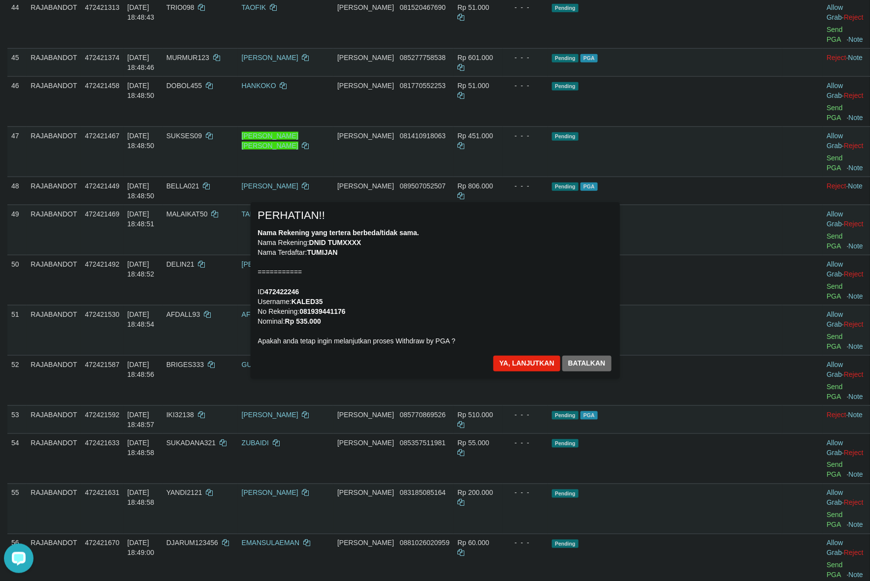
click at [493, 271] on div "Nama Rekening yang tertera berbeda/tidak sama. Nama Rekening: DNID TUMXXXX Nama…" at bounding box center [435, 287] width 354 height 118
click at [514, 367] on button "Ya, lanjutkan" at bounding box center [526, 364] width 67 height 16
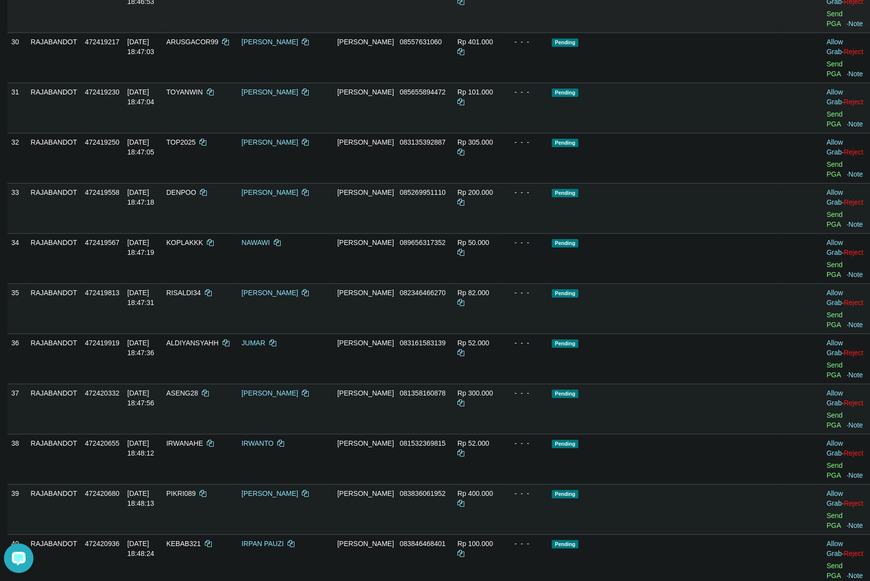
scroll to position [1448, 0]
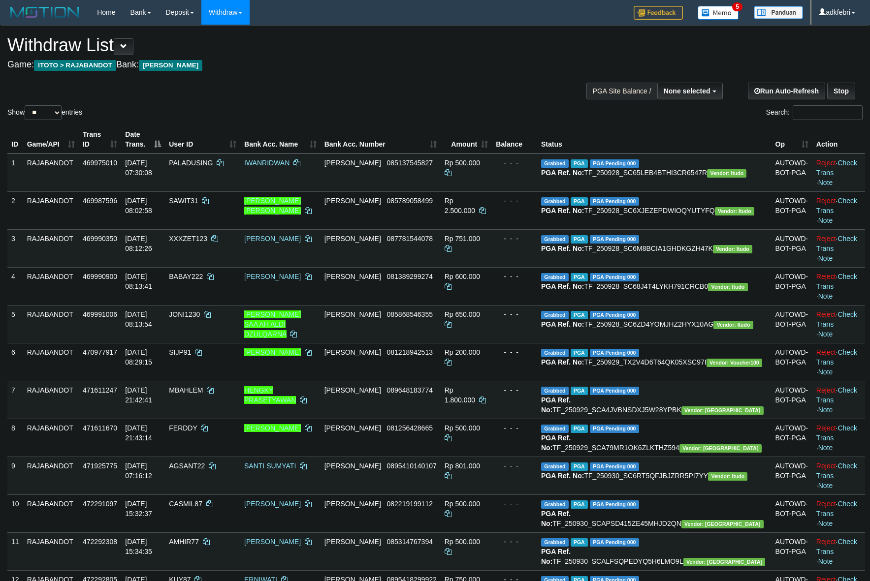
select select
click at [32, 113] on select "** ** ** ***" at bounding box center [43, 112] width 37 height 15
select select "***"
click at [26, 105] on select "** ** ** ***" at bounding box center [43, 112] width 37 height 15
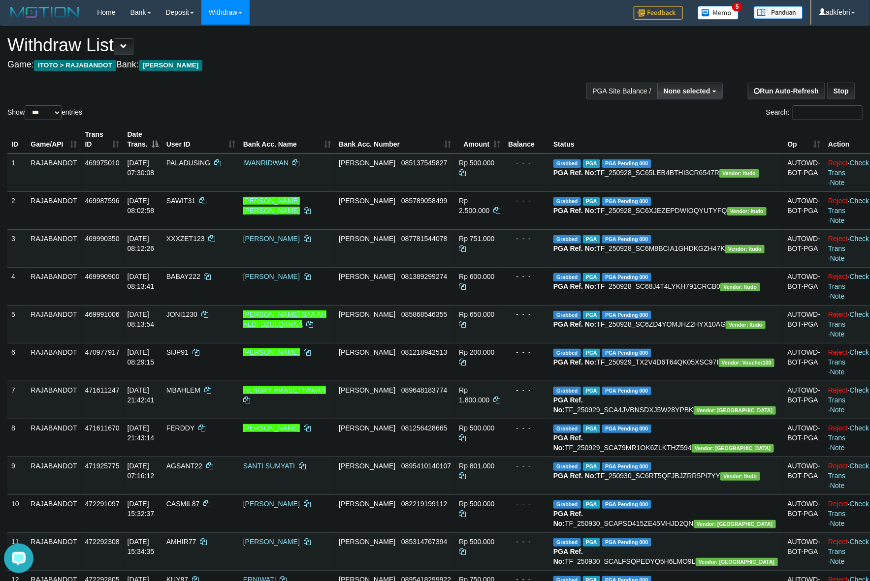
click at [669, 94] on span "None selected" at bounding box center [687, 91] width 47 height 8
click at [673, 143] on label "[ITOTO] RAJABANDOT" at bounding box center [670, 140] width 102 height 13
select select "***"
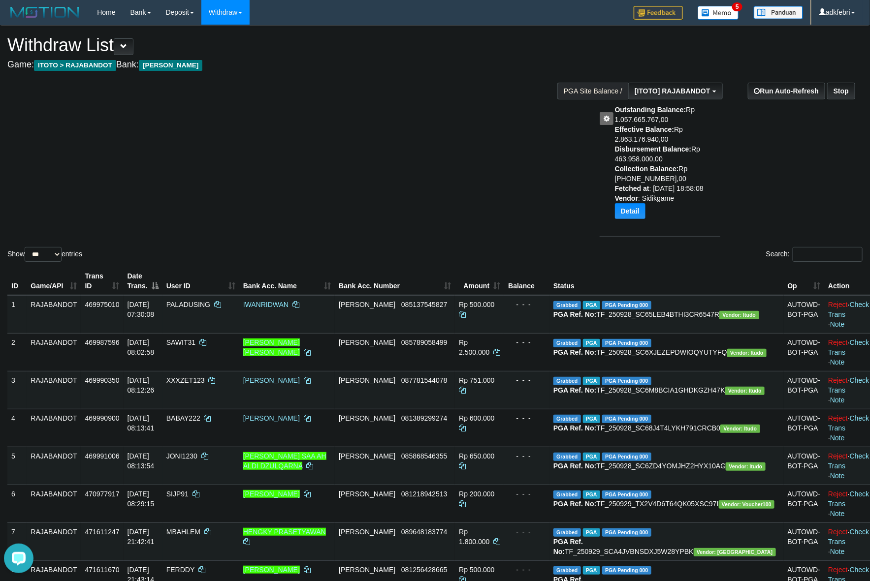
click at [575, 141] on div "Show ** ** ** *** entries Search:" at bounding box center [435, 145] width 870 height 238
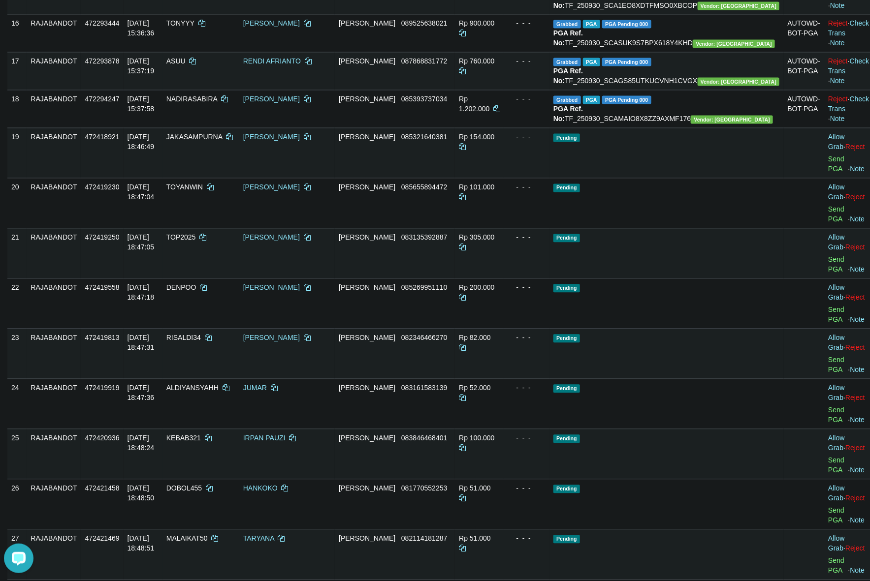
scroll to position [1017, 0]
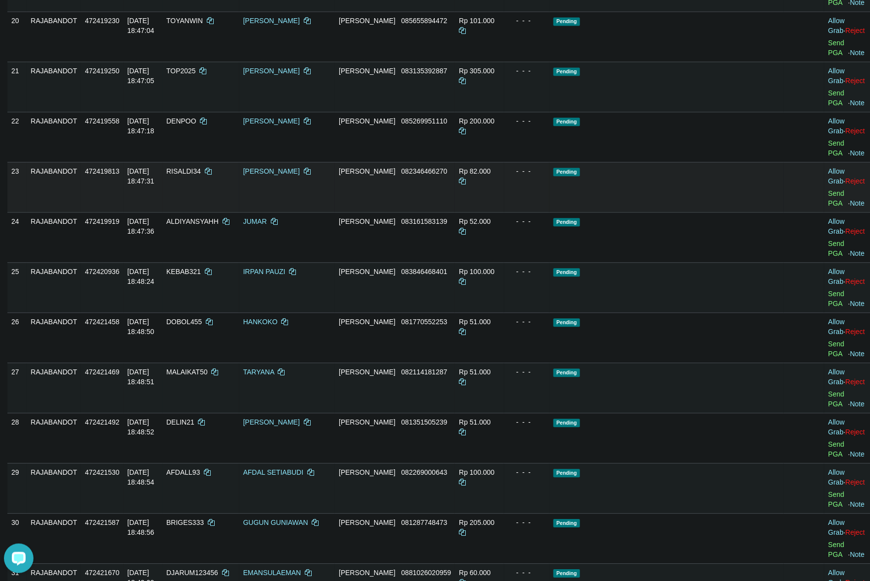
click at [720, 212] on td "Pending" at bounding box center [666, 187] width 234 height 50
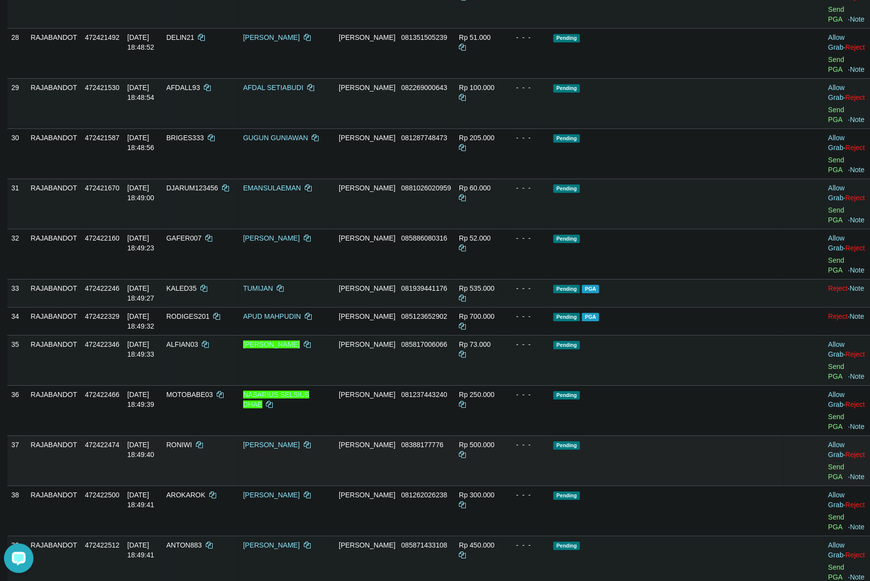
click at [824, 436] on td "Allow Grab · Reject Send PGA · Note" at bounding box center [848, 461] width 49 height 50
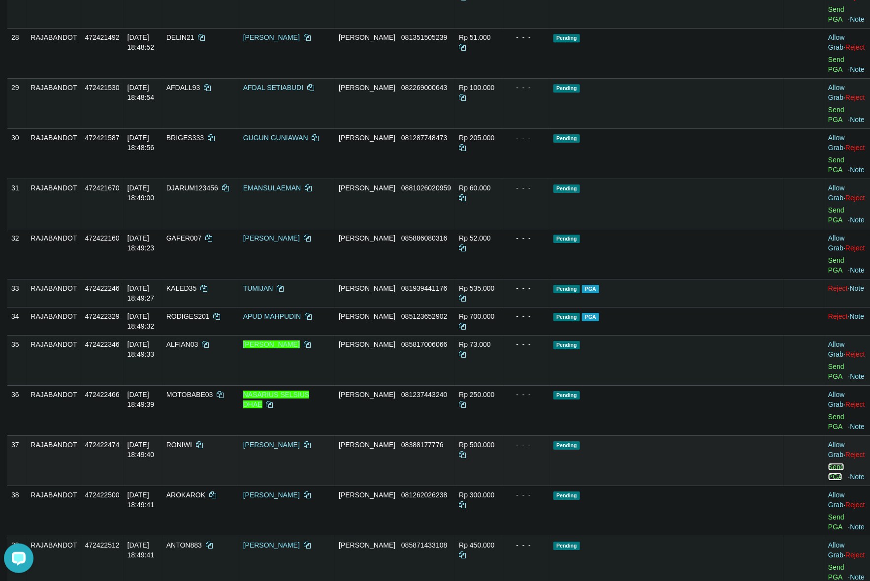
click at [828, 463] on link "Send PGA" at bounding box center [836, 472] width 16 height 18
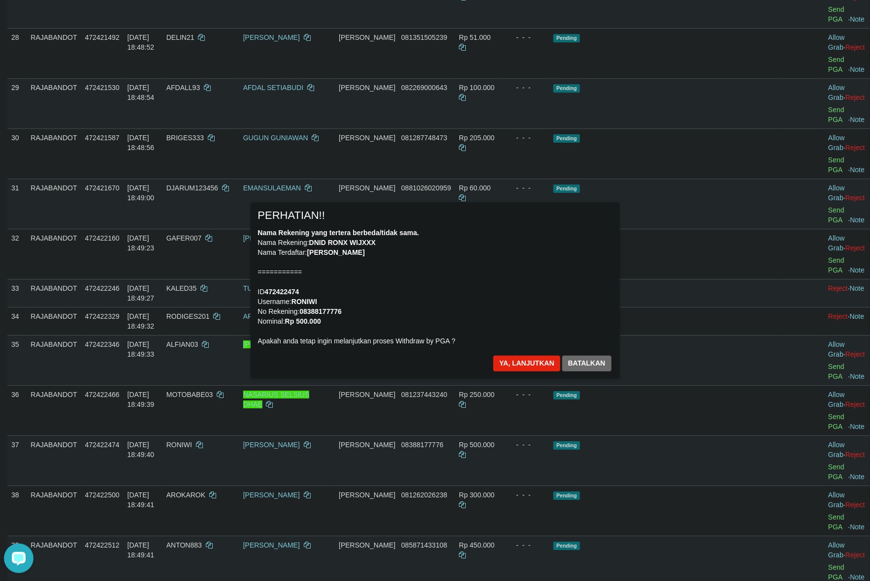
click at [698, 293] on div "× PERHATIAN!! Nama Rekening yang tertera berbeda/tidak sama. Nama Rekening: DNI…" at bounding box center [435, 290] width 576 height 176
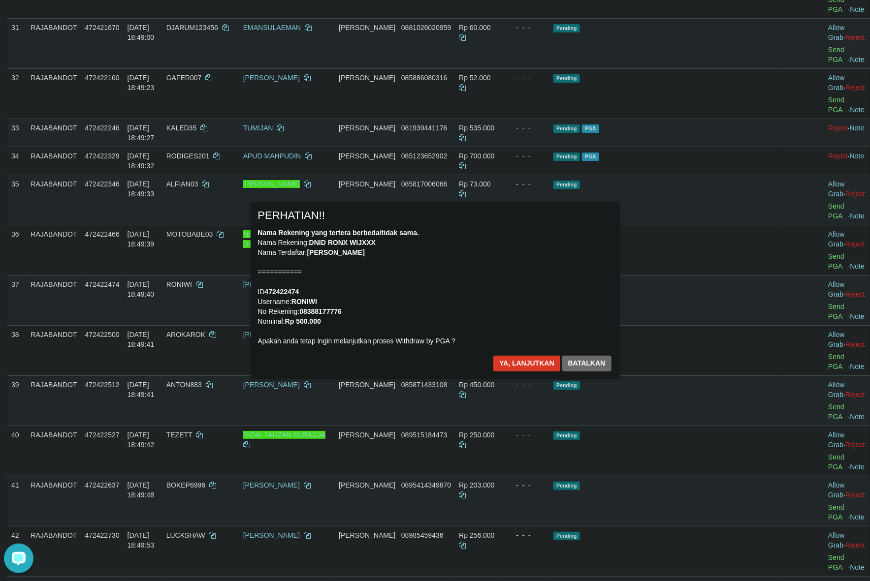
scroll to position [1586, 0]
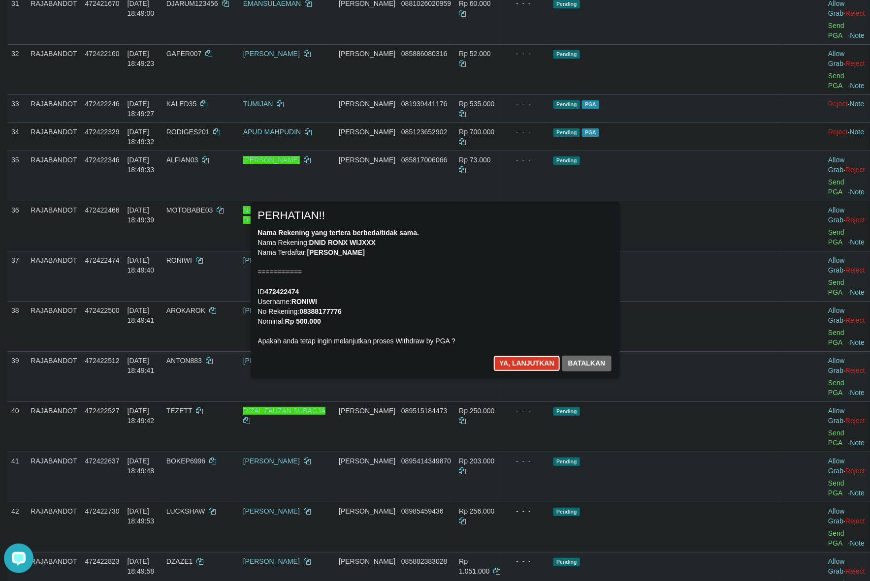
click at [513, 362] on button "Ya, lanjutkan" at bounding box center [526, 364] width 67 height 16
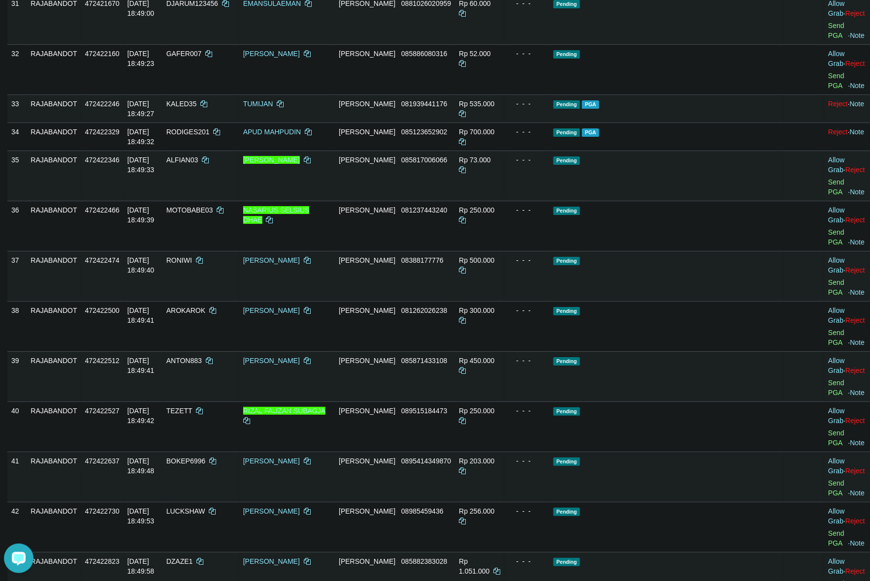
scroll to position [1574, 0]
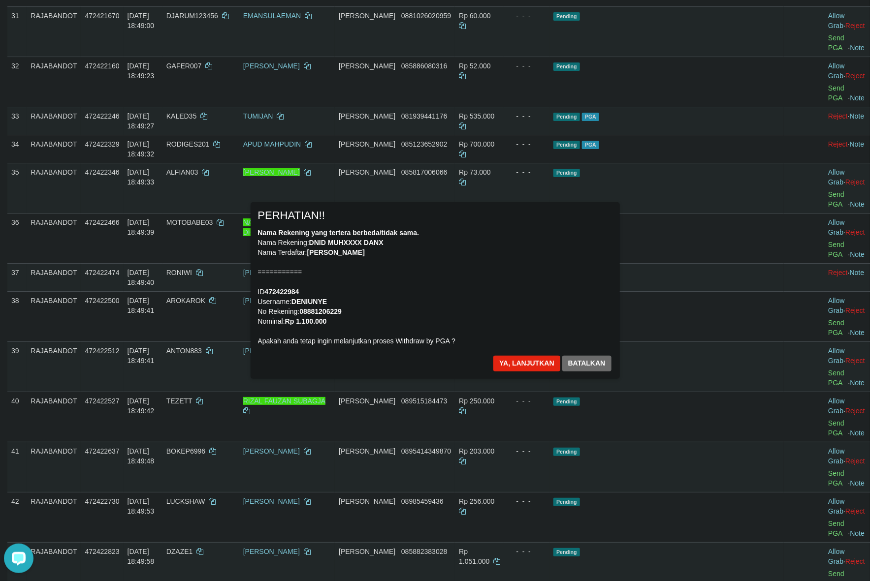
click at [456, 299] on div "Nama Rekening yang tertera berbeda/tidak sama. Nama Rekening: DNID MUHXXXX DANX…" at bounding box center [435, 287] width 354 height 118
click at [514, 370] on button "Ya, lanjutkan" at bounding box center [526, 364] width 67 height 16
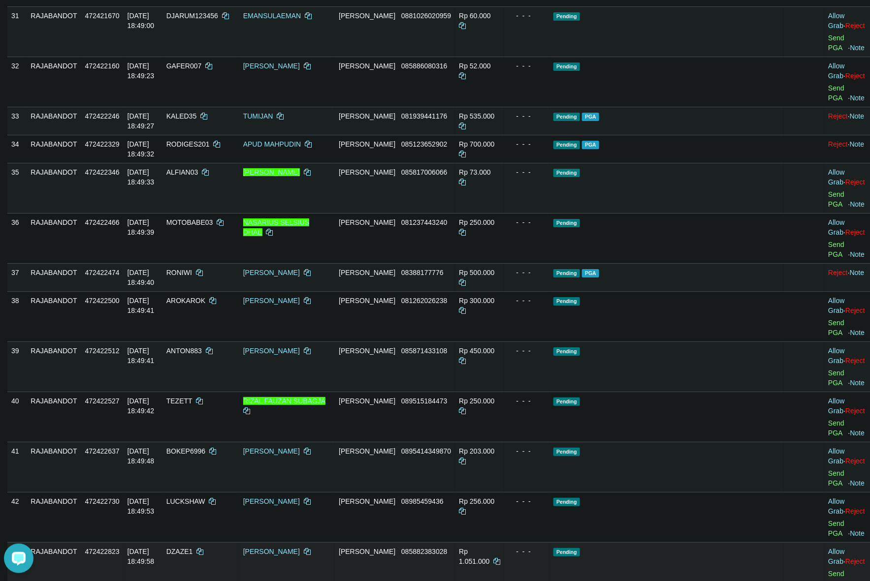
click at [824, 543] on td "Allow Grab · Reject Send PGA · Note" at bounding box center [848, 568] width 49 height 50
click at [828, 570] on link "Send PGA" at bounding box center [836, 579] width 16 height 18
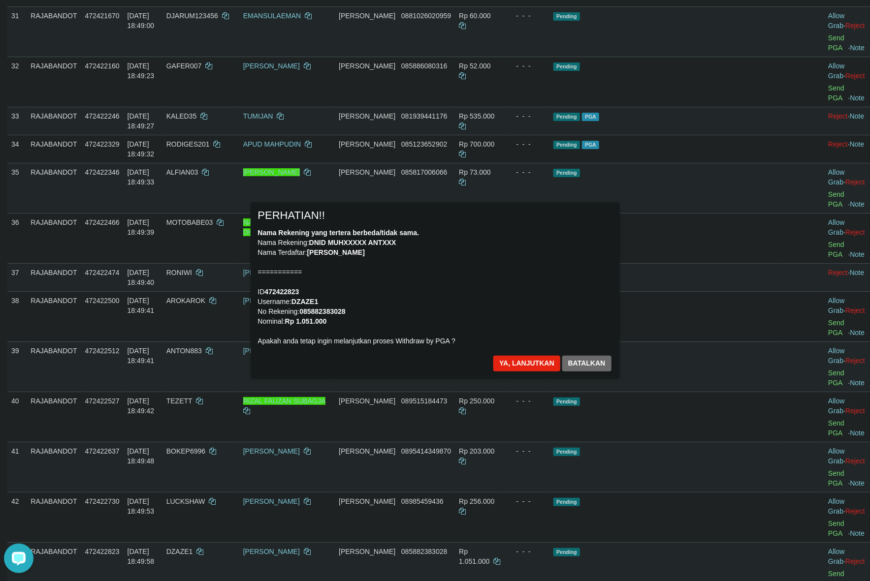
click at [522, 281] on div "Nama Rekening yang tertera berbeda/tidak sama. Nama Rekening: DNID MUHXXXXX ANT…" at bounding box center [435, 287] width 354 height 118
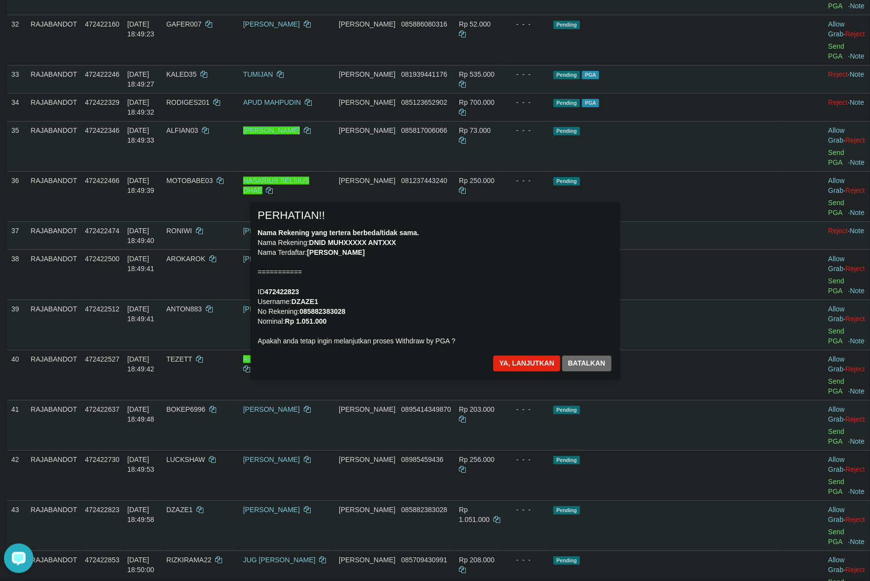
scroll to position [1765, 0]
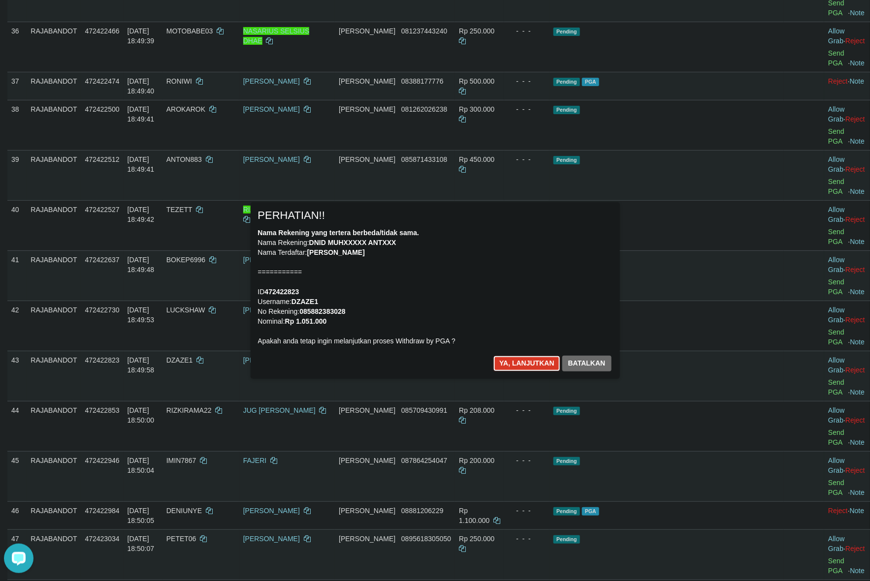
click at [517, 370] on button "Ya, lanjutkan" at bounding box center [526, 364] width 67 height 16
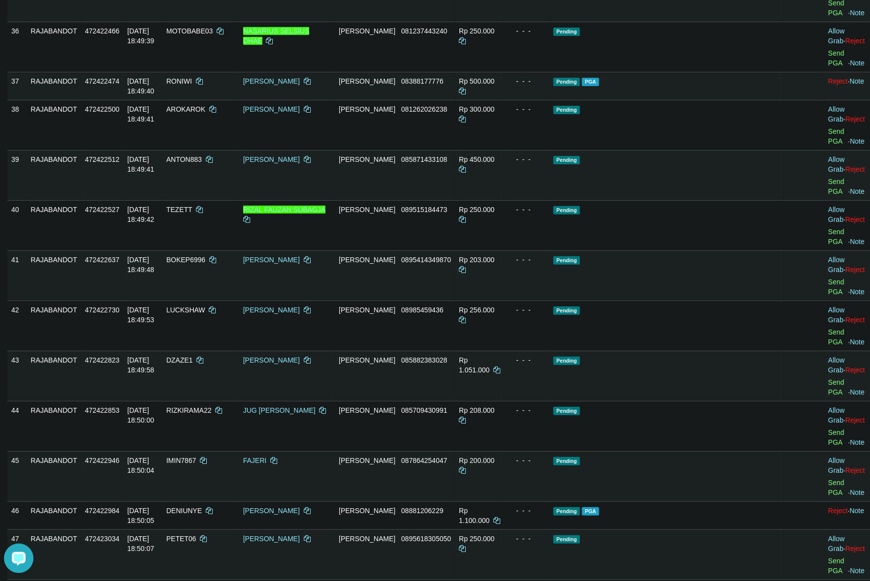
scroll to position [1753, 0]
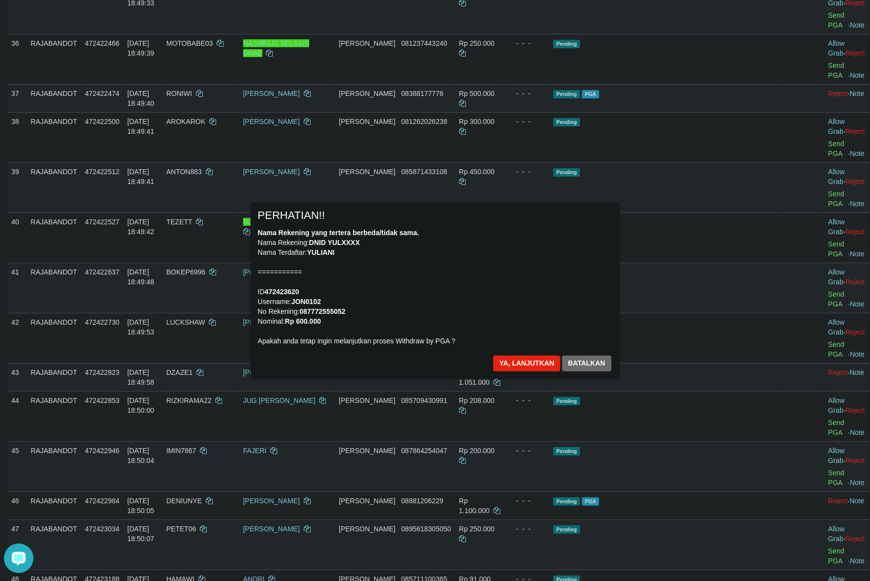
click at [449, 264] on div "Nama Rekening yang tertera berbeda/tidak sama. Nama Rekening: DNID YULXXXX Nama…" at bounding box center [435, 287] width 354 height 118
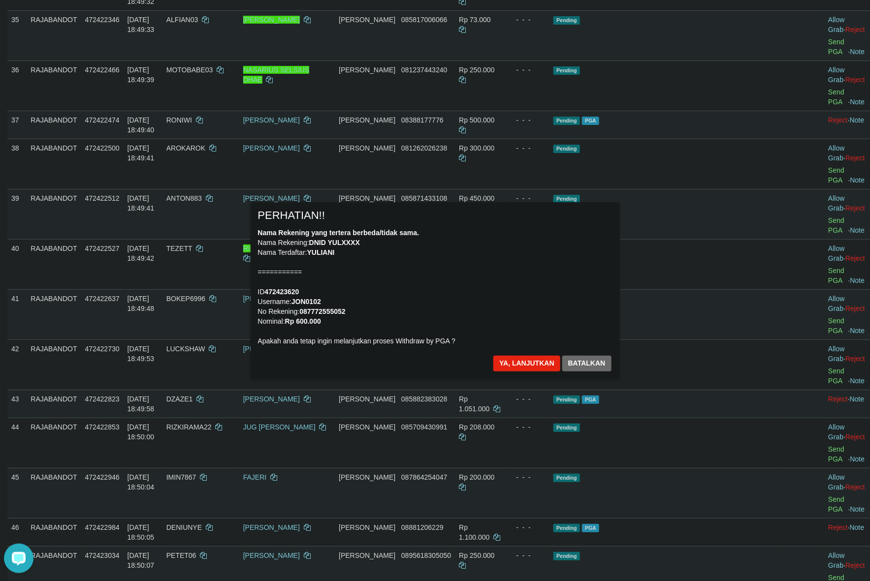
scroll to position [1692, 0]
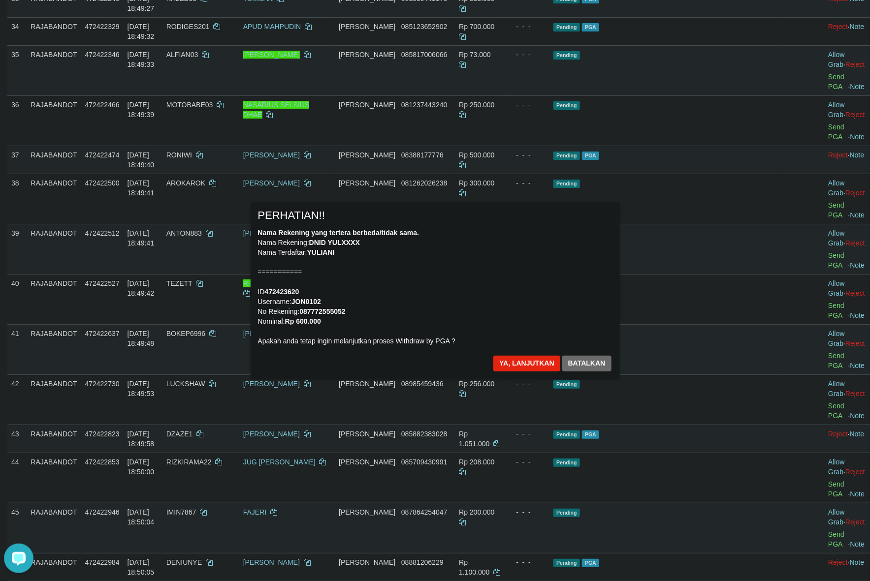
click at [535, 372] on div "Ya, lanjutkan Batalkan" at bounding box center [552, 367] width 120 height 23
click at [531, 367] on button "Ya, lanjutkan" at bounding box center [526, 364] width 67 height 16
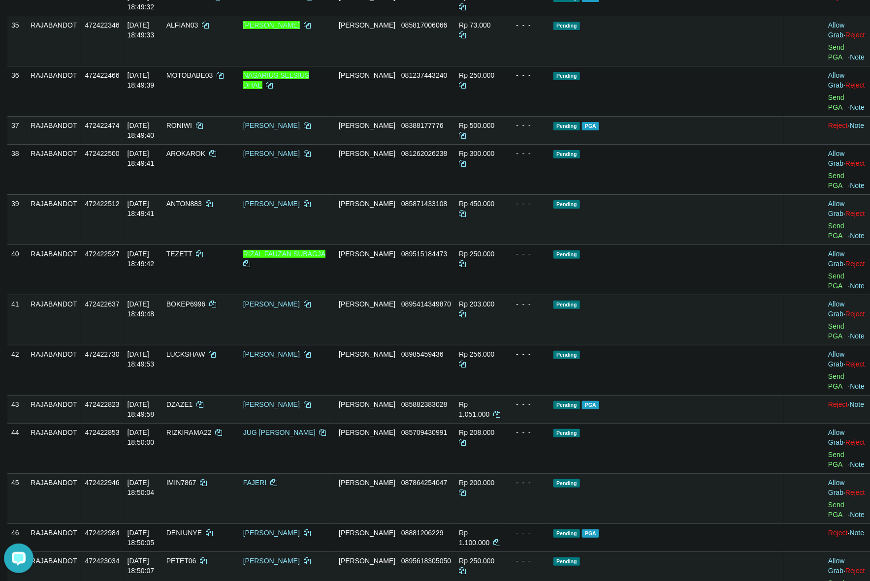
scroll to position [1744, 0]
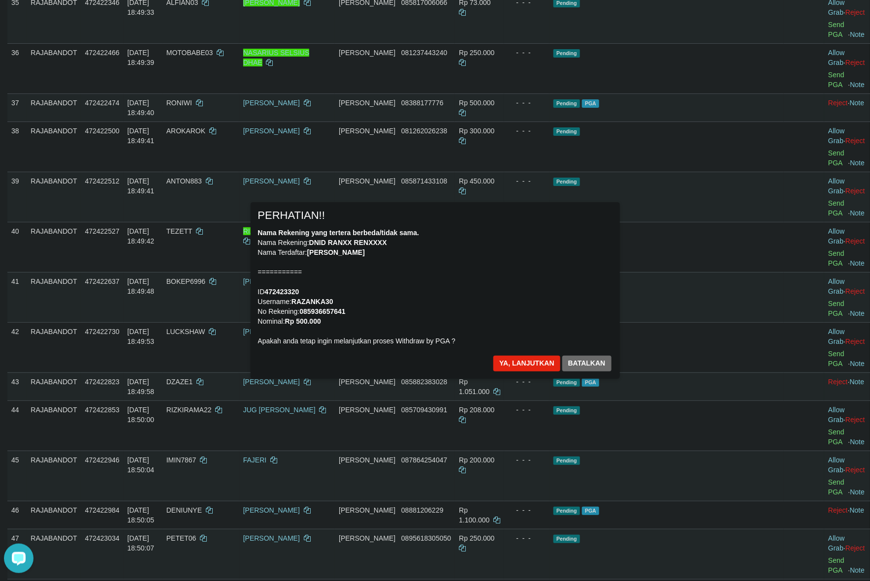
scroll to position [2425, 0]
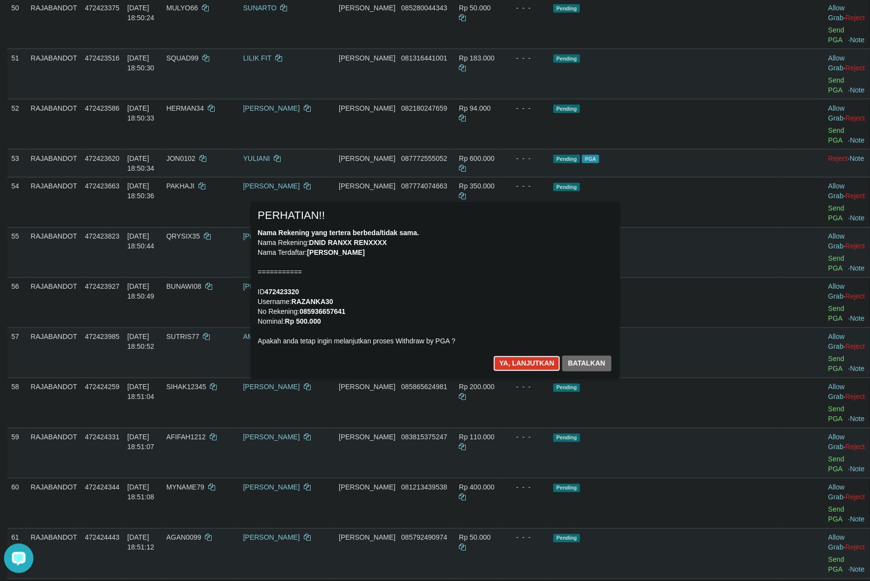
click at [528, 358] on button "Ya, lanjutkan" at bounding box center [526, 364] width 67 height 16
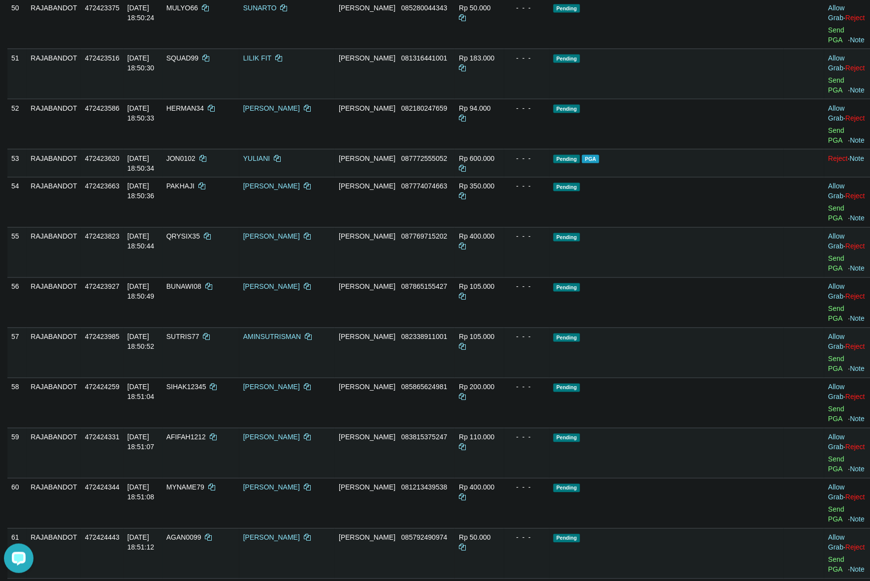
scroll to position [2413, 0]
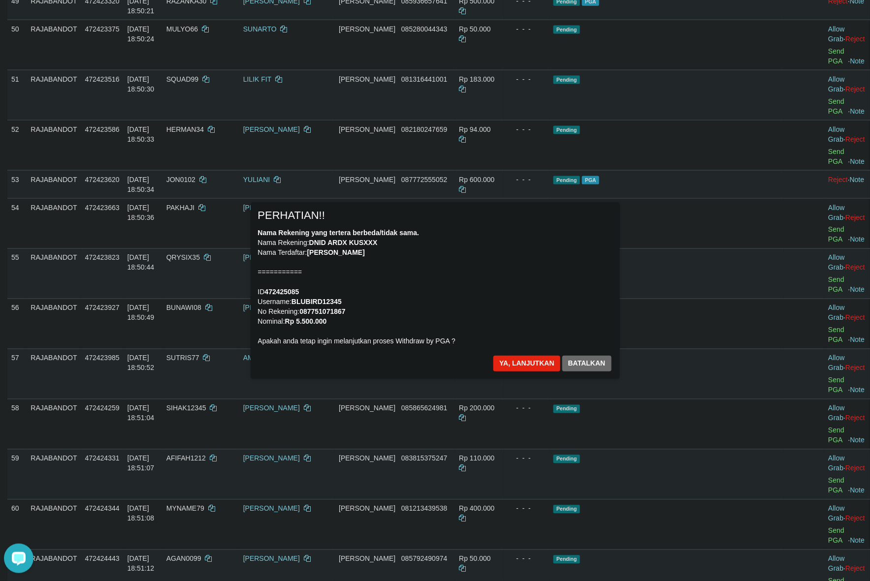
scroll to position [2351, 0]
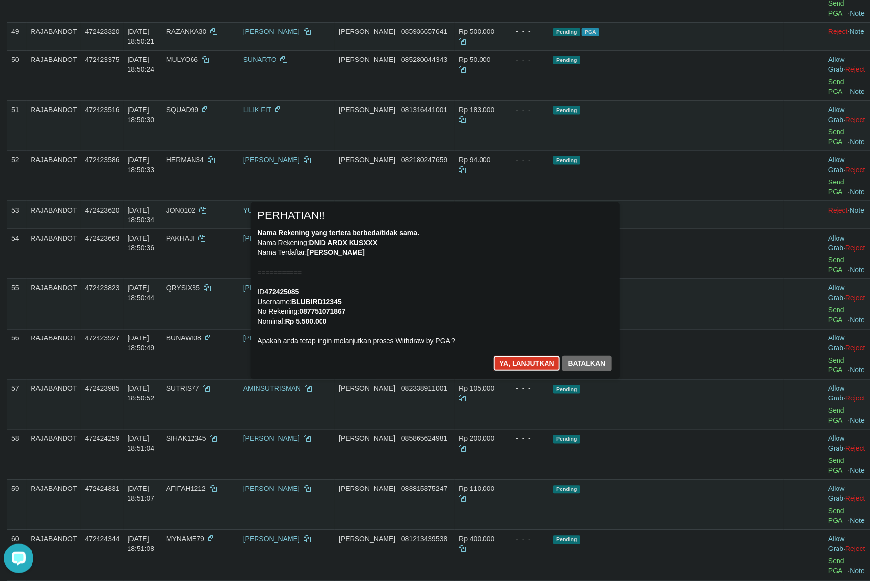
click at [524, 363] on button "Ya, lanjutkan" at bounding box center [526, 364] width 67 height 16
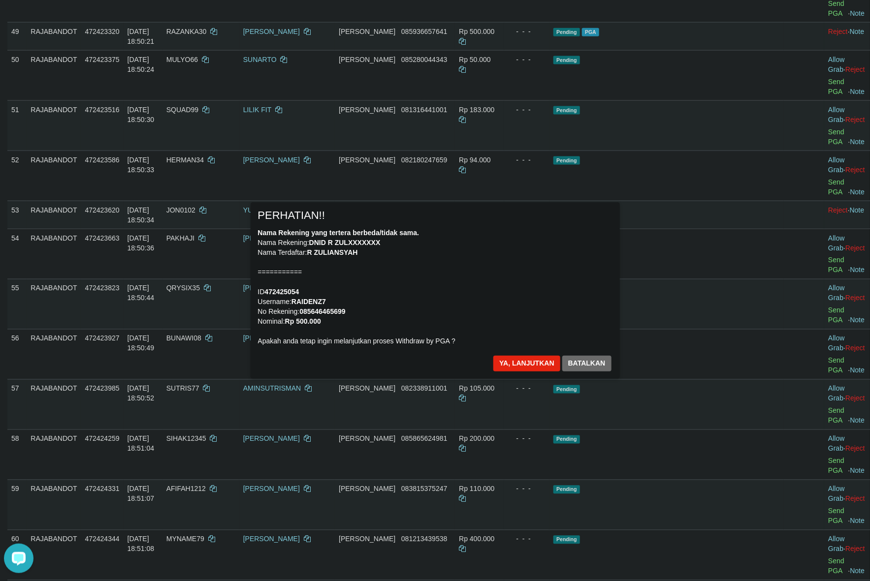
click at [610, 298] on body "Toggle navigation Home Bank Account List Load By Website Group [ITOTO] RAJABAND…" at bounding box center [435, 572] width 870 height 5847
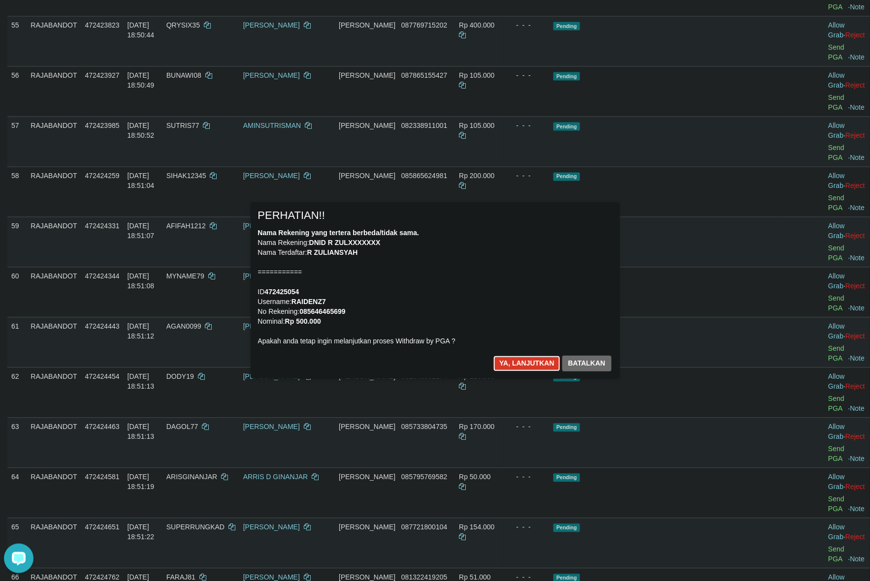
click at [523, 363] on button "Ya, lanjutkan" at bounding box center [526, 364] width 67 height 16
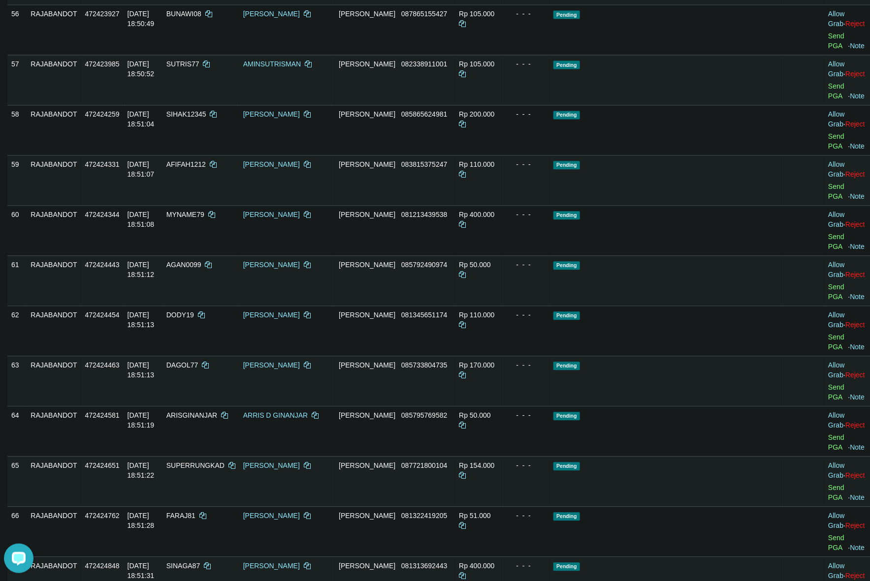
scroll to position [2664, 0]
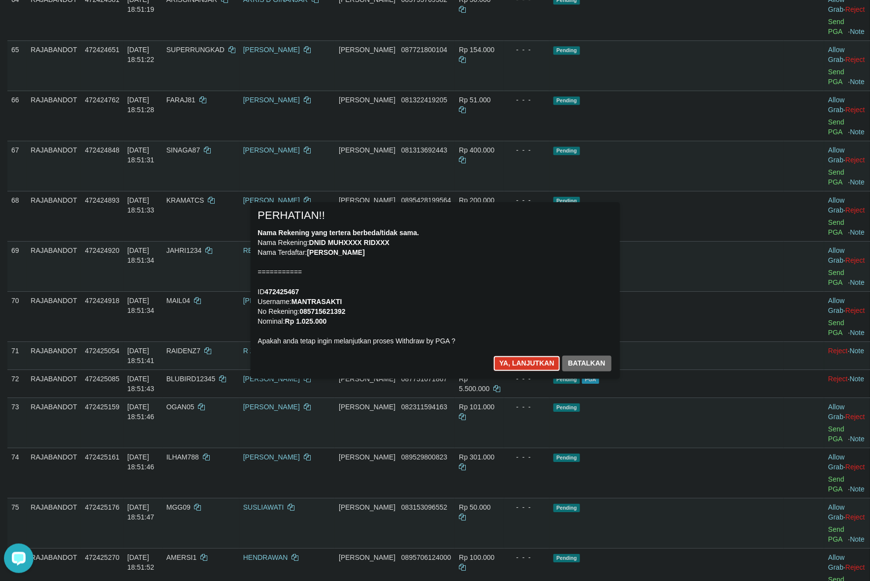
click at [516, 358] on button "Ya, lanjutkan" at bounding box center [526, 364] width 67 height 16
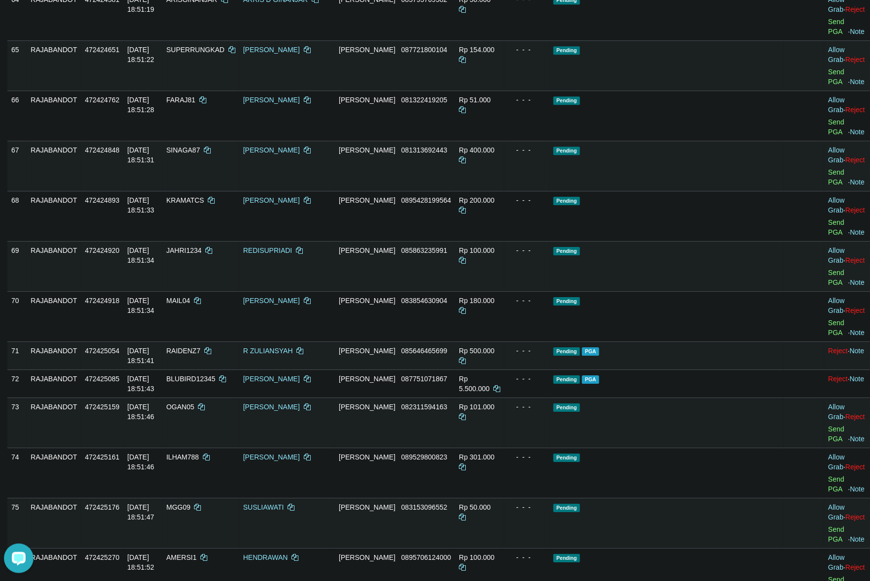
scroll to position [3080, 0]
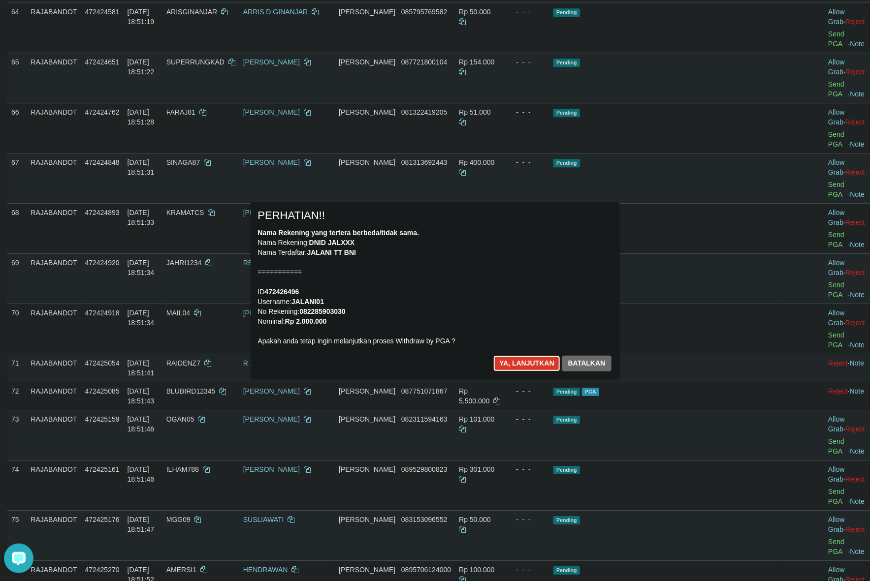
click at [512, 357] on button "Ya, lanjutkan" at bounding box center [526, 364] width 67 height 16
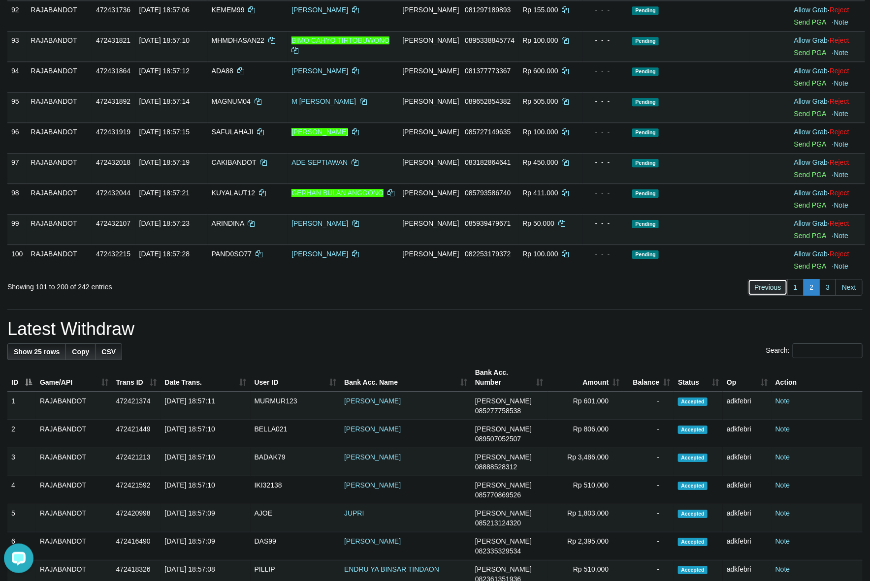
click at [759, 291] on link "Previous" at bounding box center [767, 287] width 39 height 17
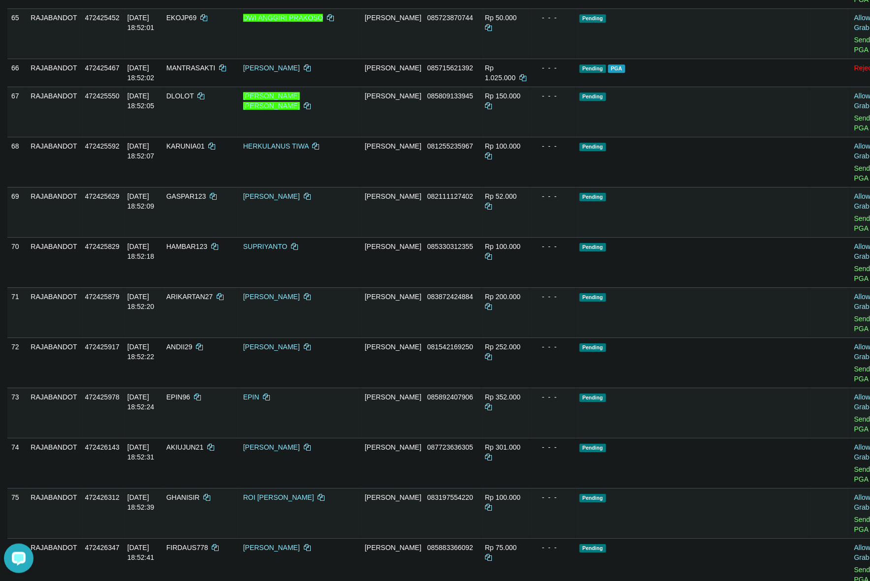
scroll to position [2700, 0]
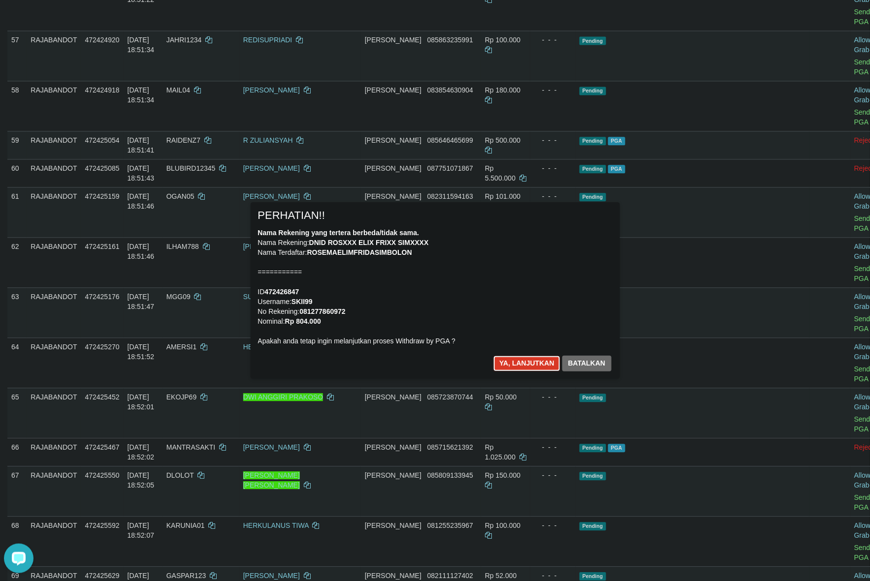
click at [520, 365] on button "Ya, lanjutkan" at bounding box center [526, 364] width 67 height 16
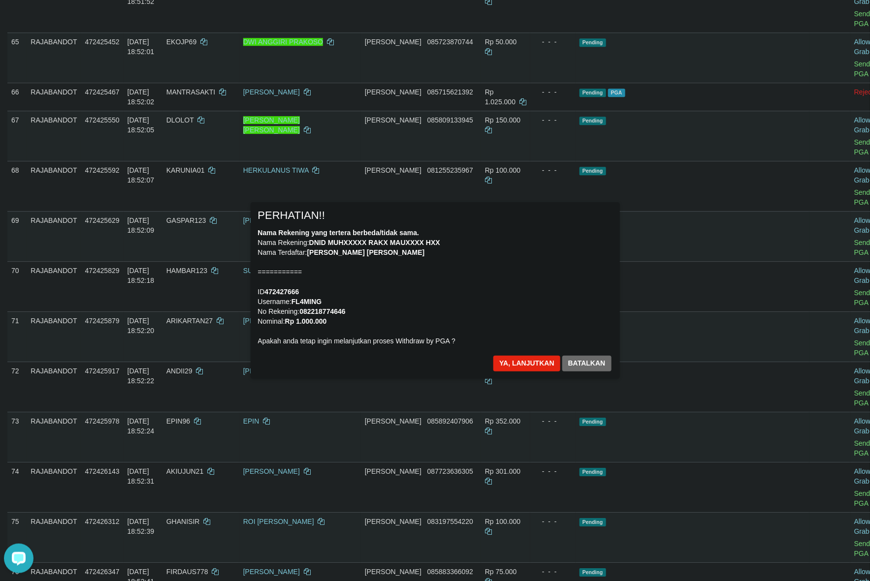
click at [503, 325] on div "Nama Rekening yang tertera berbeda/tidak sama. Nama Rekening: DNID MUHXXXXX RAK…" at bounding box center [435, 287] width 354 height 118
click at [520, 365] on button "Ya, lanjutkan" at bounding box center [526, 364] width 67 height 16
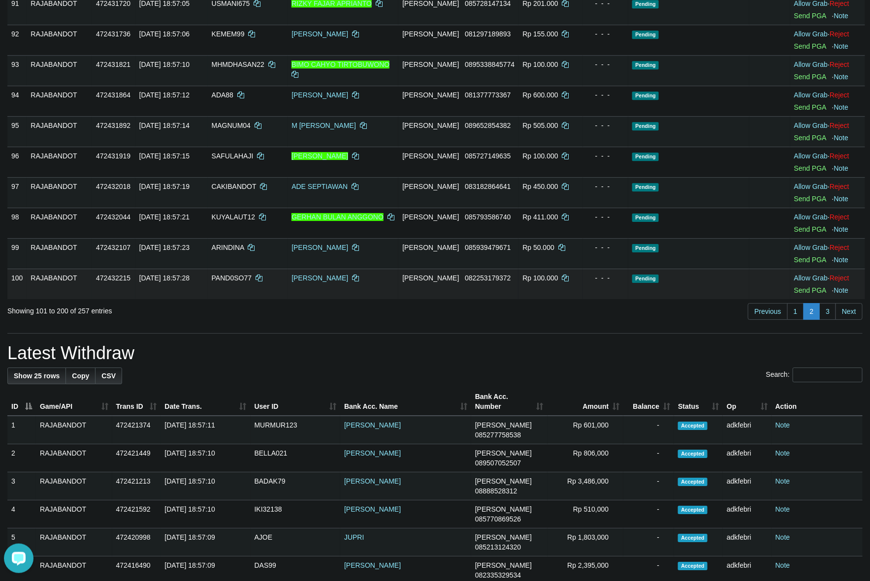
click at [706, 299] on td "Pending" at bounding box center [688, 284] width 121 height 31
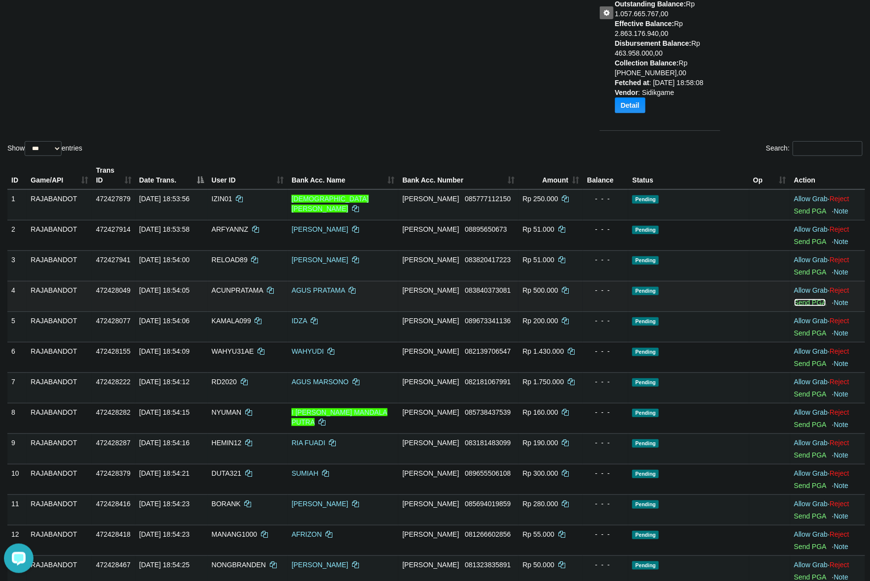
click at [795, 301] on link "Send PGA" at bounding box center [810, 303] width 32 height 8
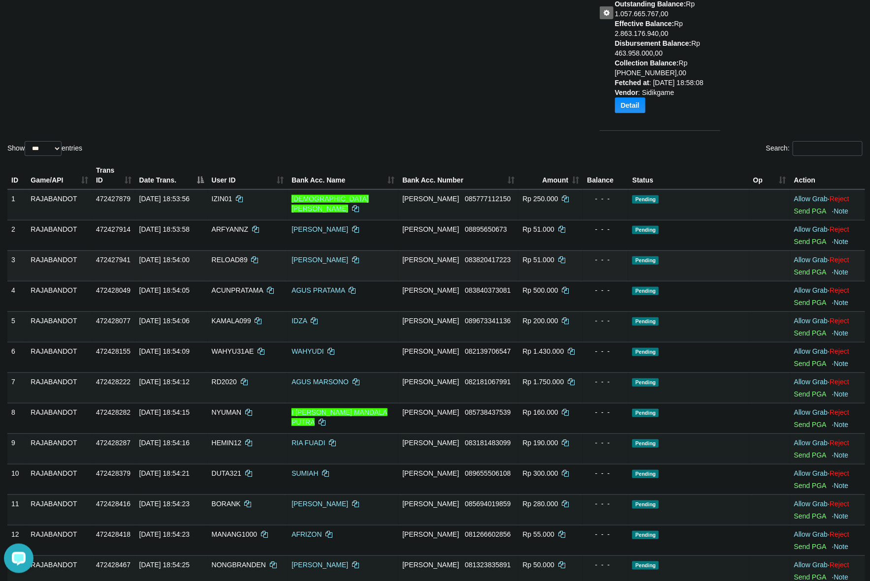
click at [554, 252] on td "Rp 51.000" at bounding box center [550, 266] width 64 height 31
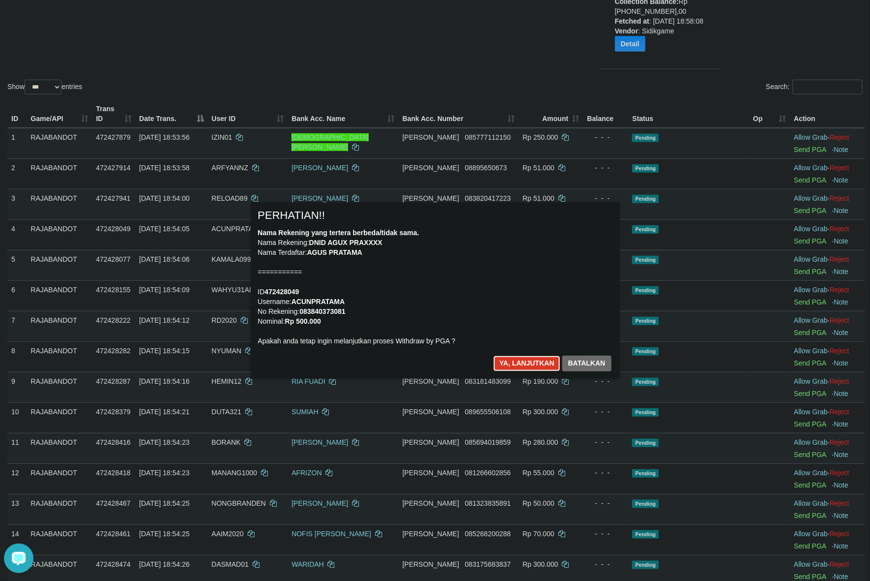
click at [517, 368] on button "Ya, lanjutkan" at bounding box center [526, 364] width 67 height 16
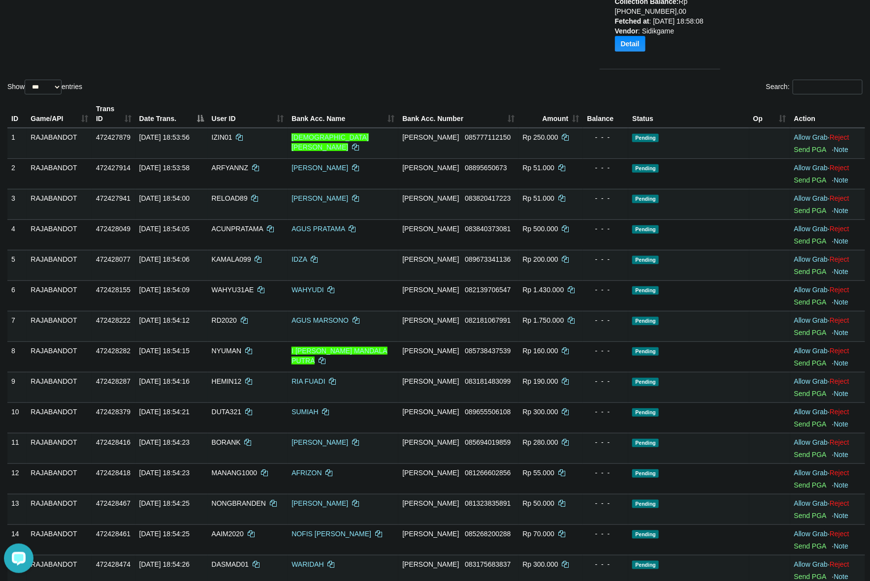
scroll to position [155, 0]
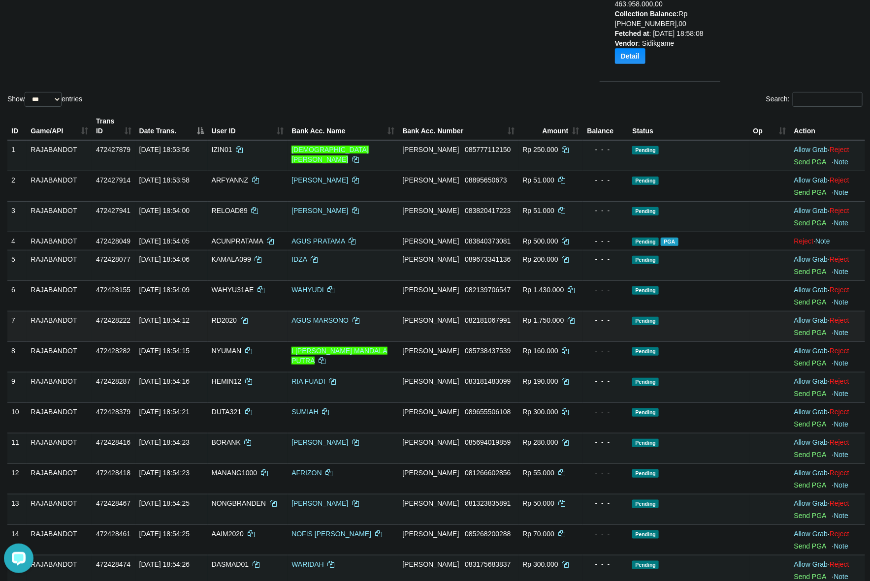
click at [816, 338] on td "Allow Grab · Reject Send PGA · Note" at bounding box center [827, 326] width 75 height 31
click at [815, 336] on link "Send PGA" at bounding box center [810, 333] width 32 height 8
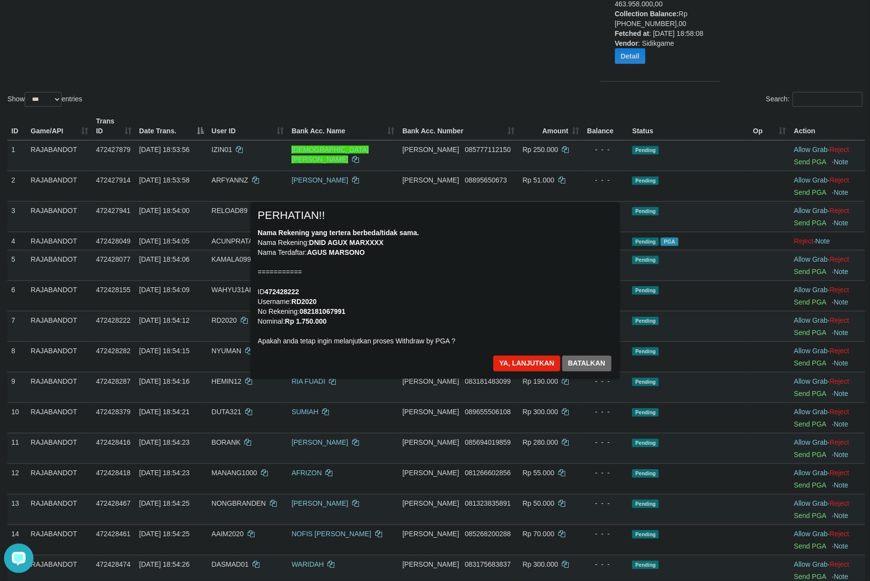
click at [623, 271] on div "× PERHATIAN!! Nama Rekening yang tertera berbeda/tidak sama. Nama Rekening: DNI…" at bounding box center [435, 290] width 384 height 176
click at [513, 357] on button "Ya, lanjutkan" at bounding box center [526, 364] width 67 height 16
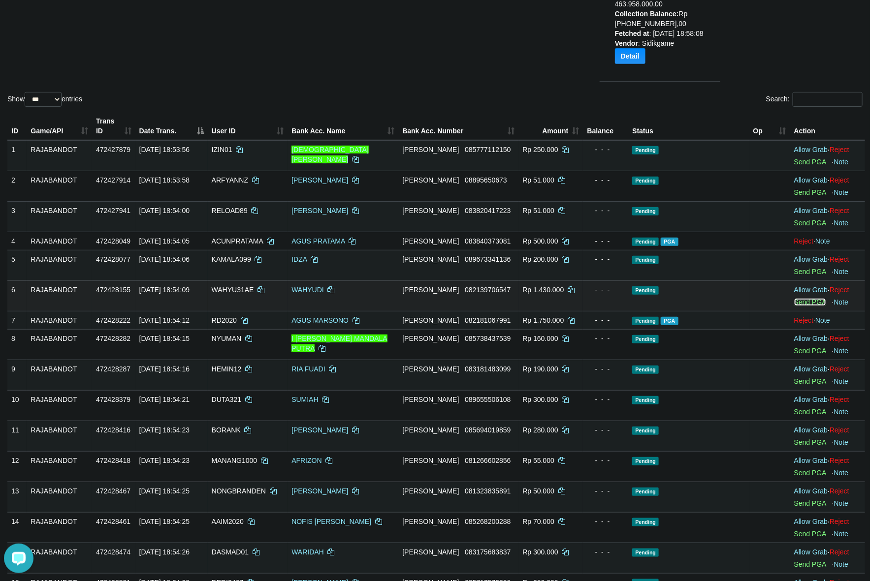
click at [794, 301] on link "Send PGA" at bounding box center [810, 302] width 32 height 8
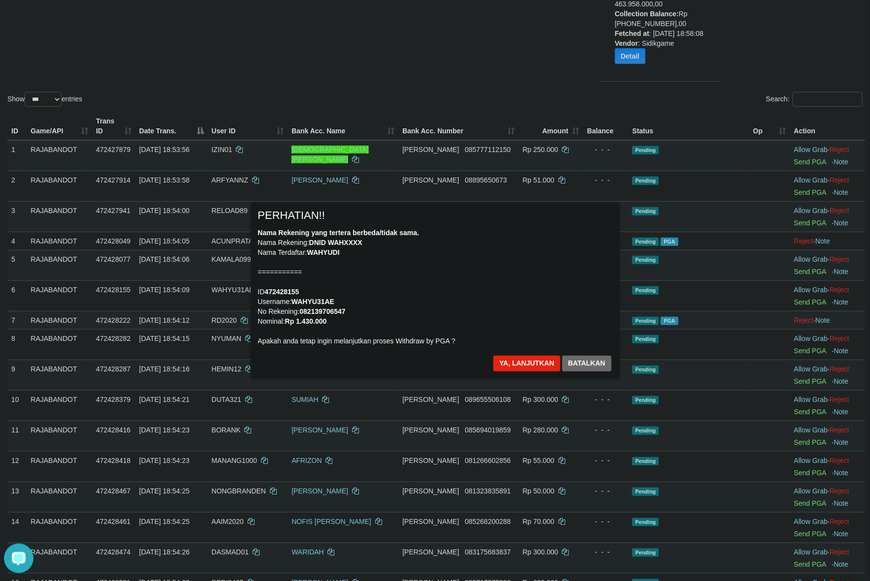
click at [458, 240] on div "Nama Rekening yang tertera berbeda/tidak sama. Nama Rekening: DNID WAHXXXX Nama…" at bounding box center [435, 287] width 354 height 118
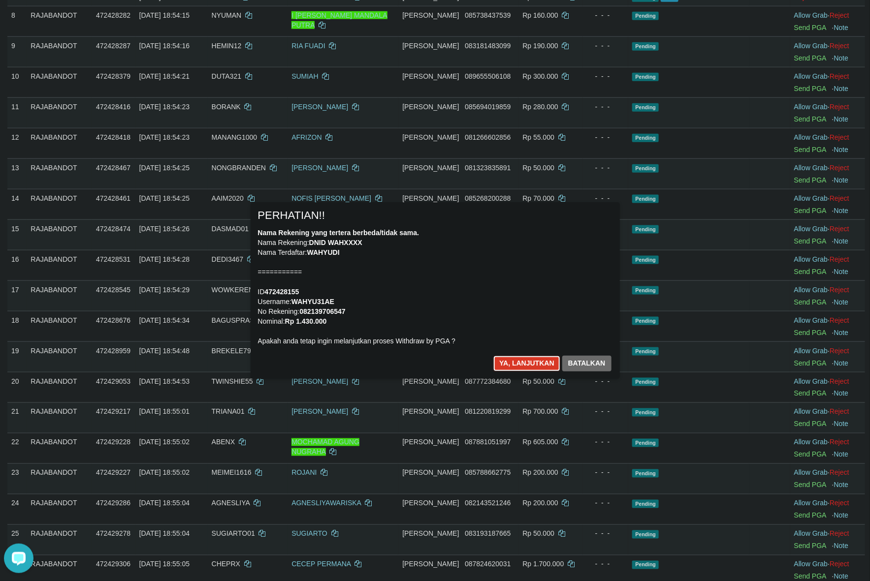
click at [523, 367] on button "Ya, lanjutkan" at bounding box center [526, 364] width 67 height 16
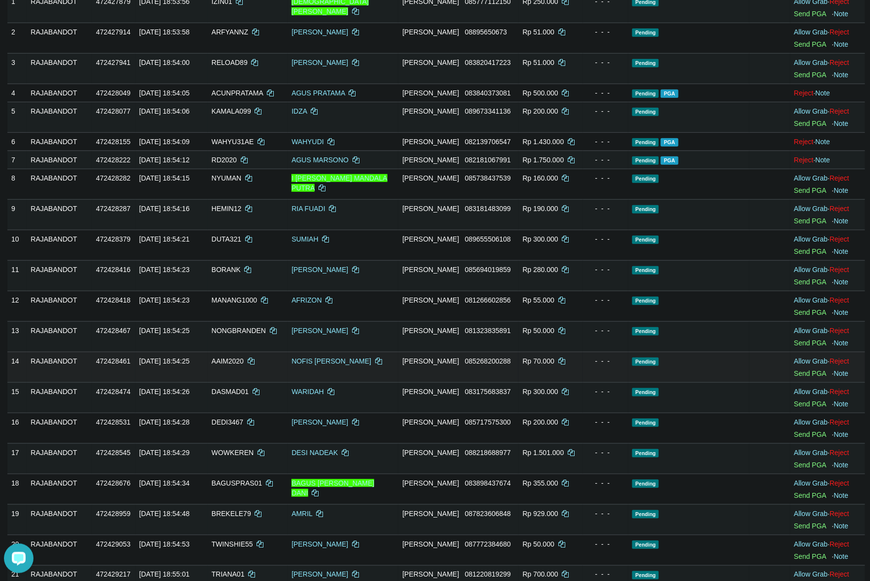
scroll to position [444, 0]
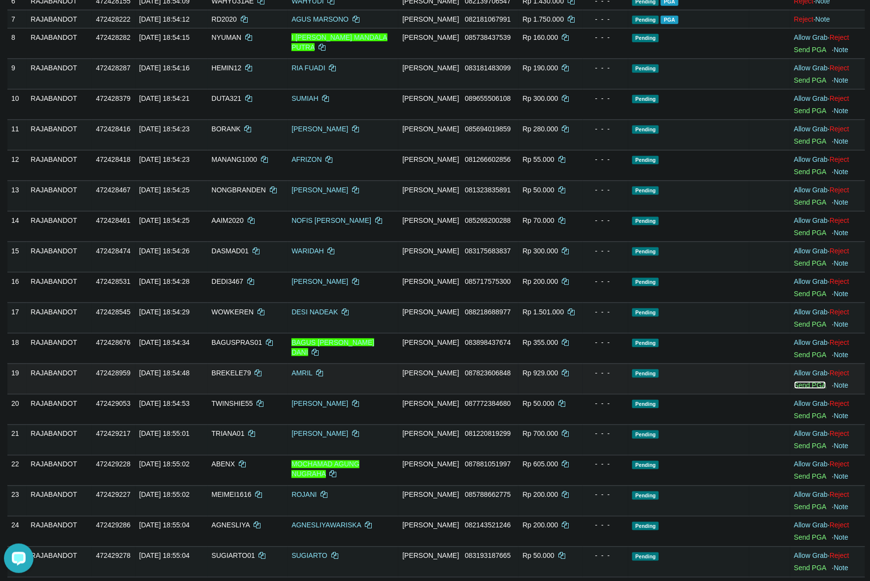
click at [807, 389] on link "Send PGA" at bounding box center [810, 386] width 32 height 8
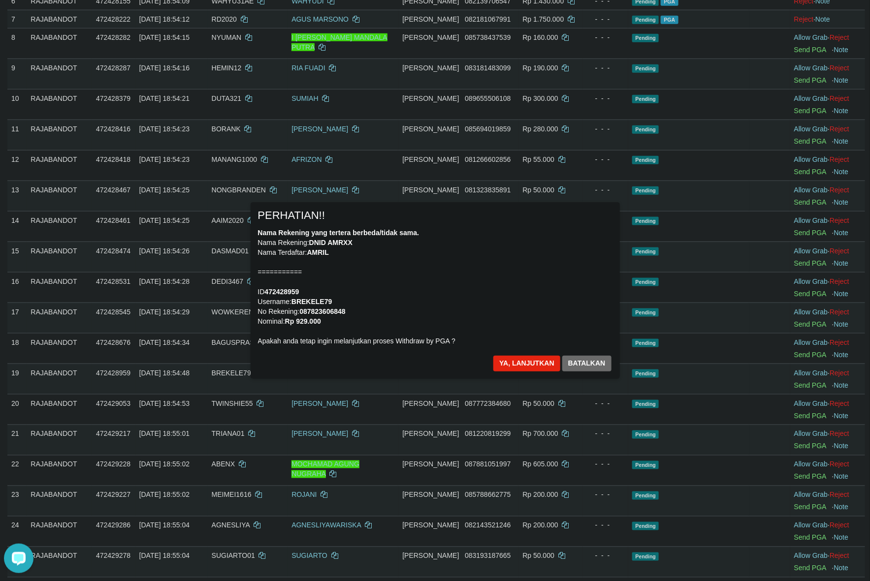
click at [584, 261] on div "Nama Rekening yang tertera berbeda/tidak sama. Nama Rekening: DNID AMRXX Nama T…" at bounding box center [435, 287] width 354 height 118
click at [517, 356] on button "Ya, lanjutkan" at bounding box center [526, 364] width 67 height 16
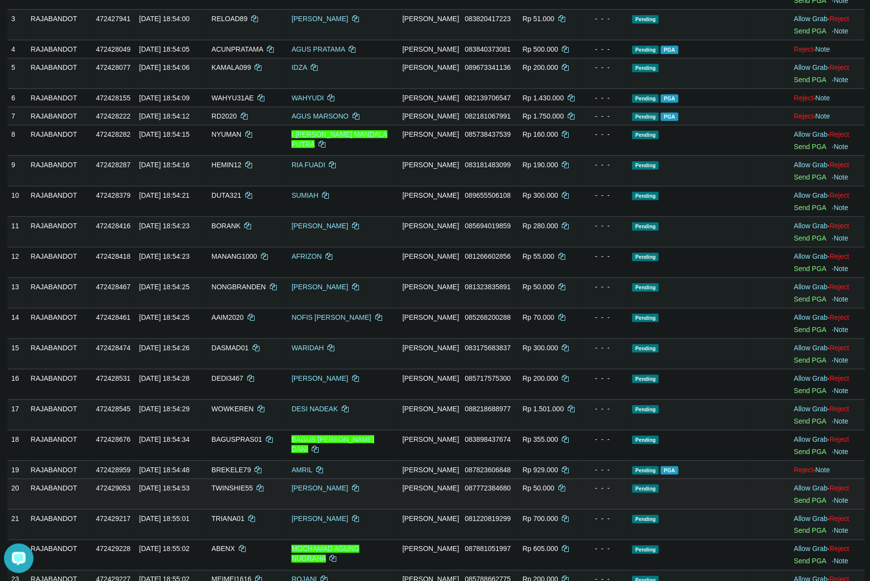
scroll to position [496, 0]
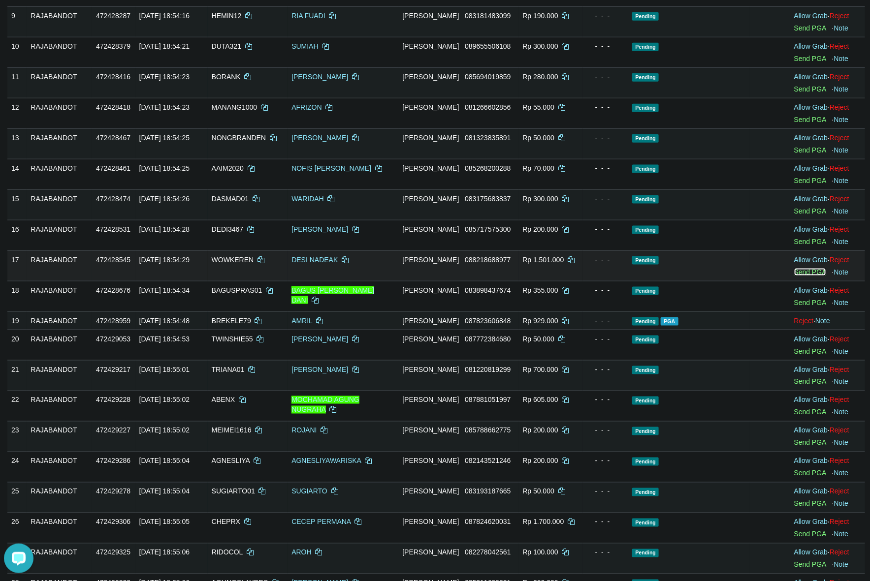
click at [808, 275] on link "Send PGA" at bounding box center [810, 272] width 32 height 8
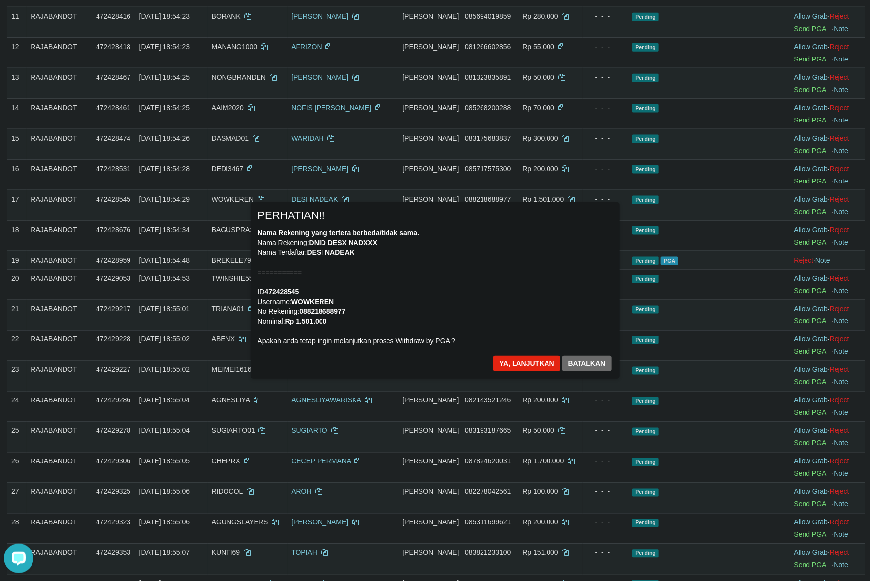
scroll to position [558, 0]
click at [519, 370] on button "Ya, lanjutkan" at bounding box center [526, 364] width 67 height 16
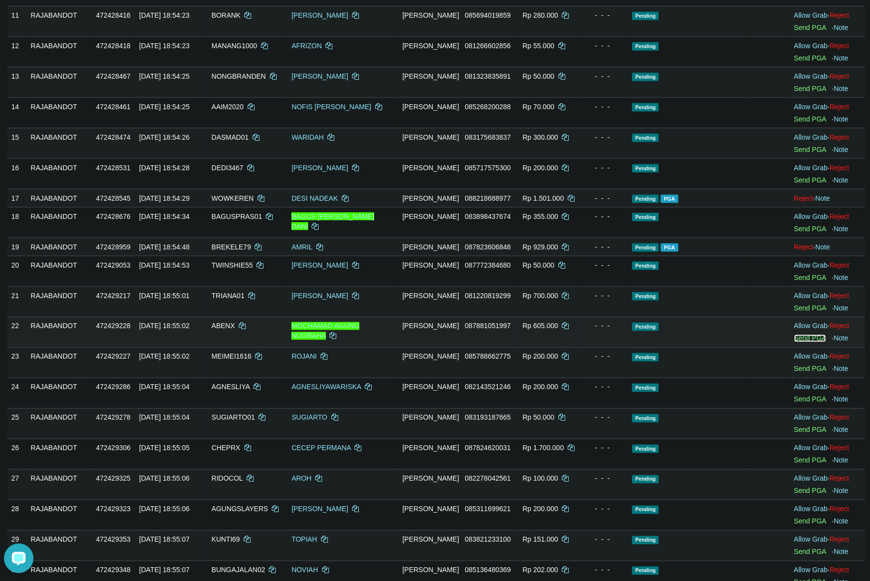
click at [799, 340] on link "Send PGA" at bounding box center [810, 339] width 32 height 8
click at [696, 314] on td "Pending" at bounding box center [688, 302] width 121 height 31
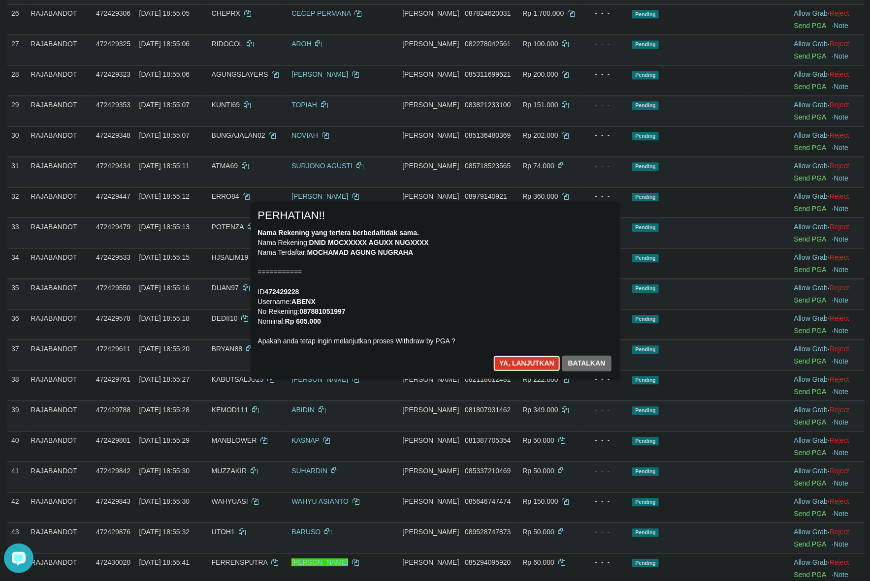
click at [517, 365] on button "Ya, lanjutkan" at bounding box center [526, 364] width 67 height 16
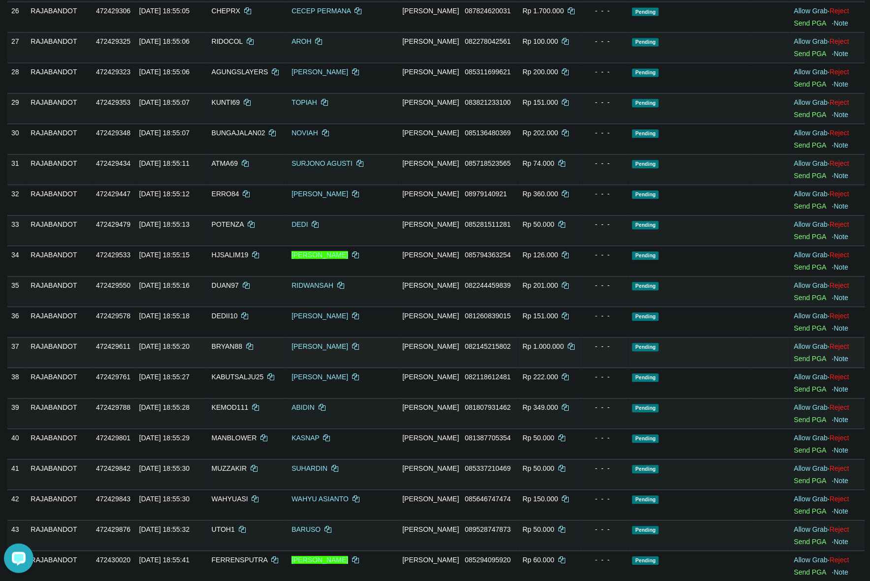
scroll to position [991, 0]
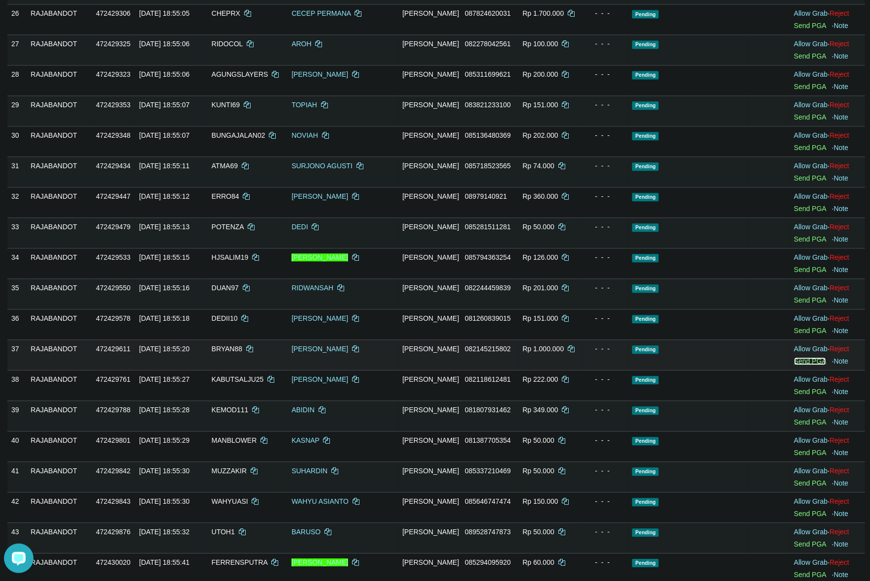
click at [805, 365] on link "Send PGA" at bounding box center [810, 361] width 32 height 8
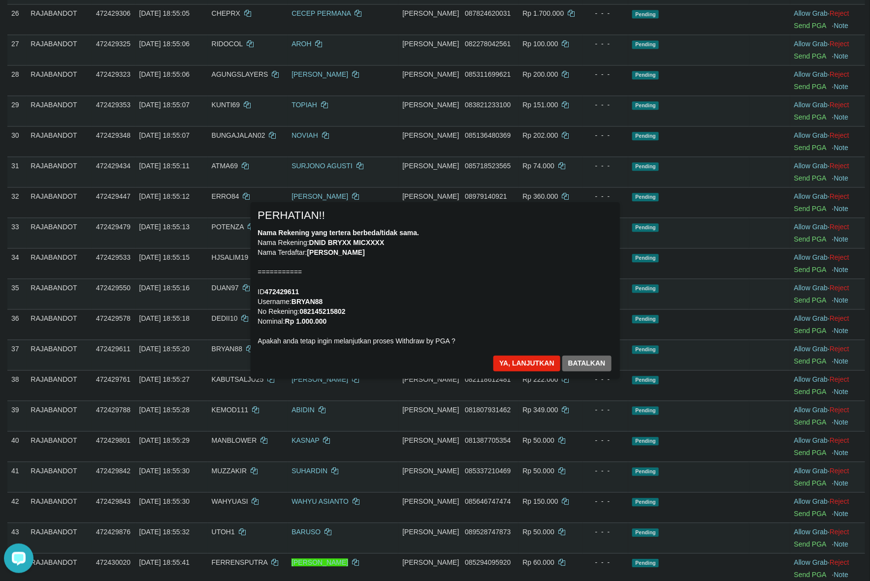
click at [531, 302] on div "Nama Rekening yang tertera berbeda/tidak sama. Nama Rekening: DNID BRYXX MICXXX…" at bounding box center [435, 287] width 354 height 118
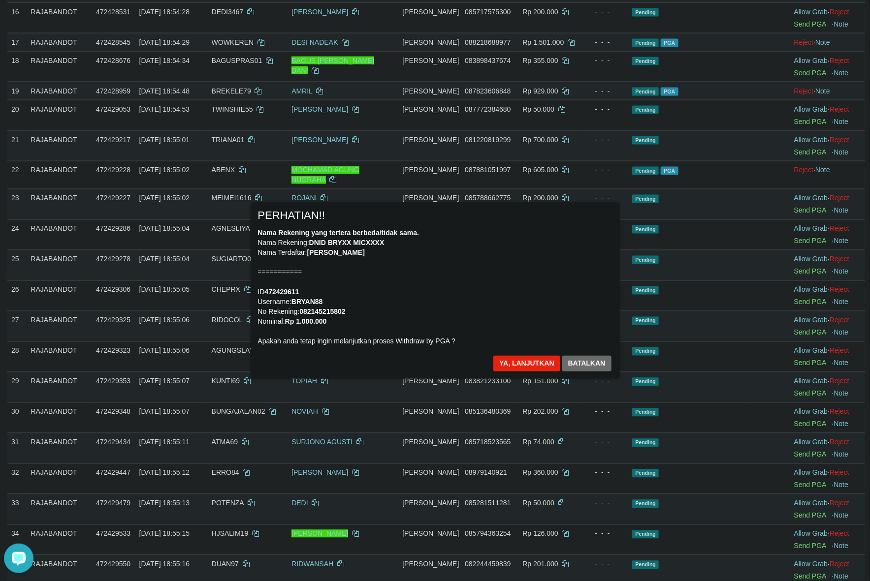
scroll to position [621, 0]
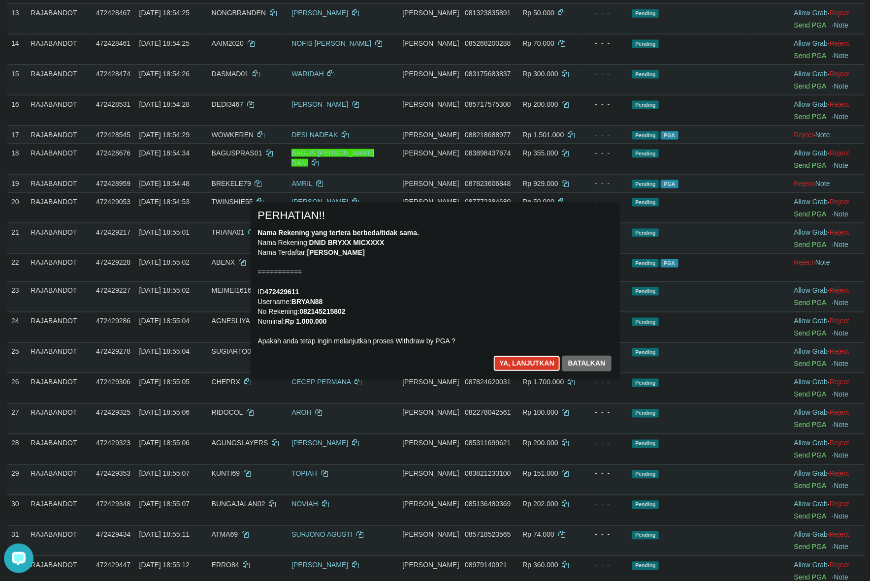
click at [516, 360] on button "Ya, lanjutkan" at bounding box center [526, 364] width 67 height 16
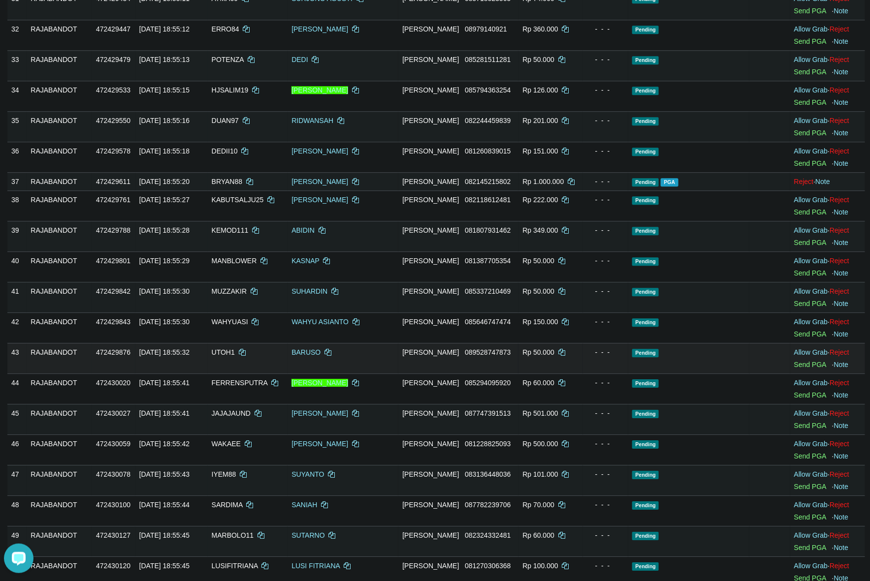
scroll to position [715, 0]
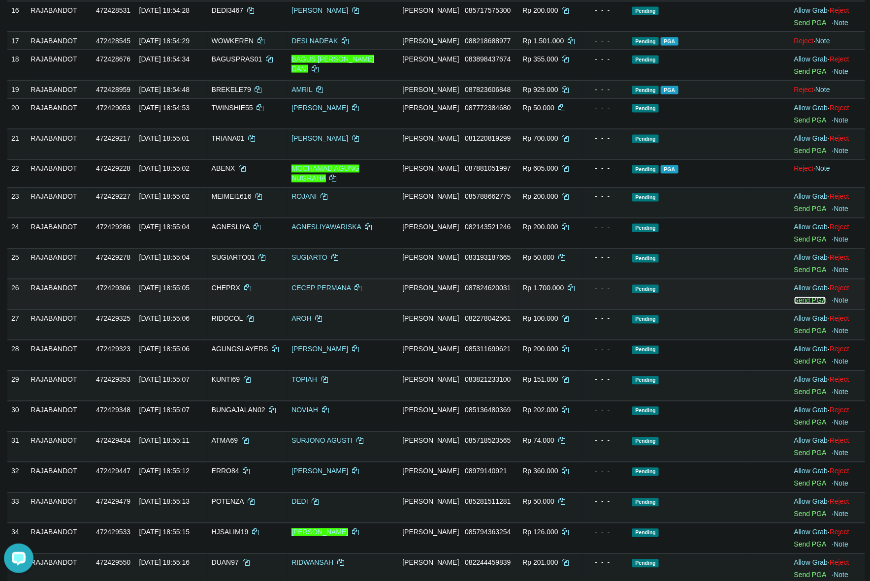
click at [808, 305] on link "Send PGA" at bounding box center [810, 301] width 32 height 8
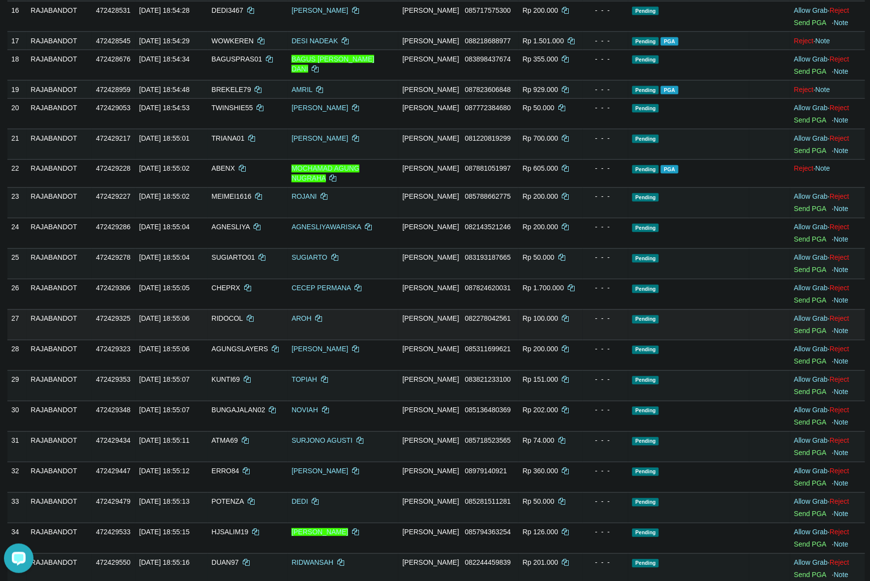
click at [651, 322] on td "Pending" at bounding box center [688, 325] width 121 height 31
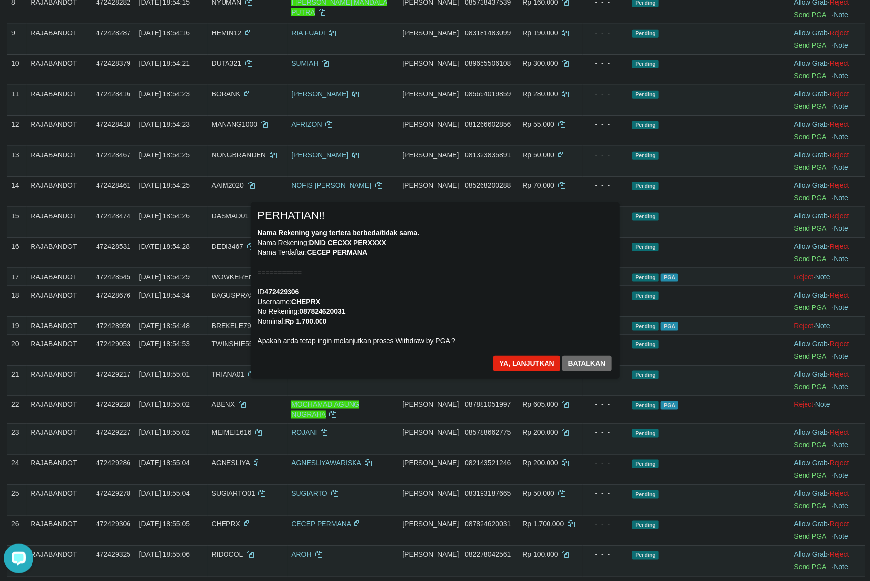
scroll to position [469, 0]
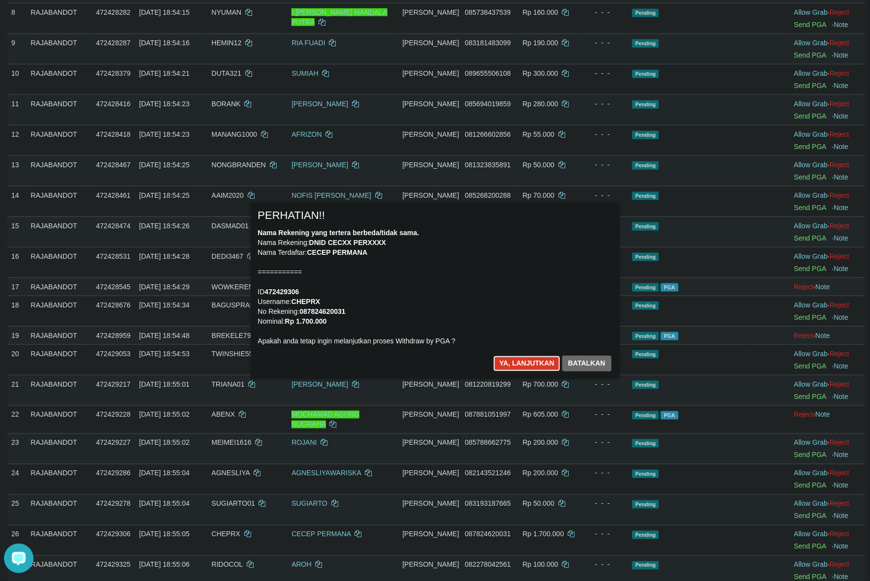
click at [522, 364] on button "Ya, lanjutkan" at bounding box center [526, 364] width 67 height 16
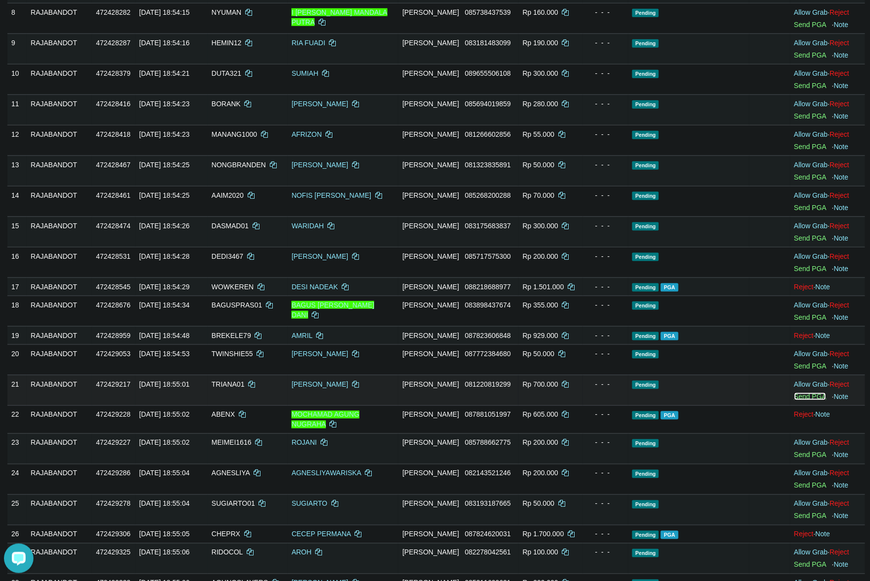
click at [805, 397] on link "Send PGA" at bounding box center [810, 397] width 32 height 8
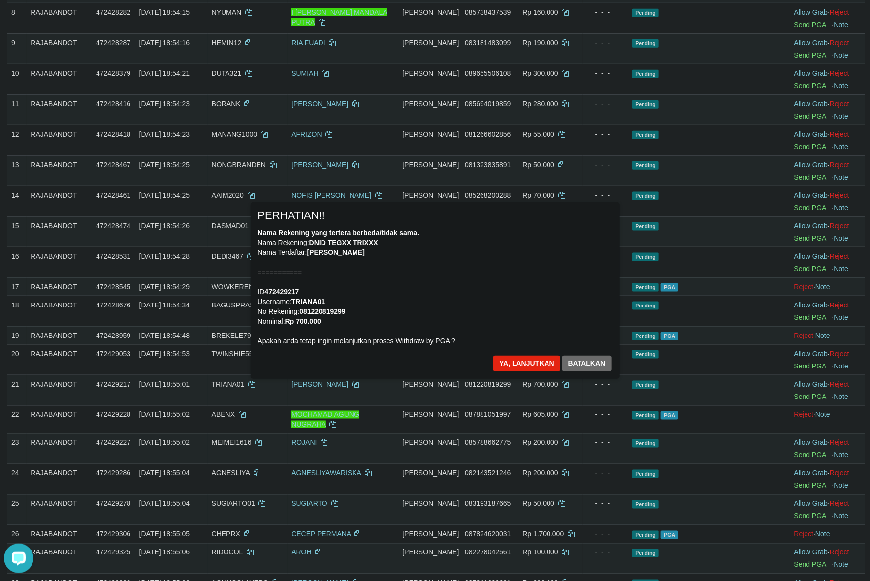
click at [463, 330] on div "Nama Rekening yang tertera berbeda/tidak sama. Nama Rekening: DNID TEGXX TRIXXX…" at bounding box center [435, 287] width 354 height 118
click at [515, 369] on button "Ya, lanjutkan" at bounding box center [526, 364] width 67 height 16
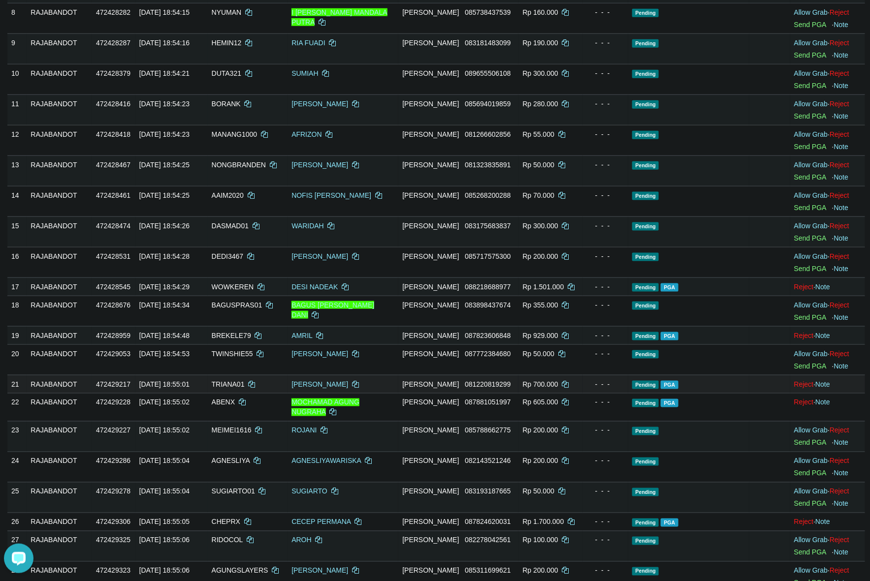
click at [754, 393] on td at bounding box center [769, 384] width 41 height 18
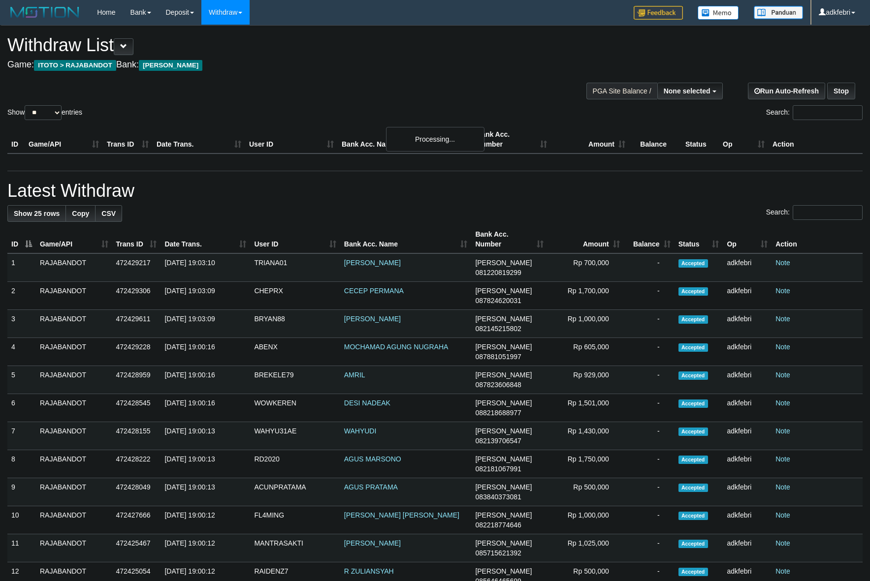
select select
select select "**"
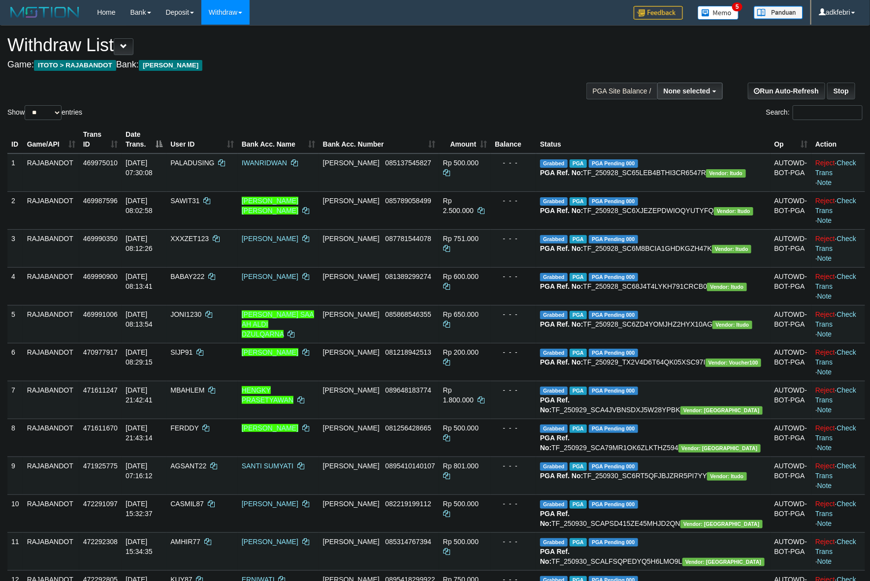
drag, startPoint x: 691, startPoint y: 90, endPoint x: 709, endPoint y: 130, distance: 44.3
click at [691, 90] on span "None selected" at bounding box center [687, 91] width 47 height 8
click at [688, 136] on label "[ITOTO] RAJABANDOT" at bounding box center [670, 140] width 102 height 13
select select "***"
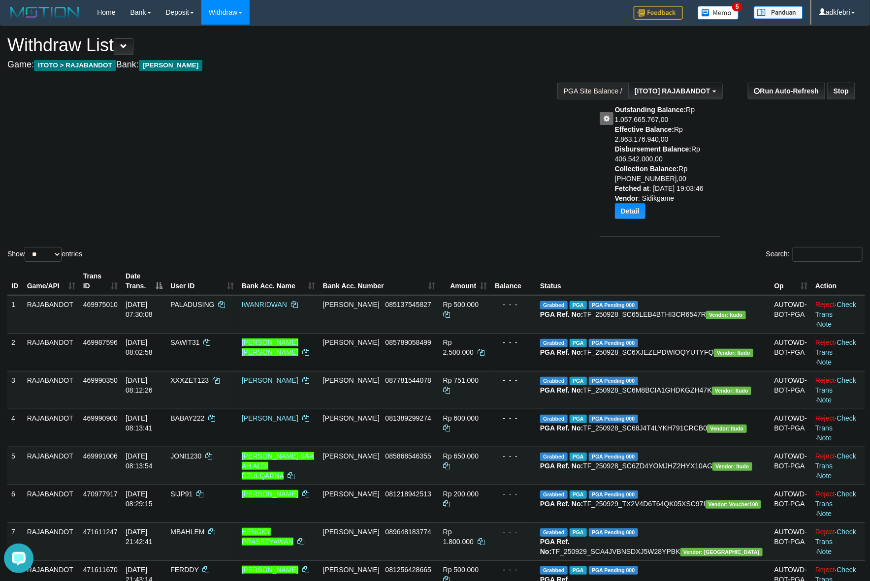
click at [238, 104] on div "Show ** ** ** *** entries Search:" at bounding box center [435, 145] width 870 height 238
drag, startPoint x: 44, startPoint y: 250, endPoint x: 51, endPoint y: 257, distance: 10.1
click at [44, 250] on select "** ** ** ***" at bounding box center [43, 254] width 37 height 15
select select "***"
click at [26, 247] on select "** ** ** ***" at bounding box center [43, 254] width 37 height 15
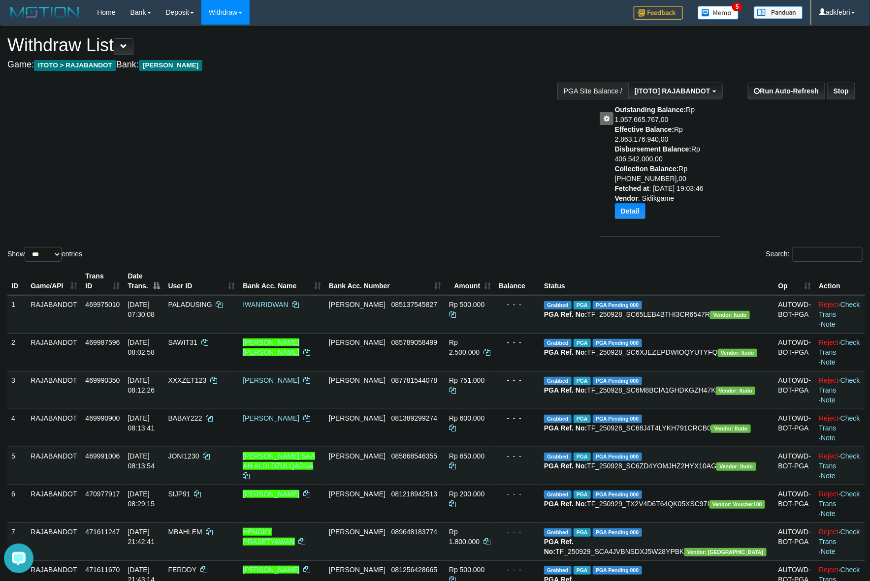
click at [241, 205] on div "Show ** ** ** *** entries Search:" at bounding box center [435, 145] width 870 height 238
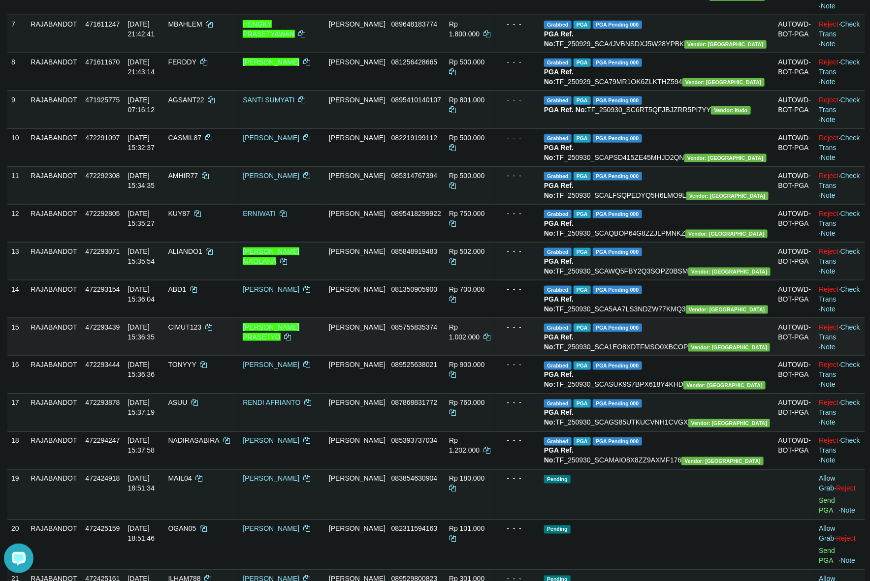
scroll to position [1017, 0]
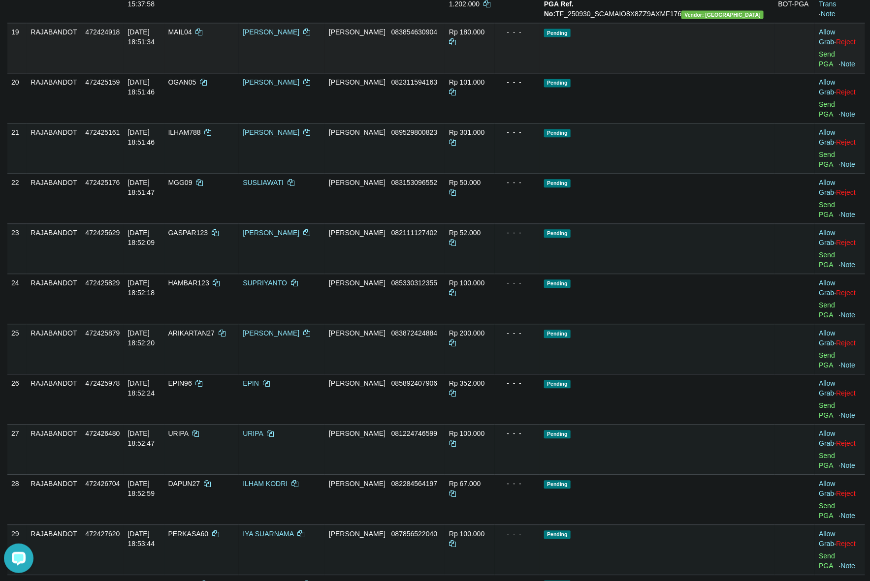
click at [709, 73] on td "Pending" at bounding box center [657, 48] width 234 height 50
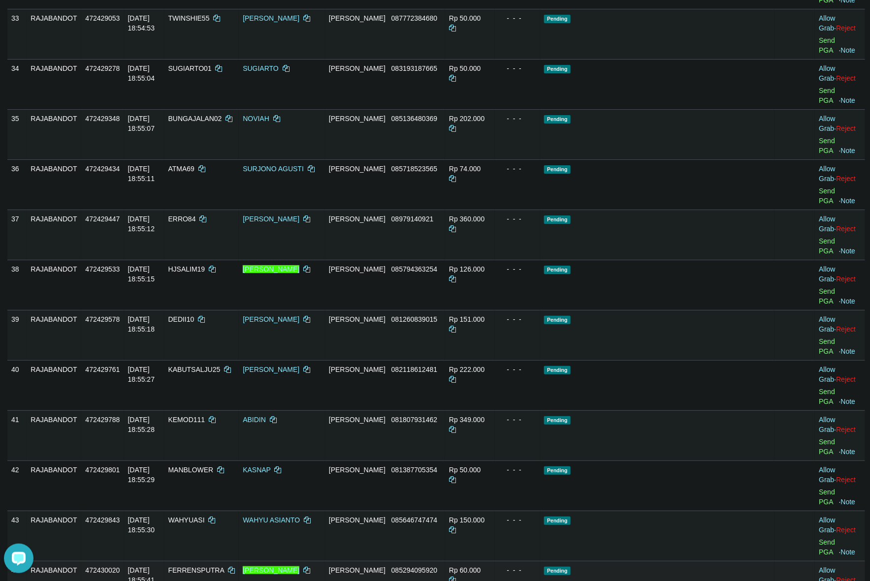
click at [636, 561] on td "Pending" at bounding box center [657, 586] width 234 height 50
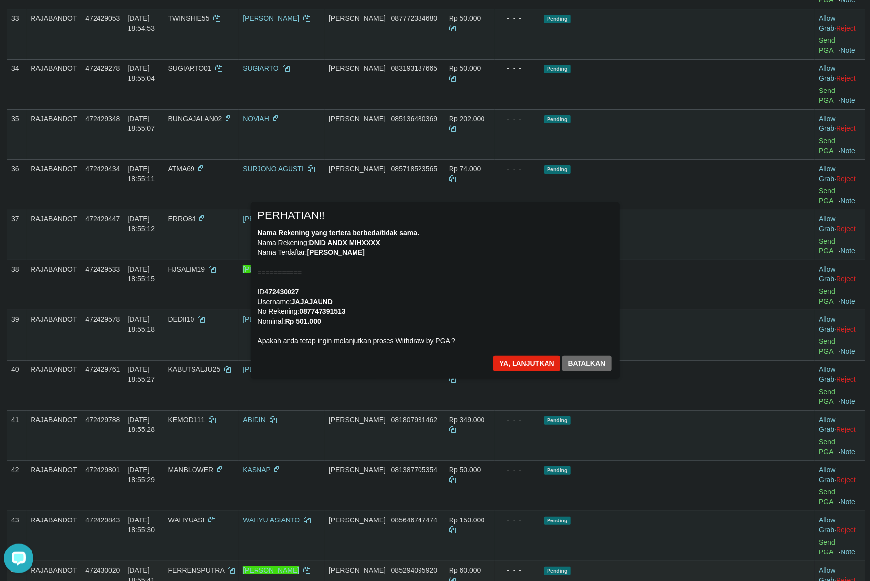
click at [612, 276] on div "Nama Rekening yang tertera berbeda/tidak sama. Nama Rekening: DNID ANDX MIHXXXX…" at bounding box center [435, 287] width 354 height 118
click at [523, 363] on button "Ya, lanjutkan" at bounding box center [526, 364] width 67 height 16
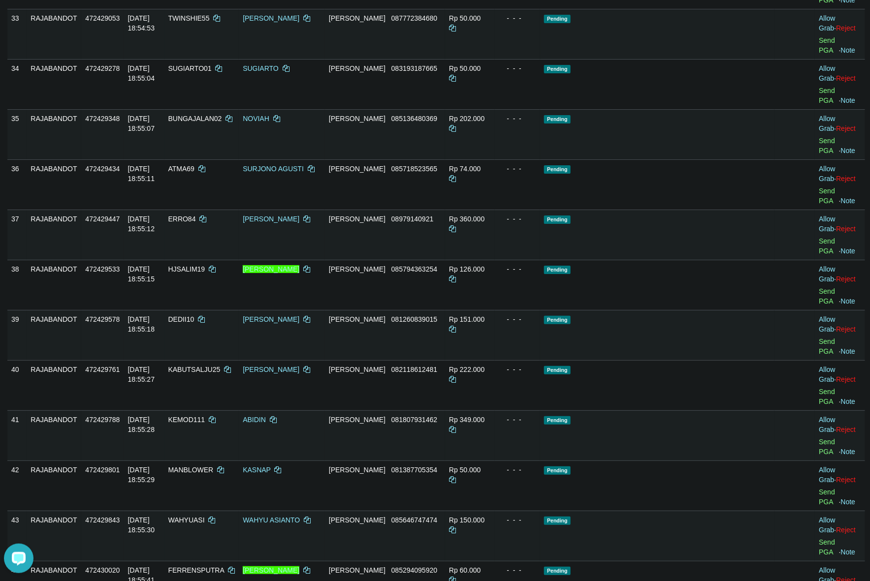
scroll to position [1660, 0]
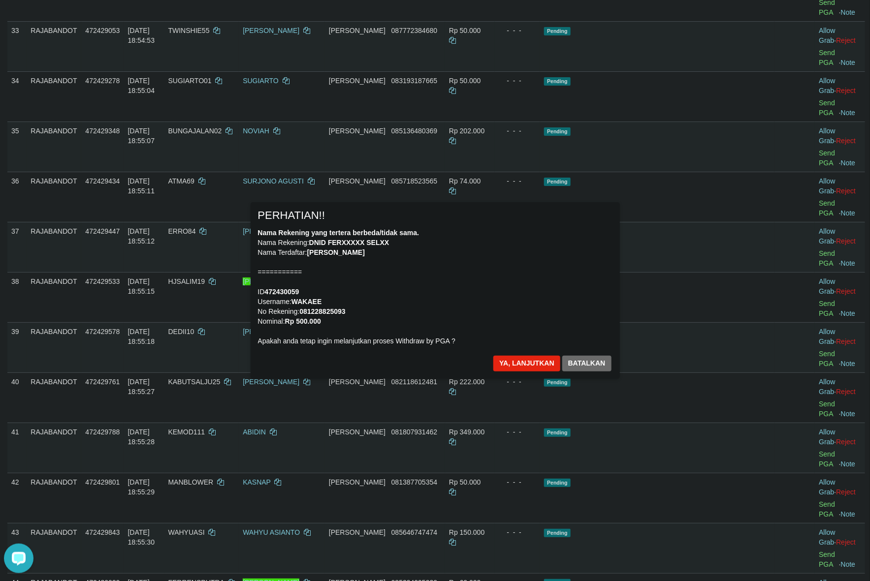
click at [582, 267] on div "Nama Rekening yang tertera berbeda/tidak sama. Nama Rekening: DNID FERXXXXX SEL…" at bounding box center [435, 287] width 354 height 118
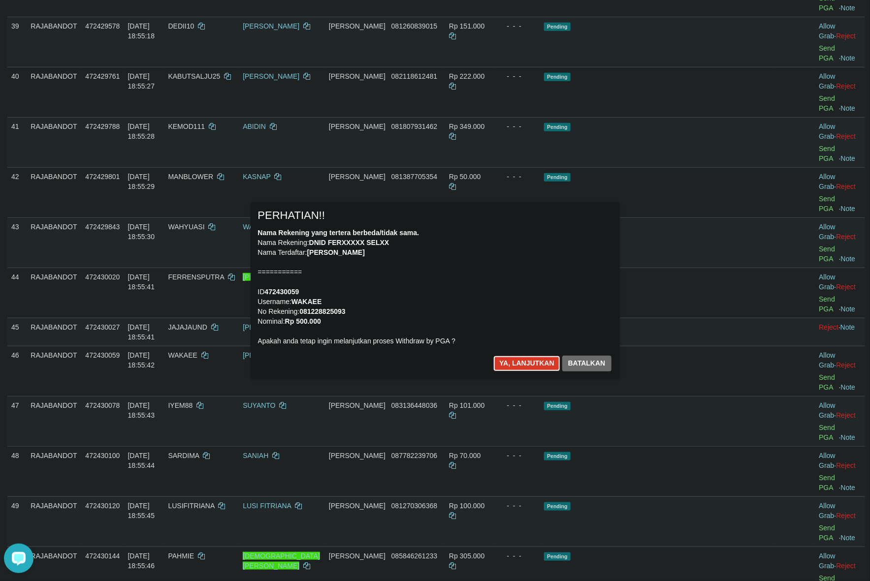
click at [521, 363] on button "Ya, lanjutkan" at bounding box center [526, 364] width 67 height 16
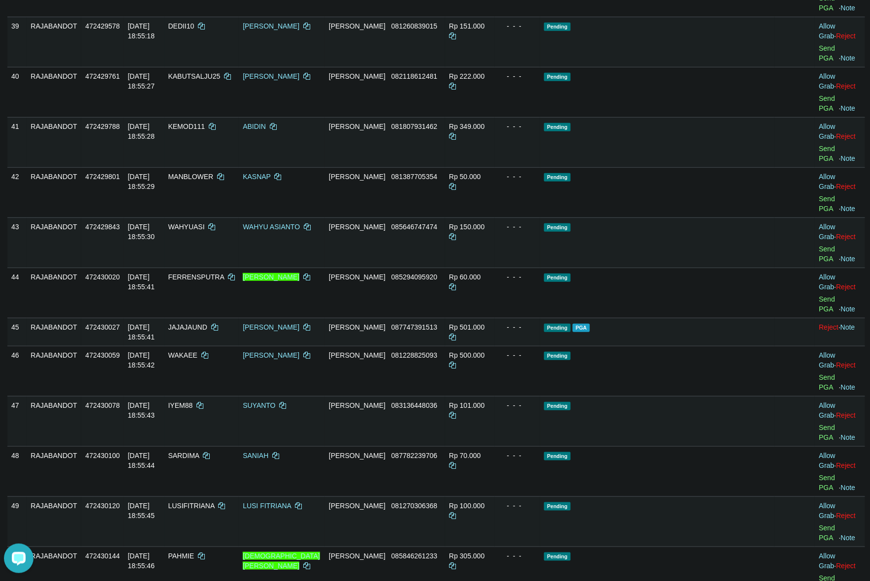
scroll to position [1953, 0]
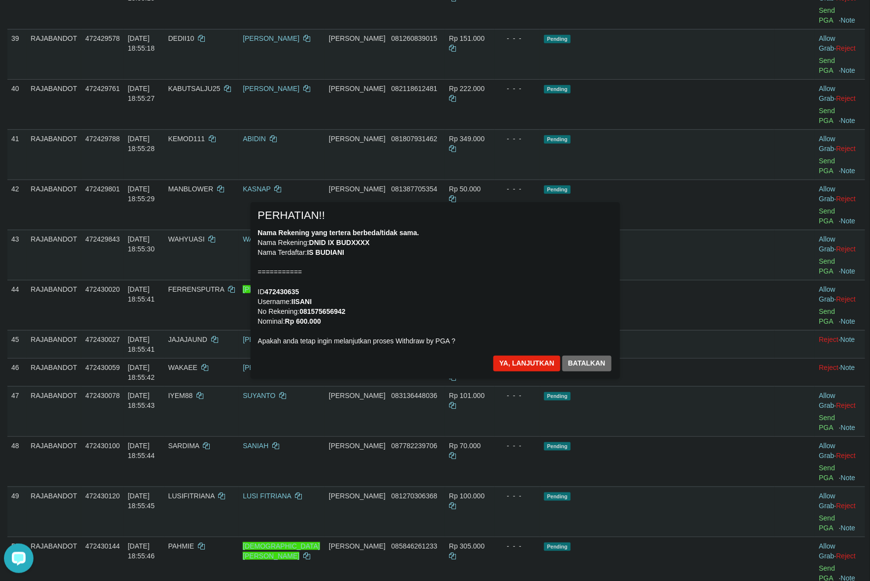
click at [474, 259] on div "Nama Rekening yang tertera berbeda/tidak sama. Nama Rekening: DNID IX BUDXXXX N…" at bounding box center [435, 287] width 354 height 118
click at [521, 362] on button "Ya, lanjutkan" at bounding box center [526, 364] width 67 height 16
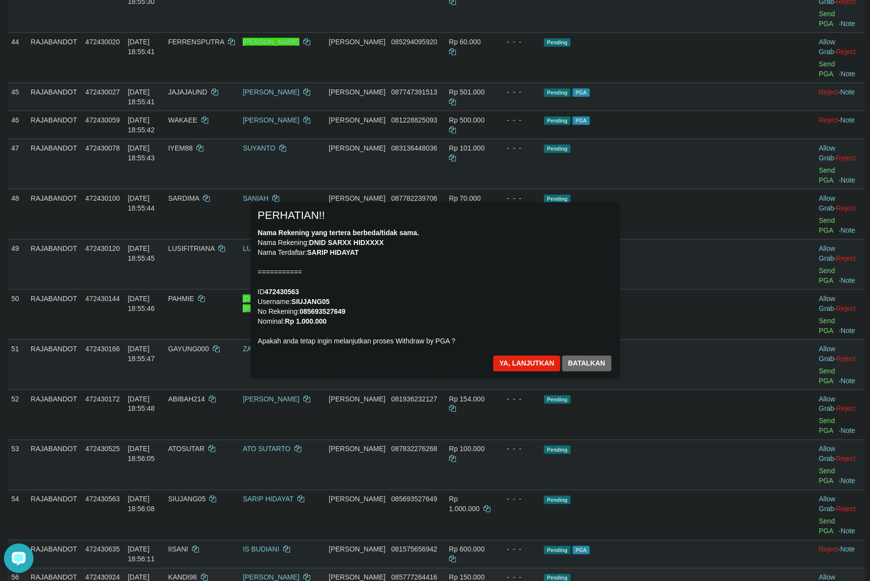
scroll to position [2207, 0]
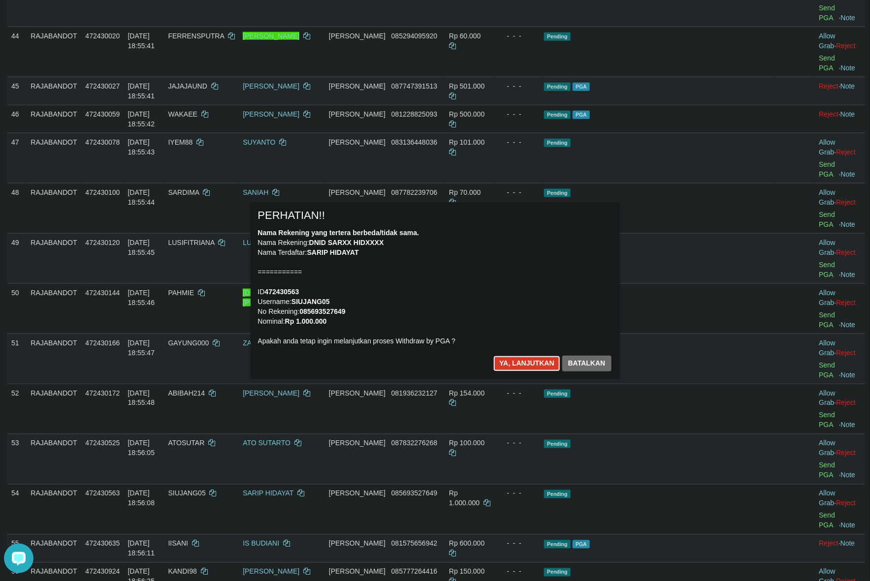
click at [508, 360] on button "Ya, lanjutkan" at bounding box center [526, 364] width 67 height 16
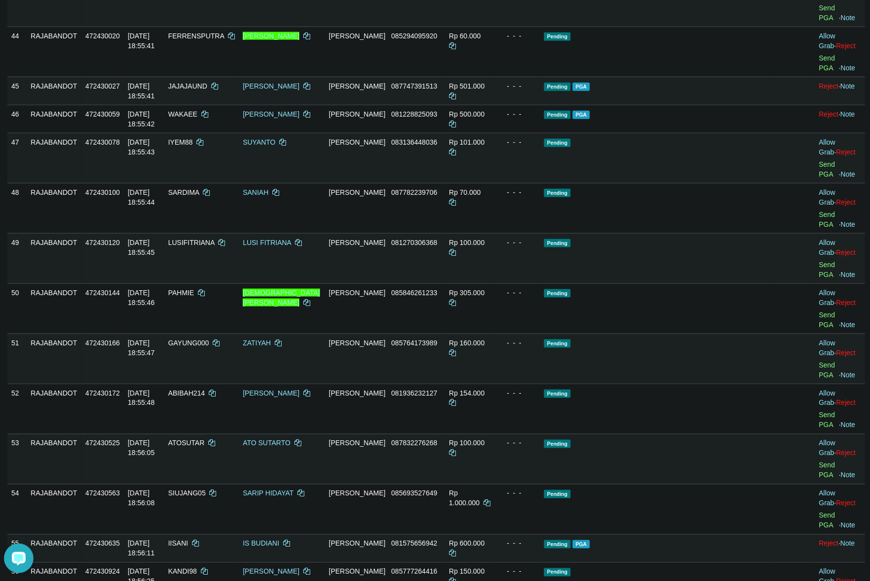
scroll to position [2194, 0]
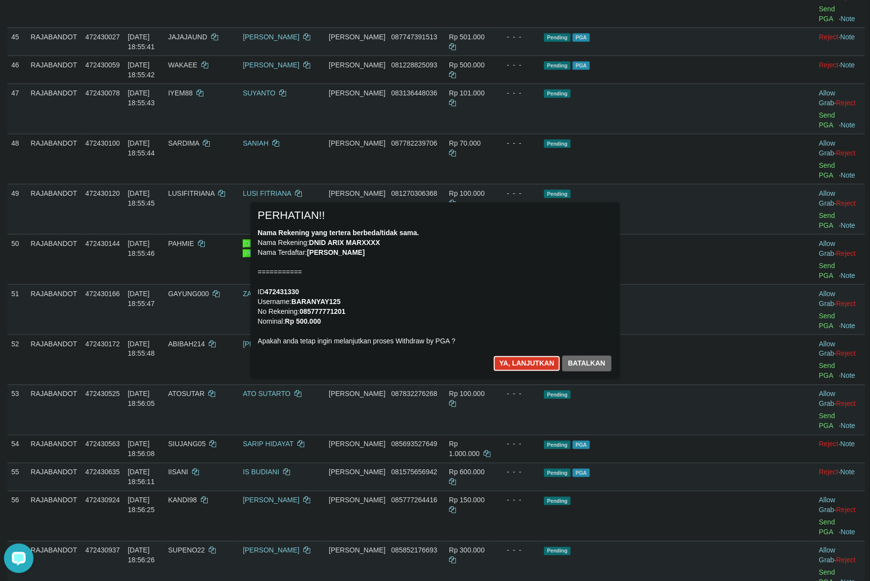
click at [512, 360] on button "Ya, lanjutkan" at bounding box center [526, 364] width 67 height 16
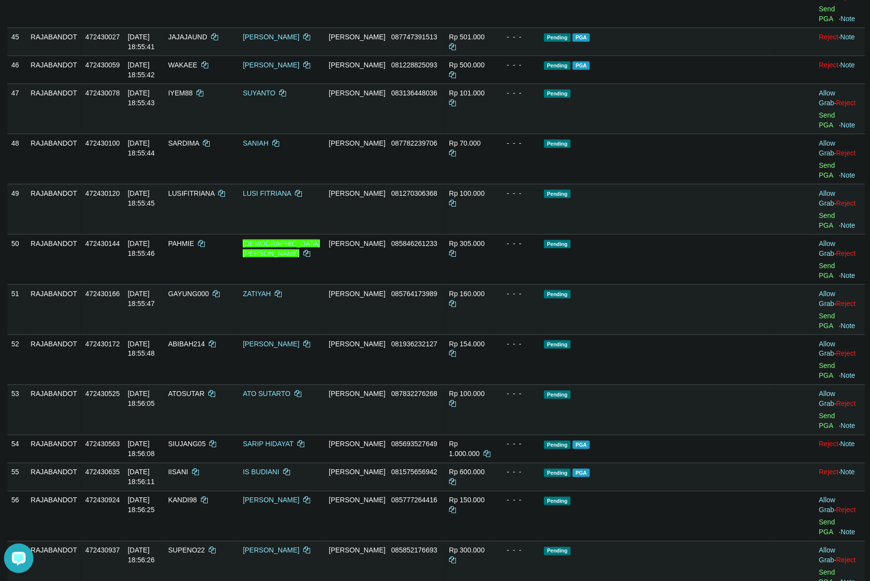
scroll to position [2244, 0]
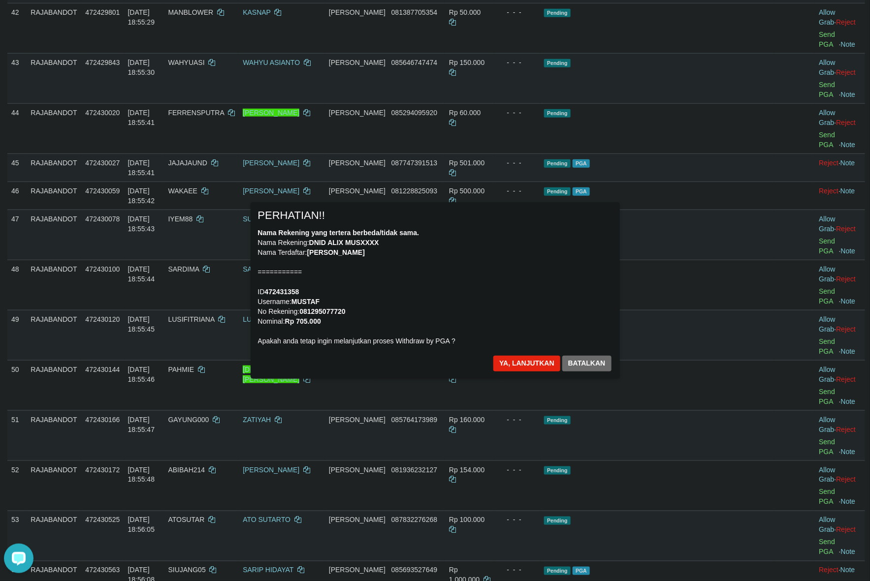
scroll to position [2120, 0]
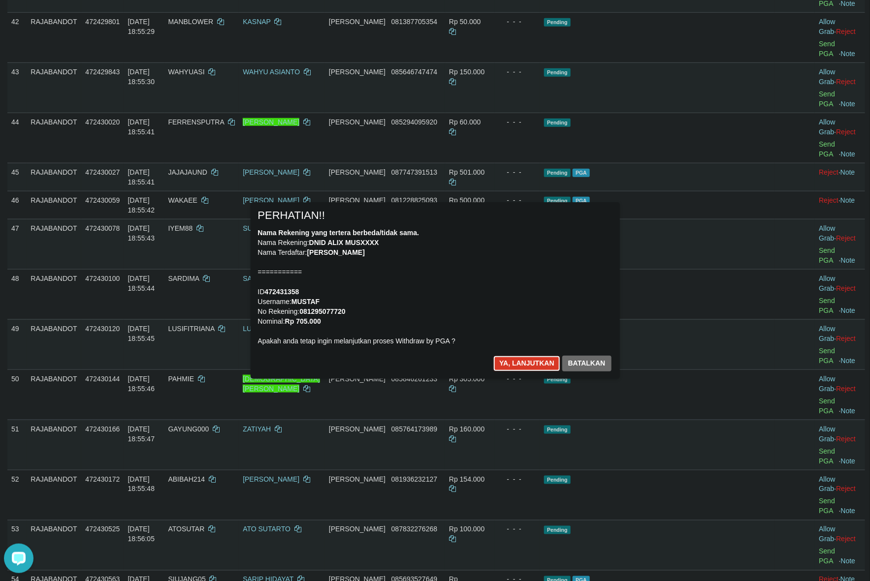
click at [533, 363] on button "Ya, lanjutkan" at bounding box center [526, 364] width 67 height 16
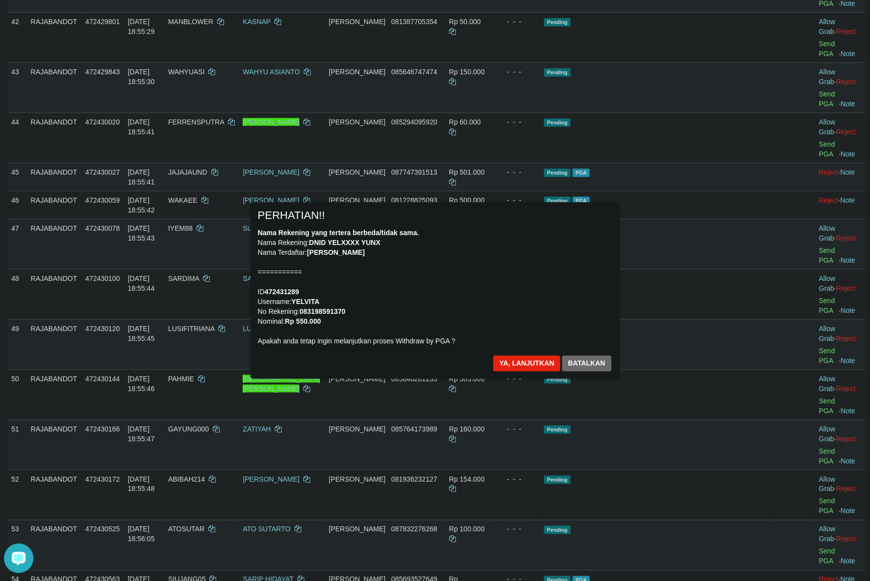
click at [557, 281] on div "Nama Rekening yang tertera berbeda/tidak sama. Nama Rekening: DNID YELXXXX YUNX…" at bounding box center [435, 287] width 354 height 118
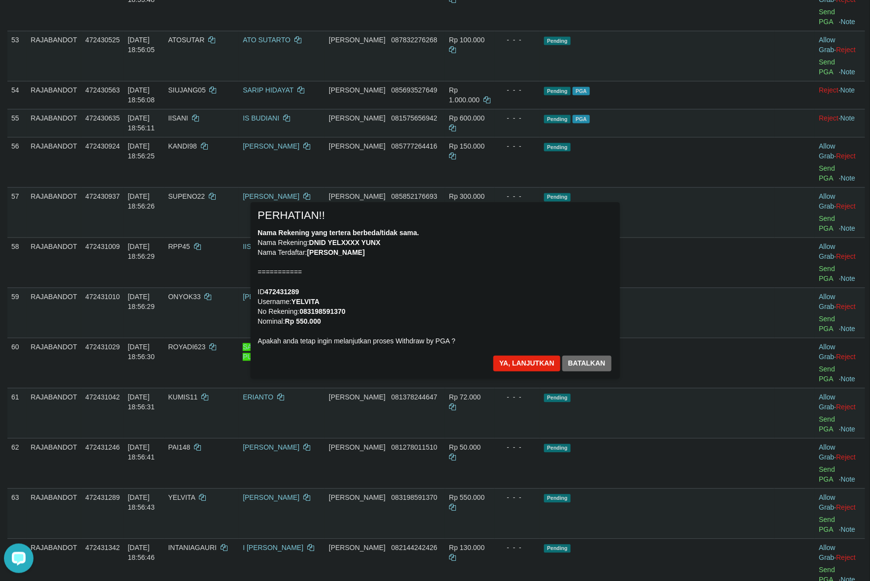
scroll to position [2608, 0]
click at [524, 348] on div "× PERHATIAN!! Nama Rekening yang tertera berbeda/tidak sama. Nama Rekening: DNI…" at bounding box center [435, 290] width 369 height 176
click at [517, 360] on button "Ya, lanjutkan" at bounding box center [526, 364] width 67 height 16
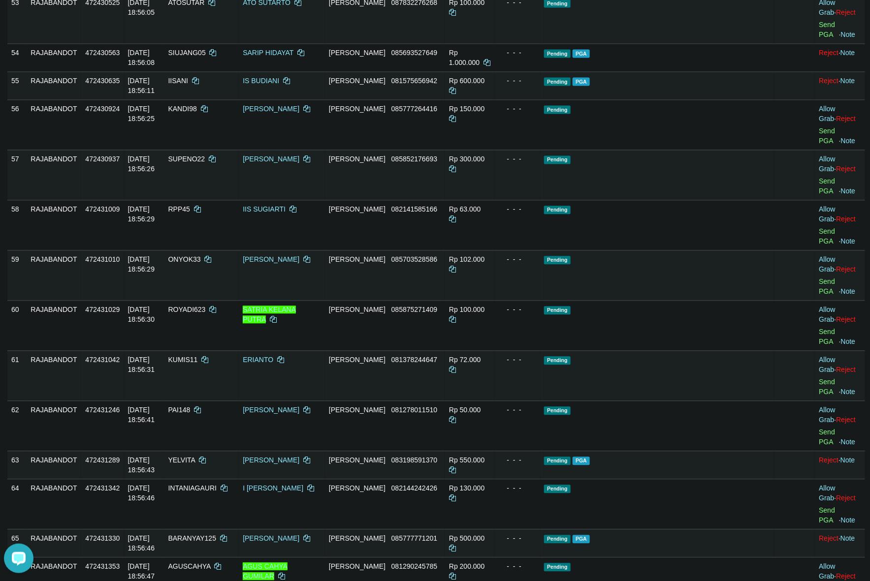
scroll to position [2649, 0]
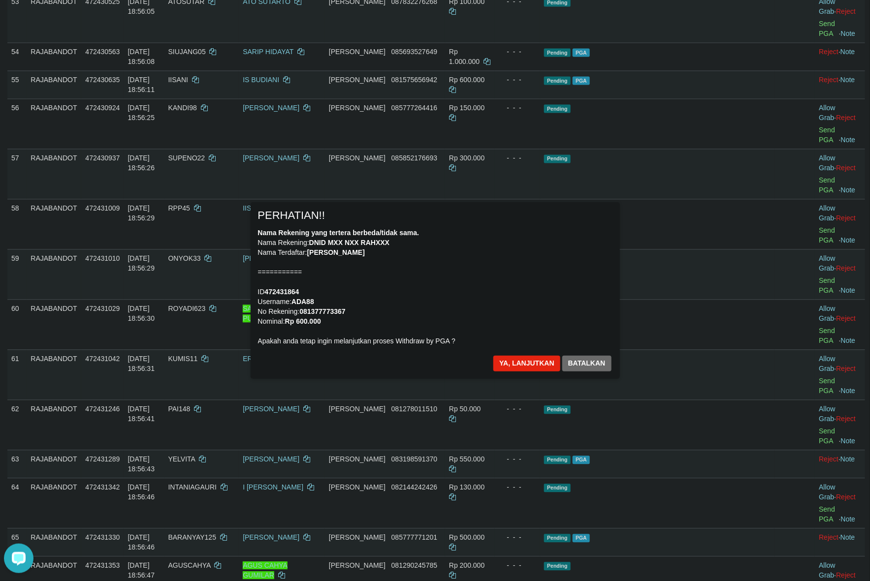
click at [562, 252] on div "Nama Rekening yang tertera berbeda/tidak sama. Nama Rekening: DNID MXX NXX RAHX…" at bounding box center [435, 287] width 354 height 118
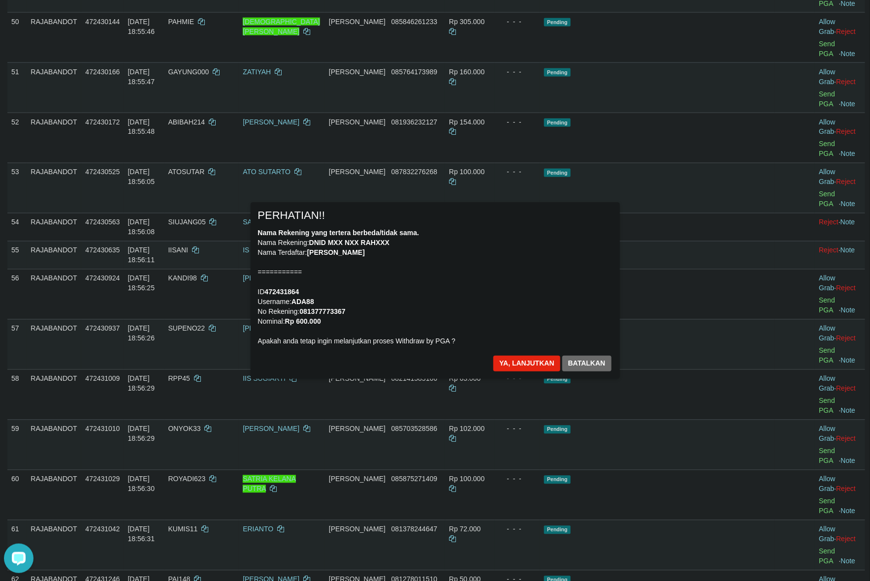
scroll to position [2464, 0]
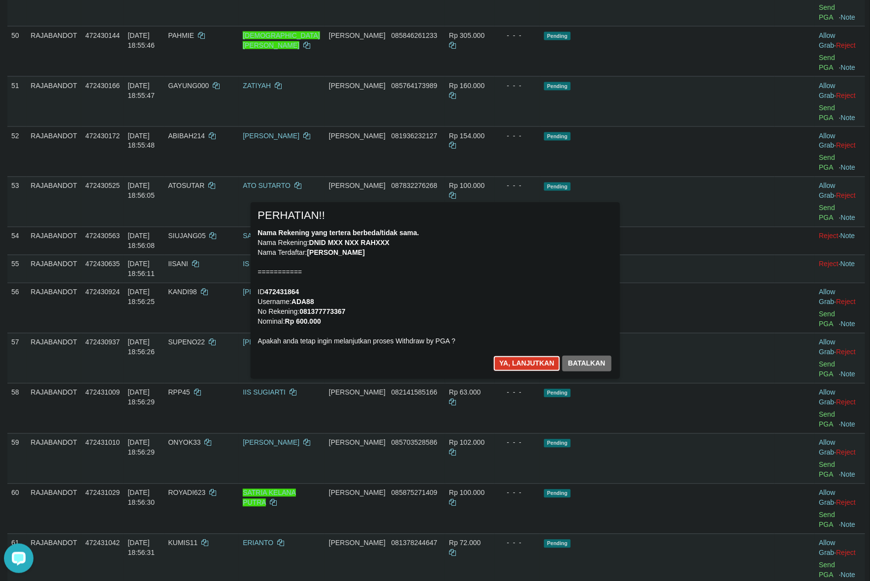
click at [523, 358] on button "Ya, lanjutkan" at bounding box center [526, 364] width 67 height 16
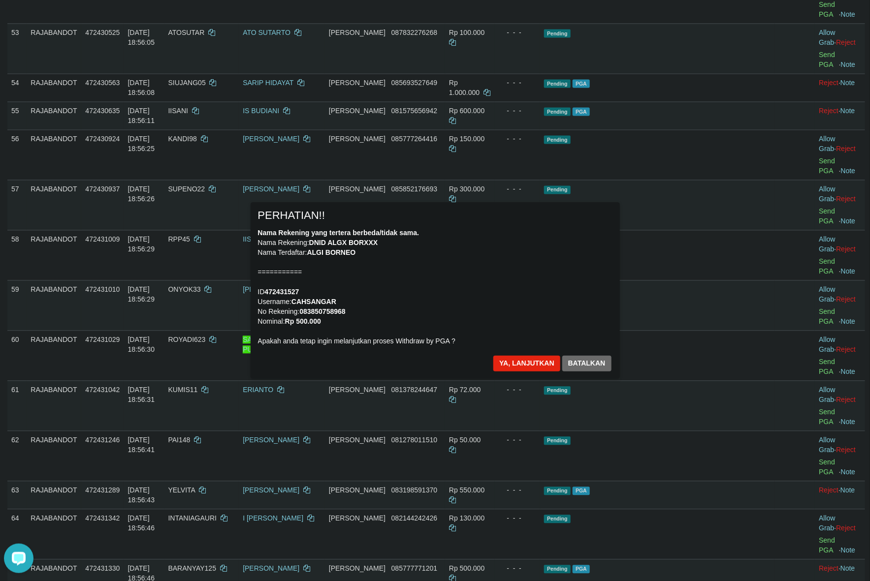
scroll to position [2649, 0]
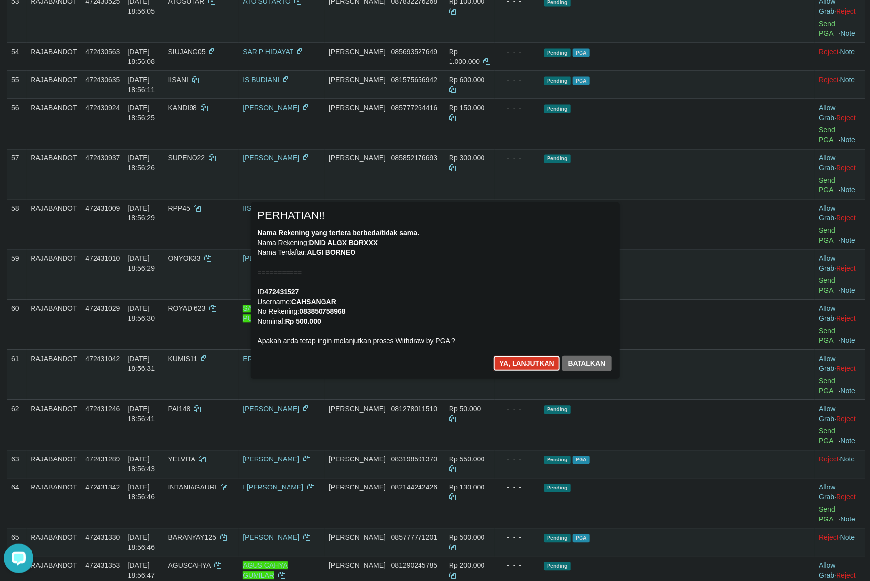
click at [526, 364] on button "Ya, lanjutkan" at bounding box center [526, 364] width 67 height 16
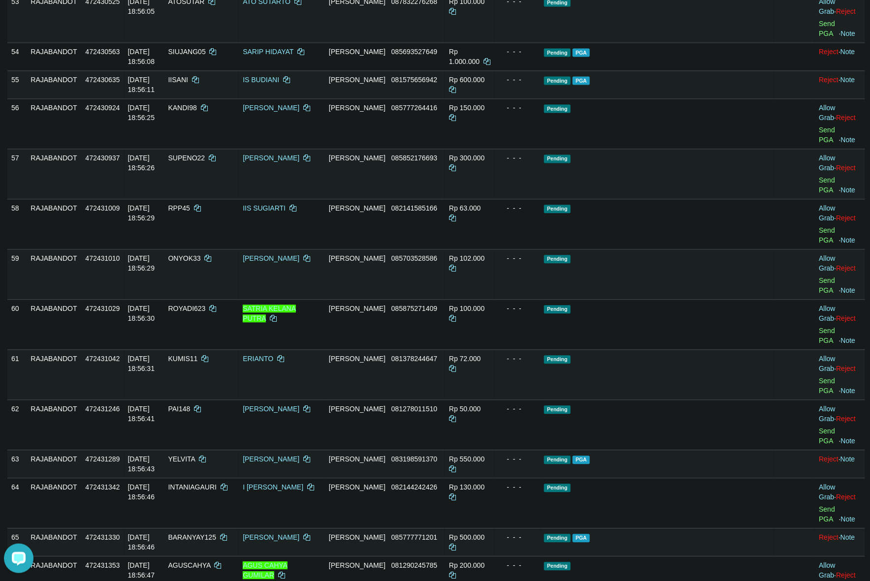
scroll to position [2636, 0]
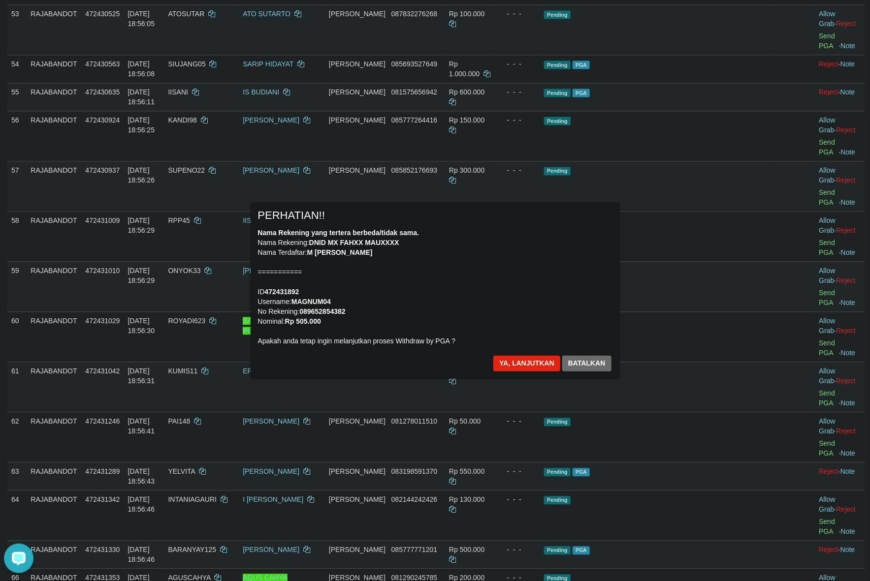
drag, startPoint x: 867, startPoint y: 313, endPoint x: 547, endPoint y: 286, distance: 321.2
click at [547, 286] on div "Nama Rekening yang tertera berbeda/tidak sama. Nama Rekening: DNID MX FAHXX MAU…" at bounding box center [435, 287] width 354 height 118
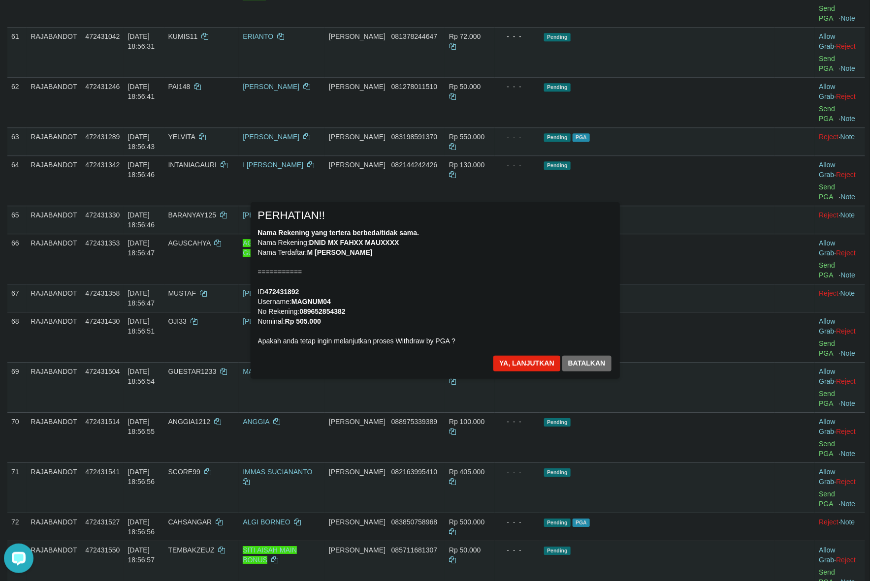
scroll to position [2970, 0]
click at [505, 358] on button "Ya, lanjutkan" at bounding box center [526, 364] width 67 height 16
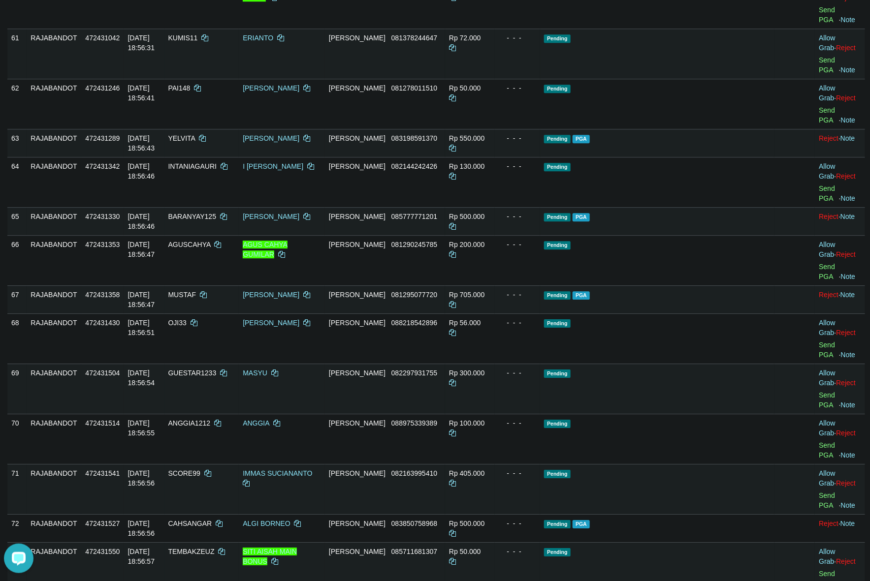
scroll to position [2957, 0]
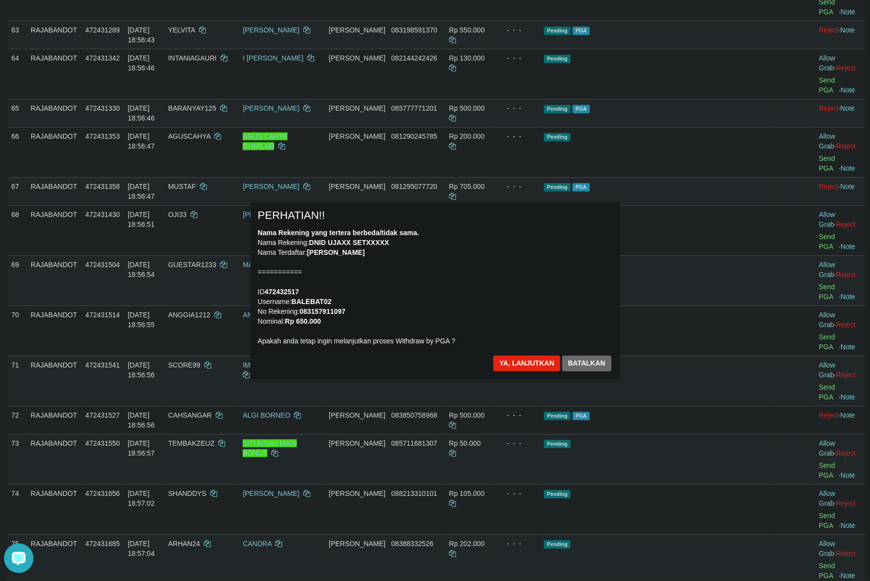
scroll to position [3081, 0]
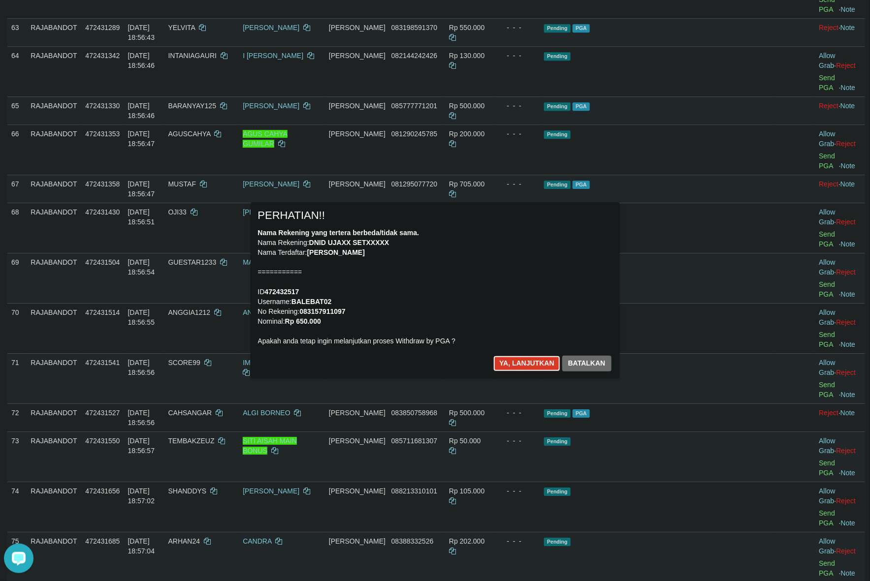
click at [501, 362] on button "Ya, lanjutkan" at bounding box center [526, 364] width 67 height 16
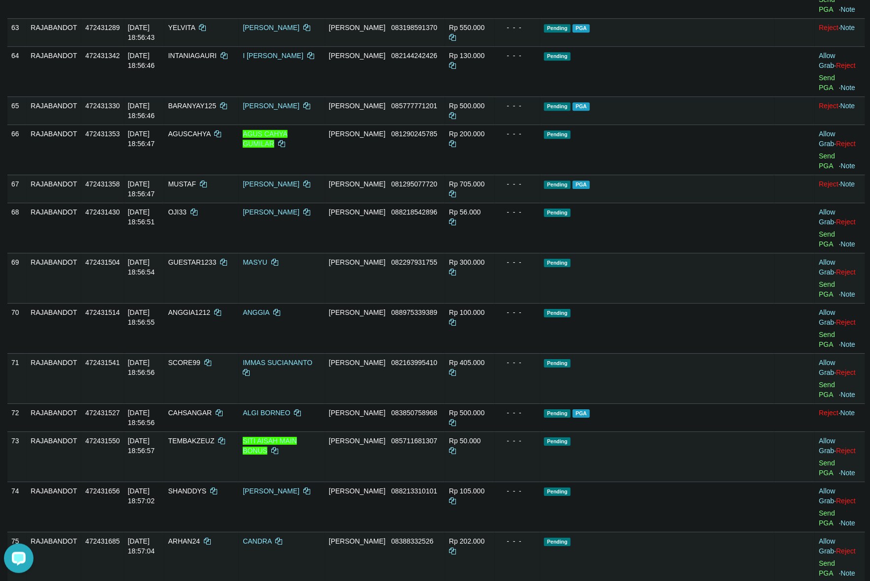
scroll to position [3068, 0]
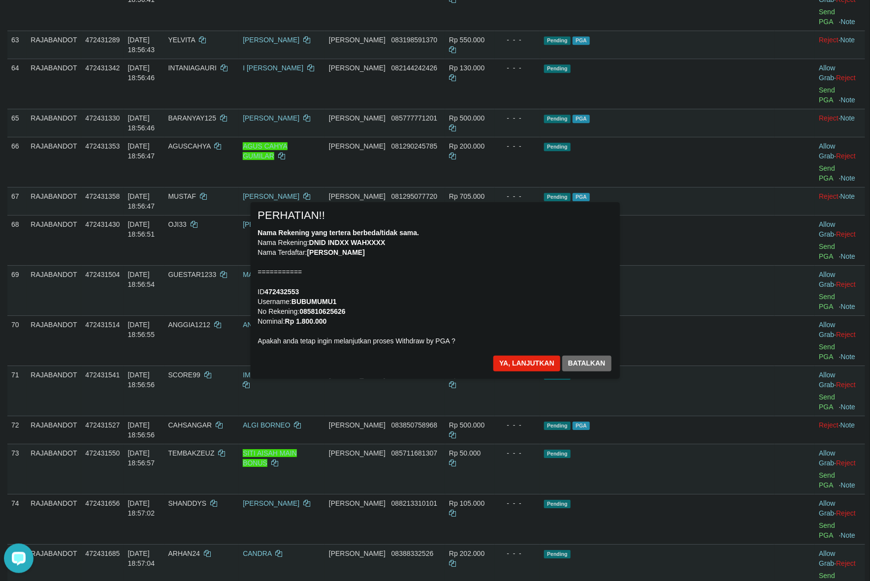
click at [612, 316] on div "Nama Rekening yang tertera berbeda/tidak sama. Nama Rekening: DNID INDXX WAHXXX…" at bounding box center [435, 287] width 354 height 118
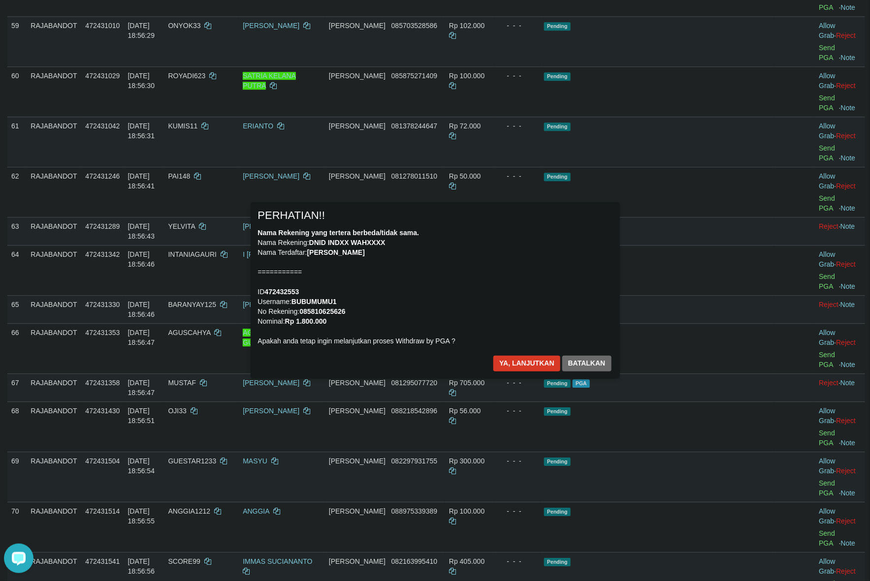
scroll to position [2884, 0]
click at [512, 362] on button "Ya, lanjutkan" at bounding box center [526, 364] width 67 height 16
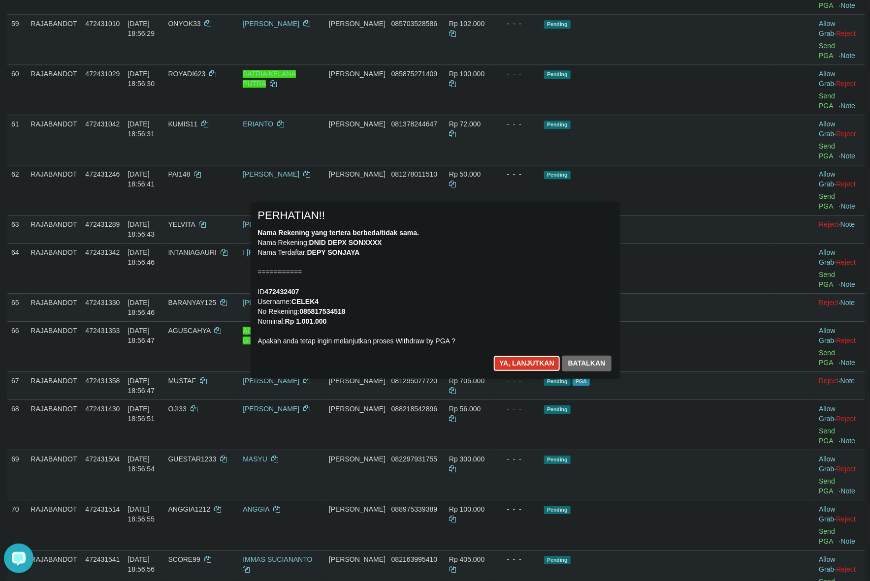
click at [519, 361] on button "Ya, lanjutkan" at bounding box center [526, 364] width 67 height 16
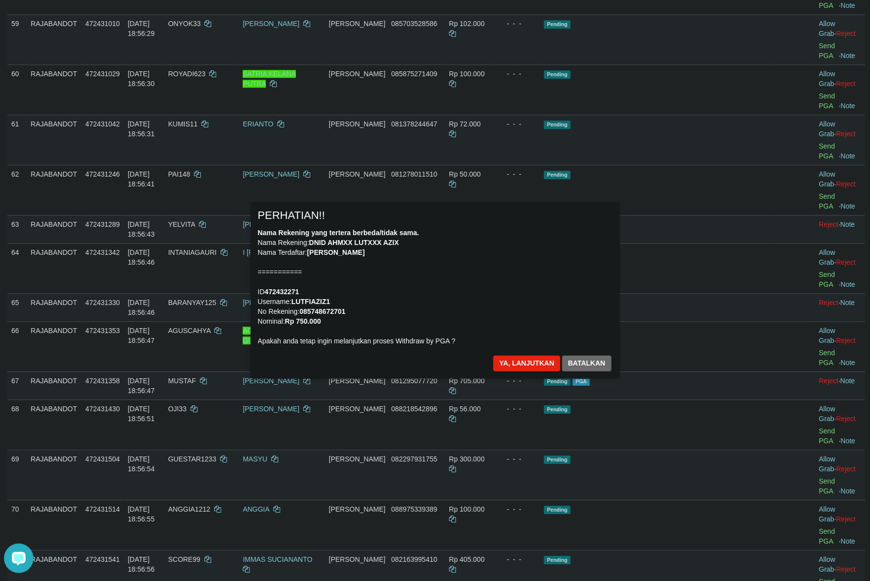
click at [599, 257] on div "Nama Rekening yang tertera berbeda/tidak sama. Nama Rekening: DNID AHMXX LUTXXX…" at bounding box center [435, 287] width 354 height 118
click at [491, 258] on div "Nama Rekening yang tertera berbeda/tidak sama. Nama Rekening: DNID AHMXX LUTXXX…" at bounding box center [435, 287] width 354 height 118
click at [535, 360] on button "Ya, lanjutkan" at bounding box center [526, 364] width 67 height 16
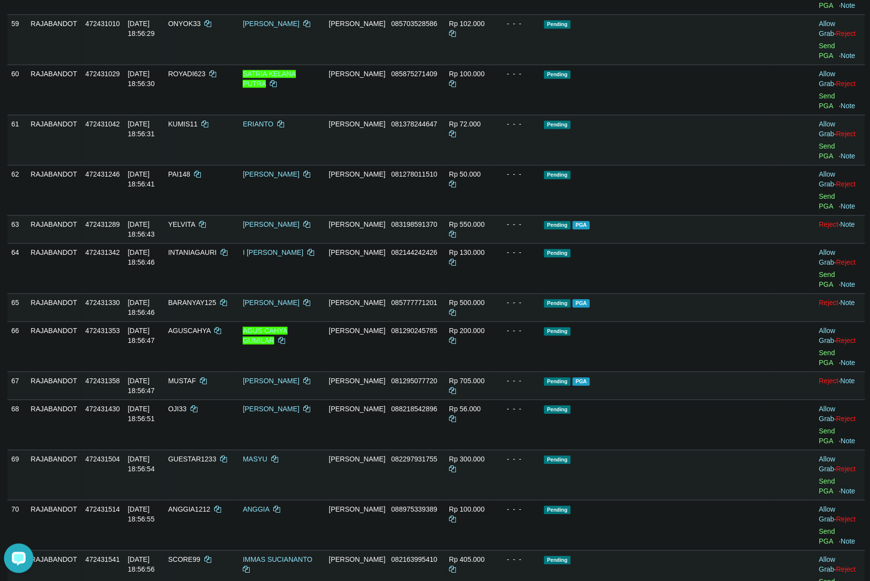
drag, startPoint x: 745, startPoint y: 294, endPoint x: 727, endPoint y: 298, distance: 18.7
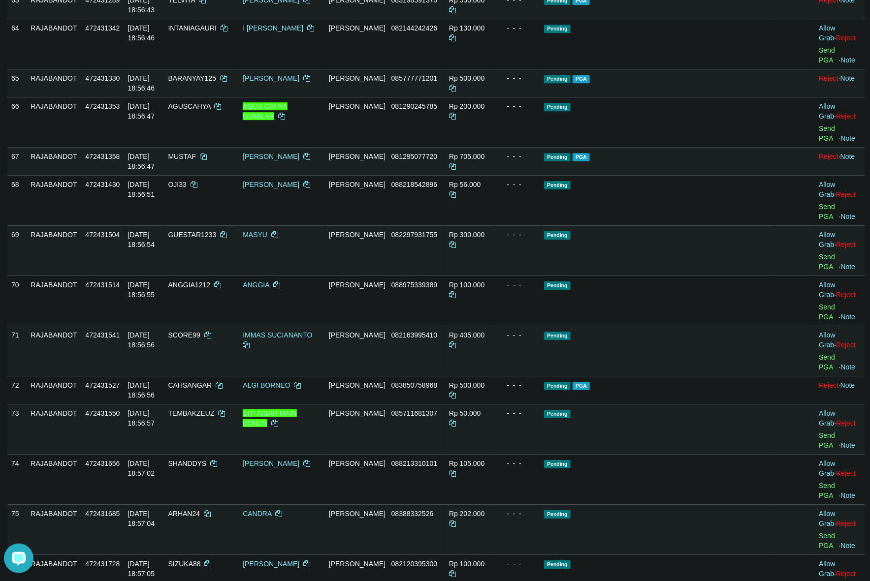
scroll to position [3314, 0]
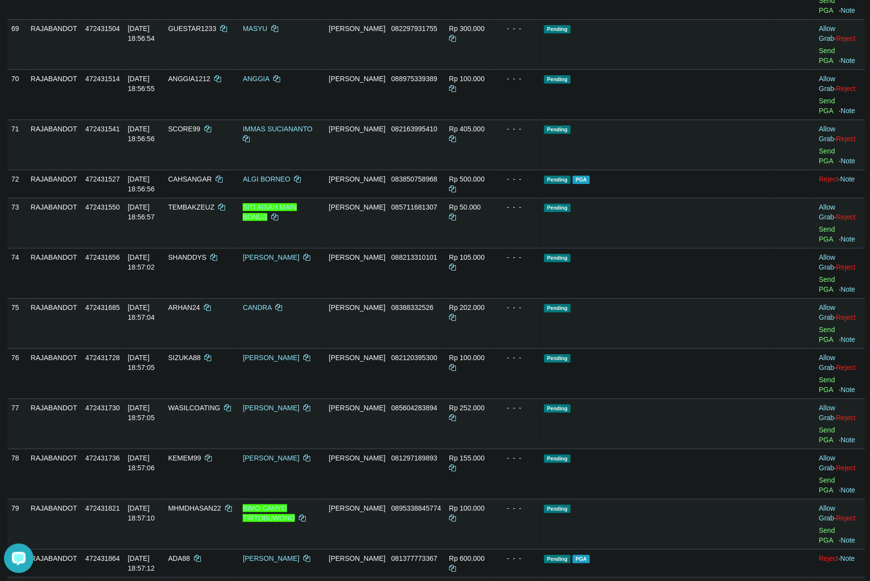
drag, startPoint x: 815, startPoint y: 195, endPoint x: 808, endPoint y: 192, distance: 7.5
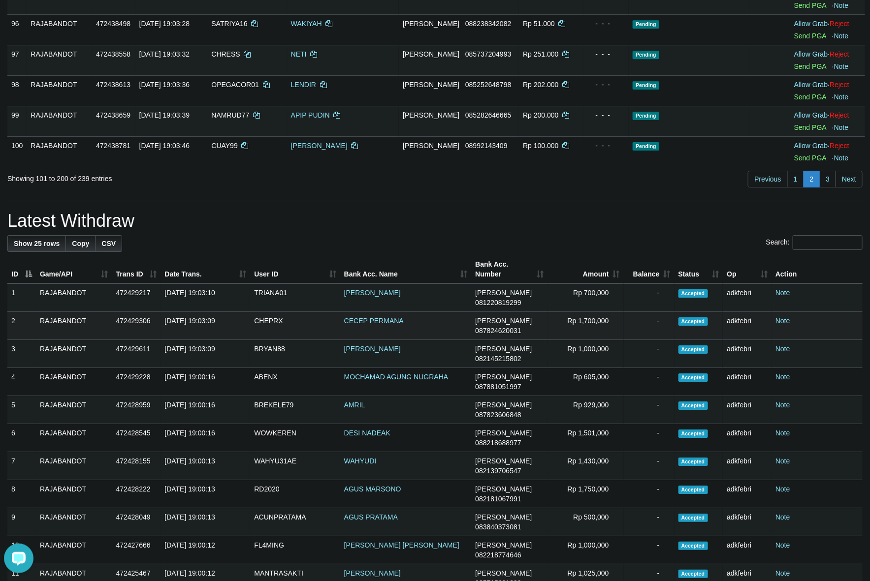
scroll to position [3130, 0]
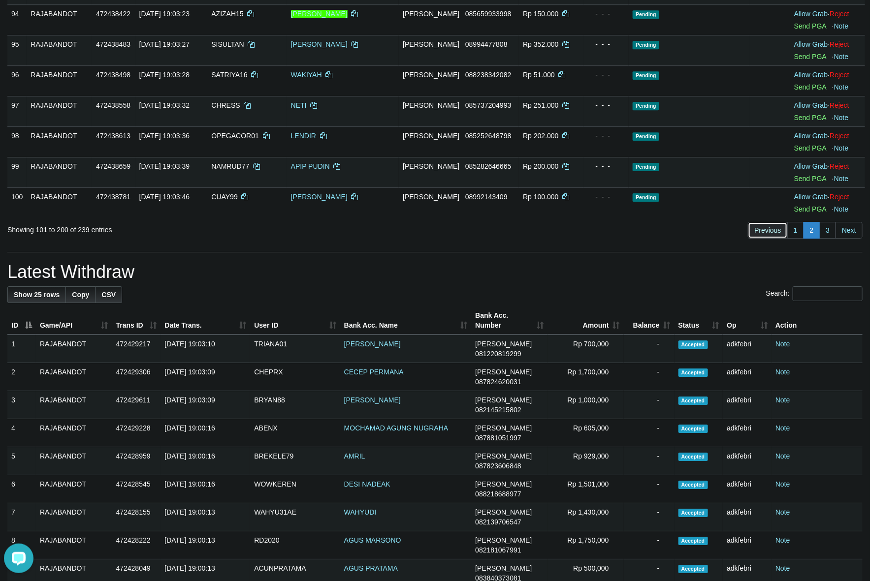
click at [768, 239] on link "Previous" at bounding box center [767, 230] width 39 height 17
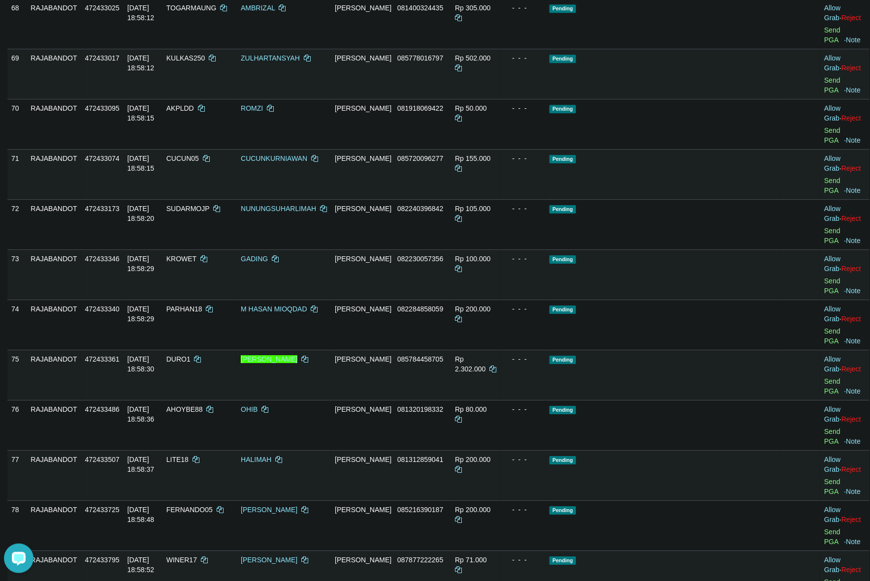
scroll to position [2081, 0]
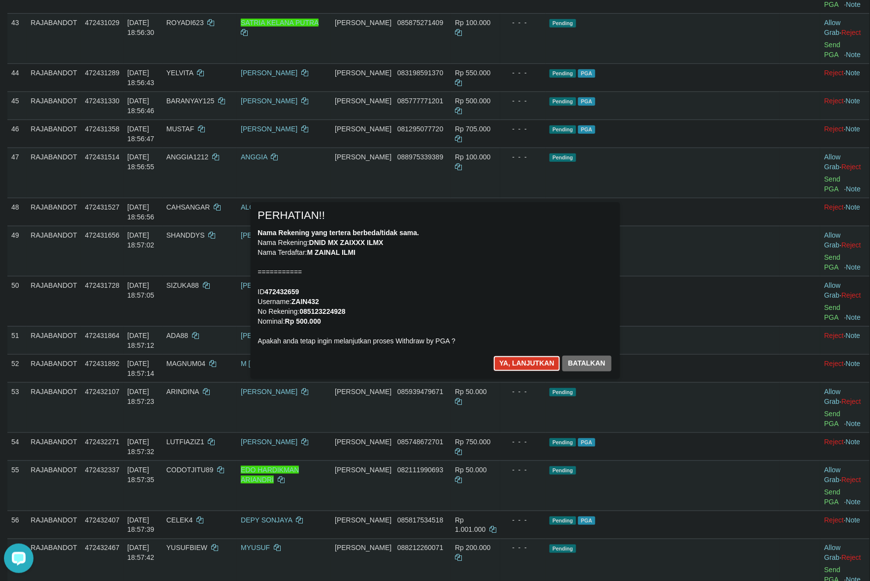
click at [529, 361] on button "Ya, lanjutkan" at bounding box center [526, 364] width 67 height 16
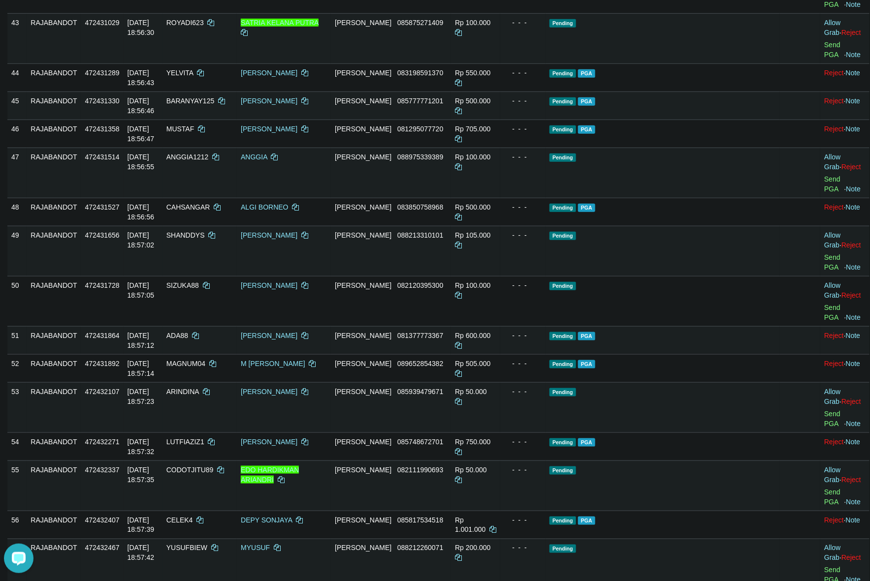
scroll to position [2069, 0]
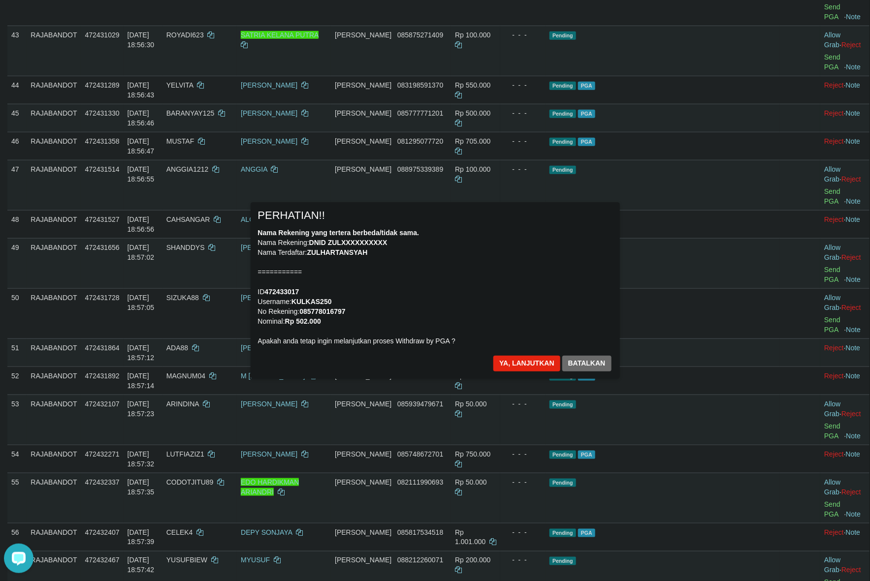
click at [482, 289] on div "Nama Rekening yang tertera berbeda/tidak sama. Nama Rekening: DNID ZULXXXXXXXXX…" at bounding box center [435, 287] width 354 height 118
click at [501, 362] on button "Ya, lanjutkan" at bounding box center [526, 364] width 67 height 16
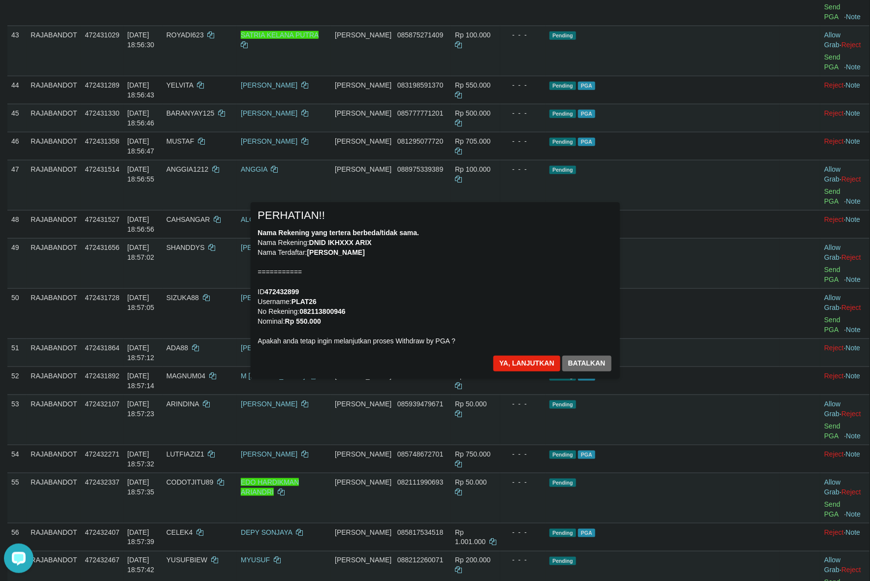
click at [546, 311] on div "Nama Rekening yang tertera berbeda/tidak sama. Nama Rekening: DNID IKHXXX ARIX …" at bounding box center [435, 287] width 354 height 118
click at [505, 370] on button "Ya, lanjutkan" at bounding box center [526, 364] width 67 height 16
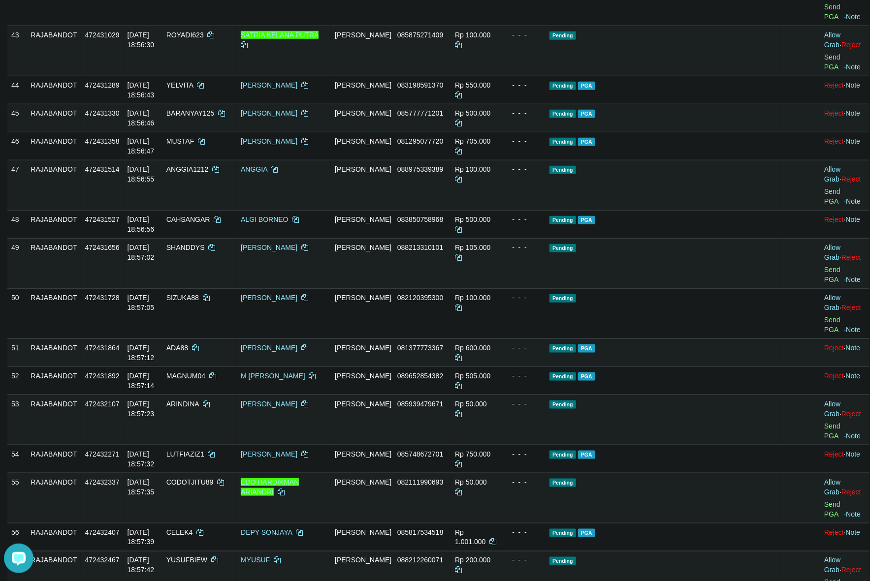
scroll to position [2056, 0]
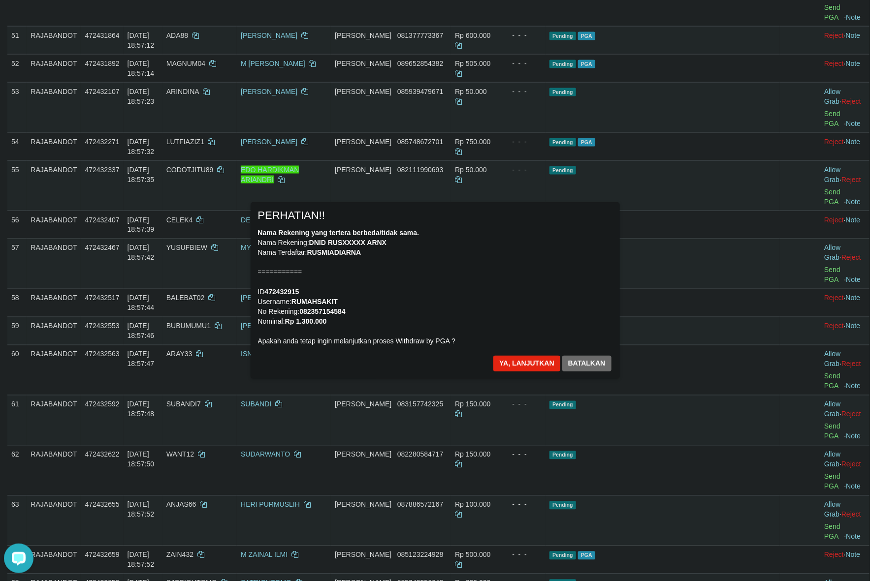
click at [463, 296] on div "Nama Rekening yang tertera berbeda/tidak sama. Nama Rekening: DNID RUSXXXXX ARN…" at bounding box center [435, 287] width 354 height 118
click at [514, 361] on button "Ya, lanjutkan" at bounding box center [526, 364] width 67 height 16
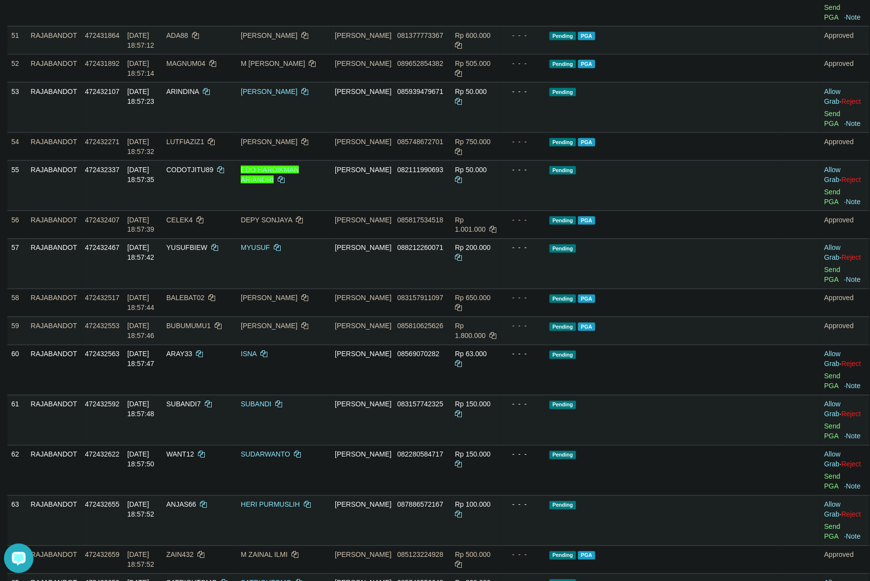
scroll to position [2369, 0]
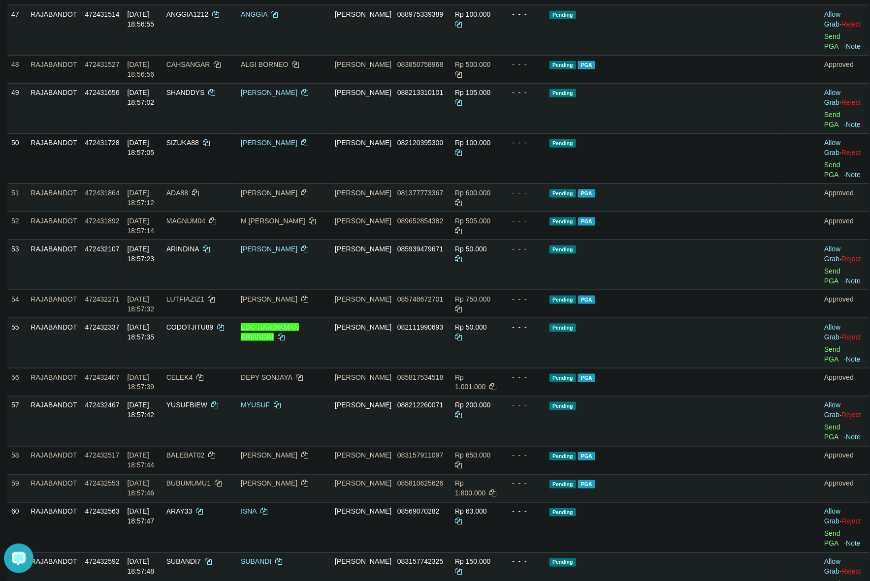
scroll to position [2184, 0]
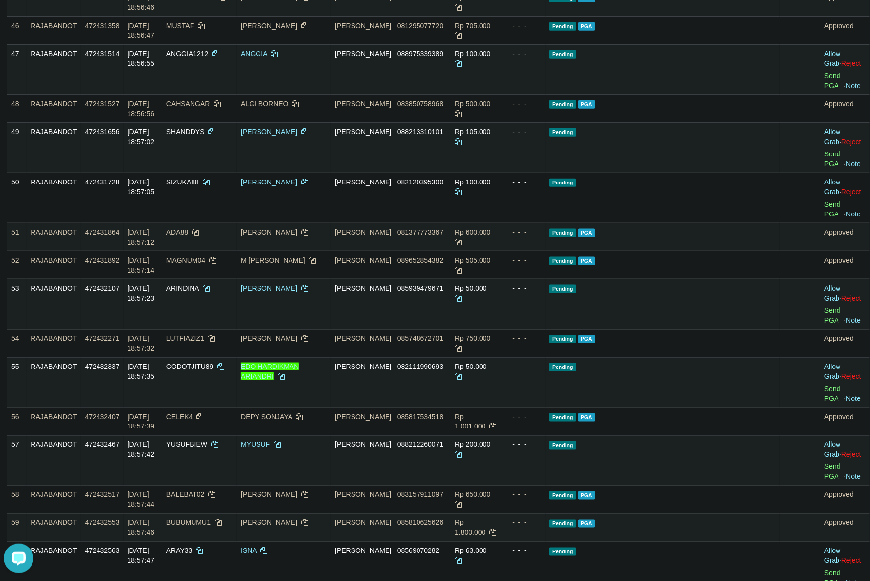
click at [757, 265] on tbody "1 RAJABANDOT 469975010 28/09/2025 07:30:08 PALADUSING IWANRIDWAN DANA 085137545…" at bounding box center [438, 311] width 862 height 4401
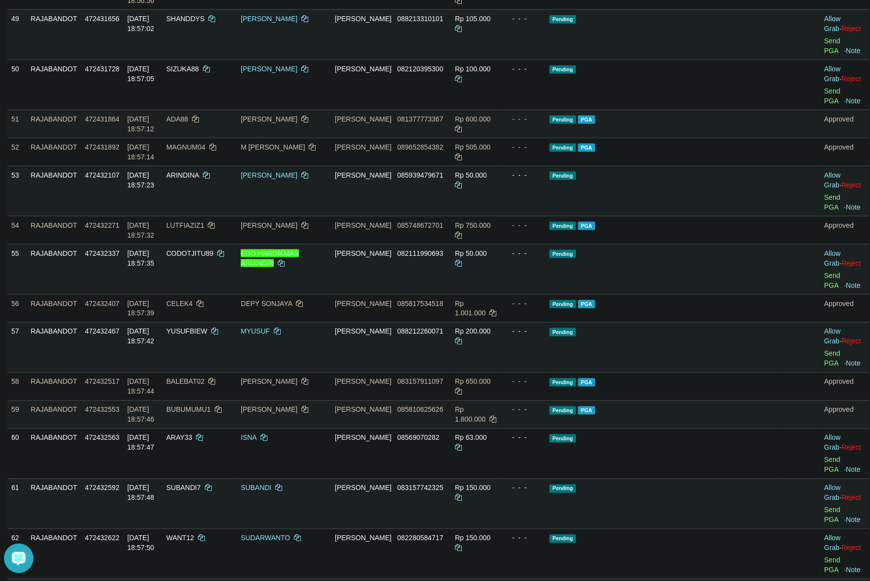
scroll to position [2308, 0]
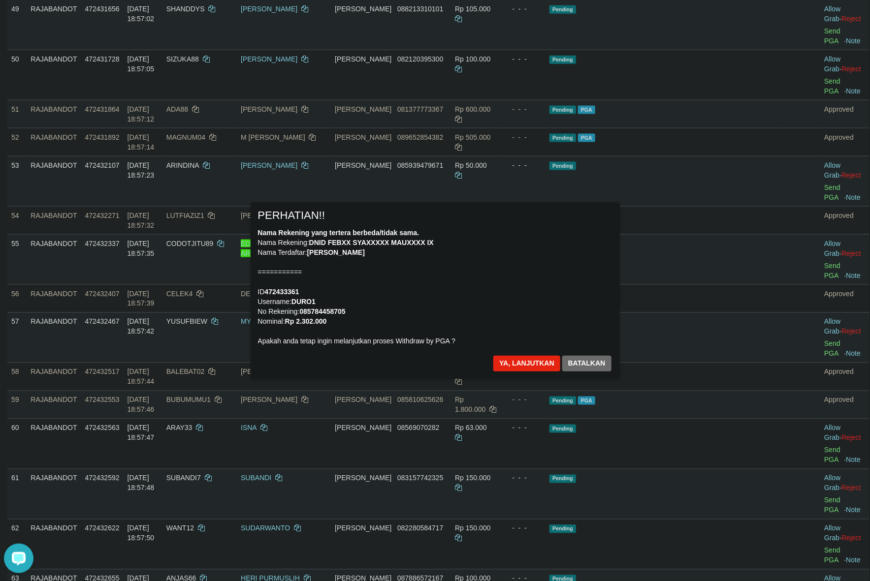
click at [491, 283] on div "Nama Rekening yang tertera berbeda/tidak sama. Nama Rekening: DNID FEBXX SYAXXX…" at bounding box center [435, 287] width 354 height 118
click at [517, 363] on button "Ya, lanjutkan" at bounding box center [526, 364] width 67 height 16
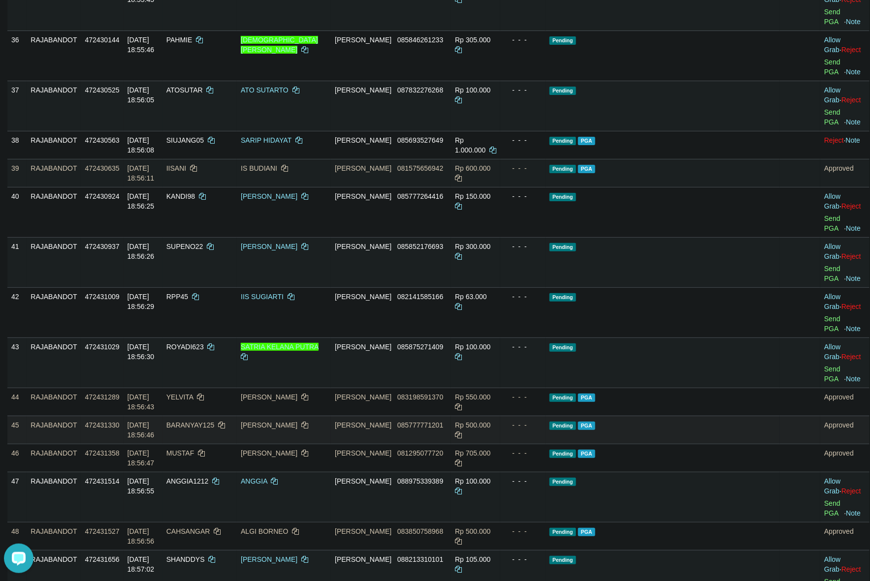
scroll to position [1754, 0]
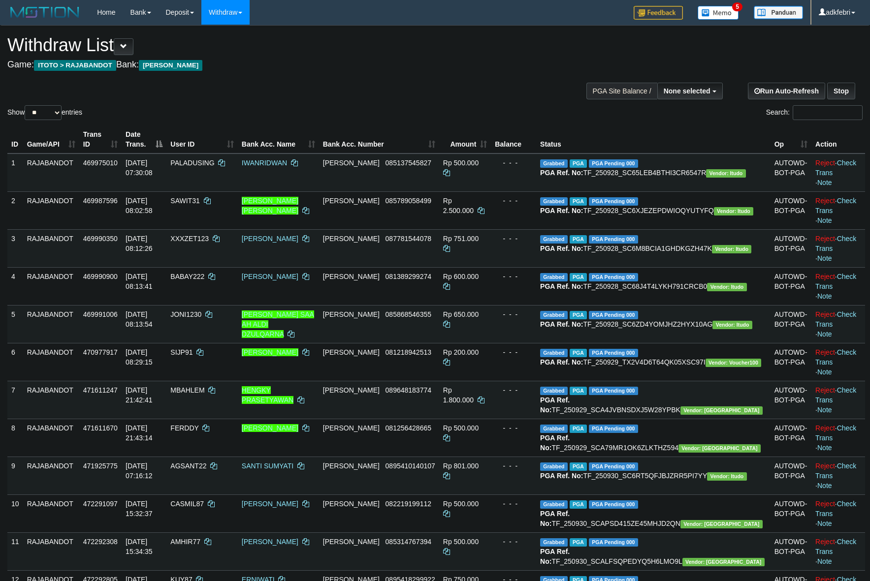
select select
click at [42, 113] on select "** ** ** ***" at bounding box center [43, 112] width 37 height 15
select select "***"
click at [26, 105] on select "** ** ** ***" at bounding box center [43, 112] width 37 height 15
click at [258, 96] on div "Show ** ** ** *** entries Search:" at bounding box center [435, 74] width 870 height 96
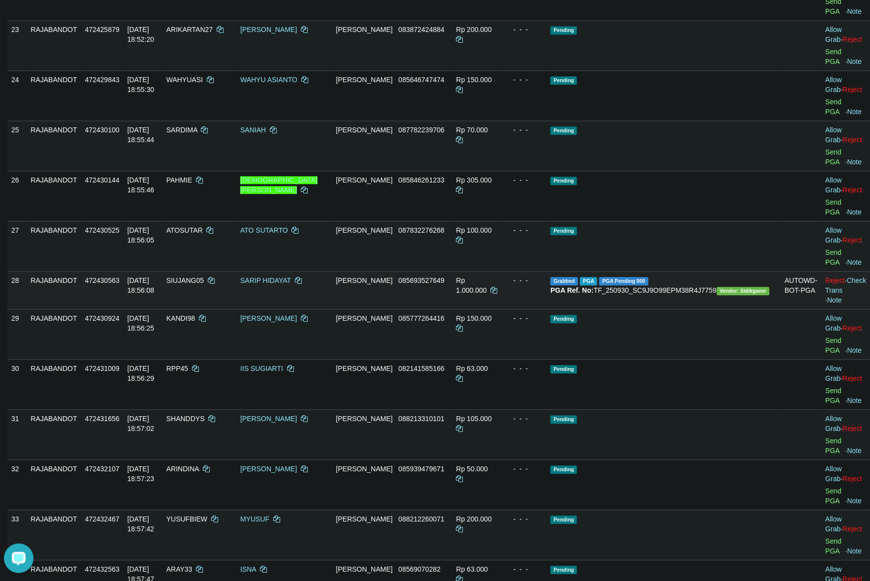
click at [848, 288] on td "Reject · Check Trans · Note" at bounding box center [846, 290] width 49 height 38
click at [845, 286] on link "Check Trans" at bounding box center [846, 286] width 41 height 18
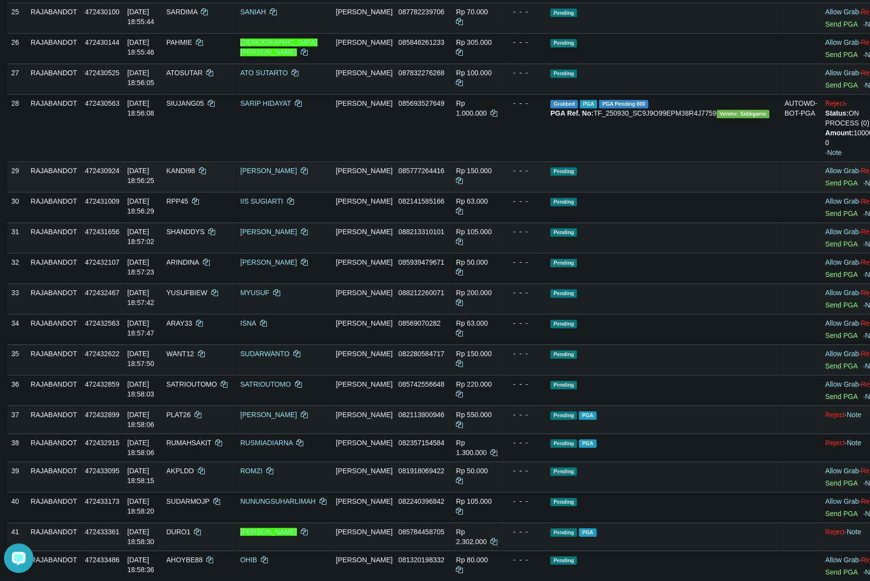
scroll to position [1785, 0]
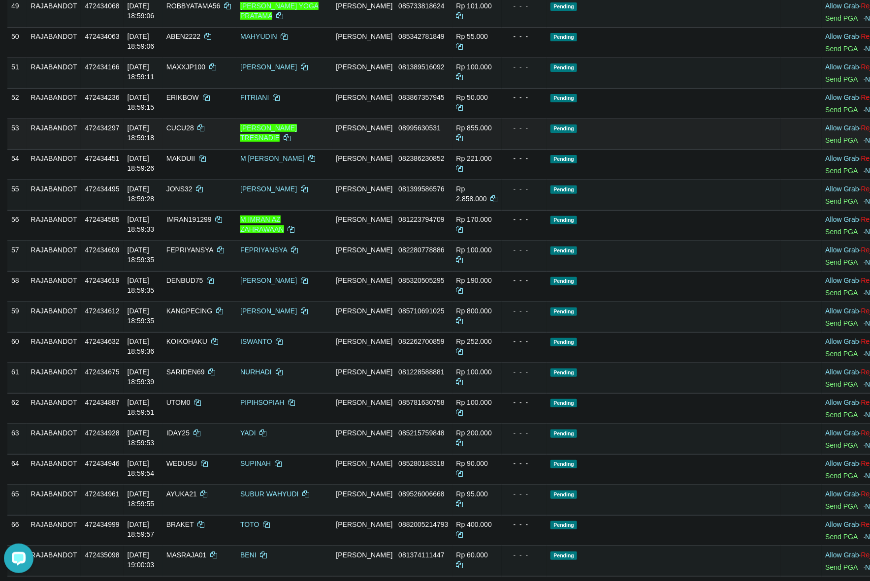
click at [727, 149] on td "Pending" at bounding box center [663, 134] width 234 height 31
click at [732, 149] on td "Pending" at bounding box center [663, 134] width 234 height 31
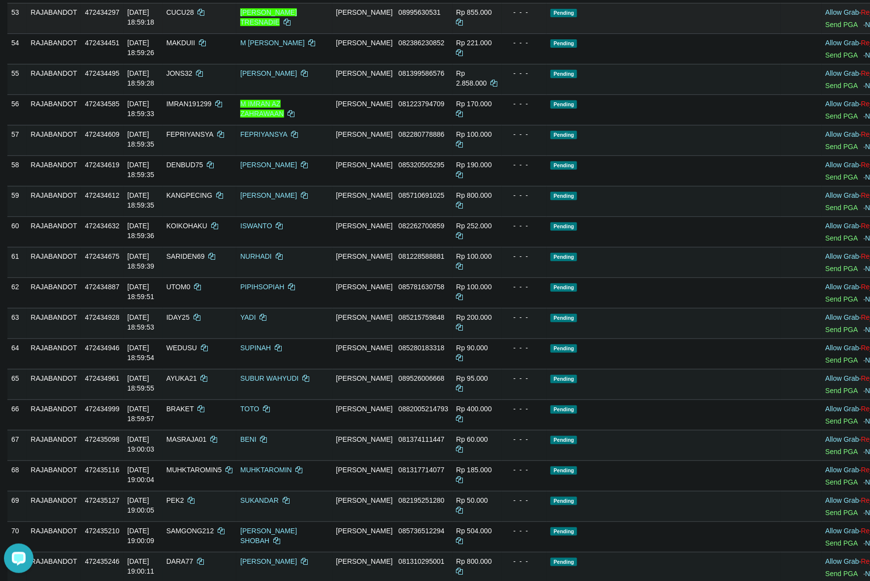
scroll to position [1908, 0]
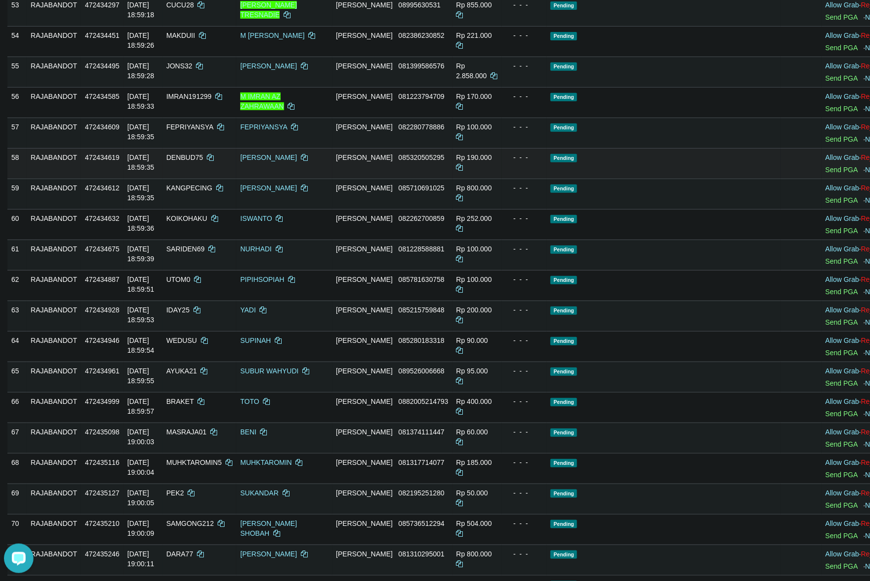
click at [716, 179] on td "Pending" at bounding box center [663, 163] width 234 height 31
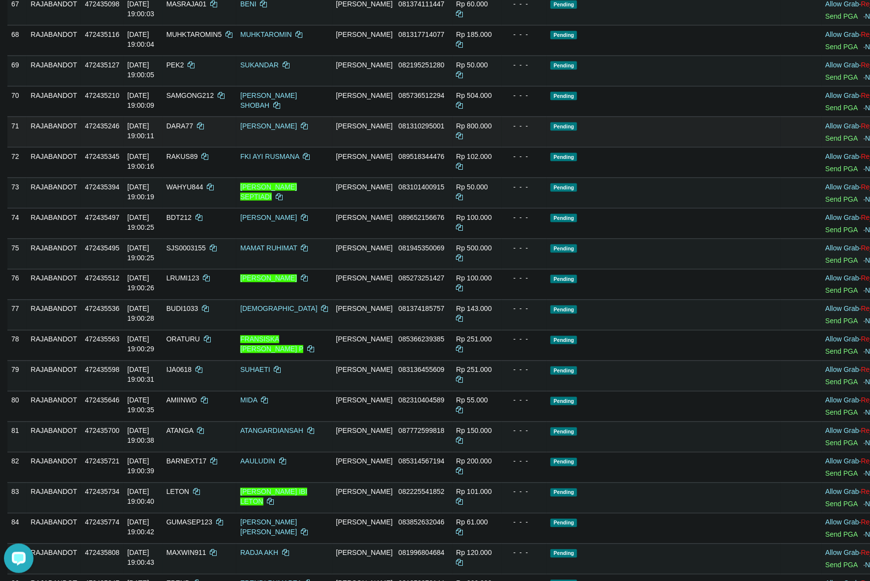
click at [698, 147] on td "Pending" at bounding box center [663, 132] width 234 height 31
click at [732, 147] on td "Pending" at bounding box center [663, 132] width 234 height 31
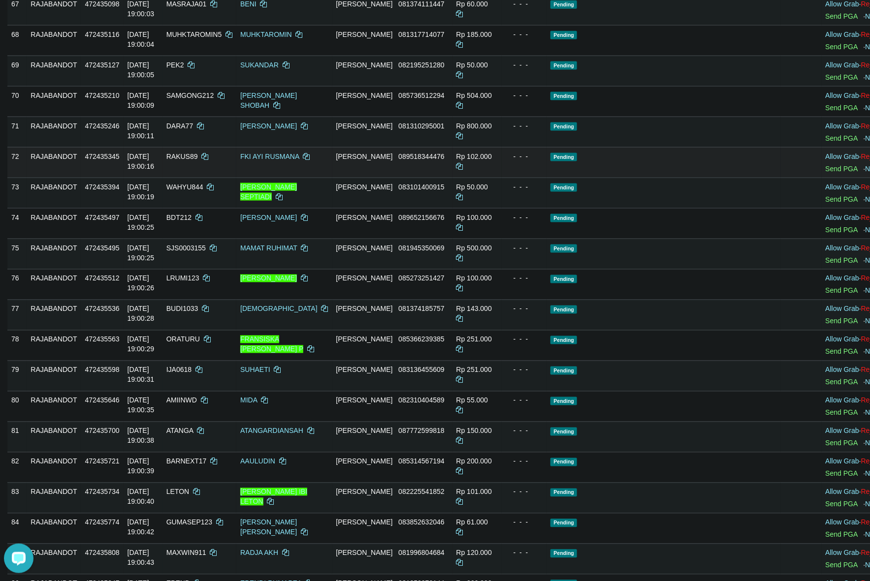
click at [781, 178] on td at bounding box center [801, 162] width 41 height 31
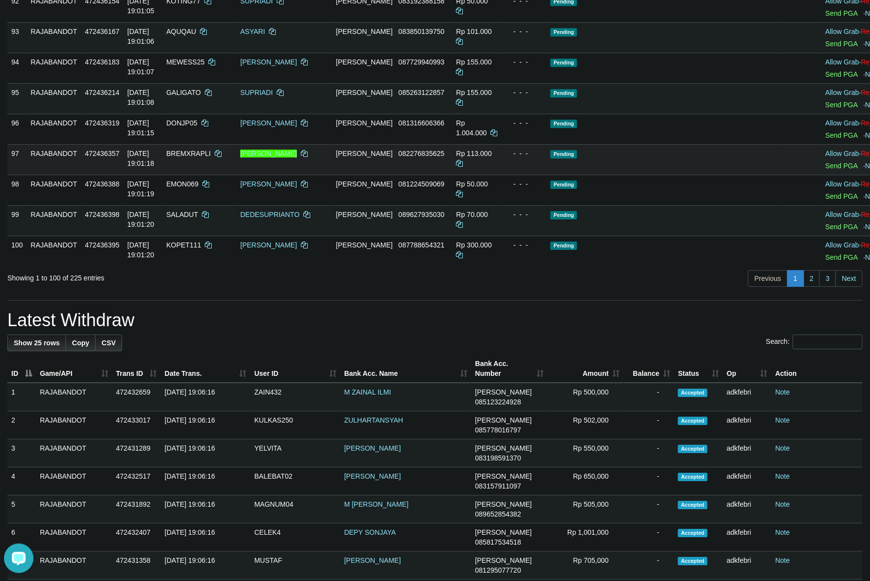
click at [730, 175] on td "Pending" at bounding box center [663, 159] width 234 height 31
click at [811, 287] on link "2" at bounding box center [811, 278] width 17 height 17
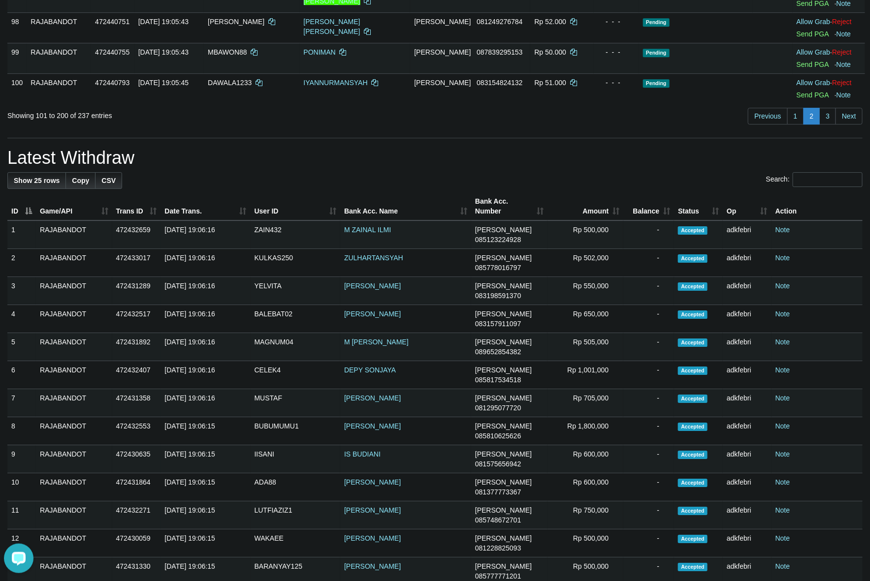
scroll to position [331, 0]
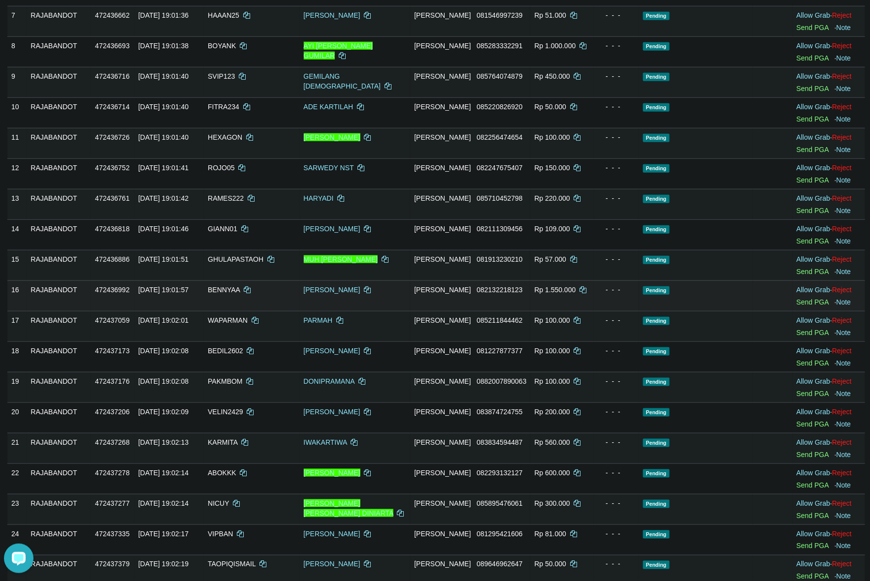
click at [639, 309] on td "Pending" at bounding box center [696, 296] width 114 height 31
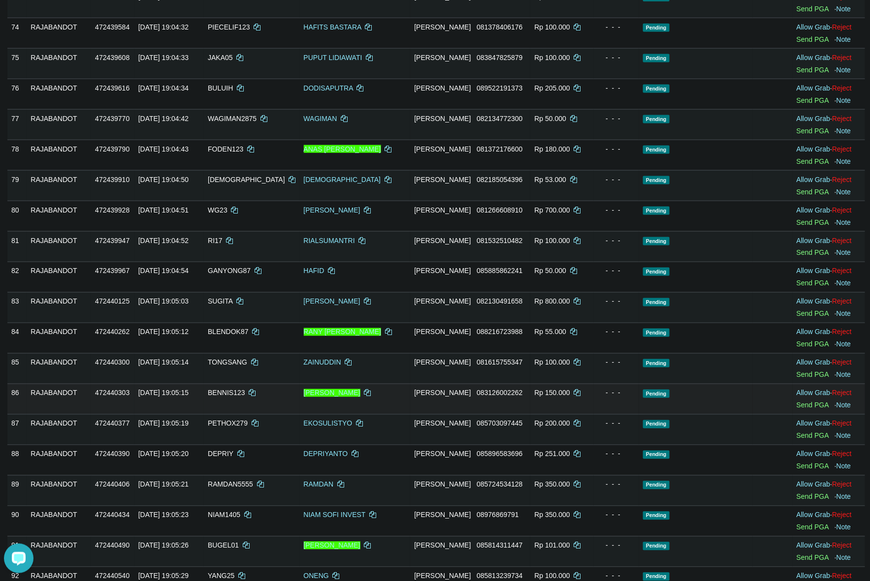
scroll to position [2873, 0]
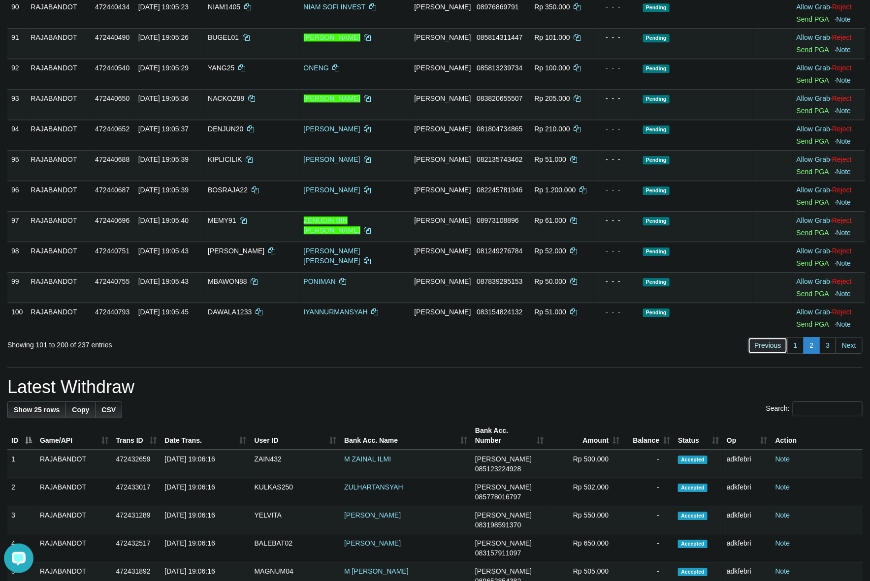
click at [780, 351] on link "Previous" at bounding box center [767, 345] width 39 height 17
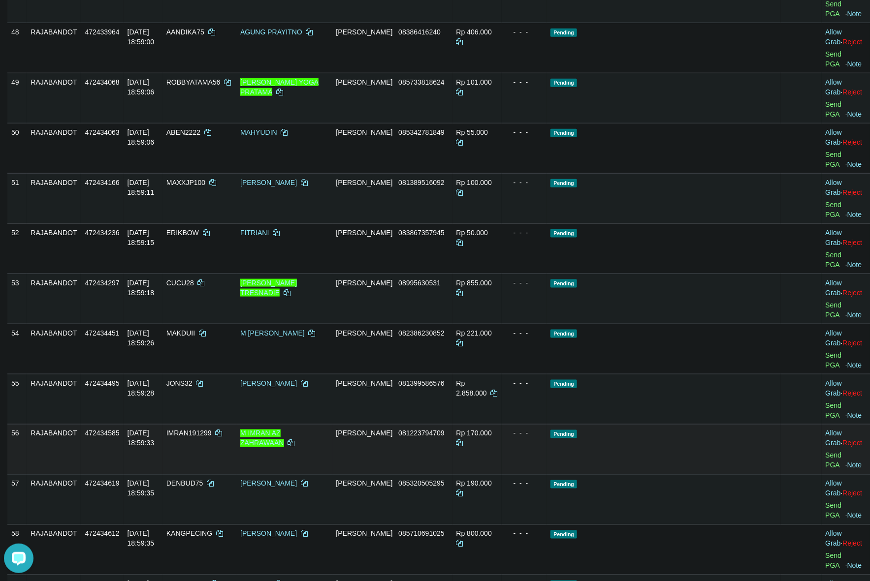
scroll to position [2009, 0]
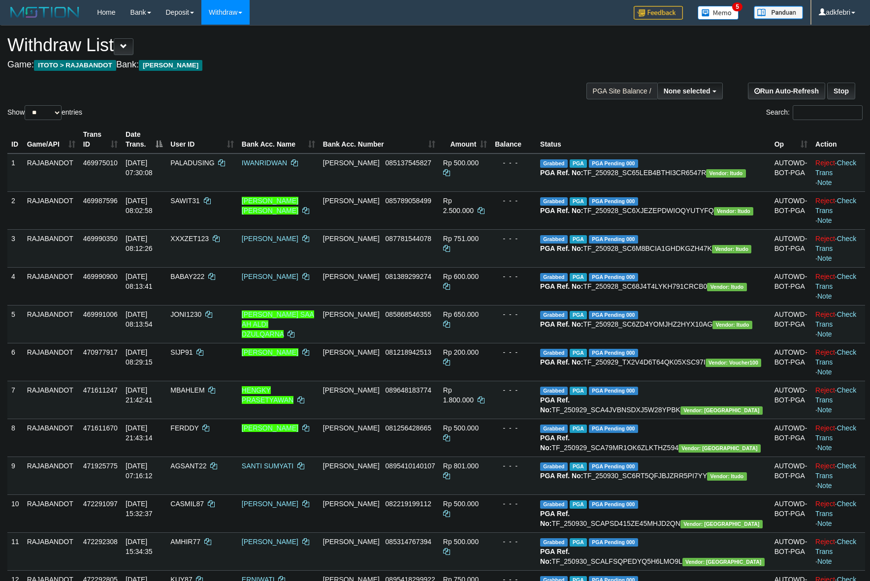
select select
drag, startPoint x: 45, startPoint y: 114, endPoint x: 65, endPoint y: 174, distance: 63.4
click at [45, 114] on select "** ** ** ***" at bounding box center [43, 112] width 37 height 15
select select "***"
click at [26, 105] on select "** ** ** ***" at bounding box center [43, 112] width 37 height 15
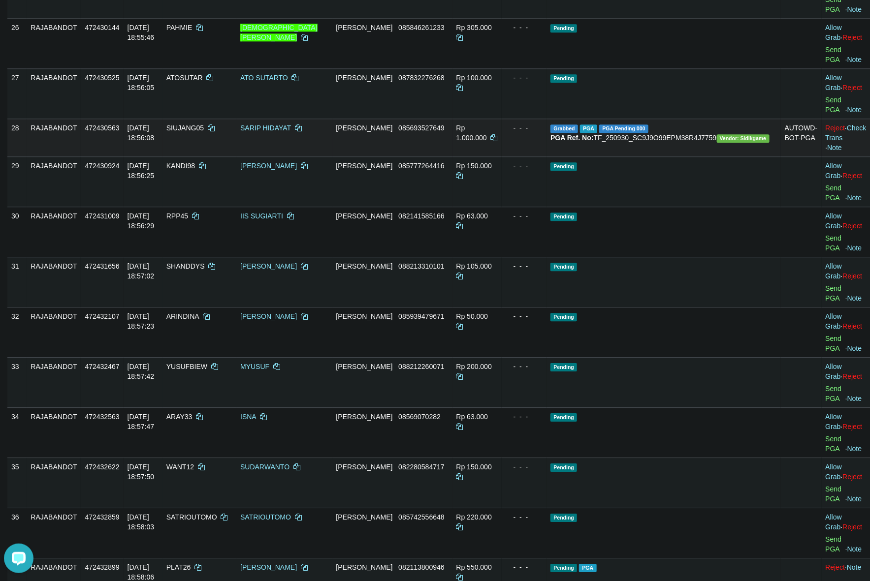
scroll to position [1108, 0]
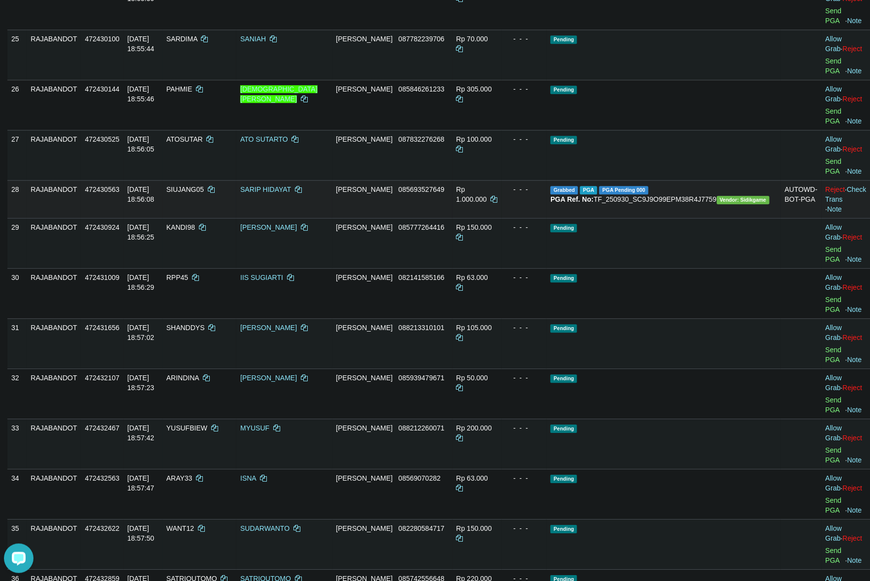
click at [856, 192] on td "Reject · Check Trans · Note" at bounding box center [846, 199] width 49 height 38
click at [853, 192] on link "Check Trans" at bounding box center [846, 195] width 41 height 18
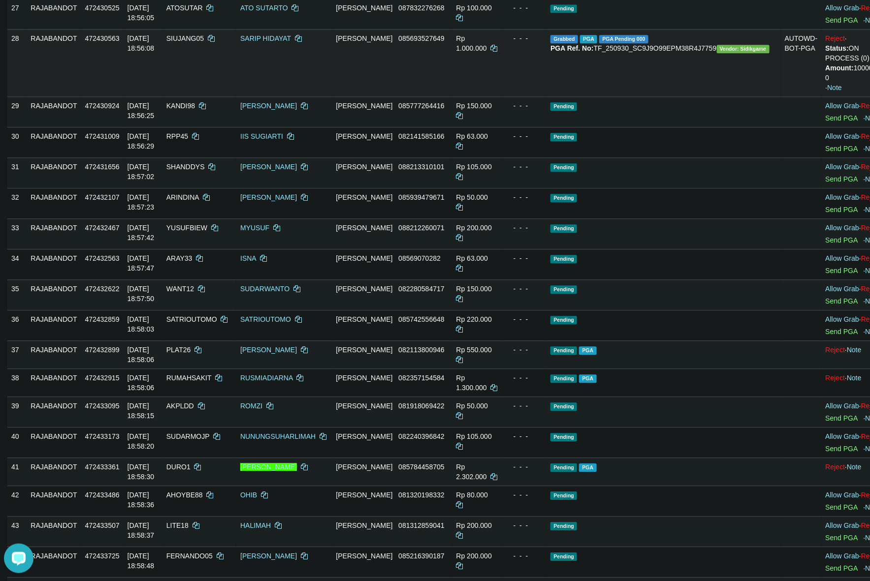
scroll to position [1046, 0]
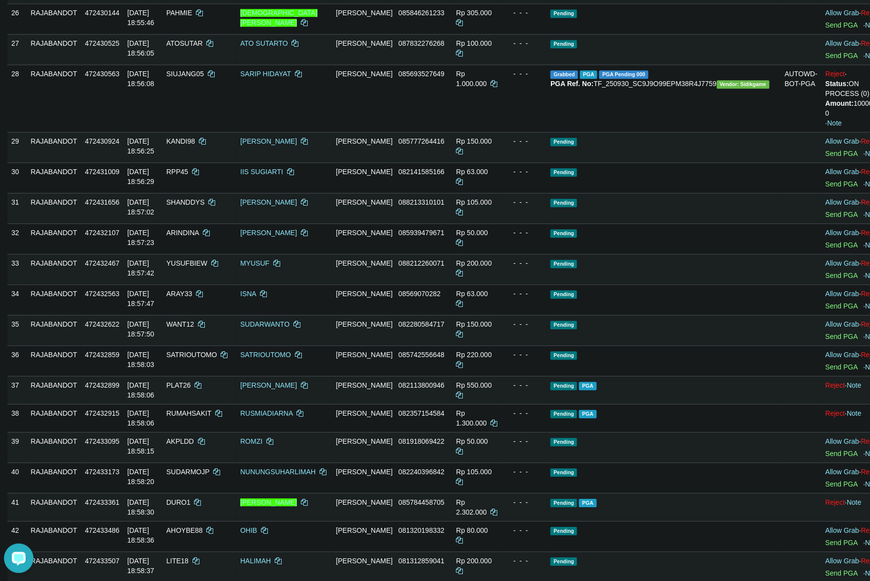
click at [847, 70] on link at bounding box center [847, 74] width 0 height 8
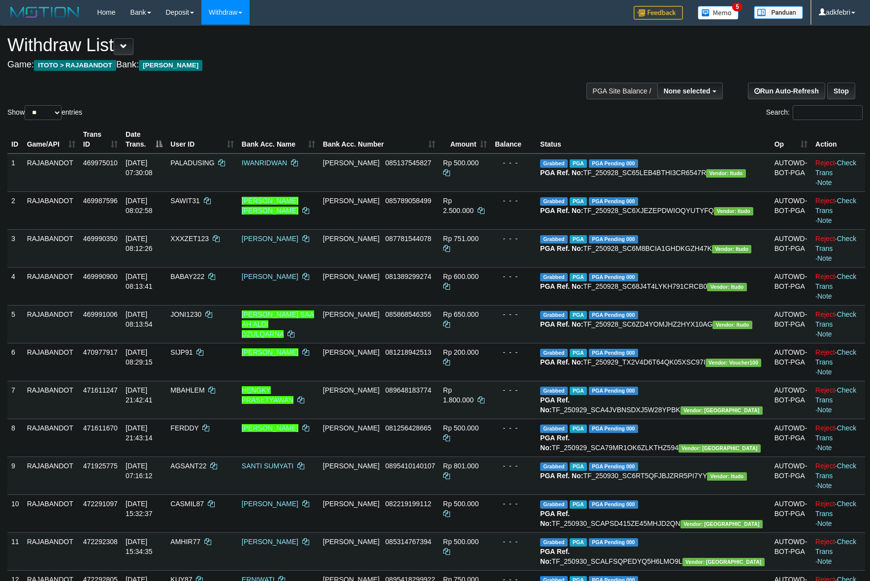
select select
click at [50, 111] on select "** ** ** ***" at bounding box center [43, 112] width 37 height 15
select select "***"
click at [26, 105] on select "** ** ** ***" at bounding box center [43, 112] width 37 height 15
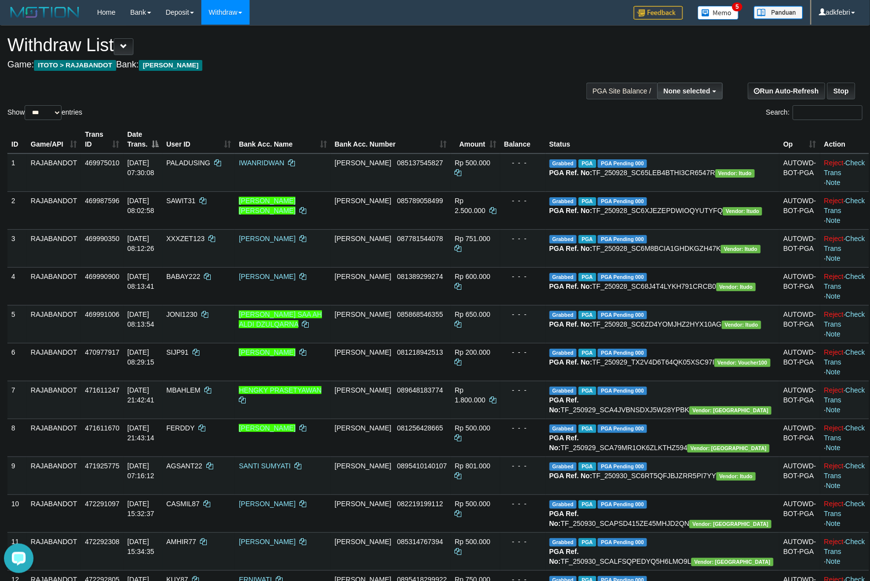
click at [680, 90] on span "None selected" at bounding box center [687, 91] width 47 height 8
click at [678, 143] on label "[ITOTO] RAJABANDOT" at bounding box center [670, 140] width 102 height 13
select select "***"
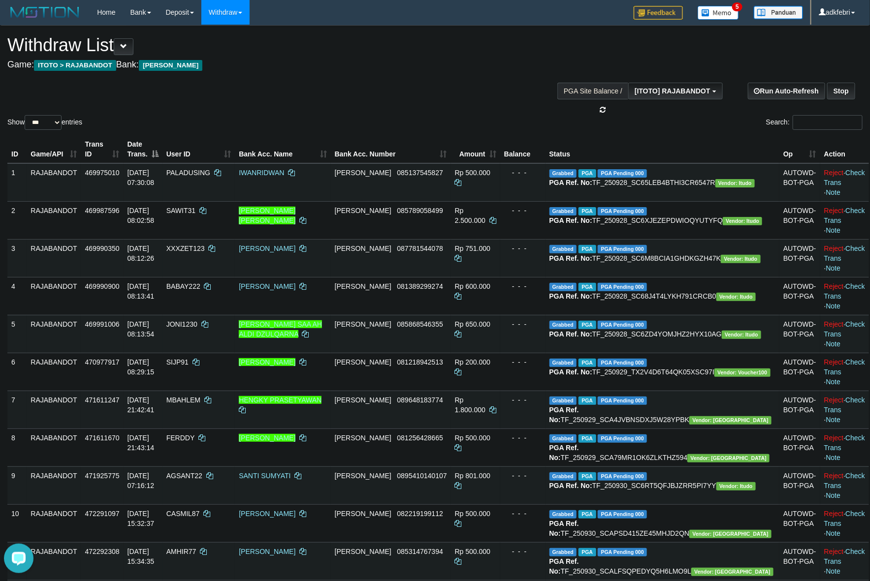
scroll to position [8, 0]
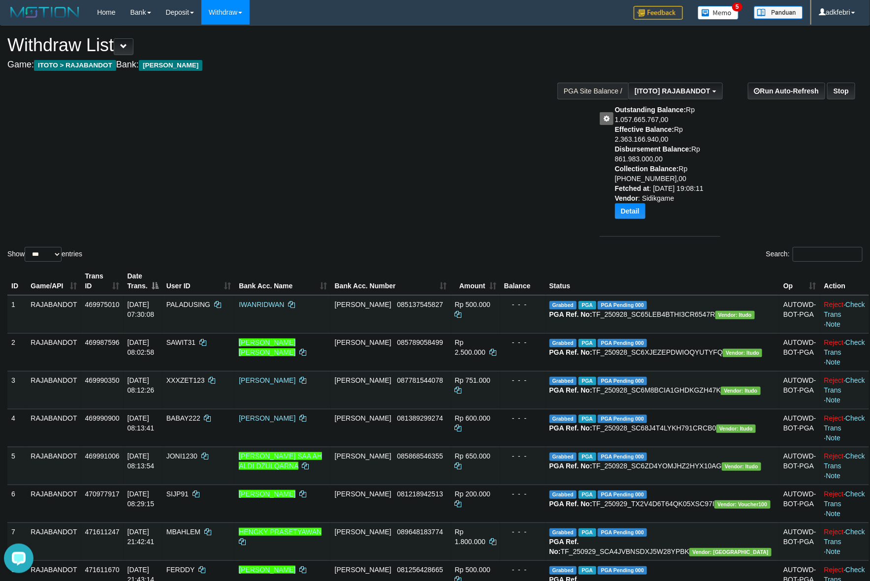
click at [501, 123] on div "Show ** ** ** *** entries Search:" at bounding box center [435, 145] width 870 height 238
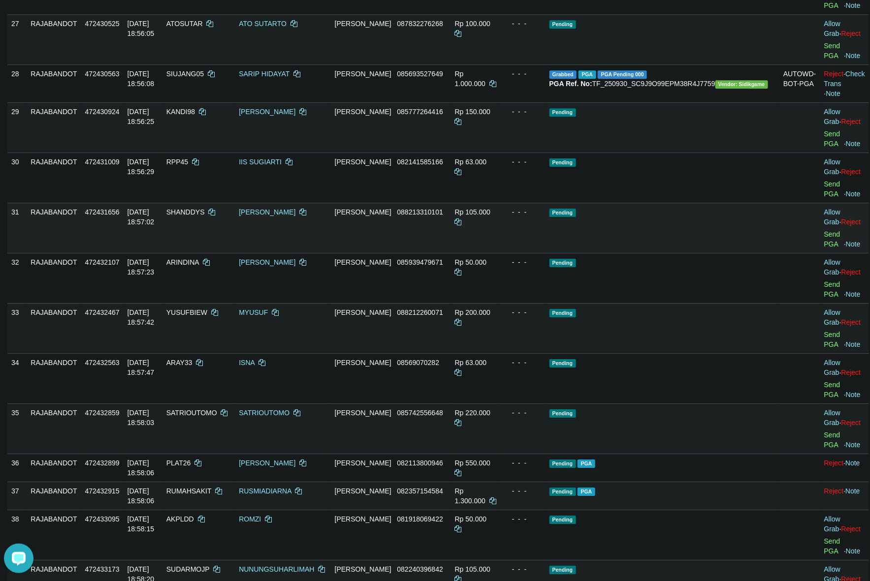
scroll to position [1356, 0]
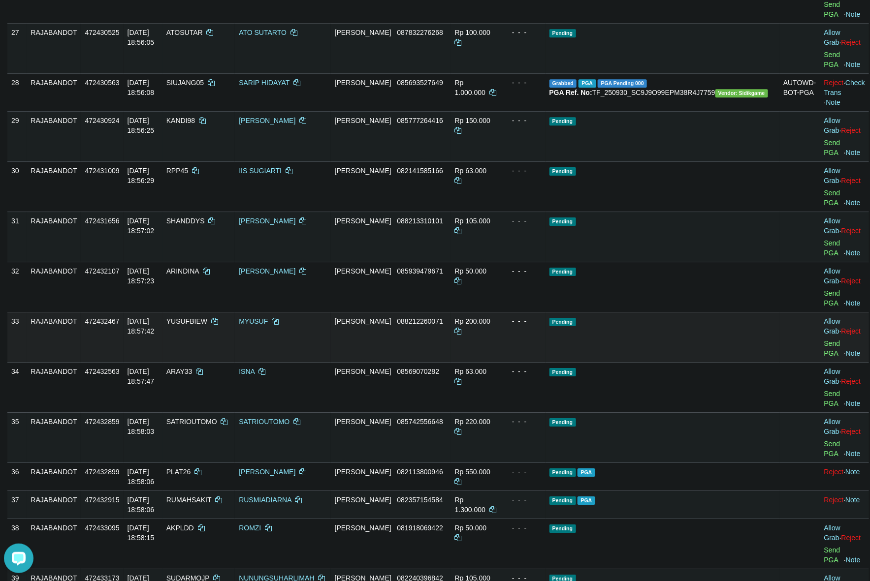
click at [724, 312] on td "Pending" at bounding box center [663, 337] width 234 height 50
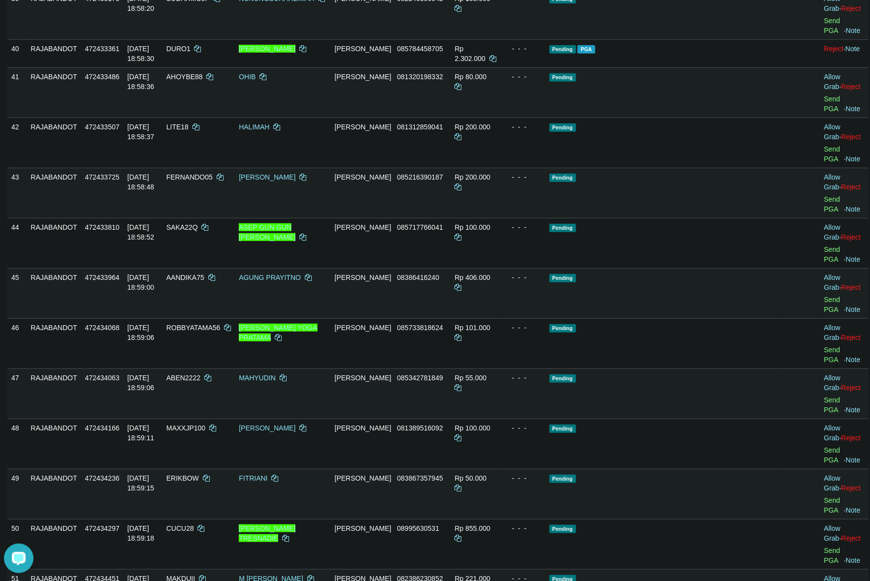
scroll to position [2000, 0]
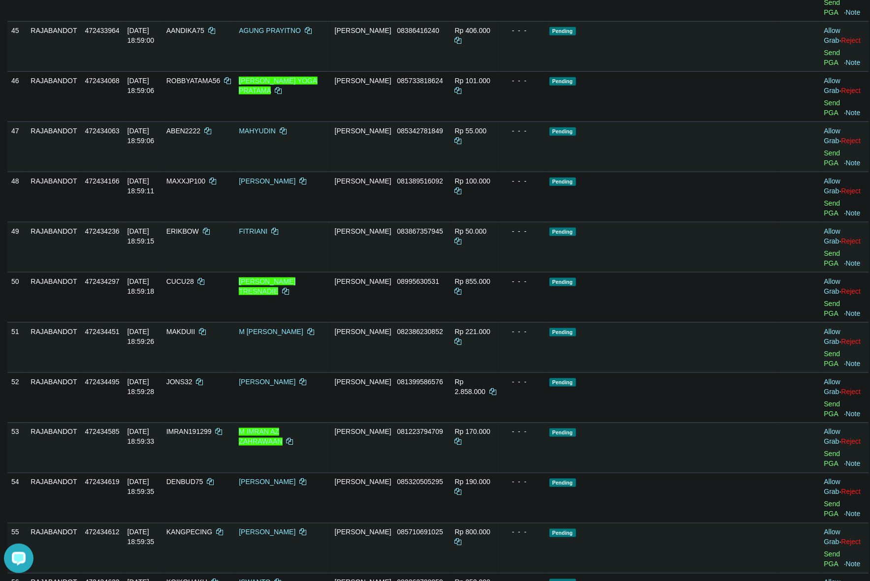
scroll to position [2184, 0]
